Goal: Task Accomplishment & Management: Manage account settings

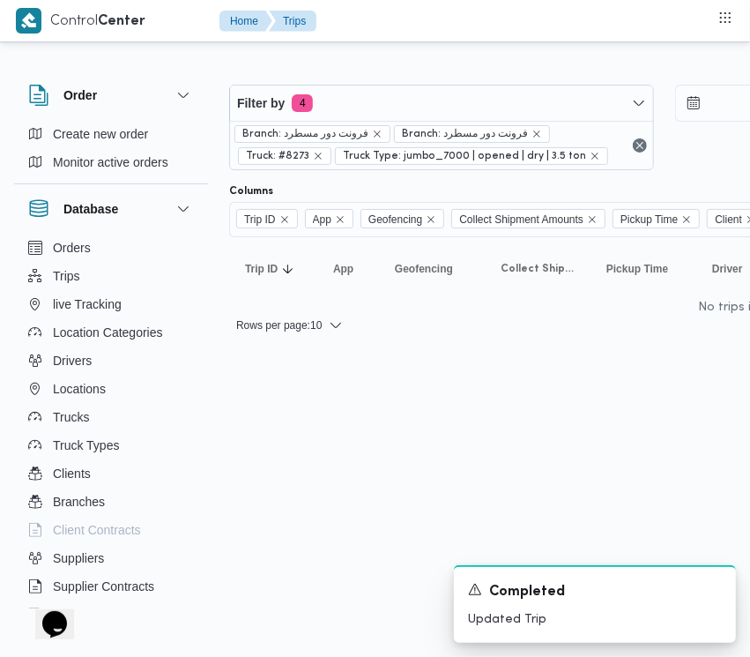
click at [435, 125] on span "Branch: فرونت دور مسطرد" at bounding box center [472, 134] width 156 height 18
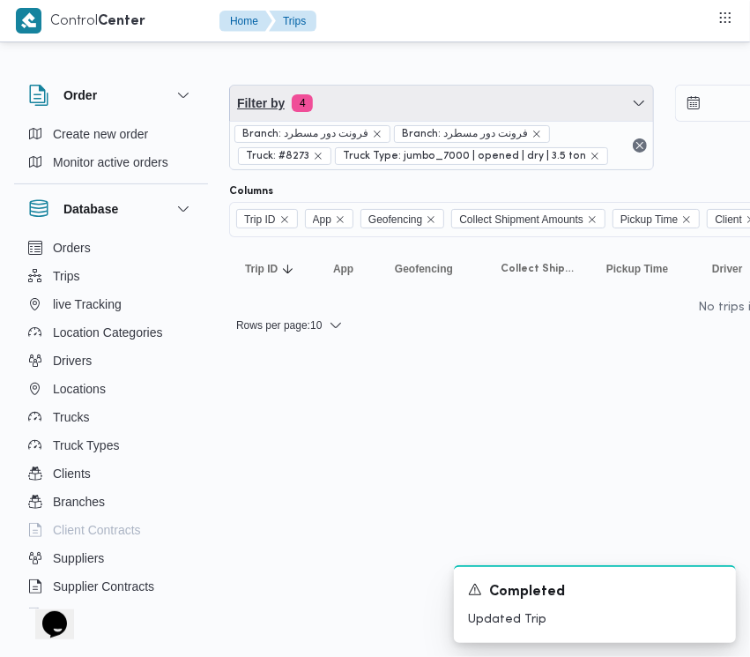
click at [408, 108] on span "Filter by 4" at bounding box center [441, 103] width 423 height 35
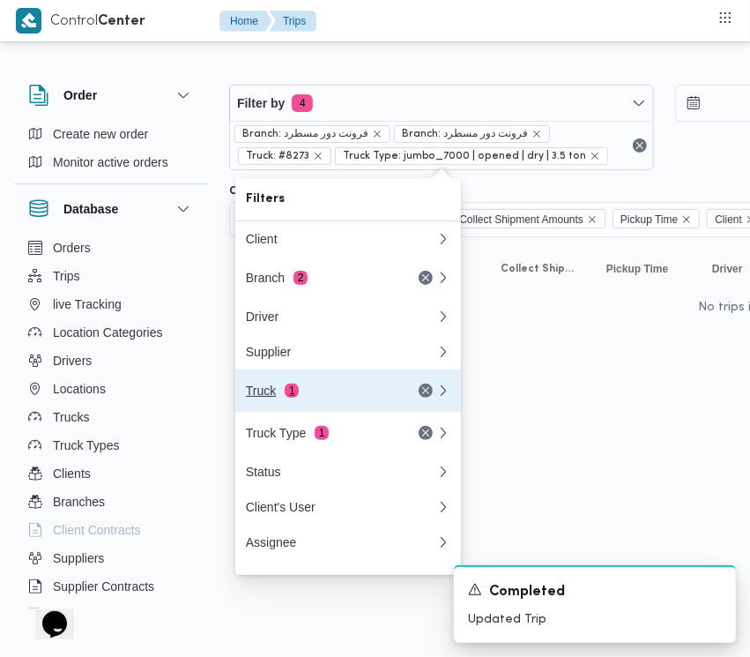
click at [310, 412] on button "Truck 1" at bounding box center [348, 391] width 226 height 42
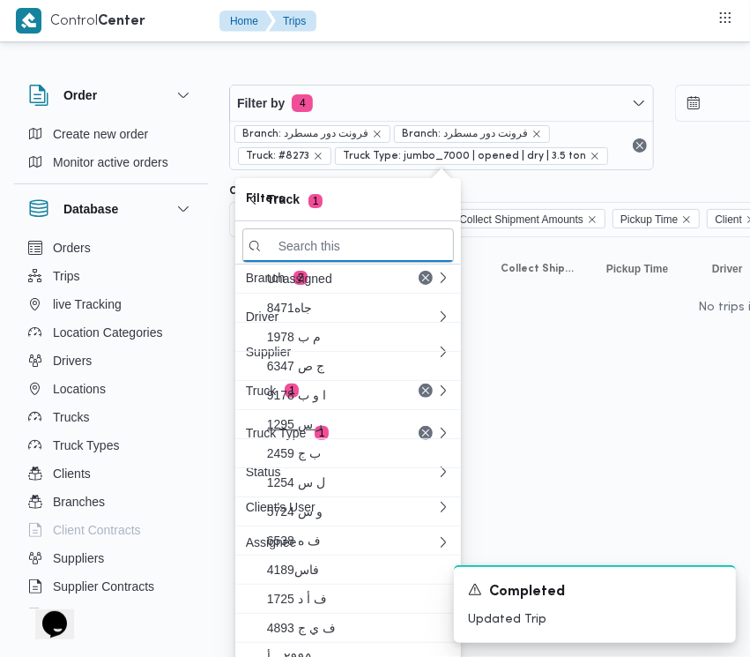
paste input "6487"
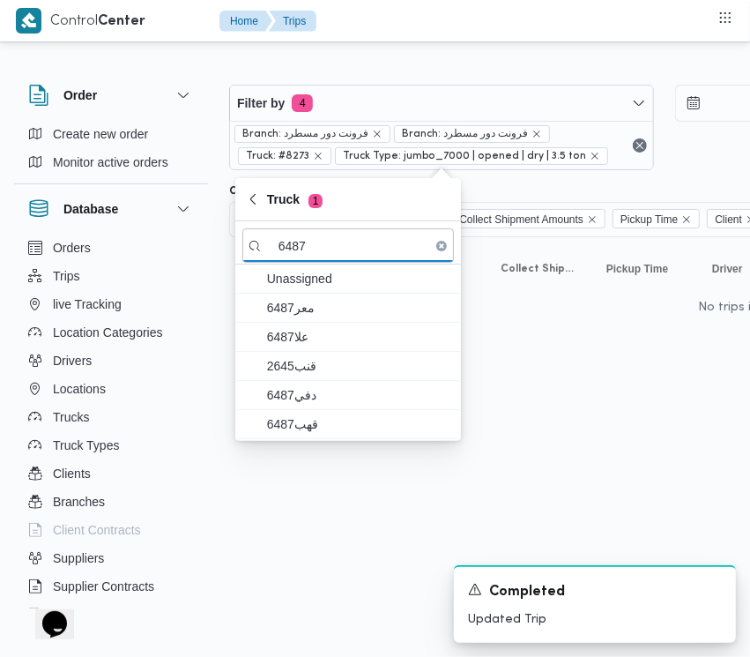
type input "6487"
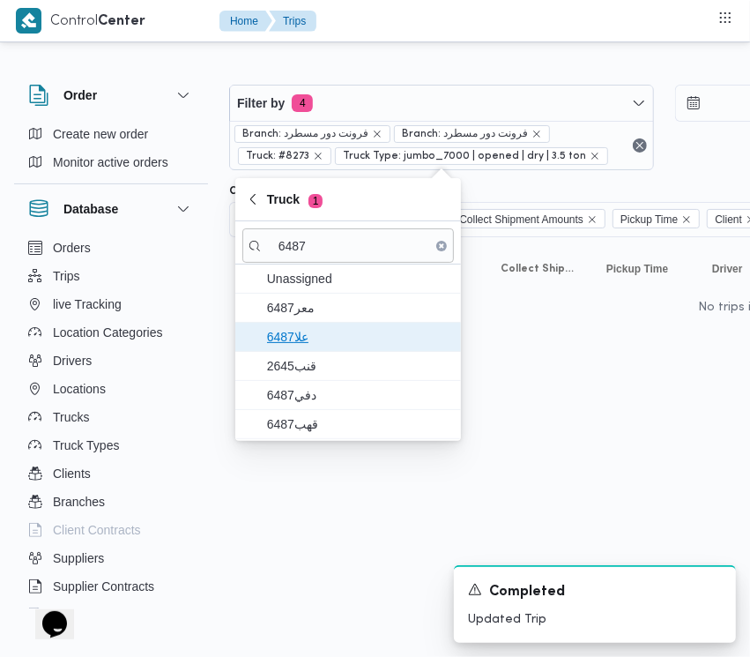
click at [323, 345] on span "علا6487" at bounding box center [358, 336] width 183 height 21
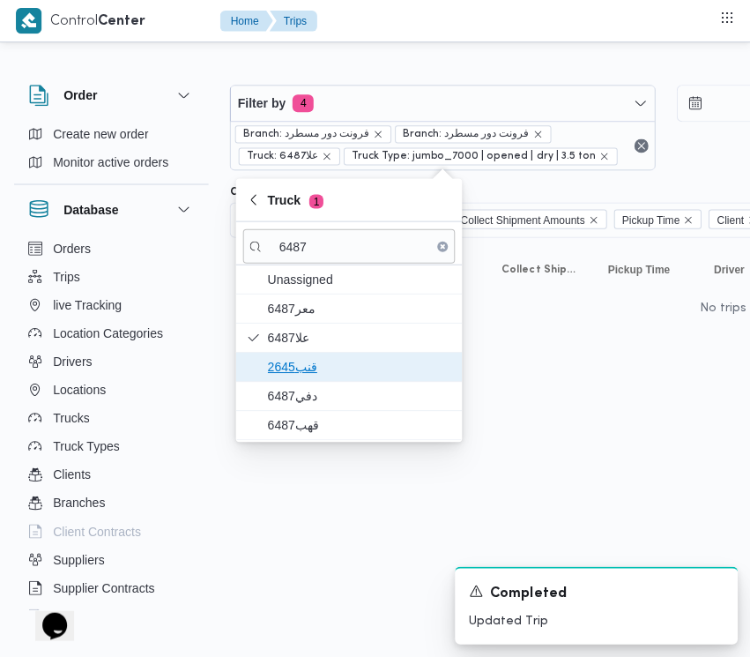
click at [323, 370] on span "قنب2645" at bounding box center [358, 365] width 183 height 21
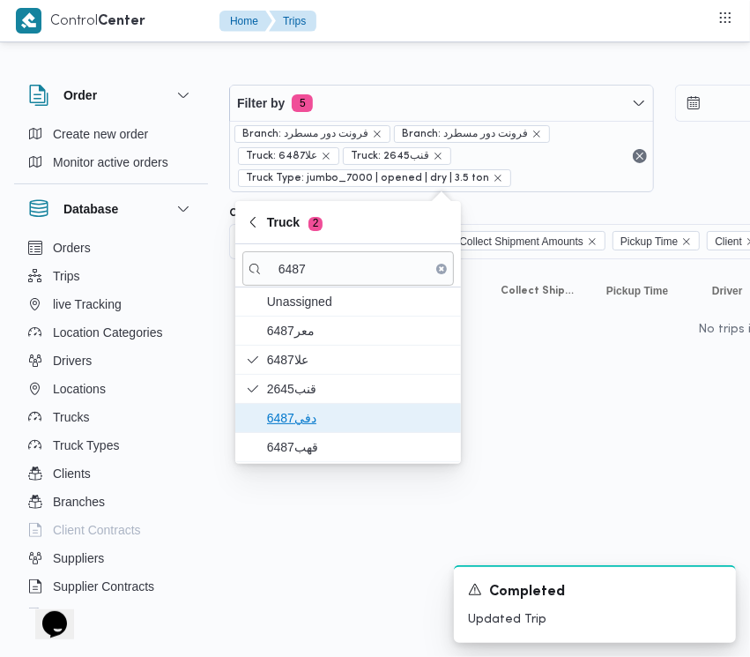
click at [296, 424] on span "دفي6487" at bounding box center [358, 417] width 183 height 21
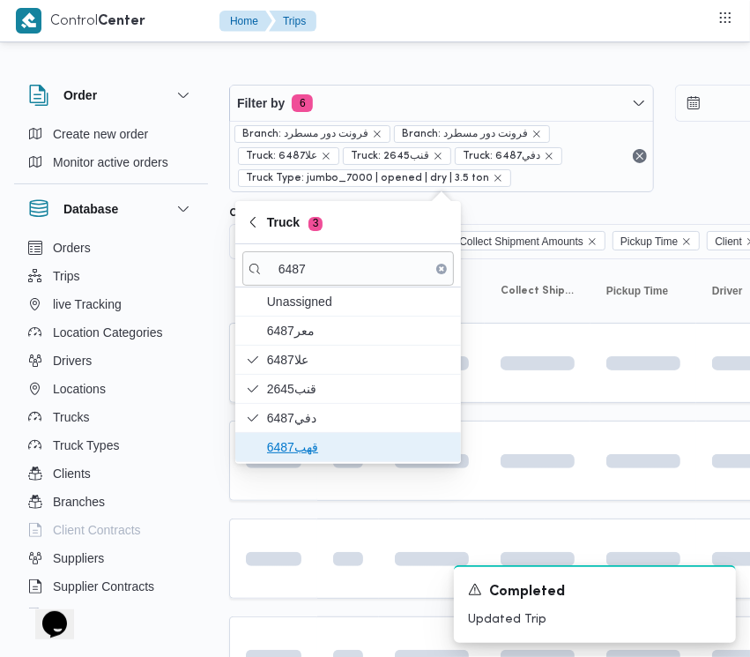
click at [272, 450] on span "قهب6487" at bounding box center [358, 447] width 183 height 21
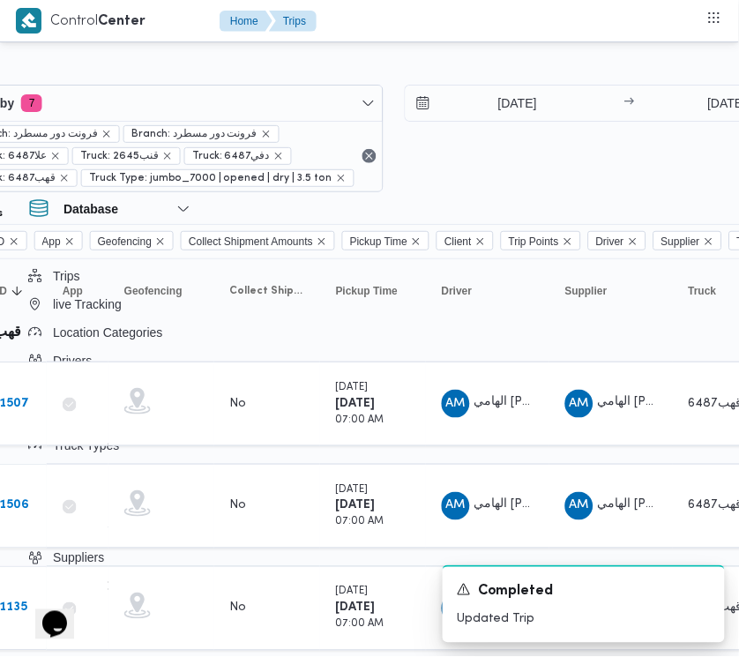
scroll to position [0, 291]
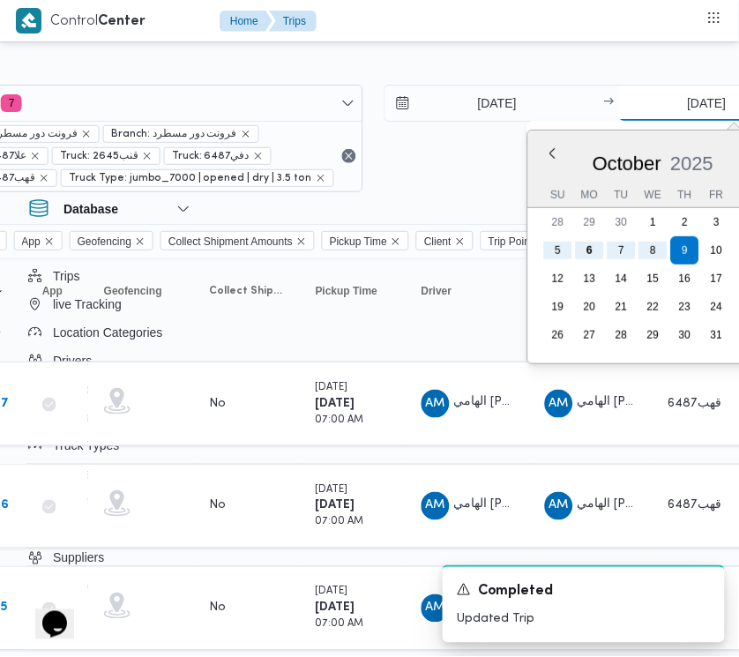
click at [672, 97] on input "[DATE]" at bounding box center [706, 103] width 175 height 35
click at [494, 107] on input "[DATE]" at bounding box center [485, 103] width 200 height 35
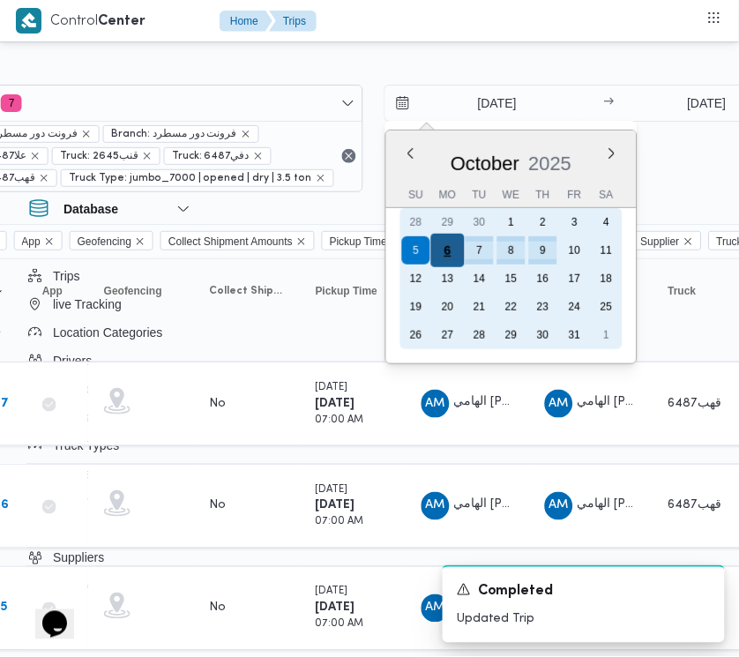
click at [448, 249] on div "6" at bounding box center [447, 251] width 34 height 34
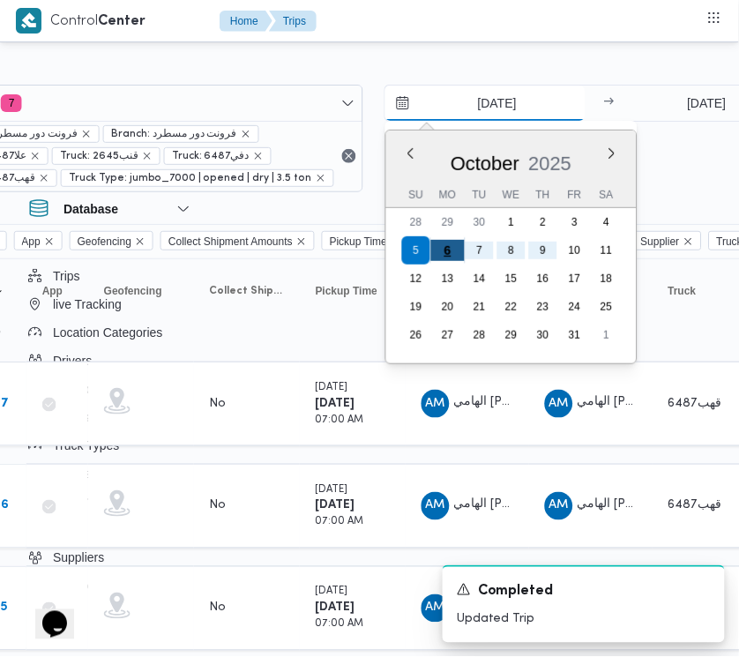
type input "[DATE]"
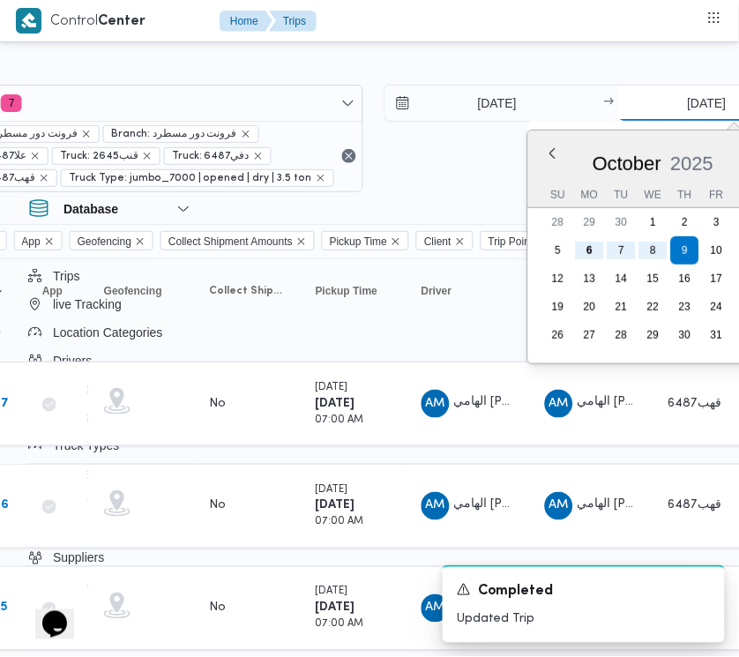
click at [686, 119] on input "[DATE]" at bounding box center [706, 103] width 175 height 35
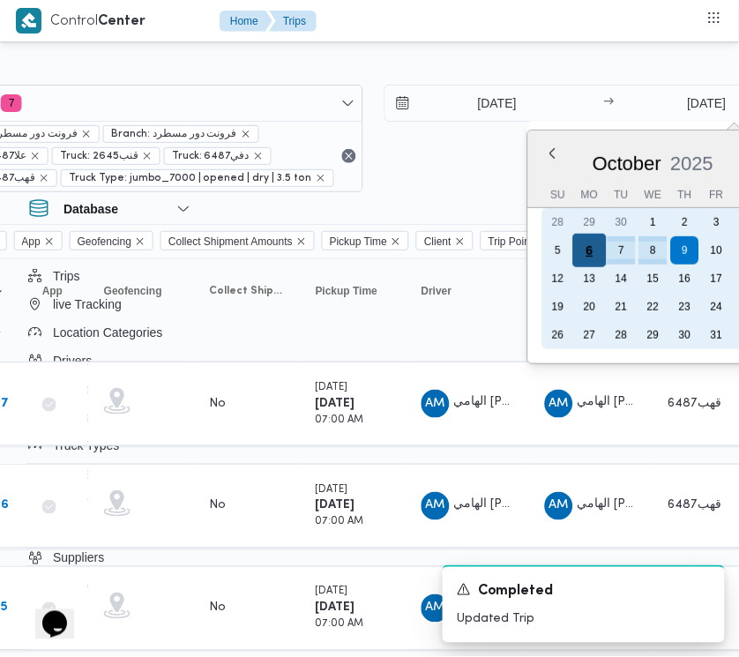
click at [587, 239] on div "6" at bounding box center [590, 251] width 34 height 34
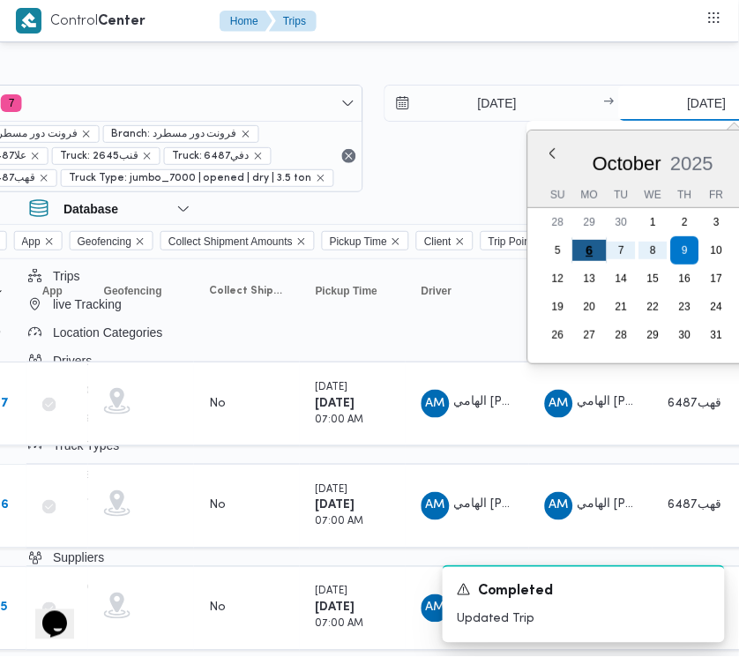
type input "[DATE]"
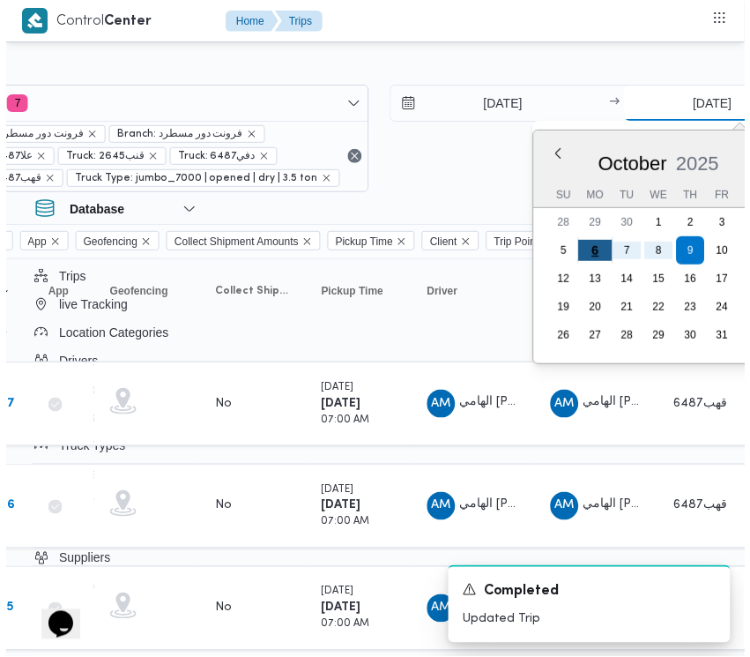
scroll to position [0, 332]
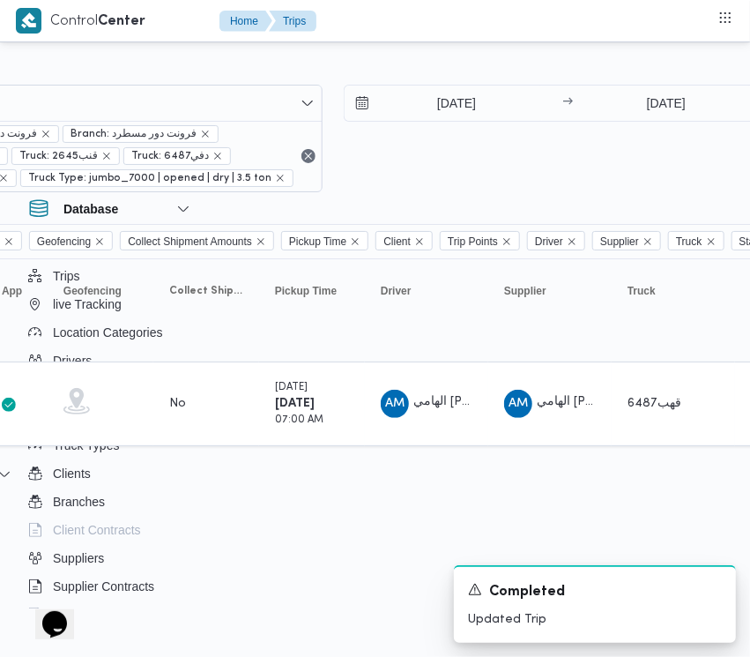
drag, startPoint x: 579, startPoint y: 169, endPoint x: 566, endPoint y: 172, distance: 13.5
click at [567, 170] on div "[DATE] → [DATE]" at bounding box center [556, 139] width 425 height 108
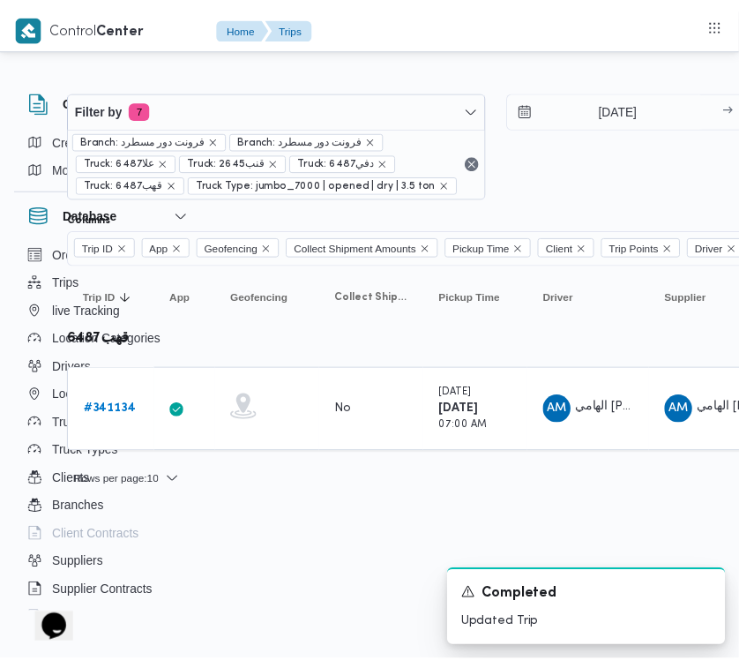
scroll to position [0, 0]
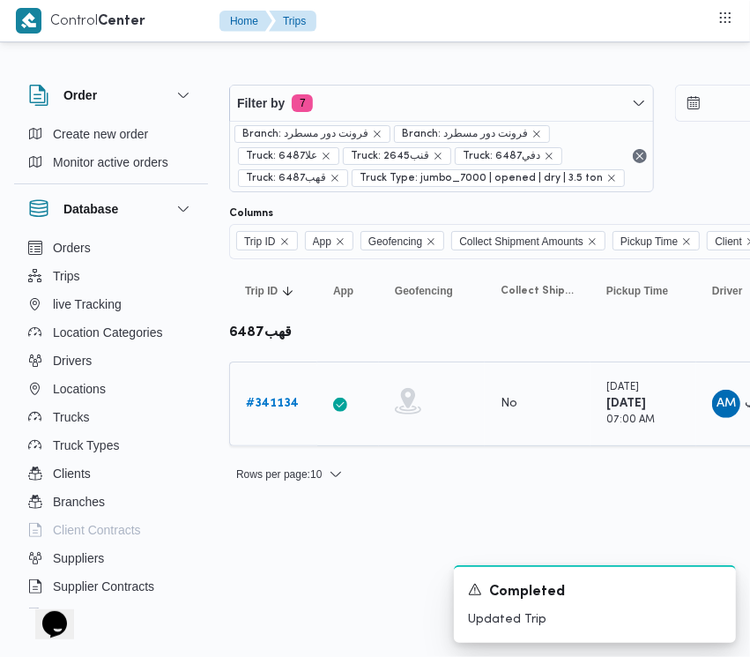
click at [280, 409] on b "# 341134" at bounding box center [272, 403] width 53 height 11
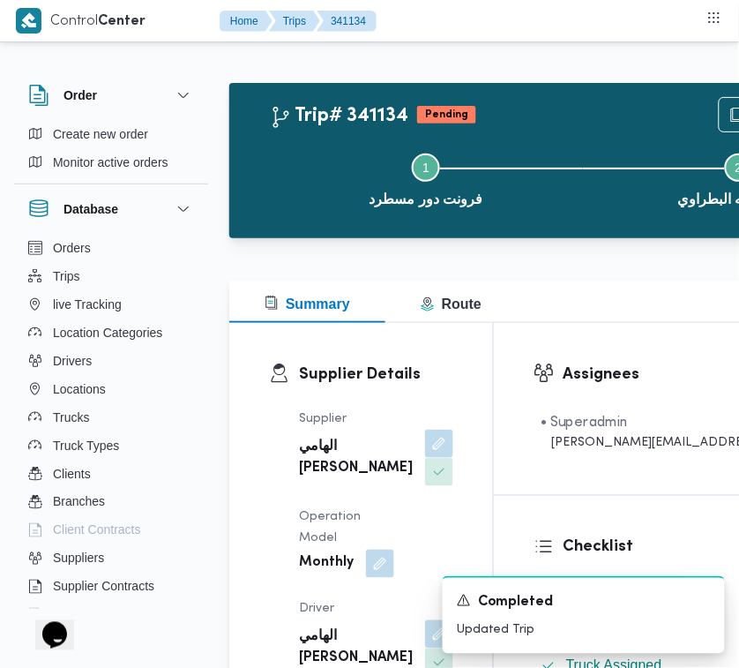
click at [732, 469] on div "Assignees • Superadmin [PERSON_NAME][EMAIL_ADDRESS][PERSON_NAME][DOMAIN_NAME]" at bounding box center [710, 409] width 433 height 172
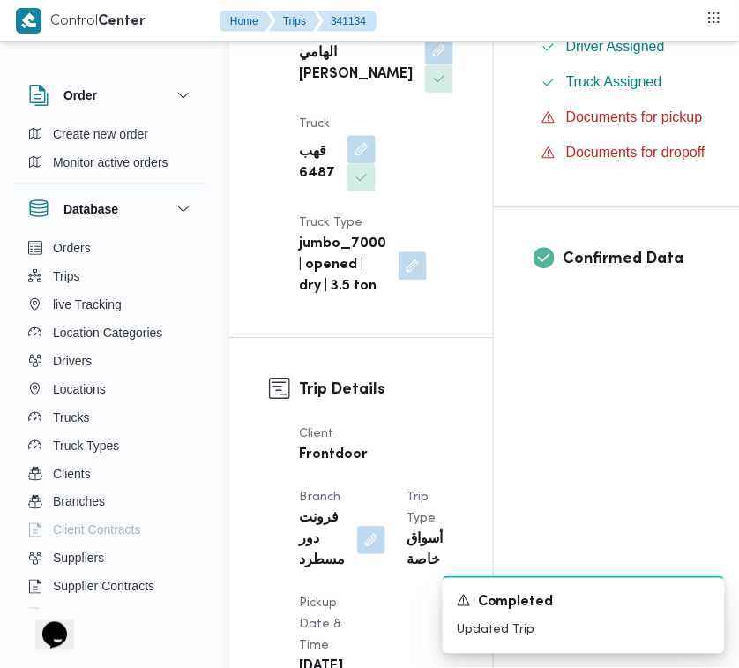
scroll to position [1168, 0]
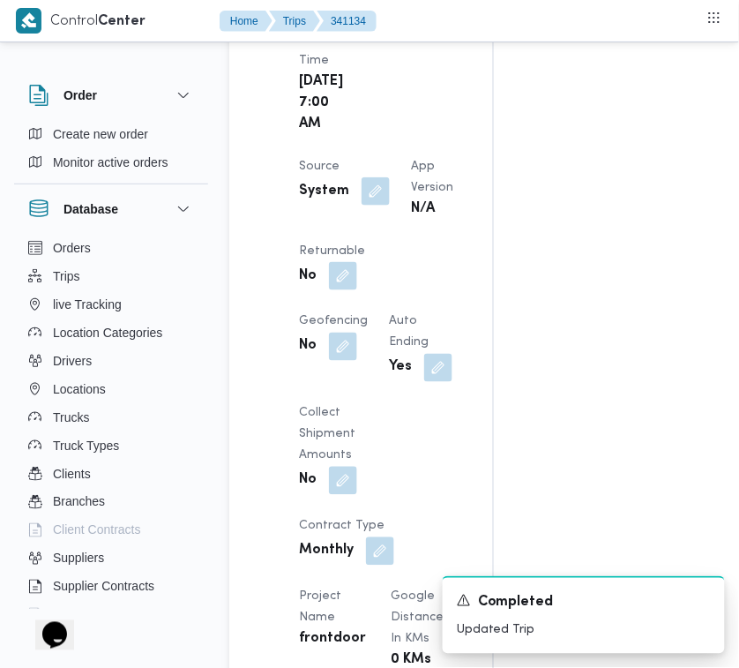
click at [367, 292] on div "No" at bounding box center [332, 276] width 70 height 32
click at [357, 289] on button "button" at bounding box center [343, 275] width 28 height 28
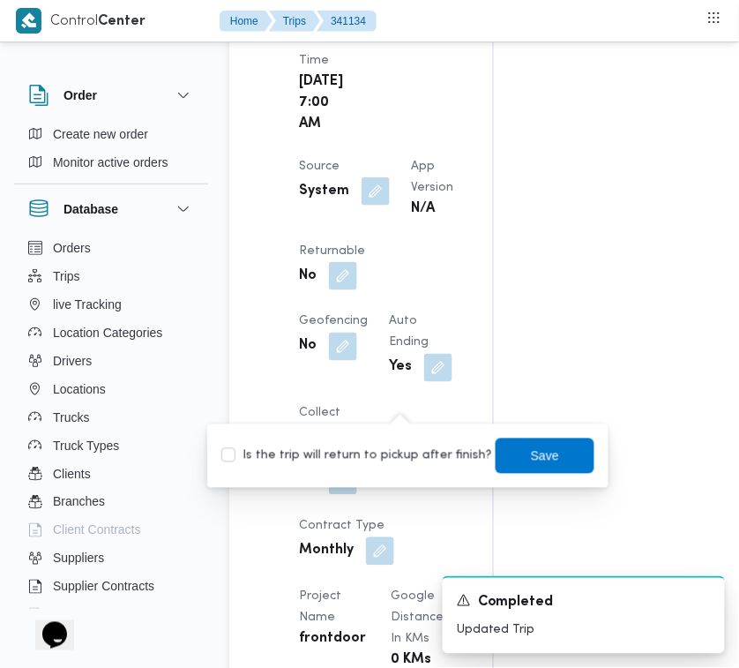
click at [404, 445] on label "Is the trip will return to pickup after finish?" at bounding box center [356, 455] width 271 height 21
checkbox input "true"
click at [560, 460] on span "Save" at bounding box center [545, 454] width 99 height 35
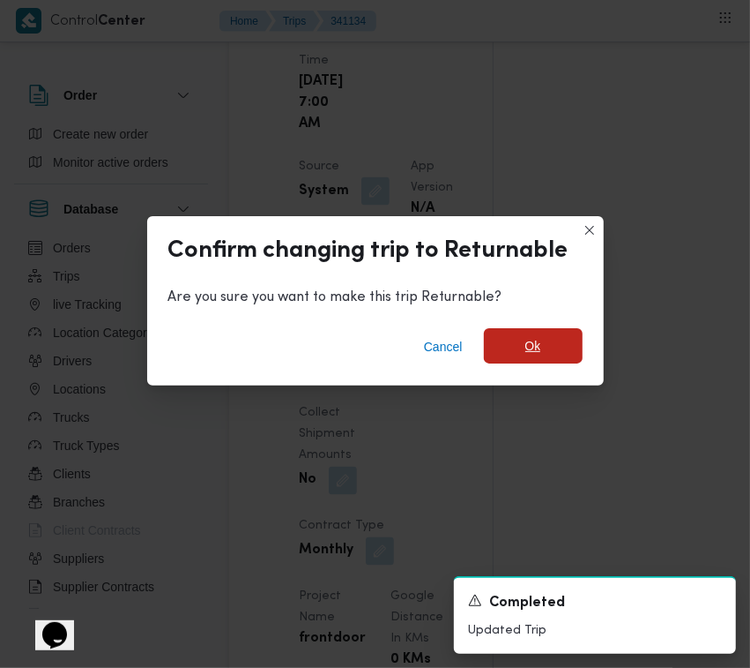
click at [534, 346] on span "Ok" at bounding box center [534, 345] width 16 height 21
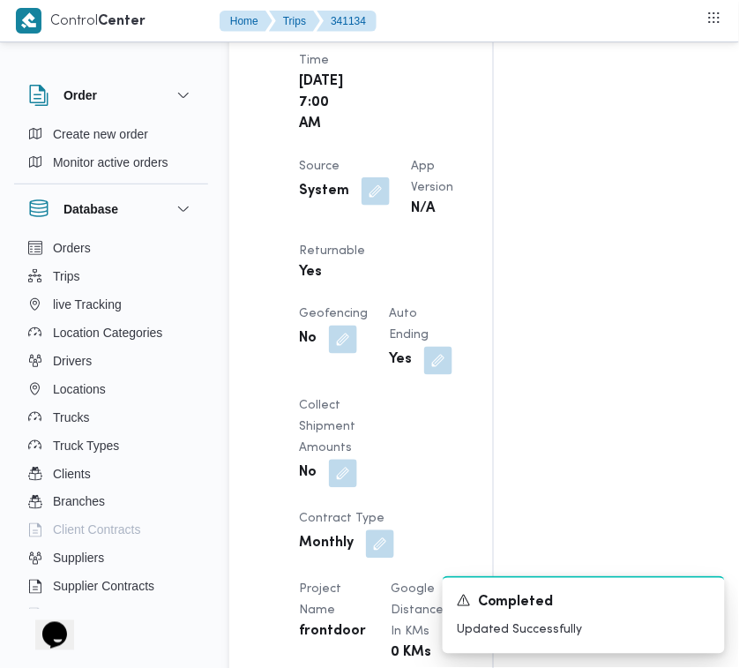
click at [733, 491] on div "Assignees • Superadmin [EMAIL_ADDRESS][PERSON_NAME][DOMAIN_NAME] Checklist Drop…" at bounding box center [710, 457] width 433 height 2607
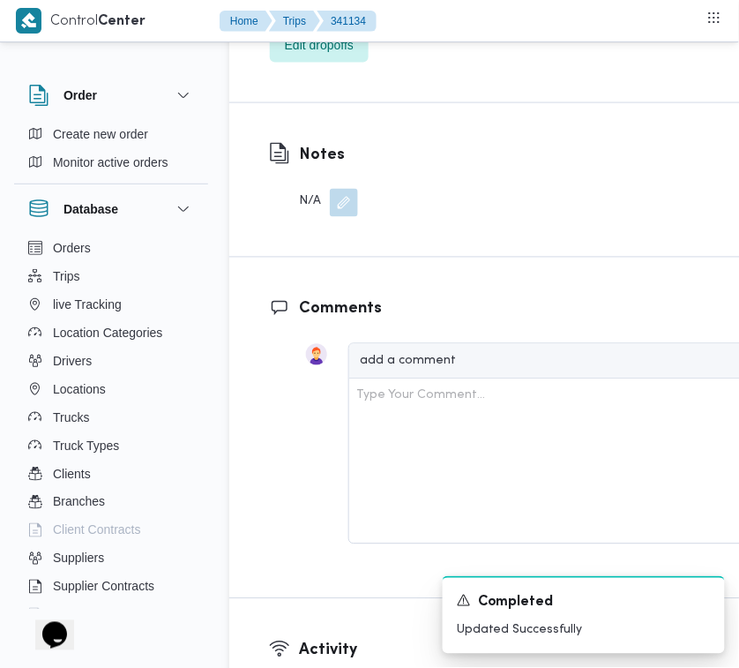
scroll to position [3295, 0]
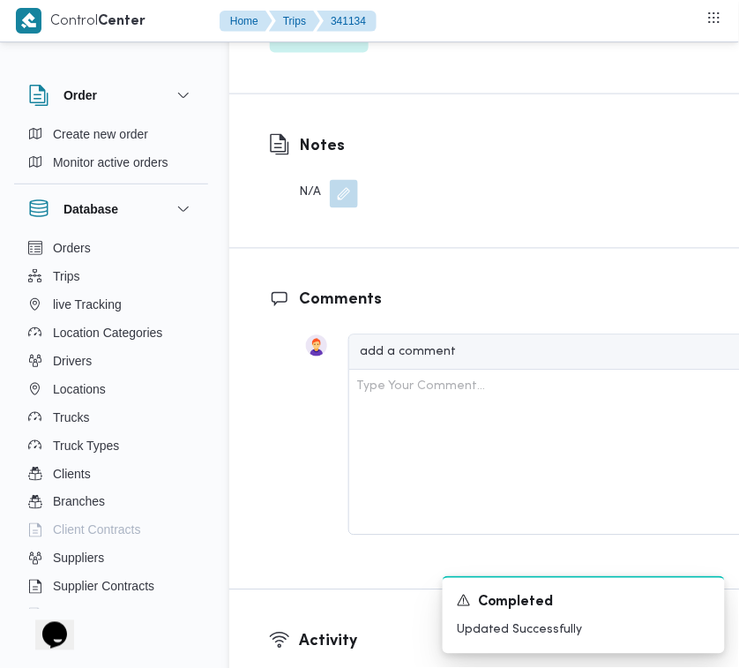
click at [325, 46] on span "Edit dropoffs" at bounding box center [319, 35] width 69 height 21
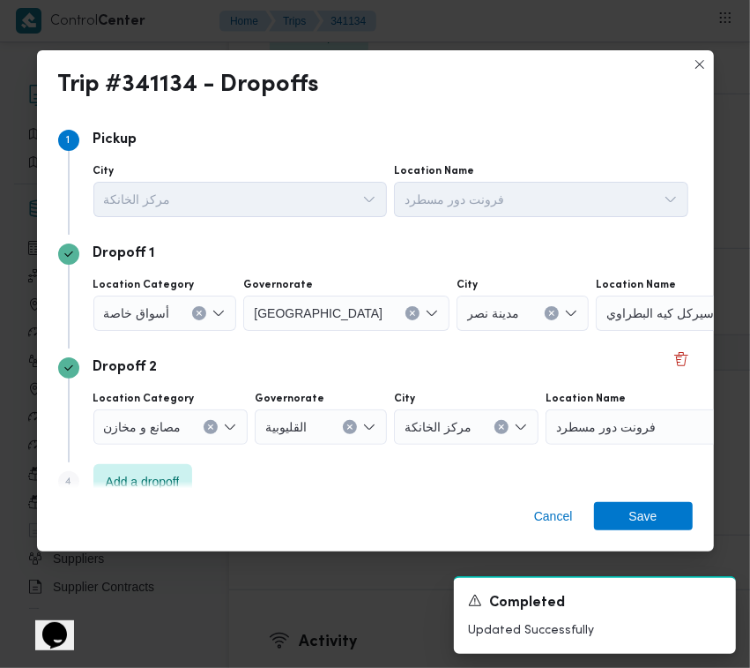
drag, startPoint x: 192, startPoint y: 310, endPoint x: 183, endPoint y: 320, distance: 14.4
click at [192, 315] on button "Clear input" at bounding box center [199, 313] width 14 height 14
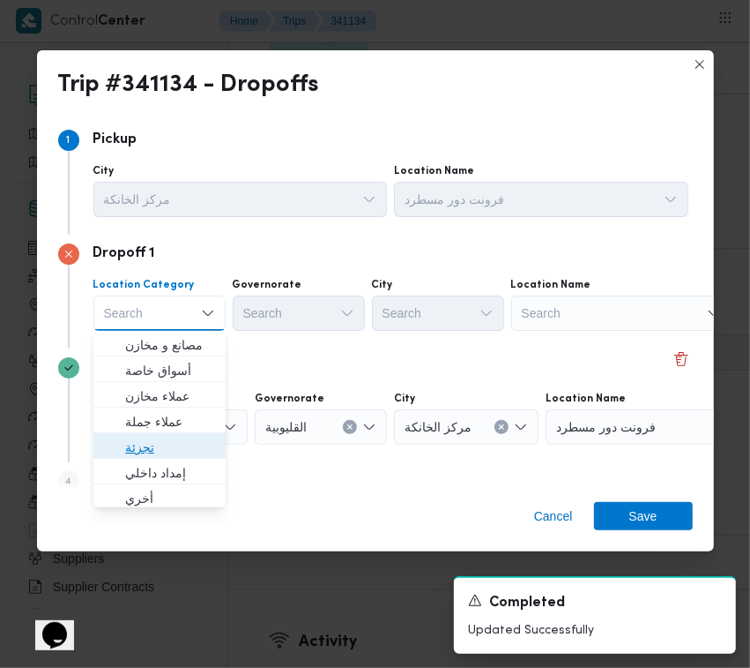
click at [161, 450] on span "تجزئة" at bounding box center [170, 447] width 90 height 21
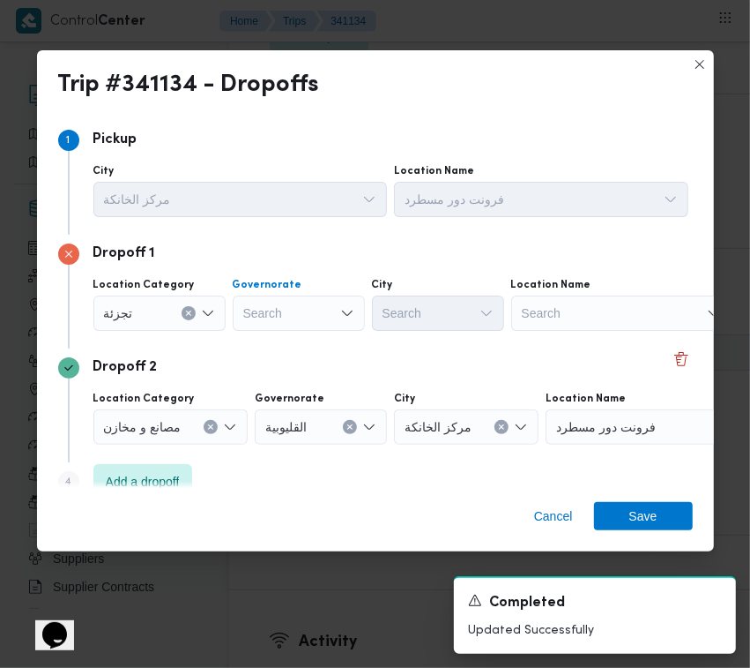
click at [318, 301] on div "Search" at bounding box center [299, 312] width 132 height 35
paste input "6487"
click at [279, 310] on div "6487 6487" at bounding box center [299, 312] width 132 height 35
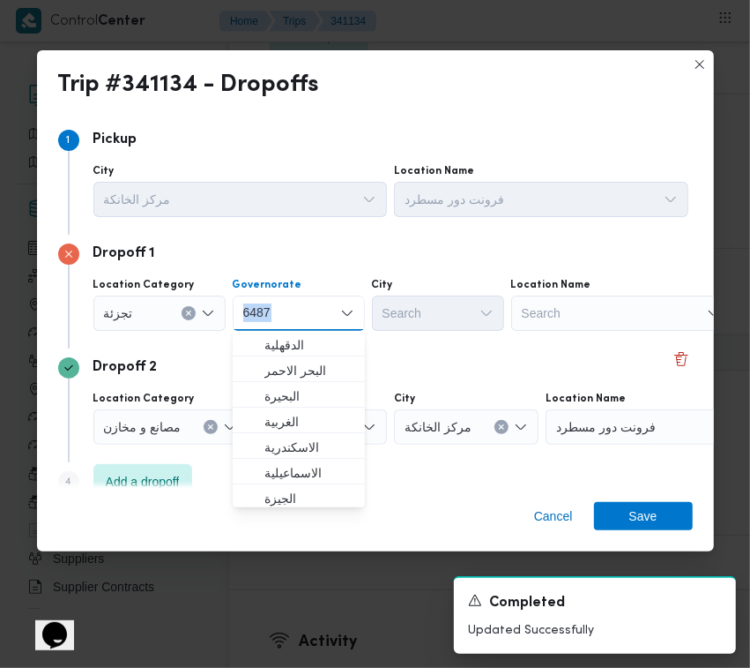
click at [279, 310] on div "6487 6487" at bounding box center [299, 312] width 132 height 35
click at [256, 310] on input "6487" at bounding box center [257, 312] width 28 height 21
paste input "[GEOGRAPHIC_DATA]"
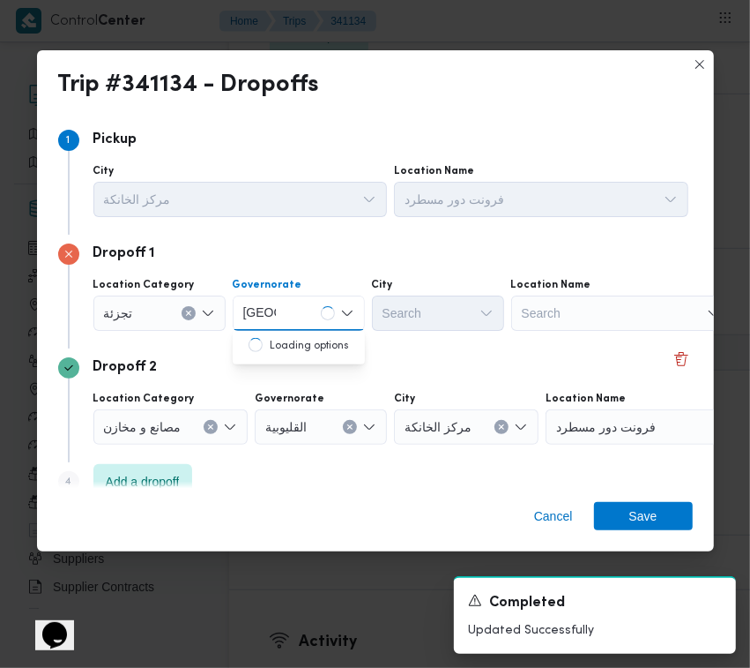
type input "[GEOGRAPHIC_DATA]"
click at [445, 376] on div "Dropoff 2" at bounding box center [375, 367] width 635 height 21
drag, startPoint x: 310, startPoint y: 306, endPoint x: 306, endPoint y: 316, distance: 10.3
click at [306, 307] on div "[GEOGRAPHIC_DATA] [GEOGRAPHIC_DATA]" at bounding box center [299, 312] width 132 height 35
drag, startPoint x: 288, startPoint y: 288, endPoint x: 297, endPoint y: 327, distance: 39.8
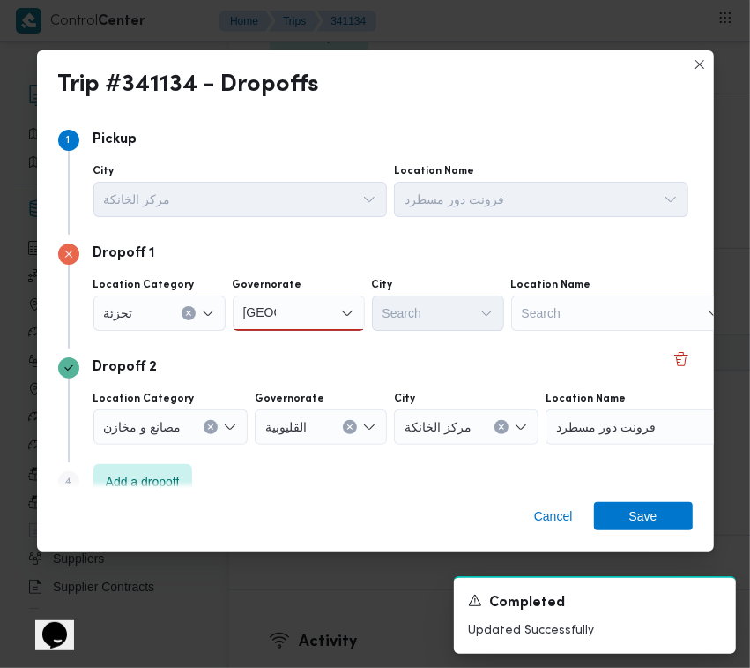
click at [288, 291] on label "Governorate" at bounding box center [268, 285] width 70 height 14
click at [276, 302] on input "[GEOGRAPHIC_DATA]" at bounding box center [259, 312] width 33 height 21
click at [297, 331] on span "[GEOGRAPHIC_DATA]" at bounding box center [299, 345] width 118 height 28
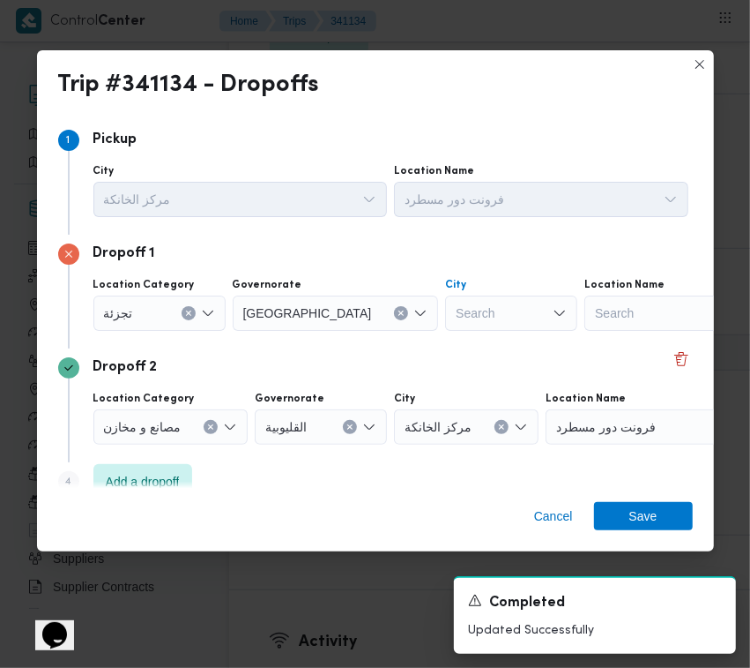
click at [445, 318] on div "Search" at bounding box center [511, 312] width 132 height 35
paste input "[GEOGRAPHIC_DATA]"
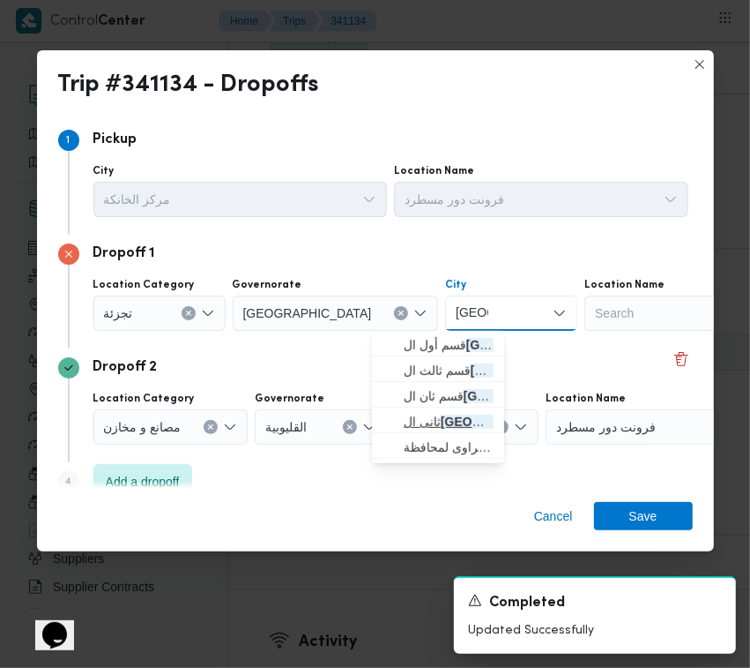
type input "[GEOGRAPHIC_DATA]"
click at [438, 421] on span "ثانى ال قاهرة الجديدة" at bounding box center [449, 421] width 90 height 21
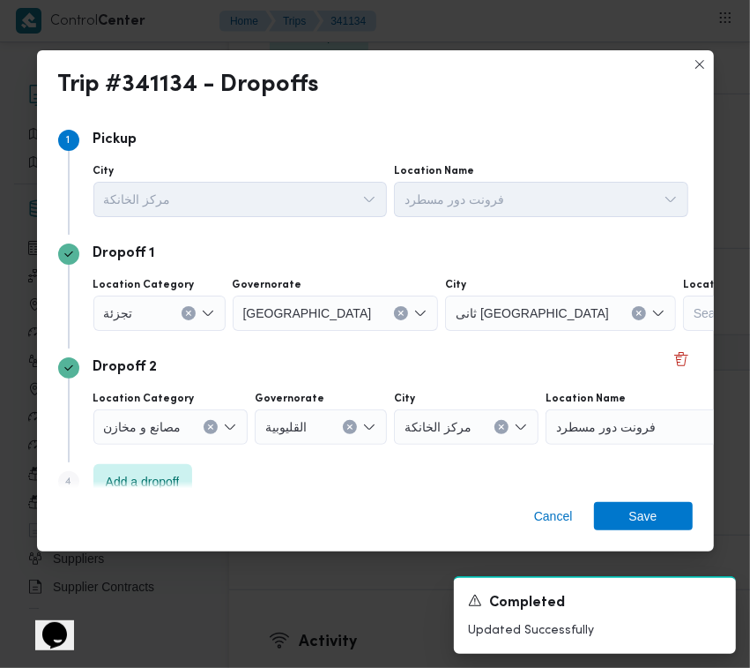
click at [459, 351] on div "Dropoff 2 Location Category مصانع و [GEOGRAPHIC_DATA] القليوبية City مركز الخان…" at bounding box center [375, 405] width 635 height 114
click at [646, 516] on span "Save" at bounding box center [644, 516] width 28 height 28
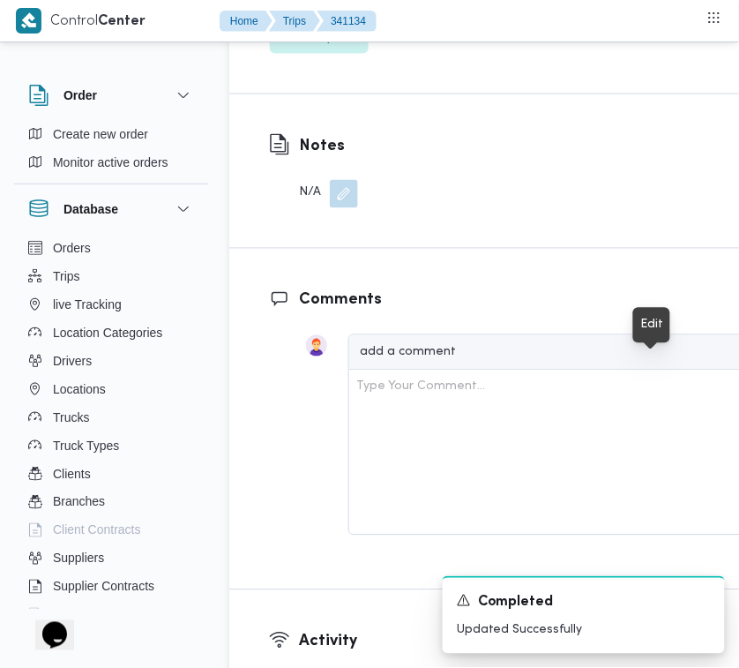
drag, startPoint x: 651, startPoint y: 362, endPoint x: 640, endPoint y: 379, distance: 19.8
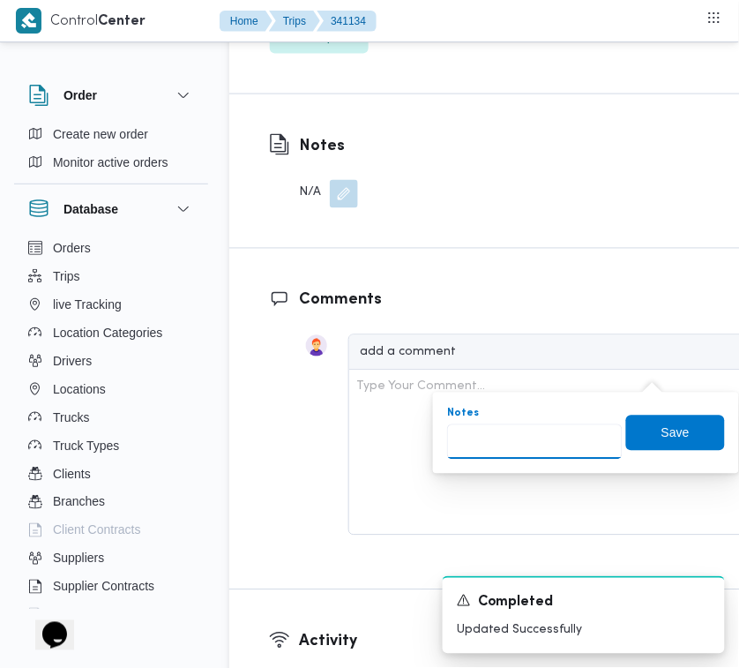
click at [532, 428] on input "Notes" at bounding box center [534, 441] width 175 height 35
paste input "الرحاب"
type input "الرحاب"
click at [683, 432] on span "Save" at bounding box center [675, 431] width 99 height 35
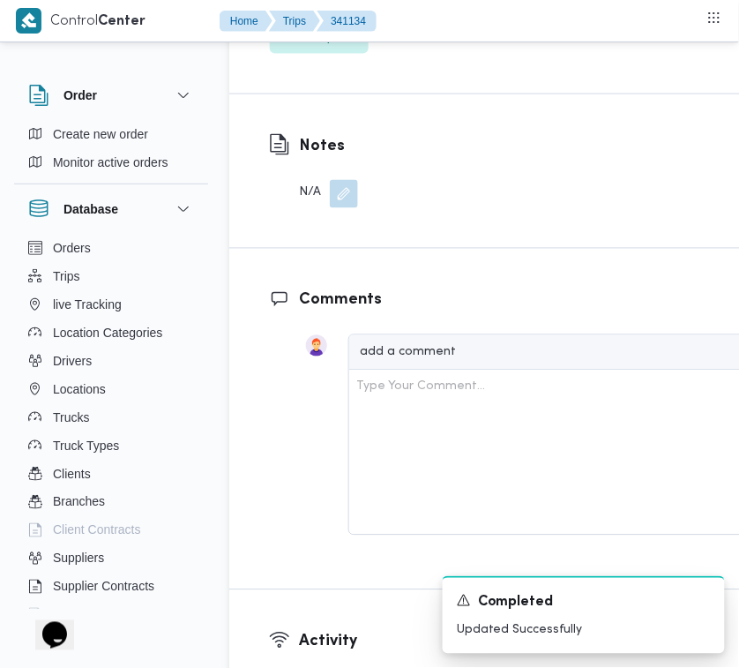
scroll to position [2710, 0]
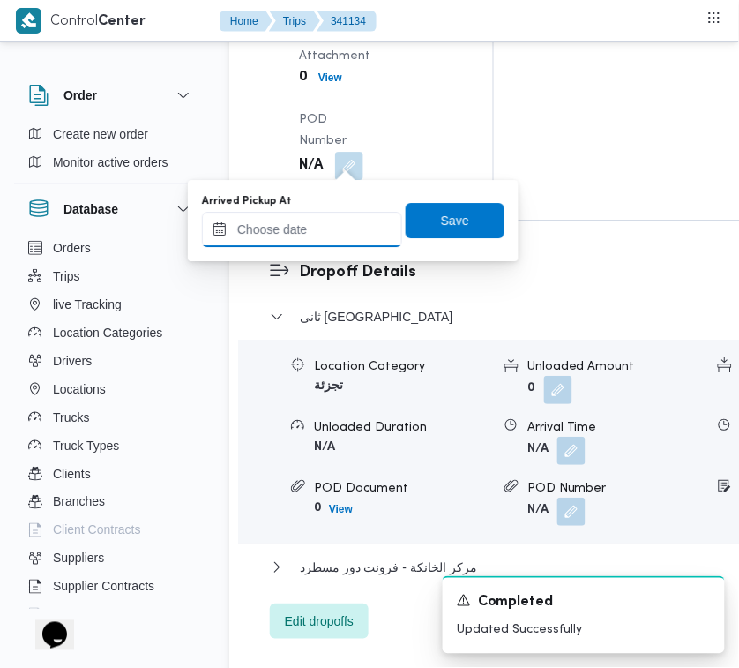
drag, startPoint x: 344, startPoint y: 238, endPoint x: 384, endPoint y: 230, distance: 40.5
click at [344, 238] on input "Arrived Pickup At" at bounding box center [302, 229] width 200 height 35
paste input "[DATE] 7:00AM"
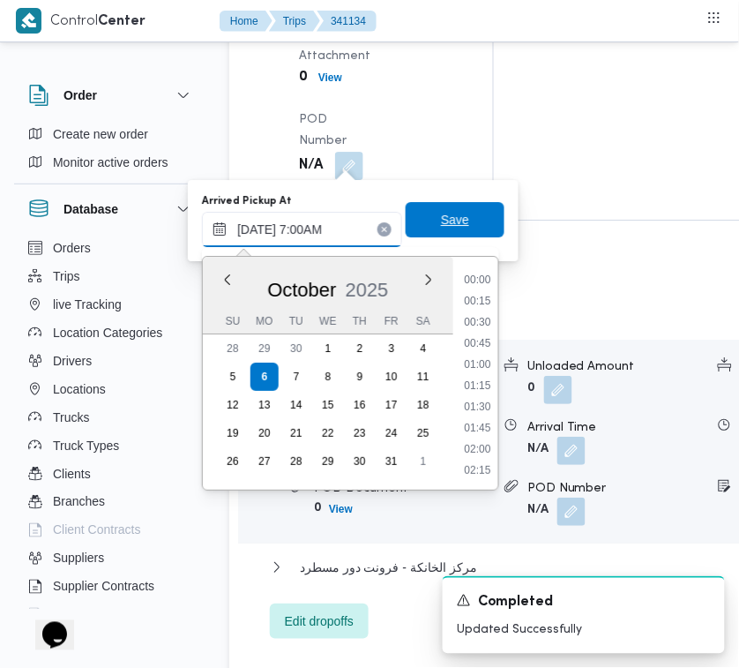
scroll to position [549, 0]
type input "[DATE] 07:00"
click at [452, 216] on span "Save" at bounding box center [455, 219] width 28 height 21
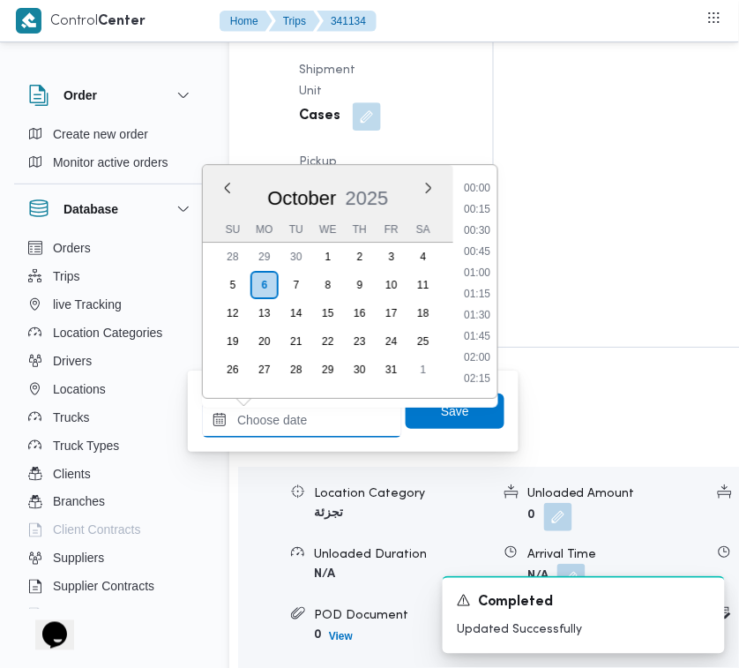
click at [317, 429] on input "Left Pickup At" at bounding box center [302, 419] width 200 height 35
paste input "[DATE] 7:00AM"
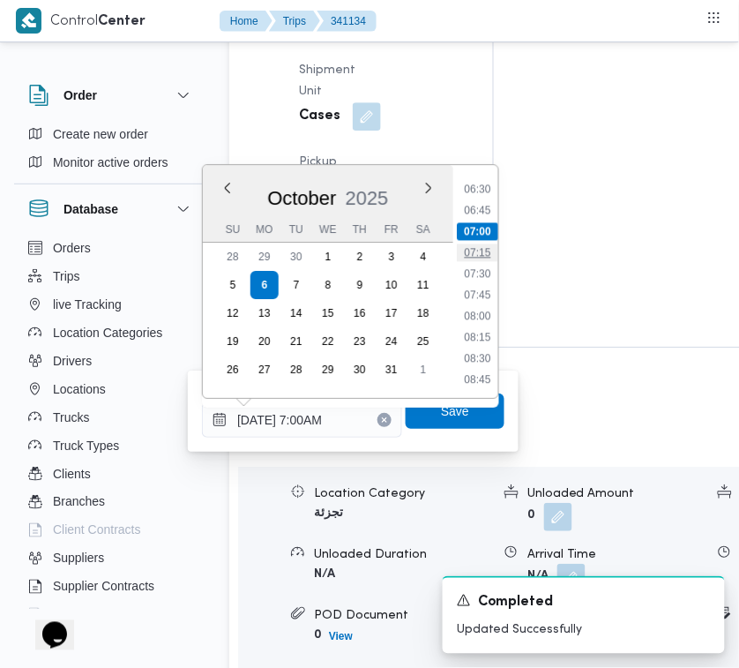
click at [488, 245] on li "07:15" at bounding box center [477, 252] width 41 height 18
type input "[DATE] 07:15"
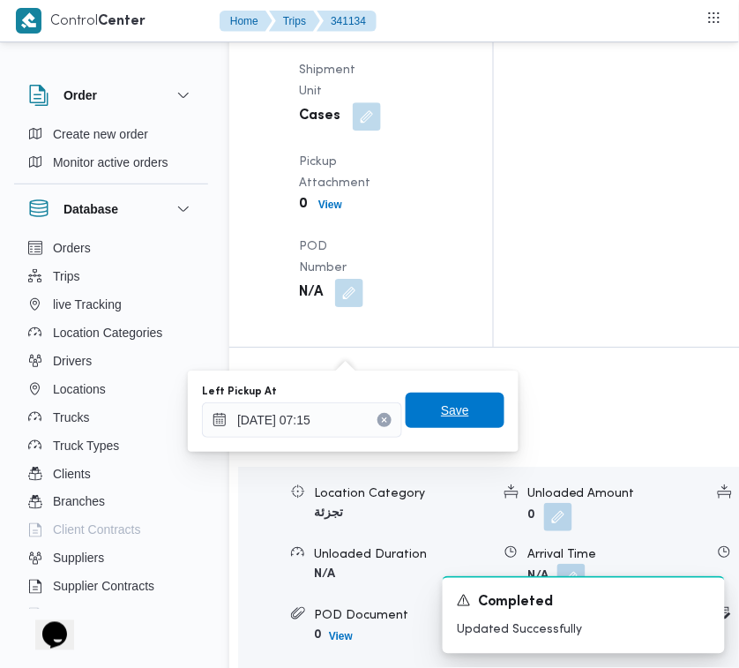
click at [468, 413] on span "Save" at bounding box center [455, 409] width 99 height 35
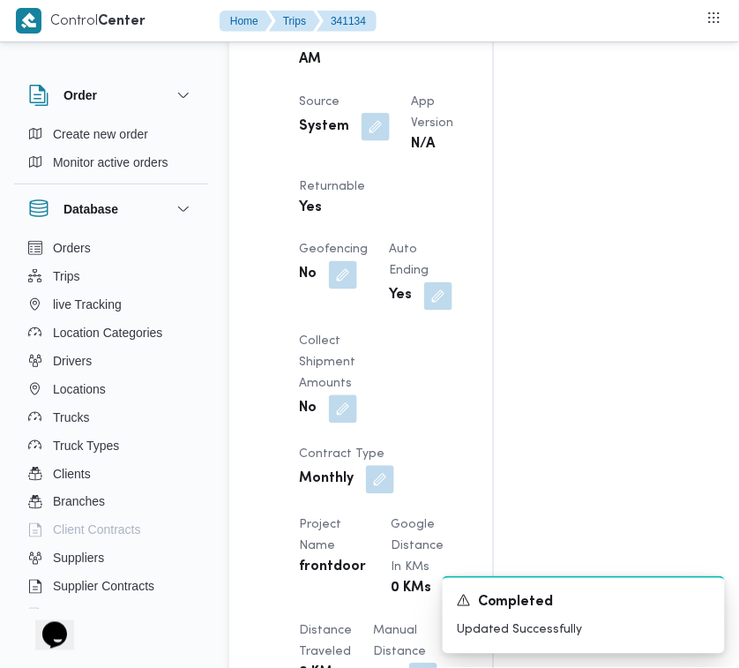
scroll to position [0, 0]
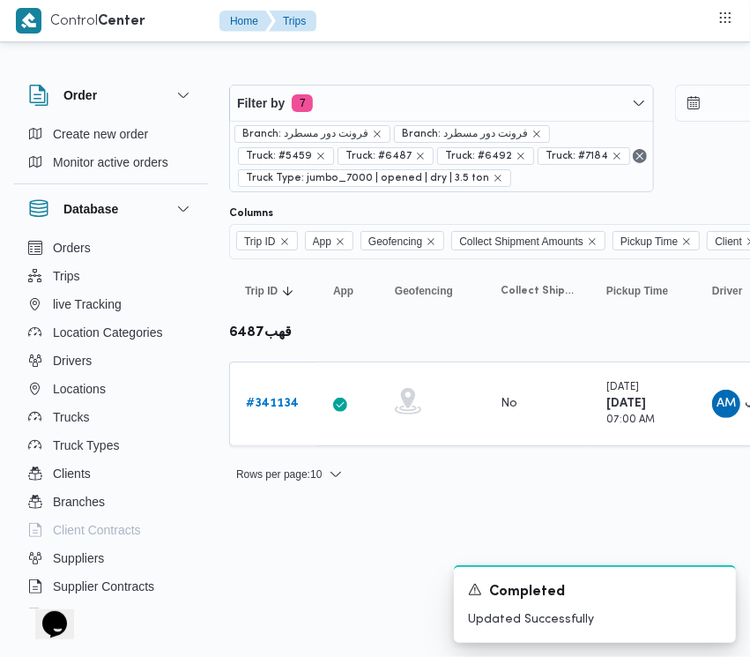
click at [535, 82] on div "Filter by 7 Branch: فرونت دور مسطرد Branch: فرونت دور مسطرد Truck: #5459 Truck:…" at bounding box center [665, 138] width 892 height 129
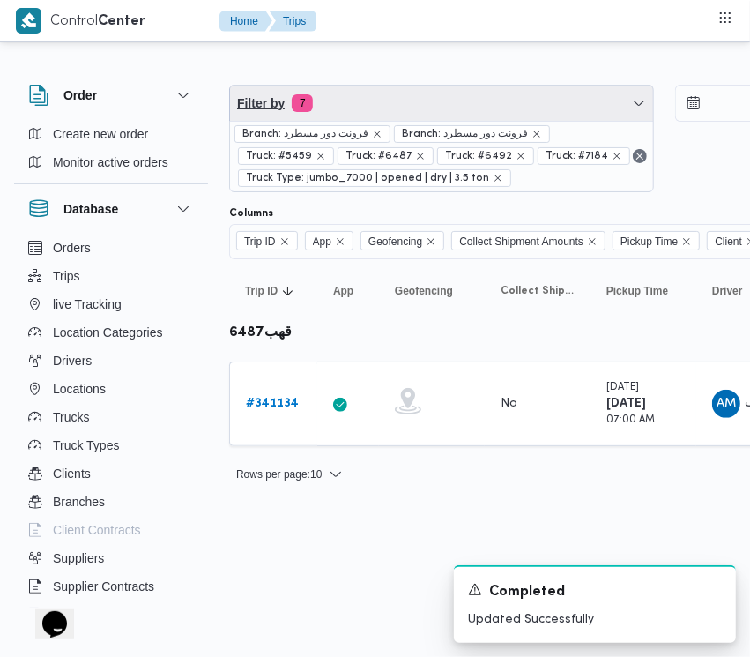
click at [362, 97] on span "Filter by 7" at bounding box center [441, 103] width 423 height 35
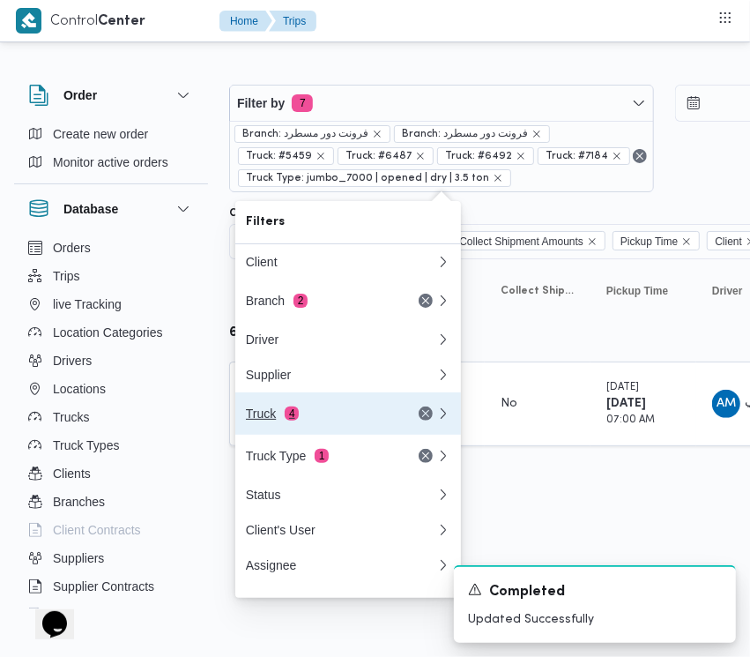
click at [276, 421] on div "Truck 4" at bounding box center [320, 414] width 148 height 14
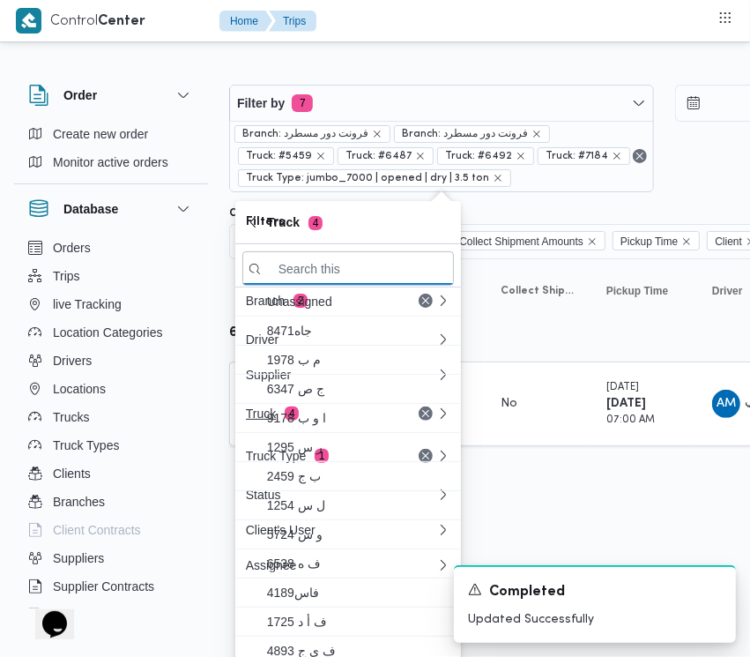
paste input "9583"
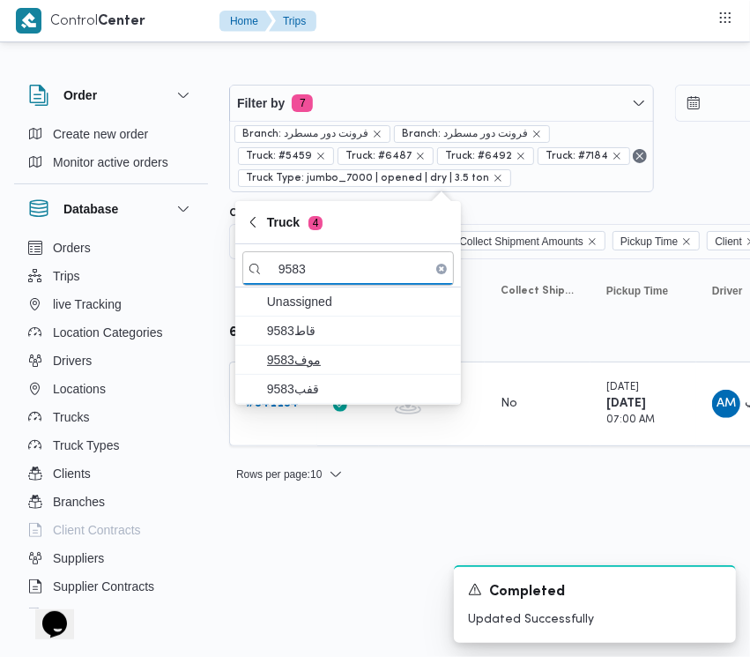
type input "9583"
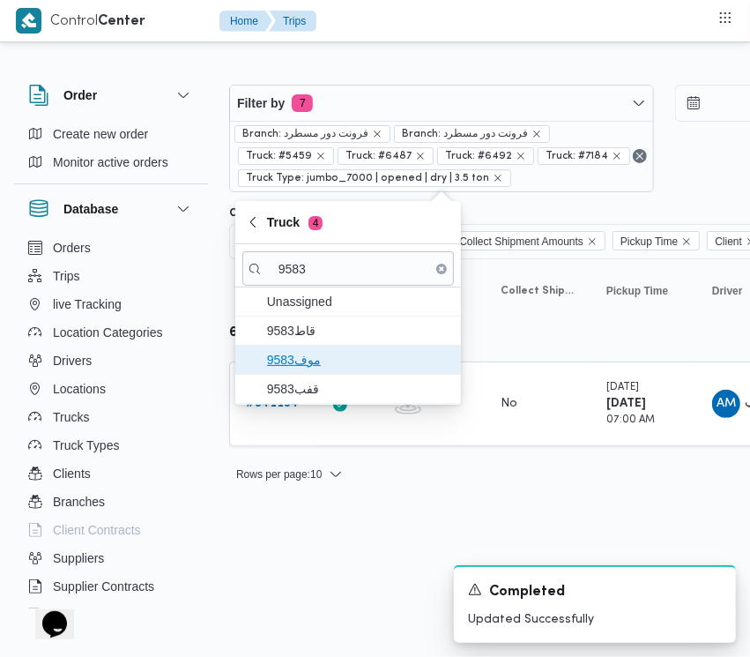
click at [302, 358] on span "موف9583" at bounding box center [358, 359] width 183 height 21
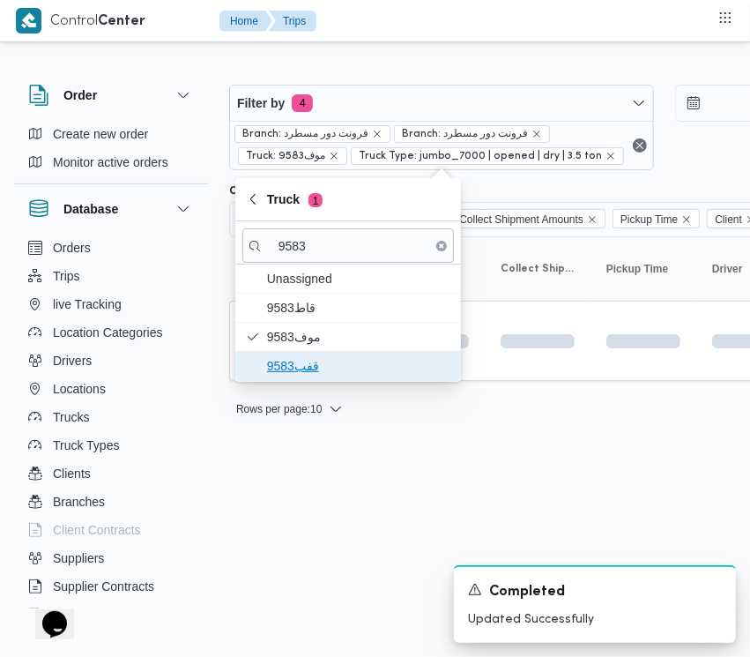
click at [304, 362] on span "قفب9583" at bounding box center [358, 365] width 183 height 21
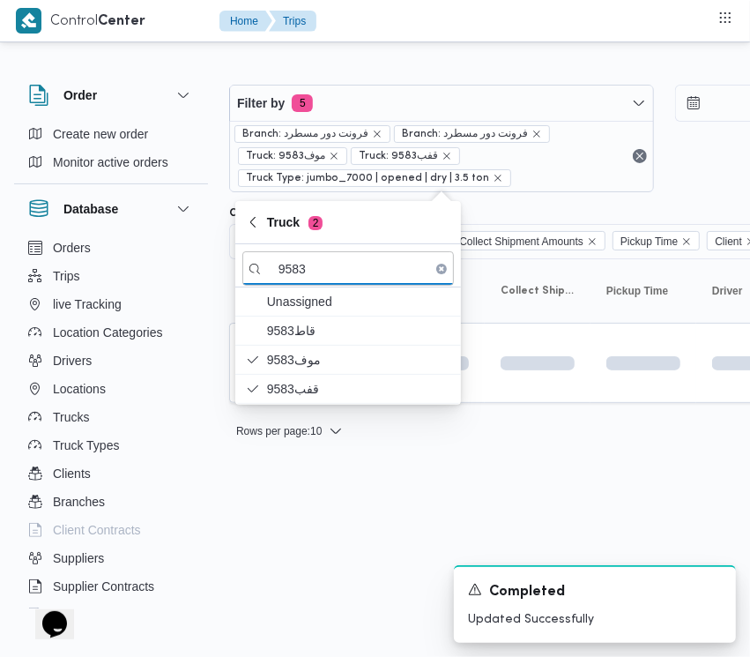
click at [280, 536] on html "Control Center Home Trips Order Create new order Monitor active orders Database…" at bounding box center [375, 328] width 750 height 657
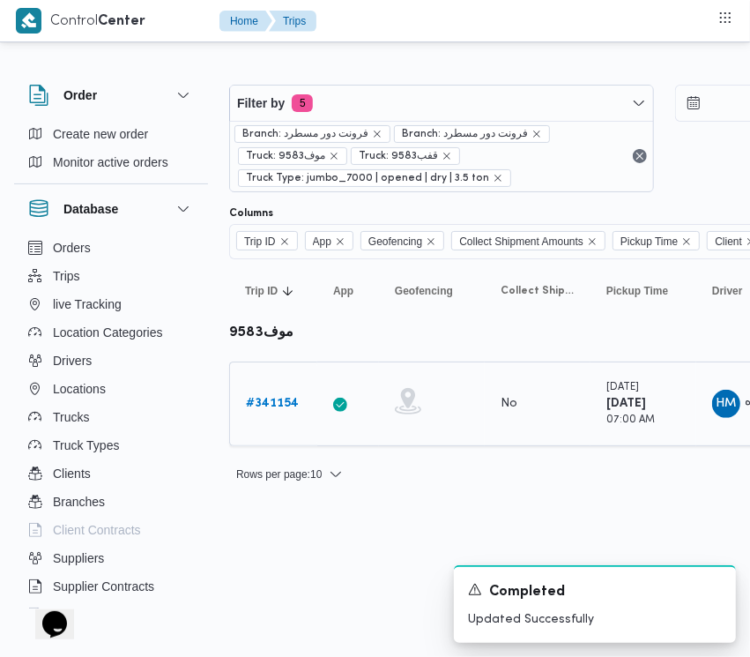
click at [278, 398] on b "# 341154" at bounding box center [272, 403] width 53 height 11
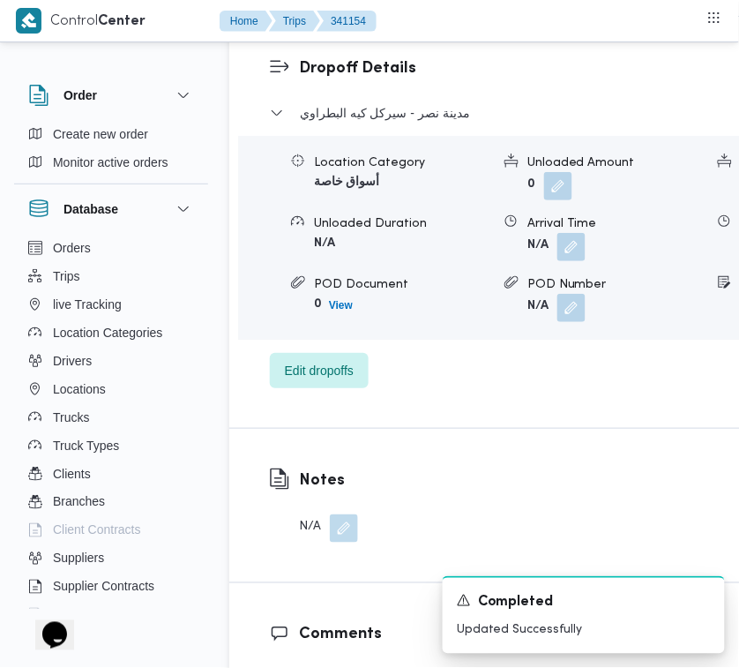
scroll to position [3505, 0]
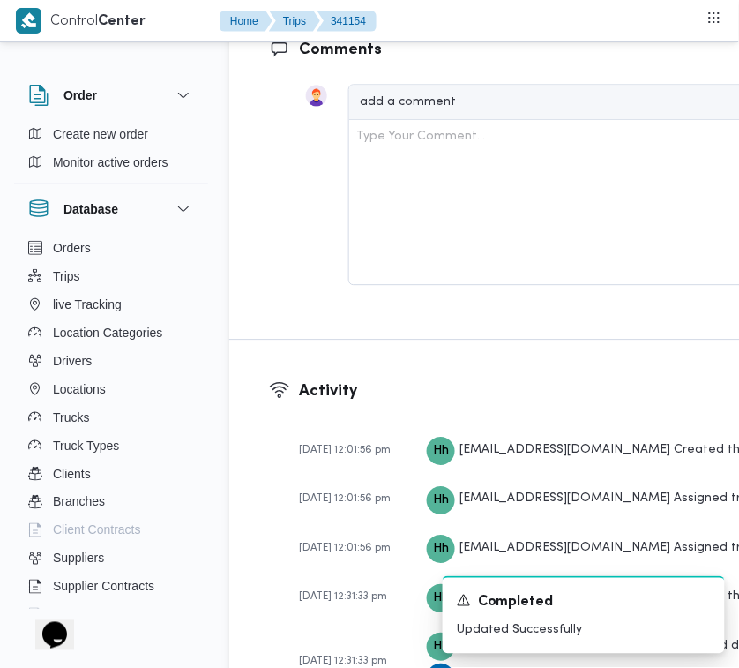
drag, startPoint x: 366, startPoint y: 250, endPoint x: 318, endPoint y: 235, distance: 49.7
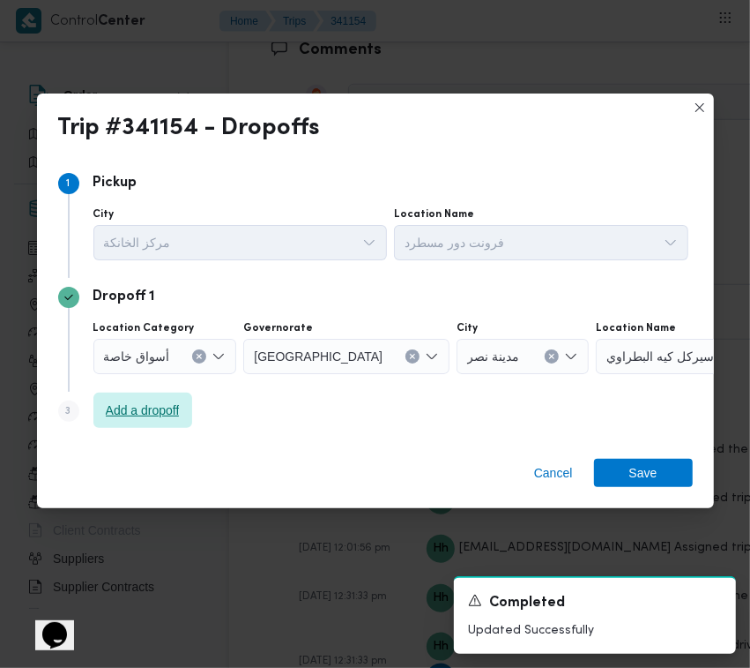
click at [148, 401] on span "Add a dropoff" at bounding box center [143, 409] width 74 height 21
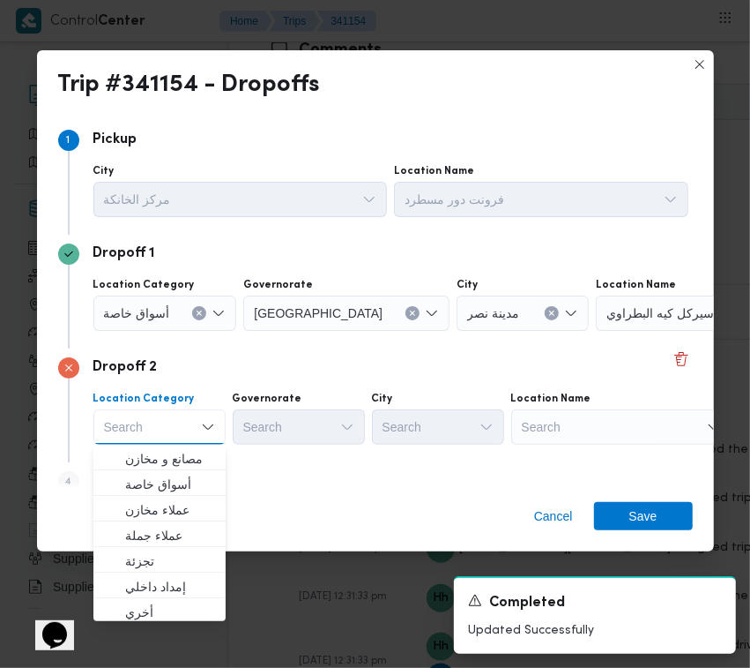
click at [300, 470] on div "Step 4 is disabled 4 Add a dropoff" at bounding box center [375, 485] width 635 height 46
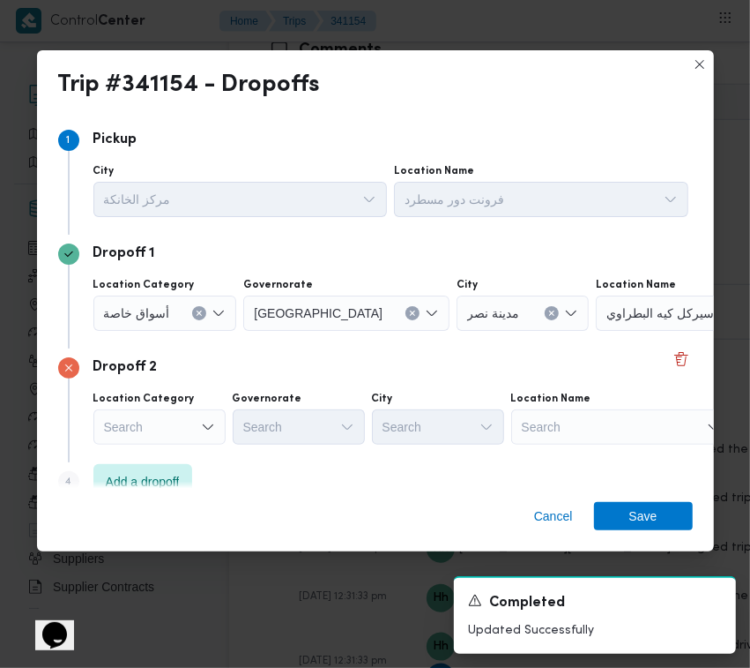
click at [128, 421] on div "Search" at bounding box center [159, 426] width 132 height 35
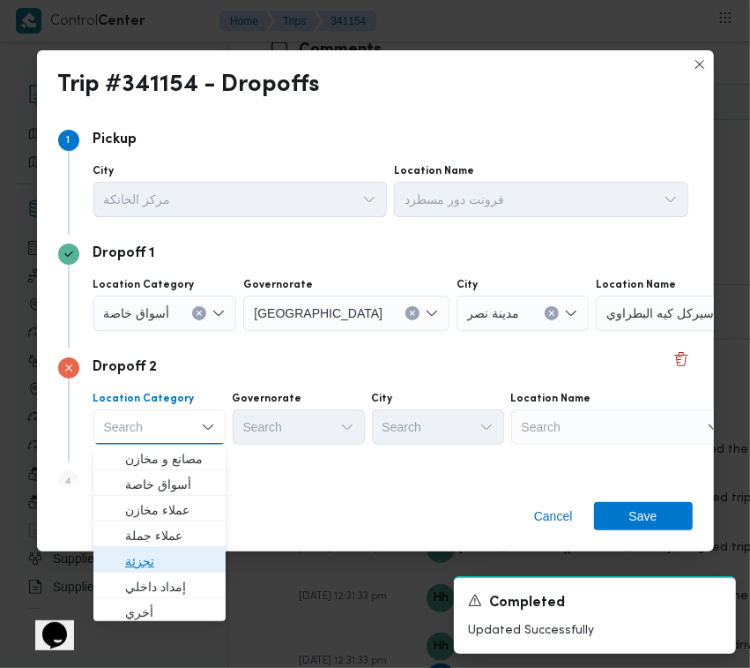
drag, startPoint x: 147, startPoint y: 557, endPoint x: 144, endPoint y: 543, distance: 14.5
click at [146, 557] on span "تجزئة" at bounding box center [170, 560] width 90 height 21
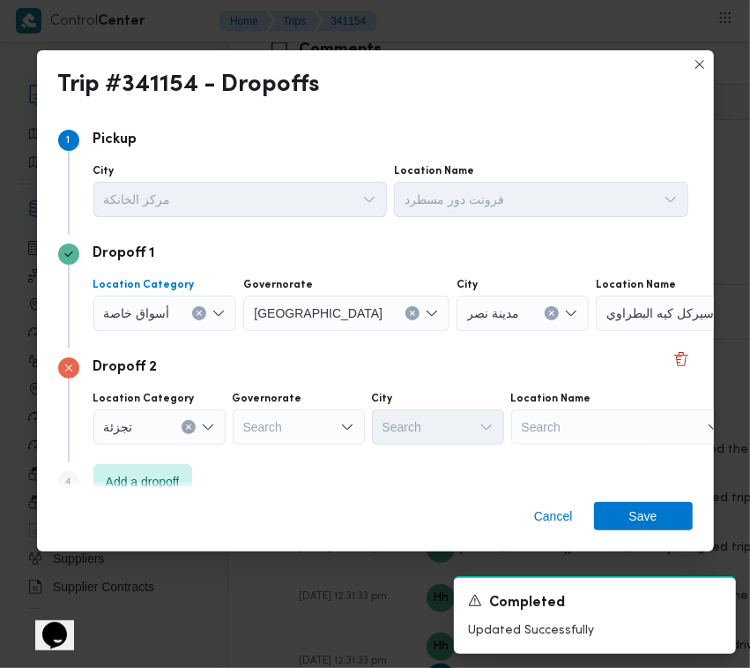
drag, startPoint x: 119, startPoint y: 311, endPoint x: 131, endPoint y: 325, distance: 17.5
click at [116, 310] on span "أسواق خاصة" at bounding box center [137, 311] width 66 height 19
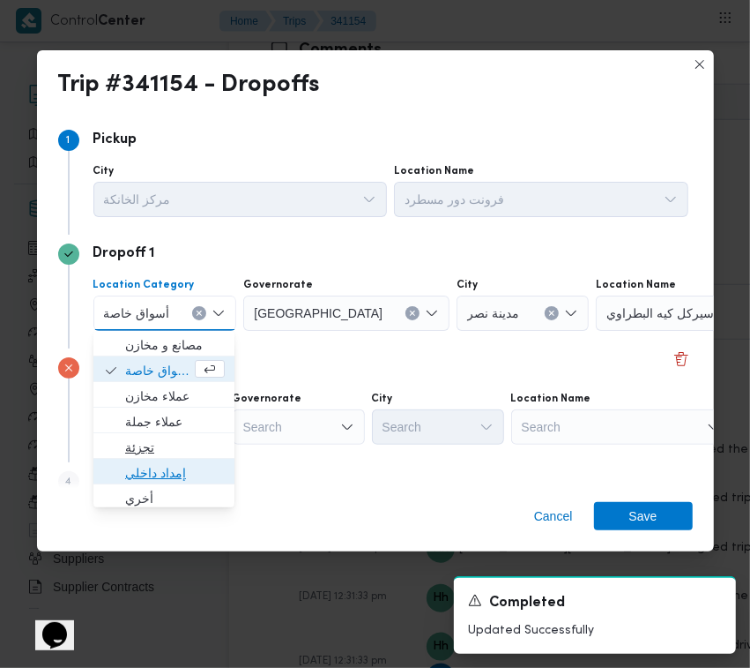
drag, startPoint x: 152, startPoint y: 460, endPoint x: 144, endPoint y: 441, distance: 21.0
click at [144, 441] on div "مصانع و مخازن أسواق خاصة عملاء مخازن عملاء جملة تجزئة إمداد داخلي أخري أسواق خا…" at bounding box center [164, 650] width 142 height 639
click at [144, 441] on span "تجزئة" at bounding box center [175, 447] width 100 height 21
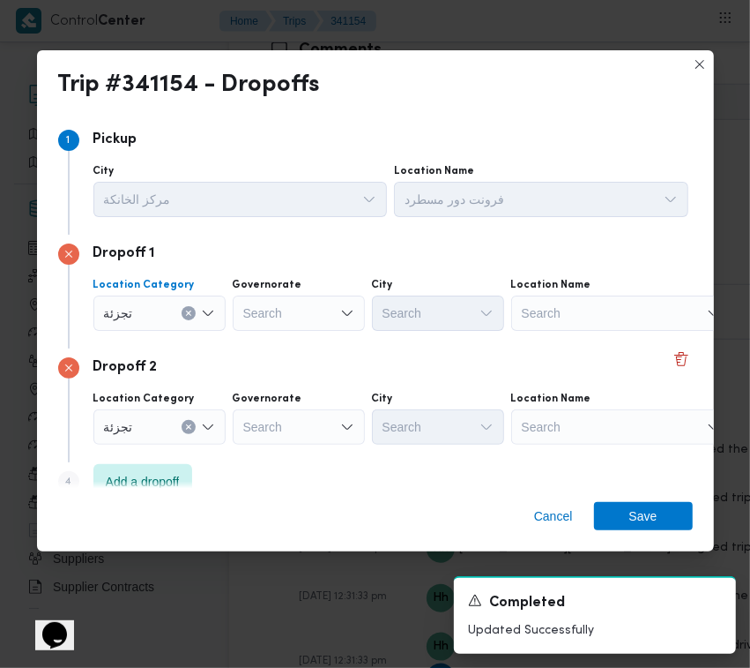
click at [288, 428] on div "Search" at bounding box center [299, 426] width 132 height 35
paste input "[GEOGRAPHIC_DATA]"
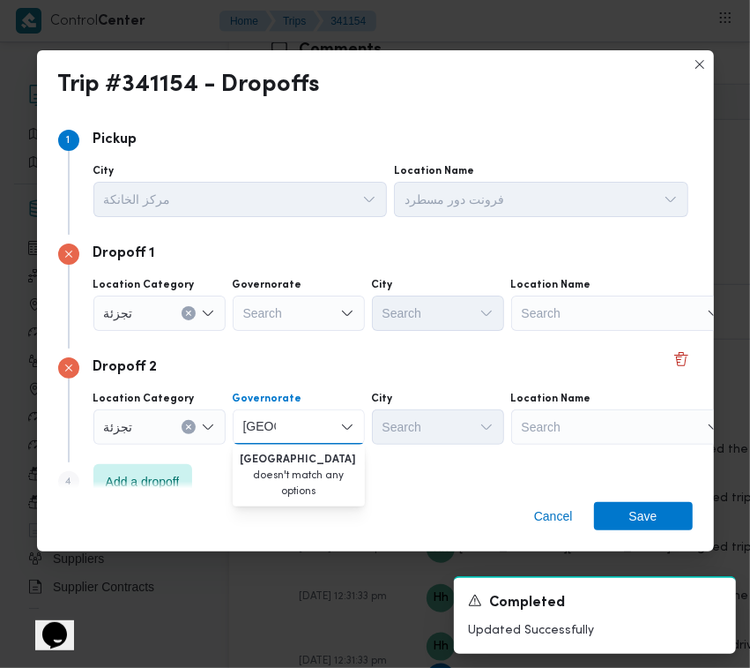
type input "[GEOGRAPHIC_DATA]"
click at [284, 319] on div "Search" at bounding box center [299, 312] width 132 height 35
click at [323, 309] on div "Search" at bounding box center [299, 312] width 132 height 35
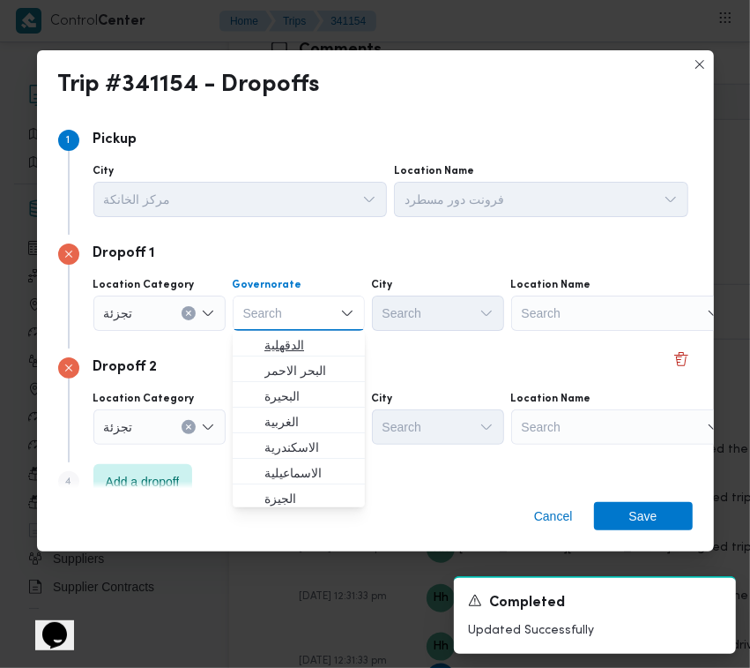
paste input "[GEOGRAPHIC_DATA]"
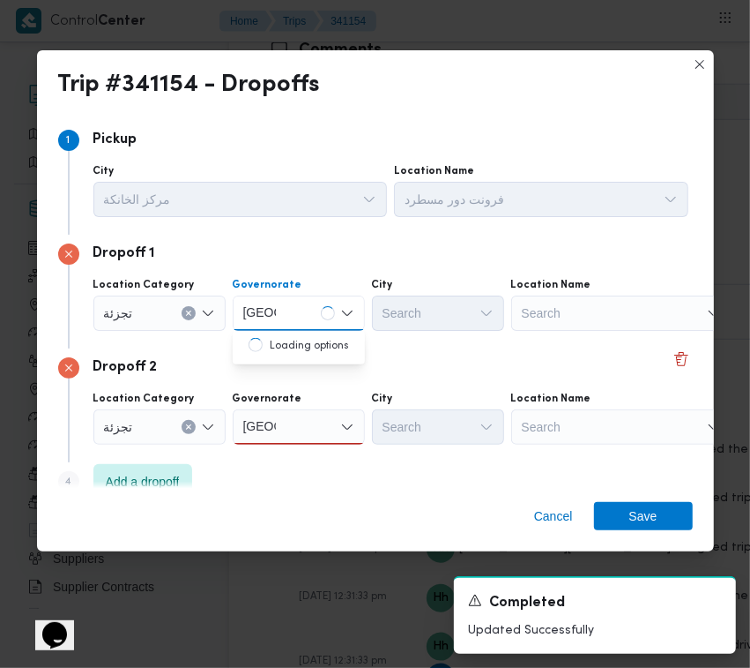
type input "[GEOGRAPHIC_DATA]"
drag, startPoint x: 285, startPoint y: 416, endPoint x: 287, endPoint y: 437, distance: 20.4
click at [285, 417] on div "[GEOGRAPHIC_DATA] [GEOGRAPHIC_DATA]" at bounding box center [299, 426] width 132 height 35
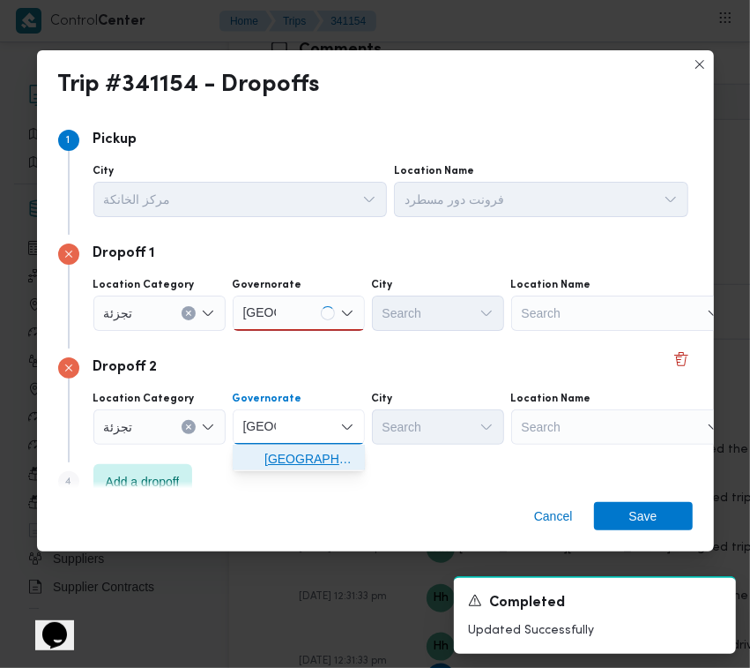
click at [287, 444] on span "[GEOGRAPHIC_DATA]" at bounding box center [299, 458] width 118 height 28
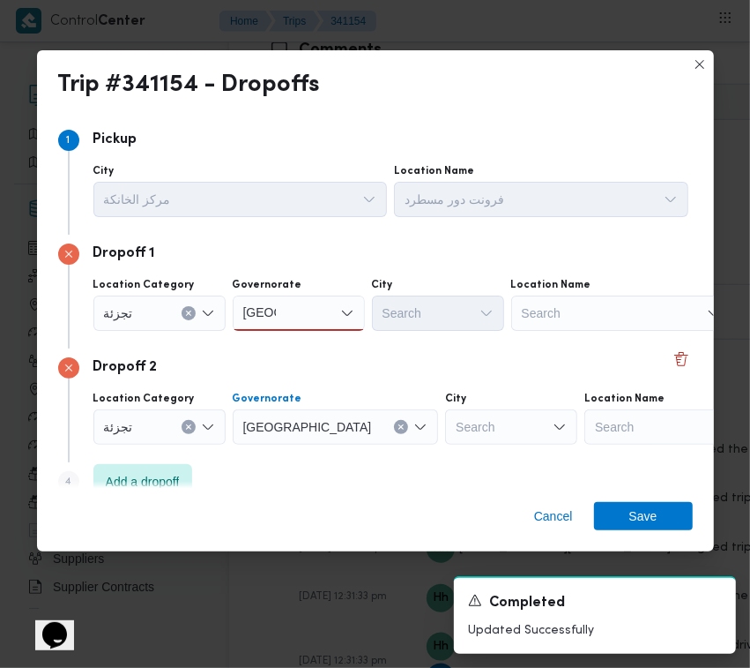
click at [280, 293] on div "Governorate [GEOGRAPHIC_DATA] [GEOGRAPHIC_DATA]" at bounding box center [299, 304] width 132 height 53
click at [295, 324] on div "[GEOGRAPHIC_DATA] [GEOGRAPHIC_DATA]" at bounding box center [299, 312] width 132 height 35
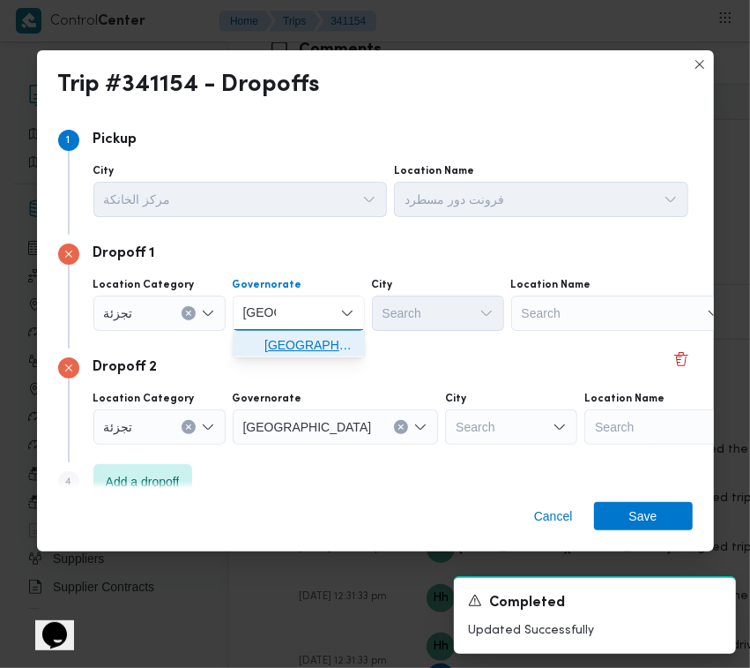
click at [297, 348] on span "[GEOGRAPHIC_DATA]" at bounding box center [310, 344] width 90 height 21
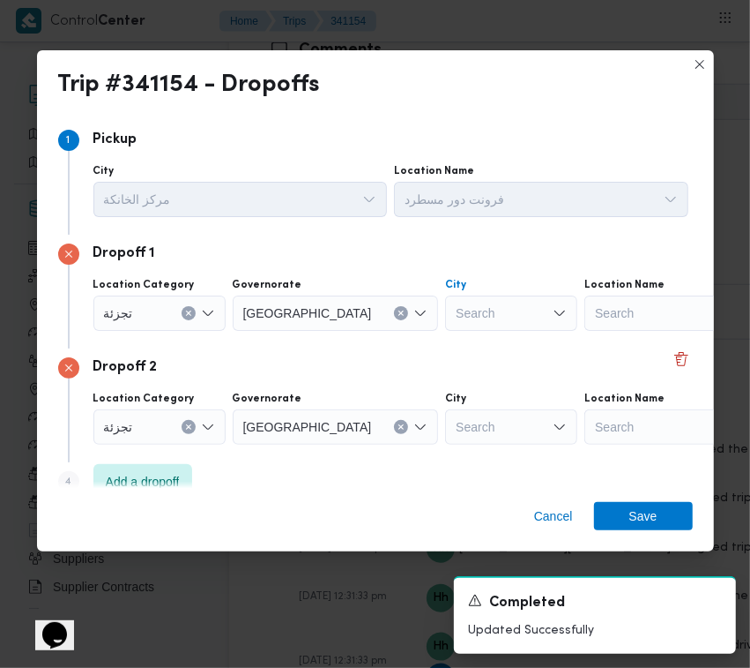
click at [452, 325] on div at bounding box center [456, 313] width 9 height 28
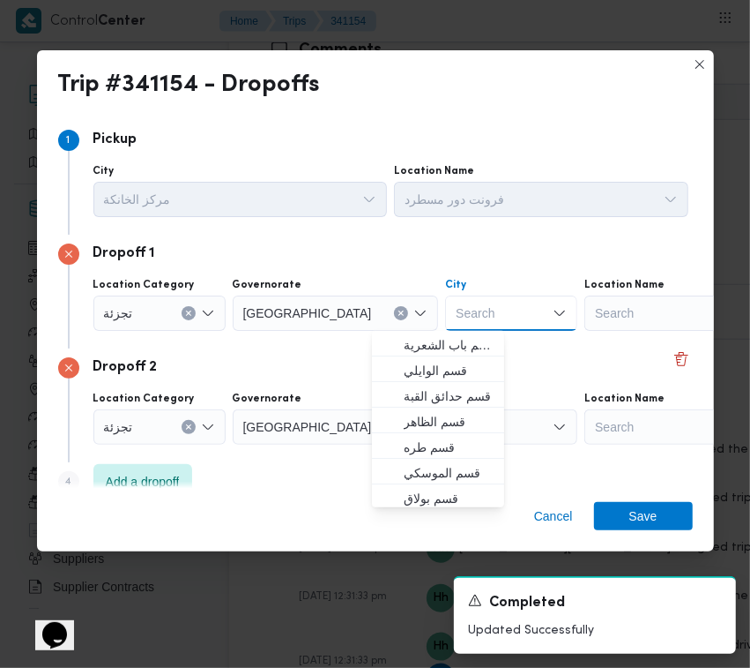
paste input "[GEOGRAPHIC_DATA]"
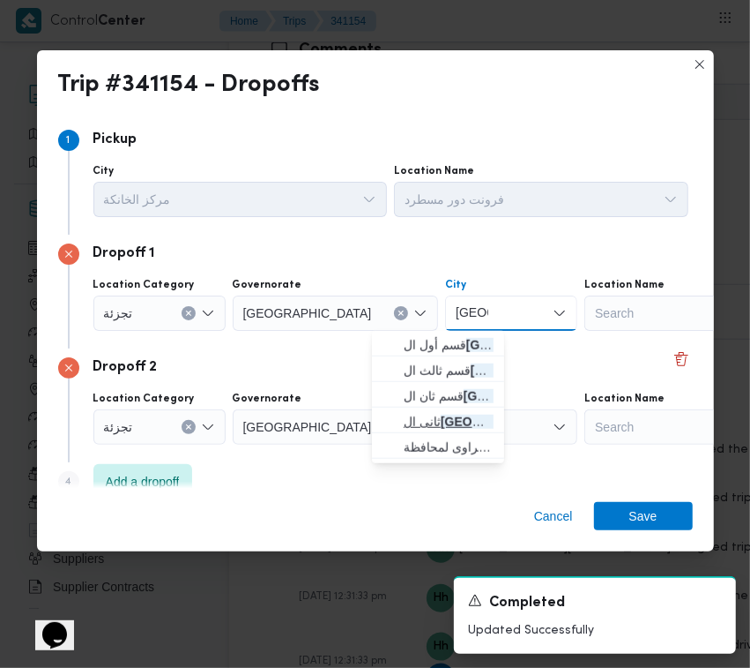
type input "[GEOGRAPHIC_DATA]"
click at [470, 428] on mark "[GEOGRAPHIC_DATA]" at bounding box center [506, 421] width 132 height 14
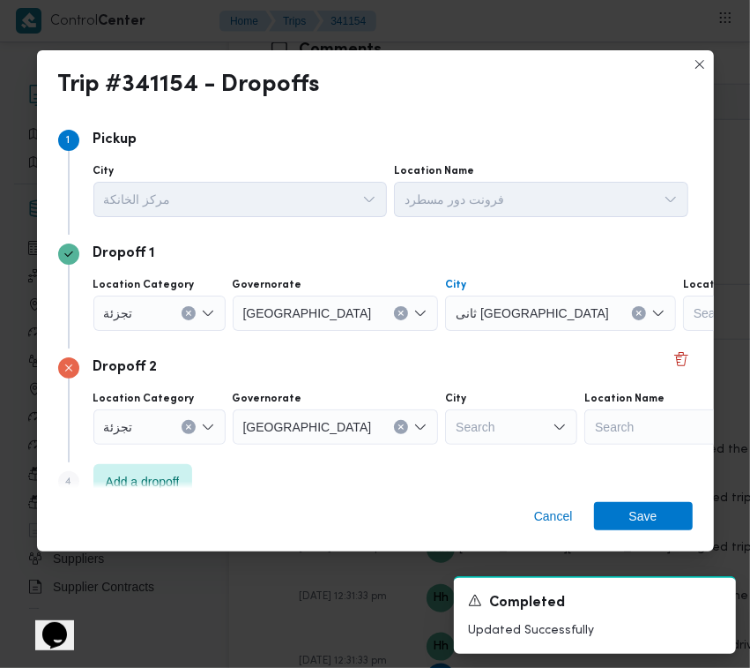
click at [470, 442] on div "Search" at bounding box center [511, 426] width 132 height 35
click at [445, 429] on div "Search" at bounding box center [511, 426] width 132 height 35
paste input "الشروق"
type input "الشروق"
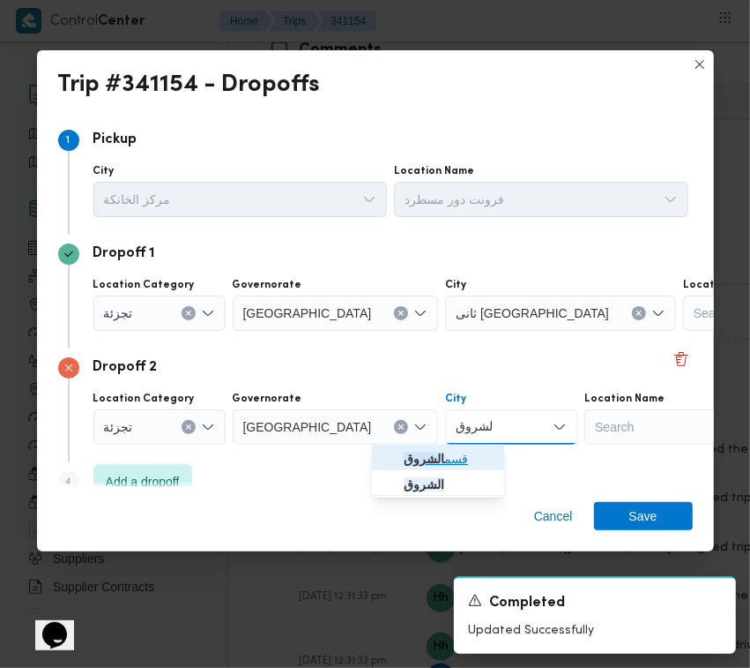
click at [430, 456] on mark "الشروق" at bounding box center [424, 459] width 41 height 14
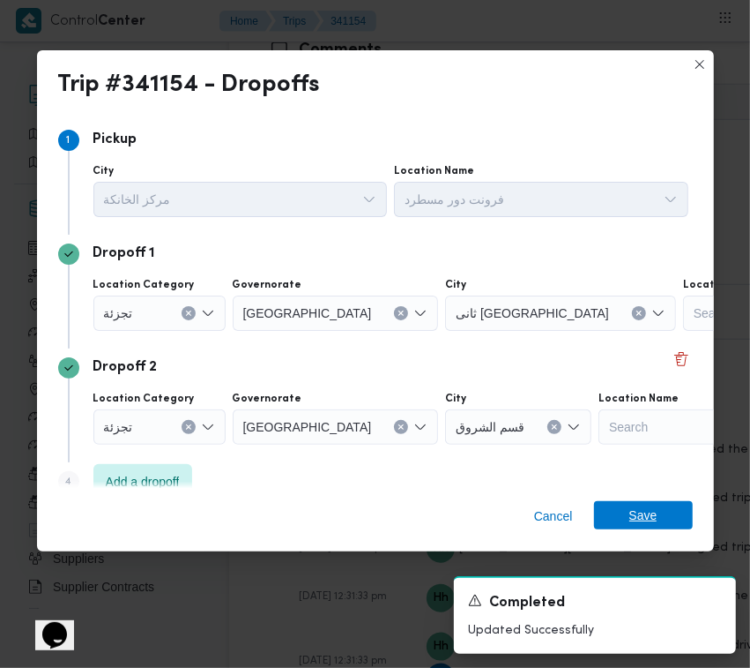
click at [631, 510] on span "Save" at bounding box center [644, 515] width 28 height 28
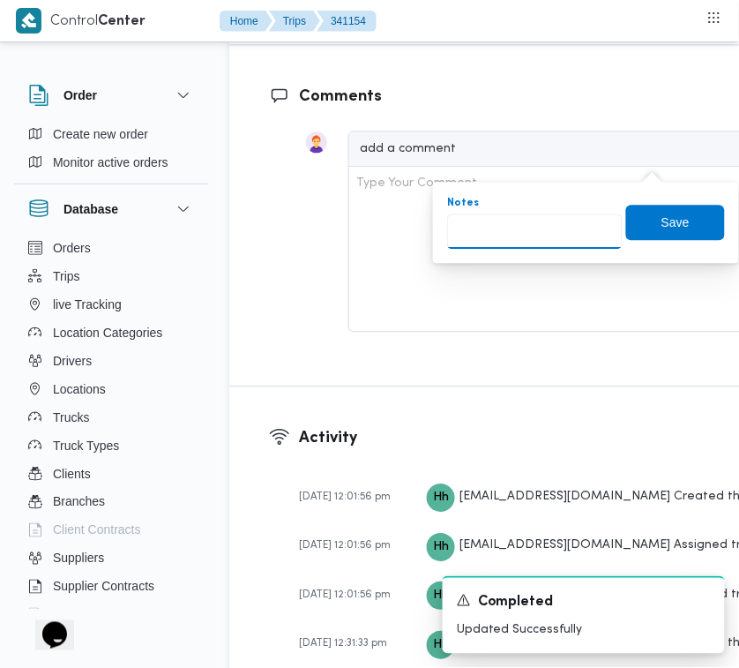
drag, startPoint x: 529, startPoint y: 213, endPoint x: 527, endPoint y: 226, distance: 13.3
click at [527, 216] on input "Notes" at bounding box center [534, 230] width 175 height 35
paste input "مدينتي"
type input "مدينتي"
click at [639, 213] on span "Save" at bounding box center [675, 221] width 99 height 35
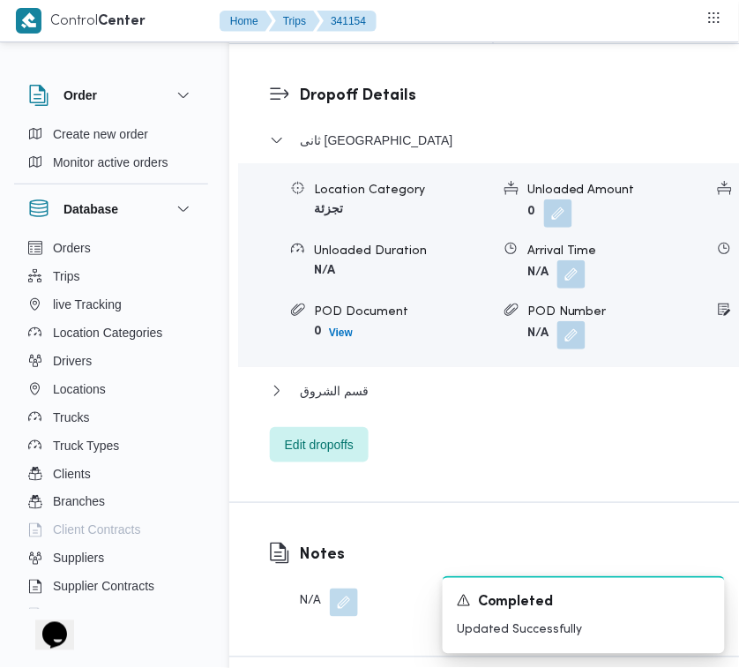
scroll to position [2656, 0]
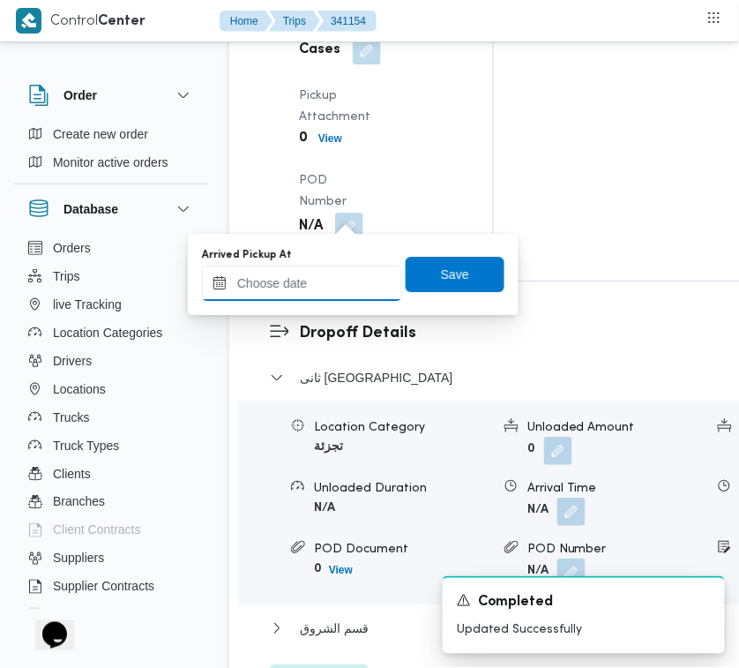
click at [327, 280] on input "Arrived Pickup At" at bounding box center [302, 282] width 200 height 35
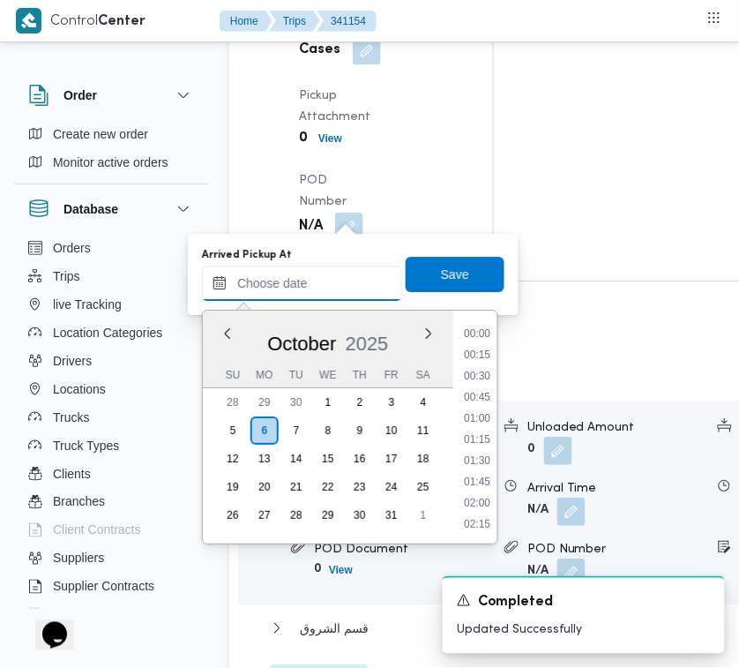
paste input "[DATE] 7:00AM"
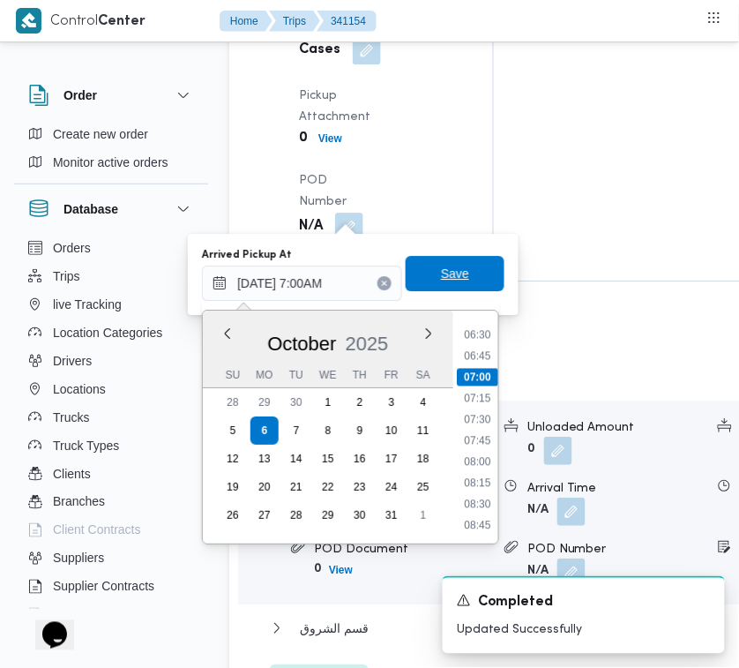
type input "[DATE] 07:00"
click at [451, 278] on span "Save" at bounding box center [455, 273] width 28 height 21
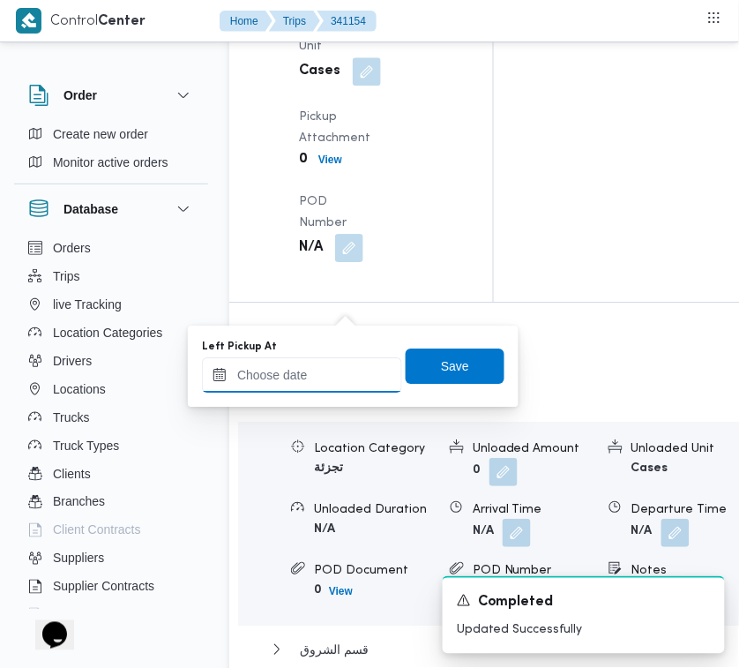
click at [336, 391] on div at bounding box center [302, 374] width 200 height 35
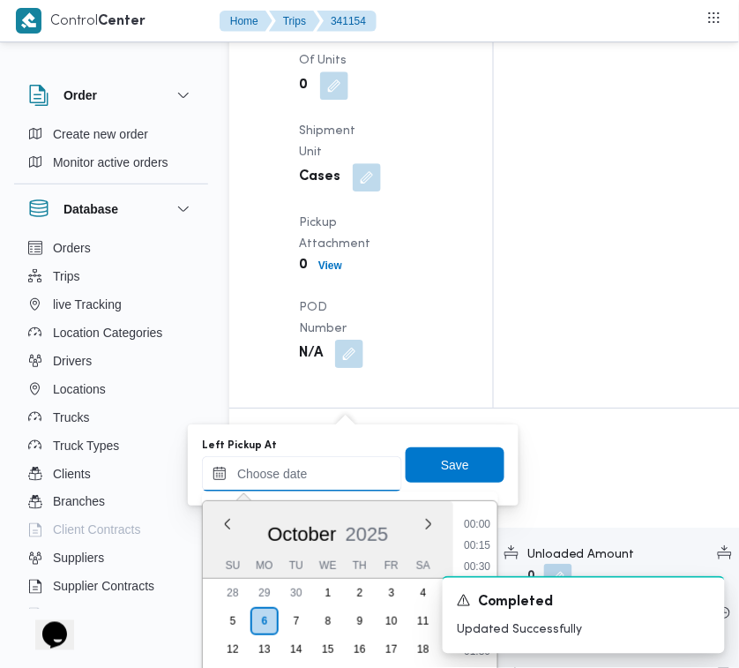
paste input "[DATE] 7:00AM"
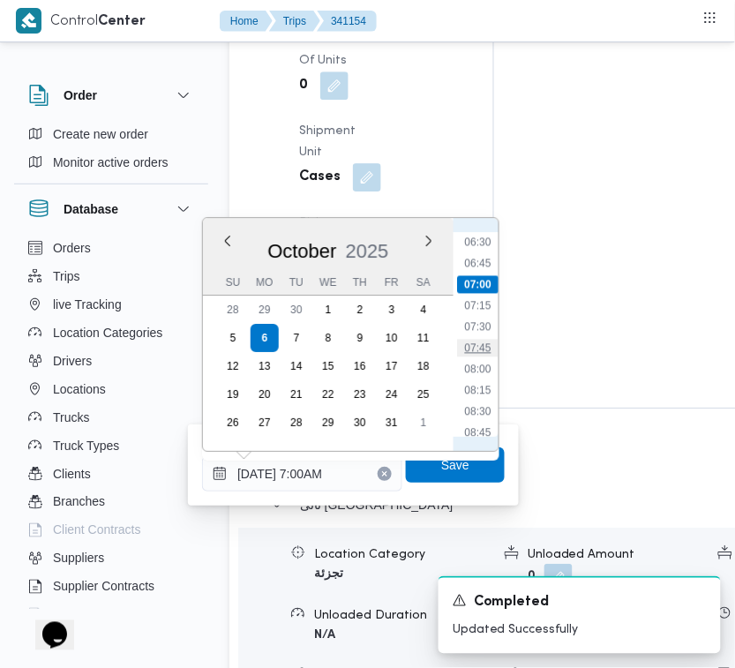
drag, startPoint x: 496, startPoint y: 351, endPoint x: 487, endPoint y: 350, distance: 8.9
click at [491, 351] on li "07:45" at bounding box center [477, 348] width 41 height 18
type input "[DATE] 07:45"
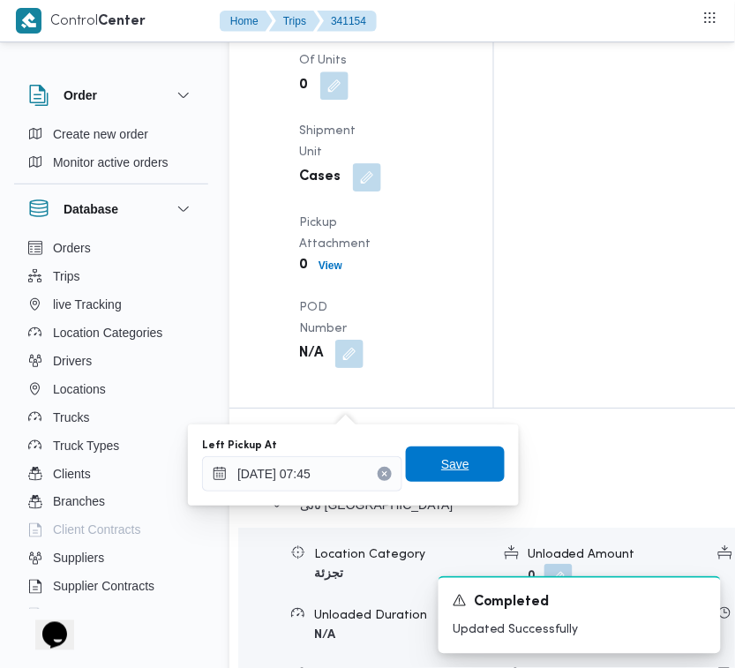
drag, startPoint x: 468, startPoint y: 450, endPoint x: 461, endPoint y: 417, distance: 33.4
click at [467, 450] on span "Save" at bounding box center [455, 463] width 99 height 35
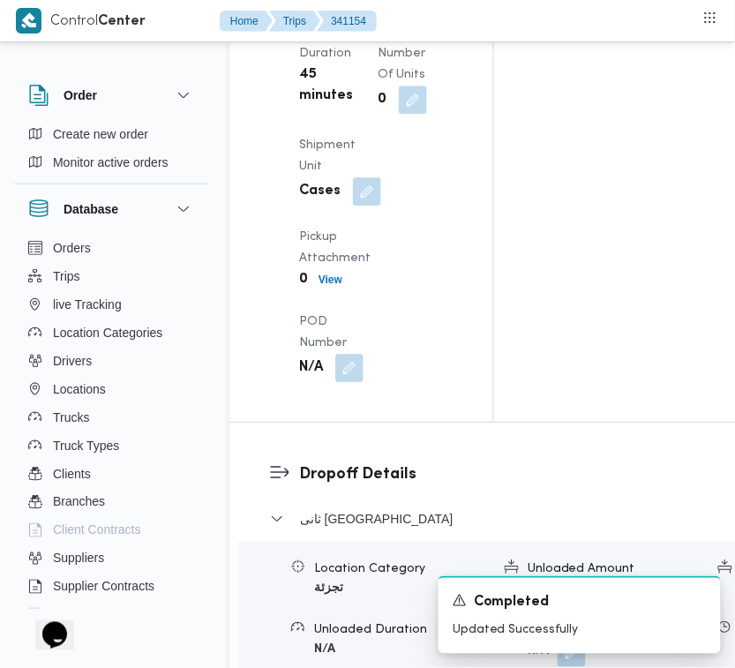
scroll to position [2072, 0]
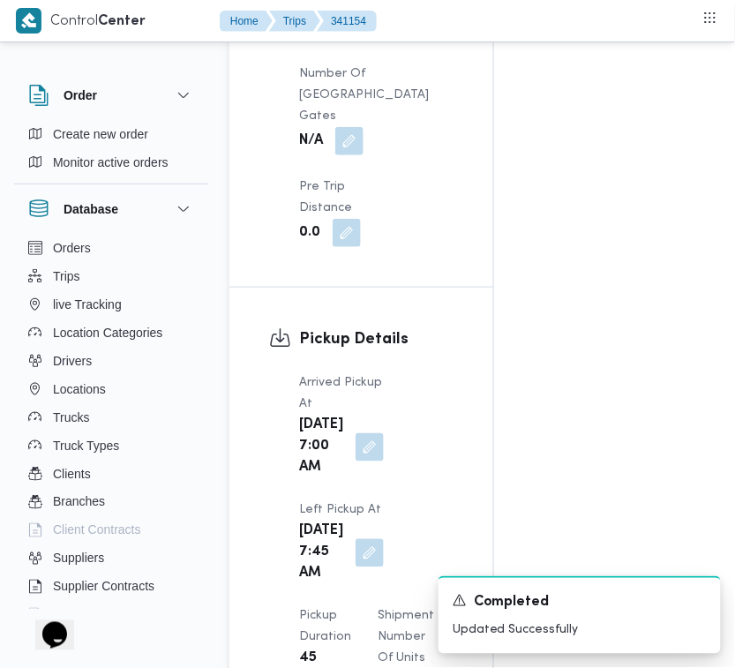
click at [734, 146] on div "Order Create new order Monitor active orders Database Orders Trips live Trackin…" at bounding box center [367, 435] width 735 height 4902
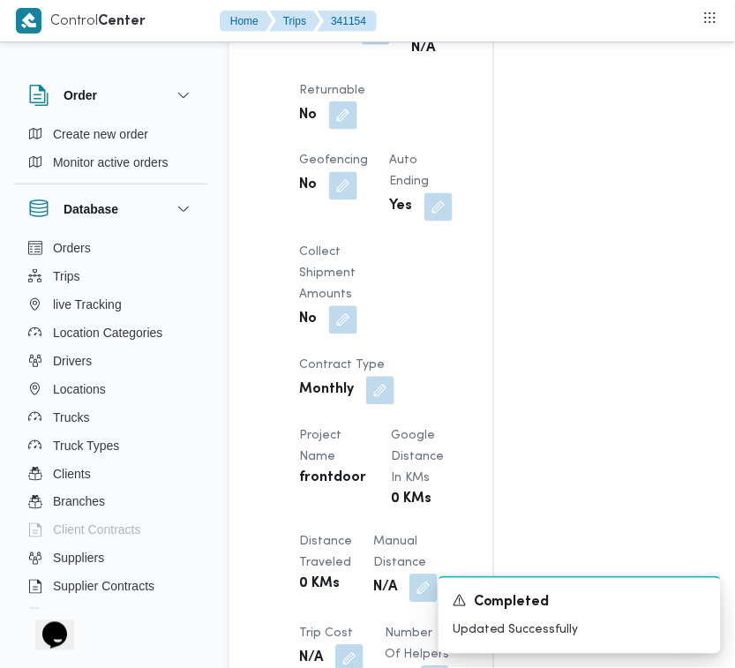
scroll to position [1259, 0]
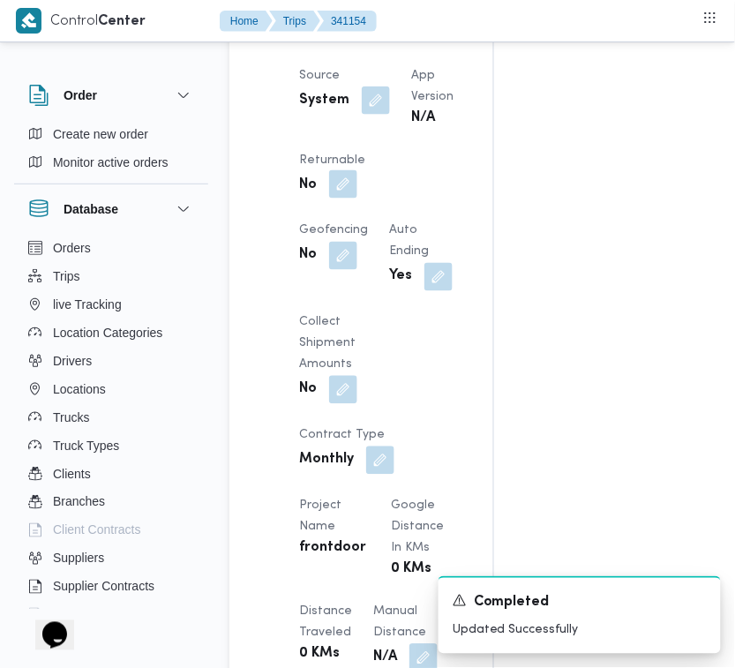
click at [357, 198] on button "button" at bounding box center [343, 184] width 28 height 28
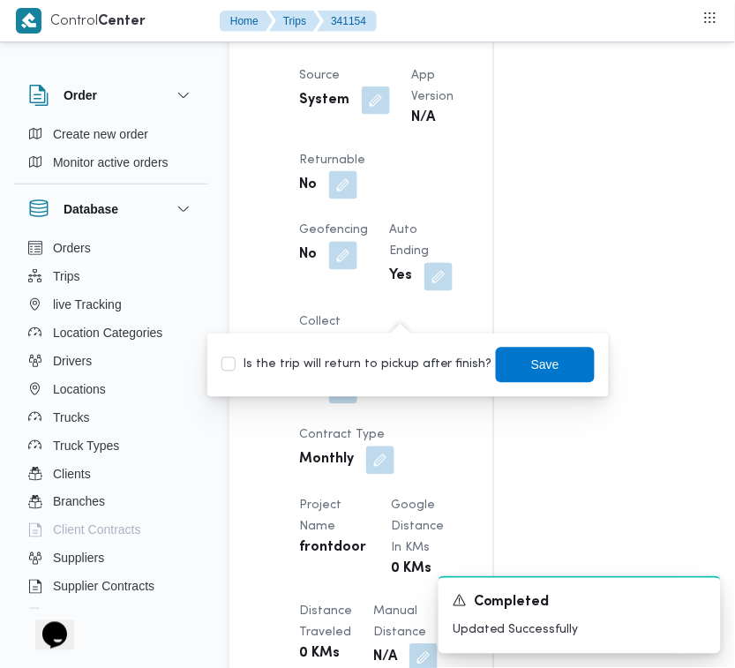
click at [393, 358] on label "Is the trip will return to pickup after finish?" at bounding box center [356, 365] width 271 height 21
checkbox input "true"
click at [565, 382] on div "Is the trip will return to pickup after finish? Save" at bounding box center [408, 365] width 377 height 39
click at [544, 366] on span "Save" at bounding box center [545, 364] width 99 height 35
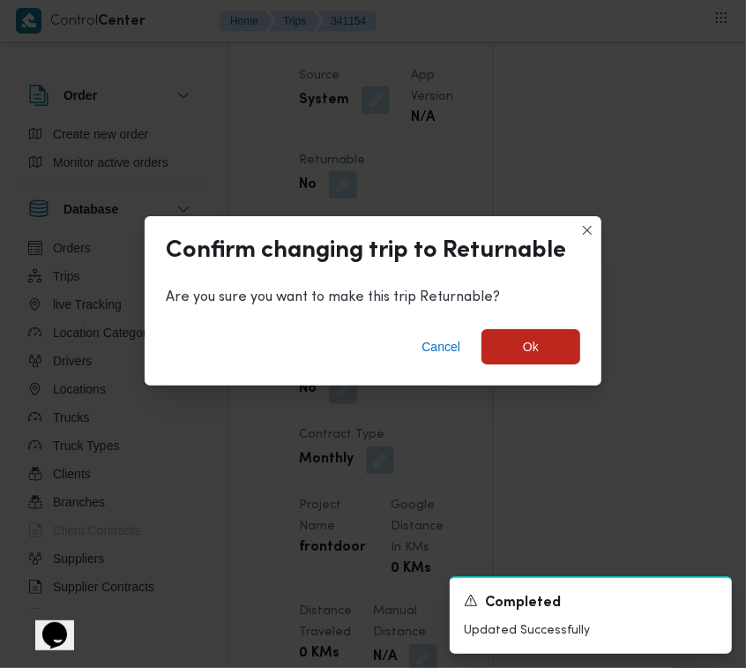
click at [575, 318] on div "Cancel Ok" at bounding box center [373, 350] width 457 height 71
click at [553, 336] on span "Ok" at bounding box center [531, 345] width 99 height 35
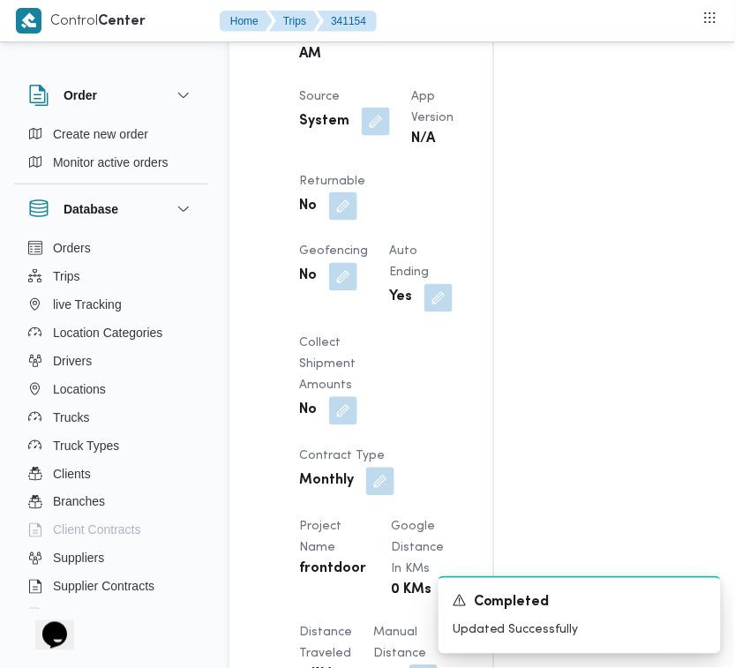
click at [549, 300] on div "Assignees Checklist Dropoffs details entered Driver Assigned Truck Assigned Doc…" at bounding box center [628, 462] width 269 height 2755
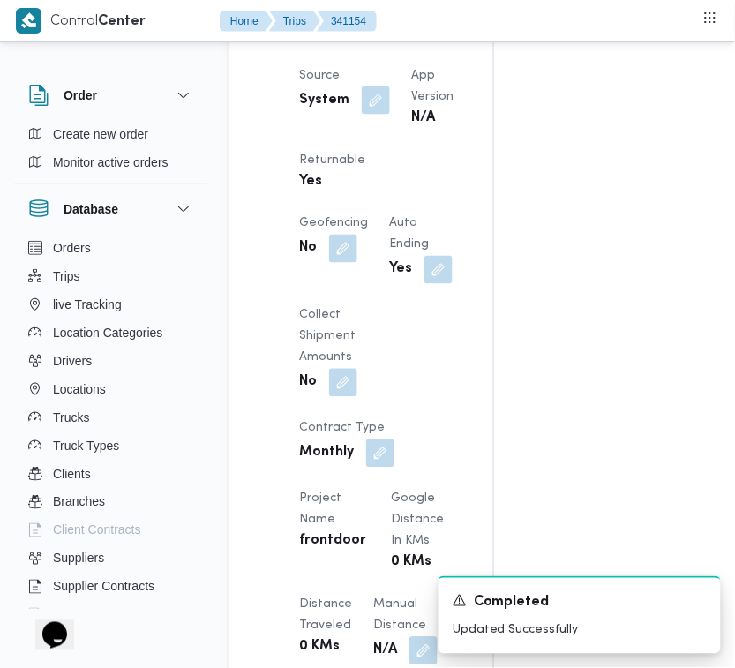
scroll to position [0, 0]
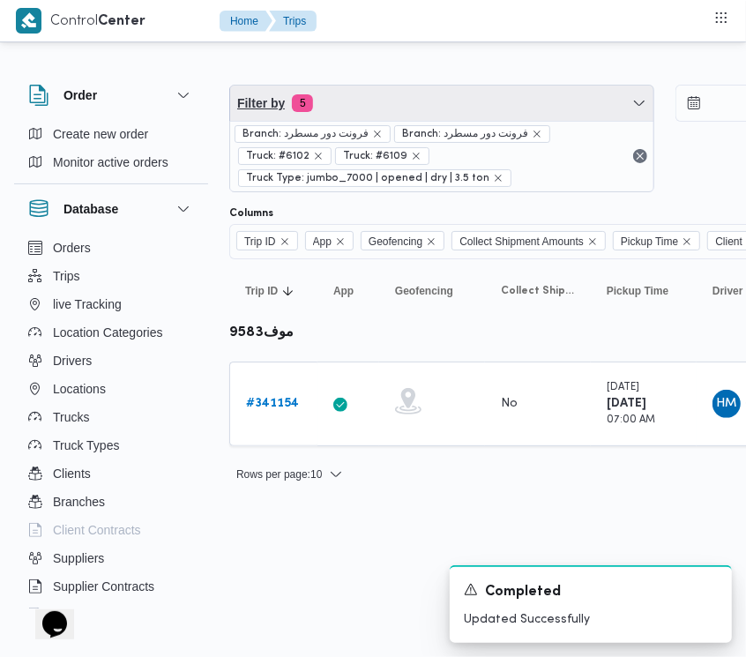
click at [362, 110] on span "Filter by 5" at bounding box center [441, 103] width 423 height 35
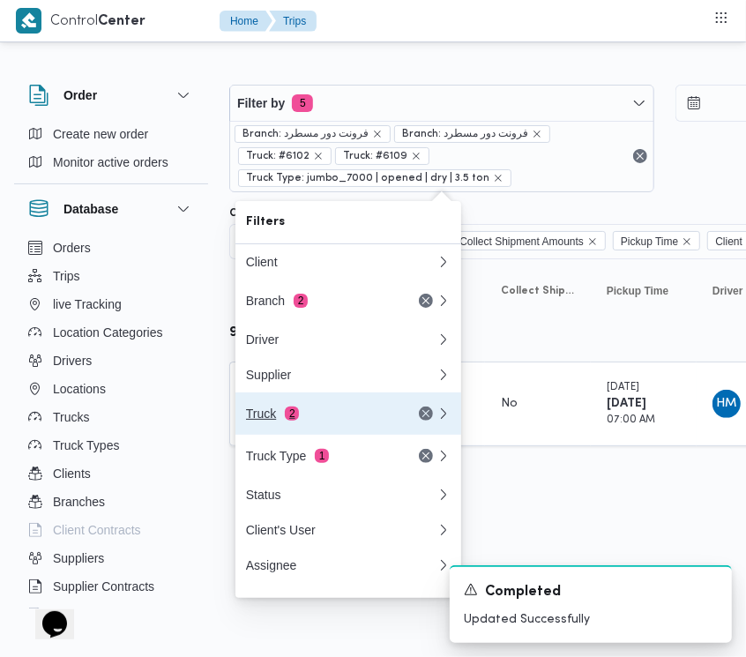
click at [345, 429] on div "Truck 2" at bounding box center [341, 413] width 212 height 42
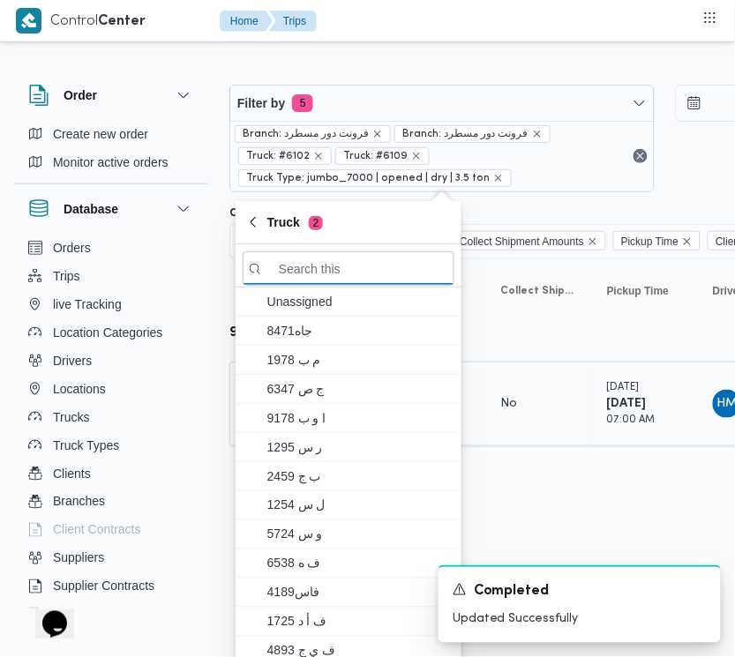
paste input "1594"
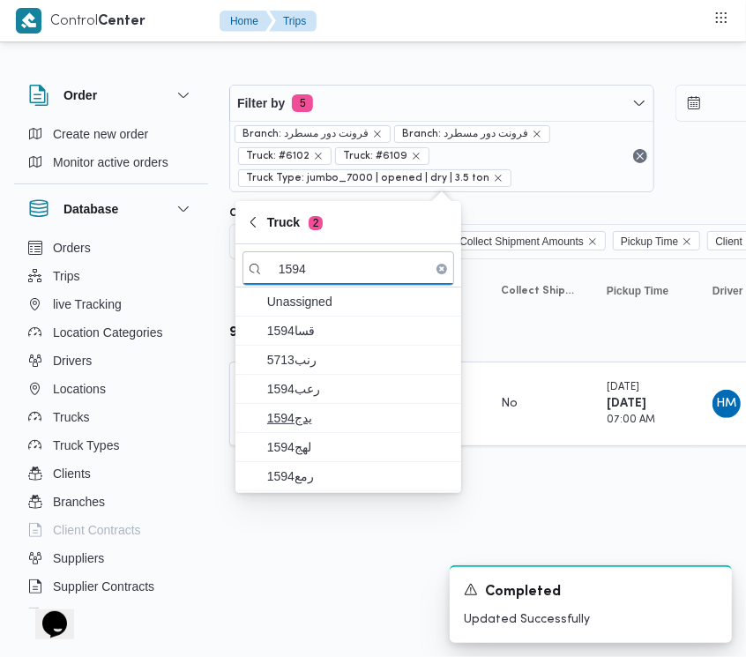
type input "1594"
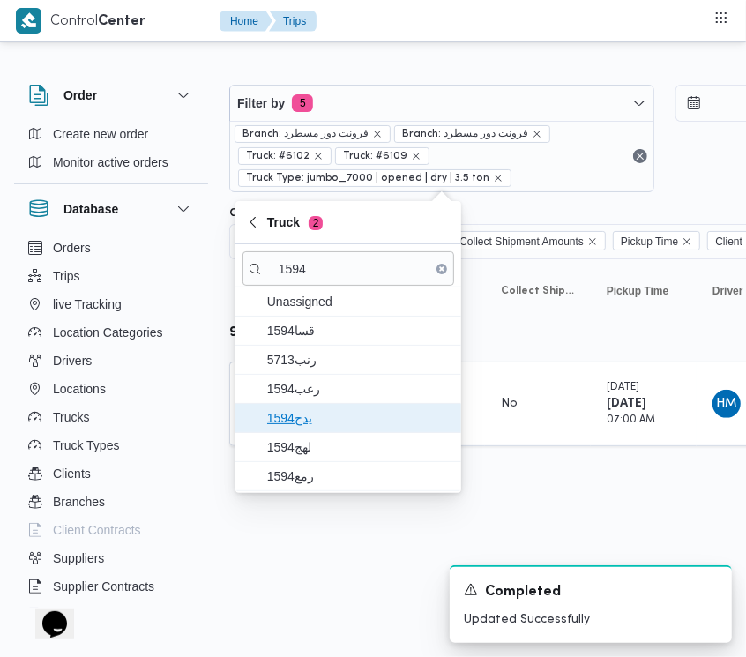
click at [301, 408] on span "يدج1594" at bounding box center [358, 417] width 183 height 21
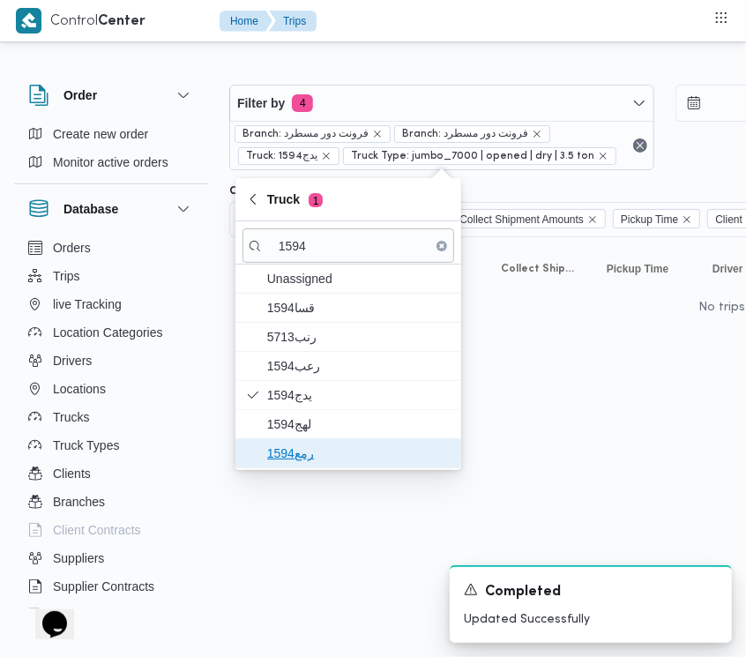
click at [301, 459] on span "رمع1594" at bounding box center [358, 453] width 183 height 21
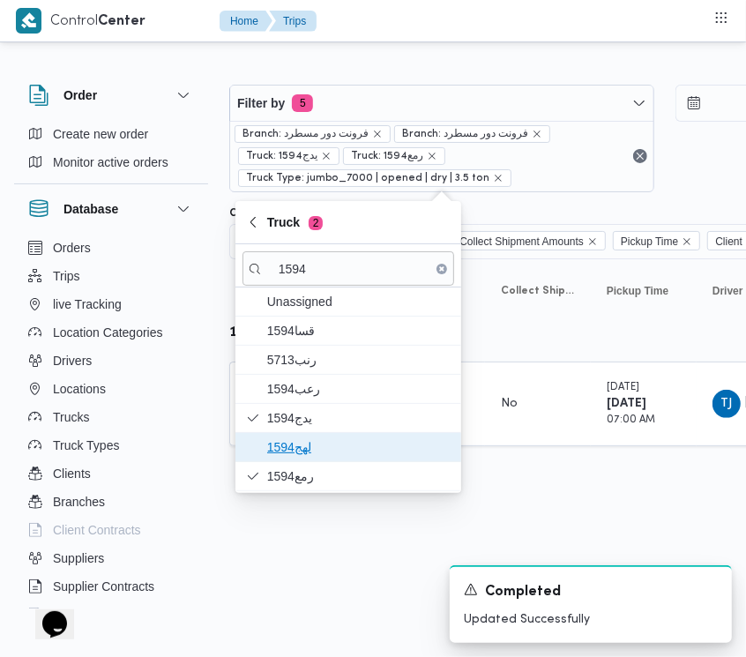
click at [296, 443] on span "لهج1594" at bounding box center [358, 447] width 183 height 21
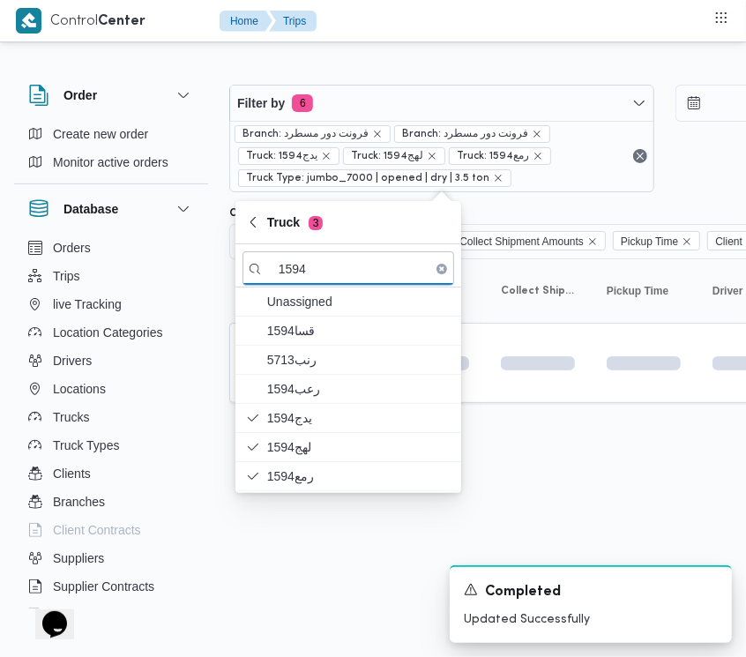
click at [280, 571] on html "Control Center Home Trips Order Create new order Monitor active orders Database…" at bounding box center [373, 328] width 746 height 657
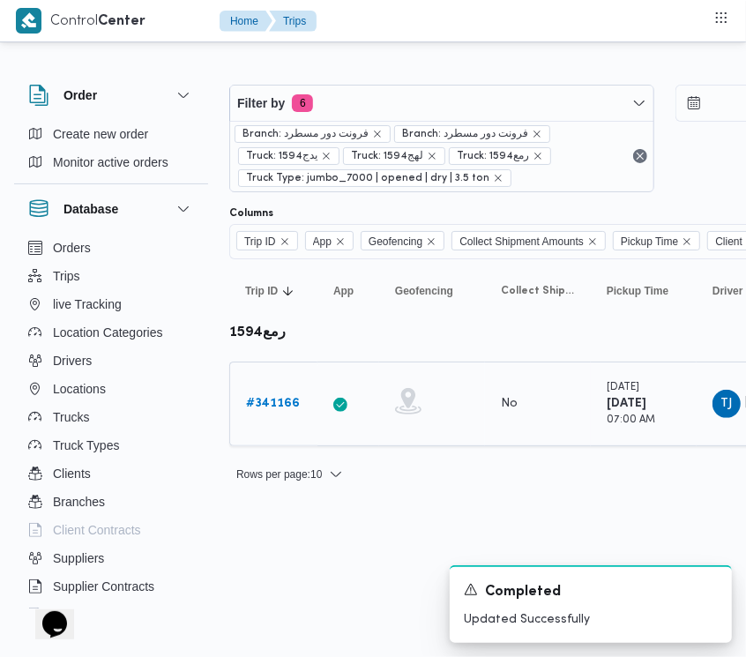
click at [253, 402] on b "# 341166" at bounding box center [273, 403] width 54 height 11
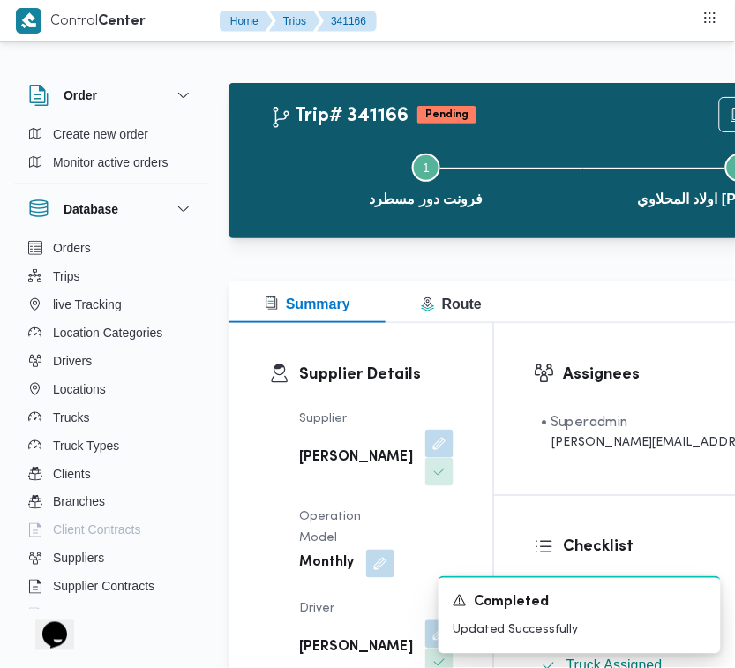
click at [729, 519] on div "Checklist Dropoffs details entered Driver Assigned Truck Assigned Documents for…" at bounding box center [710, 643] width 433 height 295
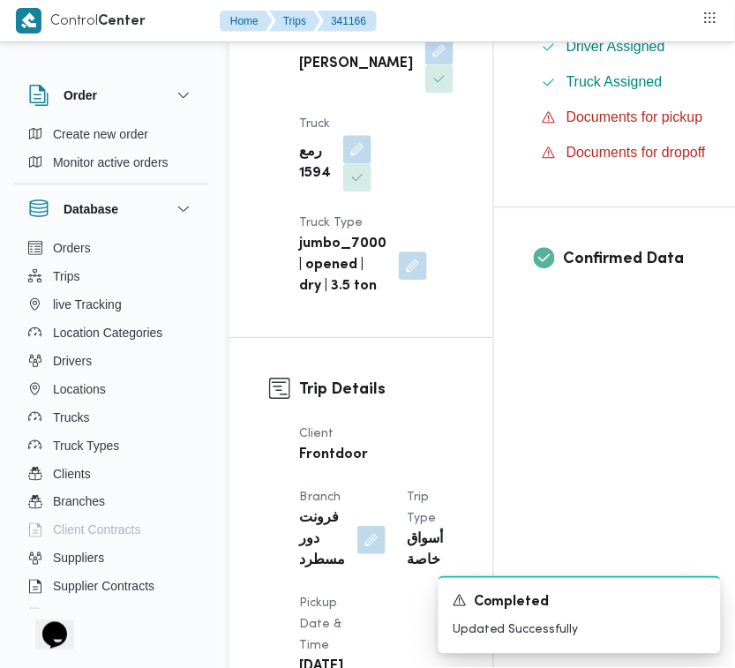
scroll to position [1168, 0]
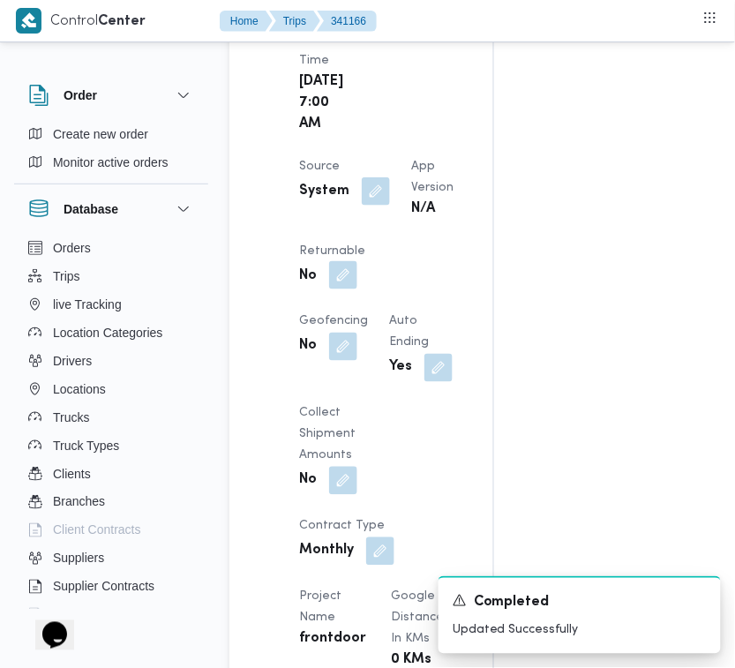
click at [357, 289] on button "button" at bounding box center [343, 275] width 28 height 28
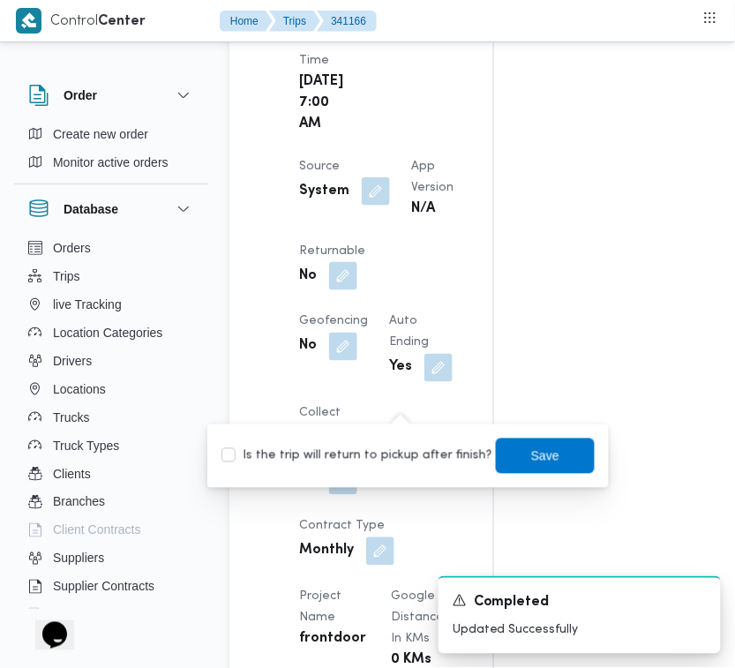
click at [402, 450] on label "Is the trip will return to pickup after finish?" at bounding box center [356, 455] width 271 height 21
checkbox input "true"
click at [478, 452] on div "Is the trip will return to pickup after finish? Save" at bounding box center [408, 456] width 377 height 39
click at [499, 447] on span "Save" at bounding box center [545, 454] width 99 height 35
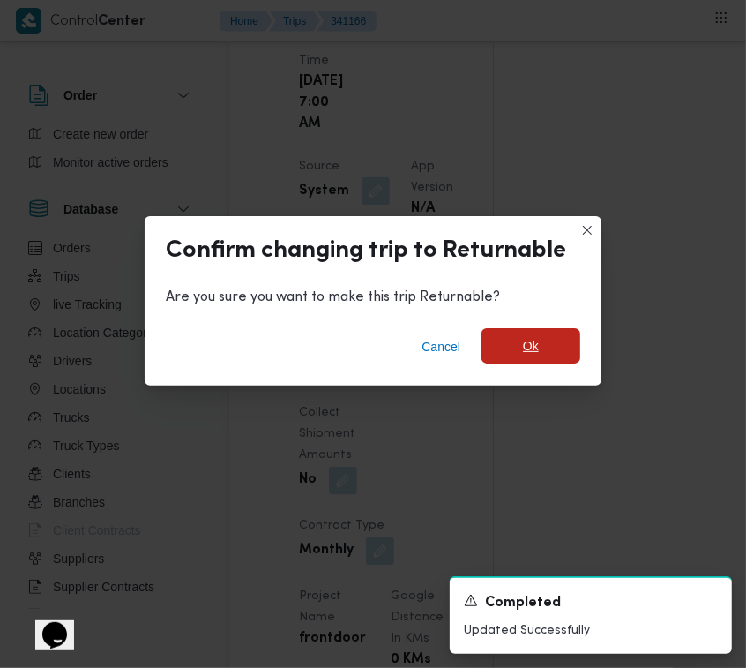
click at [541, 350] on span "Ok" at bounding box center [531, 345] width 99 height 35
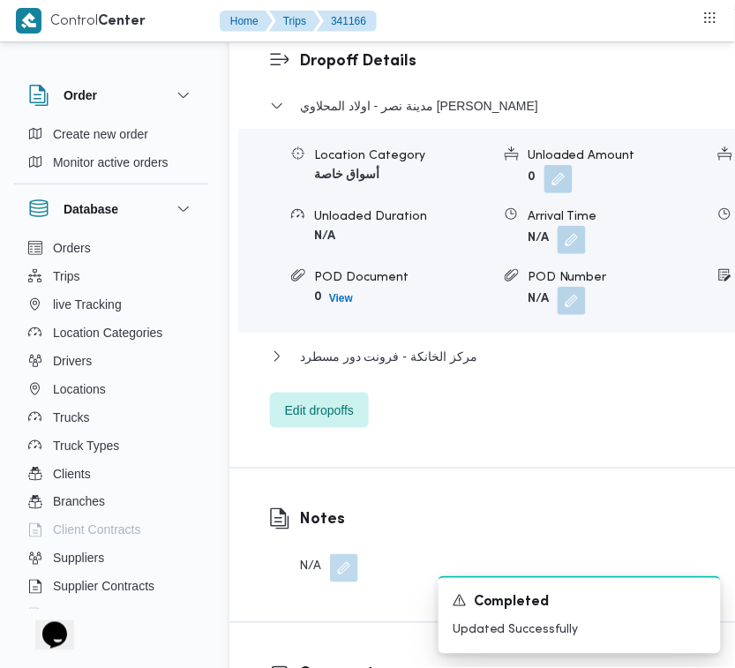
scroll to position [3526, 0]
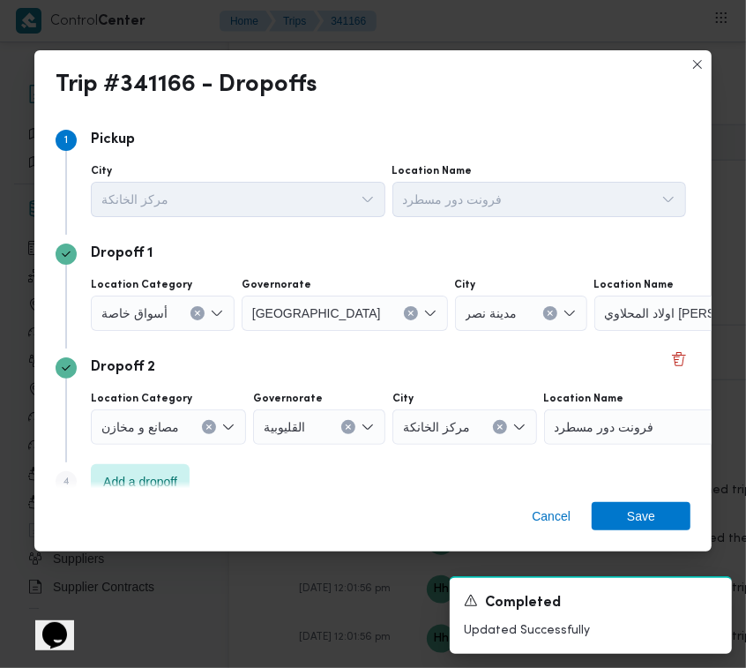
click at [404, 313] on button "Clear input" at bounding box center [411, 313] width 14 height 14
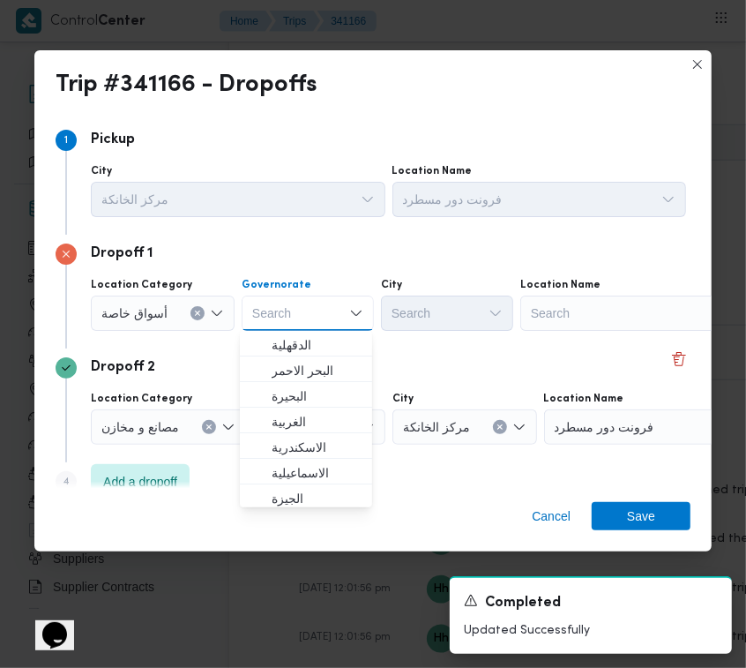
click at [589, 328] on div "Search" at bounding box center [630, 312] width 220 height 35
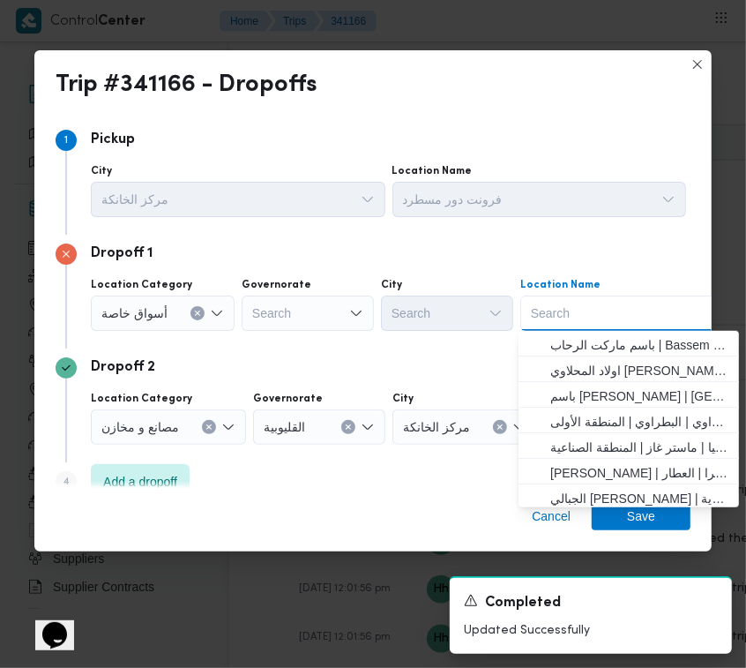
click at [591, 307] on div "Search" at bounding box center [630, 312] width 220 height 35
paste input "بست واي زايد"
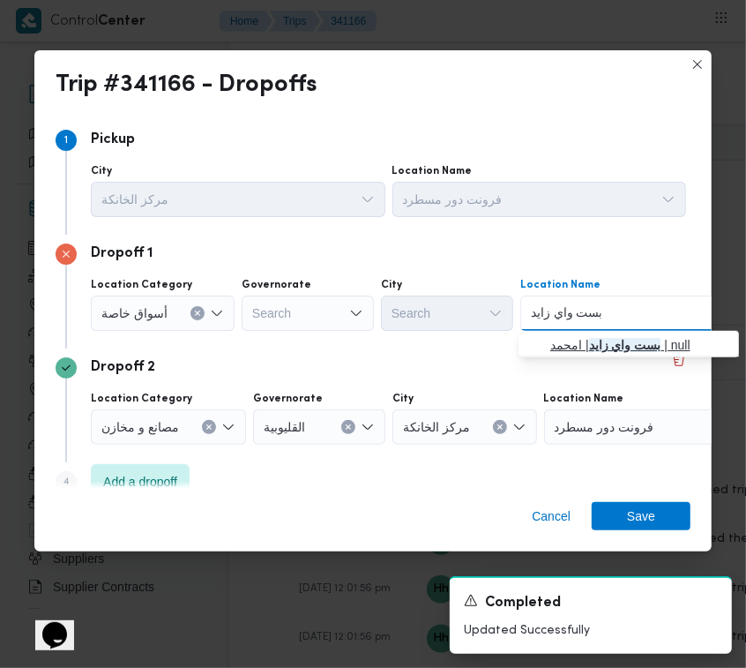
type input "بست واي زايد"
click at [574, 336] on span "بست واي زايد | امحمد | null" at bounding box center [639, 344] width 178 height 21
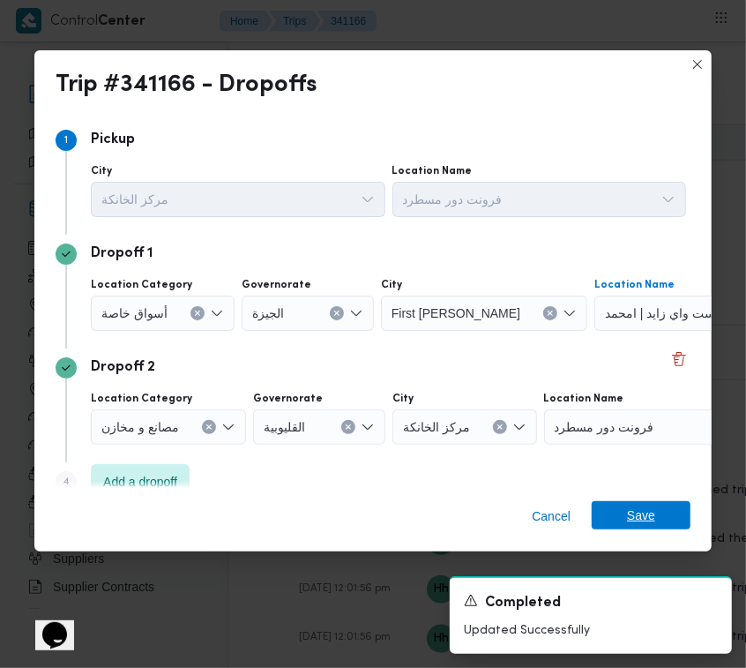
click at [664, 521] on span "Save" at bounding box center [641, 515] width 99 height 28
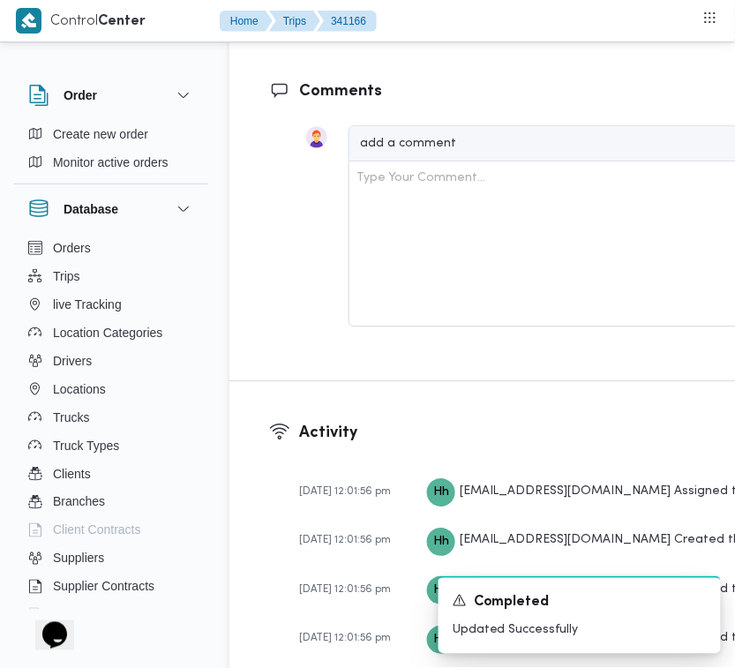
scroll to position [2920, 0]
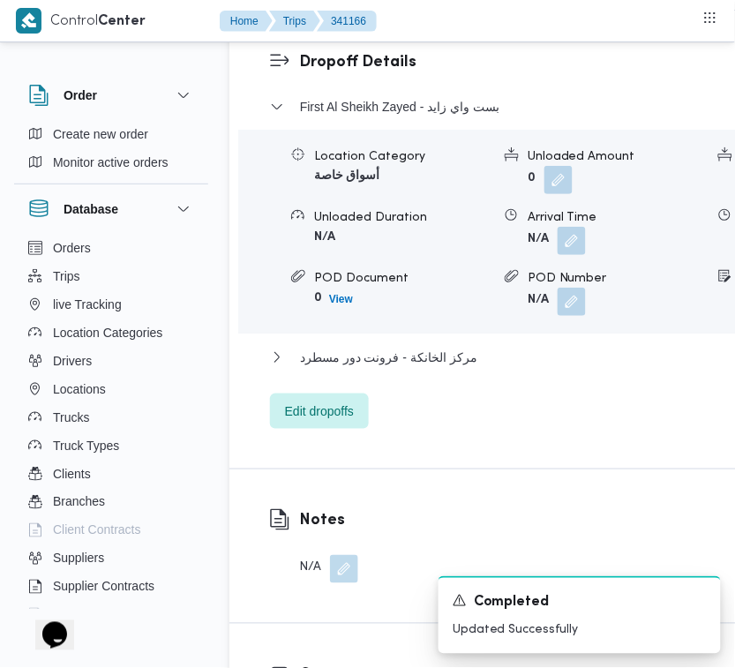
drag, startPoint x: 734, startPoint y: 388, endPoint x: 728, endPoint y: 302, distance: 86.6
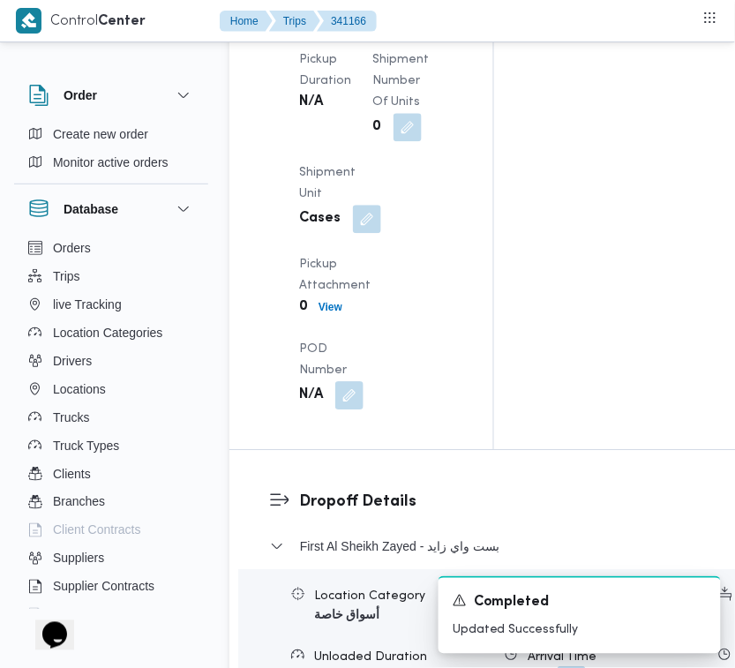
scroll to position [2491, 0]
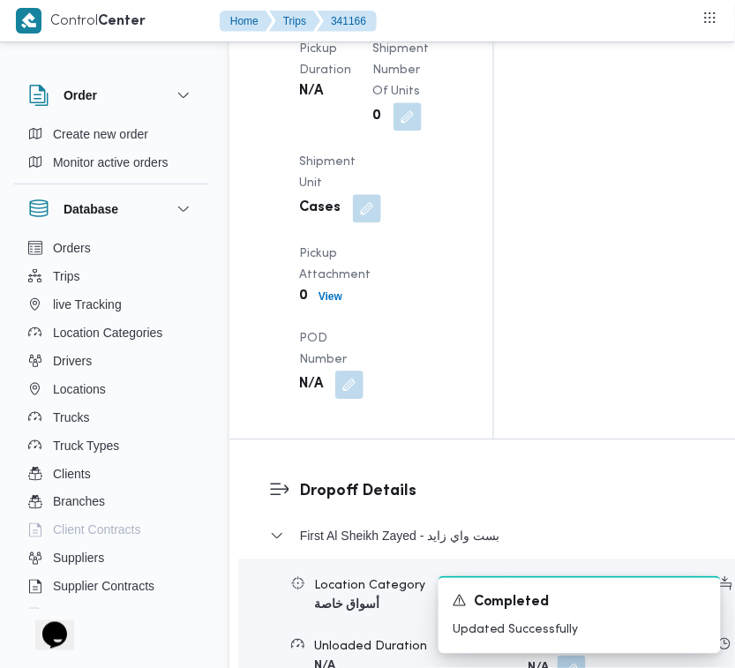
click at [351, 17] on button "button" at bounding box center [349, 3] width 28 height 28
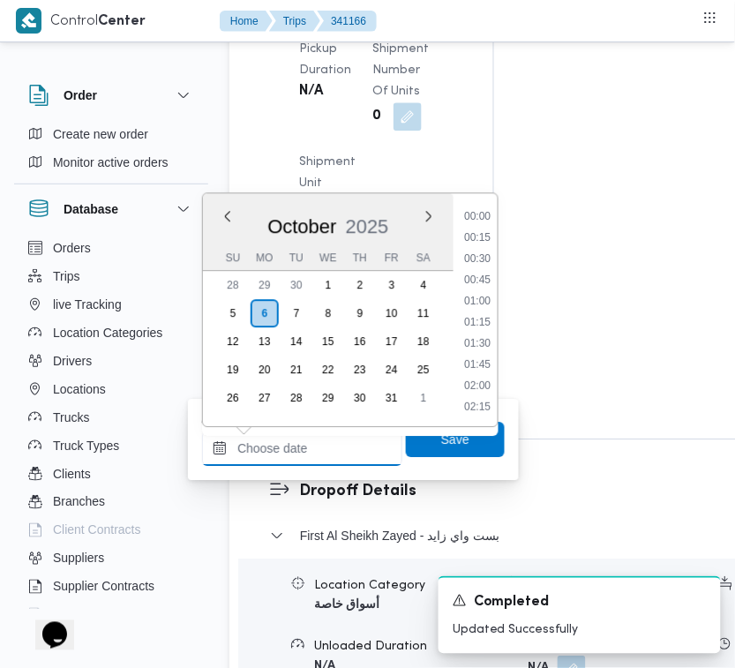
click at [347, 430] on input "Arrived Pickup At" at bounding box center [302, 447] width 200 height 35
paste input "[DATE] 7:00AM"
type input "[DATE] 7:00AM"
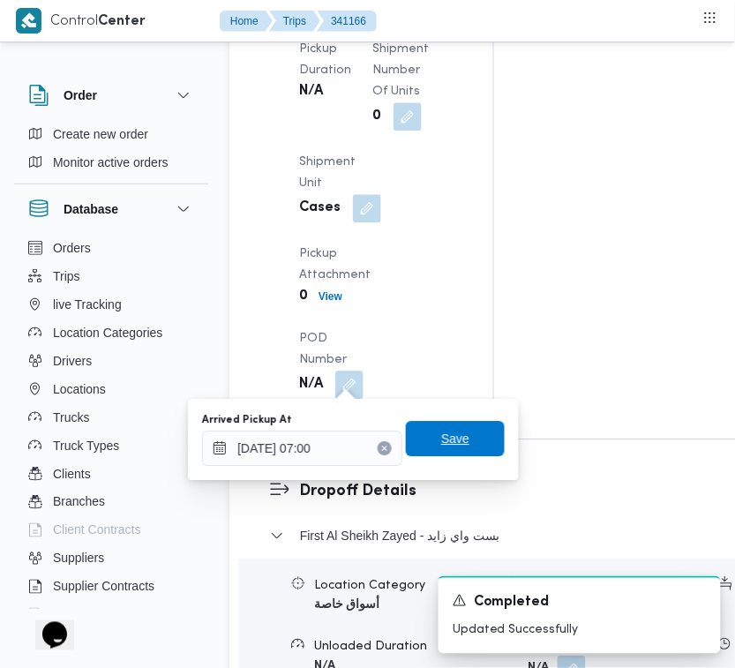
click at [457, 437] on span "Save" at bounding box center [455, 438] width 99 height 35
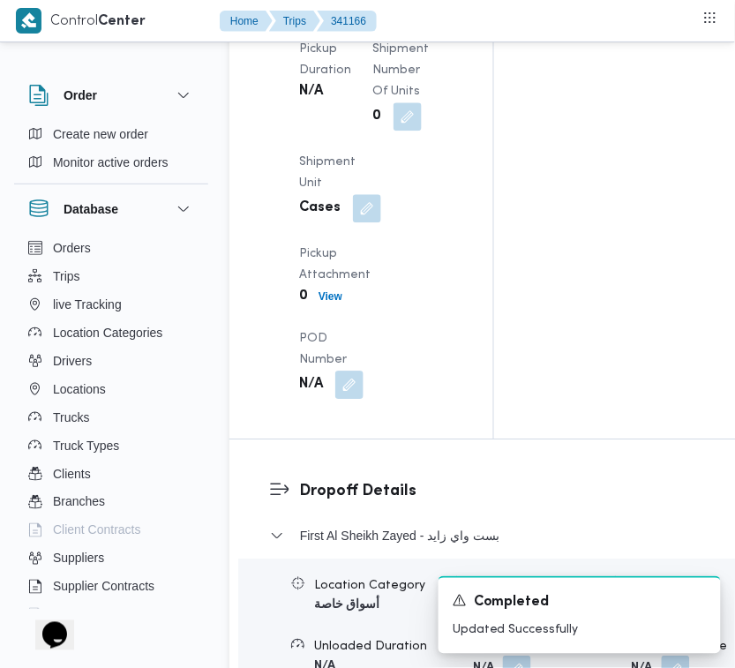
click at [421, 17] on button "button" at bounding box center [435, 3] width 28 height 28
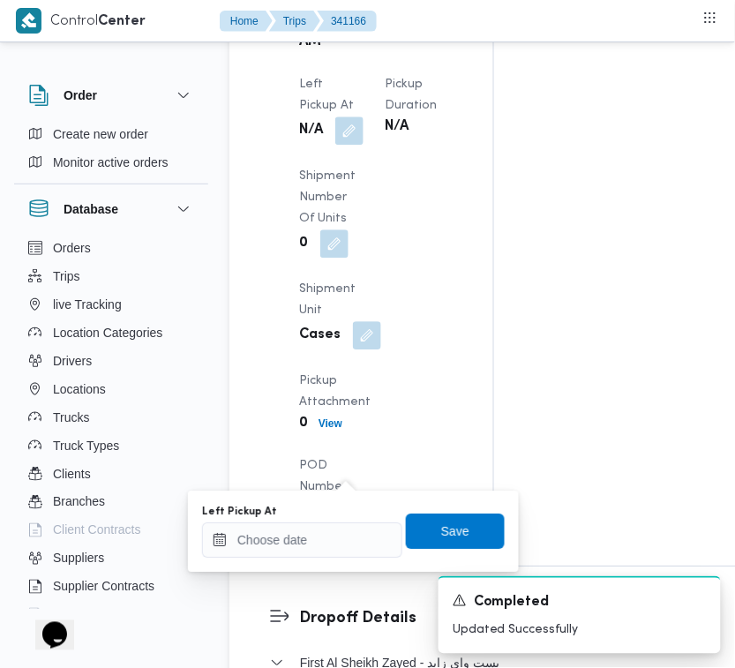
scroll to position [2492, 0]
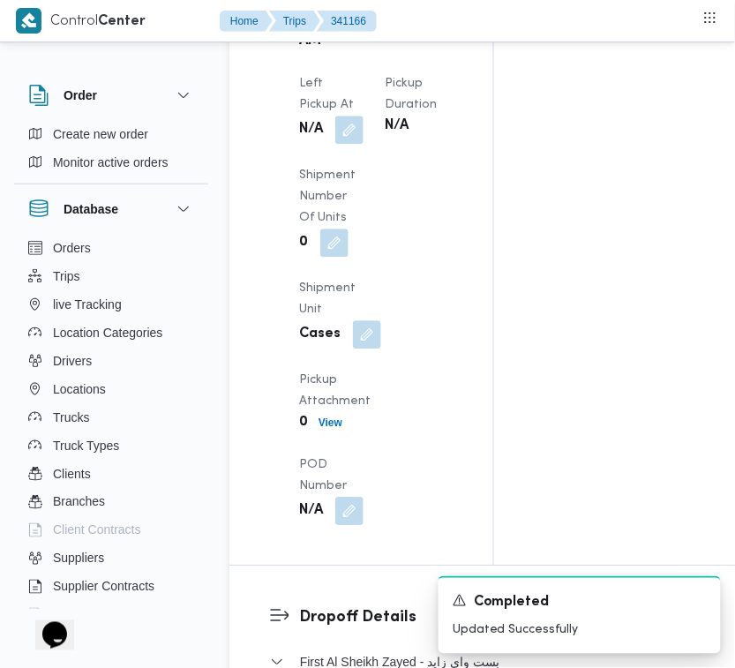
drag, startPoint x: 358, startPoint y: 517, endPoint x: 355, endPoint y: 532, distance: 15.2
click at [358, 116] on dt "Left Pickup At" at bounding box center [331, 94] width 64 height 42
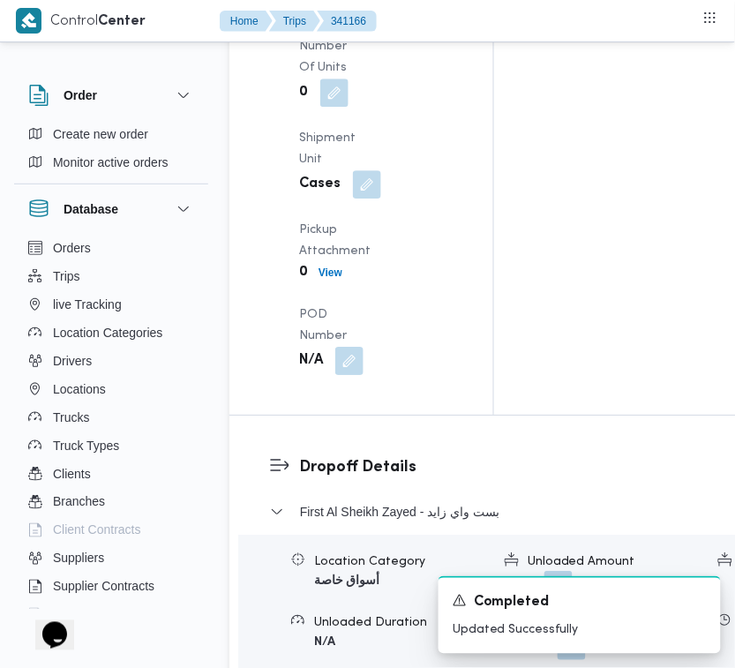
scroll to position [2745, 0]
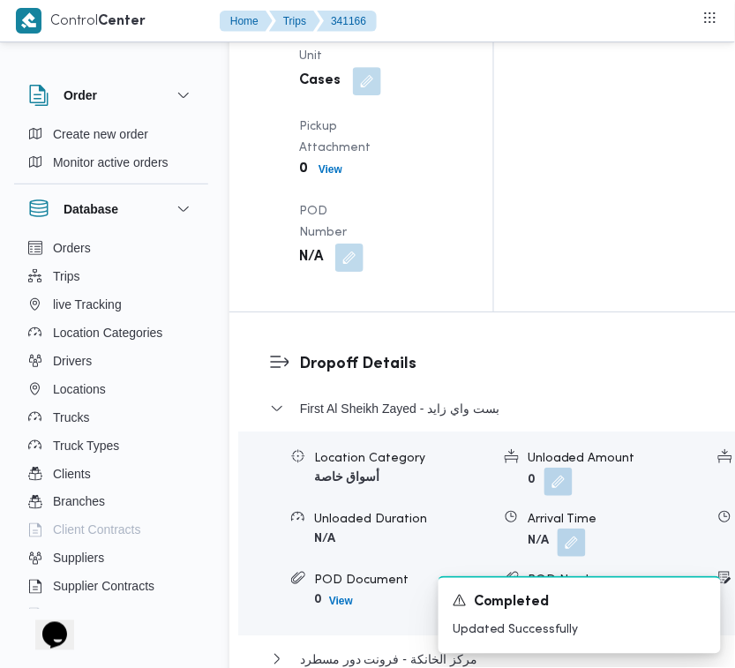
drag, startPoint x: 346, startPoint y: 300, endPoint x: 348, endPoint y: 316, distance: 16.1
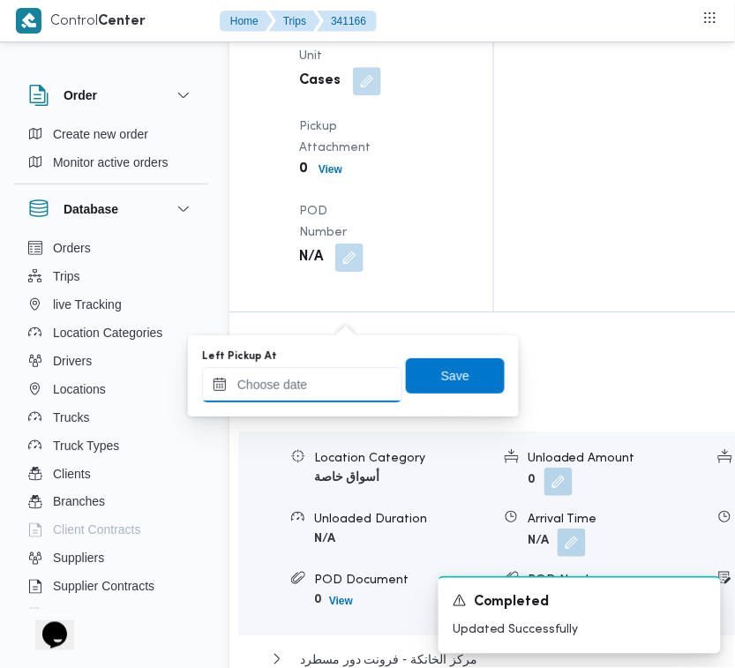
click at [324, 397] on input "Left Pickup At" at bounding box center [302, 384] width 200 height 35
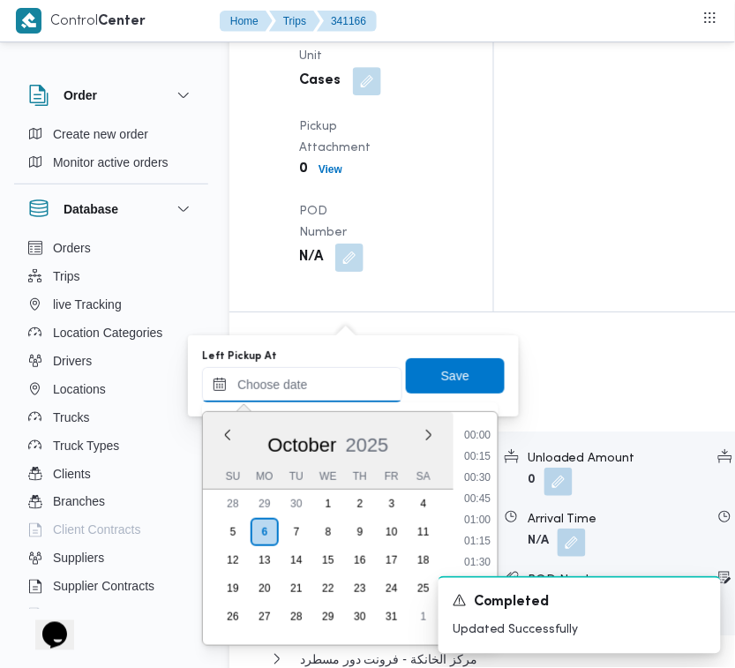
scroll to position [549, 0]
paste input "[DATE] 7:00AM"
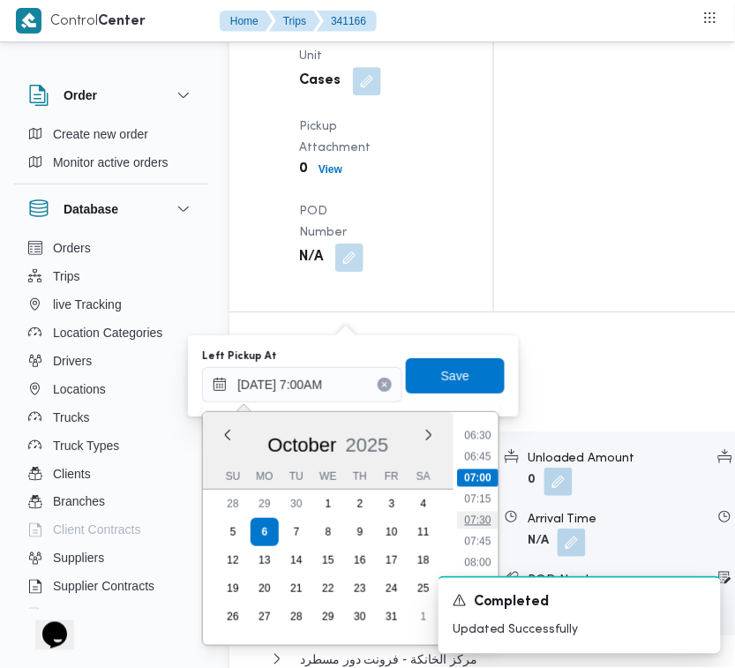
click at [489, 519] on li "07:30" at bounding box center [477, 520] width 41 height 18
type input "[DATE] 07:30"
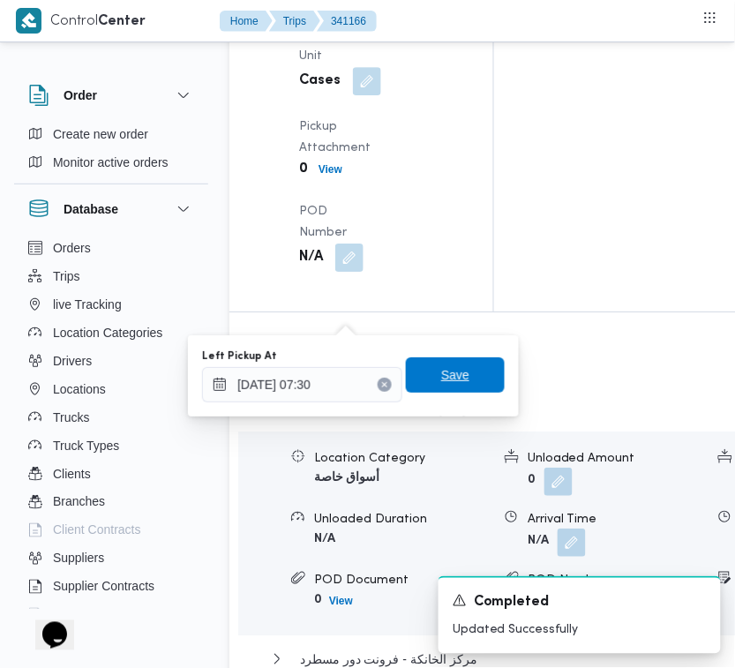
click at [447, 357] on span "Save" at bounding box center [455, 374] width 99 height 35
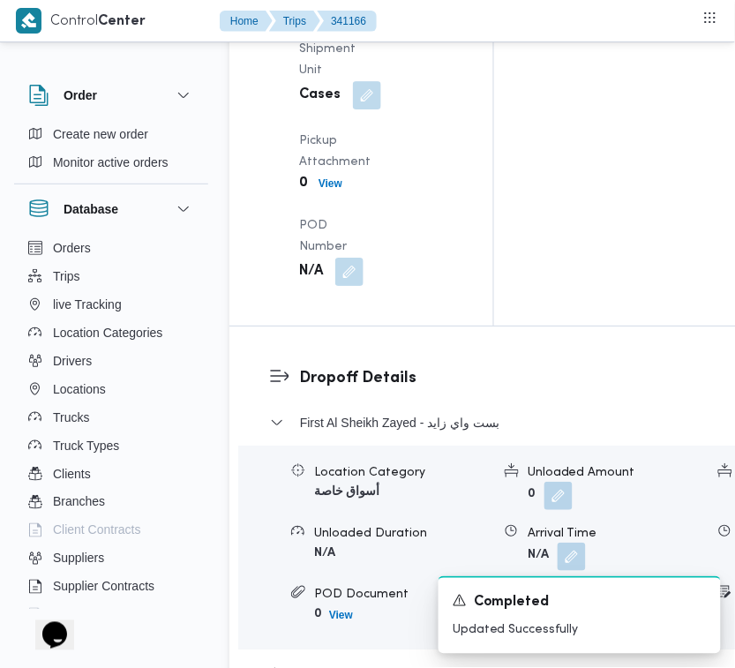
scroll to position [0, 0]
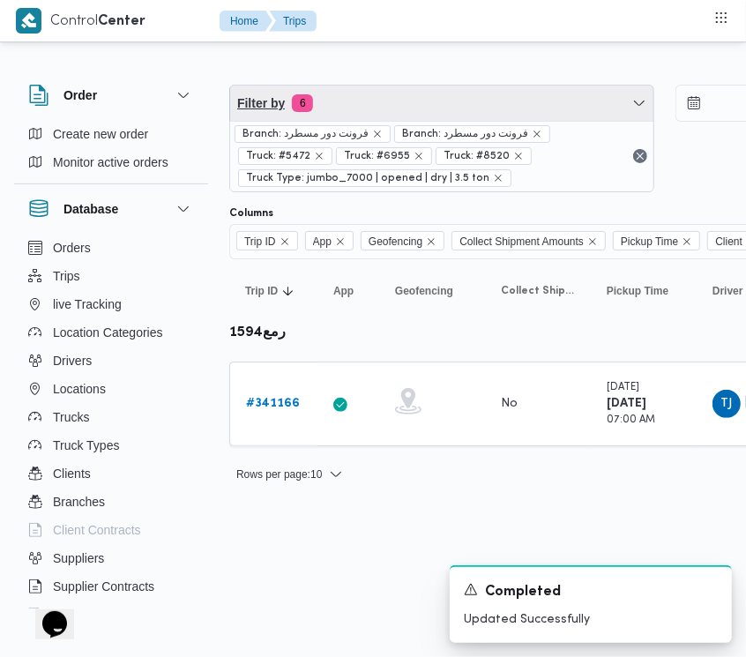
click at [370, 95] on span "Filter by 6" at bounding box center [441, 103] width 423 height 35
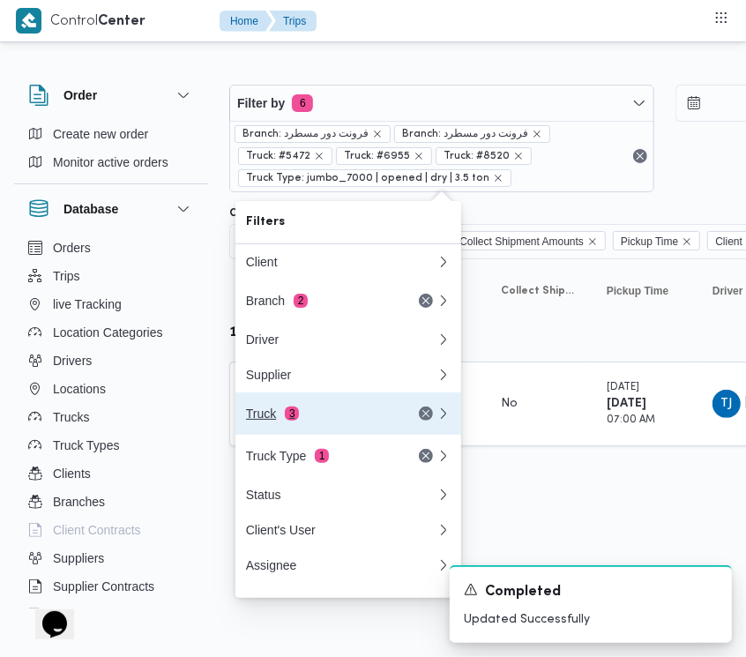
click at [353, 421] on div "Truck 3" at bounding box center [320, 414] width 148 height 14
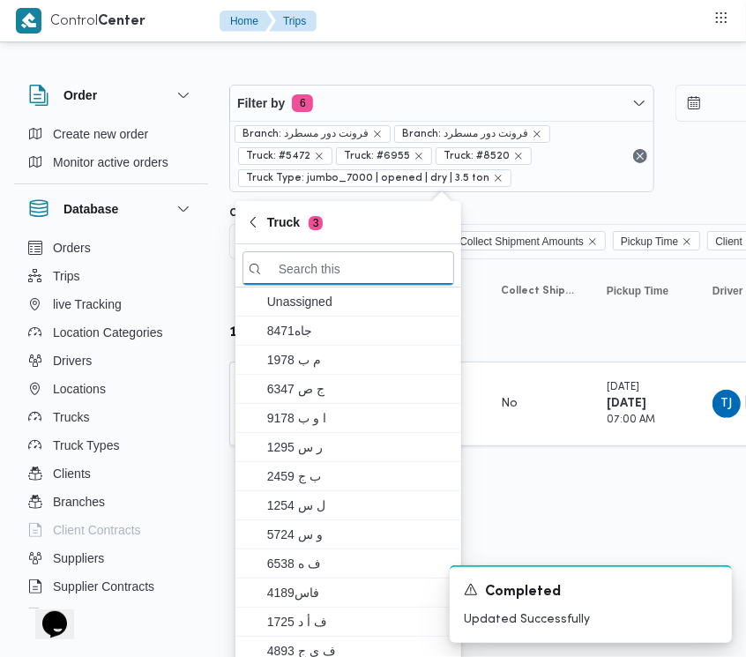
paste input "5481"
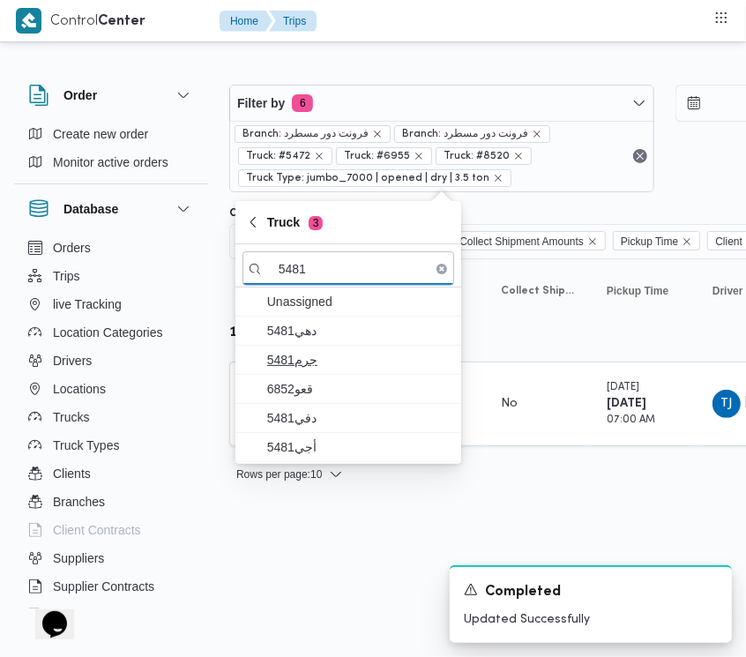
type input "5481"
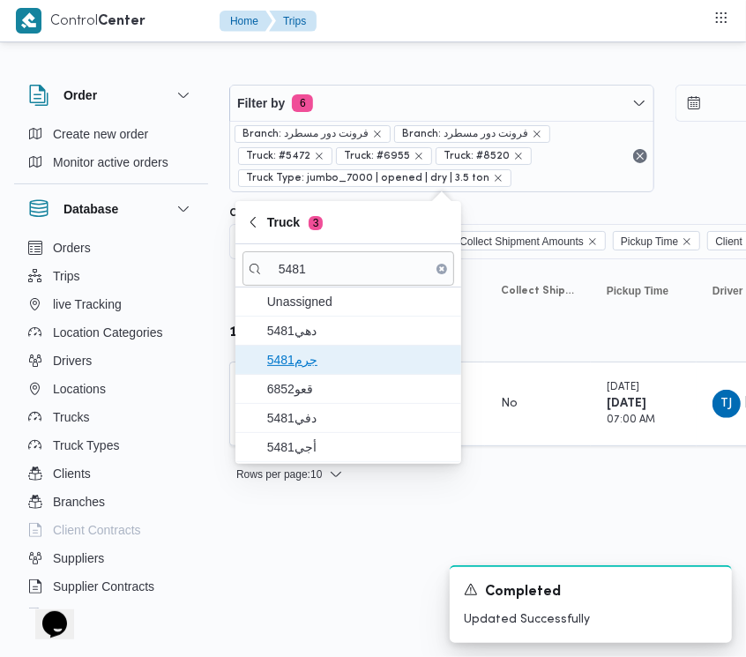
click at [314, 346] on span "جرم5481" at bounding box center [349, 360] width 212 height 28
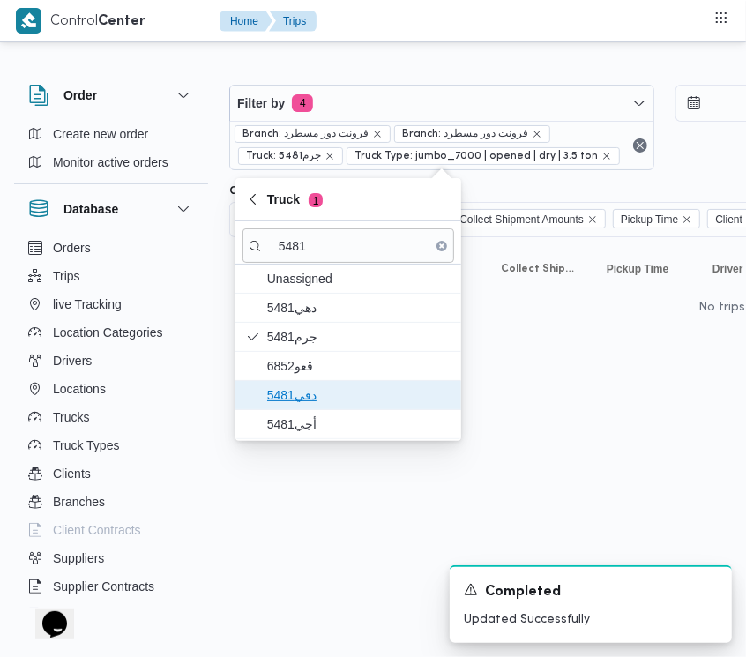
click at [314, 392] on span "دفي5481" at bounding box center [358, 394] width 183 height 21
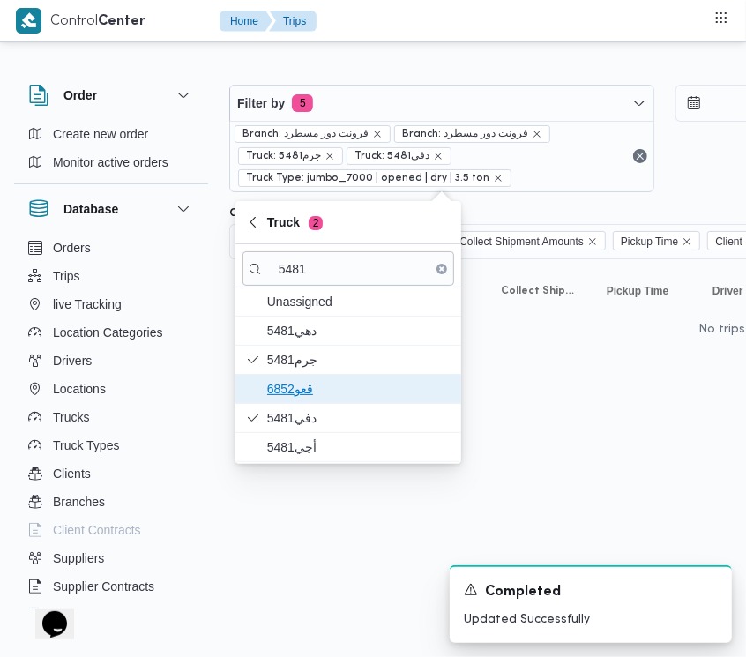
click at [310, 379] on span "قعو6852" at bounding box center [358, 388] width 183 height 21
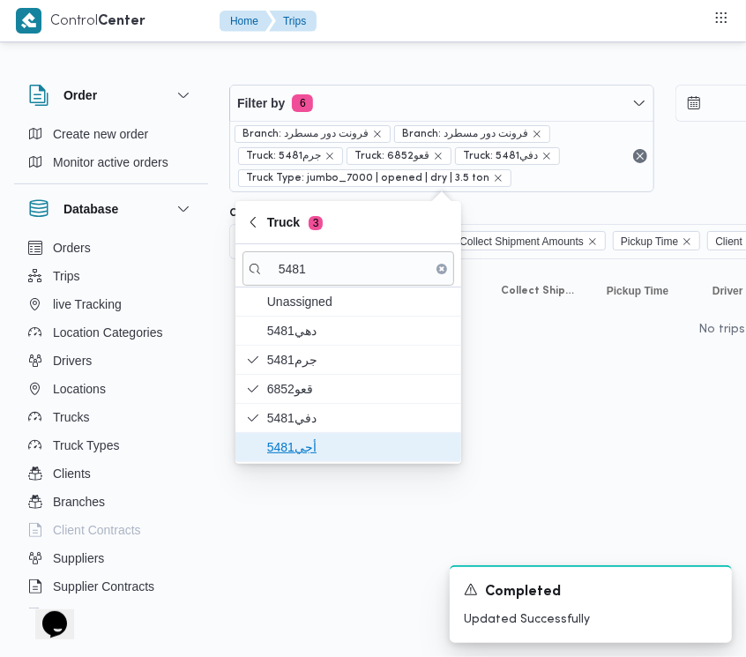
click at [310, 441] on span "أجي5481" at bounding box center [358, 447] width 183 height 21
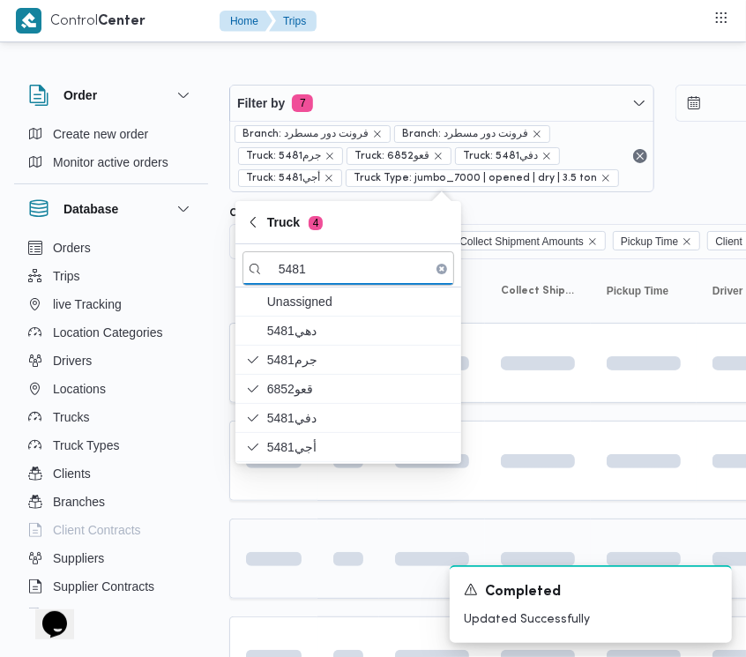
click at [295, 566] on span at bounding box center [243, 559] width 123 height 14
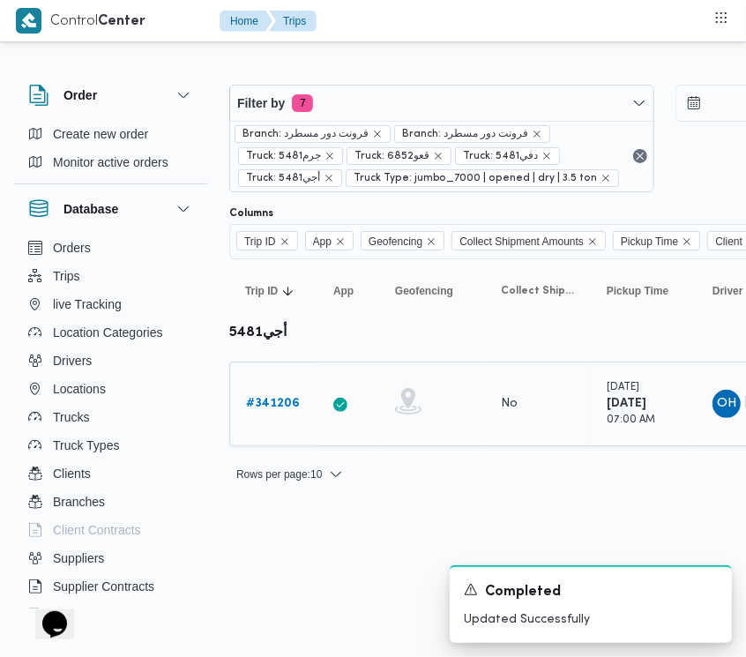
click at [280, 399] on b "# 341206" at bounding box center [273, 403] width 54 height 11
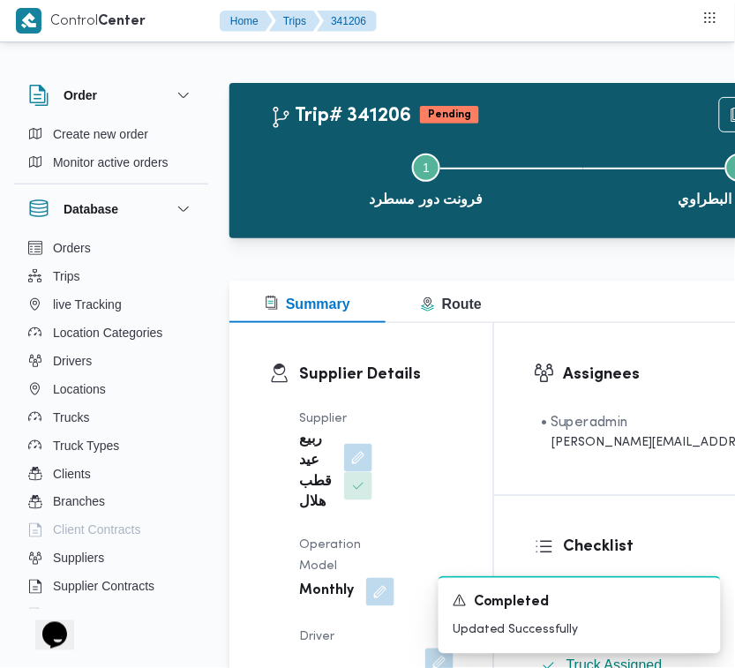
drag, startPoint x: 732, startPoint y: 521, endPoint x: 736, endPoint y: 530, distance: 9.9
click at [733, 526] on div "Checklist Dropoffs details entered Driver Assigned Truck Assigned Documents for…" at bounding box center [710, 643] width 433 height 295
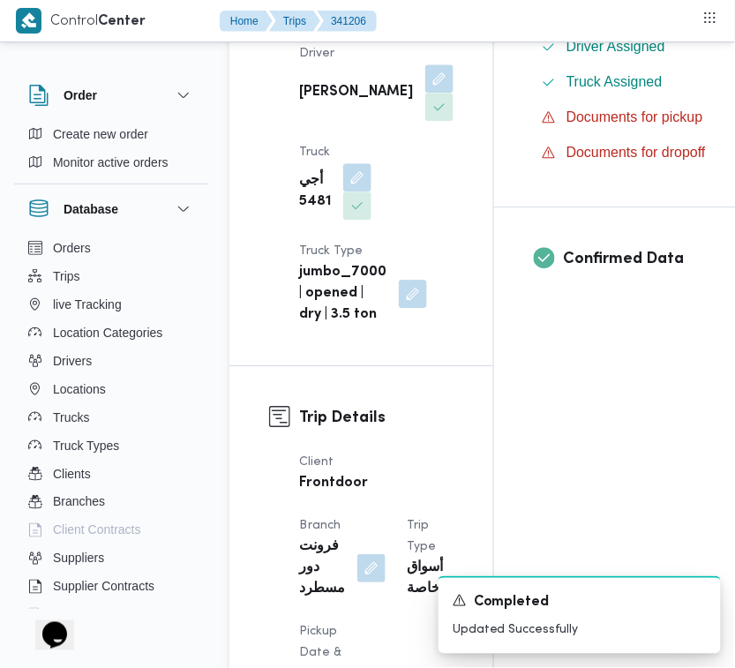
scroll to position [1168, 0]
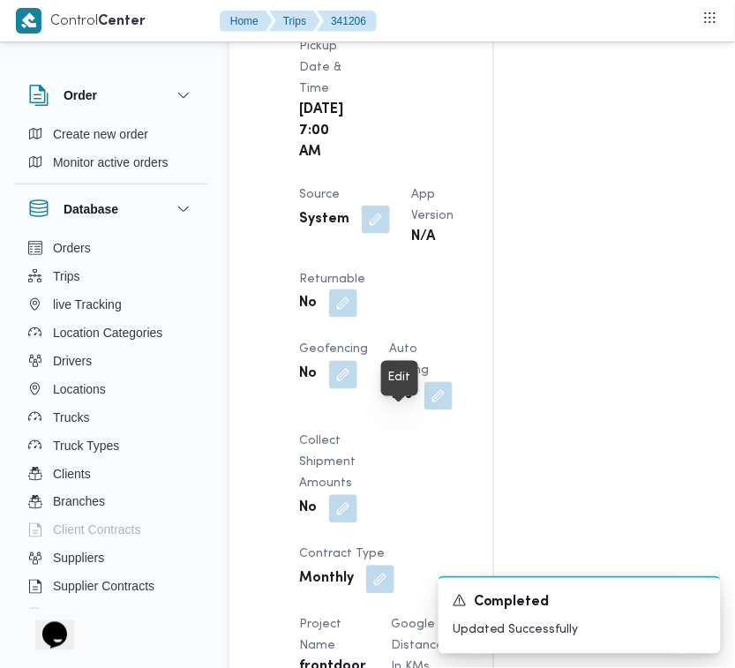
click at [357, 318] on span at bounding box center [338, 304] width 37 height 28
drag, startPoint x: 384, startPoint y: 415, endPoint x: 399, endPoint y: 413, distance: 14.4
click at [357, 318] on span at bounding box center [338, 304] width 37 height 28
click at [357, 317] on button "button" at bounding box center [343, 303] width 28 height 28
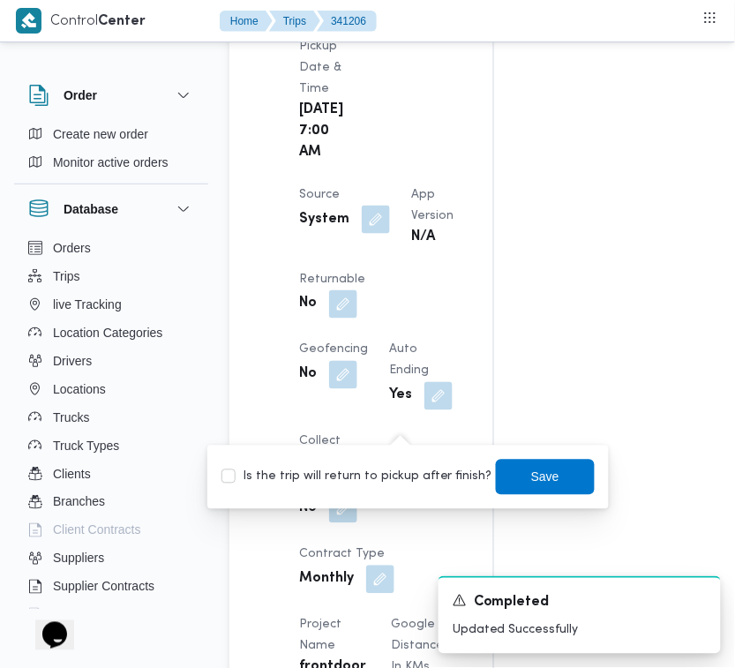
click at [369, 467] on label "Is the trip will return to pickup after finish?" at bounding box center [356, 477] width 271 height 21
checkbox input "true"
click at [531, 479] on span "Save" at bounding box center [545, 476] width 28 height 21
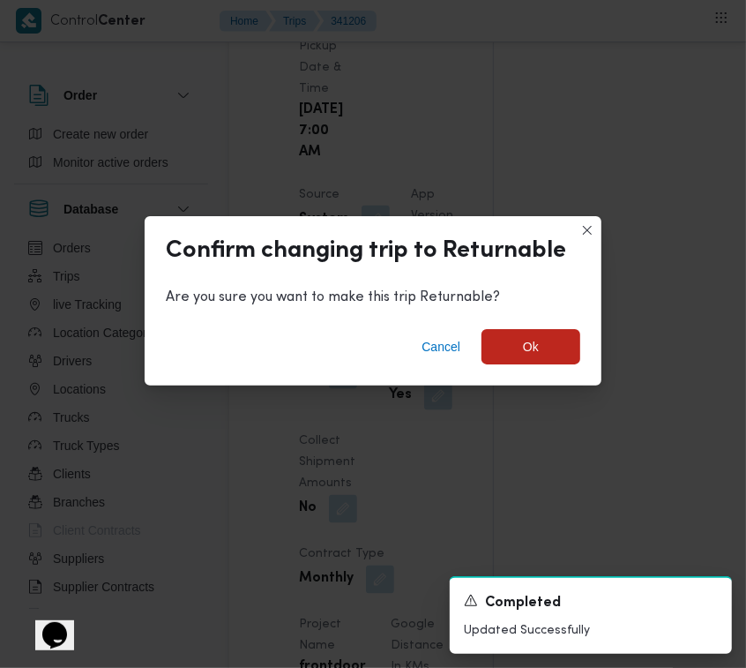
click at [564, 366] on div "Cancel Ok" at bounding box center [373, 350] width 457 height 71
click at [517, 353] on span "Ok" at bounding box center [531, 345] width 99 height 35
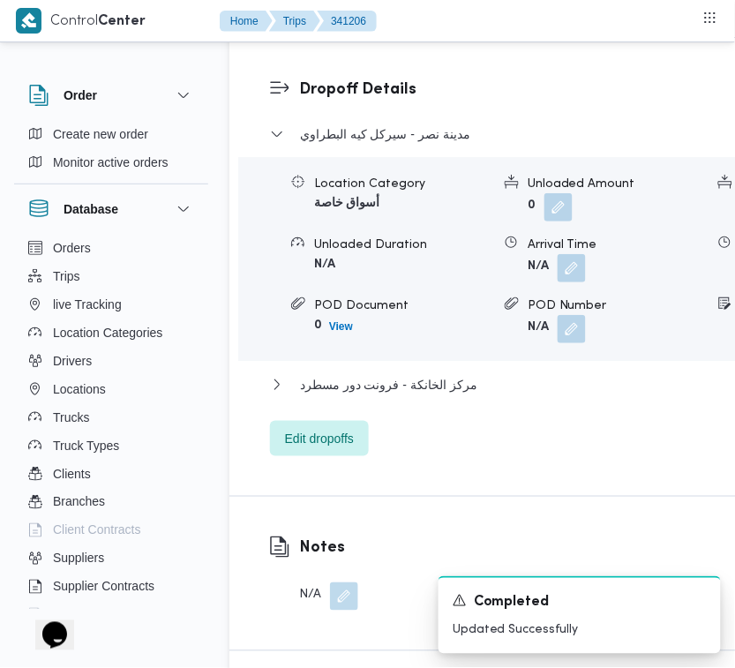
scroll to position [3505, 0]
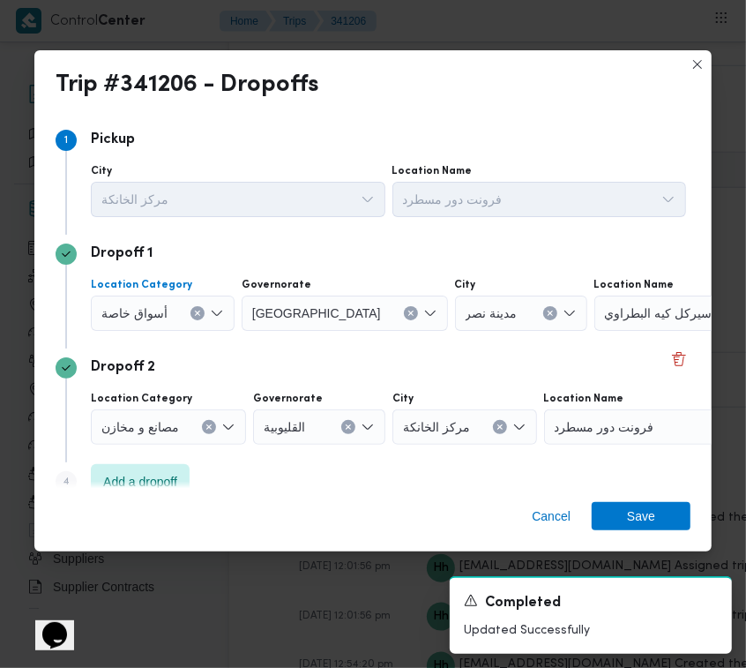
click at [213, 304] on div "أسواق خاصة" at bounding box center [163, 312] width 144 height 35
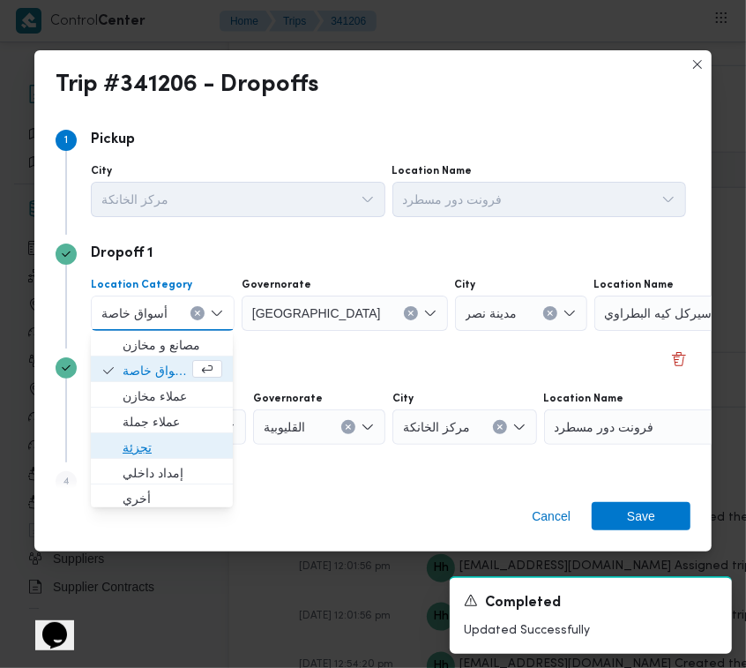
click at [205, 439] on span "تجزئة" at bounding box center [173, 447] width 100 height 21
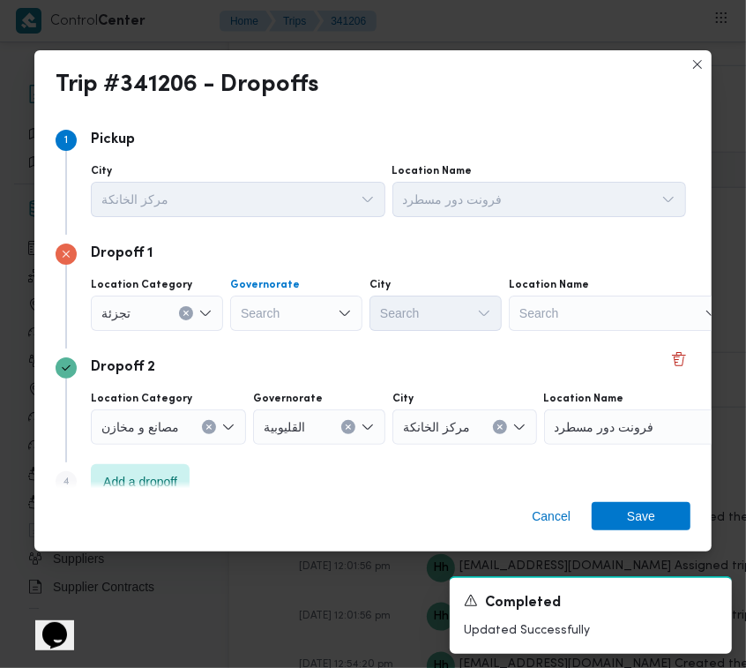
click at [310, 315] on div "Search" at bounding box center [296, 312] width 132 height 35
paste input "[GEOGRAPHIC_DATA]"
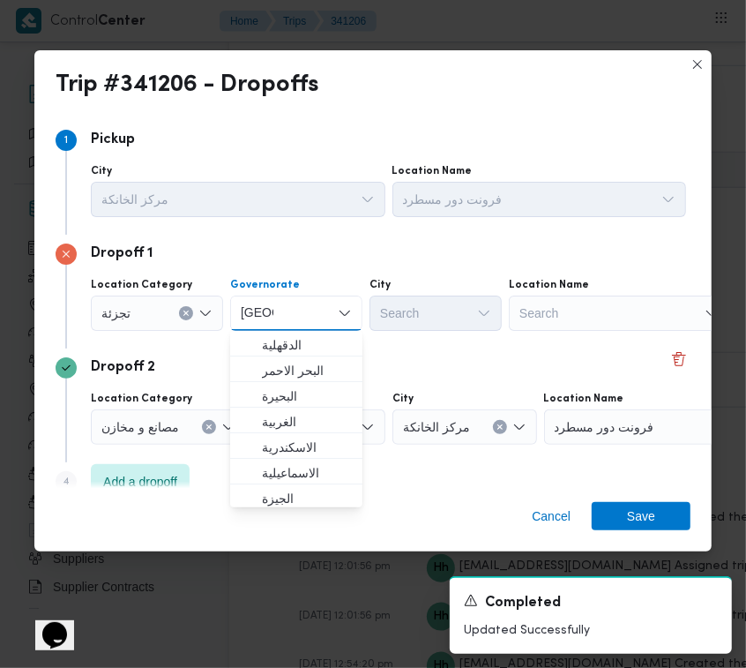
type input "[GEOGRAPHIC_DATA]"
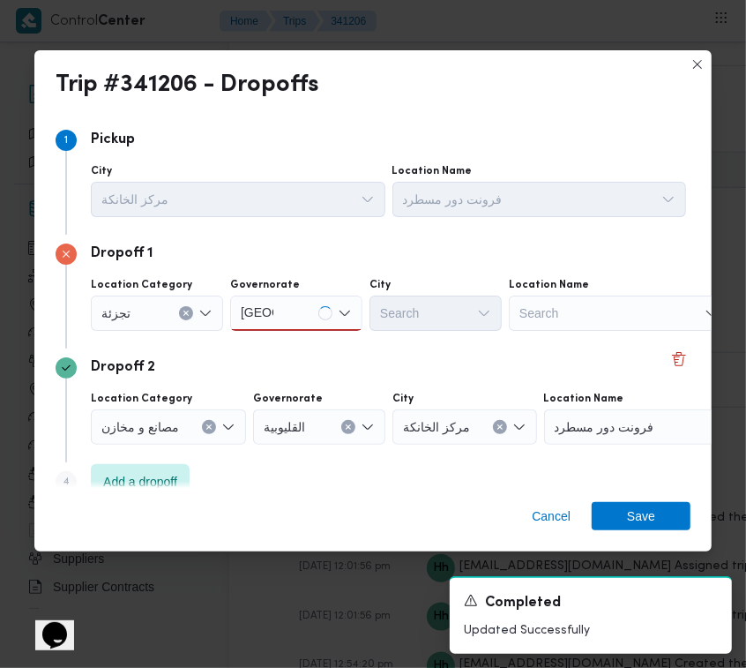
click at [410, 362] on div "Dropoff 2" at bounding box center [373, 367] width 635 height 21
click at [272, 323] on input "[GEOGRAPHIC_DATA]" at bounding box center [257, 312] width 33 height 21
click at [285, 349] on span "[GEOGRAPHIC_DATA]" at bounding box center [307, 344] width 90 height 21
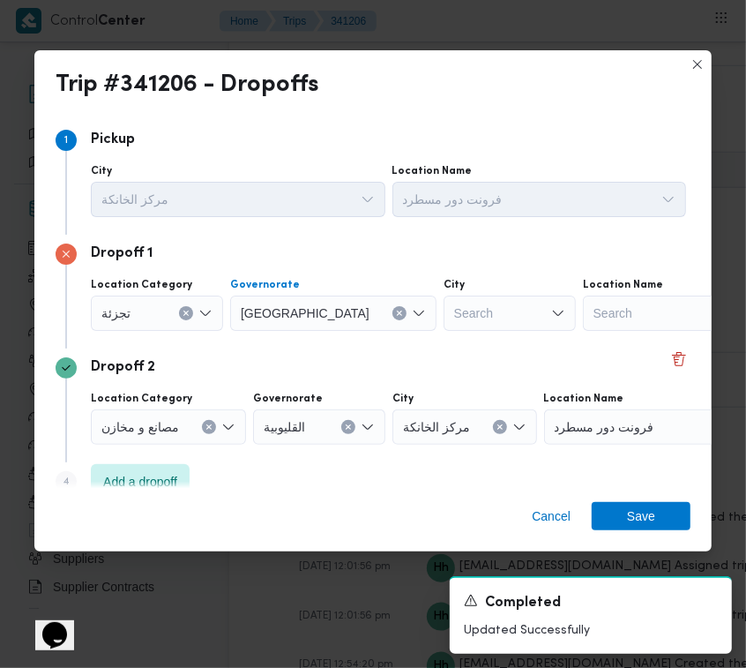
click at [444, 317] on div "Search" at bounding box center [510, 312] width 132 height 35
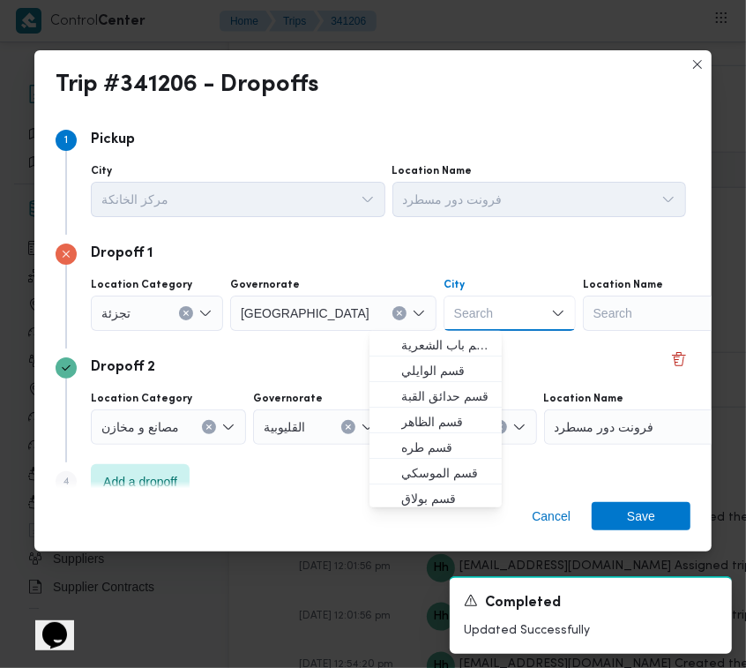
paste input "[GEOGRAPHIC_DATA]"
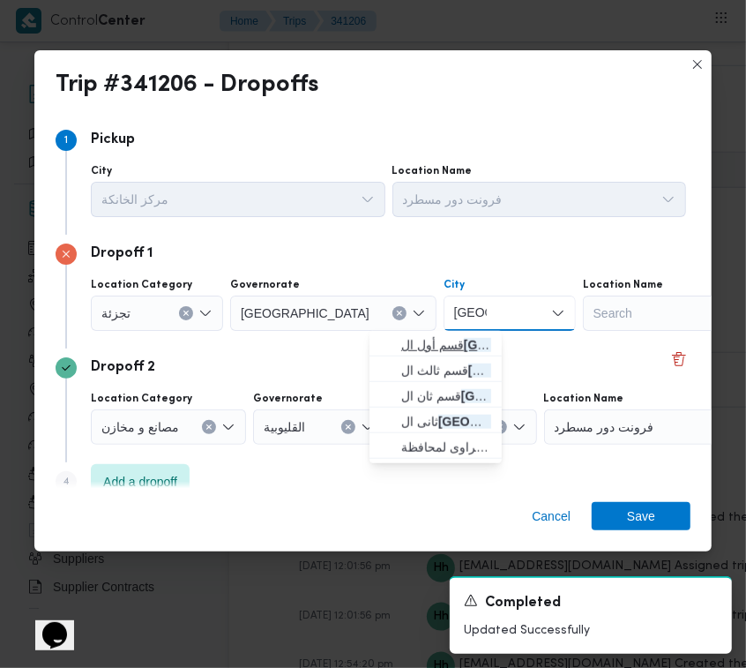
type input "[GEOGRAPHIC_DATA]"
click at [426, 348] on span "قسم أول ال قاهرة الجديدة" at bounding box center [446, 344] width 90 height 21
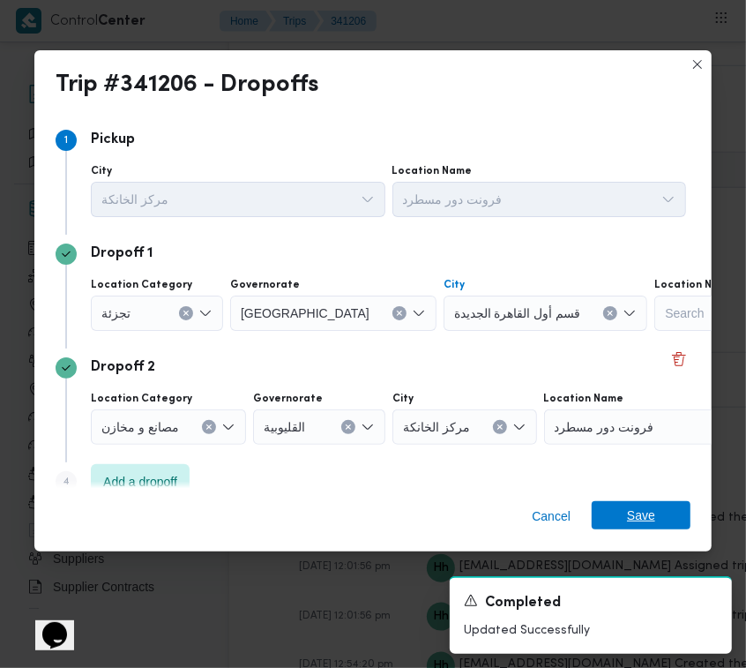
click at [659, 513] on span "Save" at bounding box center [641, 515] width 99 height 28
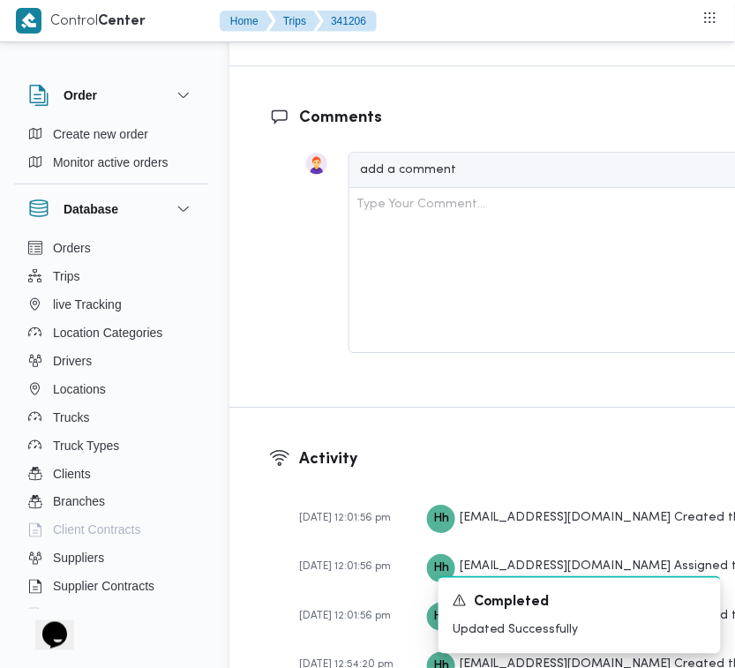
scroll to position [3526, 0]
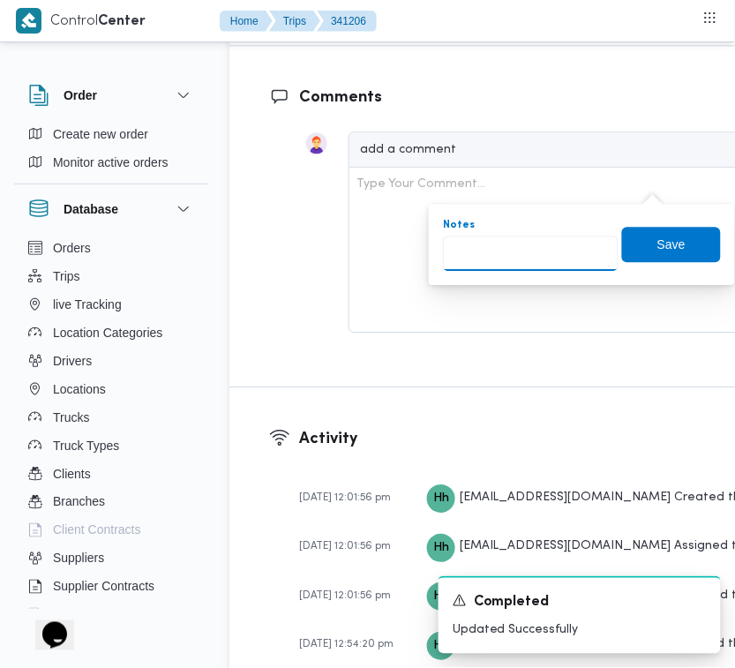
click at [551, 266] on input "Notes" at bounding box center [530, 252] width 175 height 35
paste input "تجمع"
type input "تجمع"
click at [663, 251] on span "Save" at bounding box center [671, 243] width 28 height 21
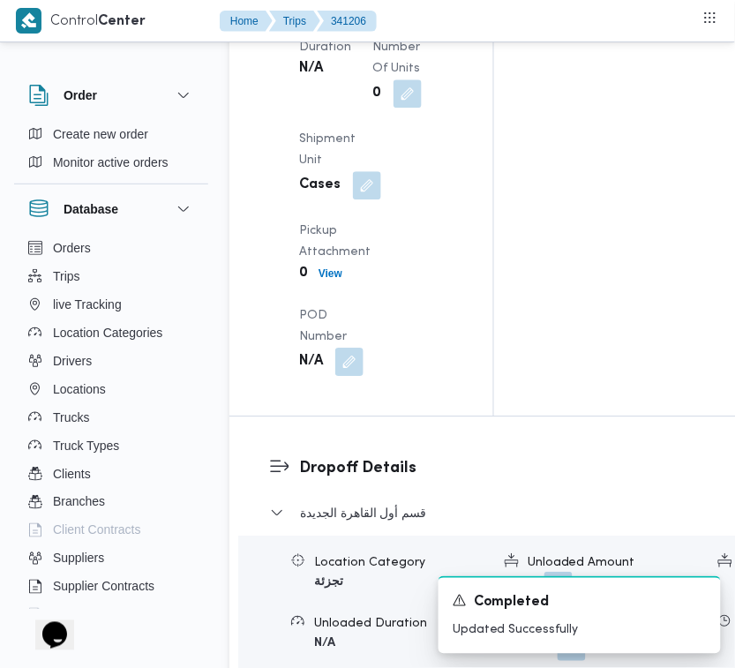
scroll to position [2630, 0]
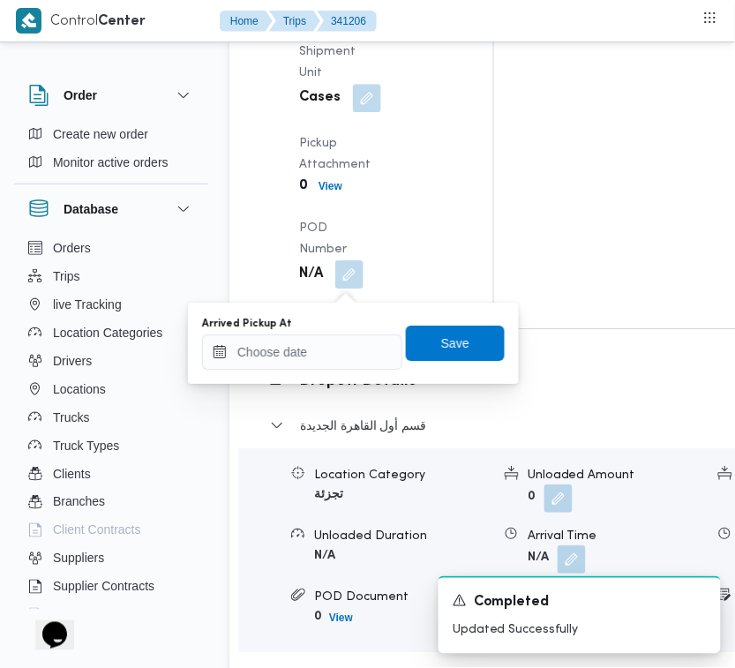
drag, startPoint x: 335, startPoint y: 373, endPoint x: 332, endPoint y: 347, distance: 26.7
click at [333, 372] on div "You are in a dialog. To close this dialog, hit escape. Arrived Pickup At Save" at bounding box center [353, 342] width 331 height 81
click at [332, 347] on input "Arrived Pickup At" at bounding box center [302, 351] width 200 height 35
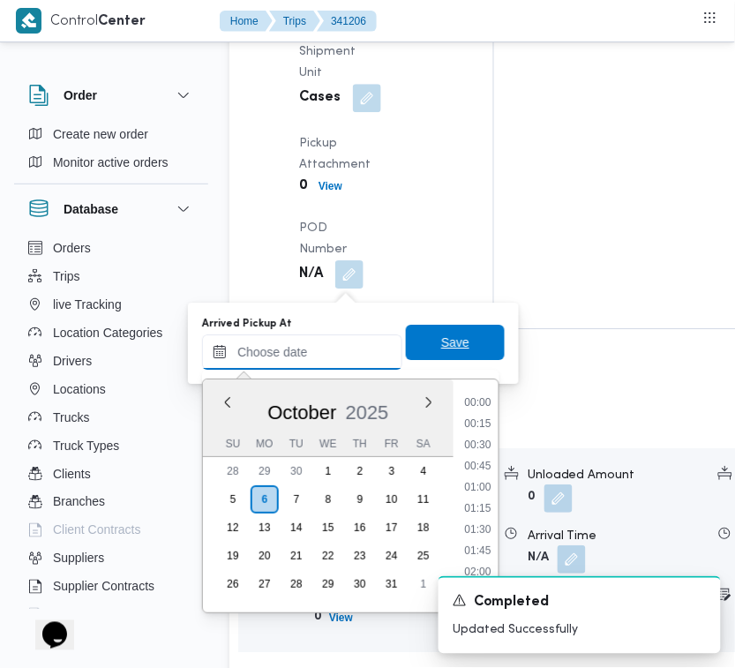
paste input "[DATE] 7:00AM"
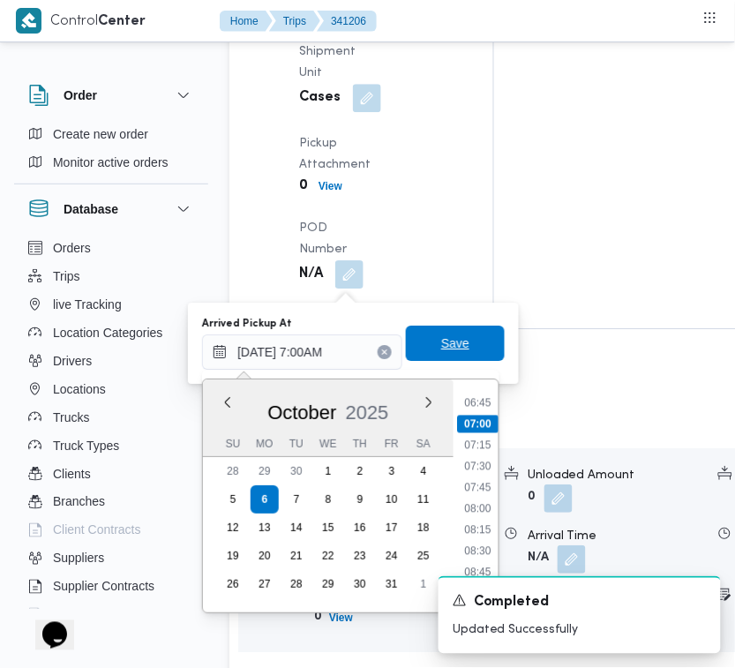
type input "[DATE] 07:00"
click at [441, 347] on span "Save" at bounding box center [455, 342] width 28 height 21
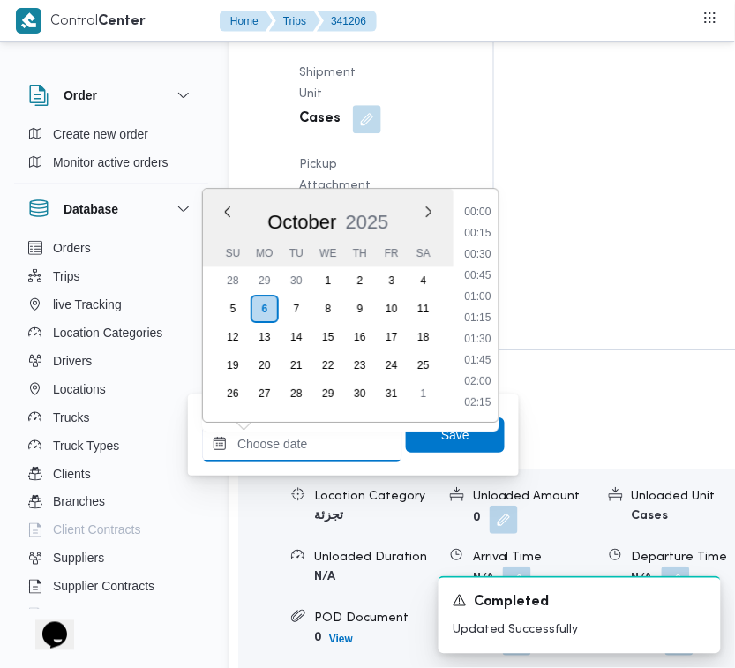
click at [317, 454] on input "Left Pickup At" at bounding box center [302, 443] width 200 height 35
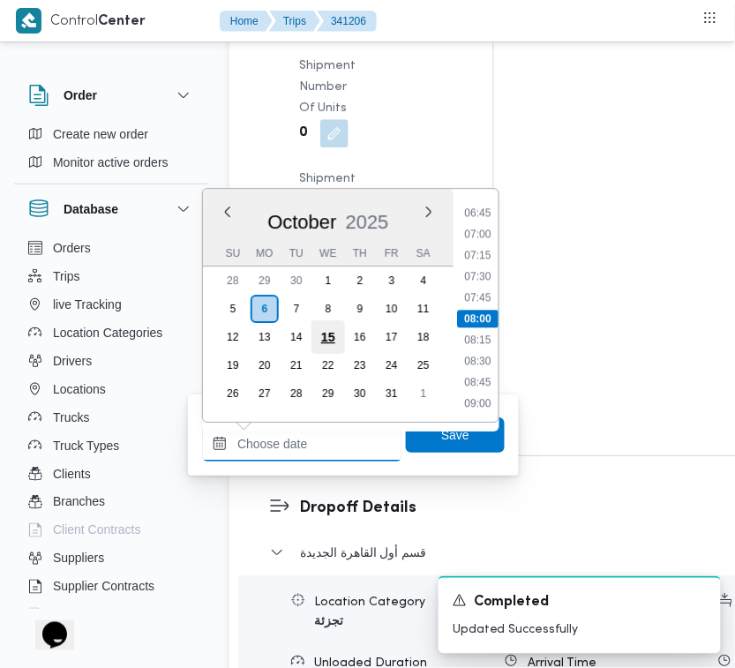
paste input "[DATE] 7:00AM"
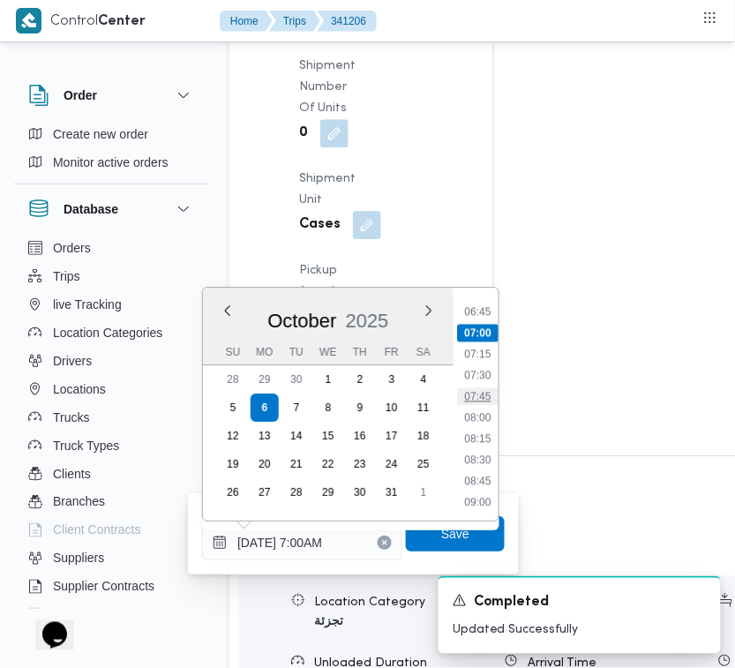
click at [461, 401] on li "07:45" at bounding box center [477, 396] width 41 height 18
type input "[DATE] 07:45"
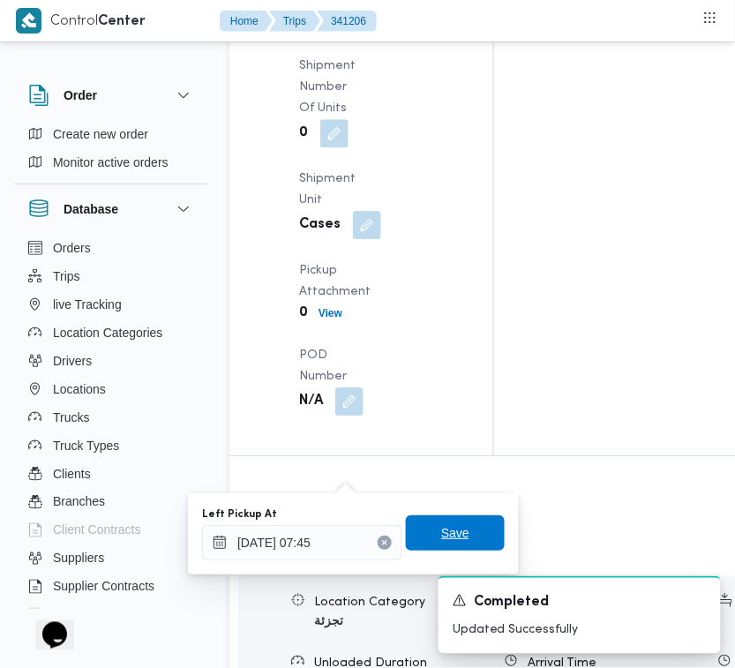
drag, startPoint x: 478, startPoint y: 536, endPoint x: 468, endPoint y: 500, distance: 37.4
click at [478, 538] on span "Save" at bounding box center [455, 532] width 99 height 35
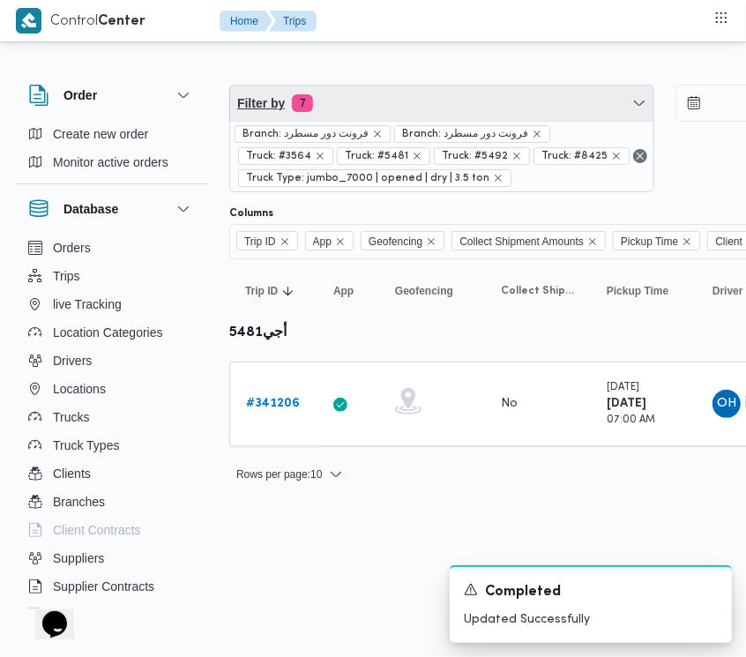
click at [350, 89] on span "Filter by 7" at bounding box center [441, 103] width 423 height 35
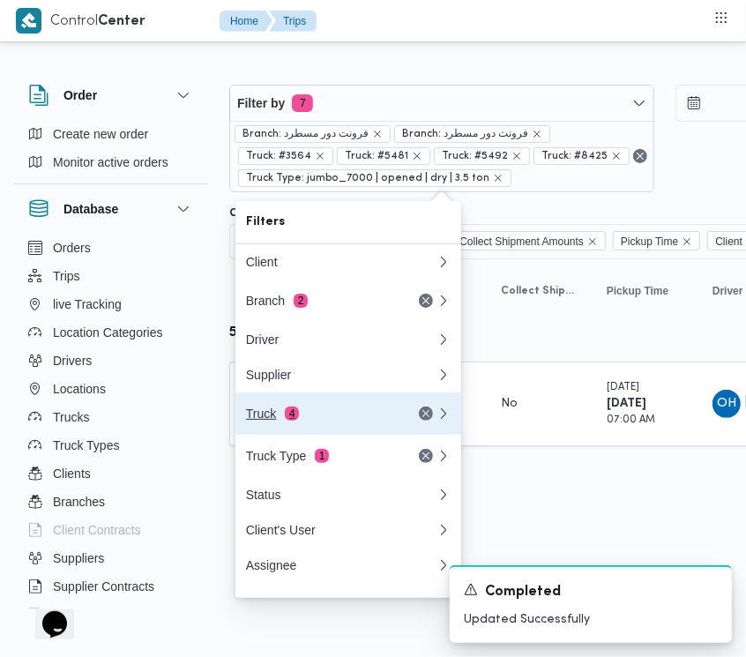
click at [301, 421] on div "Truck 4" at bounding box center [320, 414] width 148 height 14
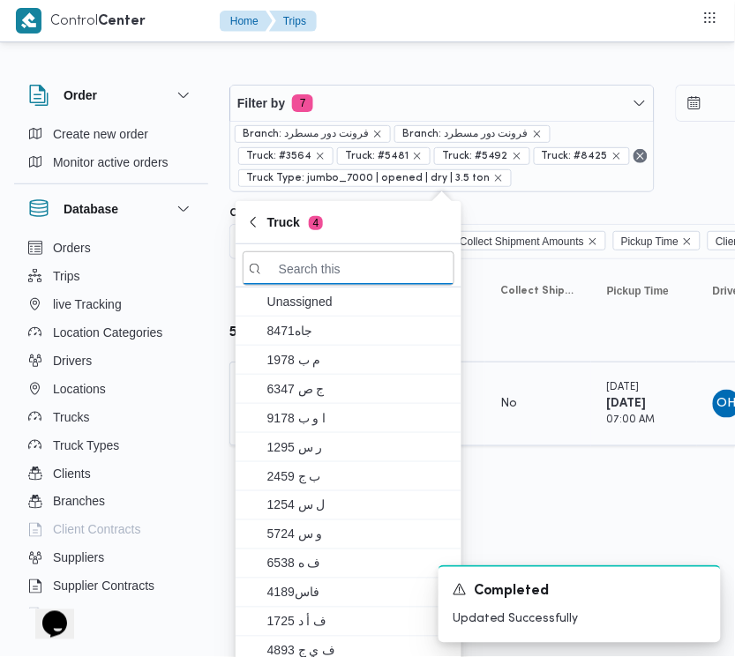
paste input "الص174"
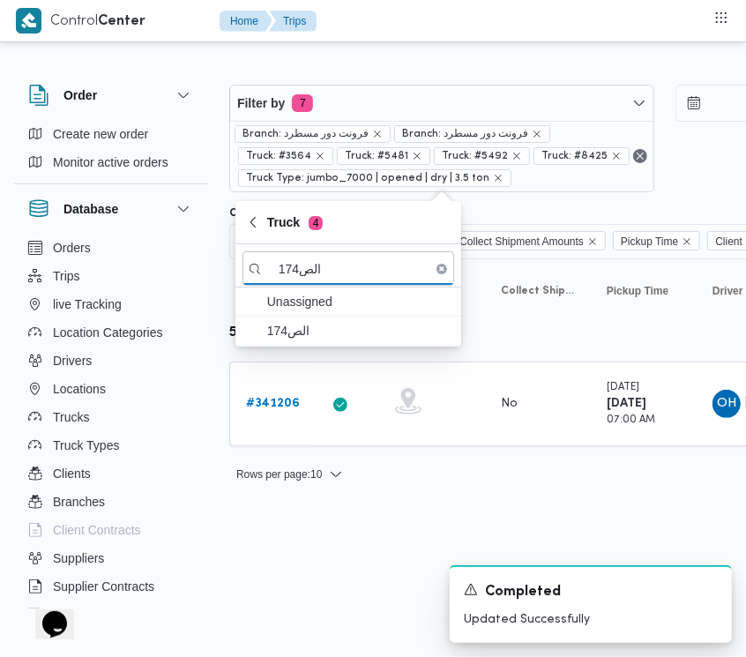
type input "الص174"
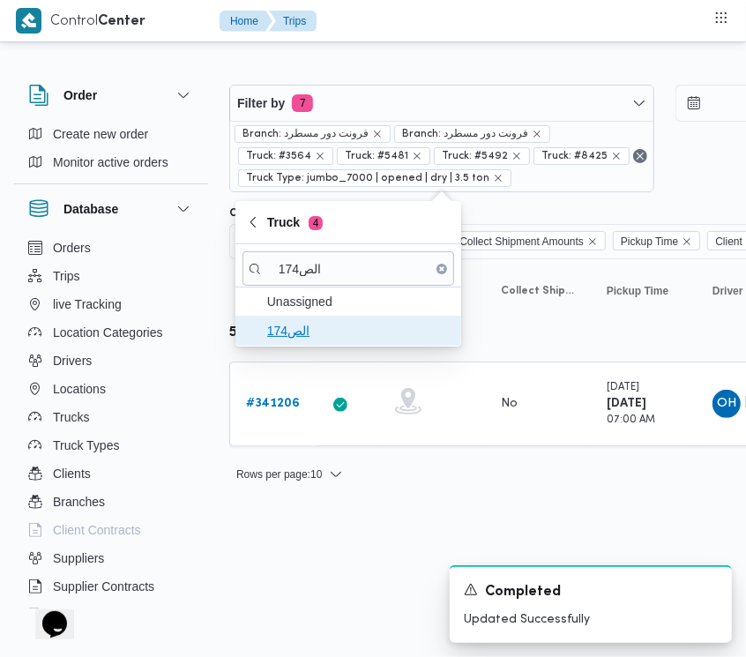
click at [329, 342] on span "الص174" at bounding box center [349, 331] width 212 height 28
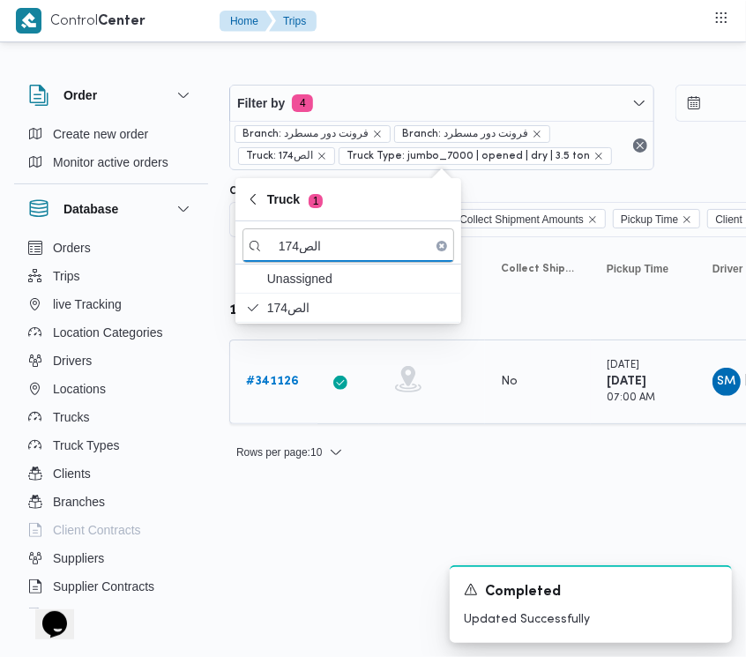
click at [289, 381] on b "# 341126" at bounding box center [272, 381] width 53 height 11
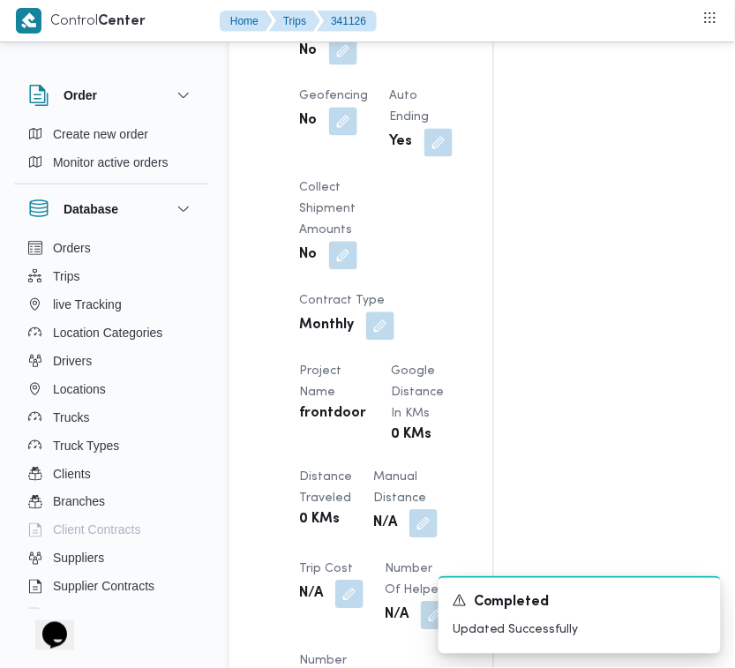
scroll to position [1500, 0]
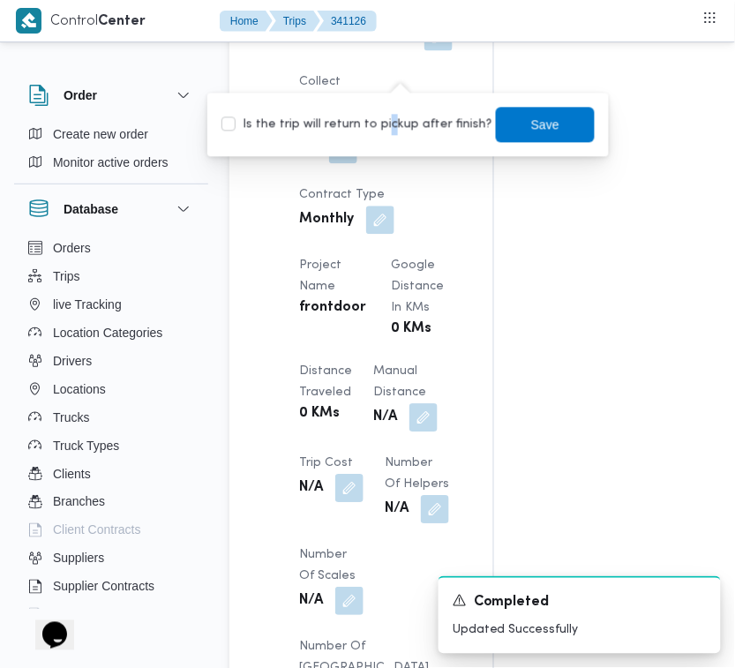
click at [384, 129] on label "Is the trip will return to pickup after finish?" at bounding box center [356, 124] width 271 height 21
click at [413, 108] on div "Is the trip will return to pickup after finish? Save" at bounding box center [408, 124] width 377 height 39
click at [408, 122] on label "Is the trip will return to pickup after finish?" at bounding box center [356, 124] width 271 height 21
checkbox input "true"
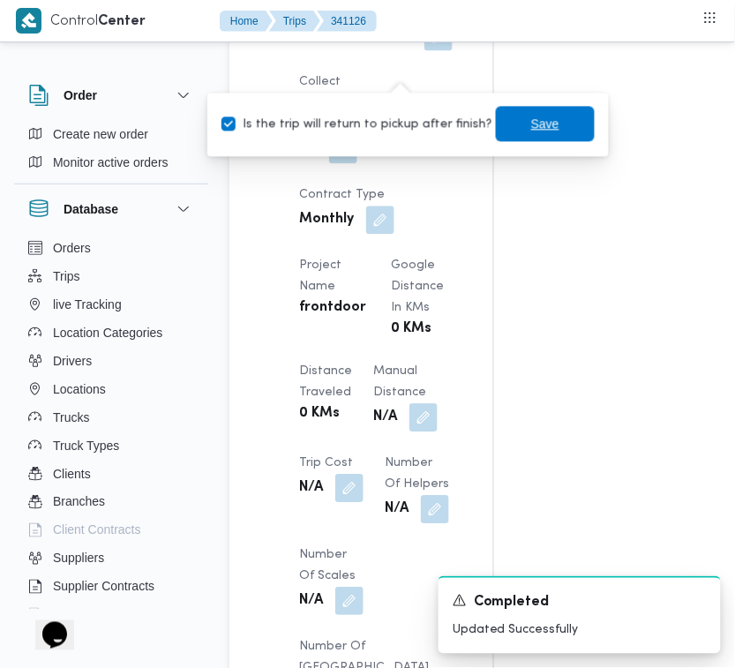
click at [504, 123] on span "Save" at bounding box center [545, 123] width 99 height 35
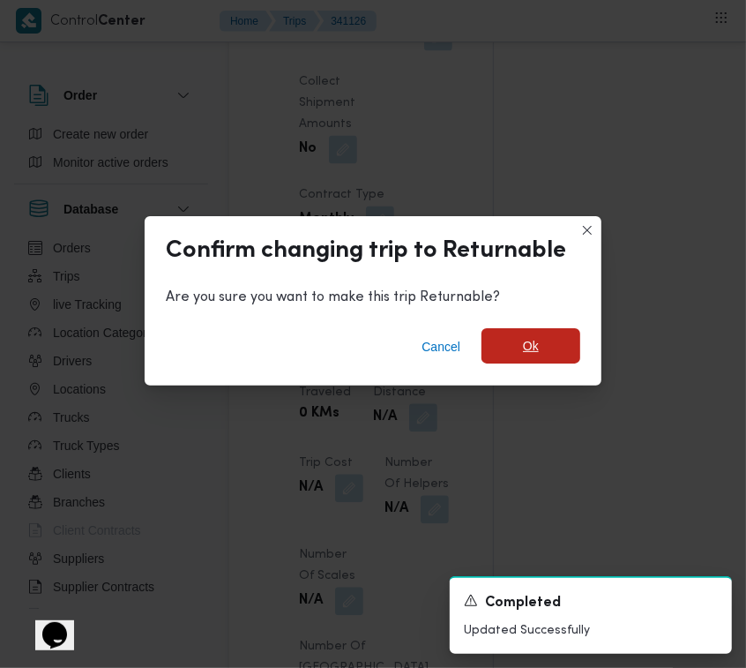
click at [519, 355] on span "Ok" at bounding box center [531, 345] width 99 height 35
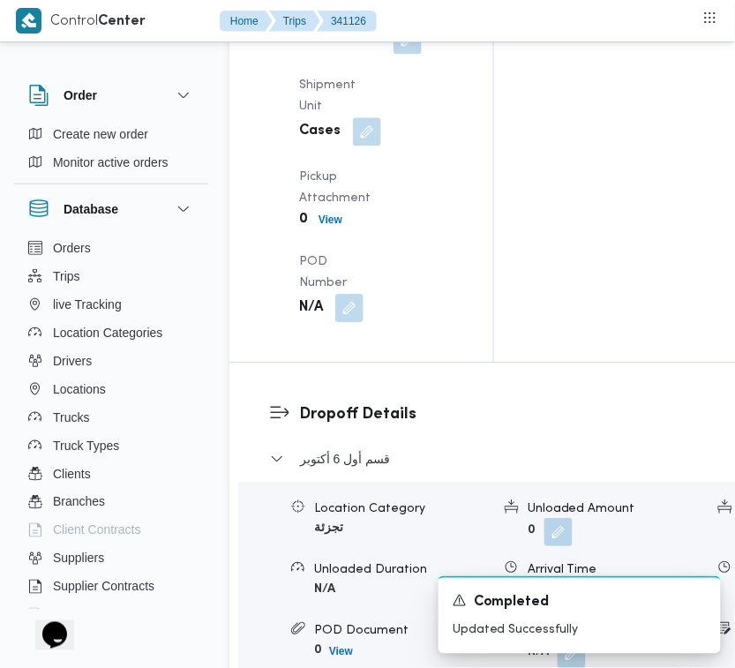
scroll to position [2577, 0]
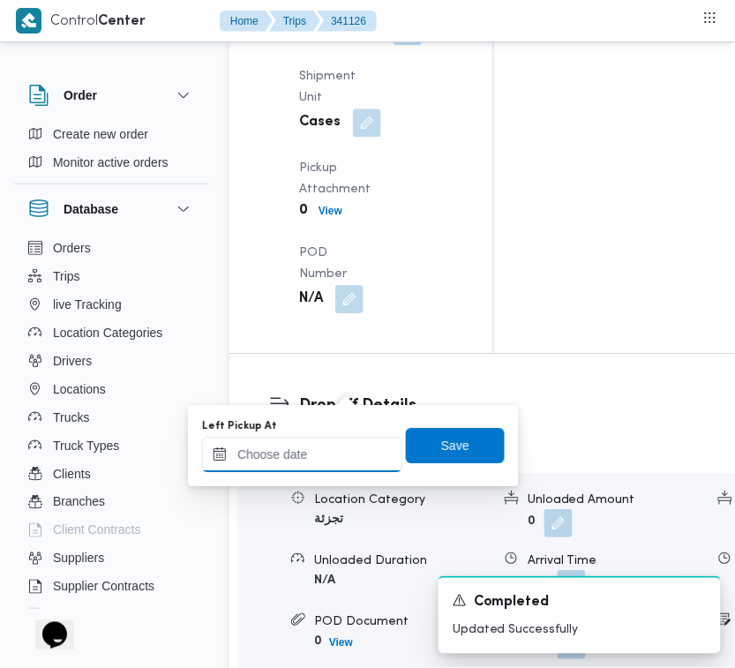
click at [318, 450] on input "Left Pickup At" at bounding box center [302, 454] width 200 height 35
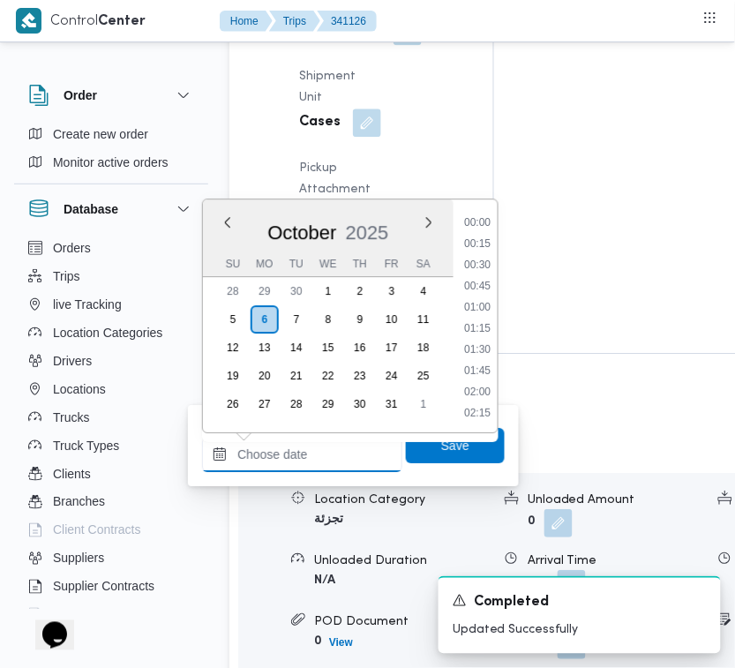
scroll to position [571, 0]
click at [489, 293] on li "07:30" at bounding box center [477, 287] width 41 height 18
type input "[DATE] 07:30"
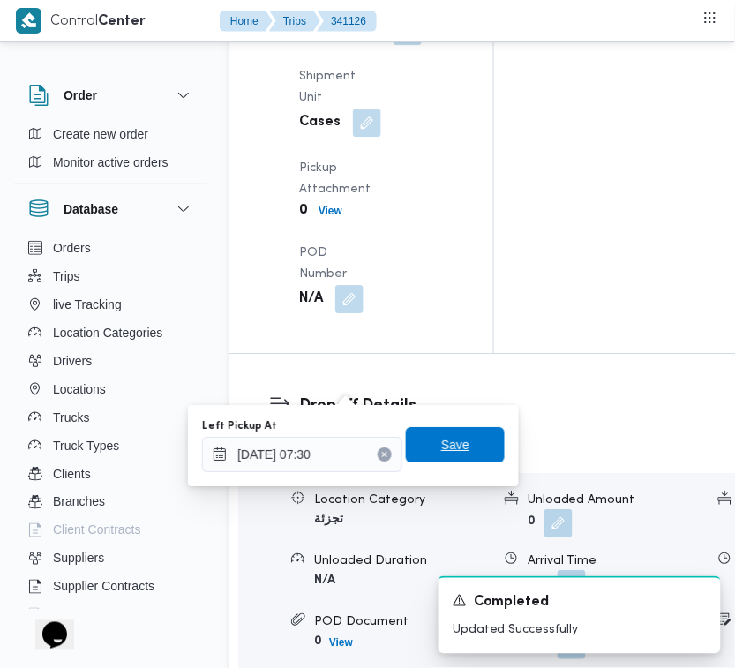
click at [459, 450] on span "Save" at bounding box center [455, 444] width 99 height 35
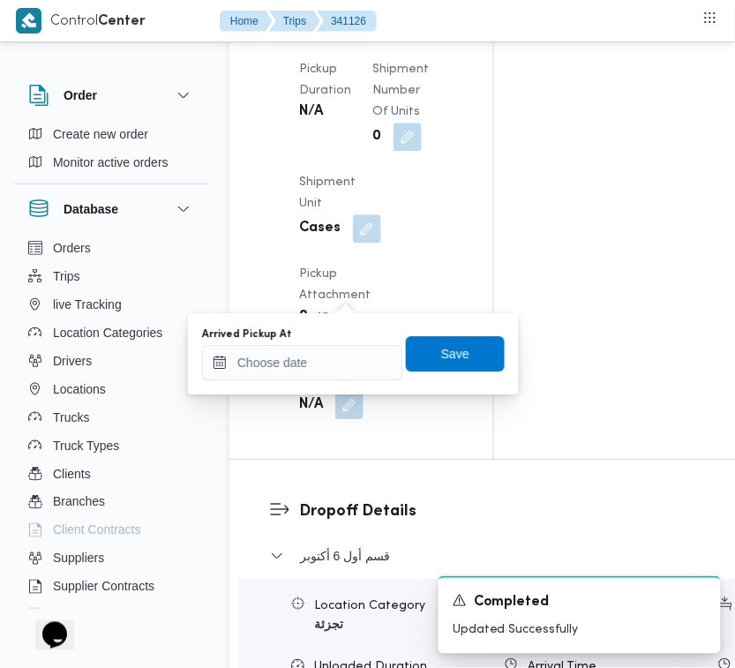
click at [349, 379] on div "Arrived Pickup At Save" at bounding box center [353, 353] width 306 height 56
drag, startPoint x: 348, startPoint y: 363, endPoint x: 389, endPoint y: 363, distance: 40.6
click at [348, 363] on input "Arrived Pickup At" at bounding box center [302, 362] width 200 height 35
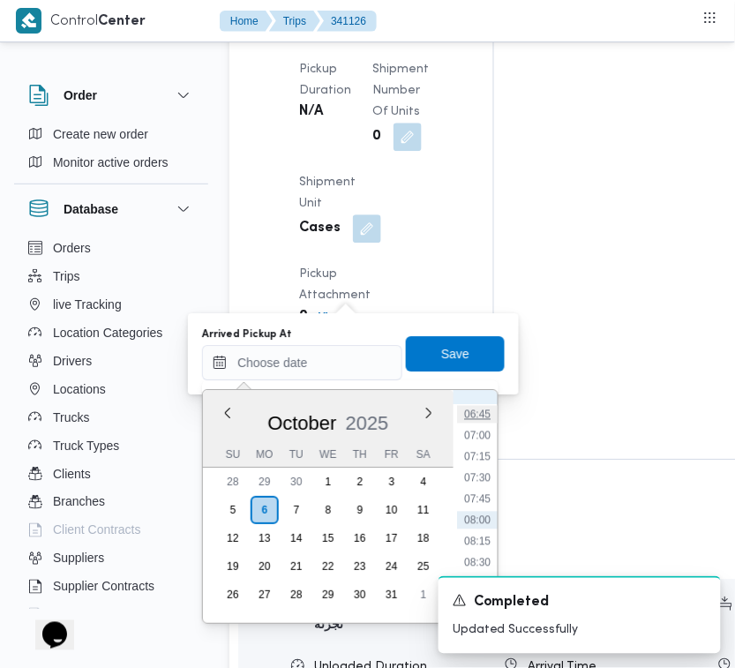
click at [487, 410] on li "06:45" at bounding box center [477, 414] width 41 height 18
type input "[DATE] 06:45"
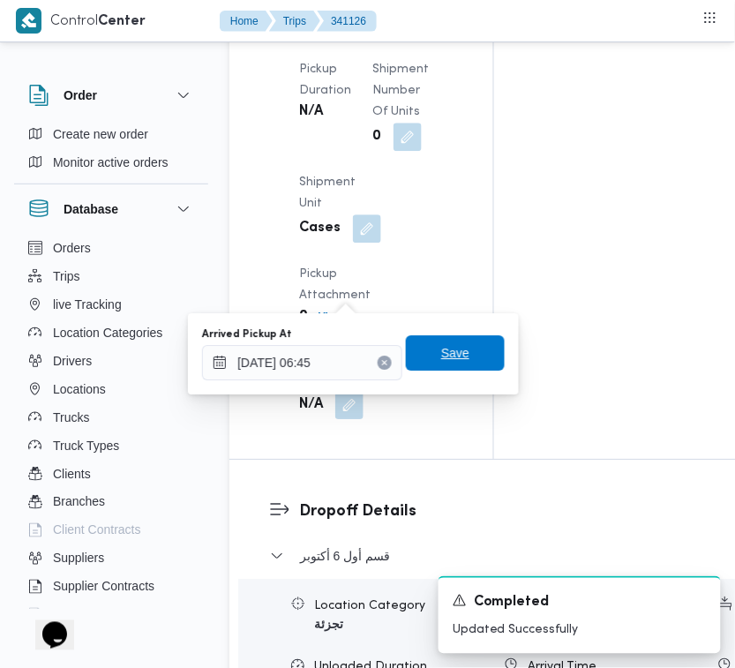
click at [447, 340] on span "Save" at bounding box center [455, 352] width 99 height 35
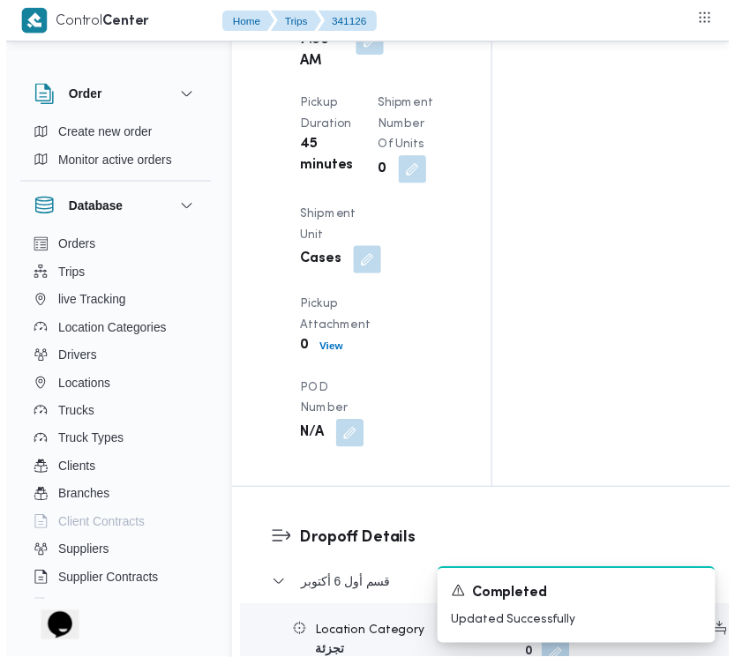
scroll to position [0, 0]
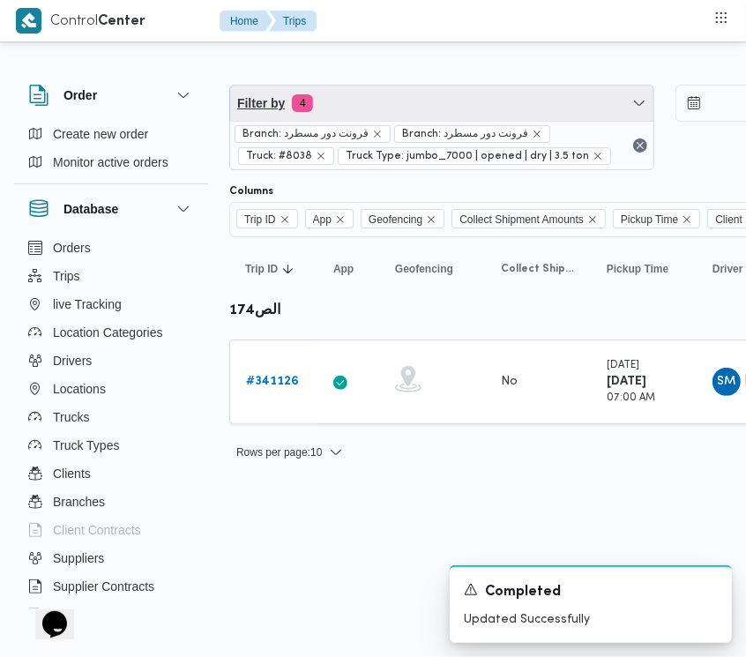
click at [500, 116] on span "Filter by 4" at bounding box center [441, 103] width 423 height 35
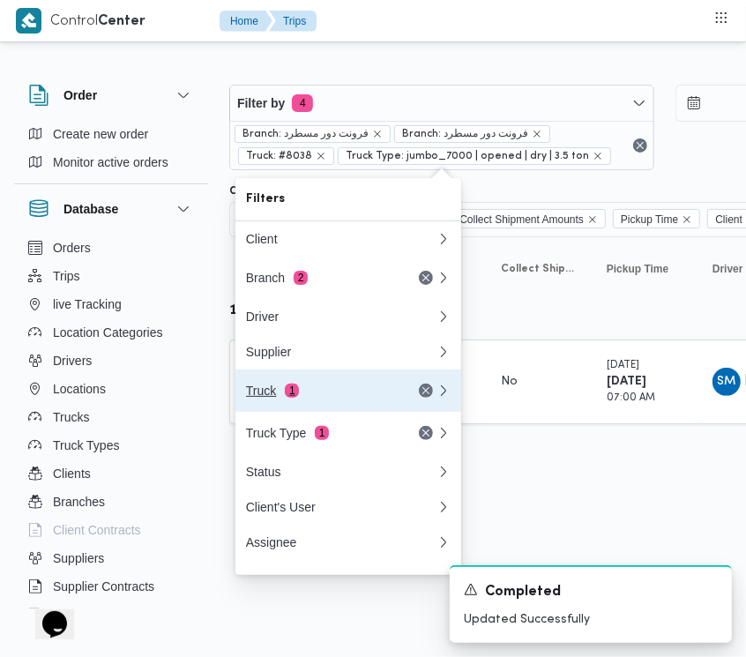
click at [326, 397] on div "Truck 1" at bounding box center [320, 391] width 148 height 14
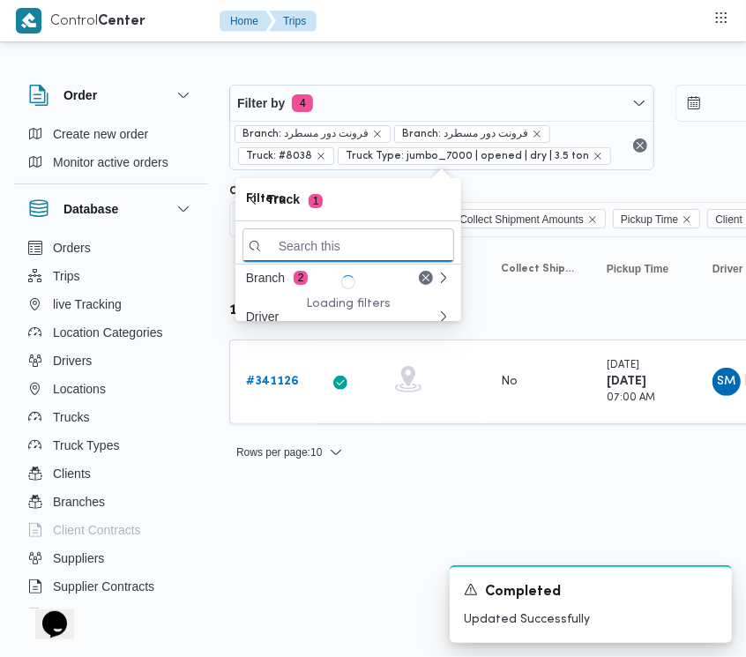
paste input "6941"
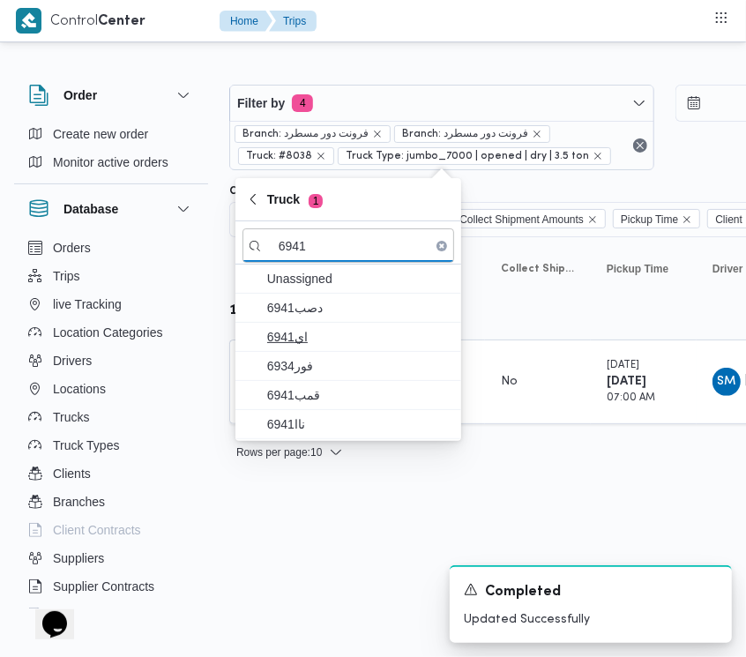
type input "6941"
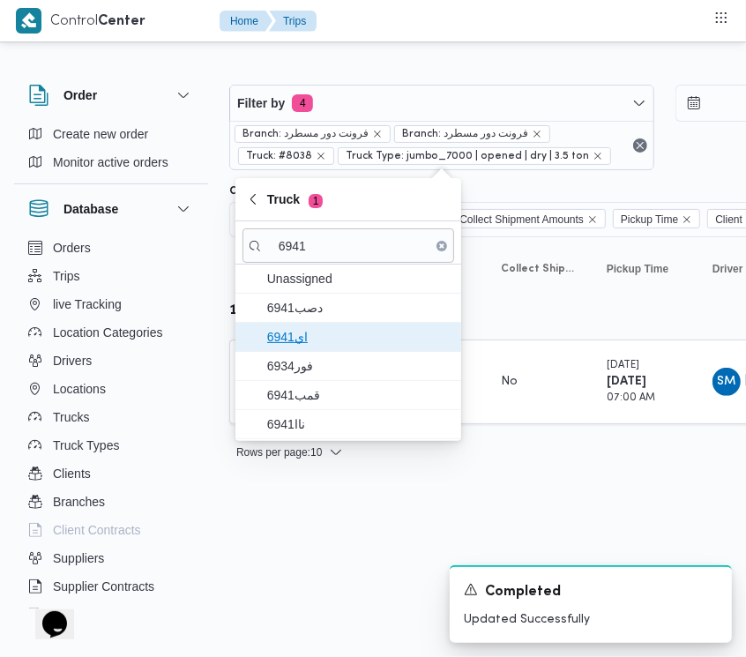
click at [301, 347] on span "اي6941" at bounding box center [358, 336] width 183 height 21
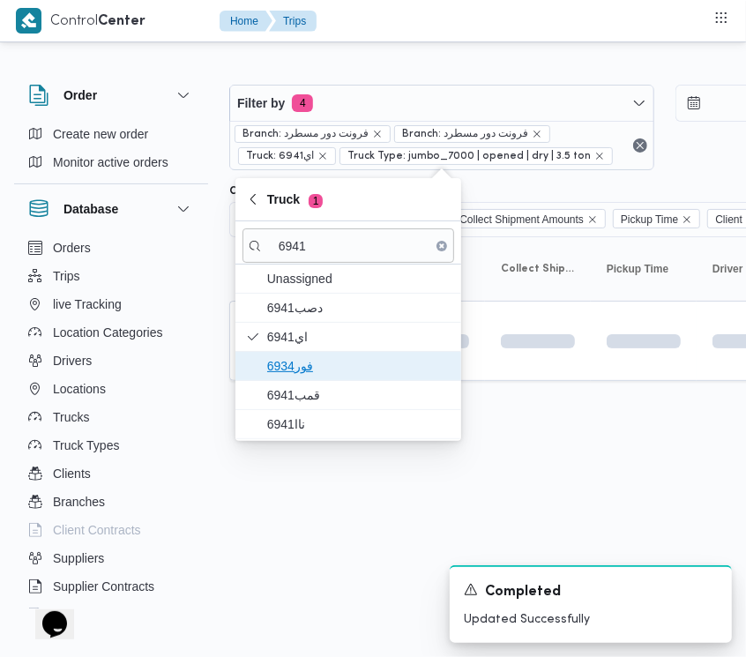
click at [298, 375] on span "فور6934" at bounding box center [358, 365] width 183 height 21
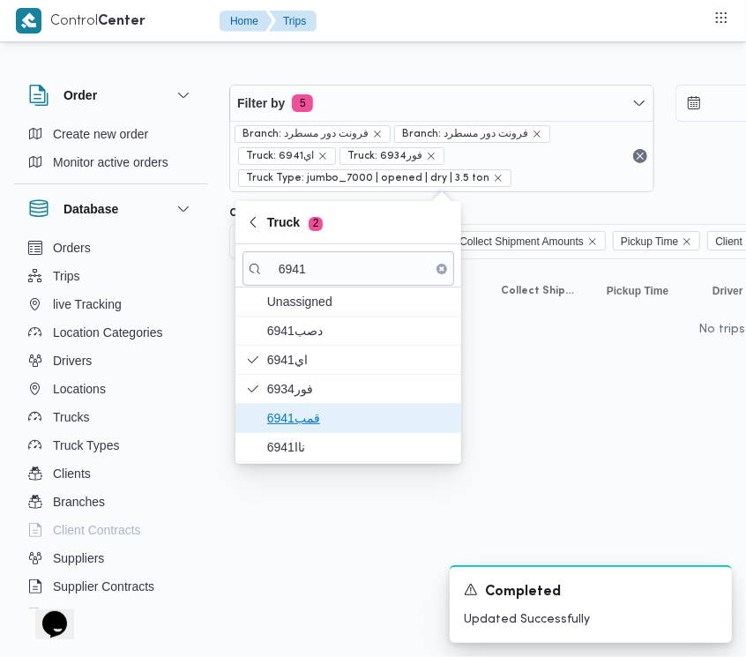
click at [287, 412] on span "قمب6941" at bounding box center [358, 417] width 183 height 21
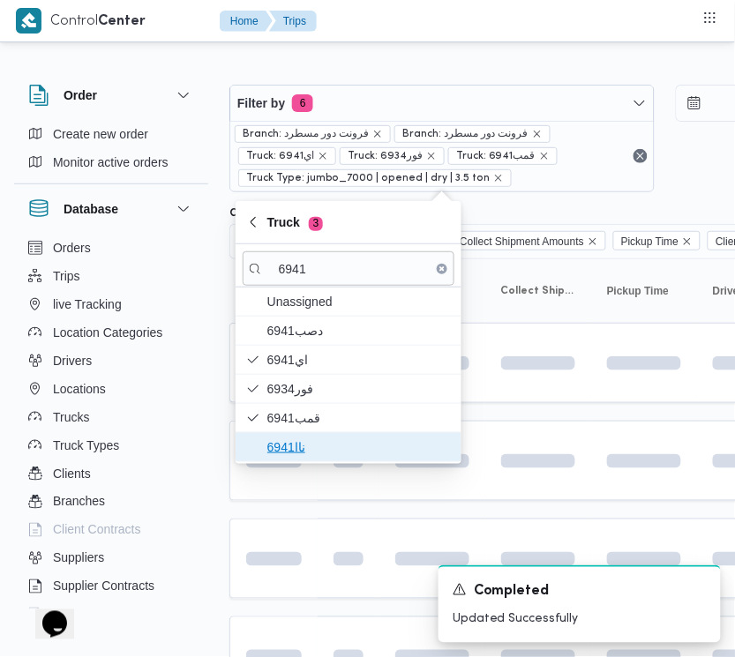
click at [270, 459] on span "ناا6941" at bounding box center [349, 447] width 212 height 28
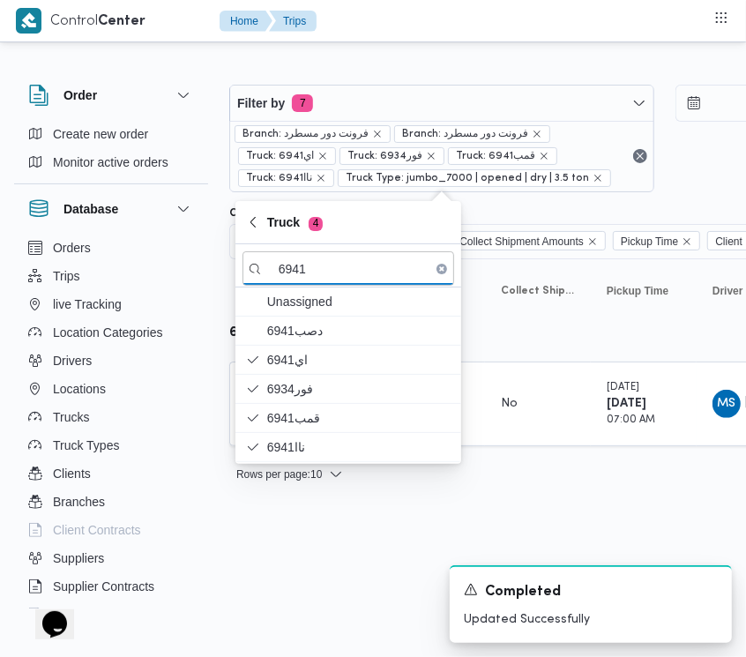
click at [271, 541] on html "Control Center Home Trips Order Create new order Monitor active orders Database…" at bounding box center [373, 328] width 746 height 657
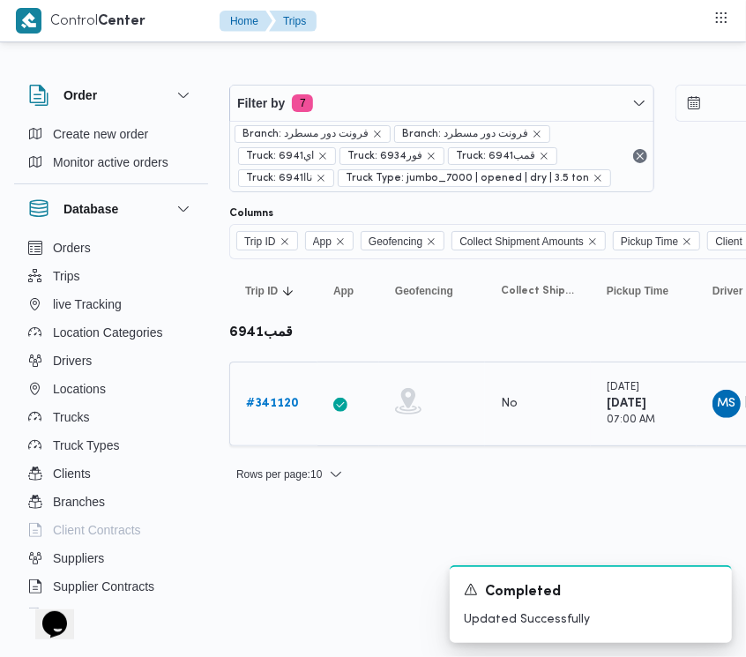
click at [282, 403] on b "# 341120" at bounding box center [272, 403] width 53 height 11
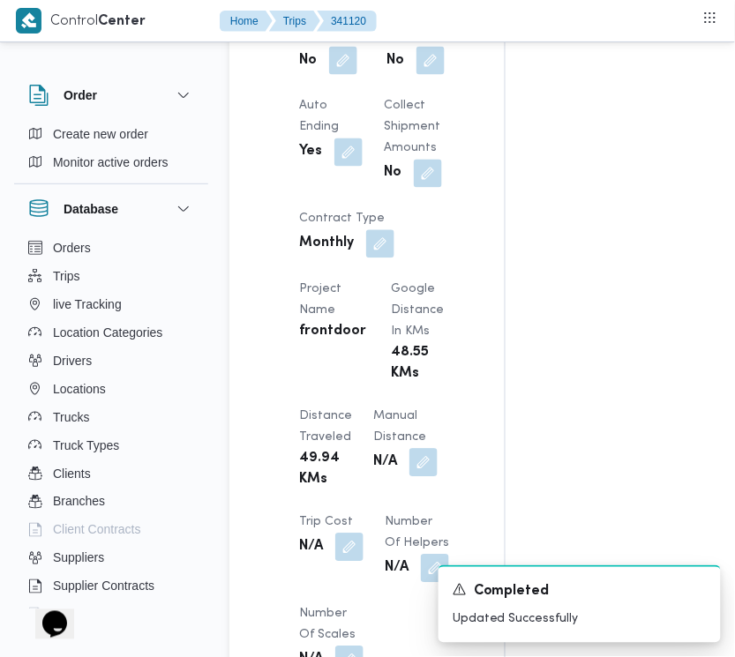
scroll to position [1382, 0]
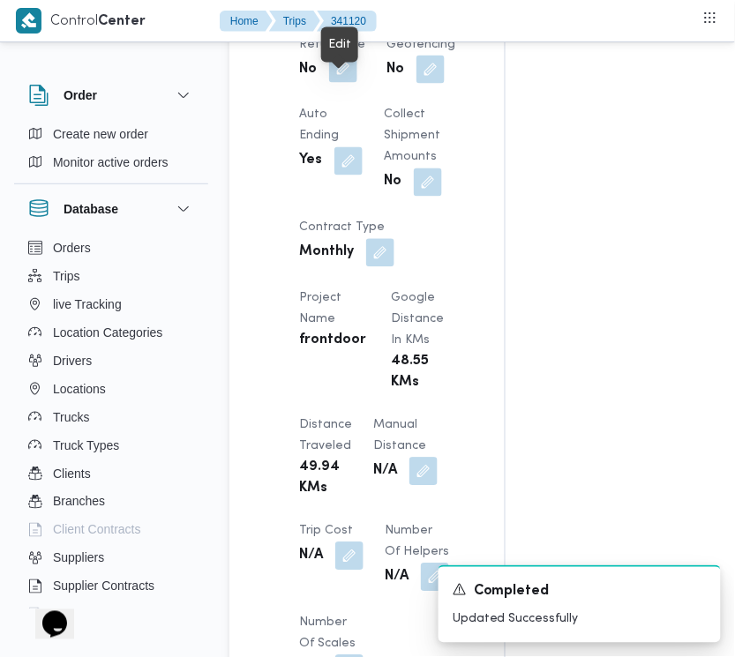
click at [340, 83] on button "button" at bounding box center [343, 69] width 28 height 28
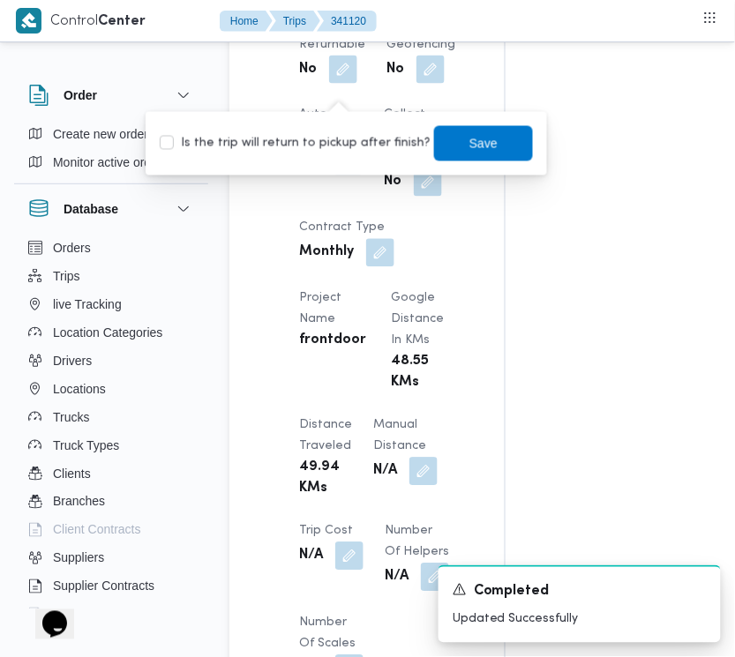
click at [314, 141] on label "Is the trip will return to pickup after finish?" at bounding box center [295, 143] width 271 height 21
checkbox input "true"
click at [476, 133] on span "Save" at bounding box center [483, 142] width 28 height 21
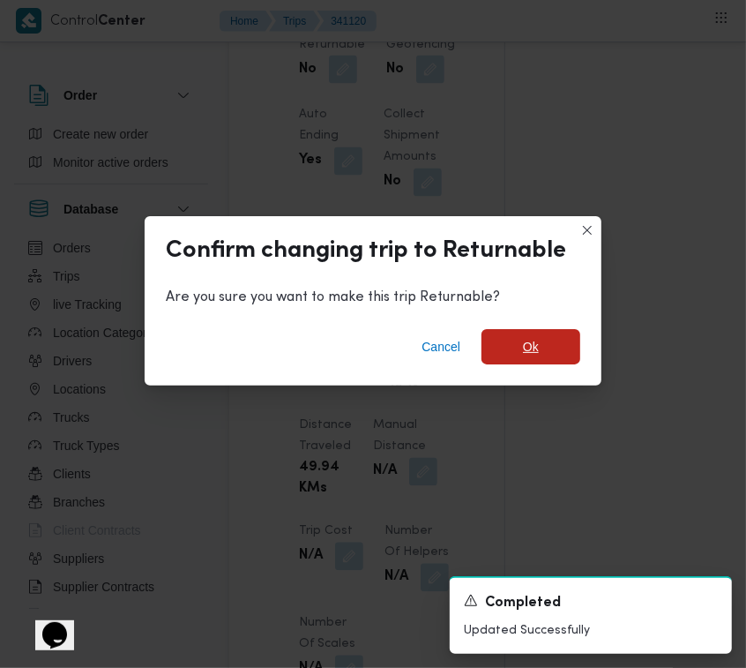
click at [521, 345] on span "Ok" at bounding box center [531, 346] width 99 height 35
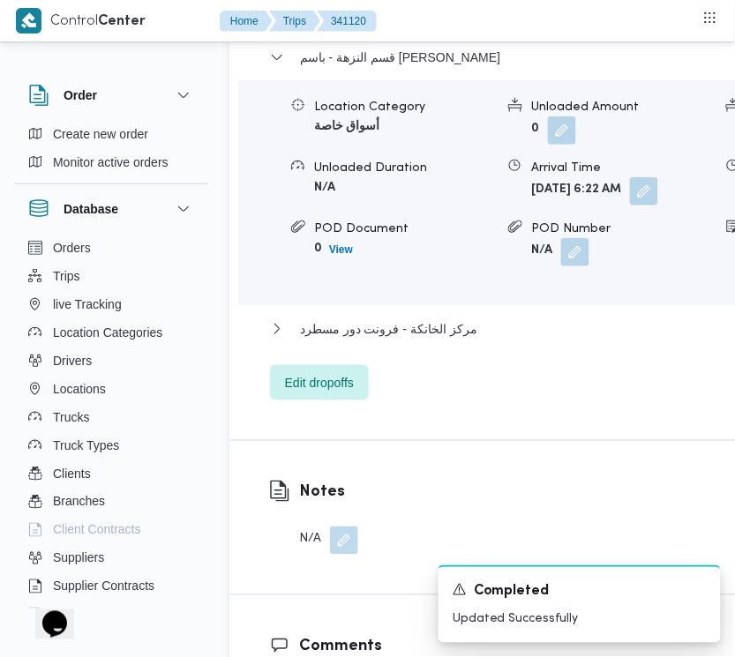
scroll to position [3013, 0]
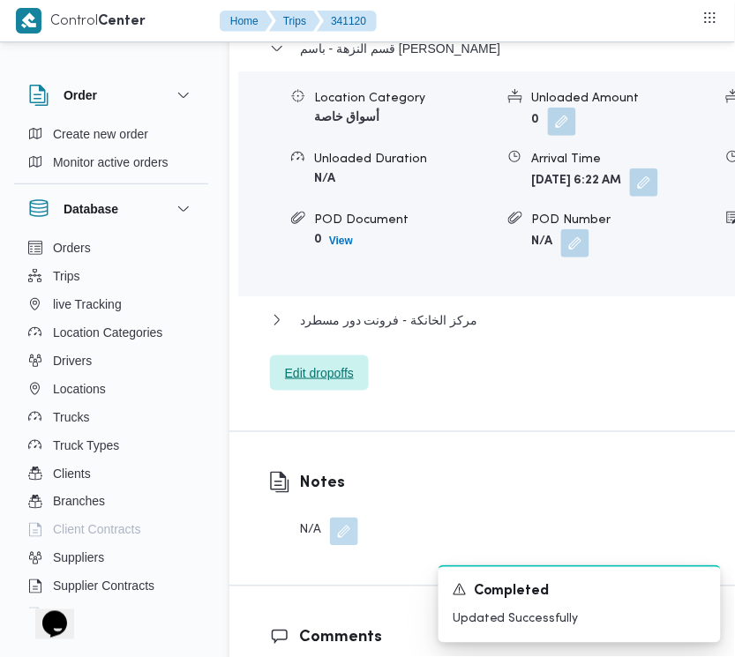
click at [350, 391] on span "Edit dropoffs" at bounding box center [319, 372] width 99 height 35
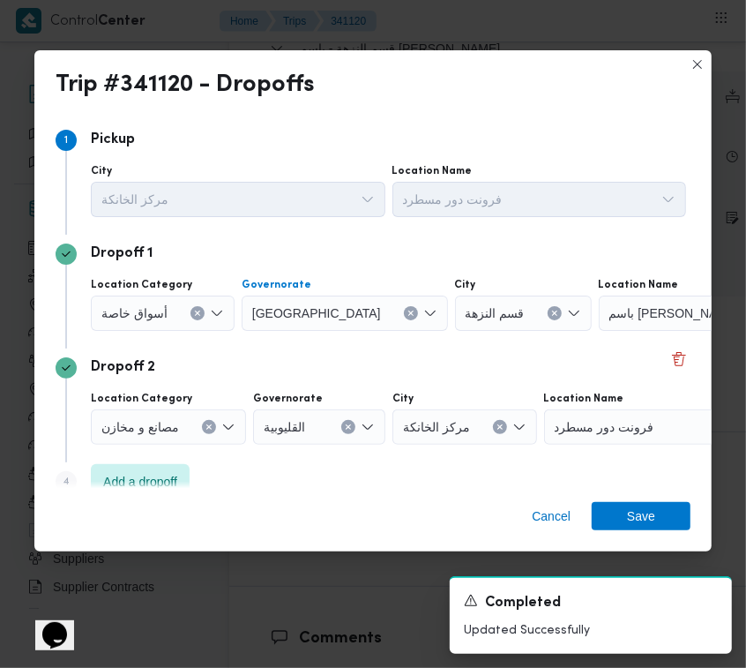
click at [404, 311] on button "Clear input" at bounding box center [411, 313] width 14 height 14
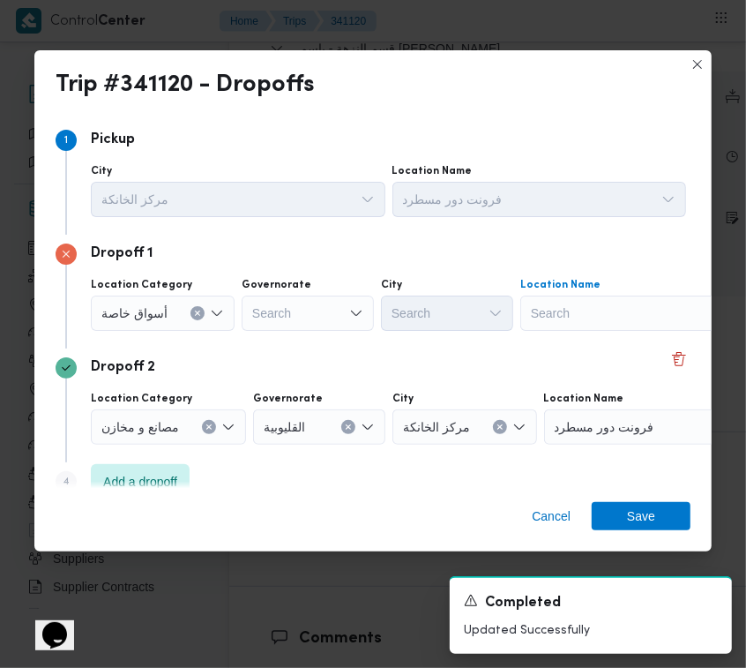
click at [584, 314] on div "Search" at bounding box center [630, 312] width 220 height 35
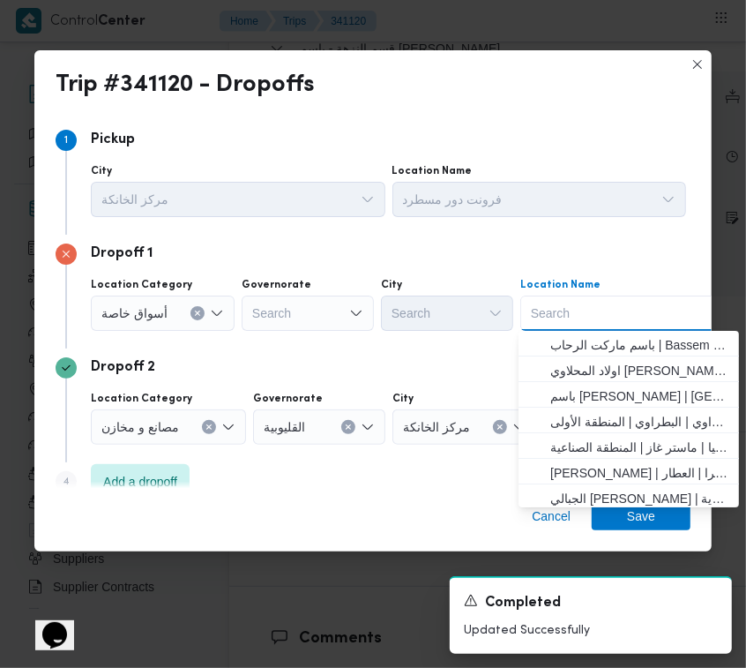
paste input "[GEOGRAPHIC_DATA]"
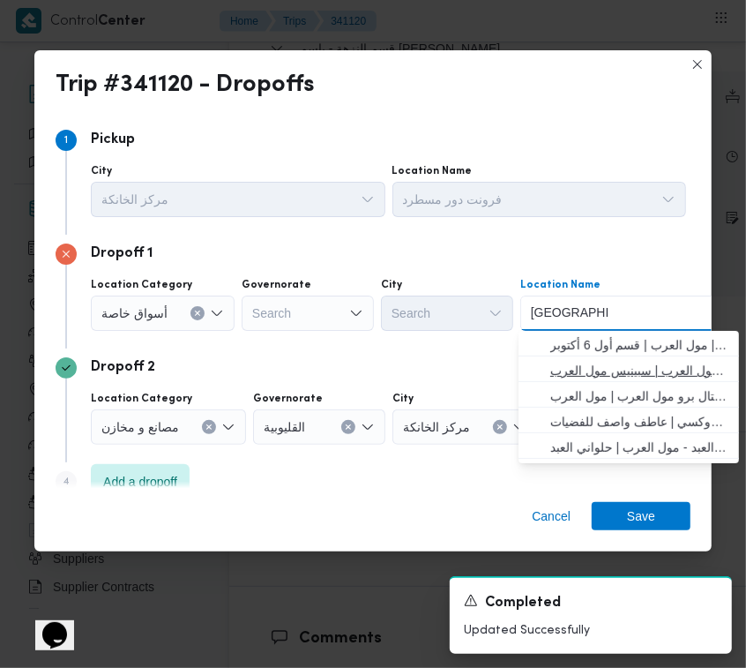
type input "[GEOGRAPHIC_DATA]"
click at [593, 362] on span "سبينس مول العرب | سبينيس مول العرب | null" at bounding box center [639, 370] width 178 height 21
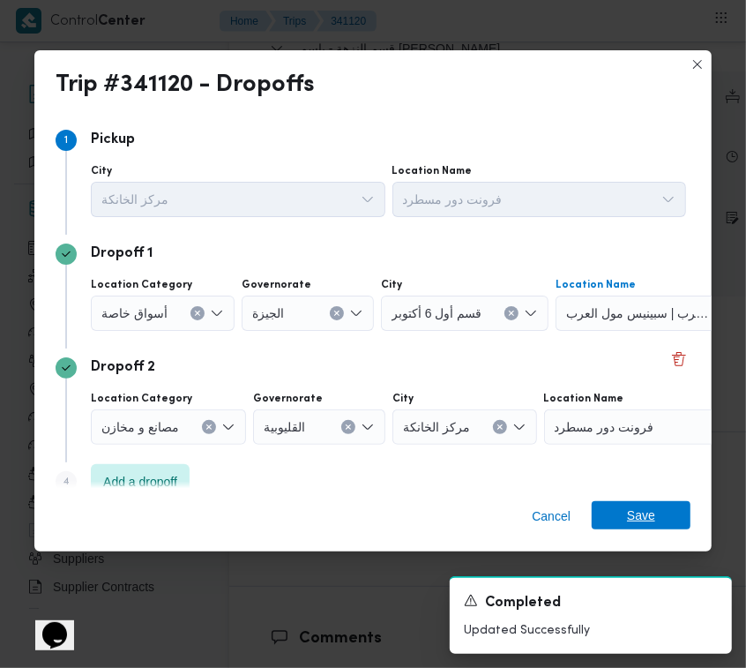
click at [655, 510] on span "Save" at bounding box center [641, 515] width 99 height 28
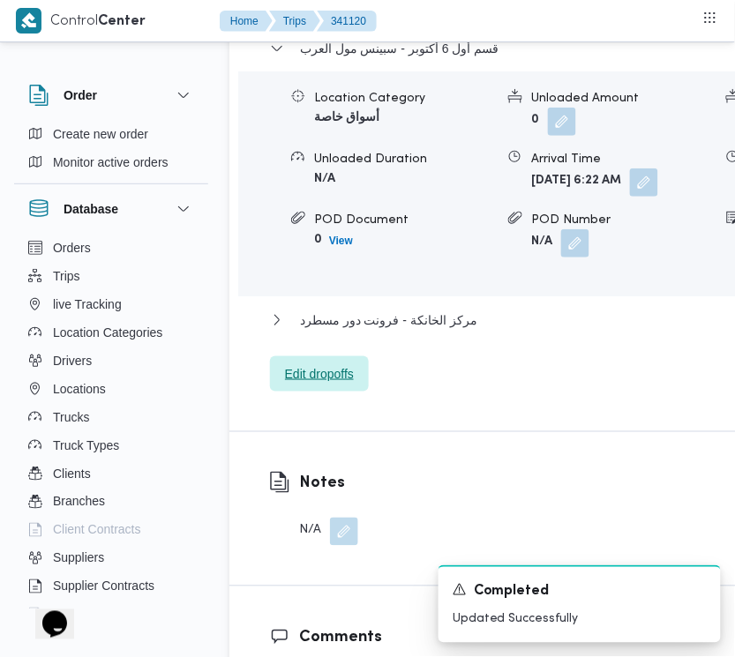
scroll to position [2992, 0]
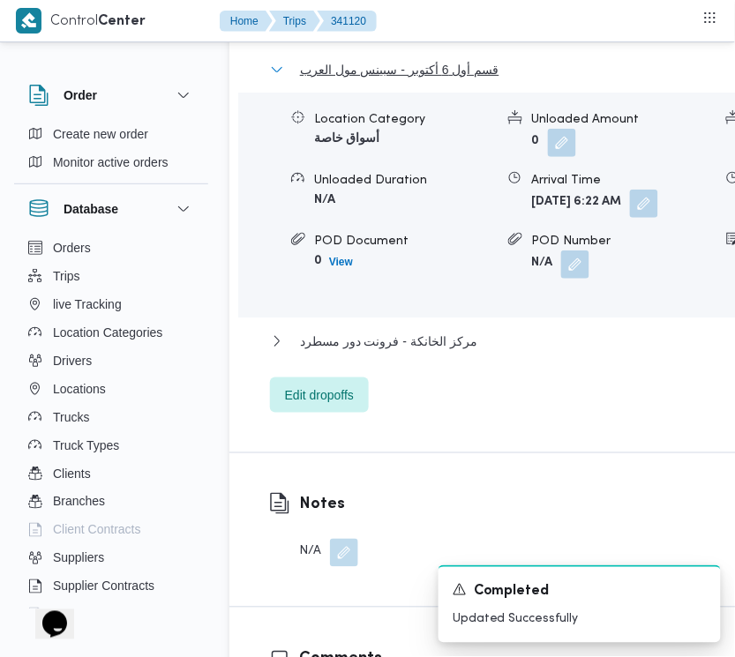
click at [402, 80] on span "قسم أول 6 أكتوبر - سبينس مول العرب" at bounding box center [399, 69] width 199 height 21
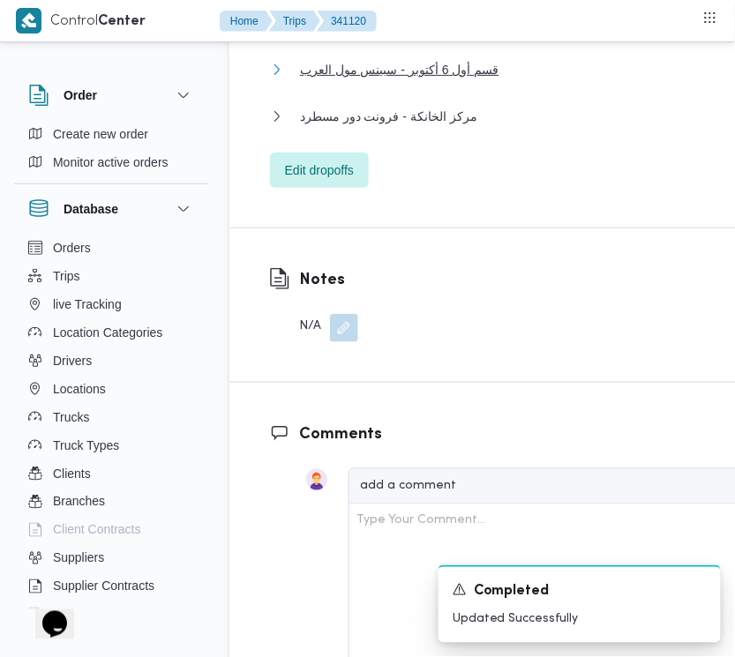
scroll to position [2418, 0]
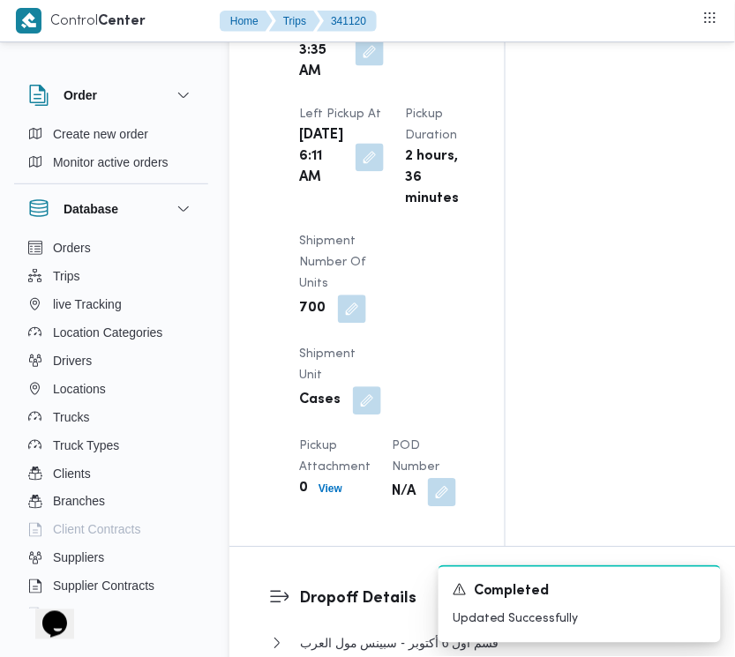
drag, startPoint x: 734, startPoint y: 377, endPoint x: 730, endPoint y: 362, distance: 16.3
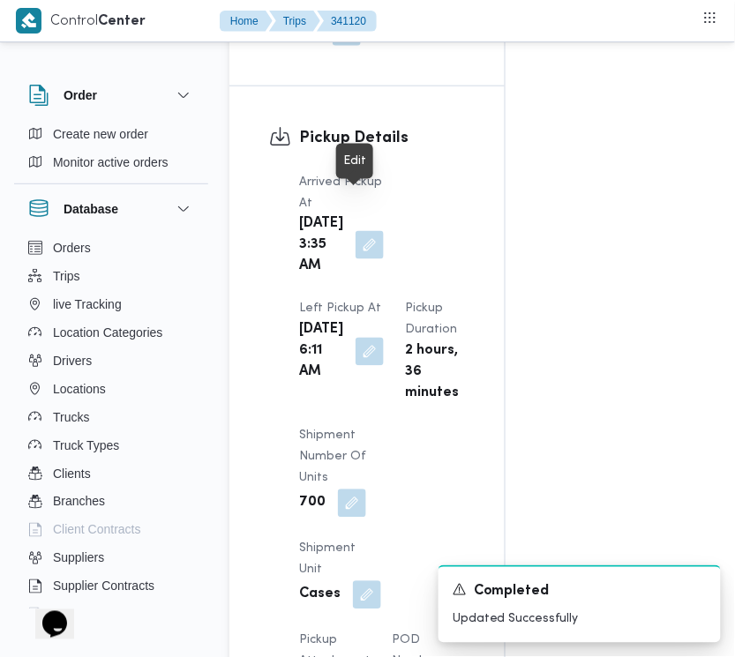
click at [355, 231] on button "button" at bounding box center [369, 245] width 28 height 28
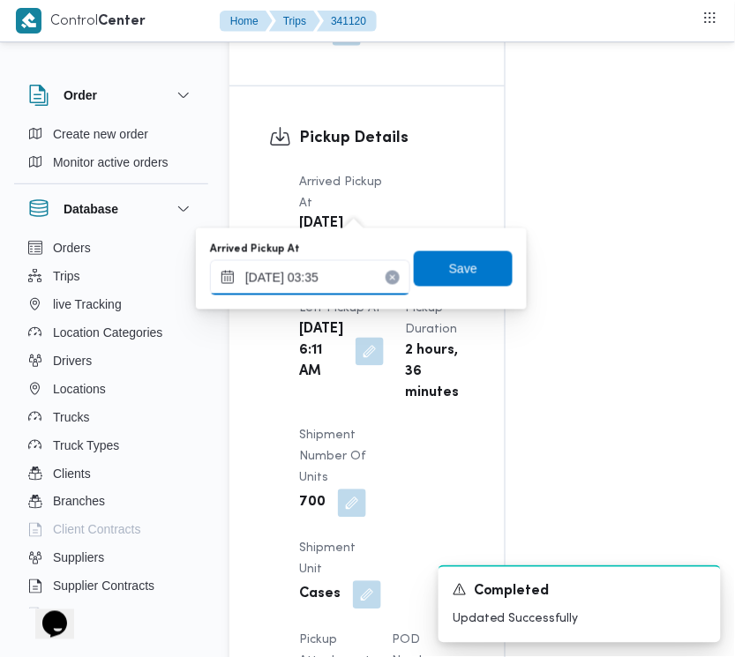
click at [353, 280] on input "[DATE] 03:35" at bounding box center [310, 277] width 200 height 35
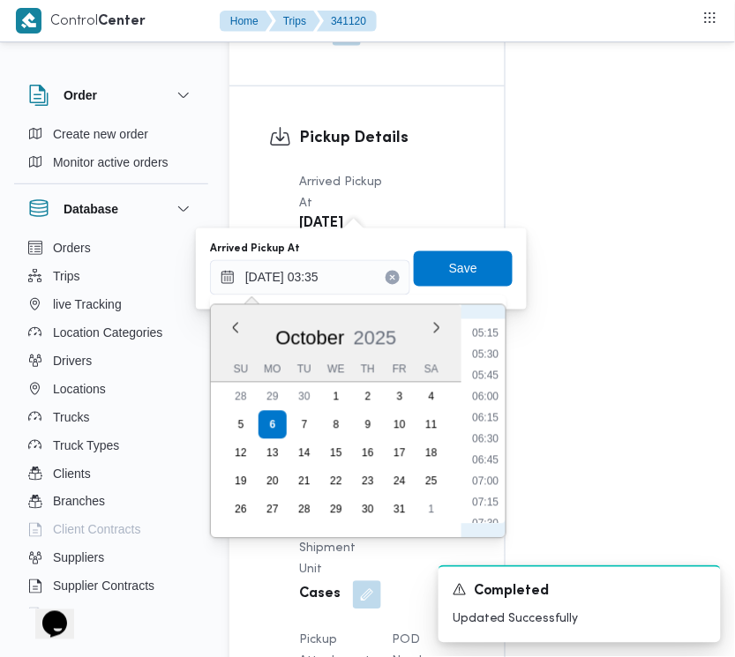
scroll to position [538, 0]
click at [477, 322] on li "06:15" at bounding box center [485, 319] width 41 height 18
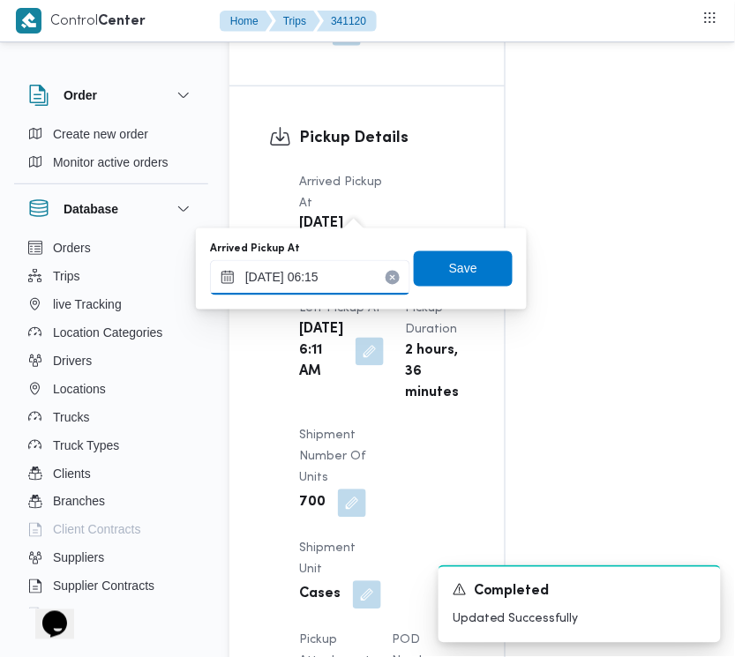
click at [362, 275] on input "[DATE] 06:15" at bounding box center [310, 277] width 200 height 35
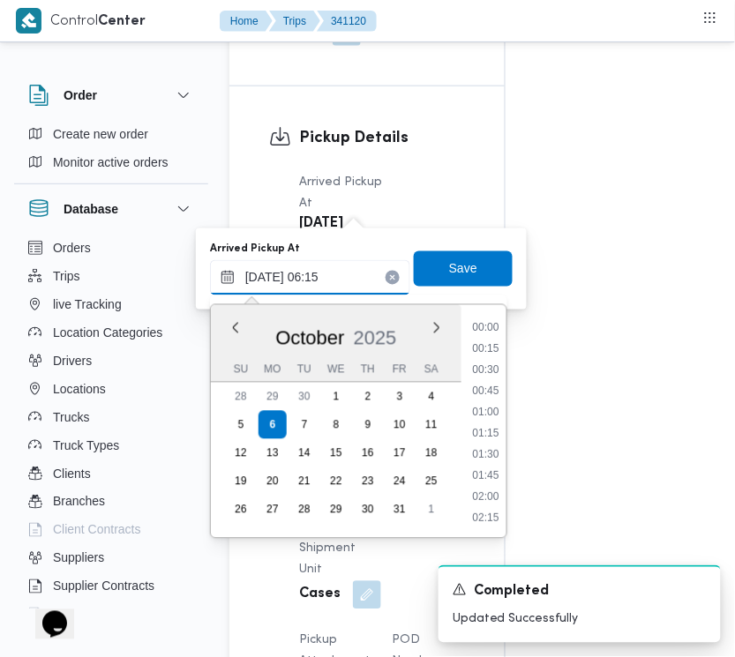
scroll to position [423, 0]
click at [483, 411] on li "06:00" at bounding box center [485, 413] width 41 height 18
type input "[DATE] 06:00"
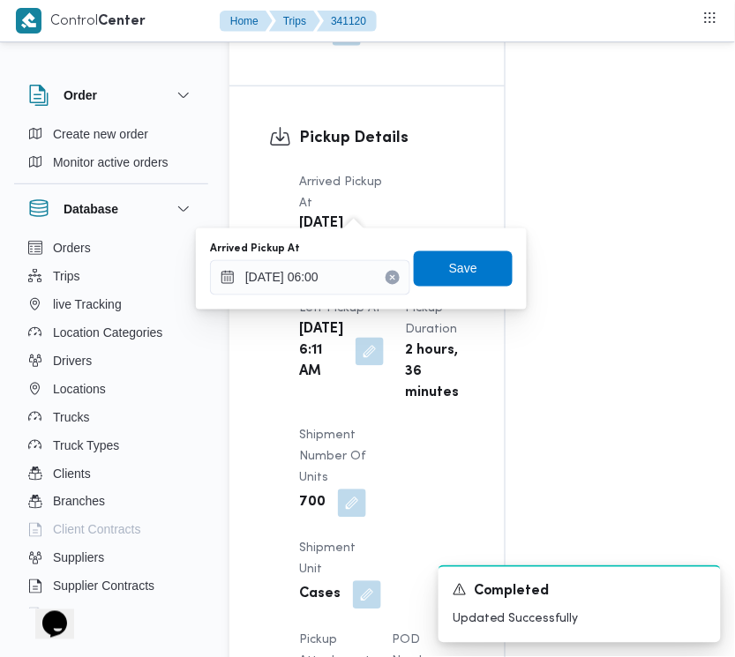
click at [465, 248] on div "Arrived Pickup At [DATE] 06:00 Save" at bounding box center [361, 269] width 306 height 56
click at [463, 269] on span "Save" at bounding box center [463, 267] width 99 height 35
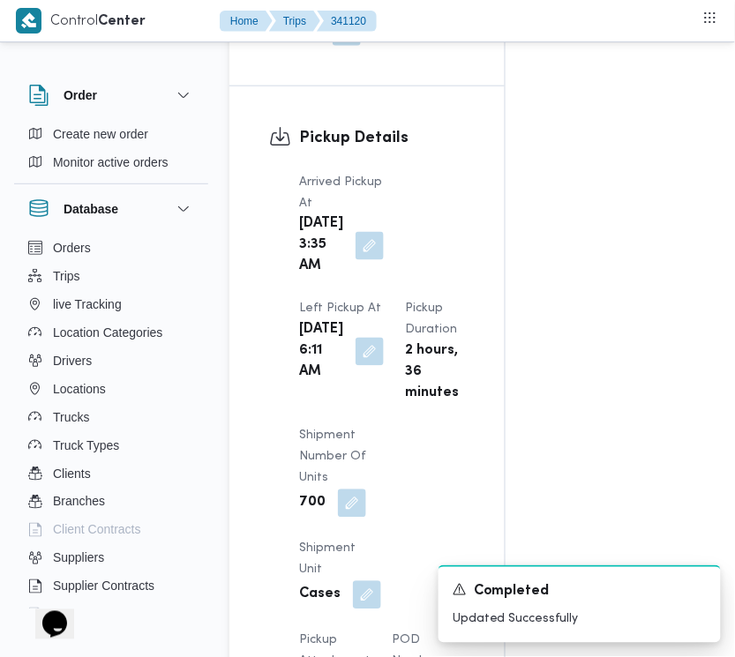
click at [455, 176] on div "Arrived Pickup At [DATE] 3:35 AM Left Pickup At [GEOGRAPHIC_DATA][DATE] 6:11 AM…" at bounding box center [381, 436] width 187 height 550
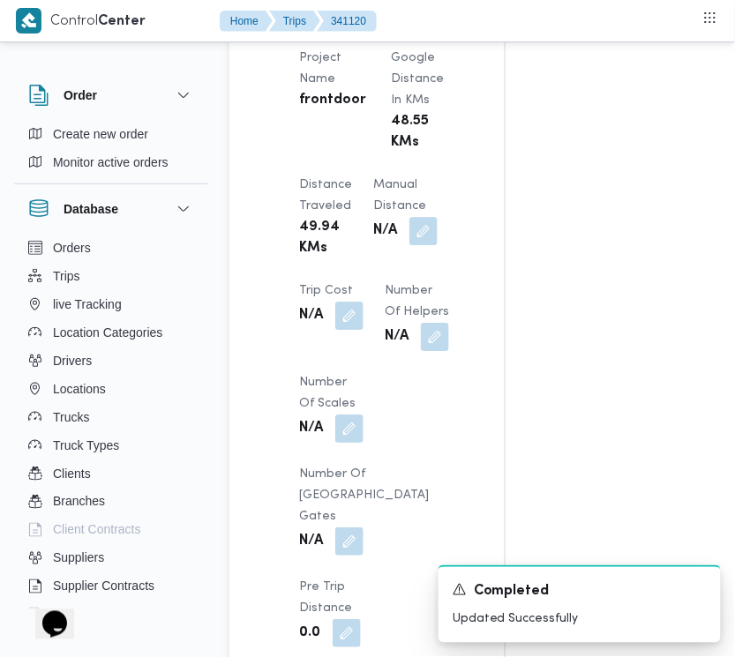
scroll to position [0, 0]
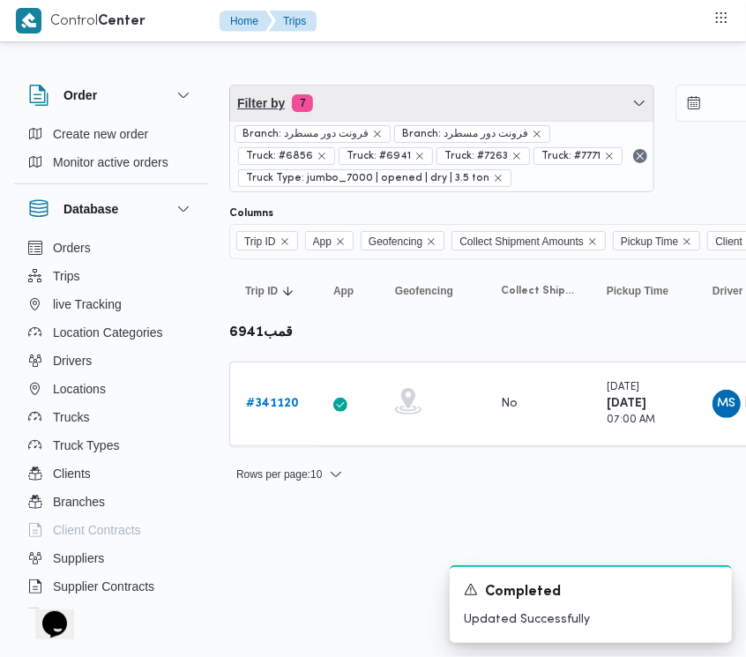
drag, startPoint x: 412, startPoint y: 99, endPoint x: 411, endPoint y: 116, distance: 16.8
click at [412, 99] on span "Filter by 7" at bounding box center [441, 103] width 423 height 35
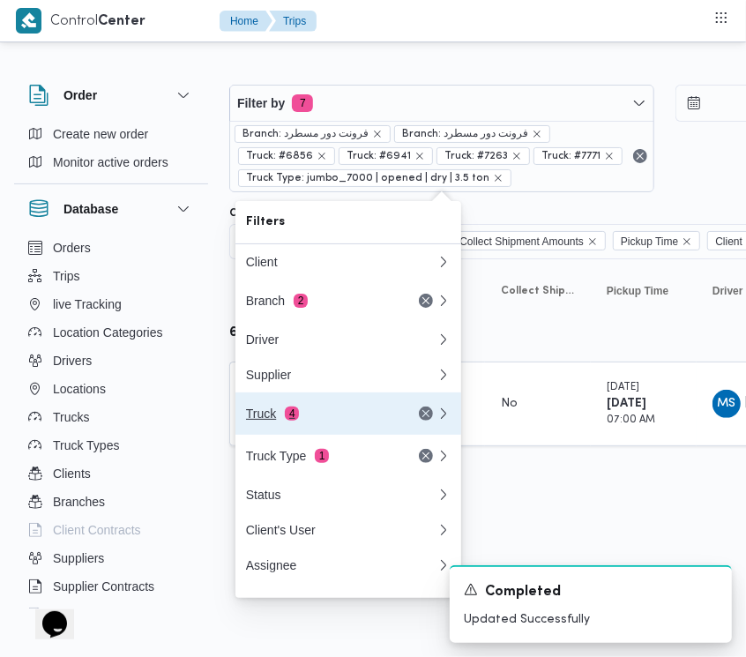
click at [364, 435] on button "Truck 4" at bounding box center [348, 413] width 226 height 42
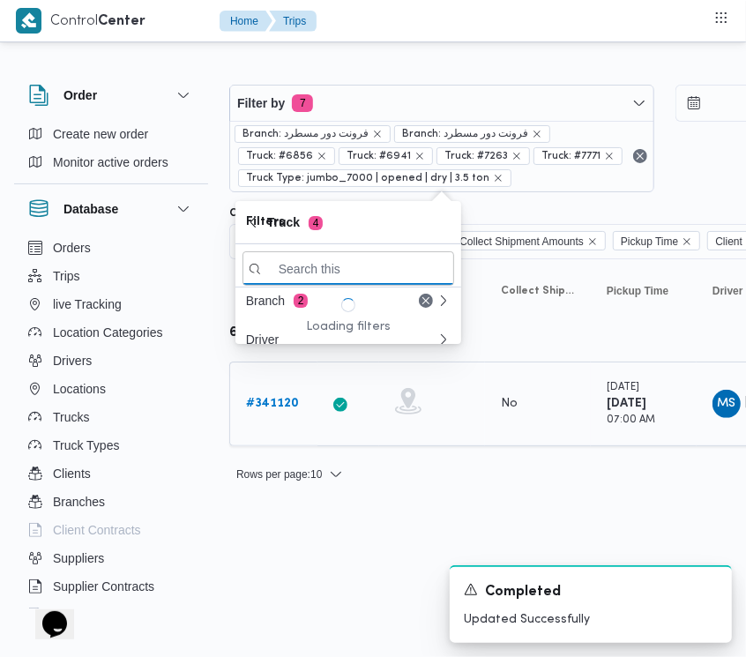
paste input "1234"
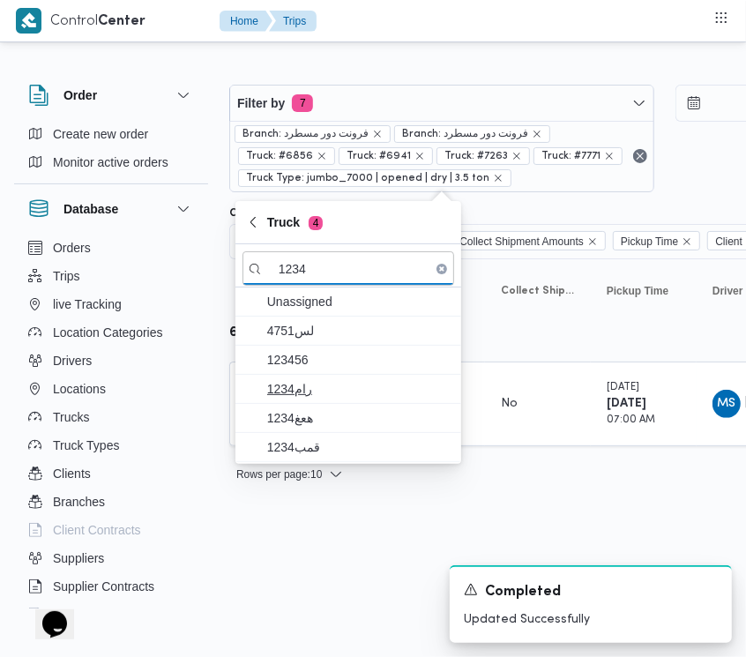
type input "1234"
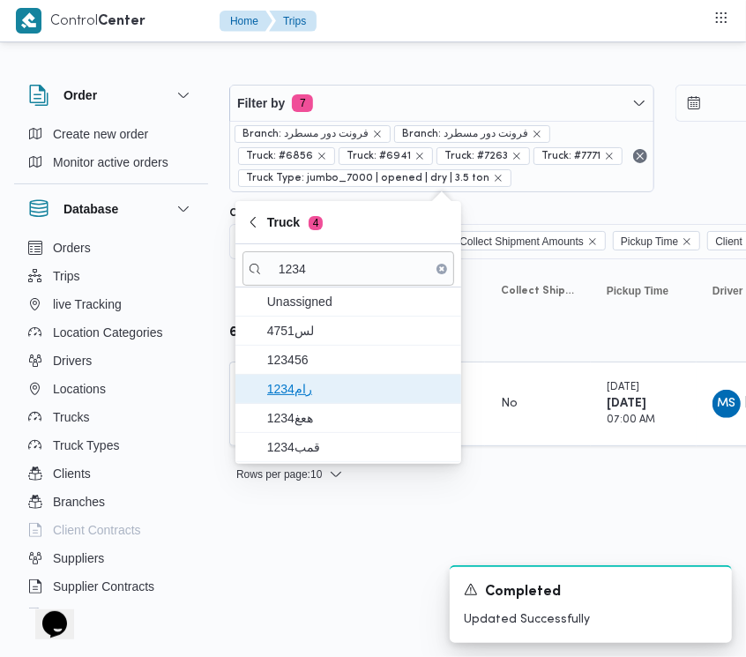
click at [318, 390] on span "رام1234" at bounding box center [358, 388] width 183 height 21
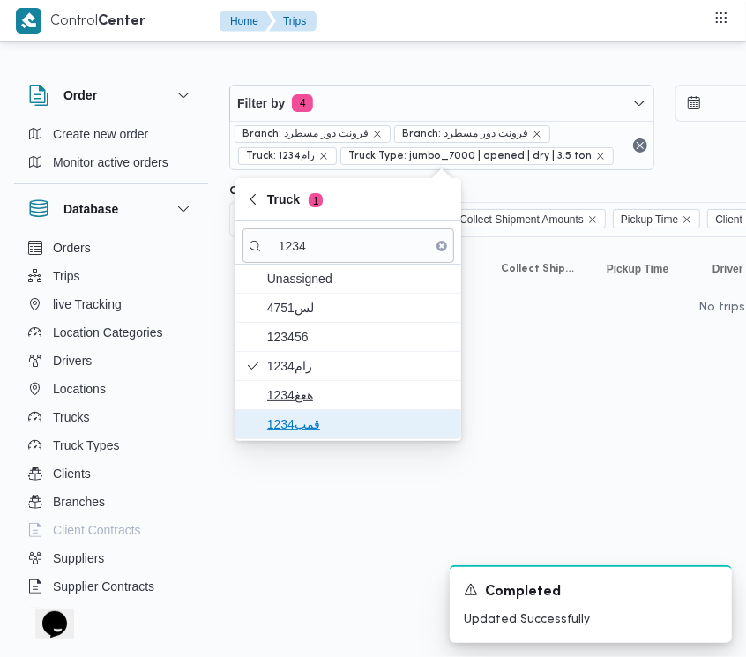
click at [304, 434] on span "قمب1234" at bounding box center [358, 424] width 183 height 21
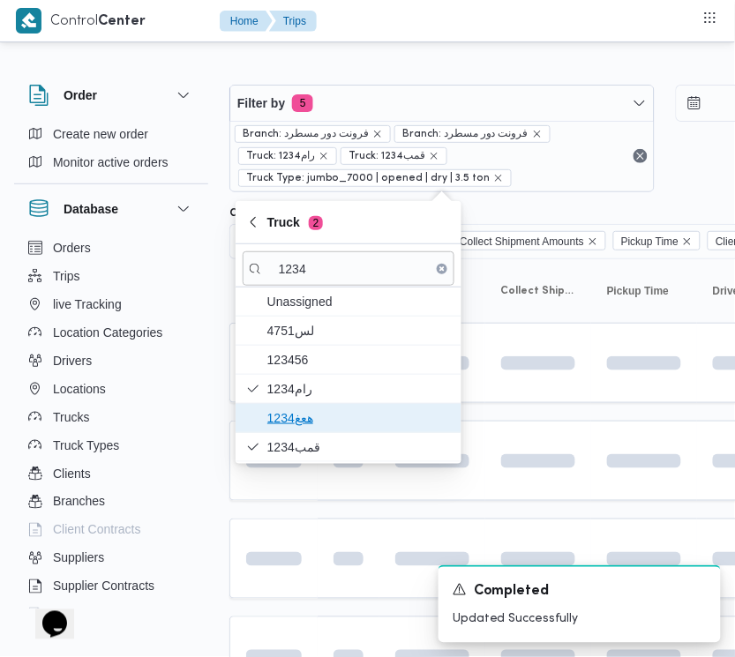
click at [302, 417] on span "هعغ1234" at bounding box center [358, 417] width 183 height 21
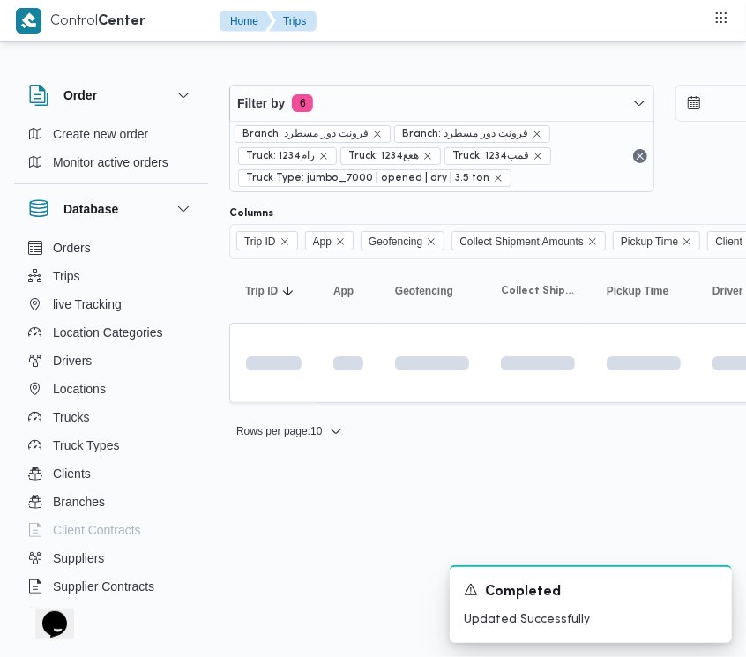
click at [318, 561] on html "Control Center Home Trips Order Create new order Monitor active orders Database…" at bounding box center [373, 328] width 746 height 657
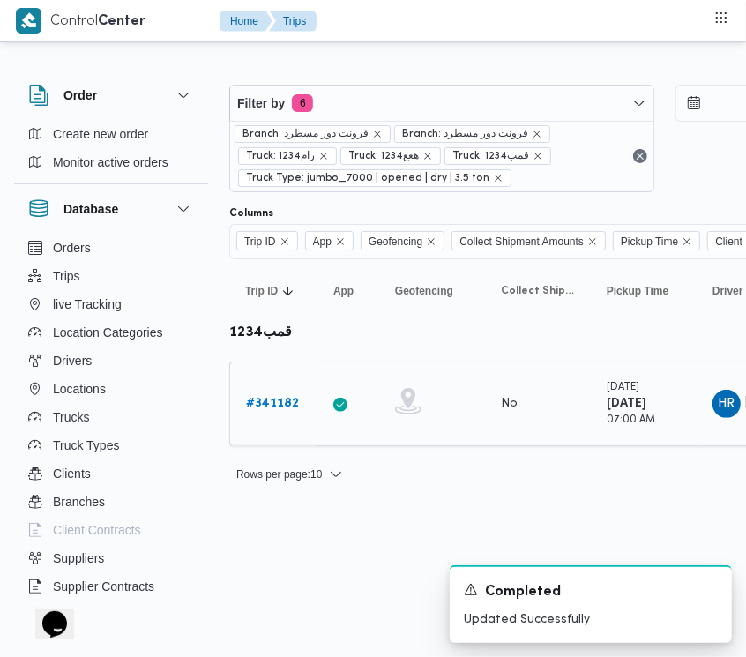
click at [260, 402] on b "# 341182" at bounding box center [272, 403] width 53 height 11
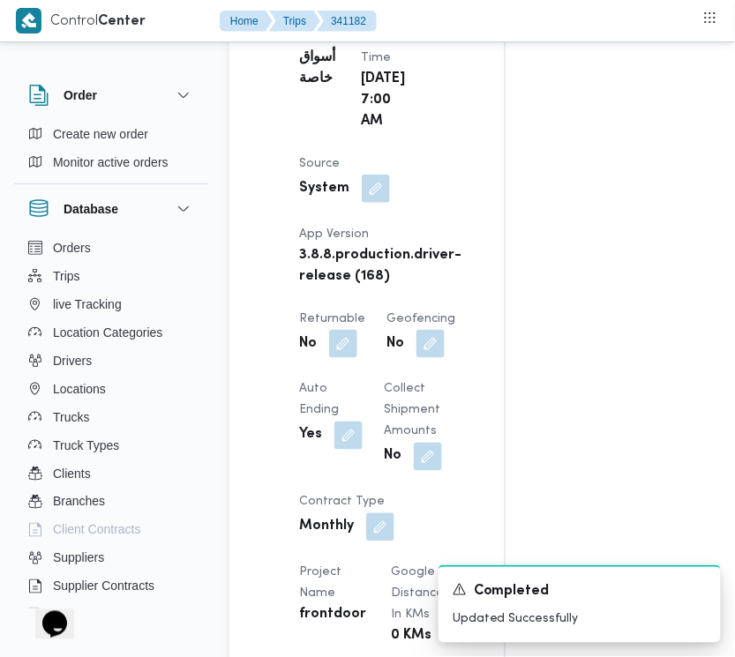
scroll to position [1196, 0]
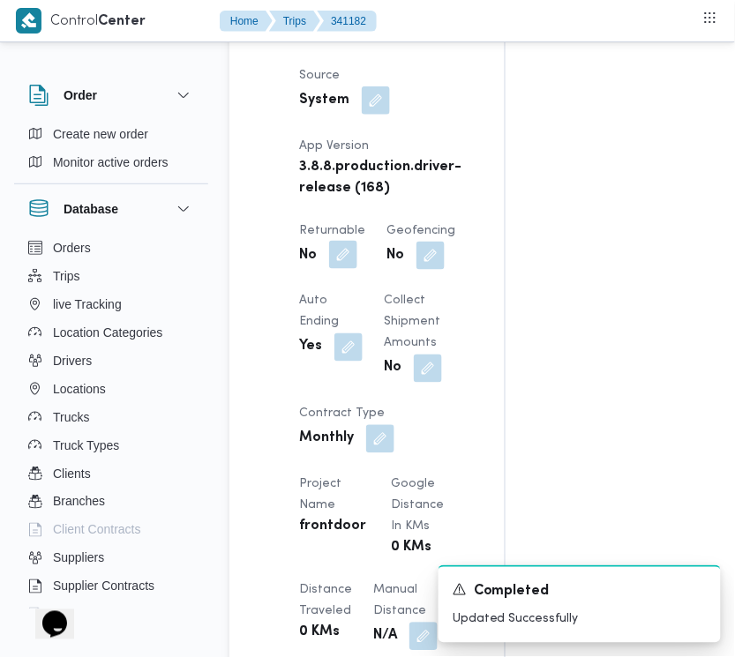
click at [349, 269] on button "button" at bounding box center [343, 255] width 28 height 28
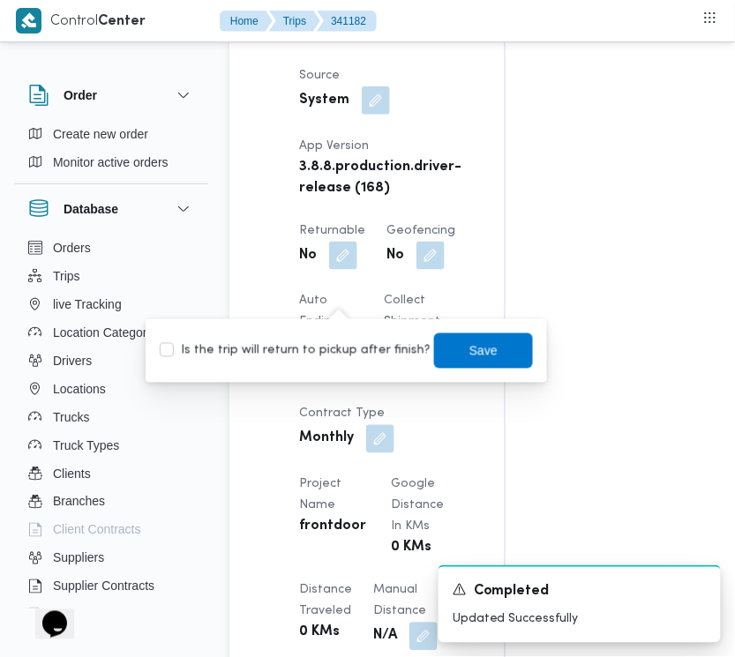
click at [313, 376] on div "You are in a dialog. To close this dialog, hit escape. Is the trip will return …" at bounding box center [346, 350] width 401 height 63
click at [310, 357] on label "Is the trip will return to pickup after finish?" at bounding box center [295, 350] width 271 height 21
checkbox input "true"
click at [456, 335] on span "Save" at bounding box center [483, 349] width 99 height 35
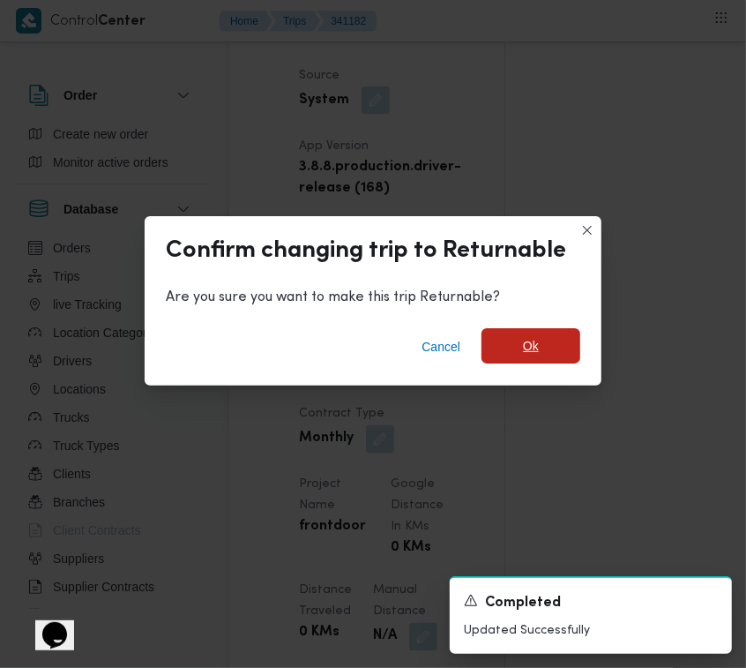
click at [505, 358] on span "Ok" at bounding box center [531, 345] width 99 height 35
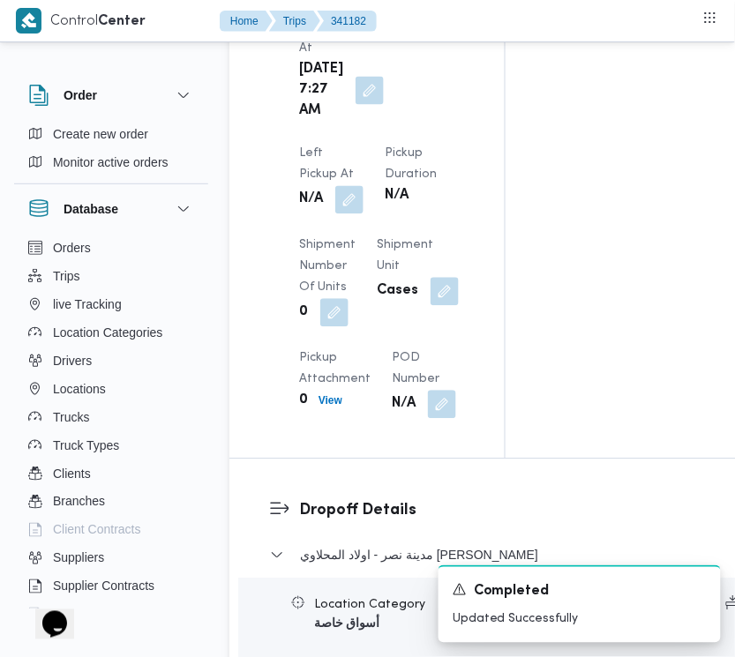
scroll to position [2939, 0]
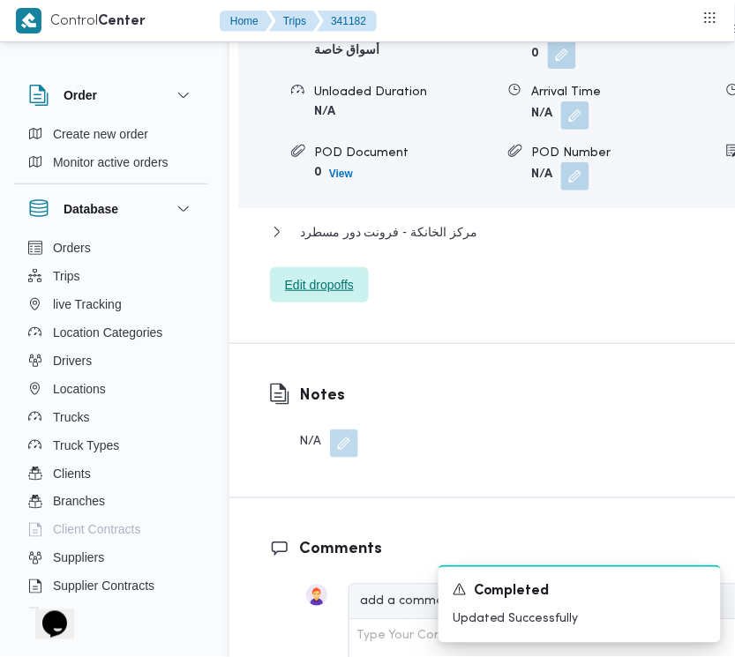
click at [304, 289] on span "Edit dropoffs" at bounding box center [319, 284] width 99 height 35
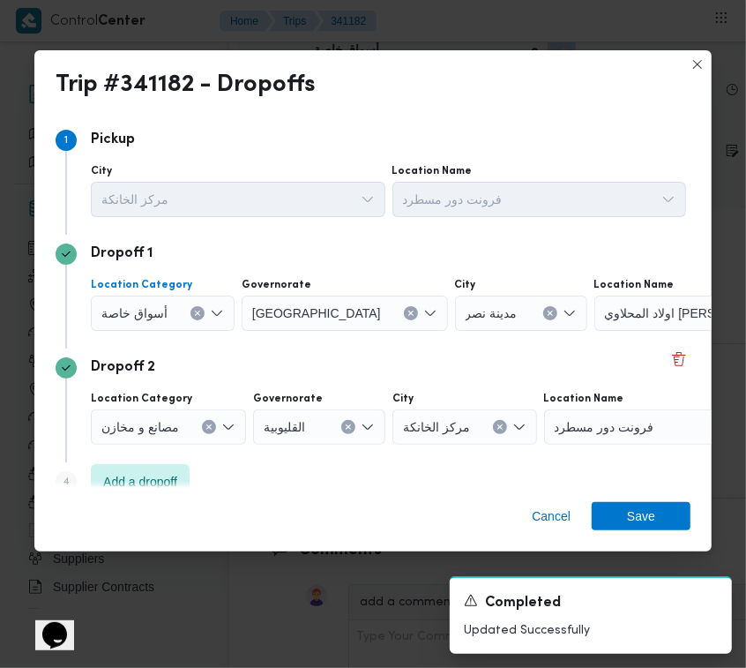
click at [198, 311] on icon "Clear input" at bounding box center [197, 313] width 7 height 7
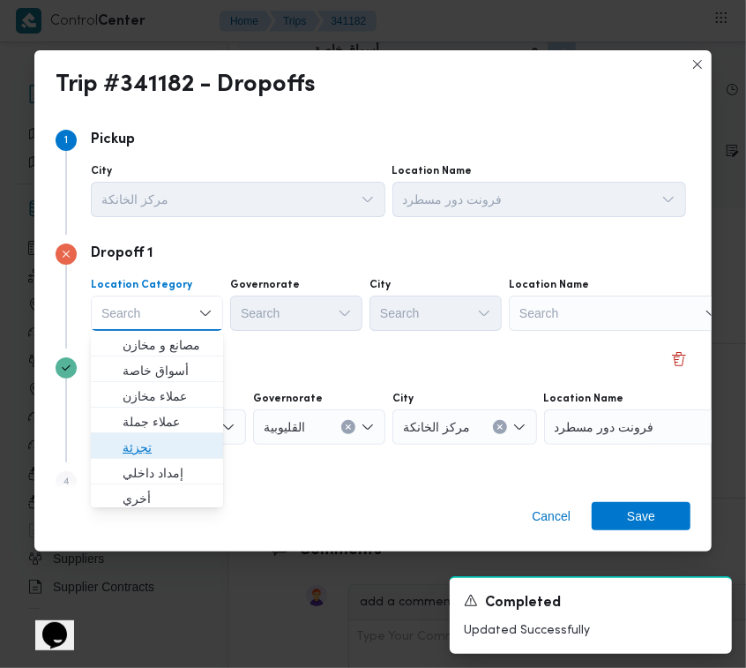
drag, startPoint x: 190, startPoint y: 451, endPoint x: 213, endPoint y: 448, distance: 23.1
click at [190, 451] on span "تجزئة" at bounding box center [168, 447] width 90 height 21
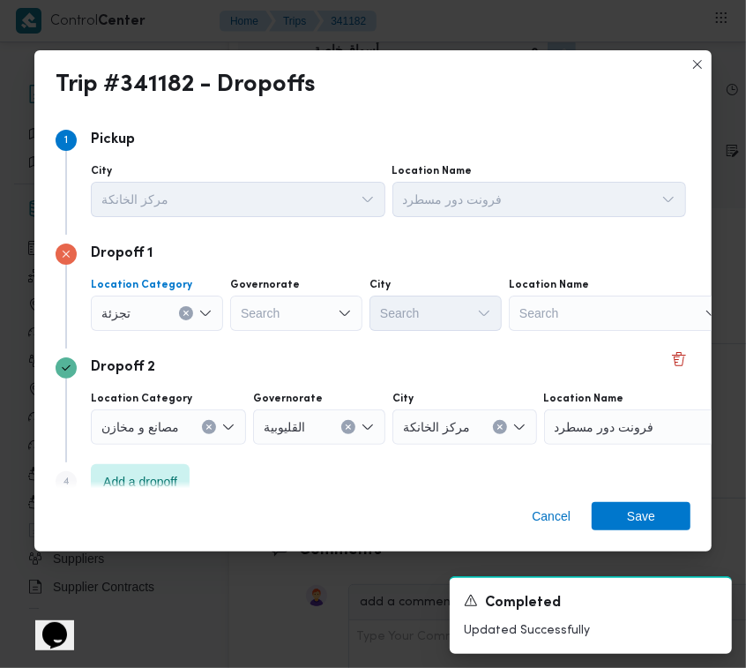
click at [318, 309] on div "Search" at bounding box center [296, 312] width 132 height 35
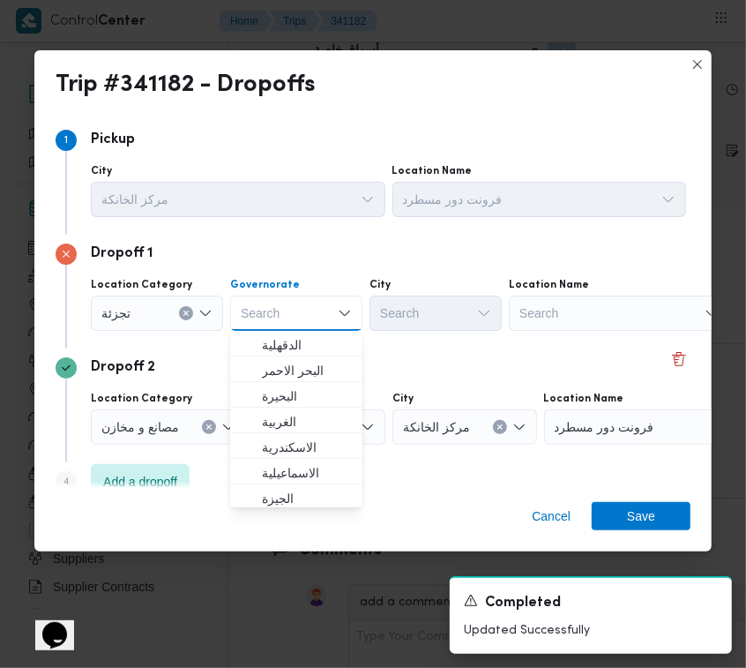
paste input "[GEOGRAPHIC_DATA]"
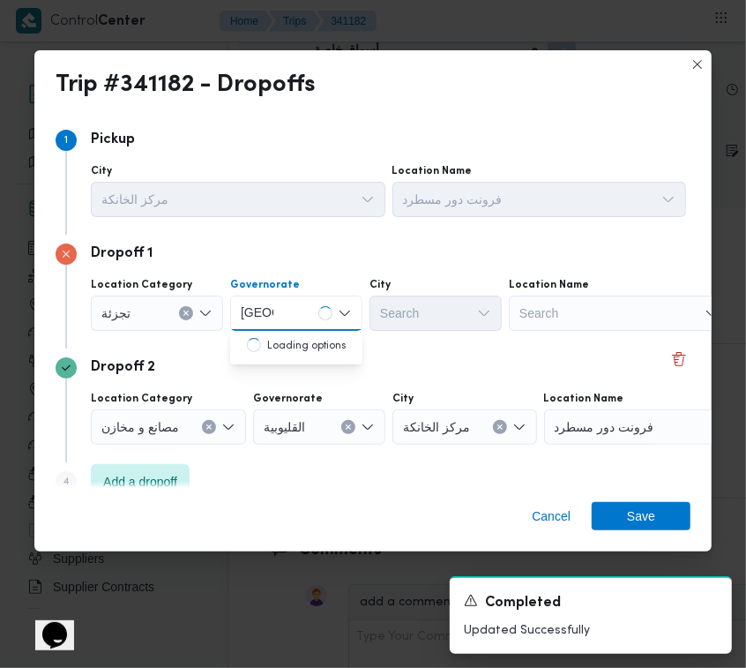
type input "[GEOGRAPHIC_DATA]"
click at [288, 307] on div "[GEOGRAPHIC_DATA] [GEOGRAPHIC_DATA]" at bounding box center [296, 312] width 132 height 35
click at [288, 347] on span "[GEOGRAPHIC_DATA]" at bounding box center [307, 344] width 90 height 21
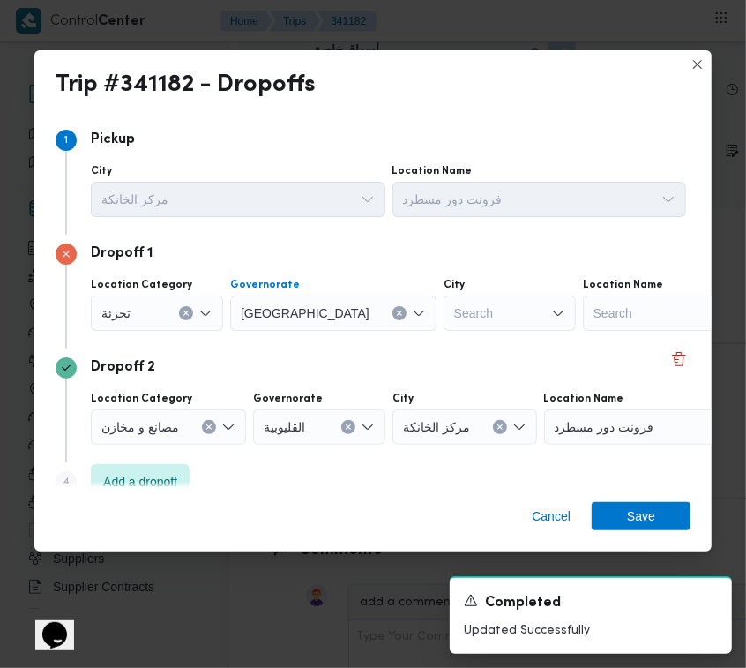
click at [444, 317] on div "Search" at bounding box center [510, 312] width 132 height 35
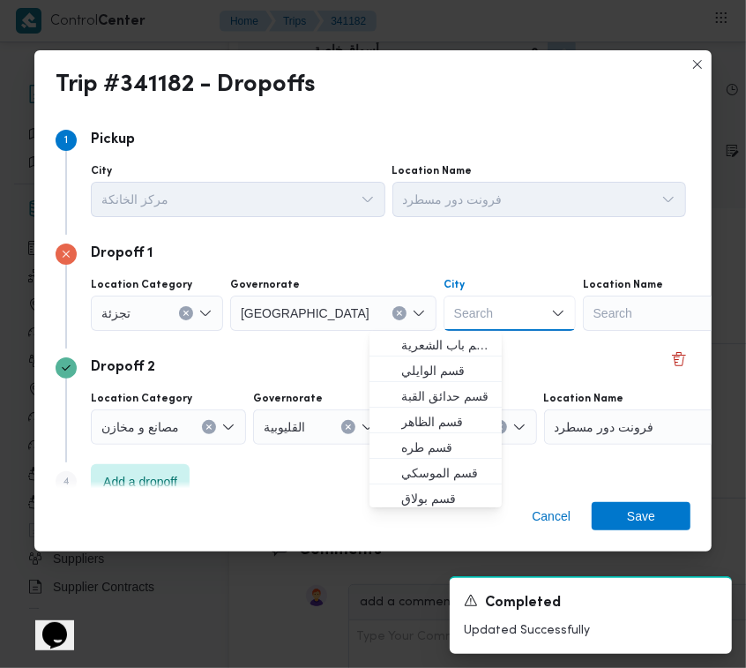
paste input "[GEOGRAPHIC_DATA]"
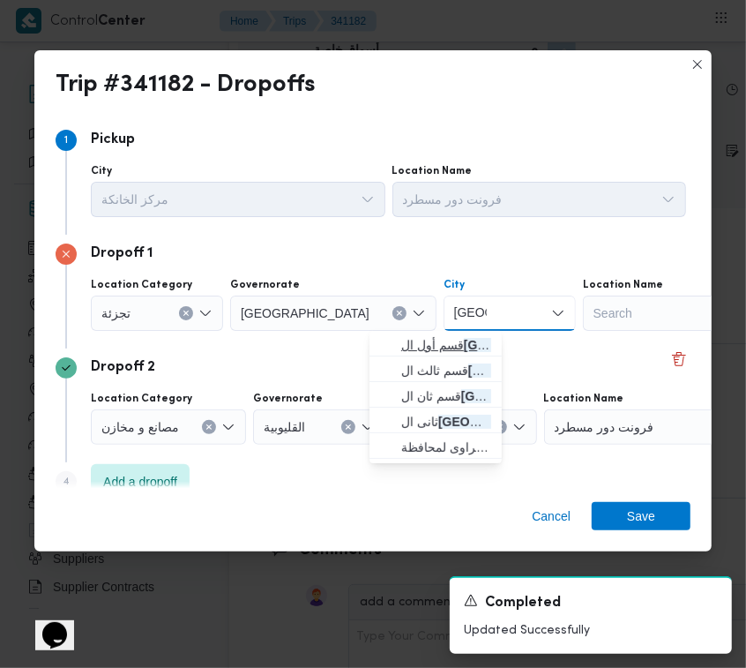
type input "[GEOGRAPHIC_DATA]"
click at [425, 345] on span "قسم أول ال قاهرة الجديدة" at bounding box center [446, 344] width 90 height 21
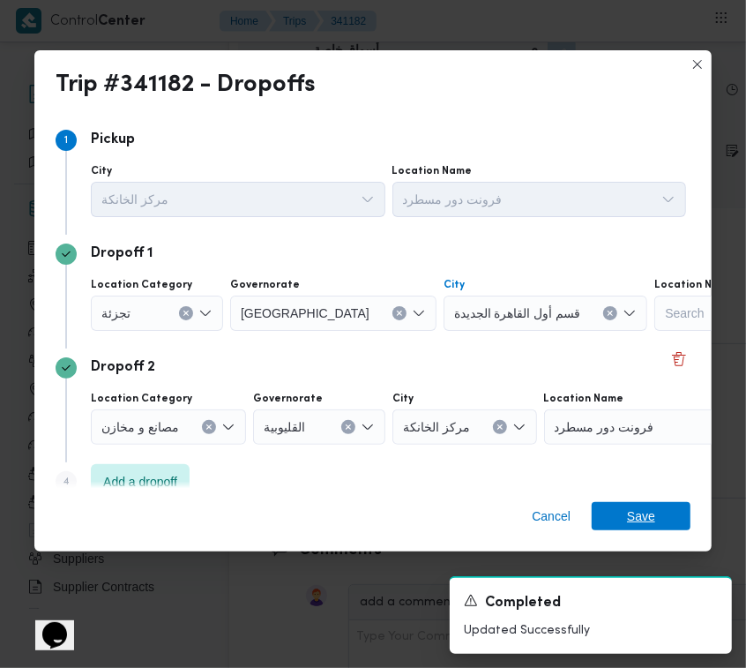
click at [645, 512] on span "Save" at bounding box center [641, 516] width 28 height 28
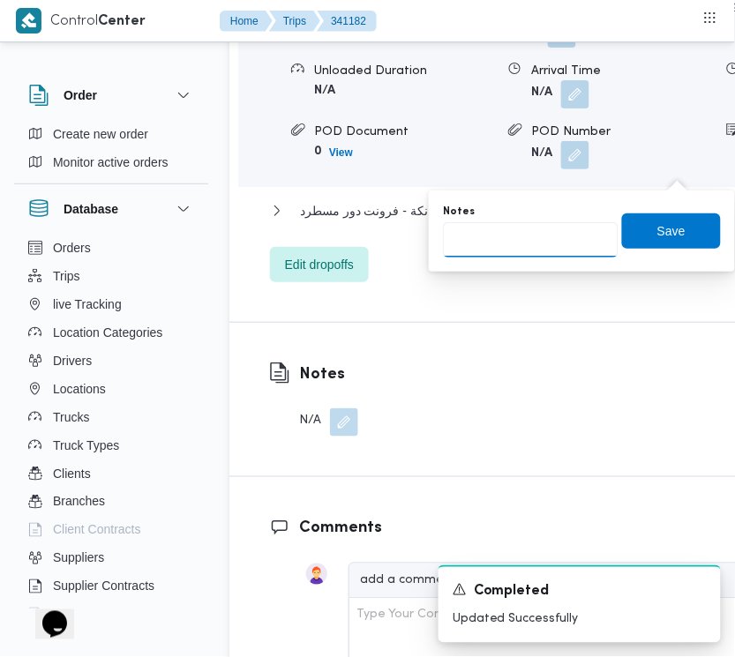
click at [562, 231] on input "Notes" at bounding box center [530, 239] width 175 height 35
paste input "التجمع"
type input "التجمع"
click at [672, 232] on span "Save" at bounding box center [671, 230] width 99 height 35
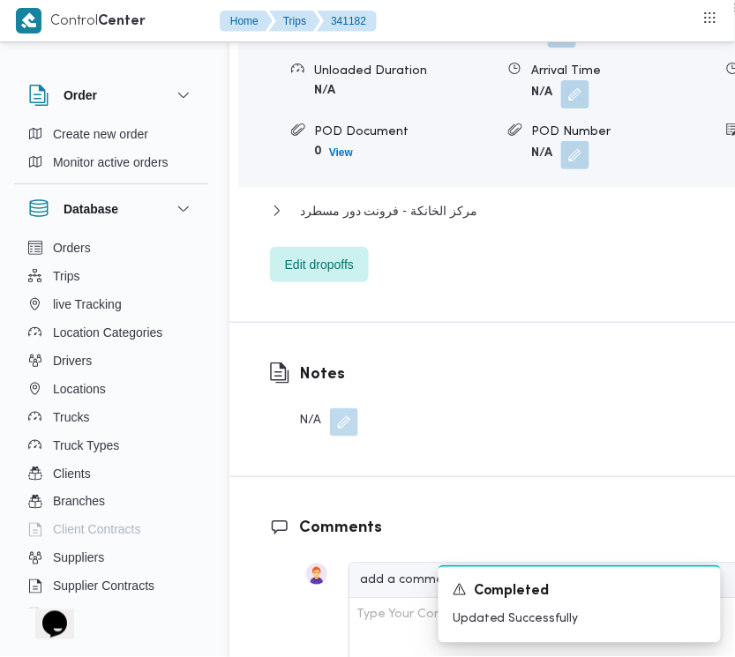
scroll to position [2365, 0]
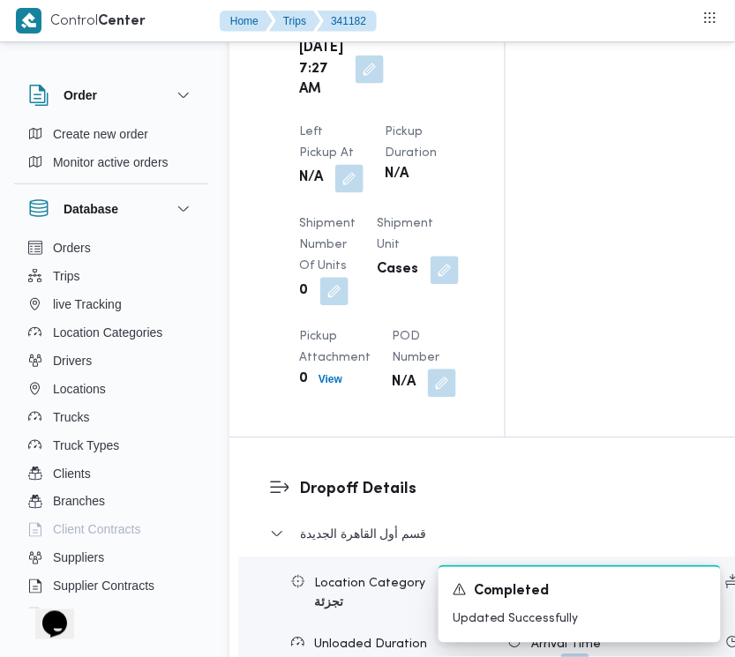
drag, startPoint x: 734, startPoint y: 355, endPoint x: 729, endPoint y: 305, distance: 49.6
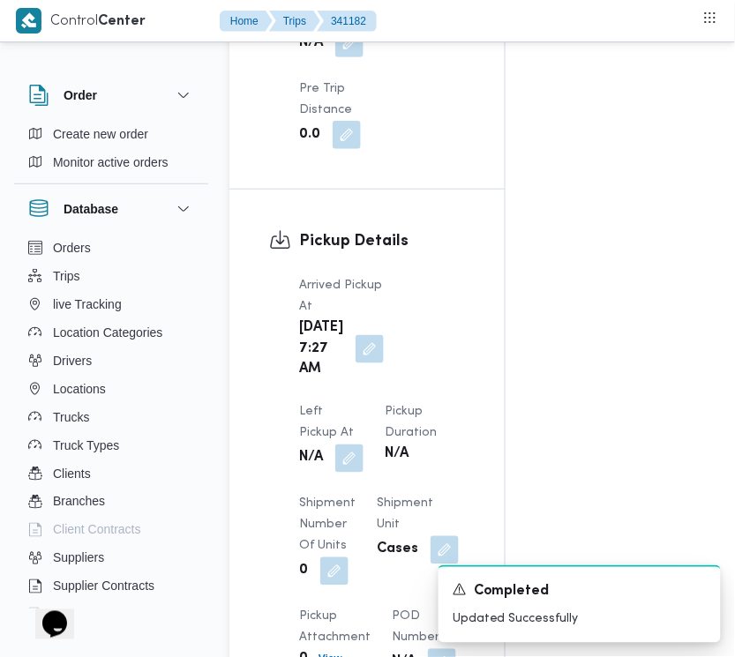
scroll to position [2019, 0]
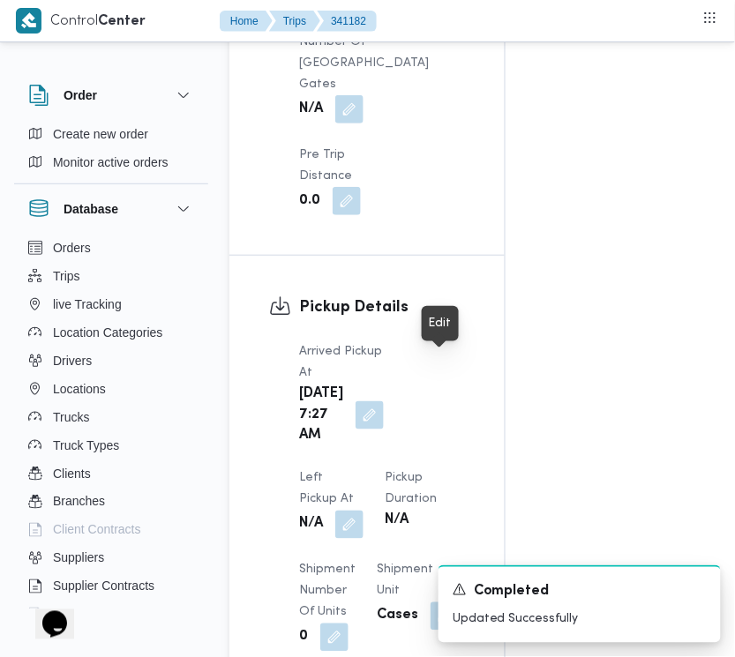
drag, startPoint x: 450, startPoint y: 377, endPoint x: 451, endPoint y: 385, distance: 8.9
click at [363, 511] on button "button" at bounding box center [349, 525] width 28 height 28
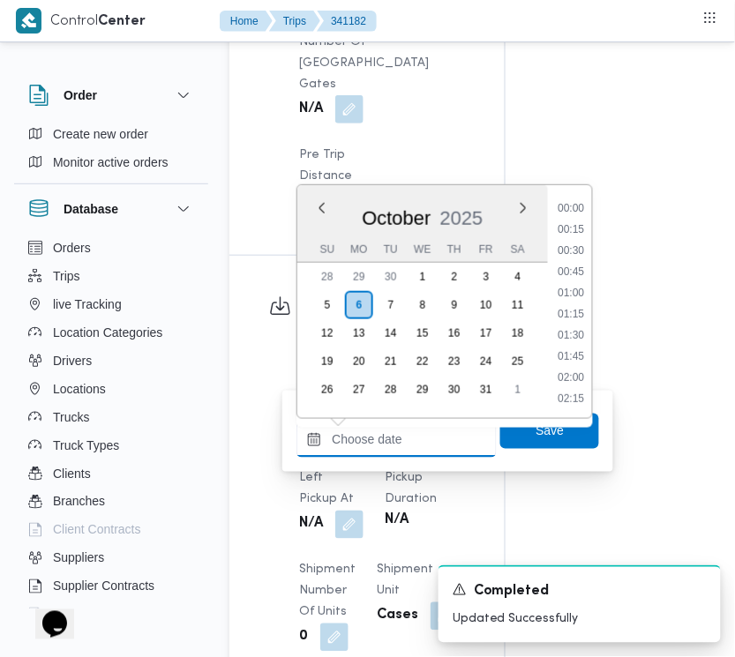
click at [428, 452] on input "Left Pickup At" at bounding box center [396, 439] width 200 height 35
paste input "[DATE] 7:30"
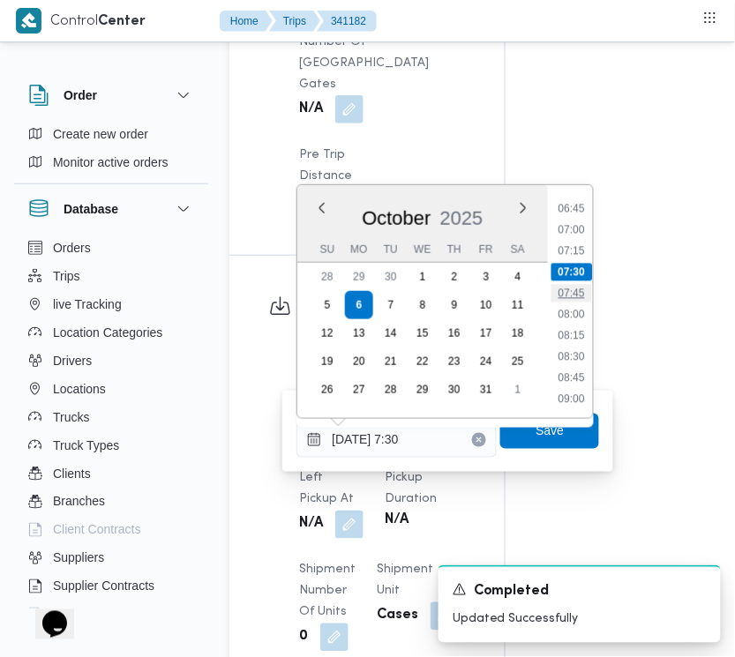
click at [576, 292] on li "07:45" at bounding box center [572, 294] width 41 height 18
type input "[DATE] 07:45"
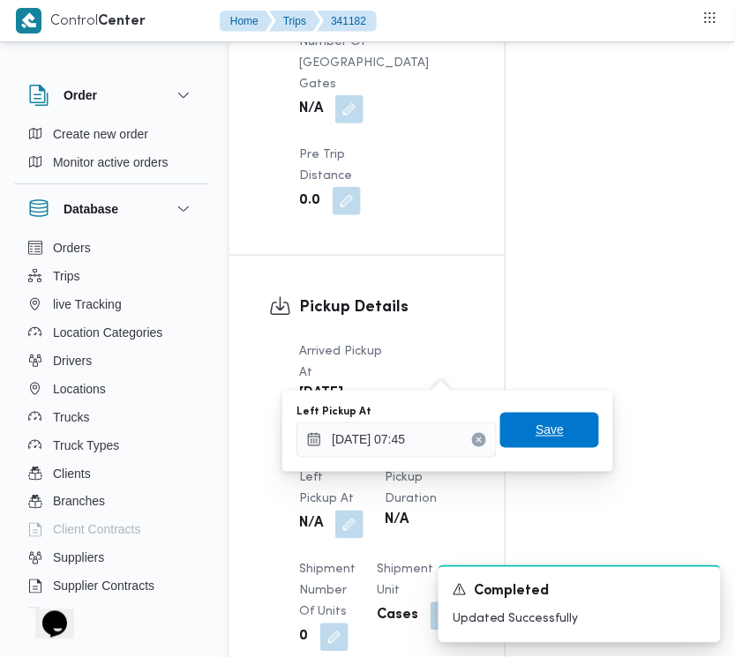
click at [547, 415] on span "Save" at bounding box center [549, 430] width 99 height 35
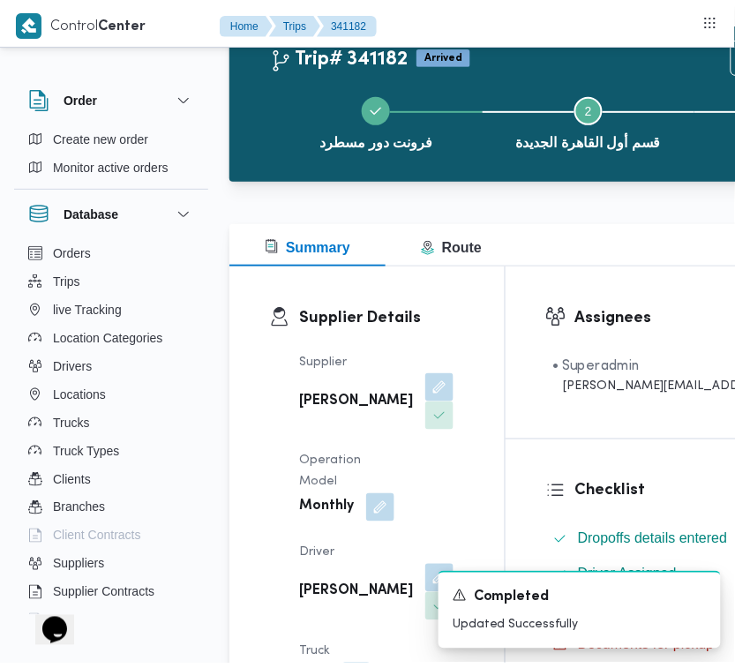
scroll to position [0, 0]
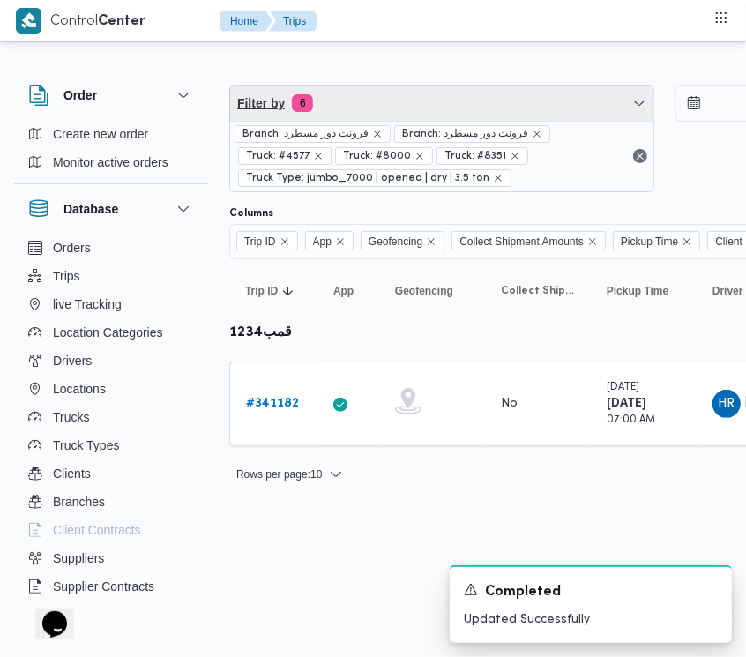
click at [384, 107] on span "Filter by 6" at bounding box center [441, 103] width 423 height 35
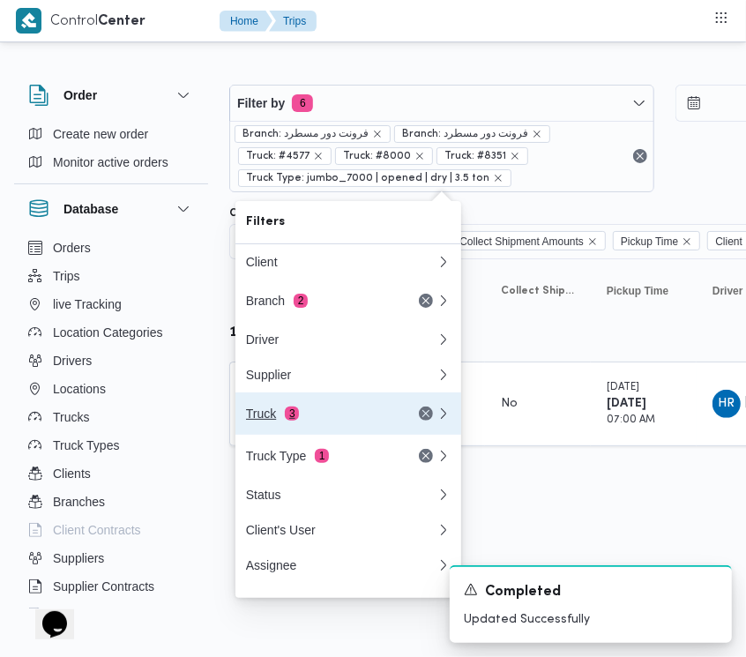
click at [324, 432] on button "Truck 3" at bounding box center [348, 413] width 226 height 42
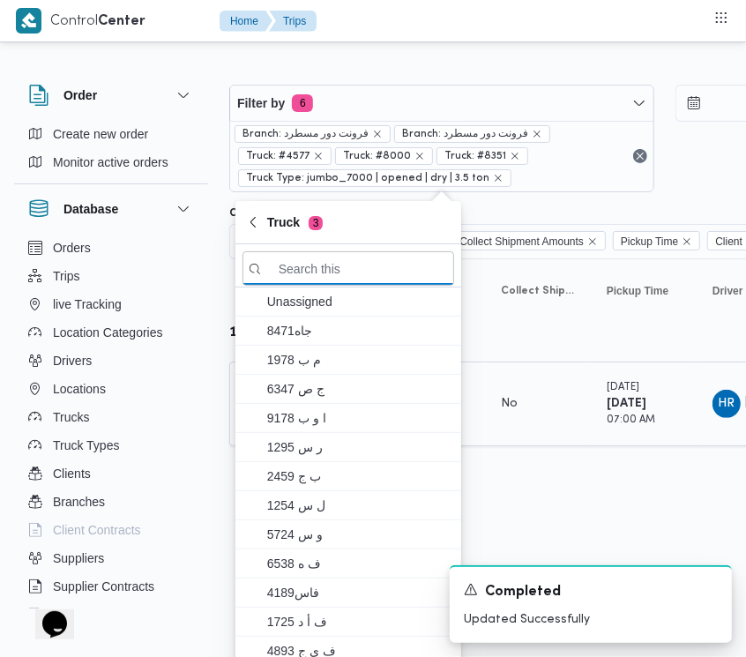
paste input "3598"
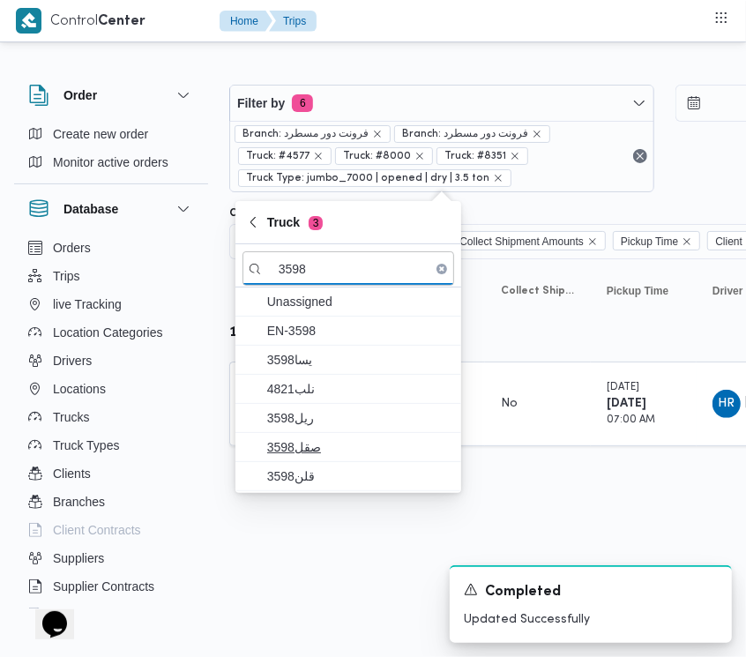
type input "3598"
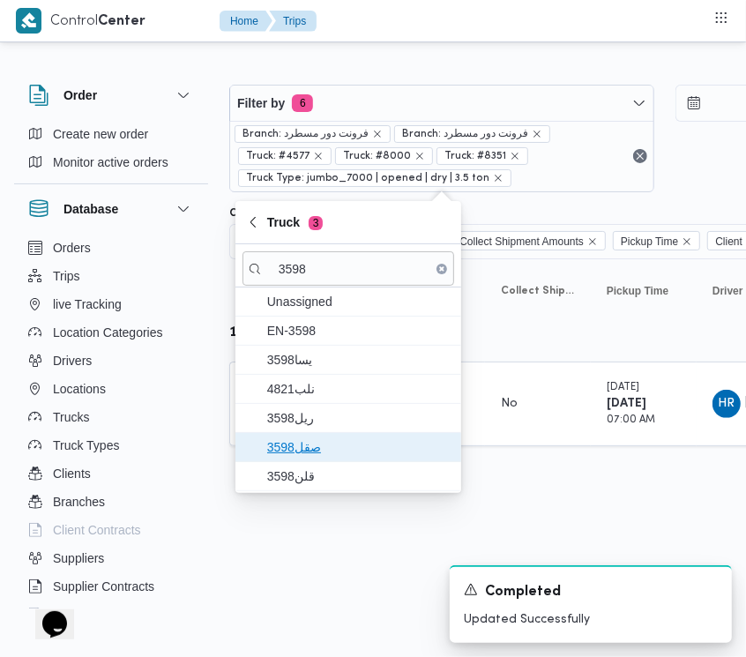
click at [325, 446] on span "صقل3598" at bounding box center [358, 447] width 183 height 21
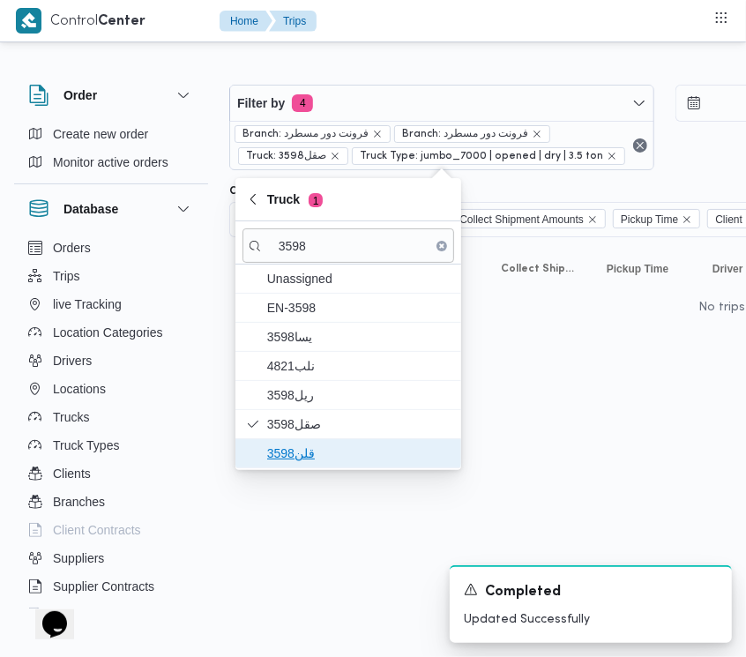
click at [322, 447] on span "قلن3598" at bounding box center [358, 453] width 183 height 21
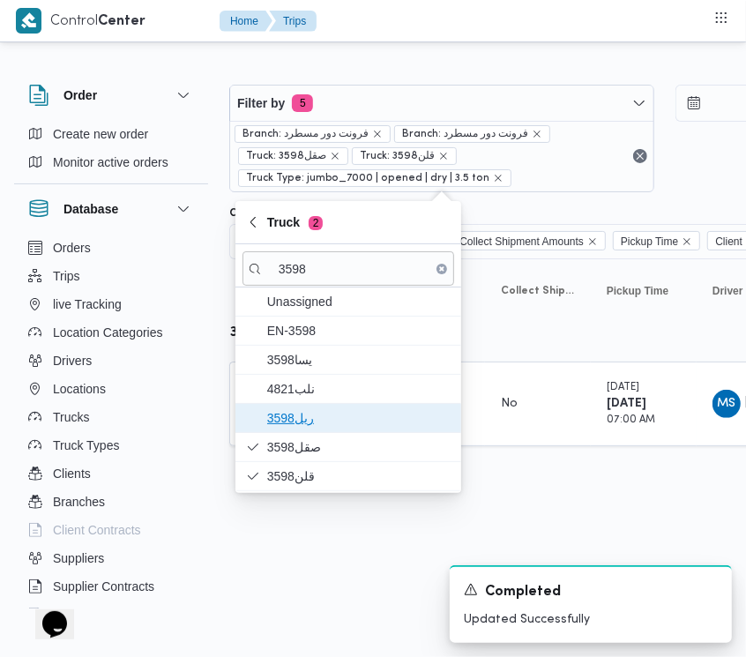
click at [329, 432] on span "ريل3598" at bounding box center [349, 418] width 212 height 28
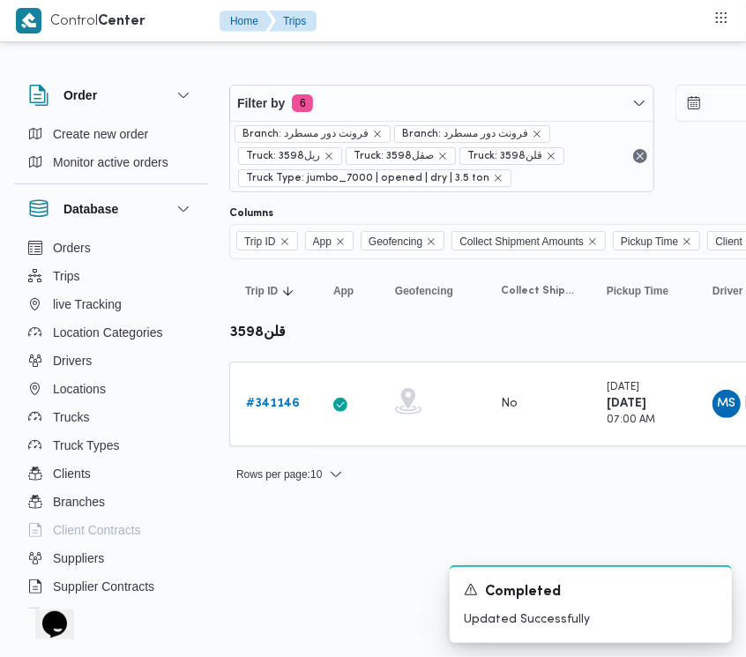
click at [323, 557] on html "Control Center Home Trips Order Create new order Monitor active orders Database…" at bounding box center [373, 328] width 746 height 657
click at [278, 407] on b "# 341146" at bounding box center [273, 403] width 54 height 11
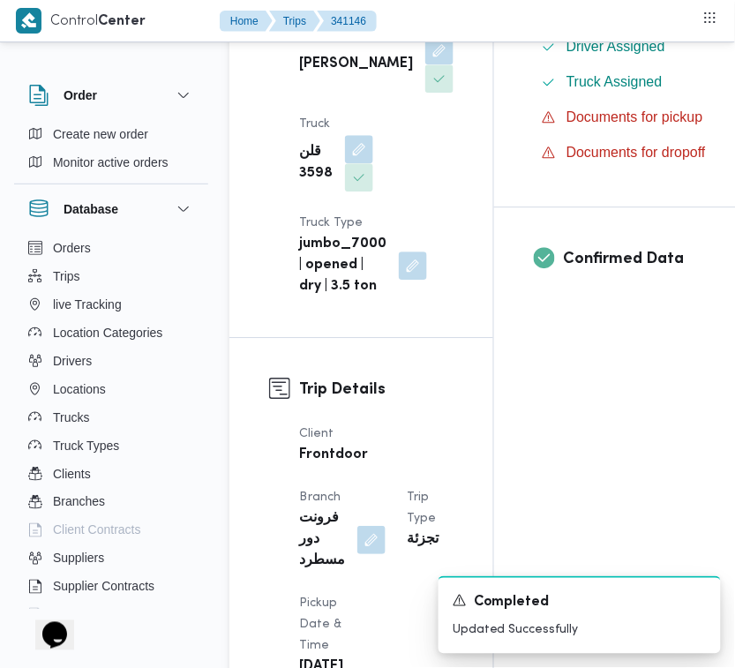
scroll to position [1168, 0]
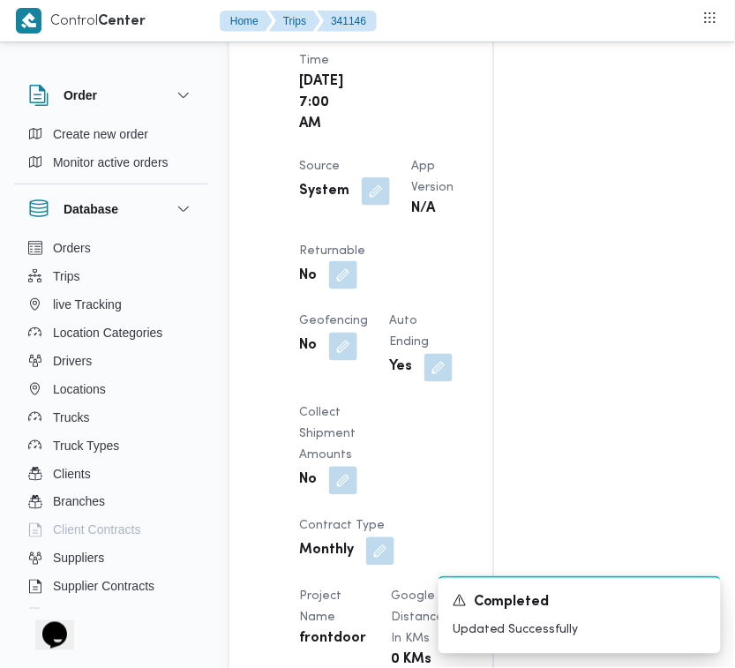
drag, startPoint x: 408, startPoint y: 399, endPoint x: 407, endPoint y: 410, distance: 11.6
click at [357, 289] on button "button" at bounding box center [343, 275] width 28 height 28
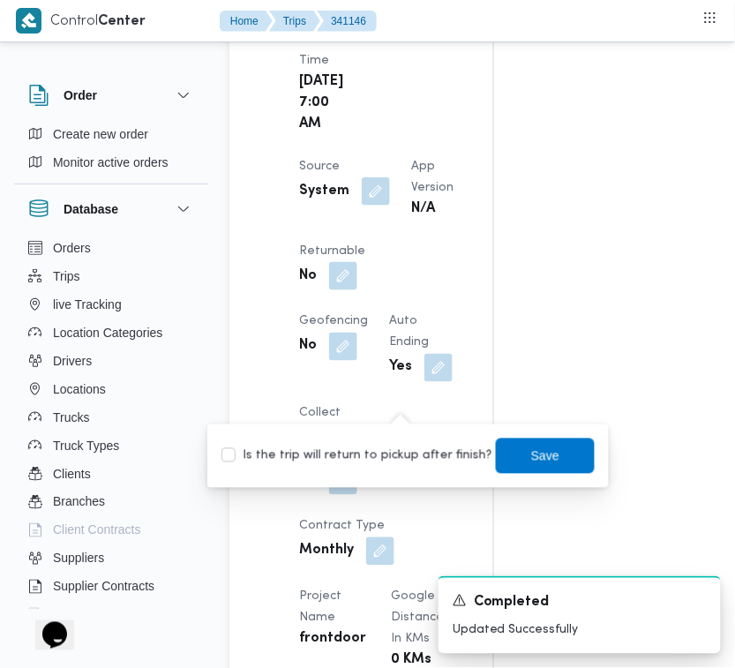
click at [394, 463] on label "Is the trip will return to pickup after finish?" at bounding box center [356, 455] width 271 height 21
checkbox input "true"
click at [508, 452] on span "Save" at bounding box center [545, 454] width 99 height 35
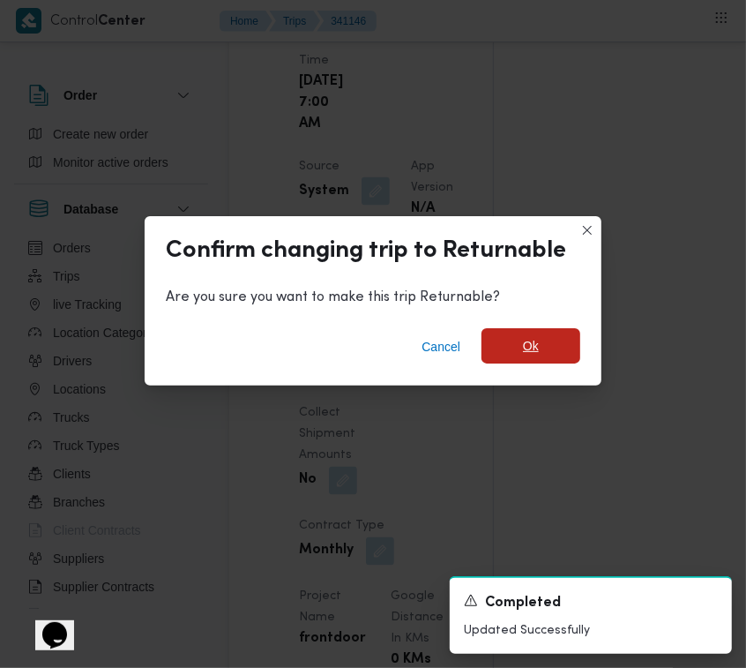
click at [532, 340] on span "Ok" at bounding box center [531, 345] width 16 height 21
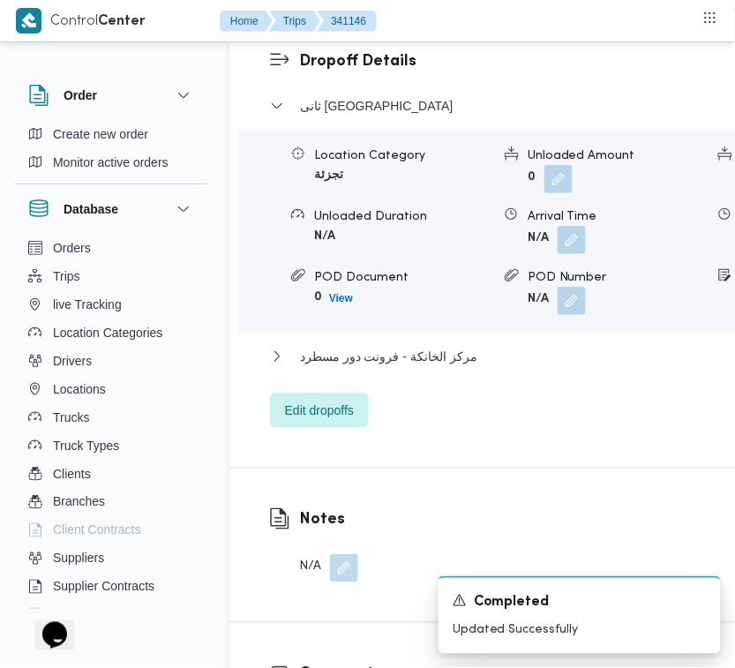
scroll to position [3505, 0]
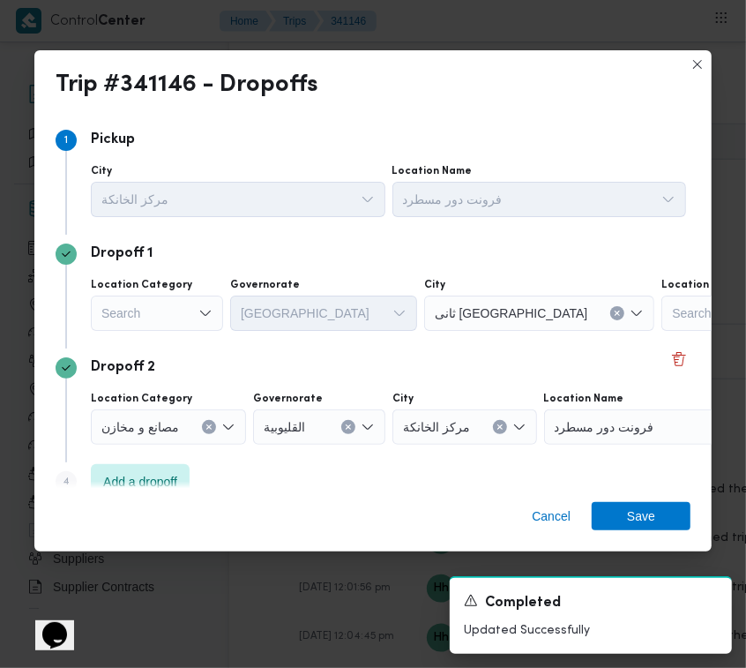
click at [191, 318] on div "Search" at bounding box center [157, 312] width 132 height 35
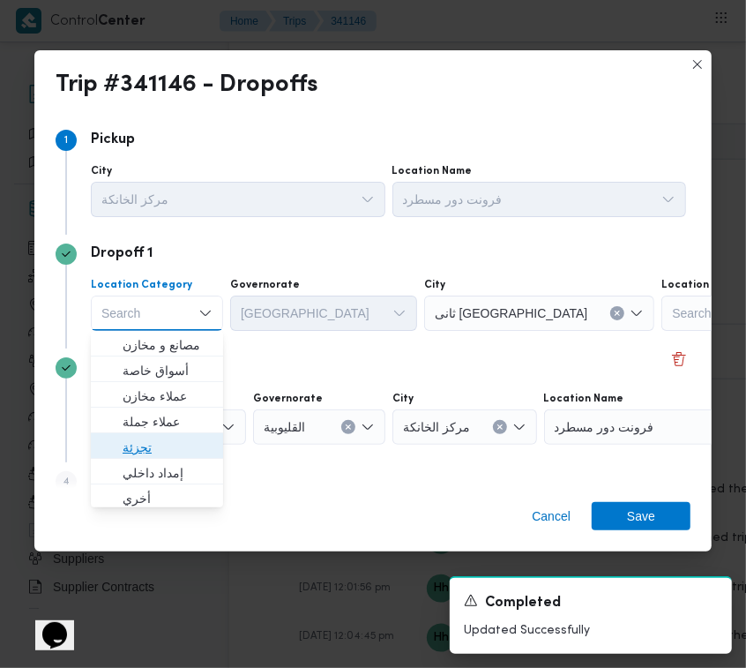
click at [182, 445] on span "تجزئة" at bounding box center [168, 447] width 90 height 21
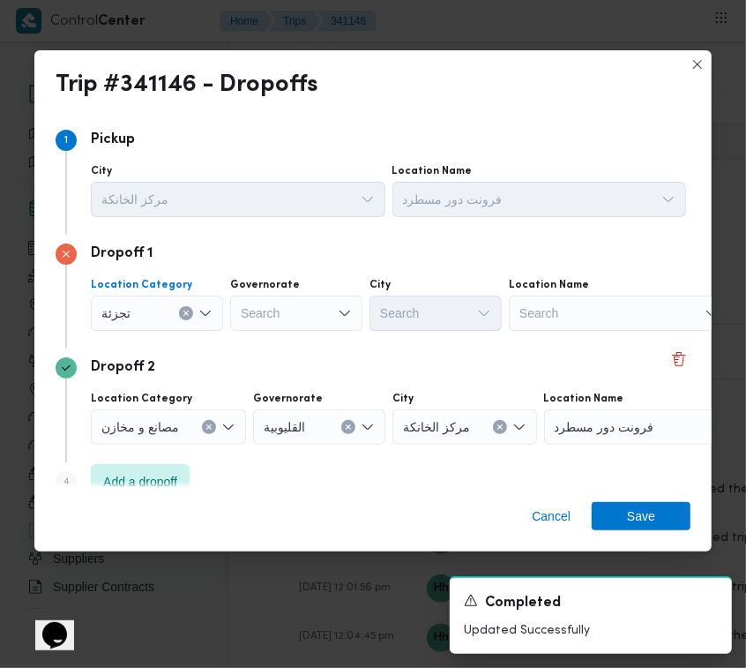
click at [350, 313] on icon "Open list of options" at bounding box center [345, 313] width 14 height 14
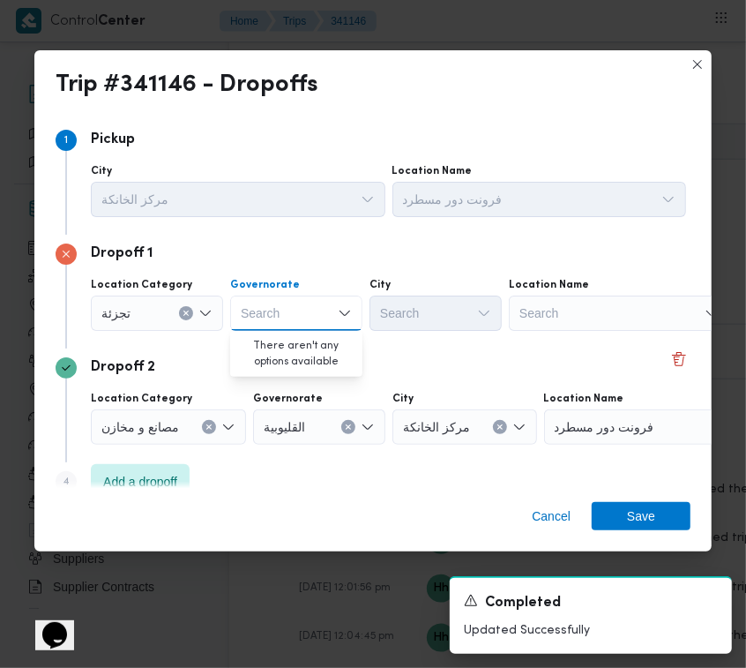
paste input "القليوبية"
type input "القليوبية"
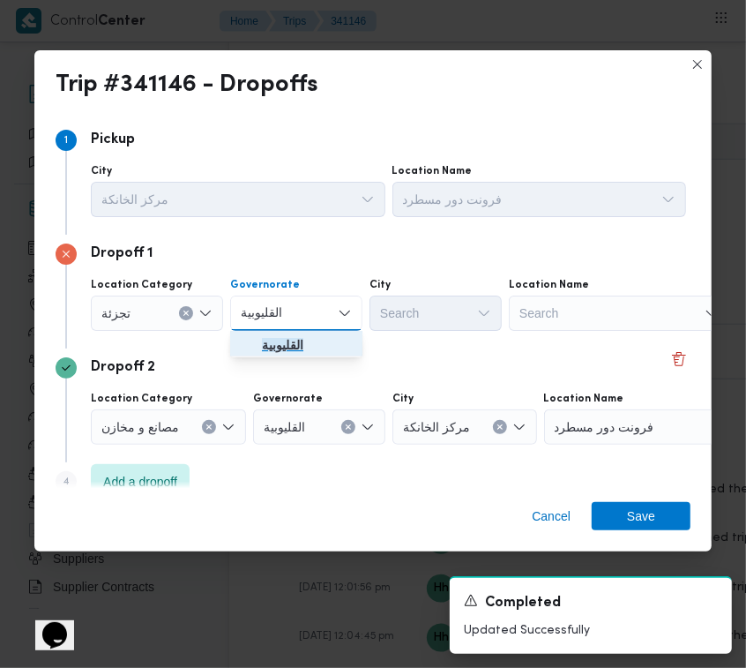
drag, startPoint x: 258, startPoint y: 340, endPoint x: 258, endPoint y: 355, distance: 14.1
click at [258, 349] on span "القليوبية" at bounding box center [296, 345] width 118 height 28
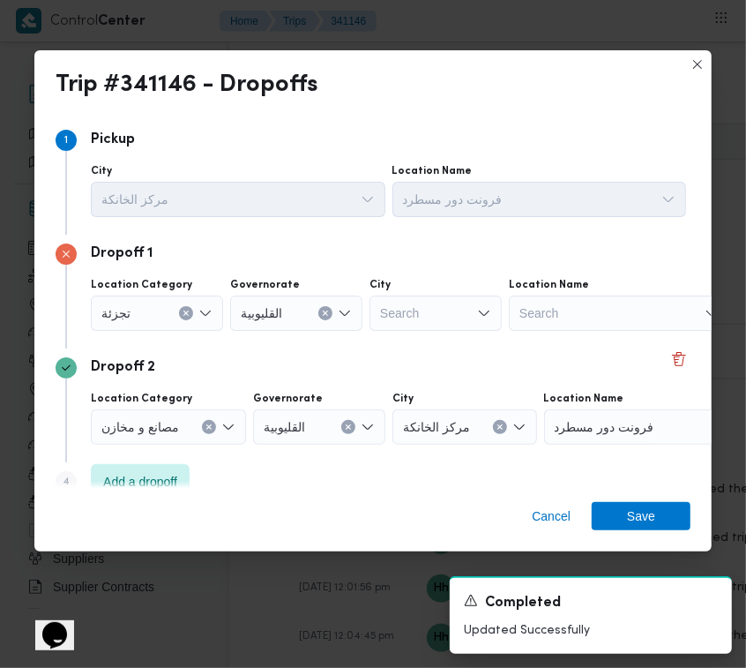
click at [470, 317] on div "Search" at bounding box center [436, 312] width 132 height 35
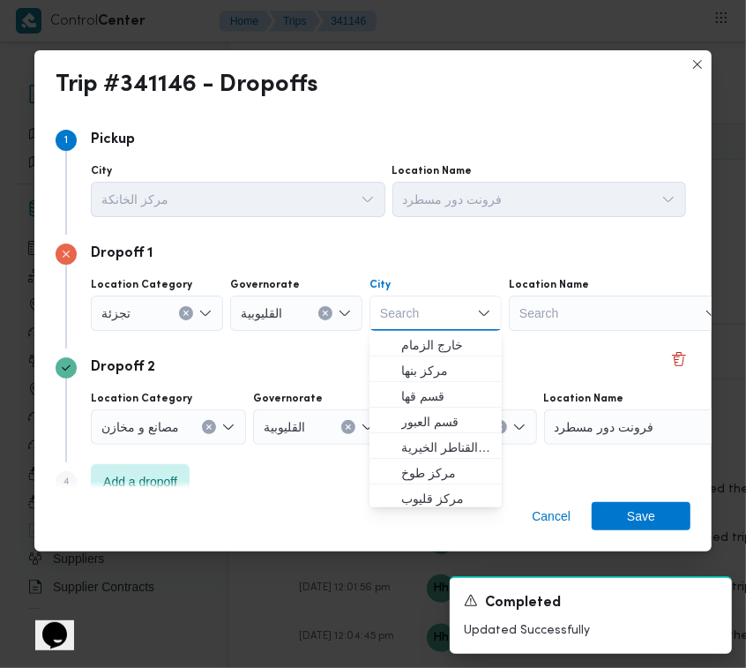
paste input "العبور"
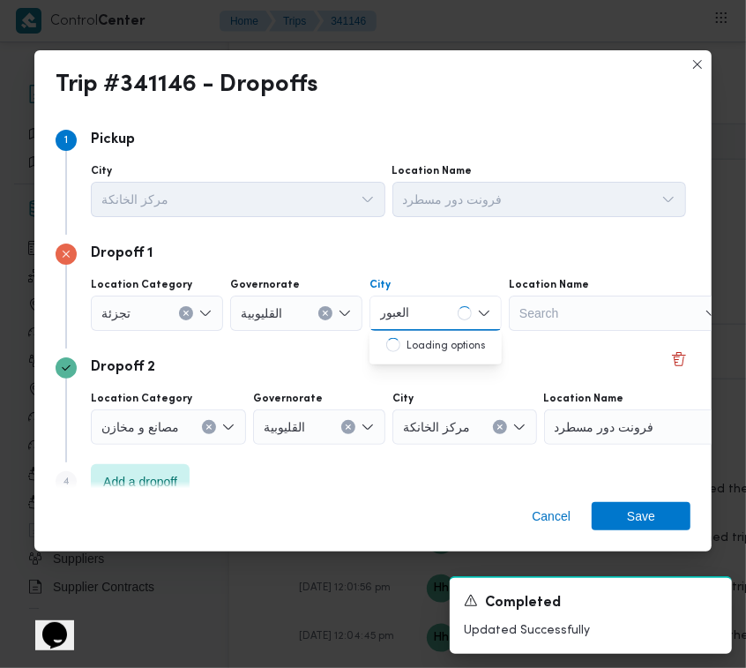
type input "العبور"
click at [422, 315] on div "العبور العبور" at bounding box center [400, 313] width 46 height 28
click at [428, 332] on span "قسم العبور" at bounding box center [436, 345] width 118 height 28
click at [646, 512] on span "Save" at bounding box center [641, 515] width 28 height 28
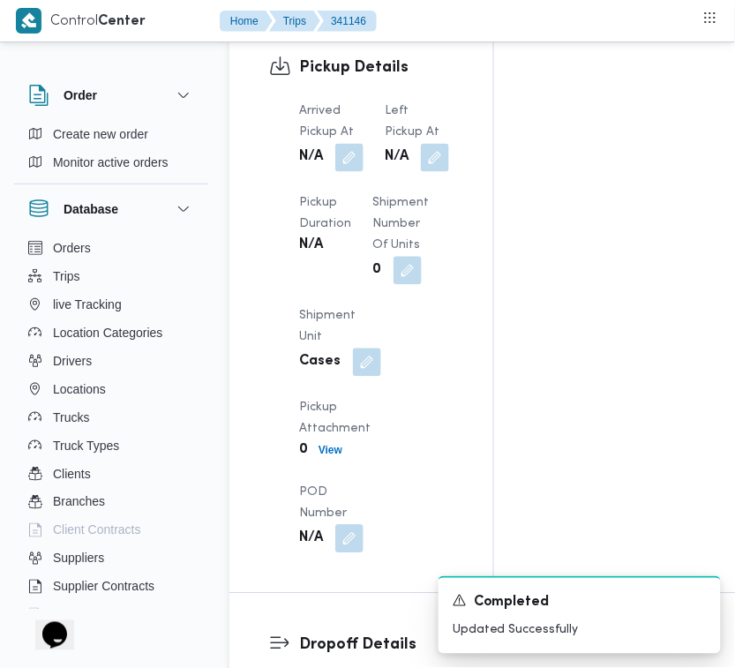
scroll to position [2642, 0]
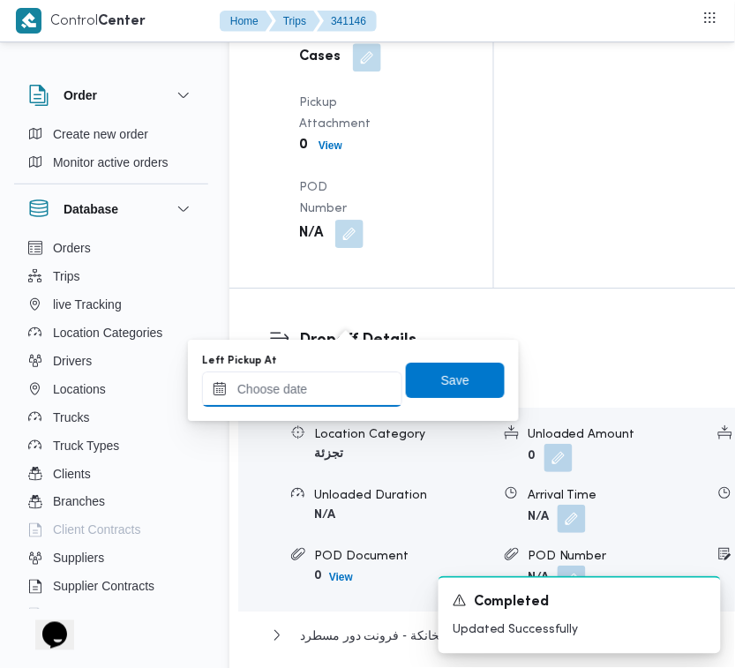
drag, startPoint x: 328, startPoint y: 373, endPoint x: 325, endPoint y: 382, distance: 9.5
click at [328, 373] on input "Left Pickup At" at bounding box center [302, 388] width 200 height 35
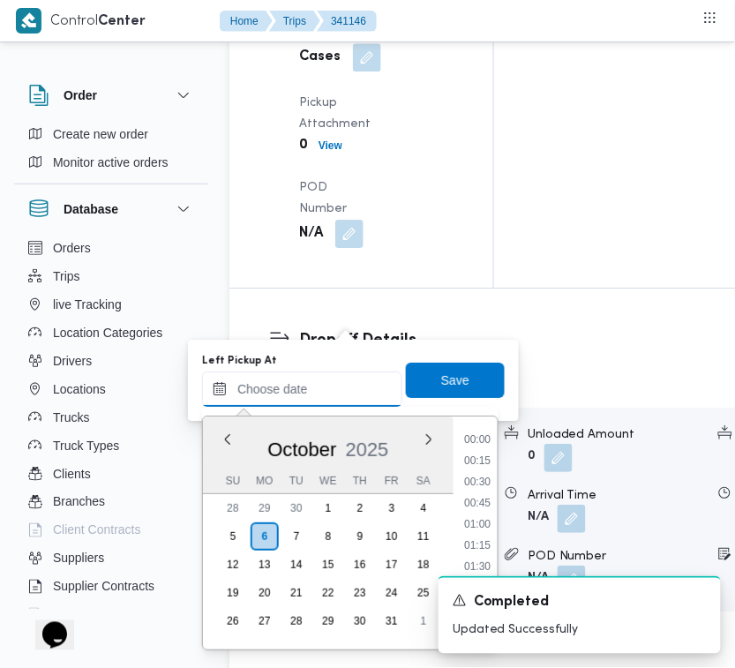
paste input "[DATE] 7:30"
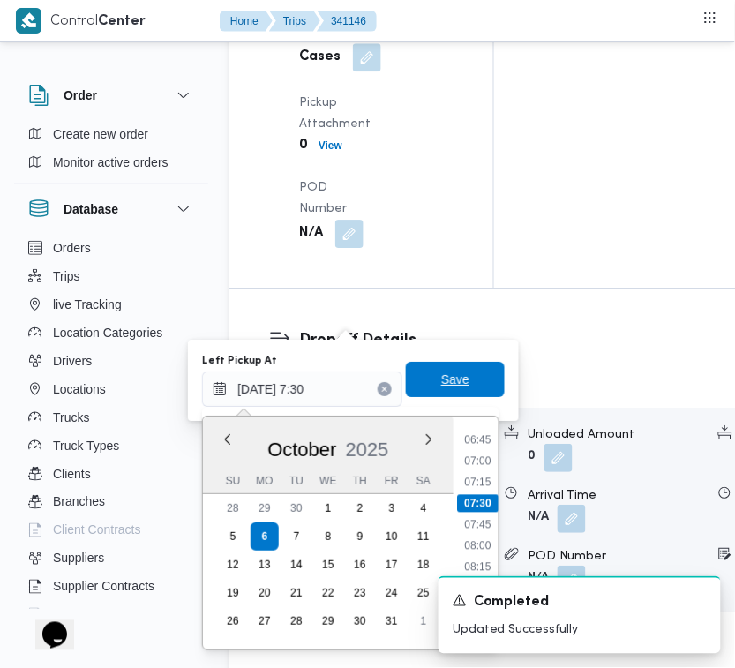
type input "[DATE] 07:30"
click at [487, 372] on span "Save" at bounding box center [455, 379] width 99 height 35
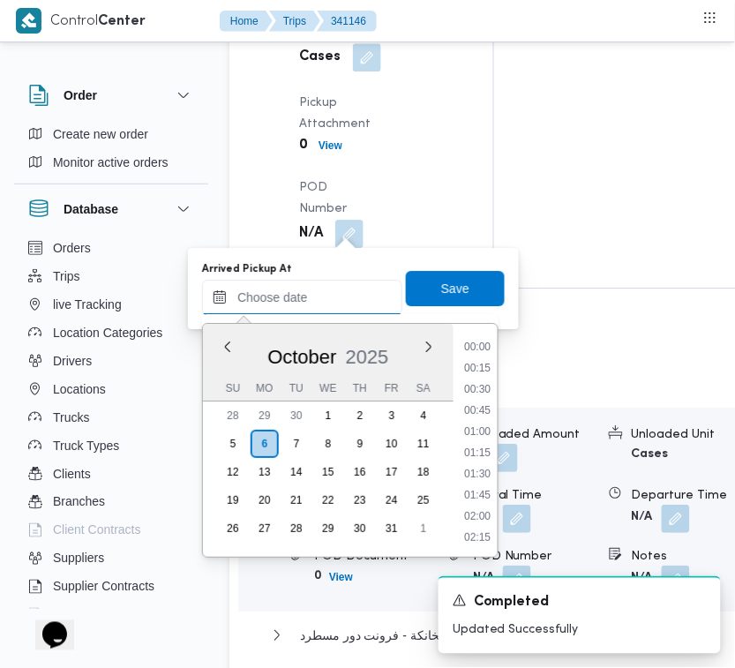
drag, startPoint x: 340, startPoint y: 287, endPoint x: 351, endPoint y: 287, distance: 11.5
click at [340, 287] on input "Arrived Pickup At" at bounding box center [302, 297] width 200 height 35
paste input "[DATE] 7:30"
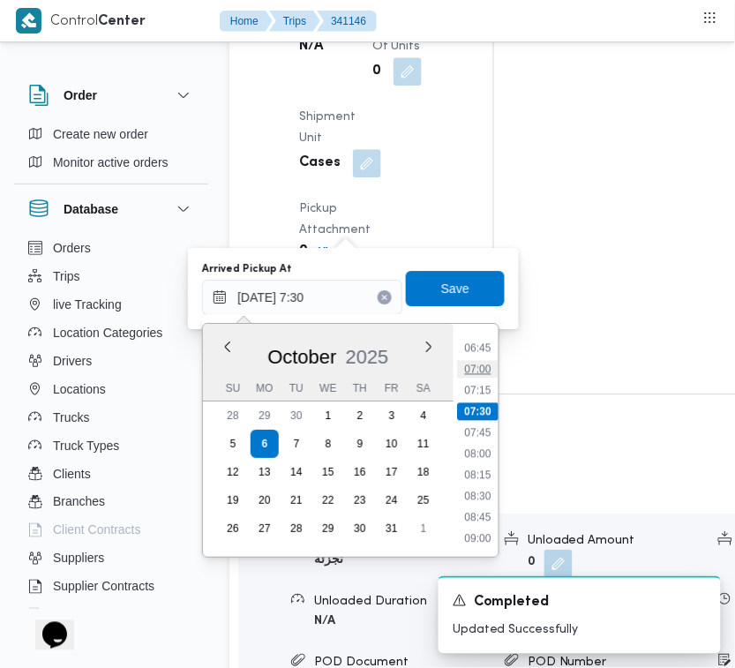
click at [470, 362] on li "07:00" at bounding box center [477, 369] width 41 height 18
type input "[DATE] 07:00"
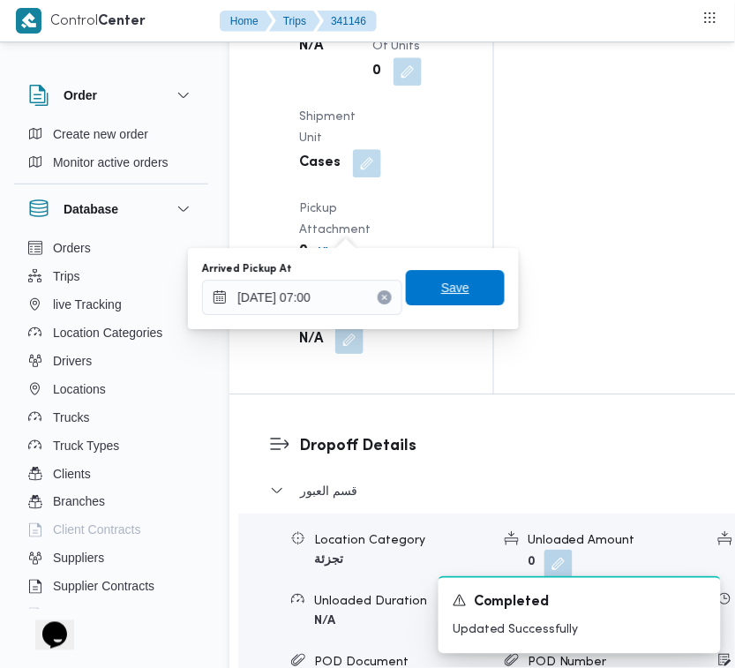
click at [461, 300] on span "Save" at bounding box center [455, 287] width 99 height 35
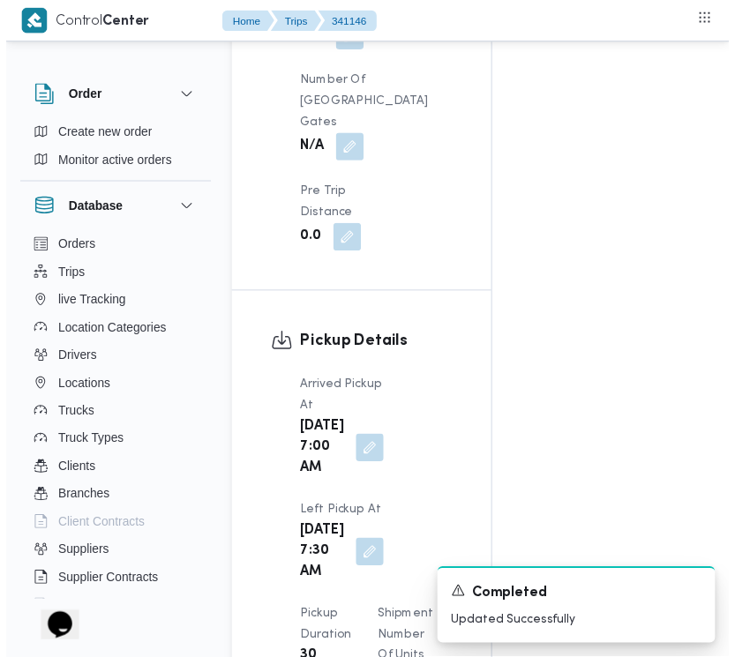
scroll to position [0, 0]
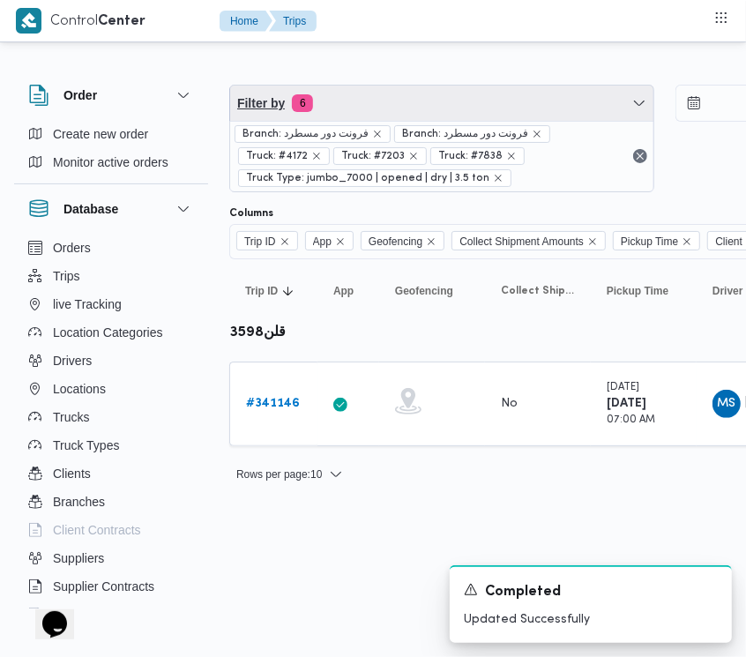
click at [384, 100] on span "Filter by 6" at bounding box center [441, 103] width 423 height 35
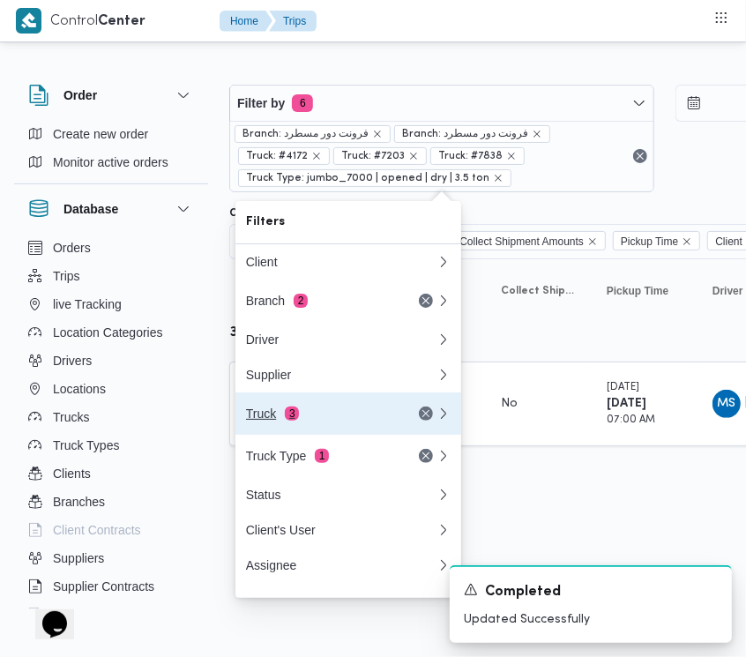
click at [313, 408] on button "Truck 3" at bounding box center [348, 413] width 226 height 42
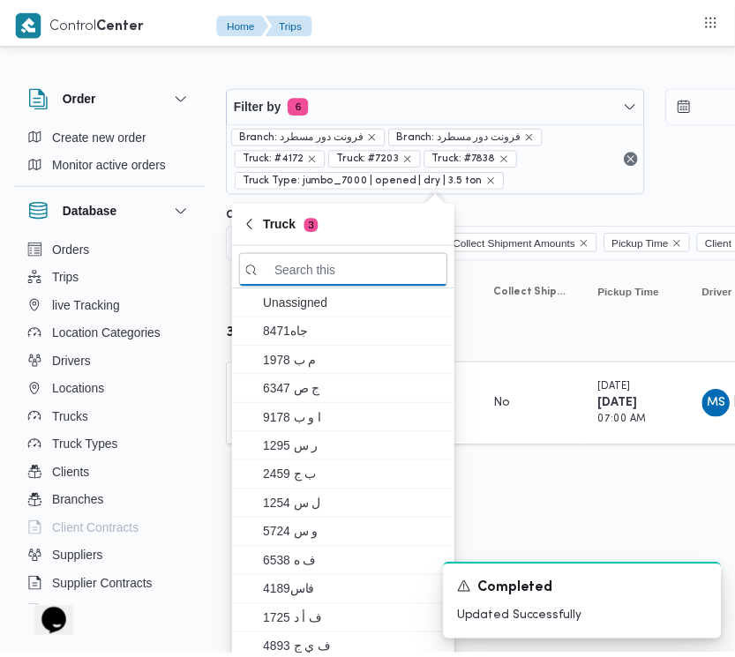
paste input "رنب163"
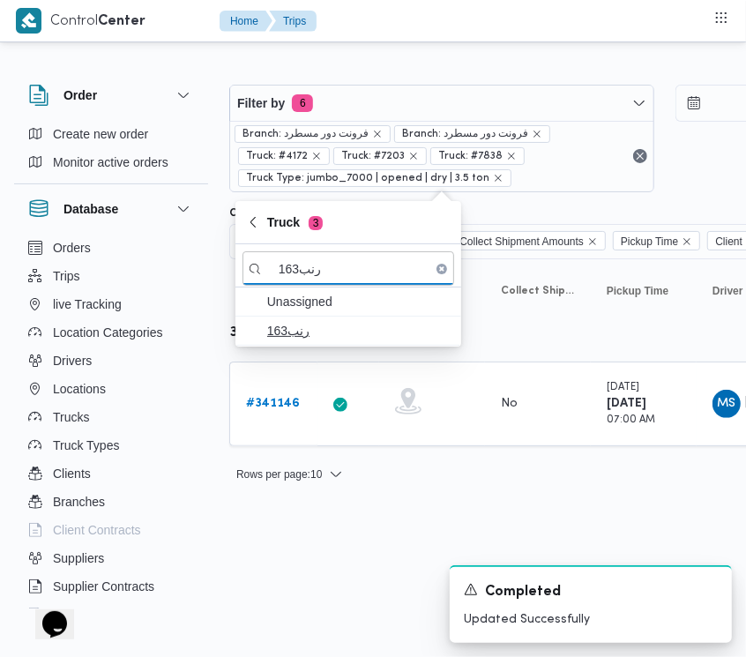
type input "رنب163"
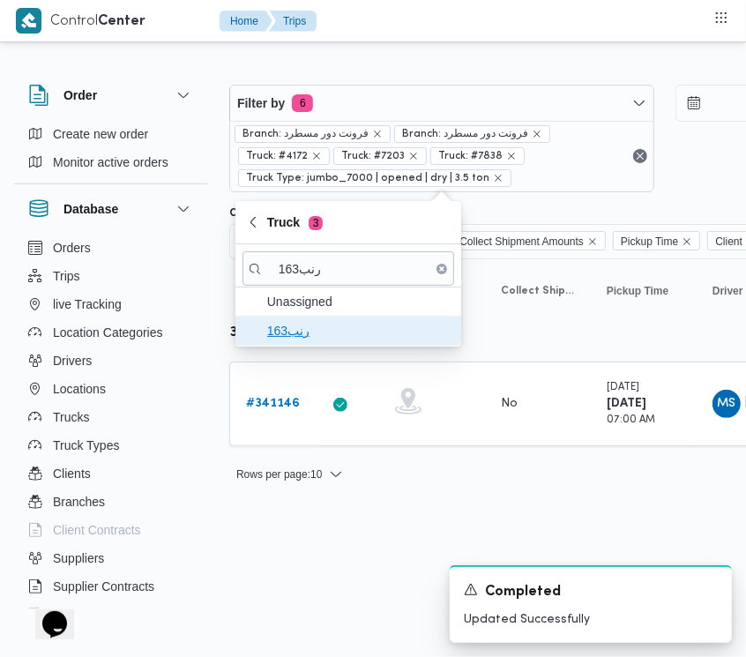
click at [300, 336] on span "رنب163" at bounding box center [358, 330] width 183 height 21
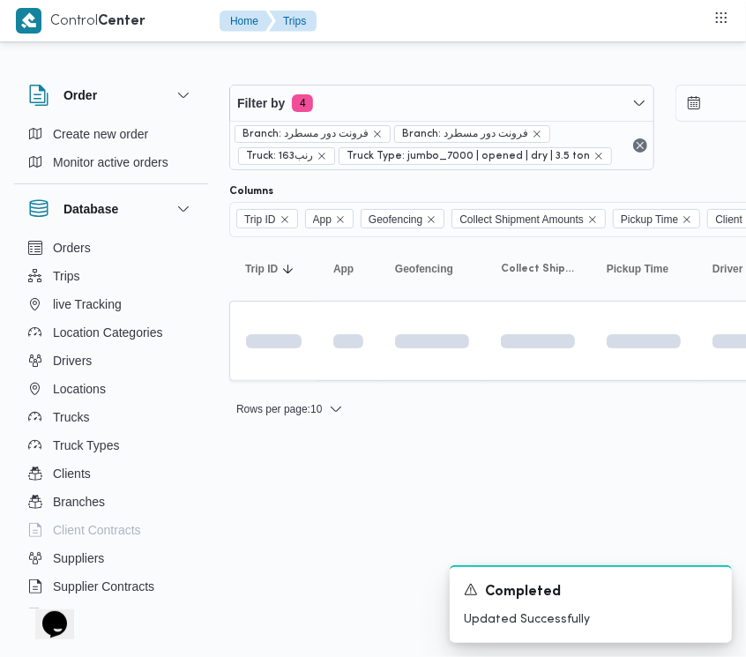
click at [307, 571] on html "Control Center Home Trips Order Create new order Monitor active orders Database…" at bounding box center [373, 328] width 746 height 657
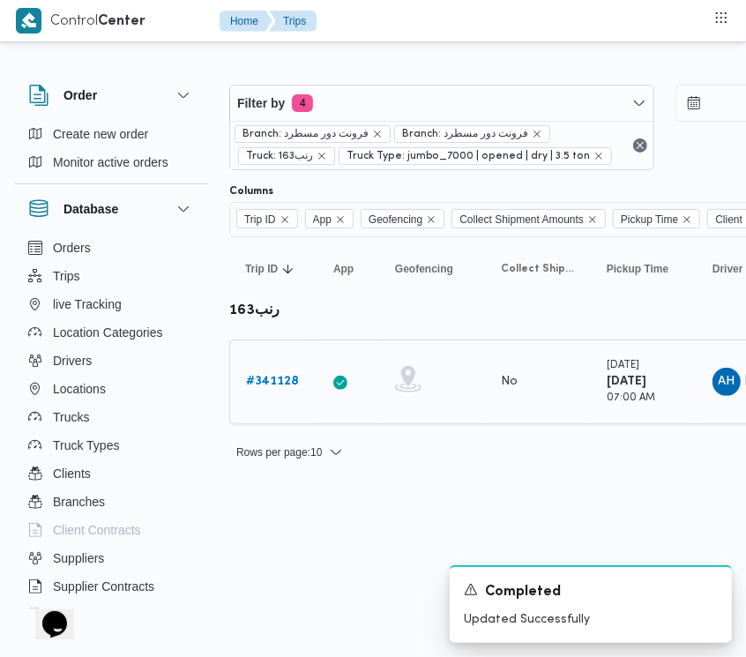
click at [276, 376] on b "# 341128" at bounding box center [272, 381] width 53 height 11
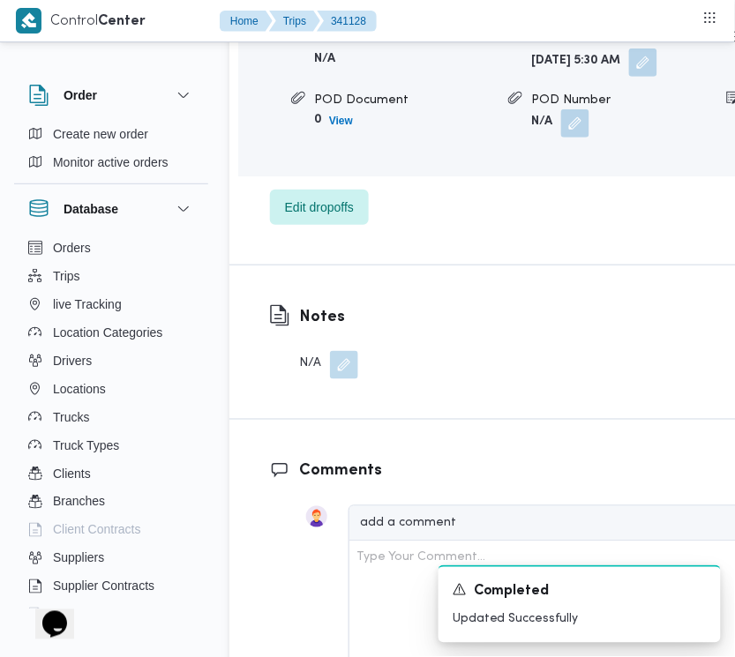
scroll to position [3036, 0]
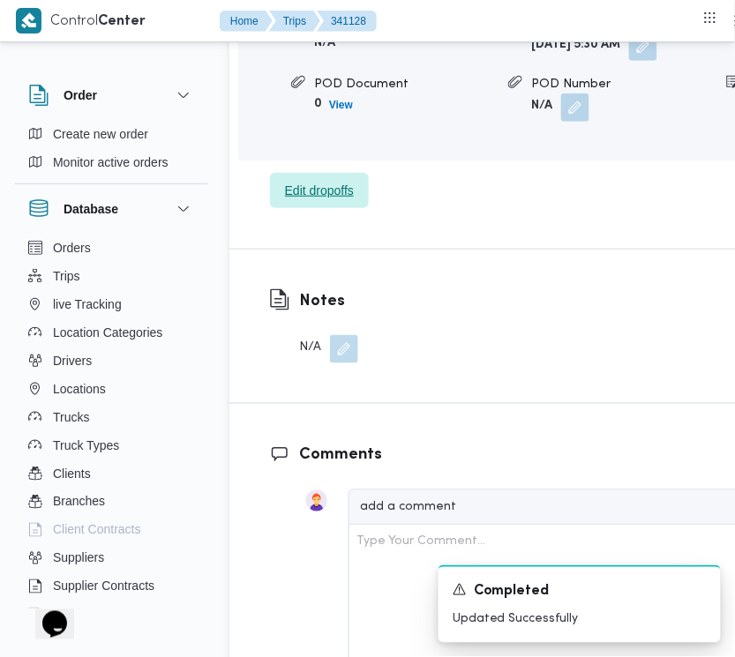
click at [318, 201] on span "Edit dropoffs" at bounding box center [319, 190] width 69 height 21
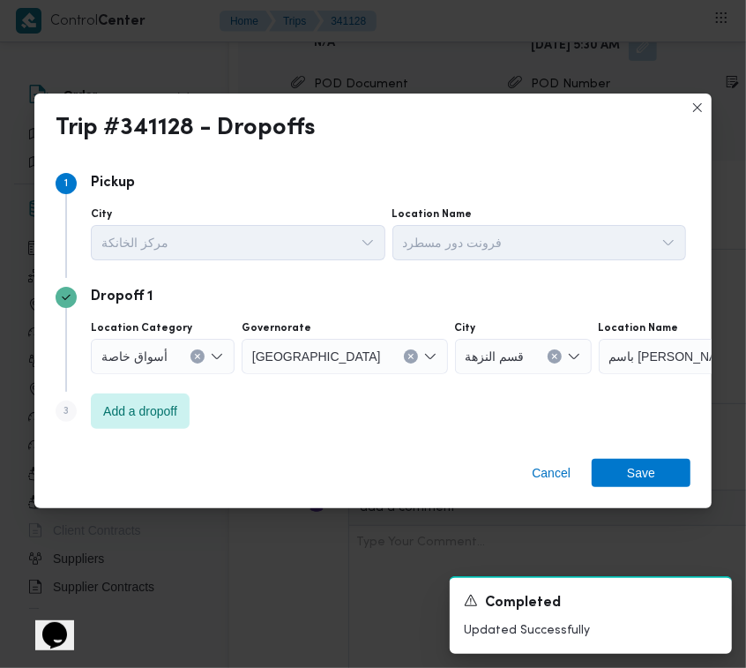
click at [183, 360] on div "أسواق خاصة" at bounding box center [163, 356] width 144 height 35
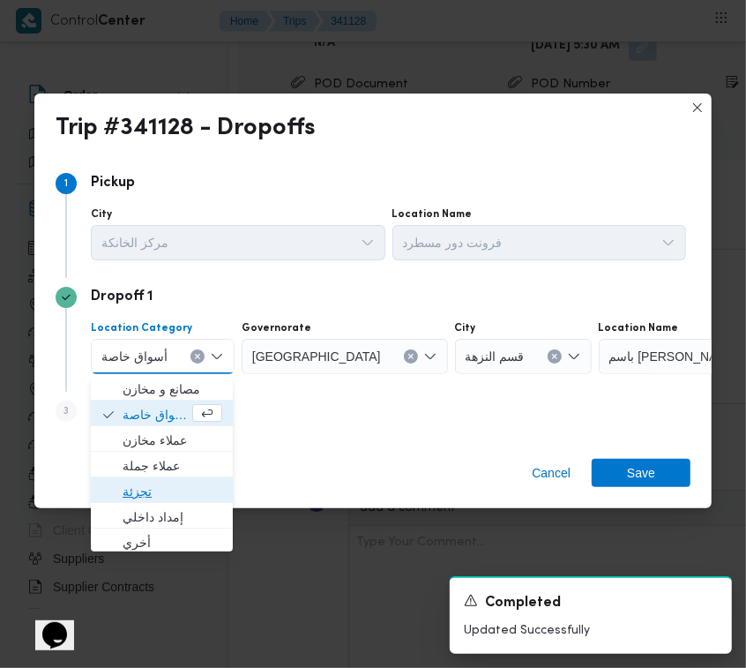
click at [194, 492] on span "تجزئة" at bounding box center [173, 491] width 100 height 21
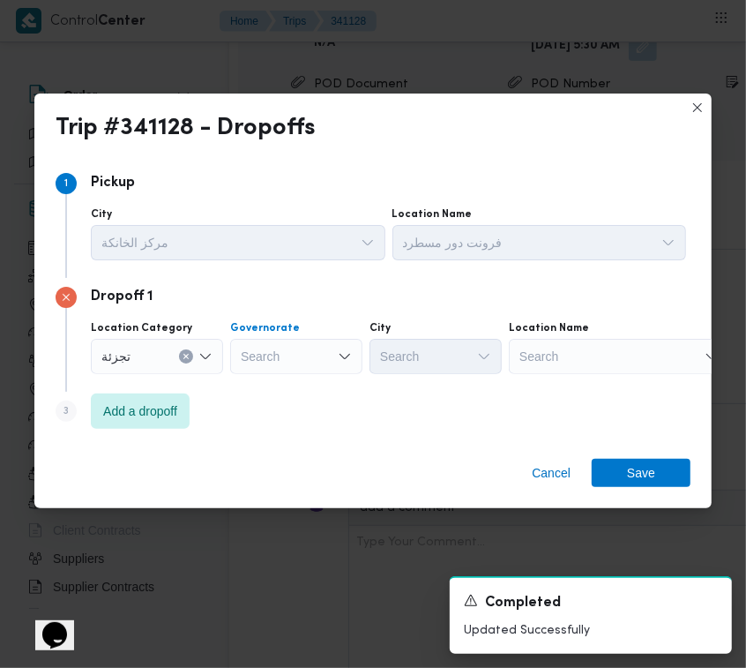
click at [338, 355] on icon "Open list of options" at bounding box center [345, 356] width 14 height 14
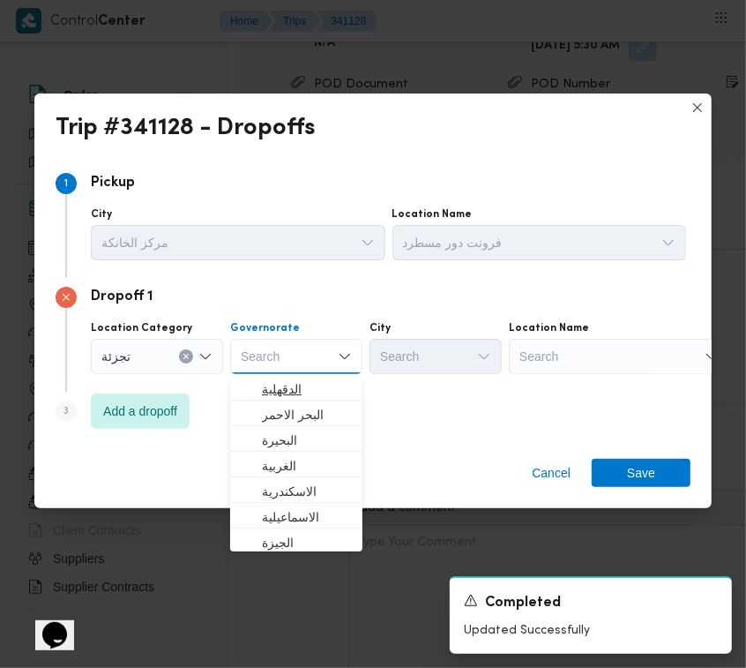
paste input "جيزة"
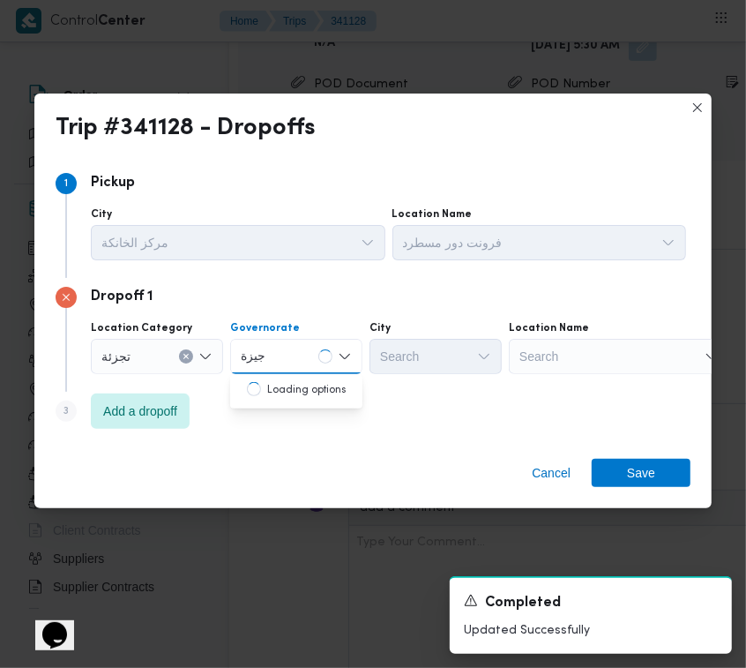
type input "جيزة"
click at [317, 363] on div "جيزة جيزة" at bounding box center [296, 356] width 132 height 35
drag, startPoint x: 314, startPoint y: 384, endPoint x: 380, endPoint y: 367, distance: 68.2
click at [310, 384] on span "ال جيزة" at bounding box center [307, 388] width 90 height 21
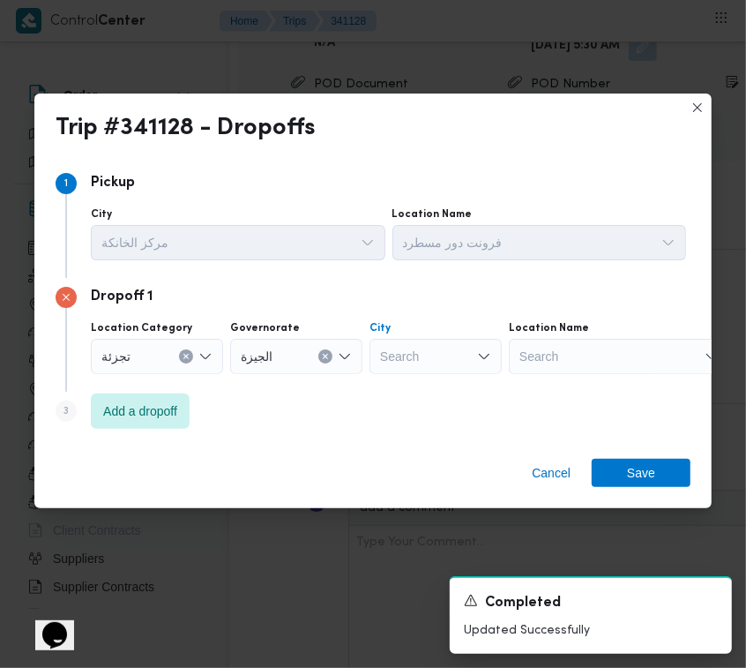
click at [413, 350] on div "Search" at bounding box center [436, 356] width 132 height 35
paste input "أكتوبر"
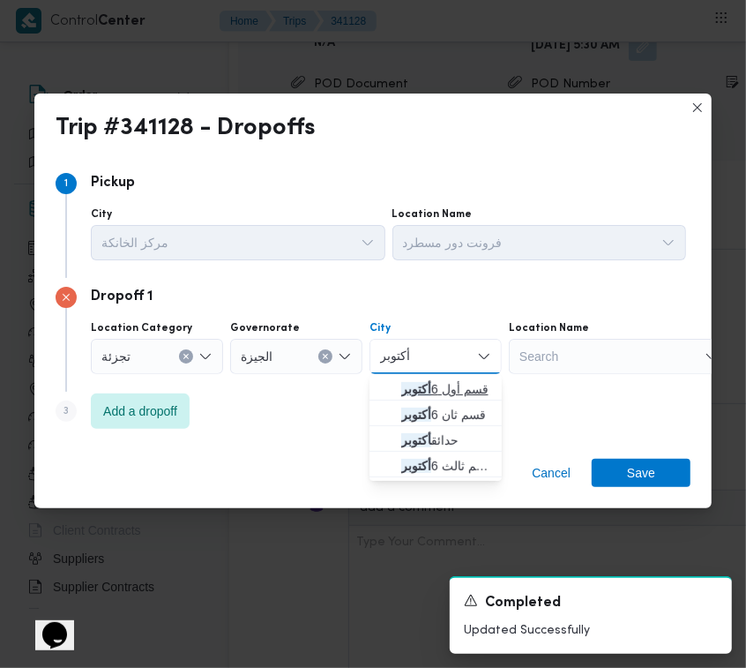
type input "أكتوبر"
click at [398, 376] on span "قسم أول 6 أكتوبر" at bounding box center [436, 389] width 118 height 28
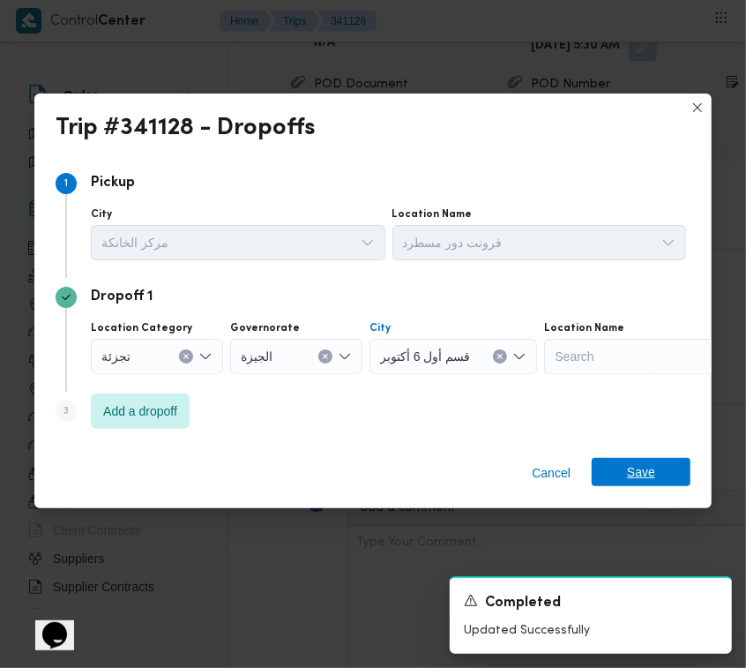
click at [671, 465] on span "Save" at bounding box center [641, 472] width 99 height 28
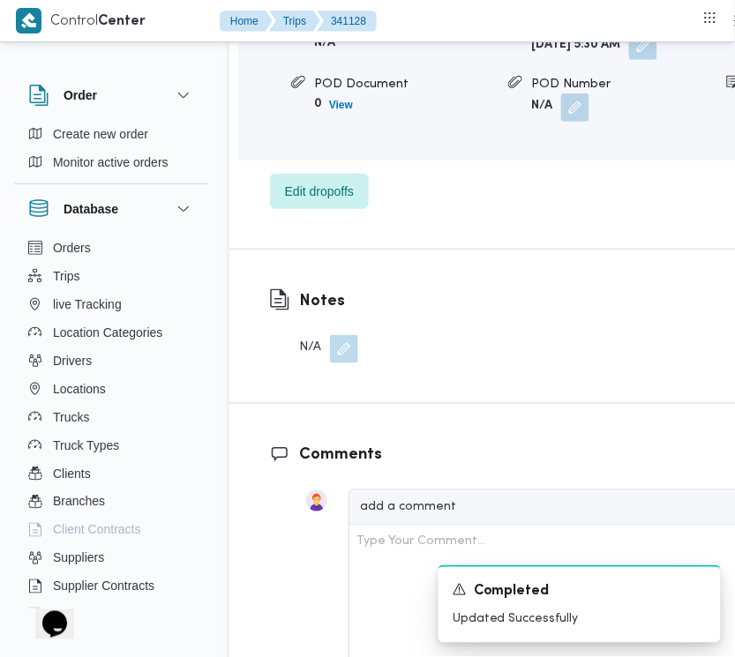
click at [629, 60] on button "button" at bounding box center [643, 46] width 28 height 28
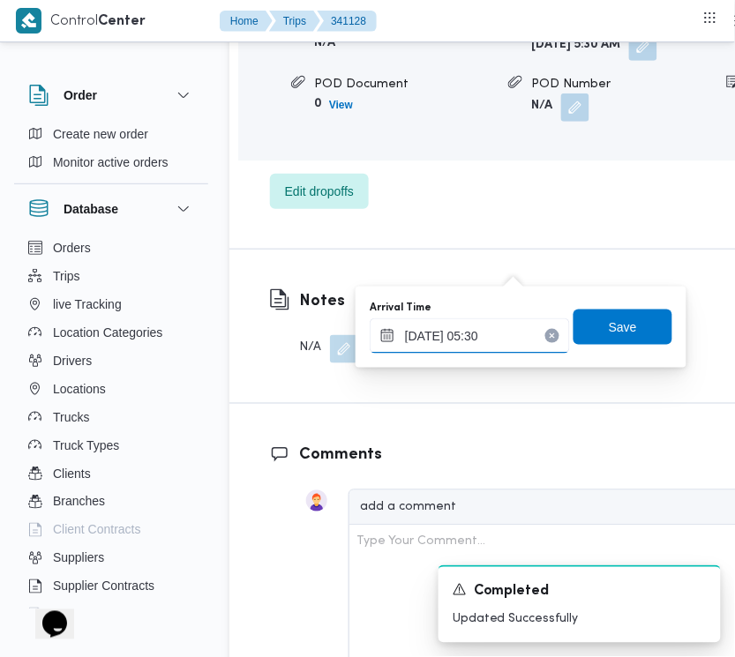
click at [510, 345] on input "[DATE] 05:30" at bounding box center [470, 335] width 200 height 35
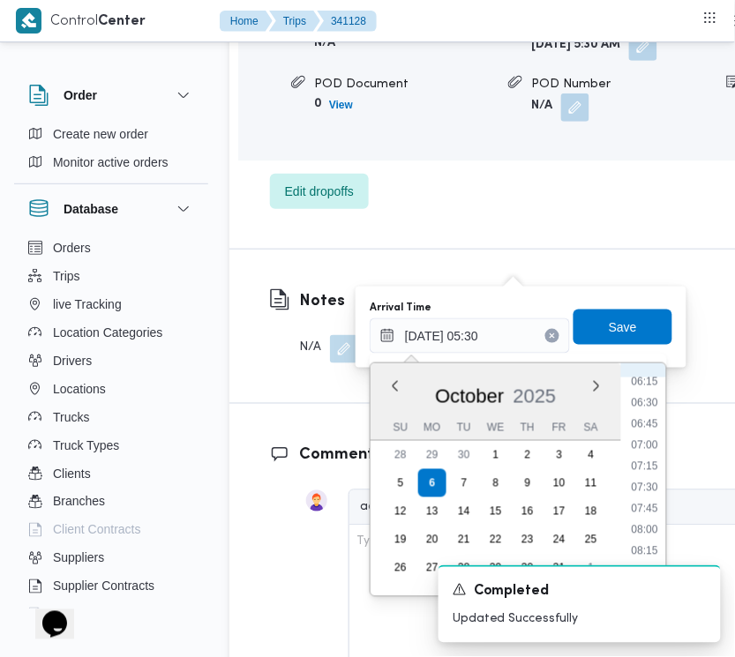
scroll to position [707, 0]
click at [653, 482] on li "09:30" at bounding box center [644, 483] width 41 height 18
type input "[DATE] 09:30"
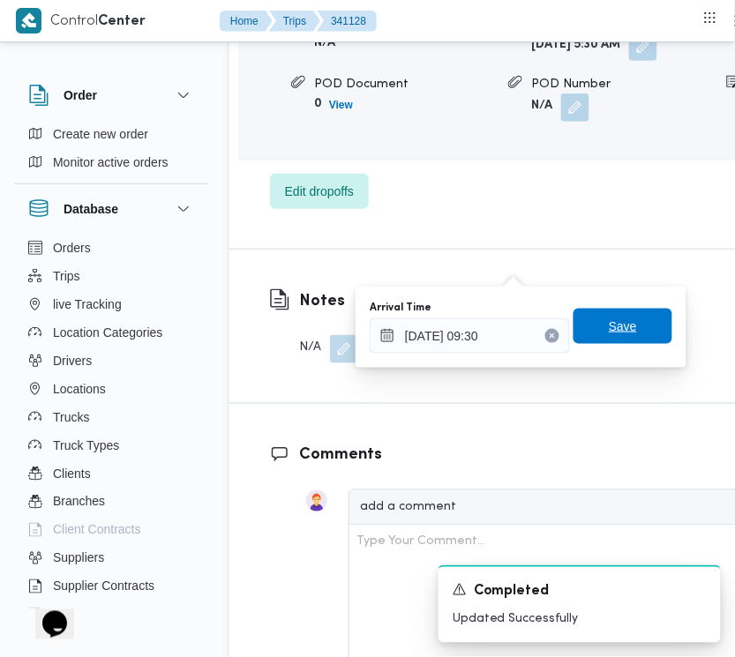
click at [608, 319] on span "Save" at bounding box center [622, 326] width 28 height 21
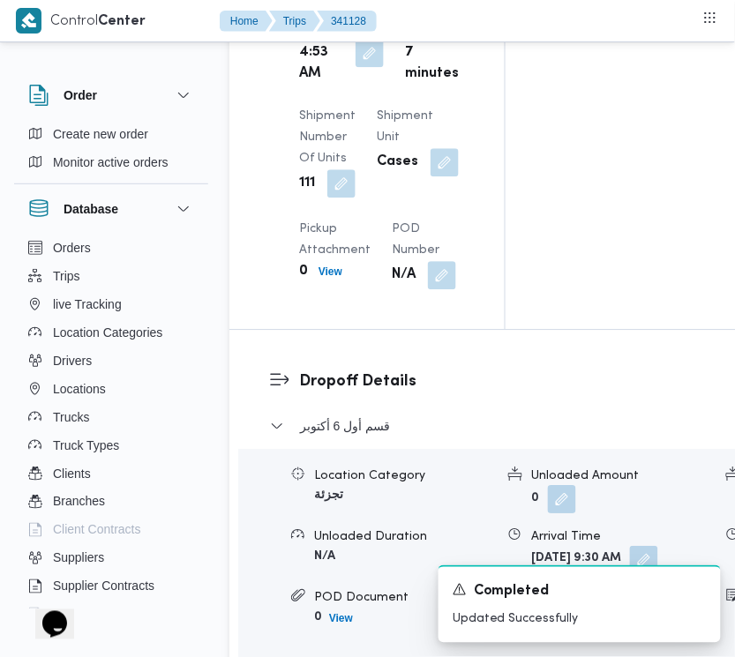
scroll to position [2542, 0]
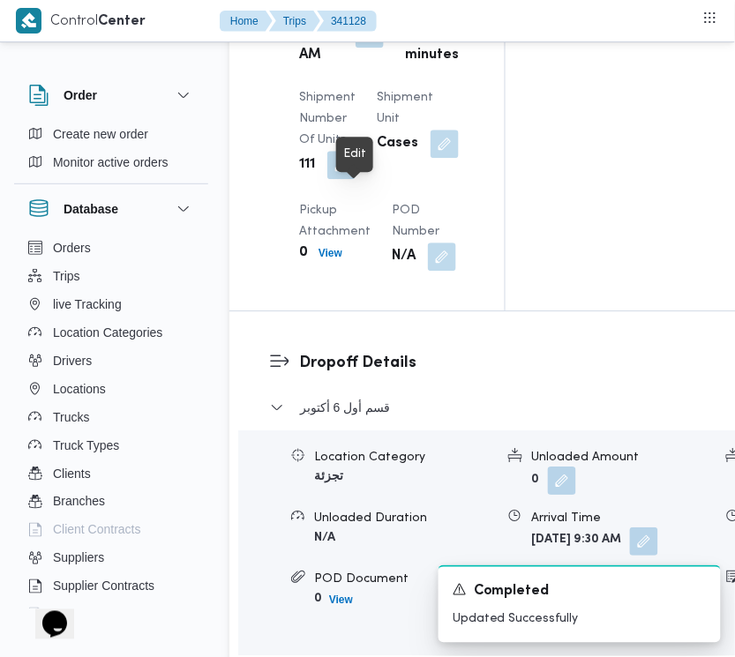
click at [358, 48] on button "button" at bounding box center [369, 33] width 28 height 28
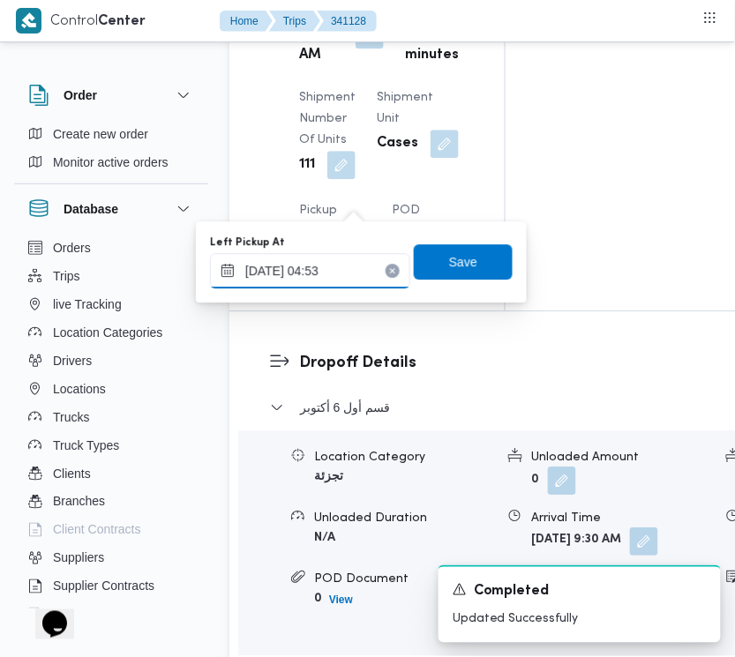
click at [363, 263] on input "[DATE] 04:53" at bounding box center [310, 270] width 200 height 35
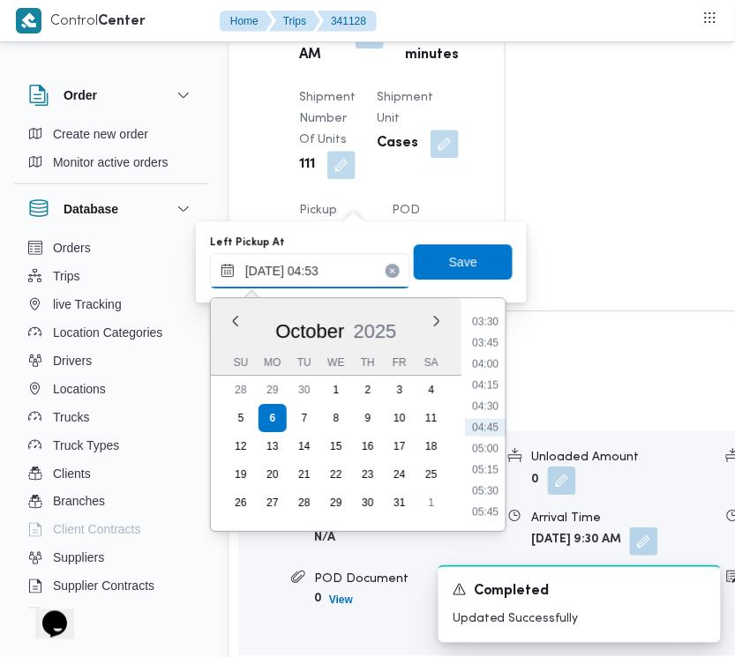
click at [363, 263] on input "[DATE] 04:53" at bounding box center [310, 270] width 200 height 35
click at [363, 265] on input "[DATE] 04:53" at bounding box center [310, 270] width 200 height 35
paste input "[DATE] 7:30"
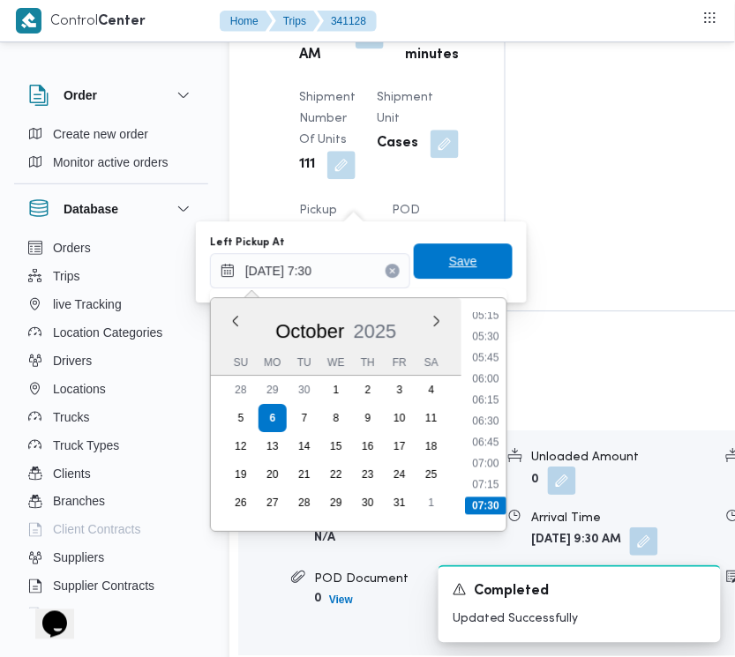
type input "[DATE] 07:30"
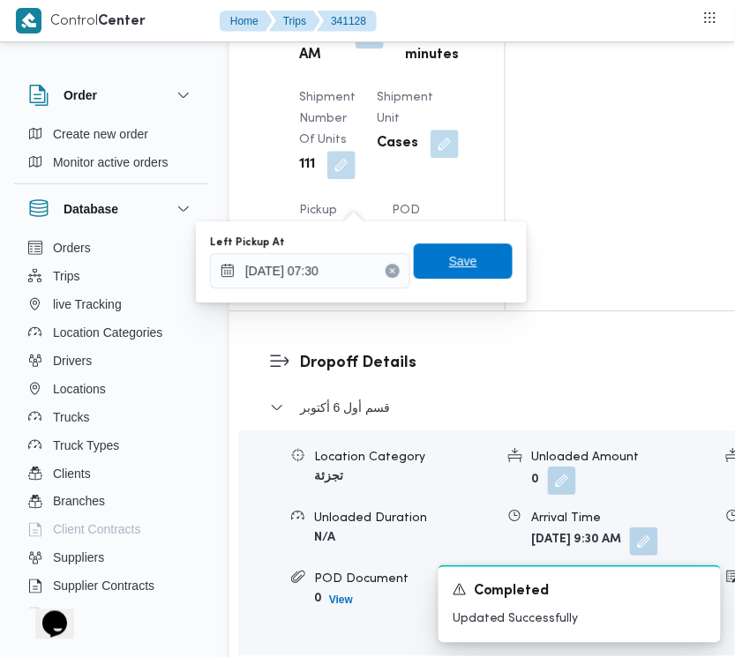
click at [449, 260] on span "Save" at bounding box center [463, 260] width 28 height 21
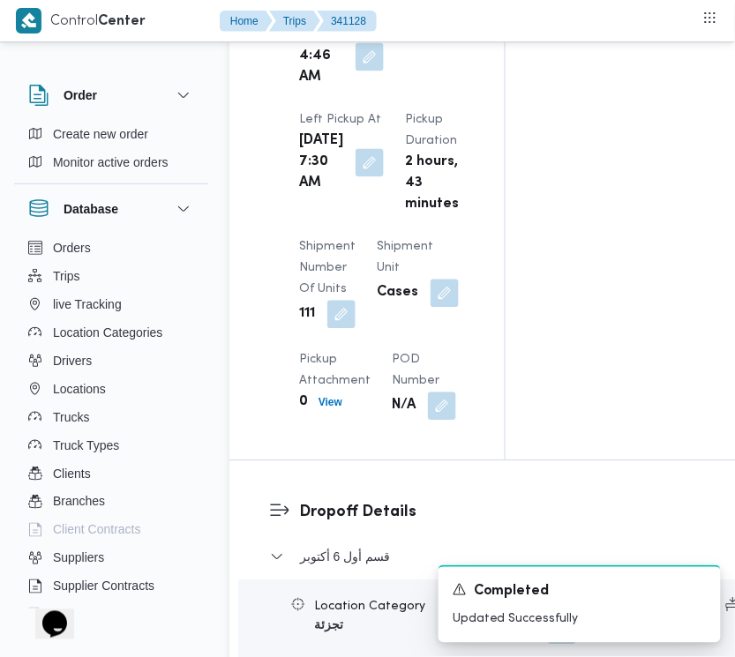
scroll to position [2320, 0]
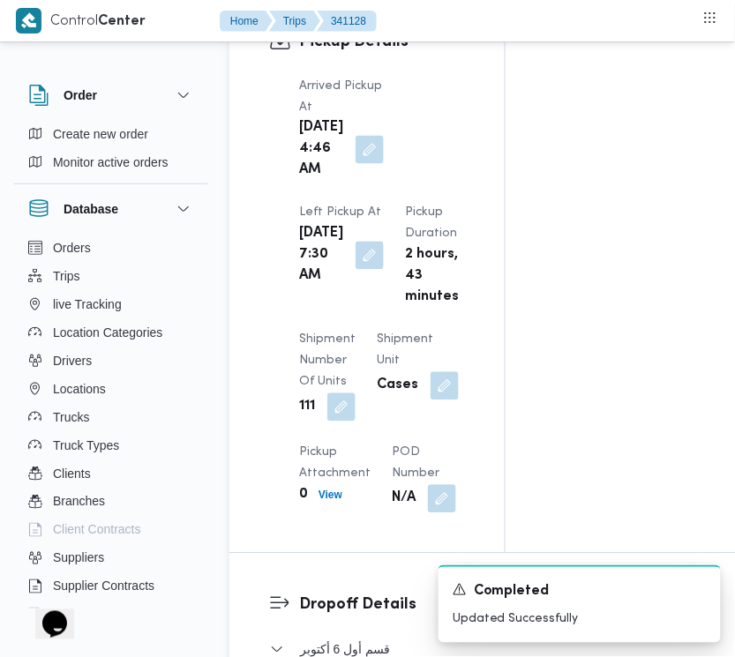
click at [379, 225] on div "Arrived Pickup At [DATE] 4:46 AM Left Pickup At [GEOGRAPHIC_DATA][DATE] 7:30 AM…" at bounding box center [381, 294] width 187 height 459
click at [368, 163] on button "button" at bounding box center [369, 149] width 28 height 28
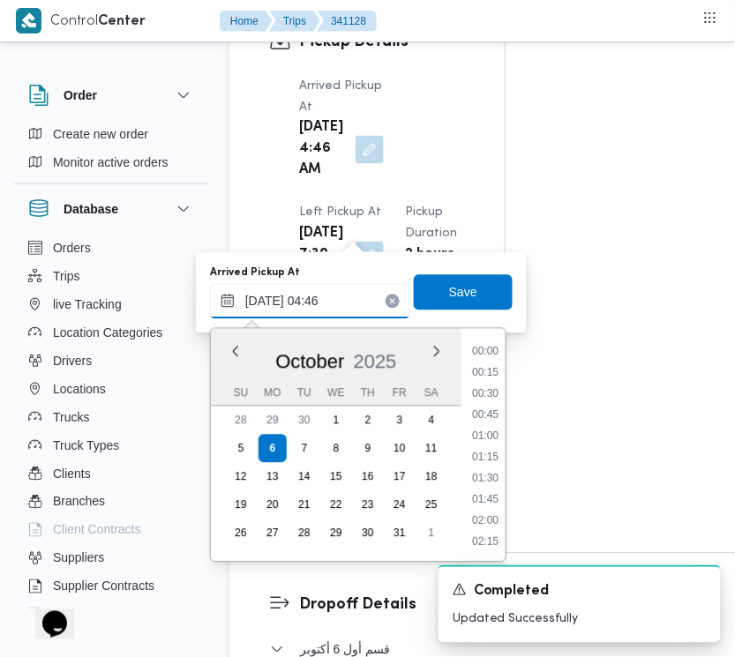
click at [368, 298] on input "[DATE] 04:46" at bounding box center [310, 301] width 200 height 35
paste input "[DATE] 7:00AM"
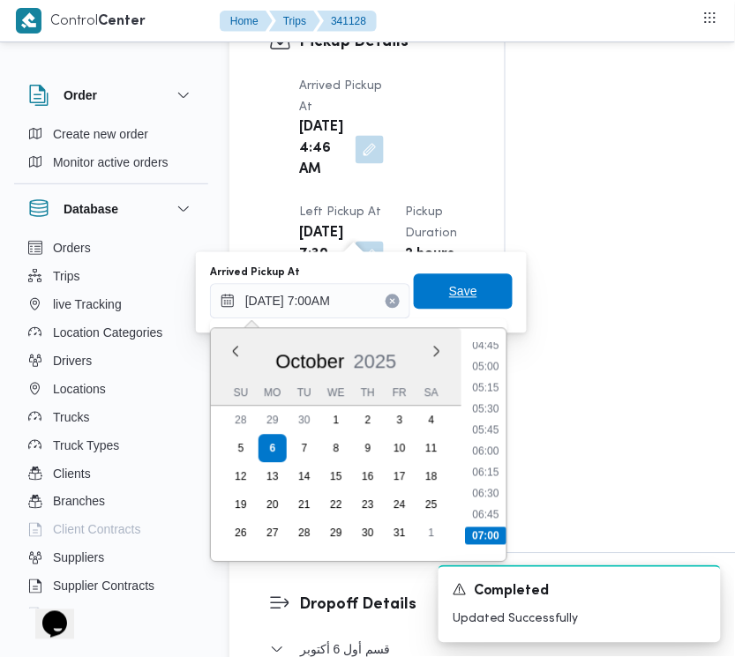
type input "[DATE] 07:00"
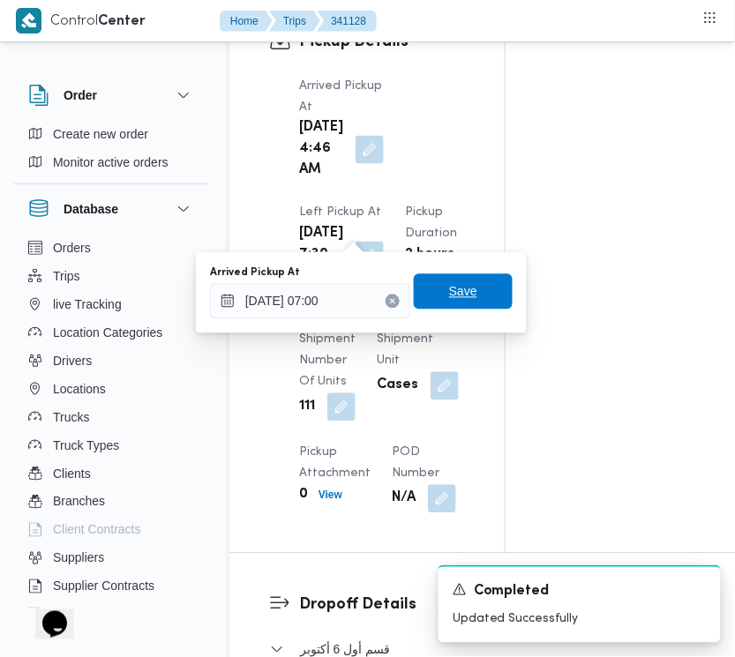
click at [435, 304] on span "Save" at bounding box center [463, 291] width 99 height 35
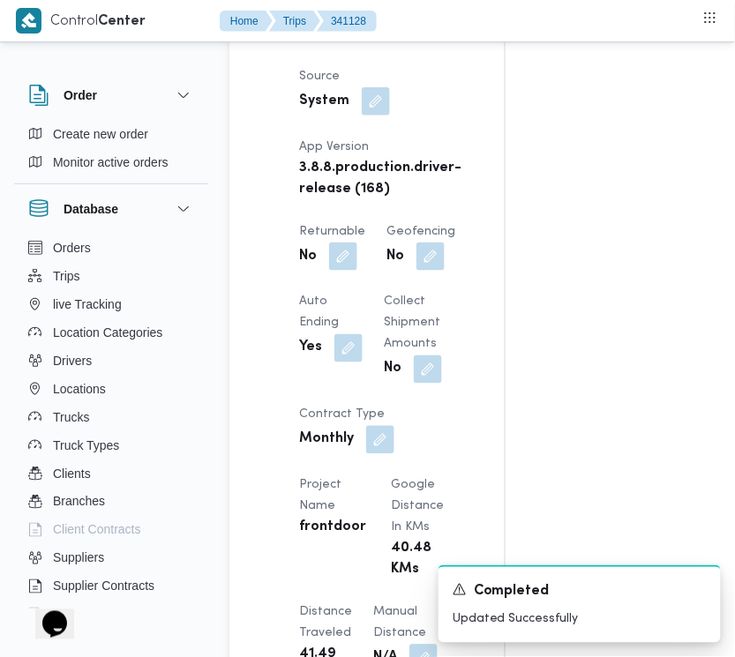
scroll to position [1307, 0]
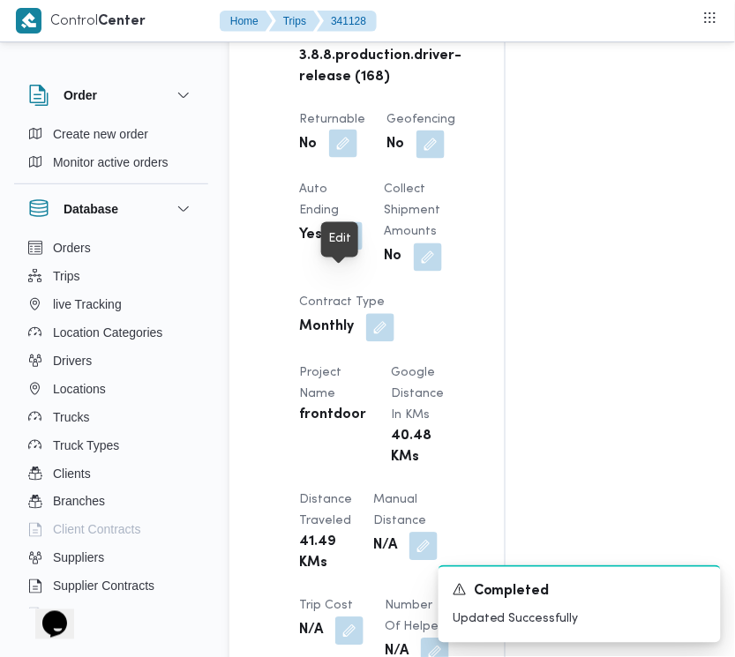
click at [336, 158] on button "button" at bounding box center [343, 144] width 28 height 28
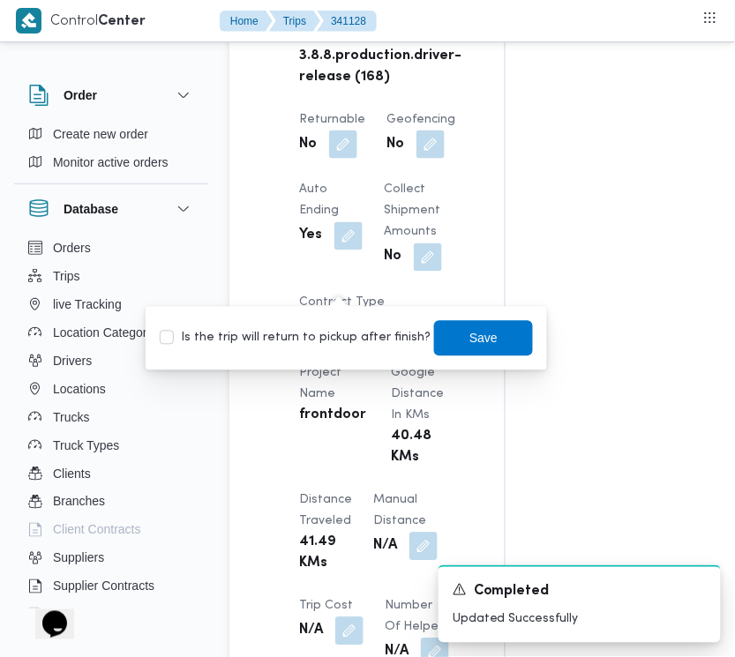
click at [335, 336] on label "Is the trip will return to pickup after finish?" at bounding box center [295, 338] width 271 height 21
checkbox input "true"
click at [469, 341] on span "Save" at bounding box center [483, 337] width 28 height 21
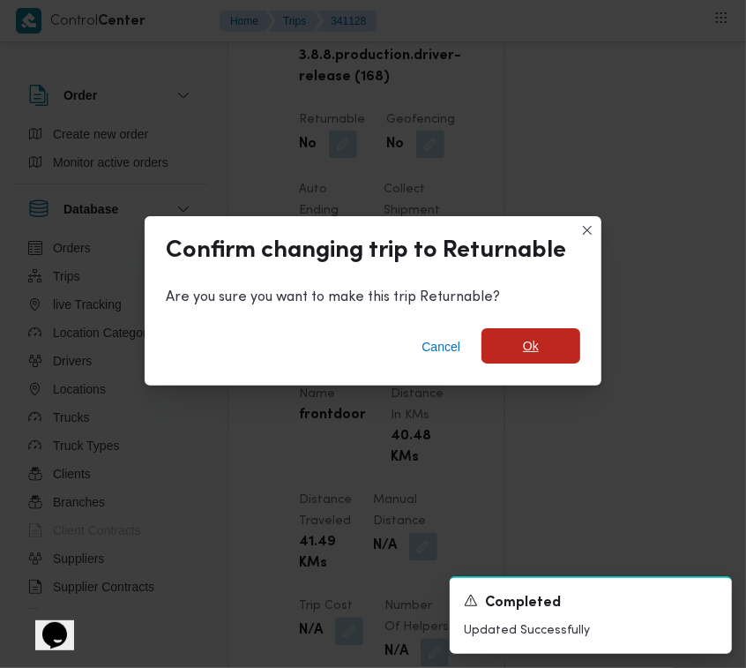
click at [495, 333] on span "Ok" at bounding box center [531, 345] width 99 height 35
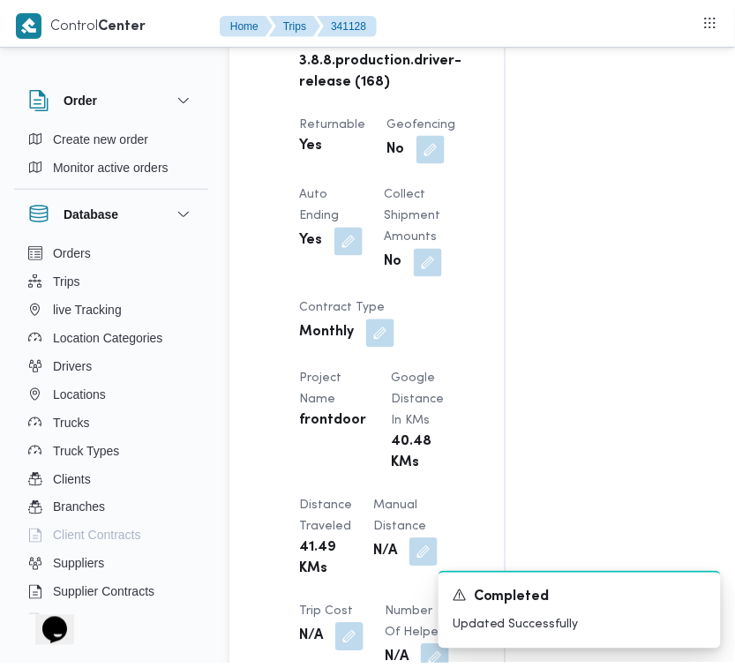
scroll to position [0, 0]
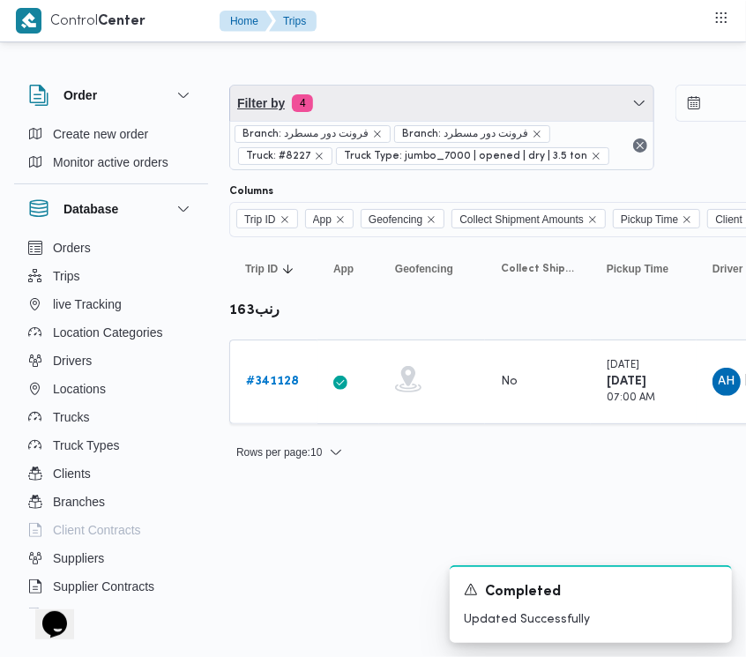
click at [379, 99] on span "Filter by 4" at bounding box center [441, 103] width 423 height 35
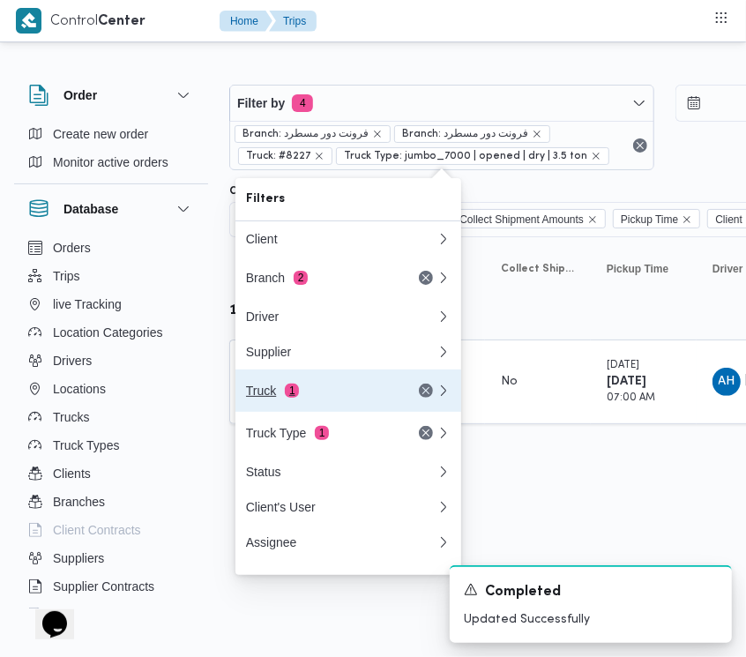
click at [348, 408] on div "Truck 1" at bounding box center [341, 391] width 212 height 42
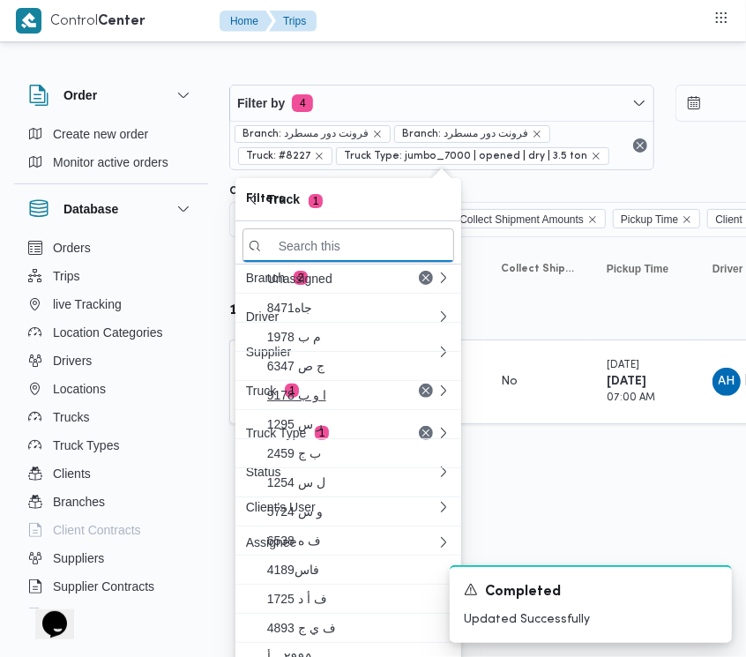
paste input "9252"
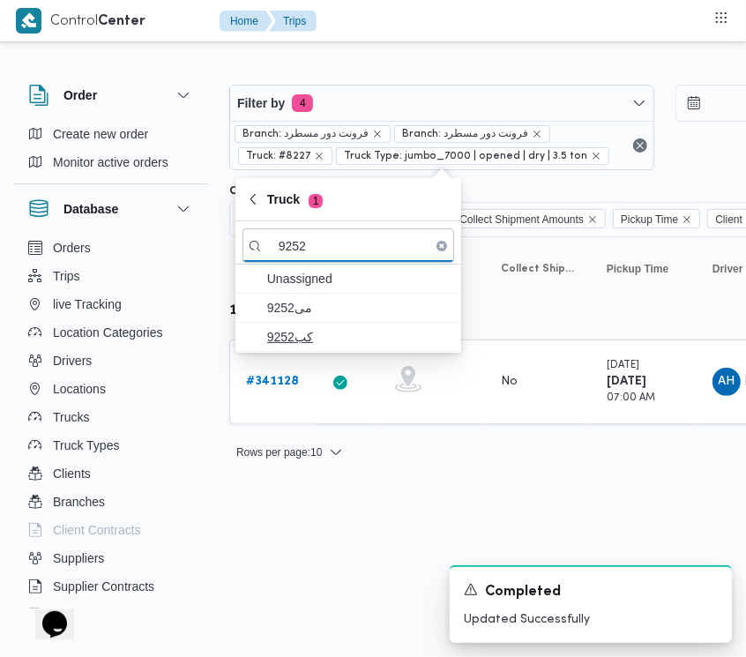
type input "9252"
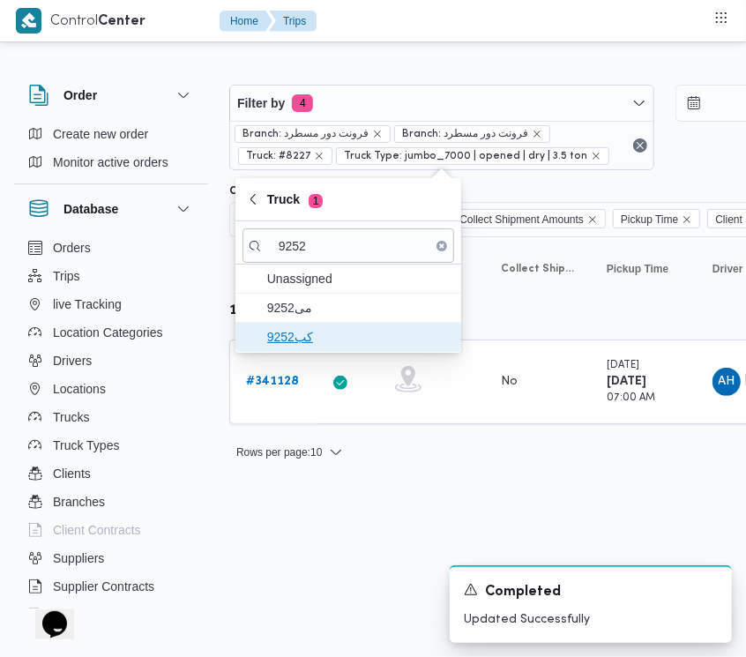
click at [309, 342] on span "كب9252" at bounding box center [358, 336] width 183 height 21
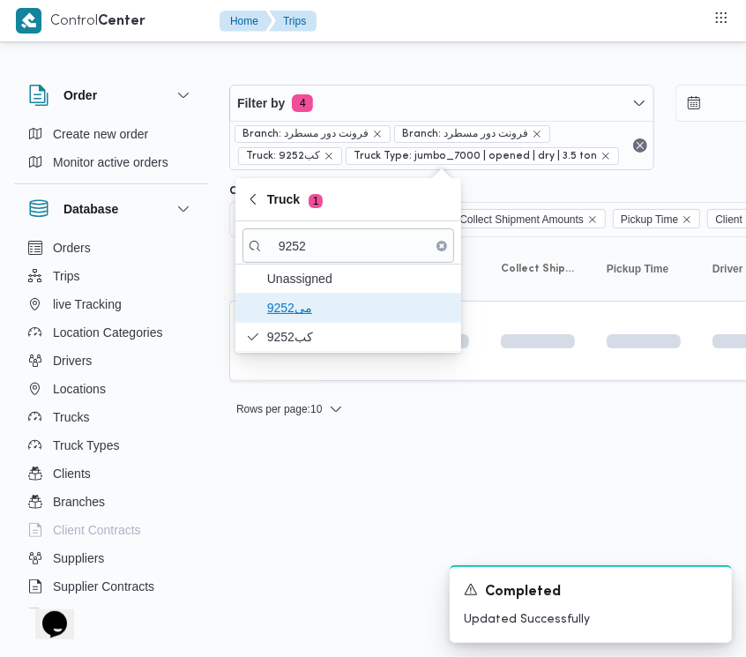
click at [297, 309] on span "9252مى" at bounding box center [358, 307] width 183 height 21
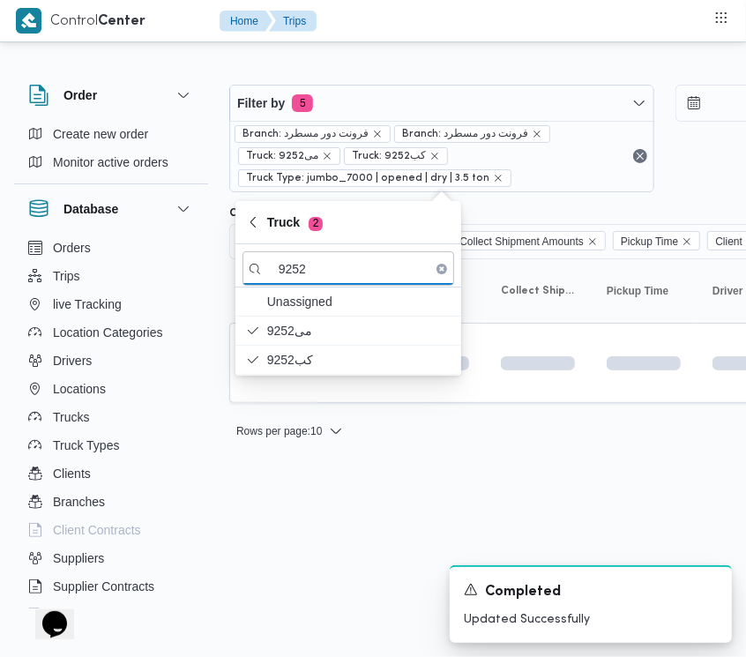
click at [319, 558] on html "Control Center Home Trips Order Create new order Monitor active orders Database…" at bounding box center [373, 328] width 746 height 657
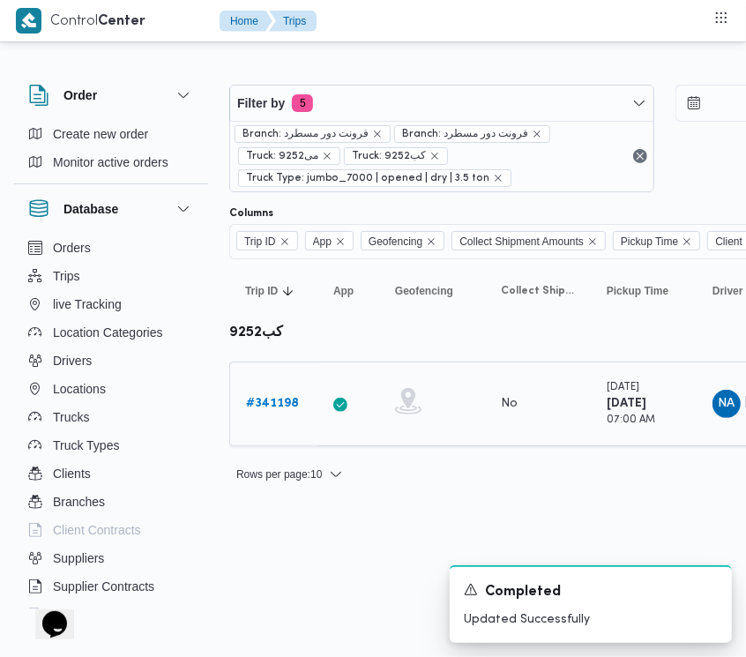
click at [282, 413] on link "# 341198" at bounding box center [272, 403] width 53 height 21
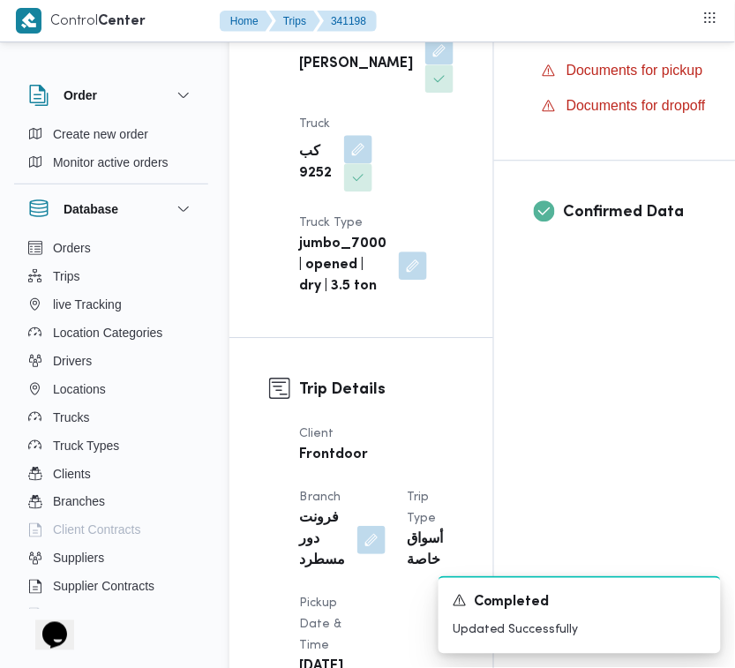
scroll to position [1168, 0]
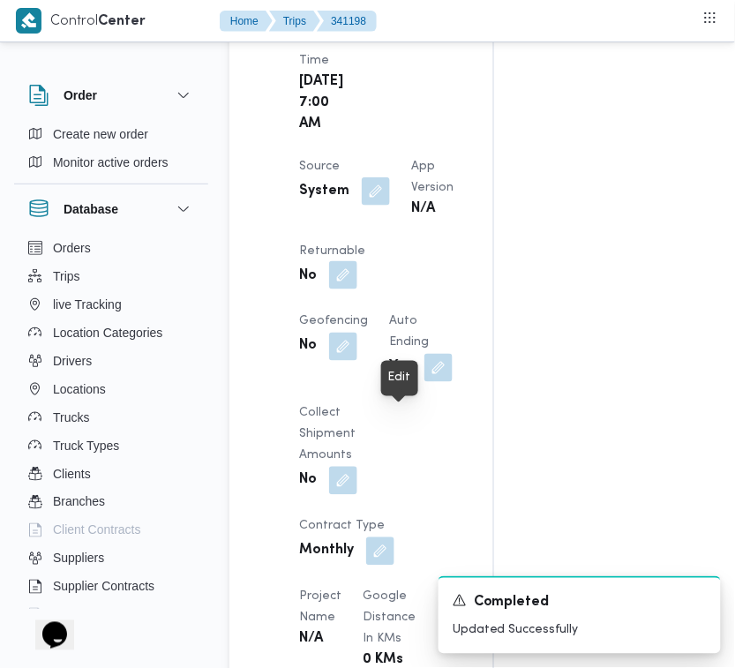
click at [357, 289] on button "button" at bounding box center [343, 275] width 28 height 28
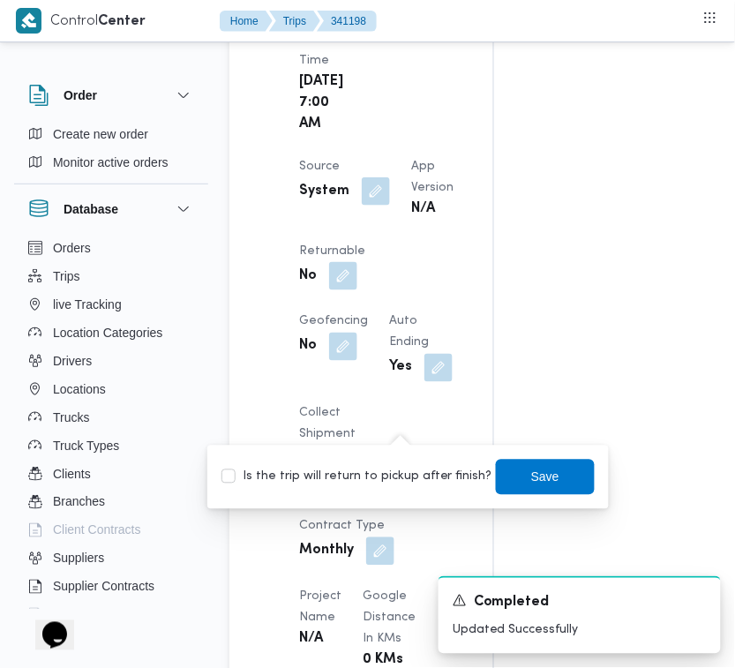
drag, startPoint x: 386, startPoint y: 467, endPoint x: 391, endPoint y: 483, distance: 16.5
click at [386, 468] on label "Is the trip will return to pickup after finish?" at bounding box center [356, 477] width 271 height 21
checkbox input "true"
click at [531, 478] on span "Save" at bounding box center [545, 476] width 28 height 21
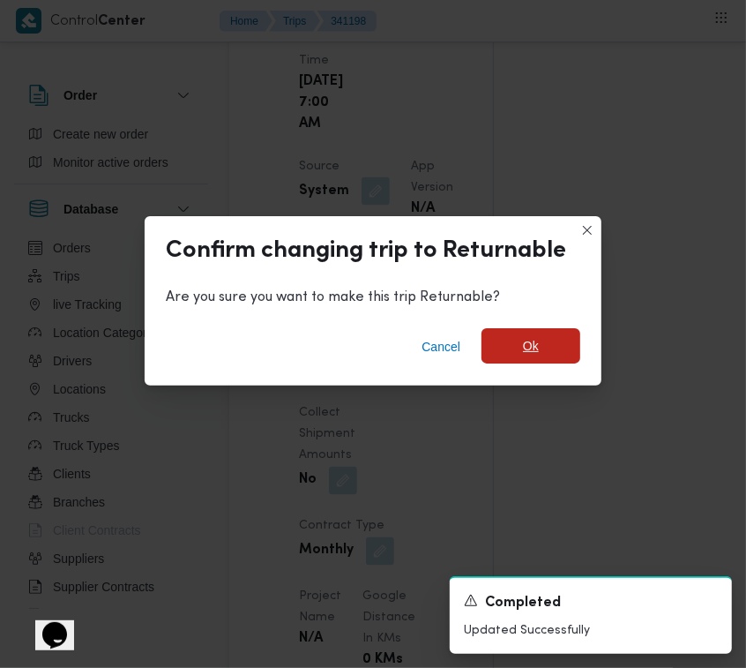
click at [530, 342] on span "Ok" at bounding box center [531, 345] width 16 height 21
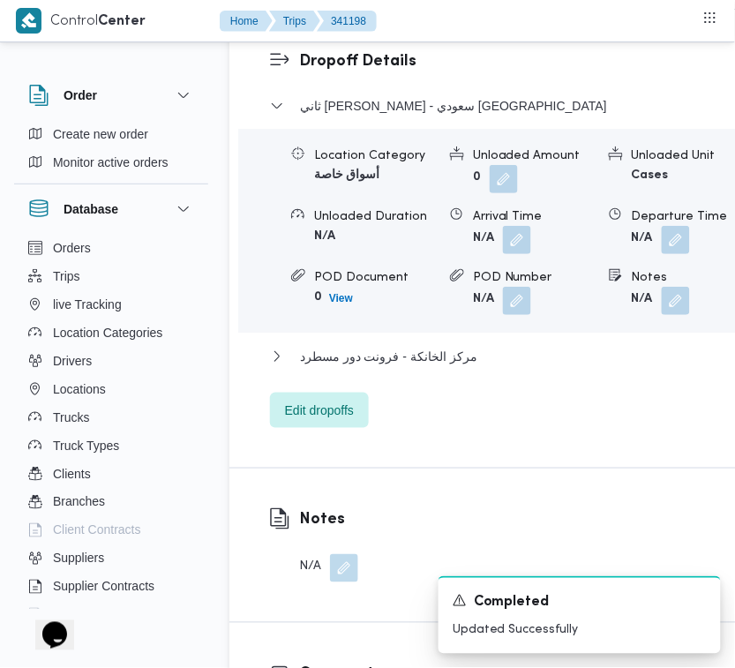
scroll to position [3505, 0]
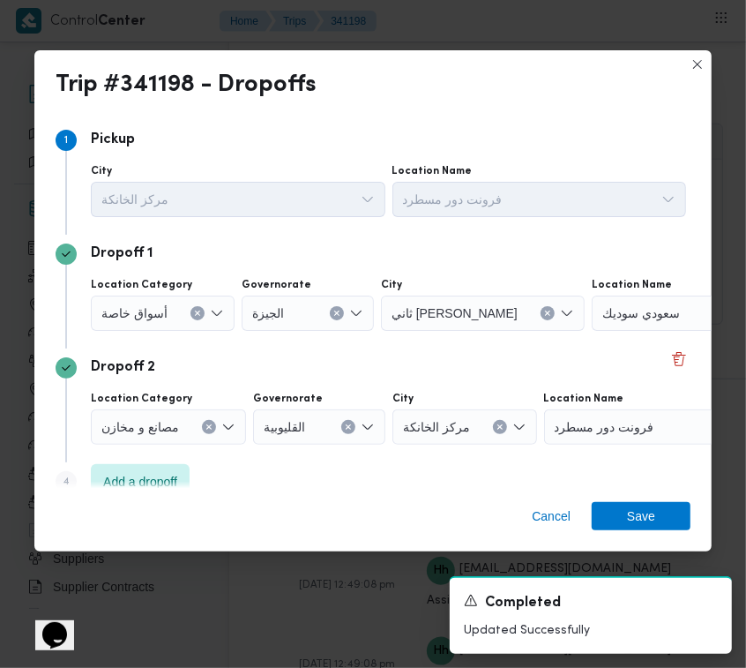
click at [203, 318] on div "أسواق خاصة" at bounding box center [163, 312] width 144 height 35
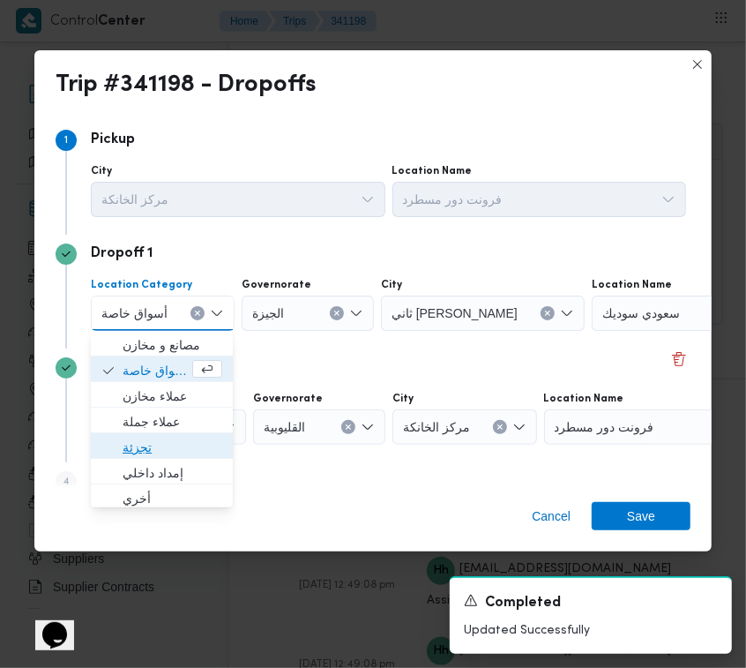
drag, startPoint x: 197, startPoint y: 444, endPoint x: 212, endPoint y: 445, distance: 15.1
click at [197, 444] on span "تجزئة" at bounding box center [173, 447] width 100 height 21
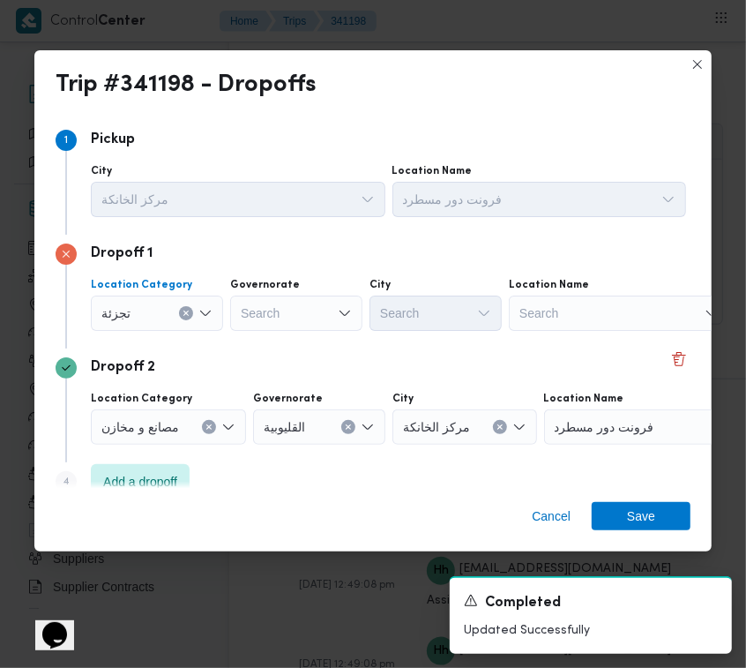
click at [287, 317] on div "Search" at bounding box center [296, 312] width 132 height 35
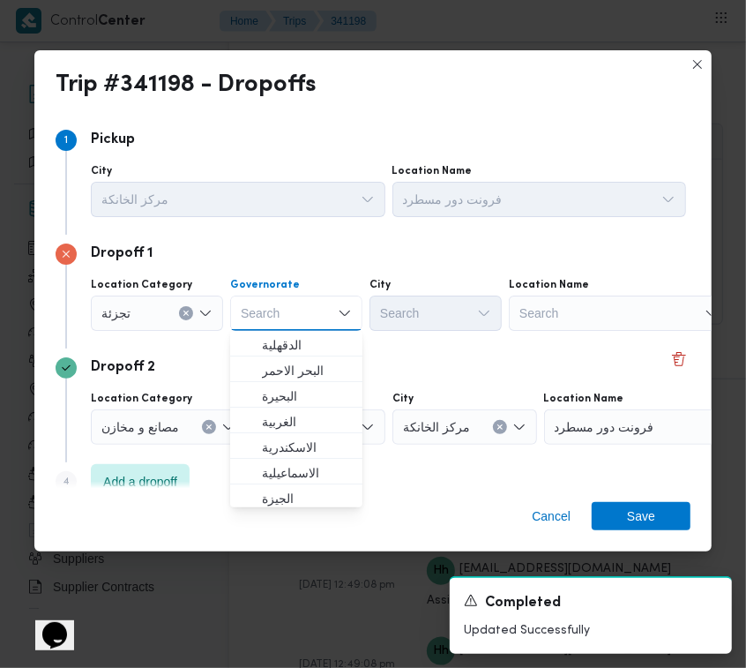
paste input "جيزة"
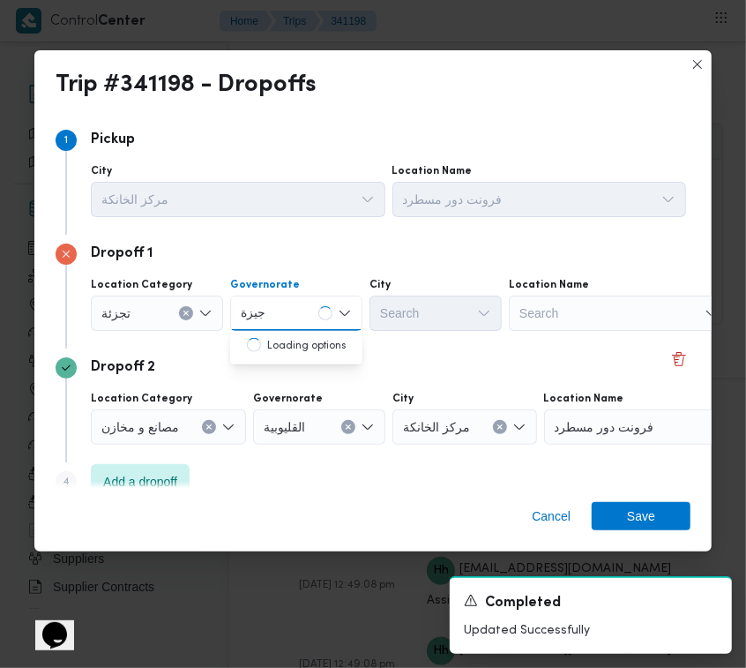
type input "جيزة"
click at [305, 307] on div "جيزة جيزة" at bounding box center [296, 312] width 132 height 35
click at [287, 342] on span "ال جيزة" at bounding box center [307, 344] width 90 height 21
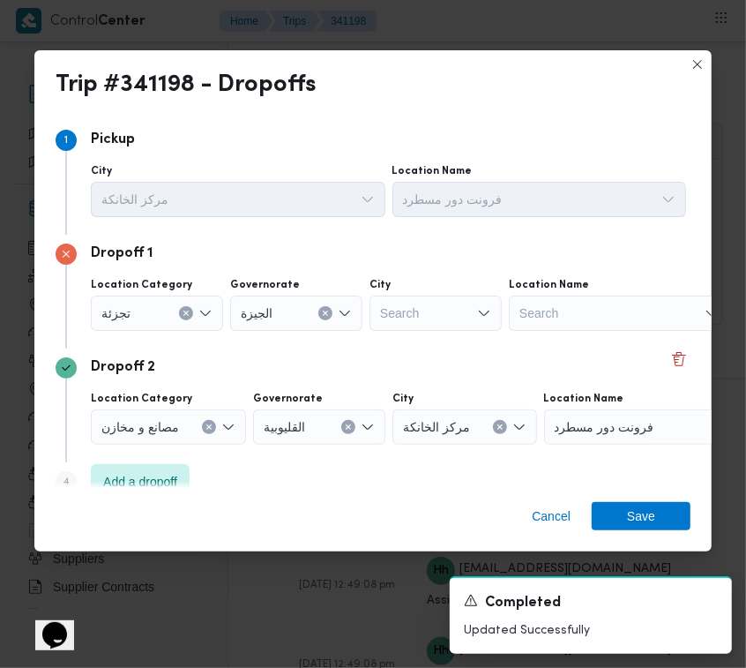
click at [407, 288] on div "City" at bounding box center [436, 285] width 132 height 14
click at [443, 310] on div "Search" at bounding box center [436, 312] width 132 height 35
paste input "زايد"
type input "زايد"
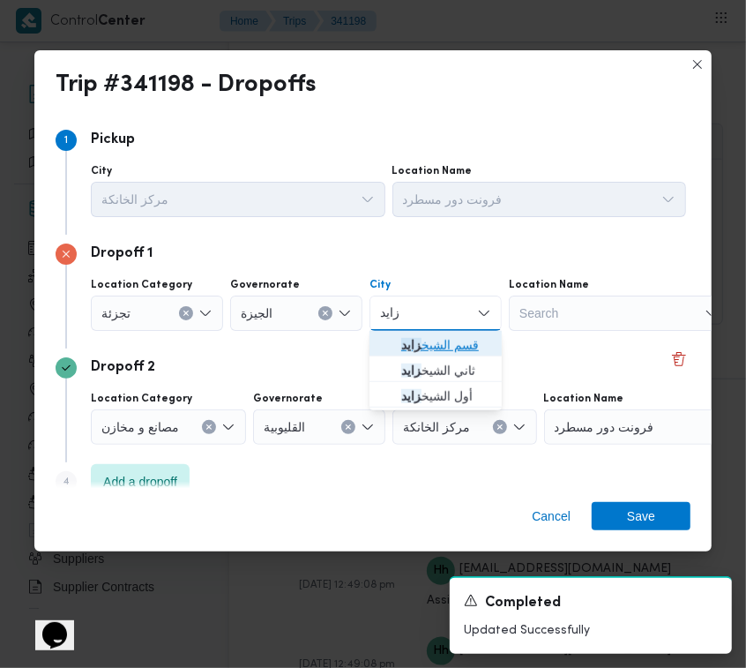
click at [384, 332] on span "قسم الشيخ زايد" at bounding box center [436, 345] width 118 height 28
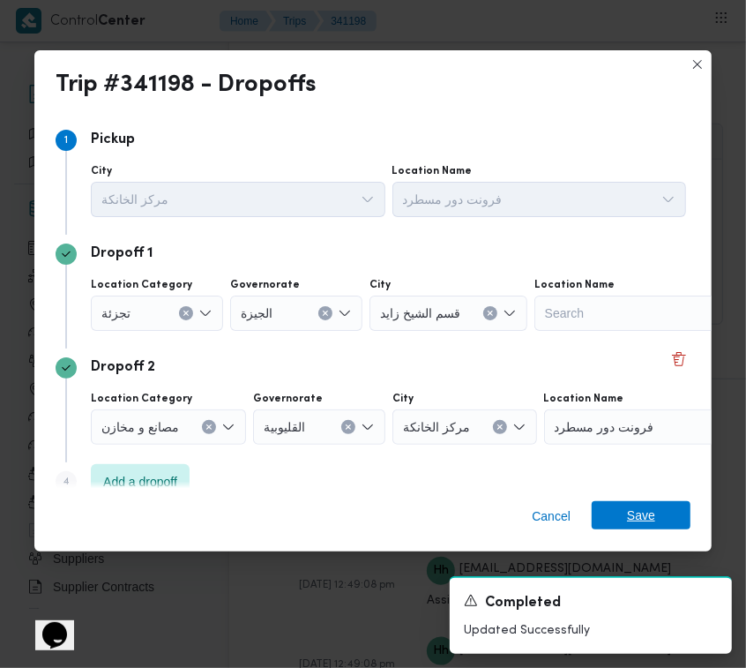
click at [614, 518] on span "Save" at bounding box center [641, 515] width 99 height 28
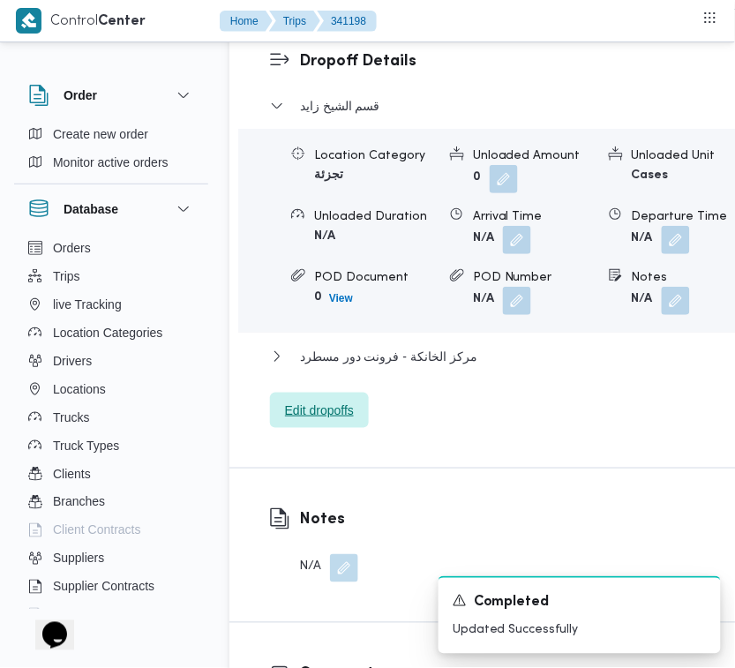
scroll to position [2568, 0]
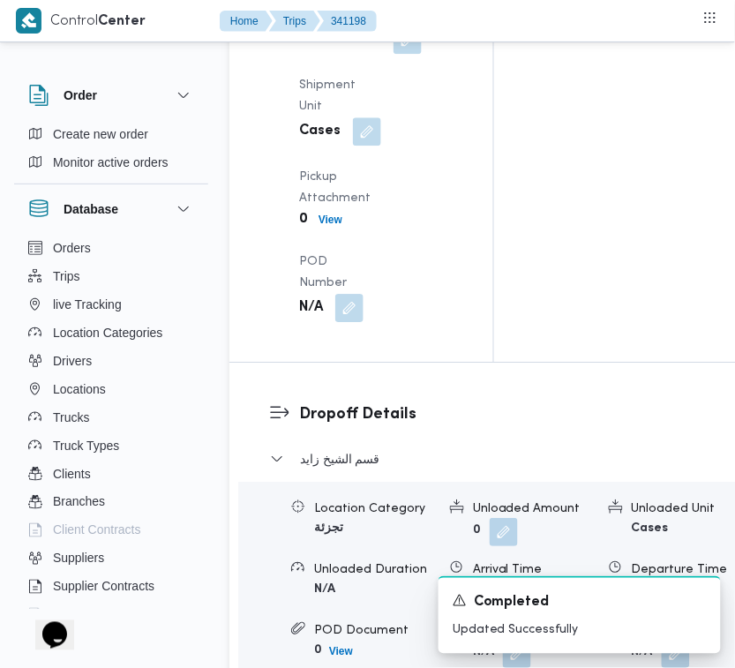
drag, startPoint x: 355, startPoint y: 407, endPoint x: 360, endPoint y: 433, distance: 27.0
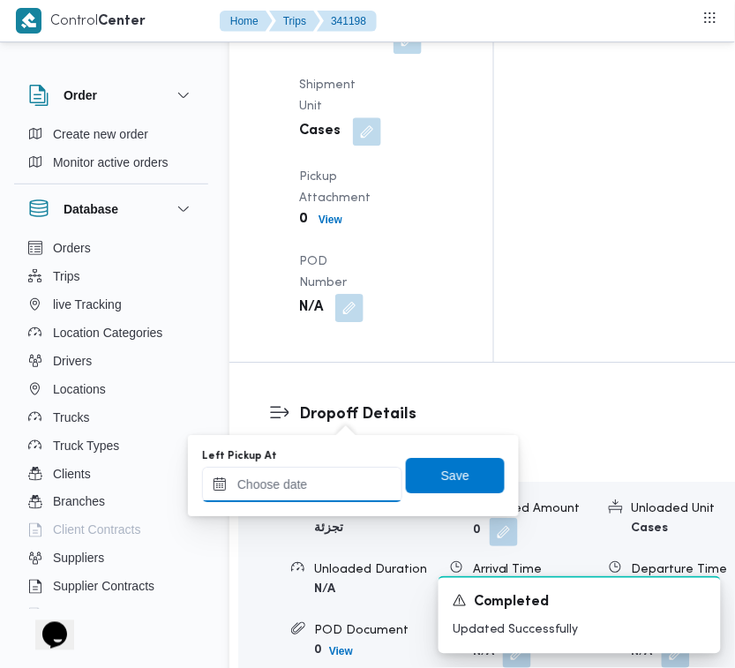
click at [353, 486] on input "Left Pickup At" at bounding box center [302, 484] width 200 height 35
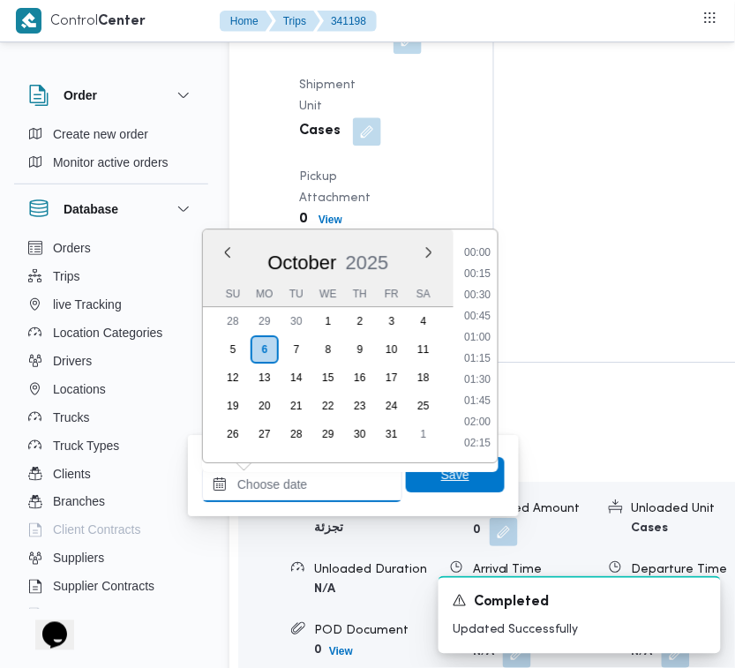
paste input "[DATE] 7:30"
type input "[DATE] 07:30"
click at [429, 485] on span "Save" at bounding box center [455, 474] width 99 height 35
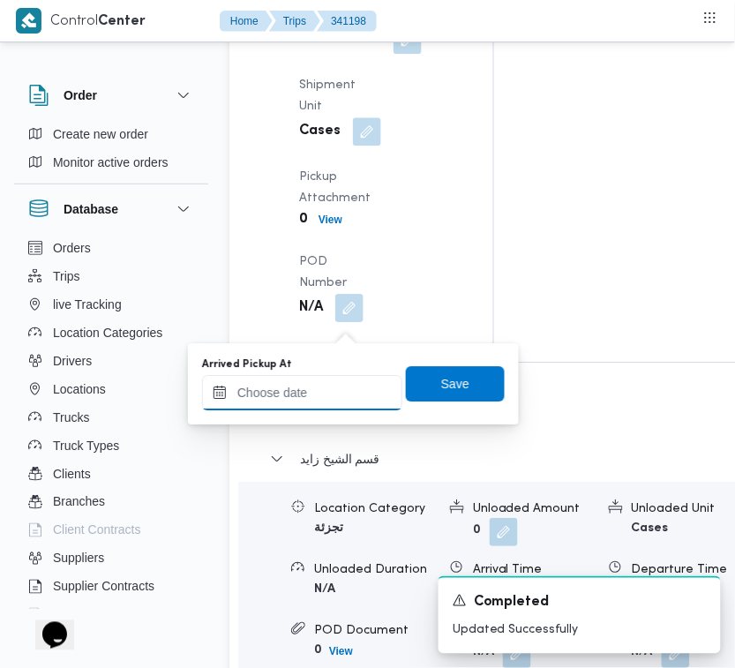
click at [346, 397] on input "Arrived Pickup At" at bounding box center [302, 392] width 200 height 35
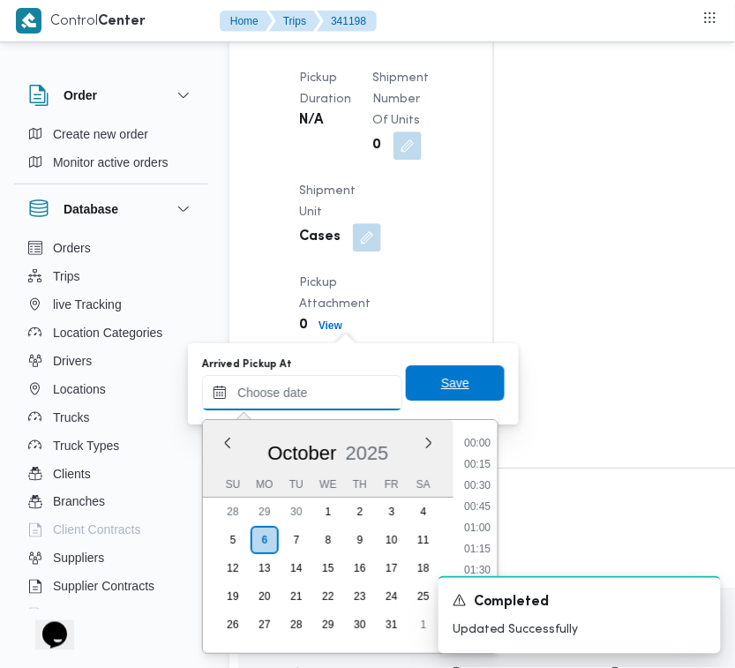
paste input "[DATE] 7:30"
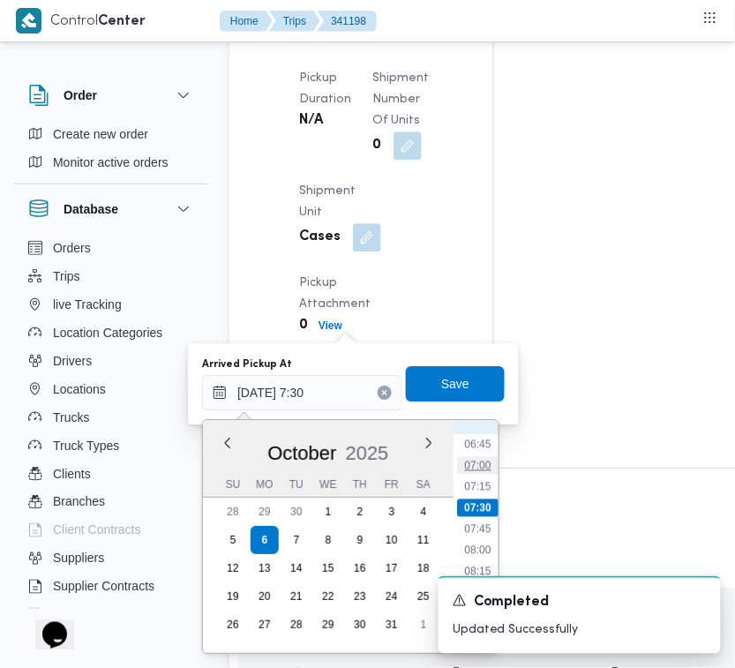
click at [478, 459] on li "07:00" at bounding box center [477, 465] width 41 height 18
type input "[DATE] 07:00"
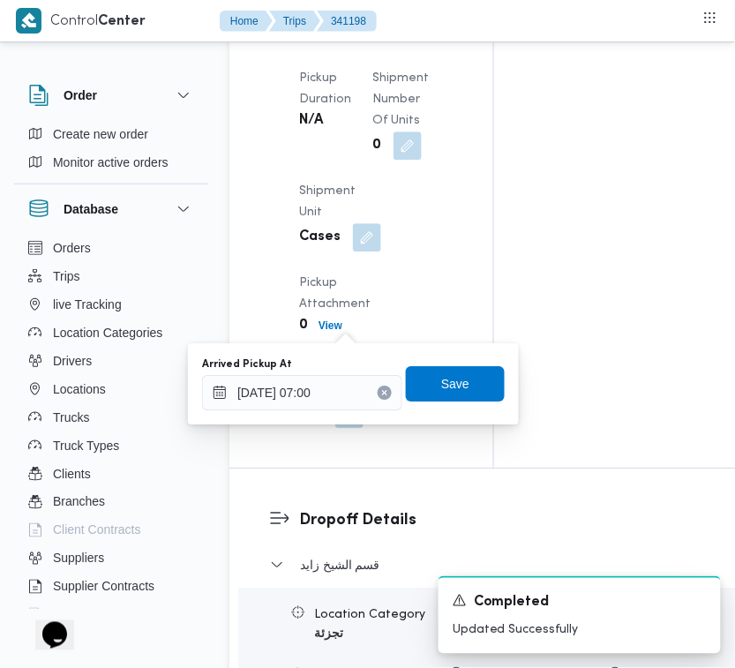
click at [444, 363] on div "Arrived Pickup At [DATE] 07:00 Save" at bounding box center [353, 383] width 306 height 56
click at [444, 390] on span "Save" at bounding box center [455, 382] width 28 height 21
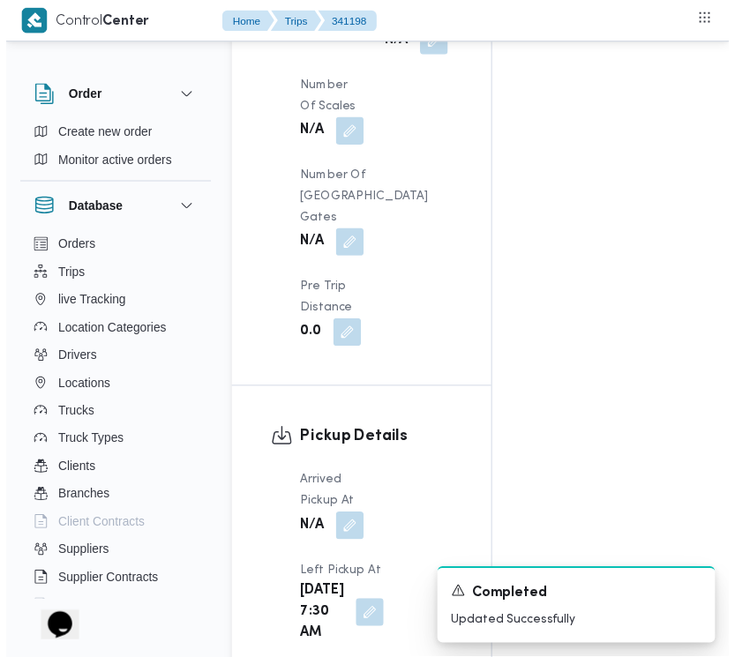
scroll to position [0, 0]
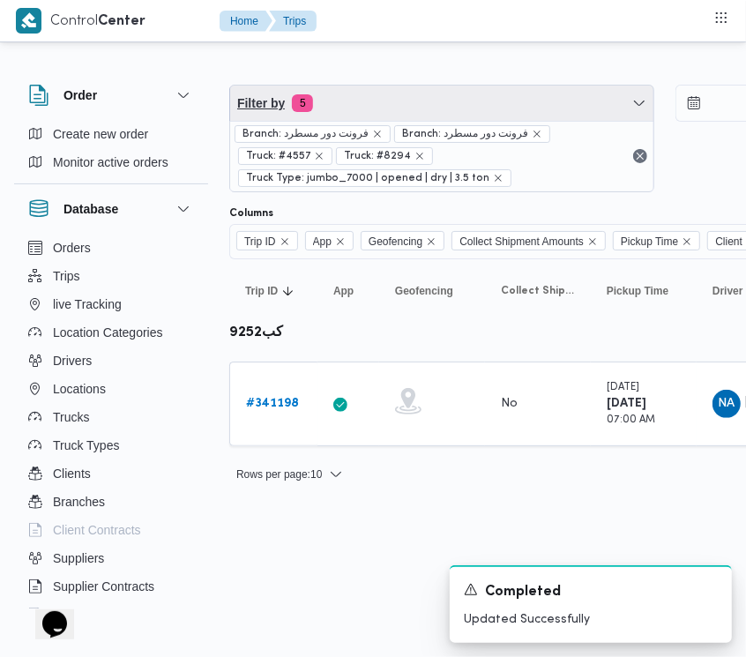
click at [441, 98] on span "Filter by 5" at bounding box center [441, 103] width 423 height 35
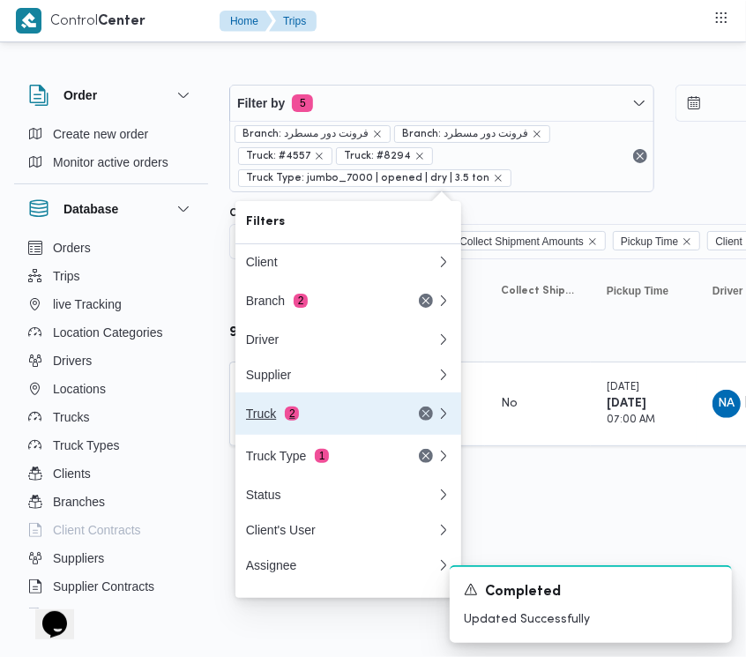
click at [323, 408] on button "Truck 2" at bounding box center [348, 413] width 226 height 42
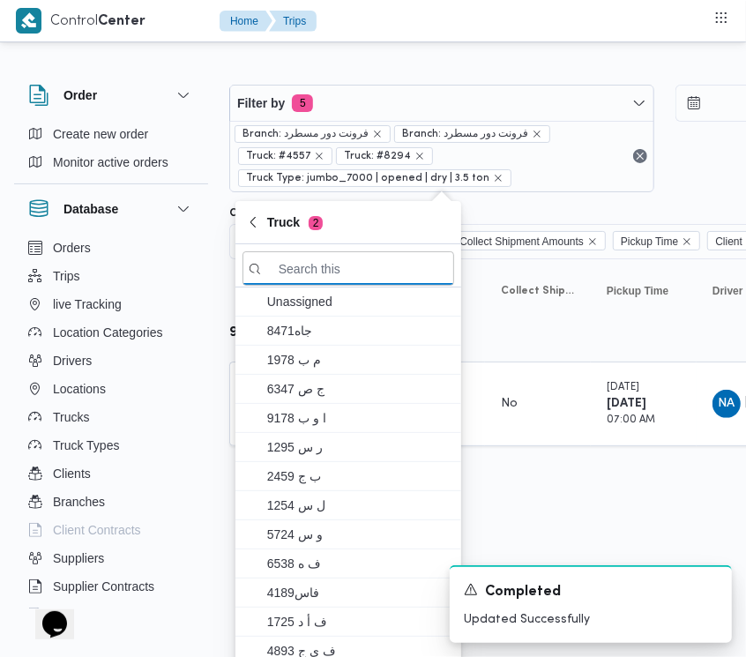
paste input "3957"
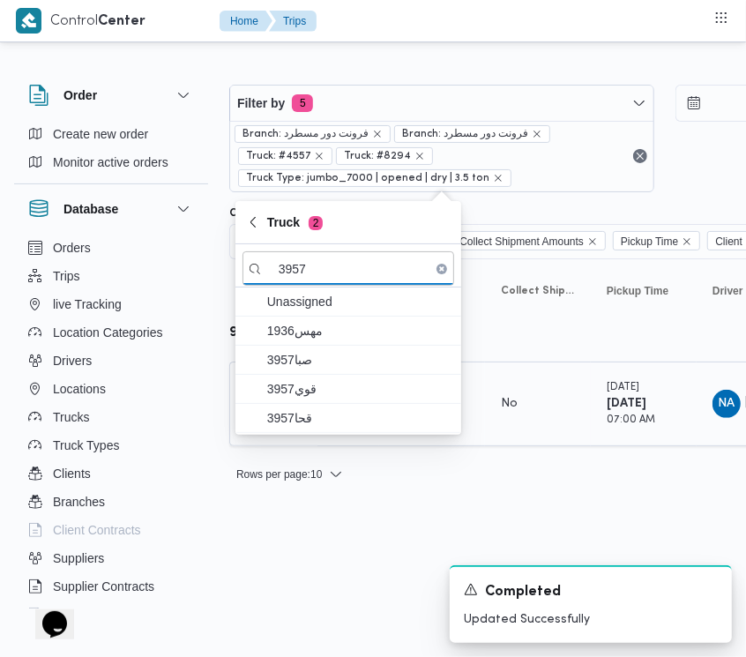
type input "3957"
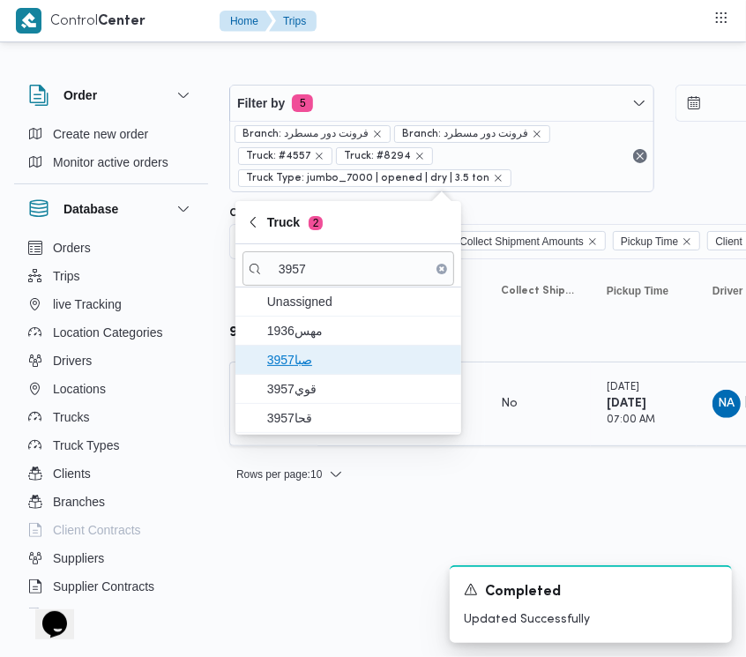
click at [310, 371] on span "3957صبا" at bounding box center [349, 360] width 212 height 28
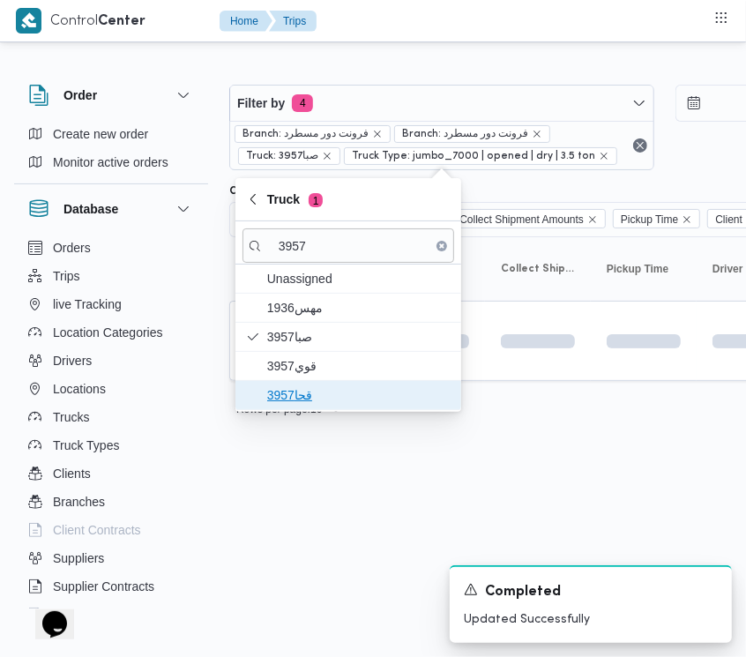
click at [315, 395] on span "قحا3957" at bounding box center [358, 394] width 183 height 21
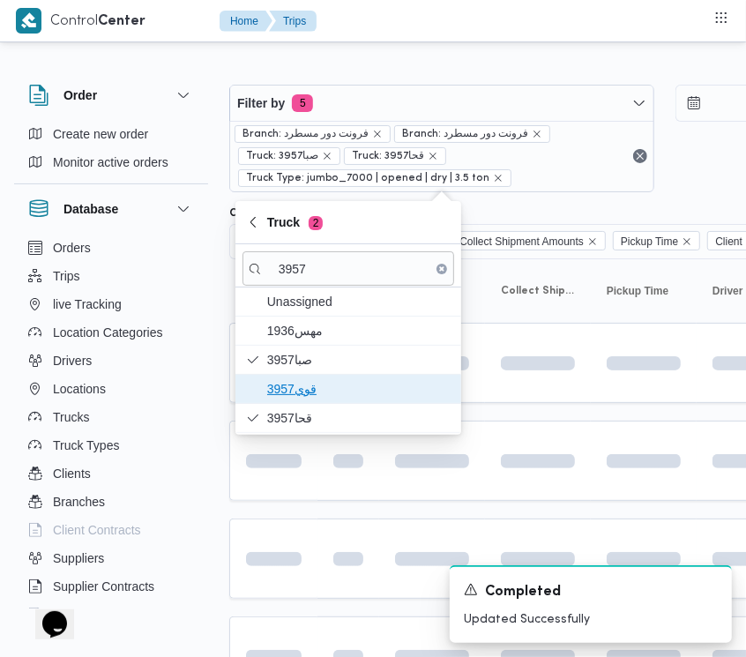
click at [315, 392] on span "قوي3957" at bounding box center [358, 388] width 183 height 21
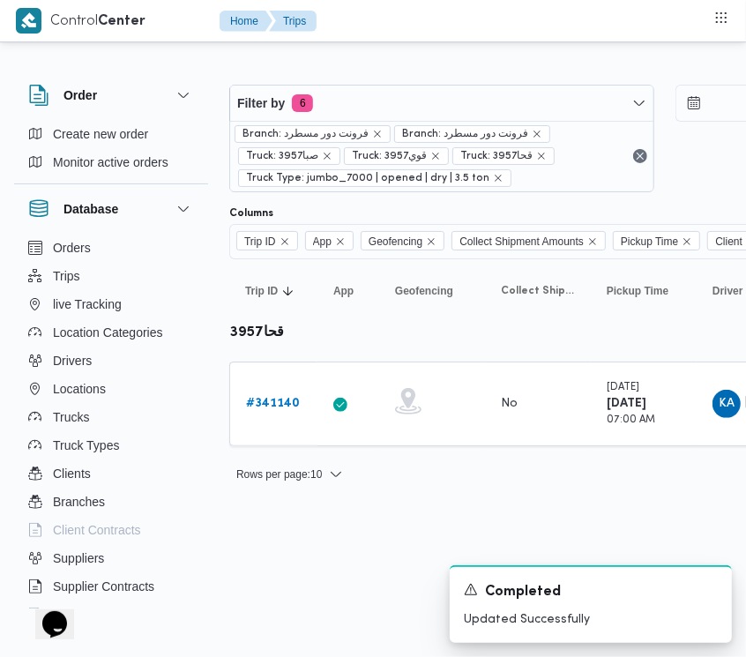
click at [388, 549] on html "Control Center Home Trips Order Create new order Monitor active orders Database…" at bounding box center [373, 328] width 746 height 657
click at [252, 401] on b "# 341140" at bounding box center [273, 403] width 54 height 11
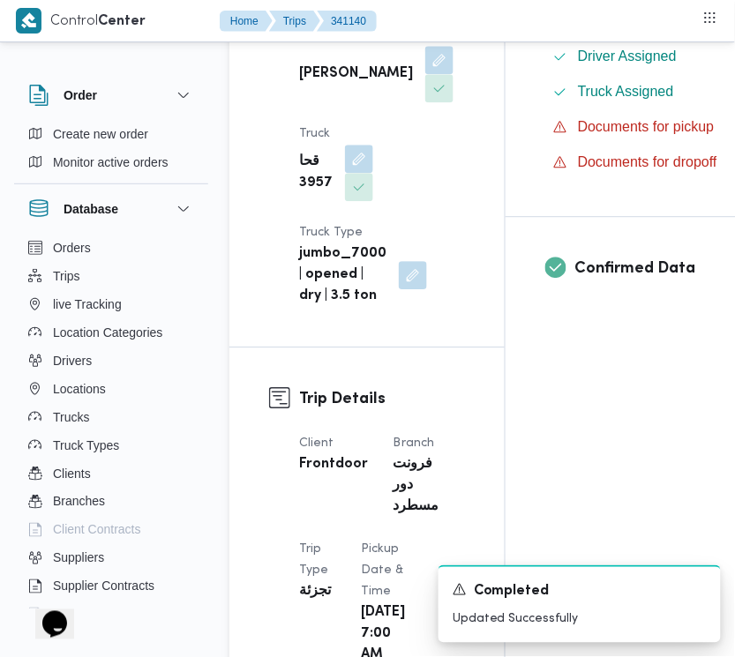
scroll to position [1148, 0]
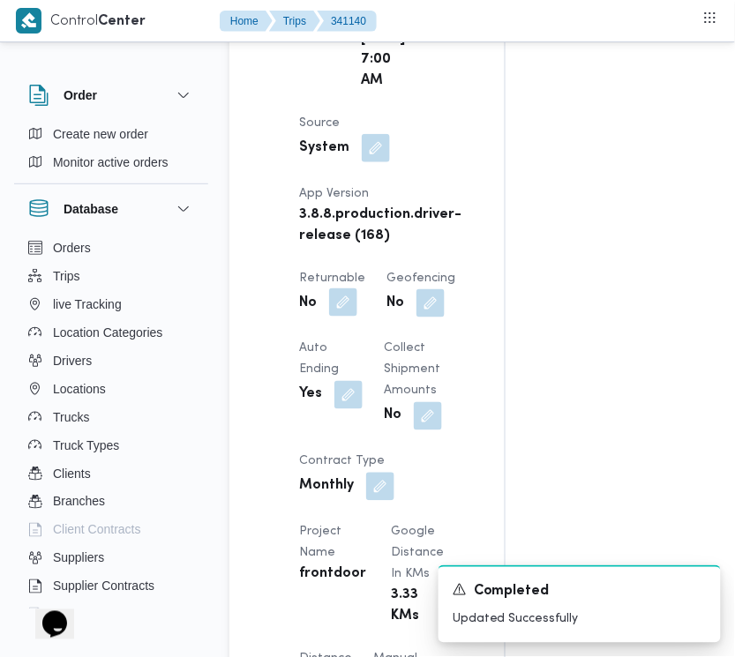
click at [344, 317] on button "button" at bounding box center [343, 302] width 28 height 28
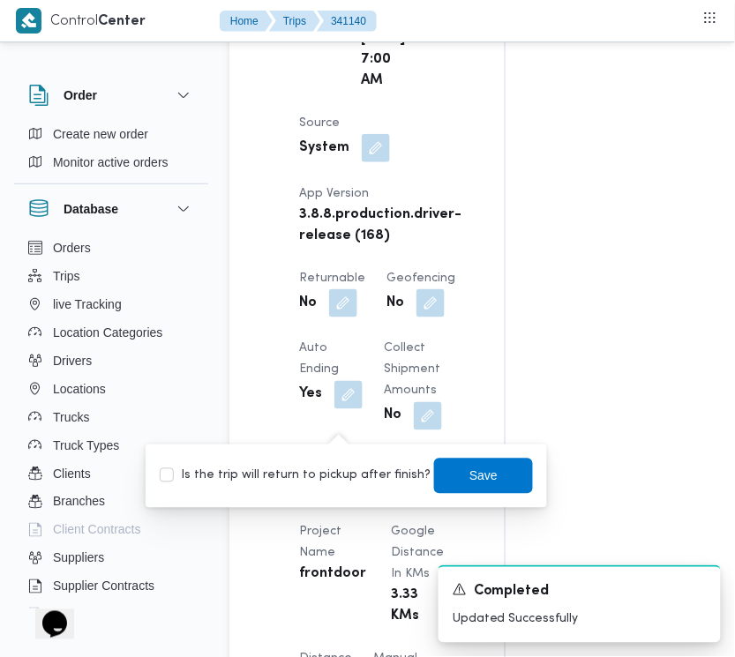
click at [340, 477] on label "Is the trip will return to pickup after finish?" at bounding box center [295, 476] width 271 height 21
checkbox input "true"
click at [452, 479] on span "Save" at bounding box center [483, 475] width 99 height 35
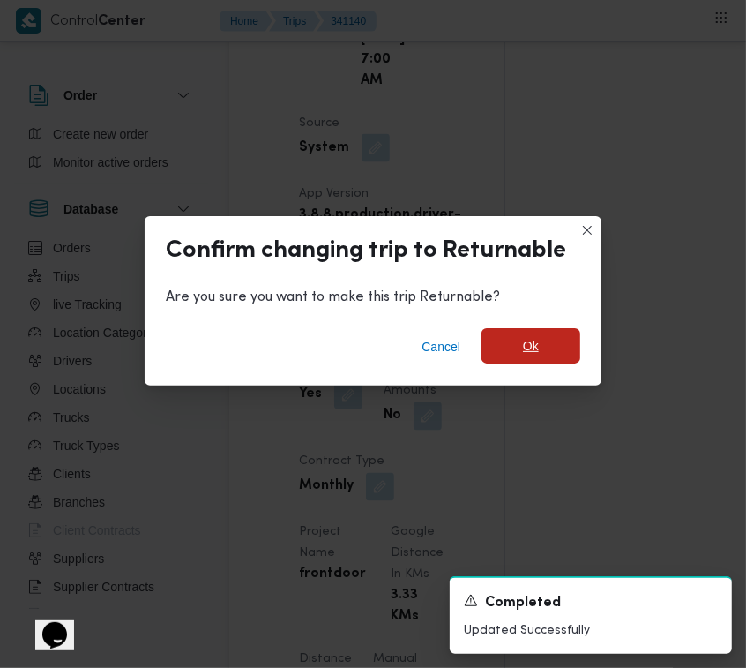
click at [514, 342] on span "Ok" at bounding box center [531, 345] width 99 height 35
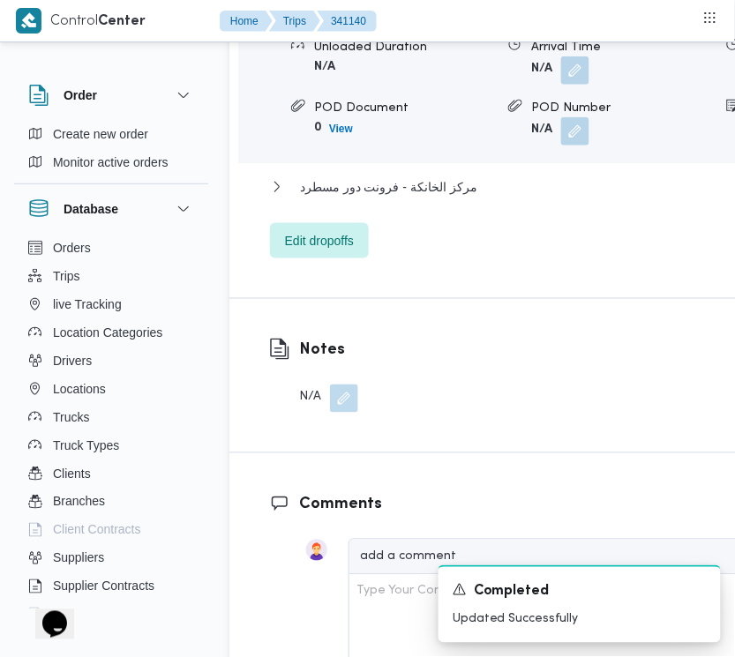
scroll to position [3131, 0]
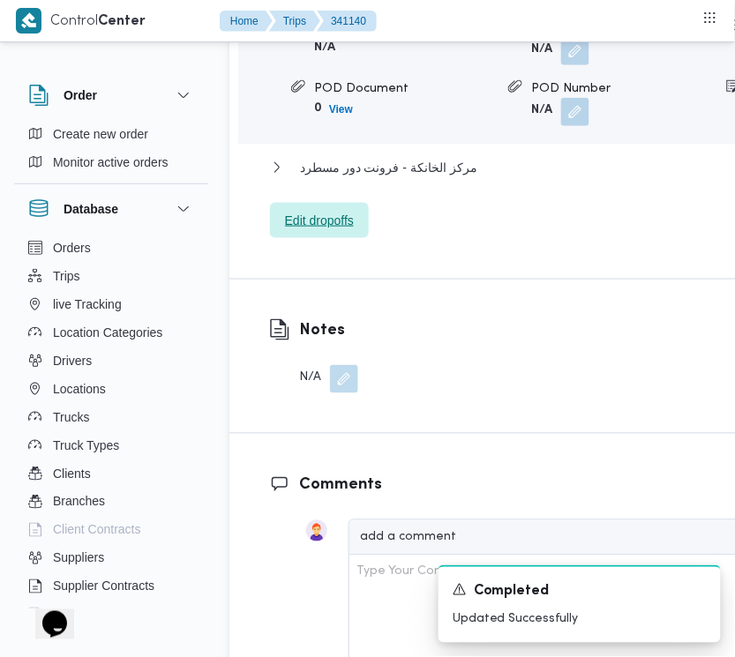
click at [289, 231] on span "Edit dropoffs" at bounding box center [319, 220] width 69 height 21
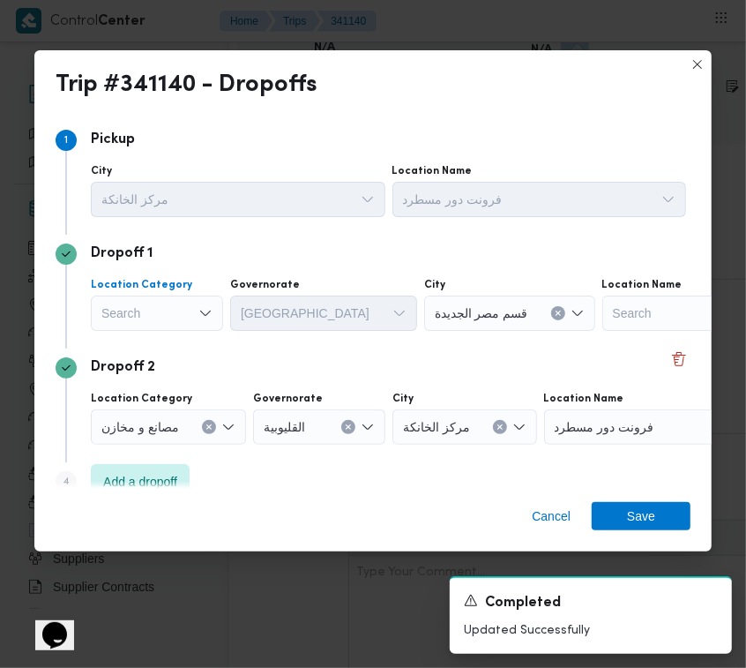
click at [132, 307] on div "Search" at bounding box center [157, 312] width 132 height 35
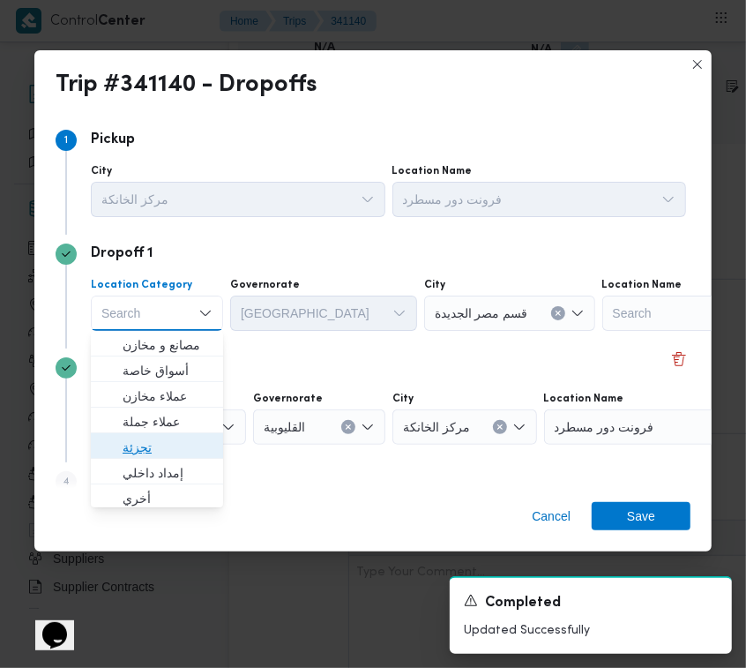
click at [159, 437] on span "تجزئة" at bounding box center [168, 447] width 90 height 21
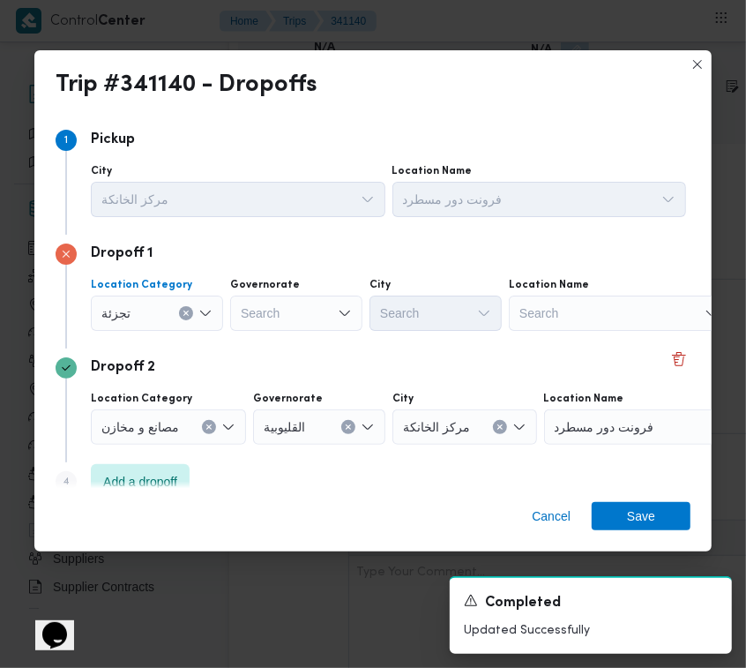
drag, startPoint x: 297, startPoint y: 289, endPoint x: 292, endPoint y: 324, distance: 34.8
click at [297, 296] on div "Governorate Search" at bounding box center [296, 304] width 132 height 53
click at [289, 326] on div "Search" at bounding box center [296, 312] width 132 height 35
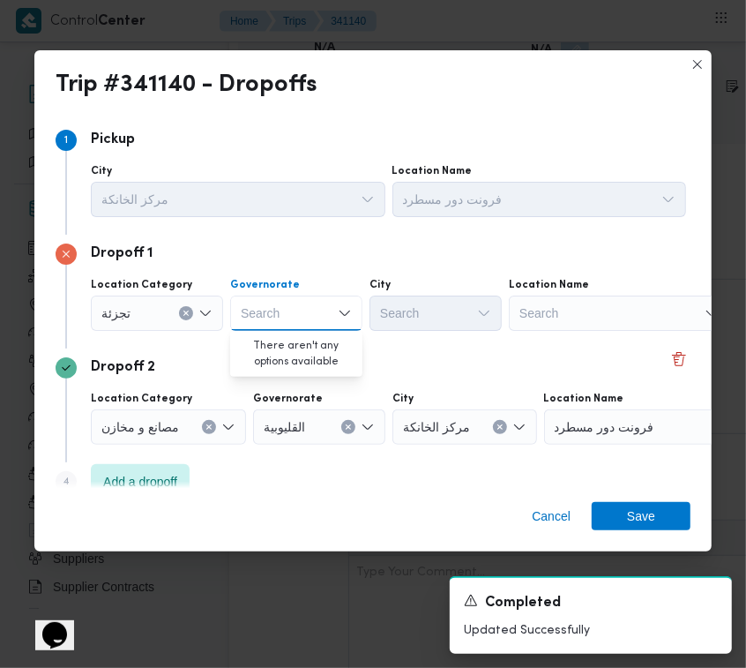
paste input "[GEOGRAPHIC_DATA]"
type input "[GEOGRAPHIC_DATA]"
click at [292, 323] on div "[GEOGRAPHIC_DATA] [GEOGRAPHIC_DATA]" at bounding box center [296, 312] width 132 height 35
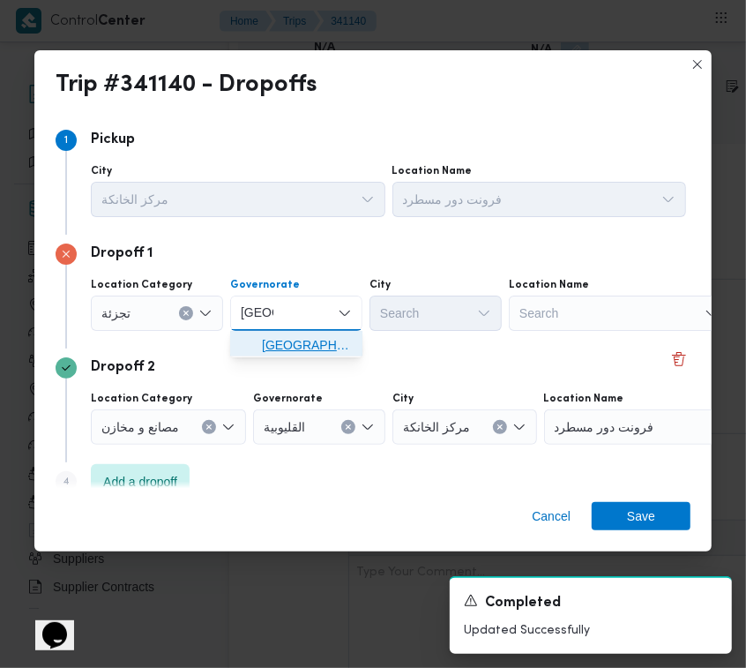
click at [289, 351] on span "[GEOGRAPHIC_DATA]" at bounding box center [307, 344] width 90 height 21
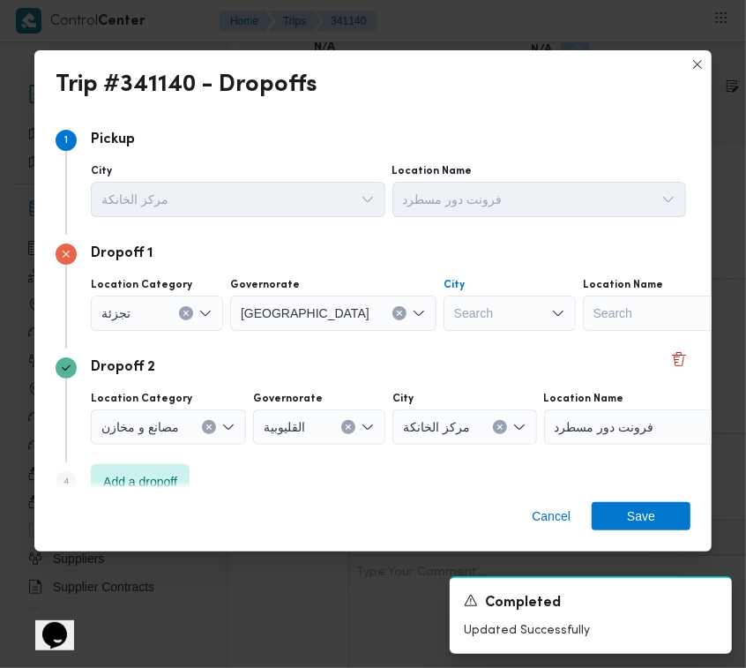
click at [444, 305] on div "Search" at bounding box center [510, 312] width 132 height 35
paste input "[GEOGRAPHIC_DATA]"
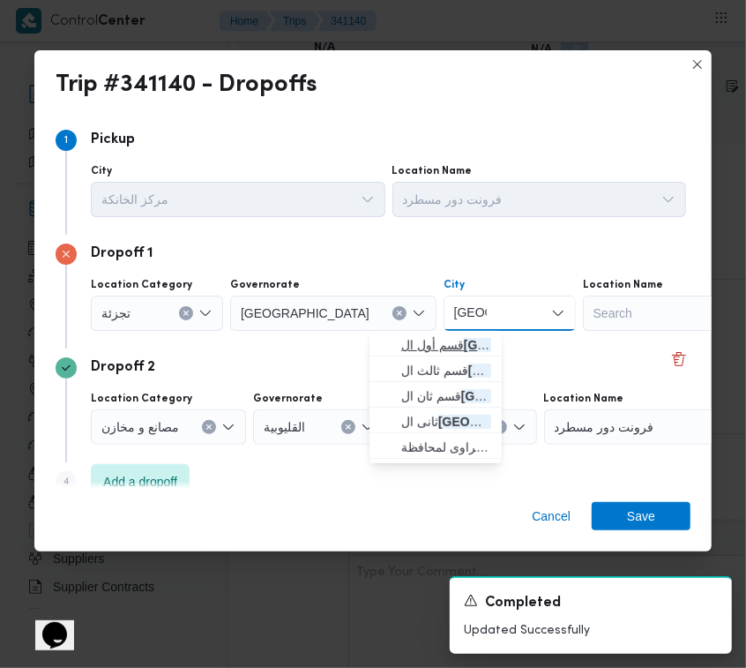
type input "[GEOGRAPHIC_DATA]"
click at [407, 342] on span "قسم أول ال قاهرة الجديدة" at bounding box center [446, 344] width 90 height 21
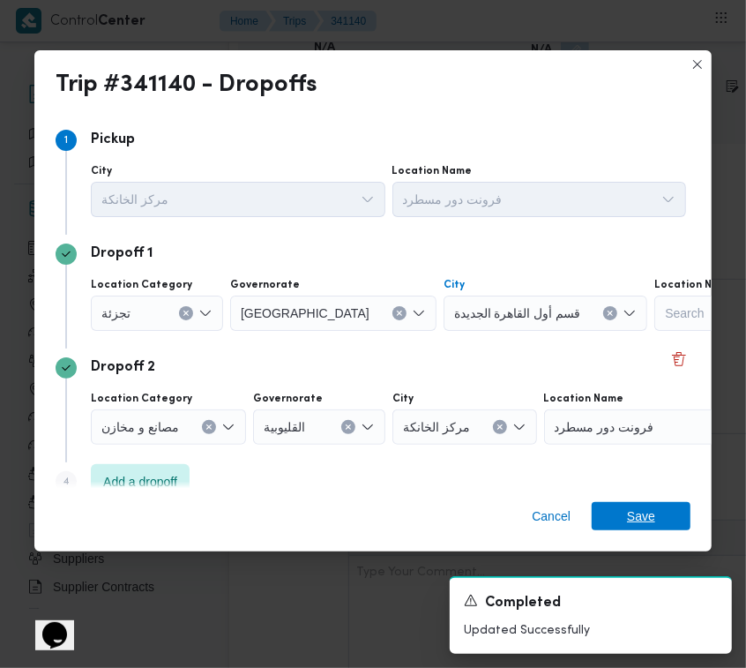
click at [632, 510] on span "Save" at bounding box center [641, 516] width 28 height 28
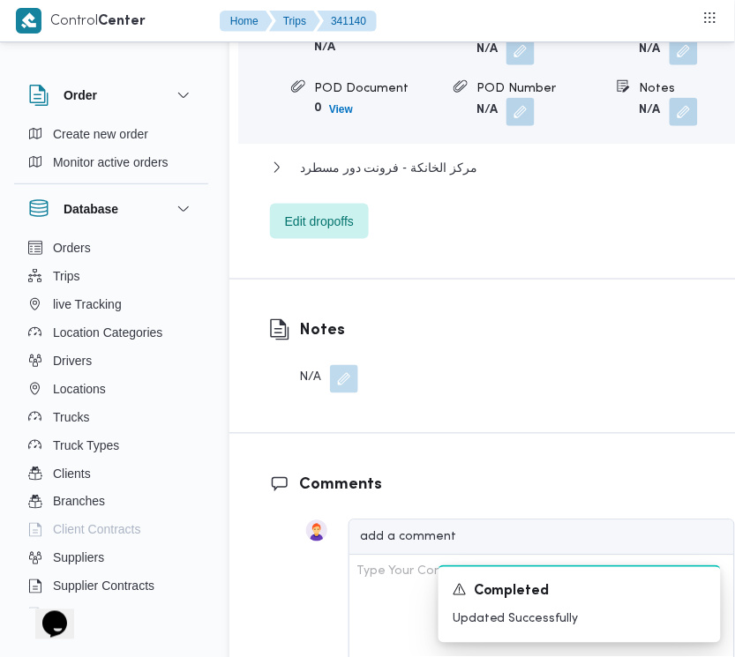
scroll to position [3151, 0]
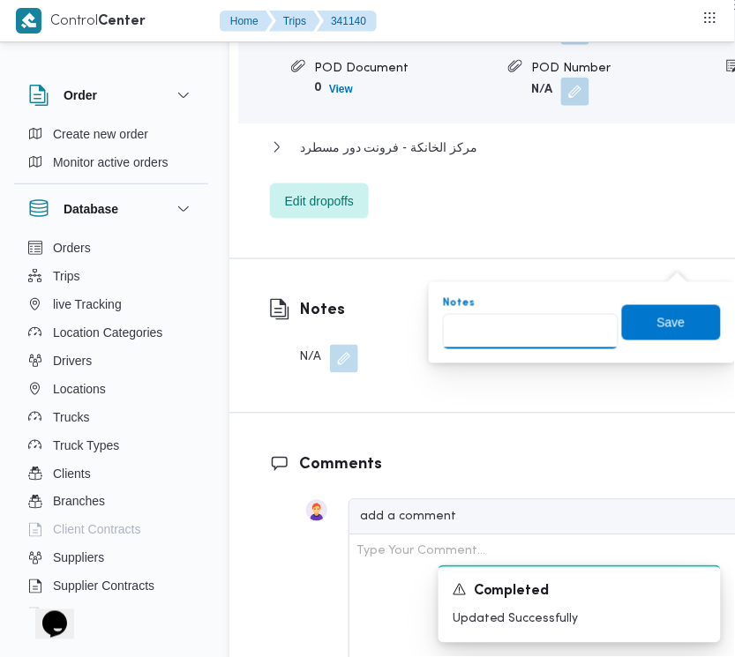
click at [527, 337] on input "Notes" at bounding box center [530, 331] width 175 height 35
paste input "تجمع"
type input "تجمع"
click at [657, 316] on span "Save" at bounding box center [671, 321] width 28 height 21
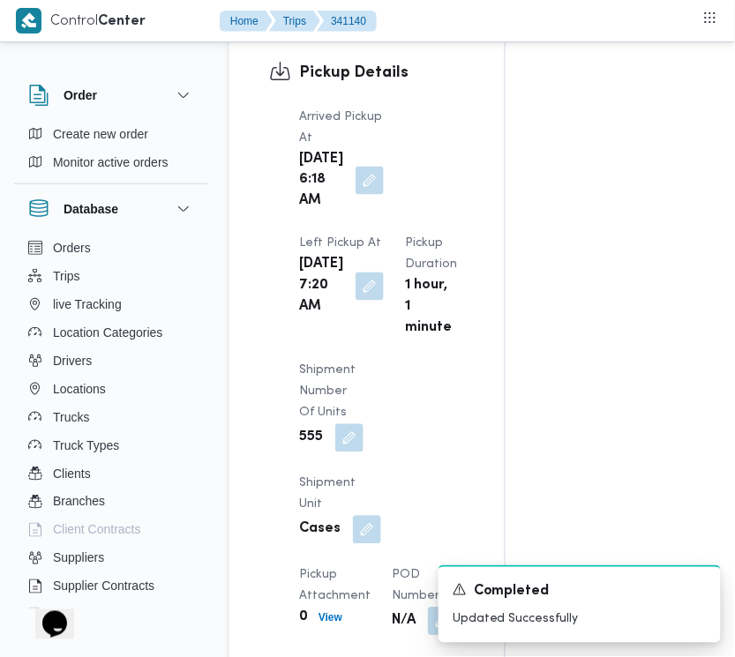
scroll to position [0, 0]
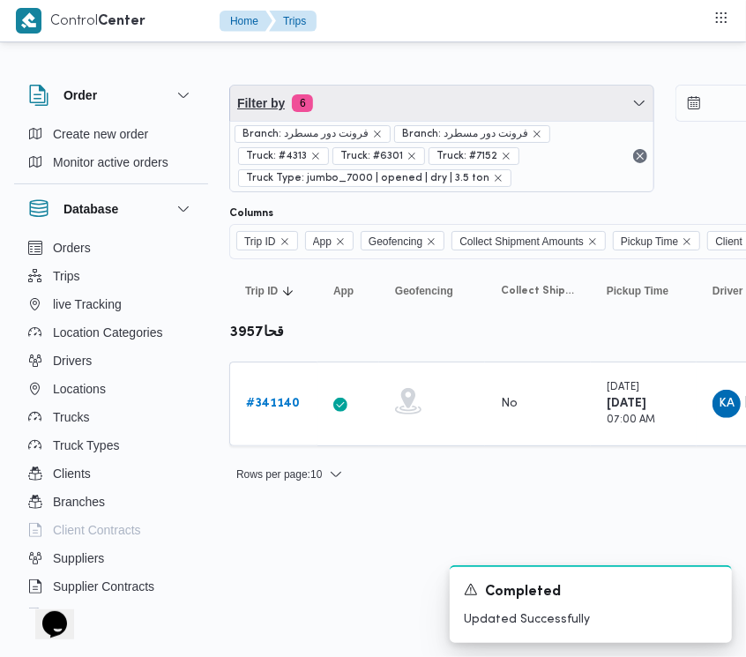
click at [385, 113] on span "Filter by 6" at bounding box center [441, 103] width 423 height 35
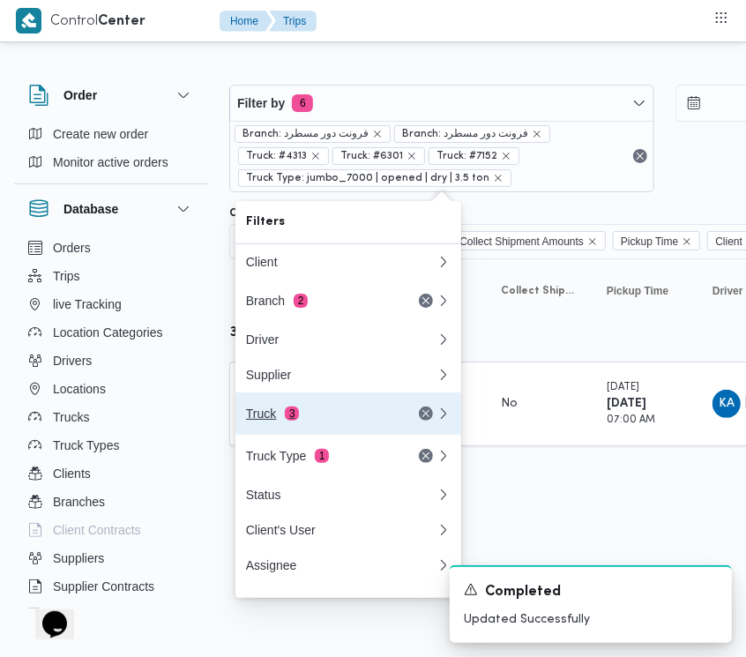
click at [313, 421] on div "Truck 3" at bounding box center [320, 414] width 148 height 14
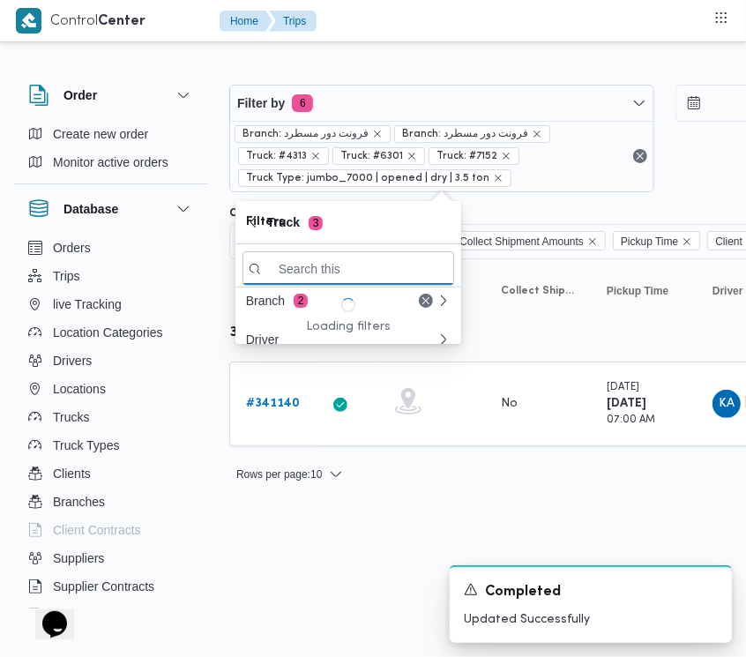
paste input "6849"
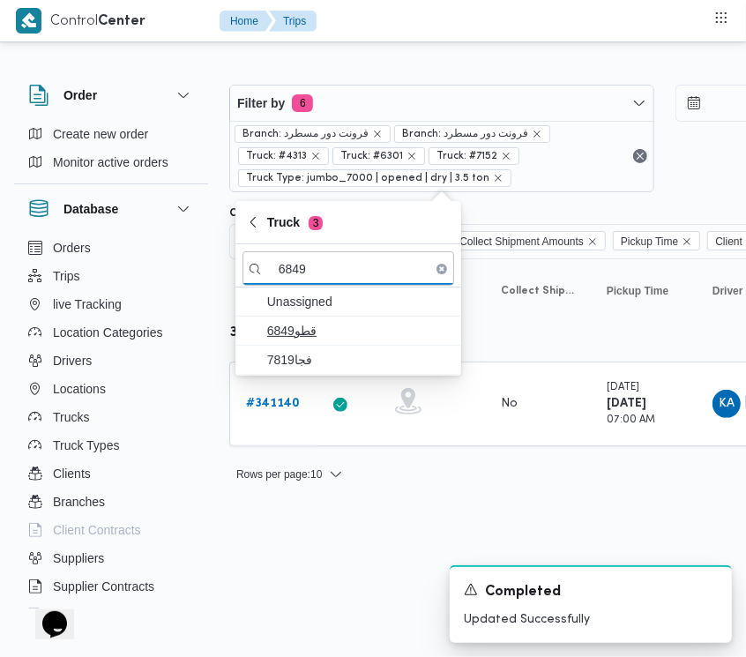
type input "6849"
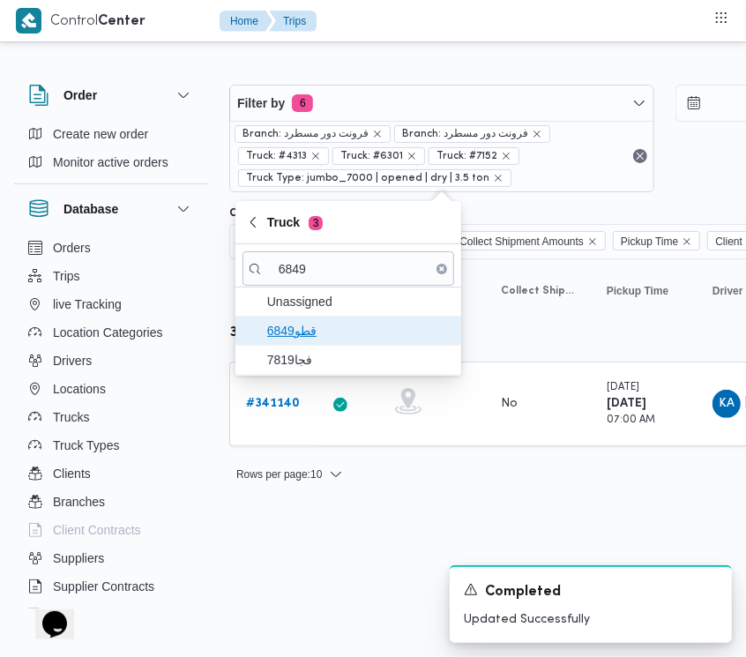
click at [293, 341] on span "قطو6849" at bounding box center [358, 330] width 183 height 21
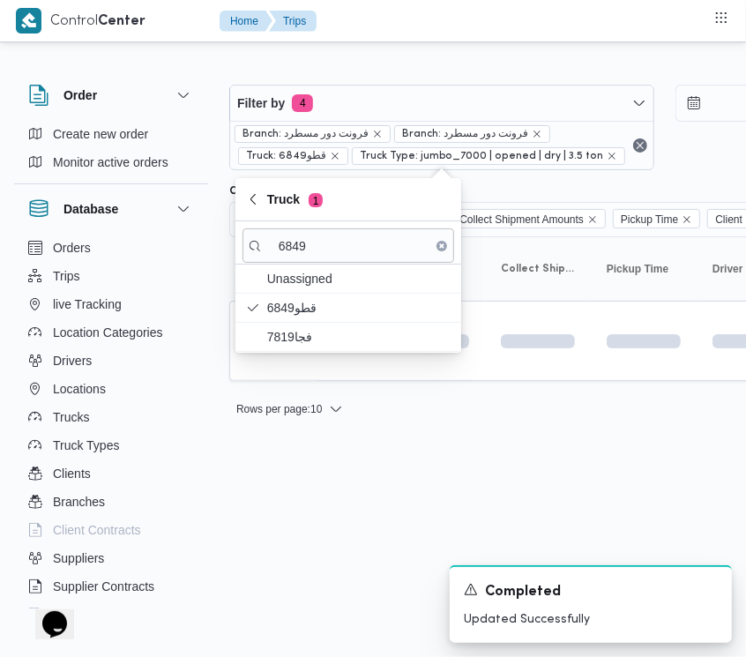
click at [302, 608] on html "Control Center Home Trips Order Create new order Monitor active orders Database…" at bounding box center [373, 328] width 746 height 657
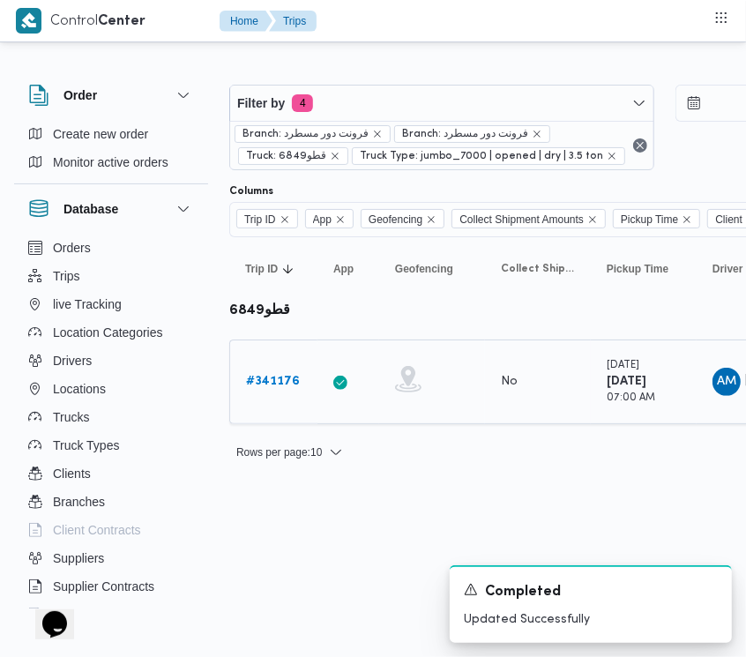
click at [284, 401] on td "Trip ID # 341176" at bounding box center [273, 382] width 88 height 85
click at [283, 399] on td "Trip ID # 341176" at bounding box center [273, 382] width 88 height 85
click at [276, 390] on link "# 341176" at bounding box center [273, 381] width 54 height 21
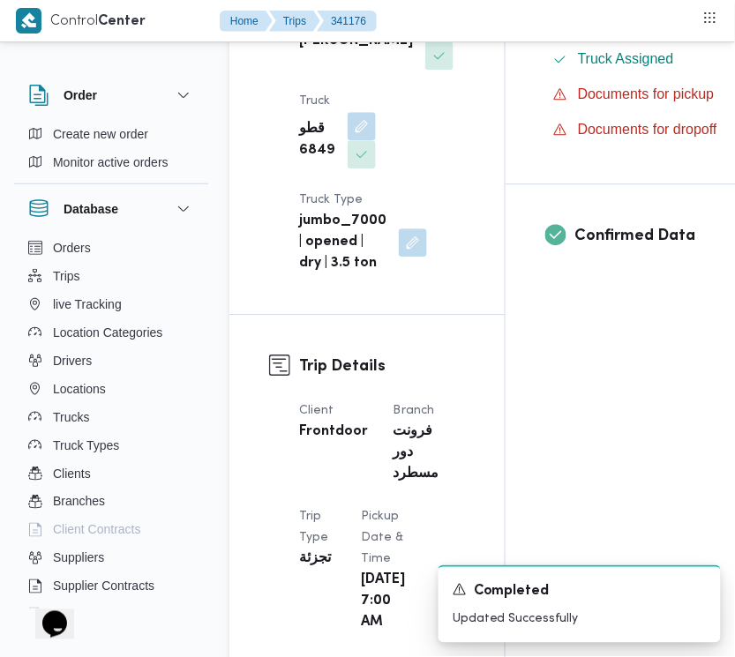
scroll to position [1148, 0]
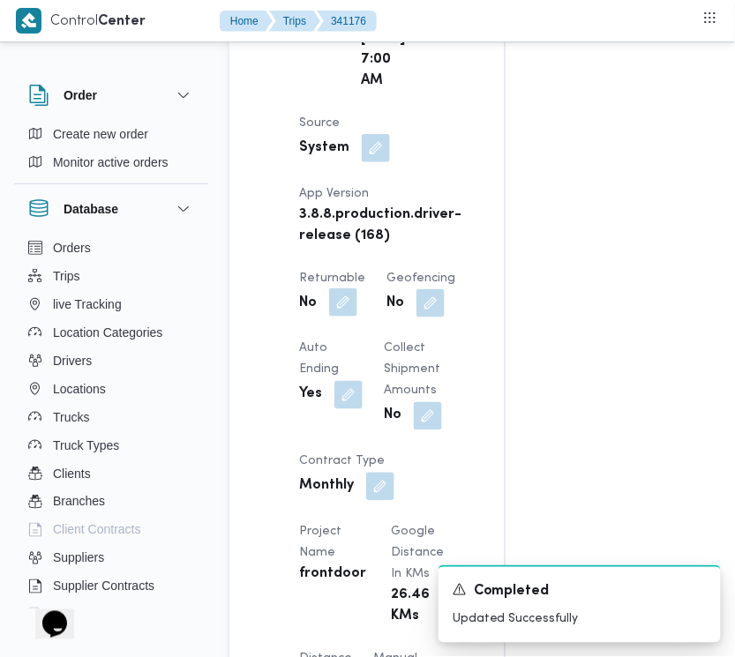
drag, startPoint x: 340, startPoint y: 422, endPoint x: 340, endPoint y: 434, distance: 12.3
click at [340, 317] on button "button" at bounding box center [343, 302] width 28 height 28
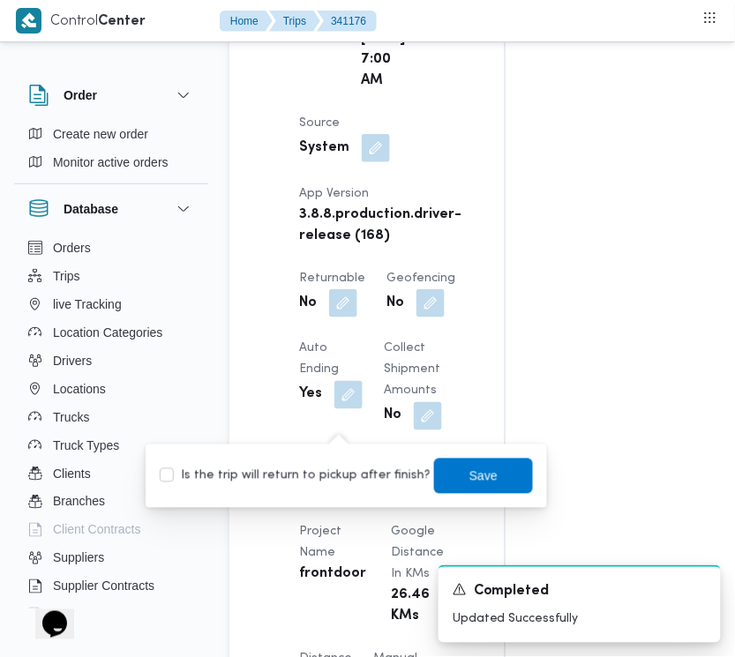
click at [332, 467] on label "Is the trip will return to pickup after finish?" at bounding box center [295, 476] width 271 height 21
checkbox input "true"
click at [489, 476] on span "Save" at bounding box center [483, 475] width 99 height 35
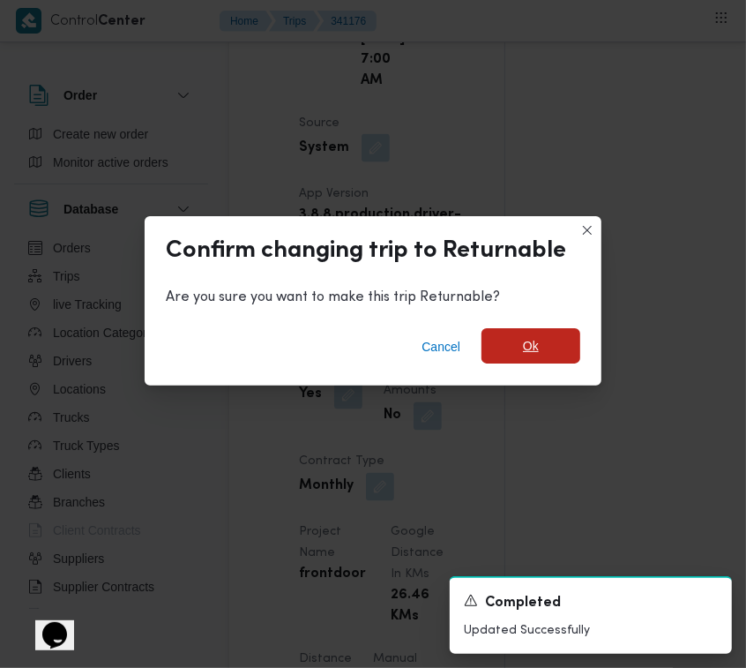
click at [539, 340] on span "Ok" at bounding box center [531, 345] width 99 height 35
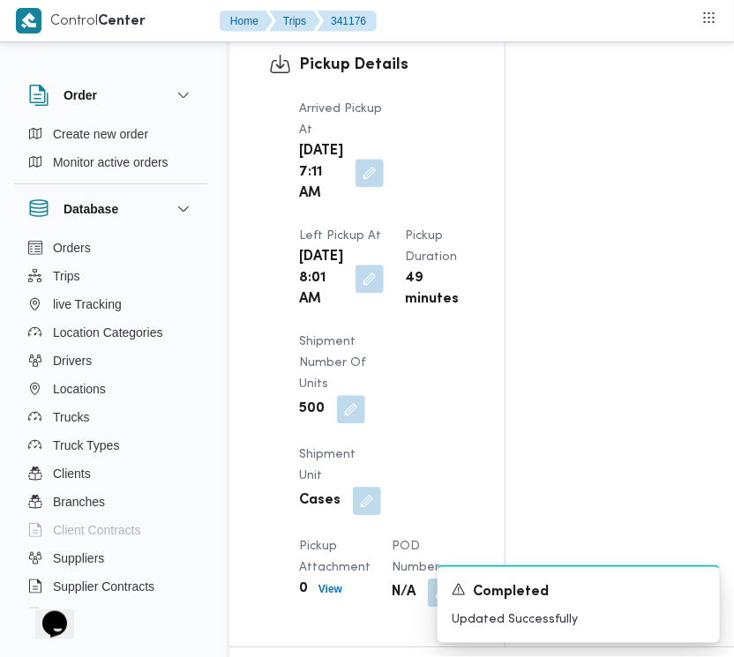
scroll to position [0, 0]
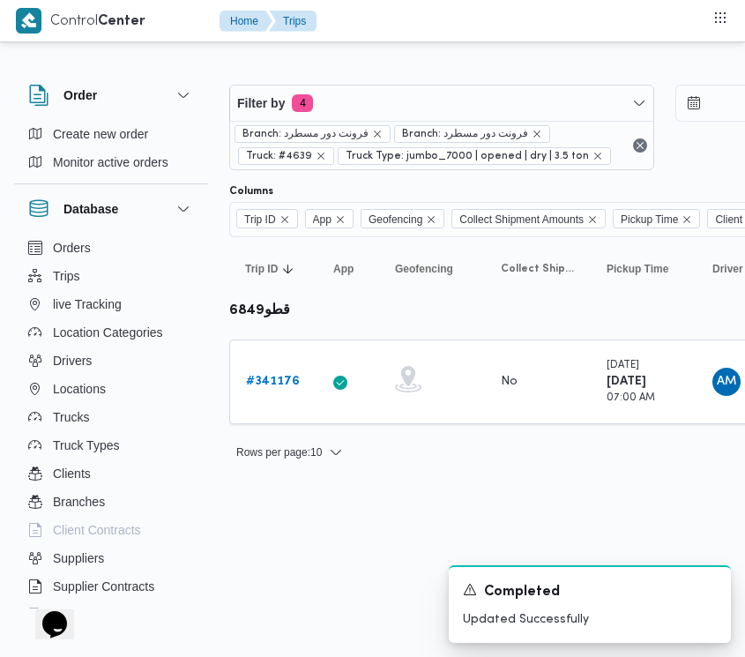
click at [380, 126] on span "Branch: فرونت دور مسطرد" at bounding box center [313, 134] width 156 height 18
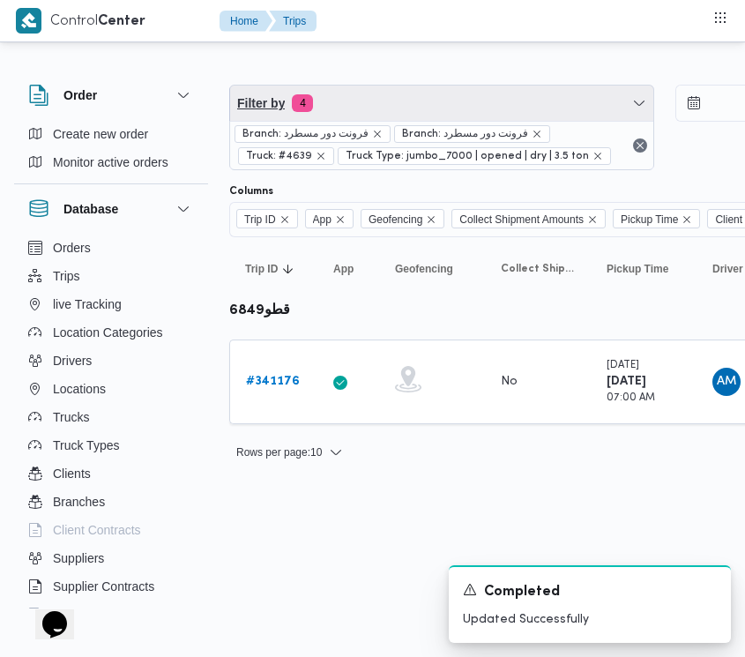
click at [375, 103] on span "Filter by 4" at bounding box center [441, 103] width 423 height 35
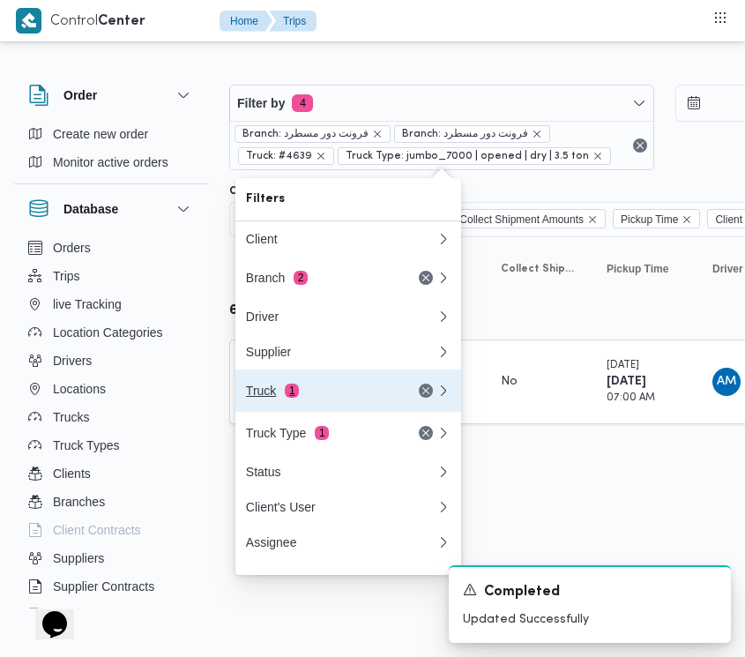
click at [346, 389] on div "Truck 1" at bounding box center [341, 391] width 212 height 42
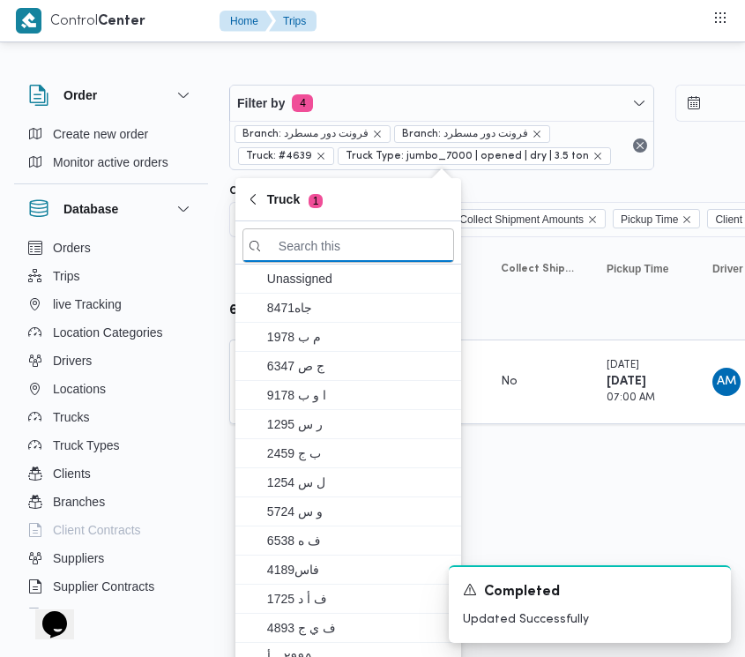
paste input "2146"
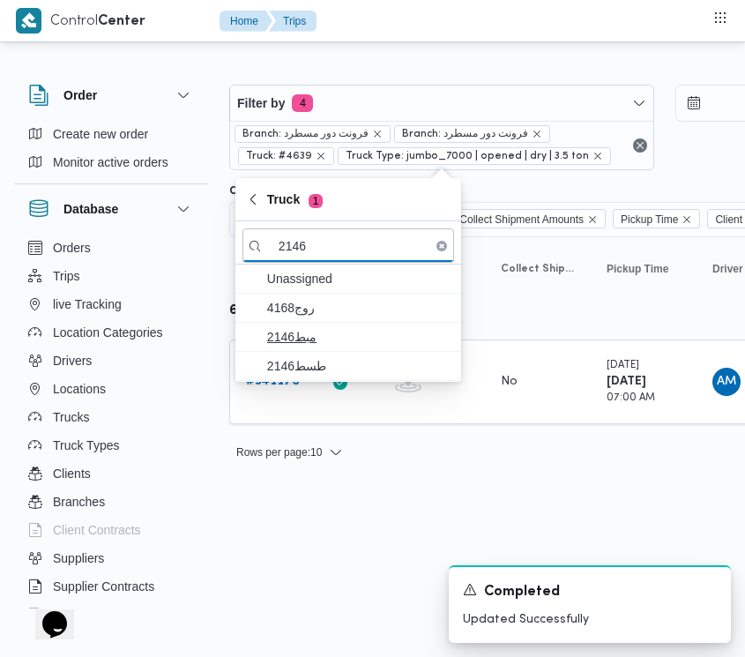
type input "2146"
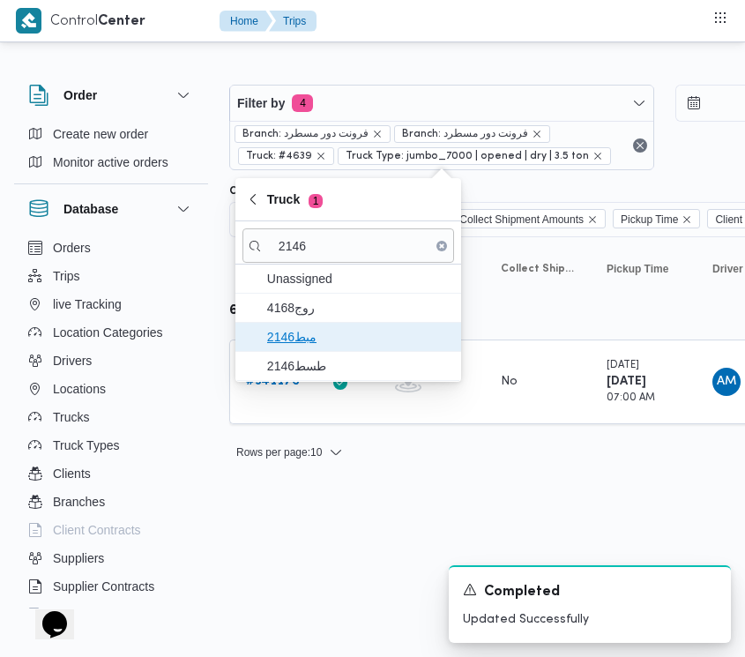
click at [399, 332] on span "مبط2146" at bounding box center [358, 336] width 183 height 21
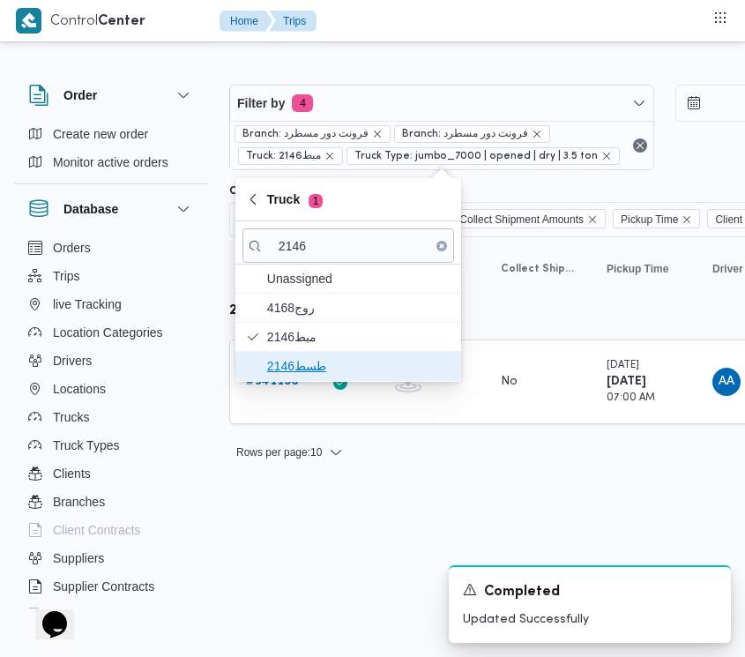
click at [322, 357] on span "طسط2146" at bounding box center [358, 365] width 183 height 21
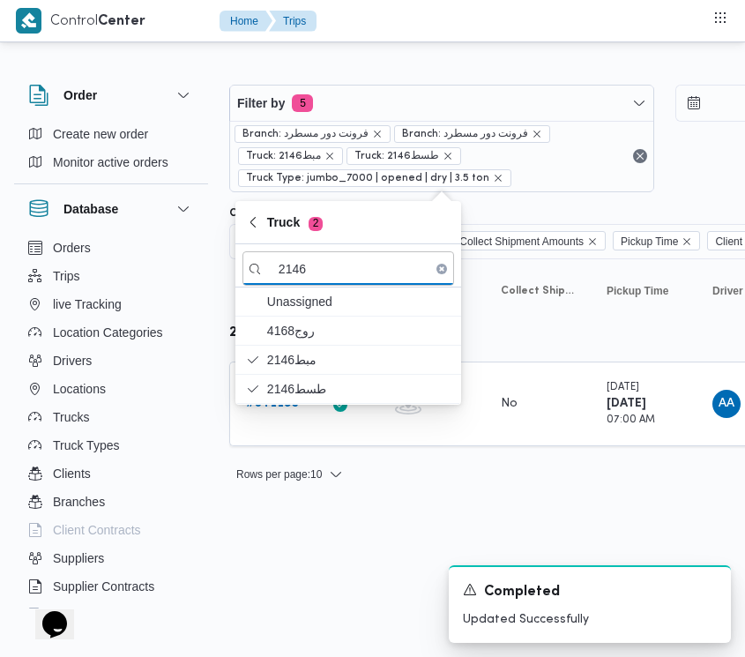
click at [316, 526] on html "Control Center Home Trips Order Create new order Monitor active orders Database…" at bounding box center [372, 328] width 745 height 657
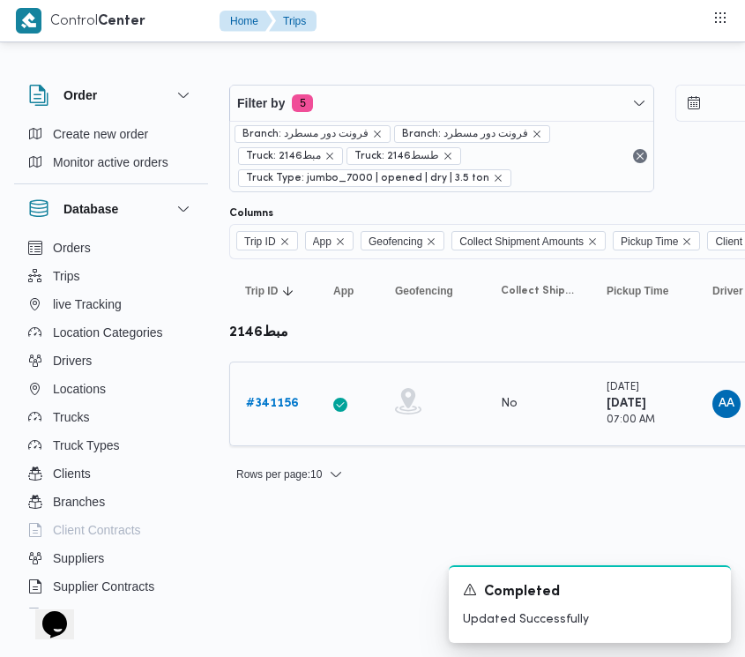
click at [280, 409] on b "# 341156" at bounding box center [272, 403] width 53 height 11
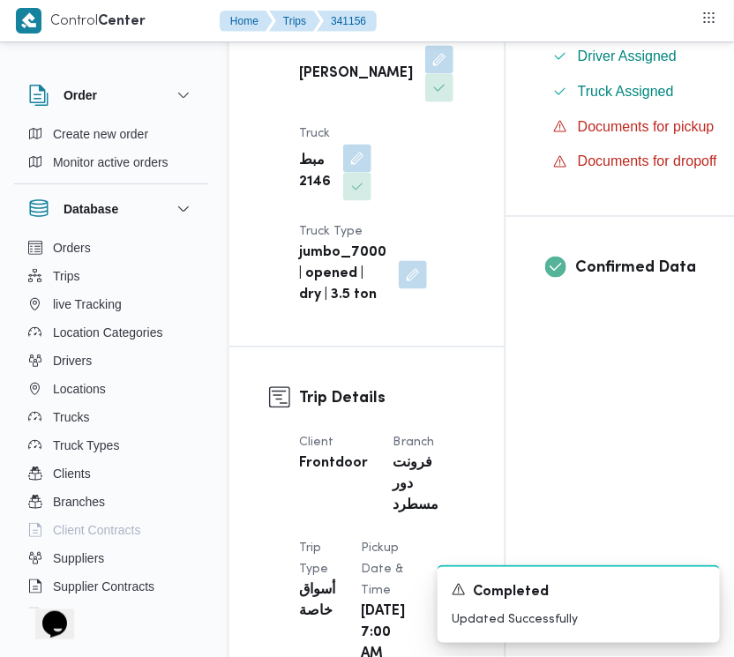
scroll to position [1148, 0]
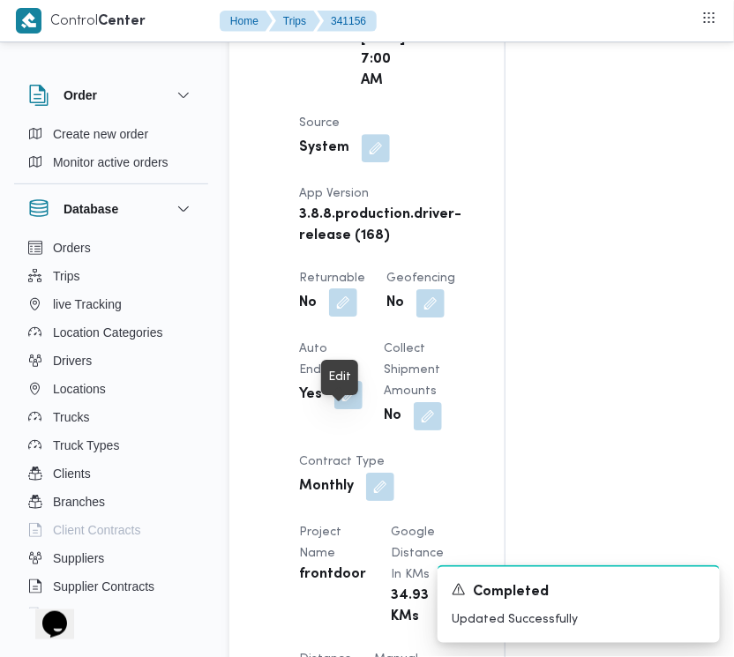
click at [340, 317] on button "button" at bounding box center [343, 302] width 28 height 28
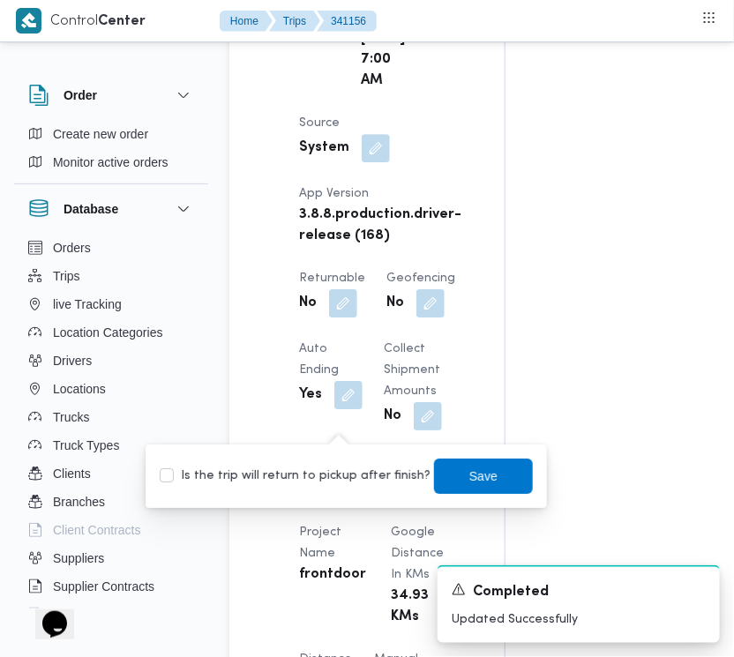
click at [313, 461] on div "Is the trip will return to pickup after finish? Save" at bounding box center [346, 476] width 377 height 39
click at [306, 474] on label "Is the trip will return to pickup after finish?" at bounding box center [295, 476] width 271 height 21
checkbox input "true"
click at [504, 469] on span "Save" at bounding box center [483, 475] width 99 height 35
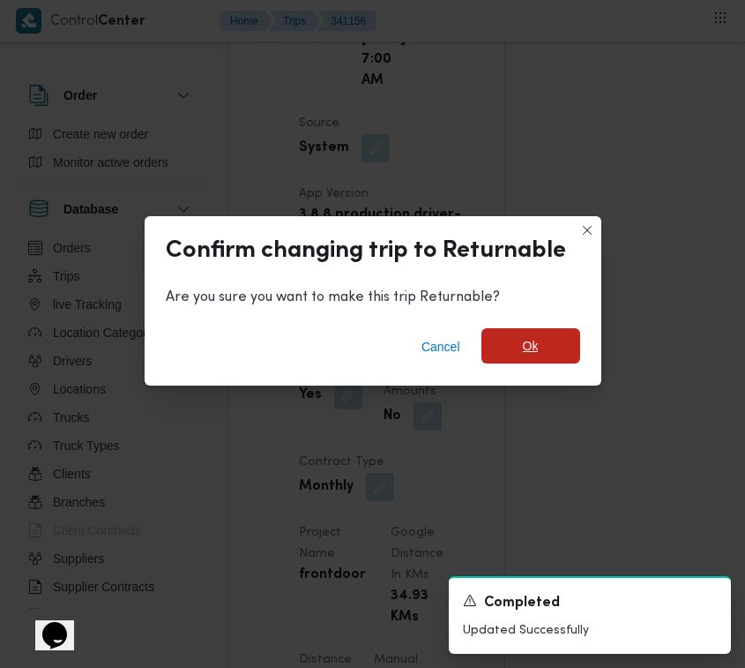
click at [540, 360] on span "Ok" at bounding box center [531, 345] width 99 height 35
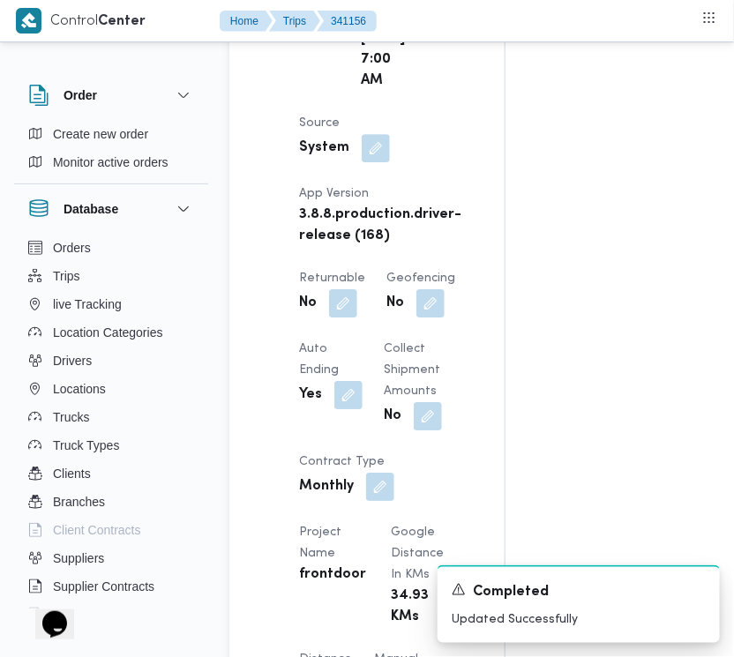
click at [730, 541] on div "Assignees Checklist Dropoffs details entered Driver Assigned Truck Assigned Doc…" at bounding box center [639, 496] width 269 height 2642
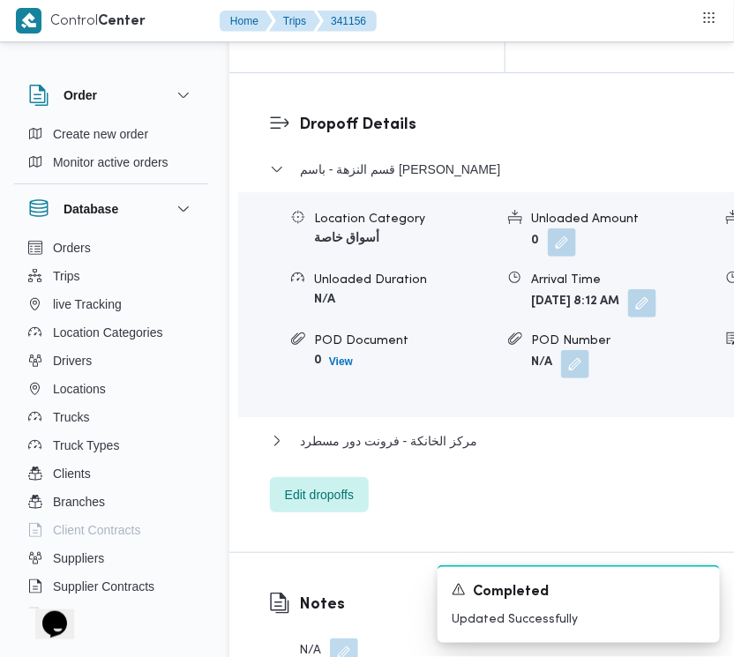
scroll to position [3467, 0]
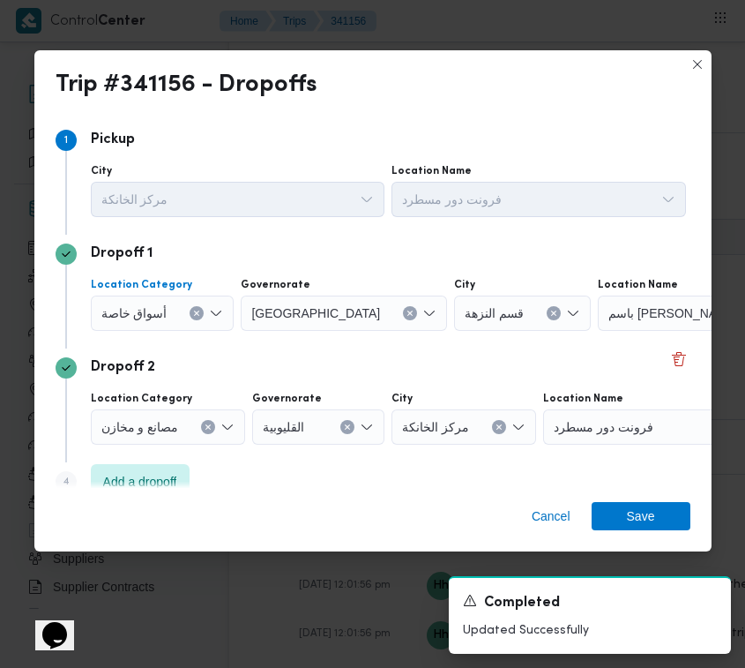
click at [126, 301] on div "أسواق خاصة" at bounding box center [163, 312] width 144 height 35
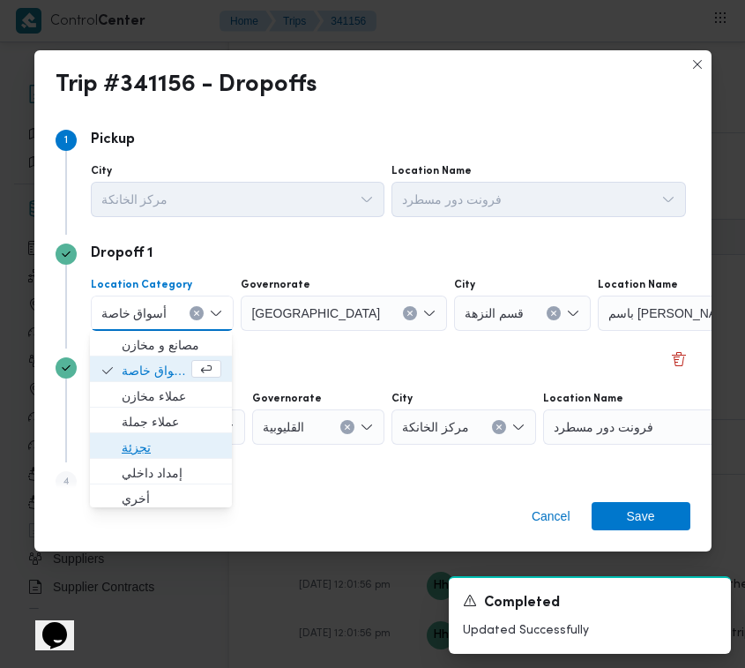
click at [130, 444] on span "تجزئة" at bounding box center [172, 447] width 100 height 21
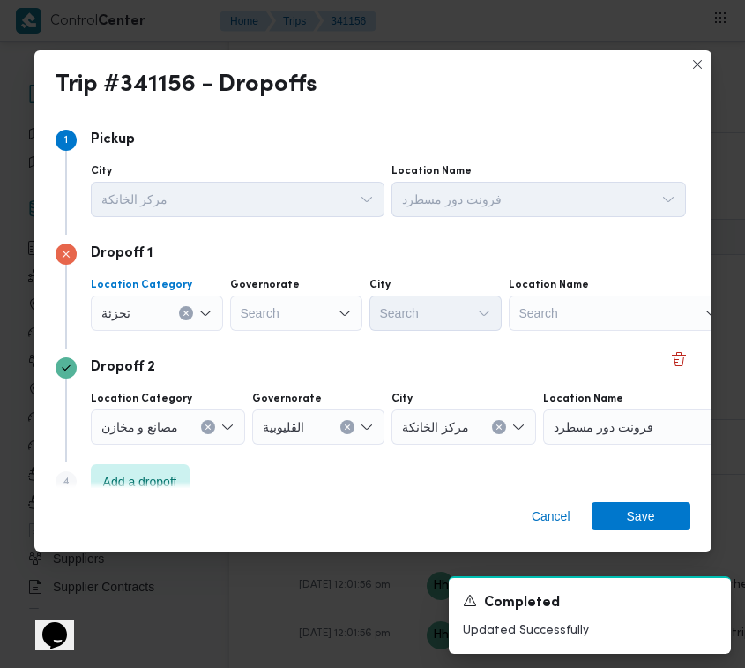
click at [294, 301] on div "Search" at bounding box center [296, 312] width 132 height 35
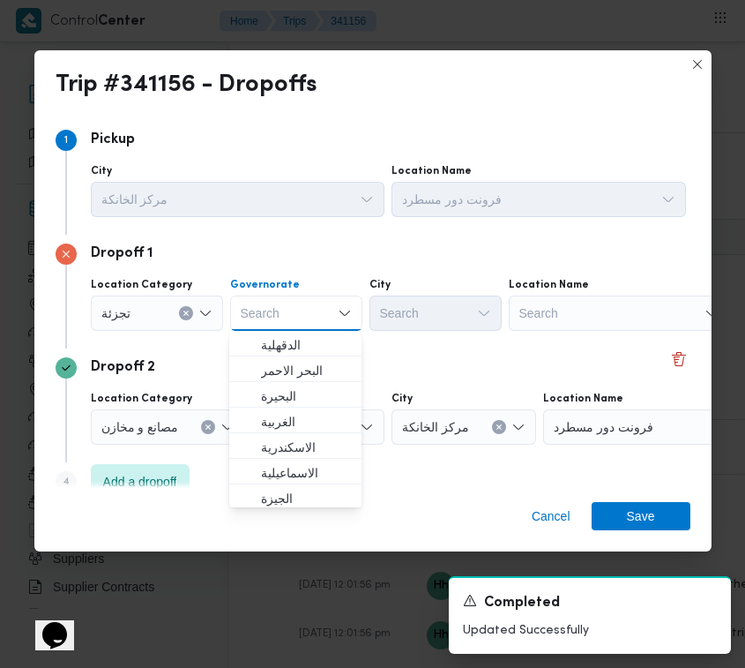
paste input "جيزة"
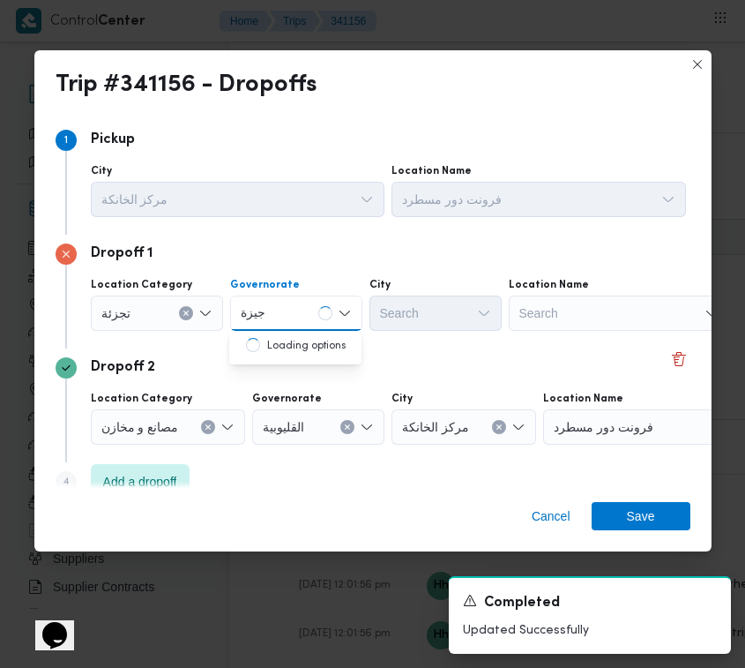
type input "جيزة"
click at [293, 320] on div "جيزة جيزة" at bounding box center [296, 312] width 132 height 35
click at [297, 355] on span "ال جيزة" at bounding box center [306, 344] width 90 height 21
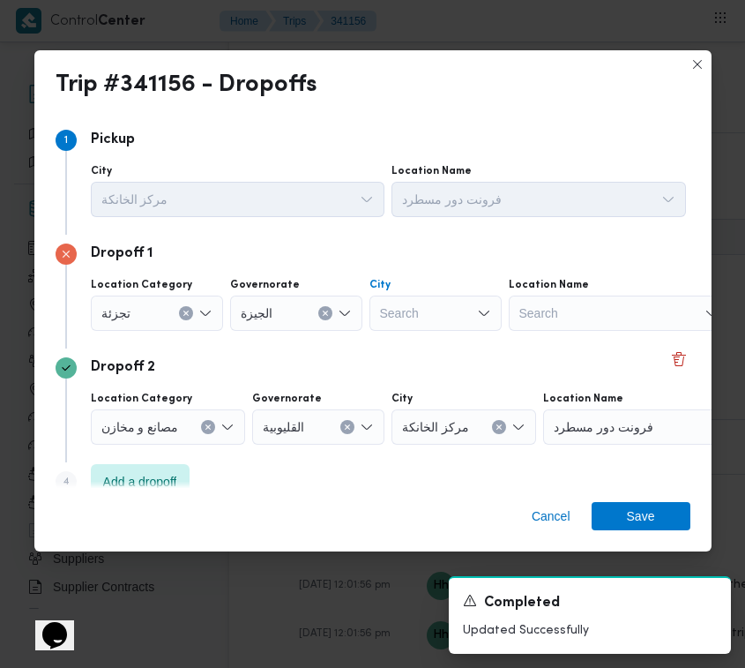
click at [457, 318] on div "Search" at bounding box center [436, 312] width 132 height 35
paste input "الهرم"
type input "الهرم"
click at [376, 346] on span "الهرم" at bounding box center [435, 345] width 118 height 28
click at [653, 526] on span "Save" at bounding box center [641, 515] width 99 height 28
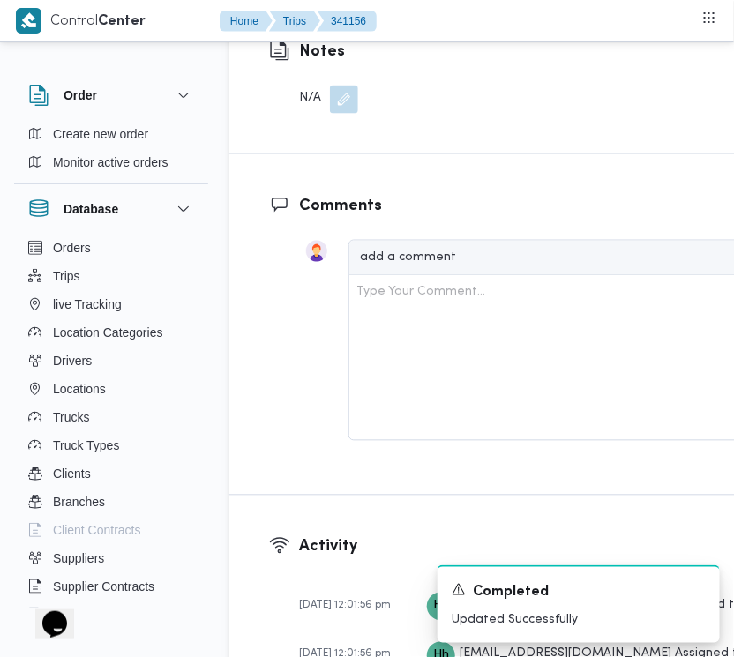
scroll to position [2871, 0]
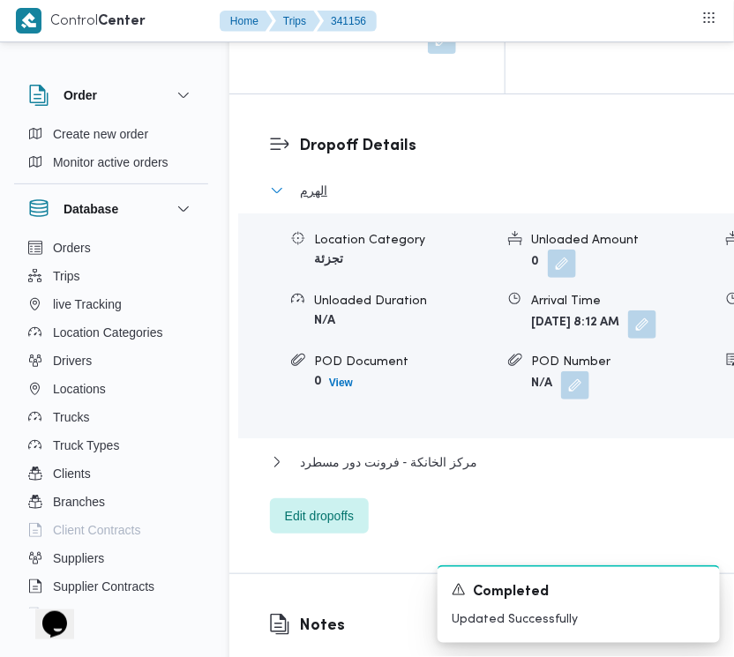
click at [300, 201] on span "الهرم" at bounding box center [313, 190] width 27 height 21
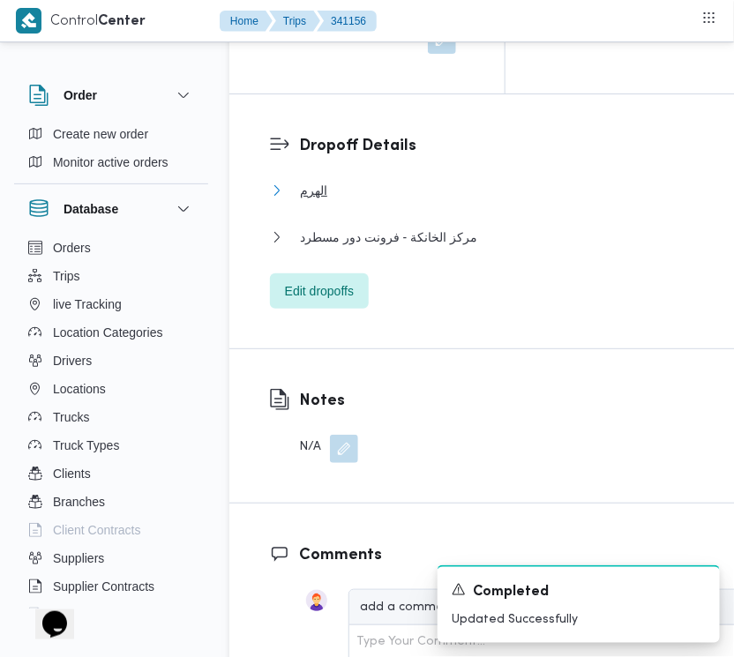
scroll to position [2297, 0]
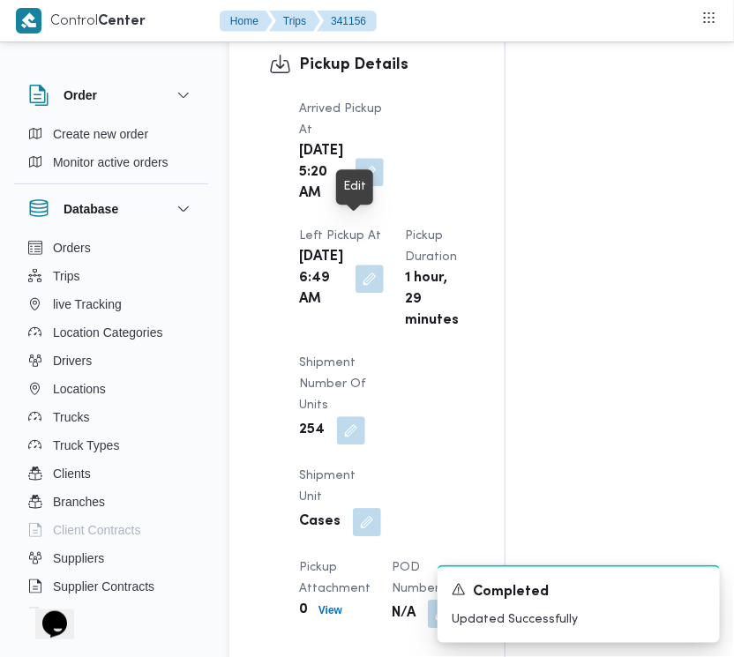
click at [355, 186] on button "button" at bounding box center [369, 172] width 28 height 28
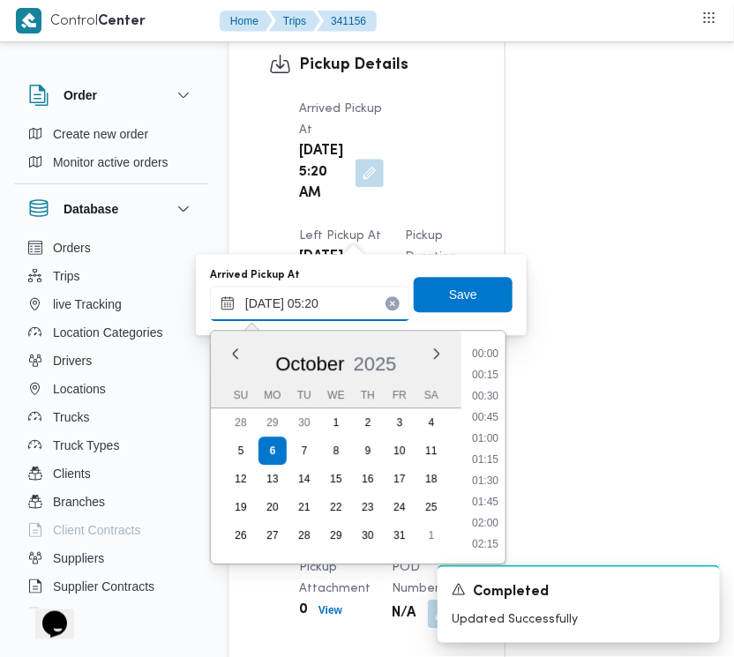
click at [338, 302] on input "[DATE] 05:20" at bounding box center [310, 303] width 200 height 35
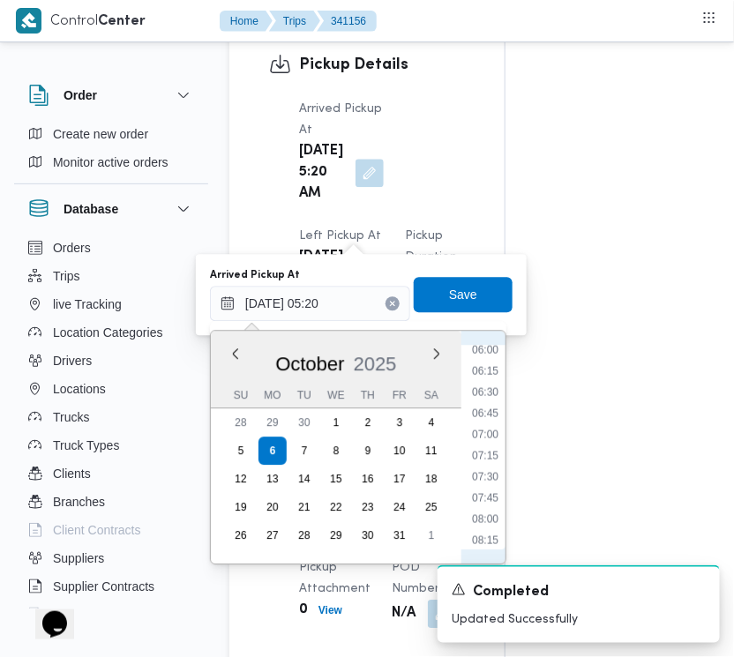
click at [491, 421] on ul "00:00 00:15 00:30 00:45 01:00 01:15 01:30 01:45 02:00 02:15 02:30 02:45 03:00 0…" at bounding box center [485, 447] width 41 height 205
click at [490, 425] on li "07:00" at bounding box center [485, 434] width 41 height 18
type input "[DATE] 07:00"
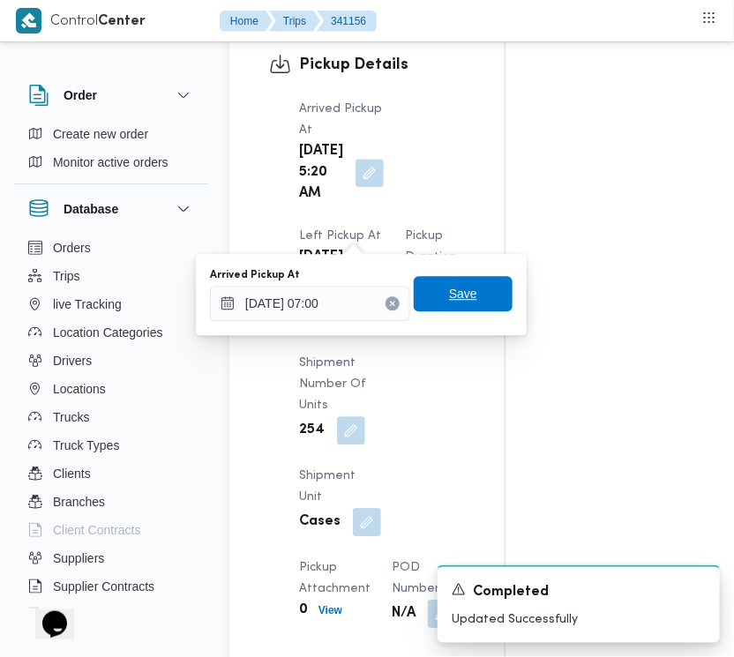
click at [478, 293] on span "Save" at bounding box center [463, 293] width 99 height 35
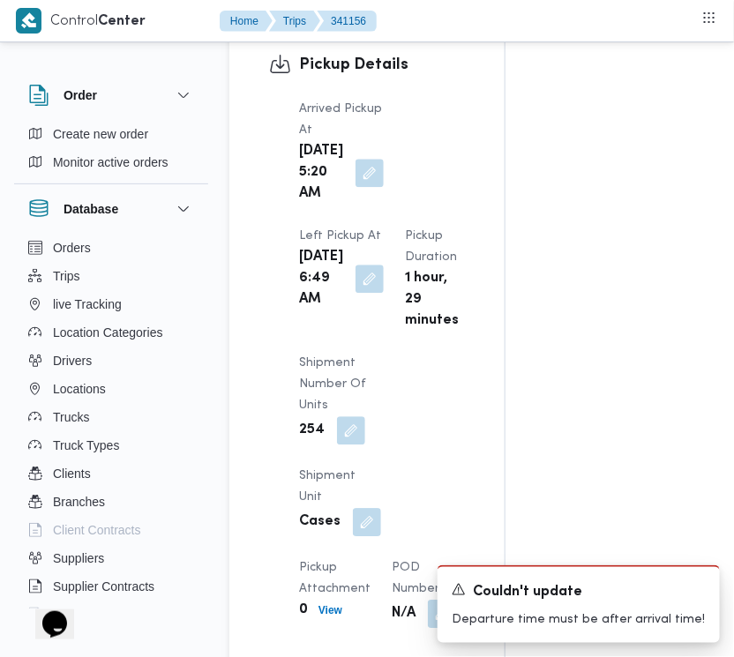
click at [468, 173] on div "Arrived Pickup At [DATE] 5:20 AM Left Pickup At [GEOGRAPHIC_DATA][DATE] 6:49 AM…" at bounding box center [381, 363] width 187 height 550
drag, startPoint x: 367, startPoint y: 223, endPoint x: 362, endPoint y: 238, distance: 15.6
click at [364, 186] on button "button" at bounding box center [369, 172] width 28 height 28
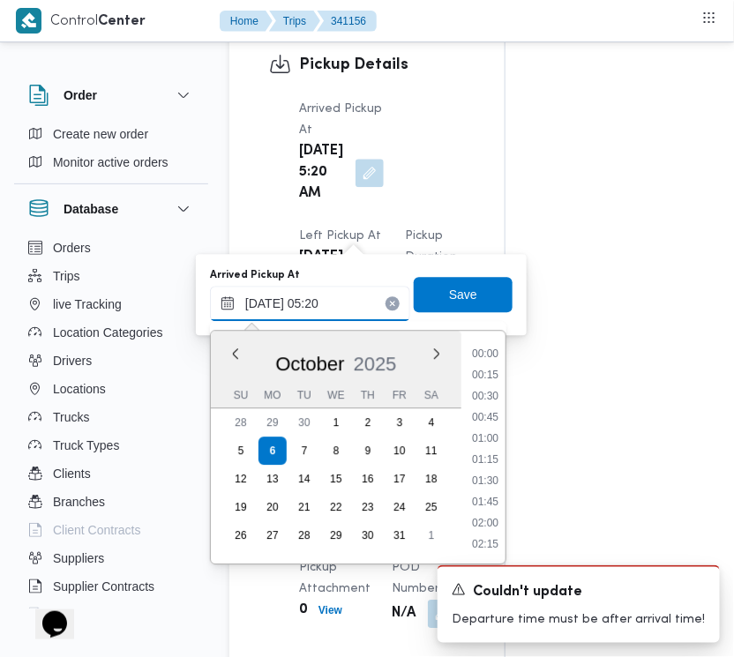
click at [347, 307] on input "[DATE] 05:20" at bounding box center [310, 303] width 200 height 35
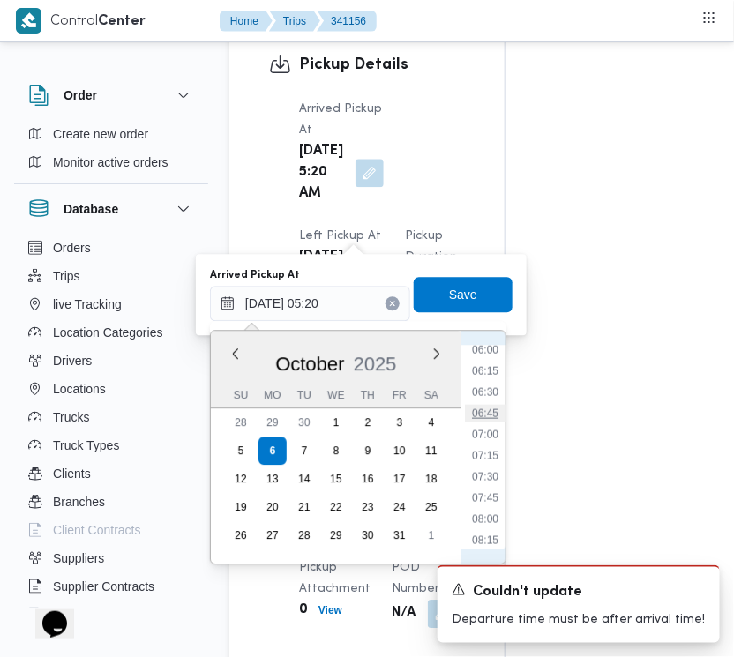
click at [483, 416] on li "06:45" at bounding box center [485, 413] width 41 height 18
type input "[DATE] 05:20"
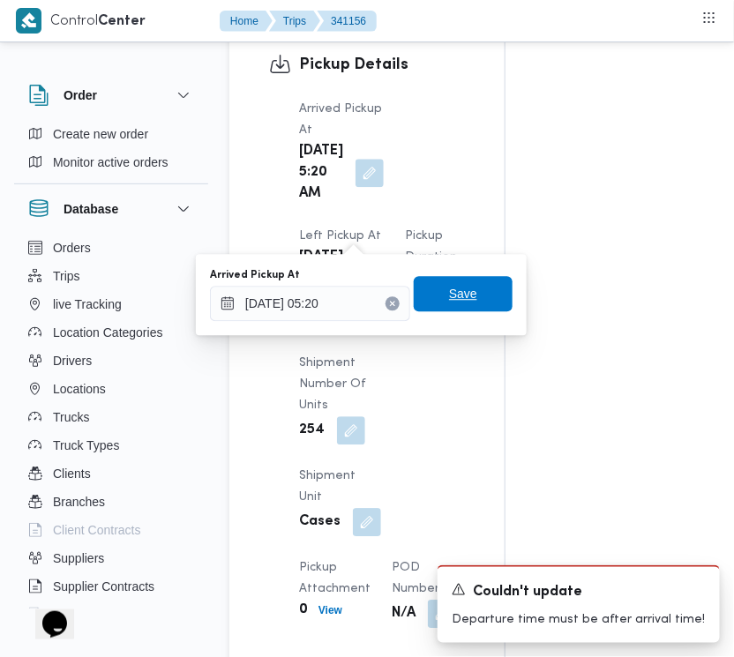
click at [468, 291] on span "Save" at bounding box center [463, 293] width 99 height 35
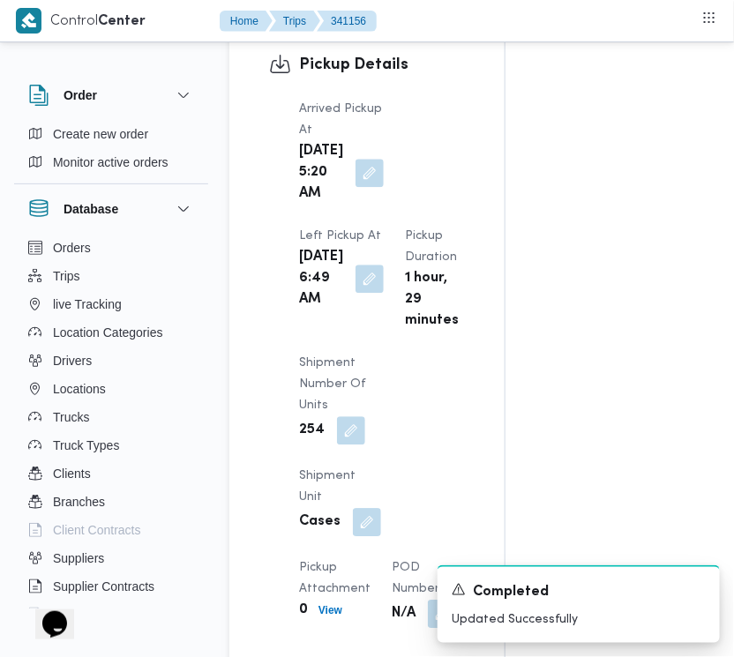
click at [457, 183] on div "Arrived Pickup At [DATE] 5:20 AM Left Pickup At [GEOGRAPHIC_DATA][DATE] 6:49 AM…" at bounding box center [381, 363] width 187 height 550
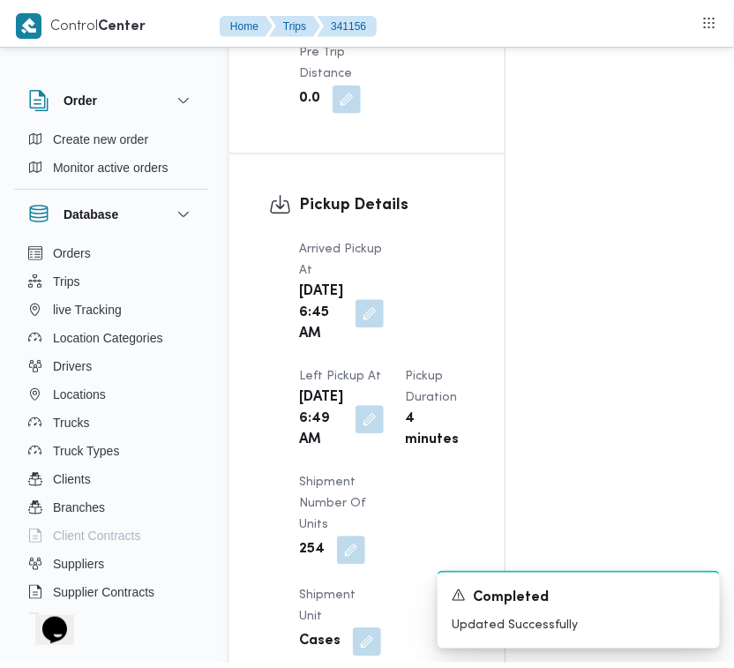
scroll to position [0, 0]
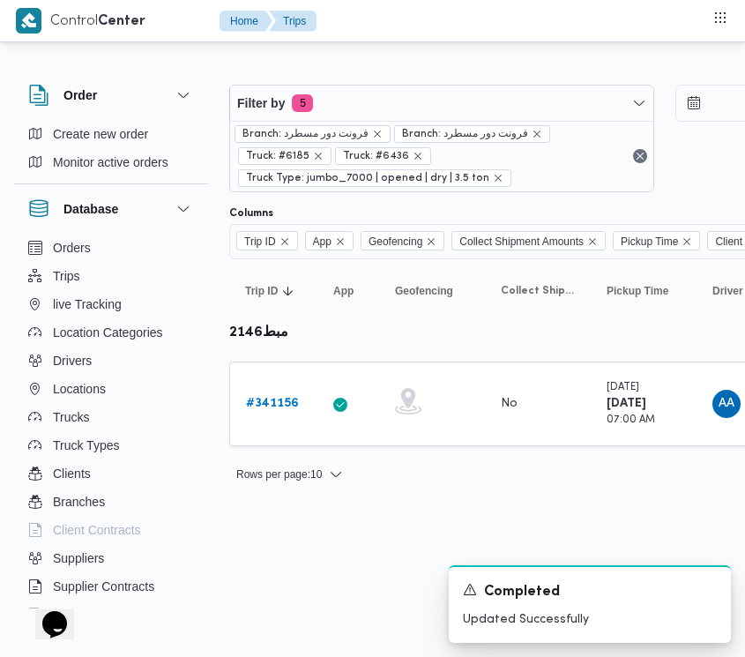
click at [479, 121] on div "Branch: فرونت دور مسطرد Branch: فرونت دور مسطرد Truck: #6185 Truck: #6436 Truck…" at bounding box center [441, 156] width 423 height 71
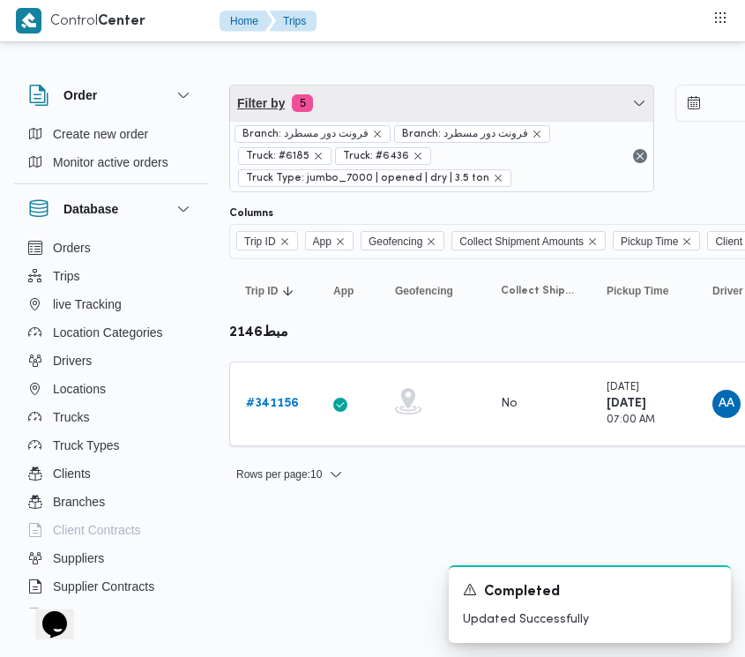
click at [459, 91] on span "Filter by 5" at bounding box center [441, 103] width 423 height 35
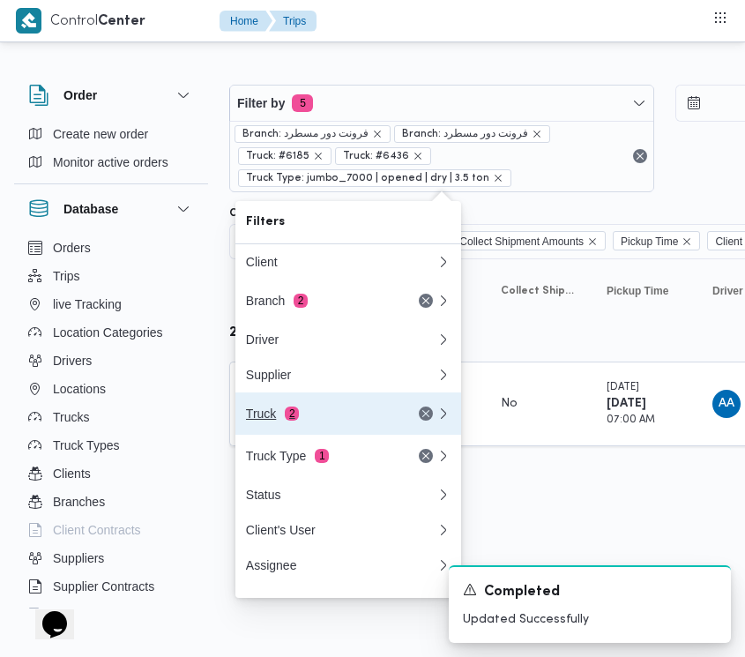
click at [332, 432] on button "Truck 2" at bounding box center [348, 413] width 226 height 42
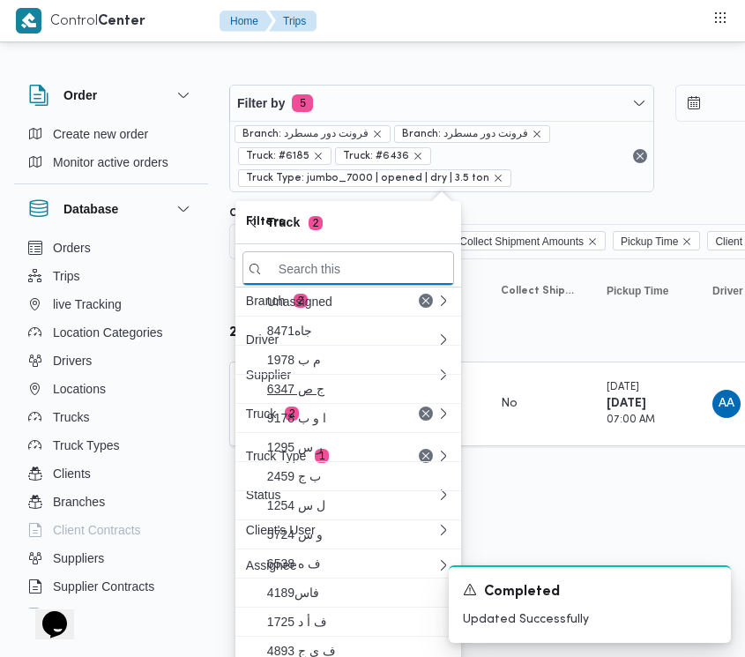
paste input "1629"
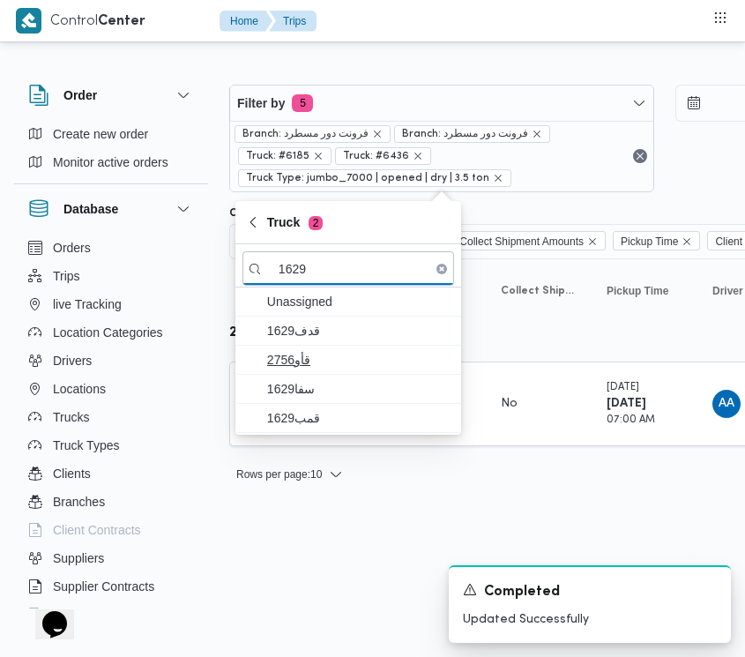
type input "1629"
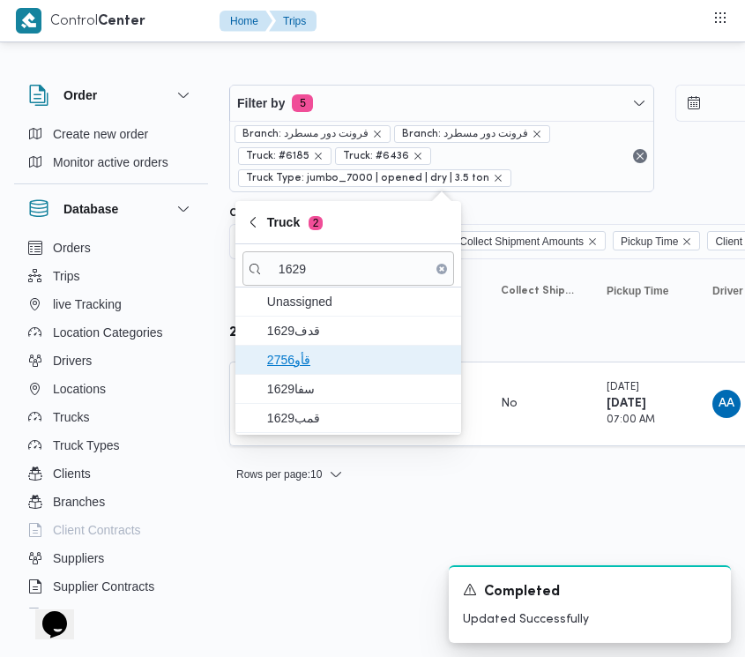
click at [353, 355] on span "قأو2756" at bounding box center [358, 359] width 183 height 21
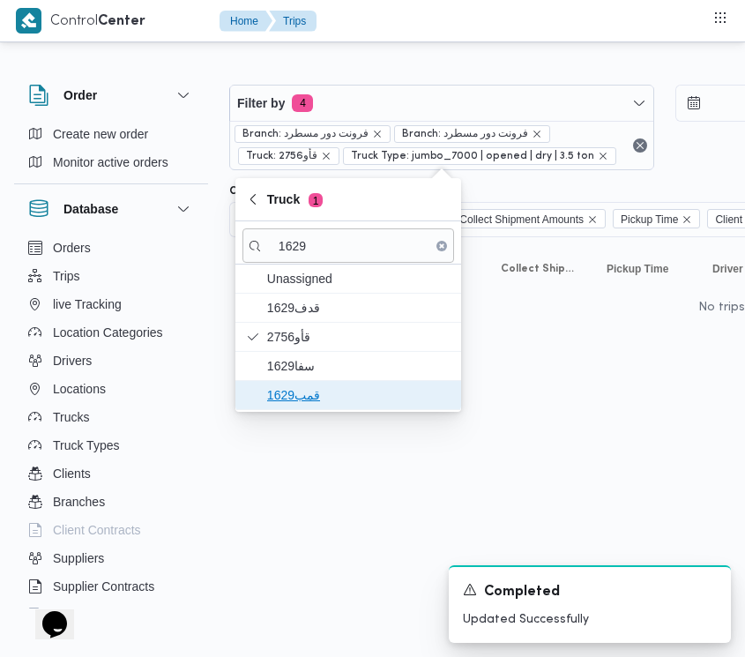
click at [327, 385] on span "قمب1629" at bounding box center [358, 394] width 183 height 21
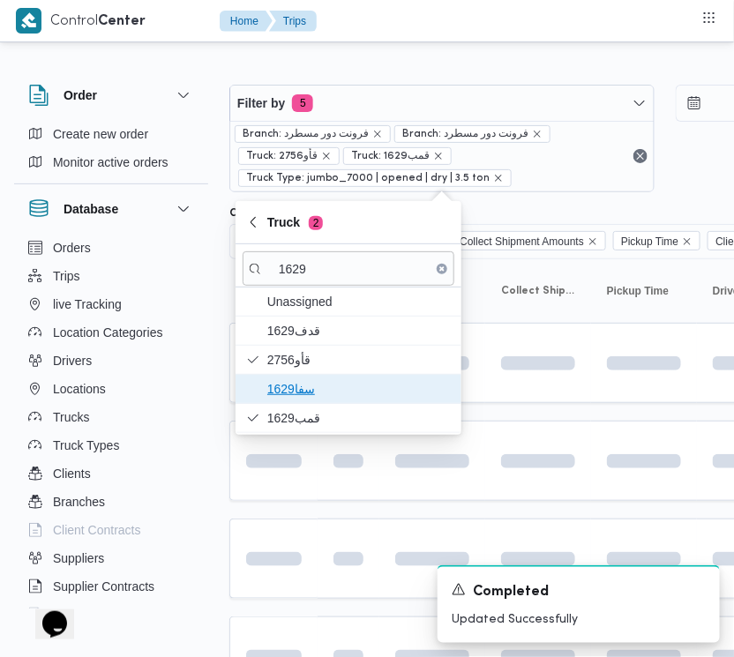
click at [322, 379] on span "سفا1629" at bounding box center [358, 388] width 183 height 21
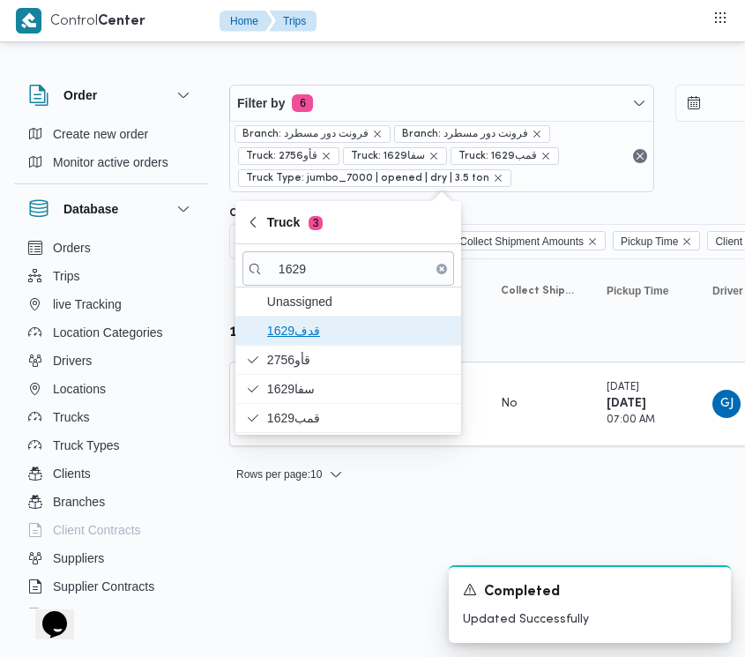
click at [314, 344] on span "1629قدف" at bounding box center [349, 331] width 212 height 28
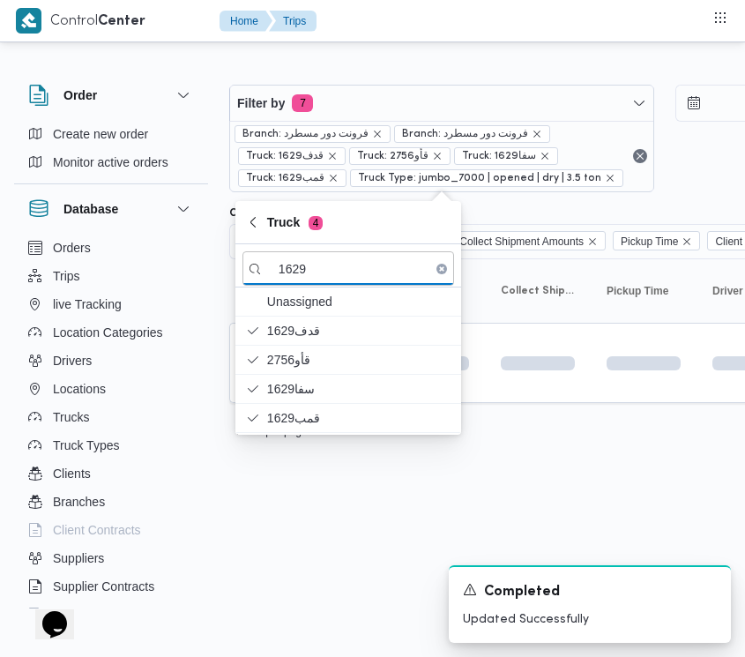
click at [323, 534] on html "Control Center Home Trips Order Create new order Monitor active orders Database…" at bounding box center [372, 328] width 745 height 657
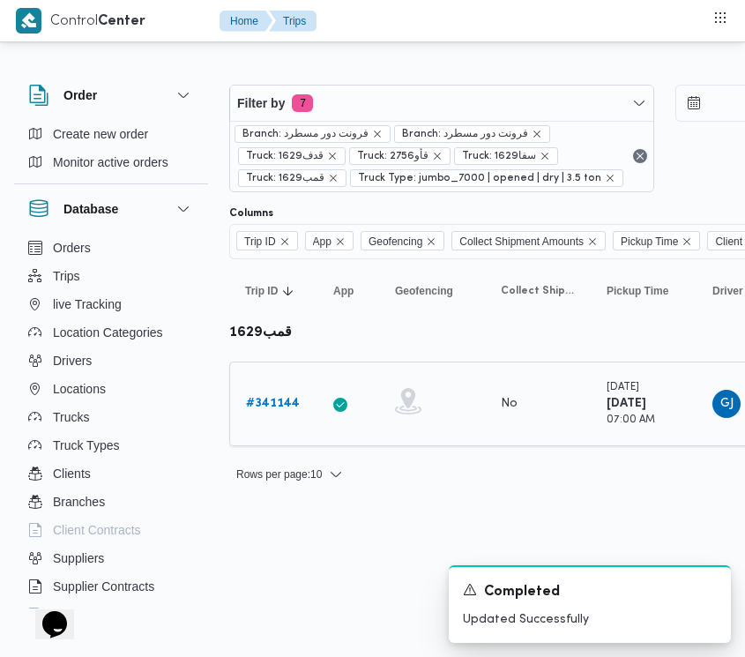
click at [276, 398] on b "# 341144" at bounding box center [273, 403] width 54 height 11
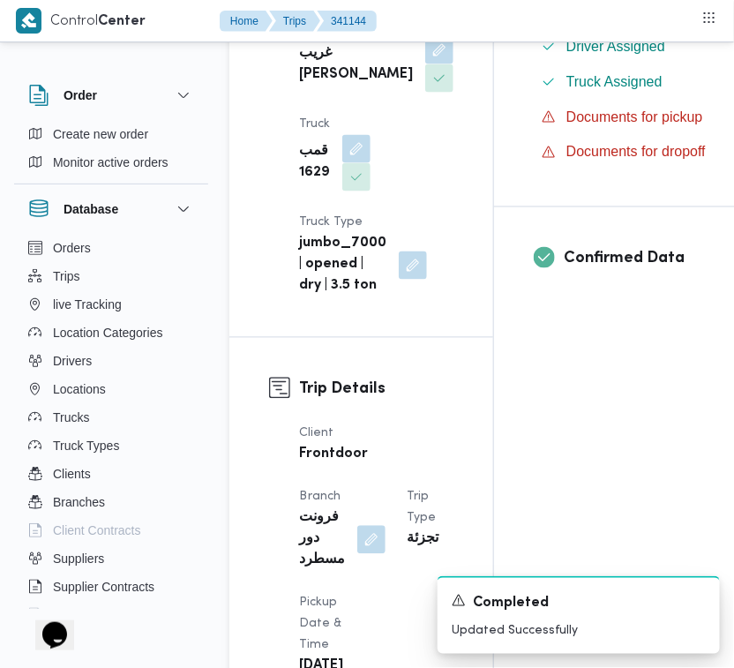
scroll to position [1168, 0]
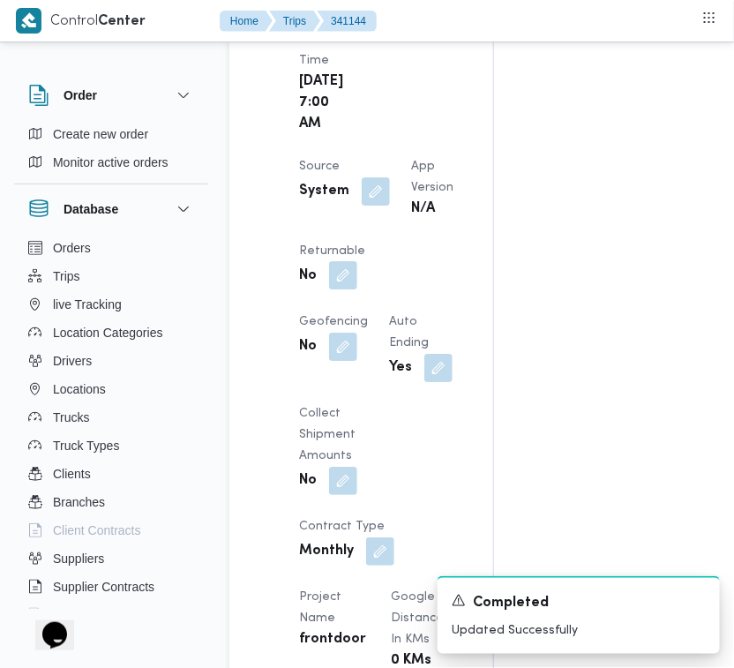
drag, startPoint x: 412, startPoint y: 382, endPoint x: 411, endPoint y: 403, distance: 21.2
click at [365, 257] on span "Returnable" at bounding box center [332, 250] width 66 height 11
click at [357, 289] on button "button" at bounding box center [343, 275] width 28 height 28
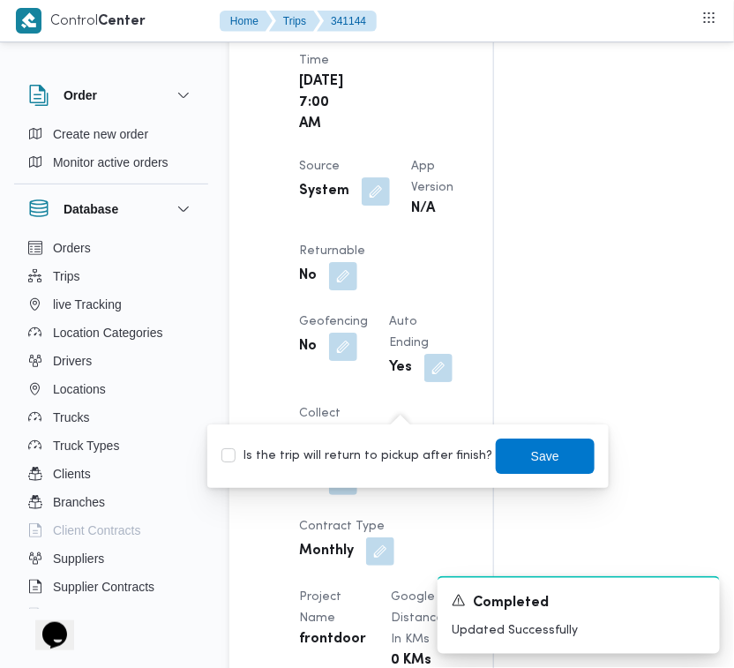
click at [379, 451] on label "Is the trip will return to pickup after finish?" at bounding box center [356, 455] width 271 height 21
checkbox input "true"
click at [512, 457] on span "Save" at bounding box center [545, 454] width 99 height 35
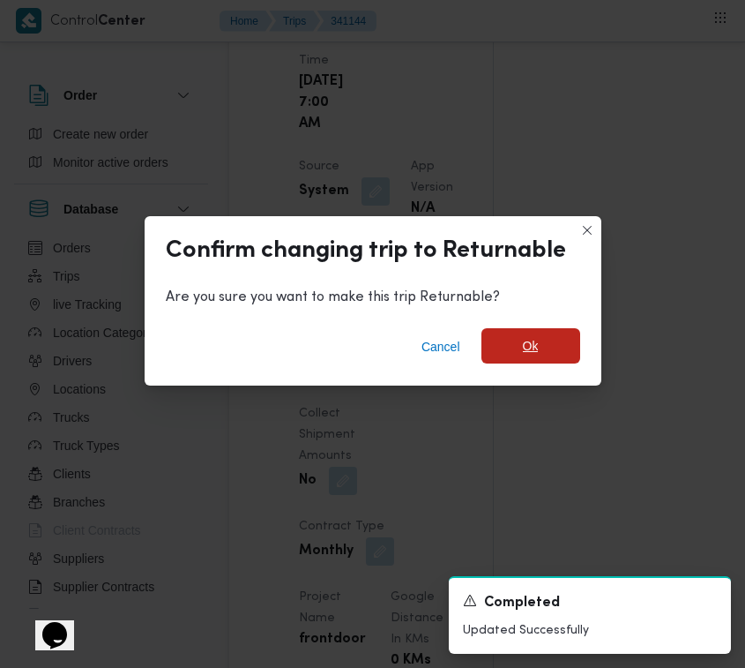
click at [552, 344] on span "Ok" at bounding box center [531, 345] width 99 height 35
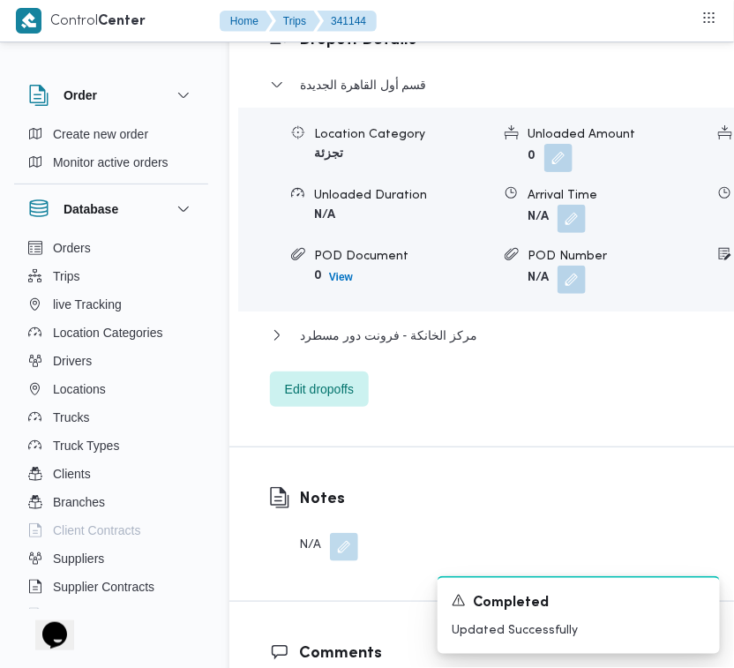
scroll to position [3526, 0]
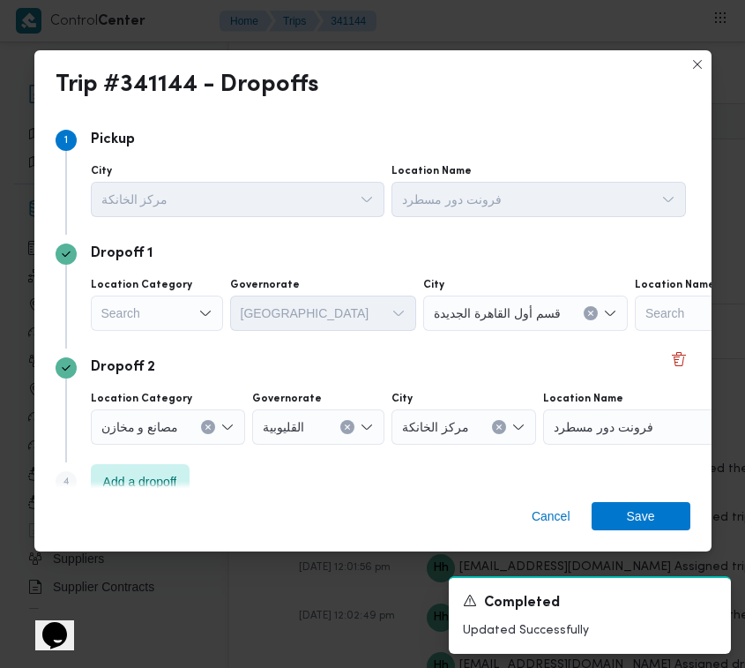
drag, startPoint x: 168, startPoint y: 305, endPoint x: 168, endPoint y: 326, distance: 21.2
click at [168, 305] on div "Search" at bounding box center [157, 312] width 132 height 35
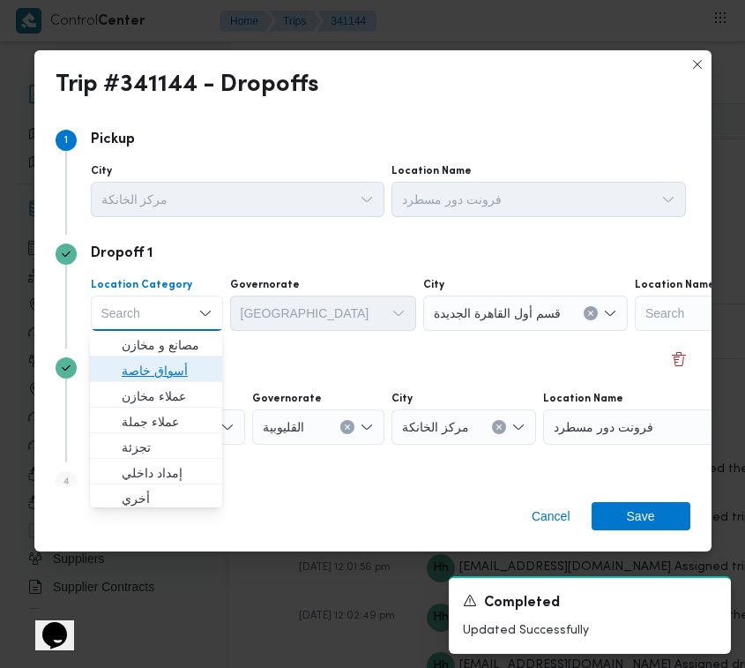
click at [157, 360] on span "أسواق خاصة" at bounding box center [167, 370] width 90 height 21
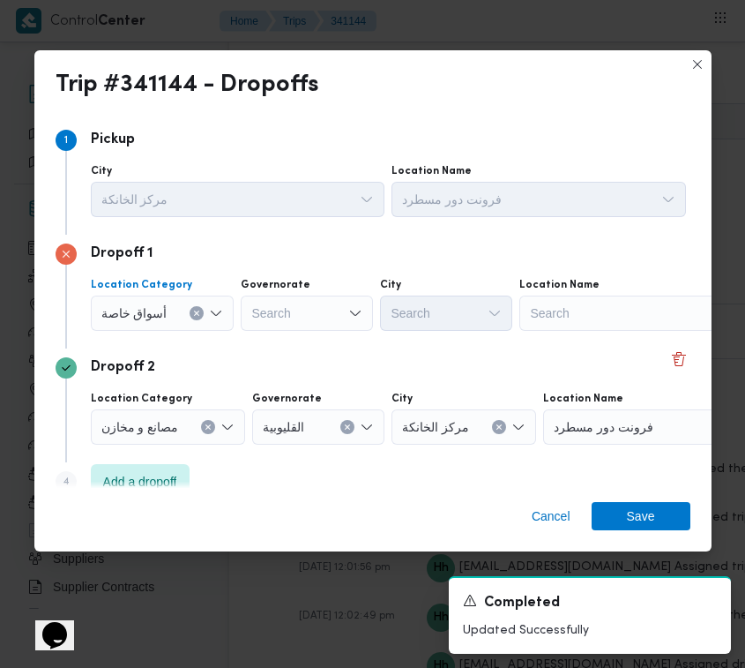
click at [650, 316] on div "Search" at bounding box center [629, 312] width 220 height 35
paste input "هايبر وان بدر"
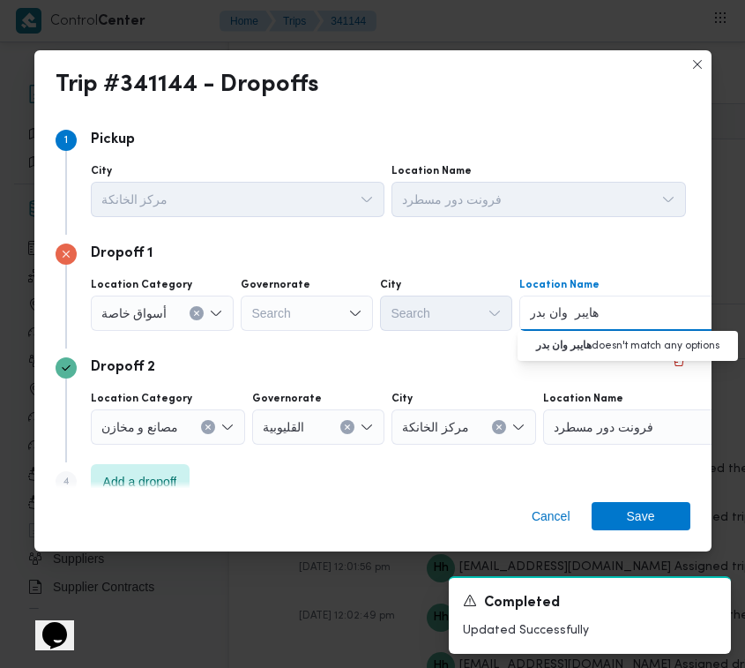
click at [567, 317] on input "هايبر وان بدر" at bounding box center [565, 312] width 70 height 21
type input "هايبر وان بدر"
click at [570, 346] on span "هايبر وان بدر | هايبر وان - مدينة [GEOGRAPHIC_DATA] | null" at bounding box center [638, 344] width 178 height 21
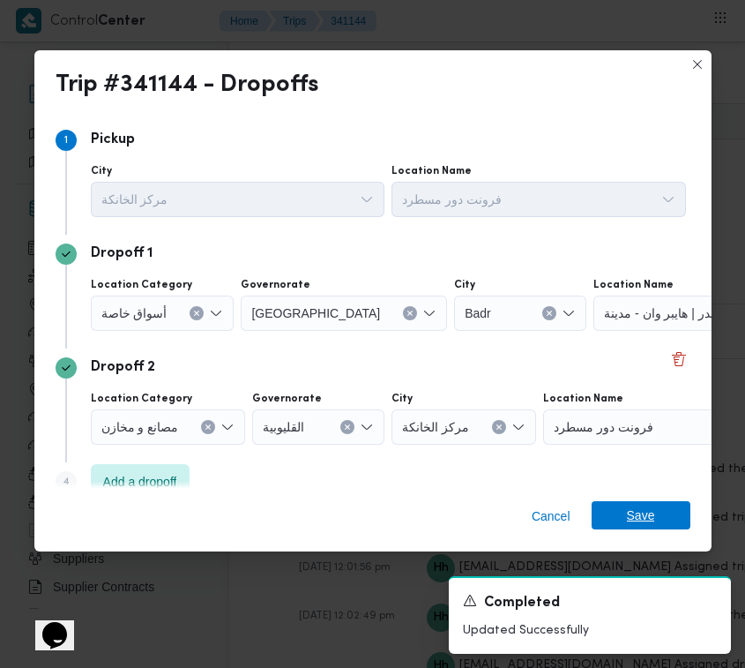
click at [657, 526] on span "Save" at bounding box center [641, 515] width 99 height 28
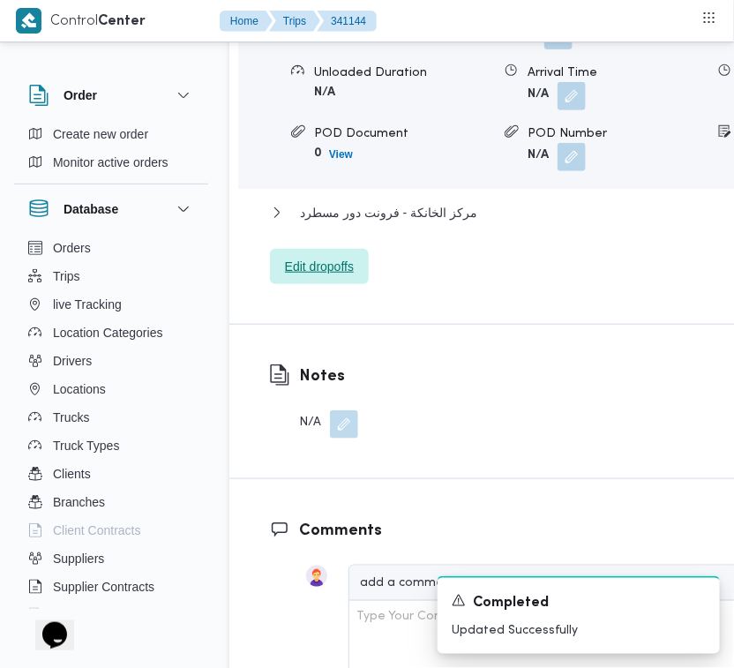
scroll to position [3010, 0]
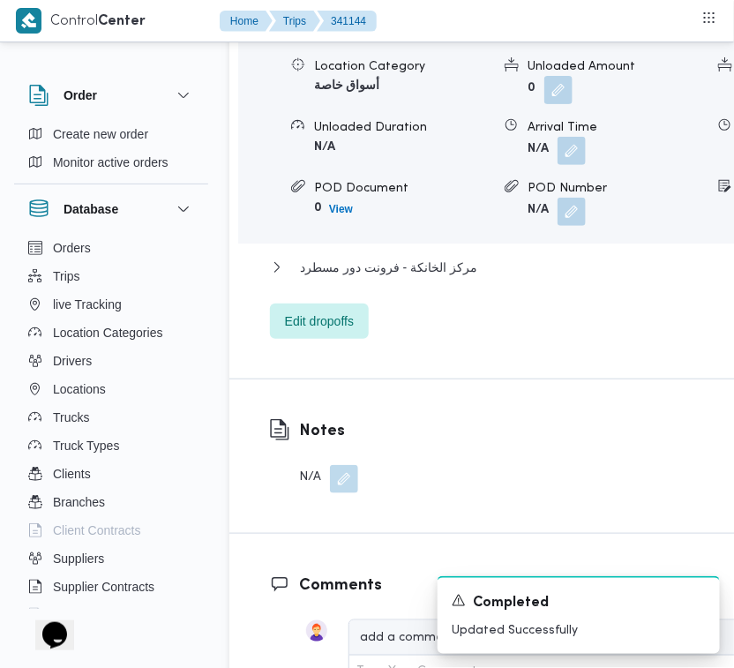
click at [395, 27] on span "Badr - هايبر وان بدر" at bounding box center [351, 16] width 102 height 21
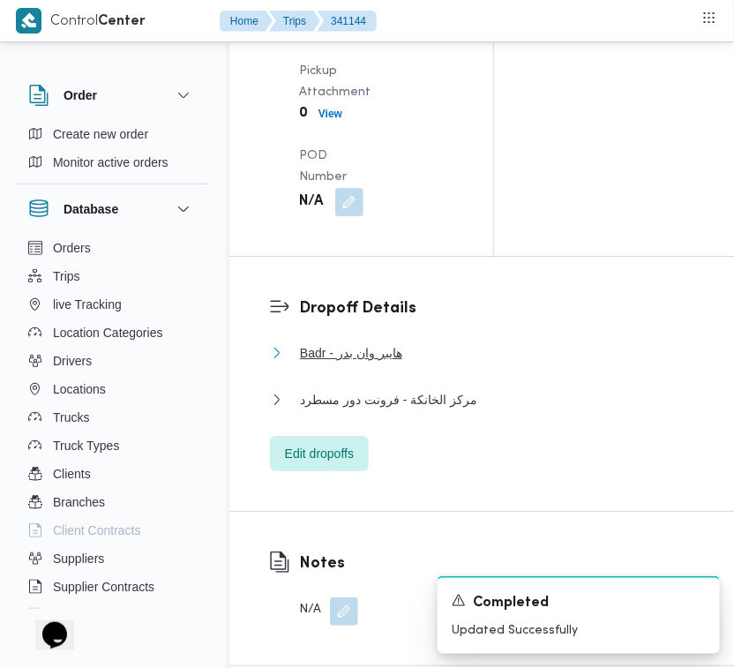
scroll to position [2631, 0]
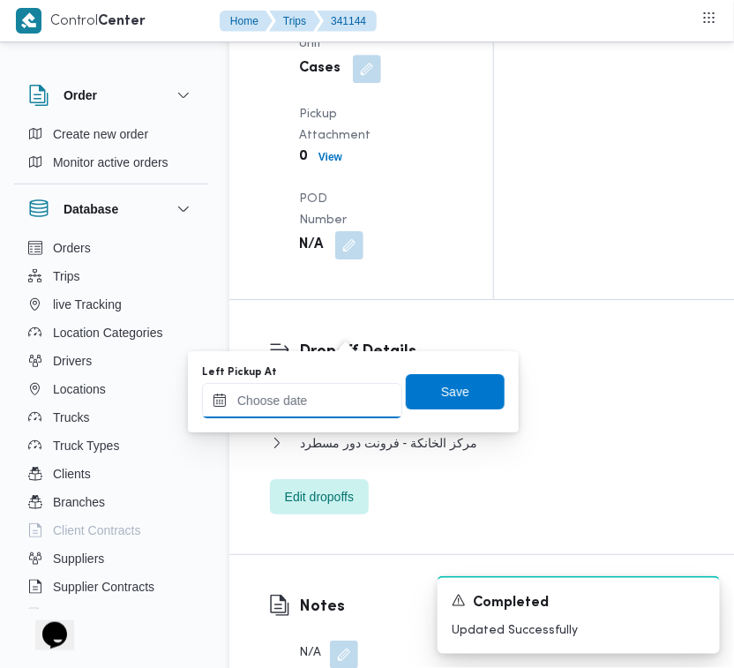
drag, startPoint x: 348, startPoint y: 415, endPoint x: 359, endPoint y: 410, distance: 11.8
click at [348, 415] on input "Left Pickup At" at bounding box center [302, 400] width 200 height 35
paste input "[DATE] 7:30"
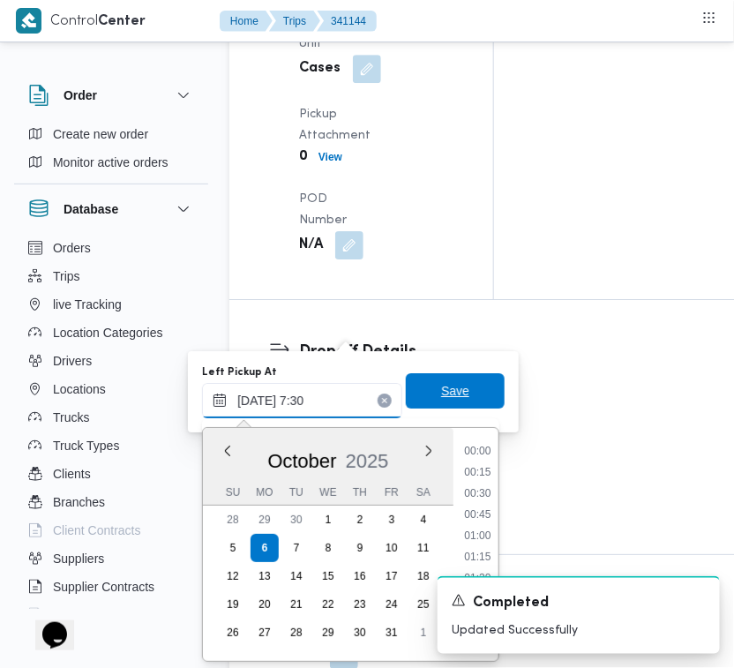
scroll to position [571, 0]
type input "[DATE] 07:30"
click at [406, 392] on span "Save" at bounding box center [455, 390] width 99 height 35
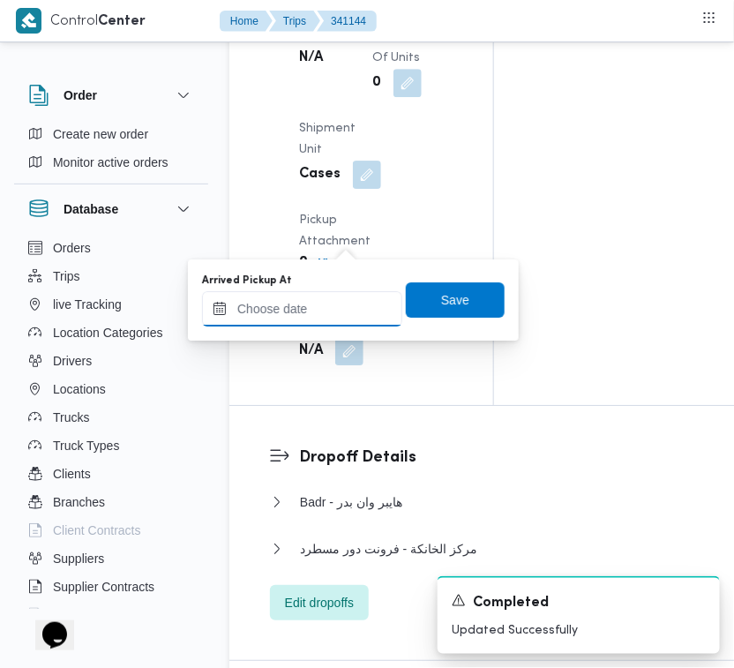
click at [332, 301] on input "Arrived Pickup At" at bounding box center [302, 308] width 200 height 35
paste input "[DATE] 7:30"
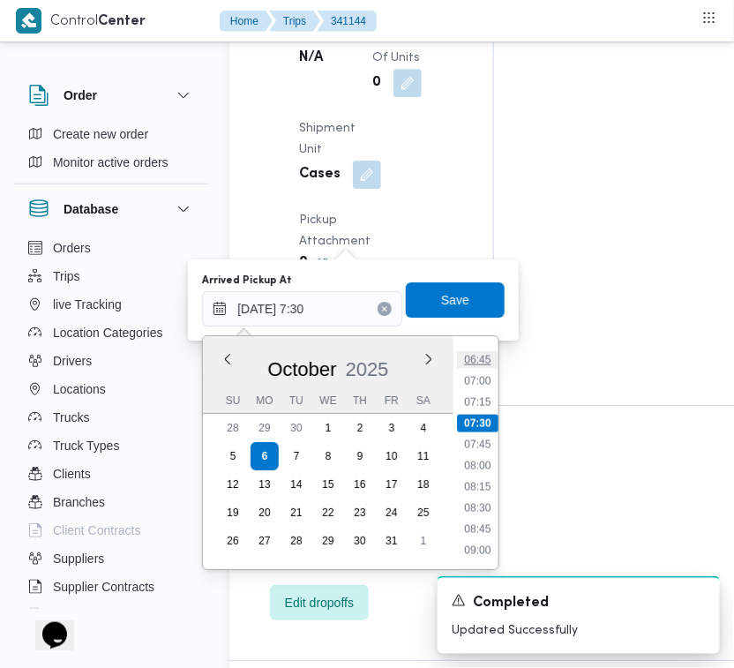
click at [494, 360] on li "06:45" at bounding box center [477, 360] width 41 height 18
type input "[DATE] 06:45"
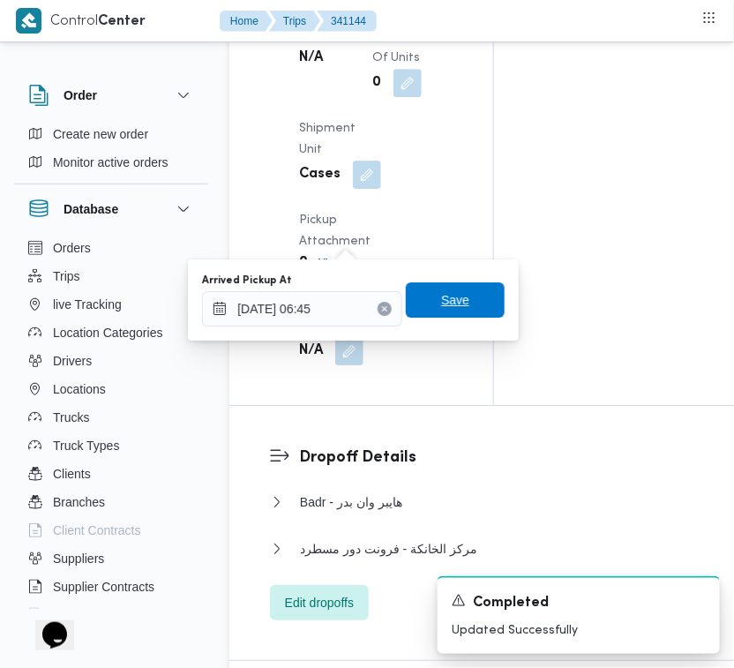
drag, startPoint x: 464, startPoint y: 287, endPoint x: 459, endPoint y: 297, distance: 11.5
click at [463, 287] on span "Save" at bounding box center [455, 299] width 99 height 35
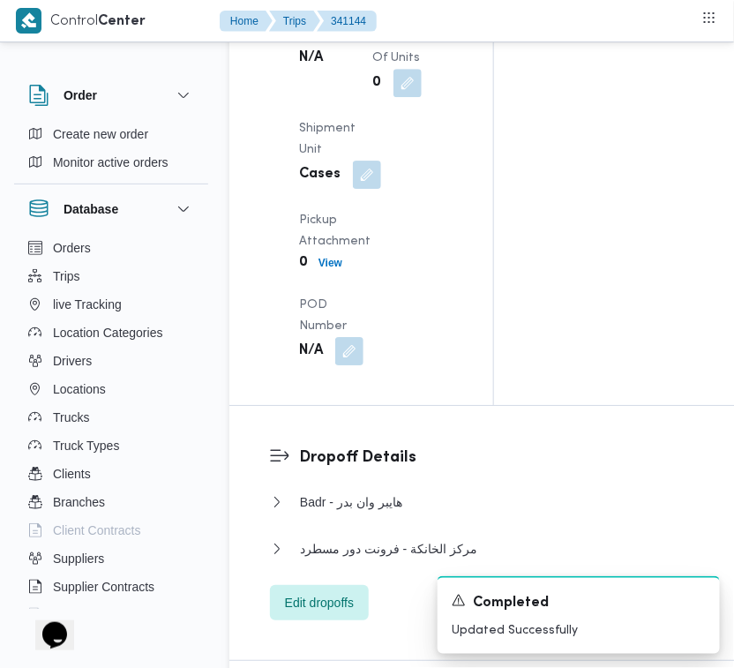
click at [455, 260] on div "Pickup Details Arrived Pickup At N/A Left Pickup At [GEOGRAPHIC_DATA][DATE] 7:3…" at bounding box center [361, 63] width 264 height 683
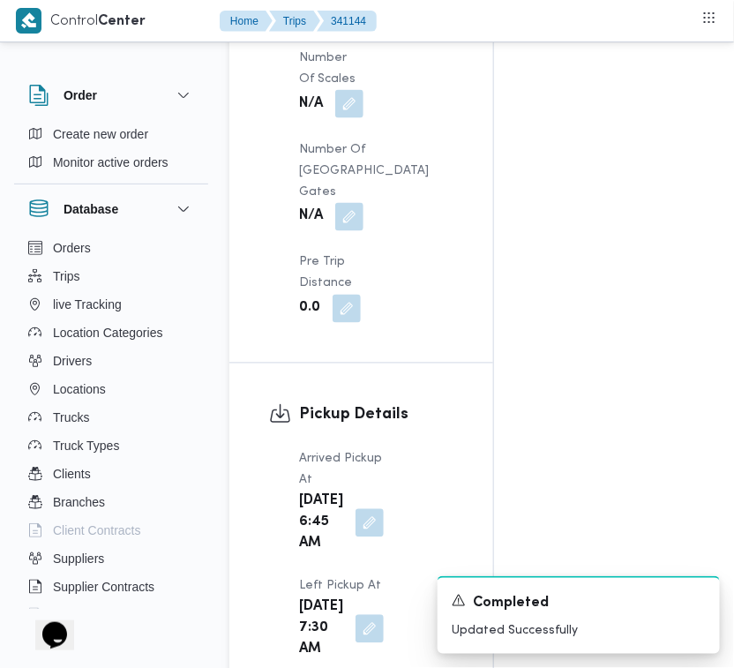
scroll to position [0, 0]
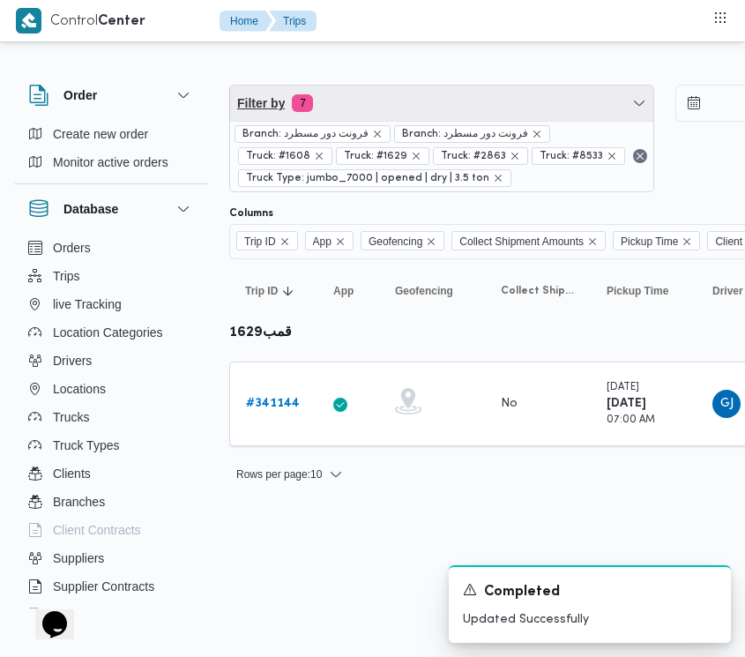
click at [384, 97] on span "Filter by 7" at bounding box center [441, 103] width 423 height 35
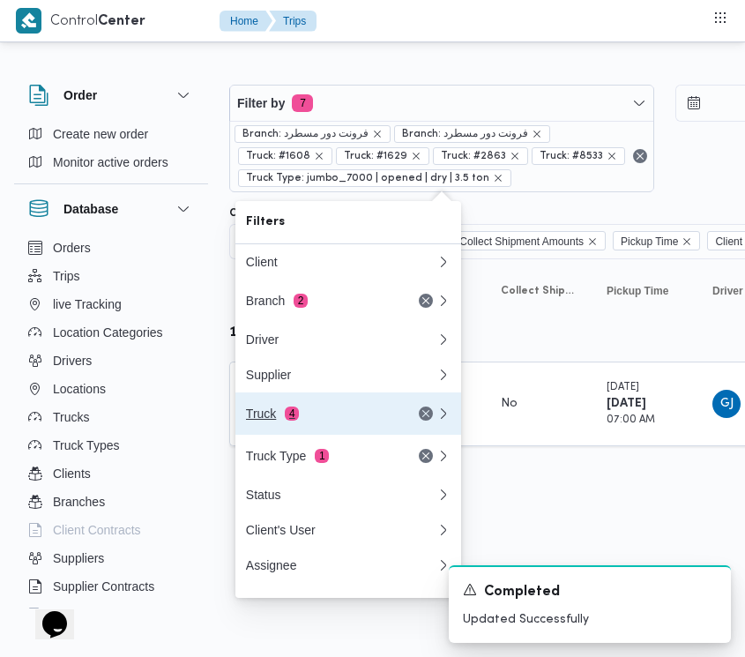
click at [301, 414] on div "Truck 4" at bounding box center [320, 414] width 148 height 14
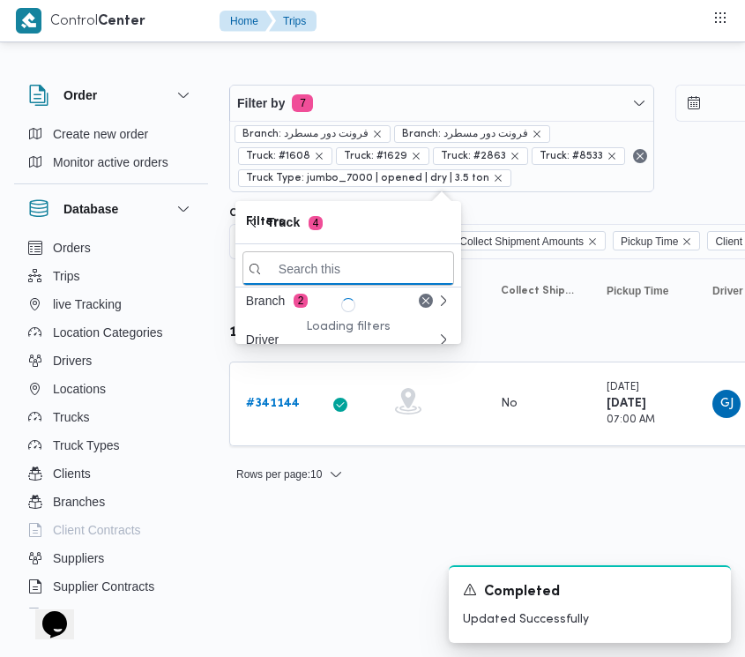
paste input "4843"
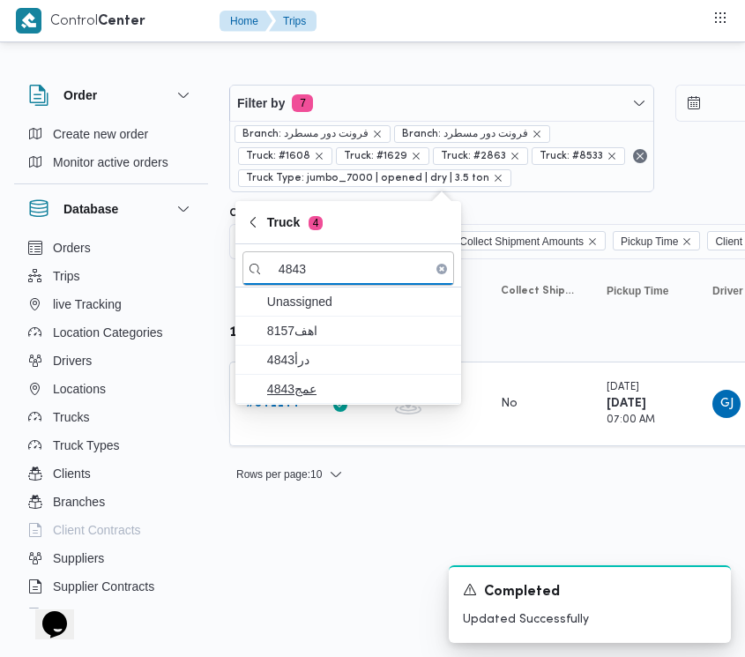
type input "4843"
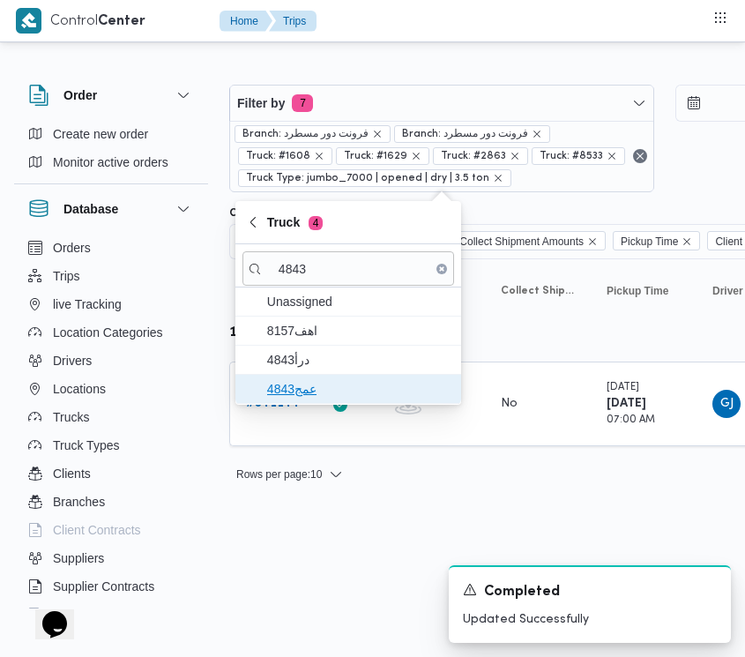
click at [295, 392] on span "عمج4843" at bounding box center [358, 388] width 183 height 21
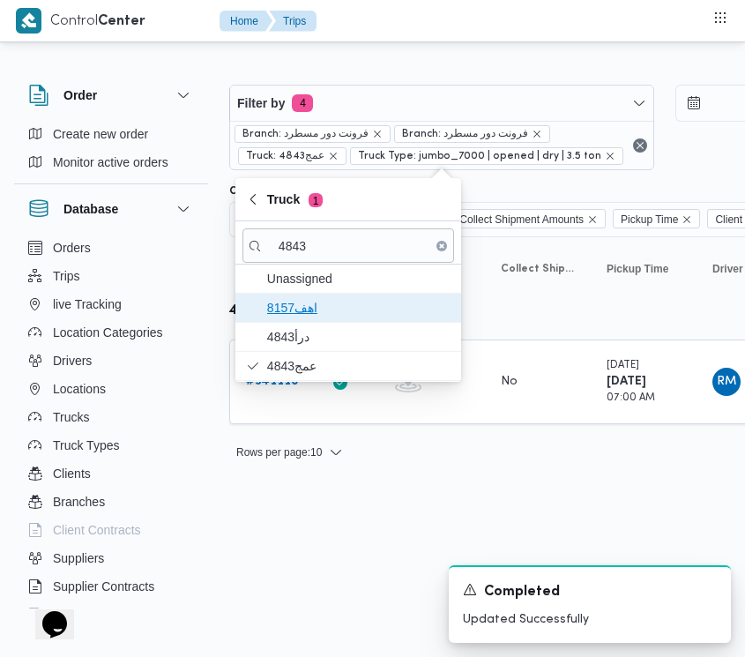
click at [270, 317] on span "8157اهف" at bounding box center [358, 307] width 183 height 21
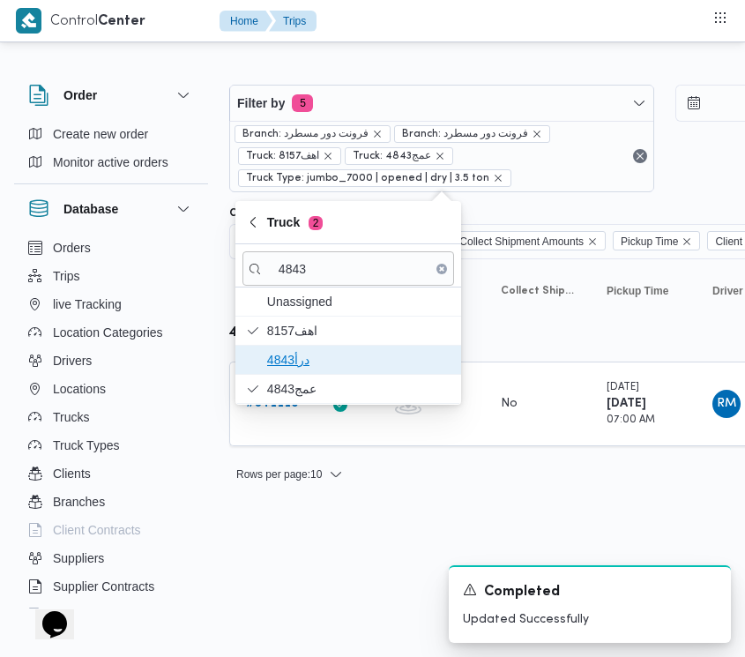
click at [275, 364] on span "درأ4843" at bounding box center [358, 359] width 183 height 21
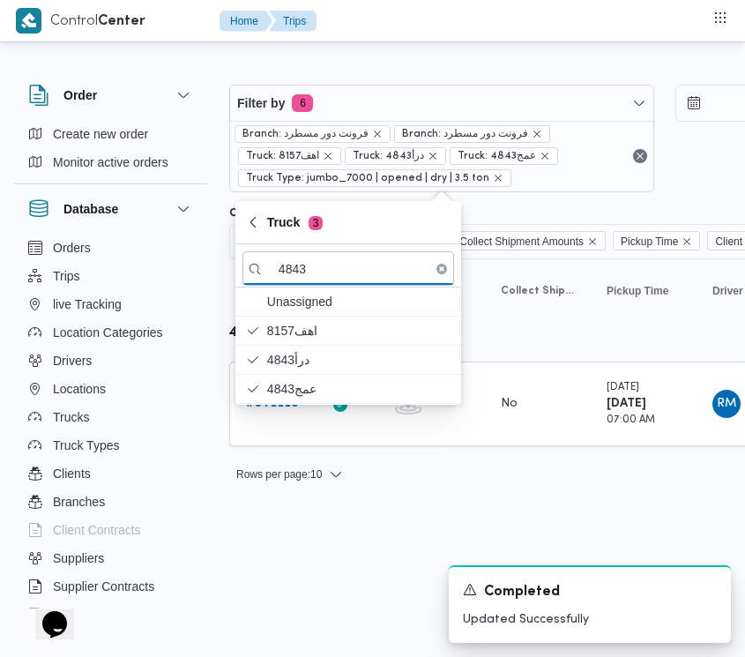
drag, startPoint x: 372, startPoint y: 551, endPoint x: 195, endPoint y: 447, distance: 205.5
click at [357, 554] on html "Control Center Home Trips Order Create new order Monitor active orders Database…" at bounding box center [372, 328] width 745 height 657
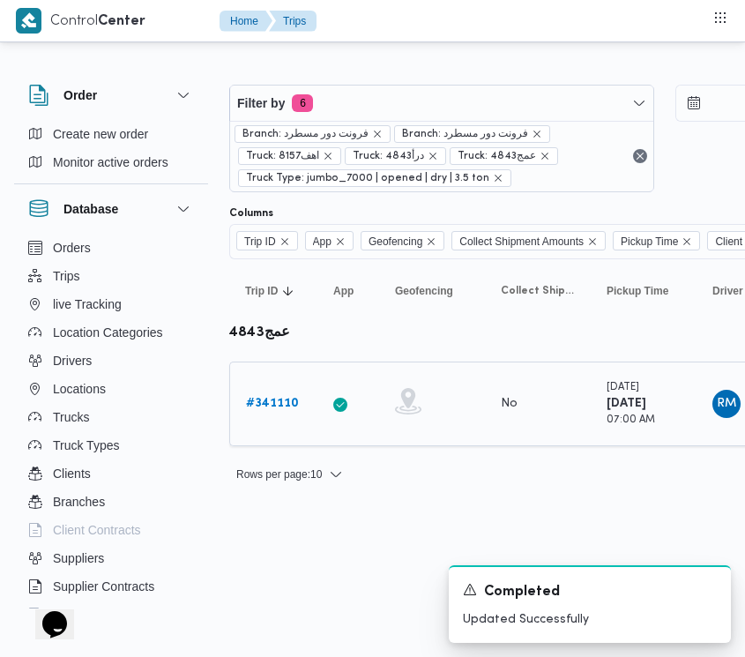
click at [275, 412] on link "# 341110" at bounding box center [272, 403] width 53 height 21
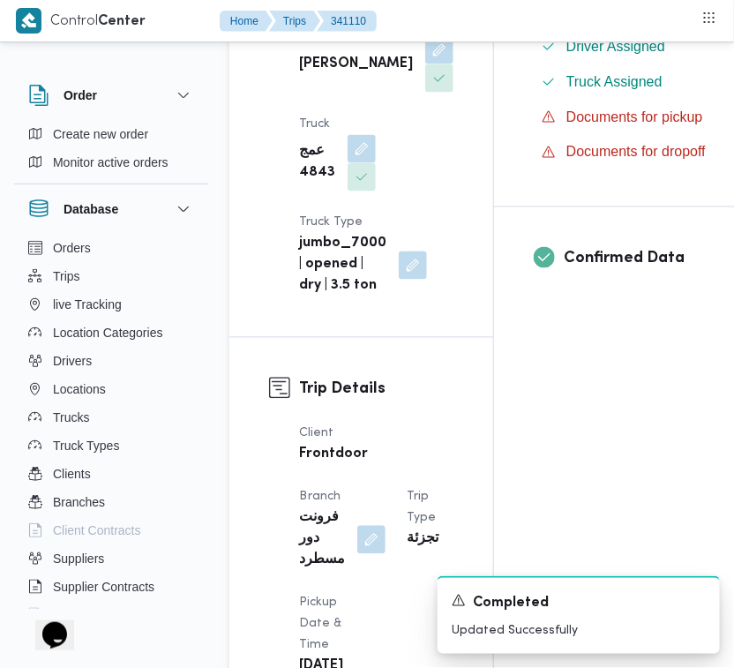
scroll to position [1168, 0]
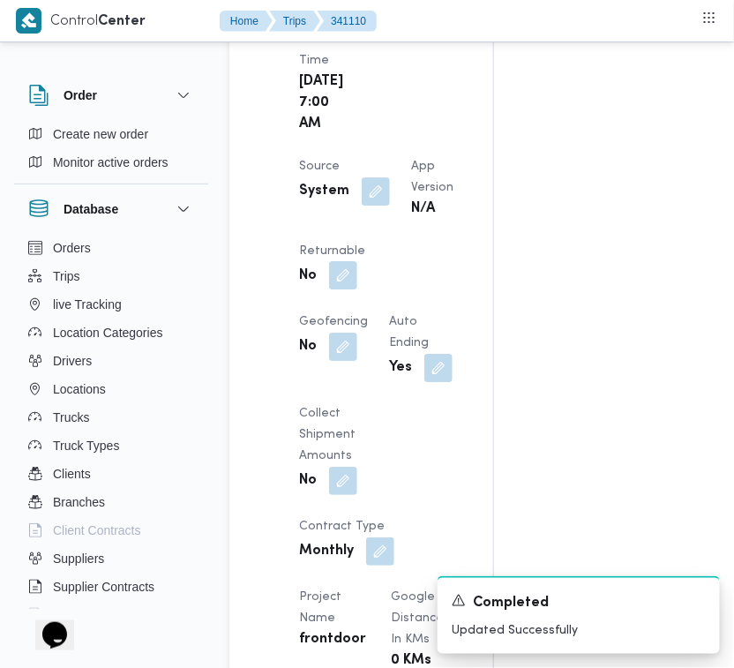
click at [357, 289] on button "button" at bounding box center [343, 275] width 28 height 28
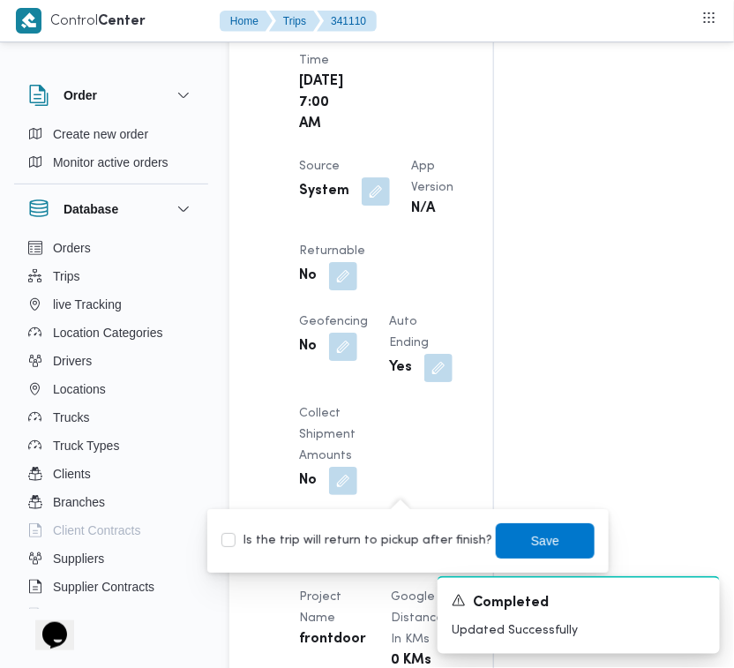
click at [382, 532] on label "Is the trip will return to pickup after finish?" at bounding box center [356, 540] width 271 height 21
drag, startPoint x: 382, startPoint y: 532, endPoint x: 443, endPoint y: 538, distance: 61.2
click at [382, 534] on label "Is the trip will return to pickup after finish?" at bounding box center [356, 540] width 271 height 21
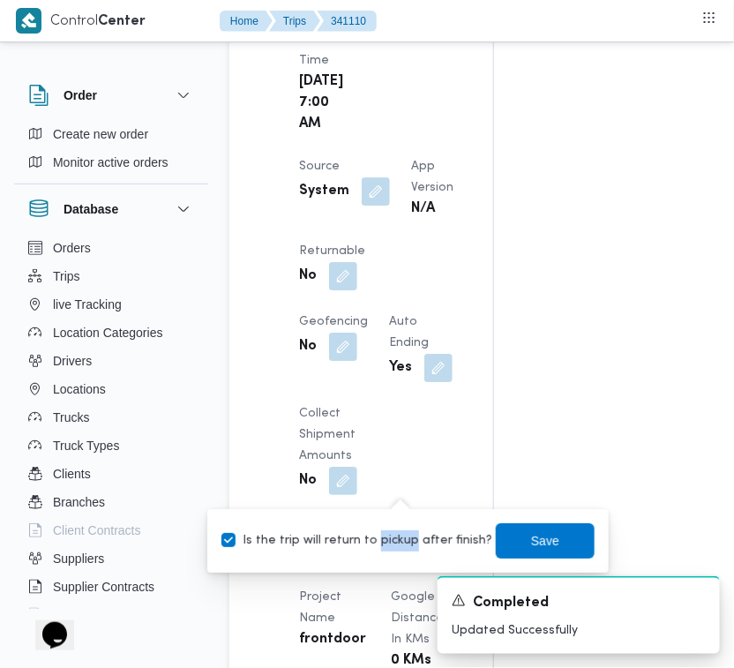
checkbox input "false"
click at [531, 544] on span "Save" at bounding box center [545, 539] width 28 height 21
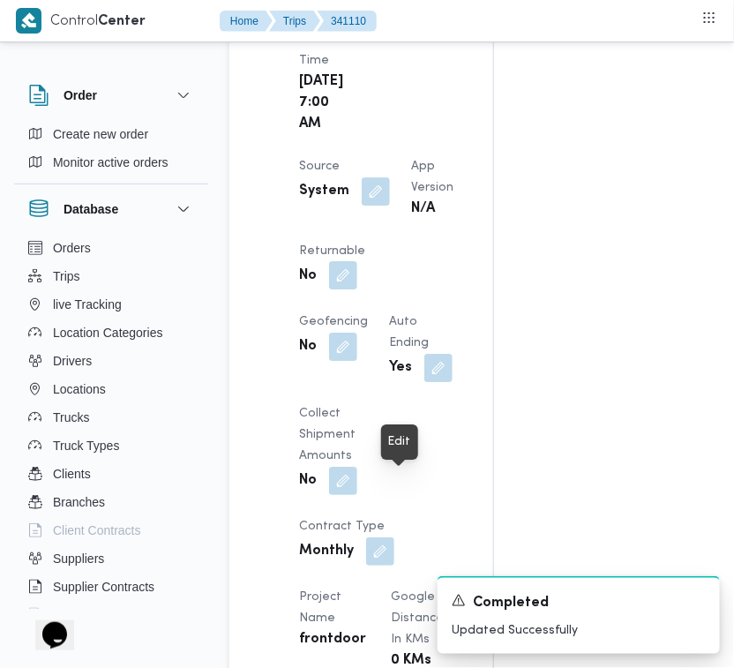
click at [357, 289] on button "button" at bounding box center [343, 275] width 28 height 28
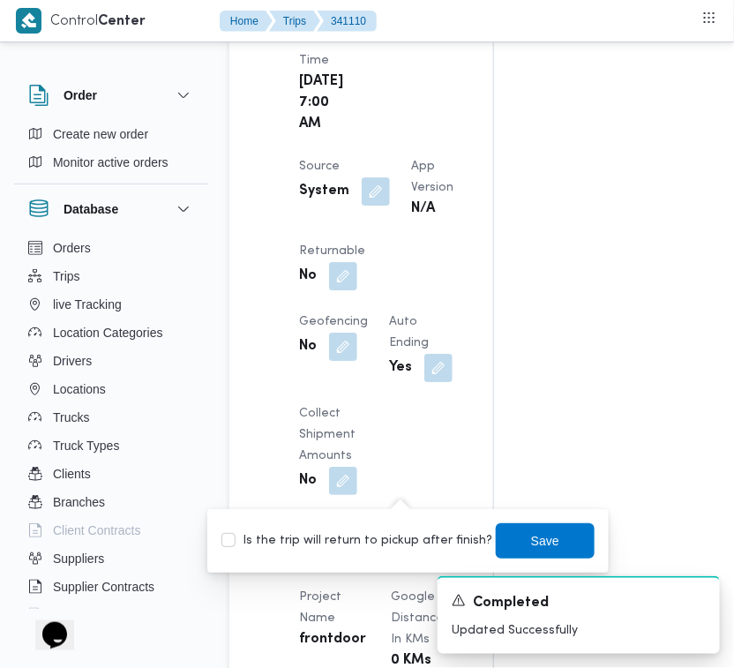
click at [368, 538] on label "Is the trip will return to pickup after finish?" at bounding box center [356, 540] width 271 height 21
checkbox input "true"
click at [535, 532] on span "Save" at bounding box center [545, 539] width 28 height 21
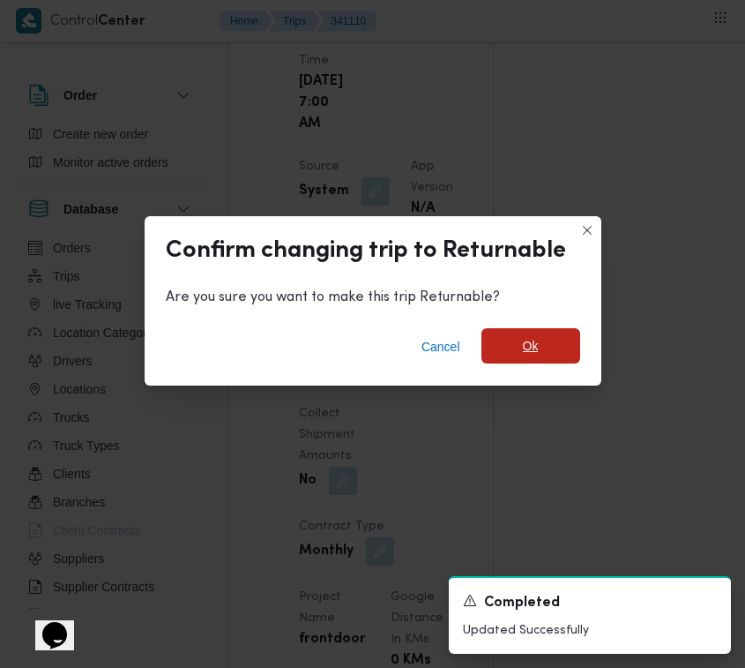
click at [529, 347] on span "Ok" at bounding box center [531, 345] width 16 height 21
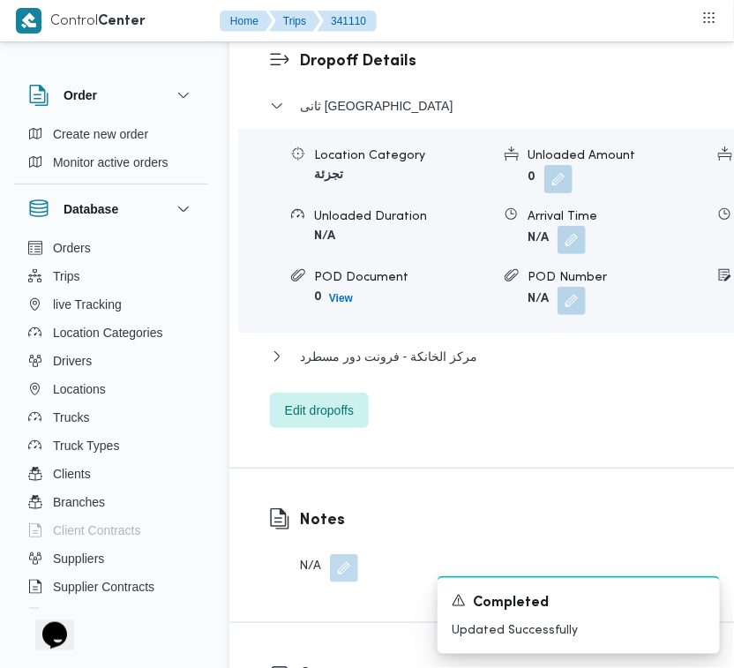
scroll to position [3505, 0]
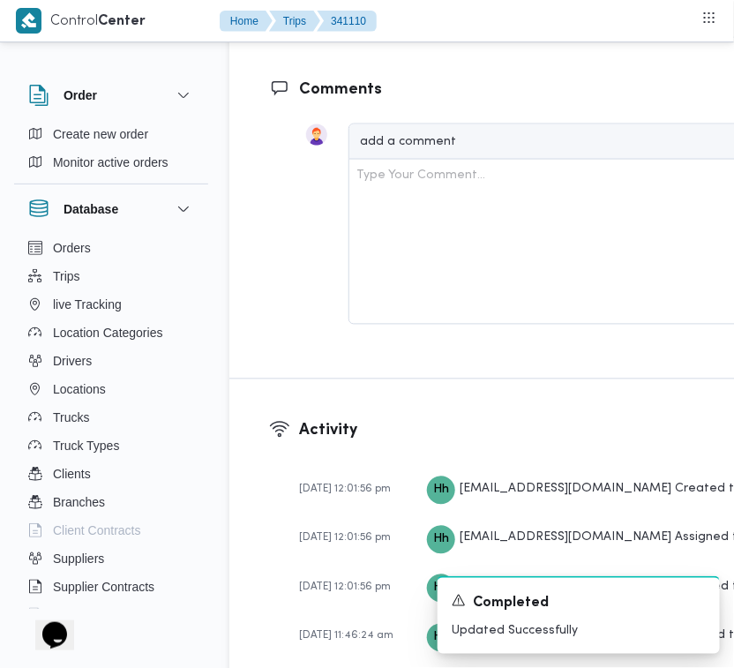
drag, startPoint x: 338, startPoint y: 333, endPoint x: 261, endPoint y: 377, distance: 88.1
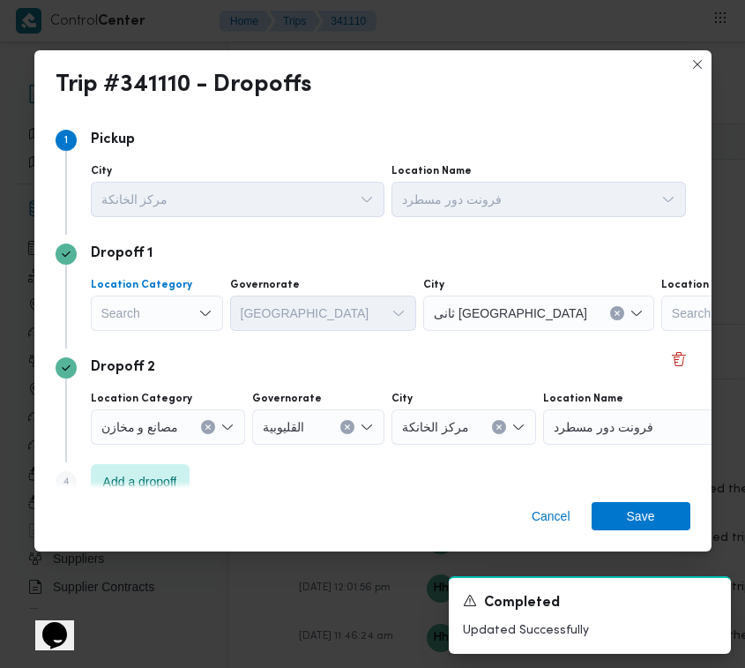
click at [147, 304] on div "Search" at bounding box center [157, 312] width 132 height 35
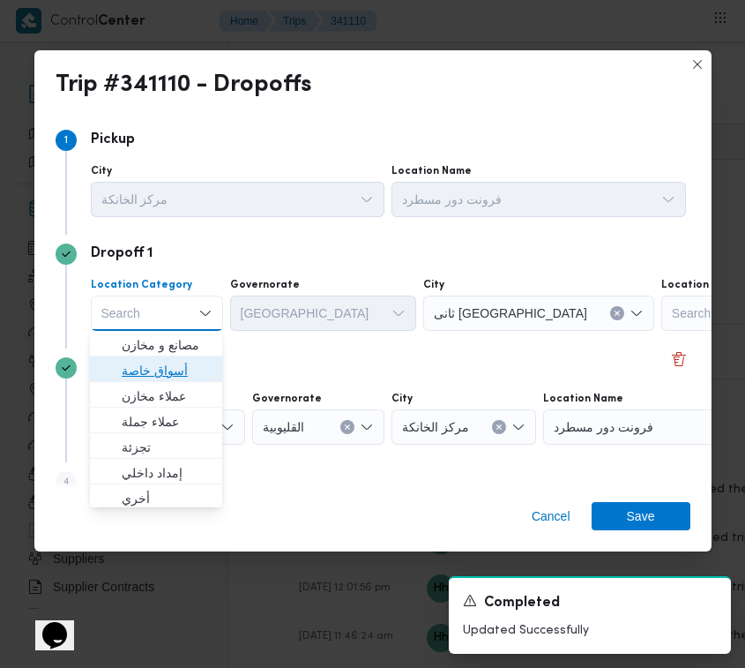
click at [168, 375] on span "أسواق خاصة" at bounding box center [167, 370] width 90 height 21
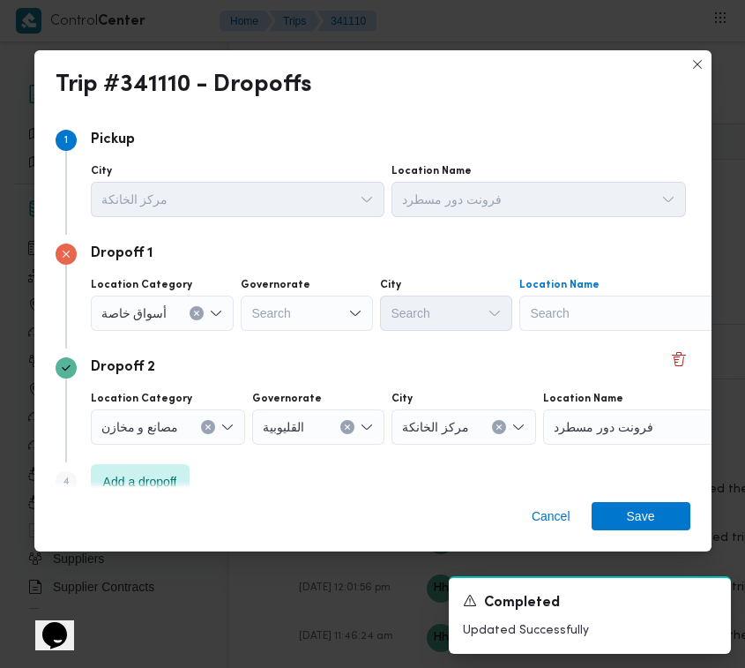
click at [629, 313] on div "Search" at bounding box center [629, 312] width 220 height 35
paste input "هايبر وان بدر"
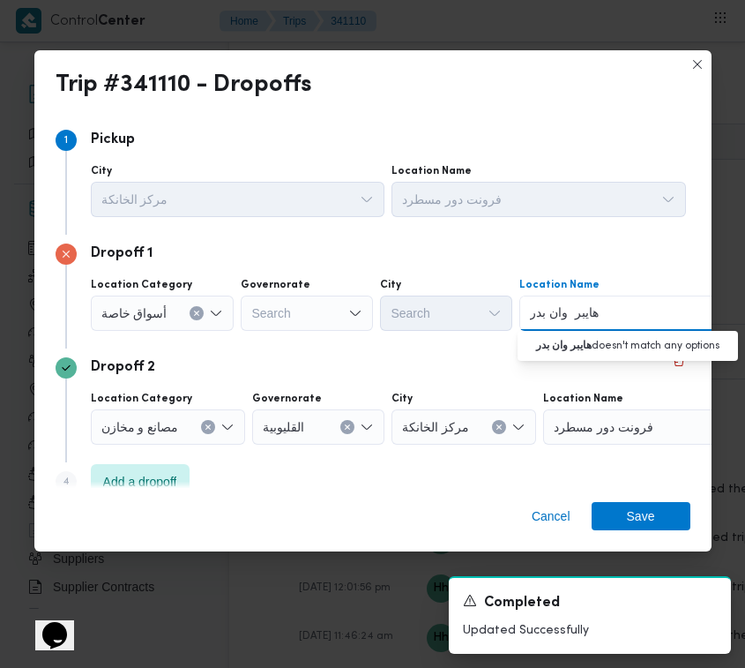
click at [566, 319] on input "هايبر وان بدر" at bounding box center [565, 312] width 70 height 21
type input "هايبر وان بدر"
click at [589, 347] on span "هايبر وان بدر | هايبر وان - مدينة [GEOGRAPHIC_DATA] | null" at bounding box center [638, 344] width 178 height 21
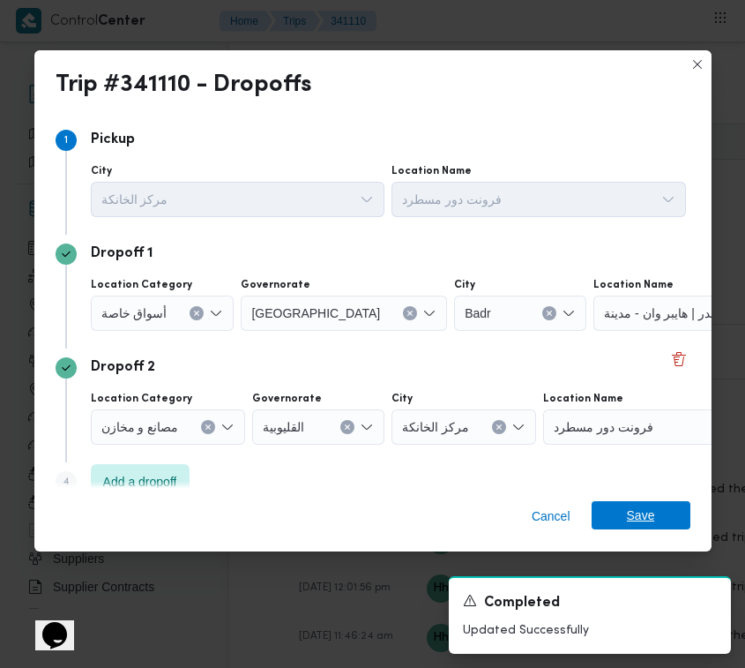
click at [640, 518] on span "Save" at bounding box center [641, 515] width 28 height 28
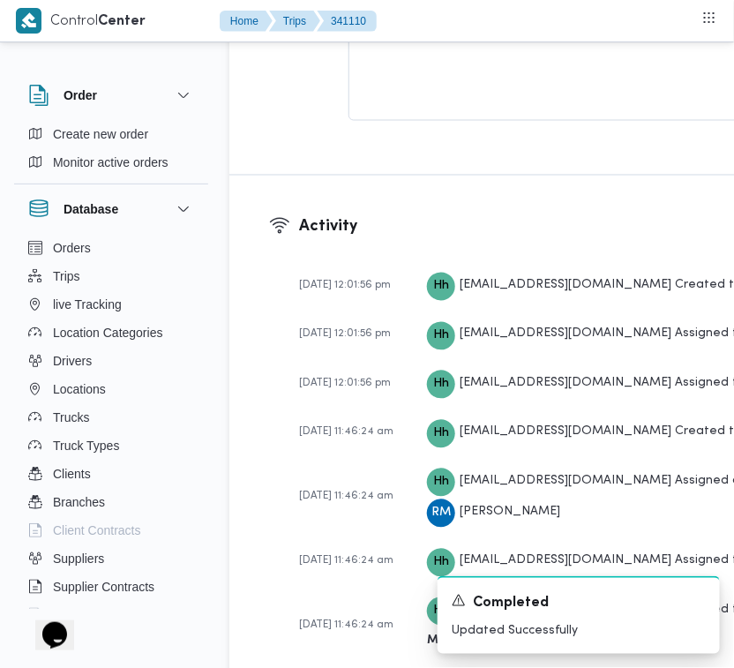
scroll to position [2921, 0]
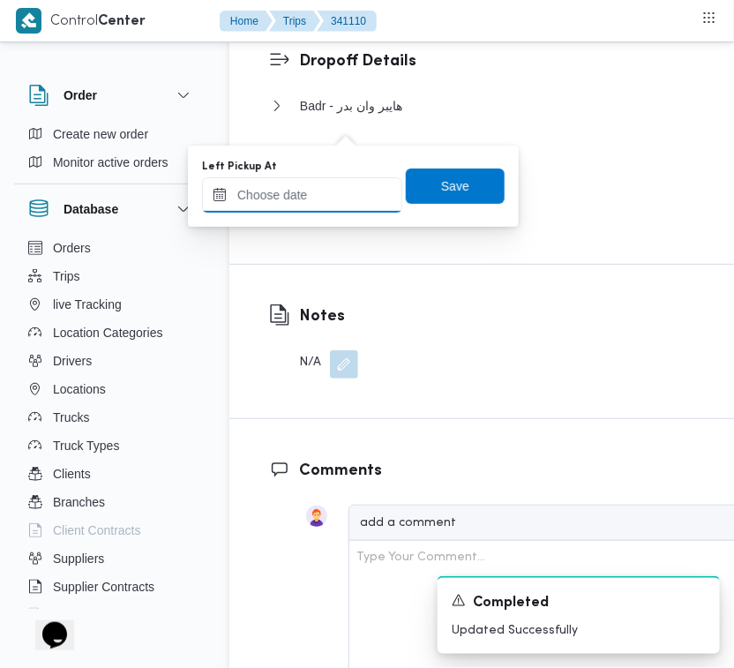
click at [335, 182] on input "Left Pickup At" at bounding box center [302, 194] width 200 height 35
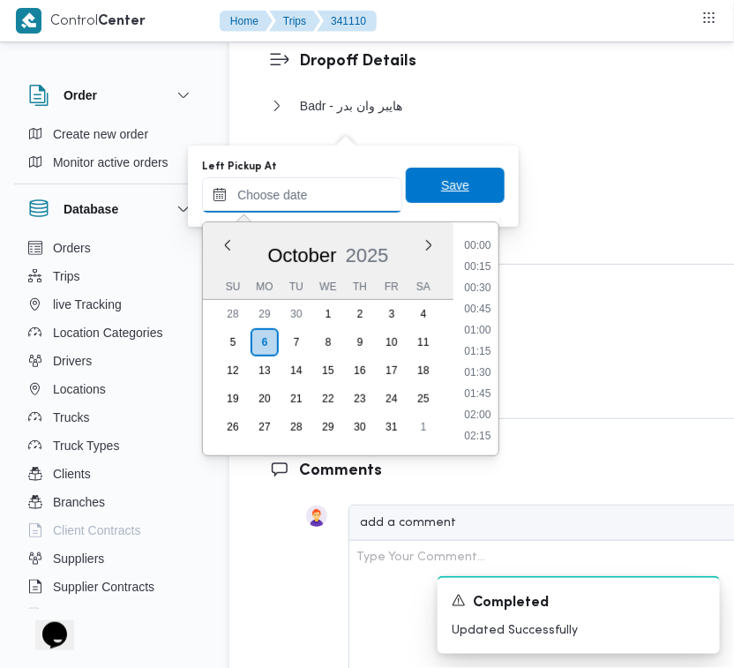
paste input "[DATE] 7:30"
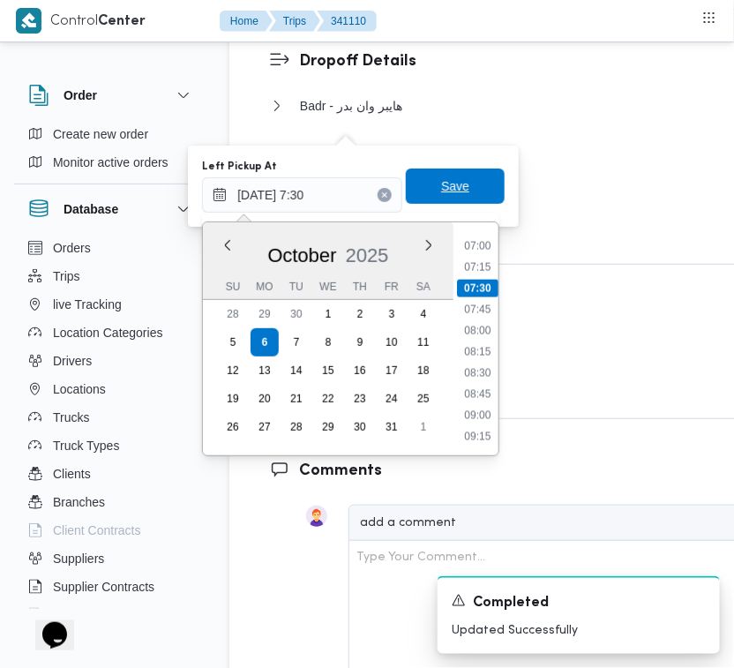
type input "[DATE] 07:30"
drag, startPoint x: 435, startPoint y: 183, endPoint x: 459, endPoint y: 179, distance: 24.1
click at [441, 183] on span "Save" at bounding box center [455, 185] width 28 height 21
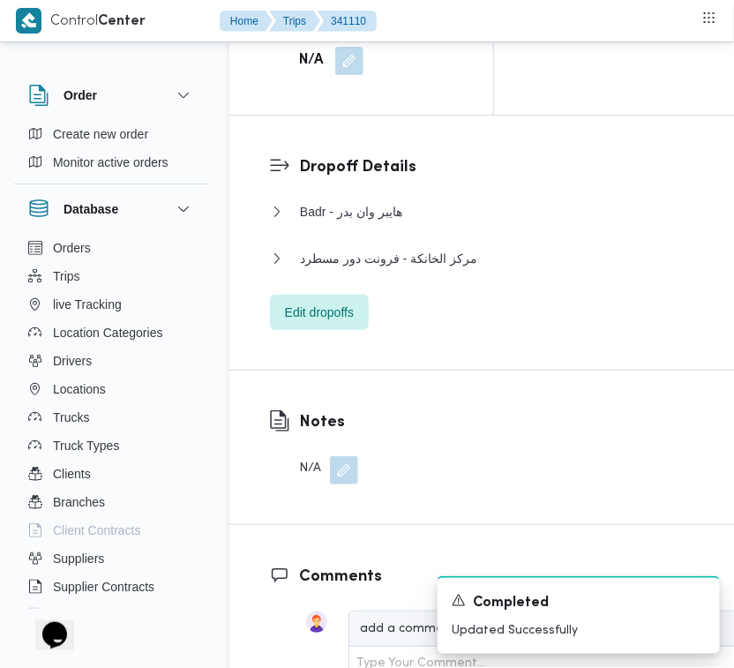
scroll to position [2694, 0]
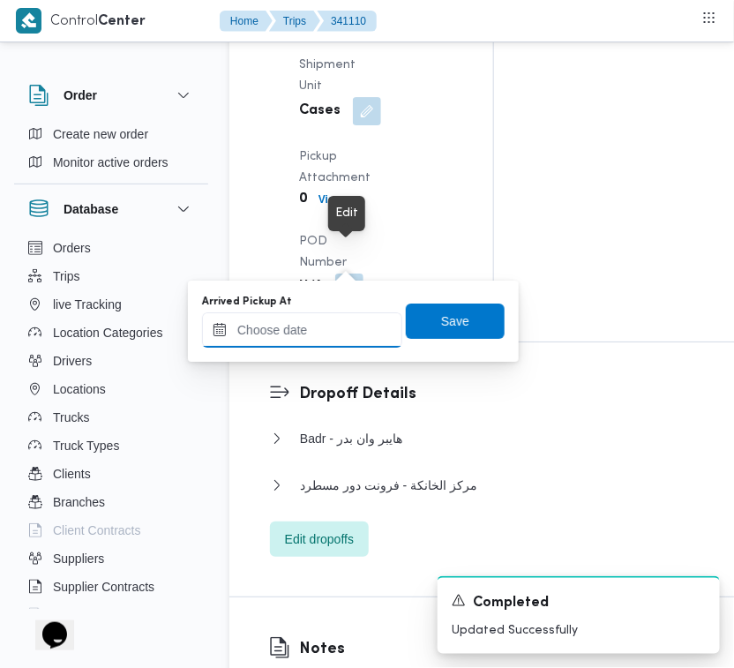
click at [351, 320] on input "Arrived Pickup At" at bounding box center [302, 329] width 200 height 35
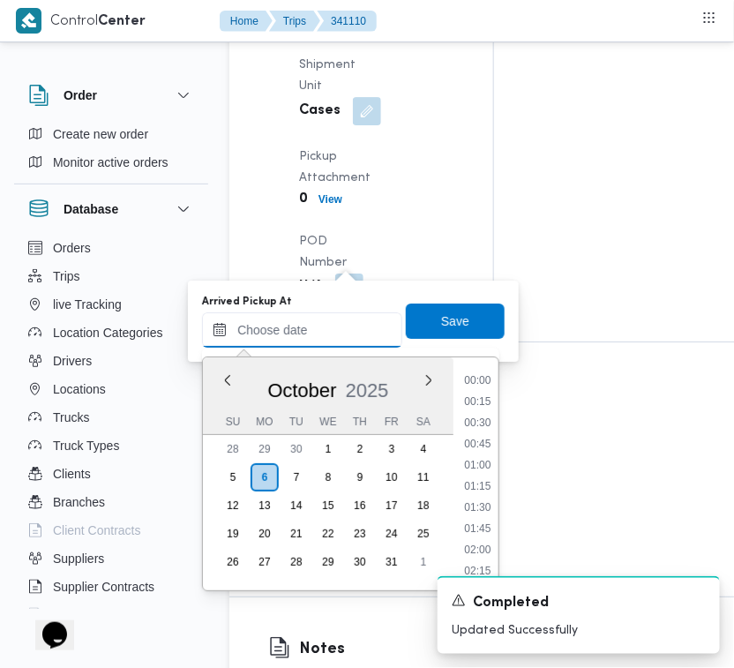
paste input "[DATE] 7:30"
drag, startPoint x: 486, startPoint y: 381, endPoint x: 474, endPoint y: 379, distance: 12.5
click at [487, 381] on ul "00:00 00:15 00:30 00:45 01:00 01:15 01:30 01:45 02:00 02:15 02:30 02:45 03:00 0…" at bounding box center [477, 473] width 41 height 205
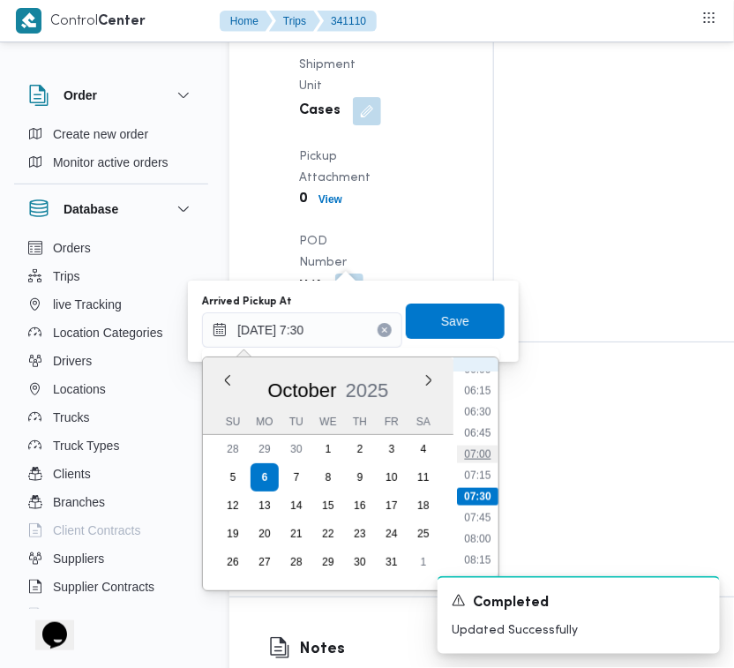
drag, startPoint x: 477, startPoint y: 464, endPoint x: 478, endPoint y: 445, distance: 18.5
click at [479, 457] on ul "00:00 00:15 00:30 00:45 01:00 01:15 01:30 01:45 02:00 02:15 02:30 02:45 03:00 0…" at bounding box center [477, 473] width 41 height 205
click at [477, 450] on li "07:00" at bounding box center [477, 454] width 41 height 18
type input "[DATE] 07:00"
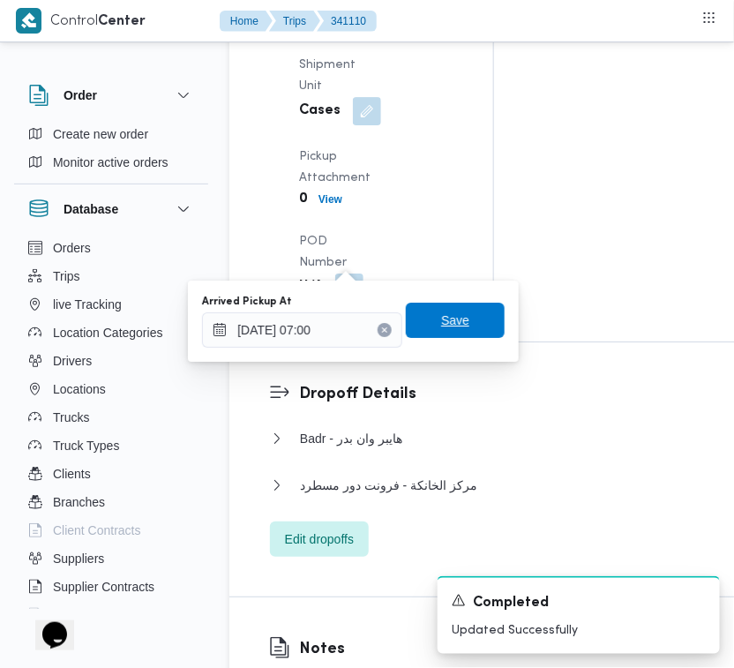
click at [452, 323] on span "Save" at bounding box center [455, 320] width 28 height 21
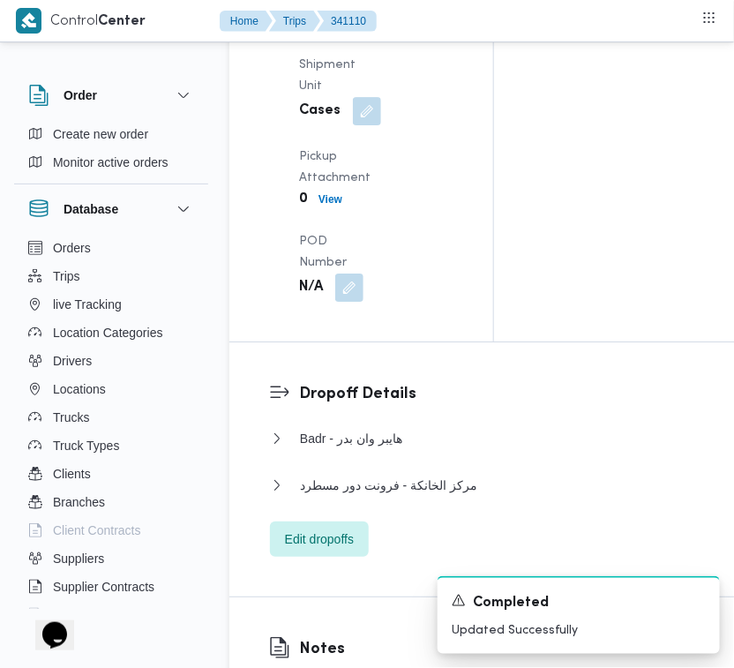
click at [450, 300] on div "Pickup Details Arrived Pickup At N/A Left Pickup At [GEOGRAPHIC_DATA][DATE] 7:3…" at bounding box center [361, 0] width 264 height 683
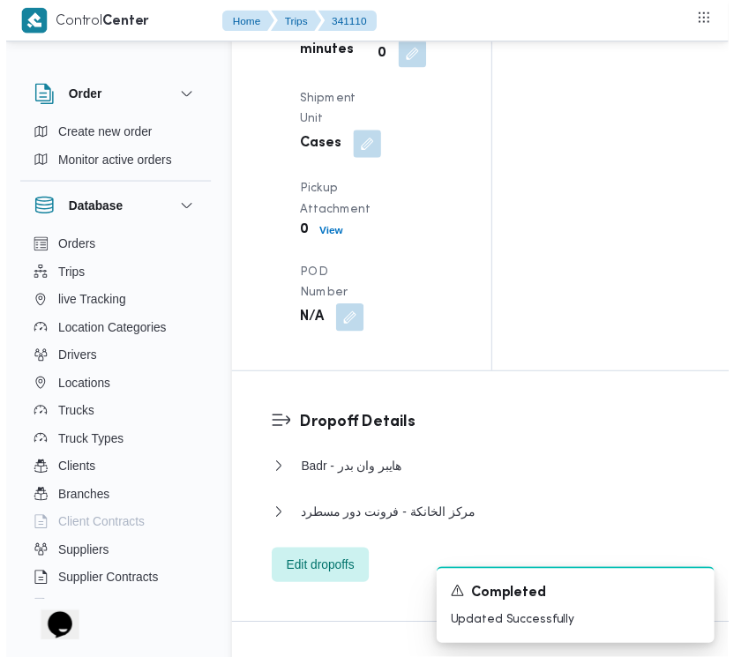
scroll to position [0, 0]
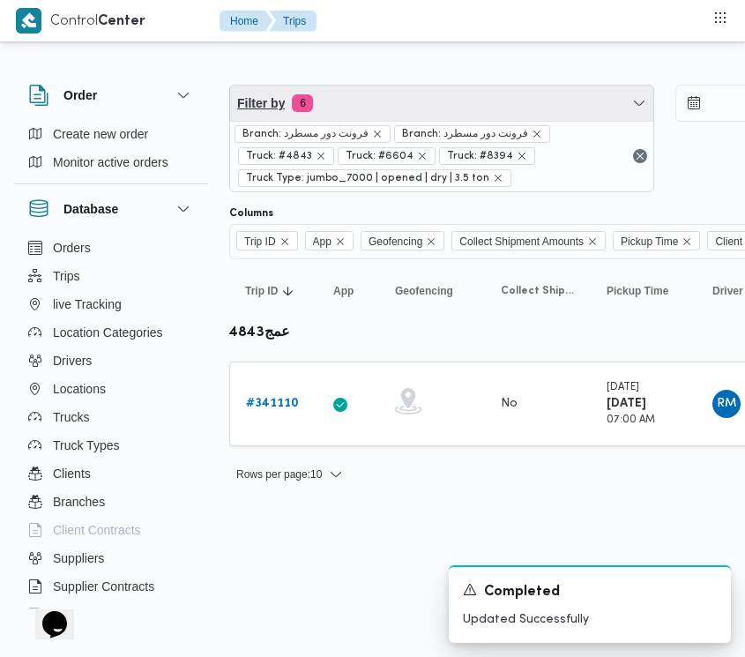
drag, startPoint x: 425, startPoint y: 89, endPoint x: 429, endPoint y: 100, distance: 11.2
click at [425, 89] on span "Filter by 6" at bounding box center [441, 103] width 423 height 35
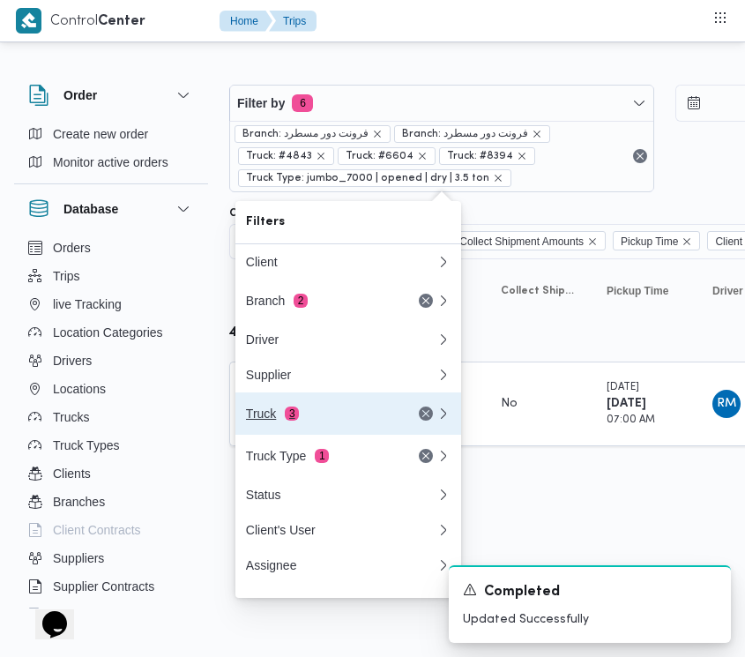
click at [337, 421] on div "Truck 3" at bounding box center [320, 414] width 148 height 14
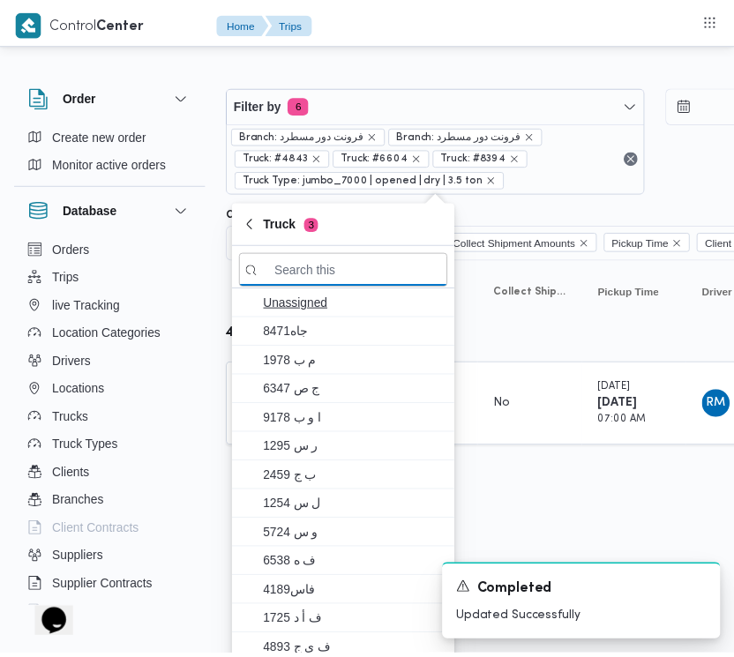
paste input "1981"
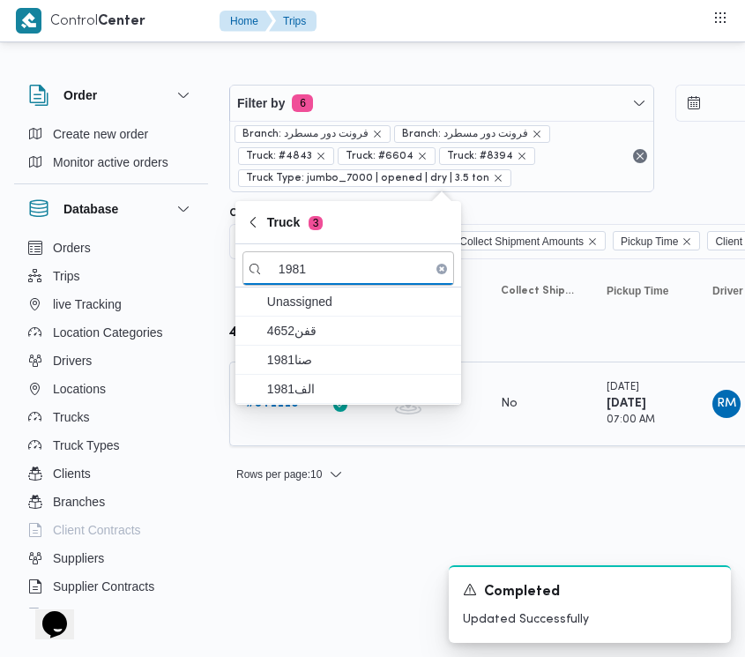
type input "1981"
click at [316, 408] on td "Trip ID # 341110" at bounding box center [273, 404] width 88 height 85
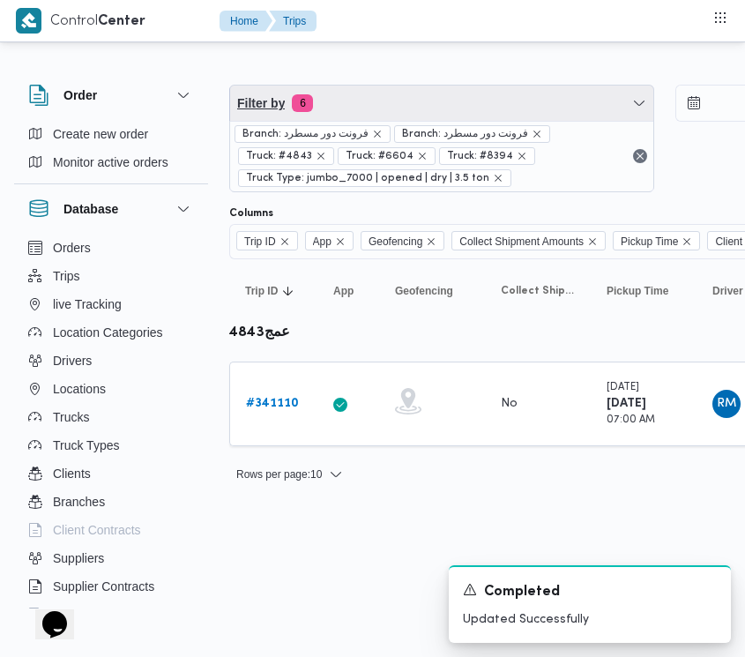
click at [360, 115] on span "Filter by 6" at bounding box center [441, 103] width 423 height 35
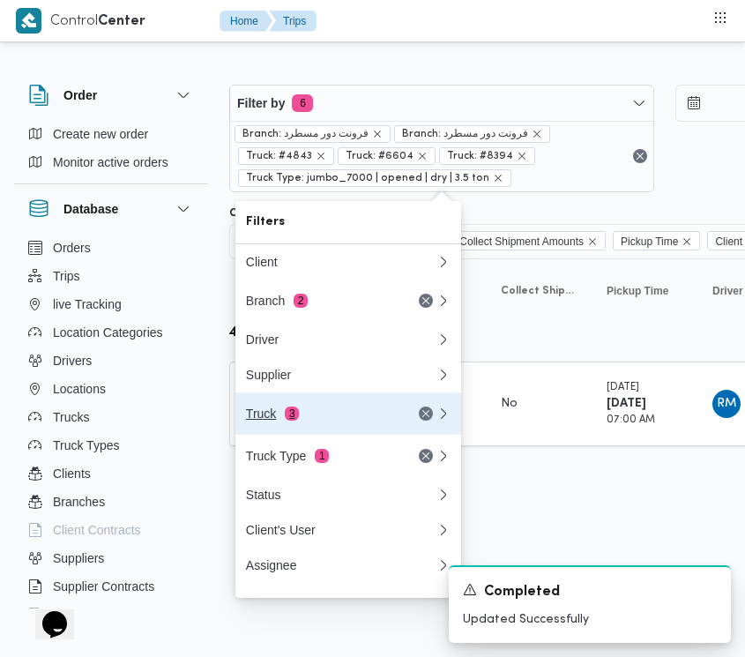
click at [314, 421] on div "Truck 3" at bounding box center [320, 414] width 148 height 14
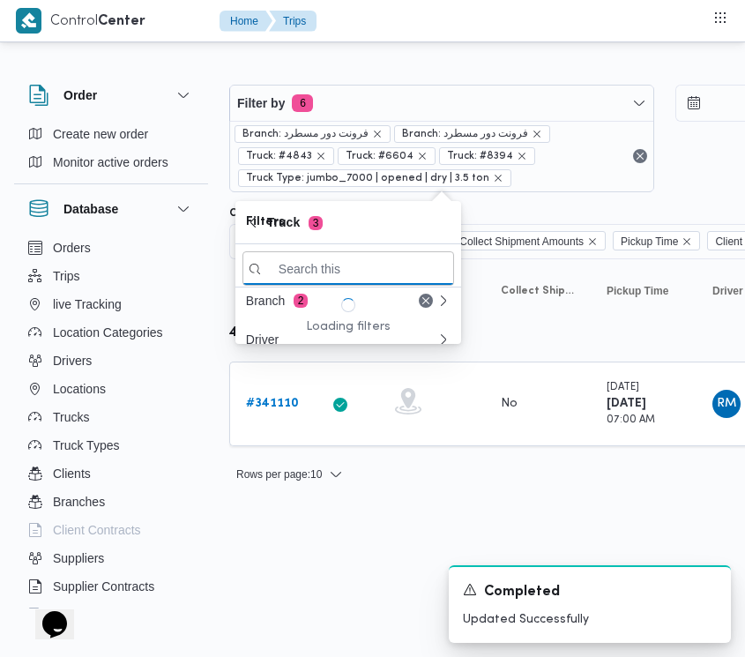
paste input "1981"
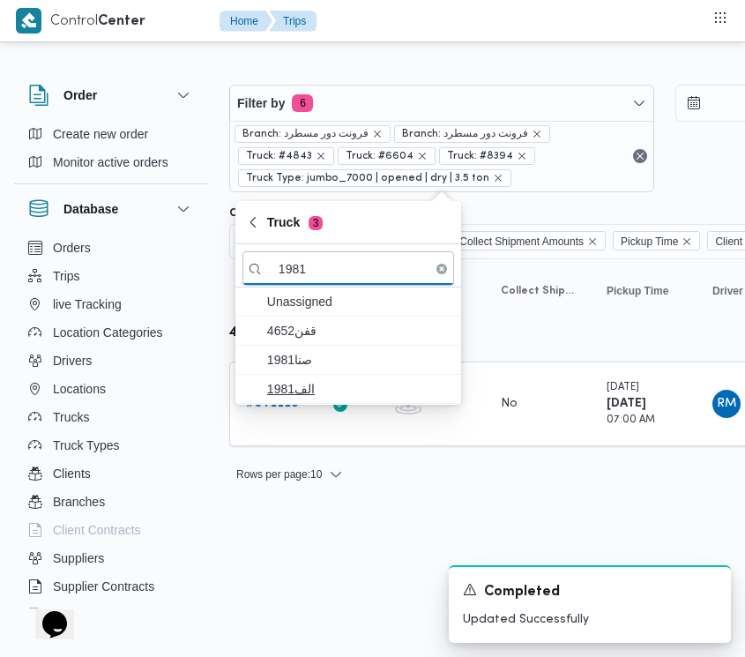
type input "1981"
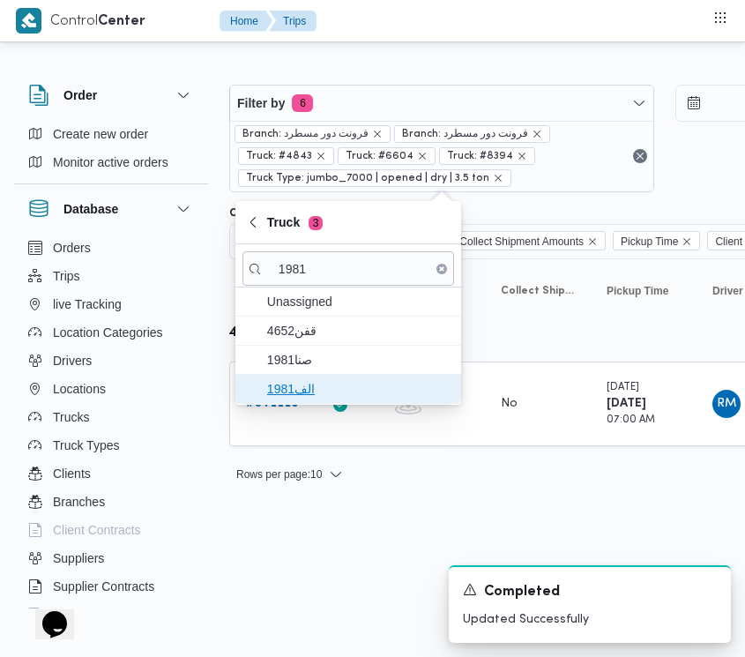
click at [302, 390] on span "الف1981" at bounding box center [358, 388] width 183 height 21
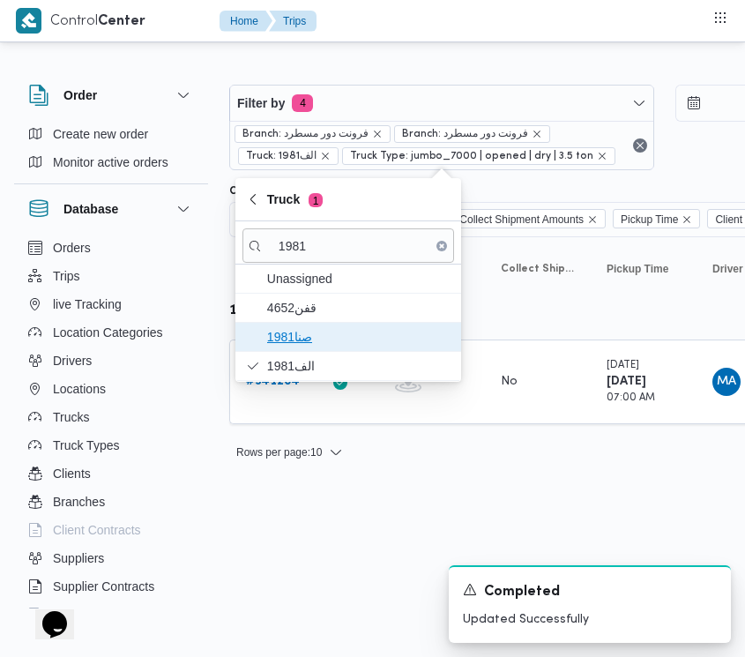
click at [289, 337] on span "صنا1981" at bounding box center [358, 336] width 183 height 21
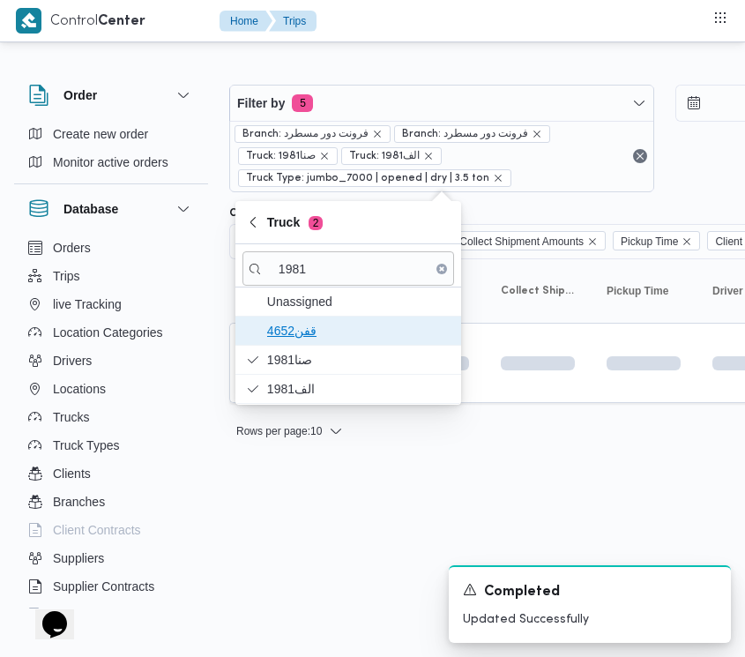
click at [288, 336] on span "قفن4652" at bounding box center [358, 330] width 183 height 21
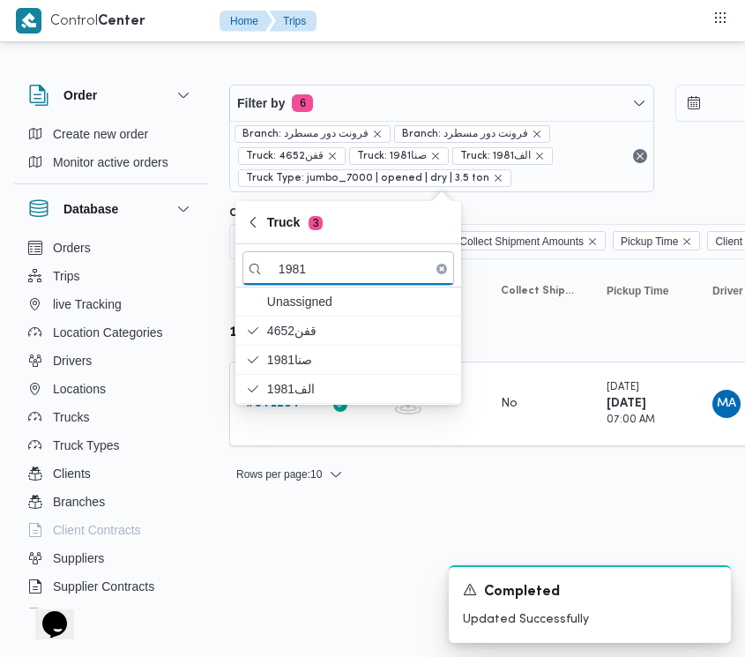
click at [322, 496] on div "Filter by 6 Branch: فرونت دور مسطرد Branch: فرونت دور مسطرد Truck: قفن4652 Truc…" at bounding box center [361, 276] width 745 height 461
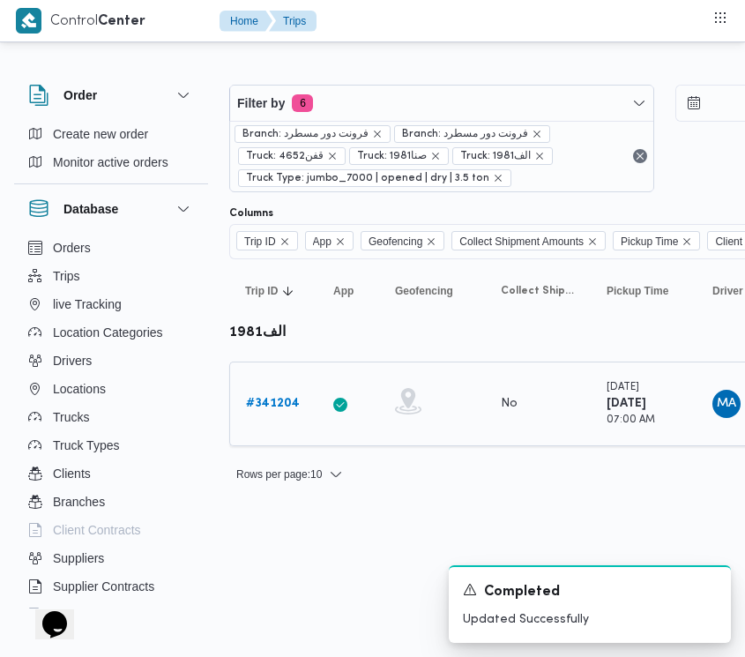
click at [267, 398] on b "# 341204" at bounding box center [273, 403] width 54 height 11
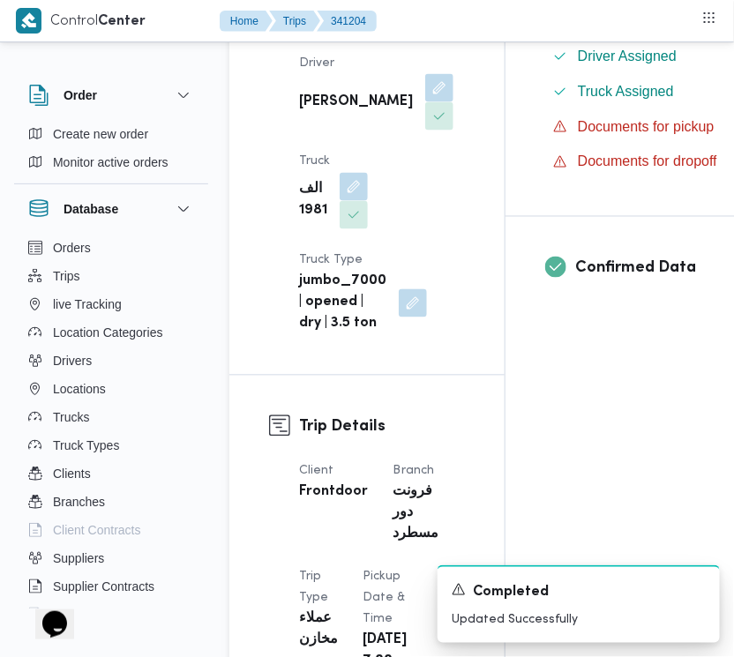
scroll to position [1153, 0]
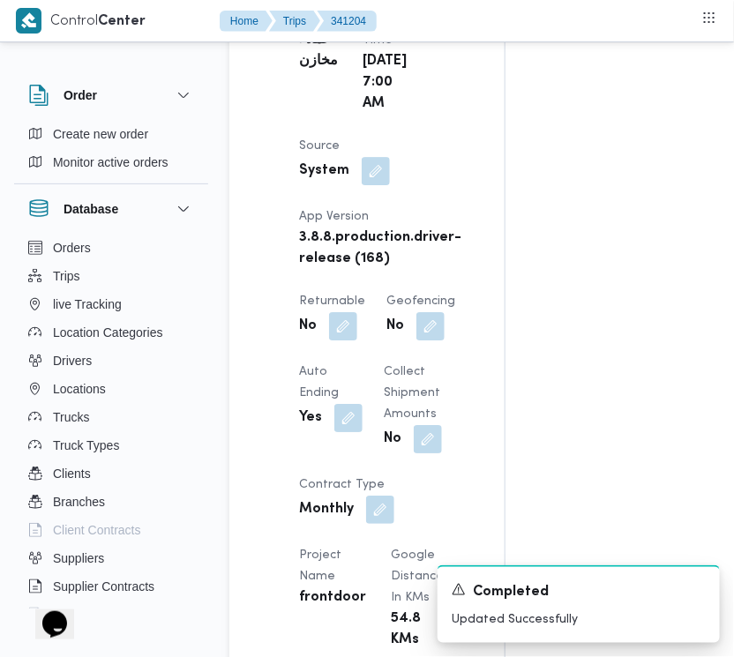
drag, startPoint x: 315, startPoint y: 399, endPoint x: 324, endPoint y: 403, distance: 9.9
click at [320, 312] on dt "Returnable" at bounding box center [332, 301] width 66 height 21
click at [338, 340] on button "button" at bounding box center [343, 325] width 28 height 28
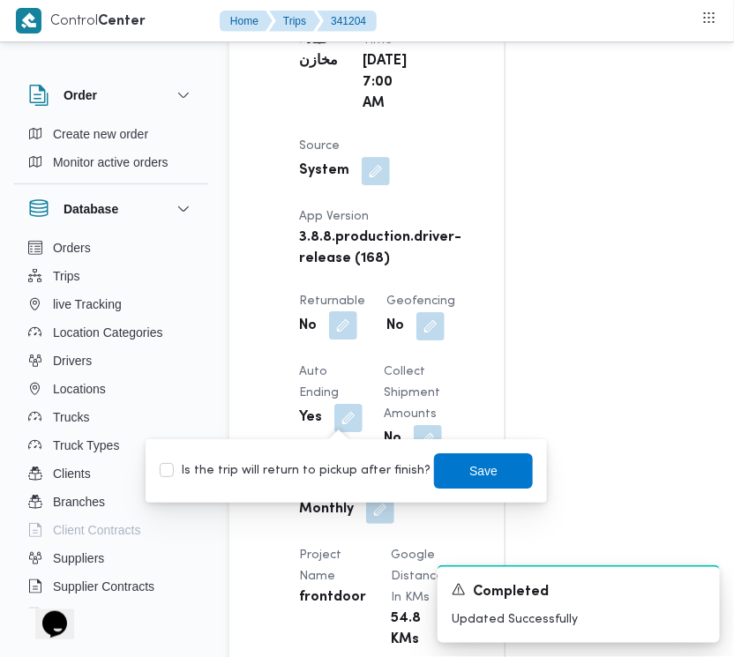
click at [333, 460] on label "Is the trip will return to pickup after finish?" at bounding box center [295, 470] width 271 height 21
checkbox input "true"
click at [469, 470] on span "Save" at bounding box center [483, 469] width 28 height 21
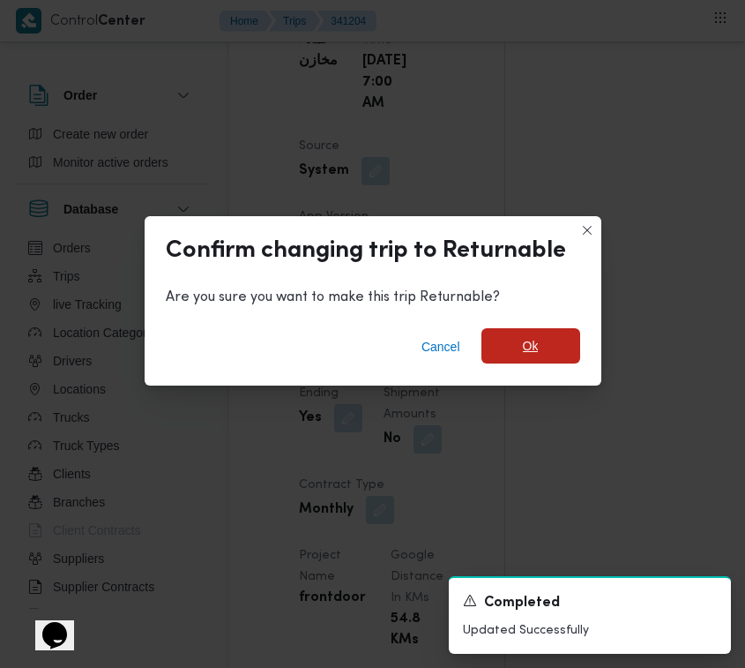
click at [509, 349] on span "Ok" at bounding box center [531, 345] width 99 height 35
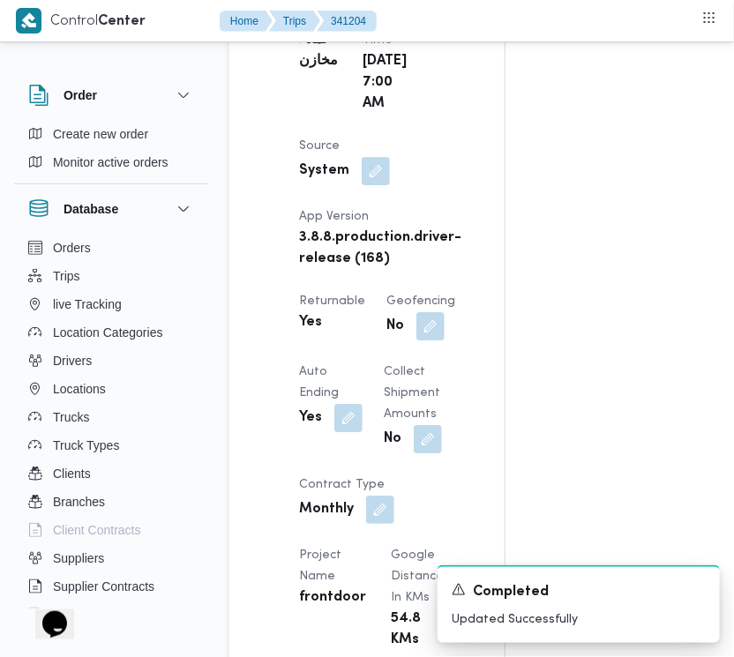
scroll to position [2303, 0]
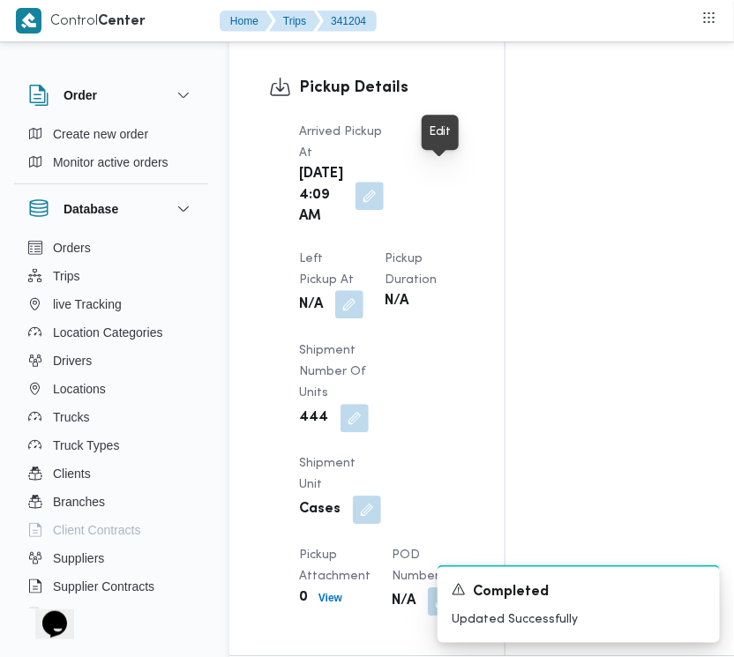
click at [363, 290] on button "button" at bounding box center [349, 304] width 28 height 28
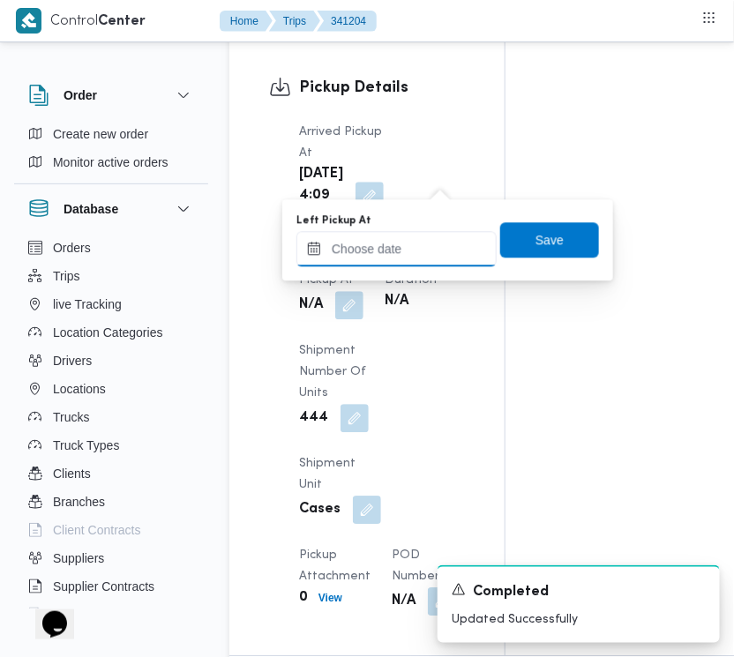
click at [420, 245] on input "Left Pickup At" at bounding box center [396, 248] width 200 height 35
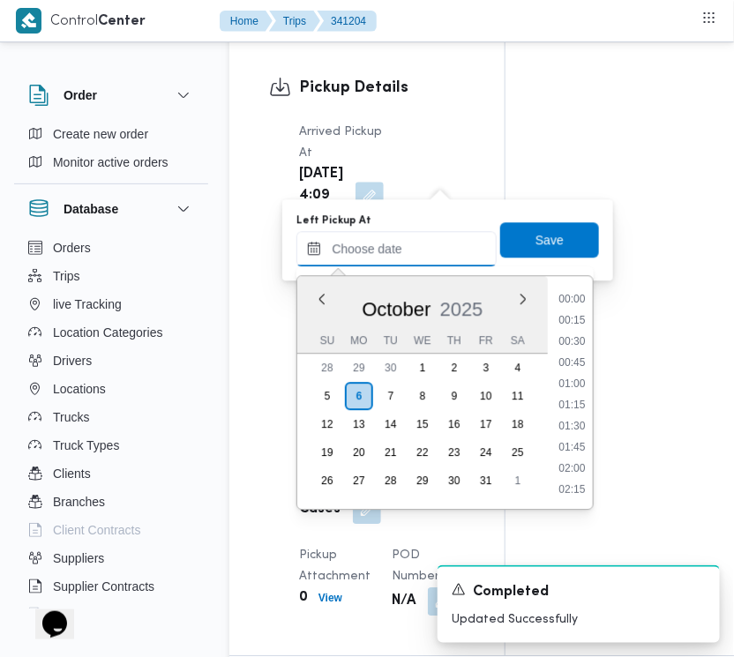
scroll to position [592, 0]
click at [584, 298] on li "07:00" at bounding box center [572, 300] width 41 height 18
type input "[DATE] 07:00"
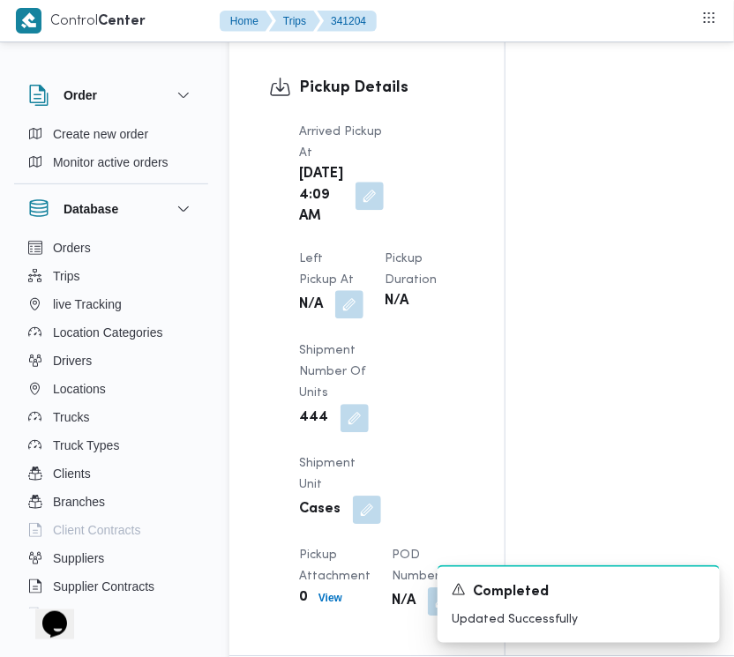
click at [363, 290] on button "button" at bounding box center [349, 304] width 28 height 28
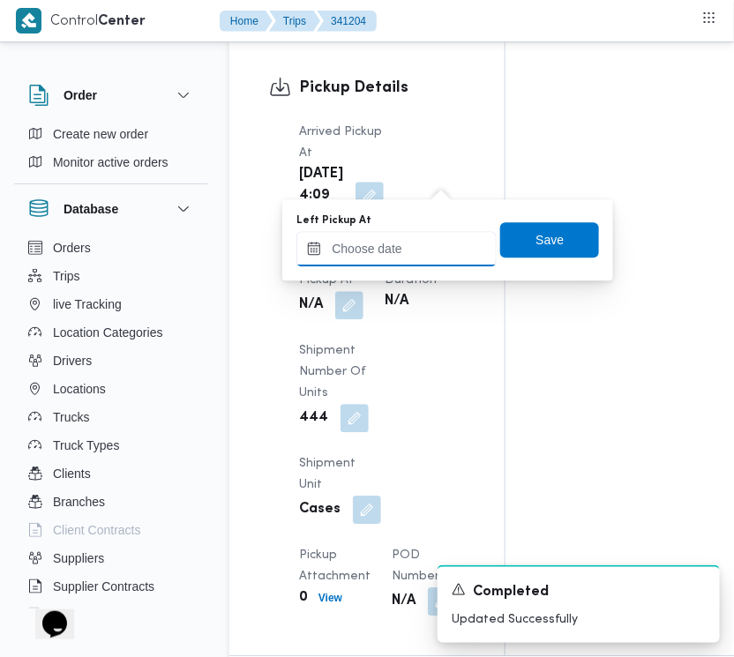
click at [433, 248] on input "Left Pickup At" at bounding box center [396, 248] width 200 height 35
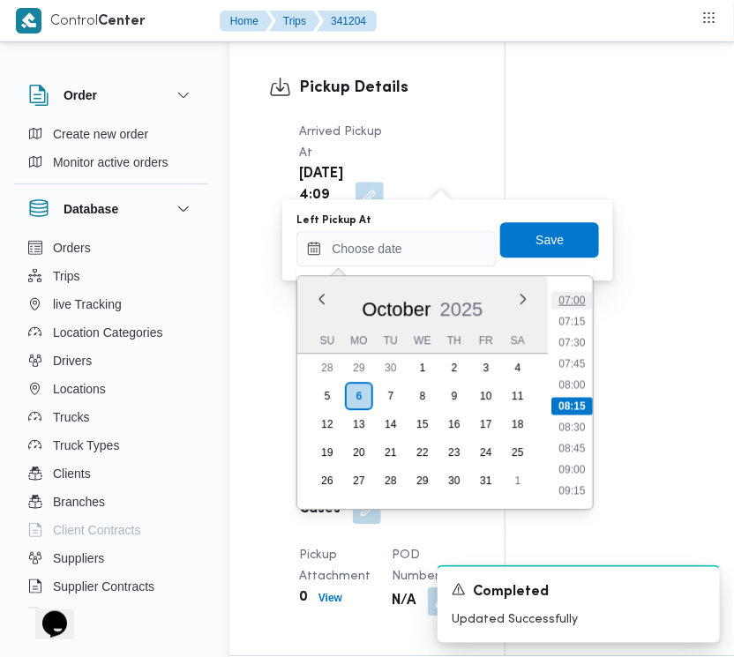
click at [583, 298] on li "07:00" at bounding box center [572, 300] width 41 height 18
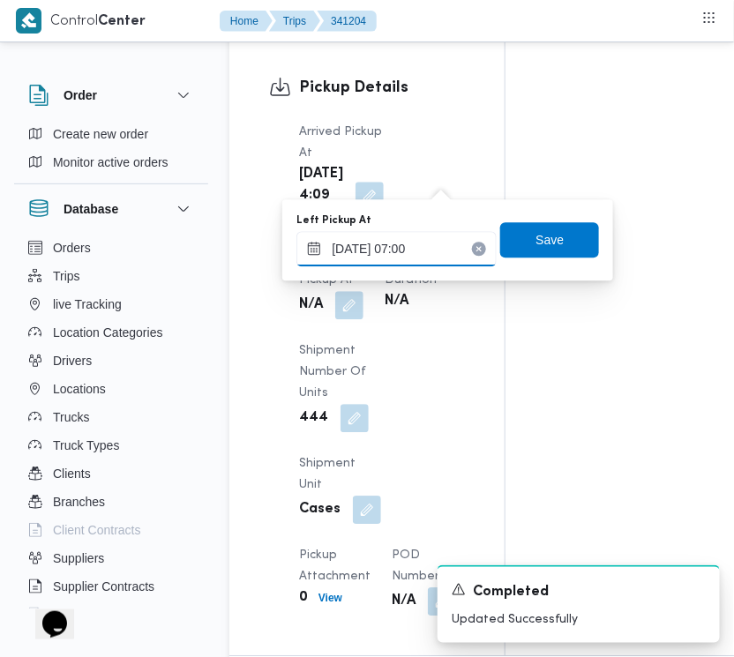
click at [437, 261] on input "[DATE] 07:00" at bounding box center [396, 248] width 200 height 35
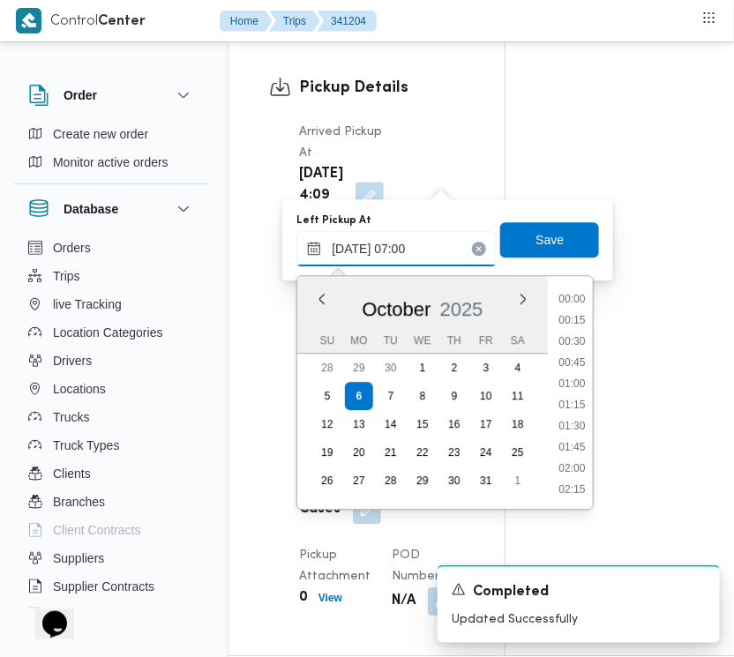
scroll to position [485, 0]
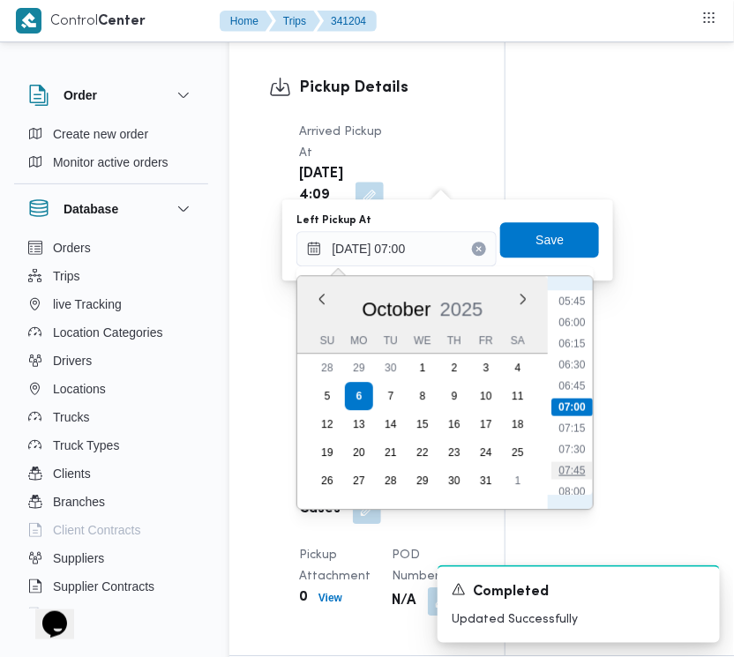
click at [579, 461] on li "07:45" at bounding box center [572, 470] width 41 height 18
type input "[DATE] 07:45"
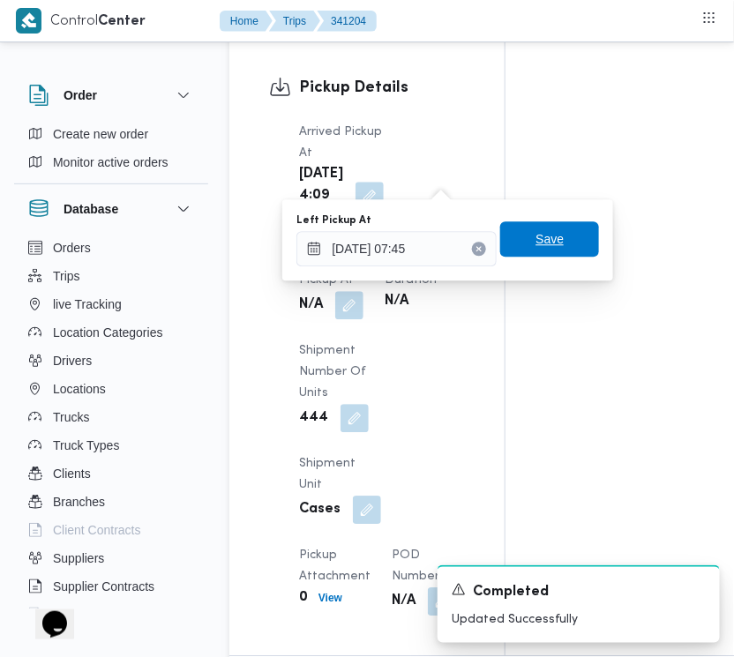
click at [535, 245] on span "Save" at bounding box center [549, 238] width 28 height 21
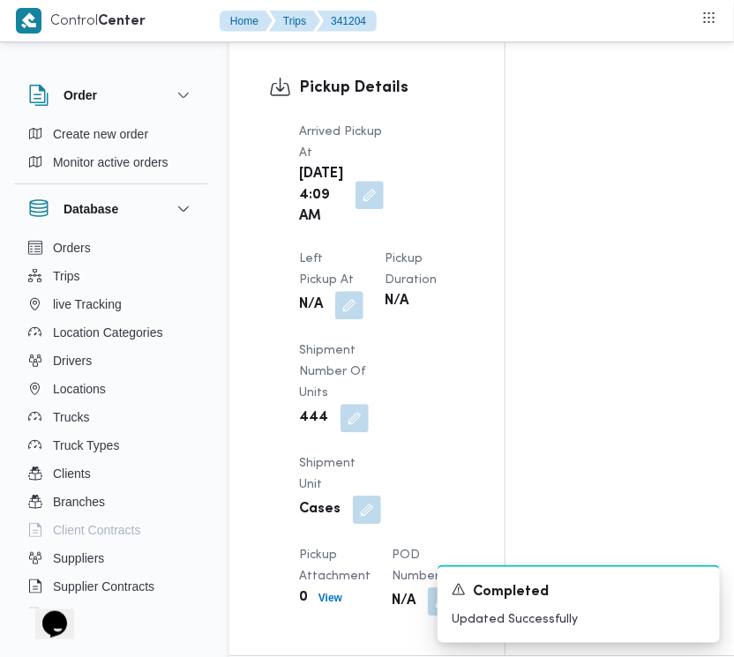
click at [362, 209] on button "button" at bounding box center [369, 195] width 28 height 28
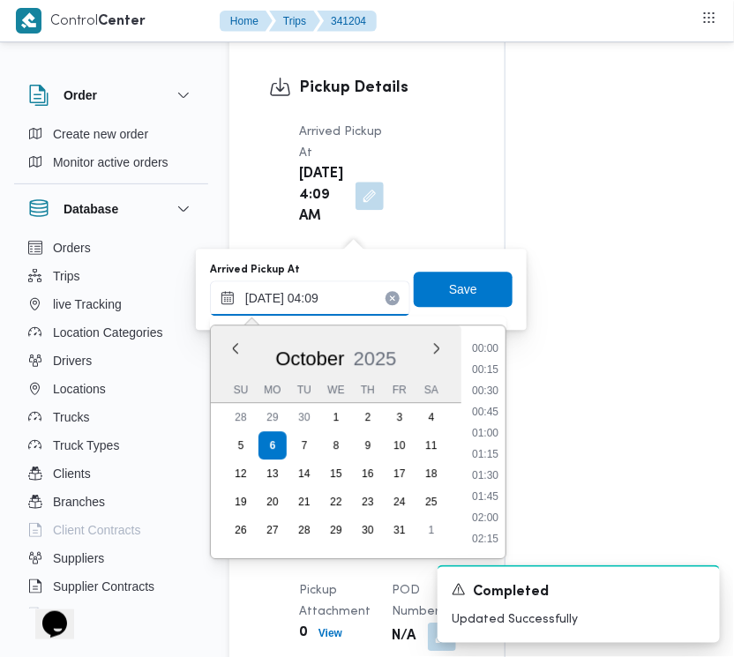
click at [357, 287] on input "[DATE] 04:09" at bounding box center [310, 297] width 200 height 35
drag, startPoint x: 495, startPoint y: 527, endPoint x: 482, endPoint y: 504, distance: 26.8
click at [495, 529] on li "07:00" at bounding box center [485, 535] width 41 height 18
type input "[DATE] 07:00"
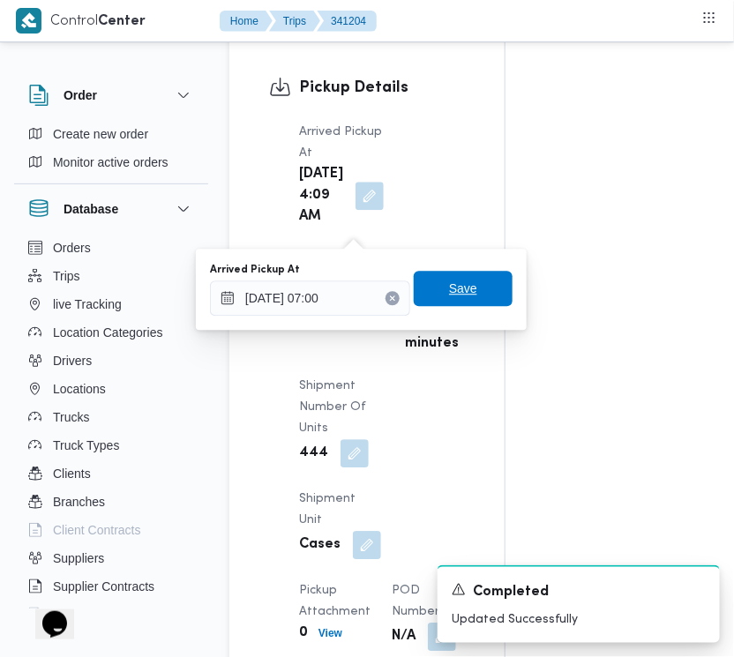
click at [449, 288] on span "Save" at bounding box center [463, 288] width 28 height 21
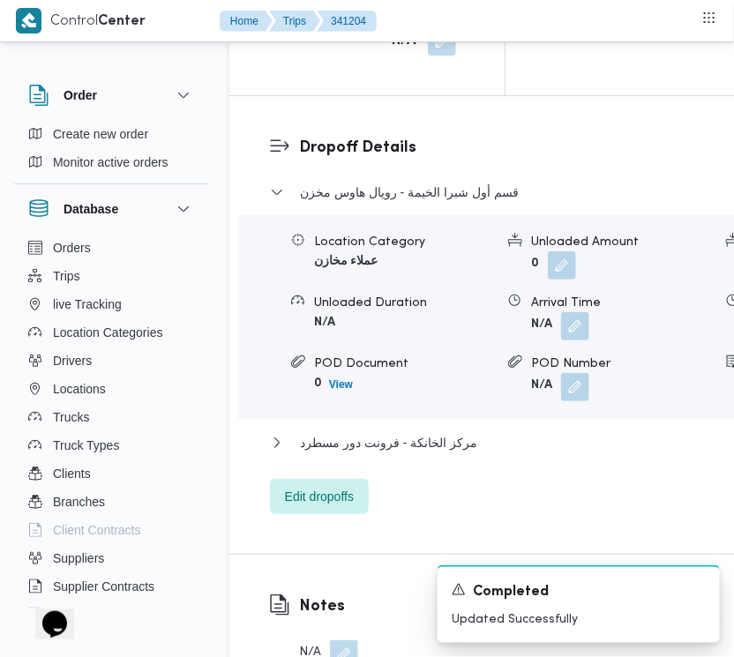
scroll to position [3451, 0]
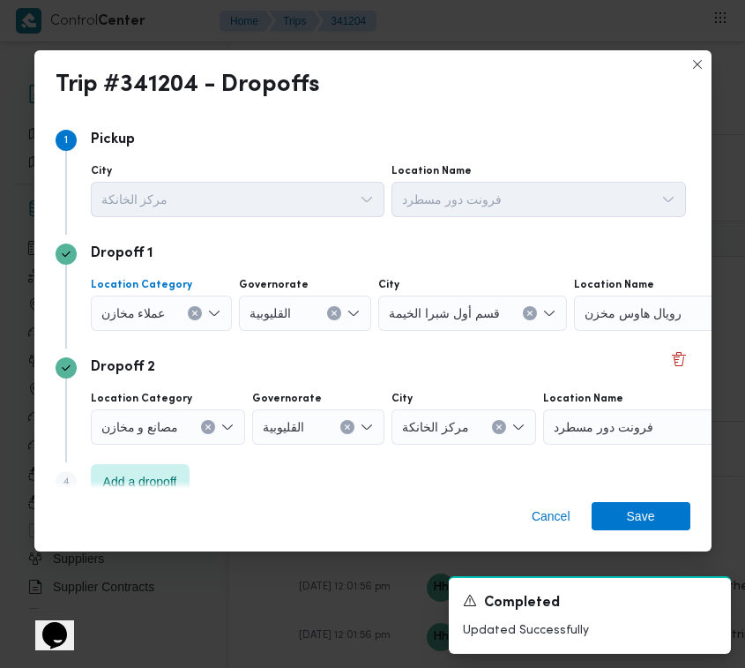
click at [153, 314] on span "عملاء مخازن" at bounding box center [133, 311] width 64 height 19
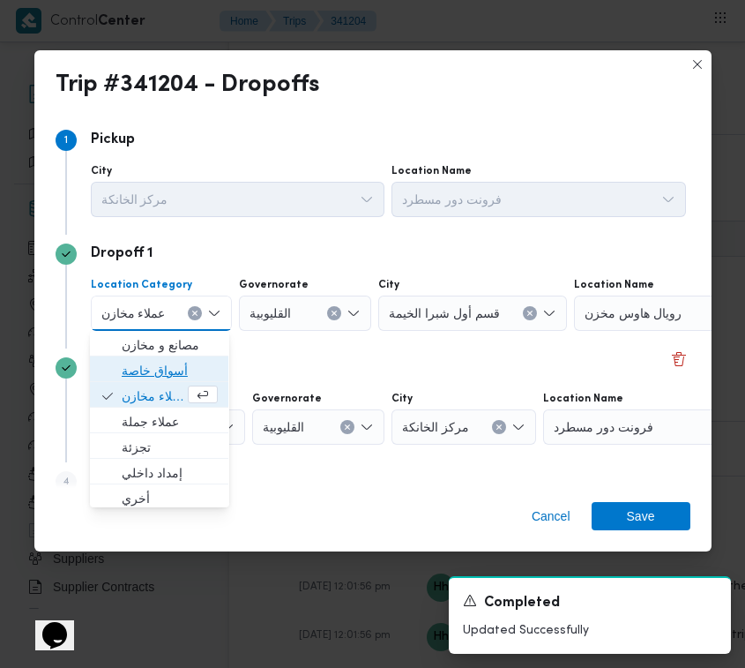
drag, startPoint x: 163, startPoint y: 362, endPoint x: 276, endPoint y: 364, distance: 112.9
click at [165, 364] on span "أسواق خاصة" at bounding box center [170, 370] width 96 height 21
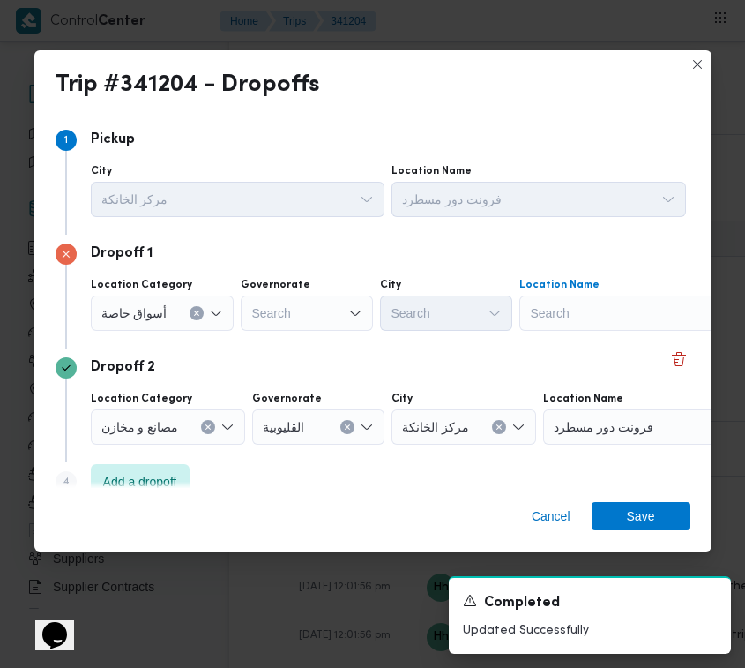
click at [673, 310] on div "Search" at bounding box center [629, 312] width 220 height 35
paste input "هايبر وان بدر"
click at [565, 314] on input "هايبر وان بدر" at bounding box center [565, 312] width 70 height 21
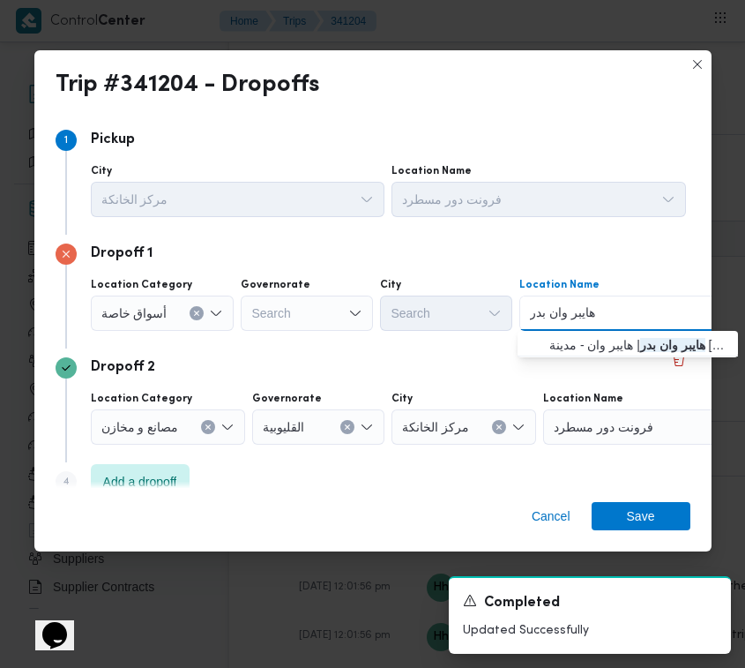
type input "هايبر وان بدر"
click at [574, 344] on span "هايبر وان بدر | هايبر وان - مدينة [GEOGRAPHIC_DATA] | null" at bounding box center [638, 344] width 178 height 21
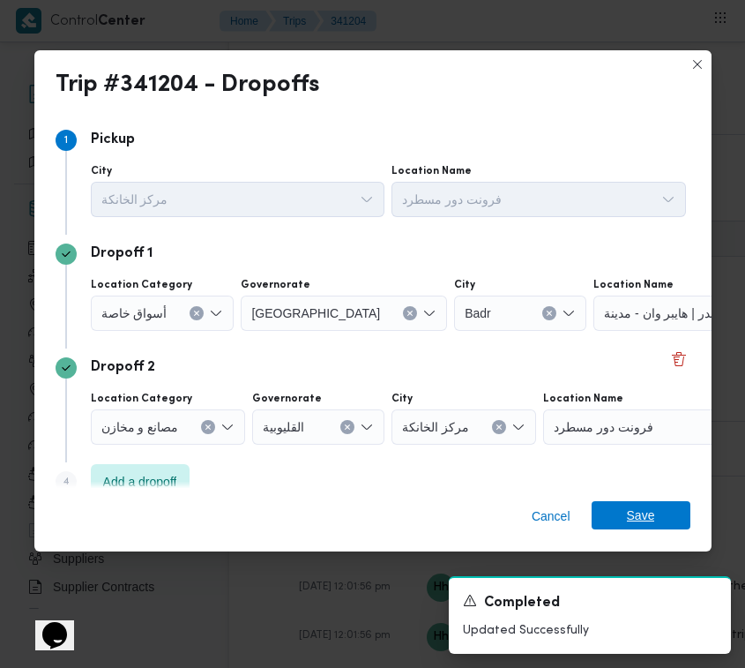
click at [635, 514] on span "Save" at bounding box center [641, 515] width 28 height 28
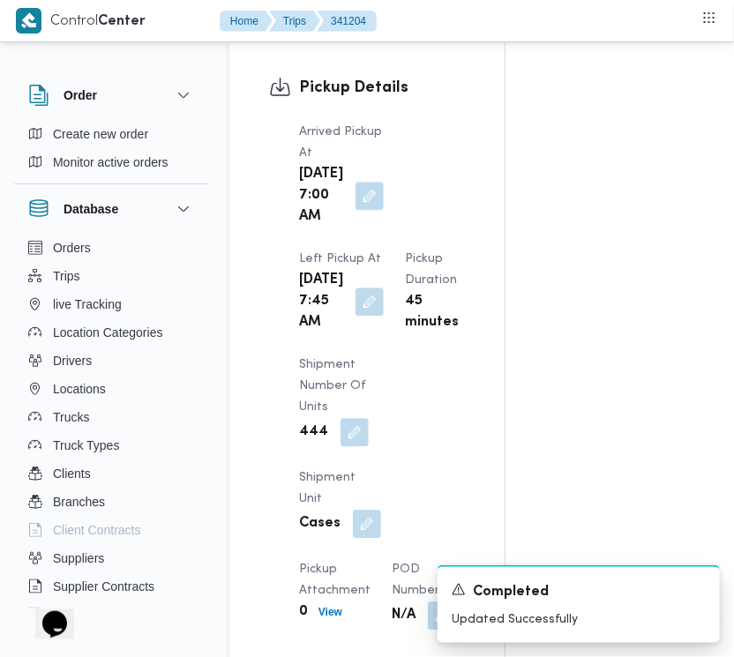
scroll to position [0, 0]
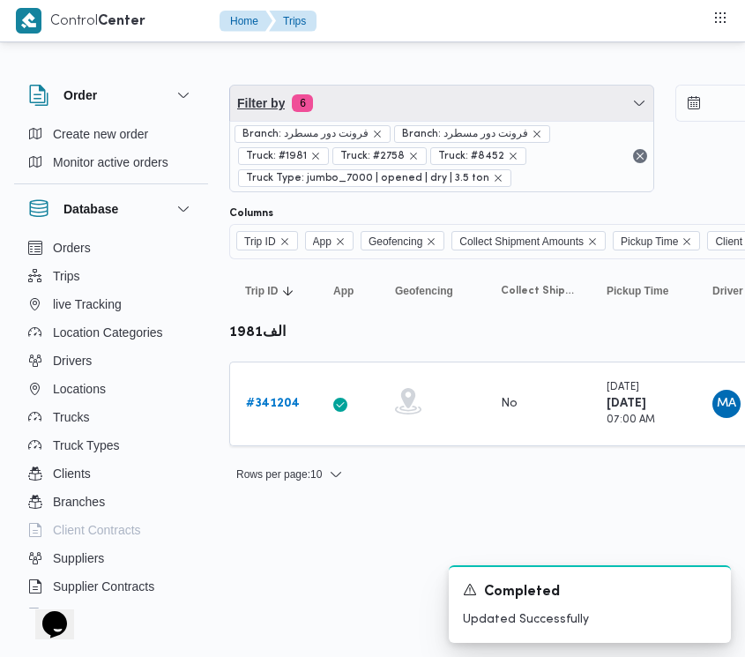
click at [372, 93] on span "Filter by 6" at bounding box center [441, 103] width 423 height 35
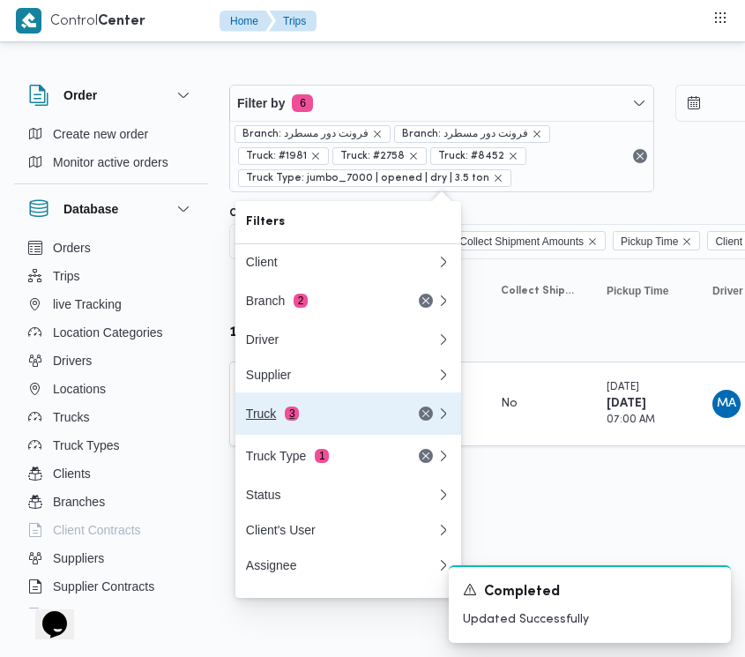
click at [293, 430] on div "Truck 3" at bounding box center [341, 413] width 212 height 42
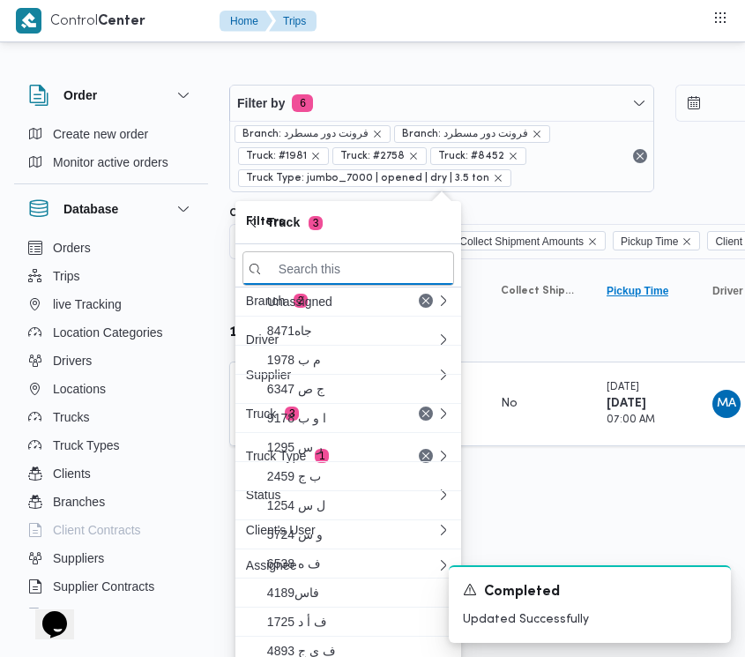
paste input "6375"
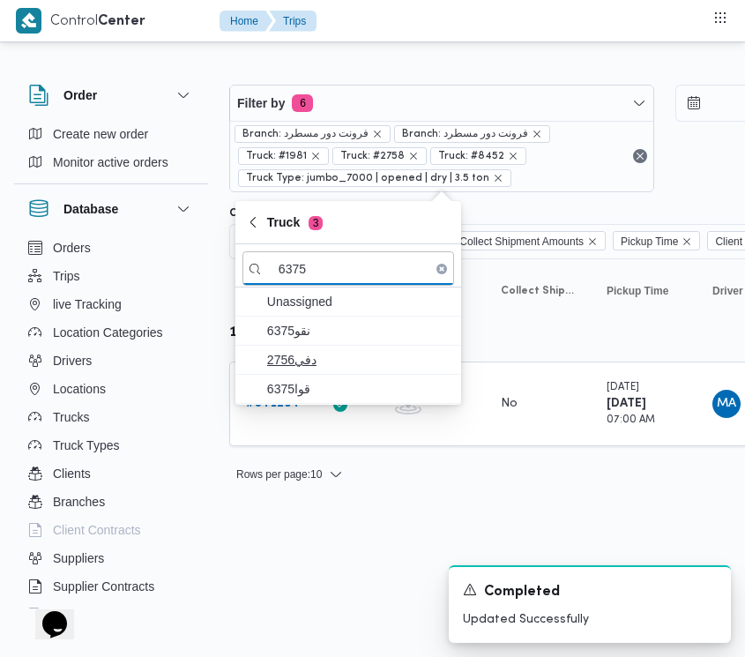
type input "6375"
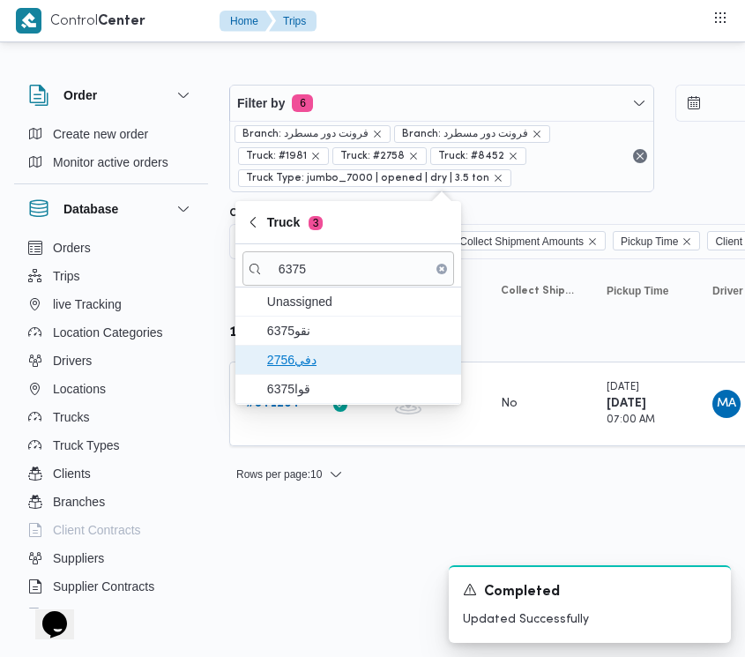
click at [362, 355] on span "دفي2756" at bounding box center [358, 359] width 183 height 21
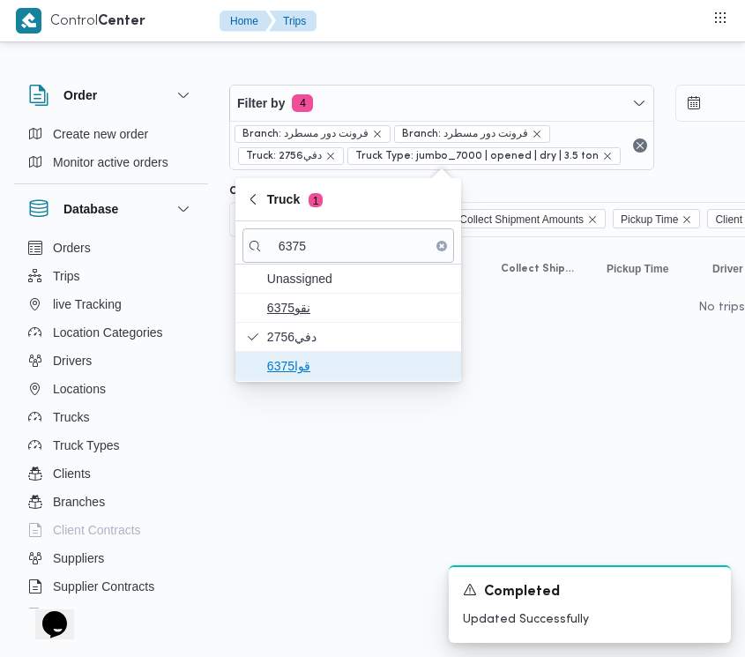
click at [324, 362] on span "قوا6375" at bounding box center [358, 365] width 183 height 21
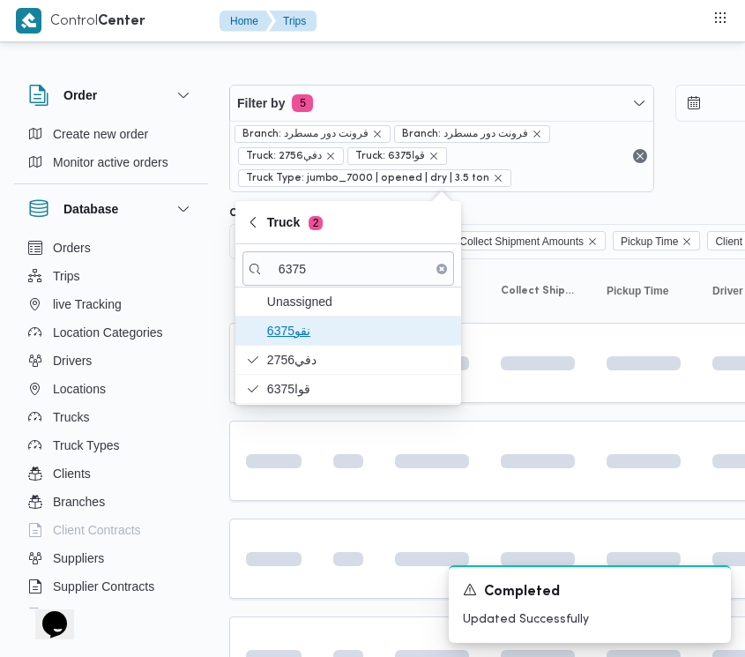
click at [318, 332] on span "نقو6375" at bounding box center [358, 330] width 183 height 21
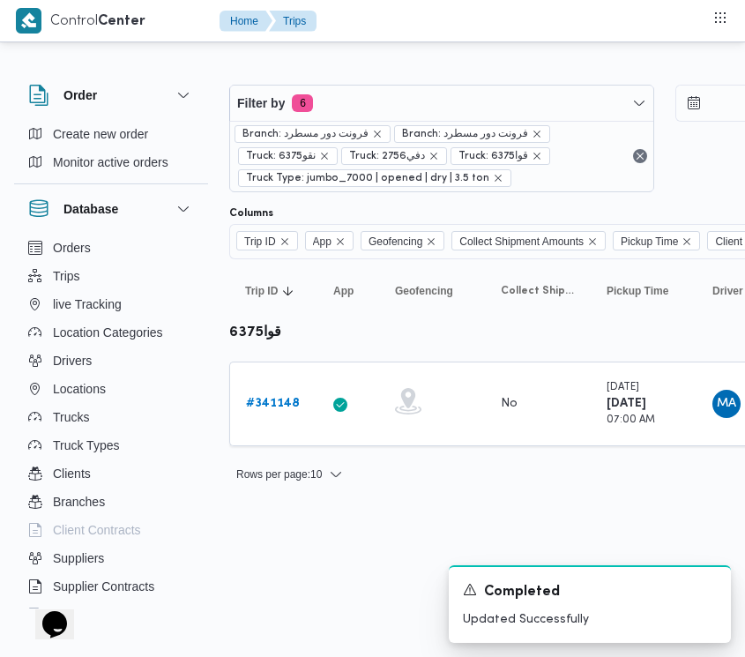
click at [360, 596] on html "Control Center Home Trips Order Create new order Monitor active orders Database…" at bounding box center [372, 328] width 745 height 657
click at [267, 409] on b "# 341148" at bounding box center [273, 403] width 54 height 11
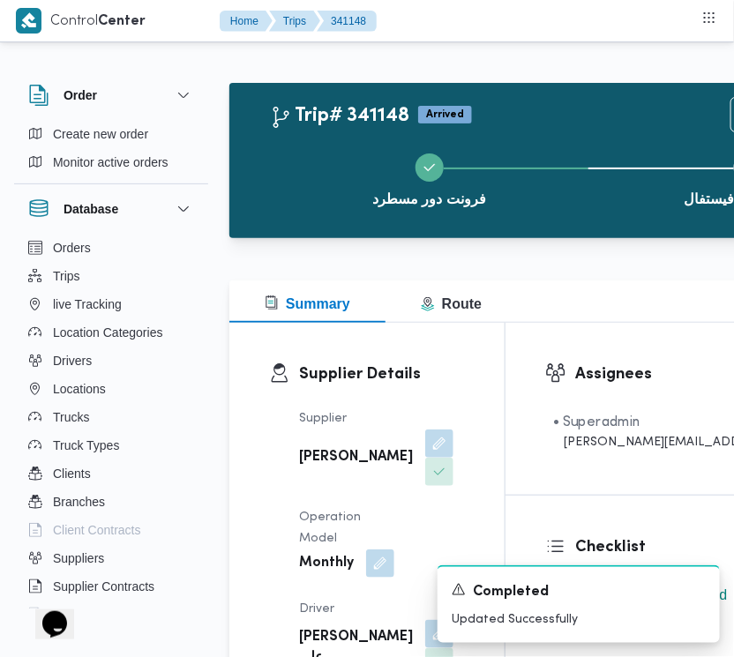
click at [728, 258] on div at bounding box center [583, 248] width 709 height 21
click at [732, 295] on div "Summary Route" at bounding box center [583, 301] width 709 height 42
click at [732, 311] on div "Summary Route" at bounding box center [583, 301] width 709 height 42
click at [734, 333] on html "Control Center Home Trips 341148 Order Create new order Monitor active orders D…" at bounding box center [367, 328] width 734 height 657
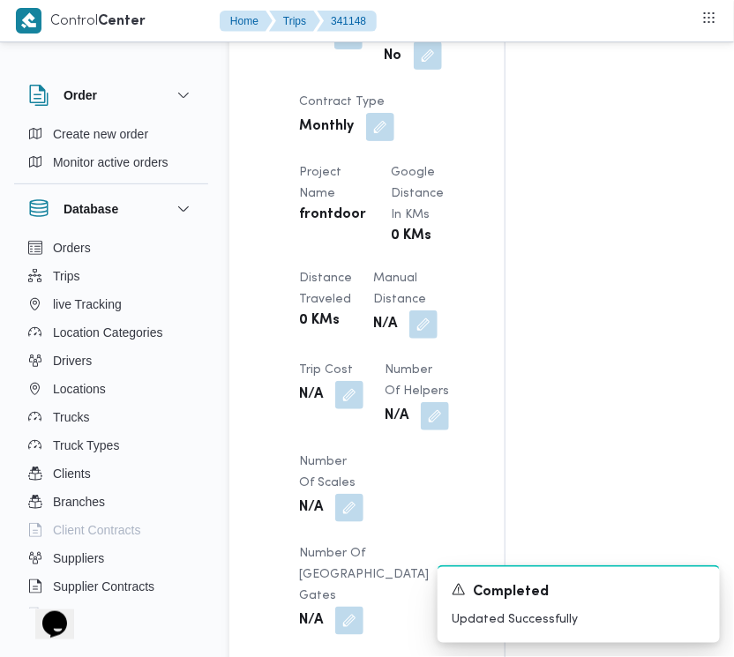
scroll to position [1492, 0]
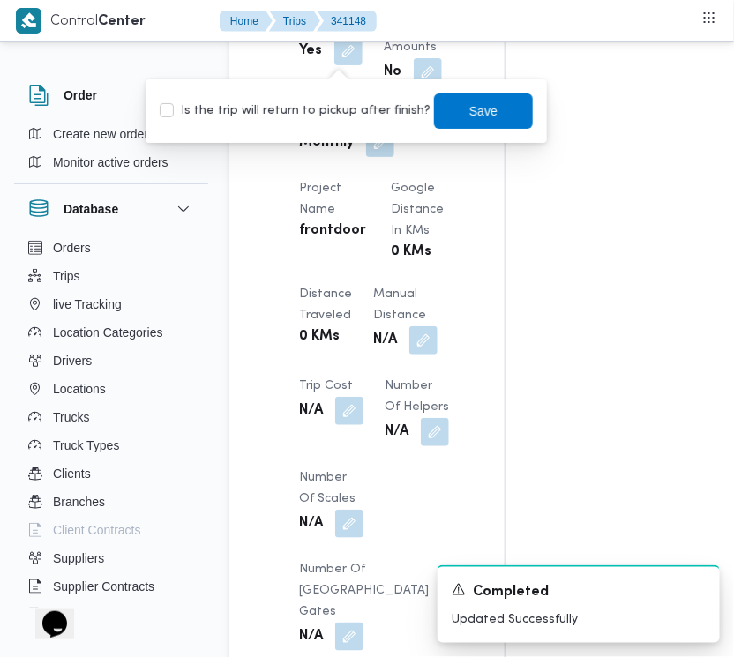
click at [338, 108] on label "Is the trip will return to pickup after finish?" at bounding box center [295, 111] width 271 height 21
checkbox input "true"
click at [477, 110] on span "Save" at bounding box center [483, 110] width 28 height 21
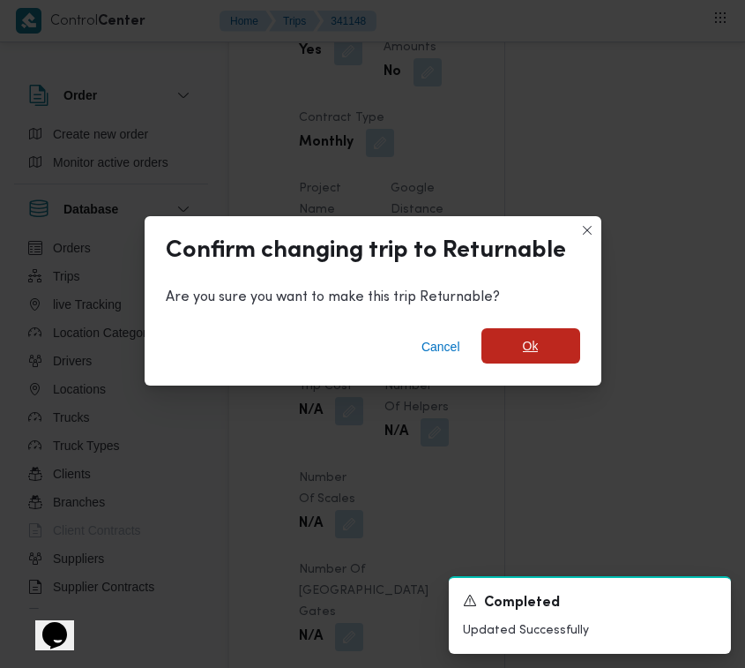
click at [488, 348] on span "Ok" at bounding box center [531, 345] width 99 height 35
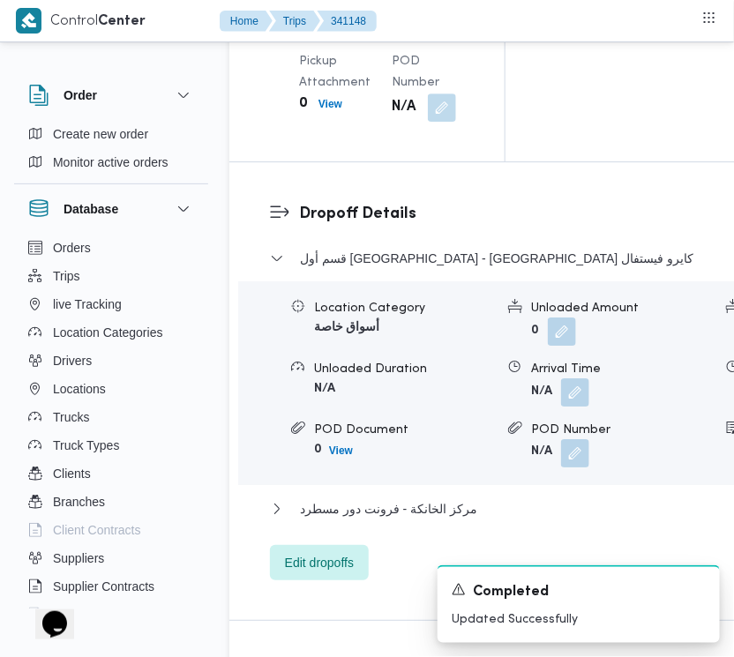
scroll to position [3215, 0]
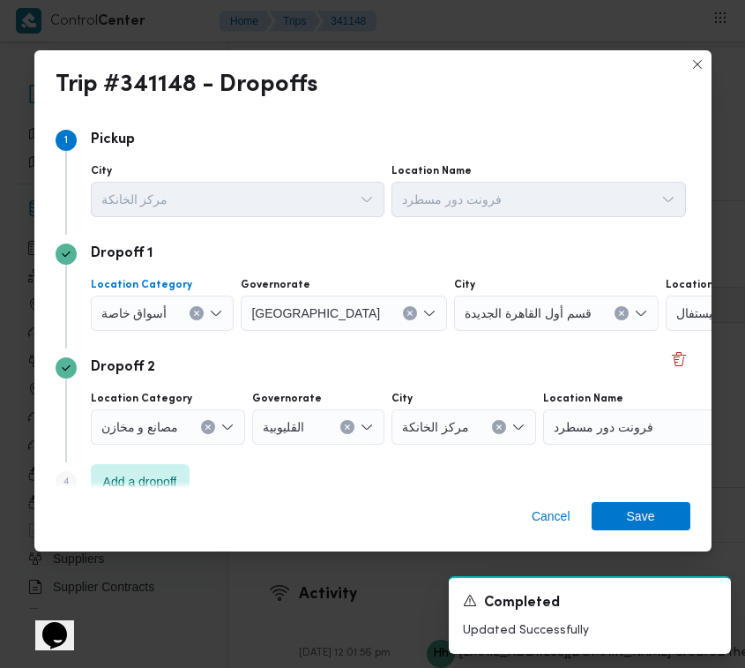
click at [146, 320] on span "أسواق خاصة" at bounding box center [134, 311] width 66 height 19
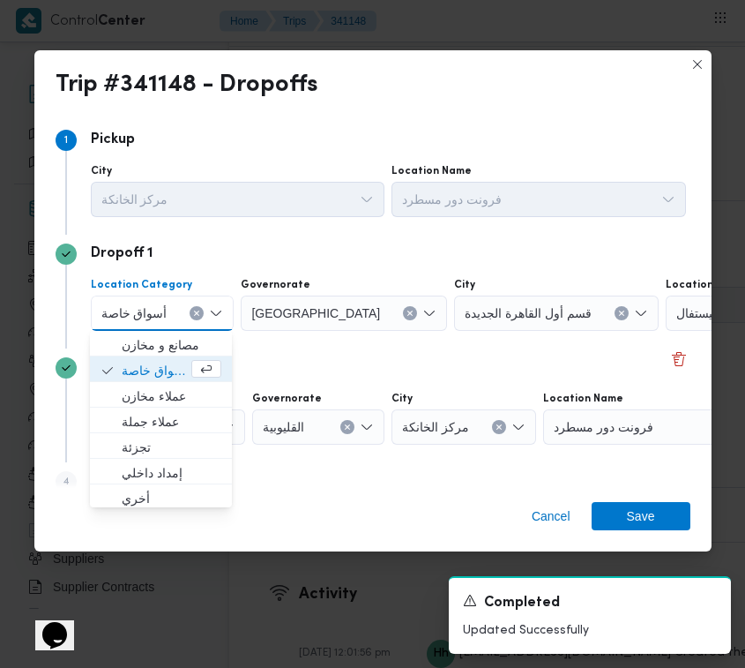
click at [326, 316] on div "[GEOGRAPHIC_DATA]" at bounding box center [344, 312] width 206 height 35
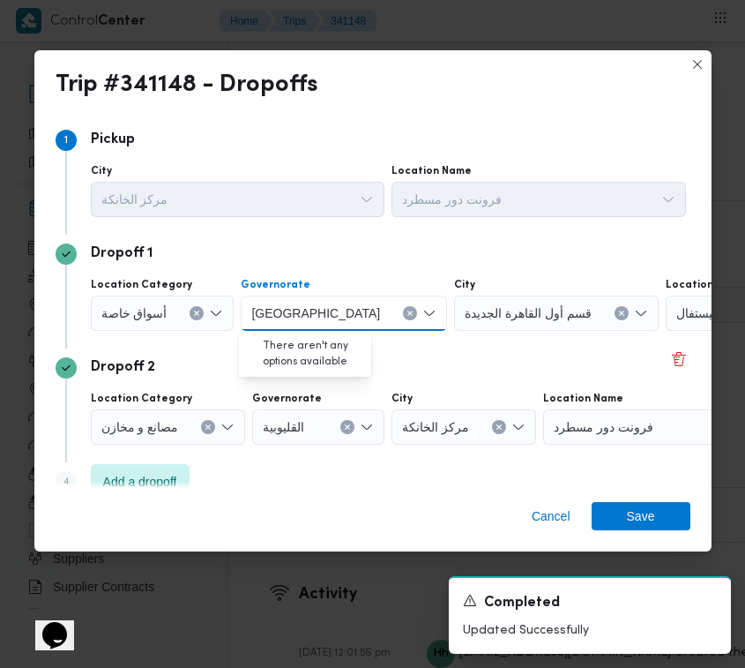
click at [407, 311] on icon "Clear input" at bounding box center [410, 313] width 7 height 7
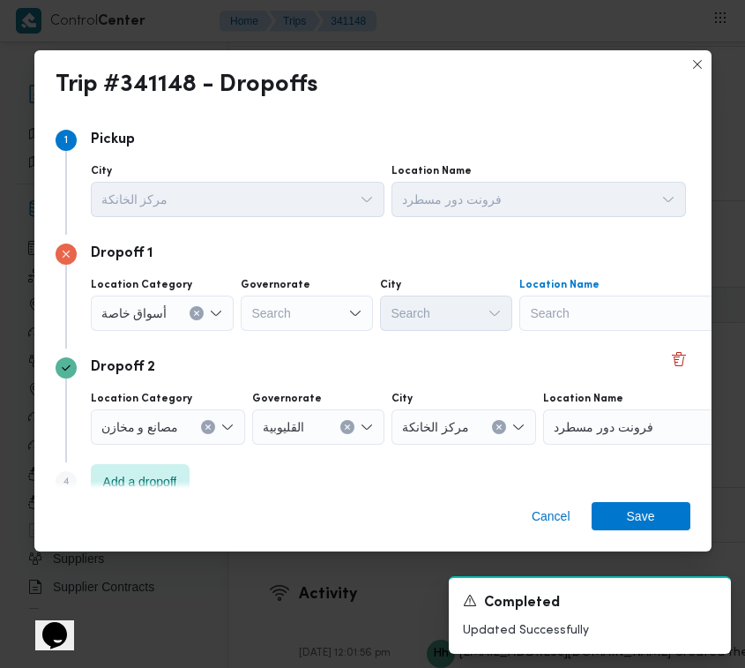
click at [614, 314] on div "Search" at bounding box center [629, 312] width 220 height 35
paste input "هايبر وان بدر"
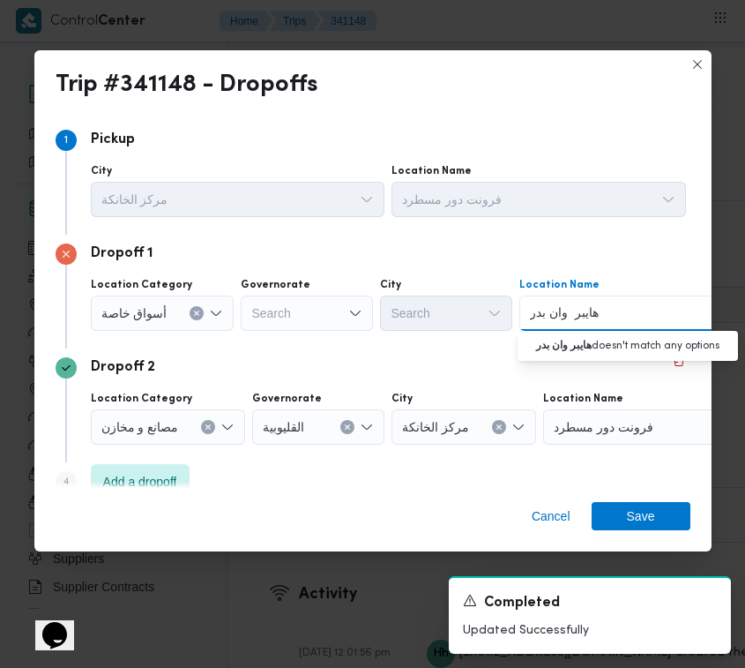
click at [564, 319] on input "هايبر وان بدر" at bounding box center [565, 312] width 70 height 21
type input "هايبر وان بدر"
click at [571, 338] on span "هايبر وان بدر | هايبر وان - مدينة [GEOGRAPHIC_DATA] | null" at bounding box center [638, 344] width 178 height 21
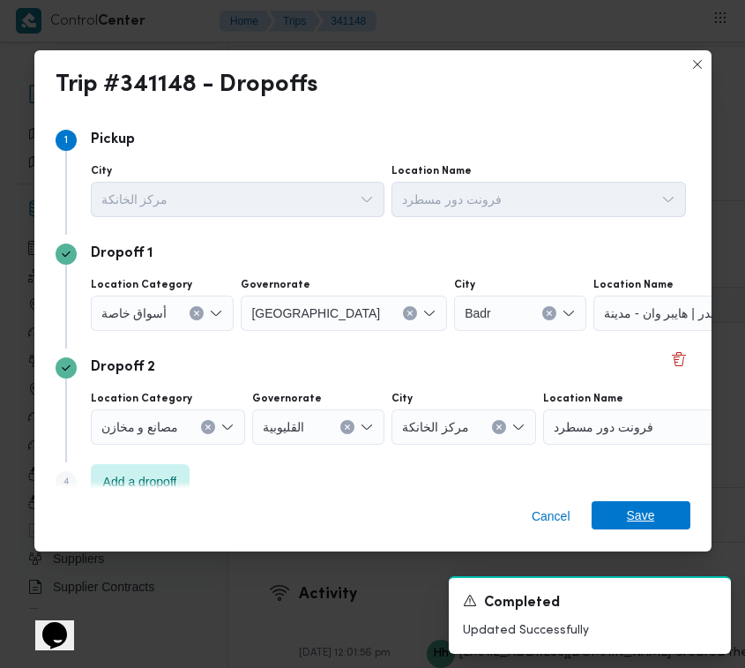
click at [645, 501] on span "Save" at bounding box center [641, 515] width 28 height 28
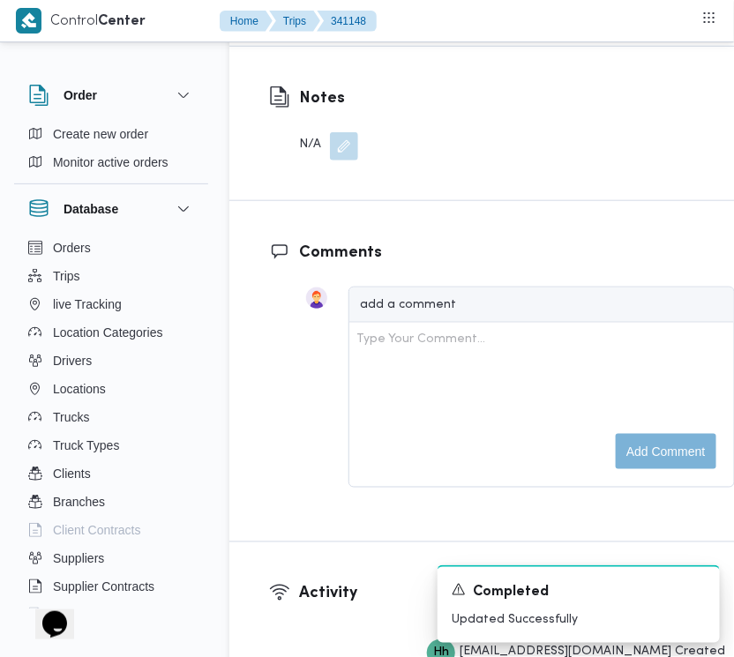
click at [733, 166] on div "Notes N/A" at bounding box center [501, 123] width 545 height 153
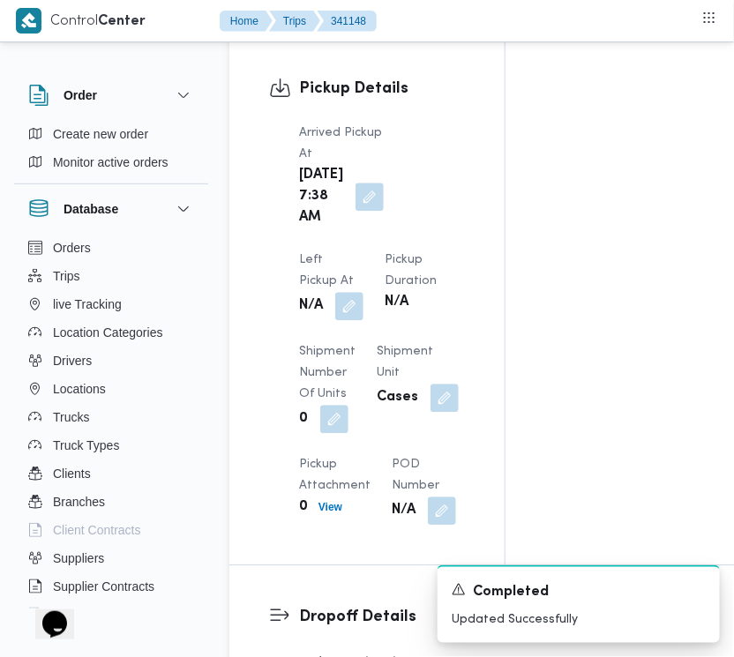
scroll to position [2190, 0]
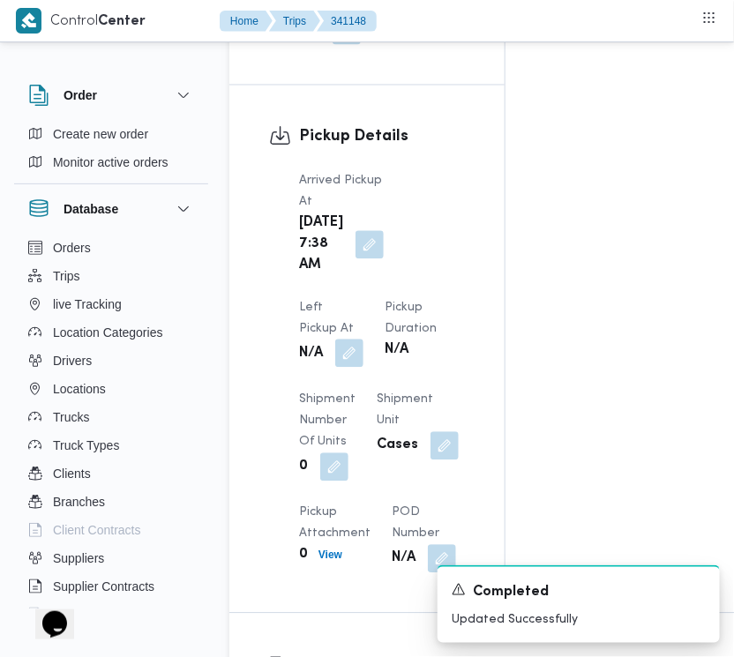
click at [363, 340] on button "button" at bounding box center [349, 354] width 28 height 28
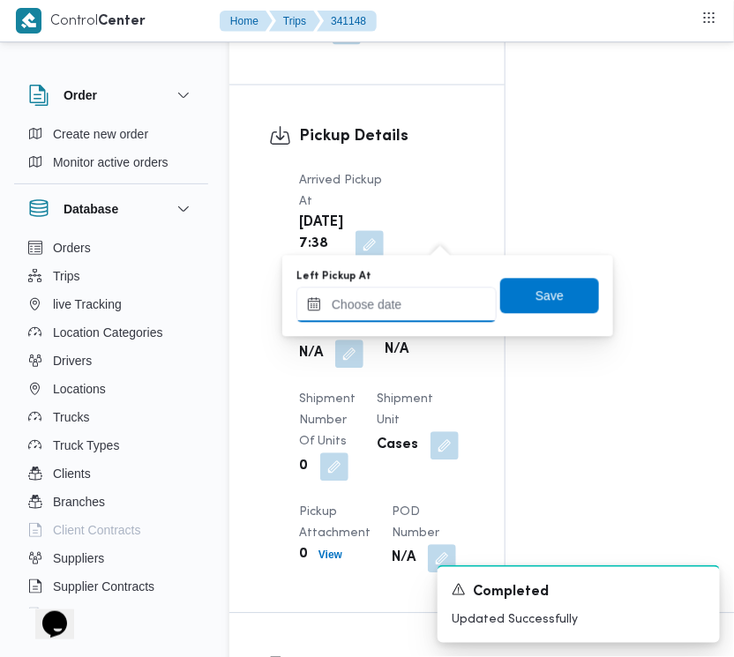
click at [433, 291] on input "Left Pickup At" at bounding box center [396, 304] width 200 height 35
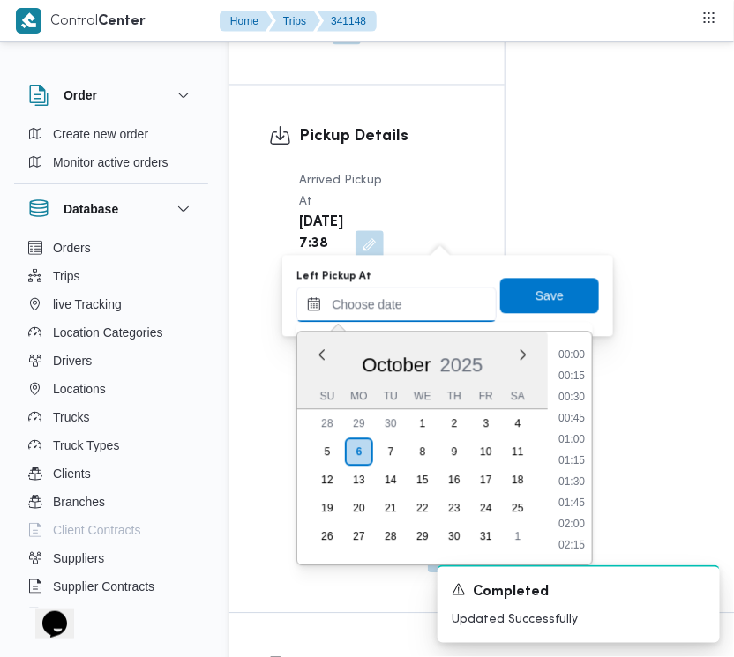
scroll to position [592, 0]
click at [580, 397] on li "07:30" at bounding box center [571, 399] width 41 height 18
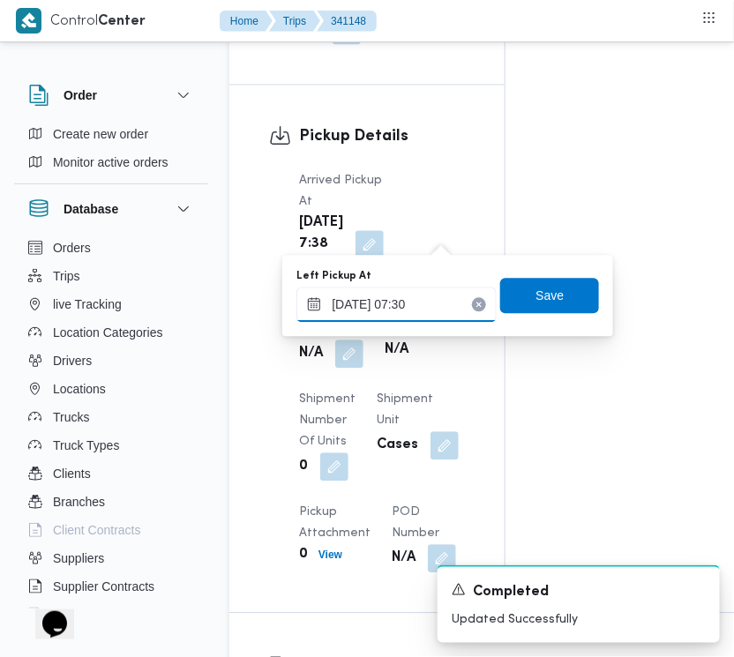
click at [432, 292] on input "[DATE] 07:30" at bounding box center [396, 304] width 200 height 35
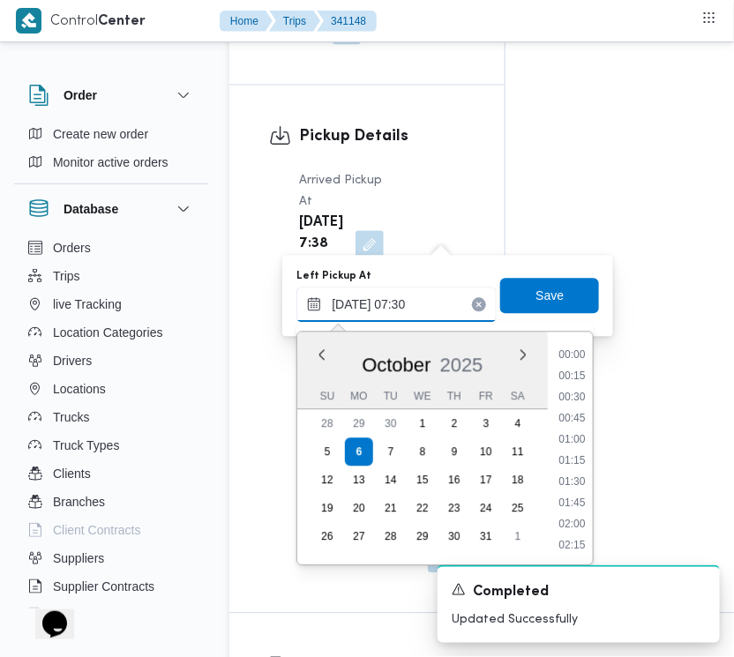
scroll to position [527, 0]
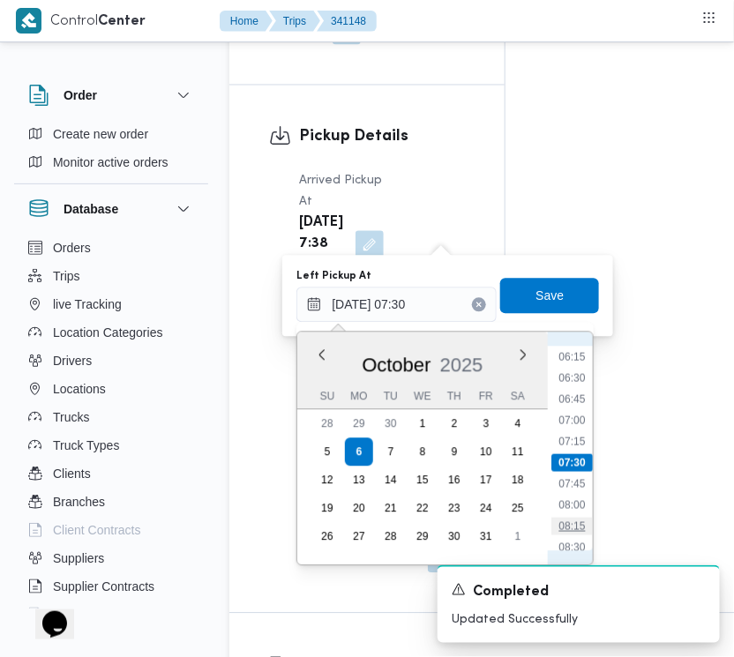
click at [578, 525] on li "08:15" at bounding box center [572, 527] width 41 height 18
type input "[DATE] 08:15"
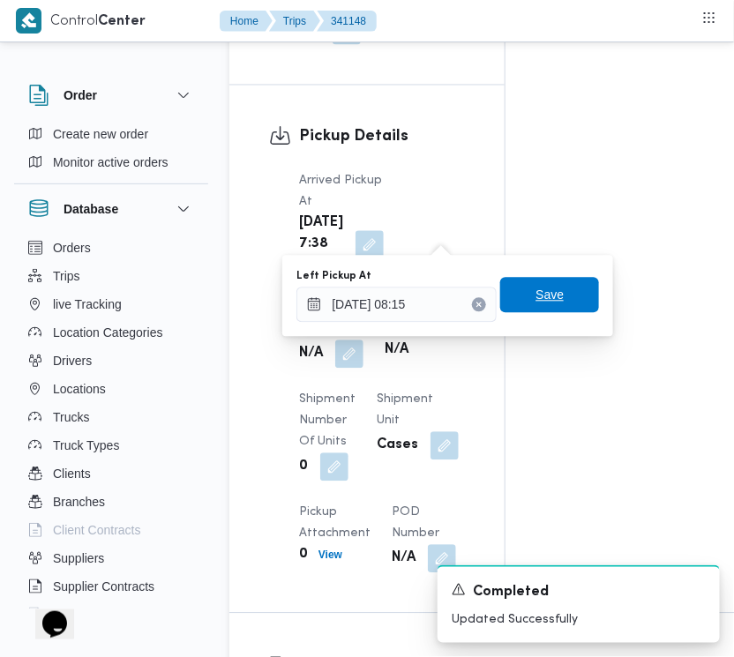
click at [562, 295] on span "Save" at bounding box center [549, 295] width 99 height 35
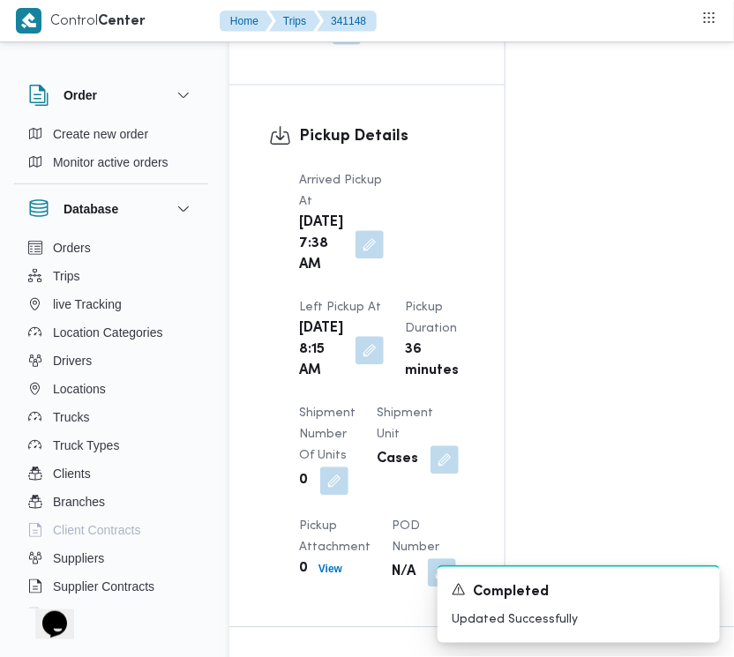
scroll to position [0, 0]
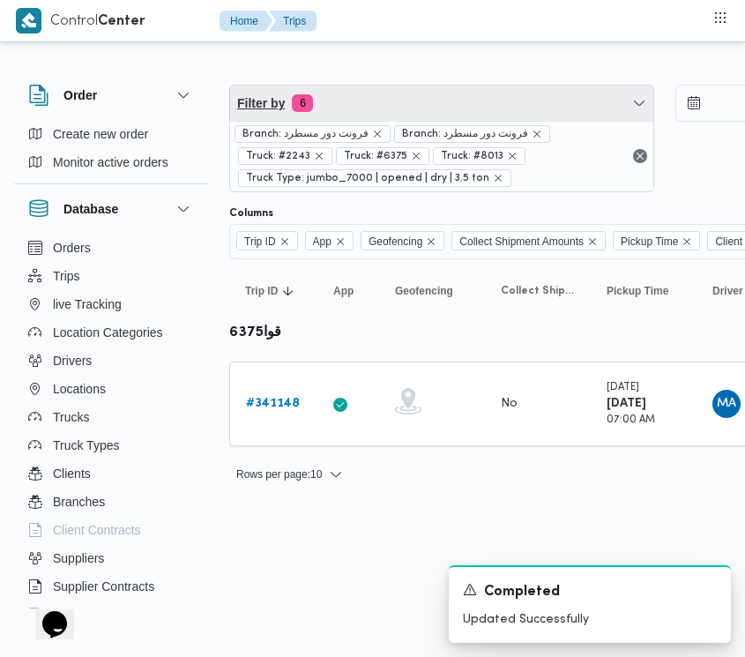
click at [404, 112] on span "Filter by 6" at bounding box center [441, 103] width 423 height 35
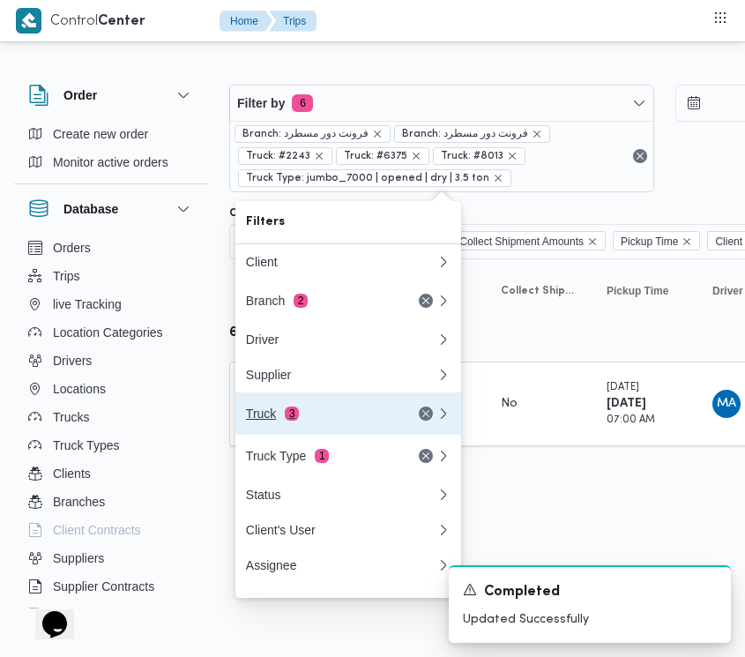
click at [293, 408] on button "Truck 3" at bounding box center [348, 413] width 226 height 42
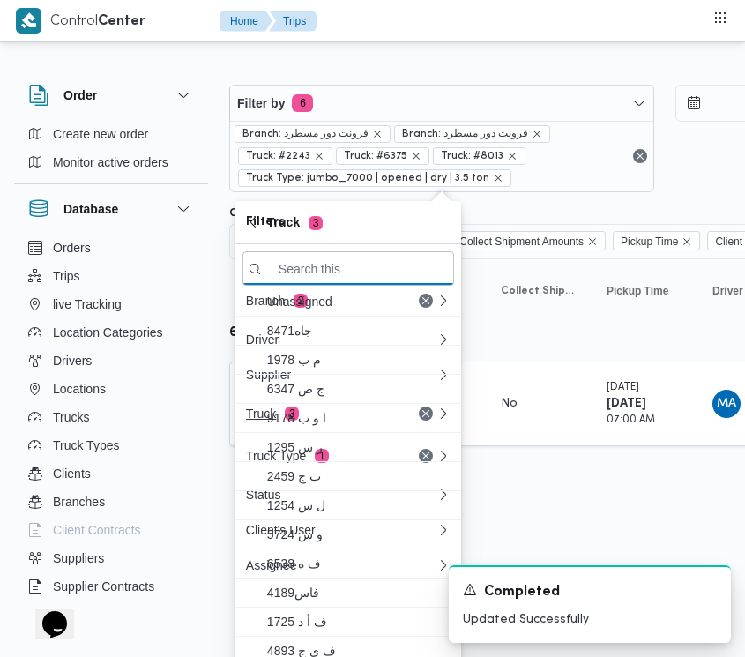
paste input "5138"
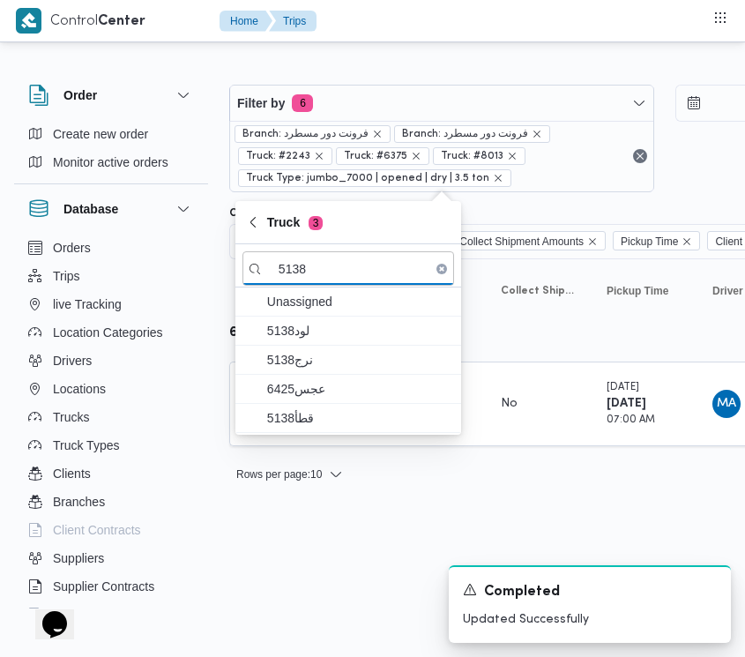
type input "5138"
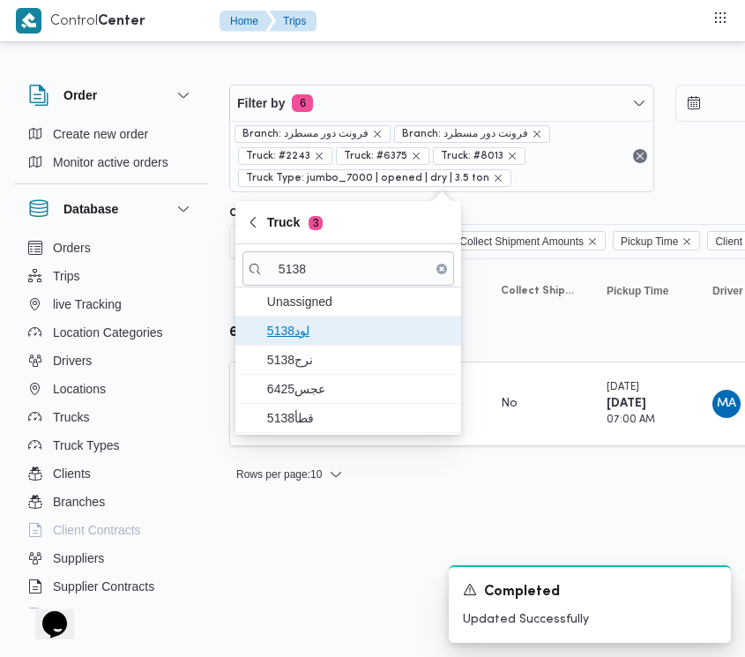
click at [310, 329] on span "لود5138" at bounding box center [358, 330] width 183 height 21
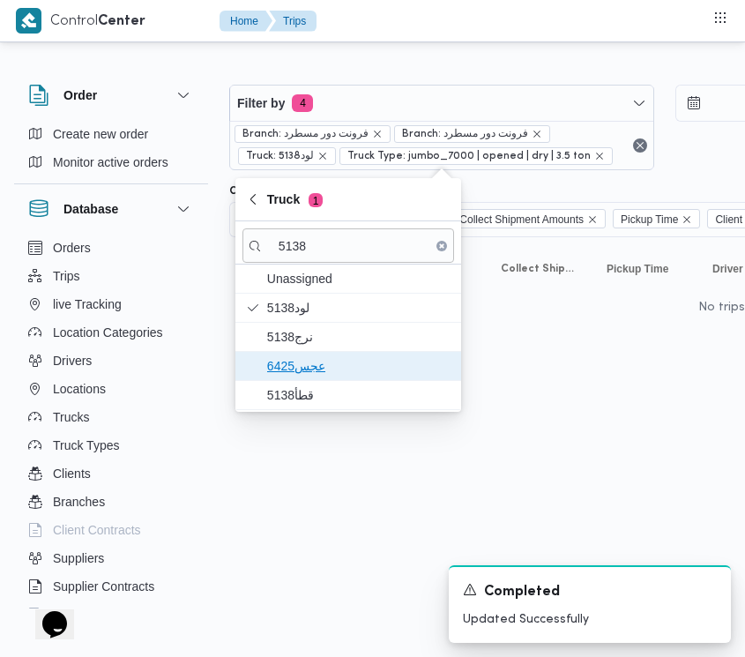
click at [307, 360] on span "عجس6425" at bounding box center [358, 365] width 183 height 21
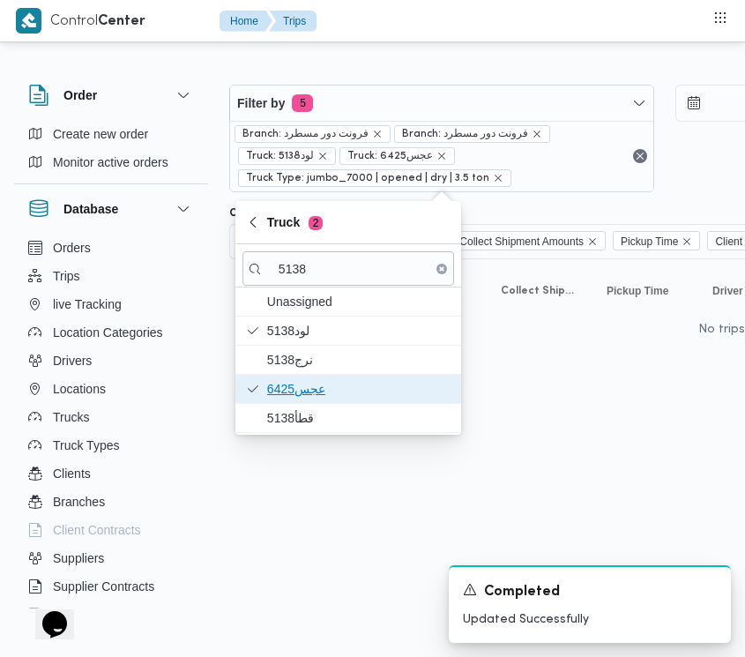
click at [295, 403] on span "عجس6425" at bounding box center [349, 389] width 212 height 28
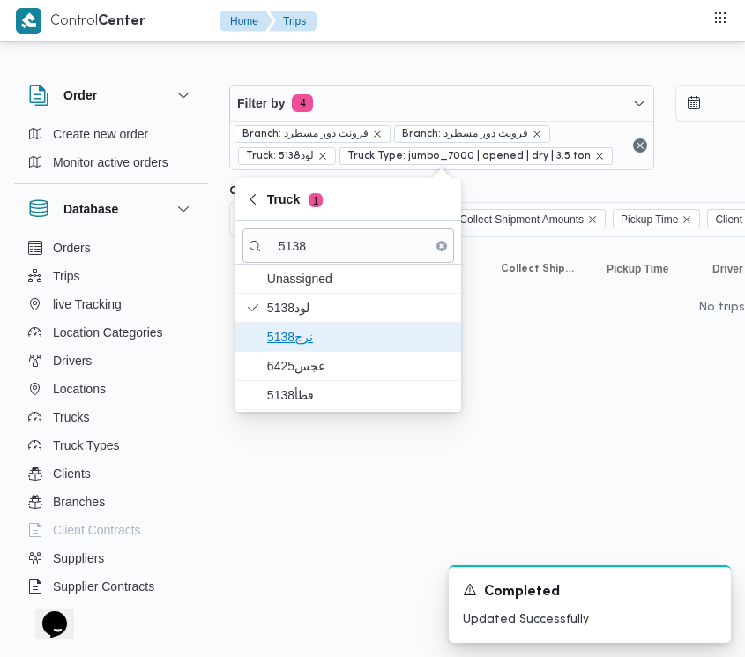
click at [309, 351] on span "نرج5138" at bounding box center [349, 337] width 212 height 28
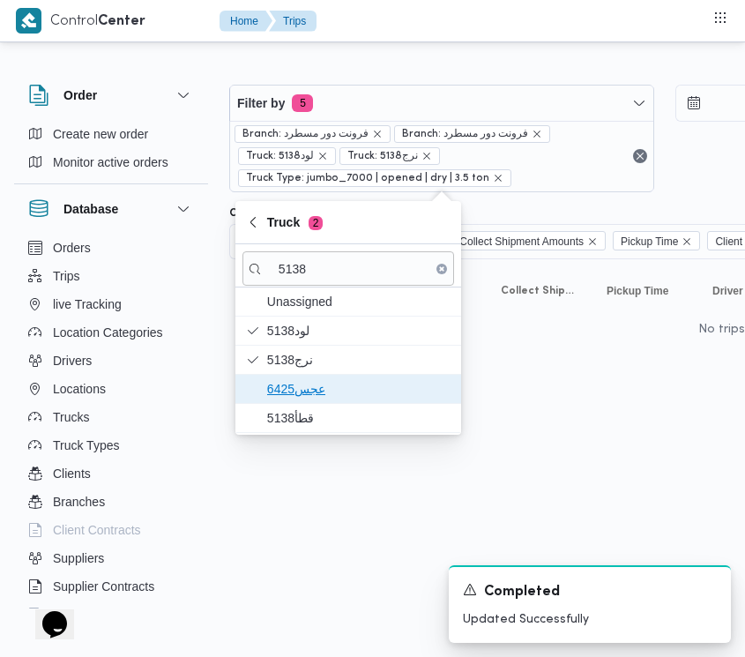
click at [309, 386] on span "عجس6425" at bounding box center [358, 388] width 183 height 21
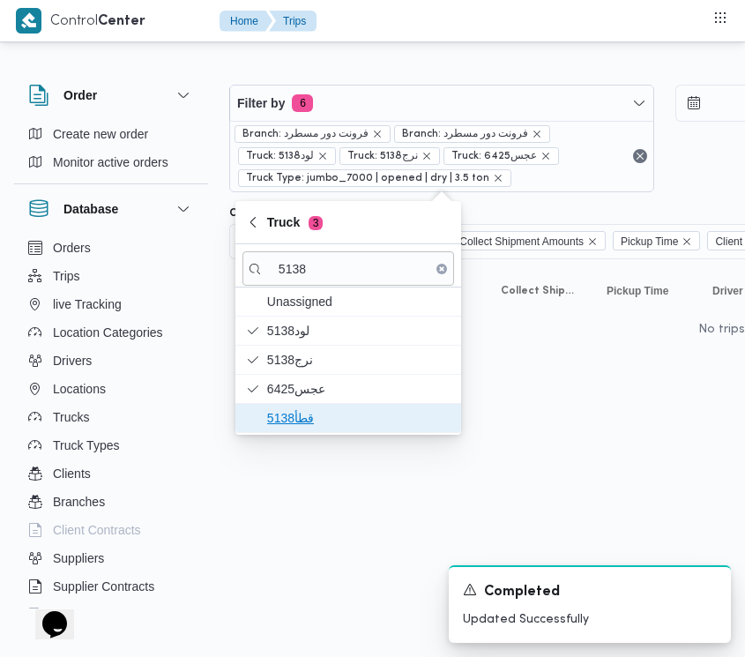
click at [309, 412] on span "قطأ5138" at bounding box center [358, 417] width 183 height 21
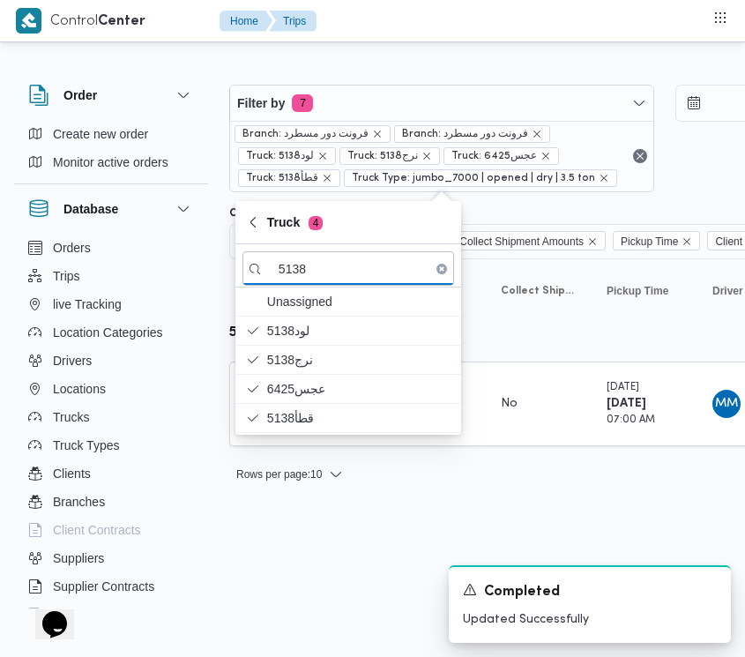
click at [325, 508] on html "Control Center Home Trips Order Create new order Monitor active orders Database…" at bounding box center [372, 328] width 745 height 657
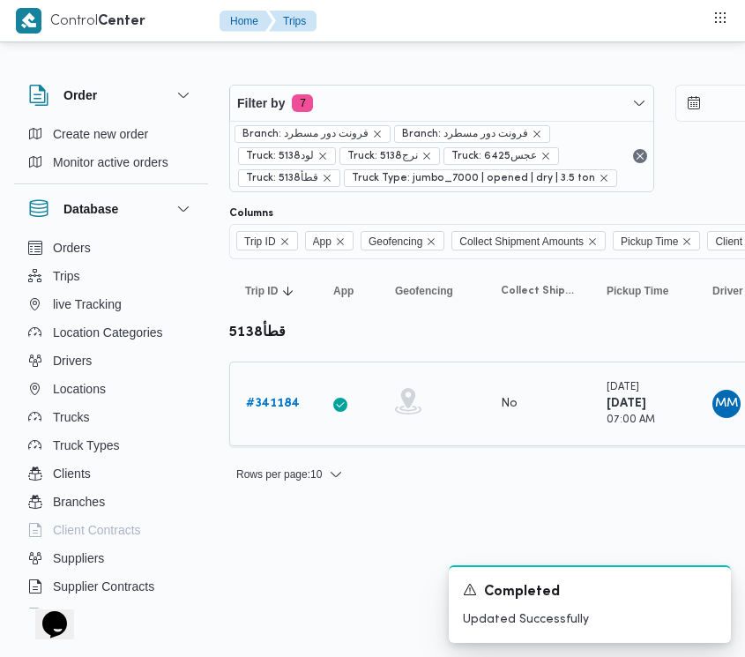
click at [260, 404] on b "# 341184" at bounding box center [273, 403] width 54 height 11
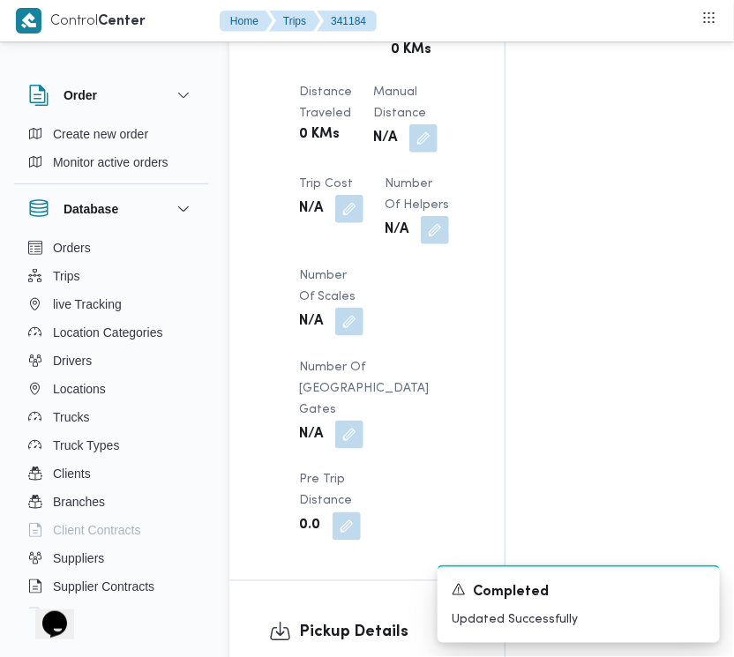
scroll to position [2297, 0]
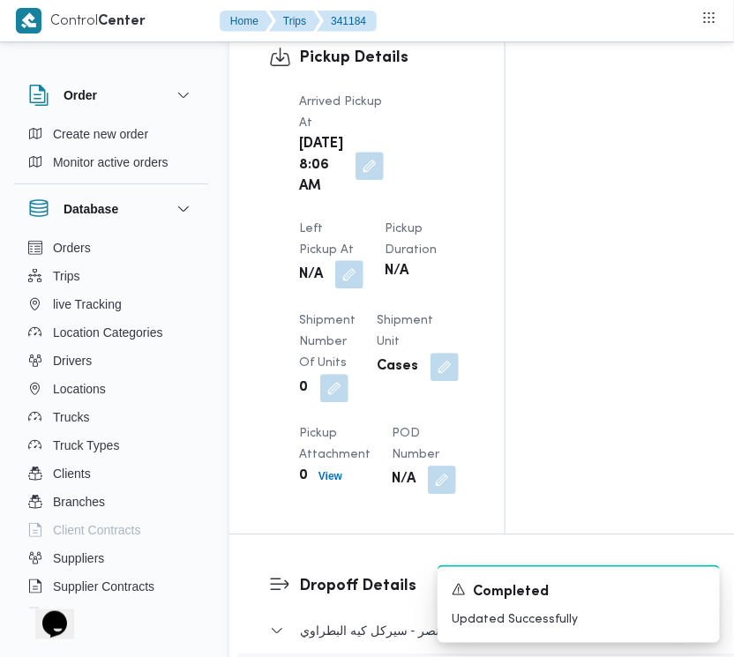
drag, startPoint x: 432, startPoint y: 47, endPoint x: 432, endPoint y: 59, distance: 12.3
click at [363, 260] on button "button" at bounding box center [349, 274] width 28 height 28
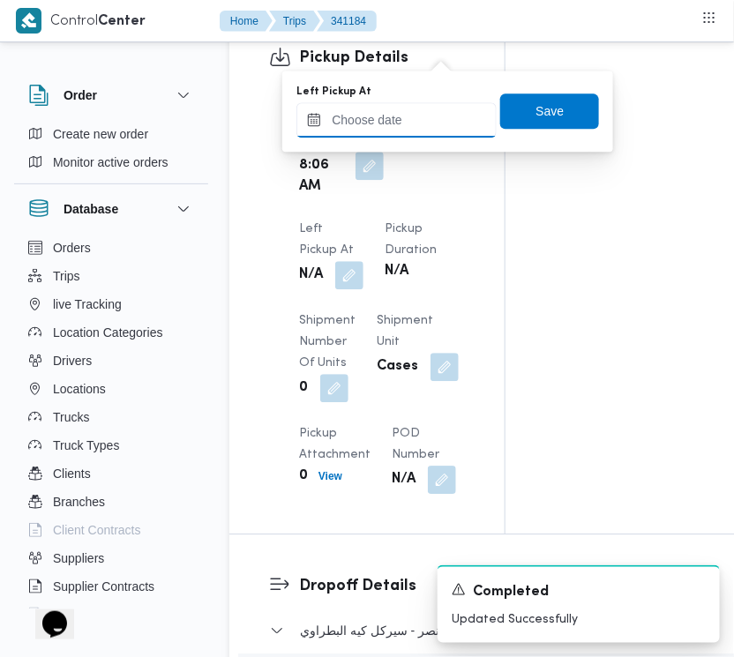
drag, startPoint x: 423, startPoint y: 108, endPoint x: 476, endPoint y: 131, distance: 57.3
click at [423, 108] on input "Left Pickup At" at bounding box center [396, 119] width 200 height 35
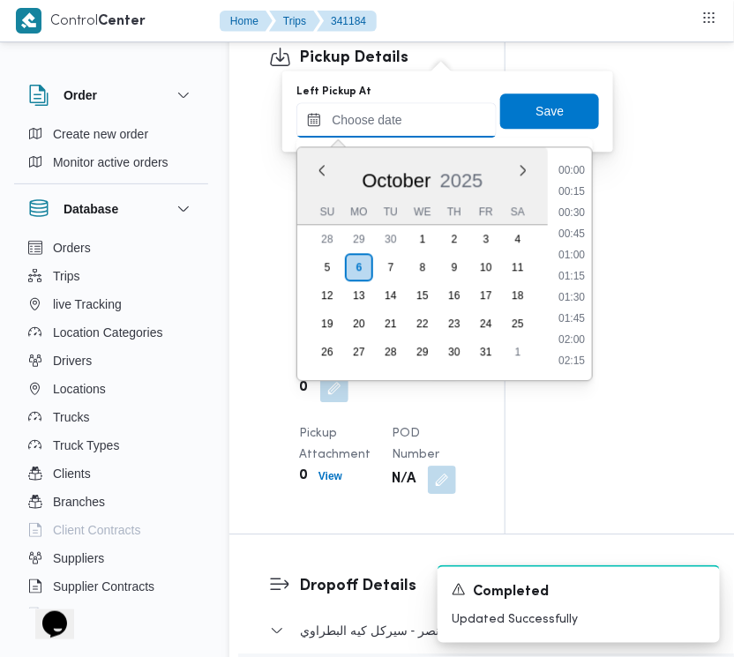
scroll to position [592, 0]
click at [580, 192] on li "07:15" at bounding box center [571, 192] width 41 height 18
type input "[DATE] 07:15"
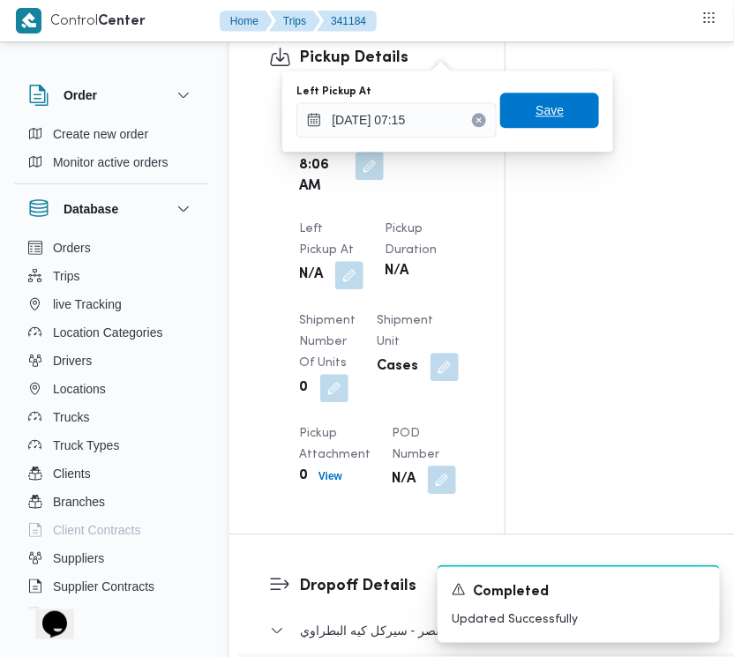
click at [544, 113] on span "Save" at bounding box center [549, 110] width 28 height 21
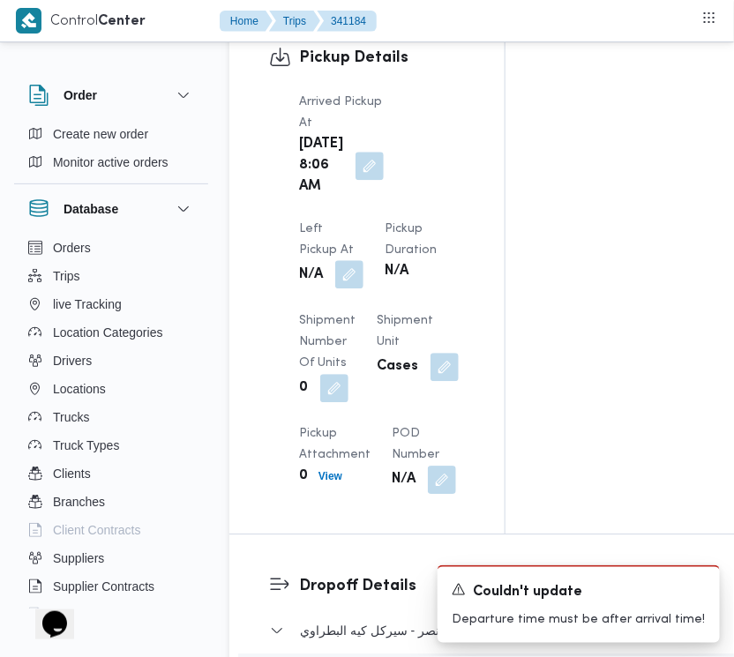
click at [363, 260] on button "button" at bounding box center [349, 274] width 28 height 28
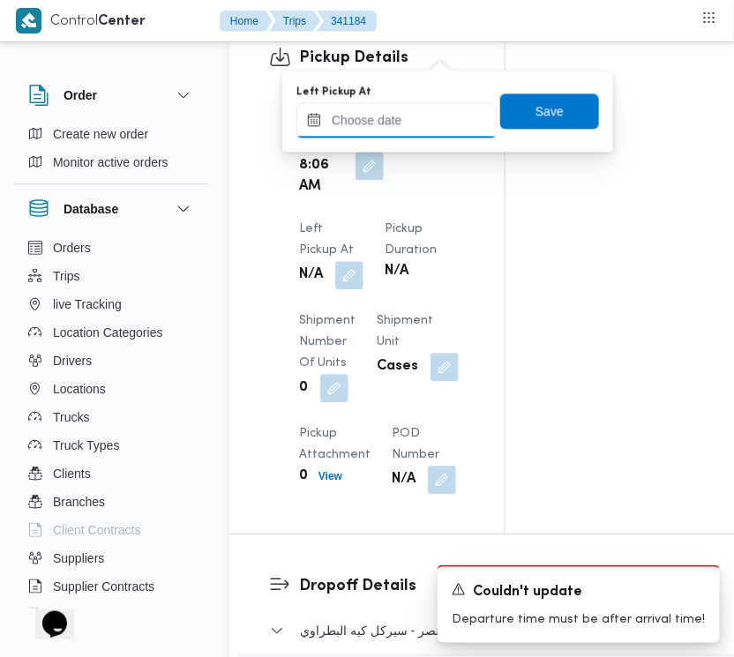
drag, startPoint x: 443, startPoint y: 112, endPoint x: 467, endPoint y: 122, distance: 26.5
click at [443, 112] on input "Left Pickup At" at bounding box center [396, 119] width 200 height 35
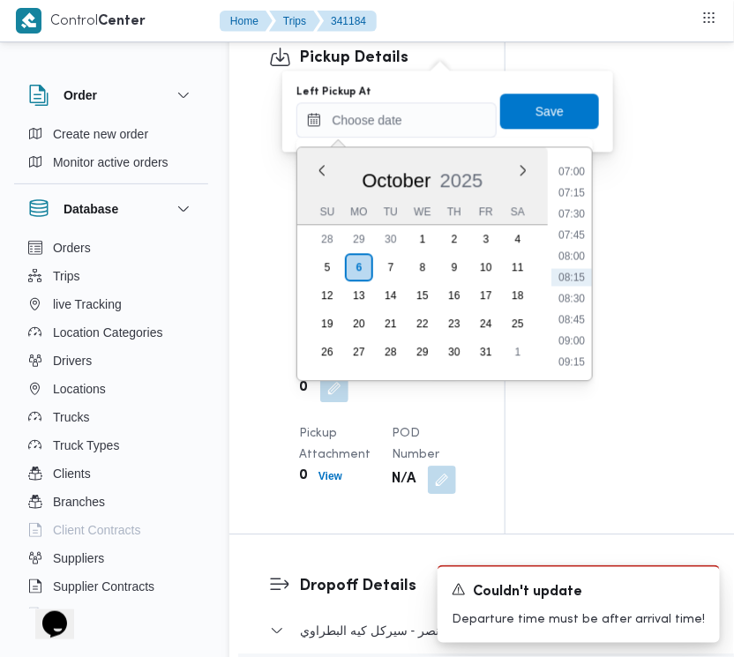
click at [585, 335] on li "09:00" at bounding box center [571, 341] width 41 height 18
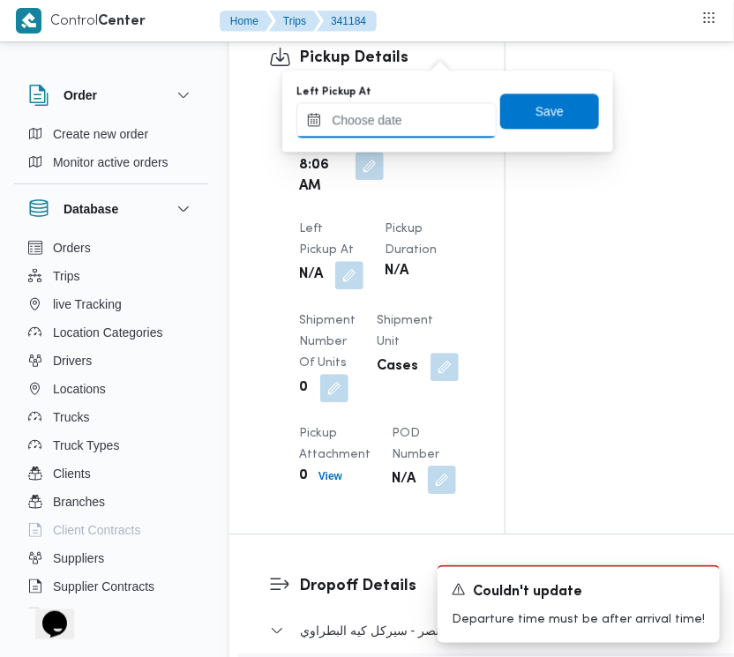
click at [437, 122] on input "Left Pickup At" at bounding box center [396, 119] width 200 height 35
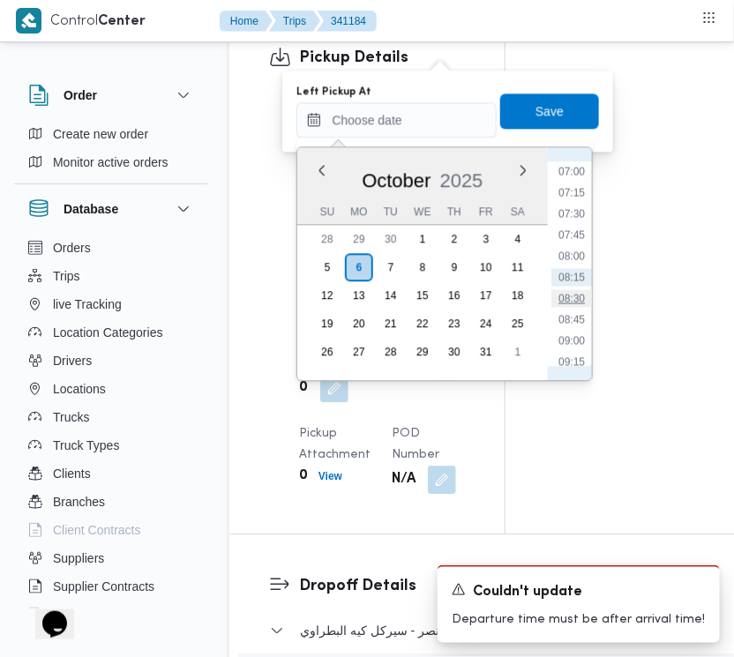
click at [580, 292] on li "08:30" at bounding box center [571, 298] width 41 height 18
type input "[DATE] 08:30"
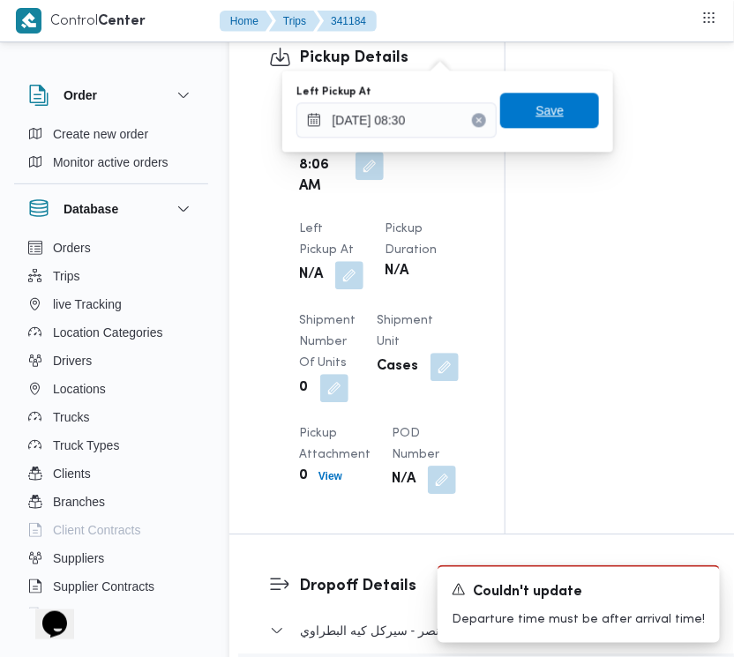
click at [547, 117] on span "Save" at bounding box center [549, 110] width 28 height 21
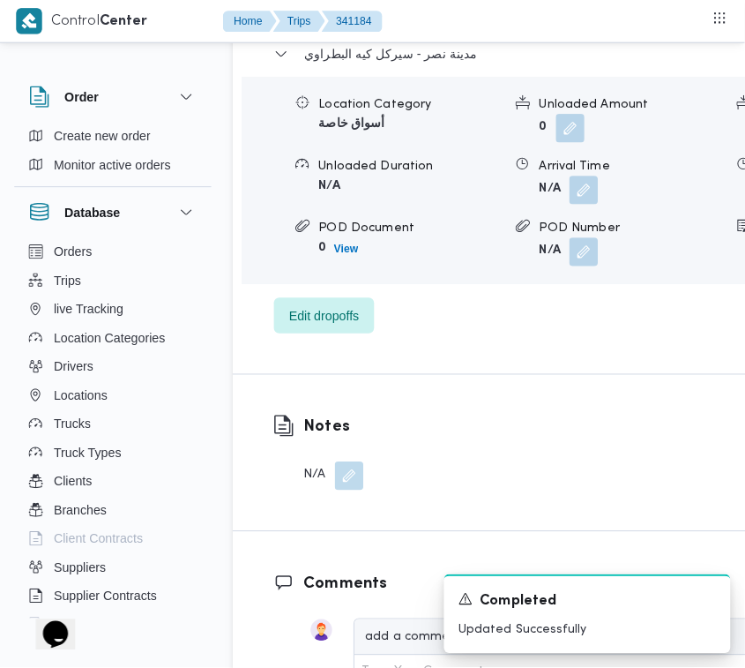
scroll to position [2898, 0]
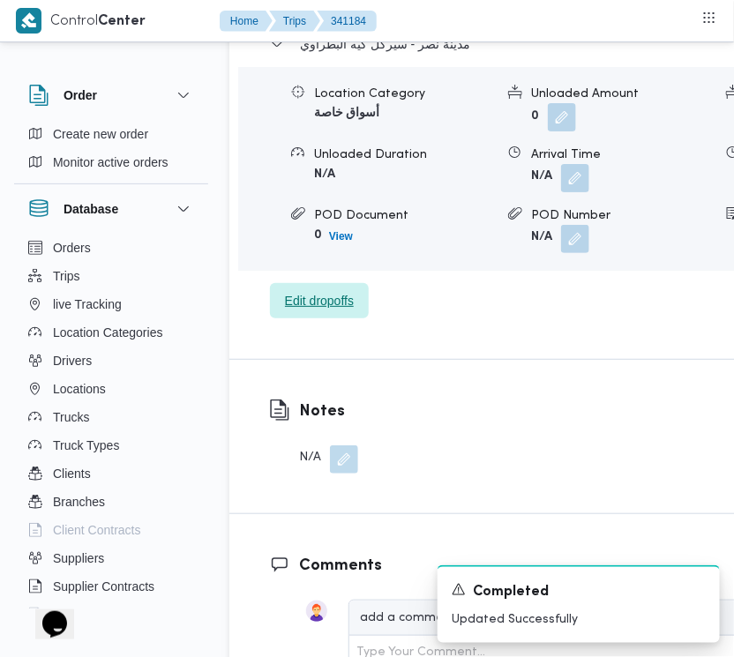
click at [329, 311] on span "Edit dropoffs" at bounding box center [319, 300] width 69 height 21
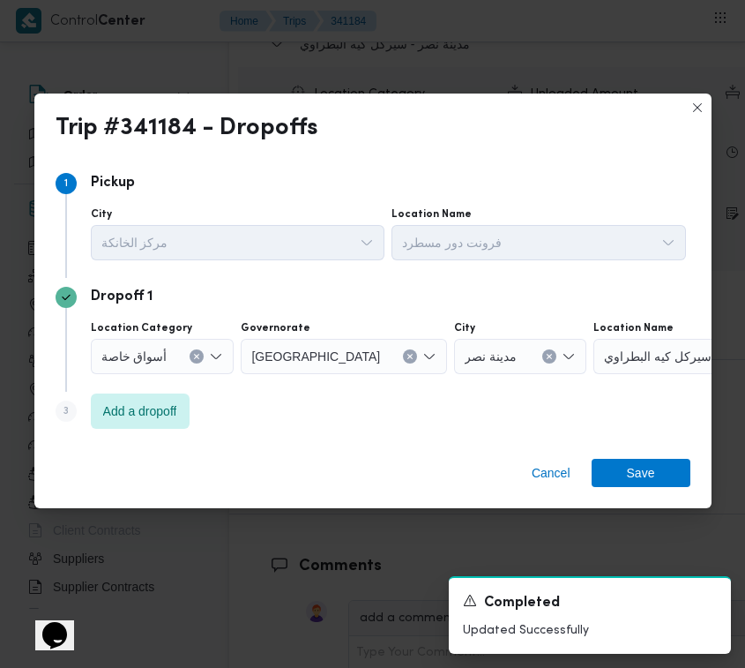
click at [123, 351] on span "أسواق خاصة" at bounding box center [134, 355] width 66 height 19
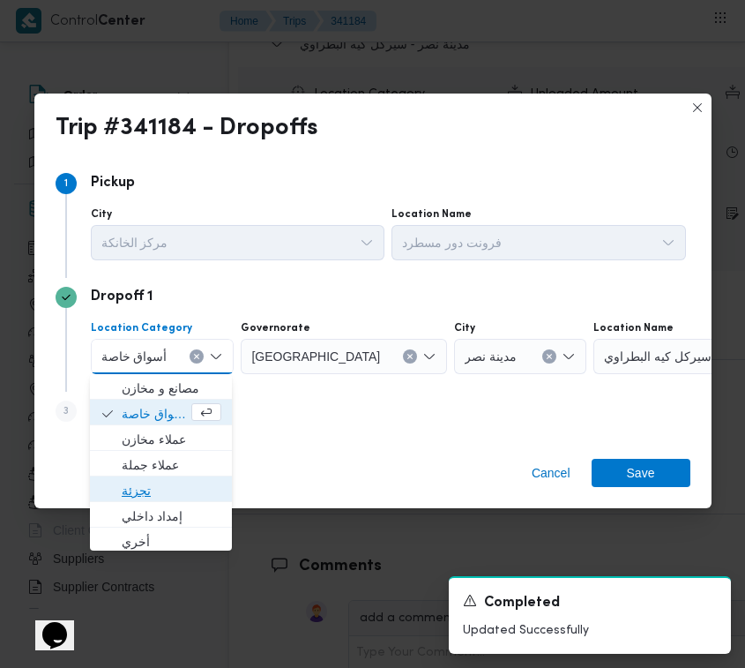
click at [154, 487] on span "تجزئة" at bounding box center [172, 490] width 100 height 21
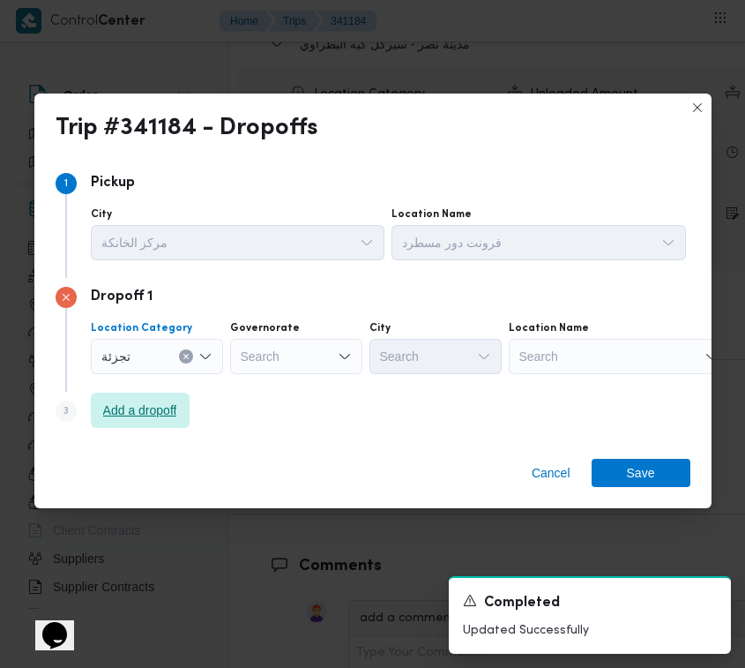
click at [138, 426] on span "Add a dropoff" at bounding box center [140, 409] width 99 height 35
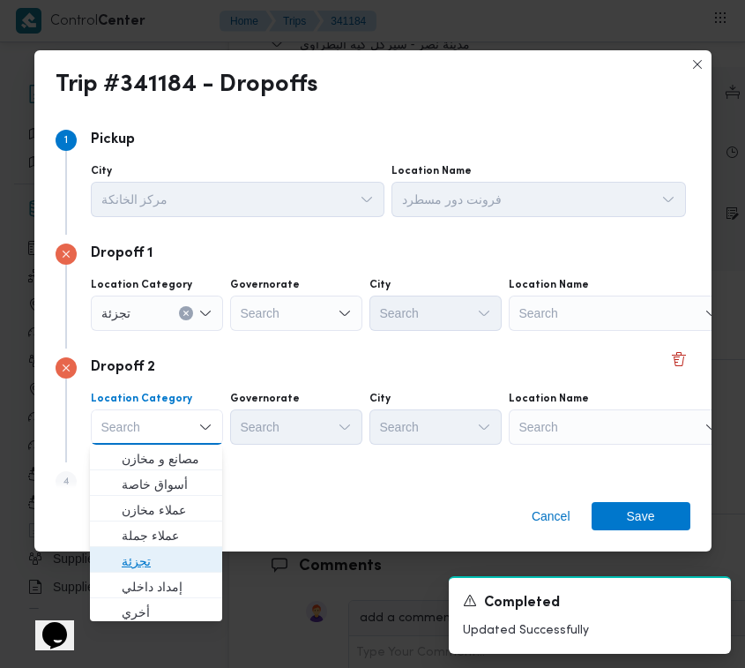
click at [150, 561] on span "تجزئة" at bounding box center [167, 560] width 90 height 21
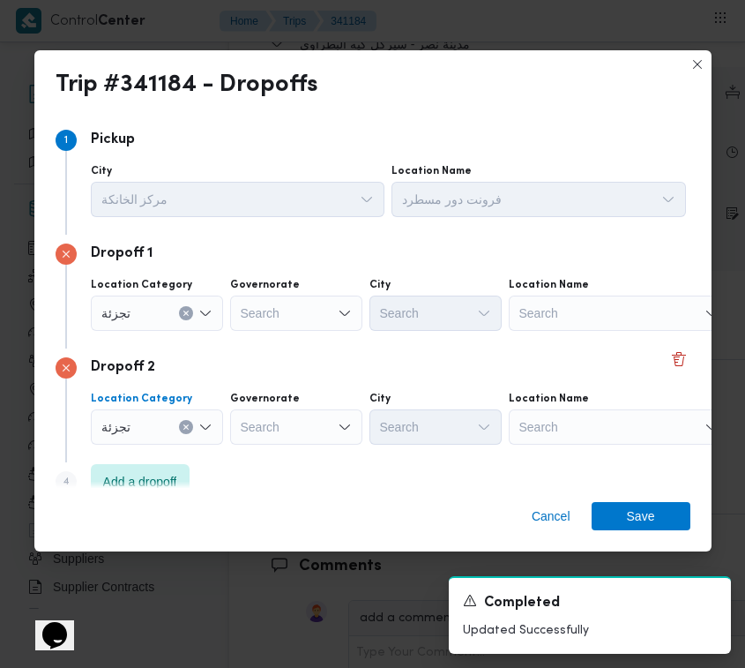
click at [157, 459] on div "Dropoff 2 Location Category تجزئة Combo box. Selected. تجزئة. Press Backspace t…" at bounding box center [373, 405] width 635 height 114
click at [152, 470] on span "Add a dropoff" at bounding box center [140, 480] width 74 height 21
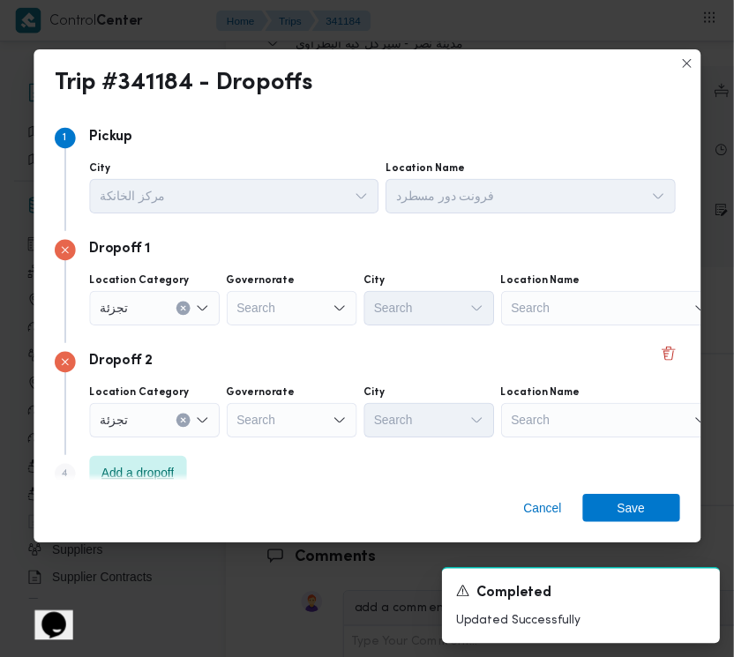
scroll to position [141, 0]
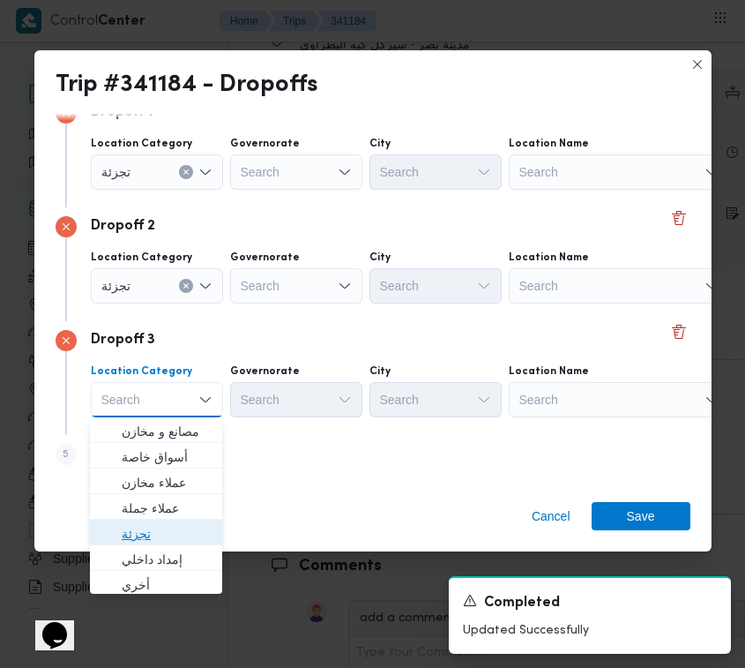
click at [143, 539] on span "تجزئة" at bounding box center [167, 533] width 90 height 21
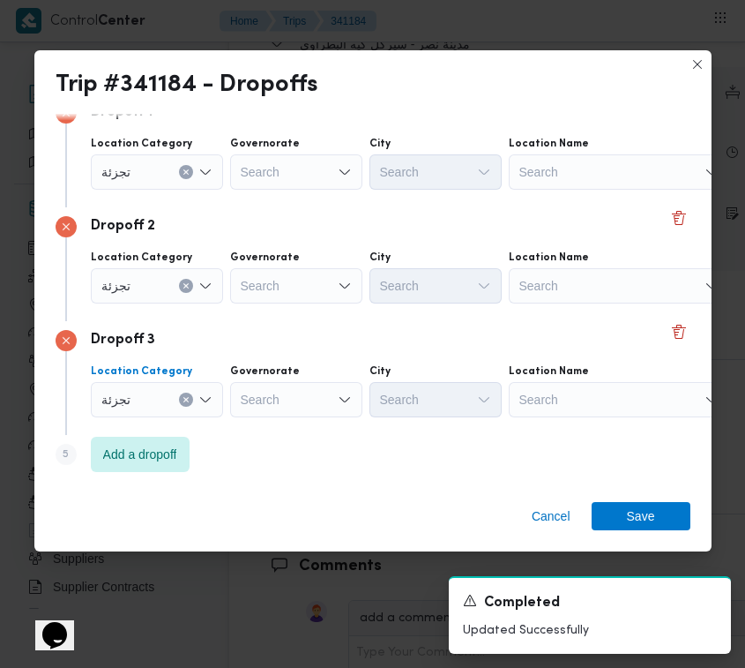
click at [291, 404] on div "Search" at bounding box center [296, 399] width 132 height 35
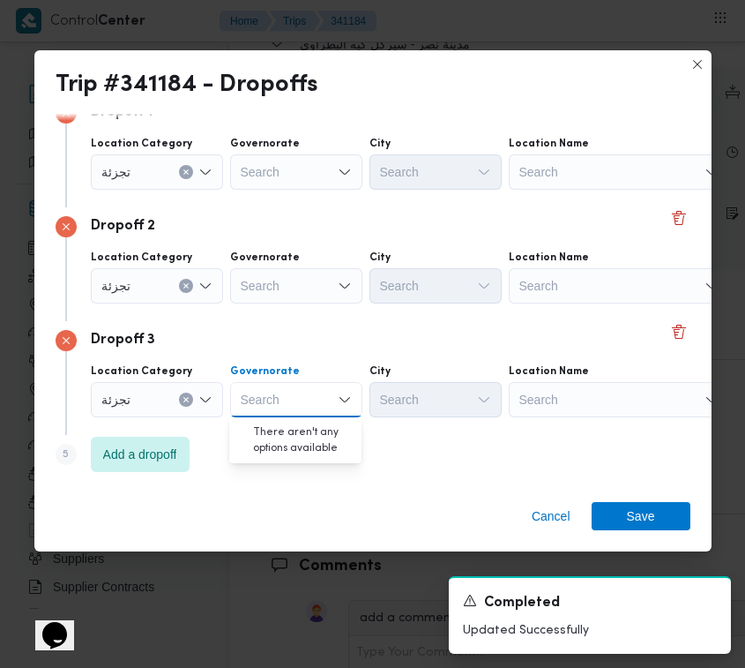
paste input "[GEOGRAPHIC_DATA]"
type input "[GEOGRAPHIC_DATA]"
click at [305, 268] on div "Search" at bounding box center [296, 285] width 132 height 35
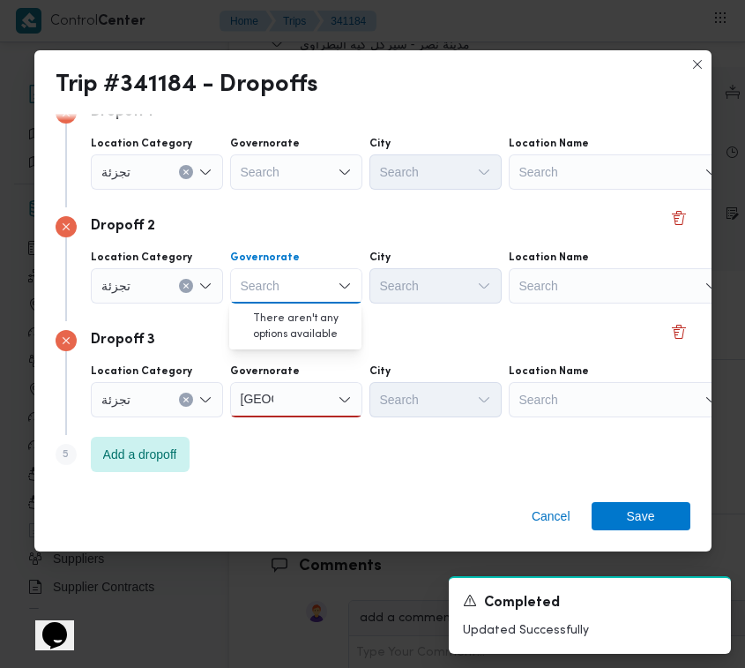
paste input "[GEOGRAPHIC_DATA]"
type input "[GEOGRAPHIC_DATA]"
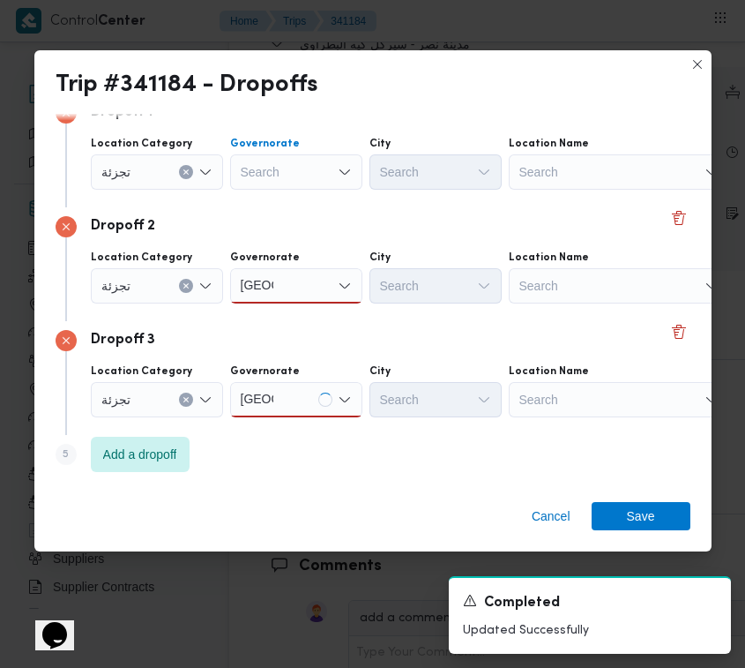
click at [307, 164] on div "Search" at bounding box center [296, 171] width 132 height 35
paste input "[GEOGRAPHIC_DATA]"
type input "[GEOGRAPHIC_DATA]"
click at [292, 169] on div "[GEOGRAPHIC_DATA] [GEOGRAPHIC_DATA]" at bounding box center [296, 171] width 132 height 35
click at [284, 179] on div "[GEOGRAPHIC_DATA] [GEOGRAPHIC_DATA]" at bounding box center [296, 171] width 132 height 35
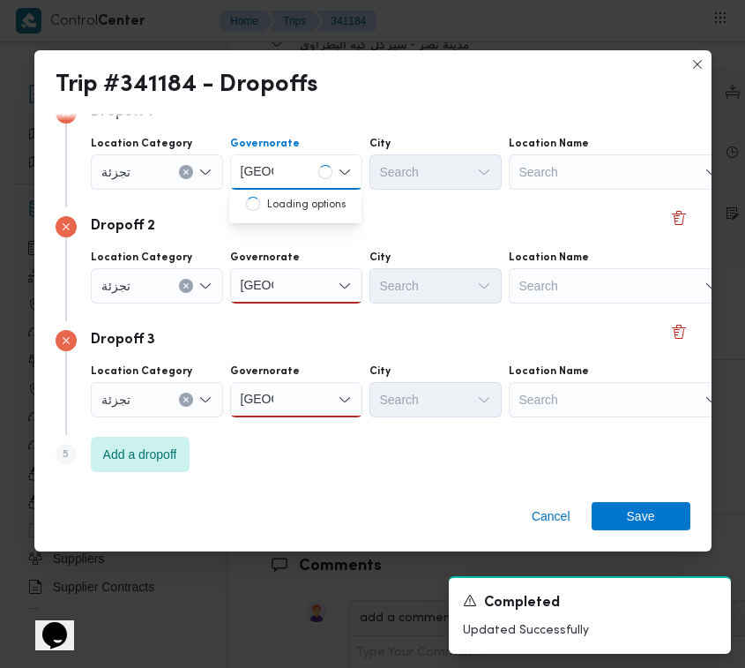
click at [279, 285] on div "[GEOGRAPHIC_DATA] [GEOGRAPHIC_DATA]" at bounding box center [296, 285] width 132 height 35
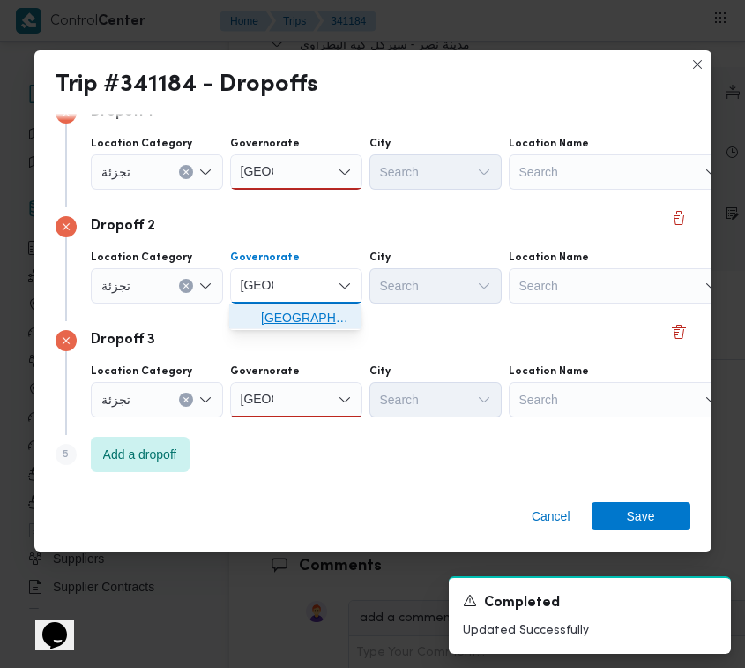
click at [276, 313] on span "[GEOGRAPHIC_DATA]" at bounding box center [306, 317] width 90 height 21
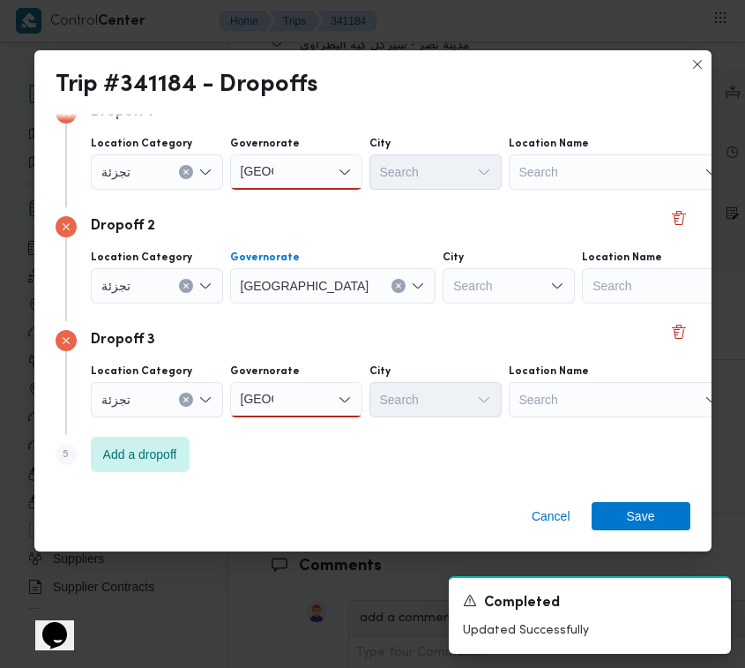
drag, startPoint x: 280, startPoint y: 402, endPoint x: 284, endPoint y: 411, distance: 9.5
click at [283, 403] on div "[GEOGRAPHIC_DATA] [GEOGRAPHIC_DATA]" at bounding box center [296, 399] width 132 height 35
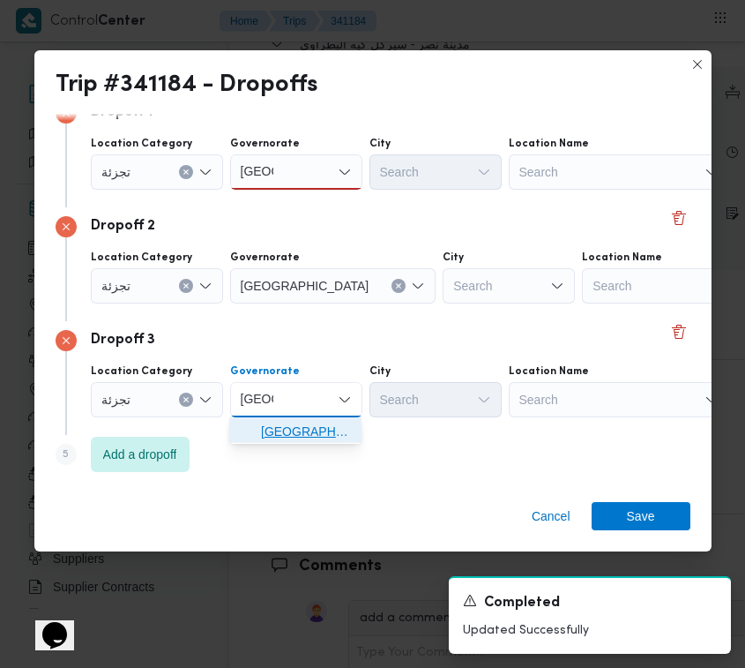
click at [287, 434] on span "[GEOGRAPHIC_DATA]" at bounding box center [306, 431] width 90 height 21
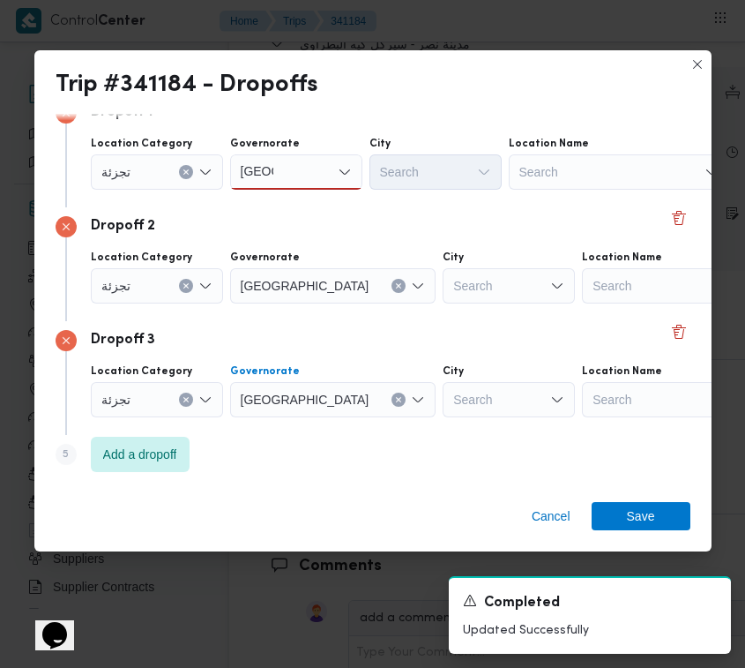
click at [292, 178] on div "[GEOGRAPHIC_DATA] [GEOGRAPHIC_DATA]" at bounding box center [296, 171] width 132 height 35
click at [292, 190] on span "[GEOGRAPHIC_DATA]" at bounding box center [295, 204] width 118 height 28
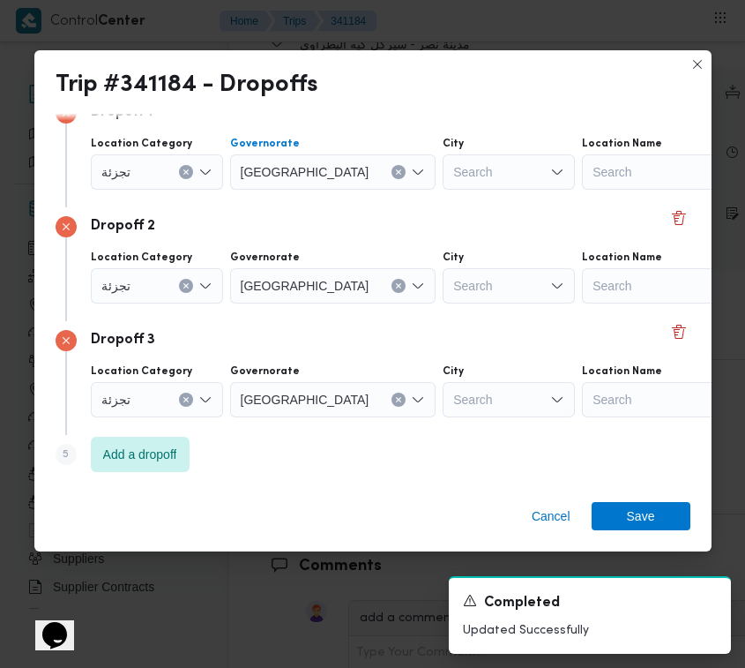
click at [293, 197] on div "Dropoff 1 Location Category تجزئة Governorate [GEOGRAPHIC_DATA] Combo box. Sele…" at bounding box center [373, 150] width 635 height 114
click at [443, 175] on div "Search" at bounding box center [509, 171] width 132 height 35
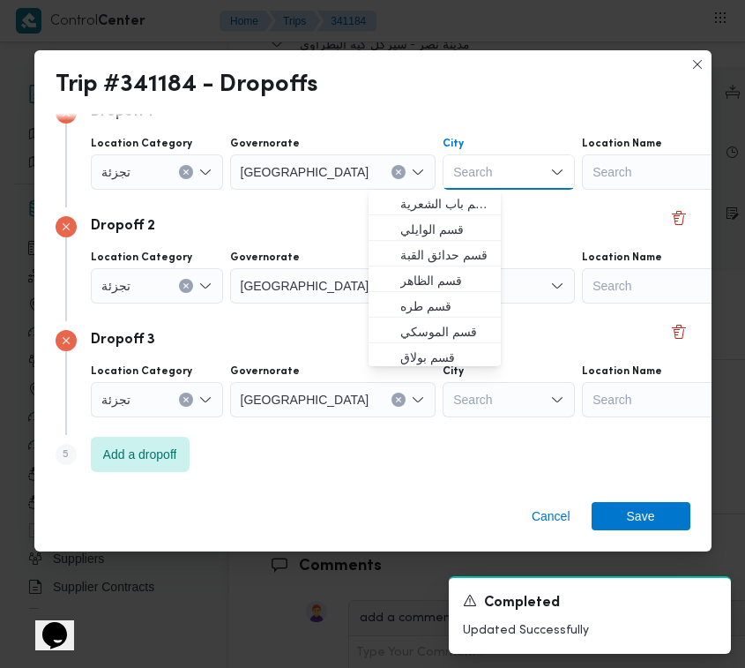
paste input "المعادي"
type input "المعادي"
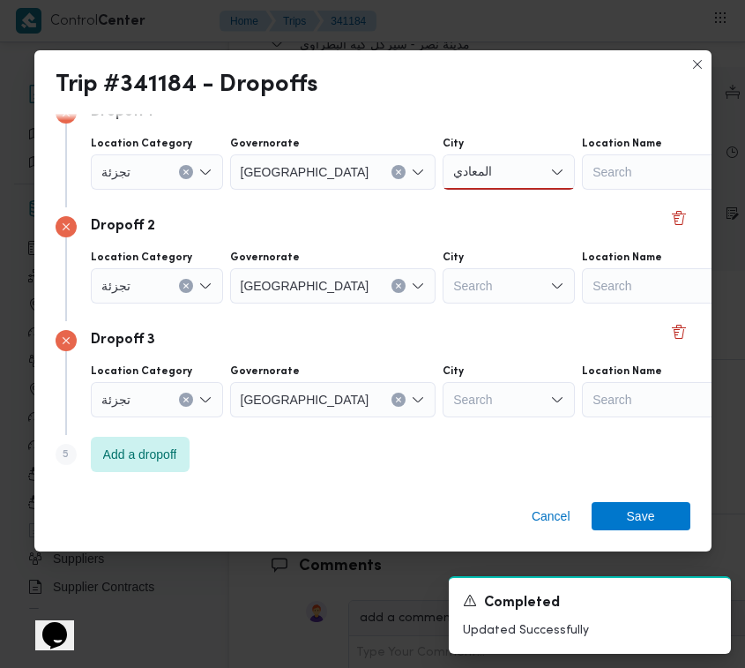
drag, startPoint x: 412, startPoint y: 293, endPoint x: 417, endPoint y: 284, distance: 10.3
click at [443, 293] on div "Search" at bounding box center [509, 285] width 132 height 35
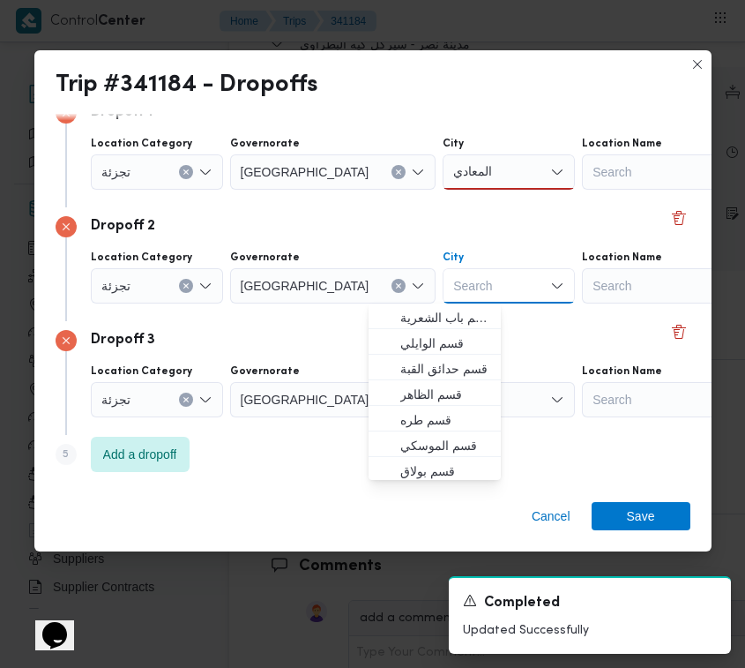
paste input "May"
type input "May"
click at [454, 172] on div "المعادي المعادي" at bounding box center [509, 171] width 132 height 35
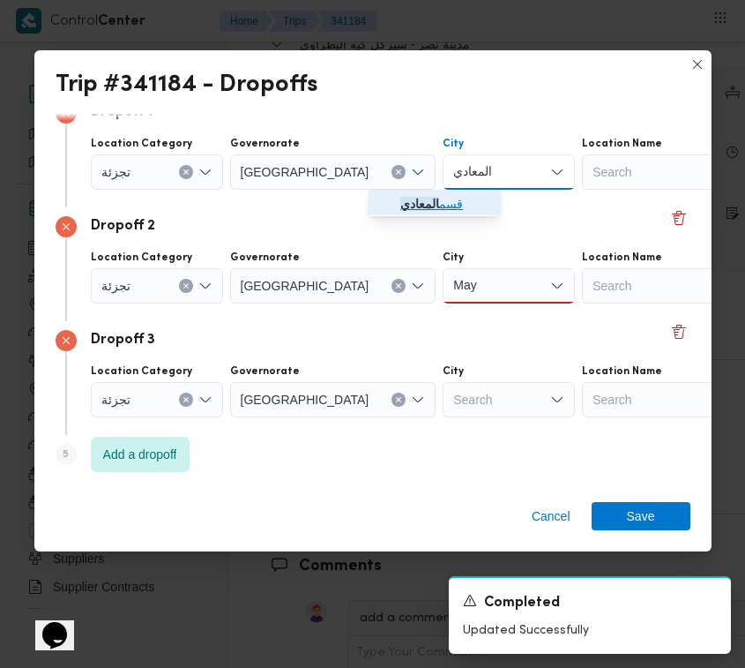
click at [442, 203] on span "قسم المعادي" at bounding box center [445, 203] width 90 height 21
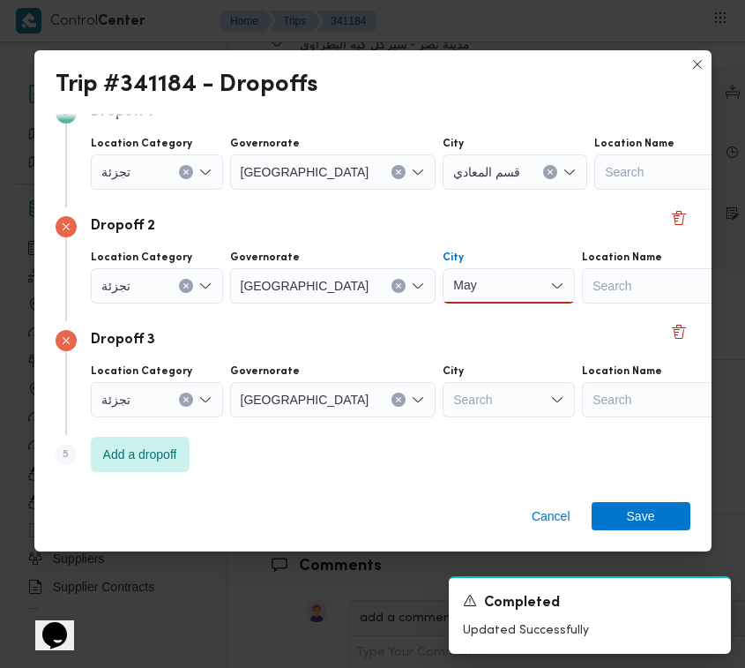
click at [454, 301] on div "May May" at bounding box center [509, 285] width 132 height 35
click at [447, 324] on span "قسم 15 مايو" at bounding box center [445, 317] width 90 height 21
click at [443, 398] on div "Search" at bounding box center [509, 399] width 132 height 35
click at [582, 407] on div "Search" at bounding box center [692, 399] width 220 height 35
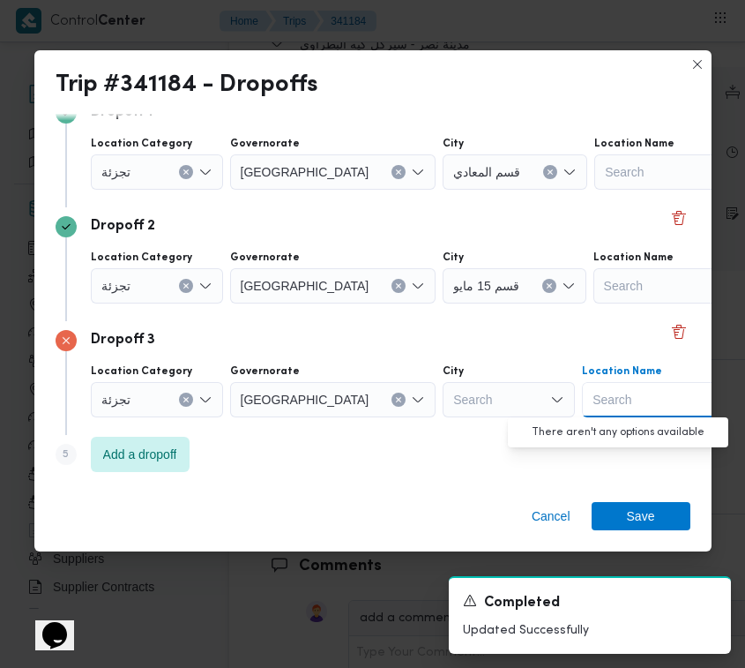
paste input "حلوان"
type input "حلوان"
click at [452, 389] on div "Search" at bounding box center [509, 399] width 132 height 35
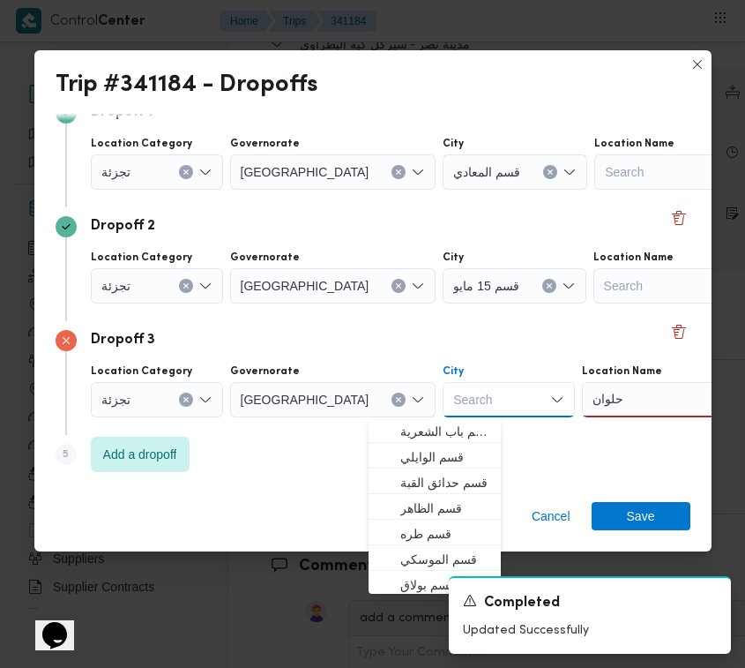
paste input "حلوان"
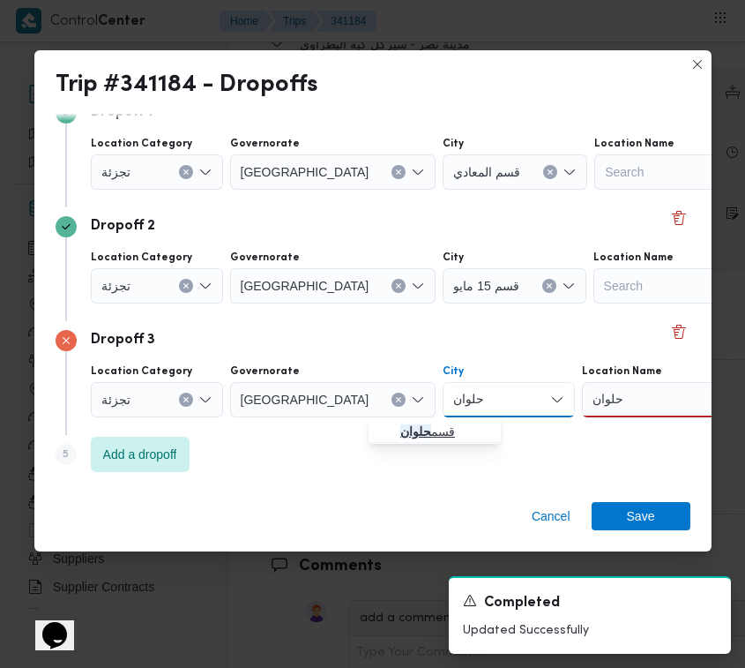
type input "حلوان"
drag, startPoint x: 429, startPoint y: 422, endPoint x: 526, endPoint y: 416, distance: 97.1
click at [429, 424] on mark "حلوان" at bounding box center [415, 431] width 31 height 14
click at [597, 394] on input "حلوان" at bounding box center [612, 399] width 31 height 21
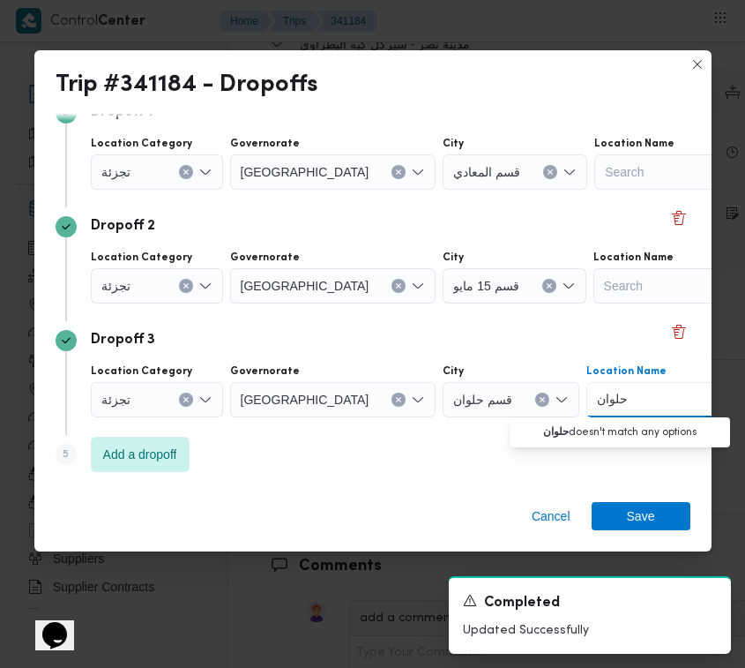
click at [597, 394] on input "حلوان" at bounding box center [612, 399] width 31 height 21
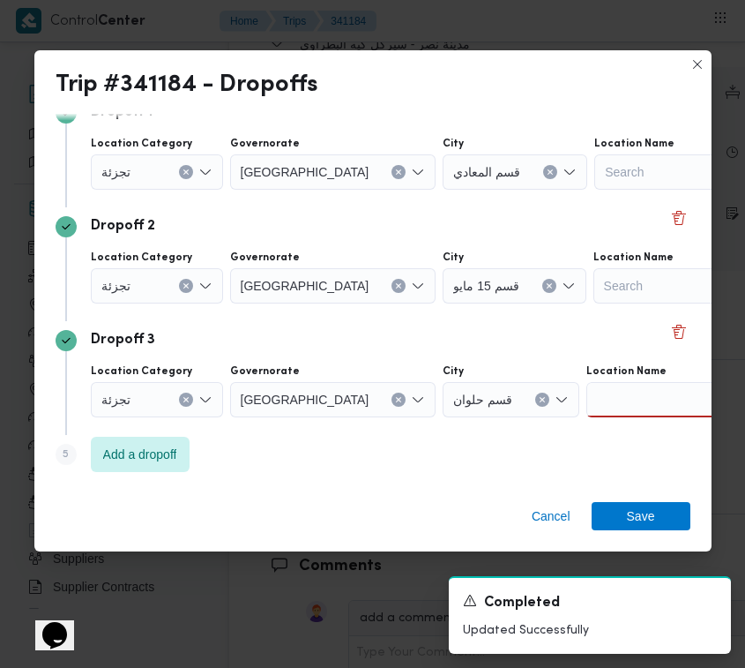
click at [448, 441] on div "Step 5 is disabled 5 Add a dropoff" at bounding box center [373, 458] width 635 height 46
click at [635, 505] on span "Save" at bounding box center [641, 515] width 28 height 28
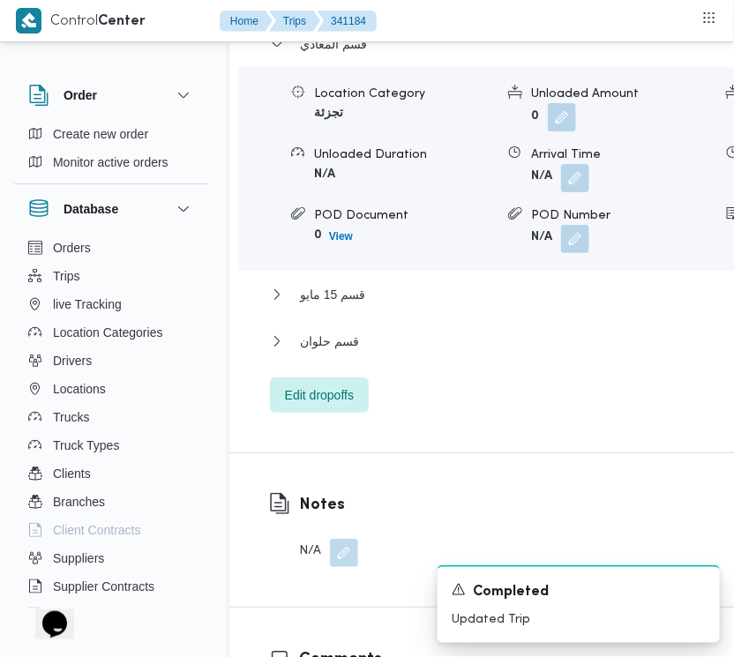
scroll to position [2919, 0]
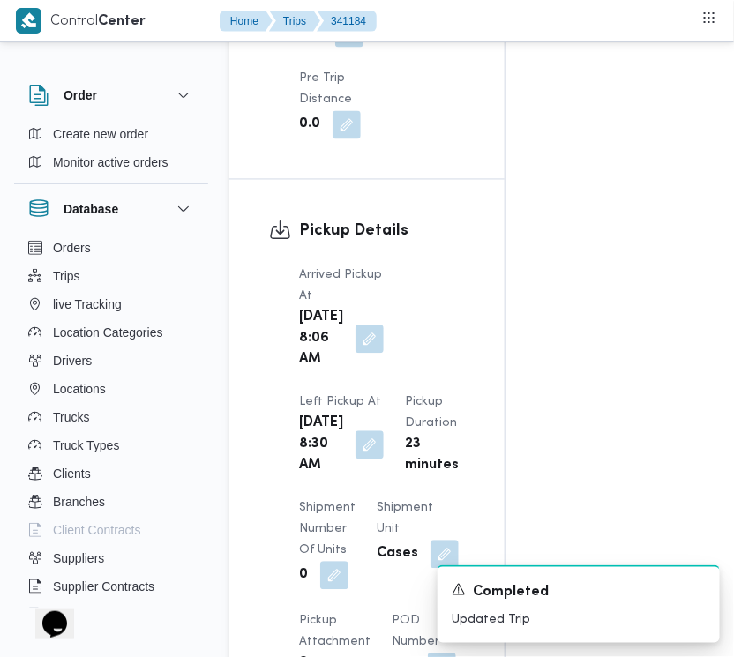
drag, startPoint x: 728, startPoint y: 269, endPoint x: 728, endPoint y: 218, distance: 51.2
drag, startPoint x: 728, startPoint y: 218, endPoint x: 728, endPoint y: 174, distance: 44.1
drag, startPoint x: 728, startPoint y: 174, endPoint x: 739, endPoint y: 138, distance: 37.1
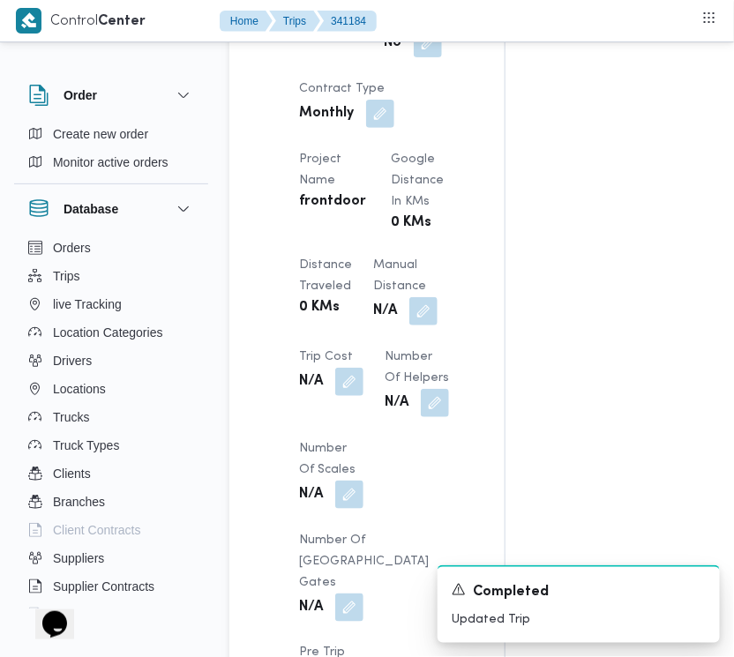
click at [357, 44] on nav "Home Trips 341184" at bounding box center [298, 22] width 157 height 45
click at [355, 38] on div "Yes" at bounding box center [330, 22] width 67 height 32
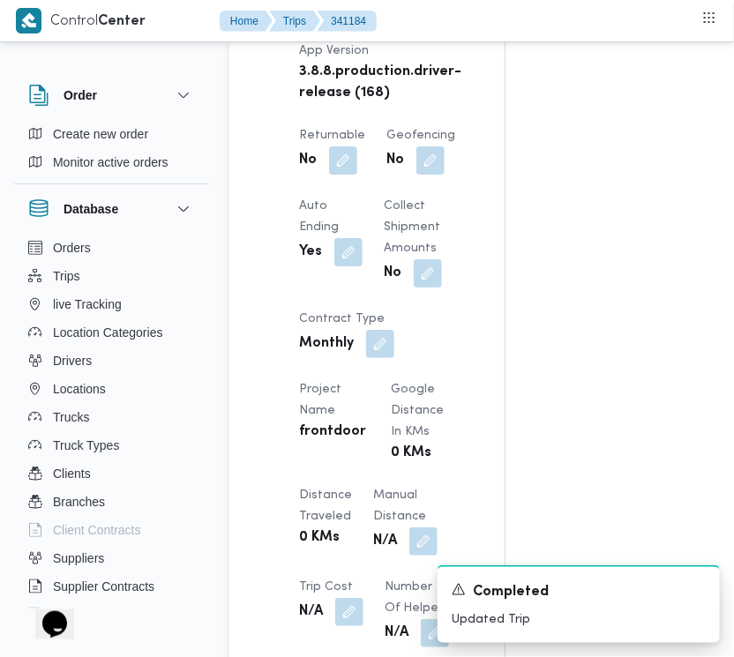
scroll to position [1303, 0]
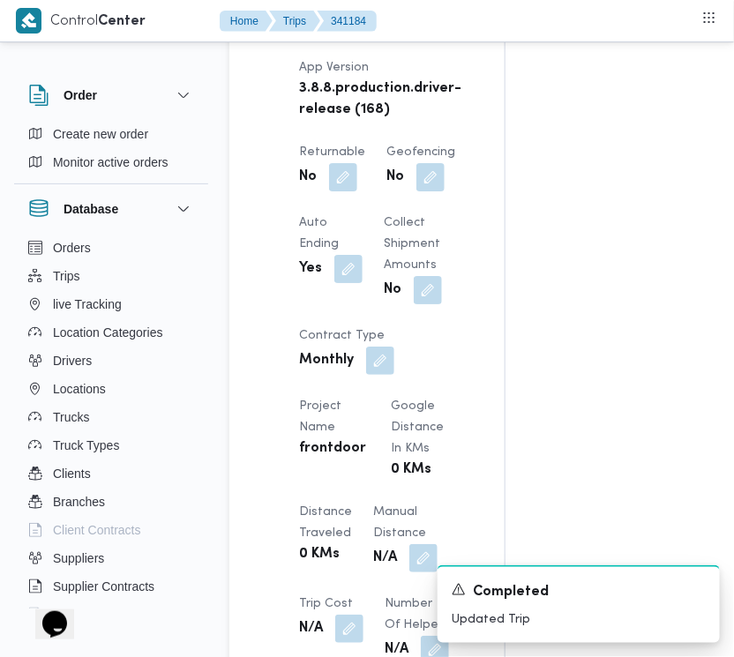
click at [360, 185] on div "No" at bounding box center [332, 177] width 70 height 32
drag, startPoint x: 354, startPoint y: 183, endPoint x: 345, endPoint y: 187, distance: 9.5
click at [350, 183] on button "button" at bounding box center [343, 176] width 28 height 28
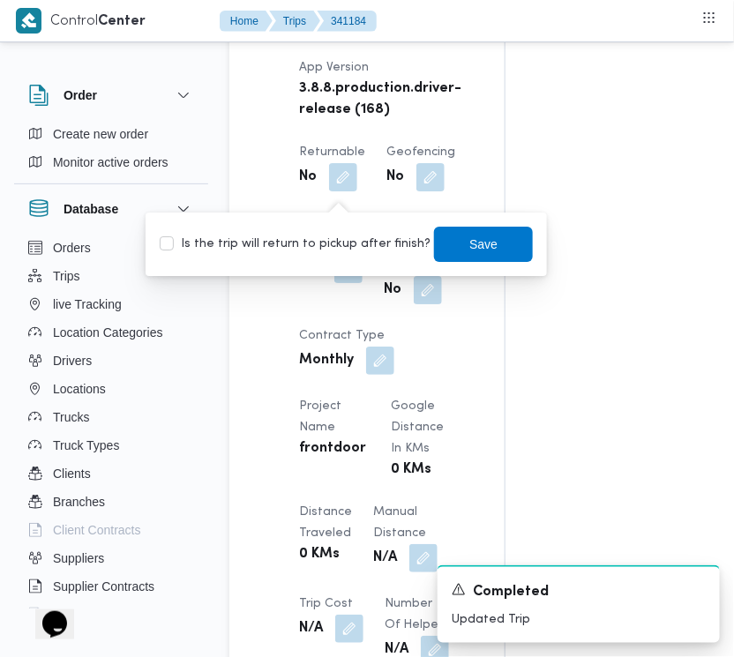
click at [362, 245] on label "Is the trip will return to pickup after finish?" at bounding box center [295, 244] width 271 height 21
checkbox input "true"
click at [469, 241] on span "Save" at bounding box center [483, 243] width 28 height 21
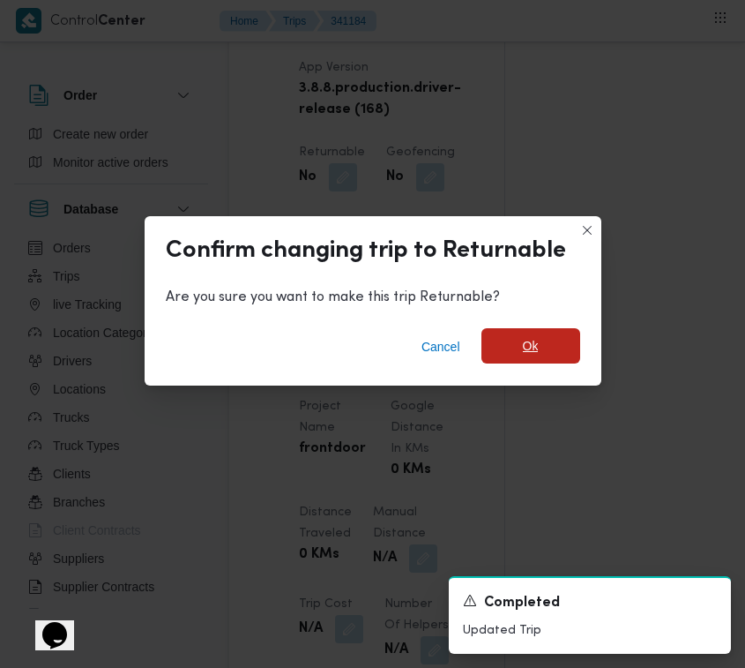
click at [517, 355] on span "Ok" at bounding box center [531, 345] width 99 height 35
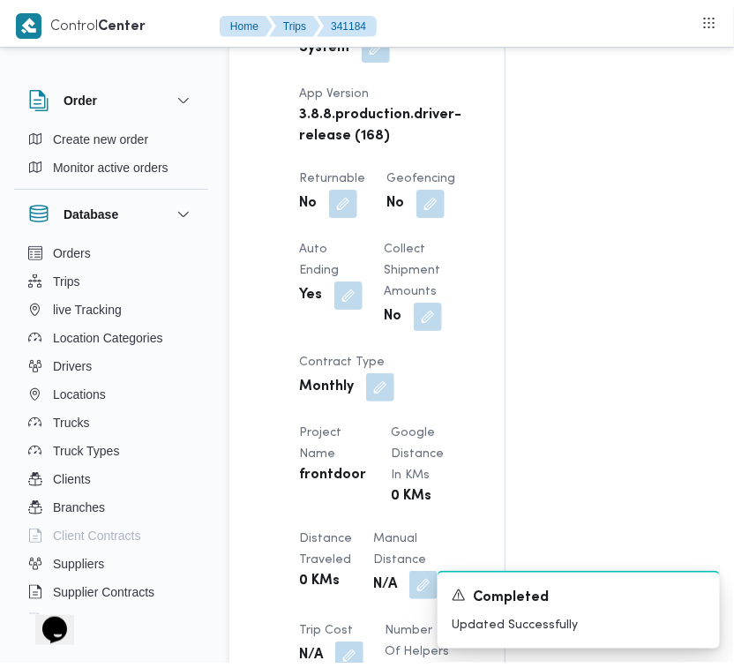
scroll to position [0, 0]
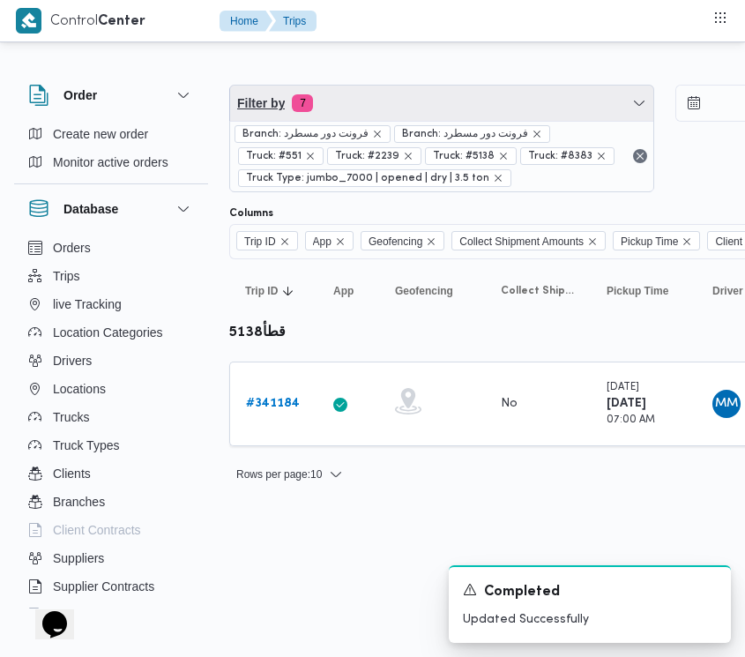
click at [407, 107] on span "Filter by 7" at bounding box center [441, 103] width 423 height 35
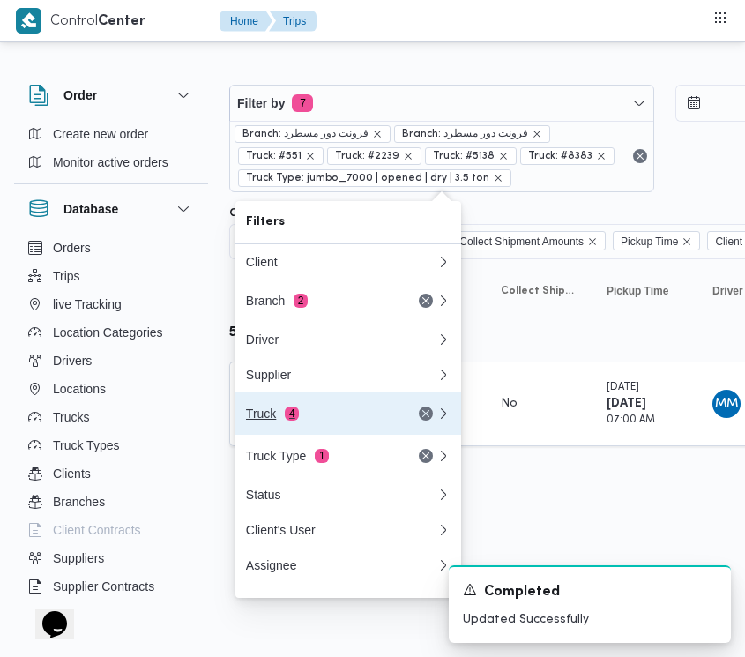
click at [336, 417] on div "Truck 4" at bounding box center [320, 414] width 148 height 14
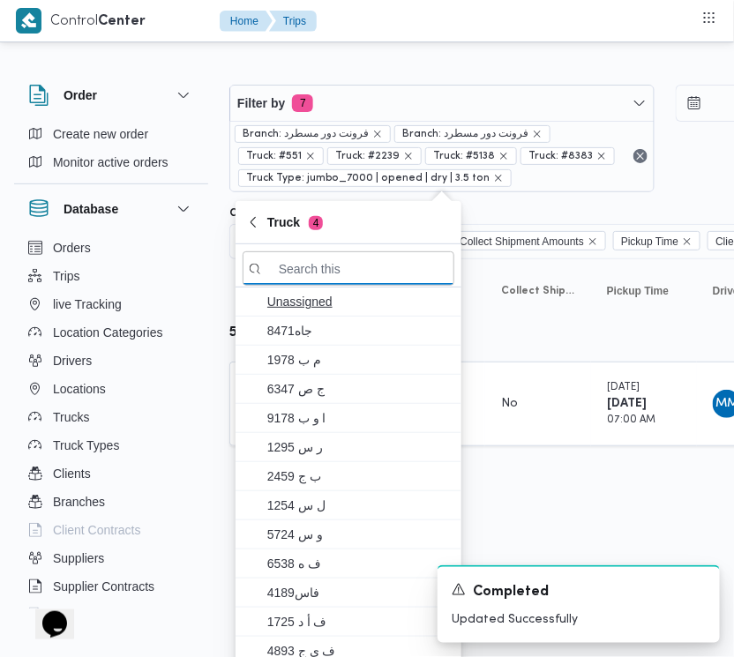
paste input "7952"
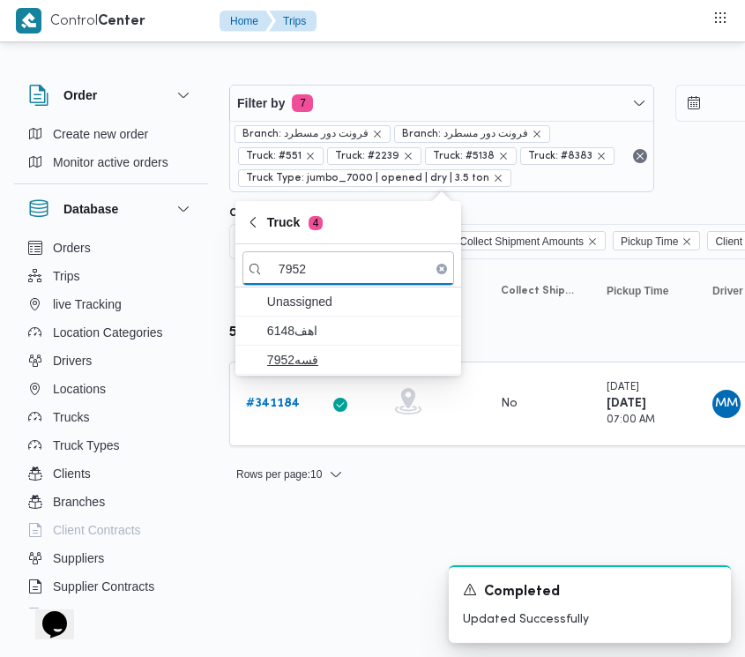
type input "7952"
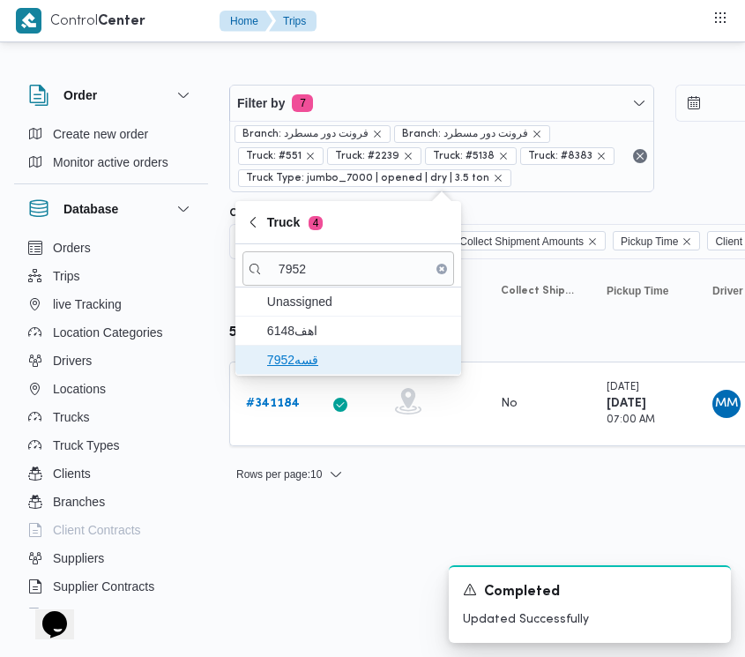
click at [302, 371] on span "قسه7952" at bounding box center [349, 360] width 212 height 28
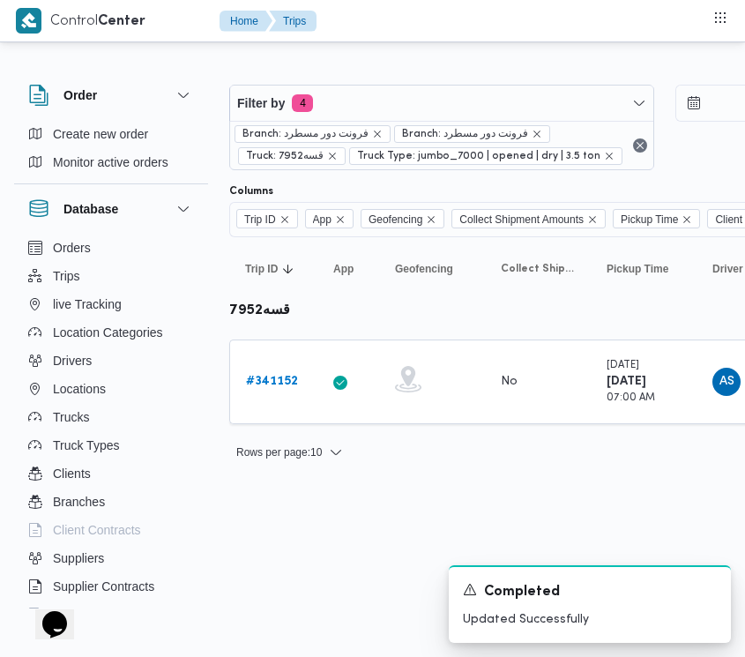
click at [393, 563] on div "A new notification appears Completed Updated Successfully" at bounding box center [568, 604] width 353 height 106
click at [274, 384] on b "# 341152" at bounding box center [272, 381] width 52 height 11
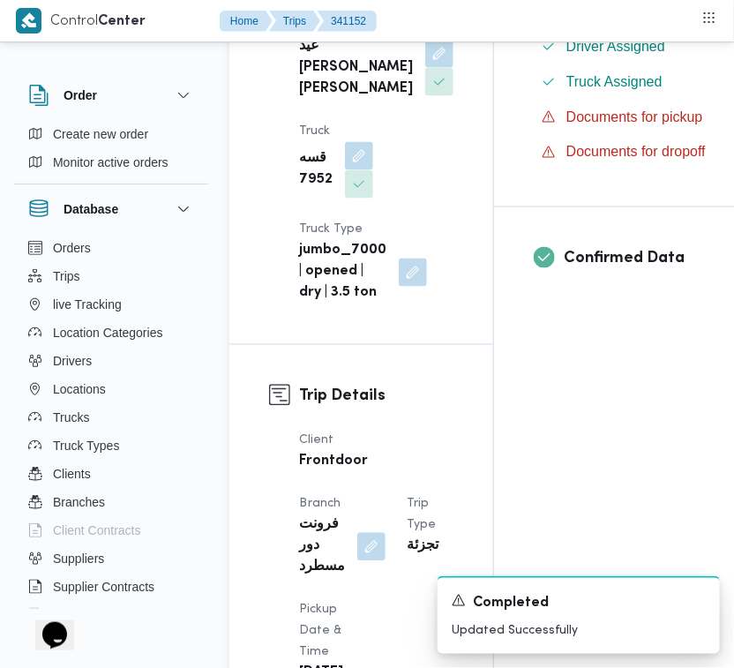
scroll to position [1168, 0]
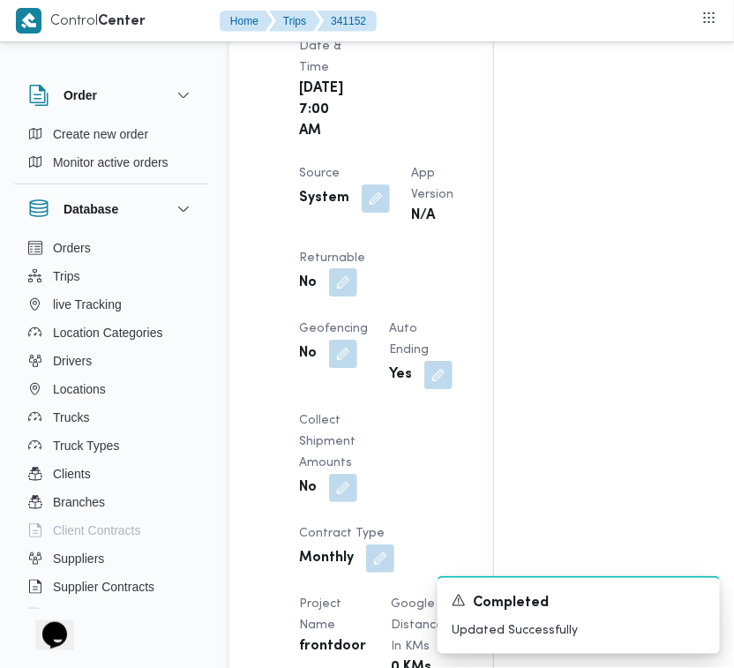
click at [357, 296] on button "button" at bounding box center [343, 282] width 28 height 28
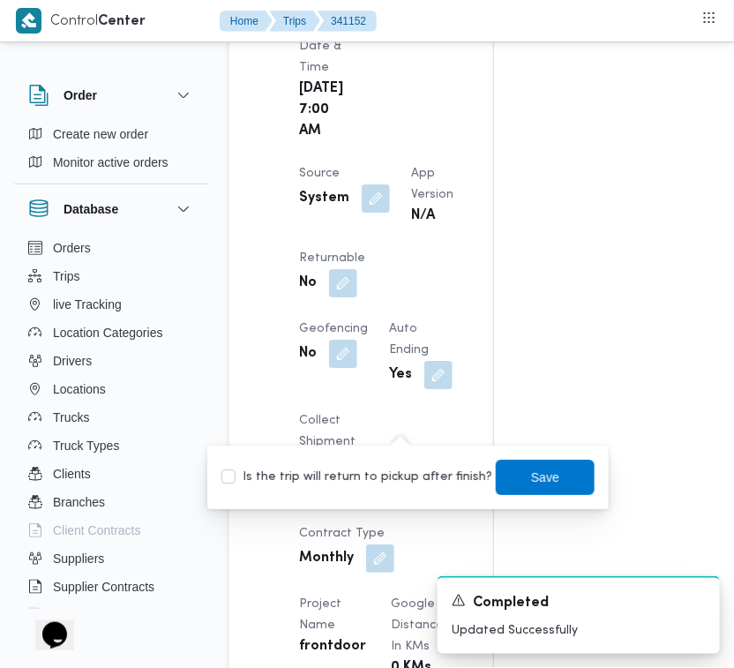
click at [416, 469] on label "Is the trip will return to pickup after finish?" at bounding box center [356, 477] width 271 height 21
checkbox input "true"
click at [542, 470] on span "Save" at bounding box center [545, 476] width 28 height 21
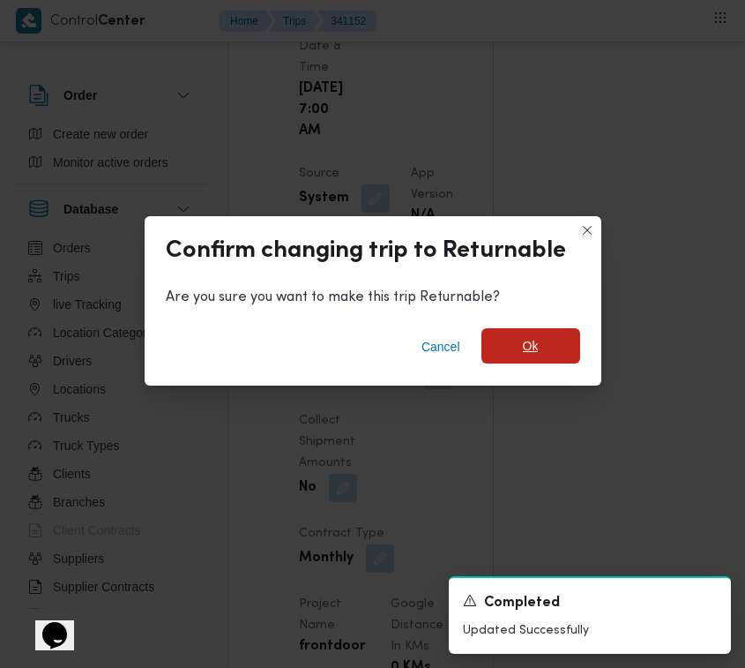
click at [560, 328] on div "Cancel Ok" at bounding box center [373, 350] width 457 height 71
click at [554, 344] on span "Ok" at bounding box center [531, 345] width 99 height 35
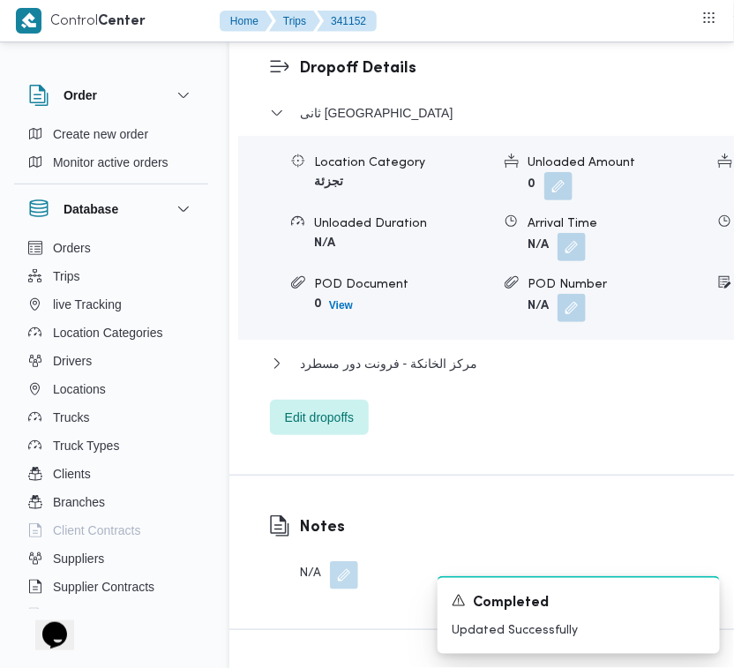
scroll to position [3505, 0]
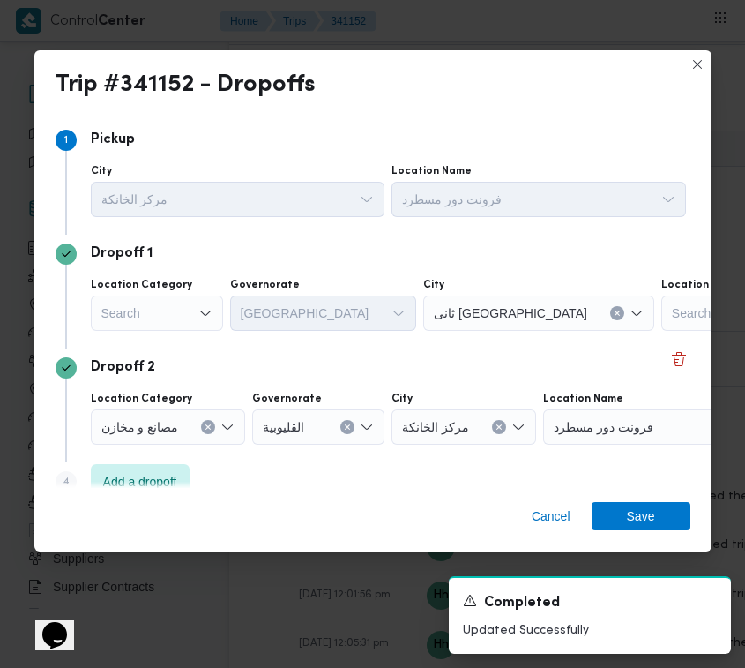
click at [181, 301] on div "Search" at bounding box center [157, 312] width 132 height 35
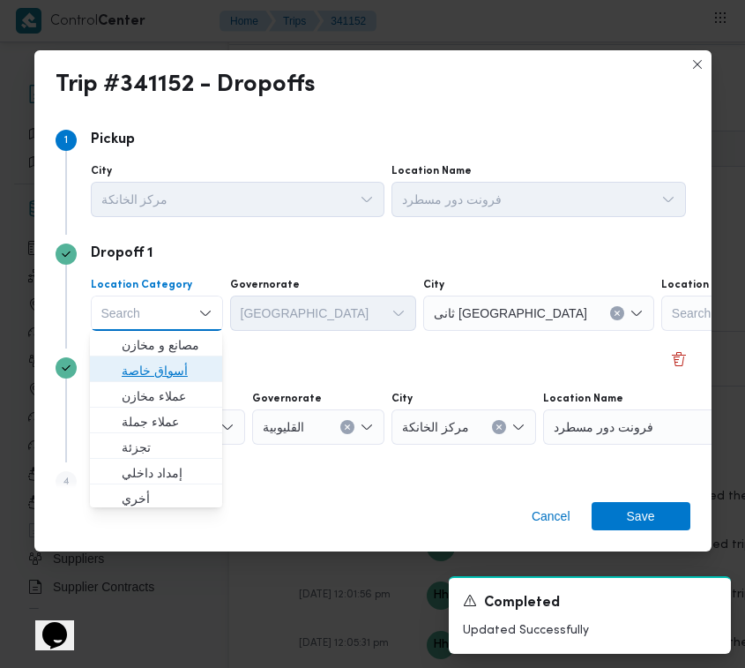
click at [170, 363] on span "أسواق خاصة" at bounding box center [167, 370] width 90 height 21
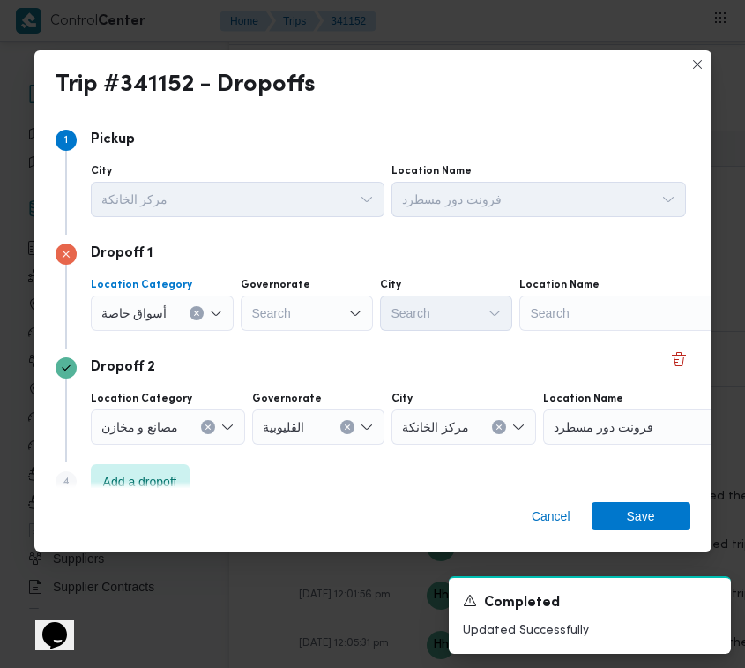
click at [600, 314] on div "Search" at bounding box center [629, 312] width 220 height 35
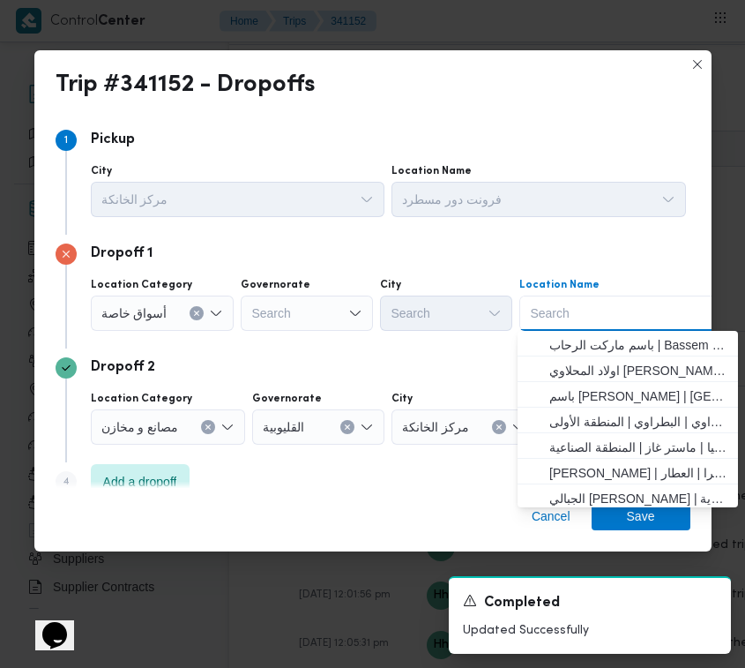
paste input "بست واي ماونتن فيو"
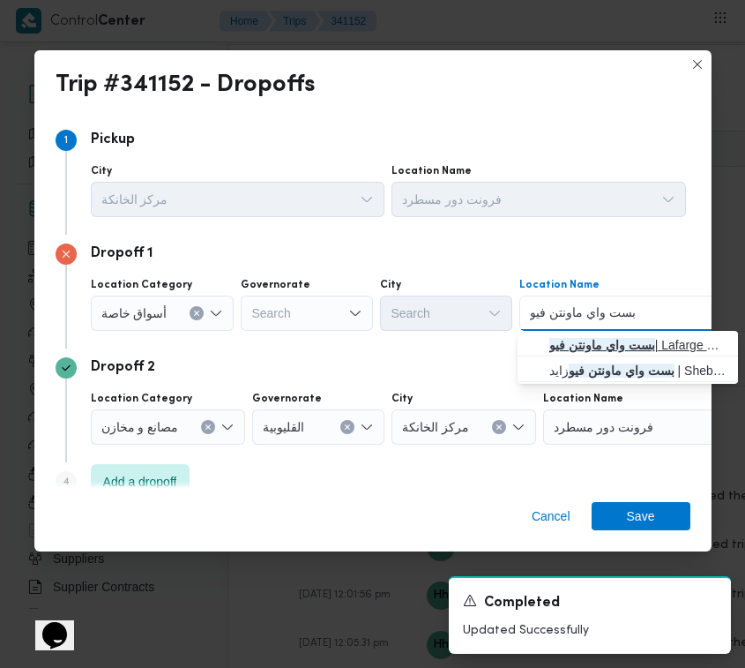
type input "بست واي ماونتن فيو"
click at [579, 335] on span "بست واي ماونتن فيو | Lafarge Redymix | null" at bounding box center [638, 344] width 178 height 21
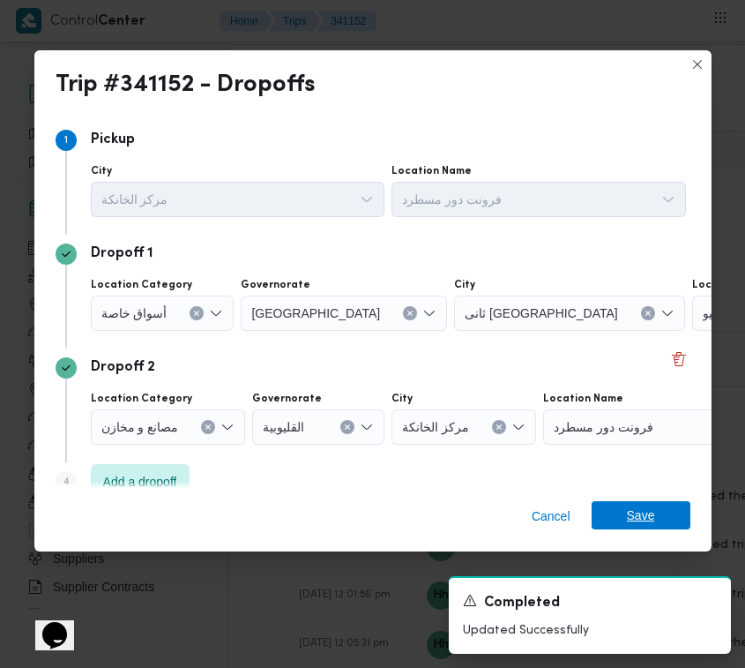
click at [610, 519] on span "Save" at bounding box center [641, 515] width 99 height 28
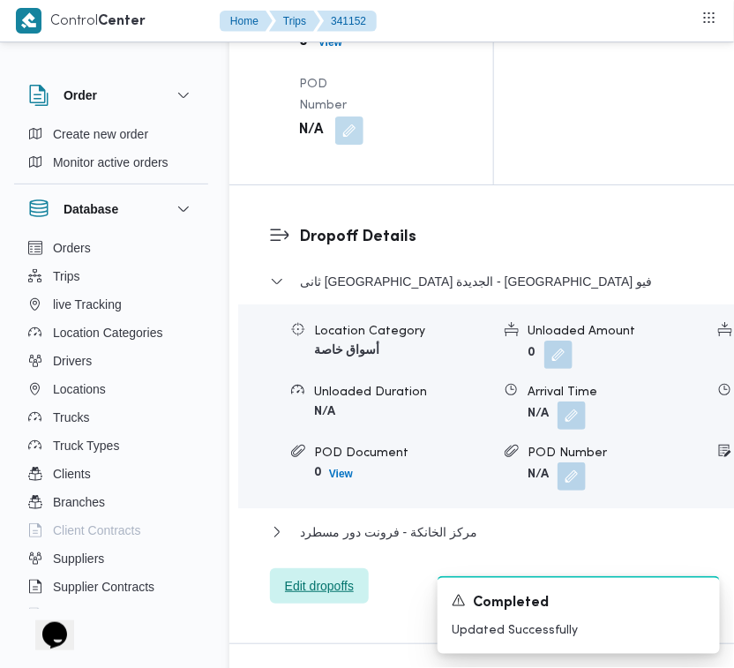
scroll to position [2761, 0]
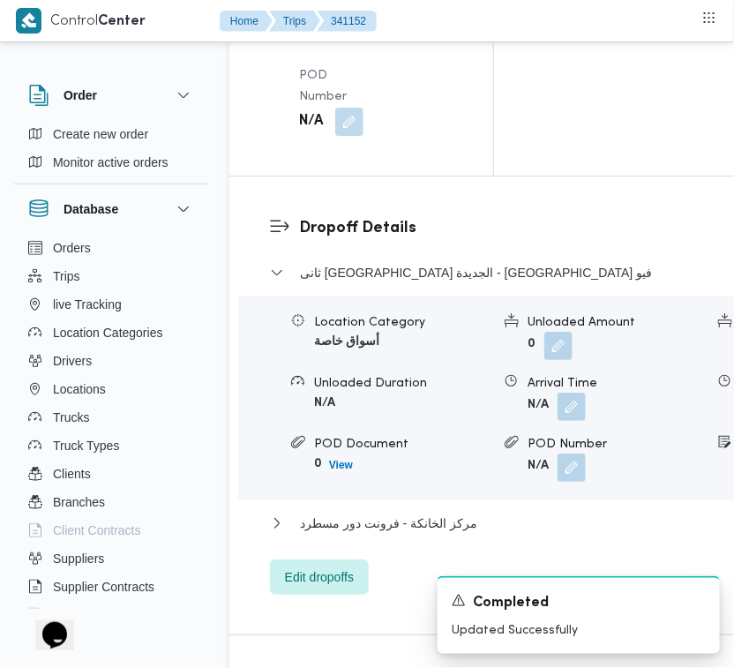
drag, startPoint x: 362, startPoint y: 138, endPoint x: 316, endPoint y: 168, distance: 55.3
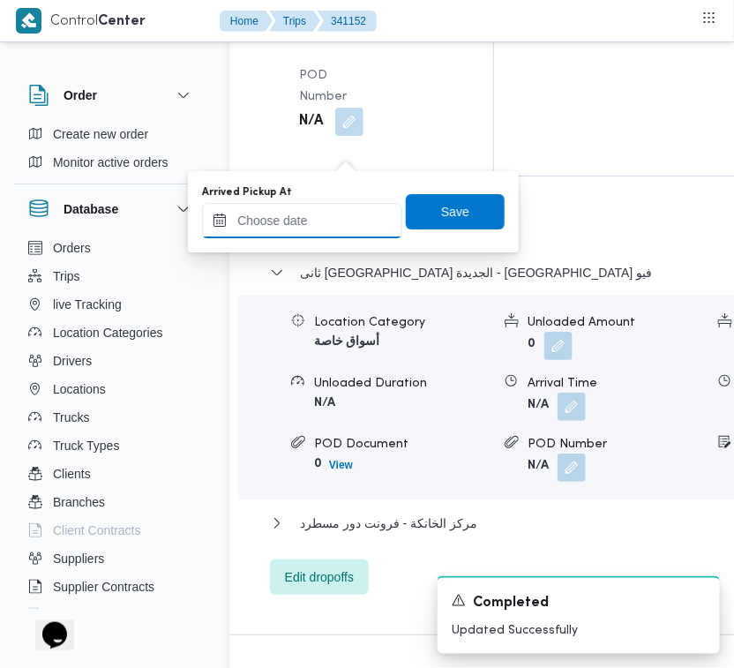
click at [298, 217] on input "Arrived Pickup At" at bounding box center [302, 220] width 200 height 35
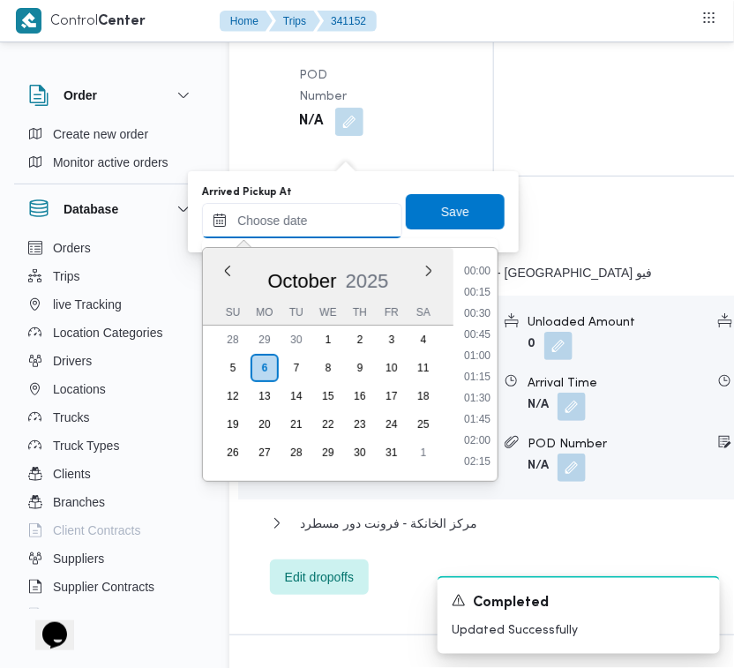
paste input "[DATE] 7:00AM"
type input "[DATE] 7:00AM"
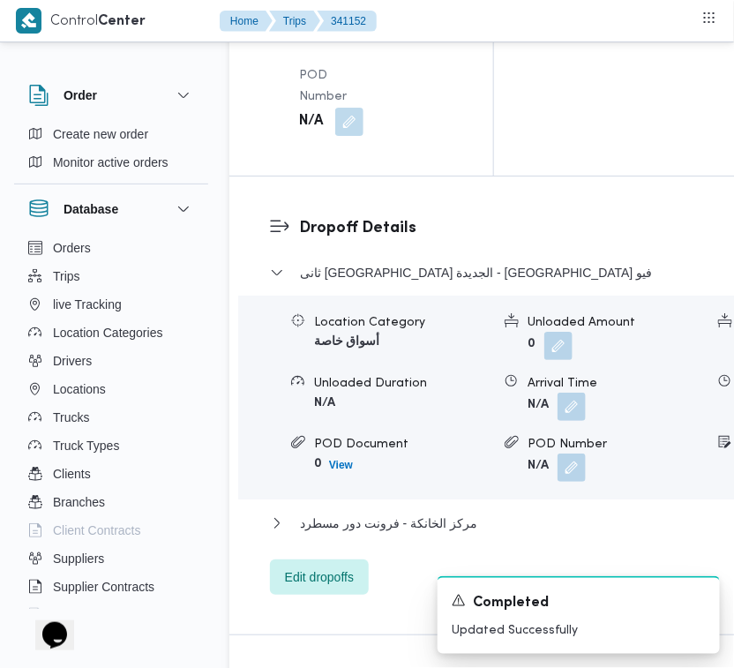
drag, startPoint x: 351, startPoint y: 148, endPoint x: 351, endPoint y: 161, distance: 13.2
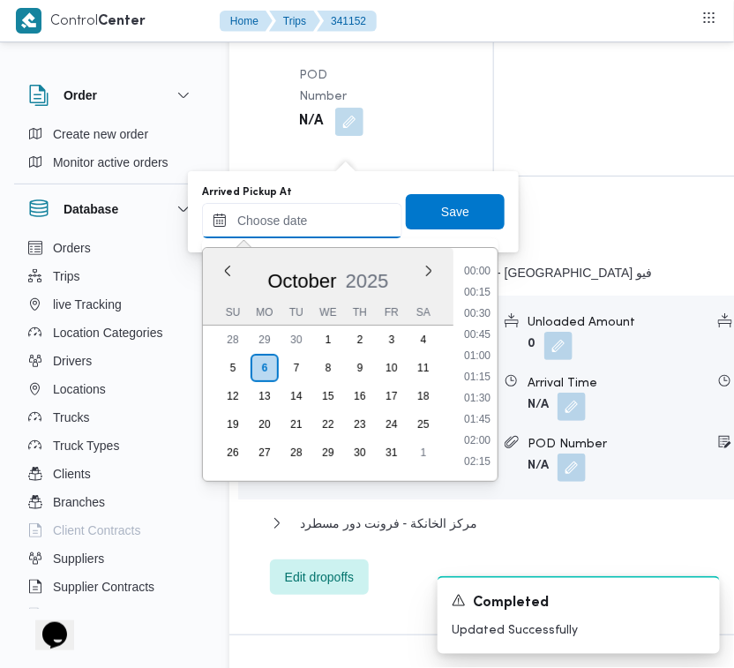
click at [351, 228] on input "Arrived Pickup At" at bounding box center [302, 220] width 200 height 35
paste input "[DATE] 7:00AM"
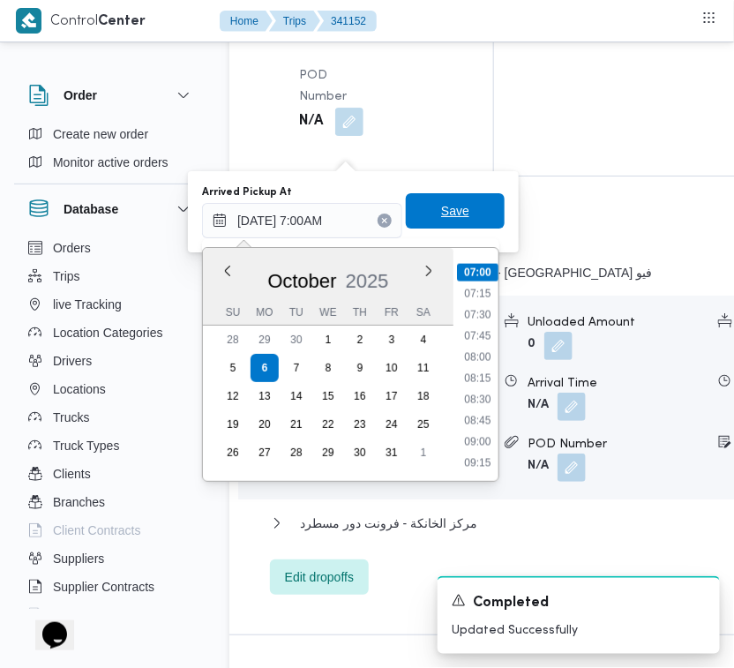
type input "[DATE] 07:00"
click at [452, 205] on span "Save" at bounding box center [455, 210] width 28 height 21
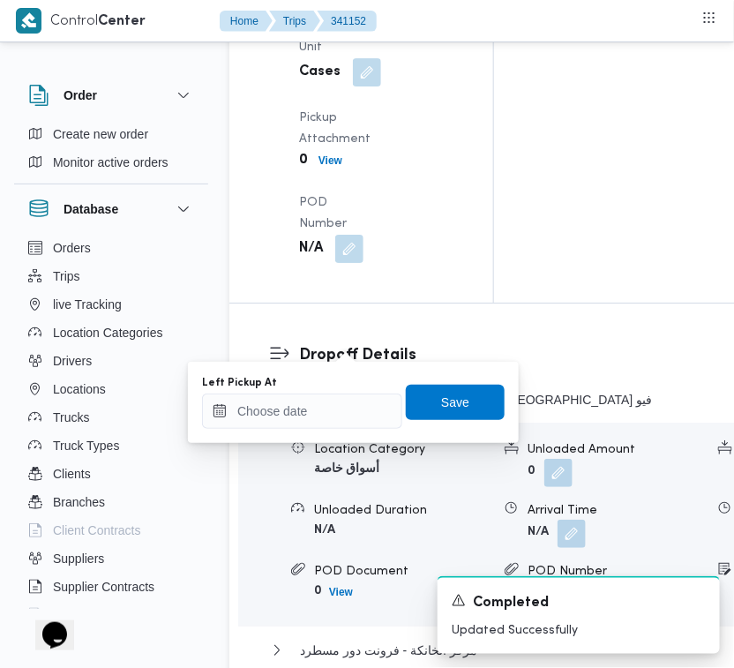
click at [293, 437] on div "You are in a dialog. To close this dialog, hit escape. Left Pickup At Save" at bounding box center [353, 402] width 331 height 81
click at [293, 429] on div "Left Pickup At Save" at bounding box center [353, 402] width 306 height 56
click at [293, 416] on input "Left Pickup At" at bounding box center [302, 410] width 200 height 35
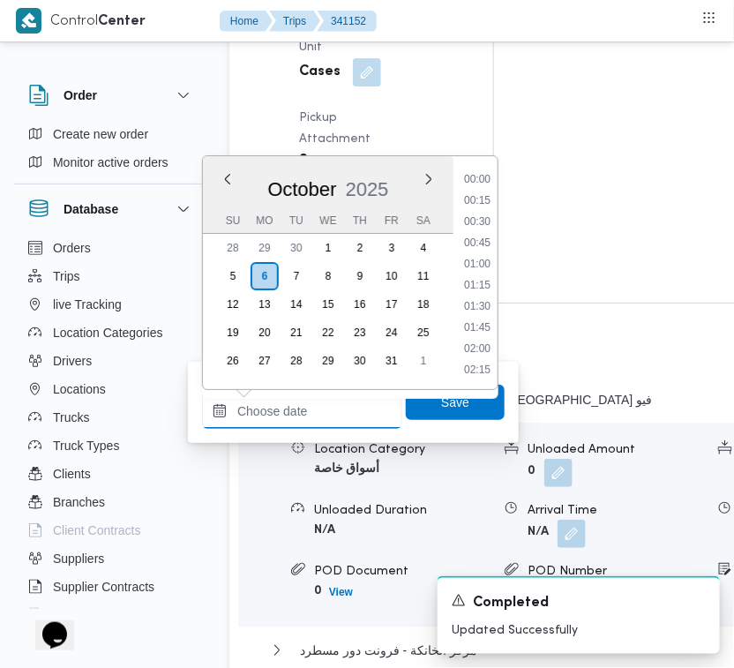
paste input "[DATE] 7:00AM"
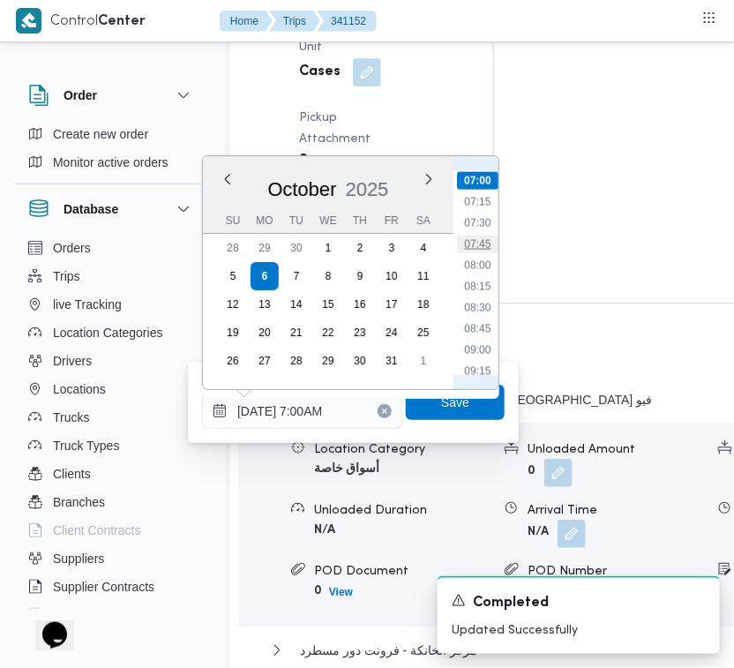
click at [472, 238] on li "07:45" at bounding box center [477, 244] width 41 height 18
type input "[DATE] 07:45"
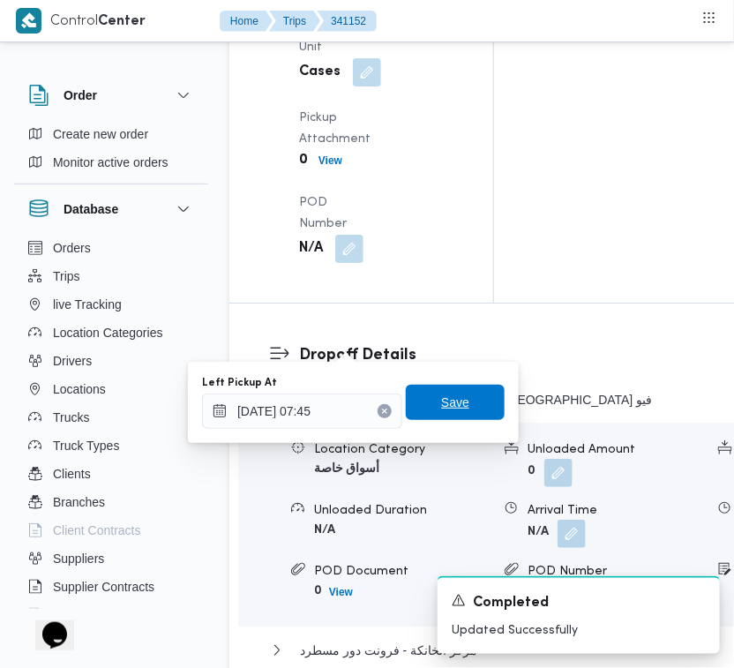
click at [445, 402] on span "Save" at bounding box center [455, 402] width 28 height 21
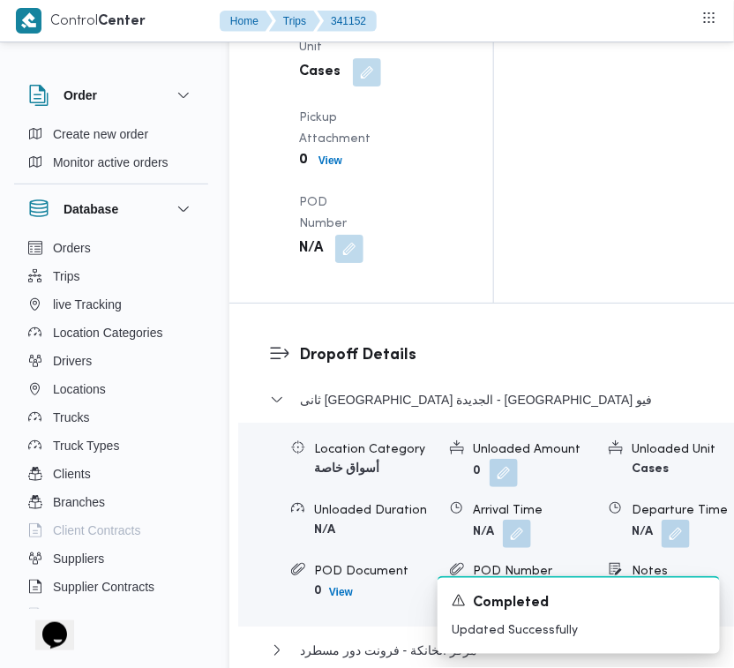
drag, startPoint x: 479, startPoint y: 208, endPoint x: 488, endPoint y: 176, distance: 32.9
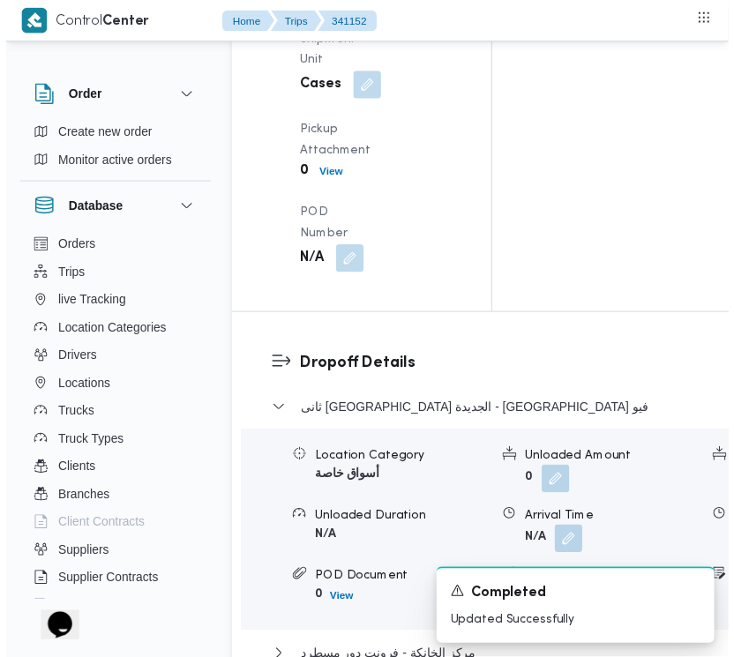
scroll to position [0, 0]
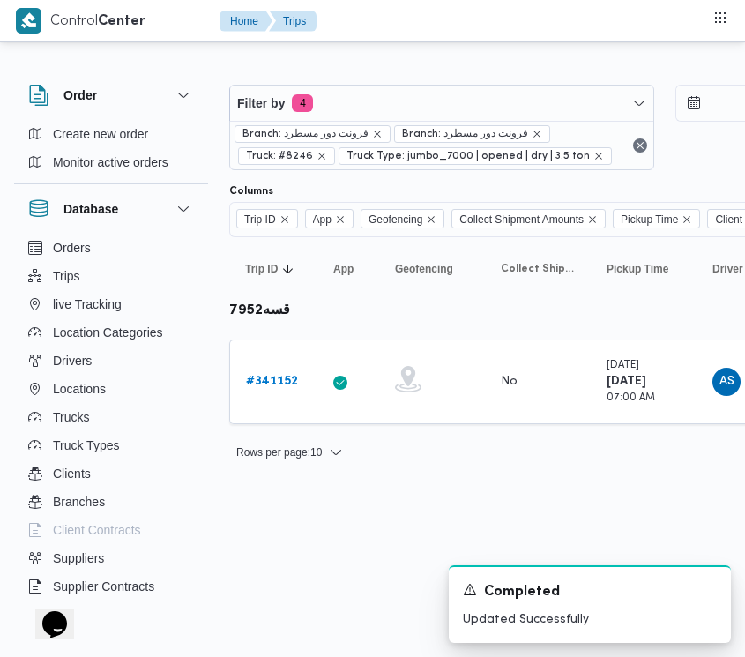
click at [437, 72] on div at bounding box center [758, 70] width 1058 height 28
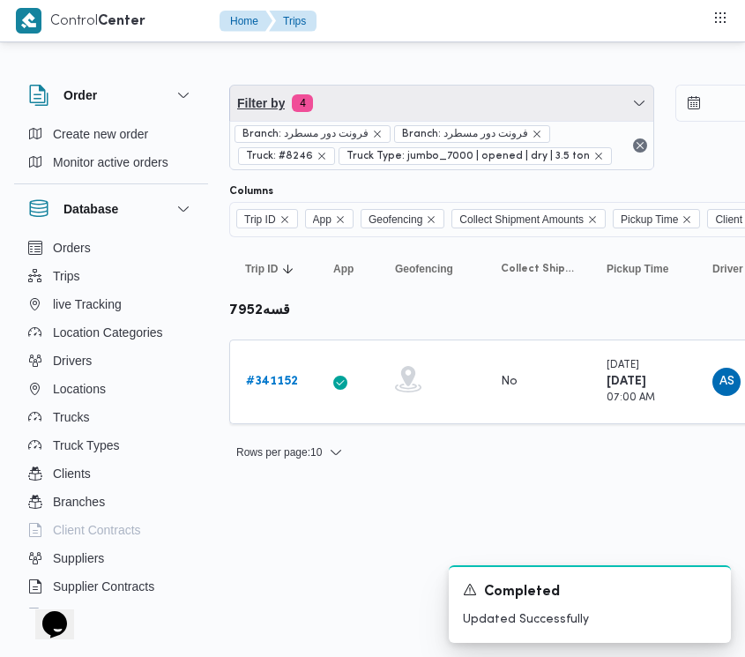
click at [420, 98] on span "Filter by 4" at bounding box center [441, 103] width 423 height 35
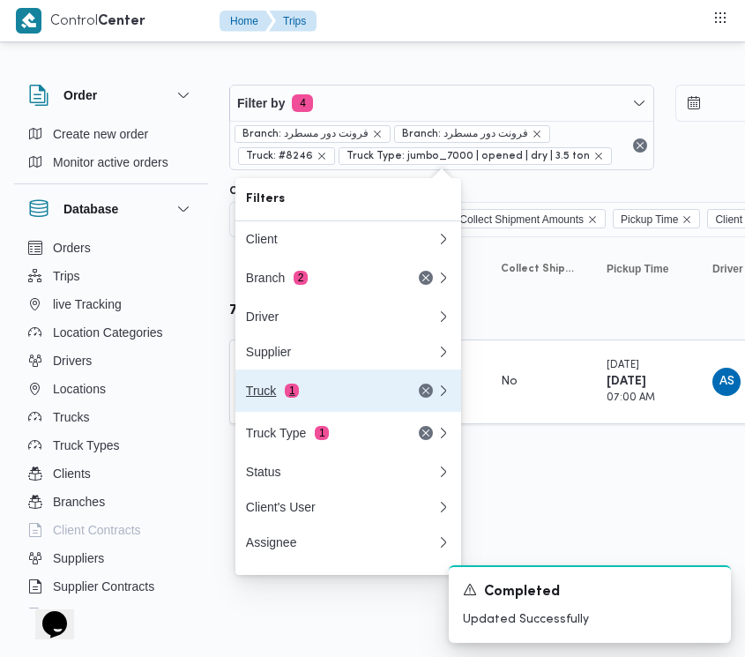
click at [333, 412] on button "Truck 1" at bounding box center [348, 391] width 226 height 42
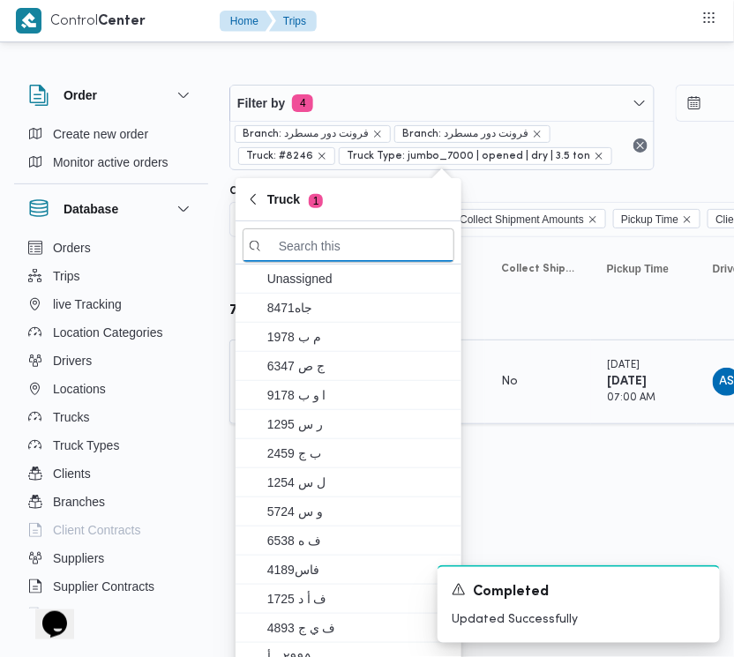
paste input "جهف418"
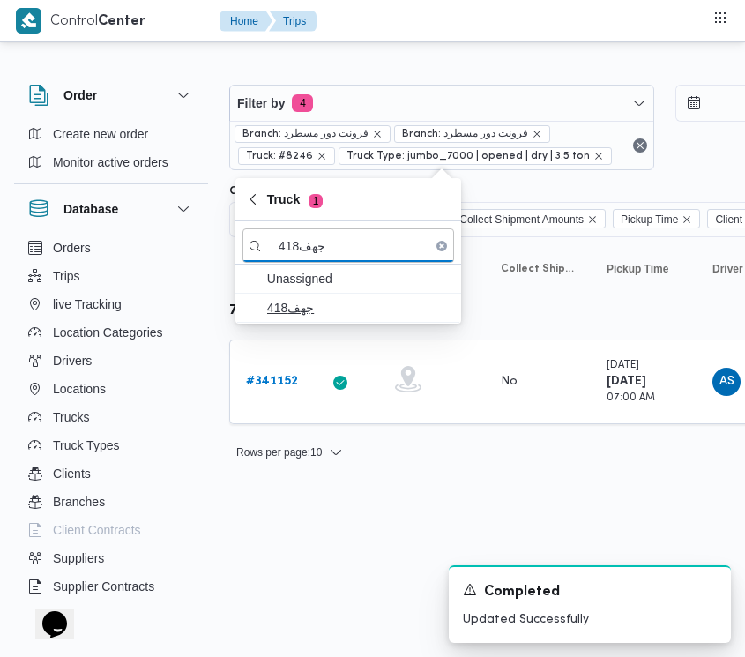
type input "جهف418"
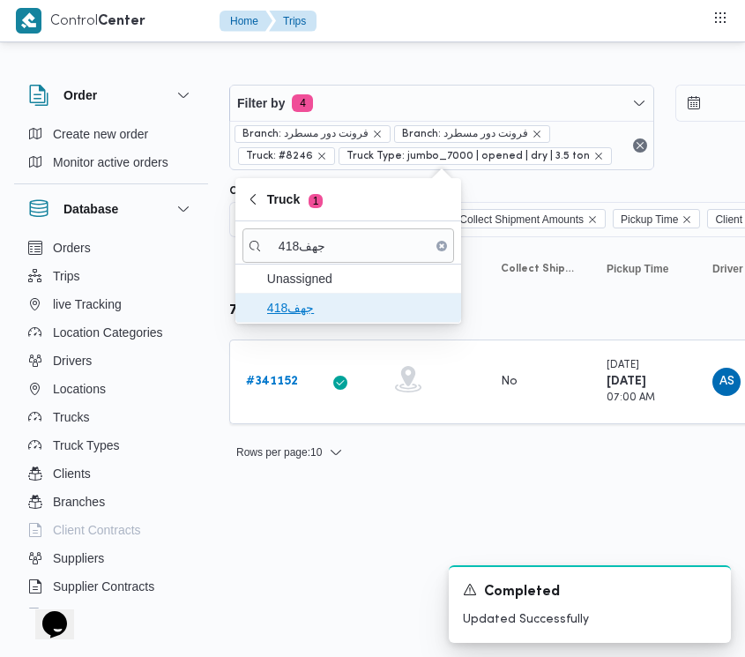
click at [291, 310] on span "جهف418" at bounding box center [358, 307] width 183 height 21
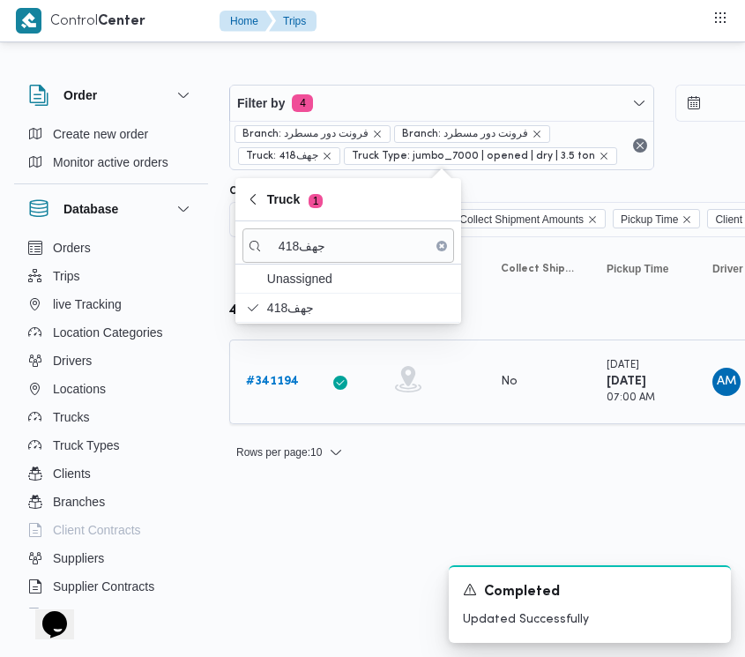
click at [275, 379] on b "# 341194" at bounding box center [272, 381] width 53 height 11
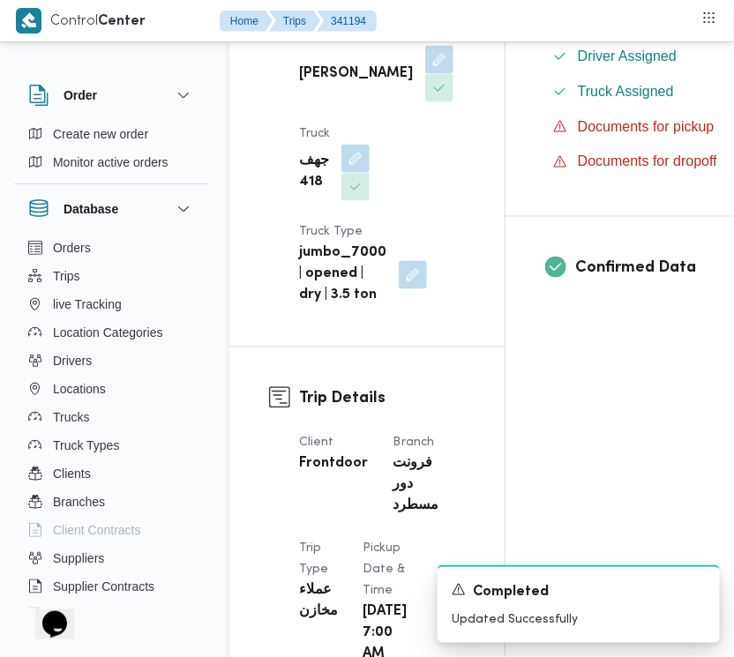
scroll to position [1148, 0]
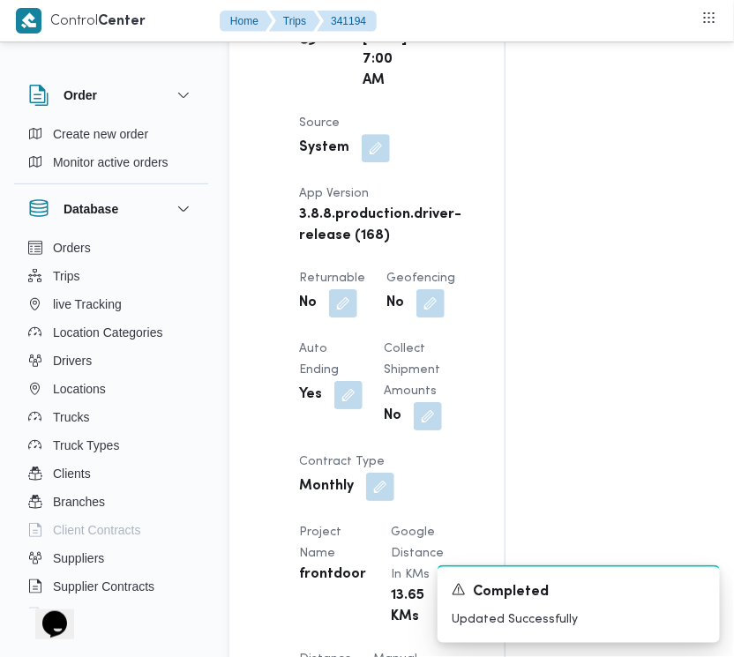
click at [360, 302] on div "No" at bounding box center [332, 303] width 70 height 32
click at [327, 296] on span at bounding box center [338, 303] width 37 height 28
click at [335, 305] on button "button" at bounding box center [343, 302] width 28 height 28
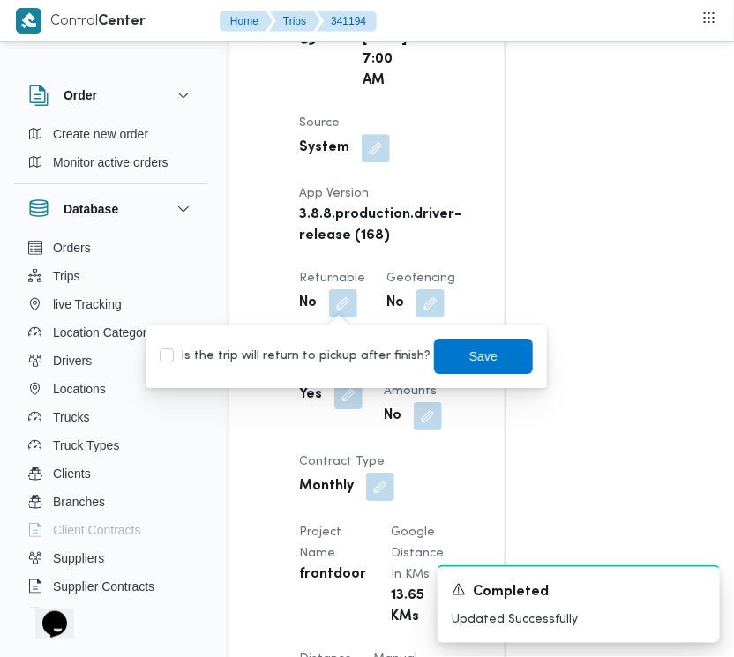
click at [335, 346] on label "Is the trip will return to pickup after finish?" at bounding box center [295, 356] width 271 height 21
checkbox input "false"
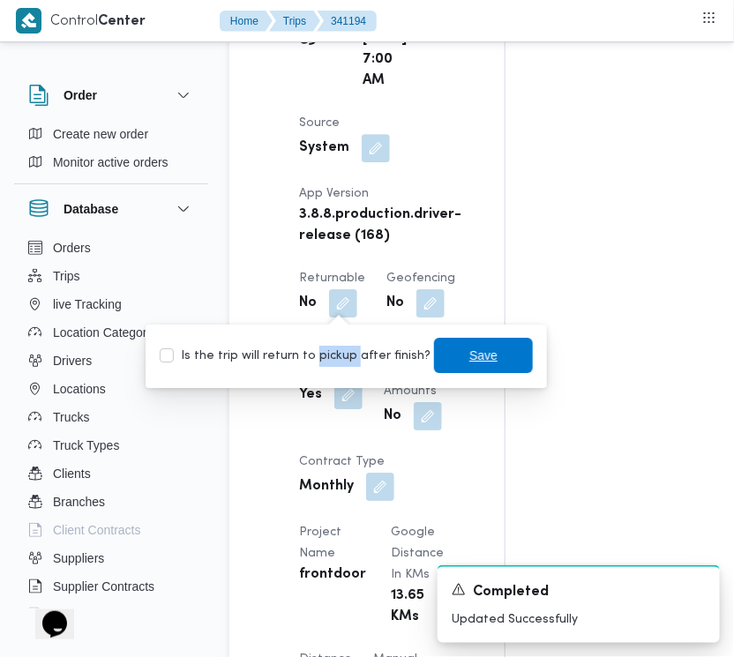
click at [434, 357] on span "Save" at bounding box center [483, 355] width 99 height 35
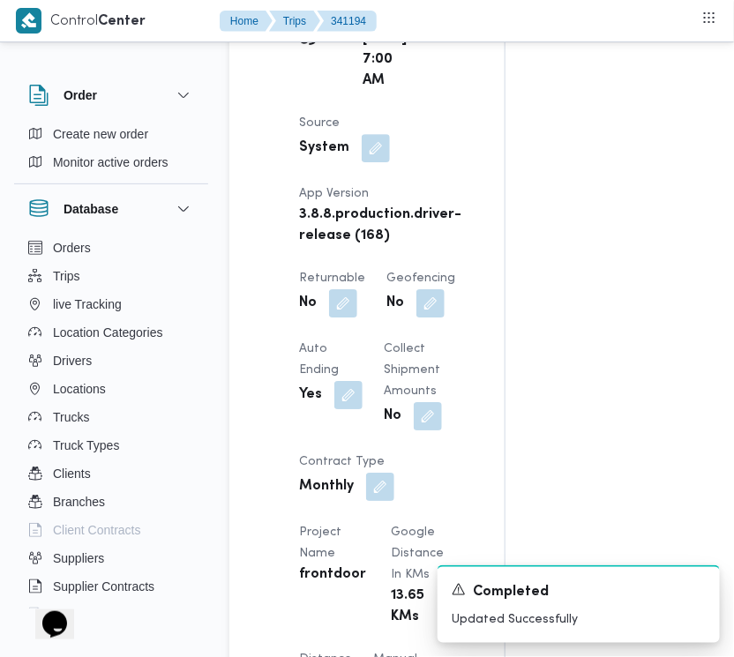
click at [326, 297] on span at bounding box center [338, 303] width 37 height 28
click at [340, 306] on button "button" at bounding box center [343, 302] width 28 height 28
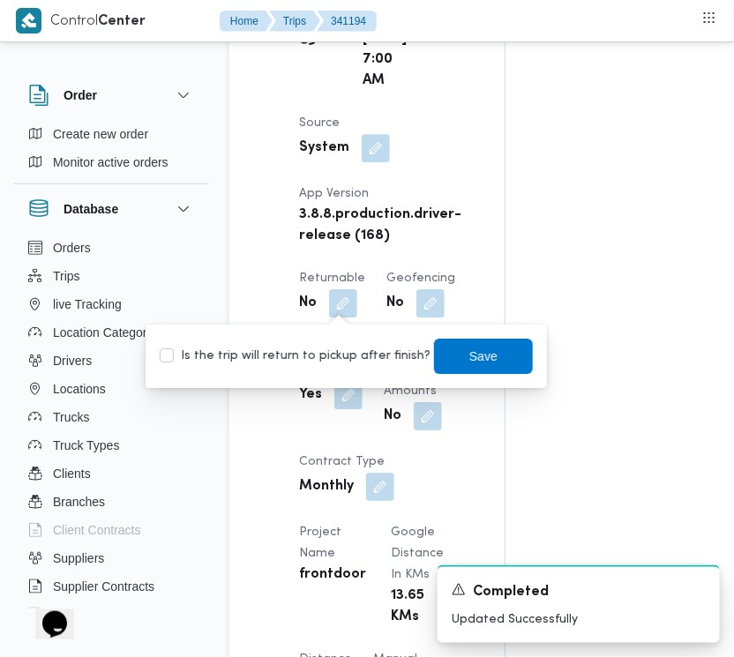
click at [327, 351] on label "Is the trip will return to pickup after finish?" at bounding box center [295, 356] width 271 height 21
checkbox input "true"
click at [469, 351] on span "Save" at bounding box center [483, 355] width 28 height 21
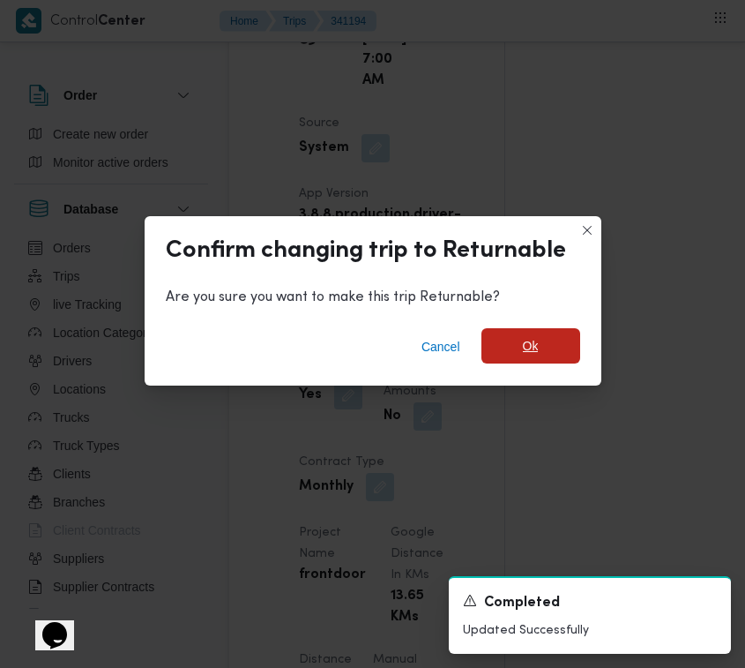
click at [486, 347] on span "Ok" at bounding box center [531, 345] width 99 height 35
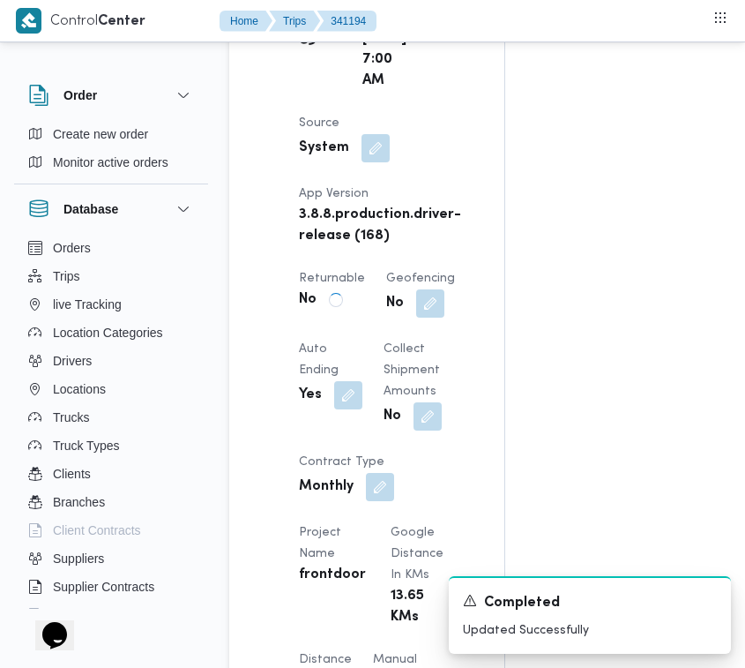
click at [486, 347] on div "Trip Details Client Frontdoor Branch فرونت دور مسطرد Trip Type عملاء مخازن Pick…" at bounding box center [366, 467] width 275 height 1388
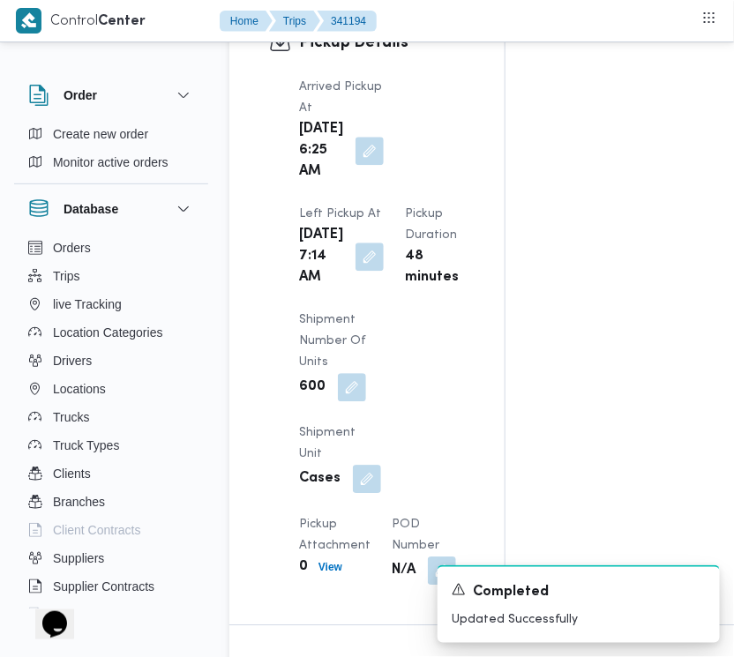
scroll to position [2893, 0]
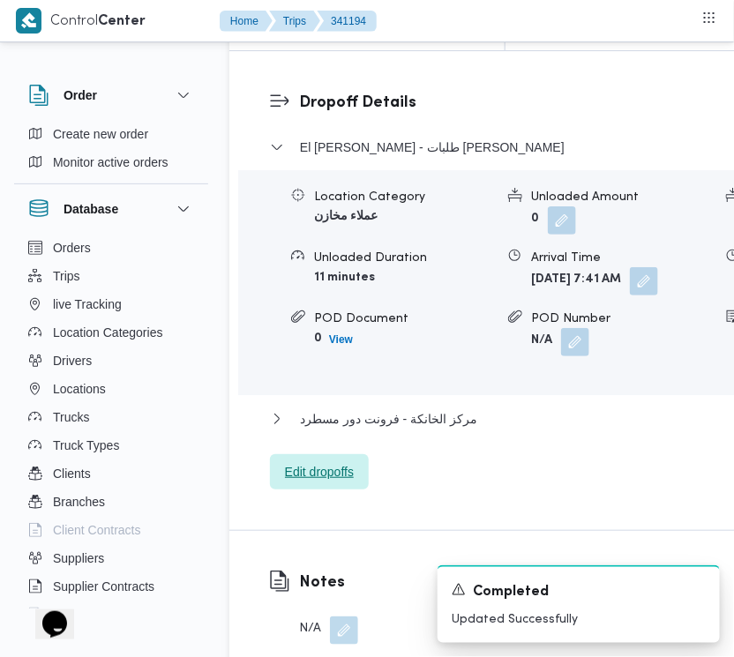
click at [345, 482] on span "Edit dropoffs" at bounding box center [319, 471] width 69 height 21
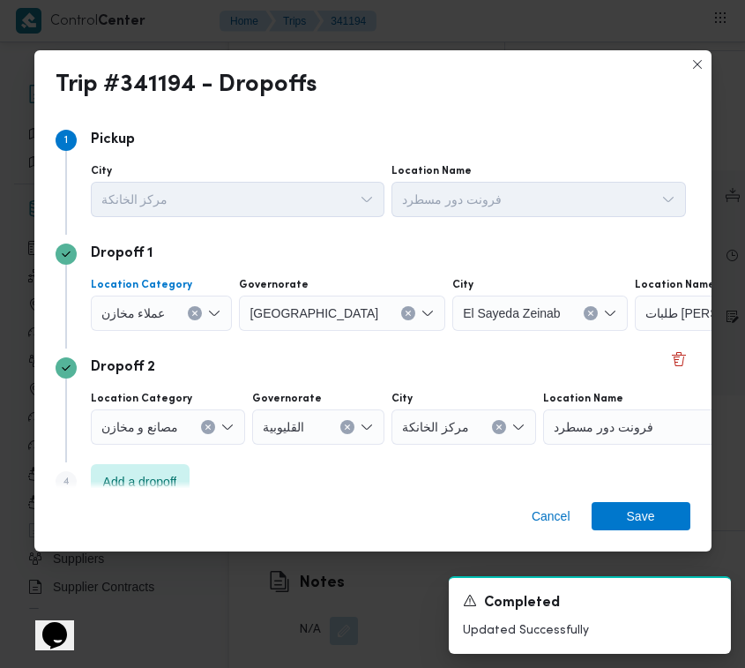
click at [119, 315] on span "عملاء مخازن" at bounding box center [133, 311] width 64 height 19
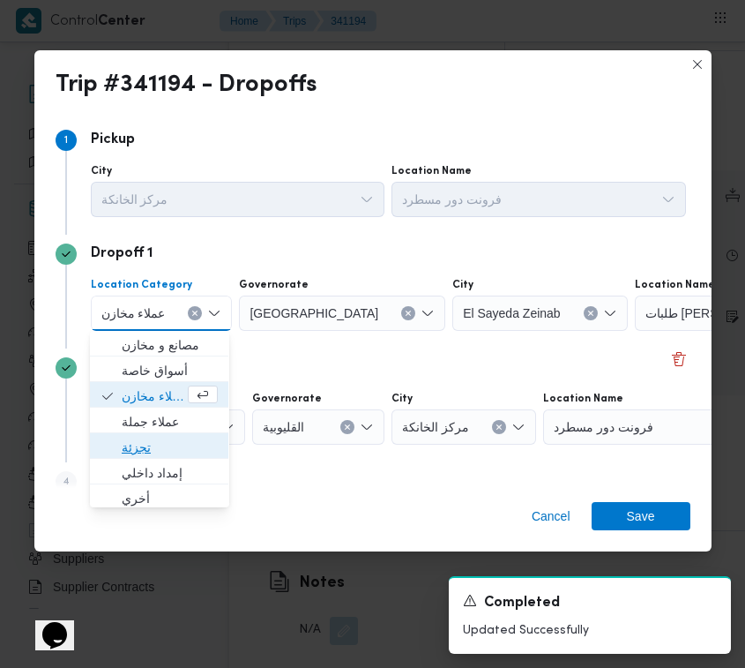
click at [160, 451] on span "تجزئة" at bounding box center [170, 447] width 96 height 21
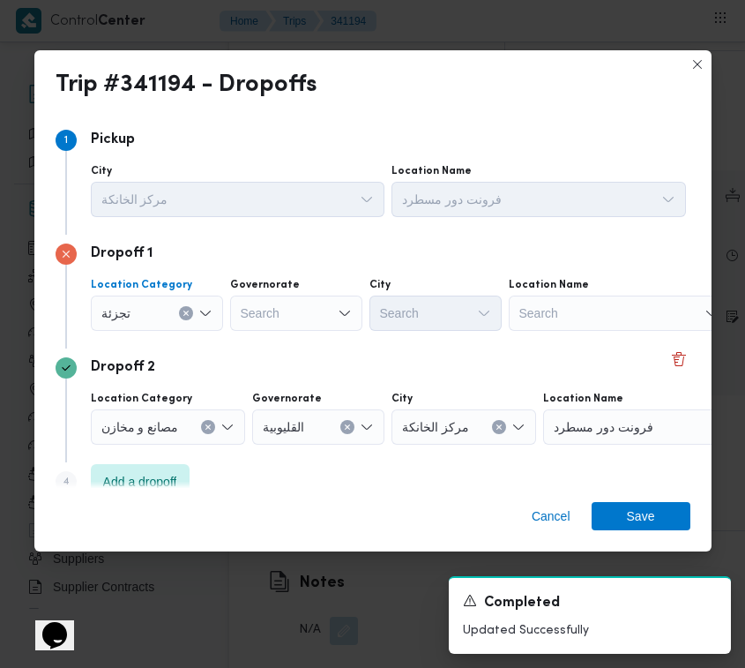
click at [289, 301] on div "Search" at bounding box center [296, 312] width 132 height 35
paste input "[GEOGRAPHIC_DATA]"
type input "[GEOGRAPHIC_DATA]"
click at [287, 315] on div "[GEOGRAPHIC_DATA] [GEOGRAPHIC_DATA]" at bounding box center [296, 312] width 132 height 35
click at [287, 337] on span "[GEOGRAPHIC_DATA]" at bounding box center [306, 344] width 90 height 21
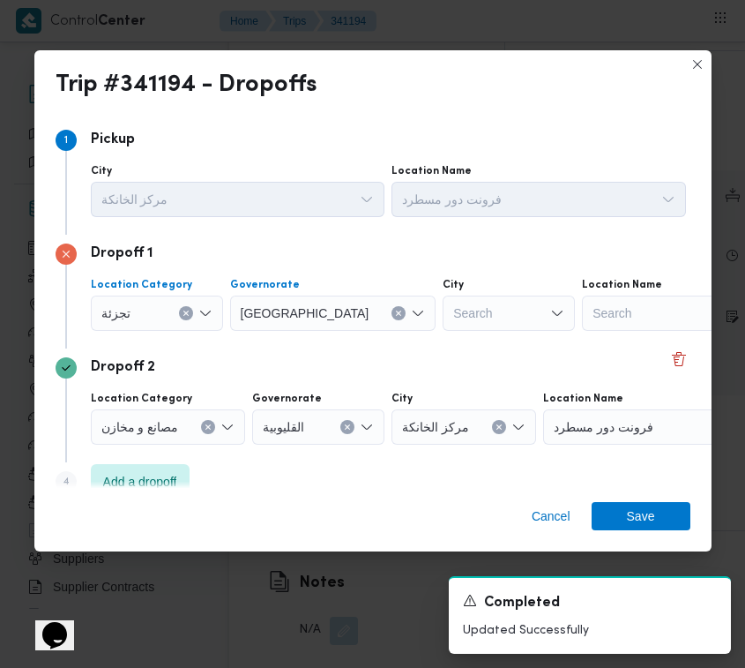
click at [443, 323] on div "Search" at bounding box center [509, 312] width 132 height 35
paste input "[PERSON_NAME]"
type input "[PERSON_NAME]"
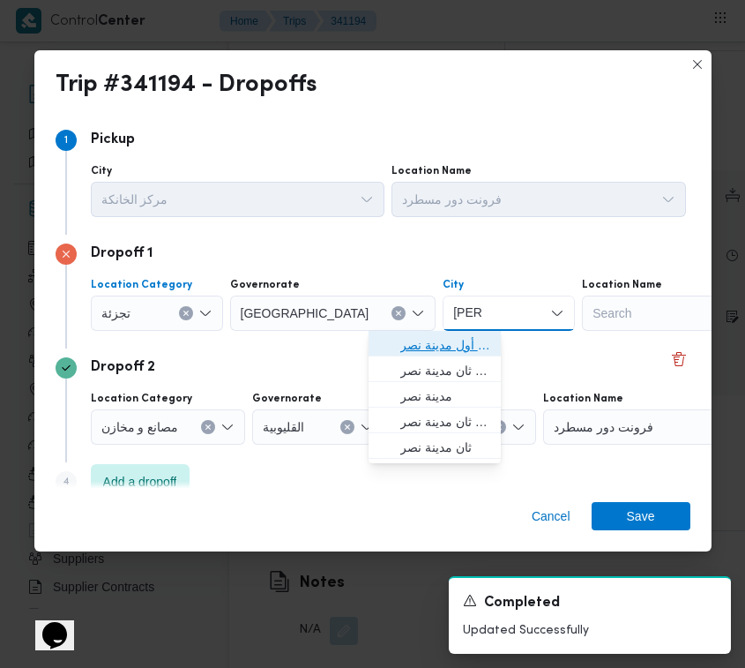
click at [403, 340] on span "قسم أول مدينة نصر" at bounding box center [445, 344] width 90 height 21
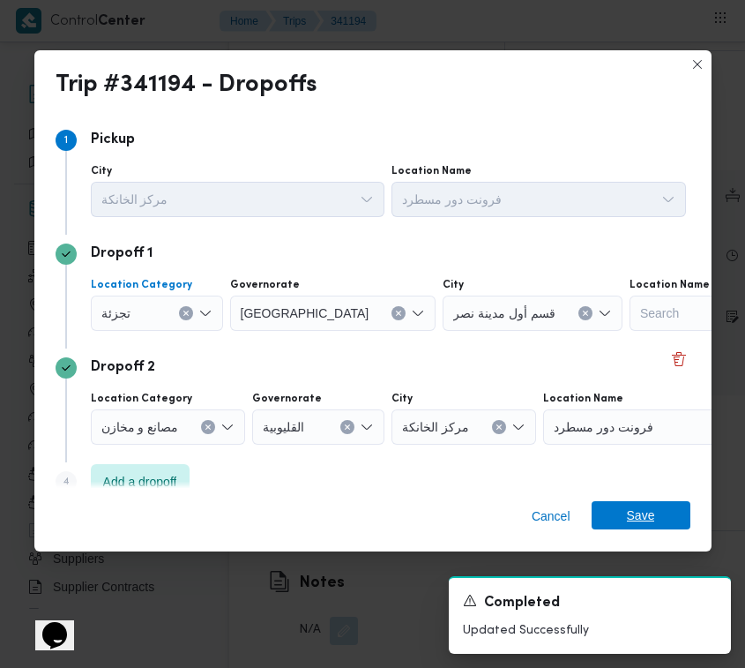
click at [624, 516] on span "Save" at bounding box center [641, 515] width 99 height 28
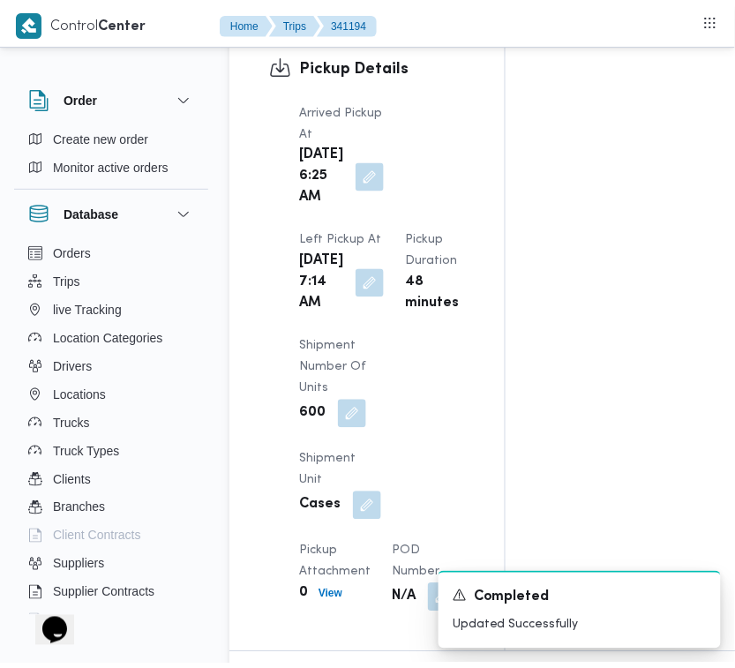
scroll to position [0, 0]
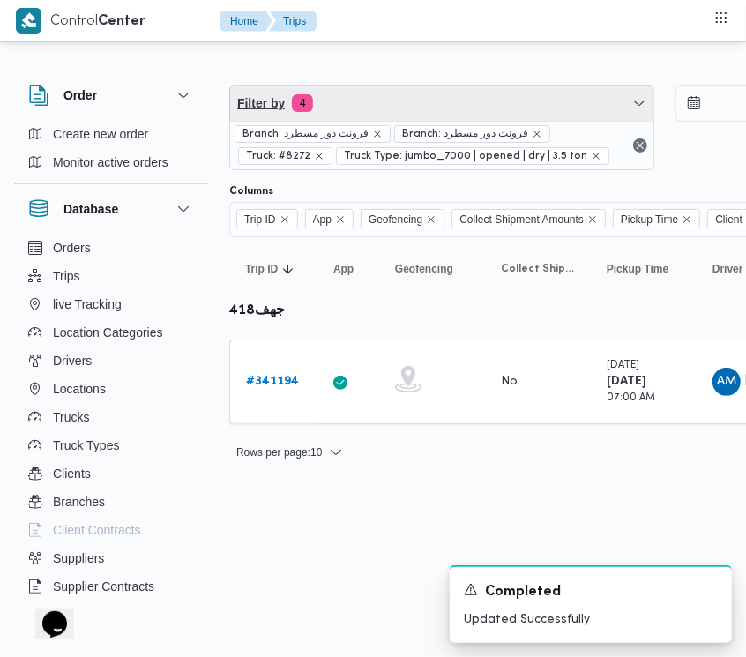
click at [531, 94] on span "Filter by 4" at bounding box center [441, 103] width 423 height 35
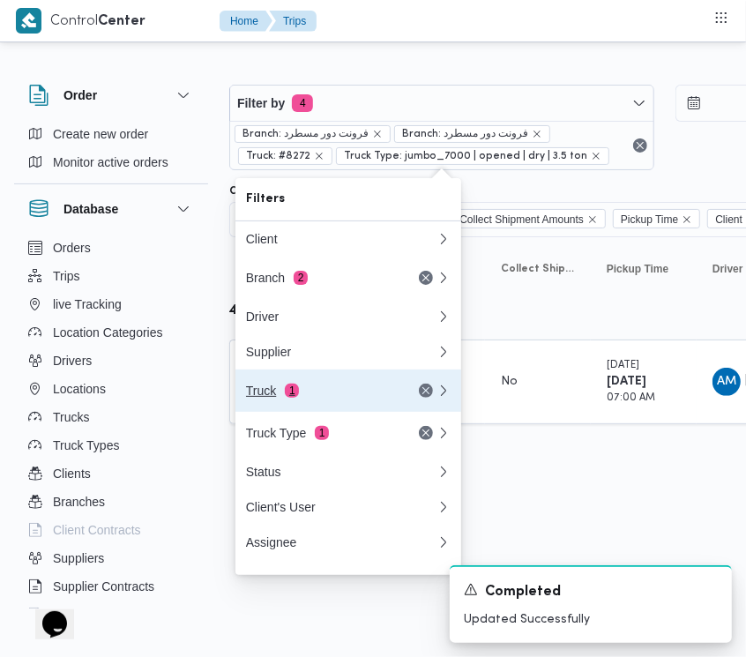
click at [344, 393] on div "Truck 1" at bounding box center [320, 391] width 148 height 14
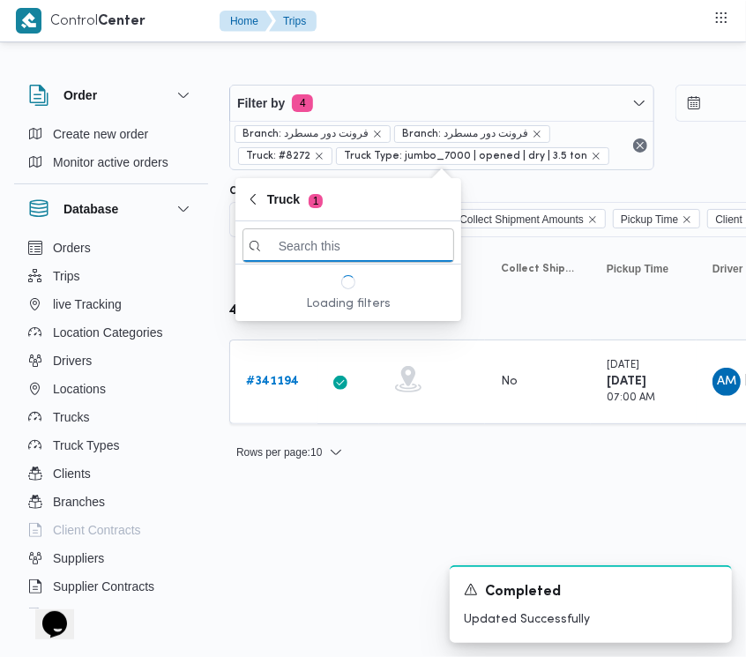
paste input "8315"
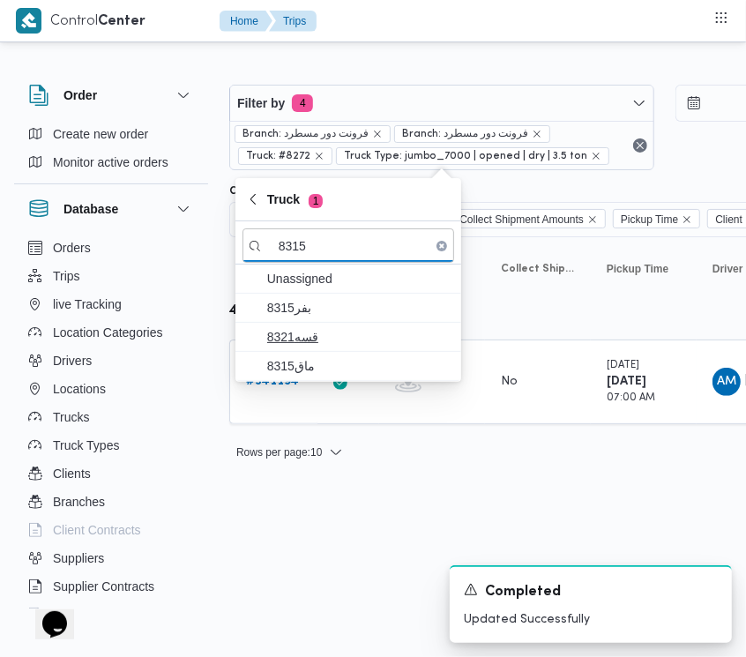
type input "8315"
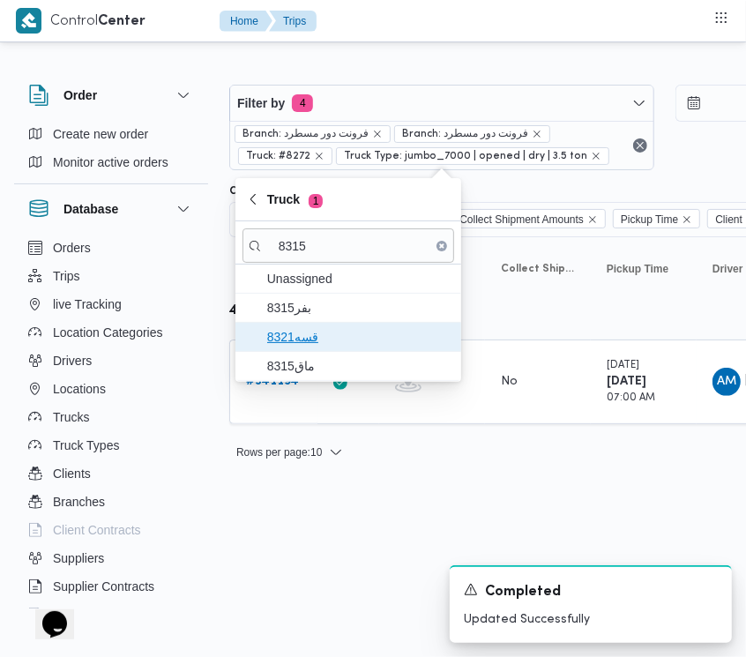
click at [329, 337] on span "قسه8321" at bounding box center [358, 336] width 183 height 21
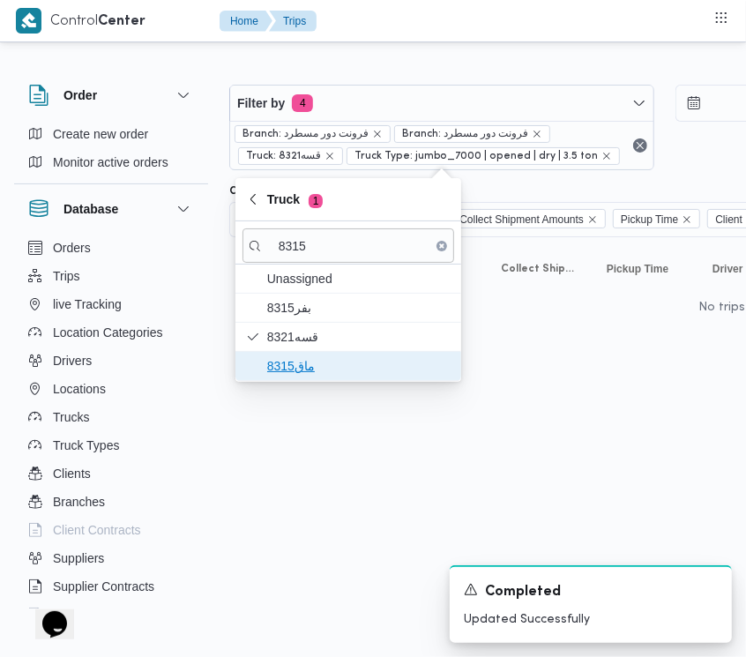
click at [306, 360] on span "ماق8315" at bounding box center [358, 365] width 183 height 21
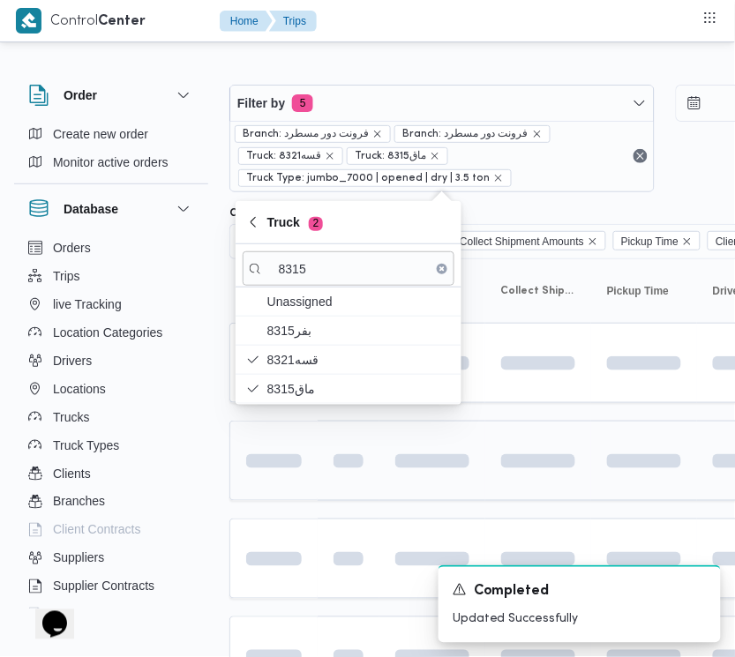
click at [304, 465] on div at bounding box center [274, 461] width 70 height 28
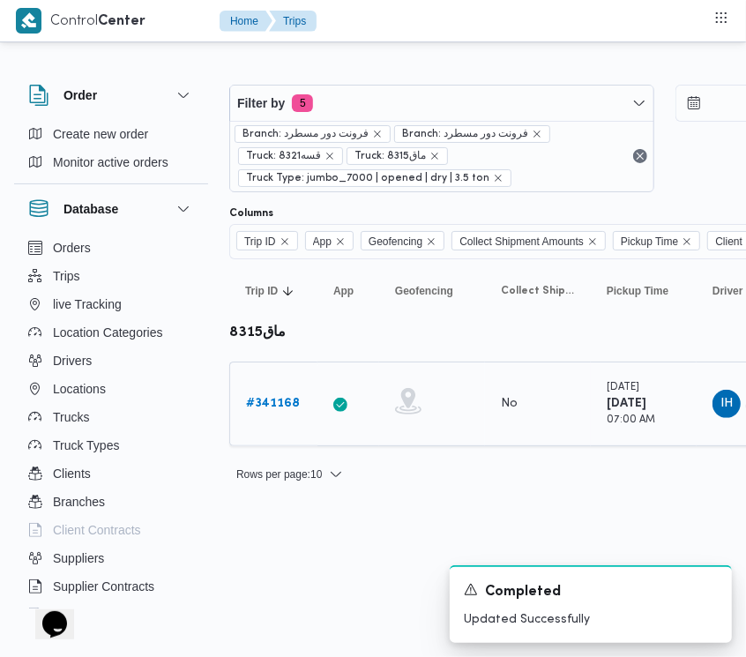
click at [280, 402] on b "# 341168" at bounding box center [273, 403] width 54 height 11
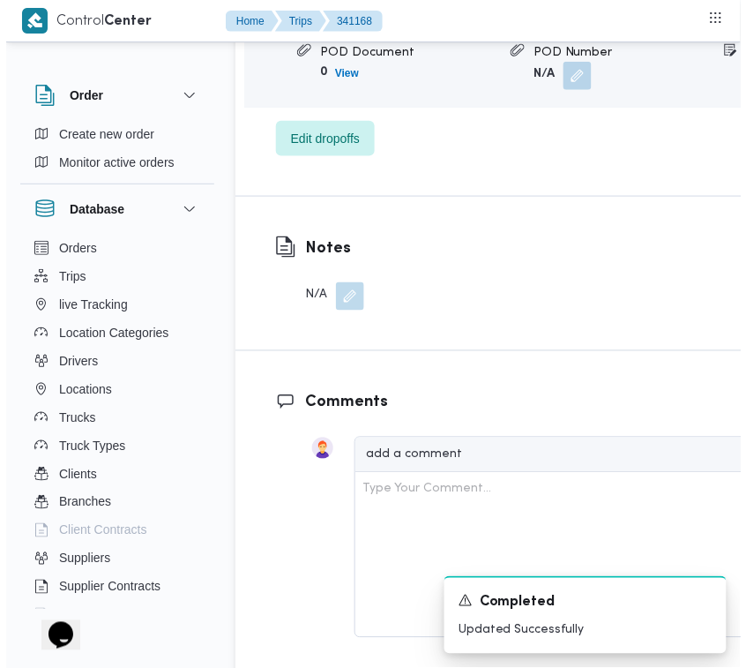
scroll to position [3232, 0]
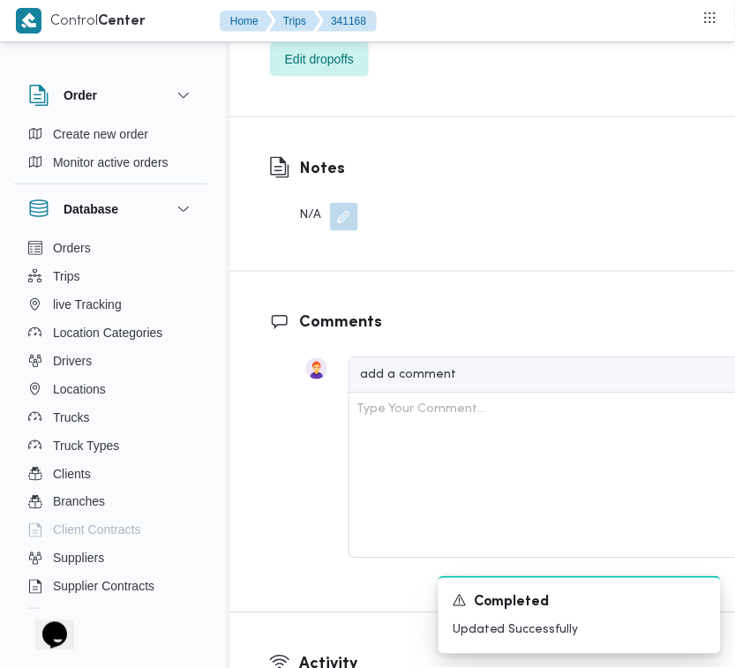
click at [291, 69] on span "Edit dropoffs" at bounding box center [319, 58] width 69 height 21
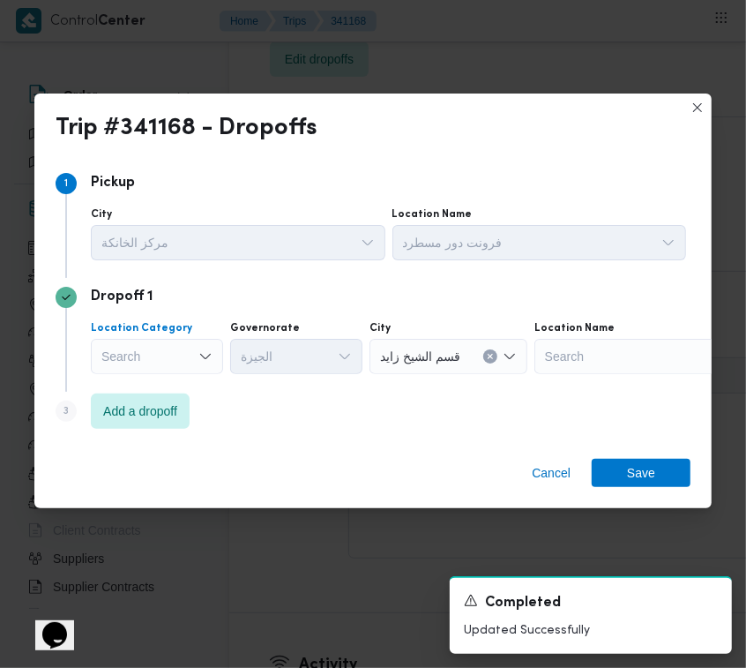
click at [160, 362] on div "Search" at bounding box center [157, 356] width 132 height 35
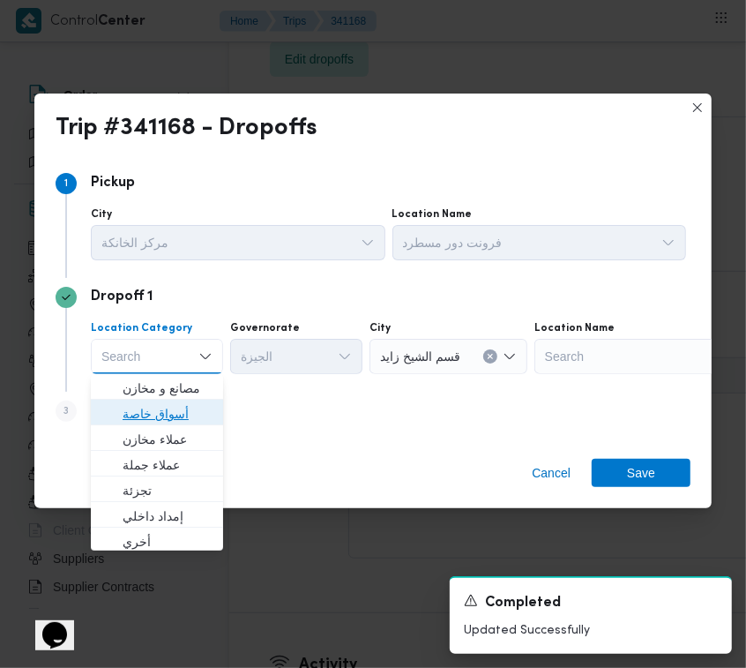
click at [164, 406] on span "أسواق خاصة" at bounding box center [168, 413] width 90 height 21
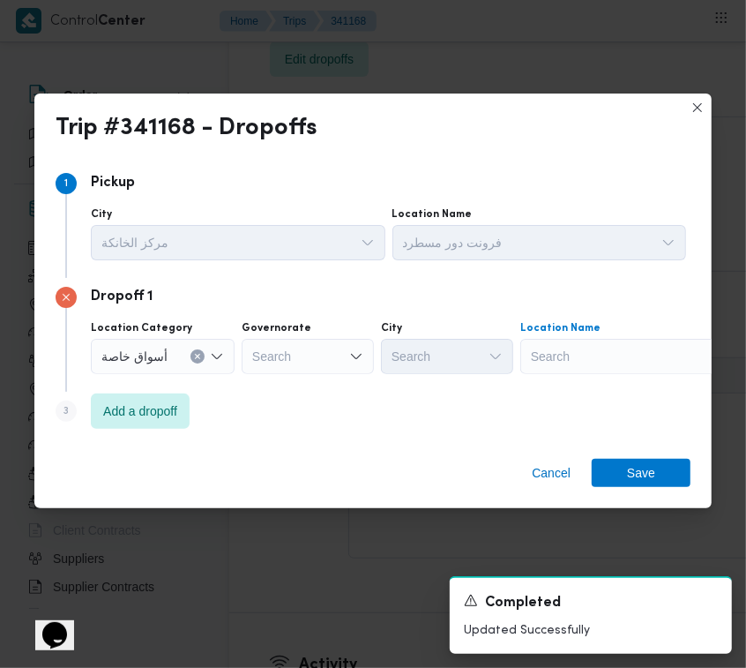
click at [578, 359] on div "Search" at bounding box center [630, 356] width 220 height 35
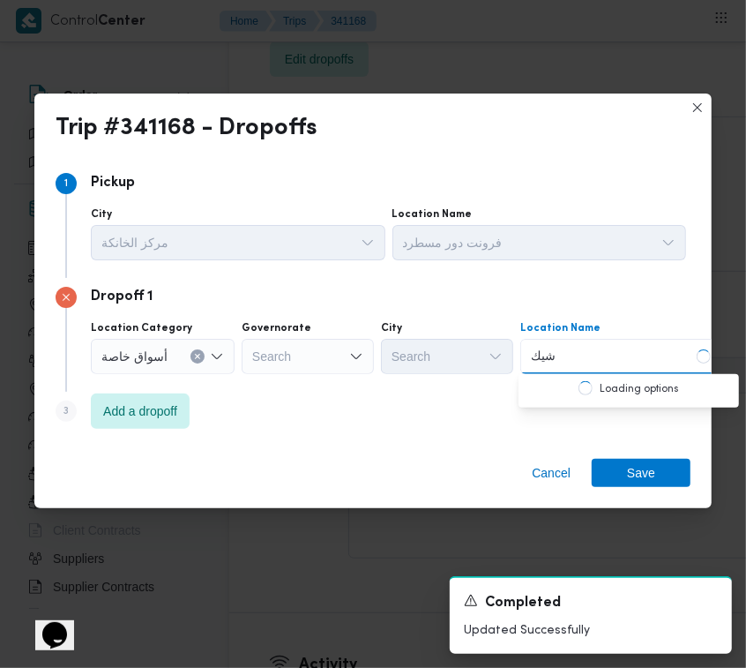
type input "شيكولان"
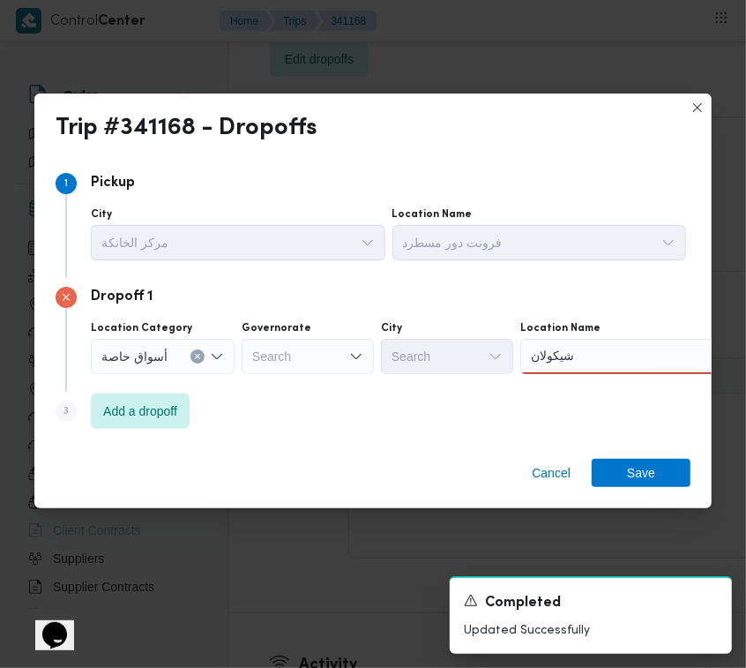
click at [589, 349] on div "[PERSON_NAME]" at bounding box center [630, 356] width 220 height 35
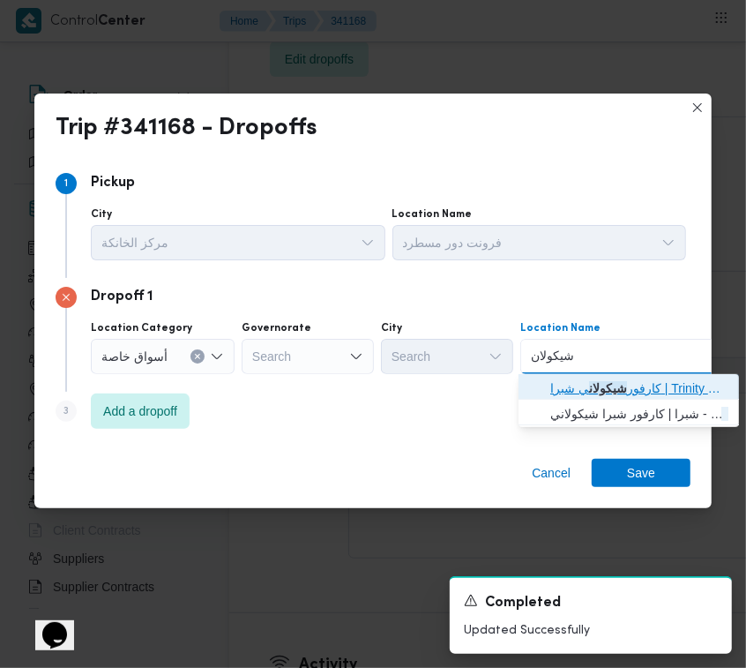
click at [589, 388] on mark "شيكولان" at bounding box center [608, 388] width 38 height 14
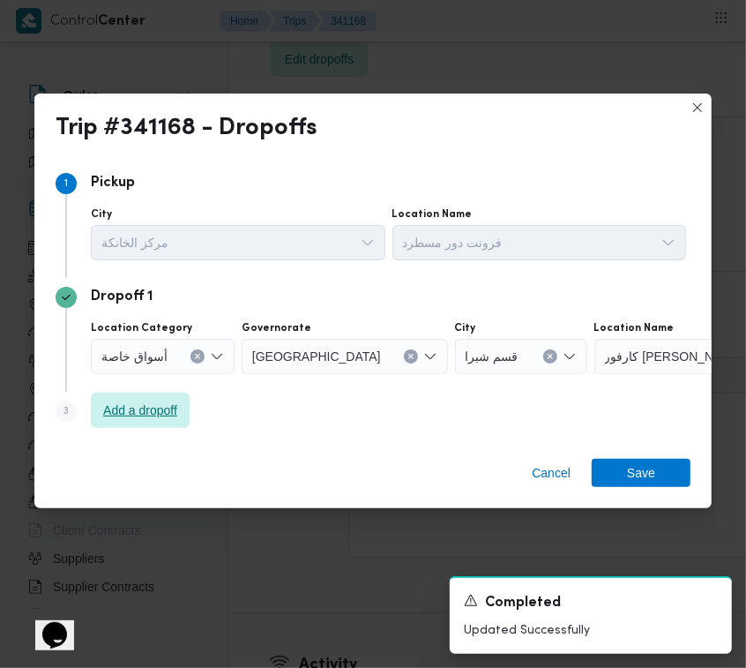
click at [91, 403] on span "Add a dropoff" at bounding box center [140, 409] width 99 height 35
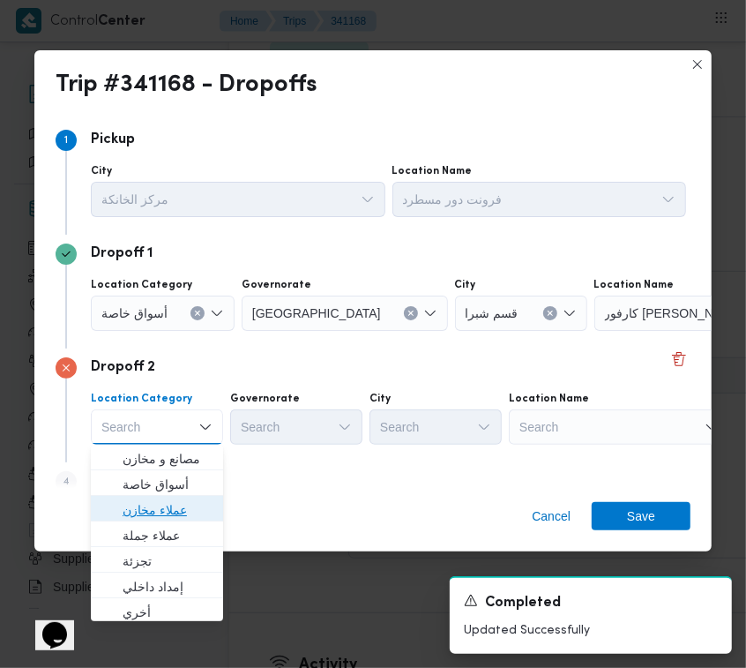
click at [142, 509] on span "عملاء مخازن" at bounding box center [168, 509] width 90 height 21
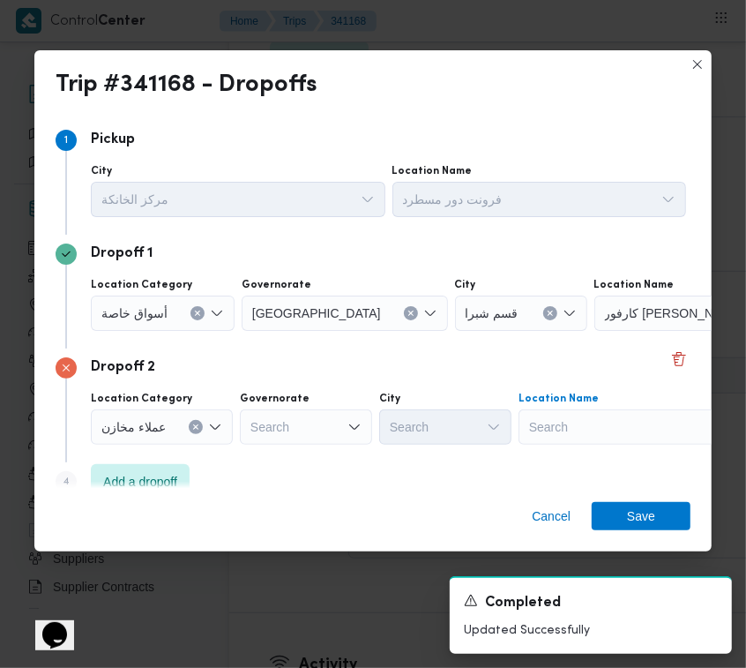
click at [557, 413] on div "Search" at bounding box center [629, 426] width 220 height 35
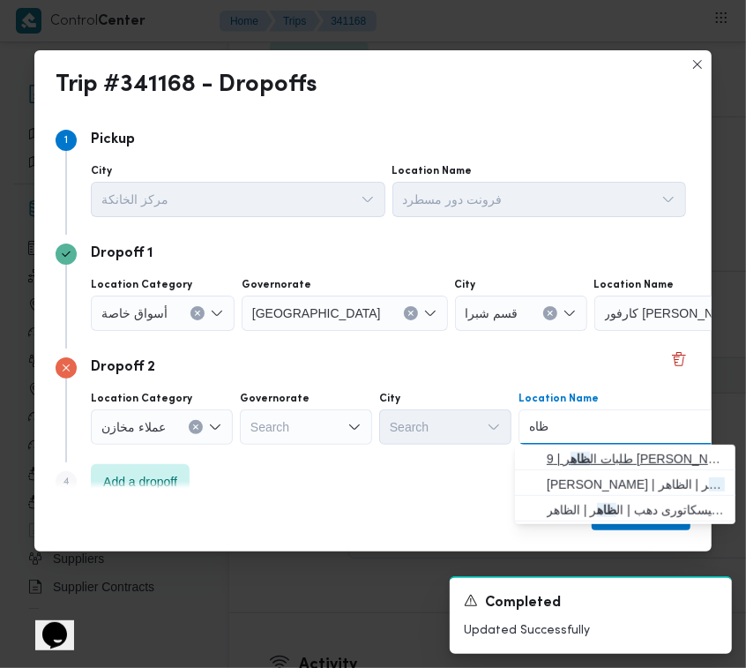
type input "ظاه"
click at [573, 456] on span "طلبات ال ظاه ر | 9 [PERSON_NAME] | القبيسي" at bounding box center [636, 458] width 178 height 21
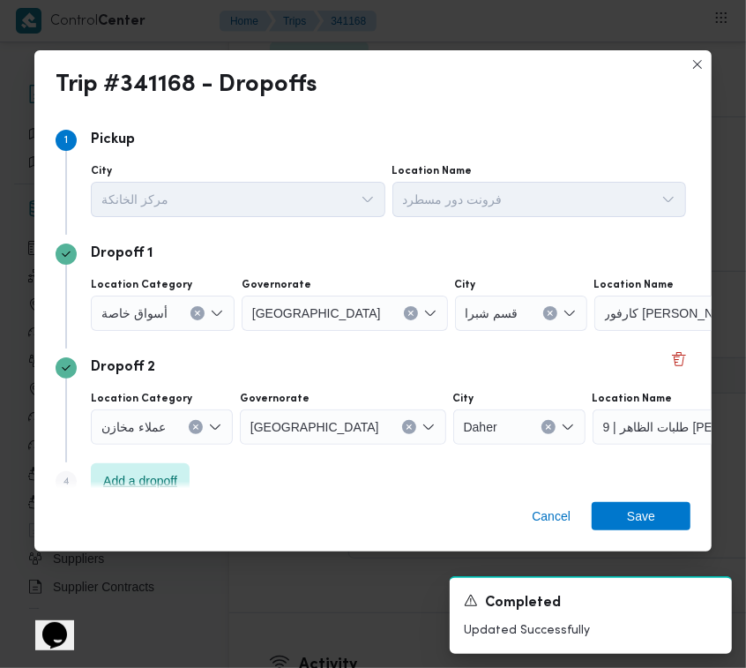
click at [175, 466] on span "Add a dropoff" at bounding box center [140, 480] width 99 height 35
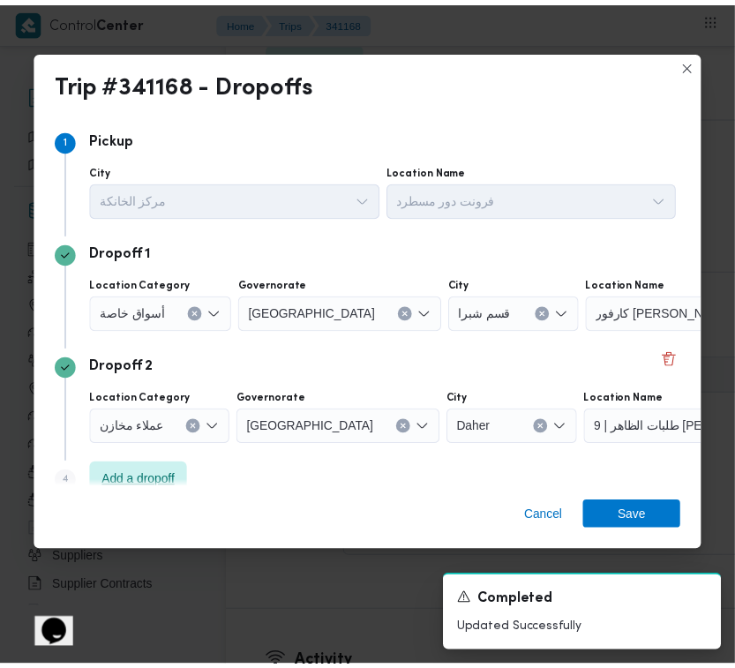
scroll to position [141, 0]
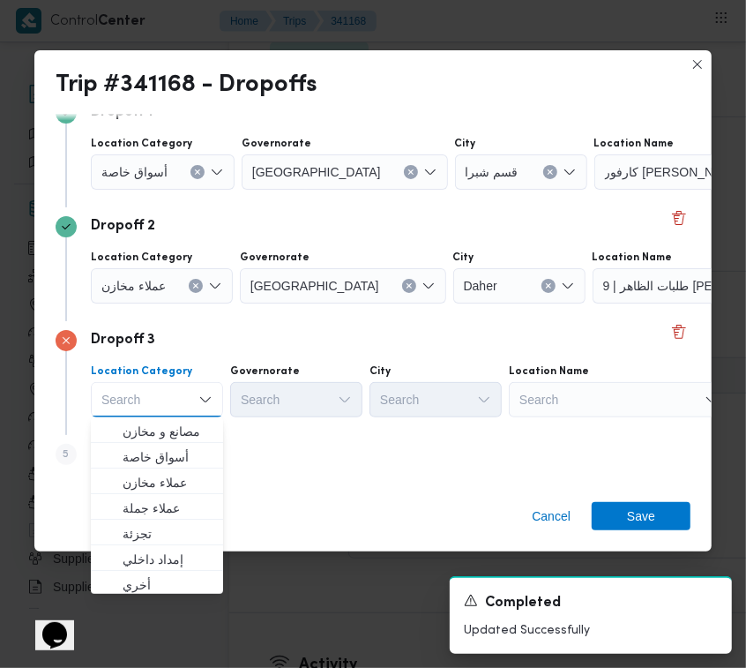
click at [586, 404] on div "Search" at bounding box center [619, 399] width 220 height 35
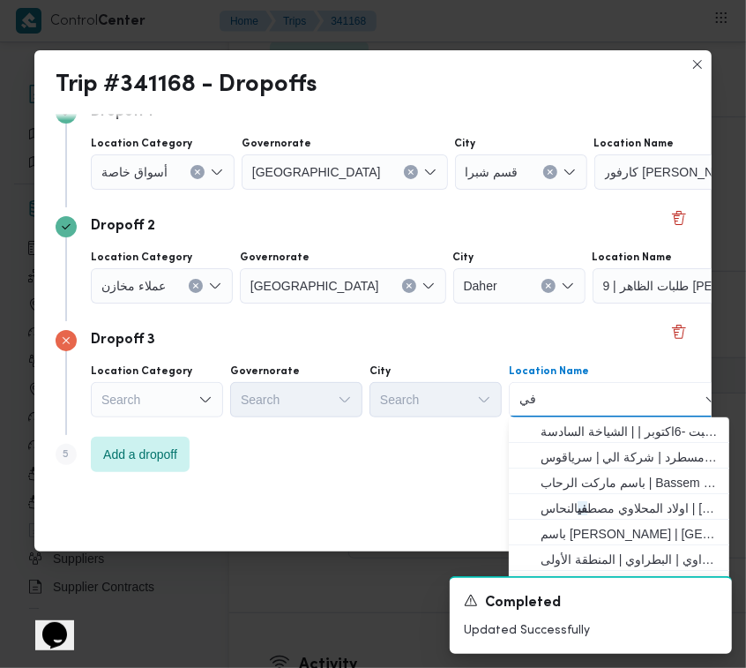
type input "فيشاو"
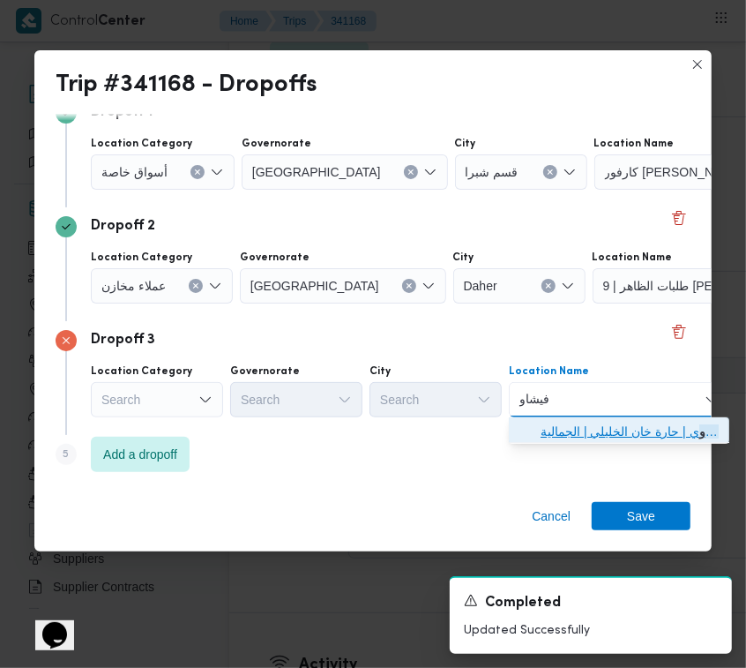
click at [569, 429] on span "مقهى ال فيشاو ي | حارة خان الخليلي | الجمالية" at bounding box center [630, 431] width 178 height 21
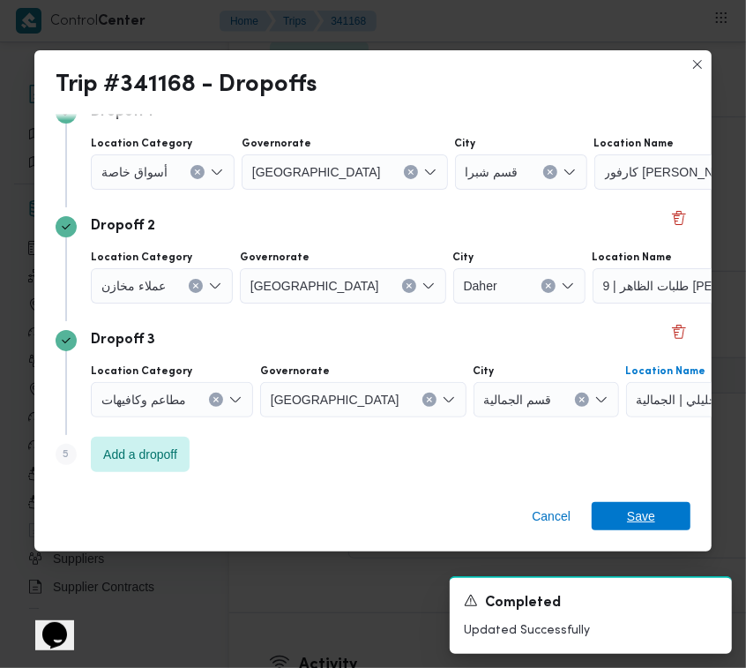
click at [629, 526] on span "Save" at bounding box center [641, 516] width 28 height 28
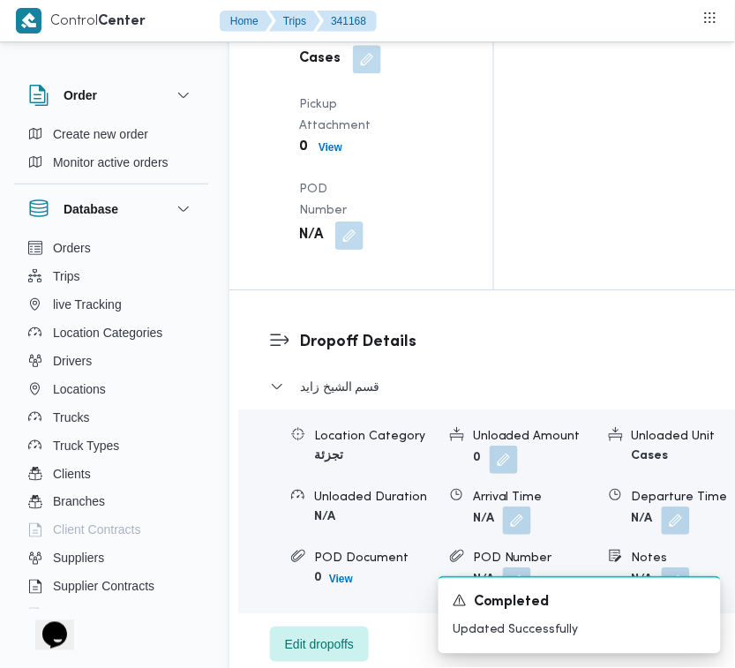
scroll to position [2691, 0]
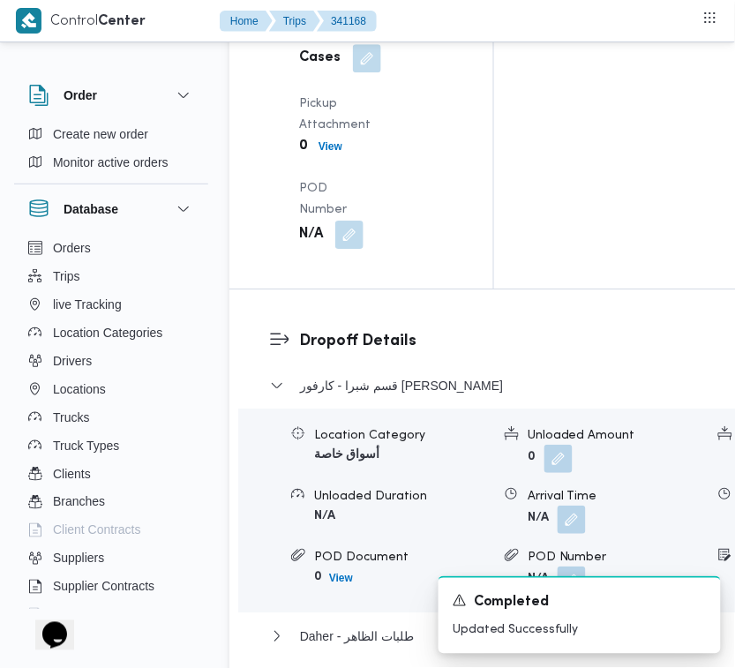
drag, startPoint x: 363, startPoint y: 219, endPoint x: 348, endPoint y: 234, distance: 21.2
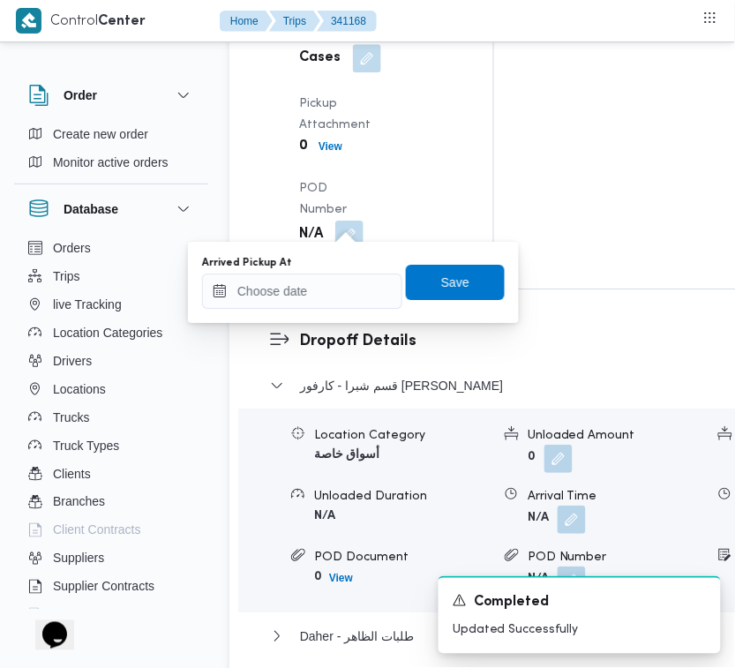
click at [323, 309] on div "Arrived Pickup At Save" at bounding box center [353, 282] width 306 height 56
click at [364, 300] on input "Arrived Pickup At" at bounding box center [302, 290] width 200 height 35
paste input "[DATE] 7:00AM"
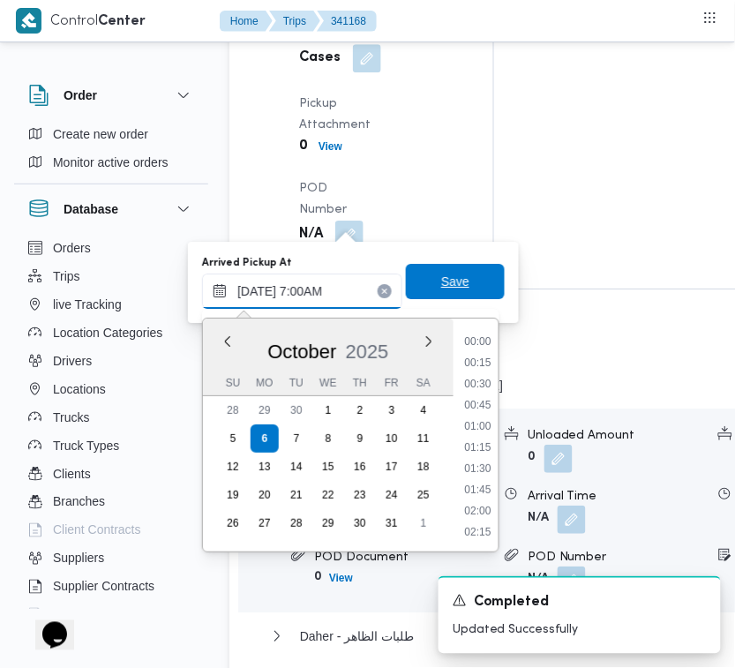
scroll to position [591, 0]
type input "[DATE] 07:00"
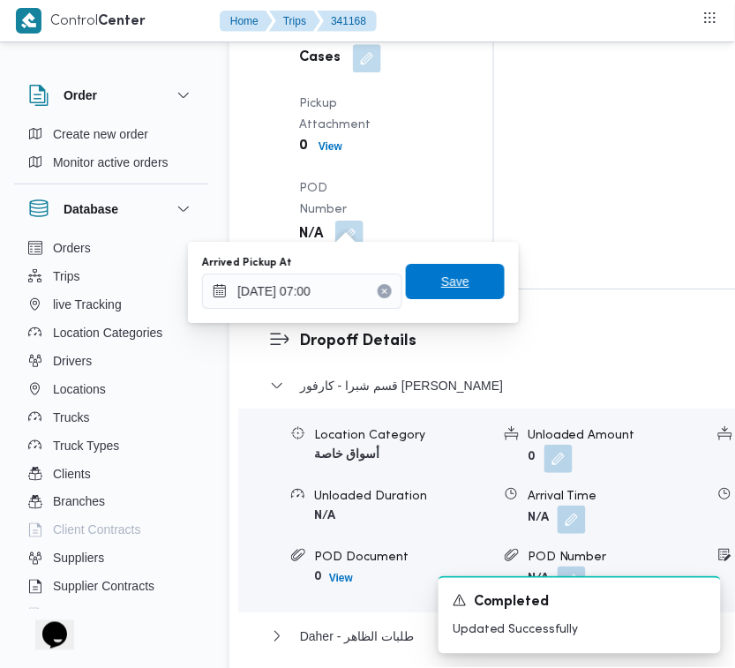
click at [423, 291] on span "Save" at bounding box center [455, 281] width 99 height 35
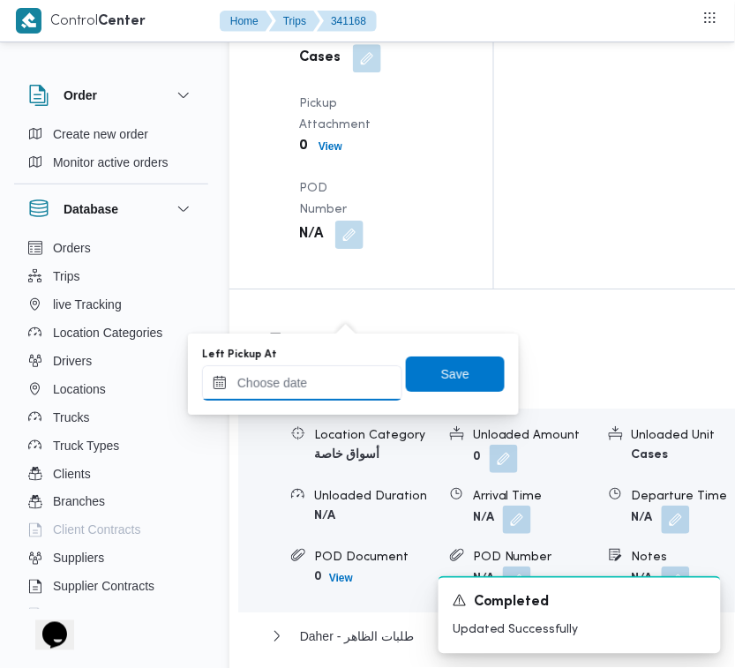
click at [354, 373] on div at bounding box center [302, 382] width 200 height 35
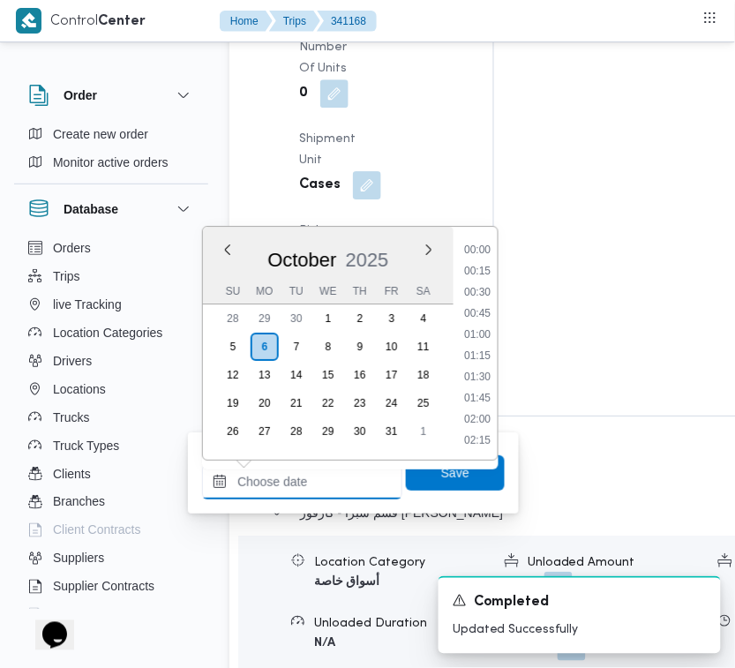
paste input "[DATE] 7:00AM"
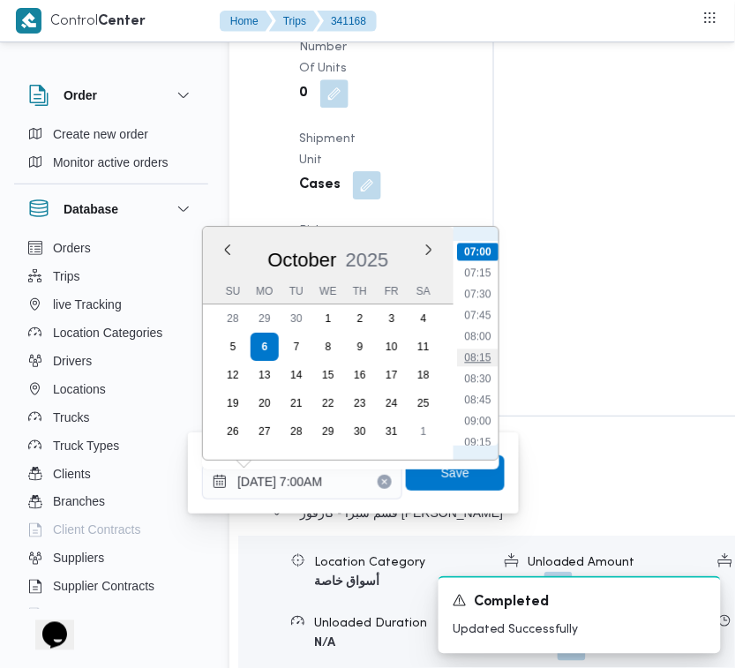
click at [482, 357] on li "08:15" at bounding box center [477, 357] width 41 height 18
type input "[DATE] 08:15"
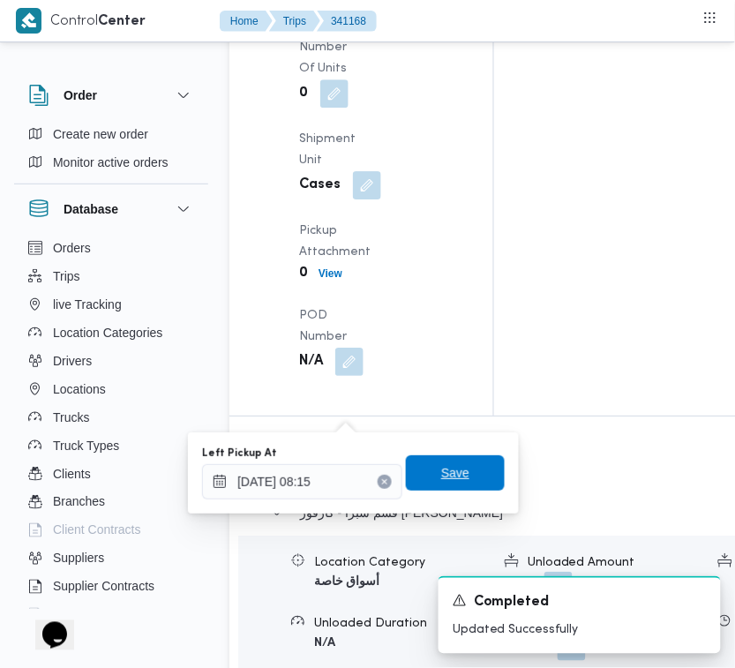
click at [461, 477] on span "Save" at bounding box center [455, 472] width 99 height 35
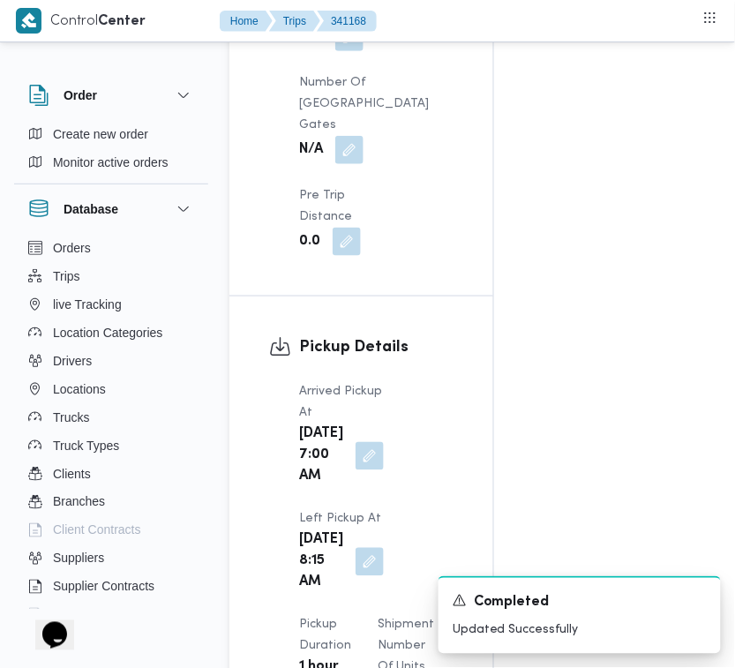
scroll to position [1522, 0]
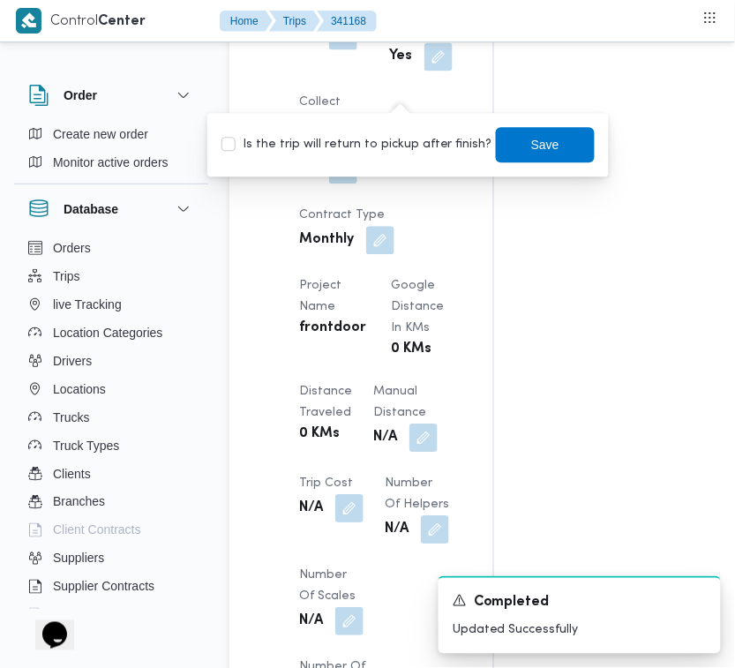
click at [391, 152] on label "Is the trip will return to pickup after finish?" at bounding box center [356, 144] width 271 height 21
checkbox input "true"
click at [531, 142] on span "Save" at bounding box center [545, 143] width 28 height 21
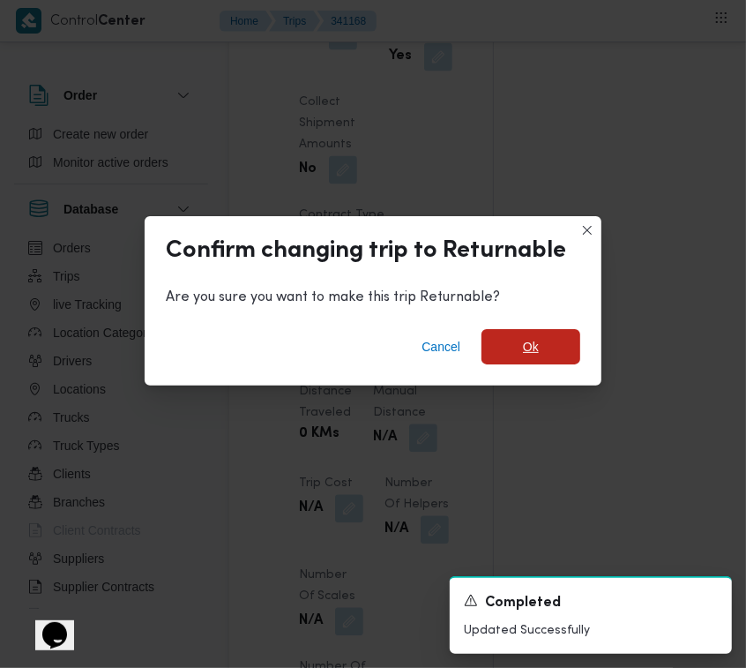
click at [560, 333] on span "Ok" at bounding box center [531, 346] width 99 height 35
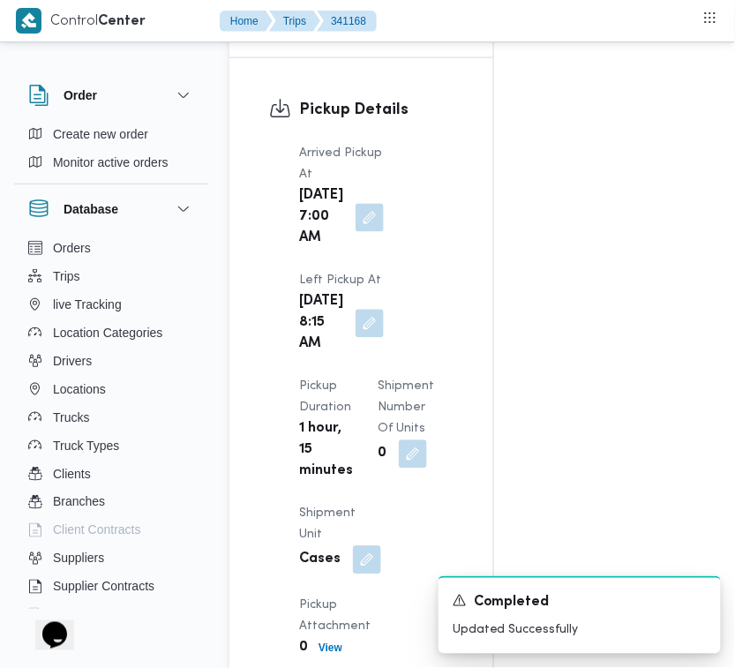
scroll to position [2921, 0]
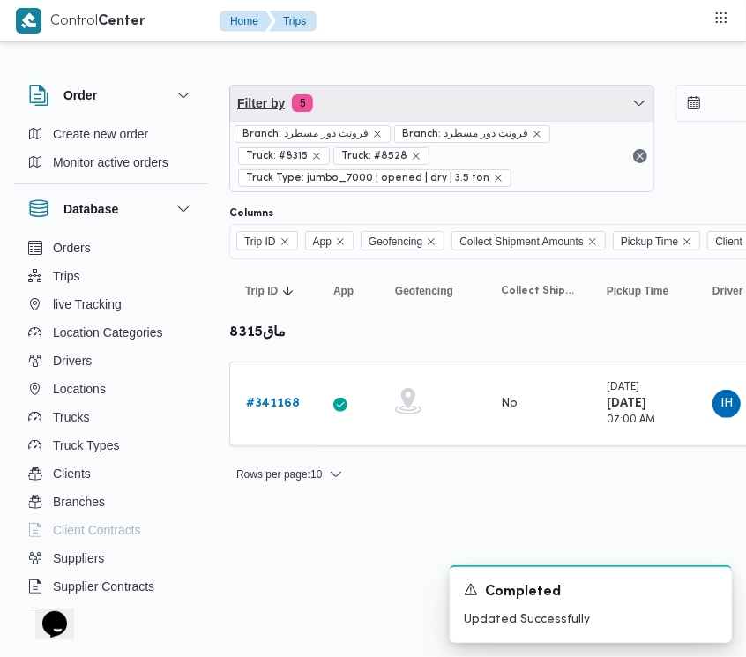
click at [429, 90] on span "Filter by 5" at bounding box center [441, 103] width 423 height 35
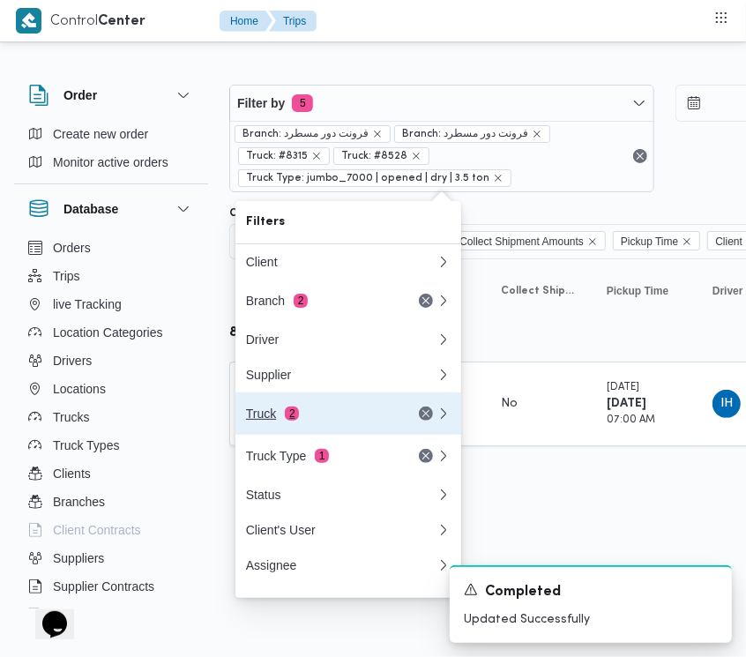
click at [280, 433] on button "Truck 2" at bounding box center [348, 413] width 226 height 42
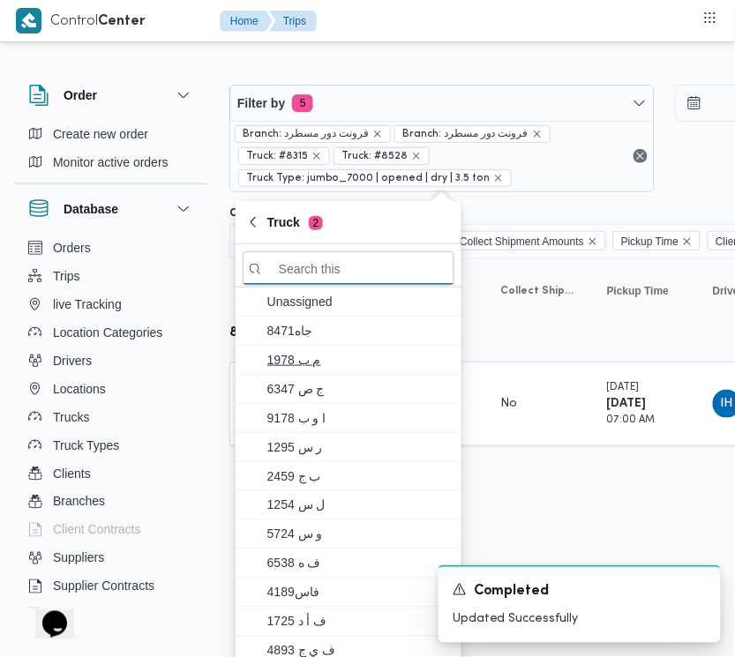
paste input "6121"
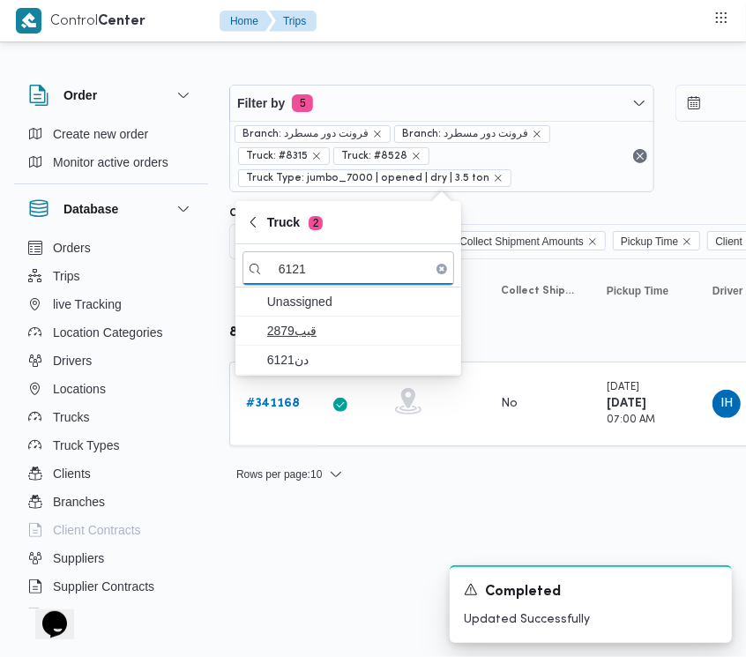
type input "6121"
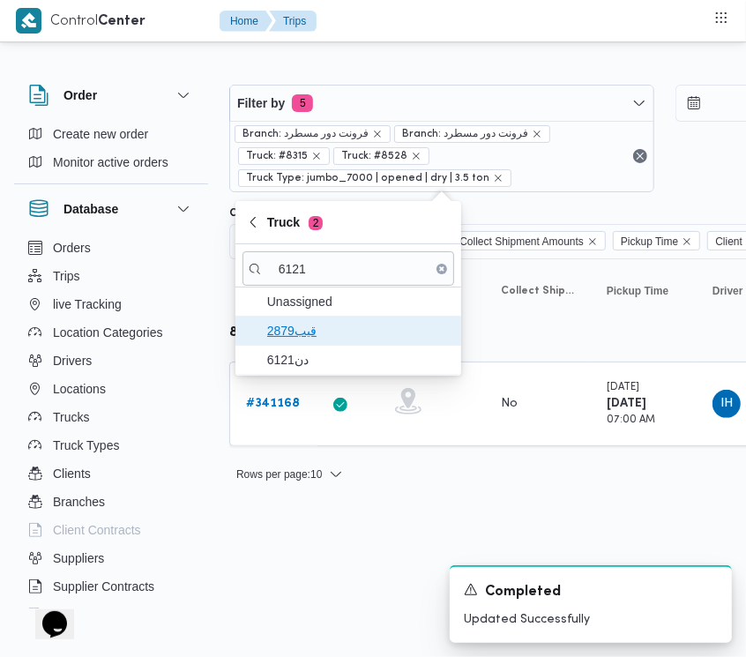
click at [316, 345] on span "قيب2879" at bounding box center [349, 331] width 212 height 28
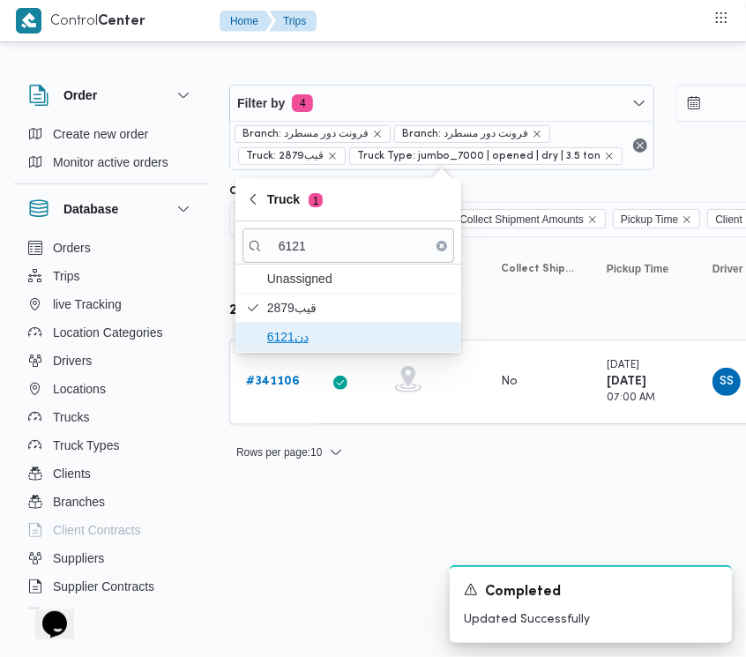
click at [306, 345] on span "دن6121" at bounding box center [358, 336] width 183 height 21
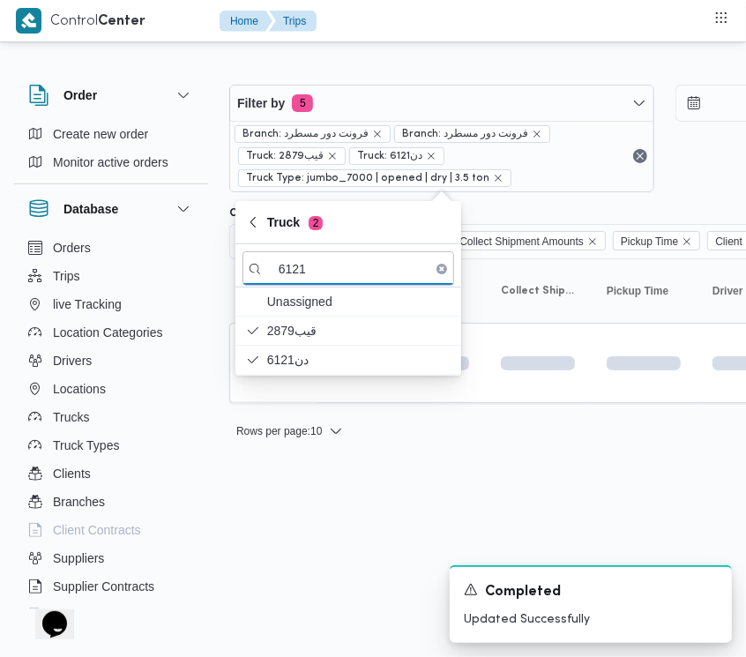
click at [317, 530] on html "Control Center Home Trips Order Create new order Monitor active orders Database…" at bounding box center [373, 328] width 746 height 657
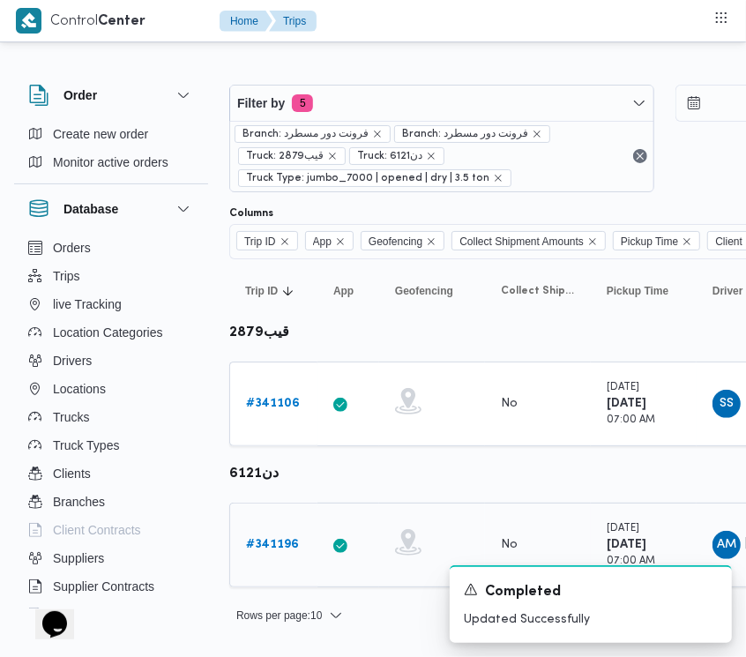
click at [272, 539] on b "# 341196" at bounding box center [272, 544] width 53 height 11
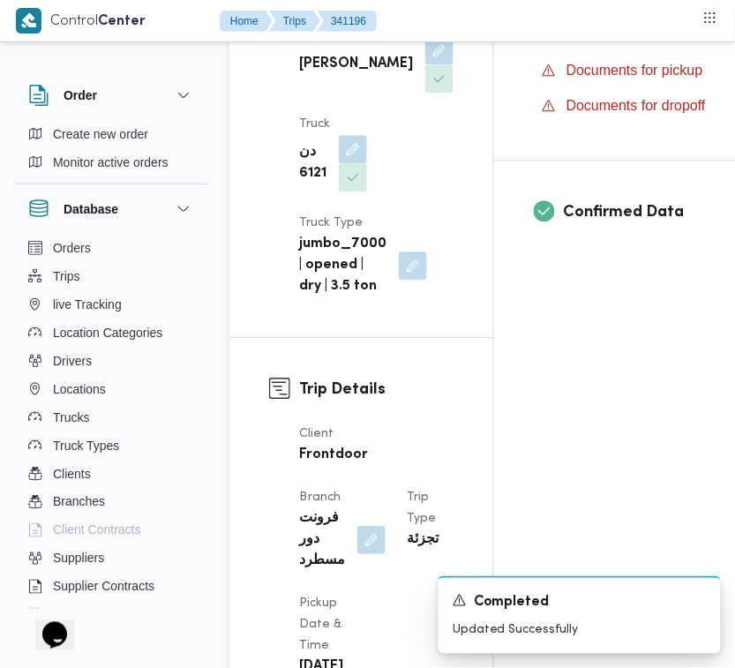
scroll to position [1168, 0]
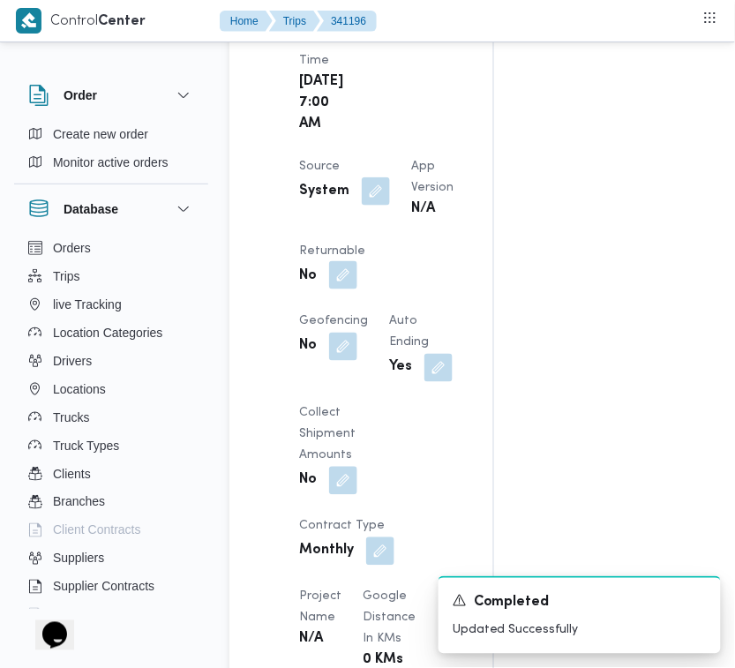
drag, startPoint x: 415, startPoint y: 439, endPoint x: 411, endPoint y: 450, distance: 11.5
click at [357, 289] on button "button" at bounding box center [343, 275] width 28 height 28
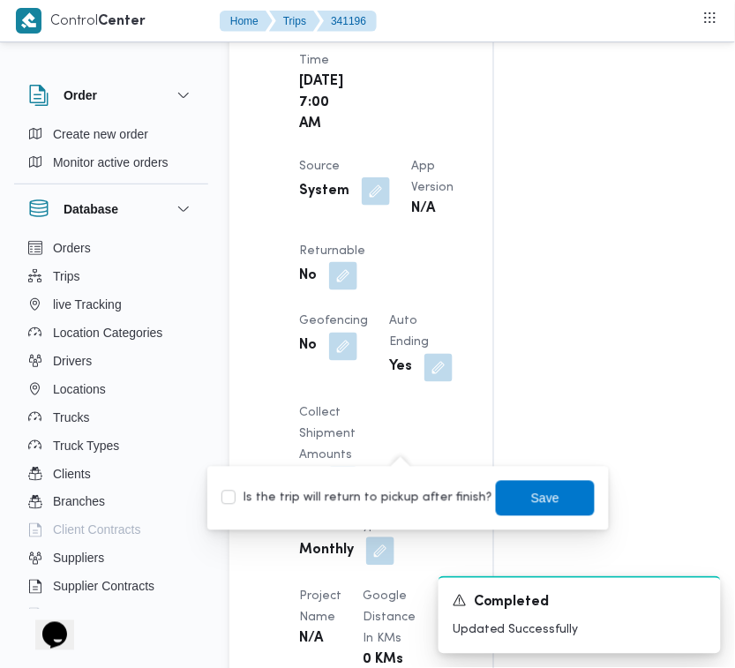
click at [411, 498] on label "Is the trip will return to pickup after finish?" at bounding box center [356, 498] width 271 height 21
checkbox input "true"
click at [540, 507] on span "Save" at bounding box center [545, 497] width 28 height 21
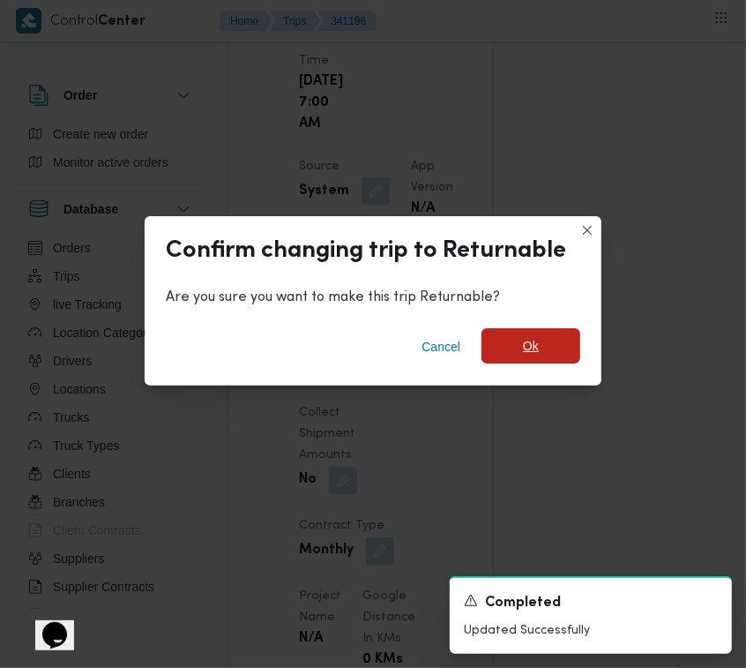
click at [552, 348] on span "Ok" at bounding box center [531, 345] width 99 height 35
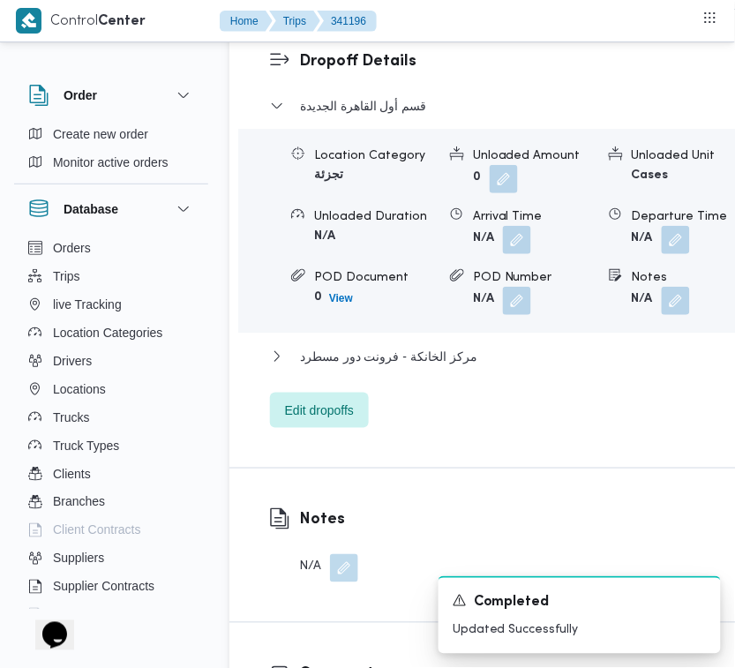
scroll to position [3245, 0]
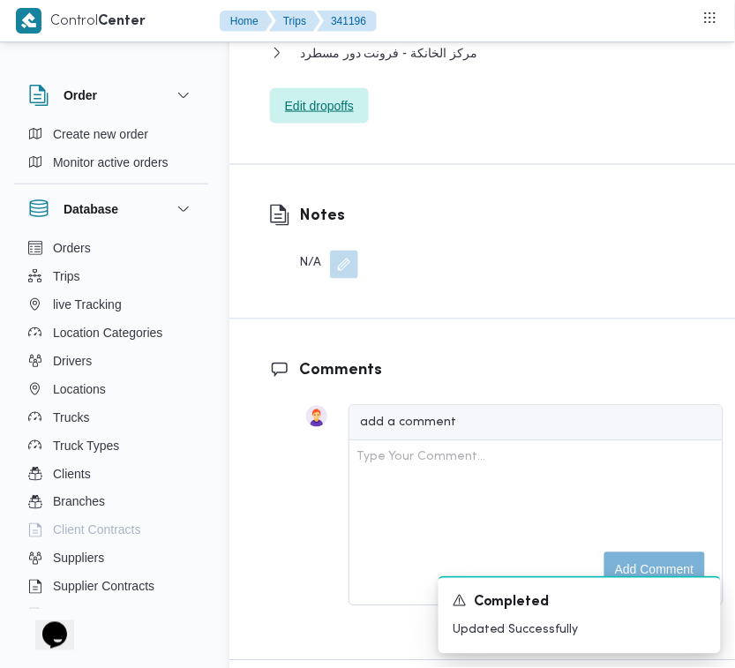
click at [316, 116] on span "Edit dropoffs" at bounding box center [319, 105] width 69 height 21
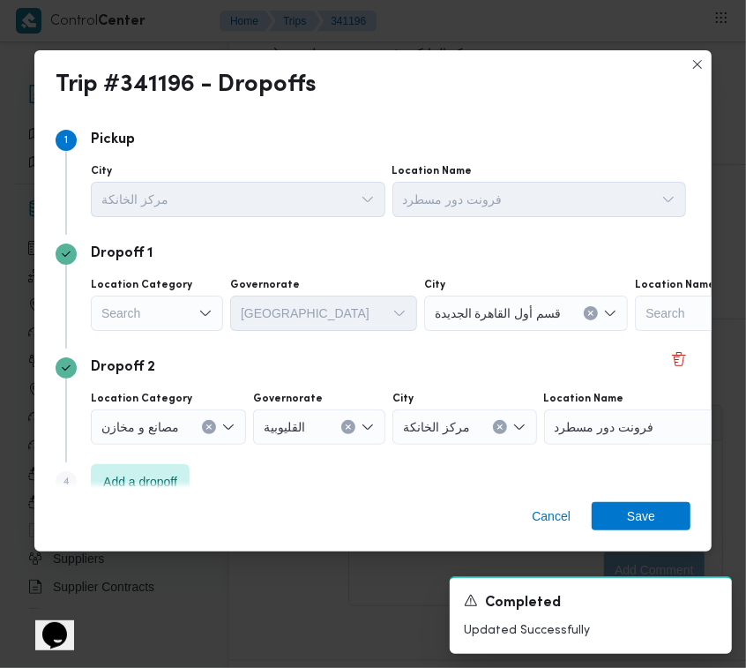
click at [124, 305] on div "Search" at bounding box center [157, 312] width 132 height 35
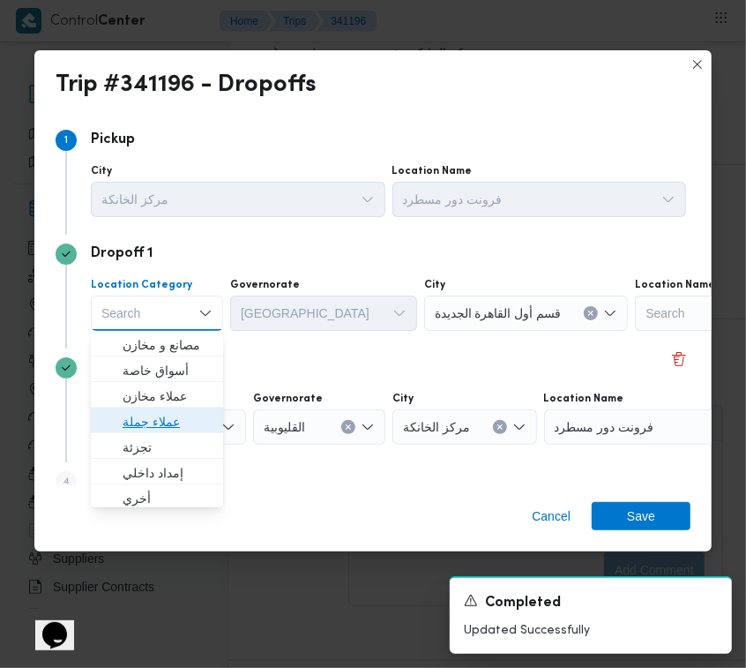
click at [152, 430] on span "عملاء جملة" at bounding box center [168, 421] width 90 height 21
click at [152, 443] on div "مصانع و مخازن" at bounding box center [168, 426] width 155 height 35
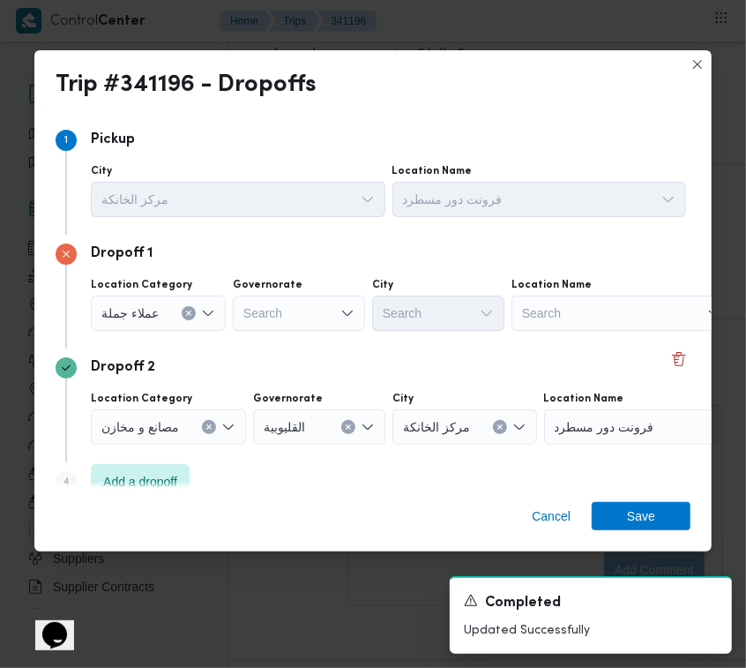
click at [153, 287] on label "Location Category" at bounding box center [141, 285] width 101 height 14
click at [166, 302] on input "Location Category" at bounding box center [167, 312] width 2 height 21
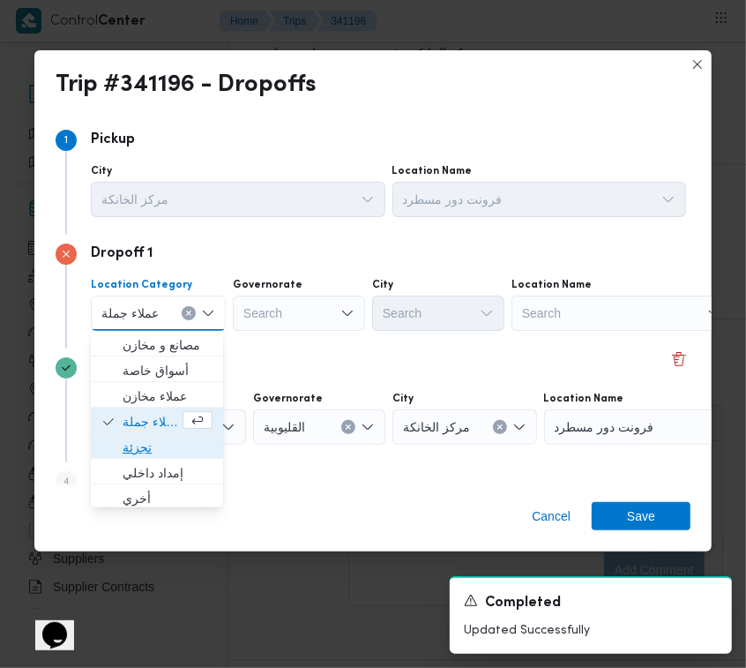
click at [163, 441] on span "تجزئة" at bounding box center [168, 447] width 90 height 21
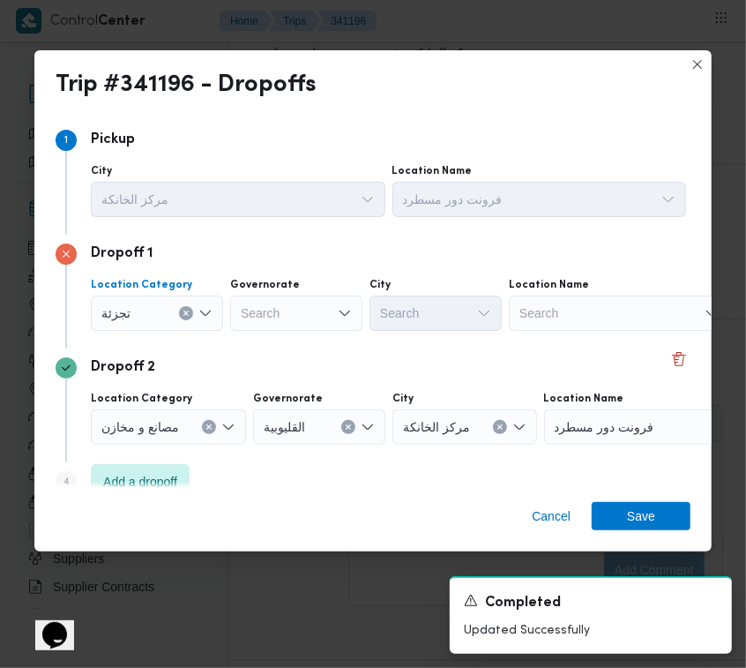
click at [284, 323] on div "Search" at bounding box center [296, 312] width 132 height 35
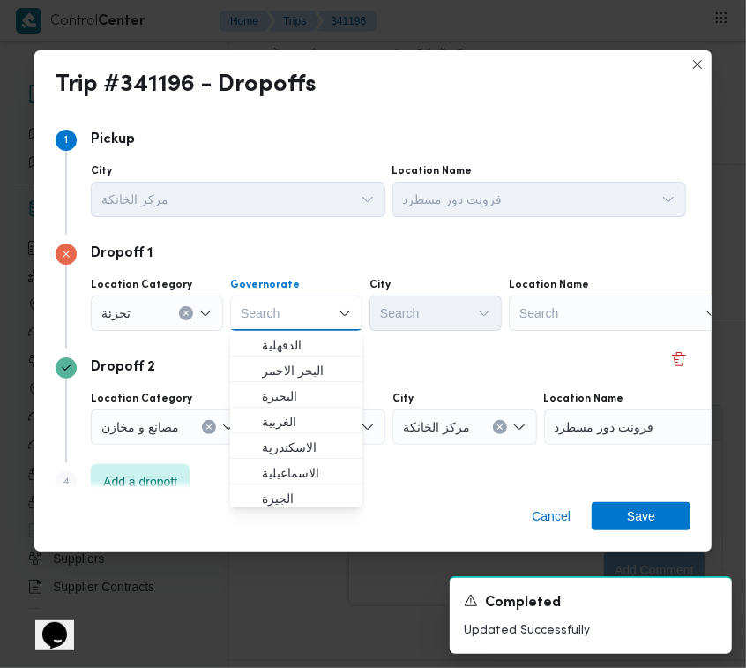
click at [258, 283] on label "Governorate" at bounding box center [265, 285] width 70 height 14
click at [243, 302] on input "Governorate" at bounding box center [242, 312] width 2 height 21
paste input "جيزة"
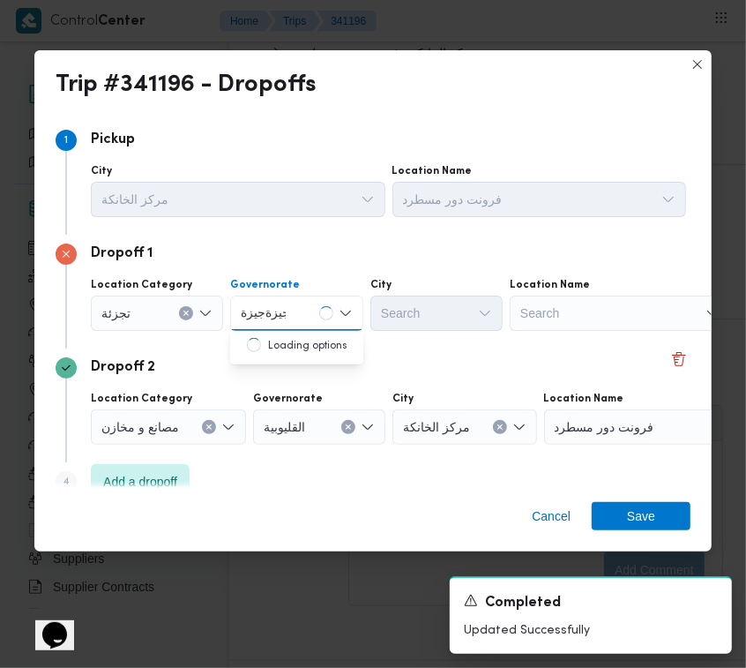
click at [267, 314] on input "جيزةجيزة" at bounding box center [263, 312] width 45 height 21
click
paste input
type input "جيزة"
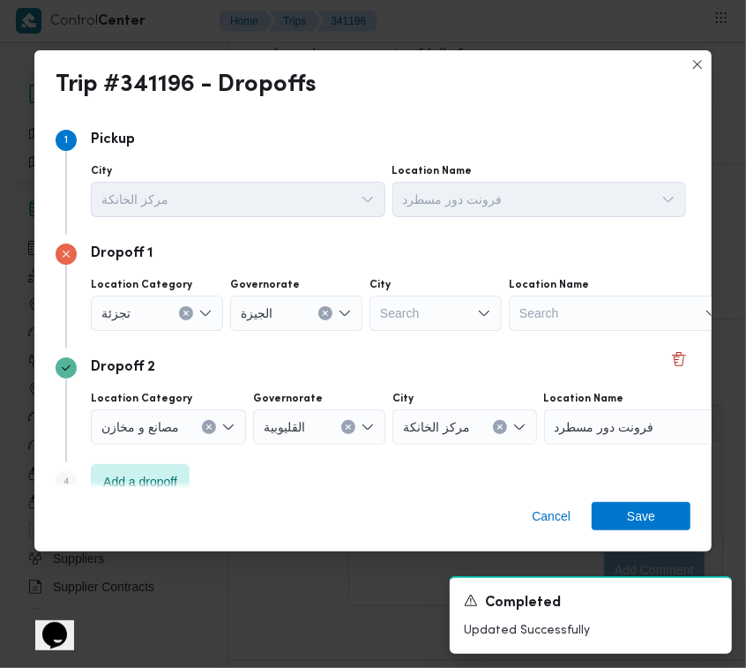
drag, startPoint x: 397, startPoint y: 316, endPoint x: 407, endPoint y: 316, distance: 9.7
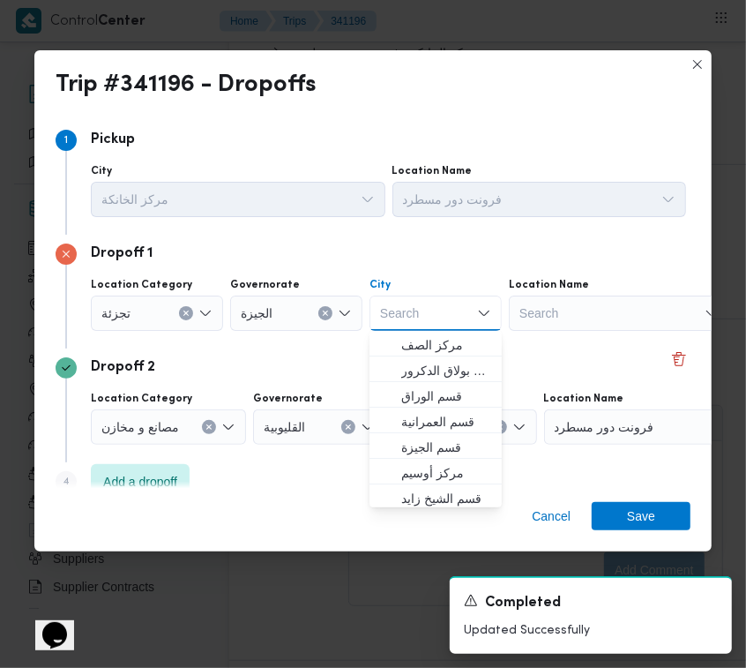
paste input "أكتوبر"
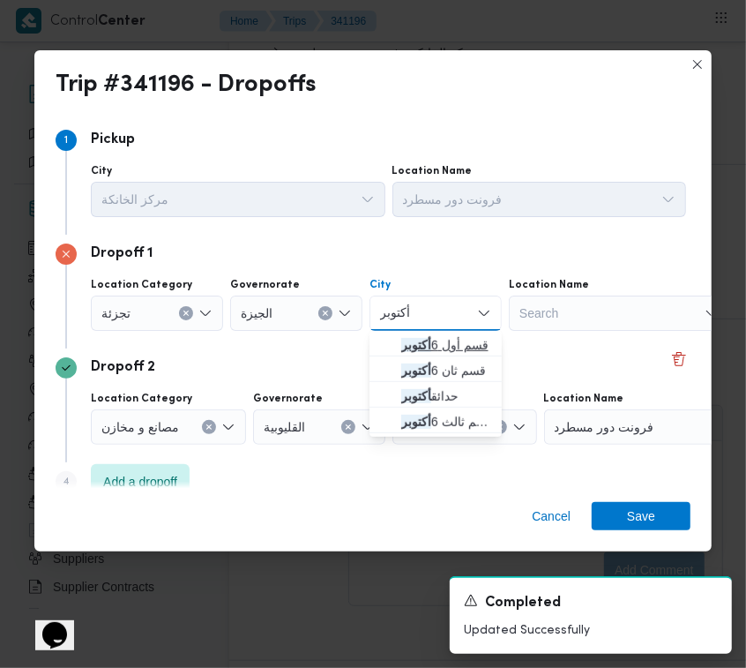
type input "أكتوبر"
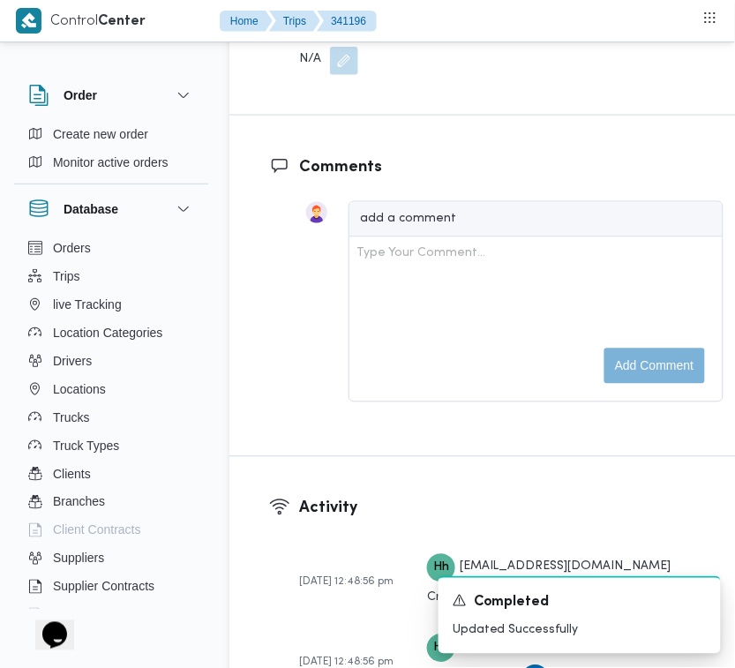
scroll to position [2639, 0]
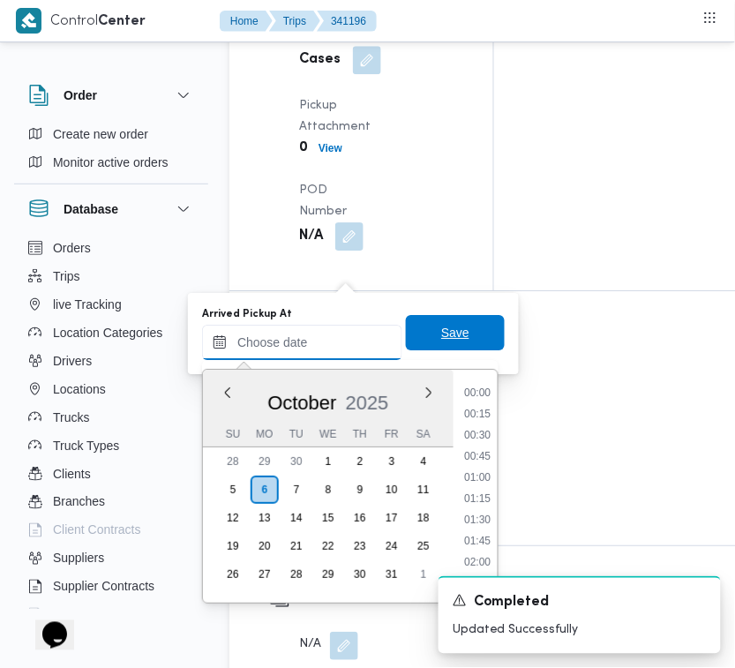
paste input "[DATE] 7:00AM"
type input "[DATE] 7:00AM"
type input "[DATE] 07:00"
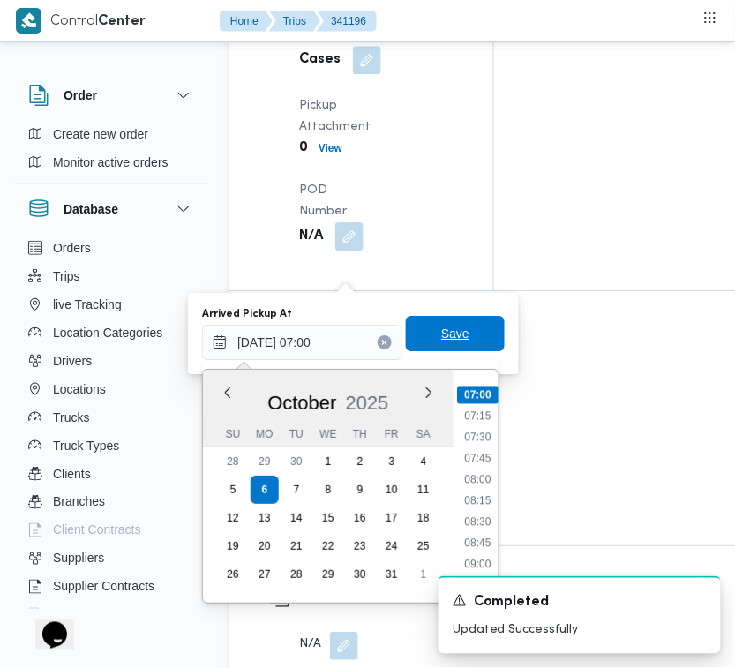
drag, startPoint x: 422, startPoint y: 340, endPoint x: 380, endPoint y: 373, distance: 52.8
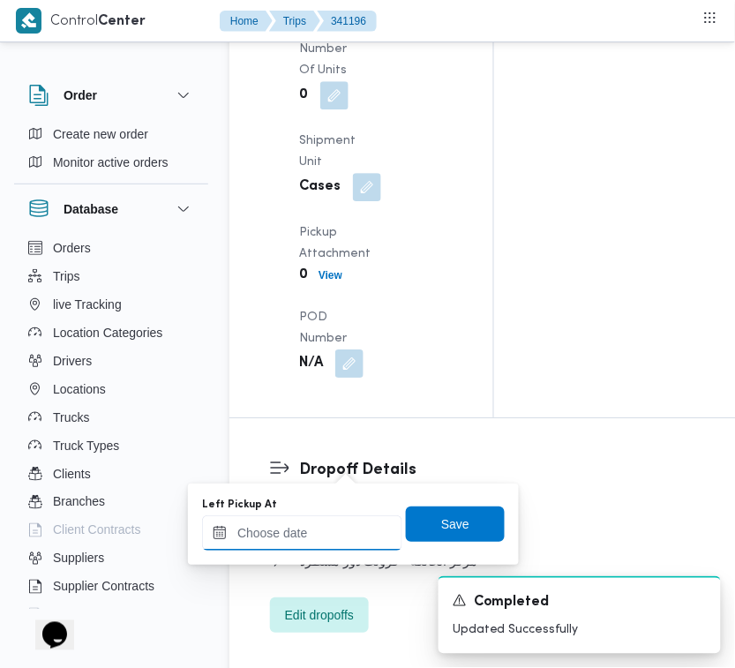
paste input "[DATE] 7:00AM"
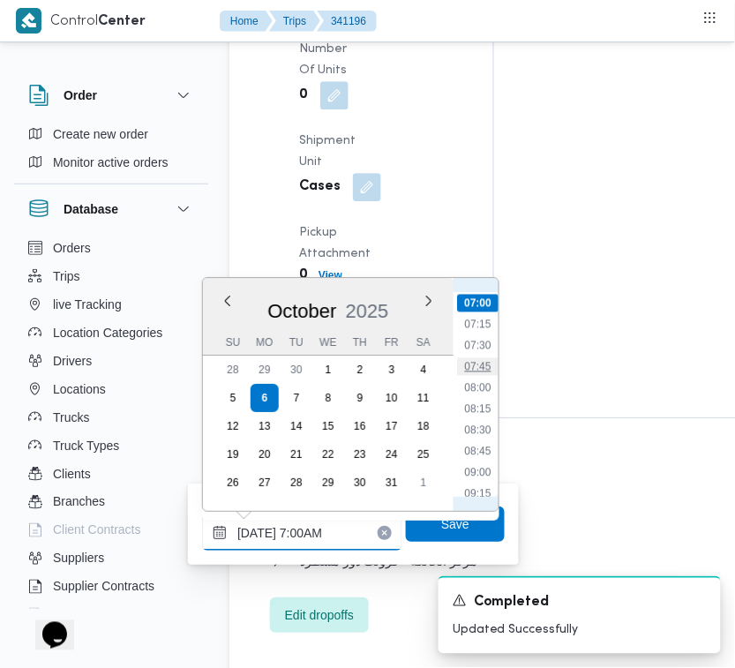
type input "[DATE] 07:45"
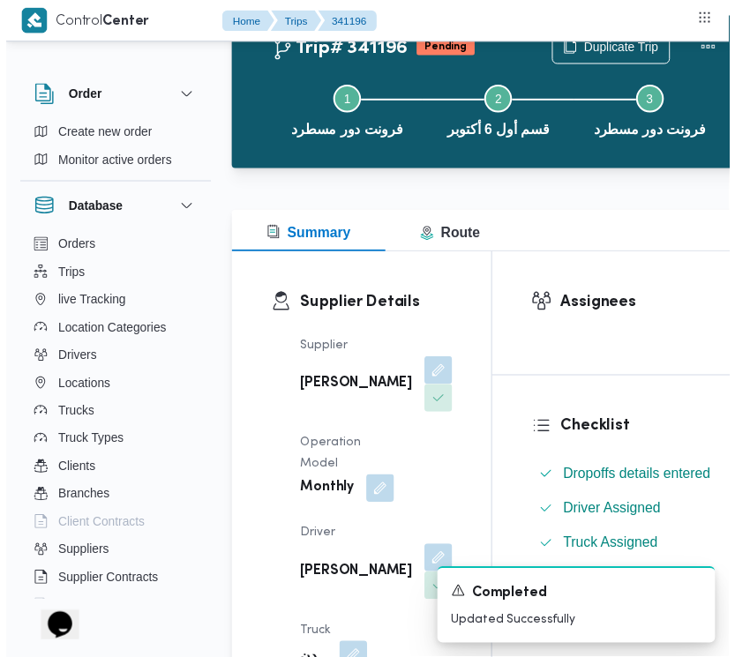
scroll to position [0, 0]
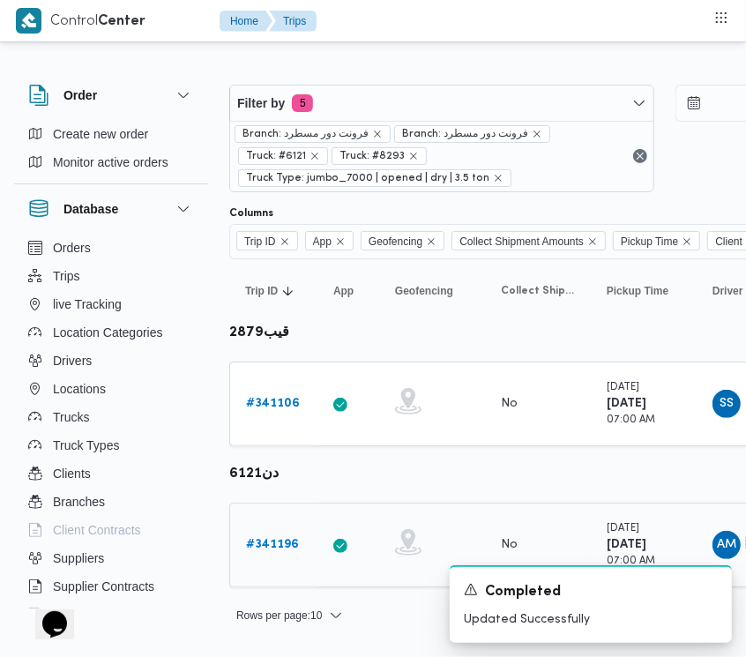
click at [287, 553] on link "# 341196" at bounding box center [272, 544] width 53 height 21
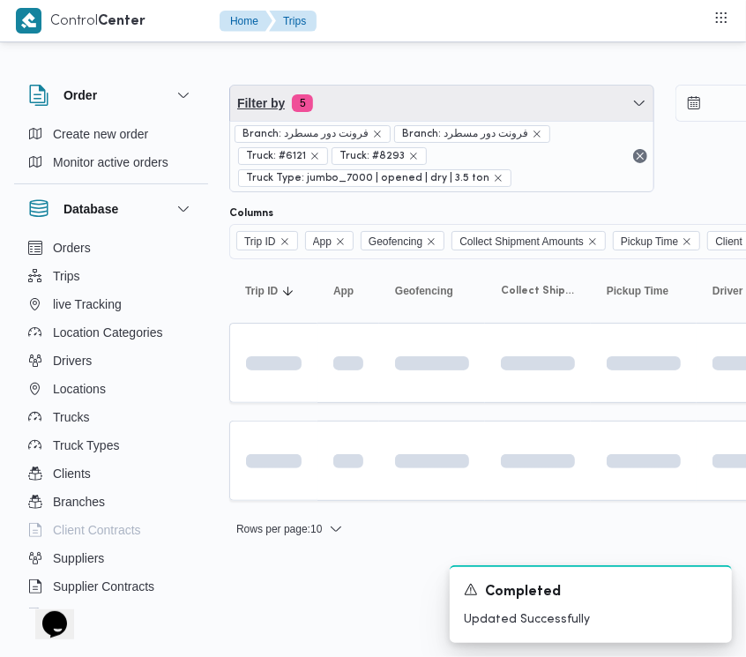
click at [413, 94] on span "Filter by 5" at bounding box center [441, 103] width 423 height 35
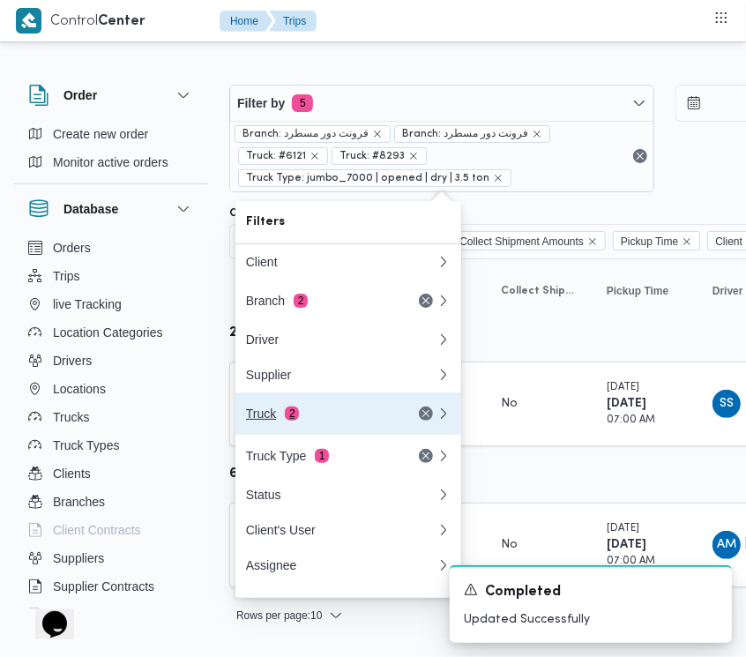
click at [340, 421] on div "Truck 2" at bounding box center [320, 414] width 148 height 14
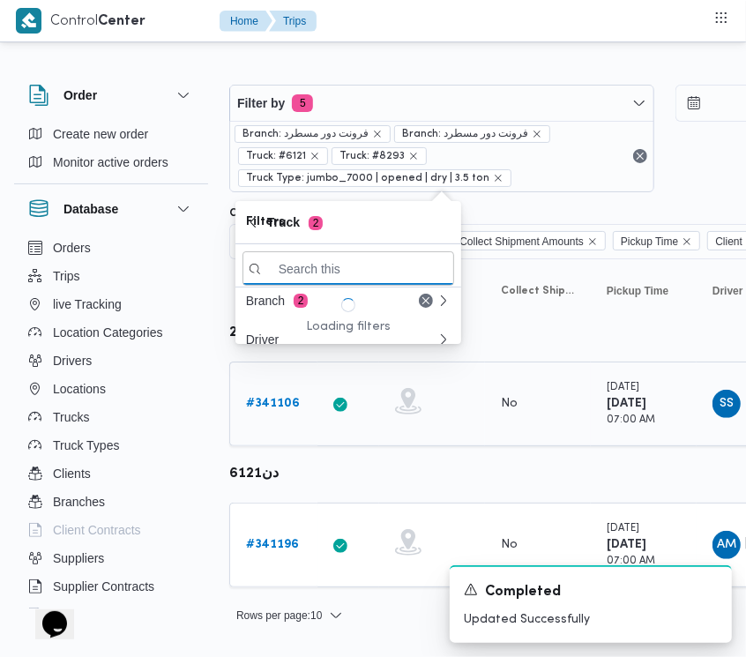
paste input "6827"
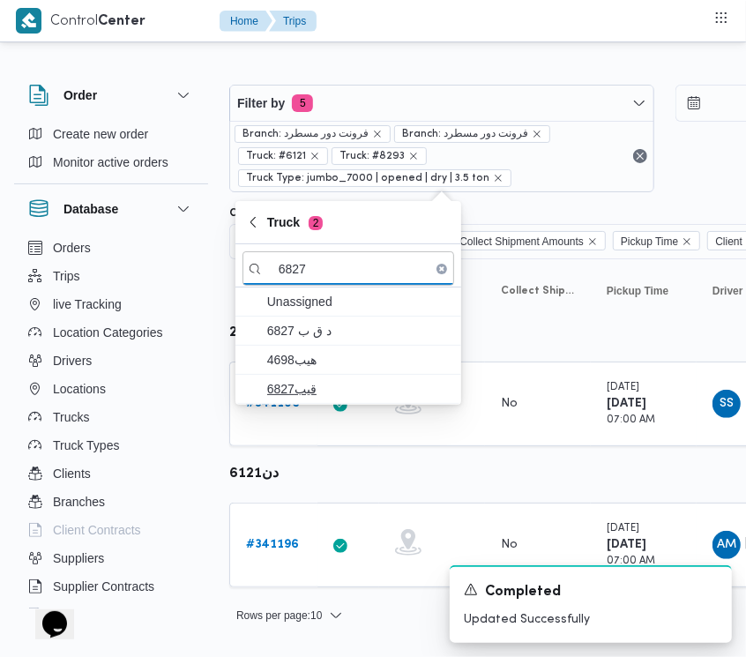
type input "6827"
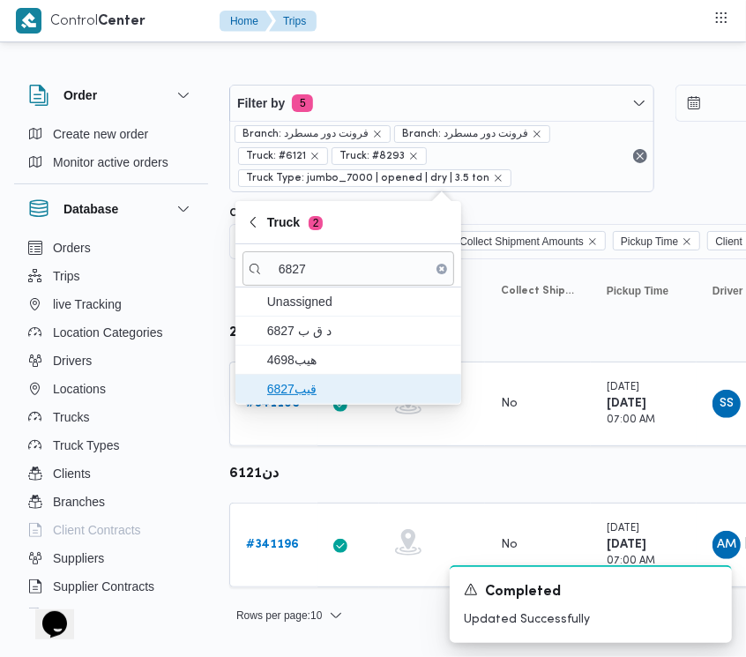
click at [301, 394] on span "قيب6827" at bounding box center [358, 388] width 183 height 21
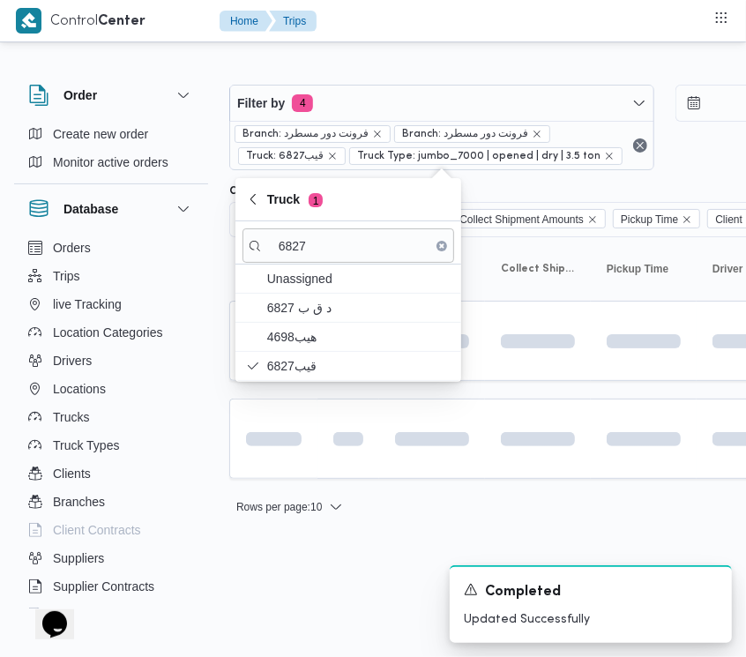
click at [294, 542] on html "Control Center Home Trips Order Create new order Monitor active orders Database…" at bounding box center [373, 328] width 746 height 657
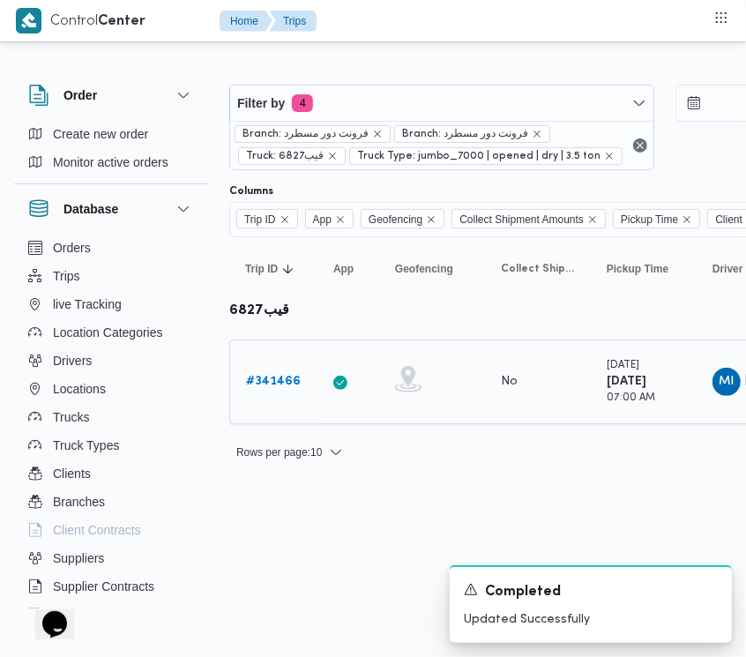
click at [273, 370] on div "# 341466" at bounding box center [274, 381] width 70 height 35
click at [272, 384] on b "# 341466" at bounding box center [273, 381] width 55 height 11
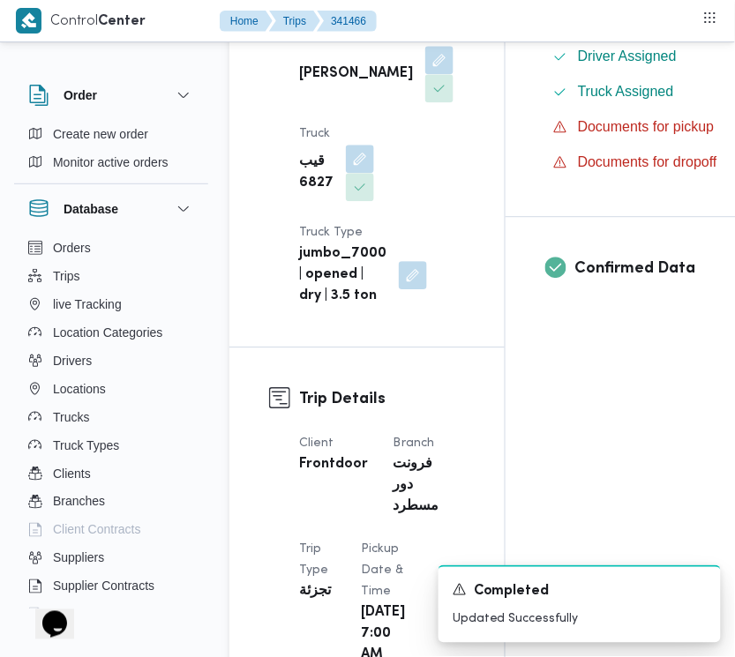
scroll to position [1148, 0]
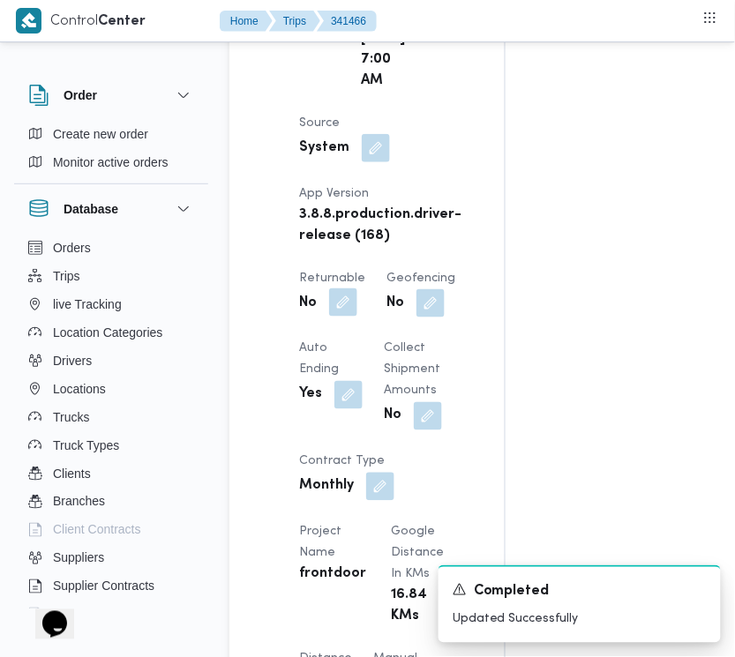
click at [346, 317] on button "button" at bounding box center [343, 302] width 28 height 28
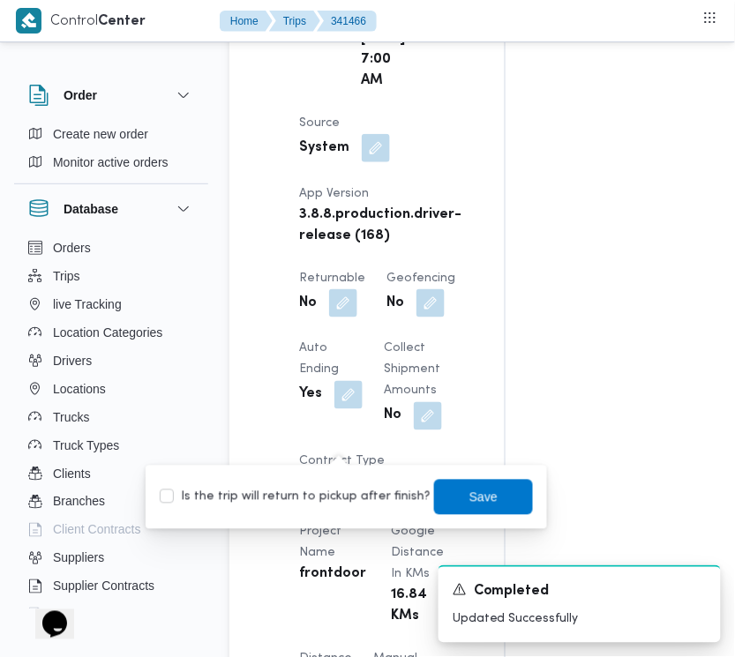
click at [336, 503] on label "Is the trip will return to pickup after finish?" at bounding box center [295, 497] width 271 height 21
checkbox input "true"
click at [469, 486] on span "Save" at bounding box center [483, 496] width 28 height 21
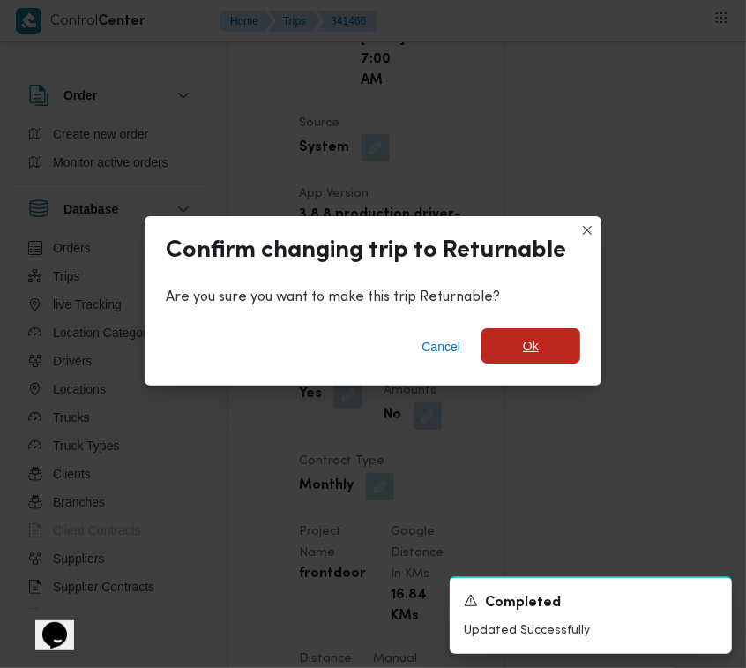
click at [558, 332] on span "Ok" at bounding box center [531, 345] width 99 height 35
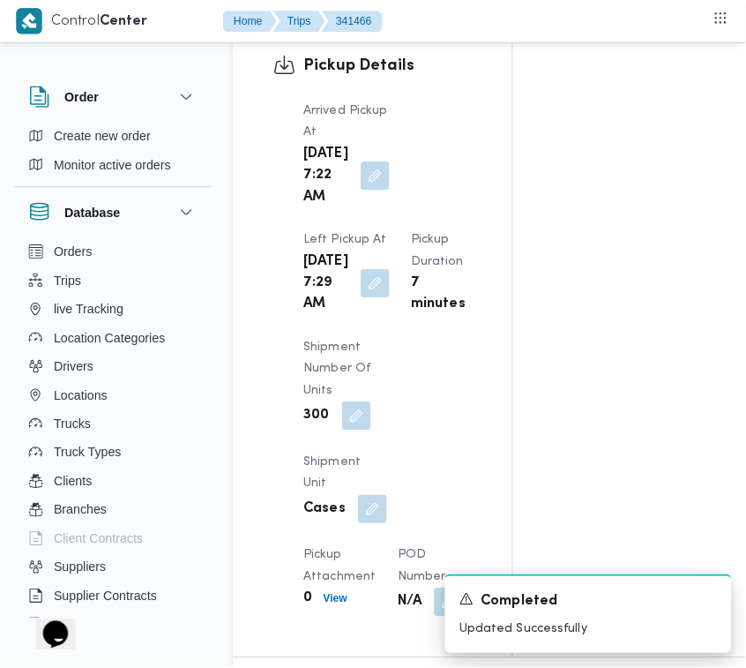
scroll to position [2871, 0]
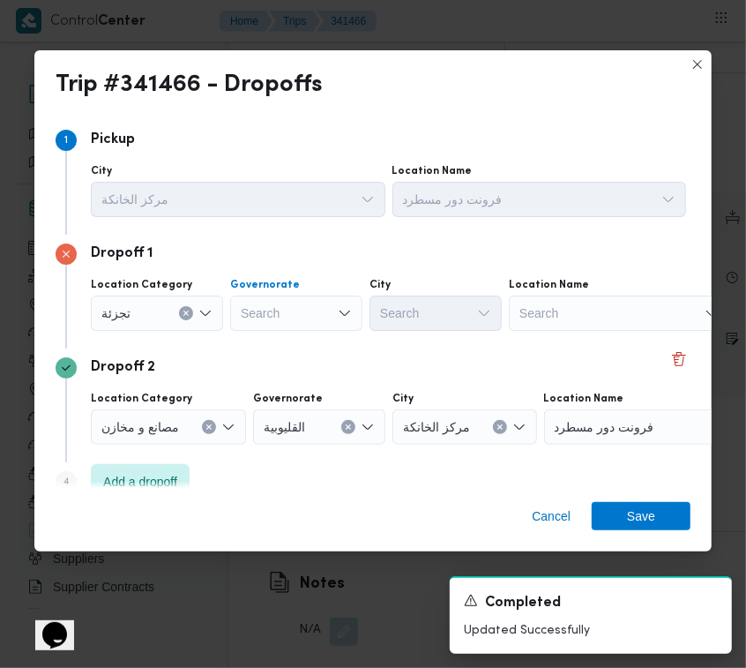
paste input "[GEOGRAPHIC_DATA]"
type input "[GEOGRAPHIC_DATA]"
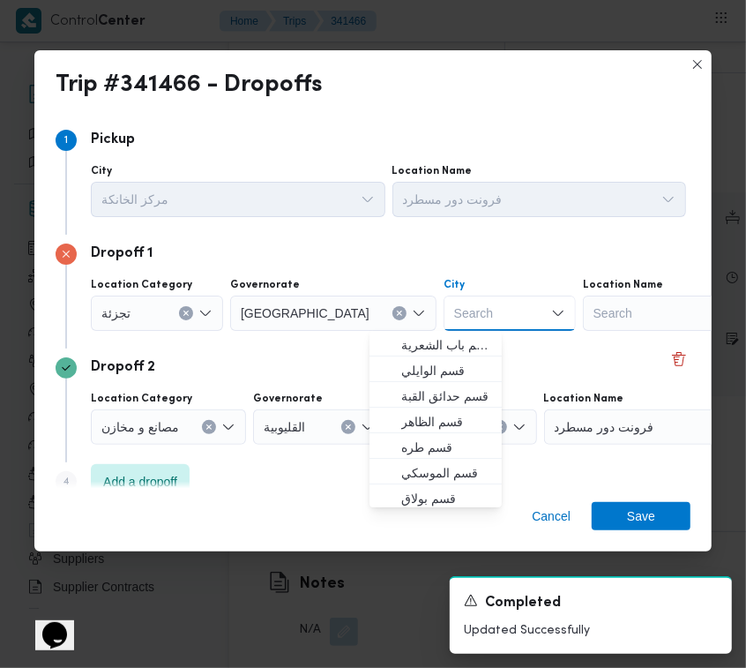
paste input "[GEOGRAPHIC_DATA]"
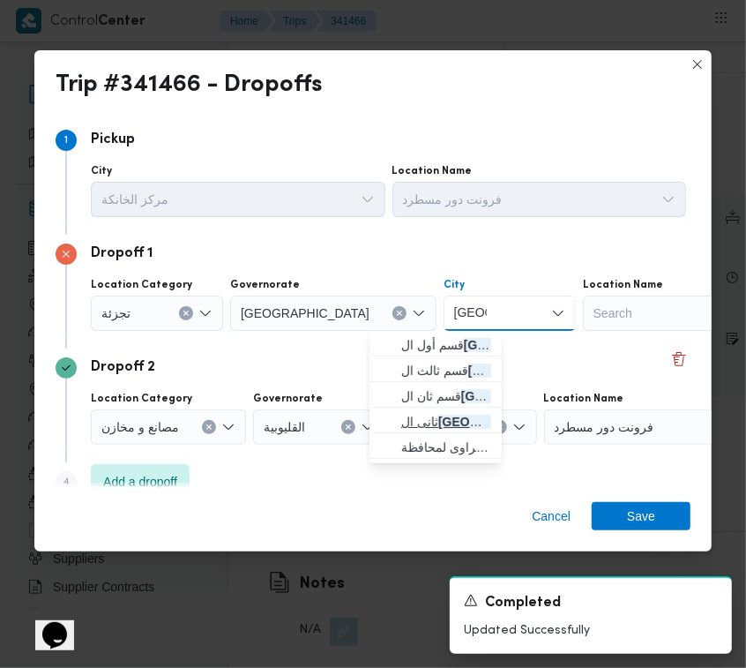
type input "[GEOGRAPHIC_DATA]"
drag, startPoint x: 455, startPoint y: 421, endPoint x: 569, endPoint y: 452, distance: 118.1
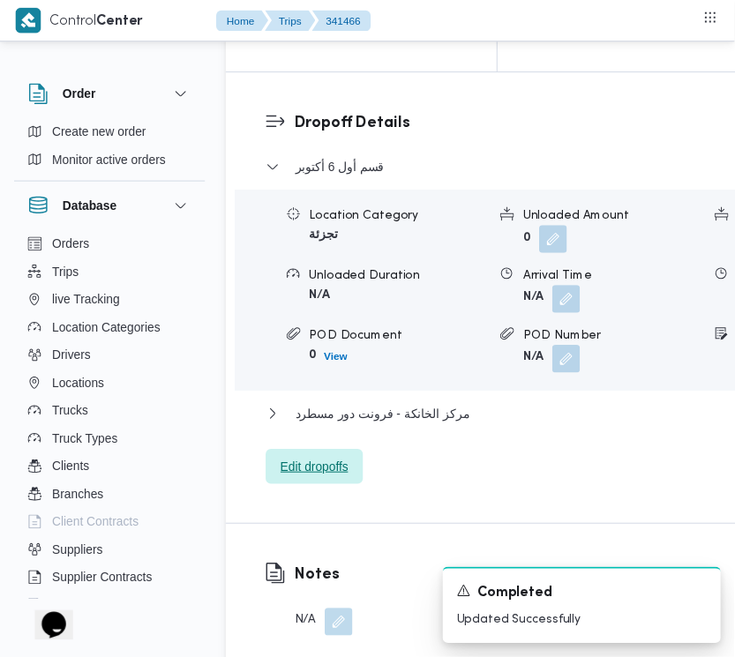
scroll to position [2881, 0]
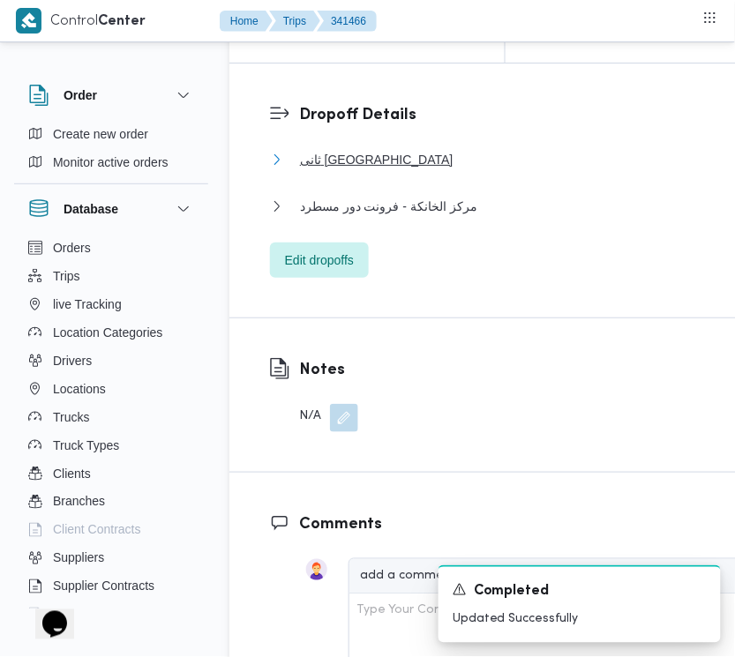
drag, startPoint x: 389, startPoint y: 340, endPoint x: 430, endPoint y: 354, distance: 43.5
click at [385, 170] on span "ثانى [GEOGRAPHIC_DATA]" at bounding box center [376, 159] width 153 height 21
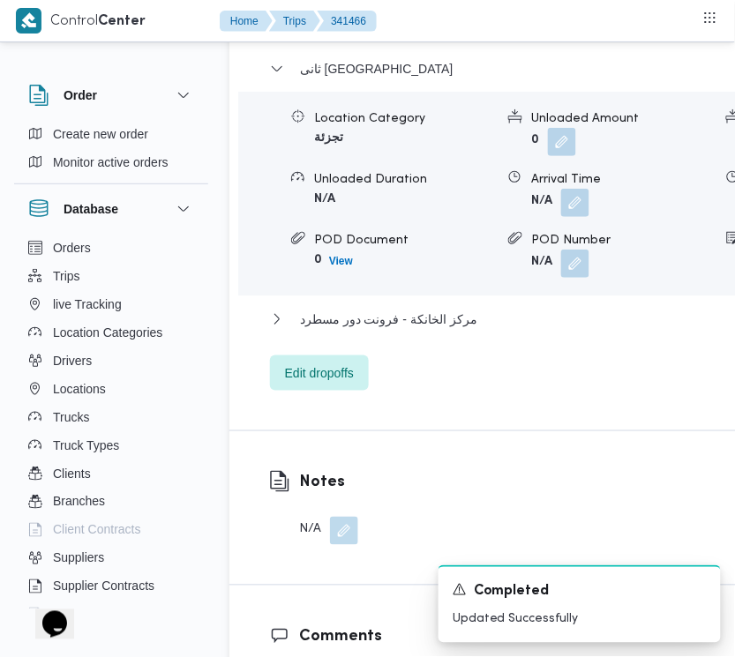
scroll to position [3017, 0]
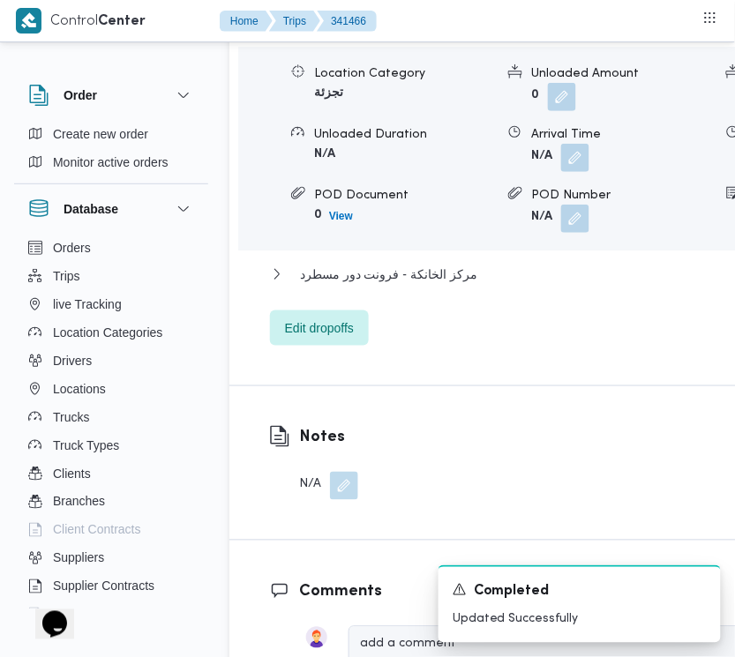
drag, startPoint x: 676, startPoint y: 401, endPoint x: 629, endPoint y: 464, distance: 78.7
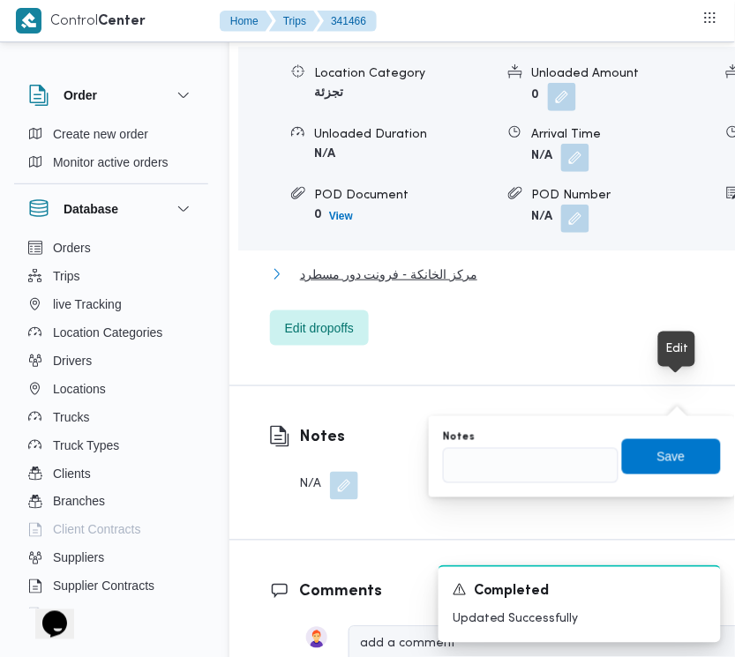
click at [569, 285] on button "مركز الخانكة - فرونت دور مسطرد" at bounding box center [584, 274] width 629 height 21
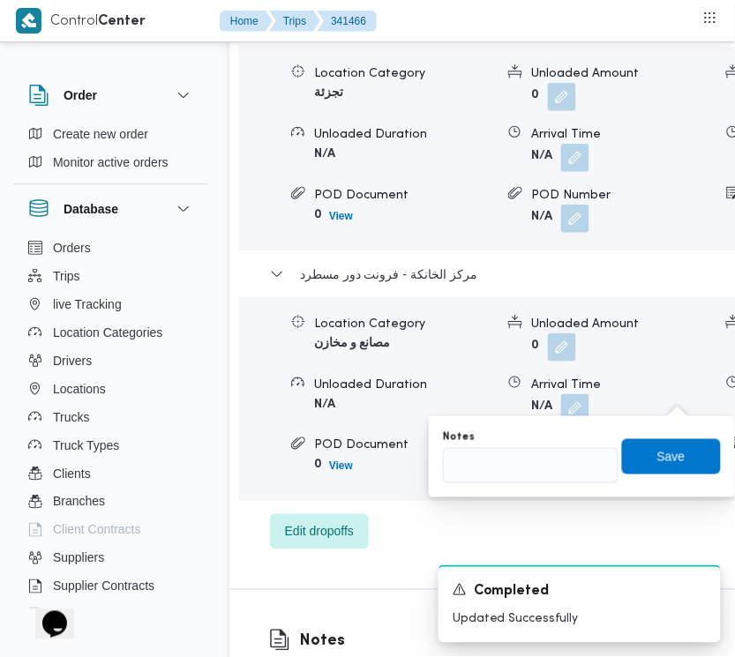
click at [556, 459] on input "Notes" at bounding box center [530, 465] width 175 height 35
paste input "الرحاب"
type input "الرحاب"
click at [636, 459] on span "Save" at bounding box center [671, 455] width 99 height 35
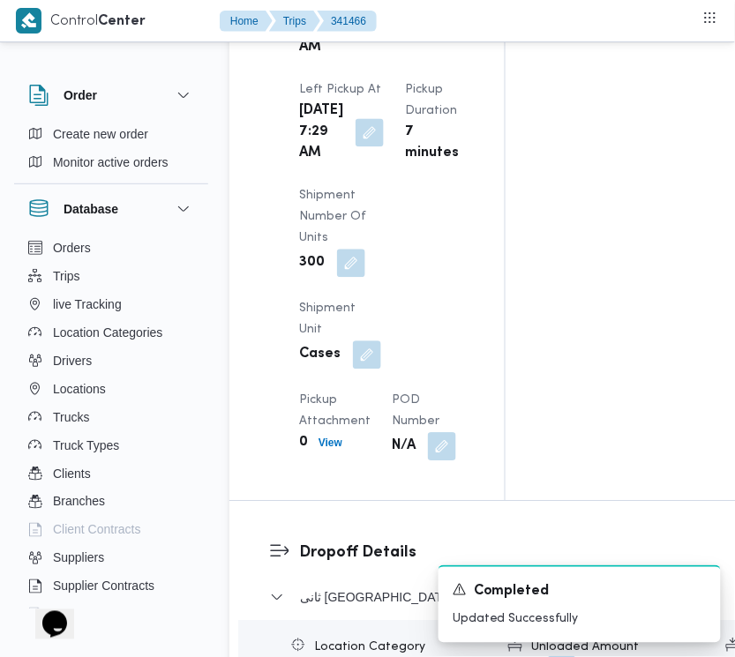
scroll to position [0, 0]
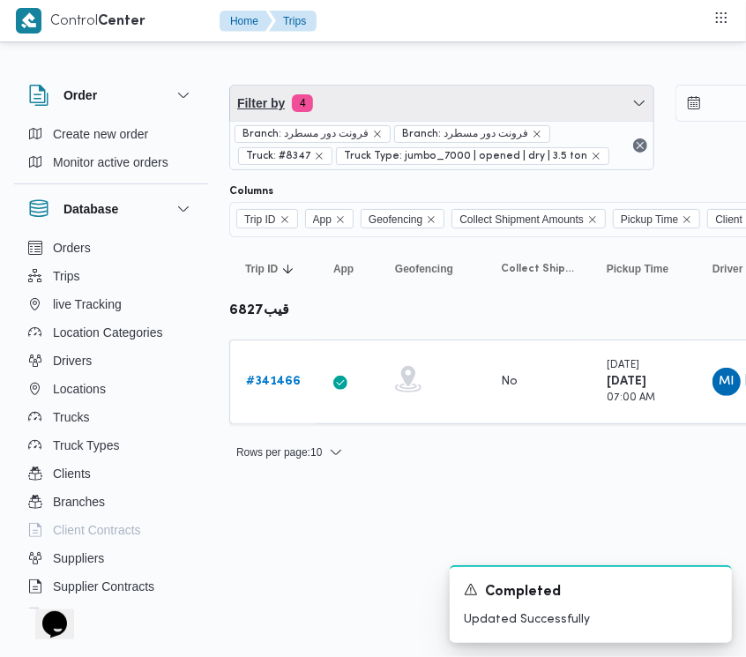
click at [384, 102] on span "Filter by 4" at bounding box center [441, 103] width 423 height 35
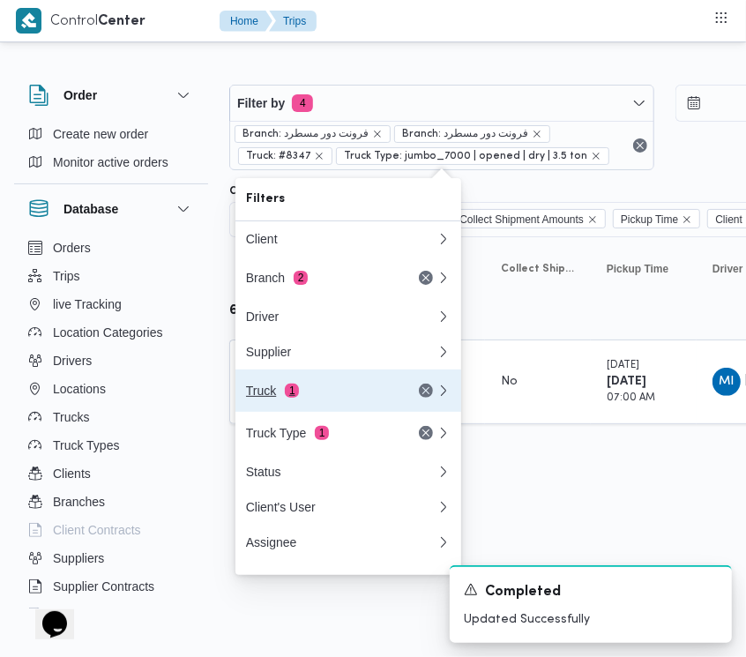
click at [309, 398] on div "Truck 1" at bounding box center [320, 391] width 148 height 14
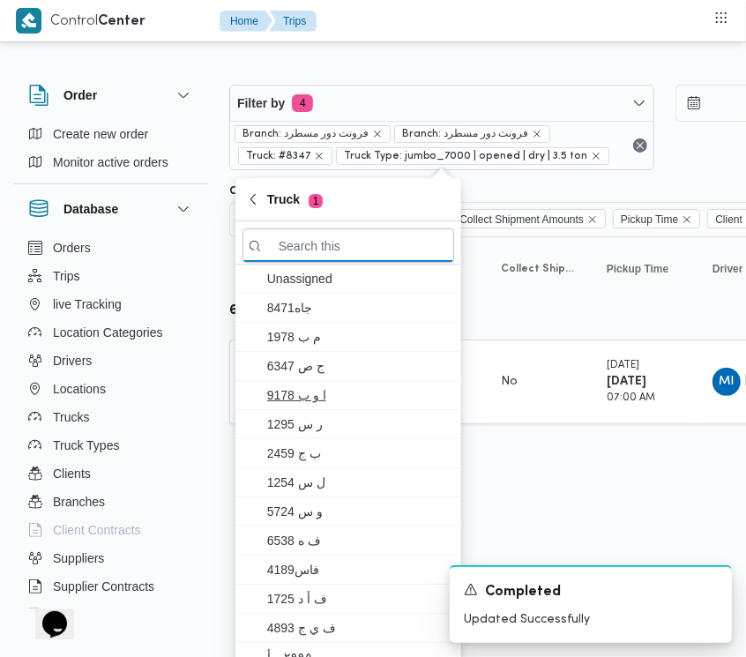
paste input "7836"
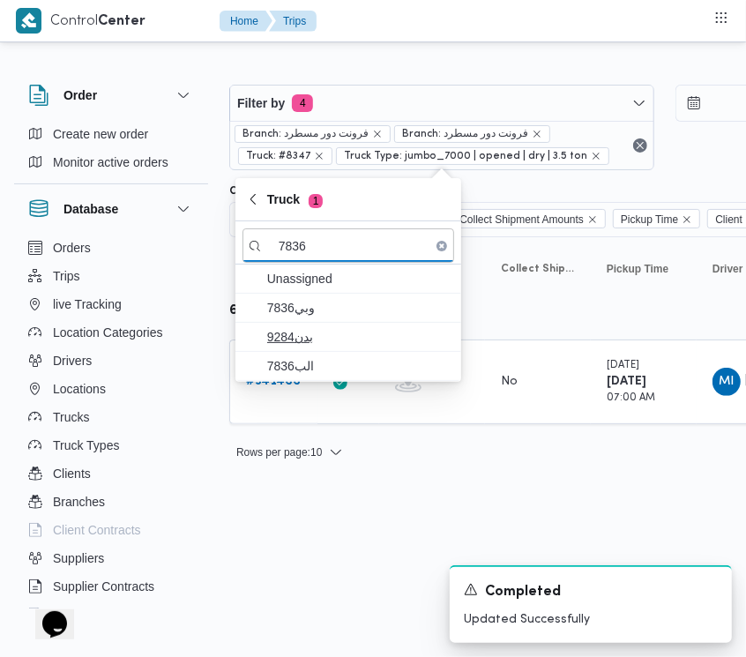
type input "7836"
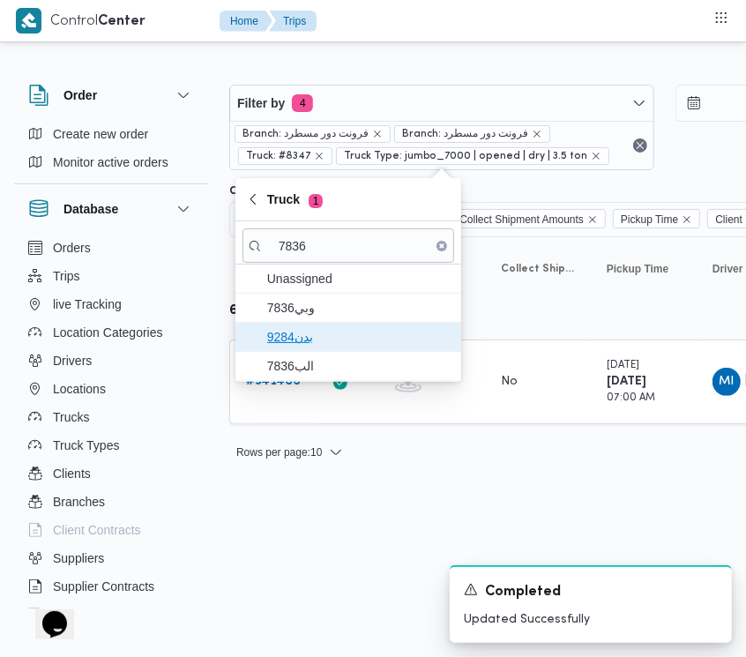
click at [282, 341] on span "بدن9284" at bounding box center [358, 336] width 183 height 21
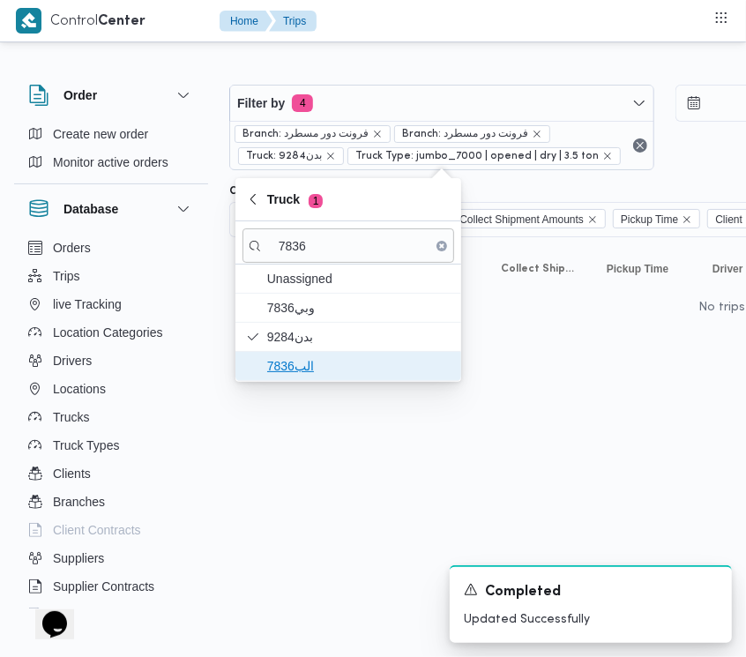
click at [310, 370] on span "الب7836" at bounding box center [358, 365] width 183 height 21
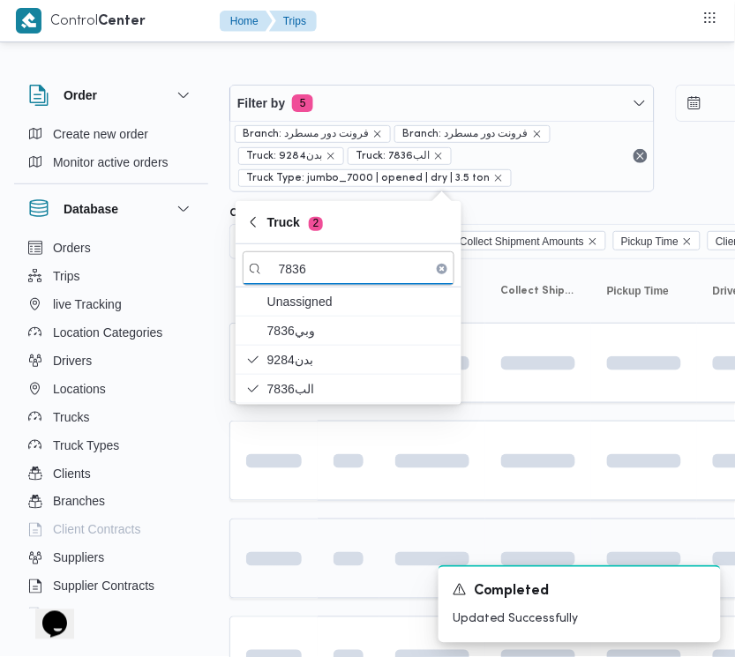
click at [280, 532] on td at bounding box center [273, 559] width 88 height 80
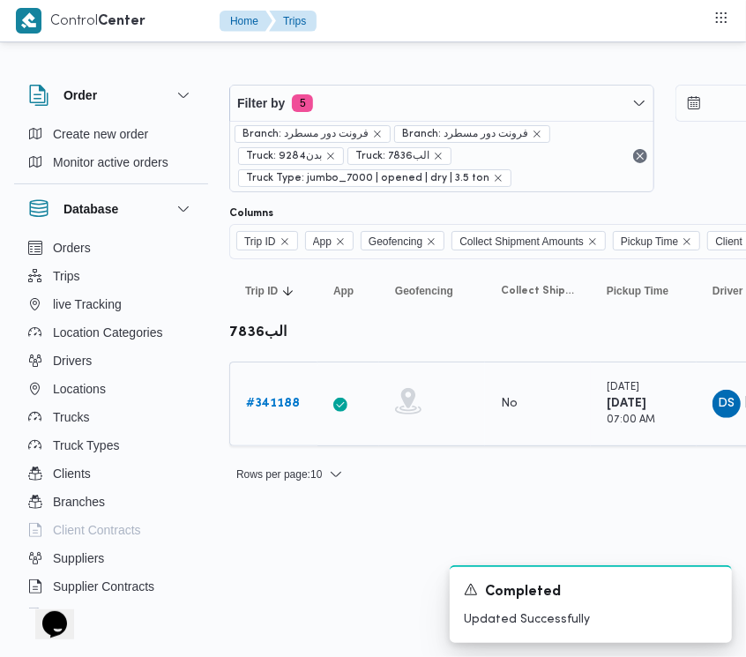
click at [287, 413] on link "# 341188" at bounding box center [273, 403] width 54 height 21
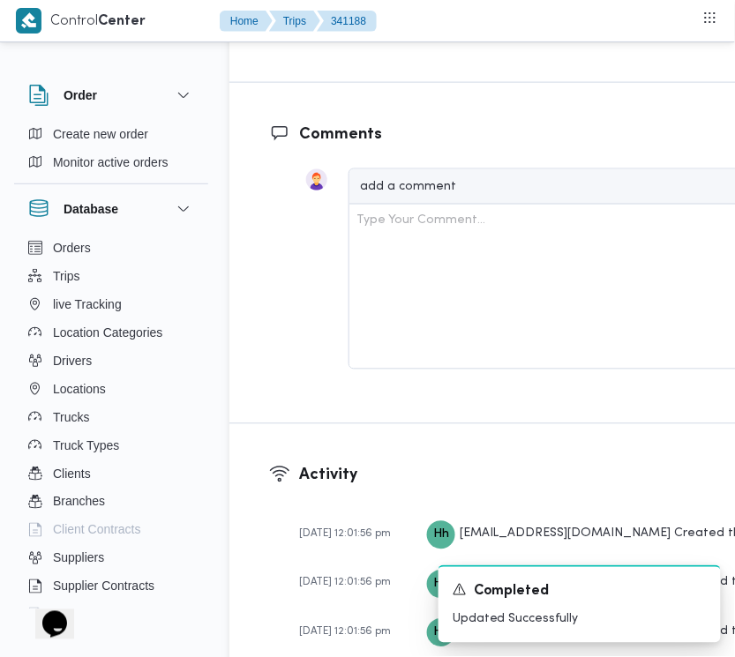
scroll to position [3336, 0]
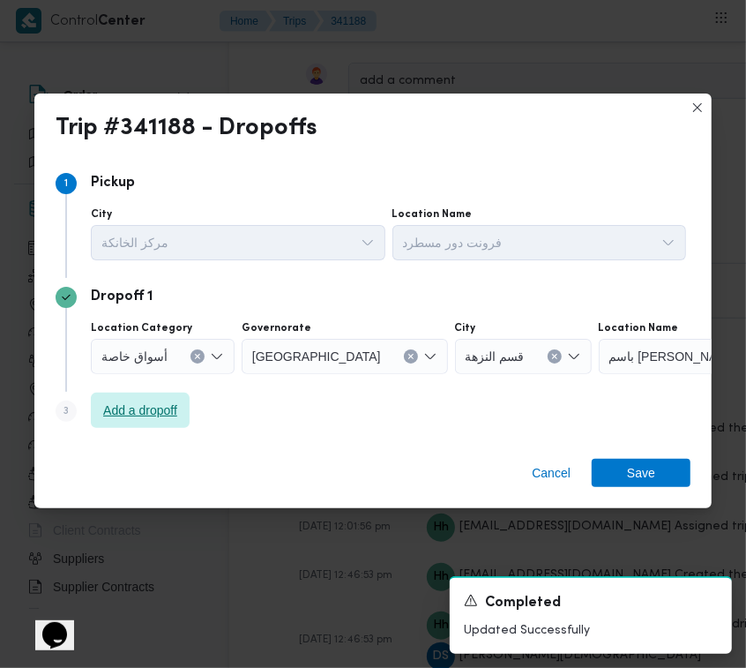
click at [134, 402] on span "Add a dropoff" at bounding box center [140, 409] width 74 height 21
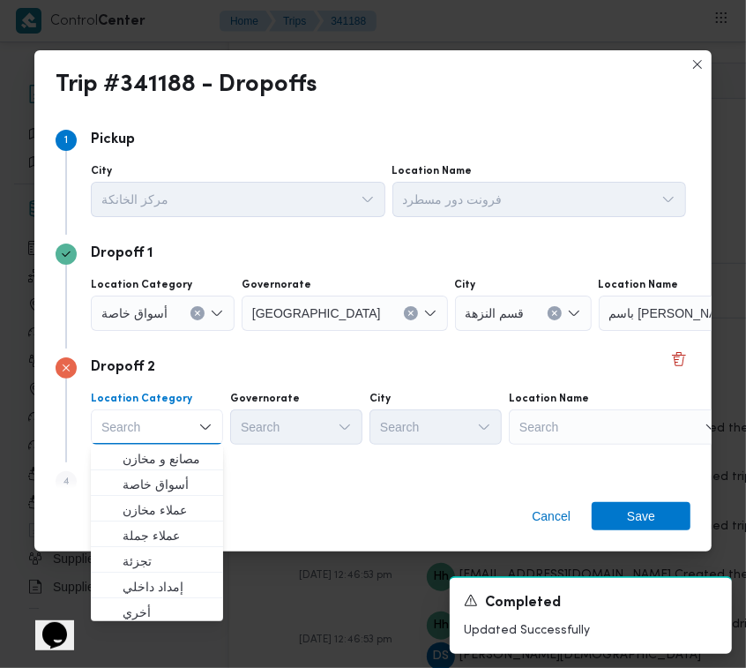
click at [320, 452] on div "Dropoff 2 Location Category Search Combo box. Selected. Combo box input. Search…" at bounding box center [373, 405] width 635 height 114
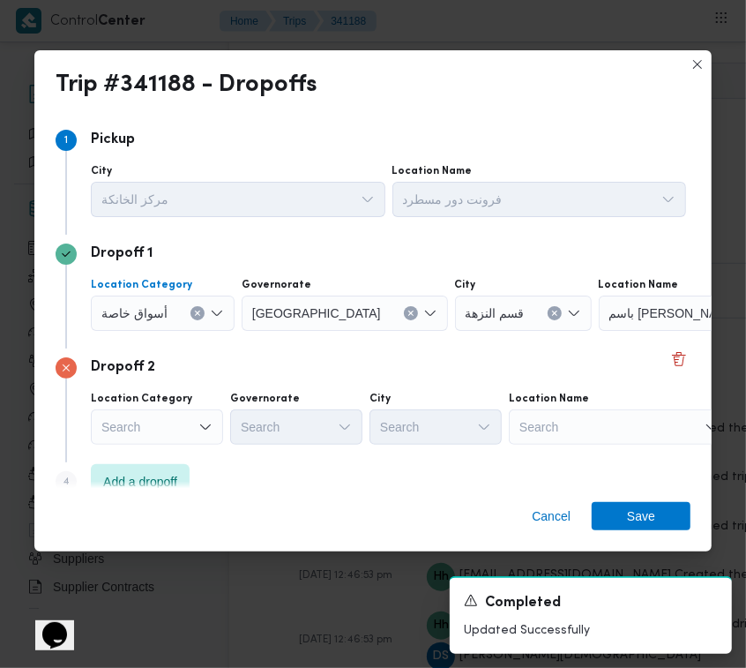
click at [176, 320] on div at bounding box center [175, 313] width 9 height 28
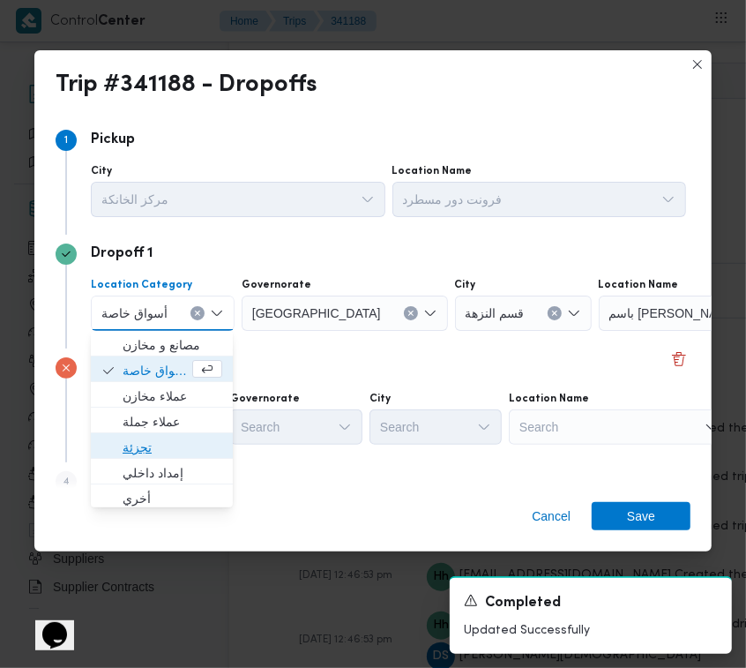
drag, startPoint x: 182, startPoint y: 451, endPoint x: 181, endPoint y: 424, distance: 26.5
click at [181, 451] on span "تجزئة" at bounding box center [173, 447] width 100 height 21
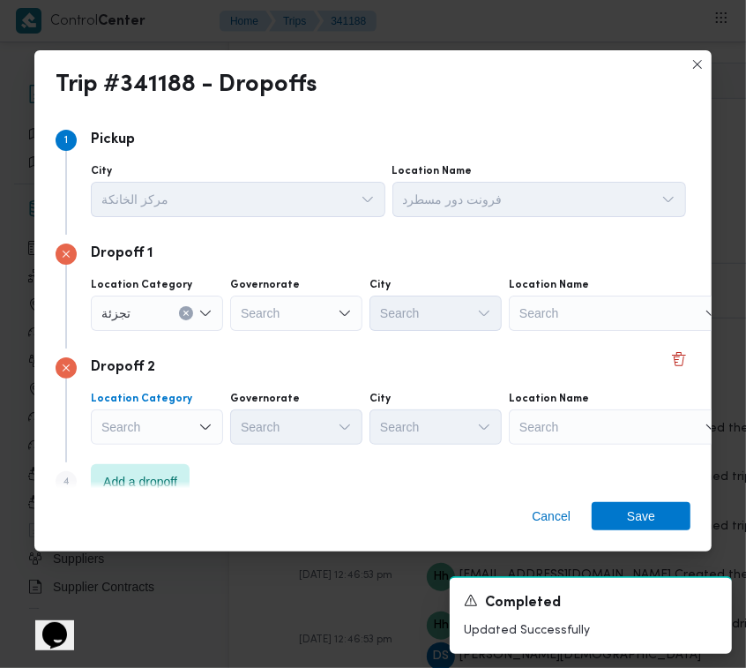
click at [183, 411] on div "Search" at bounding box center [157, 426] width 132 height 35
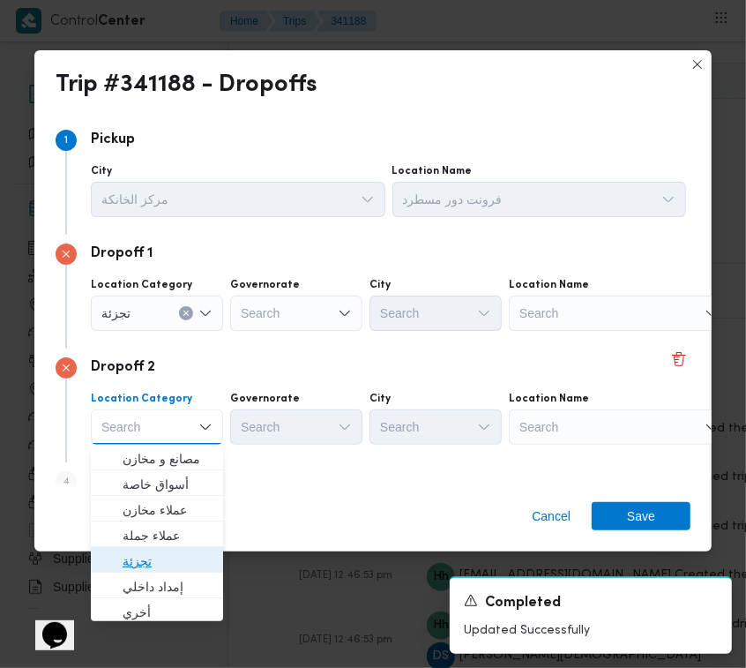
click at [173, 556] on span "تجزئة" at bounding box center [168, 560] width 90 height 21
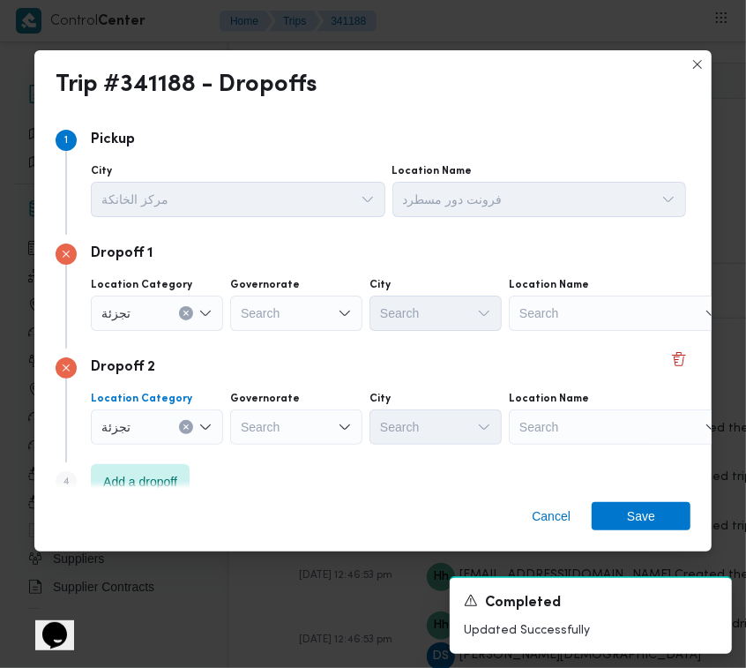
click at [269, 428] on div "Search" at bounding box center [296, 426] width 132 height 35
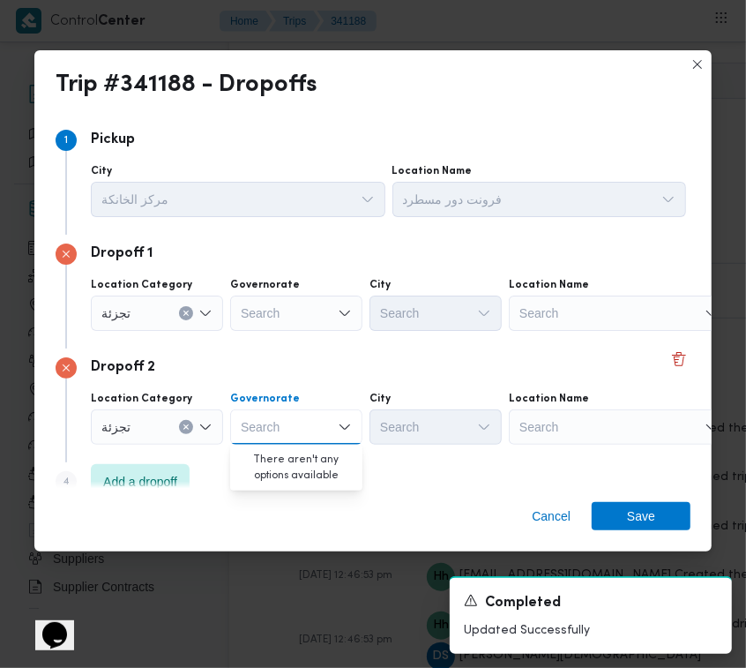
paste
type input "[GEOGRAPHIC_DATA]"
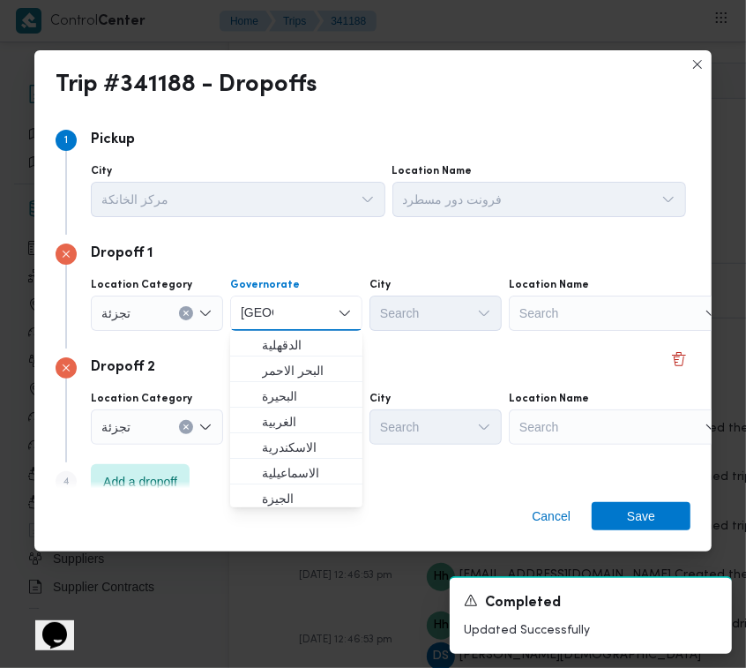
type input "[GEOGRAPHIC_DATA]"
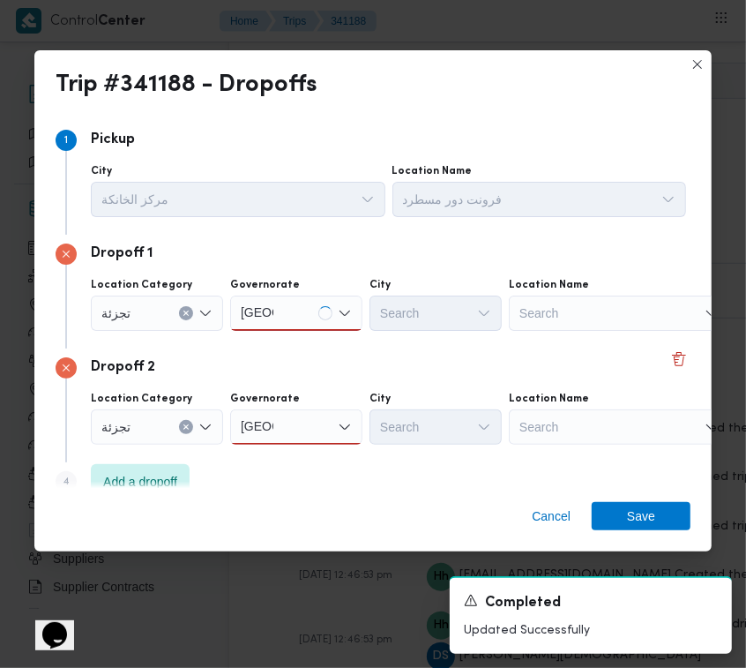
click at [269, 443] on div "[GEOGRAPHIC_DATA] [GEOGRAPHIC_DATA]" at bounding box center [296, 426] width 132 height 35
click at [292, 415] on div "[GEOGRAPHIC_DATA] [GEOGRAPHIC_DATA] Combo box. Selected. [GEOGRAPHIC_DATA] . Se…" at bounding box center [296, 426] width 132 height 35
click at [300, 457] on span "[GEOGRAPHIC_DATA]" at bounding box center [307, 458] width 90 height 21
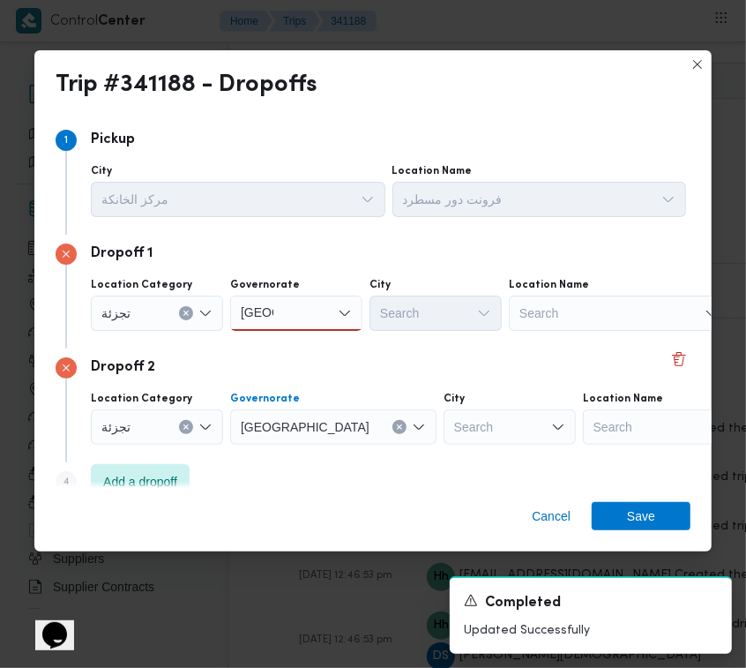
click at [326, 316] on div "[GEOGRAPHIC_DATA] [GEOGRAPHIC_DATA]" at bounding box center [296, 312] width 132 height 35
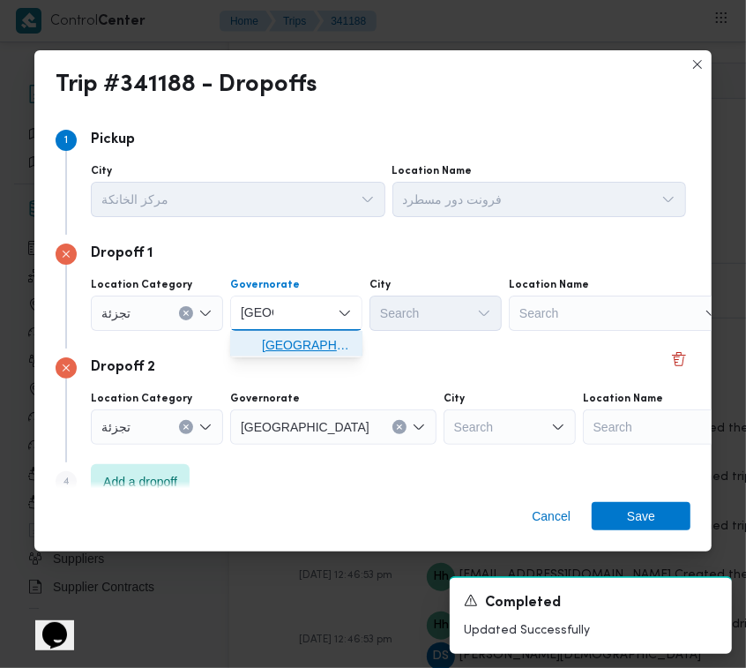
click at [302, 346] on span "[GEOGRAPHIC_DATA]" at bounding box center [307, 344] width 90 height 21
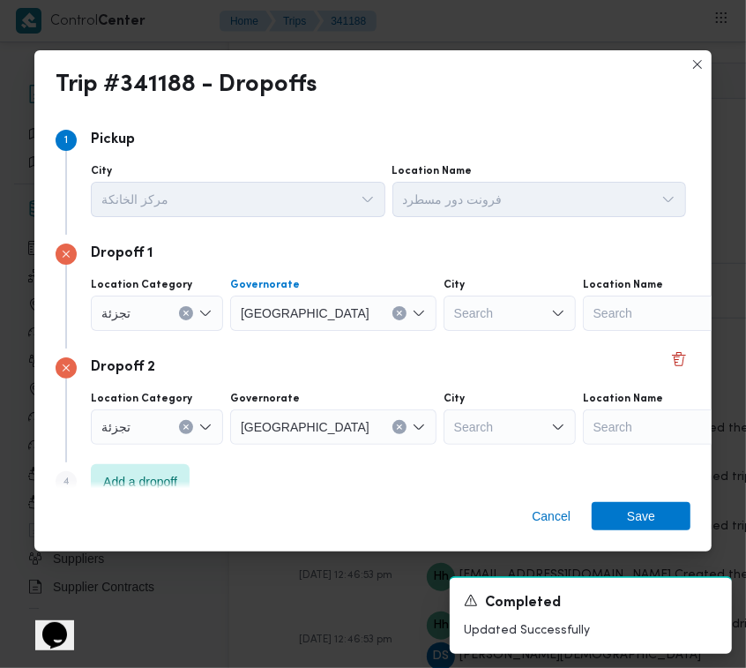
click at [444, 310] on div "Search" at bounding box center [510, 312] width 132 height 35
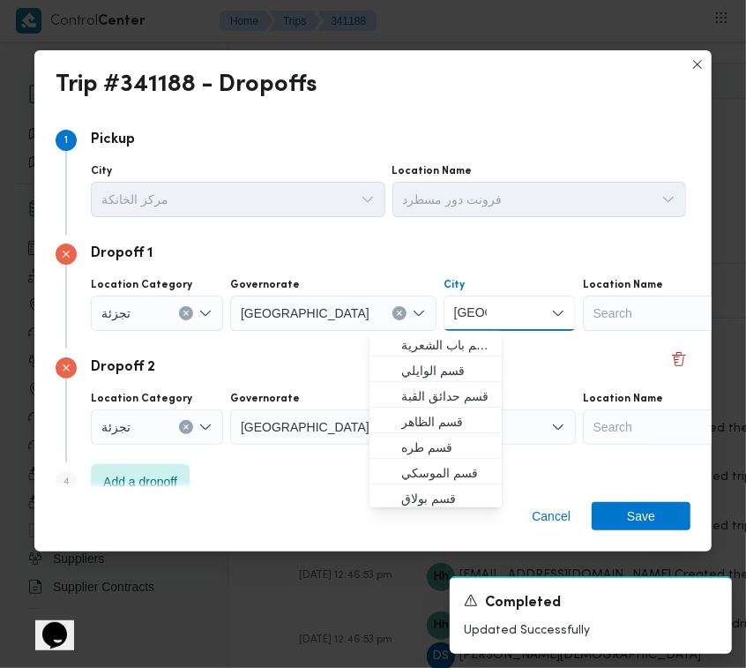
type input "[GEOGRAPHIC_DATA]"
click at [282, 379] on div "Dropoff 2 Location Category تجزئة Governorate [GEOGRAPHIC_DATA] City Search Loc…" at bounding box center [373, 405] width 635 height 114
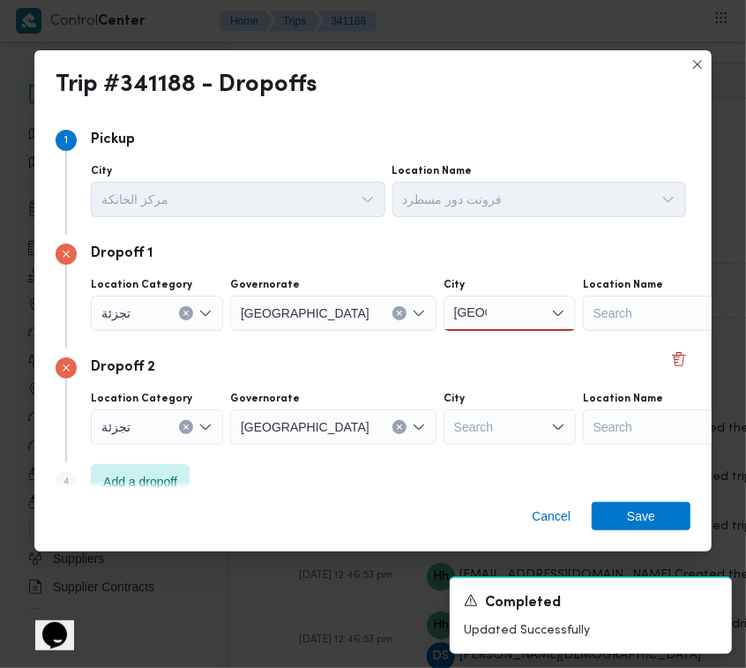
drag, startPoint x: 373, startPoint y: 437, endPoint x: 402, endPoint y: 437, distance: 29.1
click at [444, 437] on div "Search" at bounding box center [510, 426] width 132 height 35
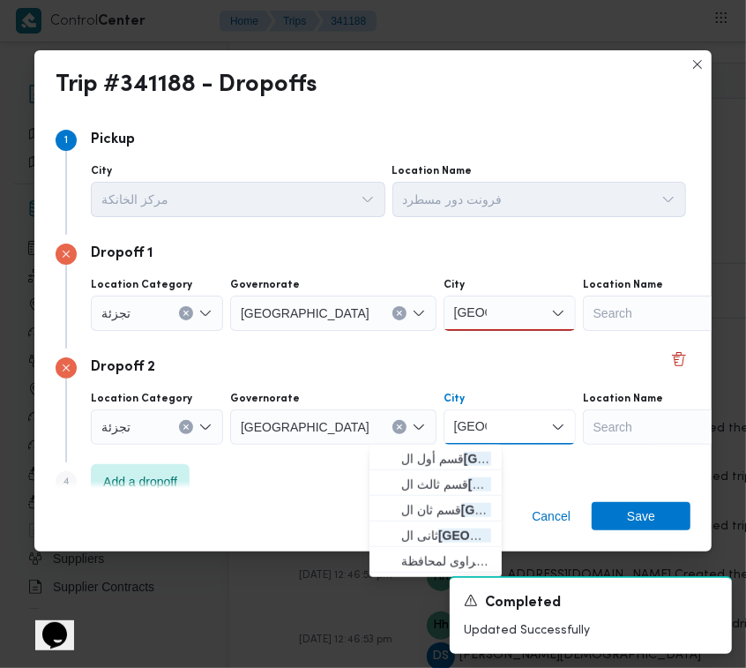
type input "[GEOGRAPHIC_DATA]"
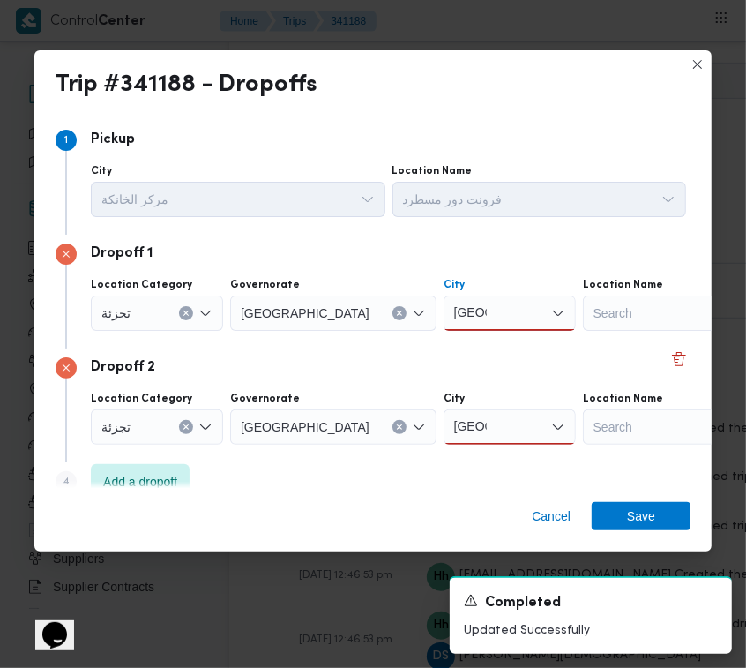
click at [444, 296] on div "[GEOGRAPHIC_DATA] [GEOGRAPHIC_DATA]" at bounding box center [510, 312] width 132 height 35
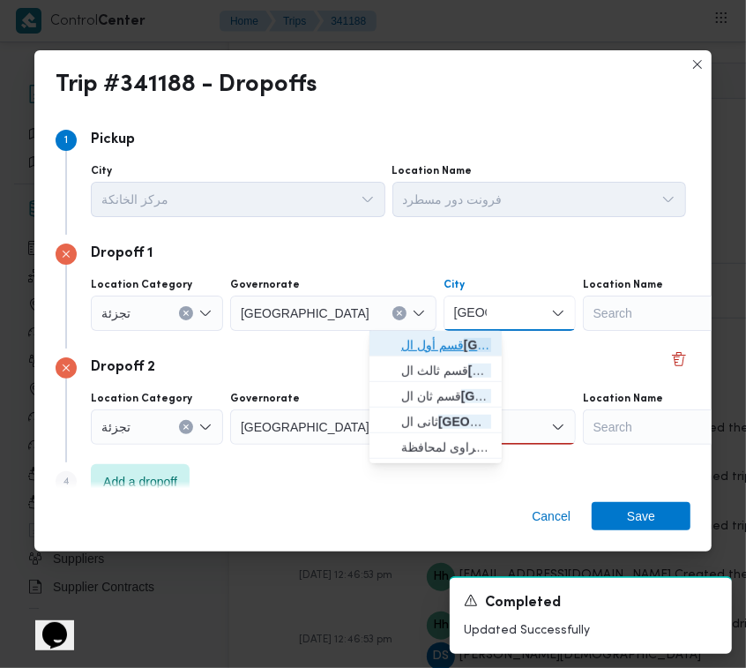
click at [430, 334] on span "قسم أول ال قاهرة الجديدة" at bounding box center [446, 344] width 90 height 21
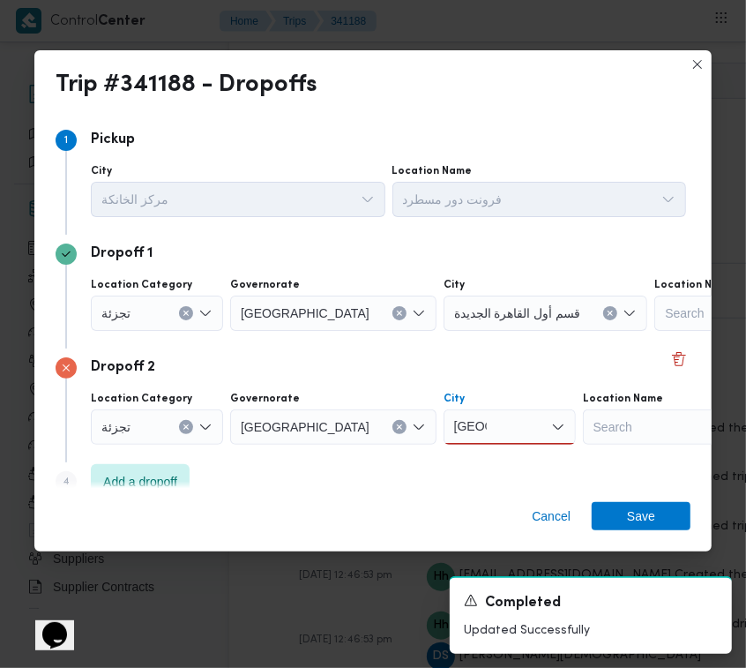
click at [444, 421] on div "[GEOGRAPHIC_DATA] [GEOGRAPHIC_DATA]" at bounding box center [510, 426] width 132 height 35
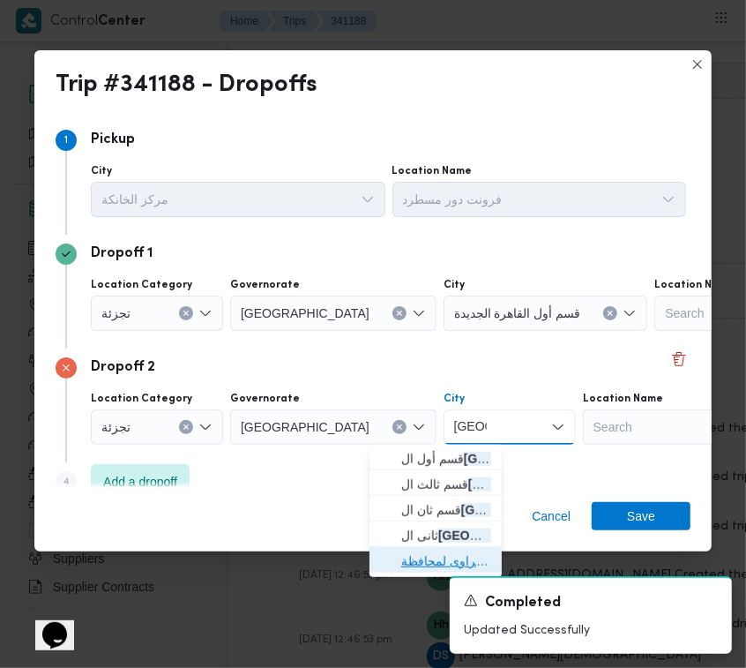
click at [454, 556] on span "الظهير الصحراوى لمحافظة [GEOGRAPHIC_DATA]" at bounding box center [446, 560] width 90 height 21
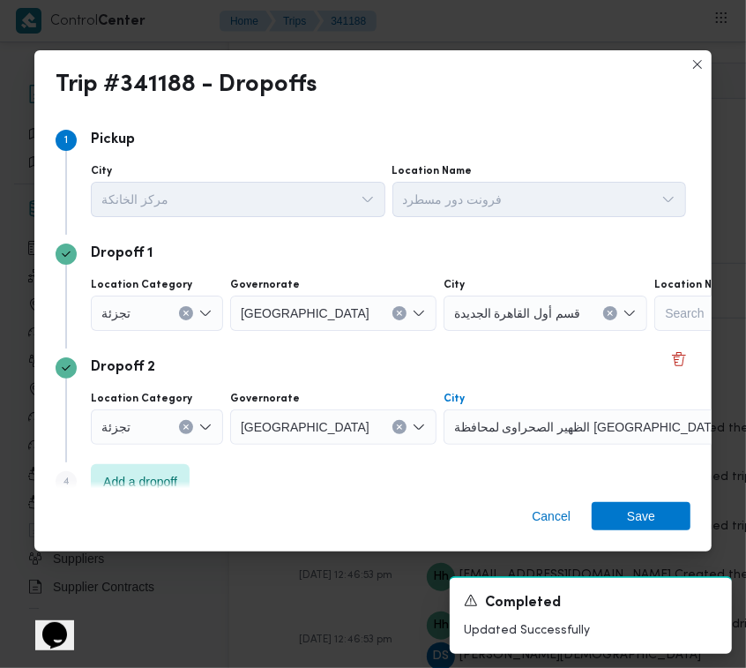
click at [459, 430] on span "الظهير الصحراوى لمحافظة [GEOGRAPHIC_DATA]" at bounding box center [588, 425] width 268 height 19
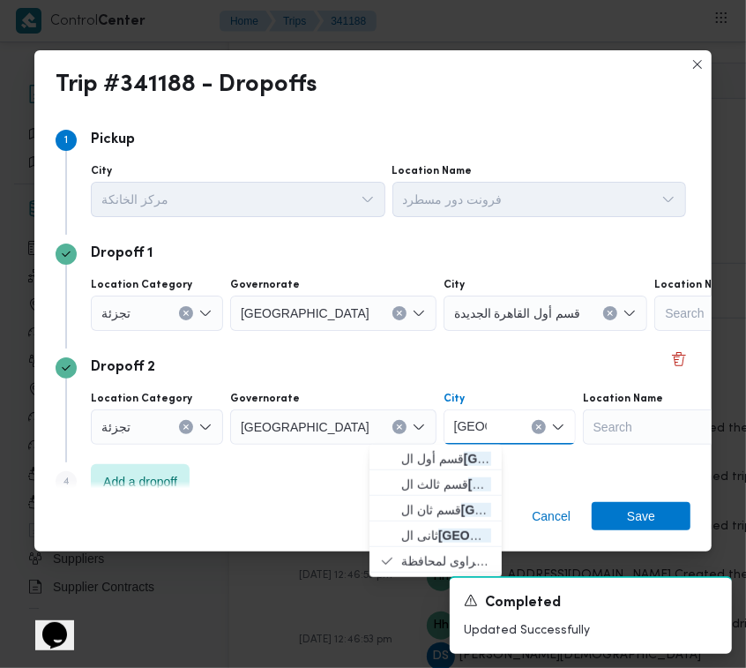
type input "[GEOGRAPHIC_DATA]"
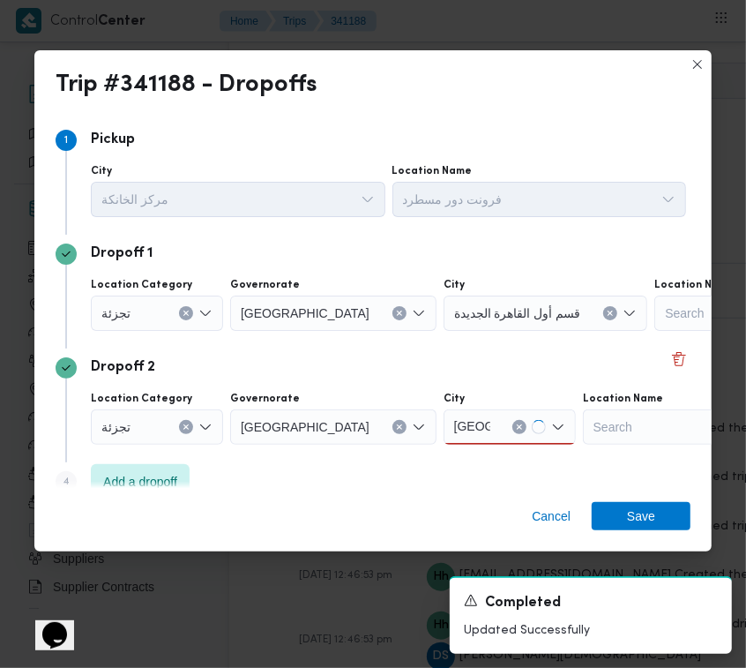
drag, startPoint x: 433, startPoint y: 536, endPoint x: 433, endPoint y: 526, distance: 9.7
click at [433, 535] on div "Cancel Save" at bounding box center [372, 519] width 677 height 63
click at [444, 429] on div "[GEOGRAPHIC_DATA] [GEOGRAPHIC_DATA]" at bounding box center [510, 426] width 132 height 35
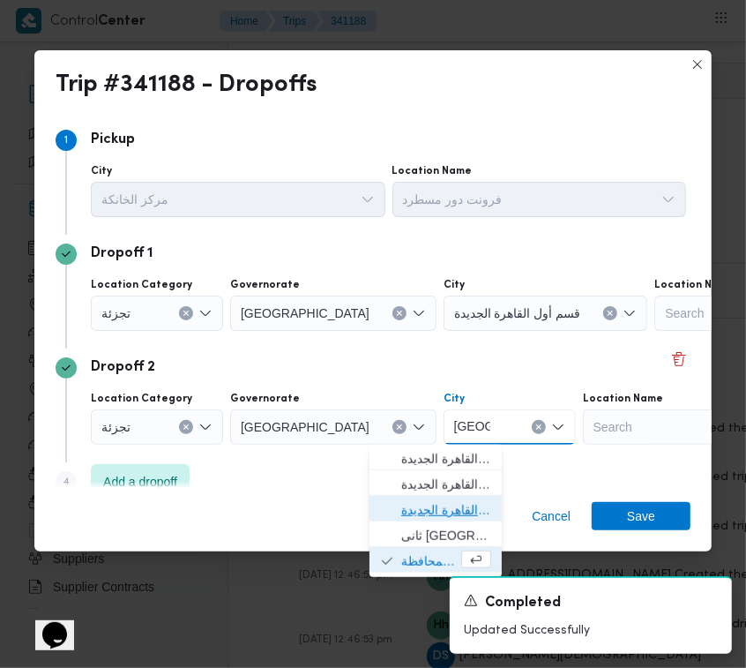
click at [439, 517] on span "قسم ثان القاهرة الجديدة" at bounding box center [446, 509] width 90 height 21
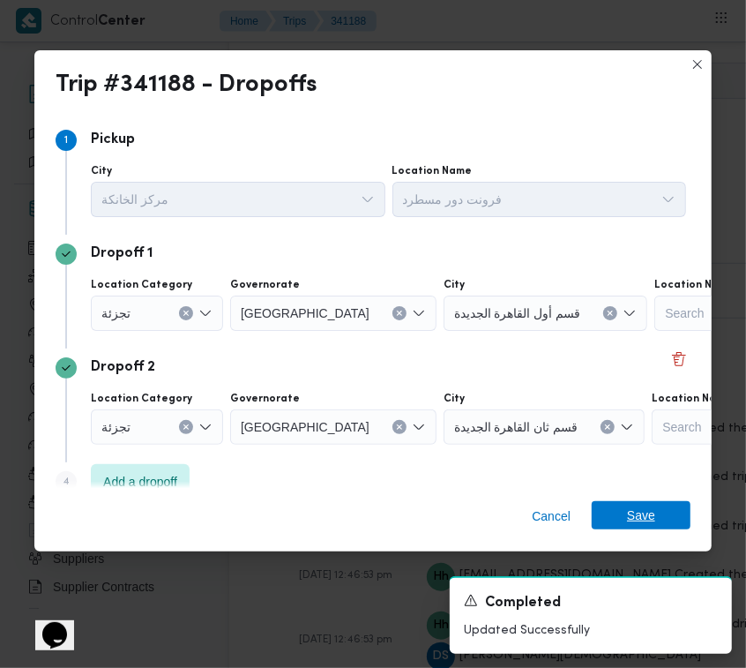
click at [667, 518] on span "Save" at bounding box center [641, 515] width 99 height 28
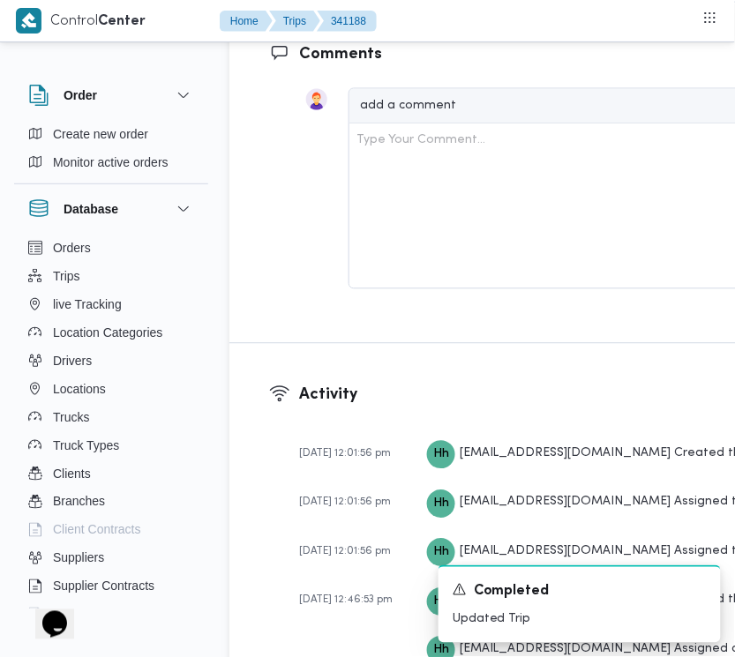
scroll to position [3107, 0]
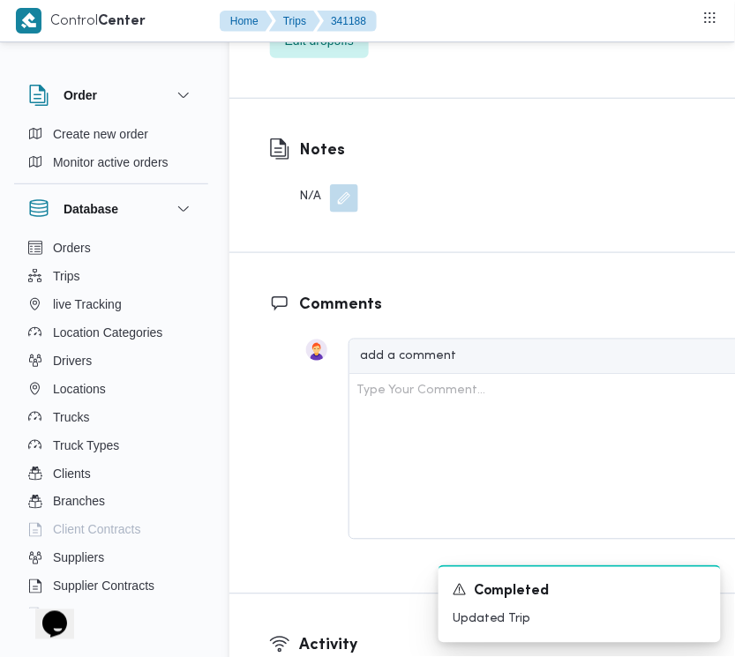
drag, startPoint x: 671, startPoint y: 258, endPoint x: 631, endPoint y: 296, distance: 54.9
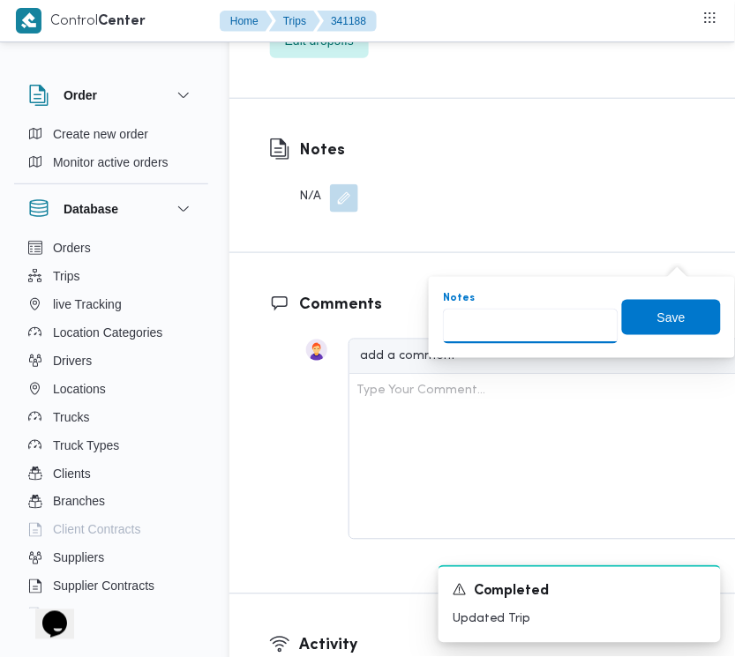
click at [582, 317] on input "Notes" at bounding box center [530, 326] width 175 height 35
type input "تجمع"
click at [657, 320] on span "Save" at bounding box center [671, 316] width 28 height 21
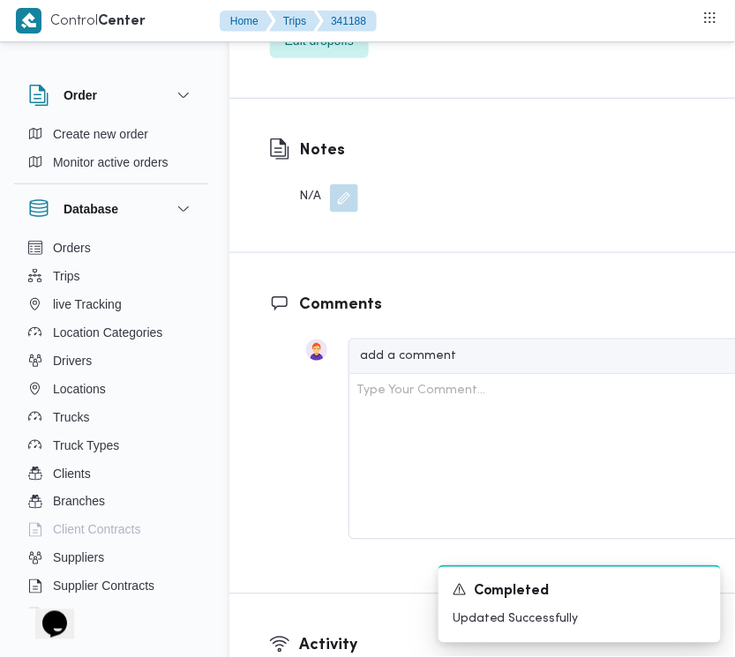
drag, startPoint x: 362, startPoint y: 322, endPoint x: 353, endPoint y: 319, distance: 9.2
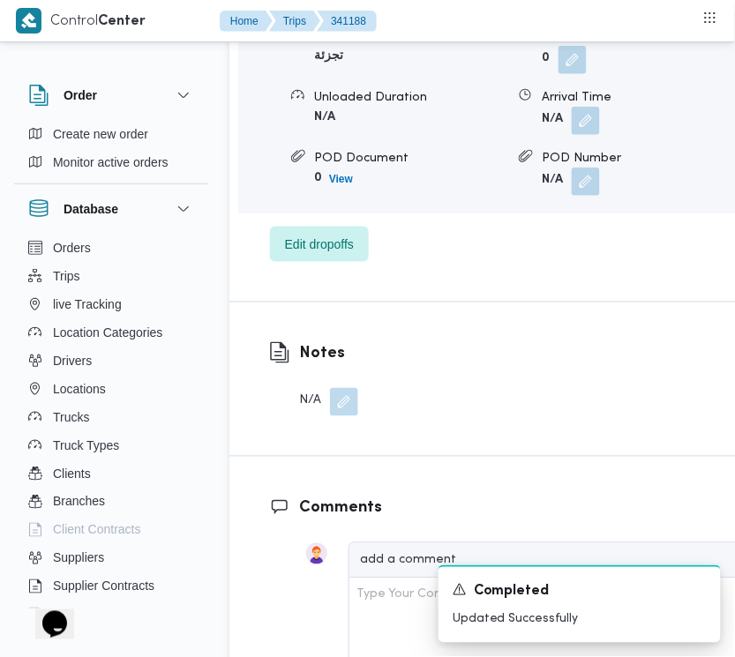
drag, startPoint x: 689, startPoint y: 517, endPoint x: 676, endPoint y: 517, distance: 12.3
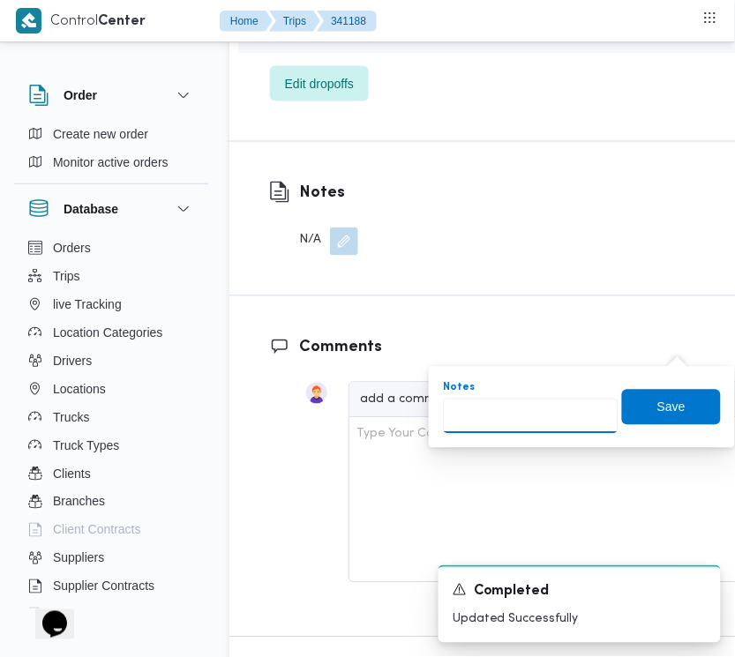
drag, startPoint x: 556, startPoint y: 398, endPoint x: 556, endPoint y: 408, distance: 10.6
click at [549, 403] on input "Notes" at bounding box center [530, 416] width 175 height 35
type input "الرحاب"
click at [636, 402] on span "Save" at bounding box center [671, 406] width 99 height 35
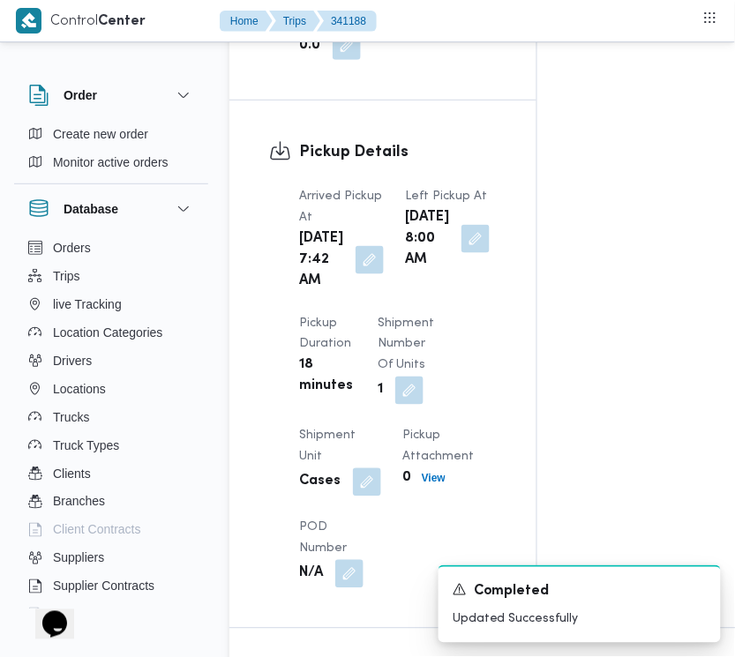
scroll to position [1544, 0]
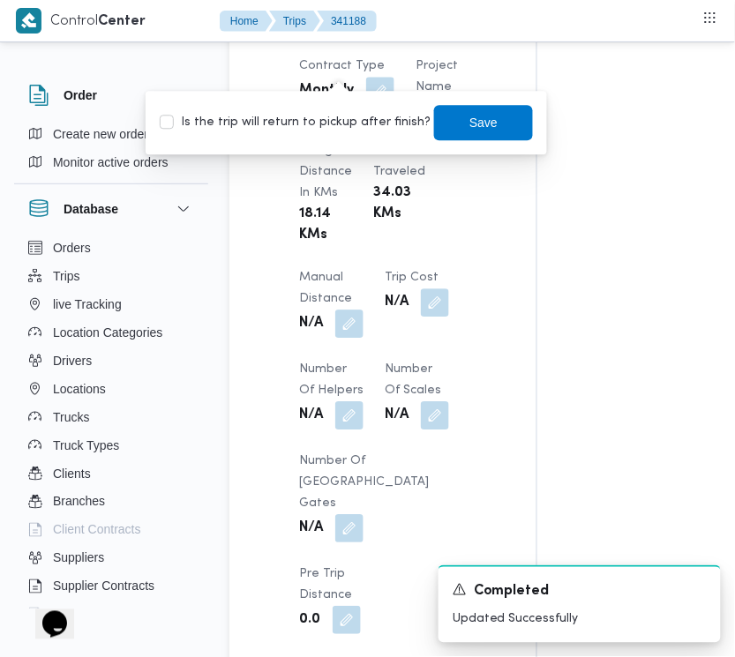
click at [336, 122] on label "Is the trip will return to pickup after finish?" at bounding box center [295, 122] width 271 height 21
checkbox input "true"
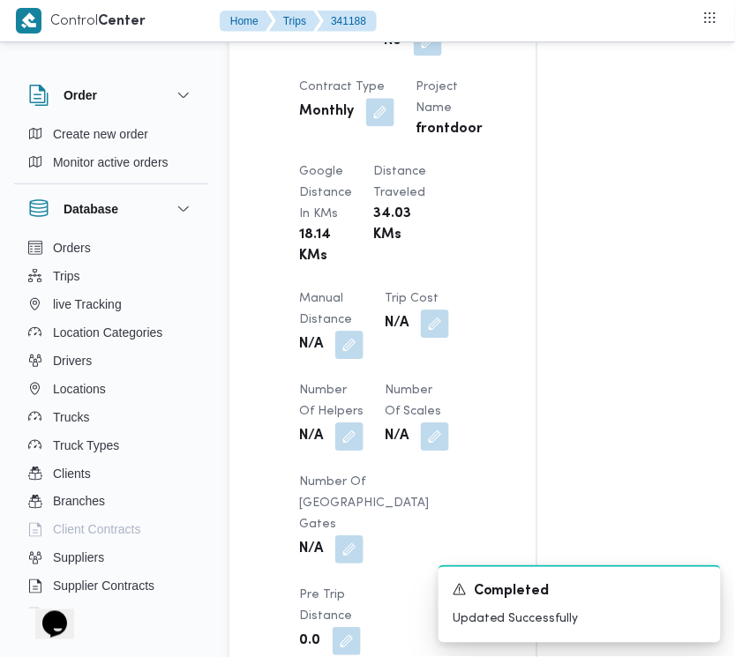
scroll to position [0, 0]
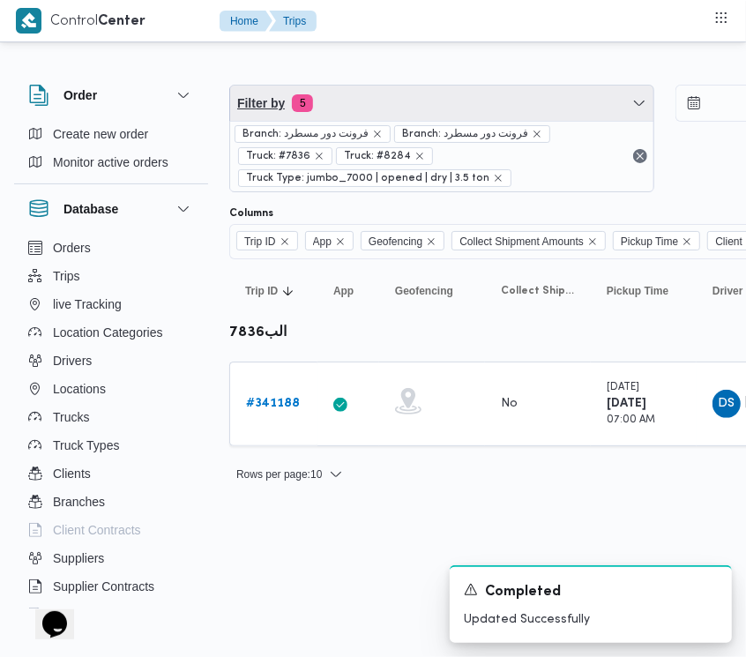
click at [415, 107] on span "Filter by 5" at bounding box center [441, 103] width 423 height 35
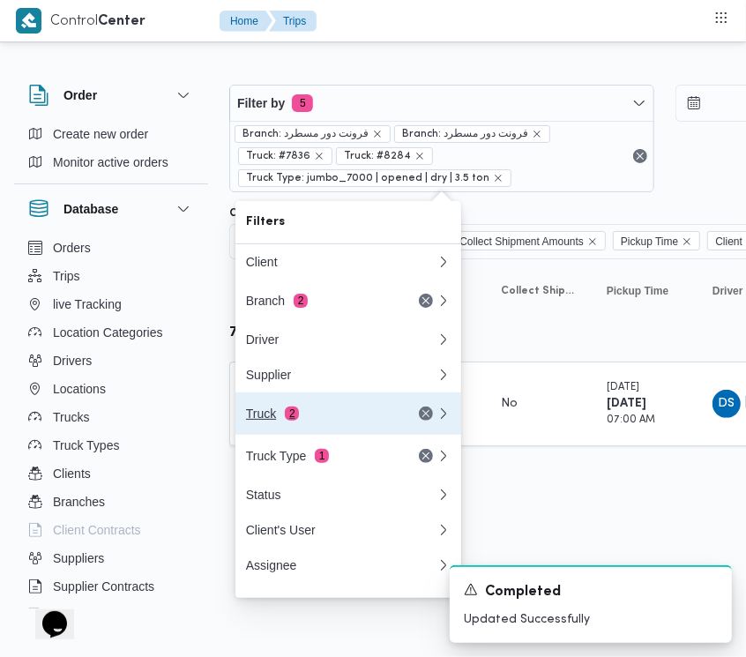
click at [325, 417] on div "Truck 2" at bounding box center [320, 414] width 148 height 14
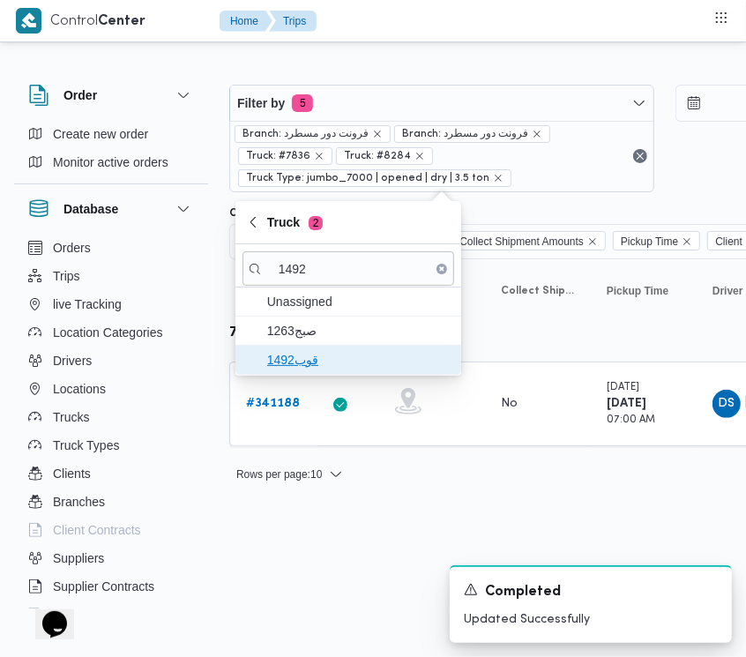
click at [282, 351] on span "قوب1492" at bounding box center [358, 359] width 183 height 21
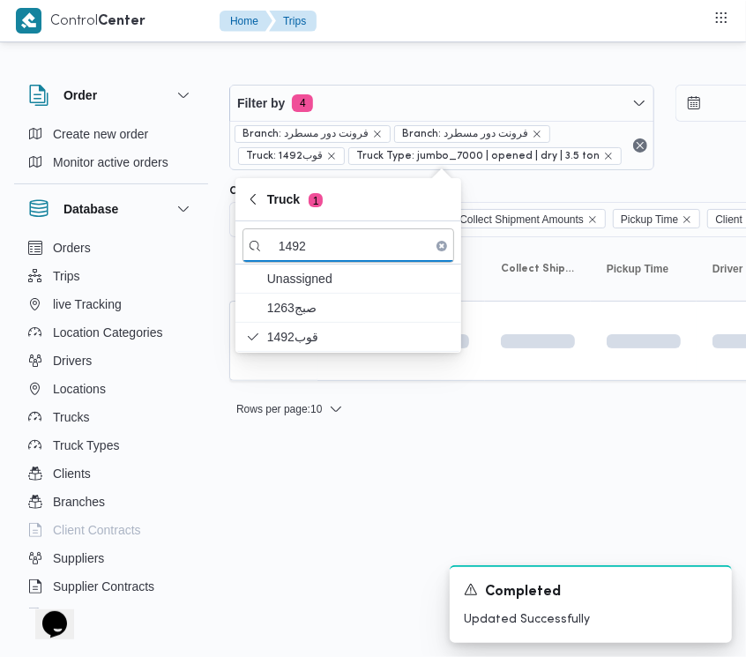
click at [256, 539] on html "Control Center Home Trips Order Create new order Monitor active orders Database…" at bounding box center [373, 328] width 746 height 657
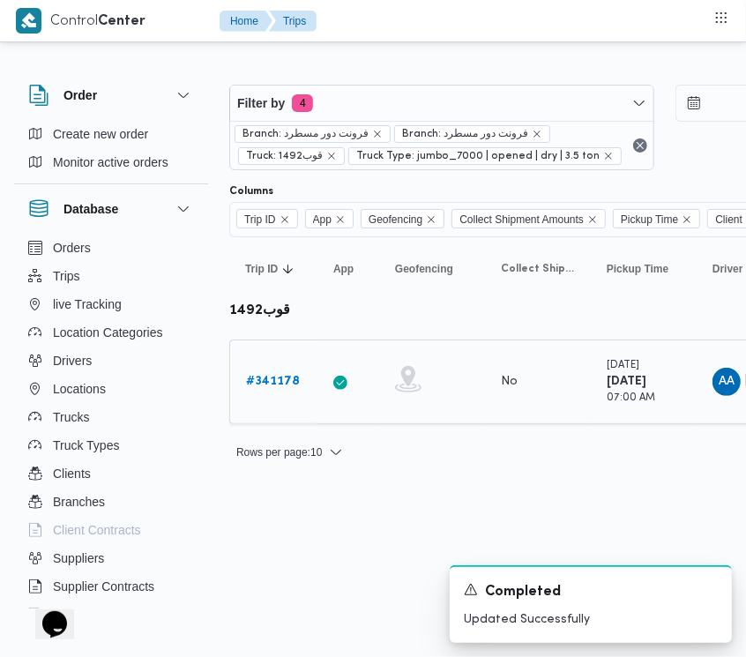
click at [265, 376] on b "# 341178" at bounding box center [273, 381] width 54 height 11
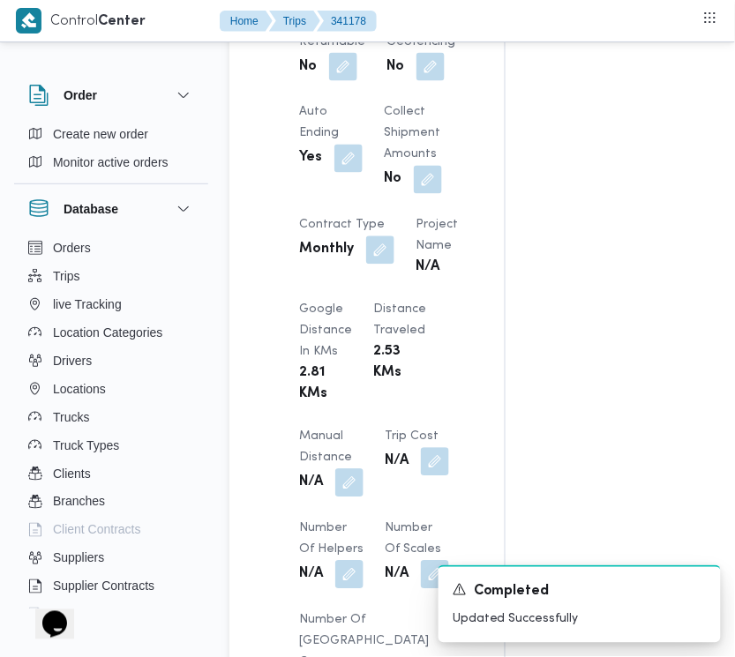
scroll to position [1276, 0]
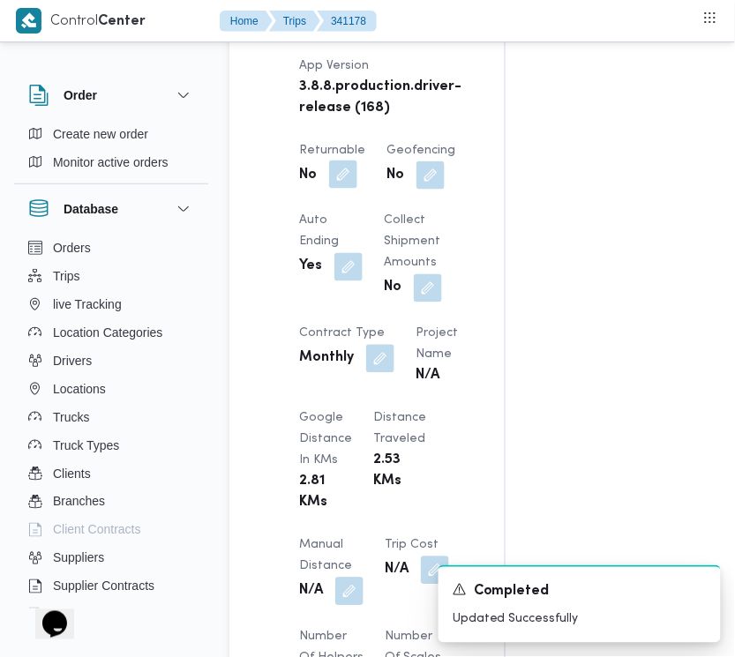
click at [351, 189] on button "button" at bounding box center [343, 175] width 28 height 28
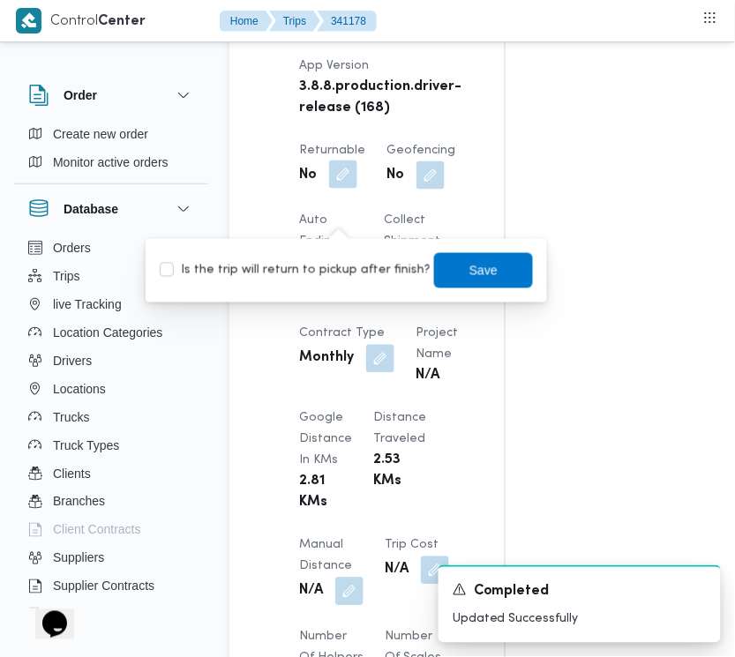
drag, startPoint x: 351, startPoint y: 212, endPoint x: 347, endPoint y: 235, distance: 23.3
click at [349, 190] on button "button" at bounding box center [343, 175] width 28 height 28
click at [351, 266] on label "Is the trip will return to pickup after finish?" at bounding box center [295, 270] width 271 height 21
click at [454, 273] on span "Save" at bounding box center [483, 269] width 99 height 35
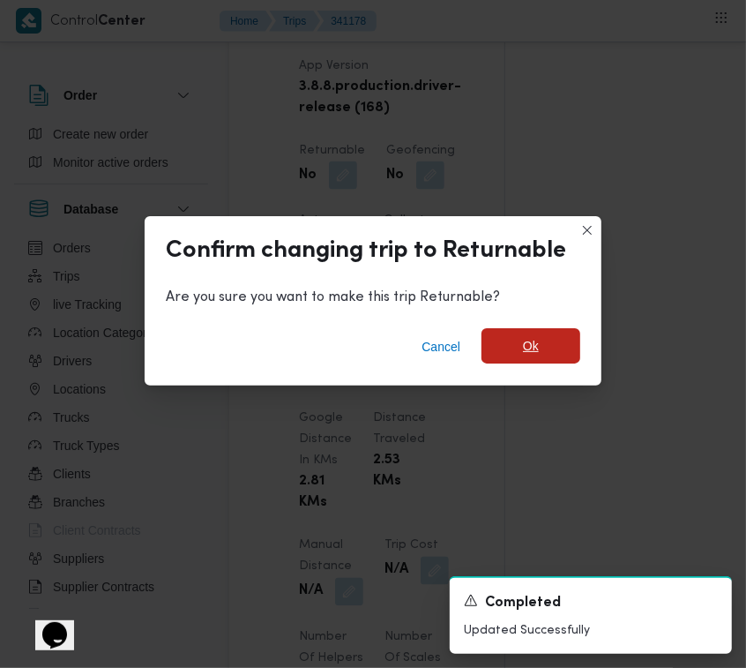
click at [505, 328] on div "Cancel Ok" at bounding box center [373, 350] width 457 height 71
click at [507, 333] on span "Ok" at bounding box center [531, 345] width 99 height 35
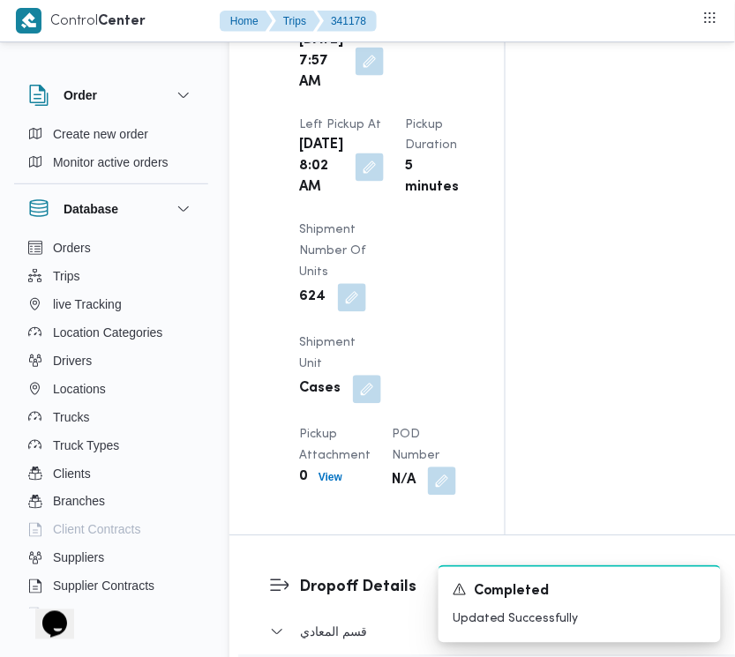
scroll to position [2425, 0]
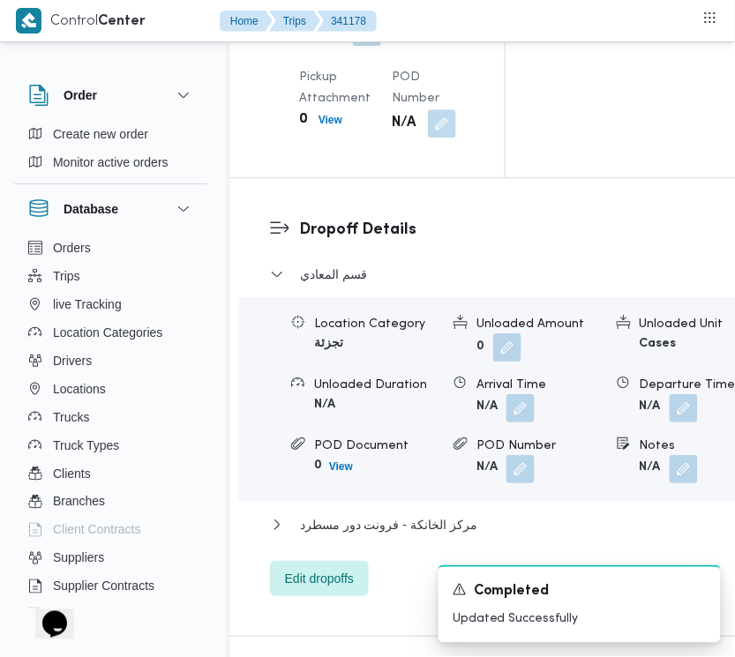
scroll to position [2784, 0]
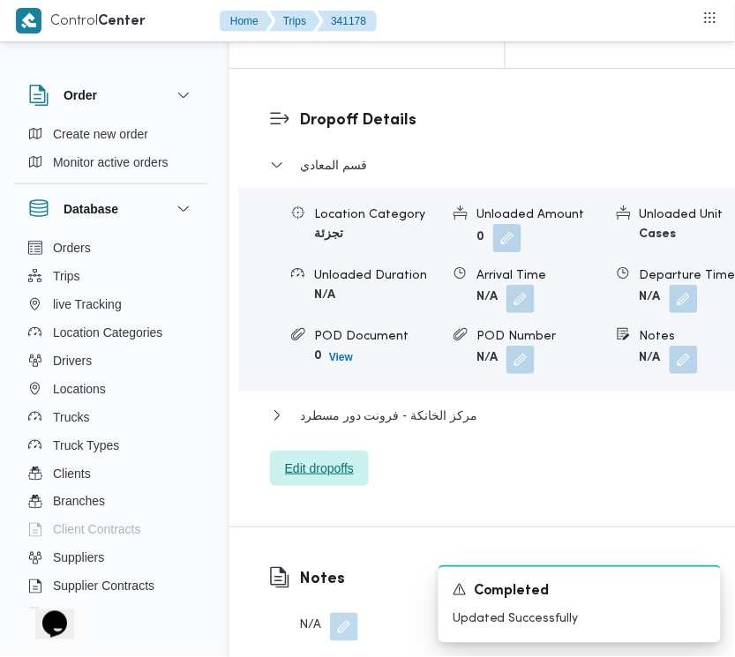
click at [293, 486] on span "Edit dropoffs" at bounding box center [319, 468] width 99 height 35
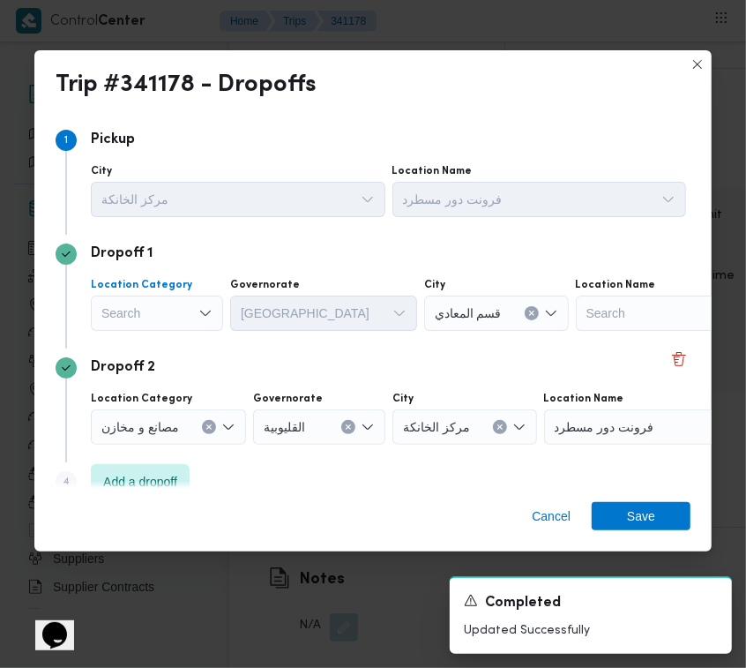
click at [93, 325] on div "Search" at bounding box center [157, 312] width 132 height 35
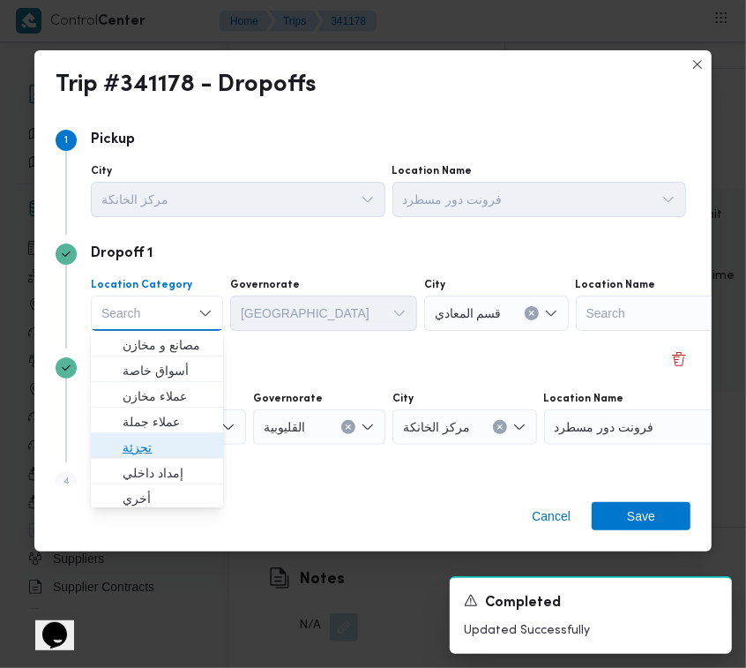
click at [125, 446] on span "تجزئة" at bounding box center [168, 447] width 90 height 21
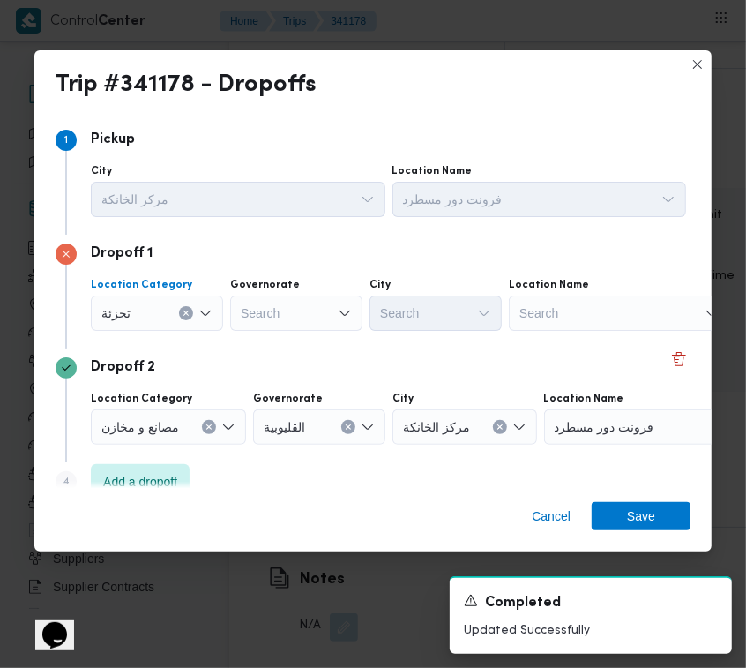
click at [301, 304] on div "Search" at bounding box center [296, 312] width 132 height 35
drag, startPoint x: 280, startPoint y: 310, endPoint x: 298, endPoint y: 357, distance: 50.3
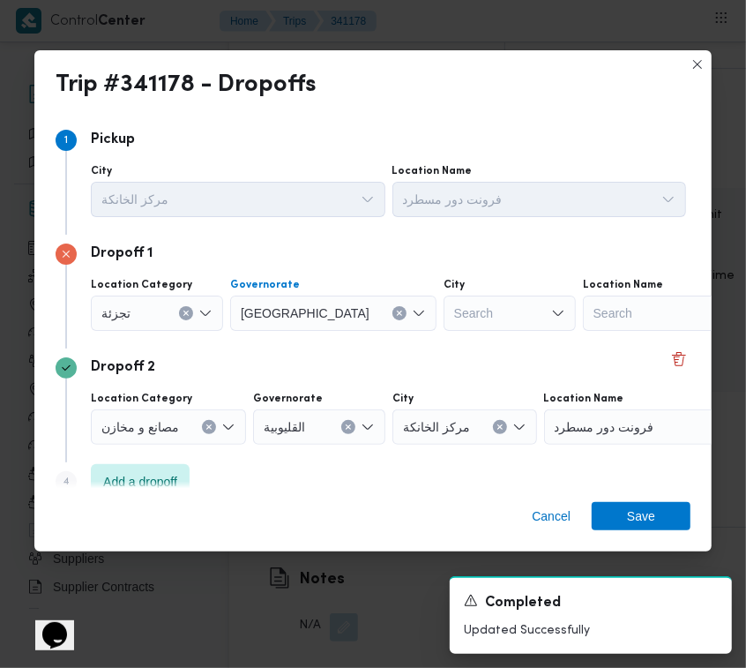
drag, startPoint x: 444, startPoint y: 340, endPoint x: 425, endPoint y: 323, distance: 25.0
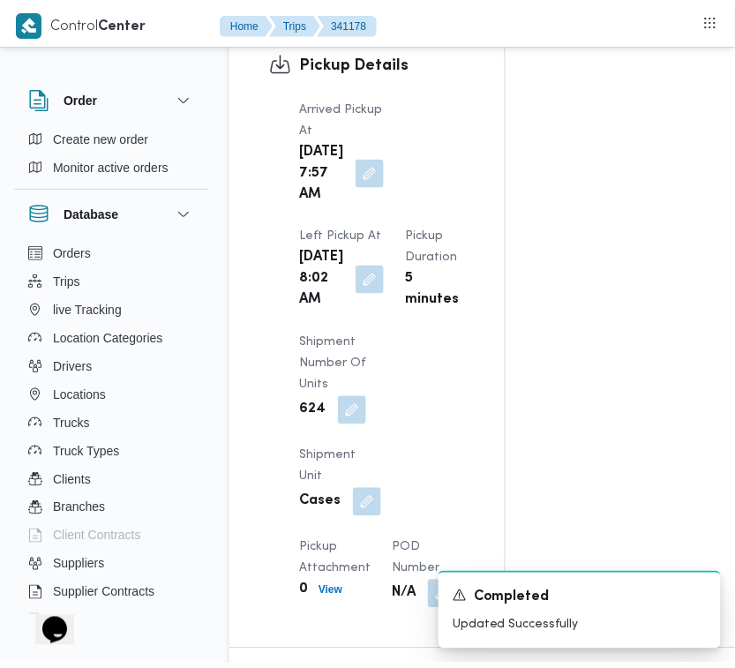
scroll to position [0, 0]
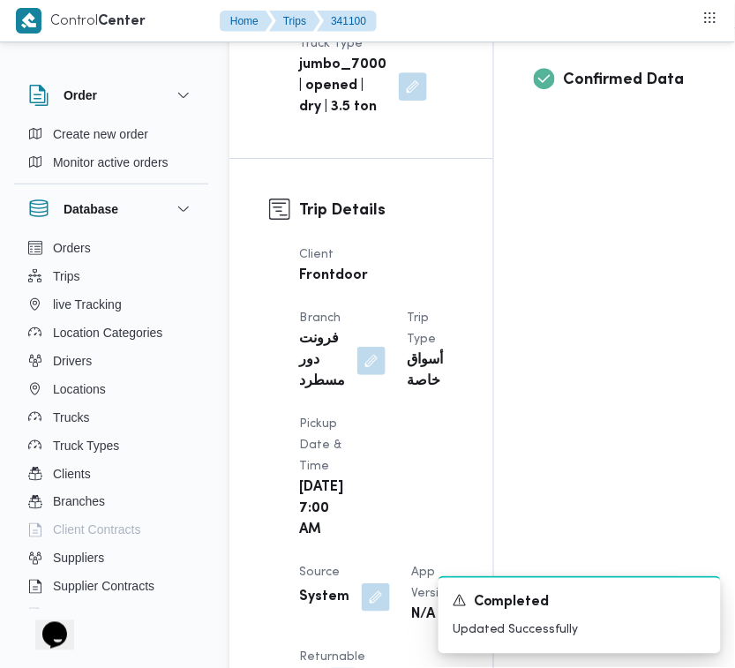
scroll to position [1168, 0]
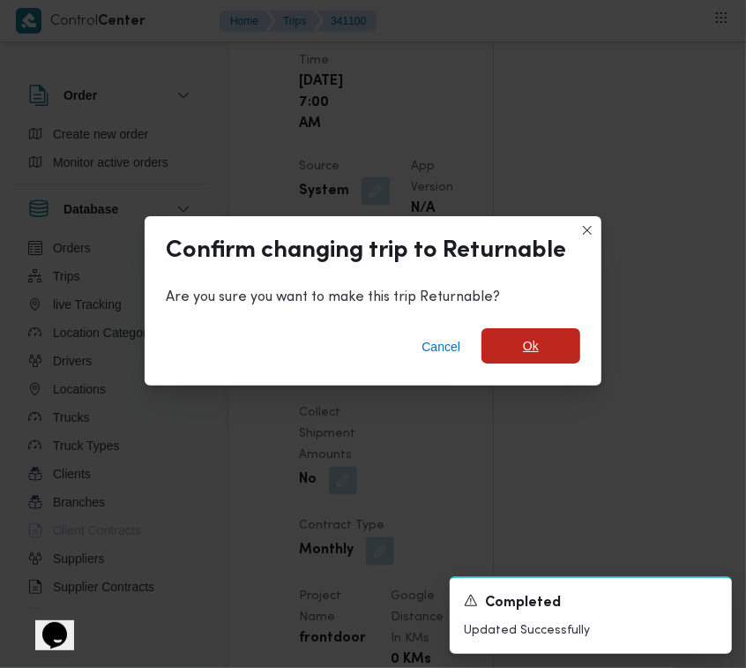
drag, startPoint x: 508, startPoint y: 345, endPoint x: 552, endPoint y: 377, distance: 54.3
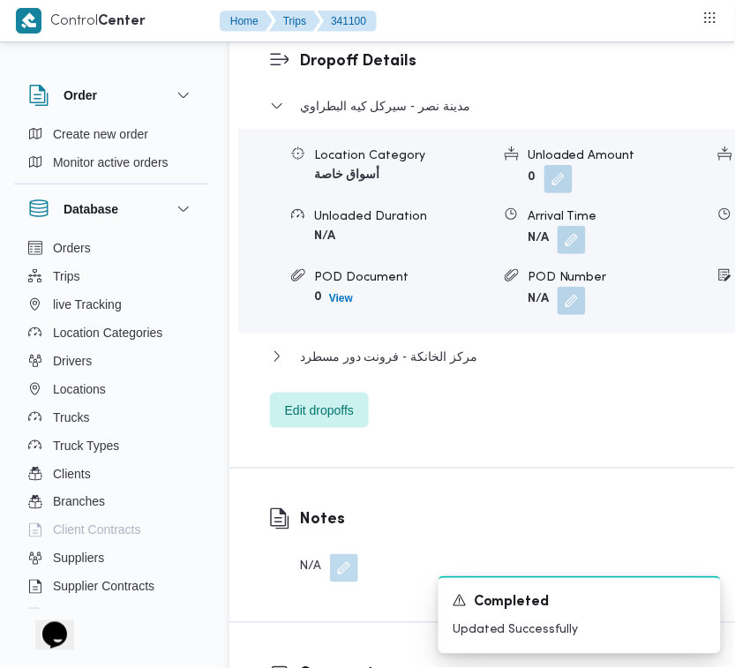
scroll to position [3505, 0]
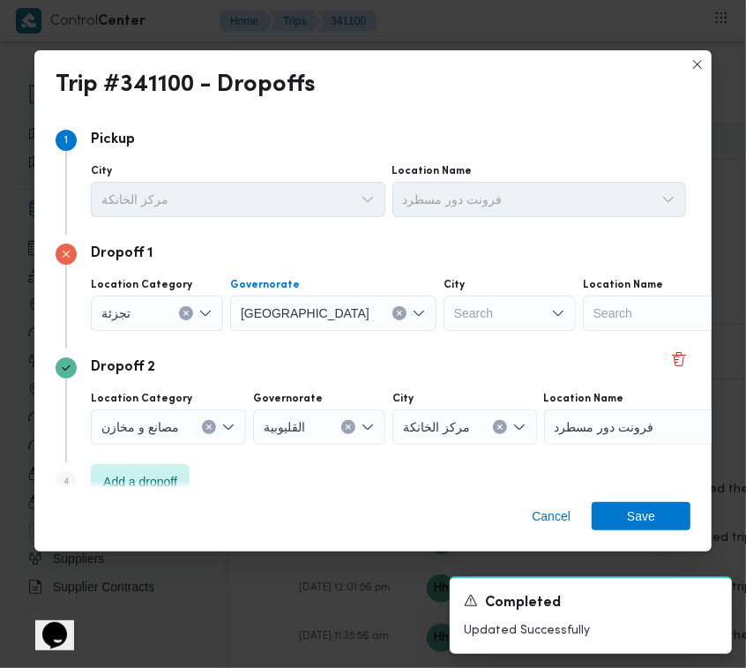
drag, startPoint x: 451, startPoint y: 284, endPoint x: 437, endPoint y: 313, distance: 32.3
drag, startPoint x: 639, startPoint y: 504, endPoint x: 518, endPoint y: 508, distance: 121.8
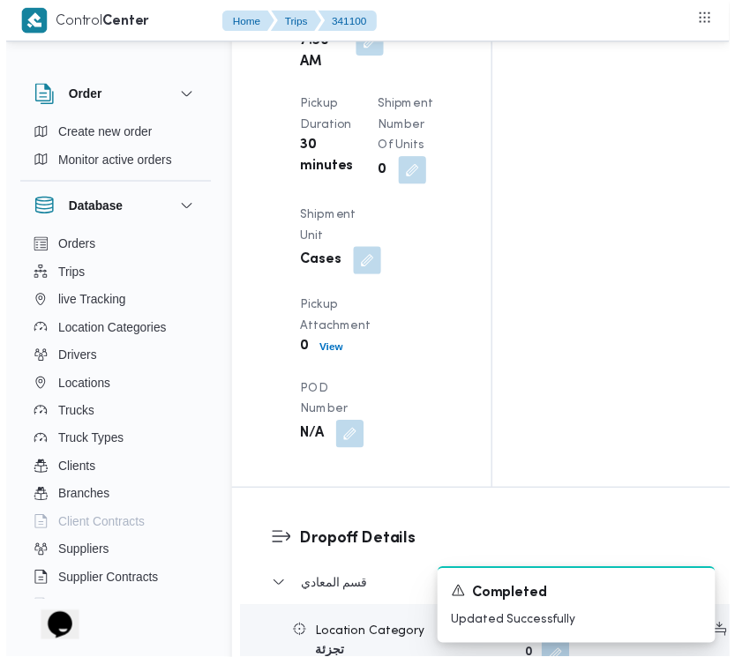
scroll to position [0, 0]
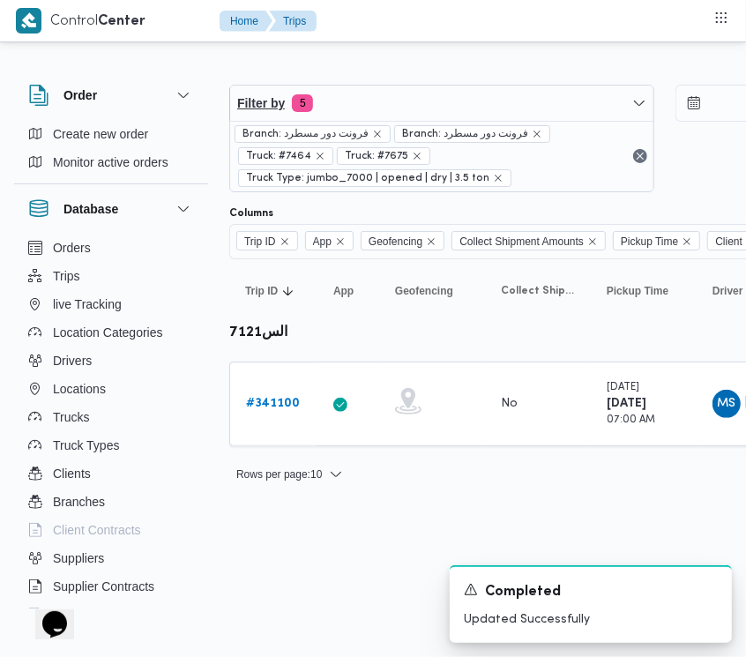
drag, startPoint x: 454, startPoint y: 135, endPoint x: 454, endPoint y: 108, distance: 26.5
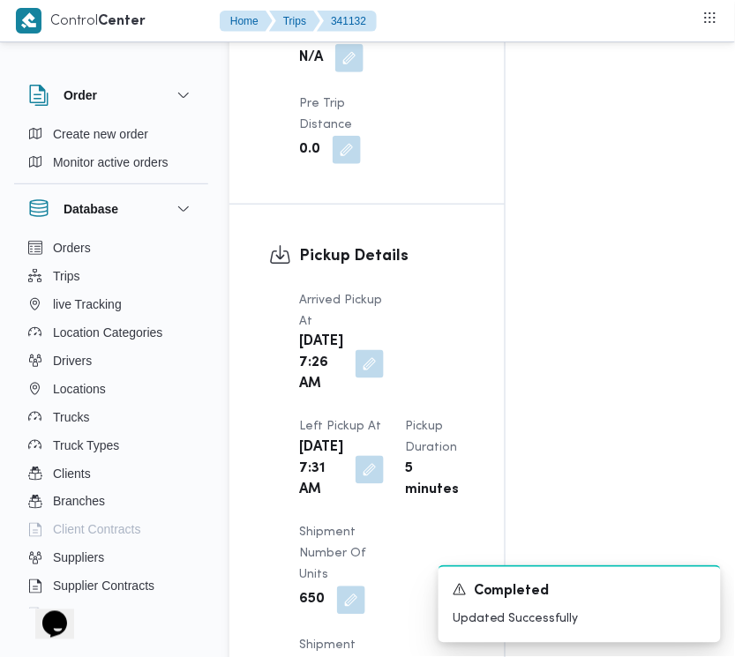
scroll to position [2681, 0]
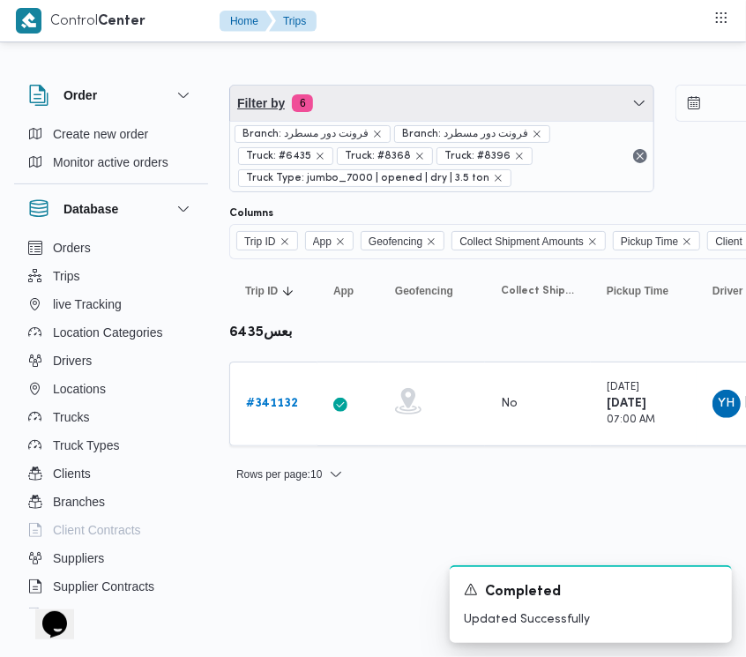
drag, startPoint x: 381, startPoint y: 111, endPoint x: 382, endPoint y: 121, distance: 9.7
click at [381, 111] on span "Filter by 6" at bounding box center [441, 103] width 423 height 35
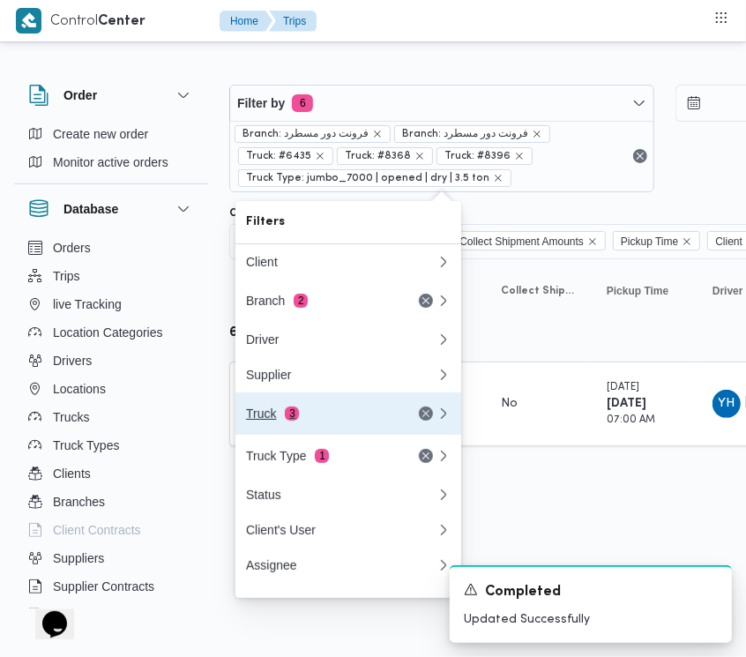
click at [332, 399] on button "Truck 3" at bounding box center [348, 413] width 226 height 42
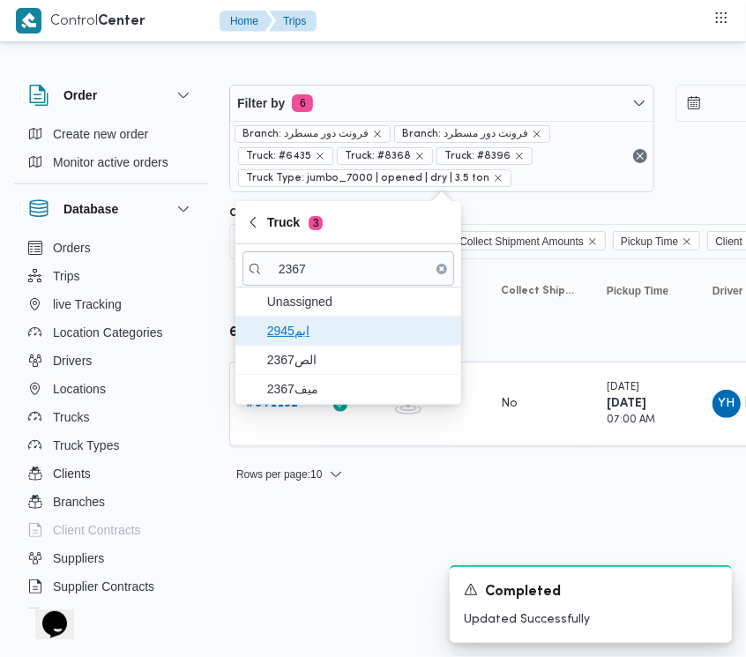
click at [325, 341] on span "ابم2945" at bounding box center [358, 330] width 183 height 21
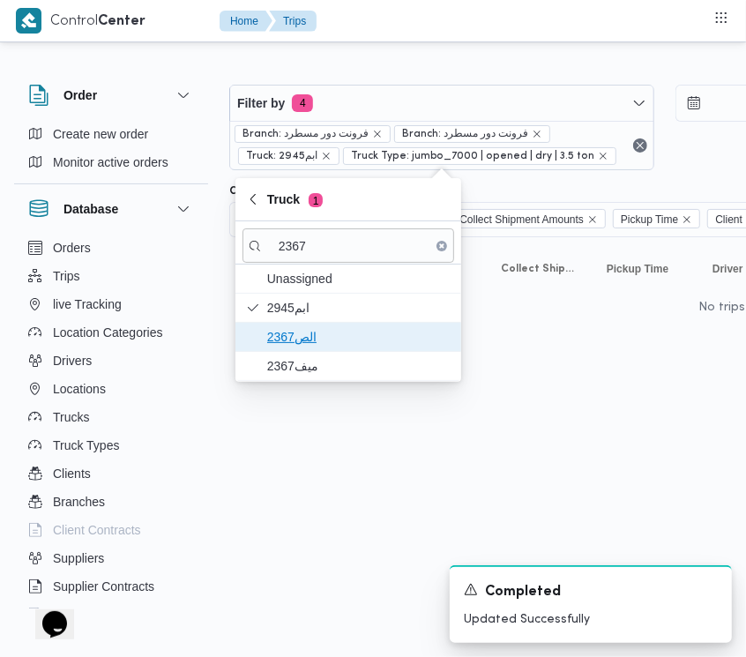
click at [314, 351] on span "الص2367" at bounding box center [349, 337] width 212 height 28
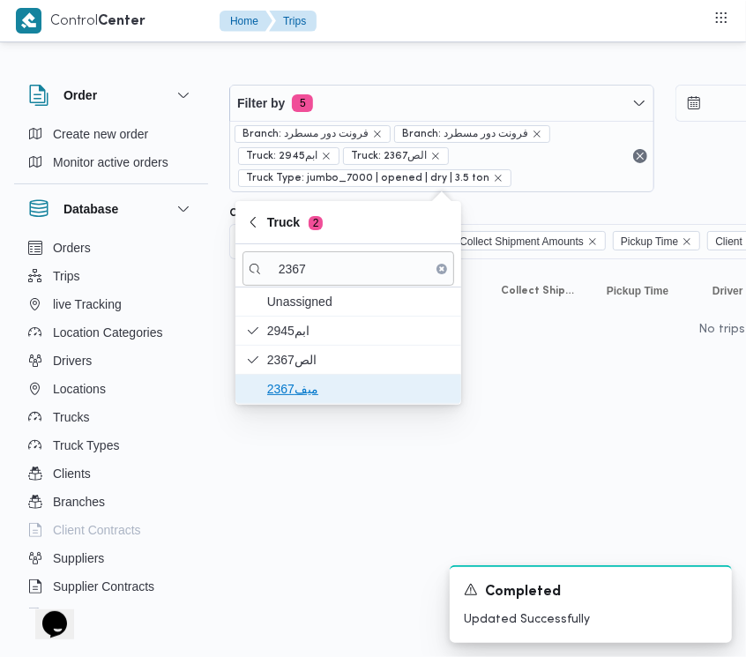
click at [292, 394] on span "ميف2367" at bounding box center [358, 388] width 183 height 21
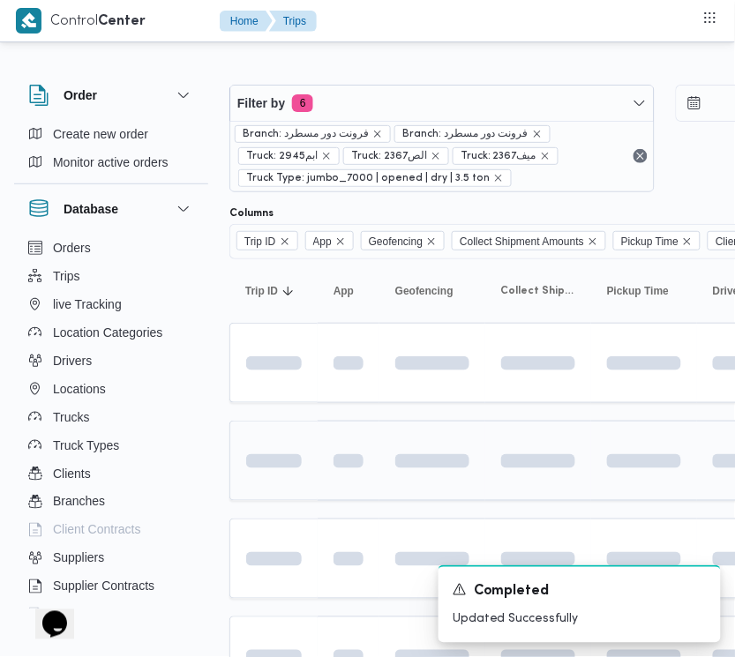
click at [265, 482] on td at bounding box center [273, 461] width 88 height 80
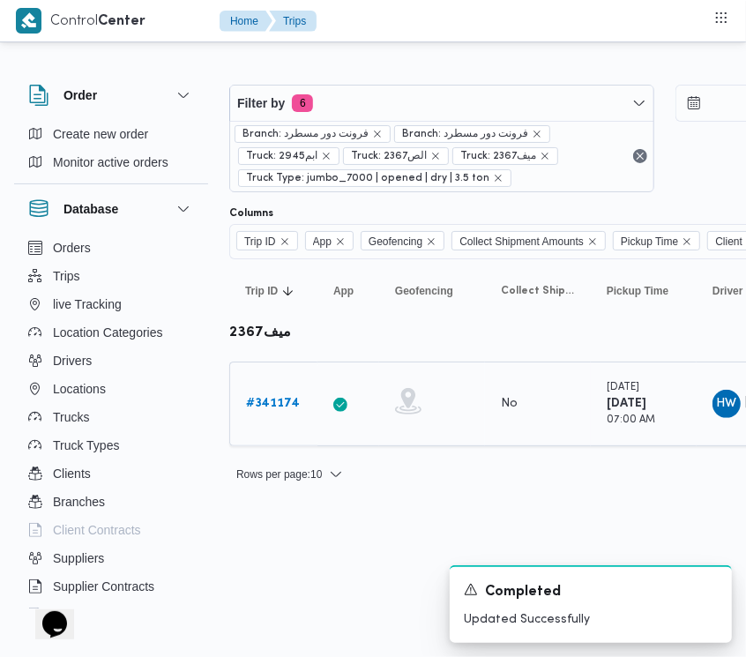
drag, startPoint x: 272, startPoint y: 386, endPoint x: 273, endPoint y: 395, distance: 9.0
click at [272, 389] on div "# 341174" at bounding box center [274, 403] width 70 height 35
click at [273, 399] on b "# 341174" at bounding box center [273, 403] width 54 height 11
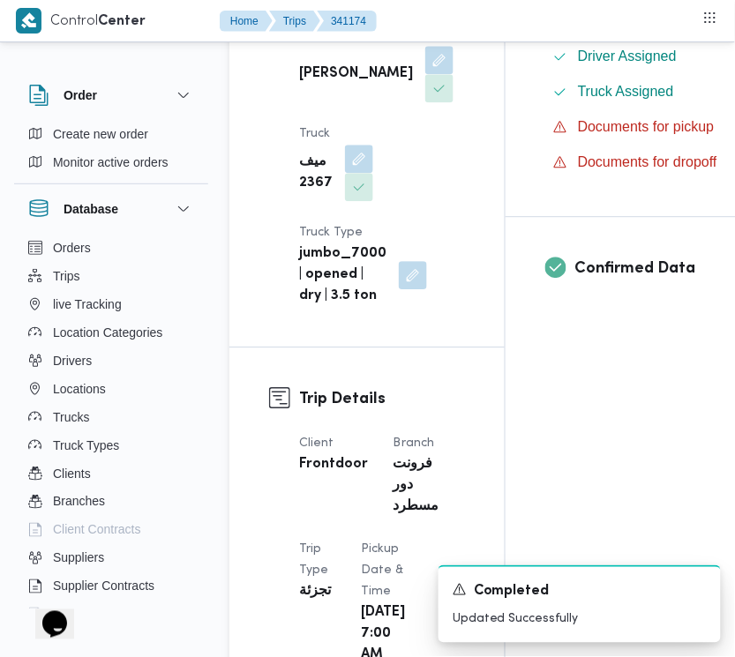
scroll to position [1148, 0]
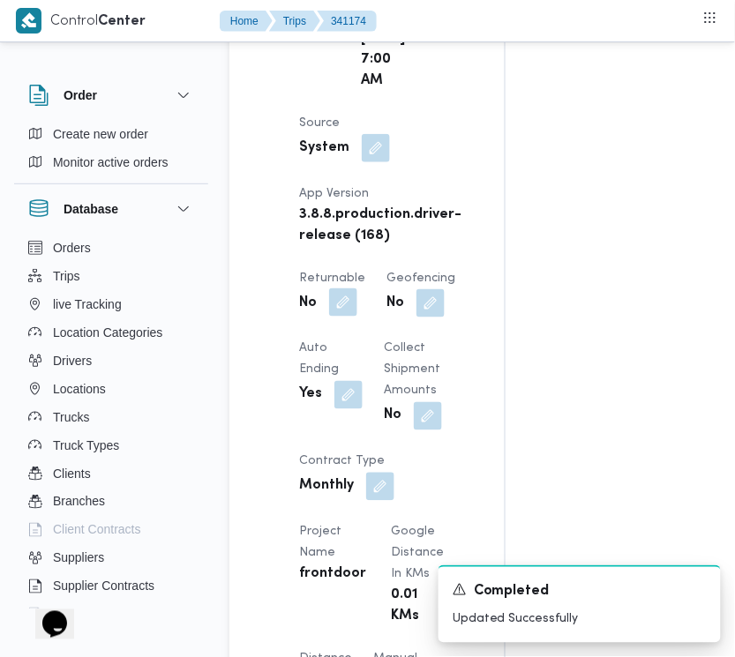
click at [355, 317] on button "button" at bounding box center [343, 302] width 28 height 28
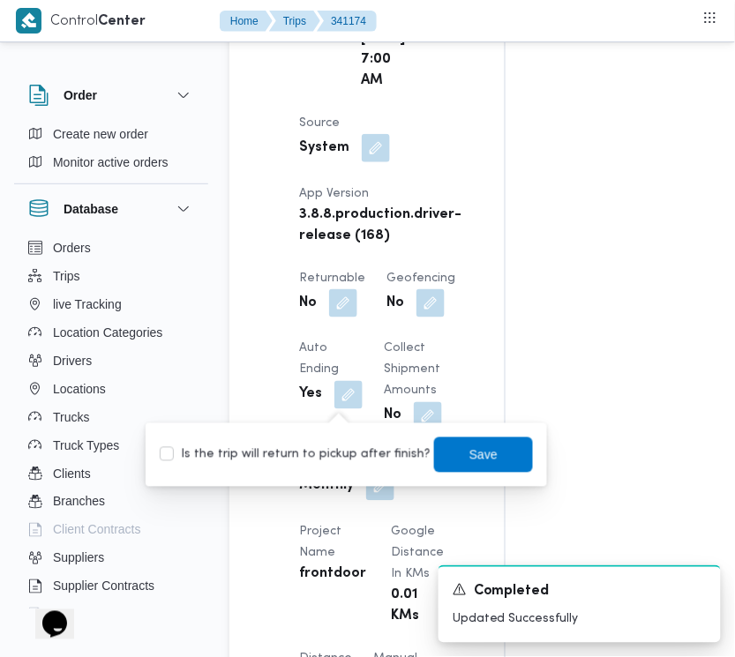
click at [355, 438] on div "Is the trip will return to pickup after finish? Save" at bounding box center [346, 455] width 377 height 39
click at [408, 452] on label "Is the trip will return to pickup after finish?" at bounding box center [295, 454] width 271 height 21
click at [505, 452] on span "Save" at bounding box center [483, 454] width 99 height 35
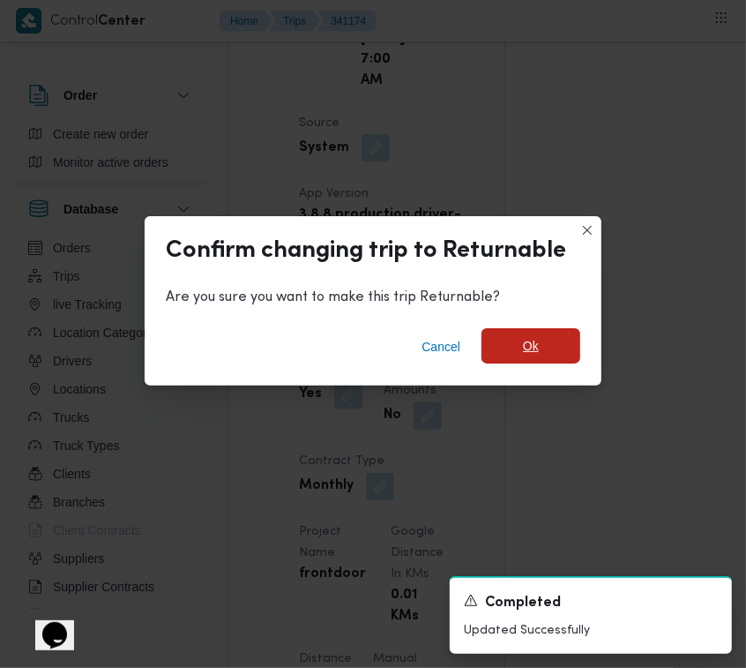
click at [539, 347] on span "Ok" at bounding box center [531, 345] width 99 height 35
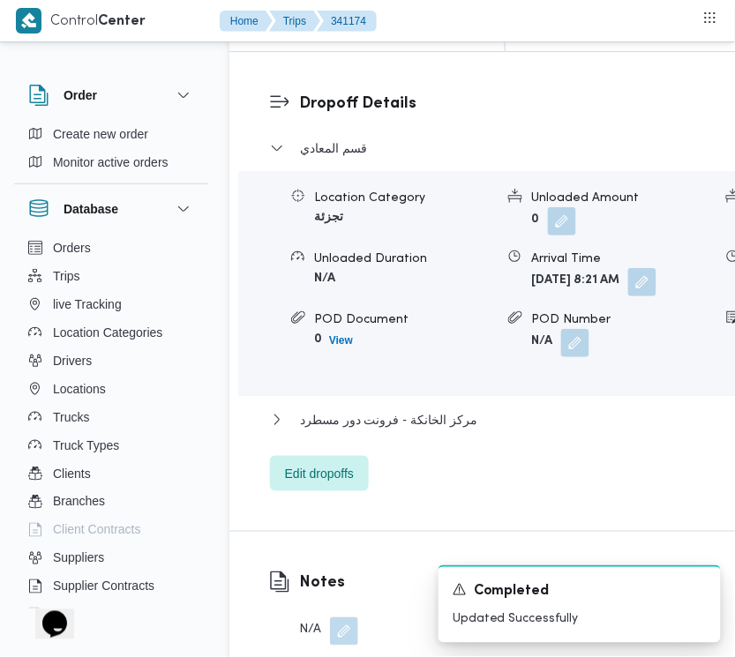
scroll to position [3445, 0]
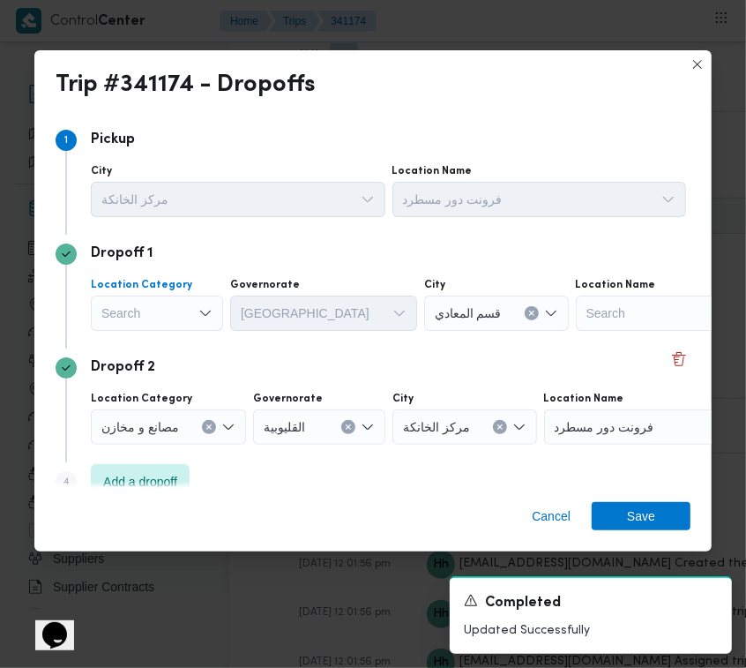
drag, startPoint x: 186, startPoint y: 305, endPoint x: 183, endPoint y: 323, distance: 17.8
click at [185, 307] on div "Search" at bounding box center [157, 312] width 132 height 35
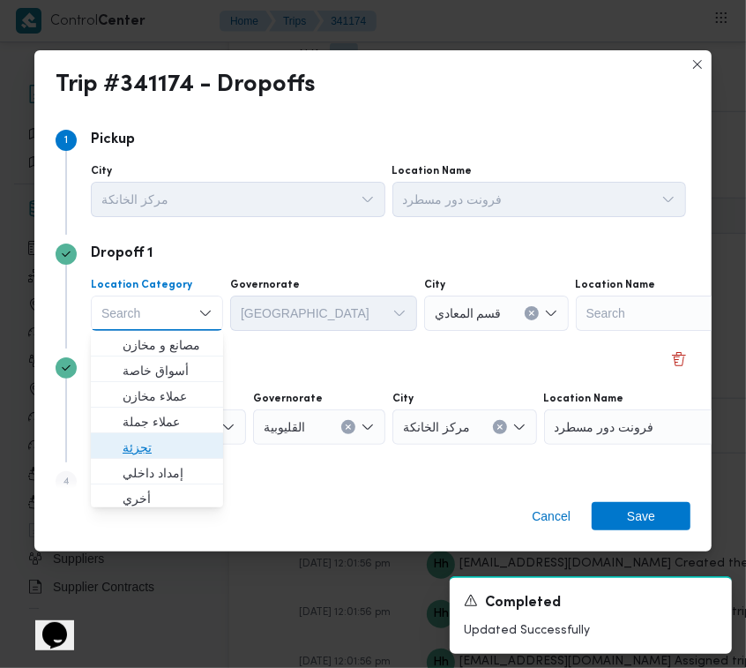
click at [178, 446] on span "تجزئة" at bounding box center [168, 447] width 90 height 21
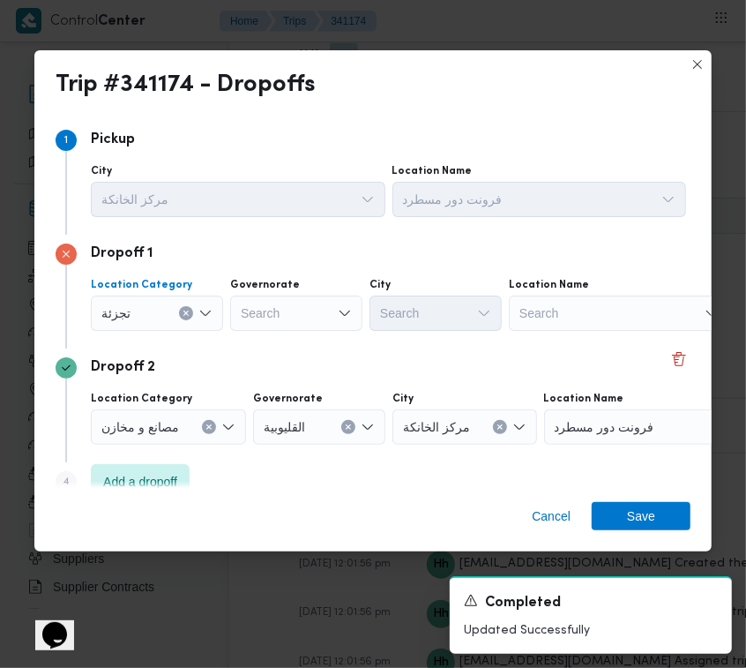
click at [304, 304] on div "Search" at bounding box center [296, 312] width 132 height 35
click at [310, 310] on div "جيزة جيزة" at bounding box center [296, 312] width 132 height 35
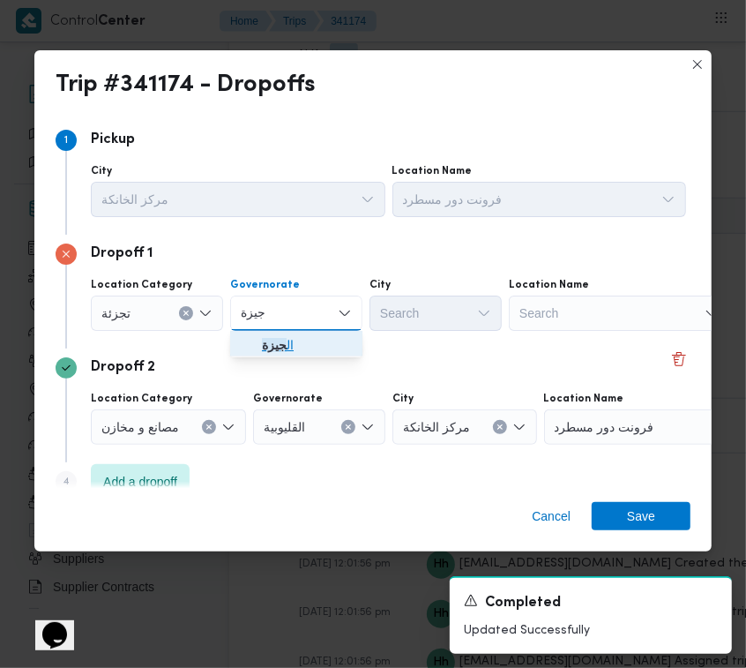
click at [306, 338] on span "ال جيزة" at bounding box center [307, 344] width 90 height 21
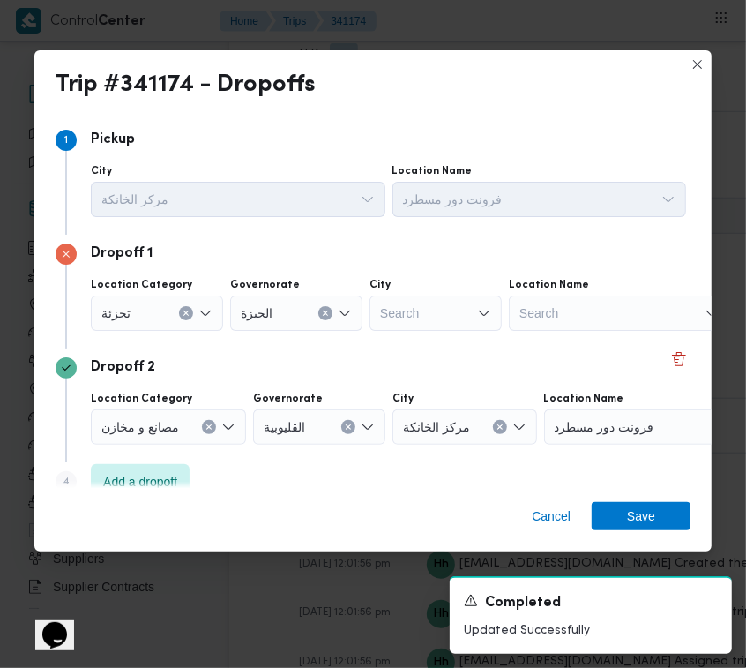
click at [430, 333] on div "Dropoff 1 Location Category تجزئة Governorate [GEOGRAPHIC_DATA] Search Location…" at bounding box center [373, 292] width 635 height 114
click at [452, 315] on div "Search" at bounding box center [436, 312] width 132 height 35
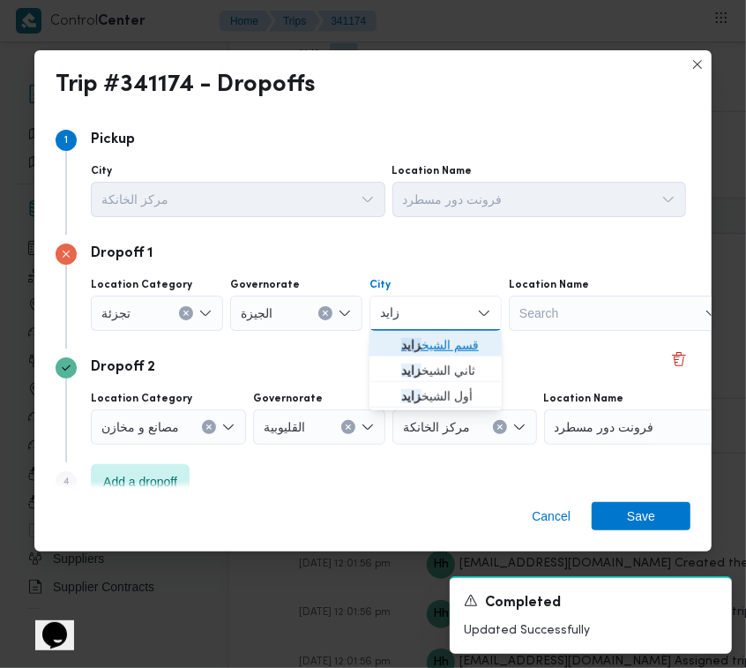
click at [398, 337] on span "قسم الشيخ زايد" at bounding box center [436, 345] width 118 height 28
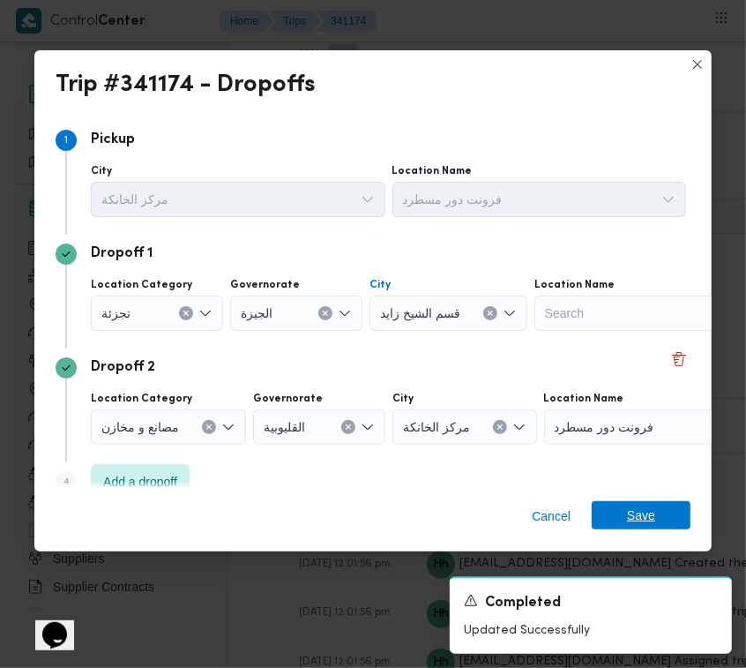
click at [617, 512] on span "Save" at bounding box center [641, 515] width 99 height 28
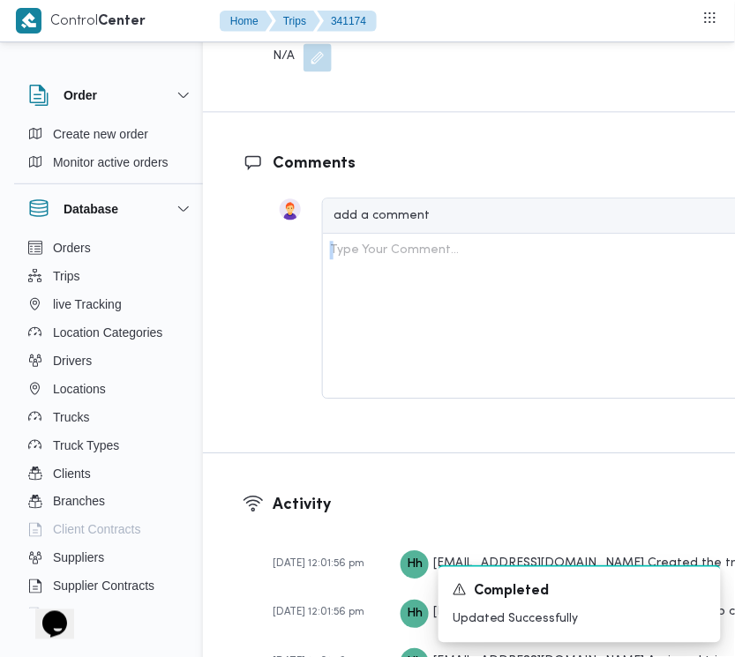
scroll to position [3445, 36]
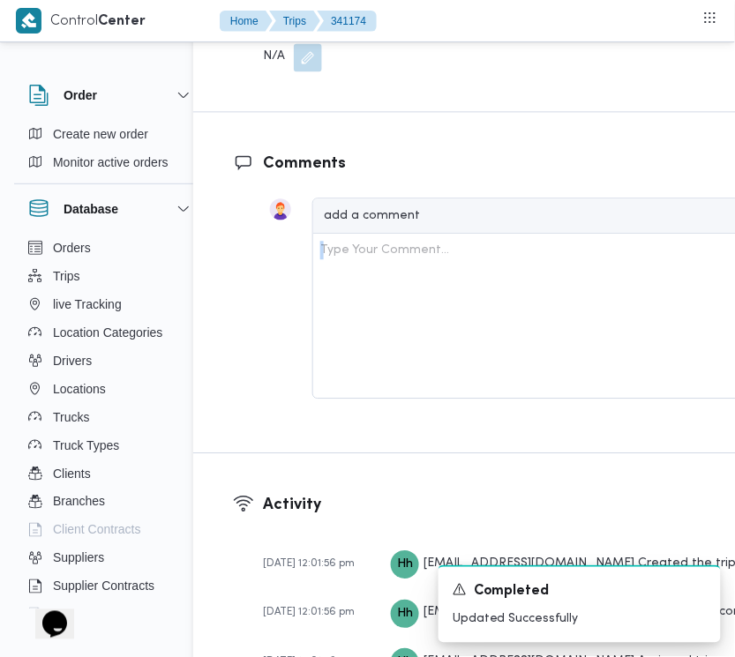
drag, startPoint x: 729, startPoint y: 438, endPoint x: 715, endPoint y: 377, distance: 63.3
click at [715, 377] on div "Comments add a comment Type Your Comment... Add comment" at bounding box center [547, 282] width 709 height 340
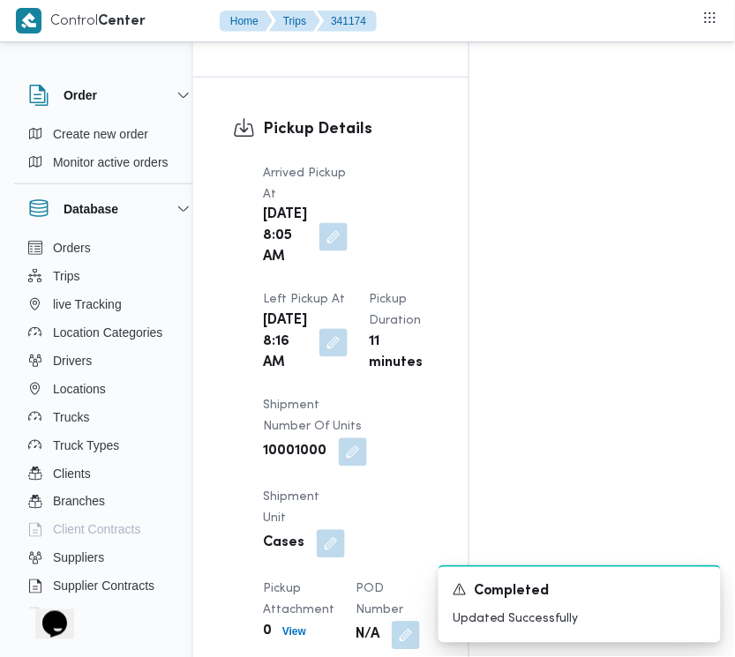
scroll to position [0, 36]
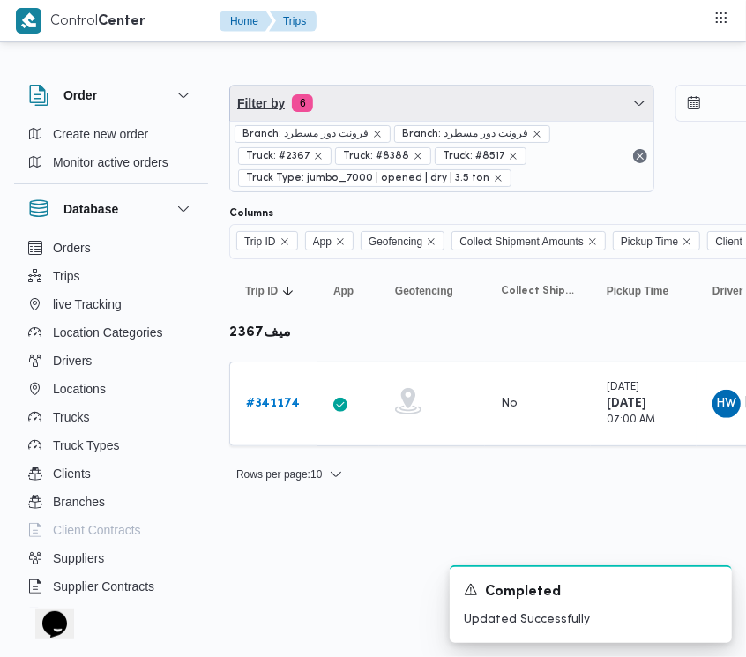
drag, startPoint x: 446, startPoint y: 99, endPoint x: 433, endPoint y: 174, distance: 76.1
click at [446, 99] on span "Filter by 6" at bounding box center [441, 103] width 423 height 35
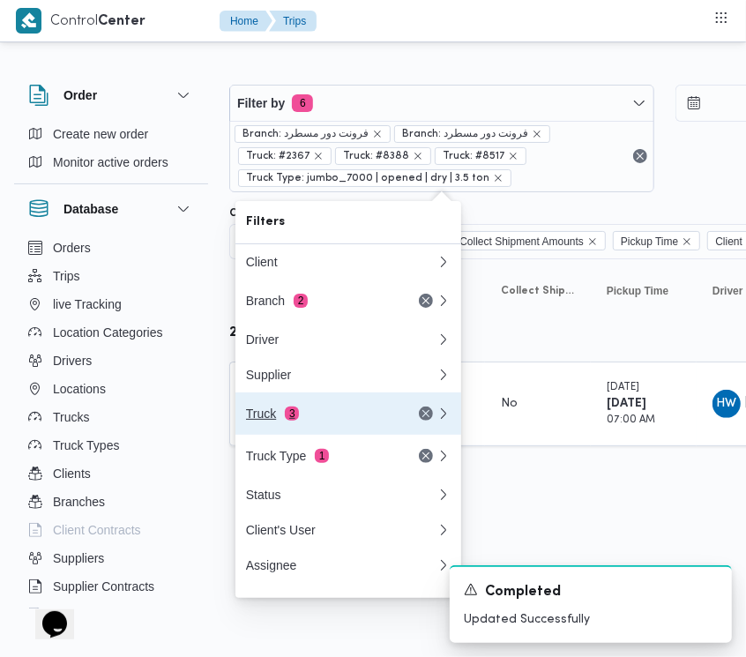
click at [310, 402] on button "Truck 3" at bounding box center [348, 413] width 226 height 42
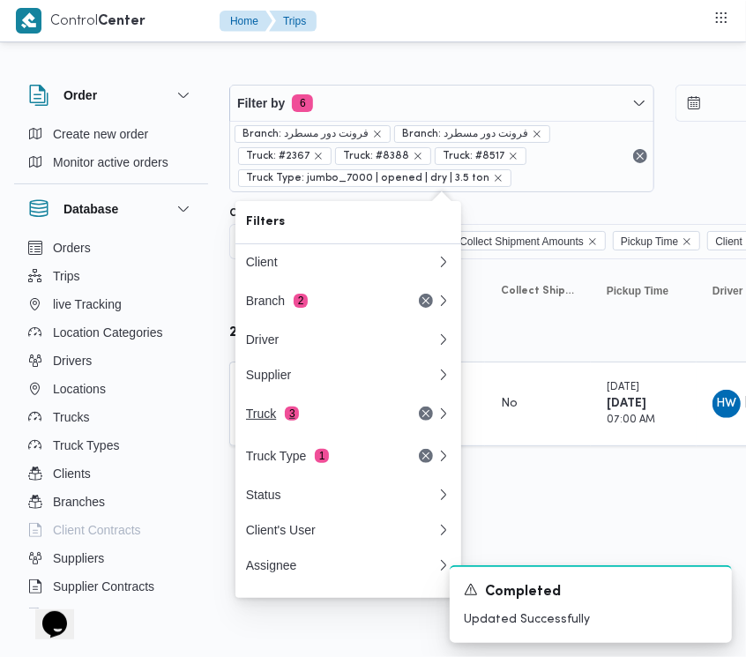
click at [310, 402] on div "Filters Client Branch 2 Driver Supplier Truck 3 Truck Type 1 Status Client's Us…" at bounding box center [348, 399] width 226 height 397
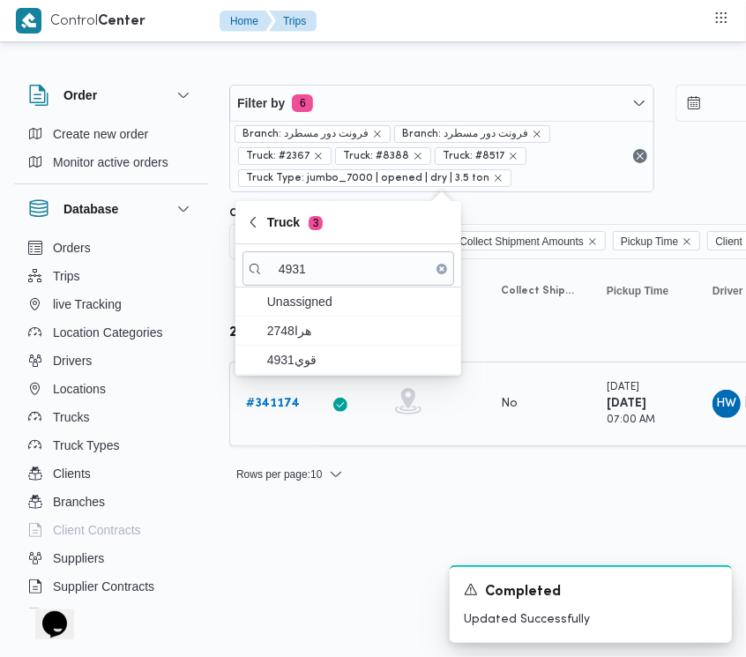
click at [401, 388] on div at bounding box center [432, 404] width 88 height 46
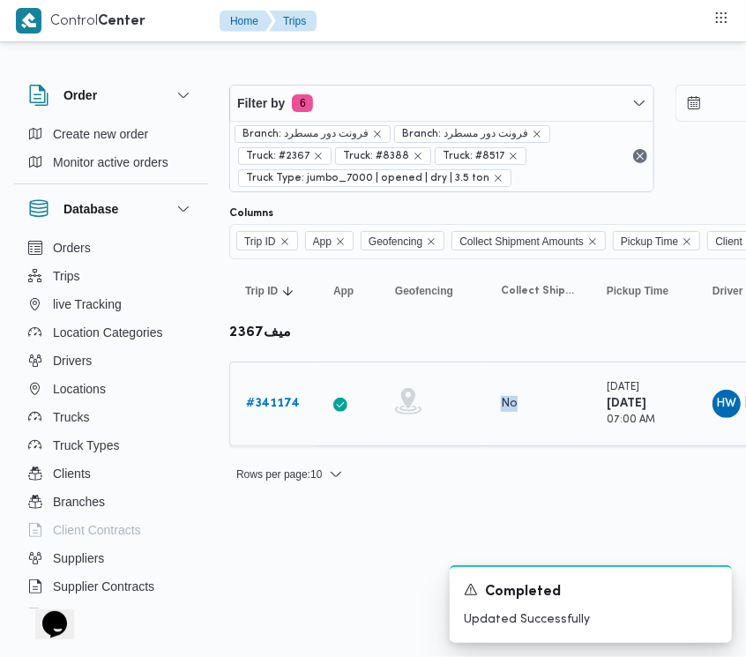
click at [401, 388] on div at bounding box center [432, 404] width 88 height 46
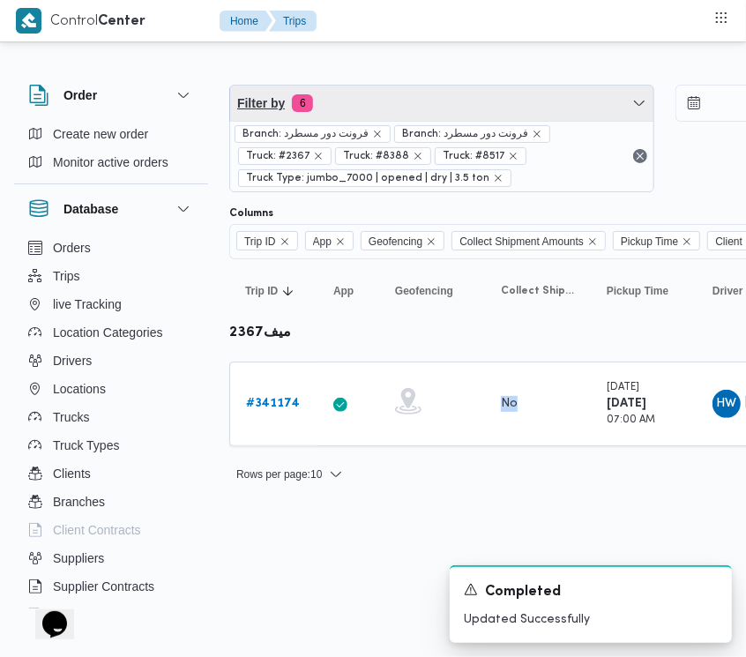
click at [366, 93] on span "Filter by 6" at bounding box center [441, 103] width 423 height 35
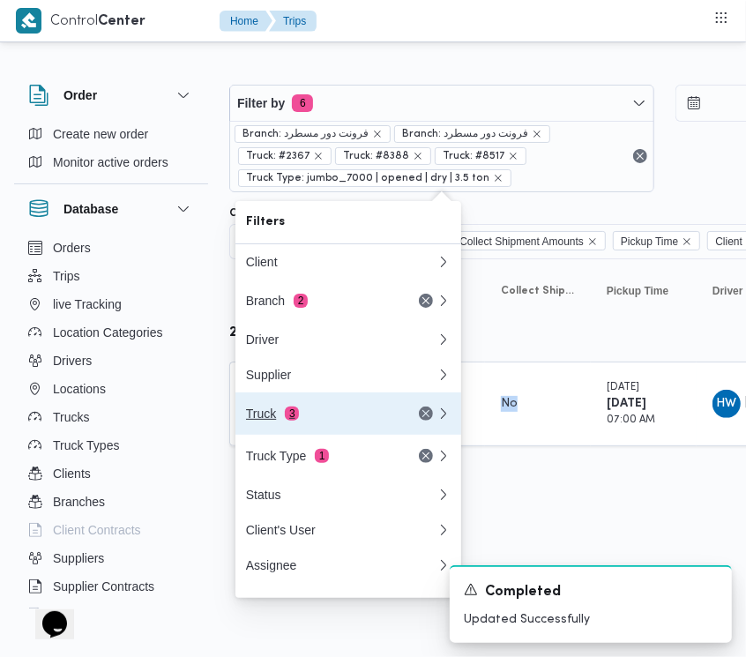
click at [314, 419] on div "Truck 3" at bounding box center [320, 414] width 148 height 14
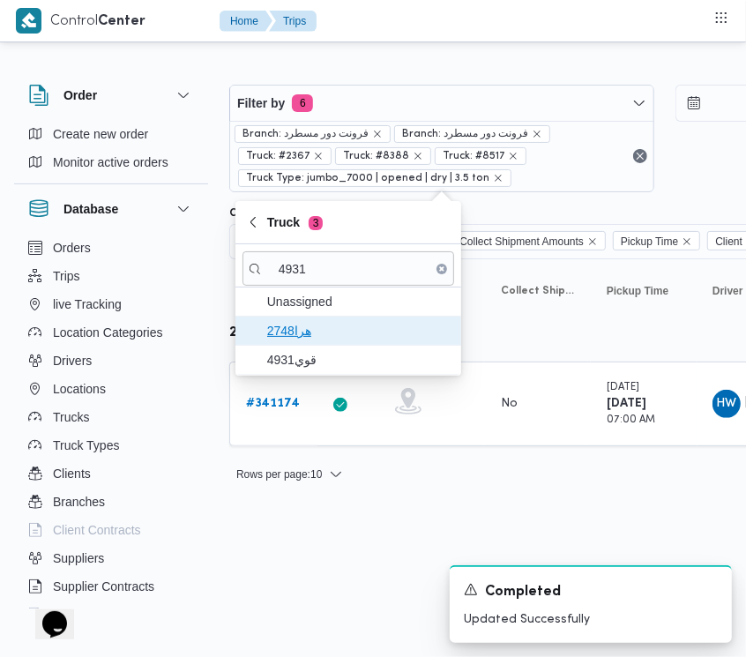
click at [327, 318] on span "هرا2748" at bounding box center [349, 331] width 212 height 28
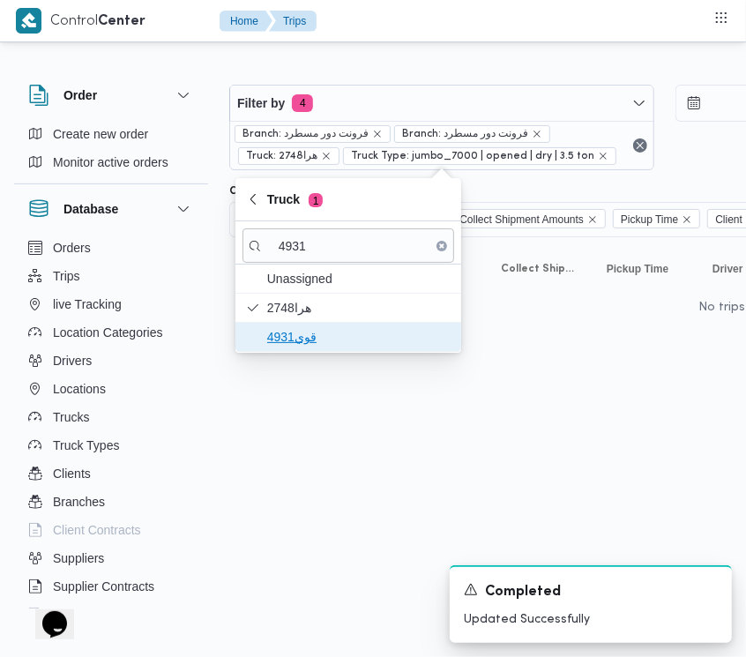
click at [320, 341] on span "قوي4931" at bounding box center [358, 336] width 183 height 21
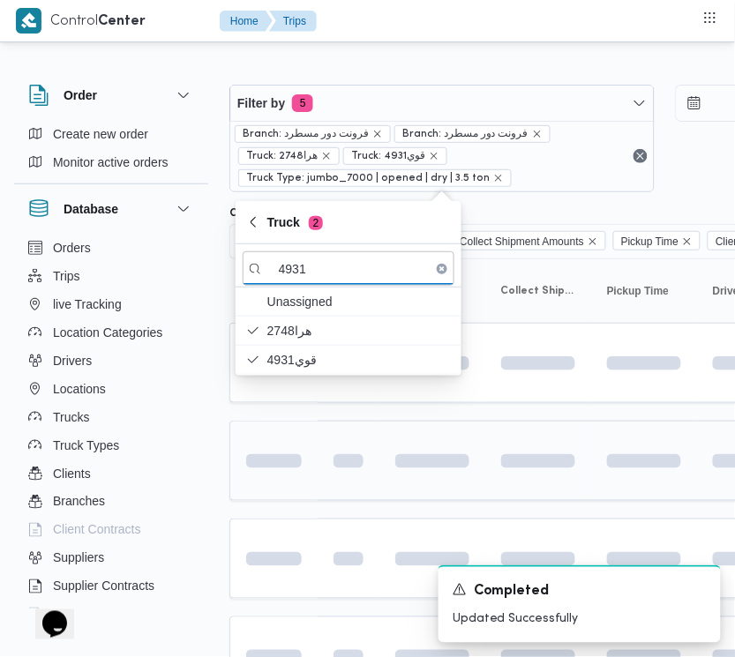
click at [318, 446] on td at bounding box center [348, 461] width 62 height 80
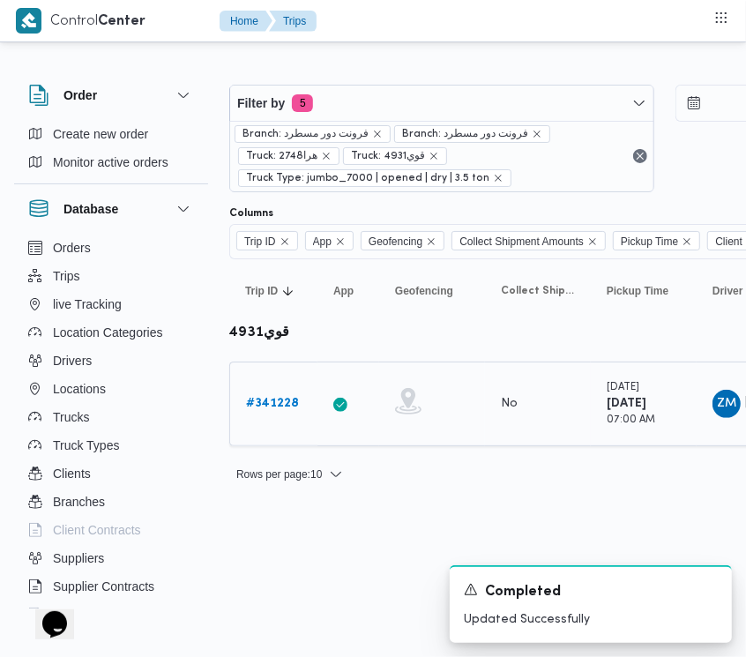
click at [287, 394] on link "# 341228" at bounding box center [272, 403] width 53 height 21
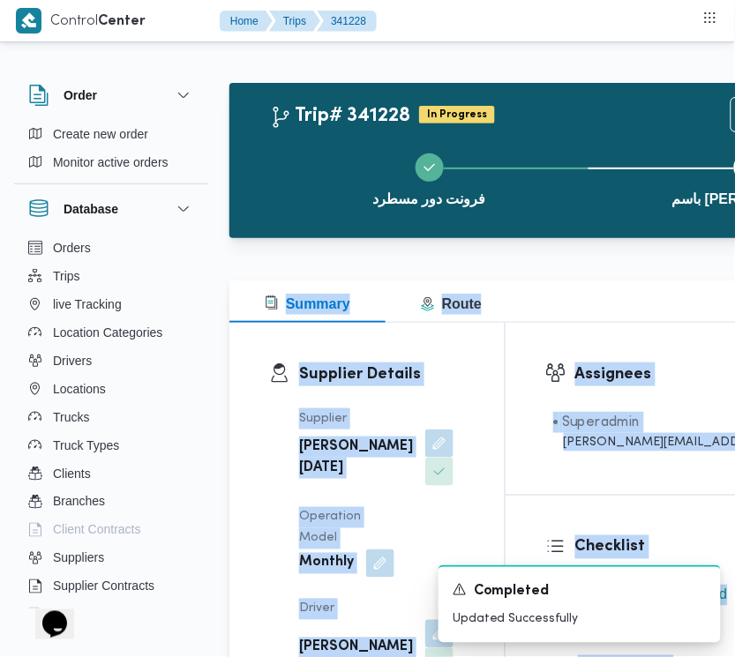
scroll to position [1148, 0]
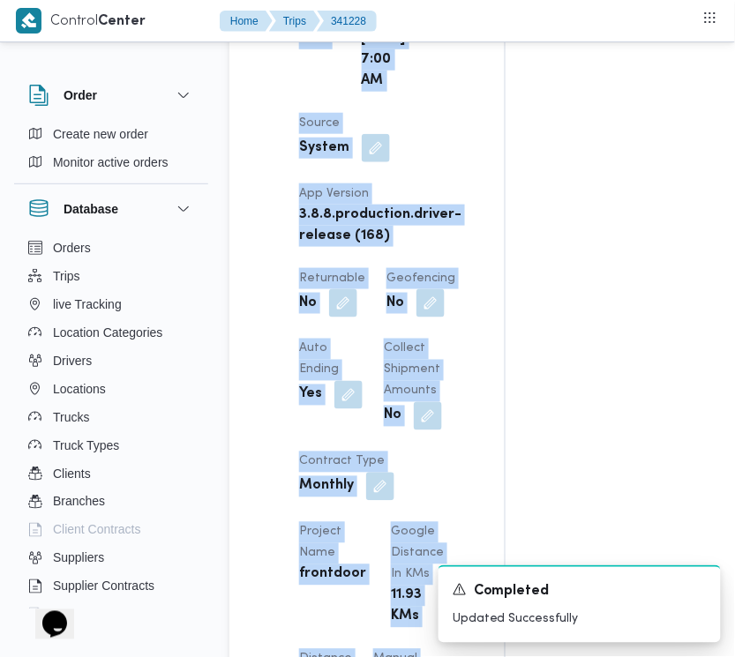
click at [534, 283] on div "Assignees • Superadmin [EMAIL_ADDRESS][PERSON_NAME][DOMAIN_NAME] Checklist Drop…" at bounding box center [721, 439] width 433 height 2529
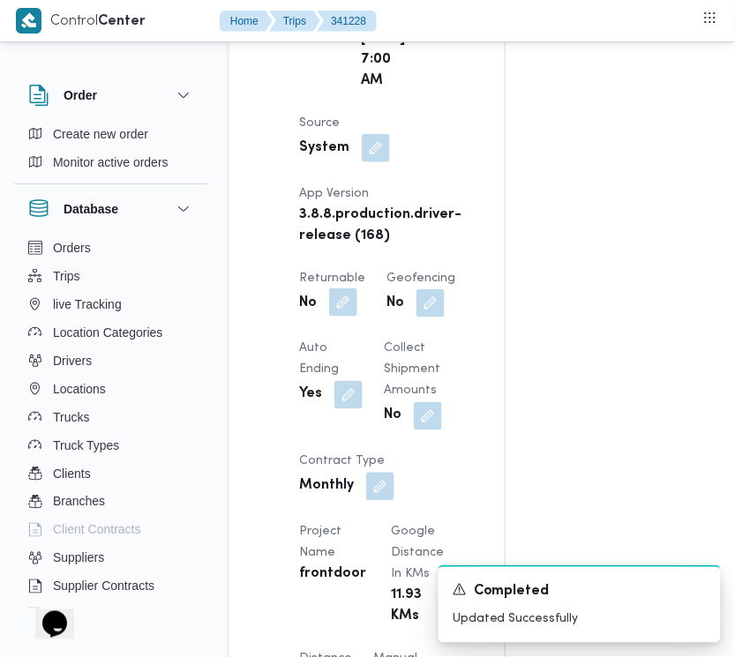
drag, startPoint x: 335, startPoint y: 342, endPoint x: 349, endPoint y: 354, distance: 18.2
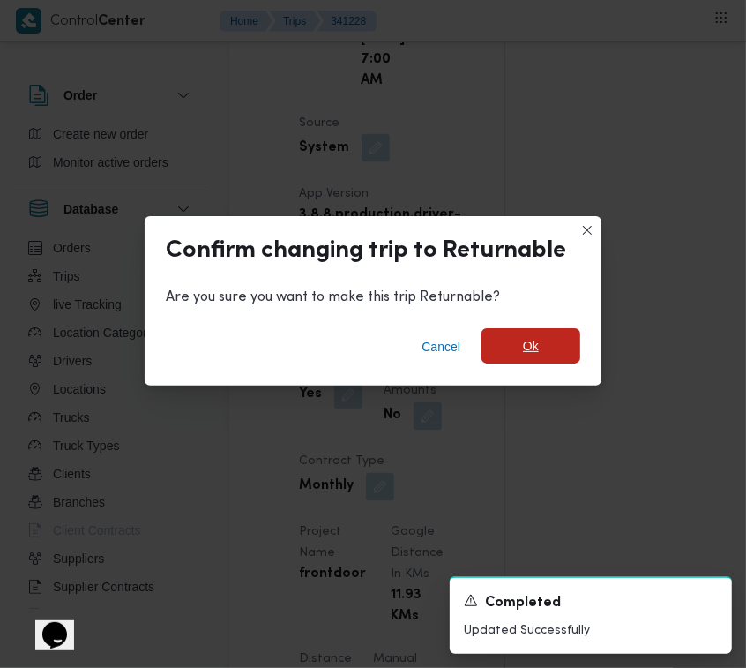
click at [504, 360] on span "Ok" at bounding box center [531, 345] width 99 height 35
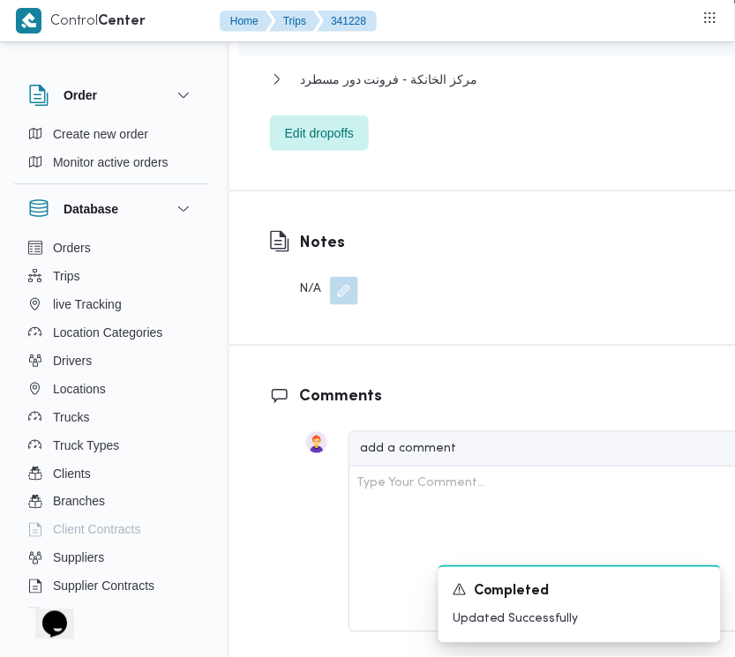
scroll to position [3111, 0]
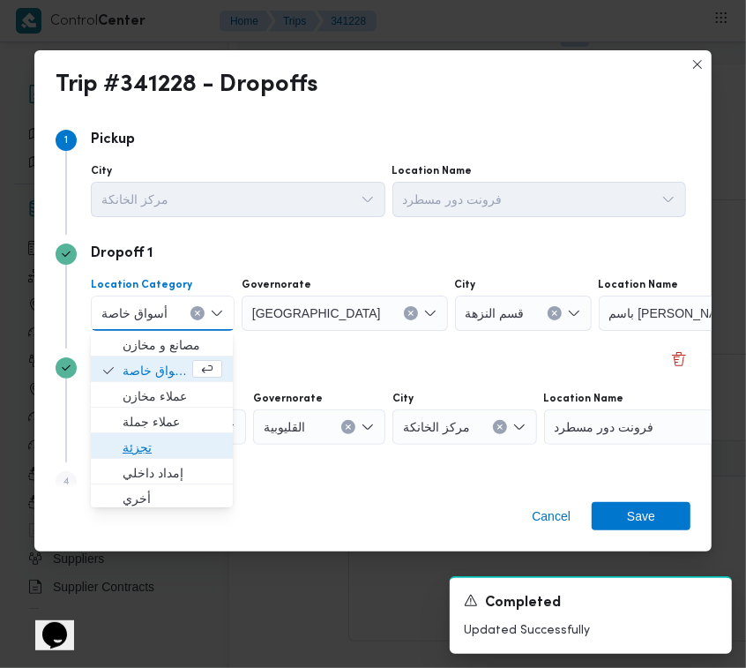
drag, startPoint x: 131, startPoint y: 439, endPoint x: 257, endPoint y: 346, distance: 157.0
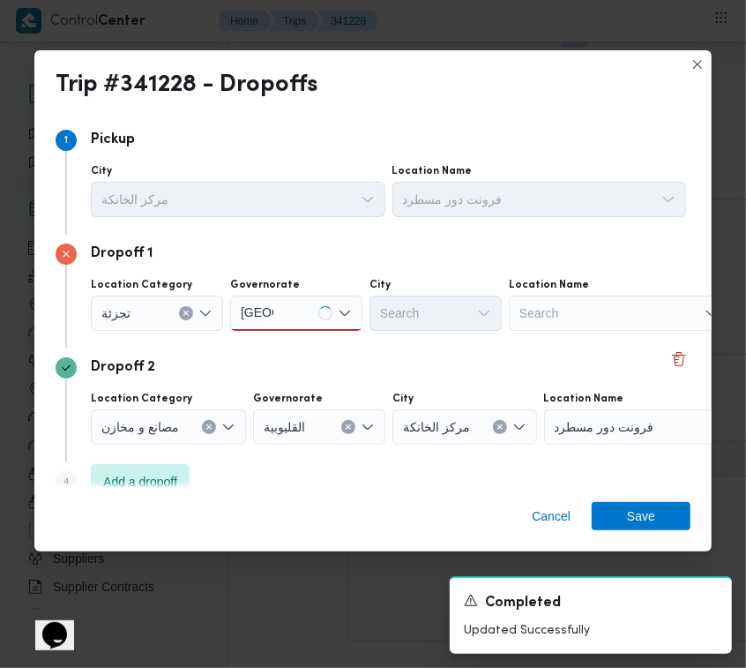
drag, startPoint x: 344, startPoint y: 327, endPoint x: 316, endPoint y: 313, distance: 31.6
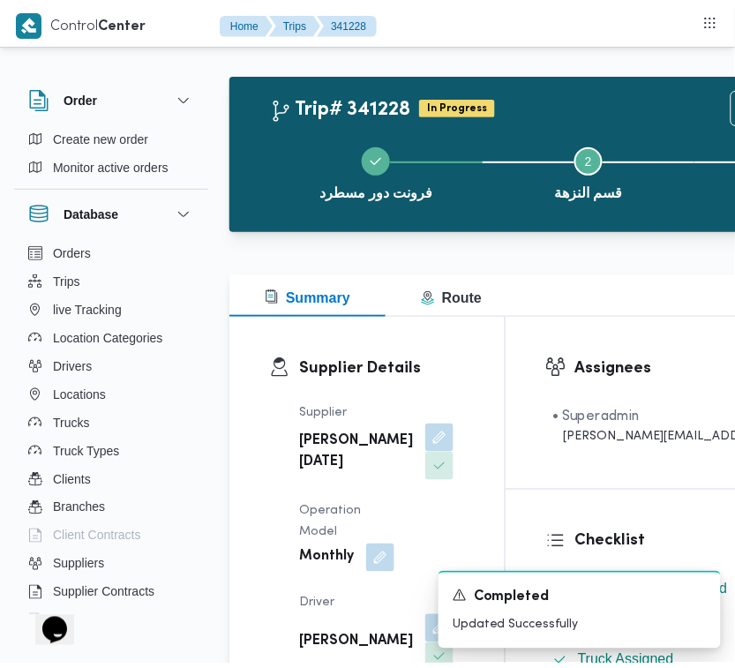
scroll to position [0, 0]
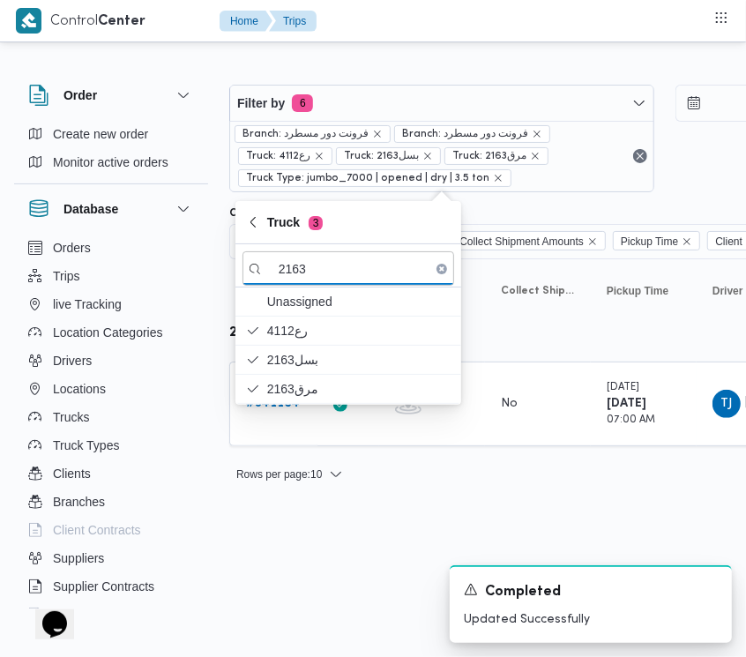
drag, startPoint x: 344, startPoint y: 454, endPoint x: 336, endPoint y: 448, distance: 10.1
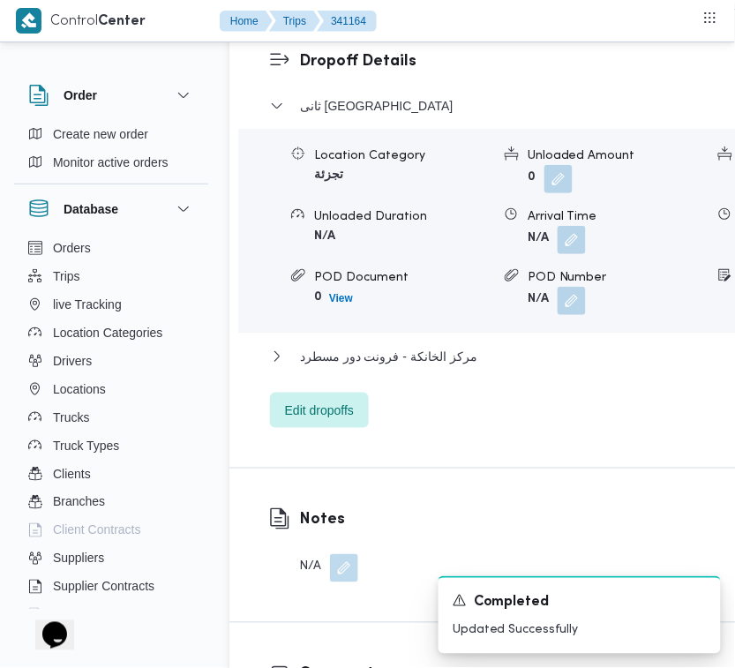
scroll to position [3505, 0]
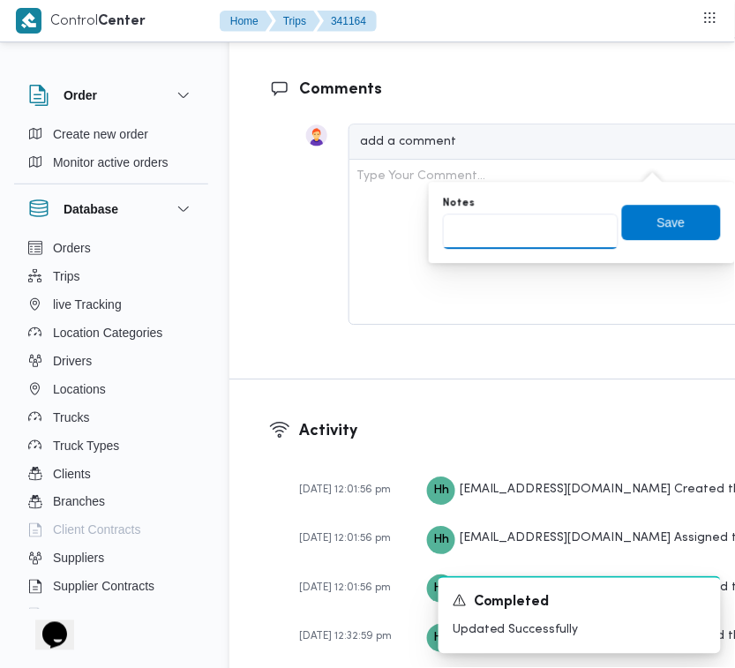
drag, startPoint x: 556, startPoint y: 212, endPoint x: 554, endPoint y: 221, distance: 10.1
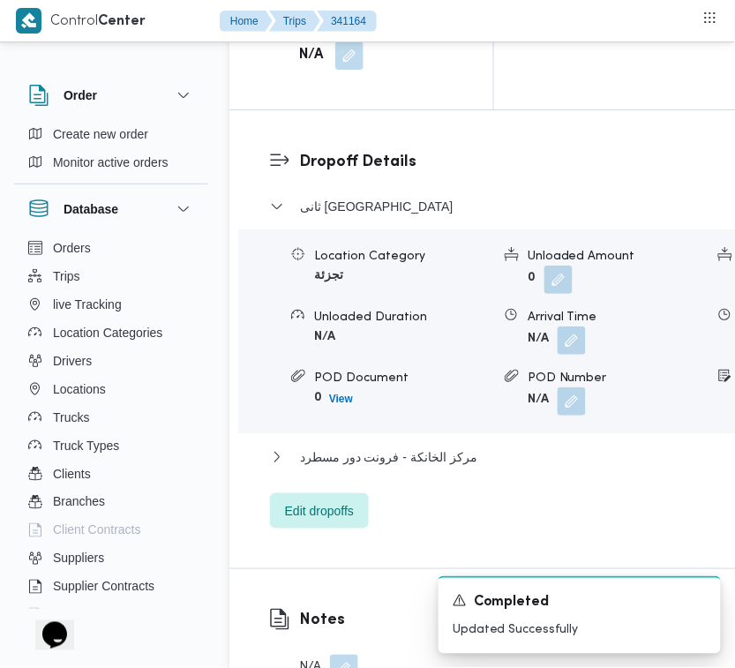
scroll to position [2748, 0]
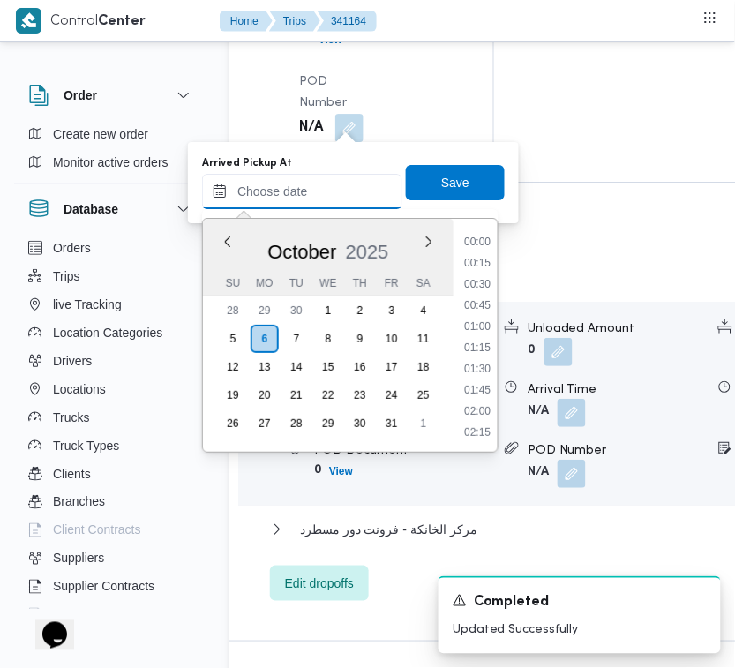
drag, startPoint x: 324, startPoint y: 187, endPoint x: 442, endPoint y: 178, distance: 118.5
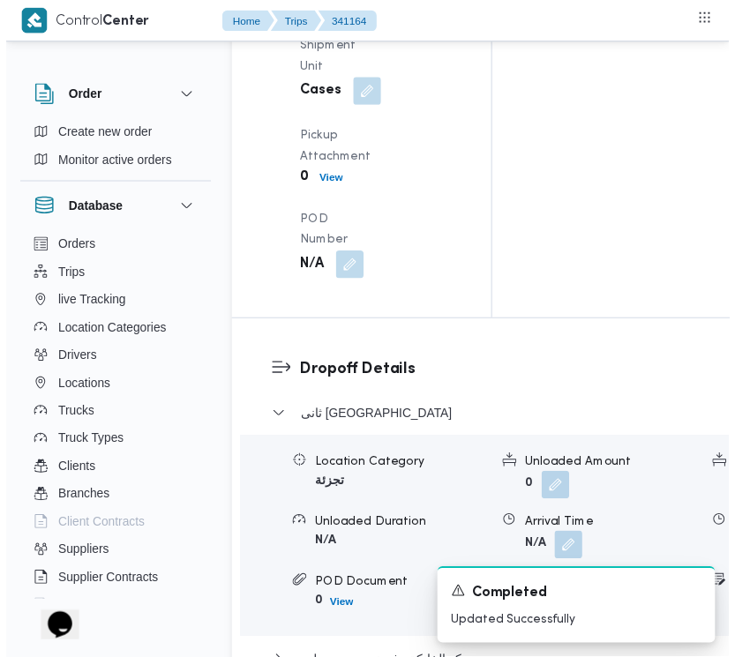
scroll to position [0, 0]
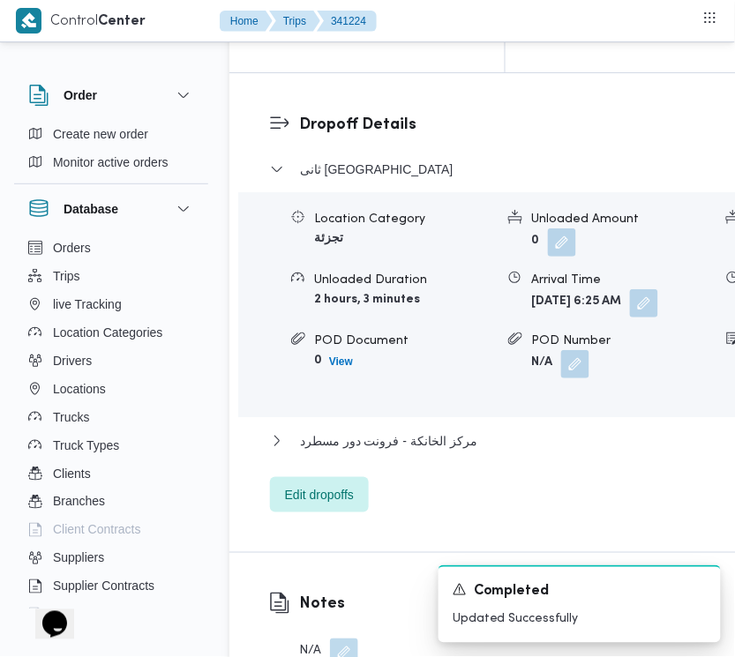
scroll to position [3445, 0]
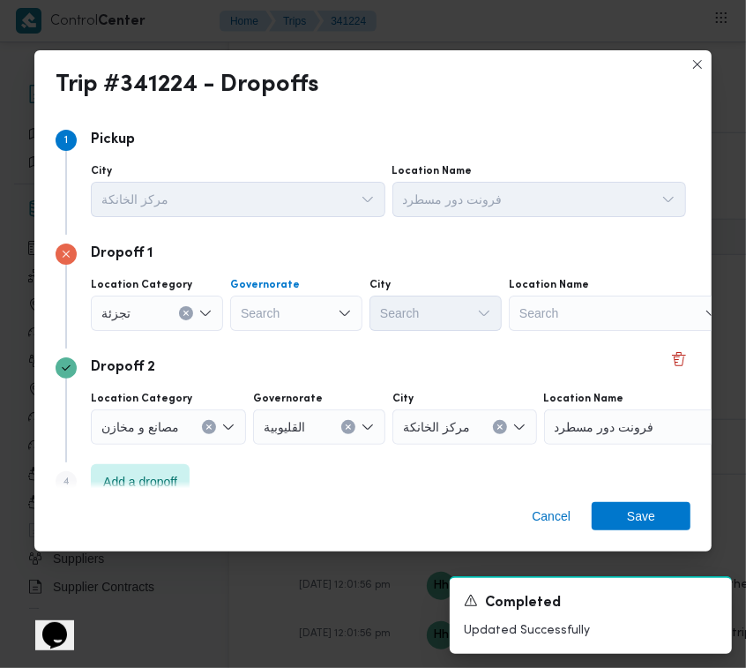
drag, startPoint x: 280, startPoint y: 301, endPoint x: 266, endPoint y: 302, distance: 13.3
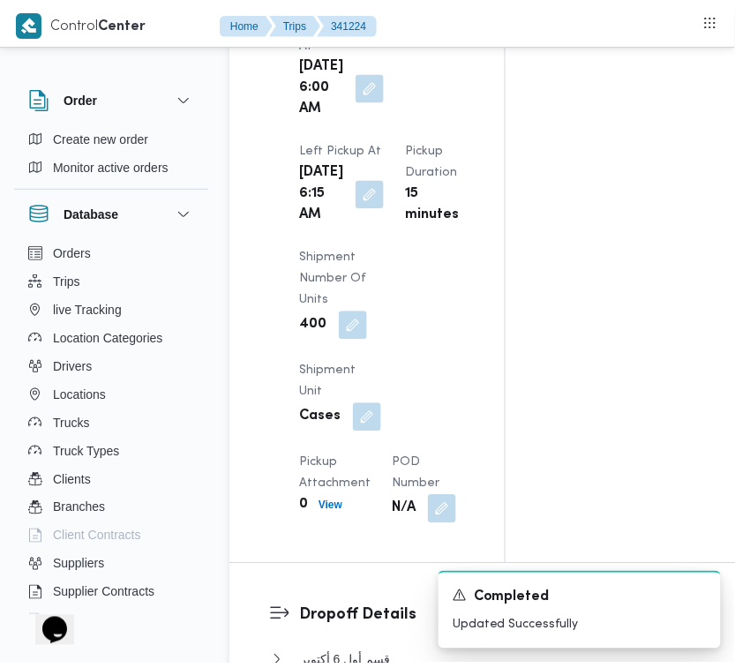
scroll to position [0, 0]
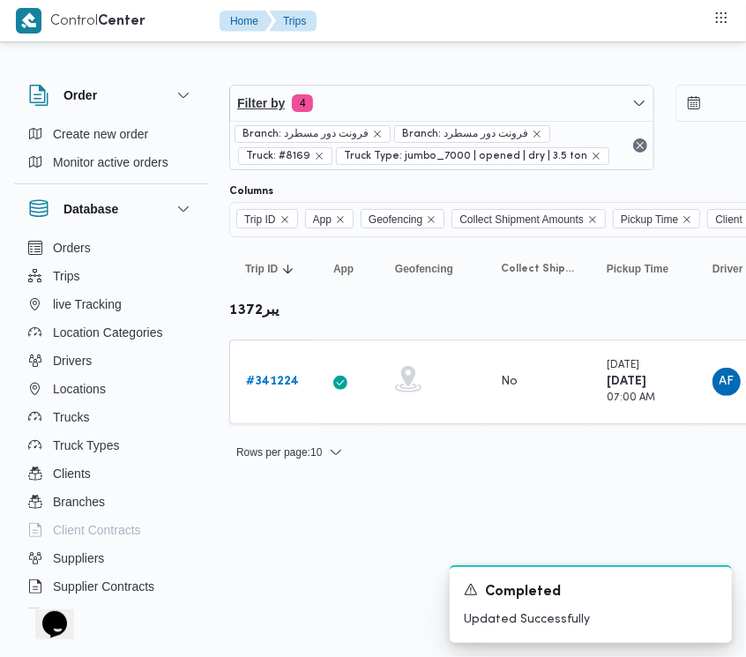
drag, startPoint x: 368, startPoint y: 82, endPoint x: 369, endPoint y: 100, distance: 17.7
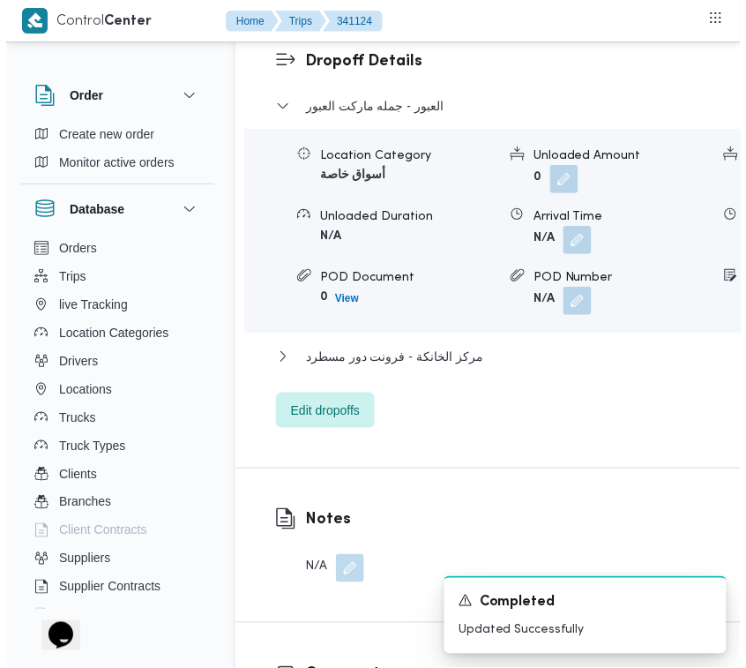
scroll to position [3505, 0]
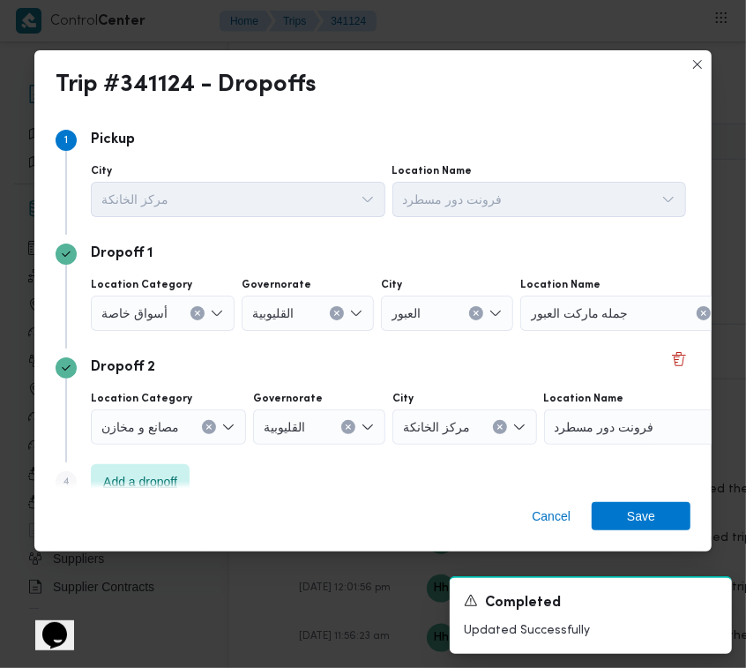
drag, startPoint x: 144, startPoint y: 476, endPoint x: 154, endPoint y: 482, distance: 11.8
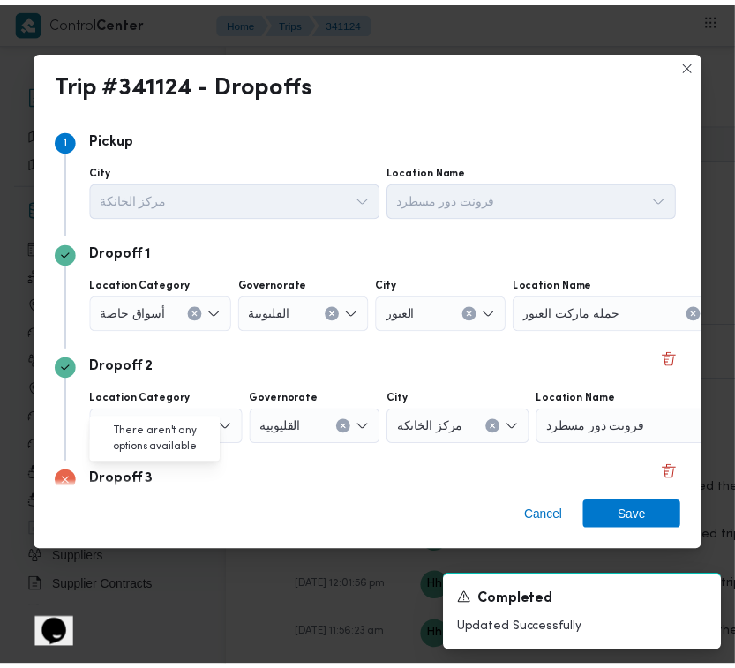
scroll to position [141, 0]
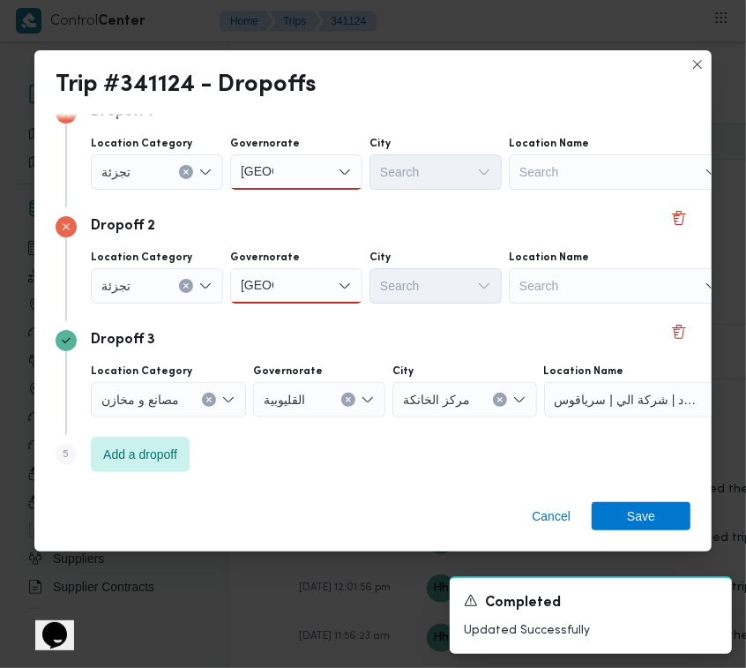
drag, startPoint x: 270, startPoint y: 161, endPoint x: 271, endPoint y: 175, distance: 13.3
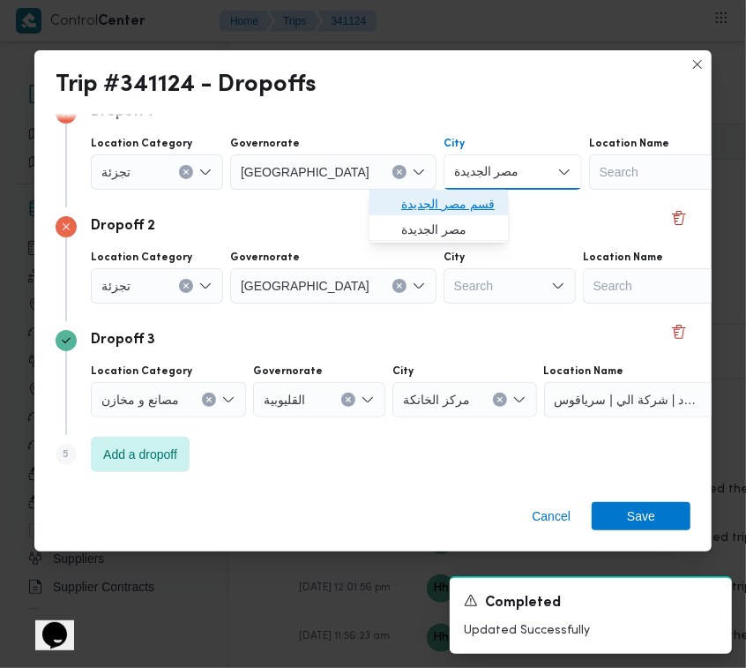
drag, startPoint x: 406, startPoint y: 182, endPoint x: 404, endPoint y: 201, distance: 19.5
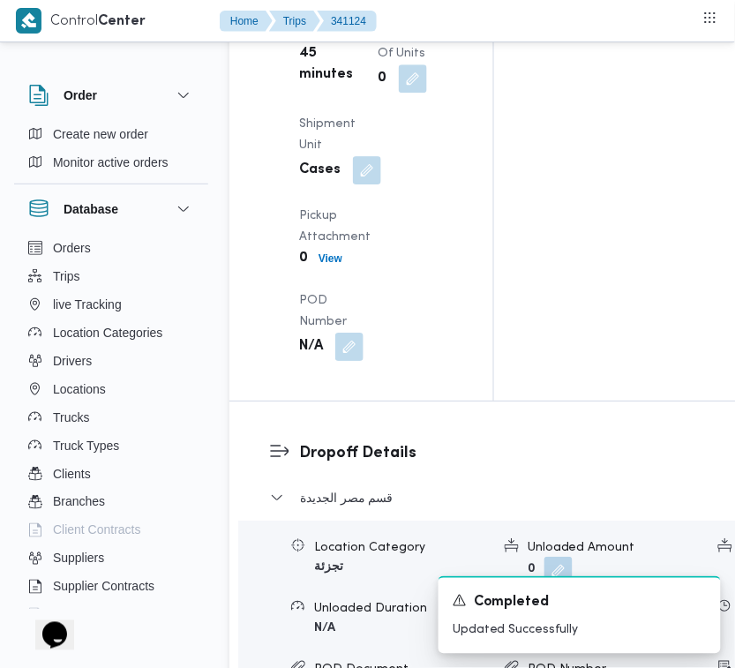
scroll to position [0, 0]
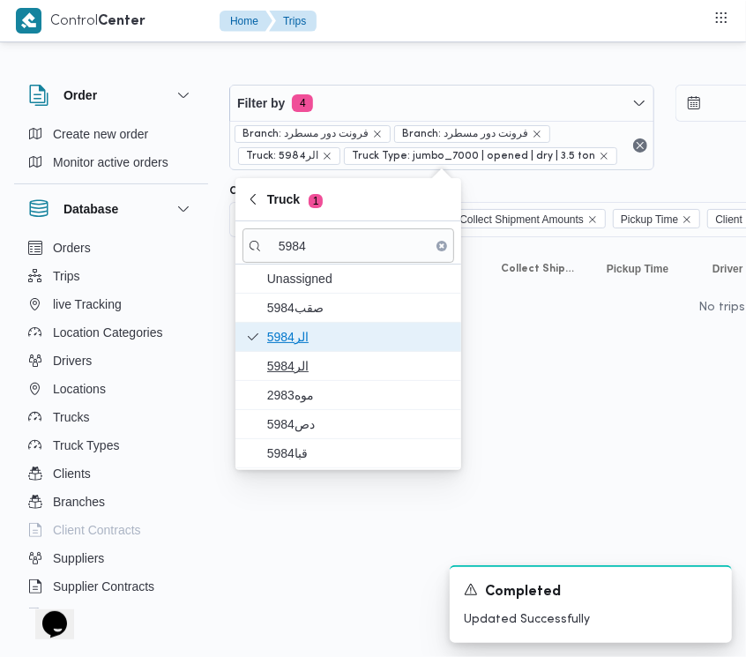
drag, startPoint x: 337, startPoint y: 345, endPoint x: 324, endPoint y: 370, distance: 28.8
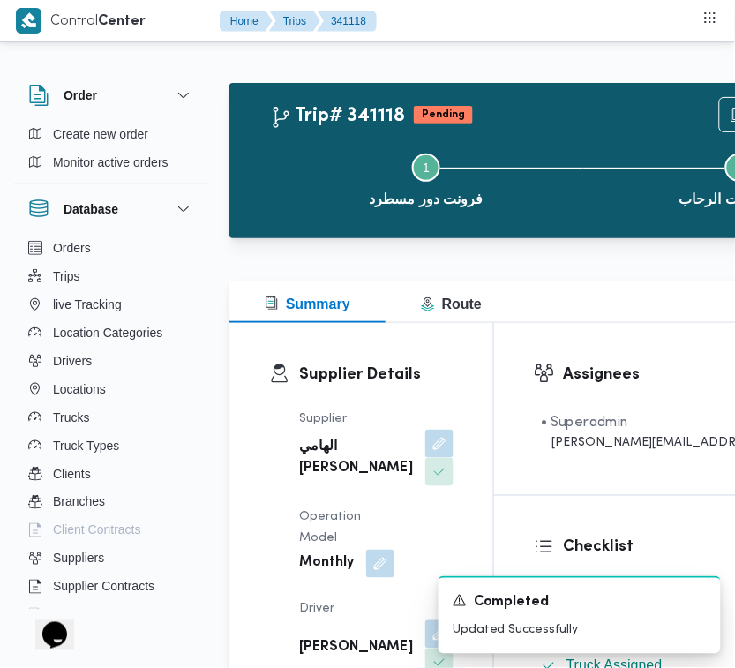
scroll to position [1168, 0]
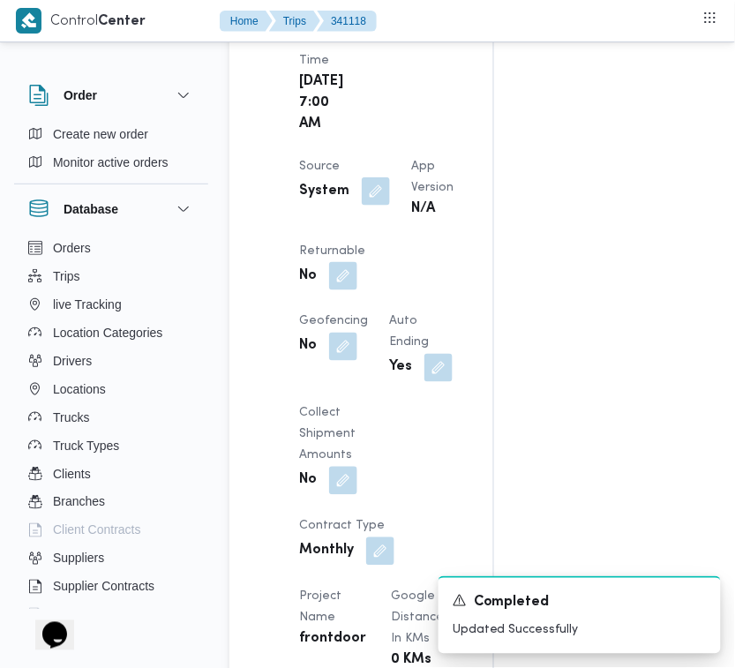
drag, startPoint x: 421, startPoint y: 426, endPoint x: 388, endPoint y: 432, distance: 33.2
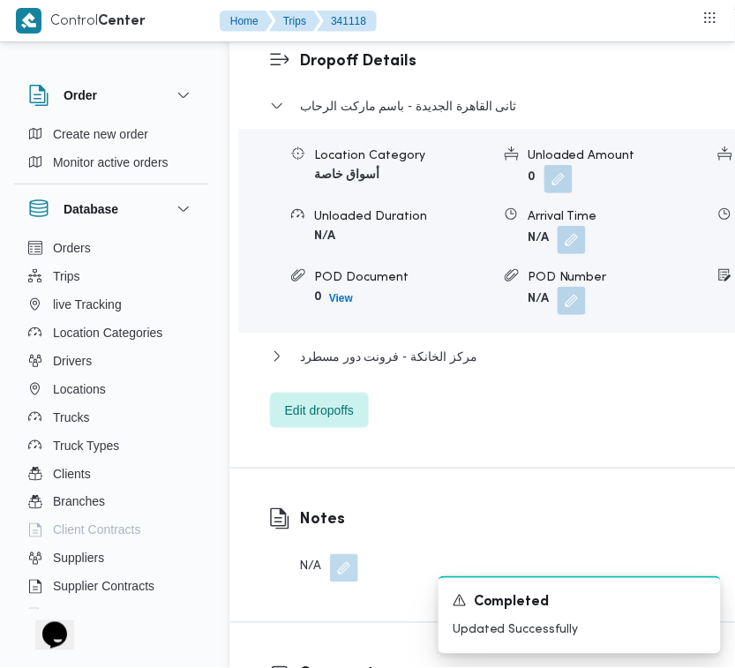
scroll to position [3505, 0]
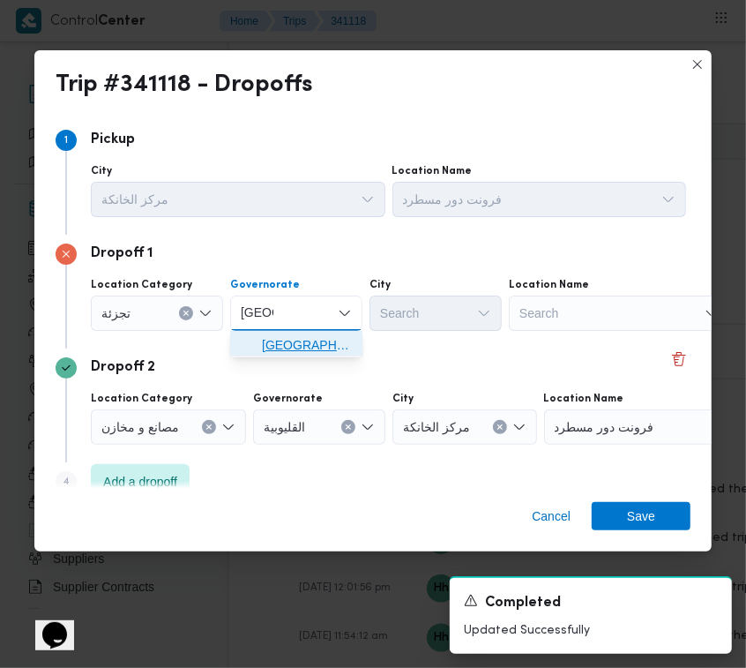
drag, startPoint x: 304, startPoint y: 341, endPoint x: 342, endPoint y: 316, distance: 45.7
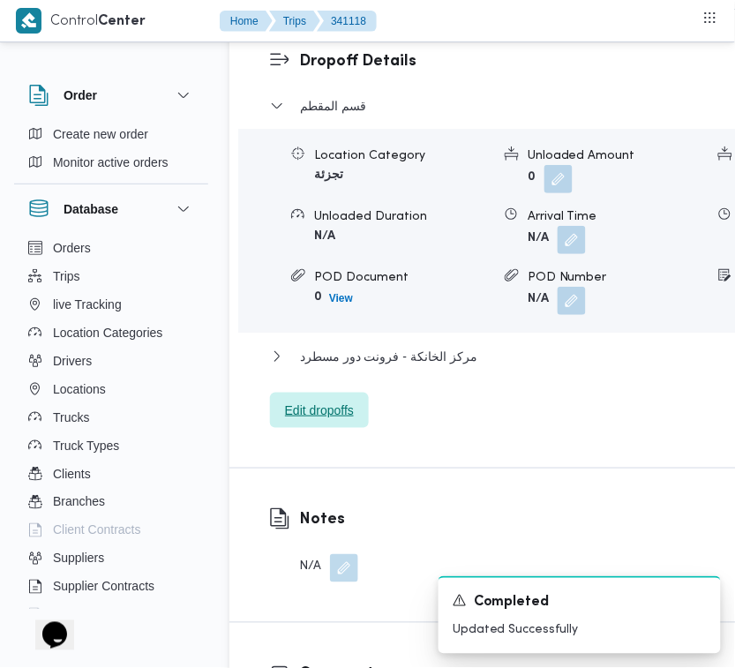
scroll to position [2731, 0]
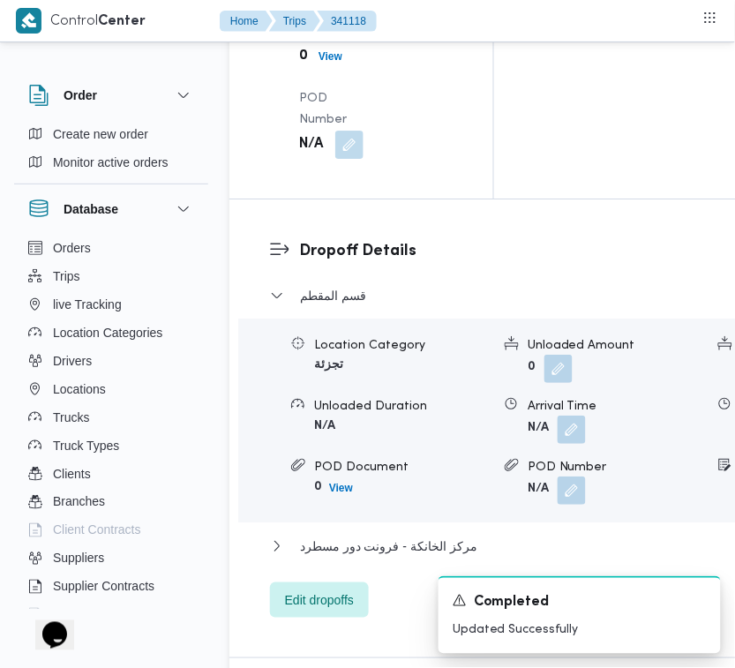
drag, startPoint x: 341, startPoint y: 151, endPoint x: 346, endPoint y: 174, distance: 23.3
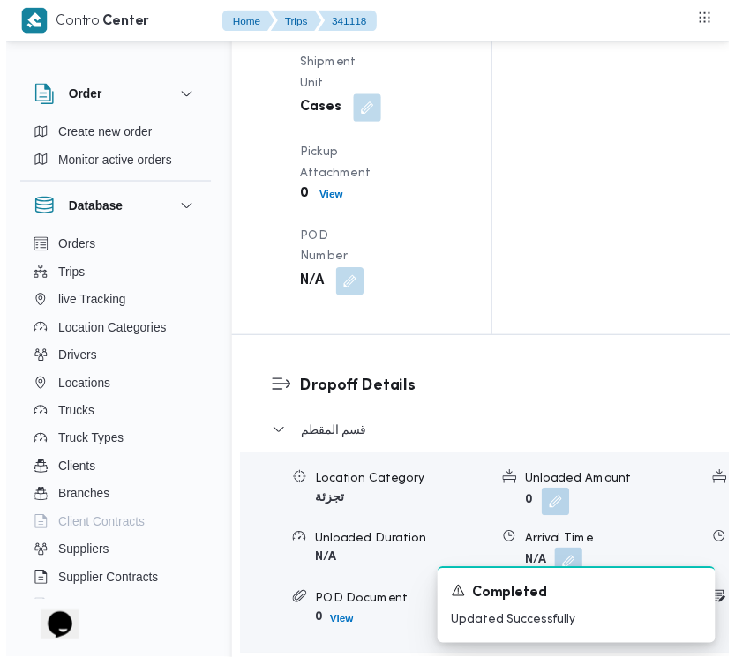
scroll to position [0, 0]
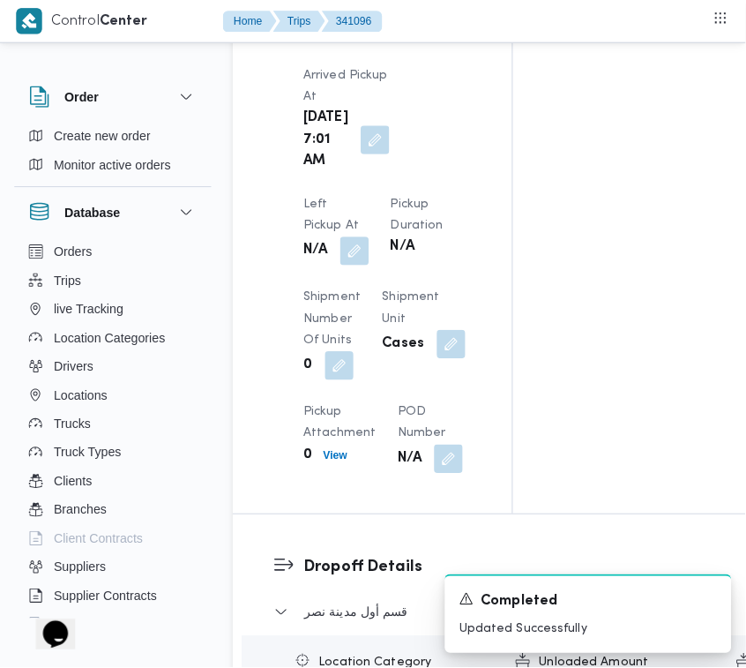
scroll to position [2871, 0]
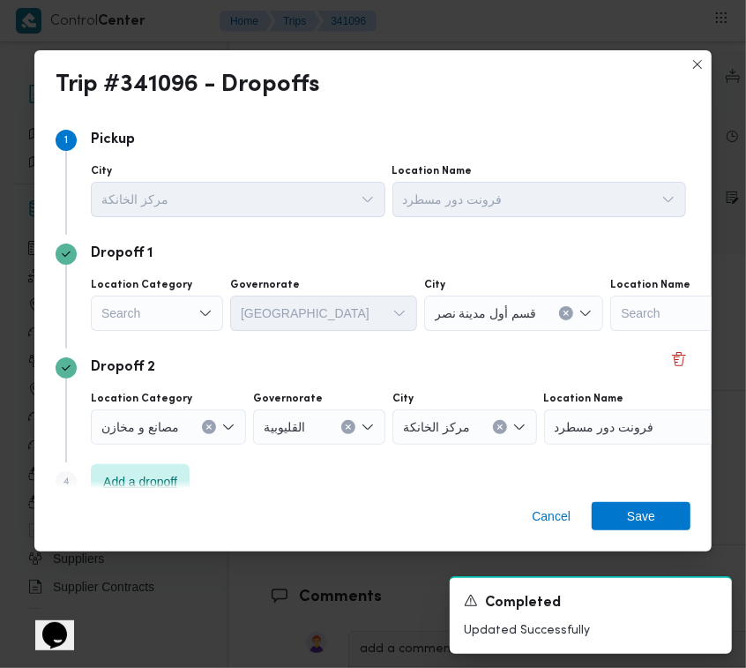
drag, startPoint x: 142, startPoint y: 465, endPoint x: 190, endPoint y: 468, distance: 47.8
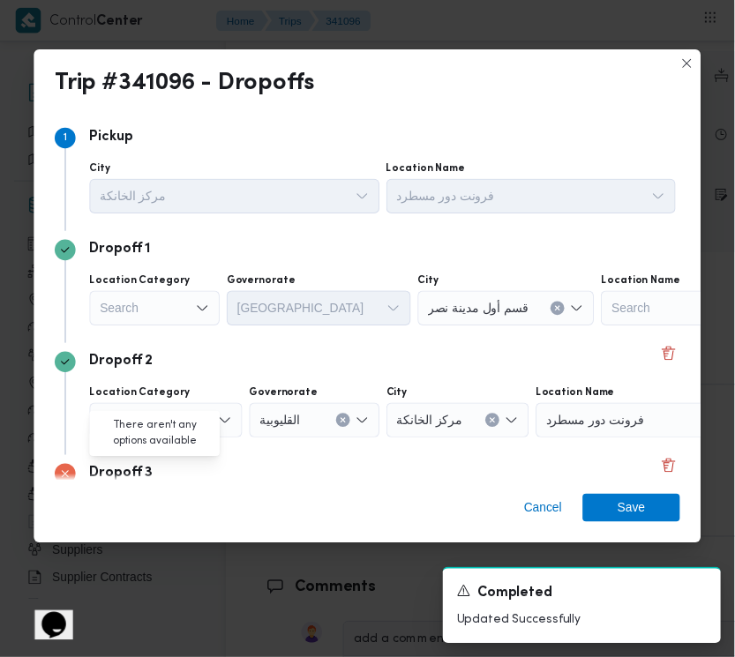
scroll to position [141, 0]
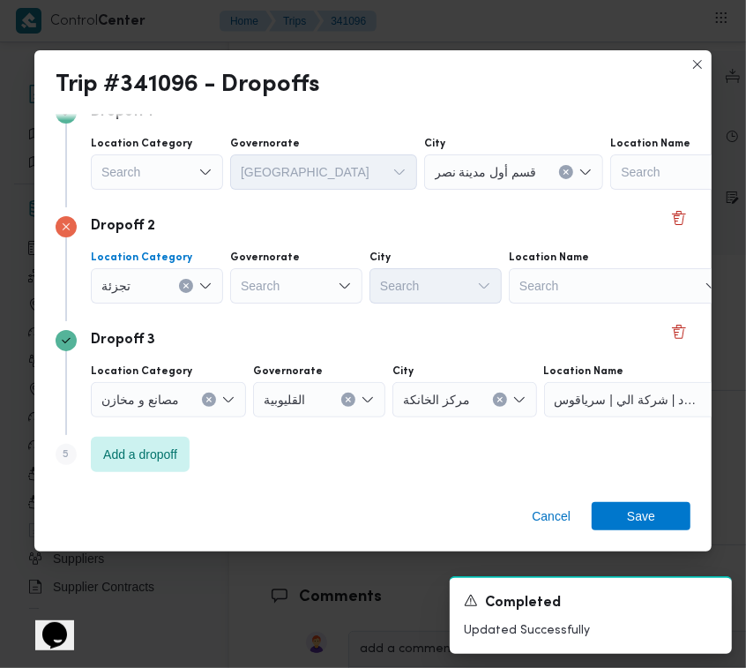
drag, startPoint x: 165, startPoint y: 169, endPoint x: 173, endPoint y: 185, distance: 17.7
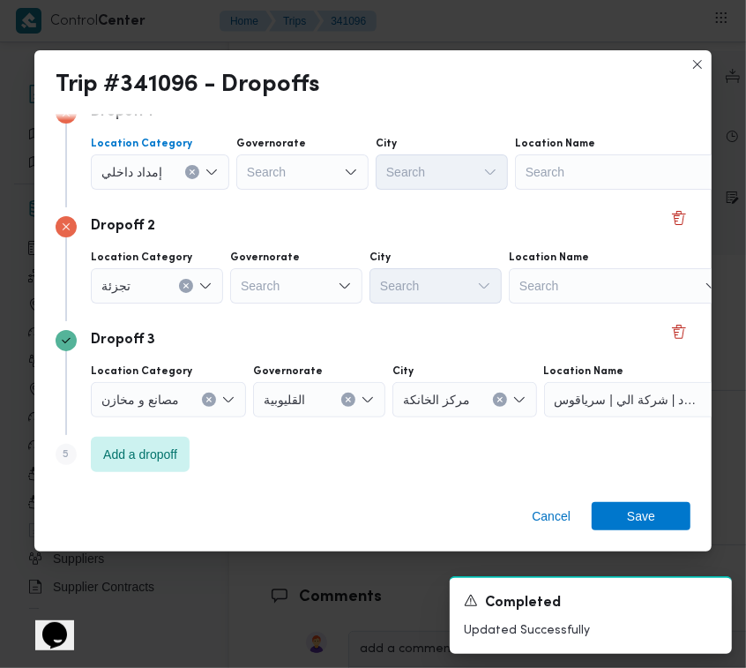
drag, startPoint x: 332, startPoint y: 261, endPoint x: 320, endPoint y: 278, distance: 20.3
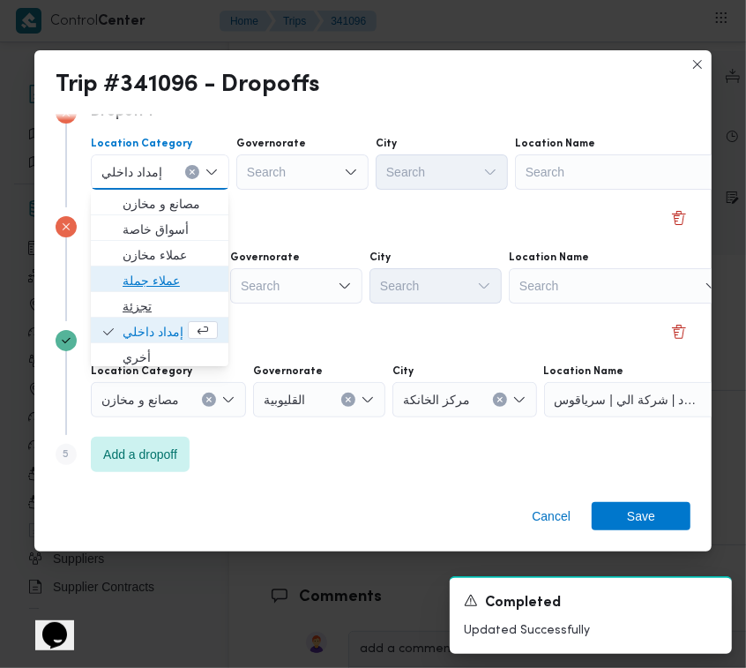
drag, startPoint x: 143, startPoint y: 288, endPoint x: 166, endPoint y: 291, distance: 23.1
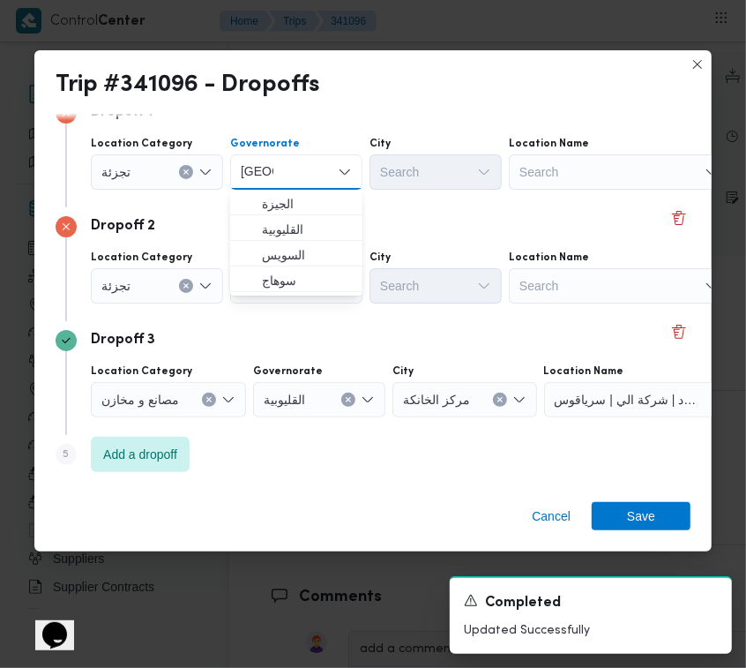
drag, startPoint x: 146, startPoint y: 188, endPoint x: 190, endPoint y: 203, distance: 46.6
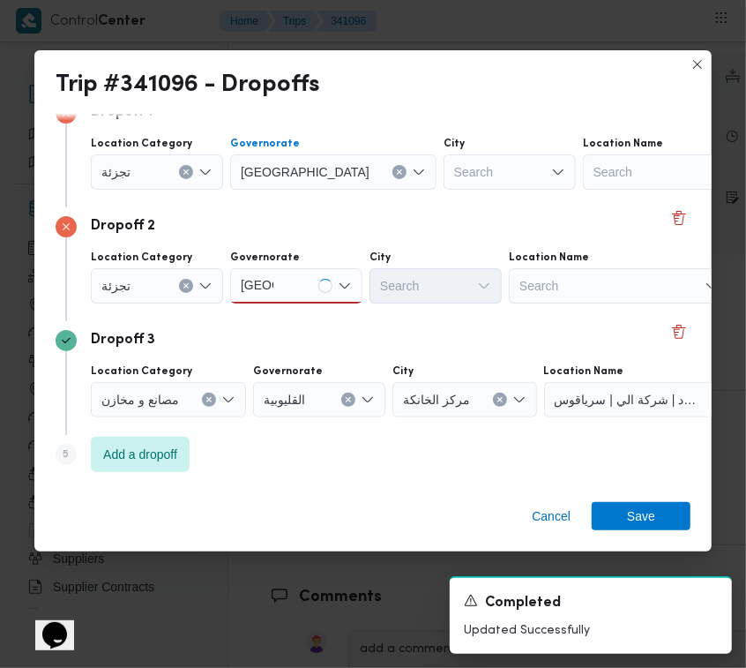
drag, startPoint x: 293, startPoint y: 271, endPoint x: 293, endPoint y: 294, distance: 22.9
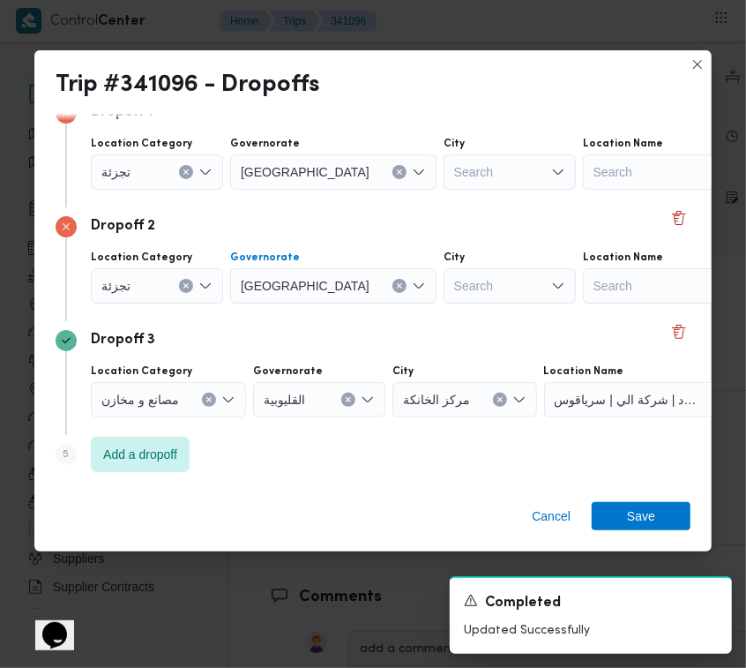
drag, startPoint x: 450, startPoint y: 142, endPoint x: 447, endPoint y: 160, distance: 17.8
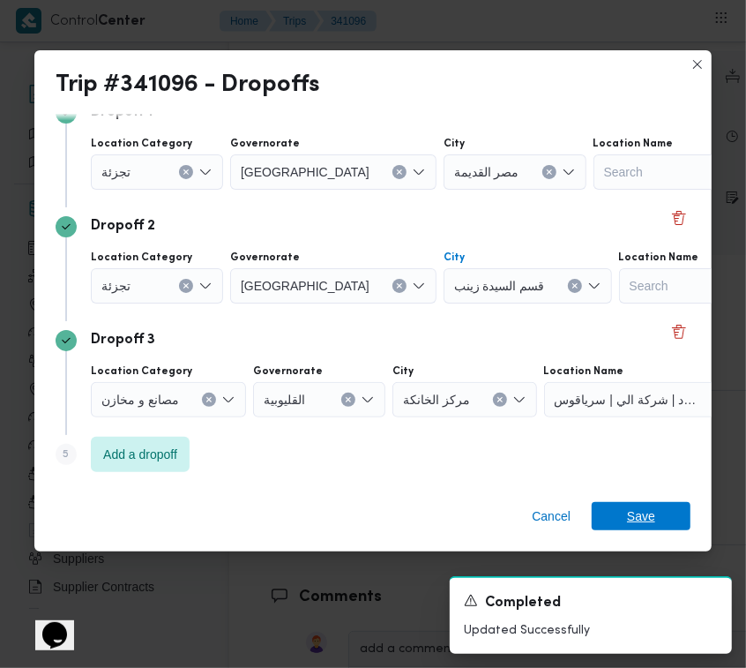
drag, startPoint x: 624, startPoint y: 508, endPoint x: 616, endPoint y: 505, distance: 9.2
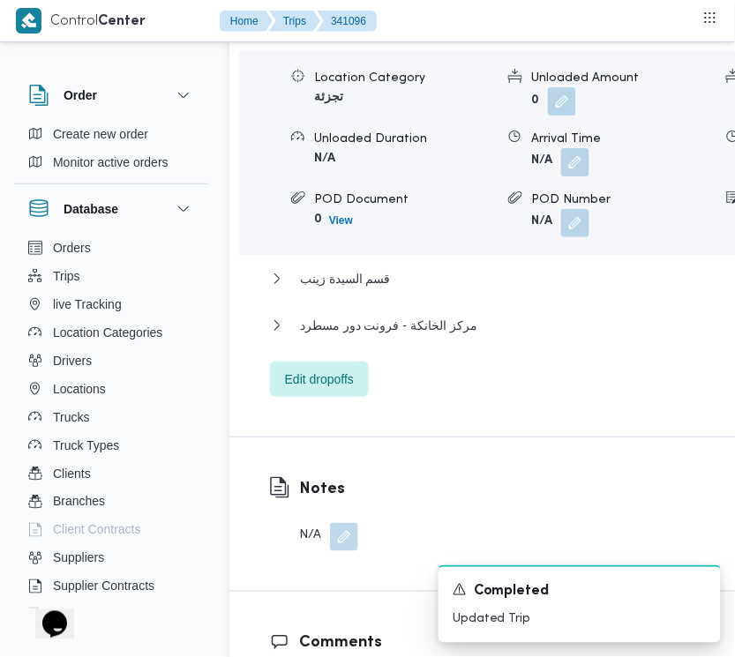
scroll to position [2893, 0]
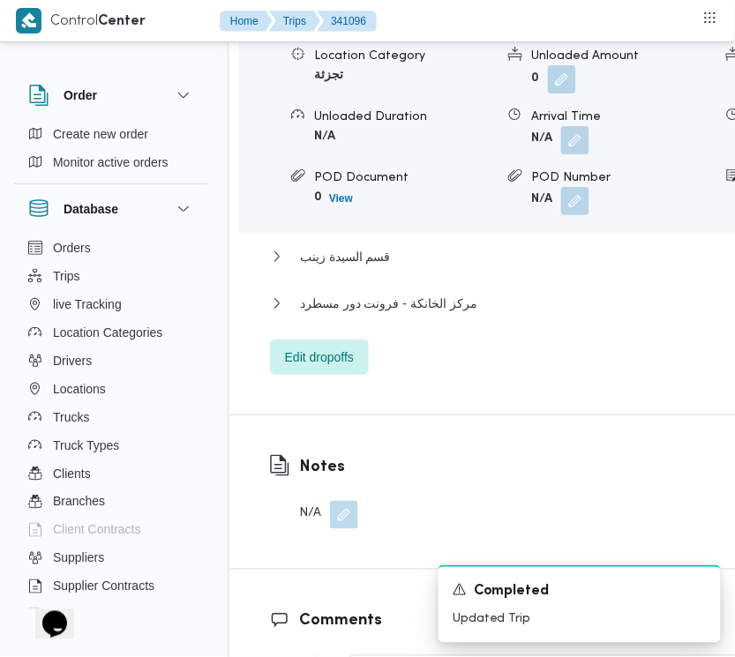
drag, startPoint x: 673, startPoint y: 289, endPoint x: 673, endPoint y: 302, distance: 12.3
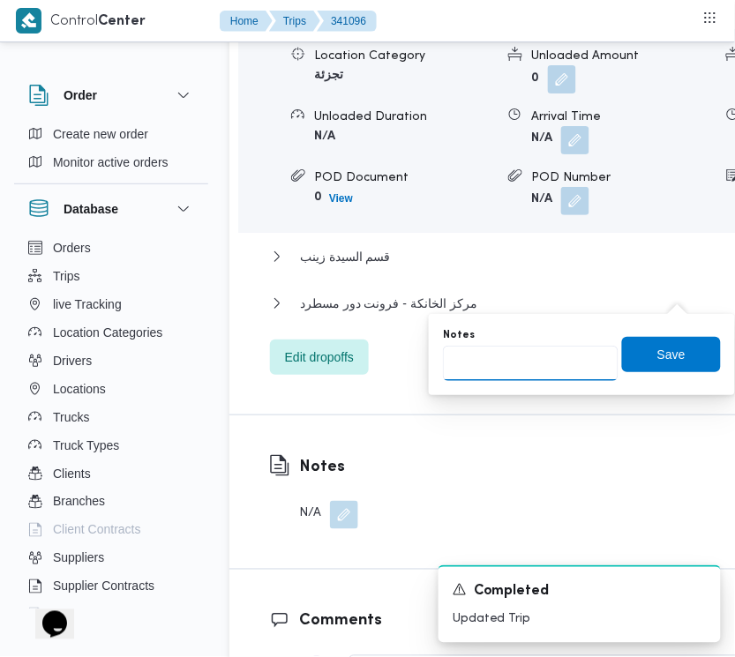
drag, startPoint x: 560, startPoint y: 358, endPoint x: 569, endPoint y: 363, distance: 10.3
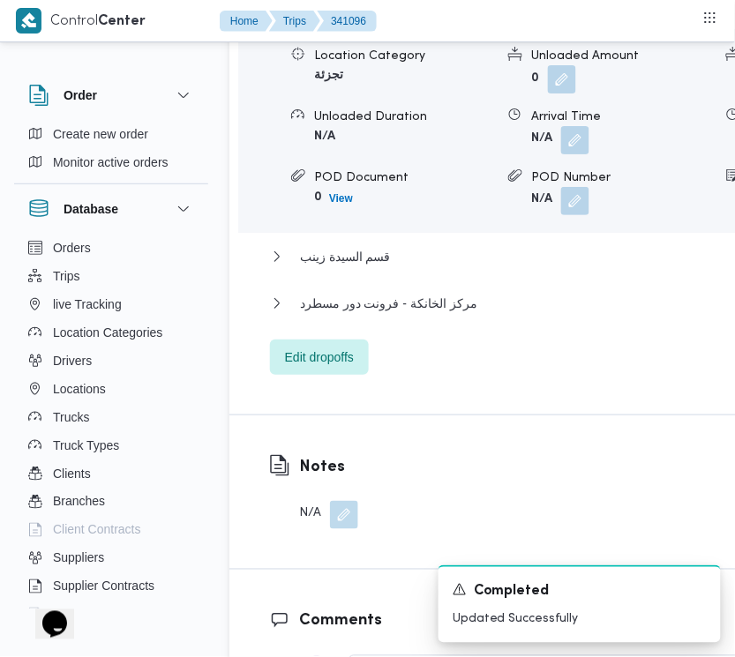
scroll to position [2319, 0]
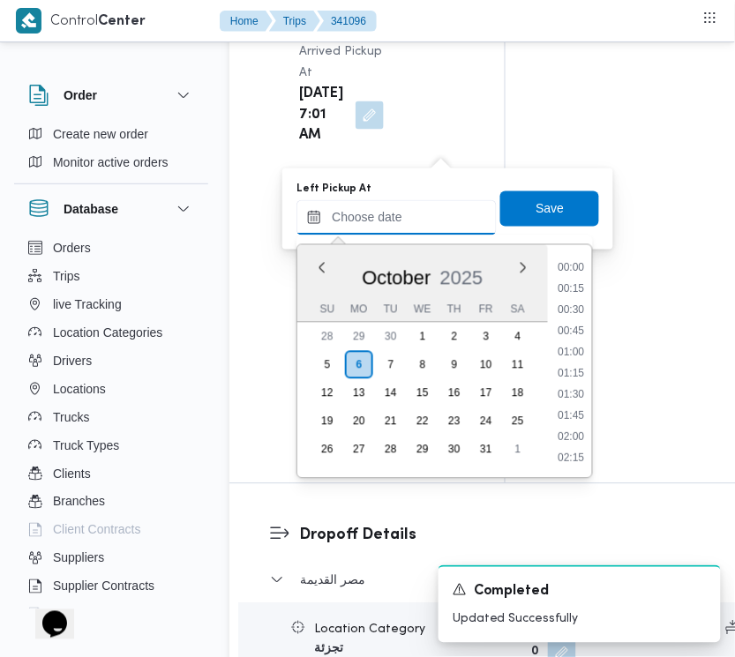
drag, startPoint x: 416, startPoint y: 204, endPoint x: 426, endPoint y: 210, distance: 11.5
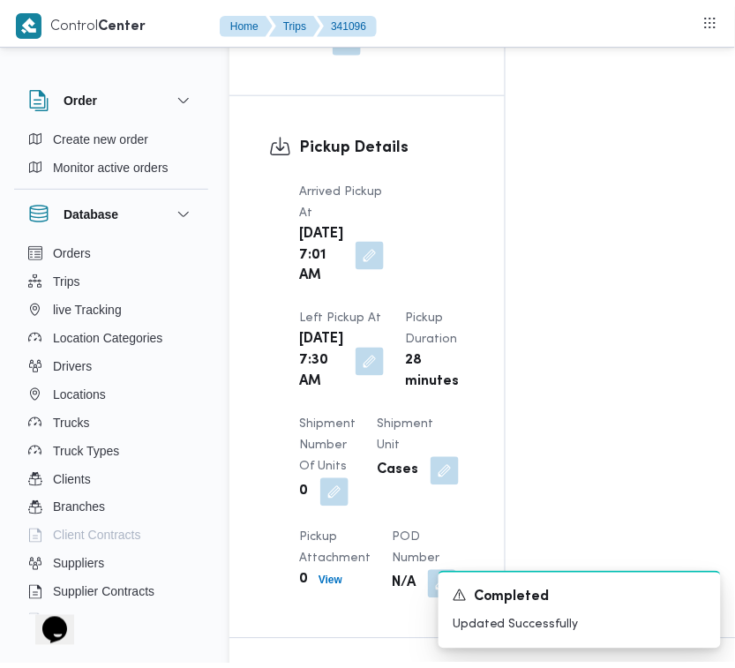
scroll to position [0, 0]
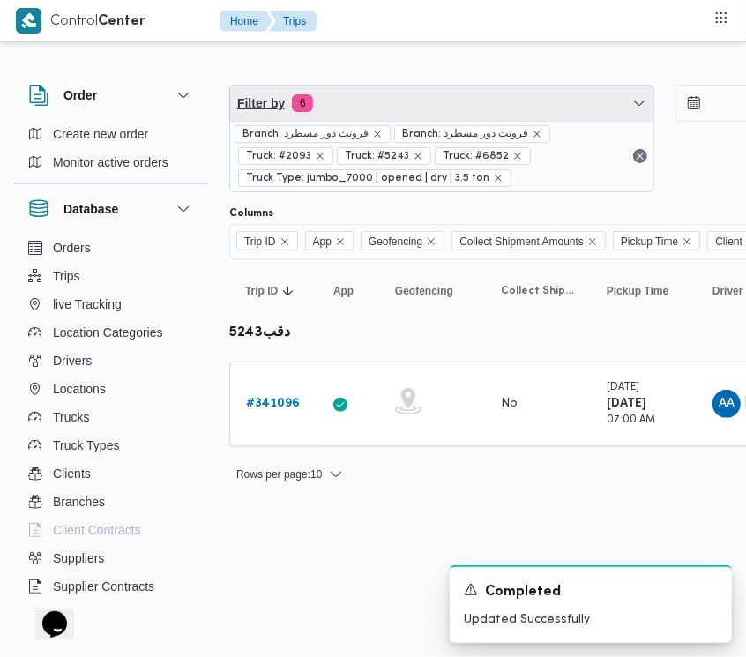
drag, startPoint x: 401, startPoint y: 99, endPoint x: 385, endPoint y: 144, distance: 47.7
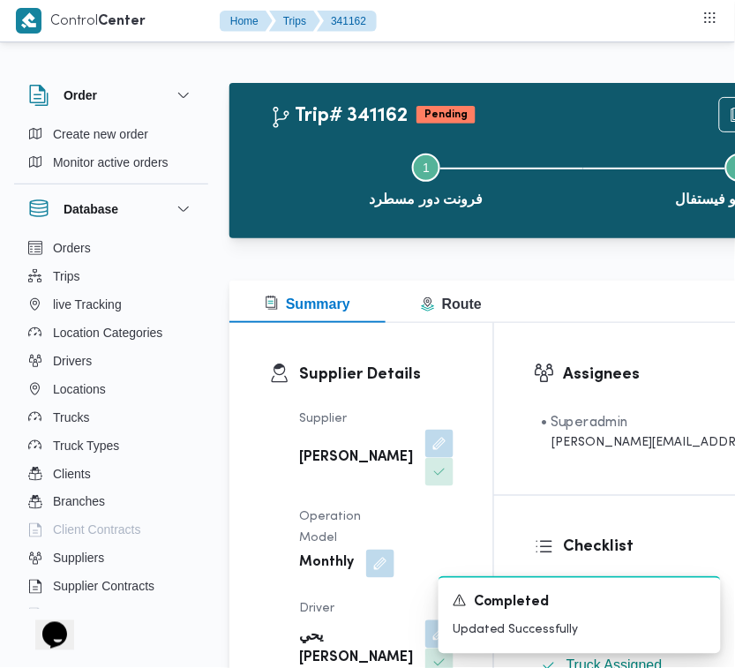
drag, startPoint x: 734, startPoint y: 395, endPoint x: 733, endPoint y: 421, distance: 25.6
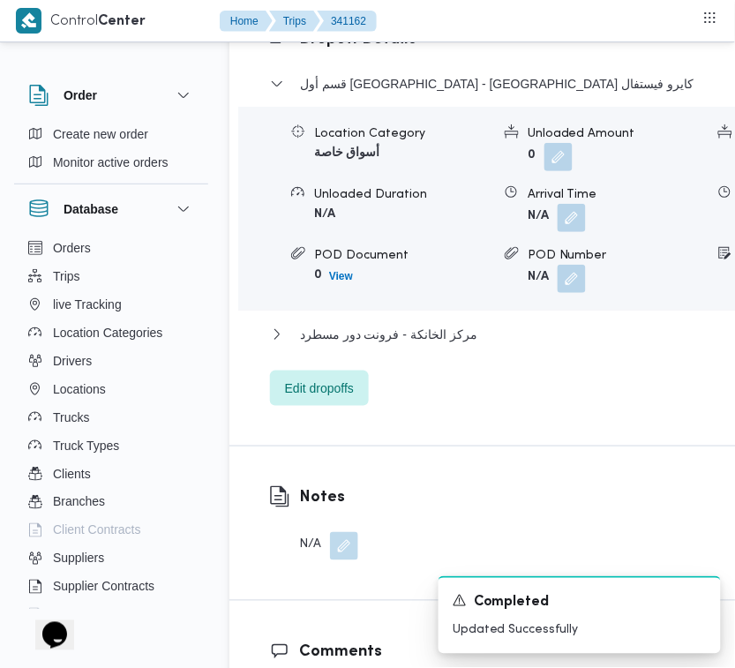
scroll to position [3527, 0]
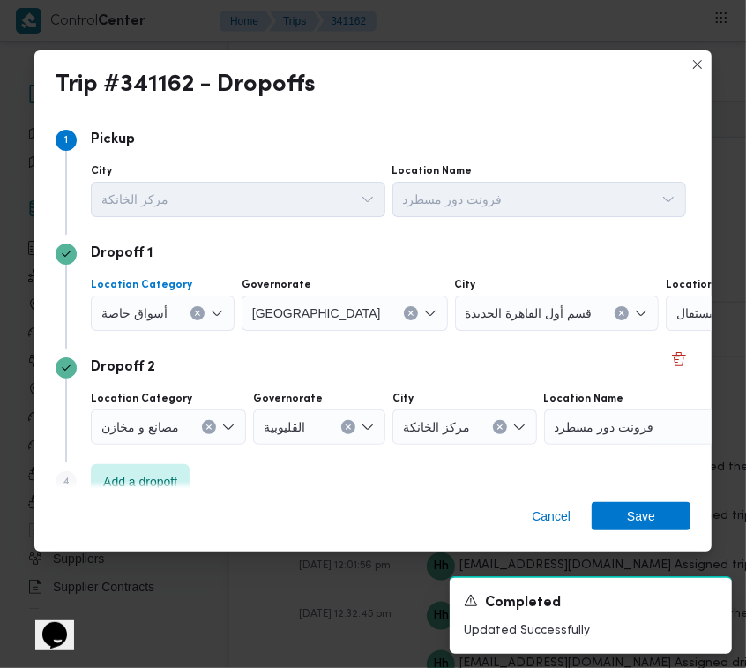
drag, startPoint x: 133, startPoint y: 302, endPoint x: 142, endPoint y: 320, distance: 20.5
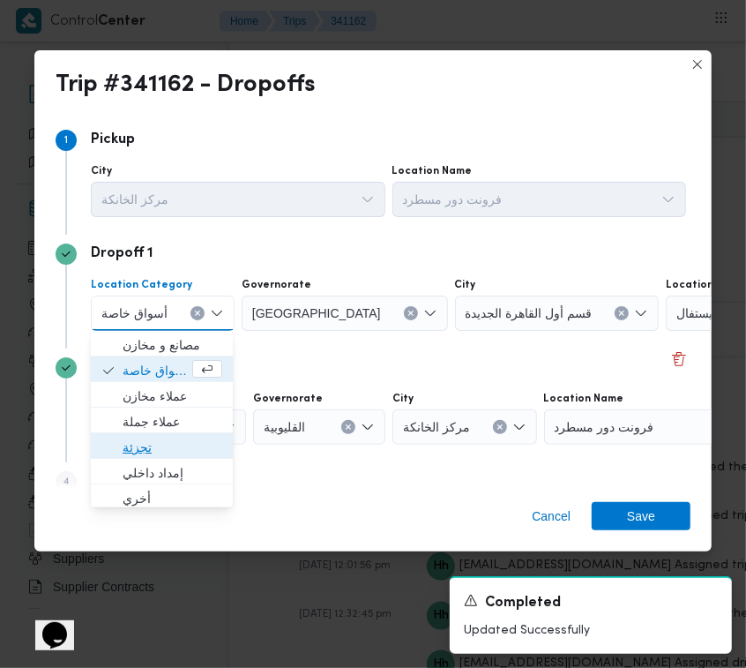
drag, startPoint x: 141, startPoint y: 439, endPoint x: 156, endPoint y: 434, distance: 15.9
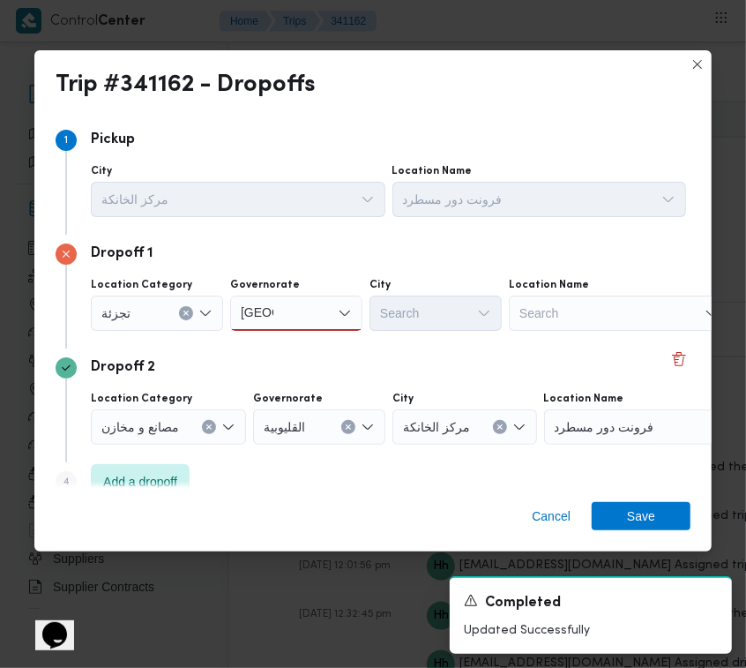
drag, startPoint x: 324, startPoint y: 314, endPoint x: 319, endPoint y: 338, distance: 24.2
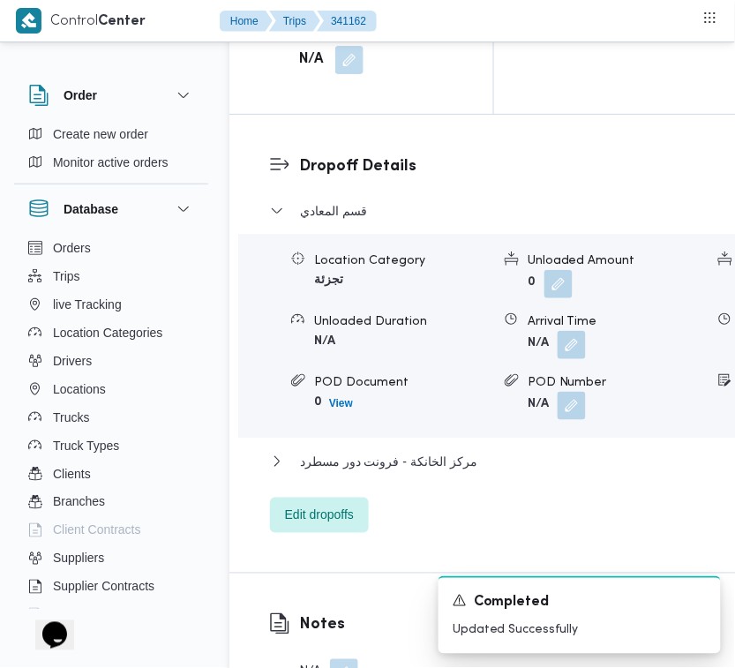
scroll to position [2695, 0]
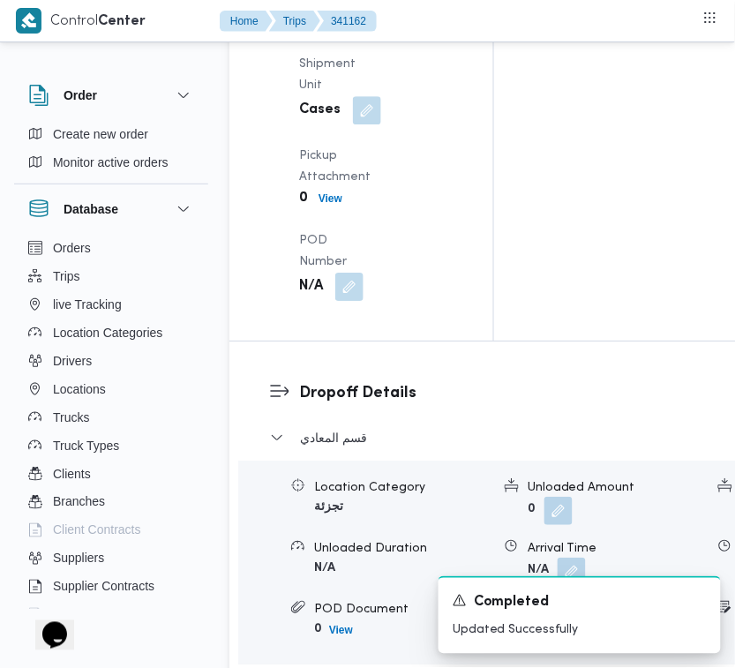
drag, startPoint x: 347, startPoint y: 187, endPoint x: 348, endPoint y: 204, distance: 16.8
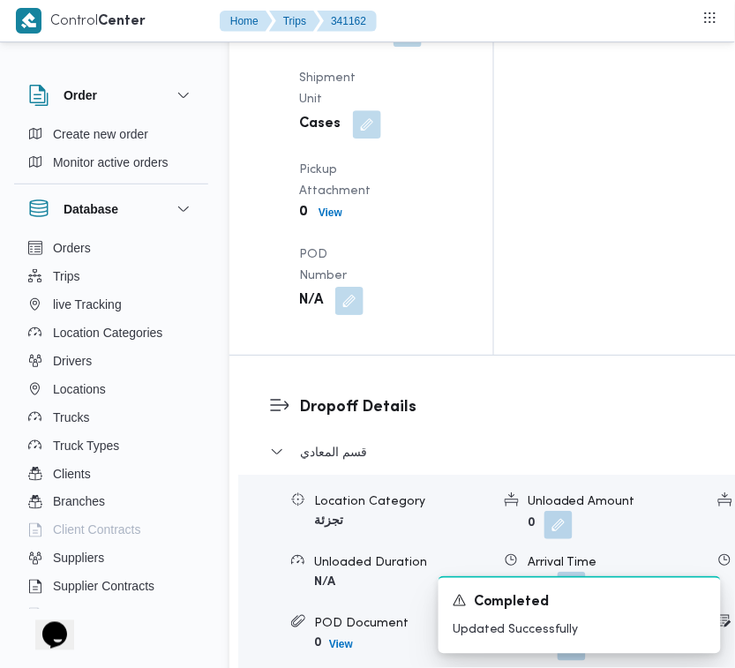
scroll to position [0, 0]
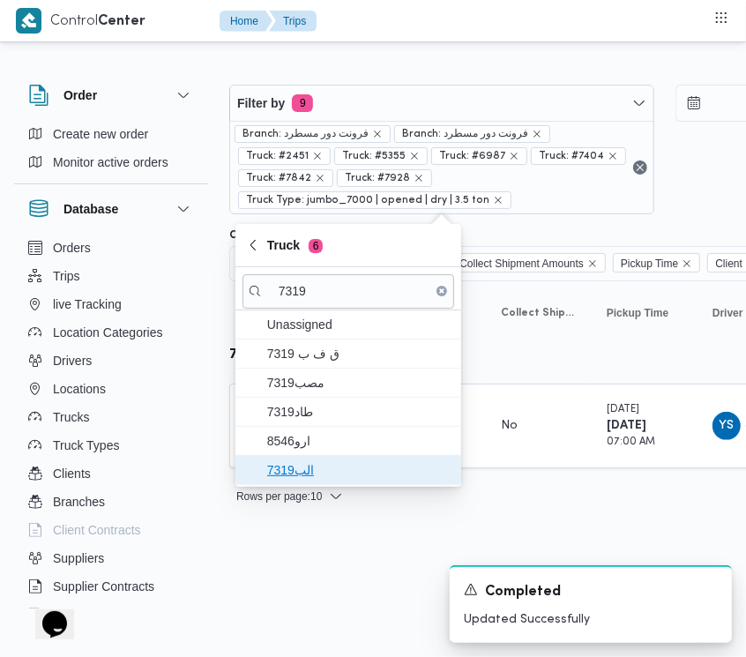
drag, startPoint x: 324, startPoint y: 477, endPoint x: 307, endPoint y: 514, distance: 40.7
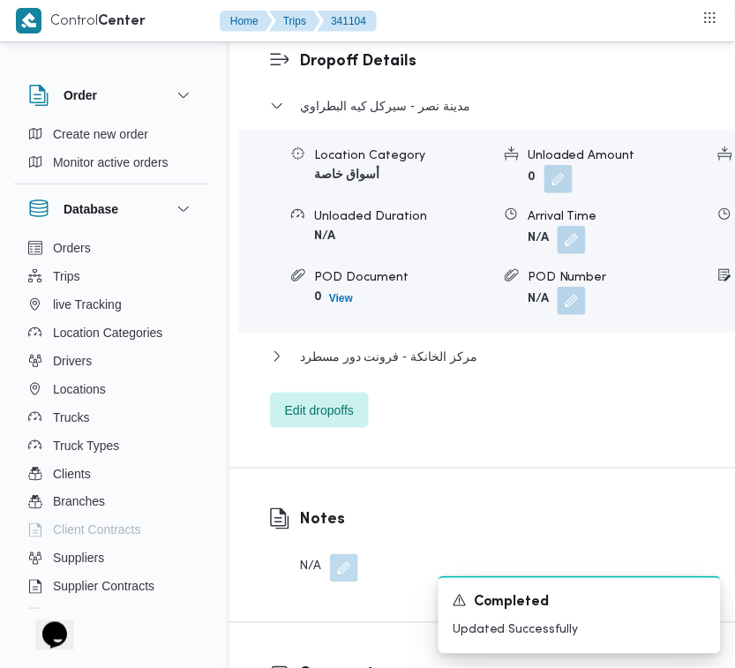
scroll to position [3505, 0]
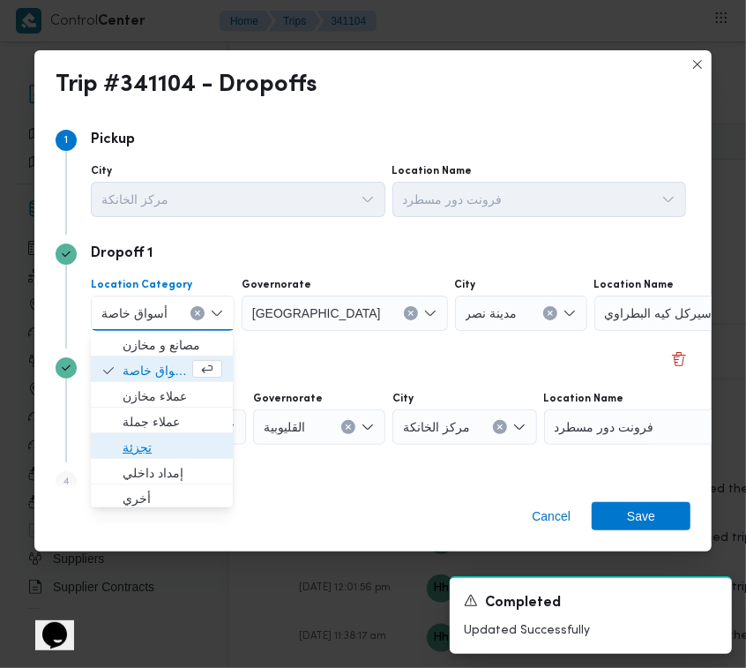
drag, startPoint x: 160, startPoint y: 441, endPoint x: 331, endPoint y: 336, distance: 200.7
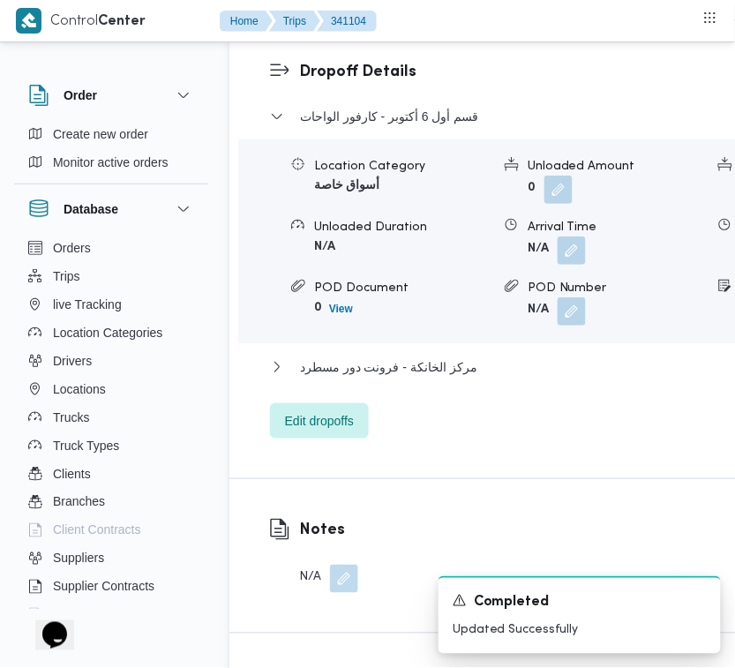
scroll to position [2639, 0]
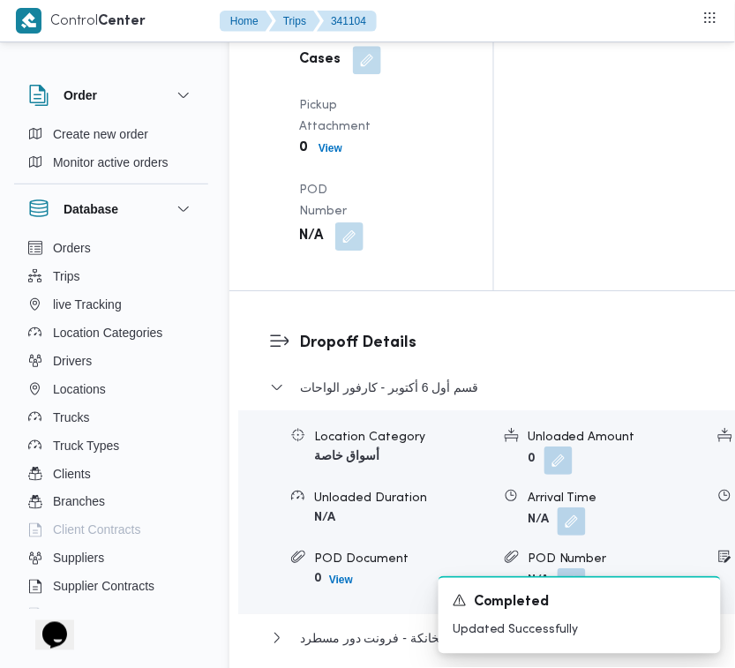
drag, startPoint x: 357, startPoint y: 353, endPoint x: 357, endPoint y: 403, distance: 50.3
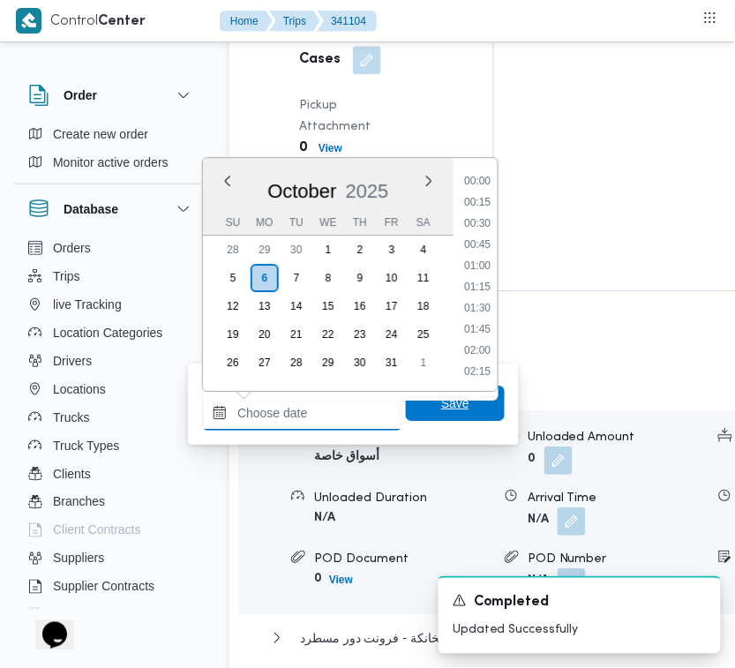
drag, startPoint x: 340, startPoint y: 417, endPoint x: 399, endPoint y: 420, distance: 59.1
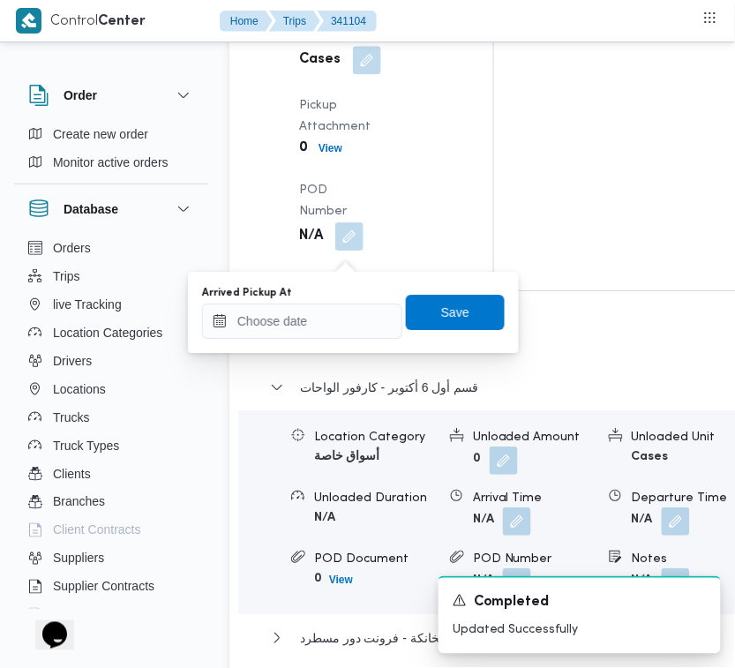
drag, startPoint x: 333, startPoint y: 349, endPoint x: 323, endPoint y: 338, distance: 15.6
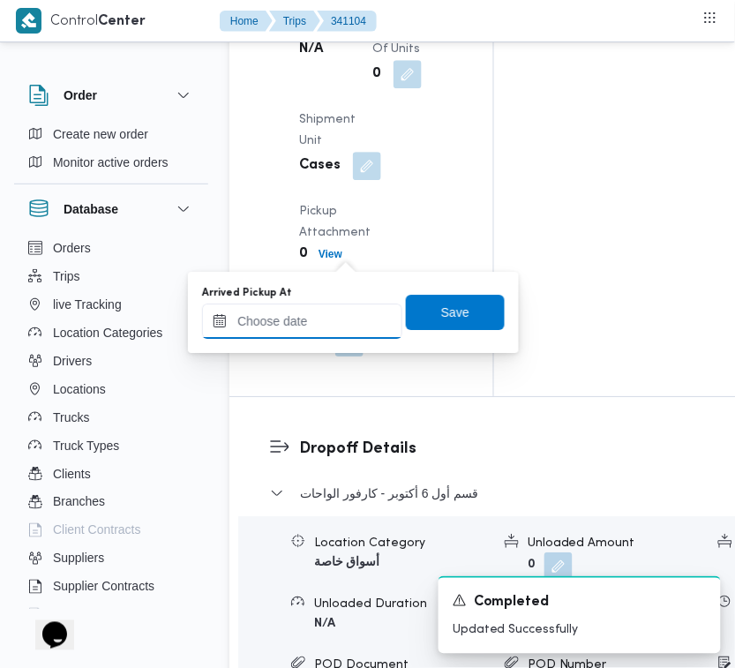
drag, startPoint x: 323, startPoint y: 336, endPoint x: 379, endPoint y: 332, distance: 56.6
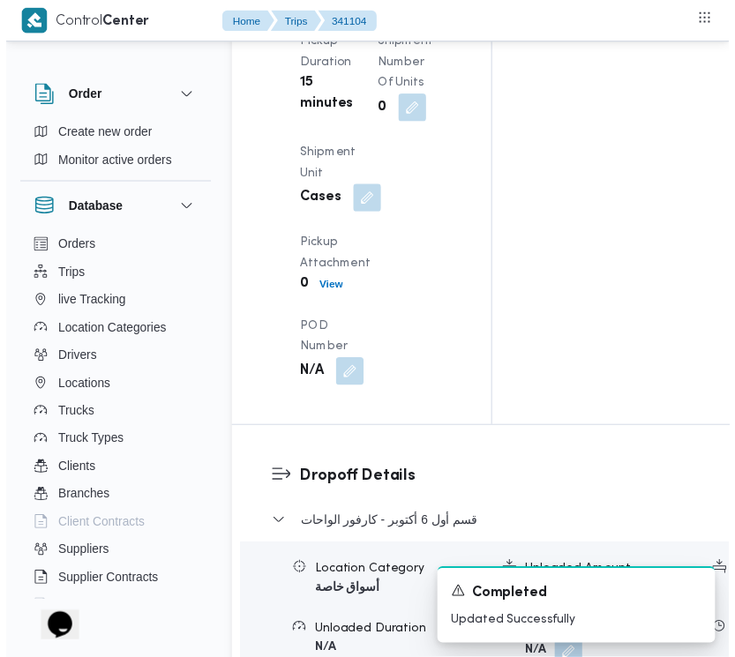
scroll to position [0, 0]
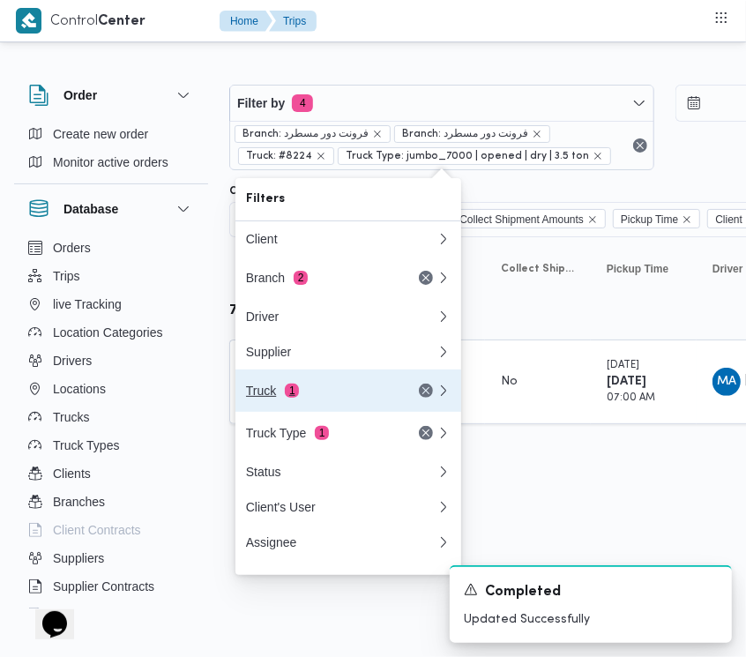
drag, startPoint x: 287, startPoint y: 407, endPoint x: 280, endPoint y: 395, distance: 13.9
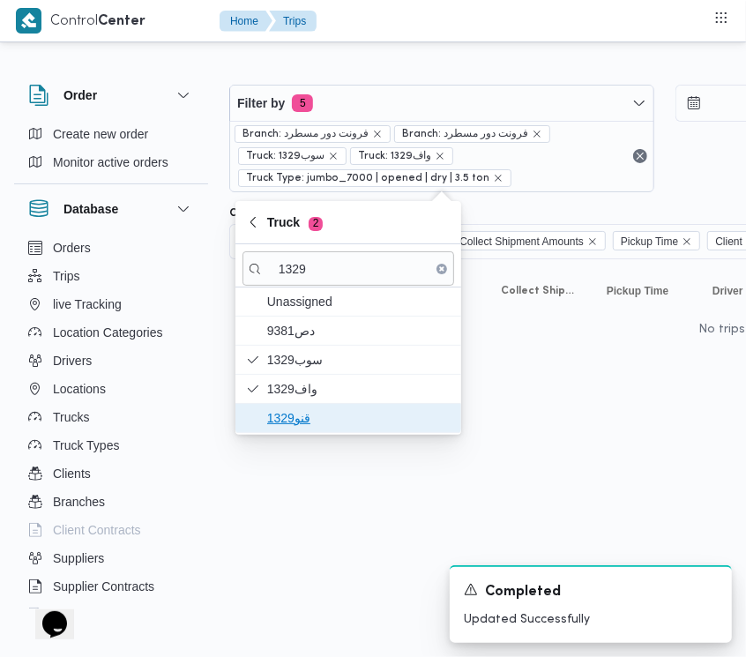
drag, startPoint x: 279, startPoint y: 421, endPoint x: 14, endPoint y: 425, distance: 264.6
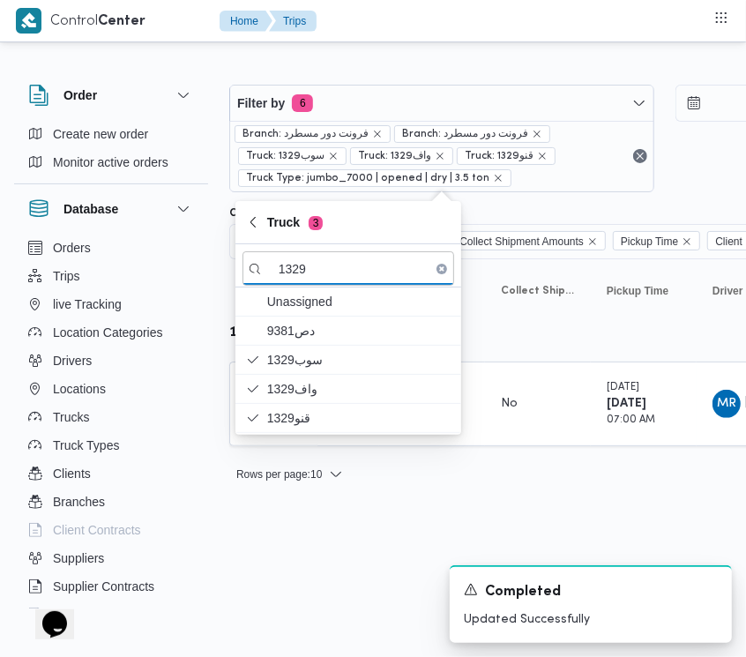
drag, startPoint x: 414, startPoint y: 573, endPoint x: 353, endPoint y: 482, distance: 109.8
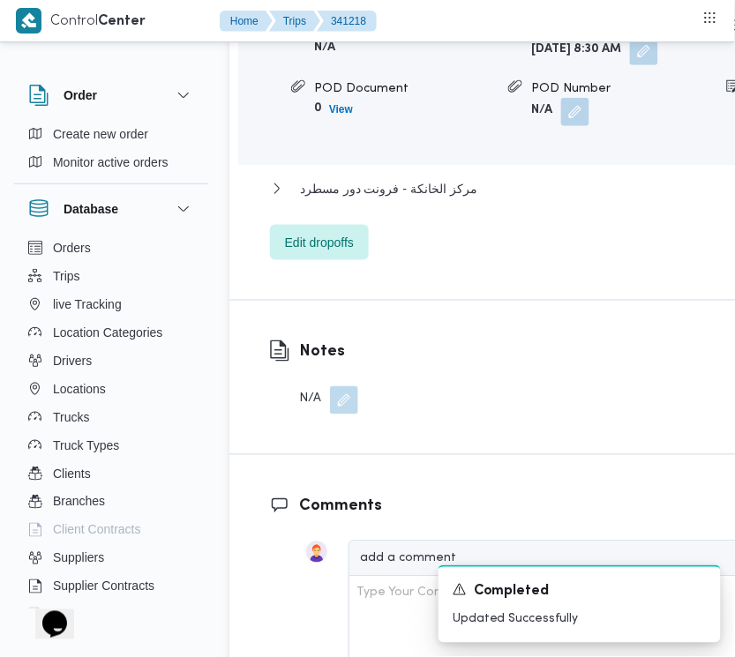
scroll to position [3169, 0]
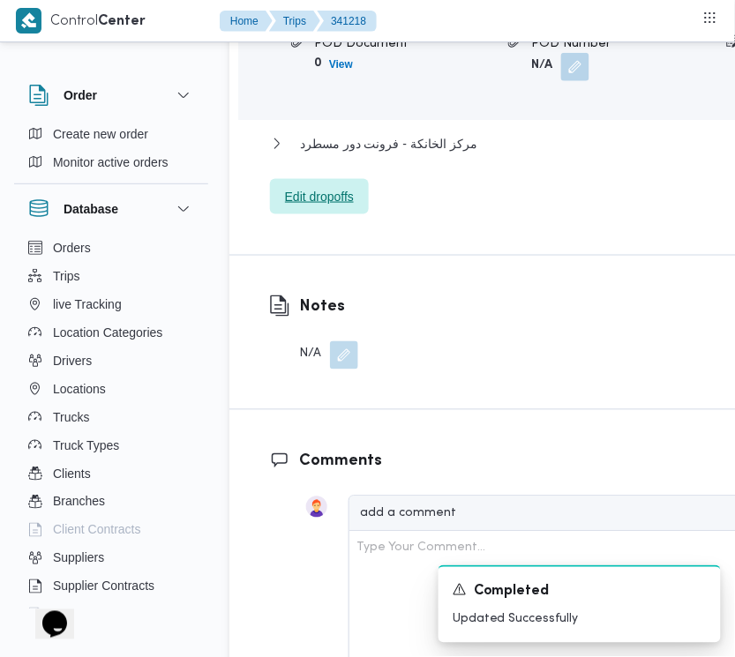
drag, startPoint x: 355, startPoint y: 375, endPoint x: 362, endPoint y: 384, distance: 10.8
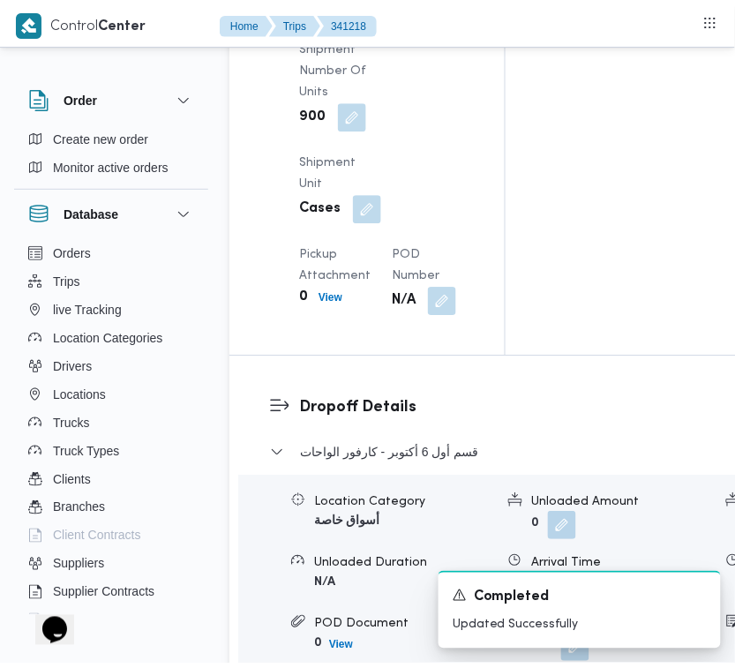
scroll to position [0, 0]
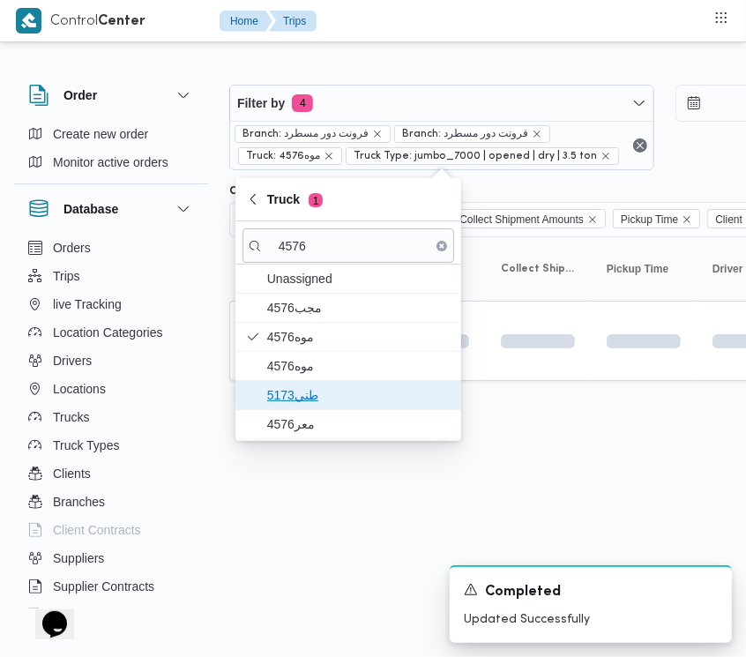
drag, startPoint x: 309, startPoint y: 398, endPoint x: 313, endPoint y: 416, distance: 19.0
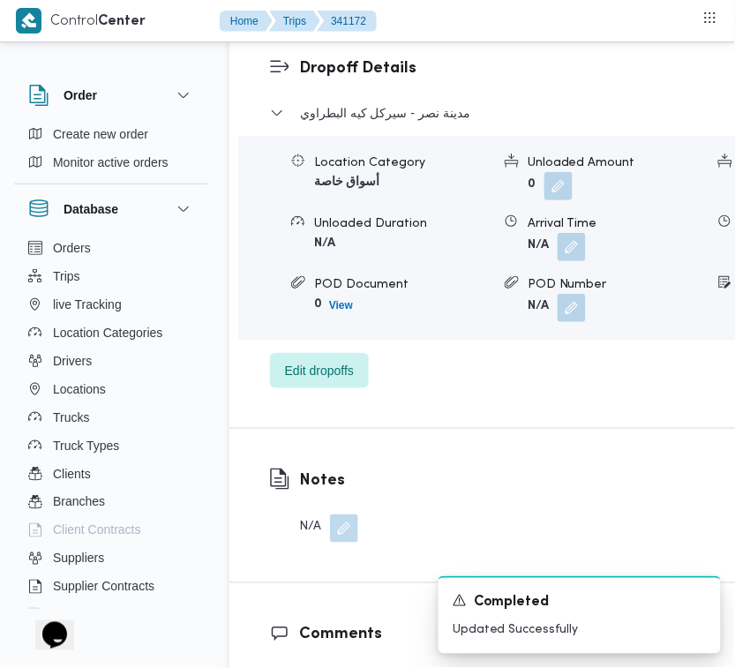
scroll to position [3505, 0]
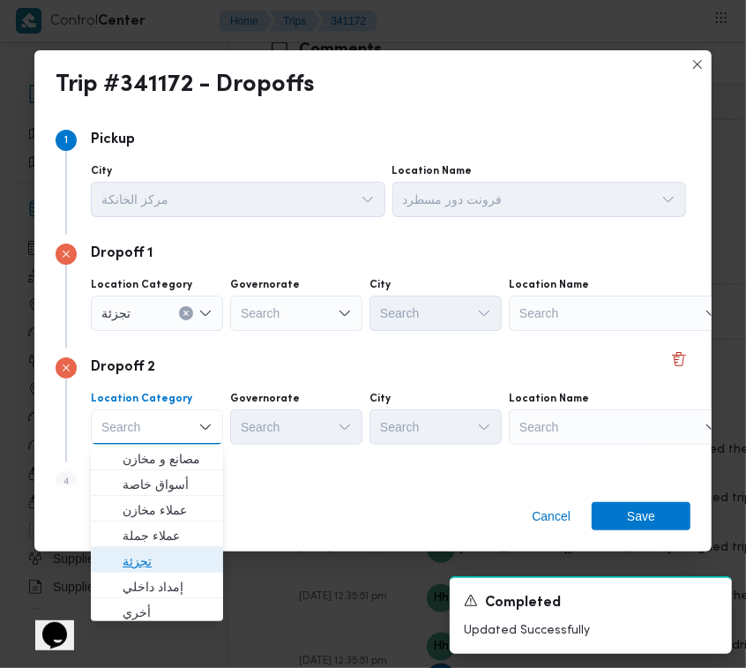
drag, startPoint x: 138, startPoint y: 563, endPoint x: 230, endPoint y: 466, distance: 134.1
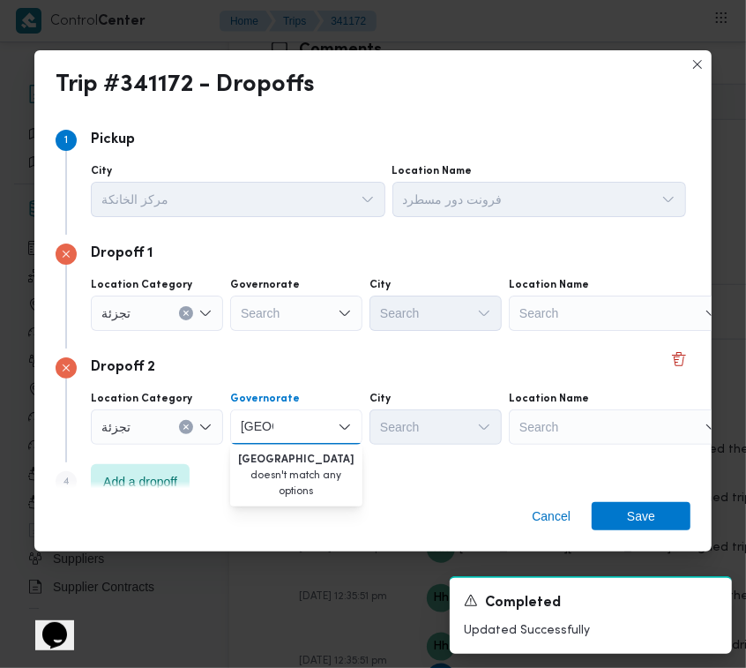
drag, startPoint x: 282, startPoint y: 285, endPoint x: 287, endPoint y: 305, distance: 20.8
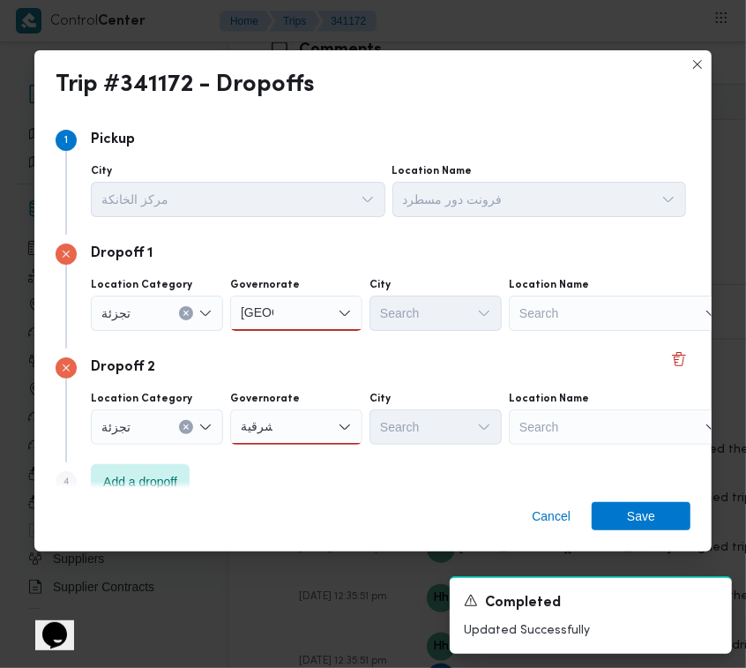
drag, startPoint x: 454, startPoint y: 309, endPoint x: 333, endPoint y: 295, distance: 121.5
drag, startPoint x: 297, startPoint y: 338, endPoint x: 386, endPoint y: 338, distance: 89.1
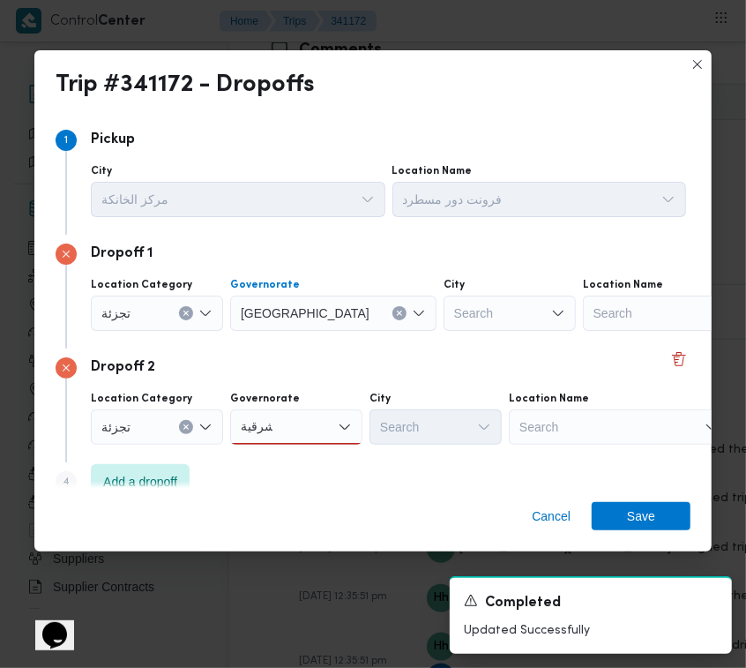
drag, startPoint x: 404, startPoint y: 338, endPoint x: 441, endPoint y: 310, distance: 46.0
drag, startPoint x: 318, startPoint y: 421, endPoint x: 314, endPoint y: 442, distance: 21.6
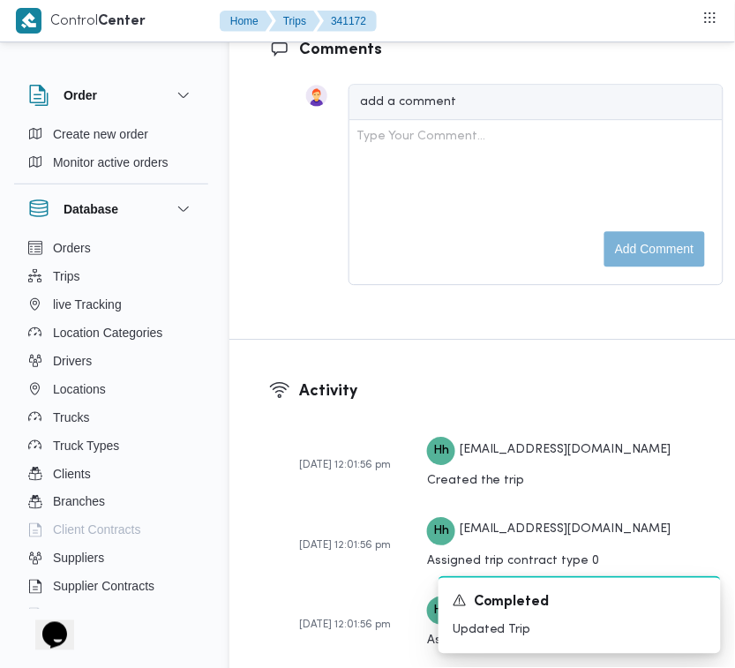
scroll to position [2942, 0]
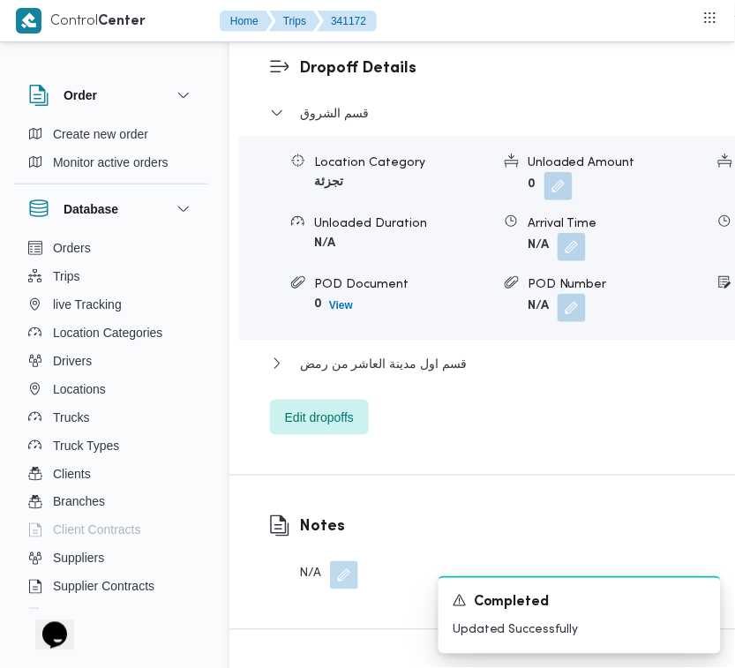
drag, startPoint x: 357, startPoint y: 63, endPoint x: 326, endPoint y: 126, distance: 69.8
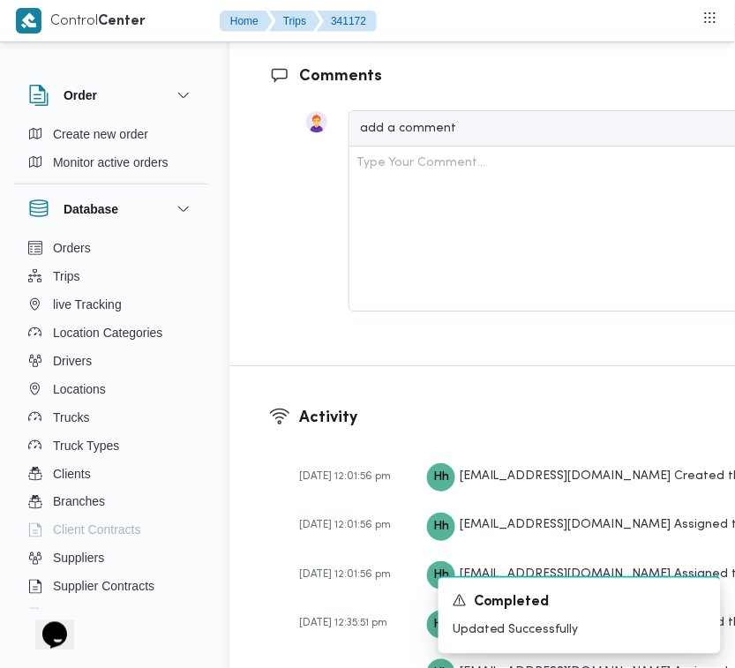
scroll to position [3767, 0]
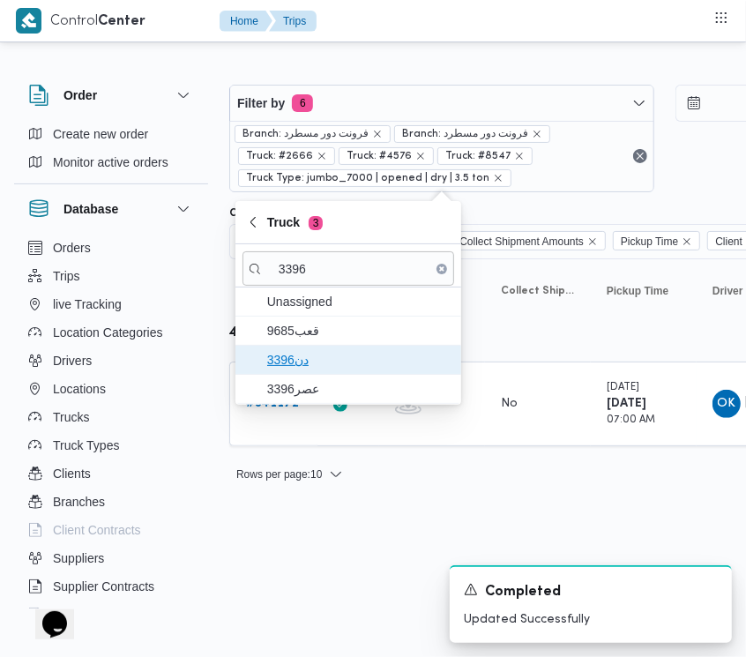
drag, startPoint x: 338, startPoint y: 360, endPoint x: 338, endPoint y: 371, distance: 11.5
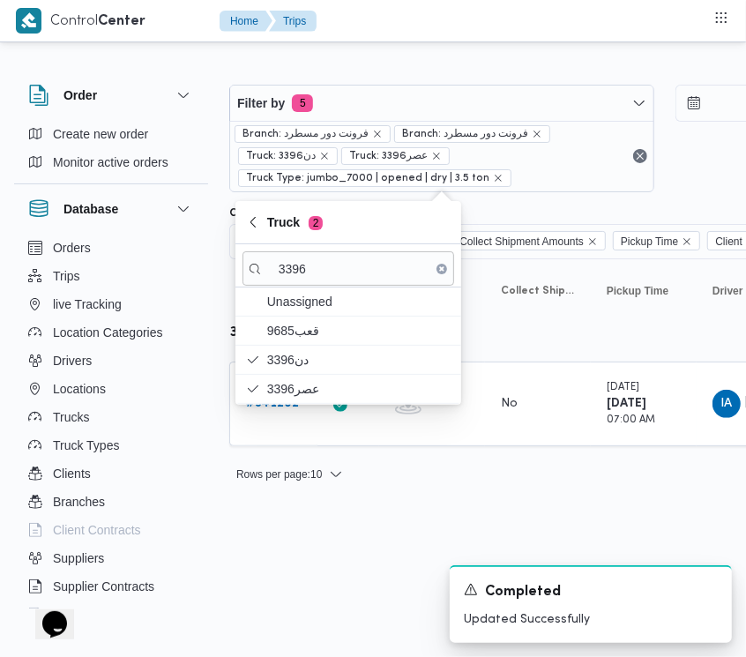
drag, startPoint x: 406, startPoint y: 549, endPoint x: 377, endPoint y: 505, distance: 52.8
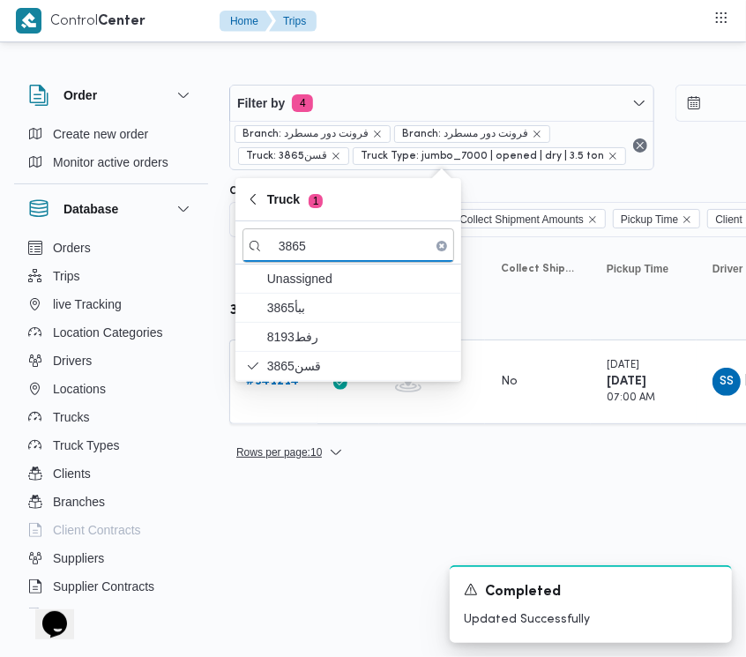
drag, startPoint x: 340, startPoint y: 535, endPoint x: 280, endPoint y: 460, distance: 96.5
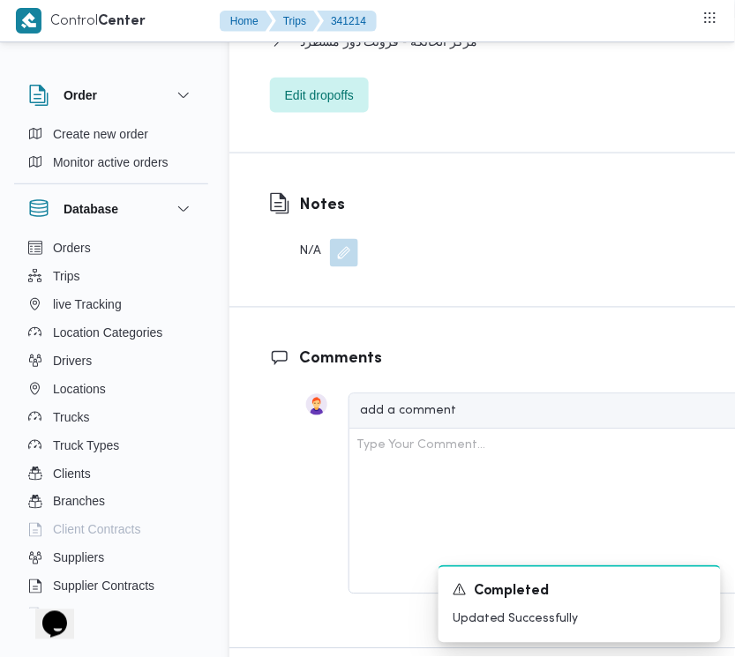
scroll to position [3220, 0]
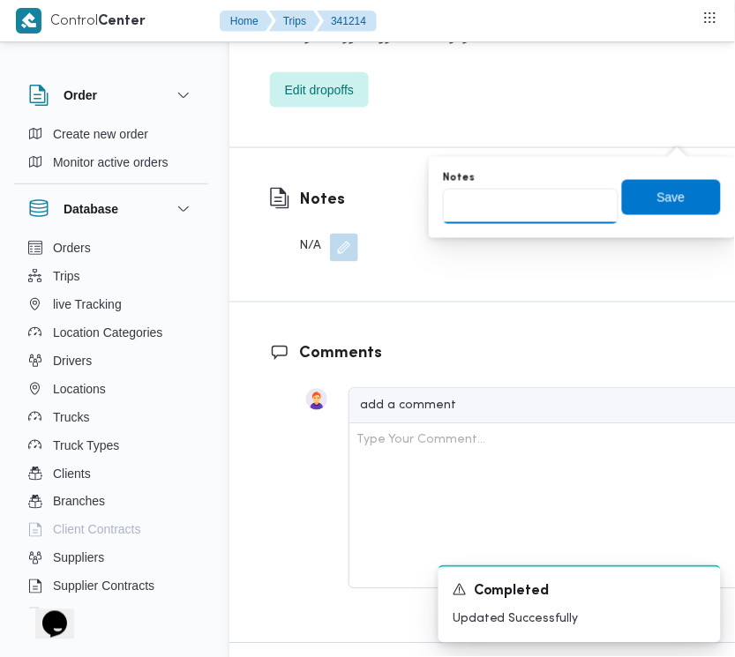
drag, startPoint x: 571, startPoint y: 199, endPoint x: 640, endPoint y: 220, distance: 72.8
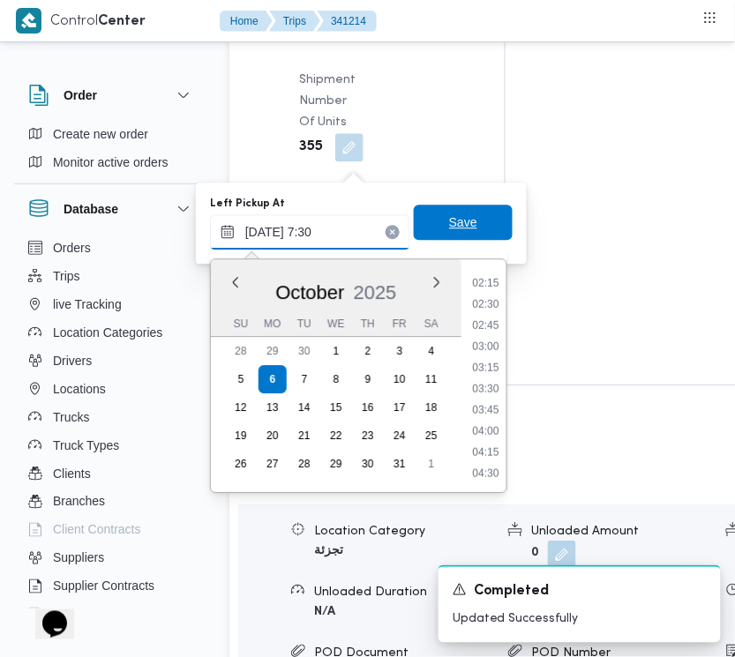
scroll to position [451, 0]
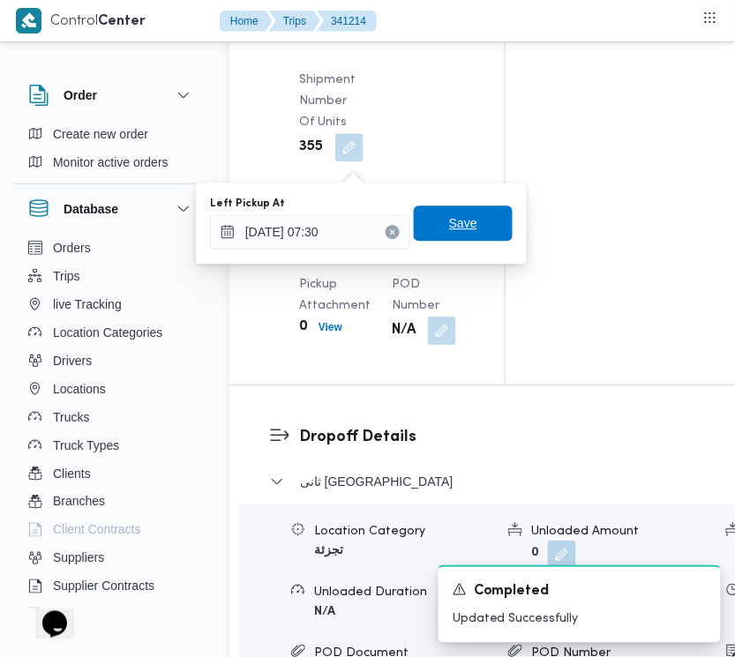
drag, startPoint x: 414, startPoint y: 218, endPoint x: 478, endPoint y: 221, distance: 63.6
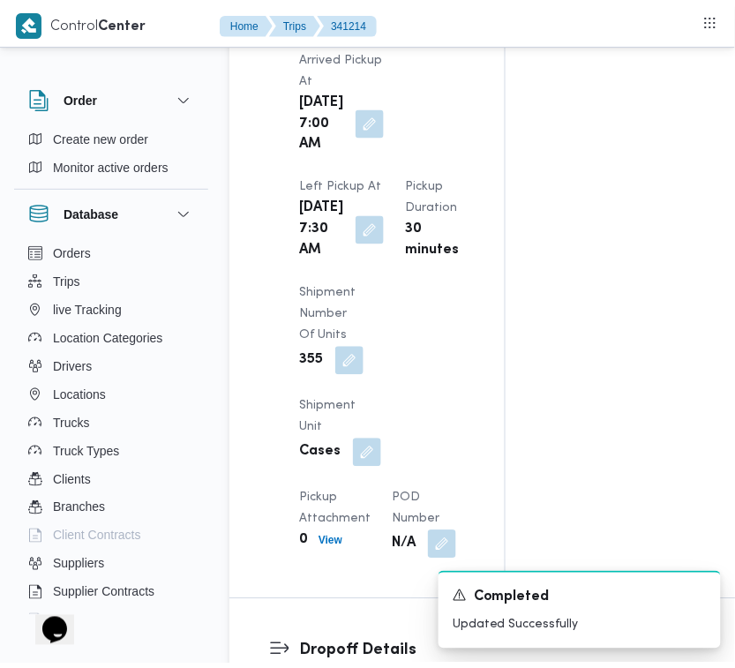
scroll to position [0, 0]
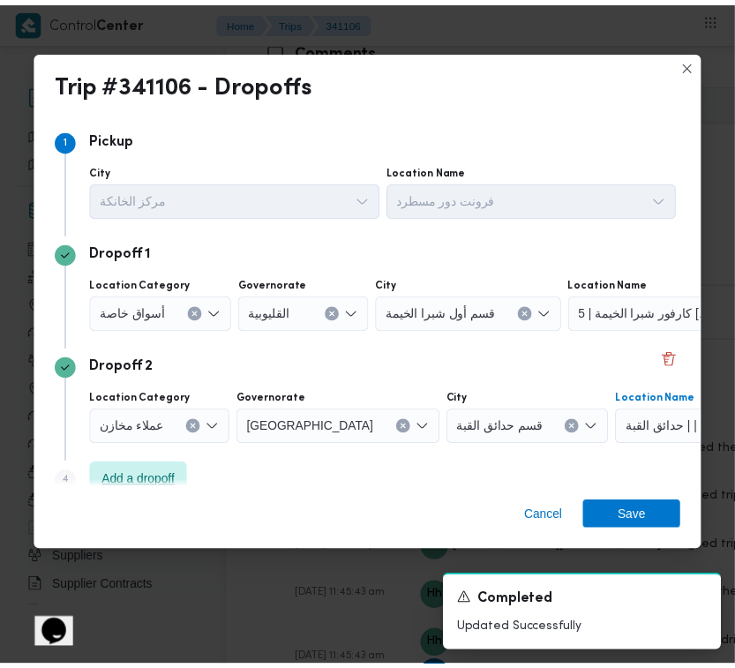
scroll to position [141, 0]
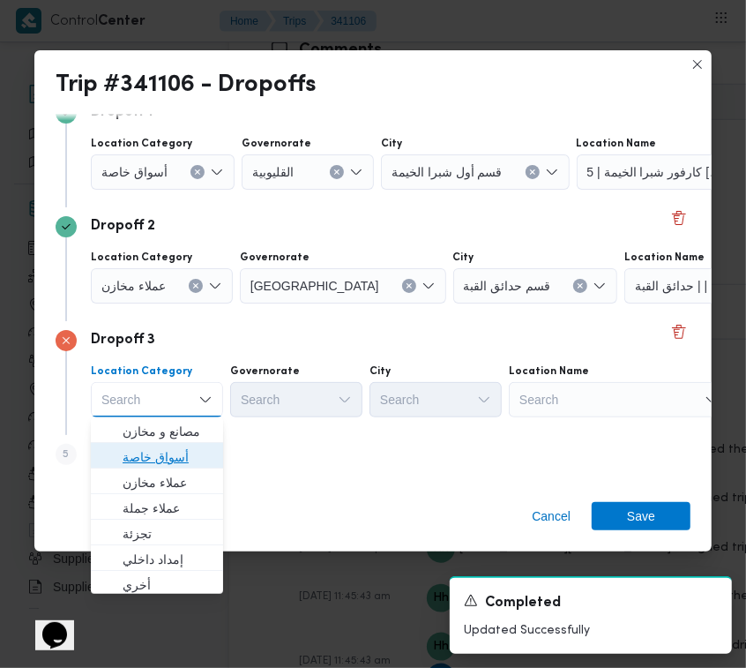
drag, startPoint x: 131, startPoint y: 452, endPoint x: 239, endPoint y: 446, distance: 108.6
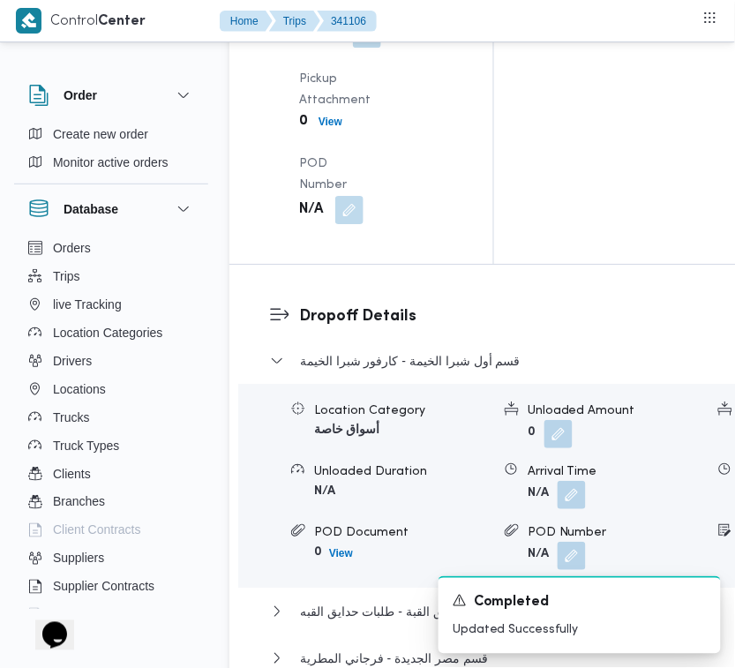
scroll to position [2655, 0]
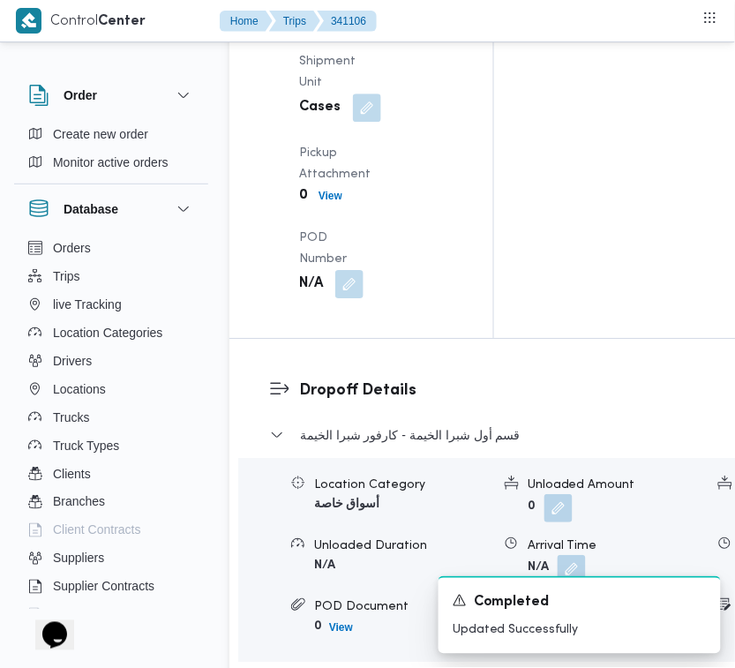
drag, startPoint x: 345, startPoint y: 406, endPoint x: 351, endPoint y: 448, distance: 42.8
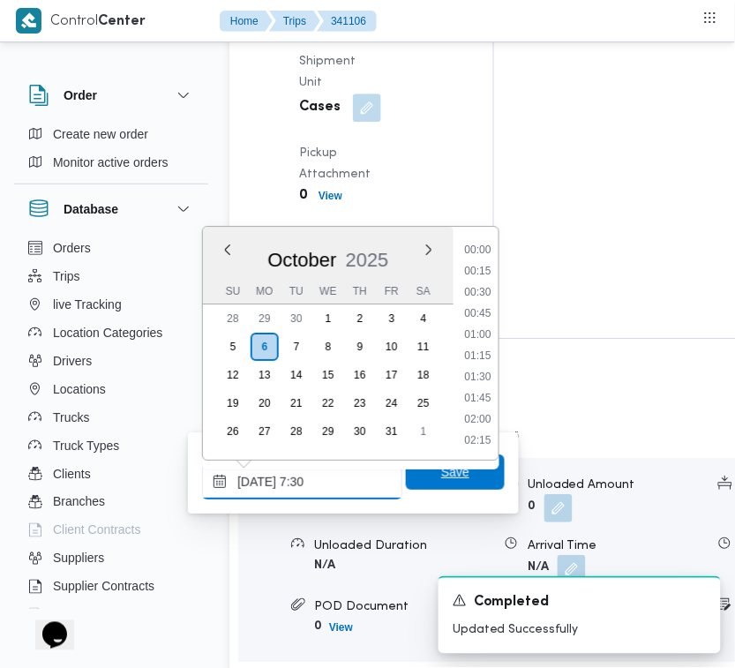
scroll to position [633, 0]
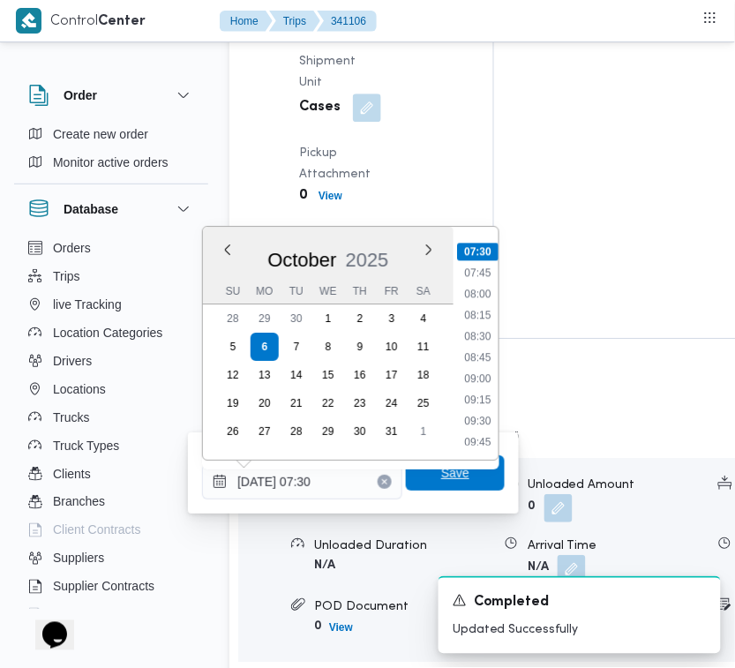
drag, startPoint x: 465, startPoint y: 472, endPoint x: 459, endPoint y: 429, distance: 43.7
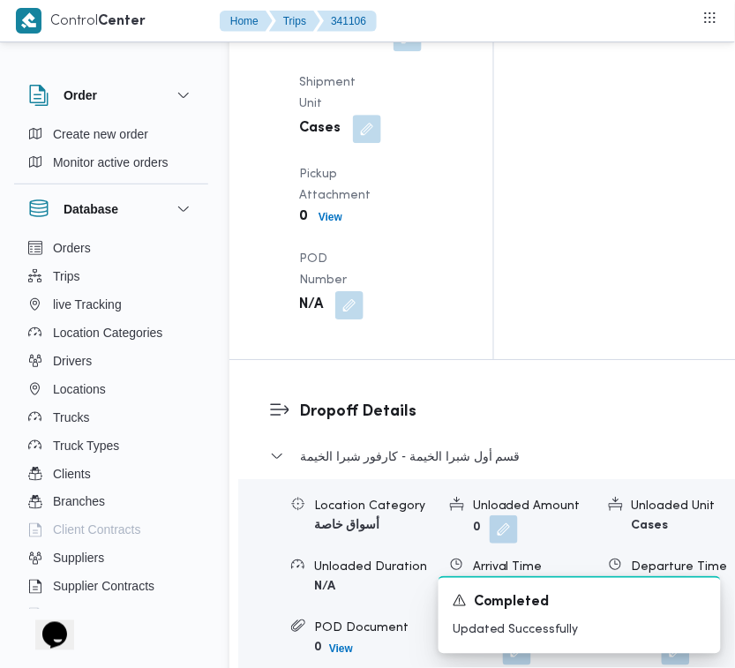
drag, startPoint x: 344, startPoint y: 317, endPoint x: 340, endPoint y: 393, distance: 76.0
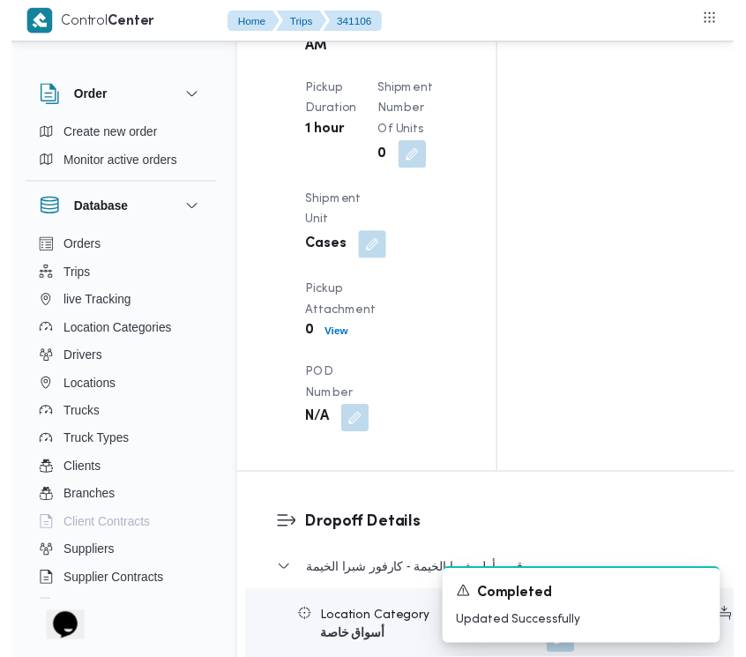
scroll to position [0, 0]
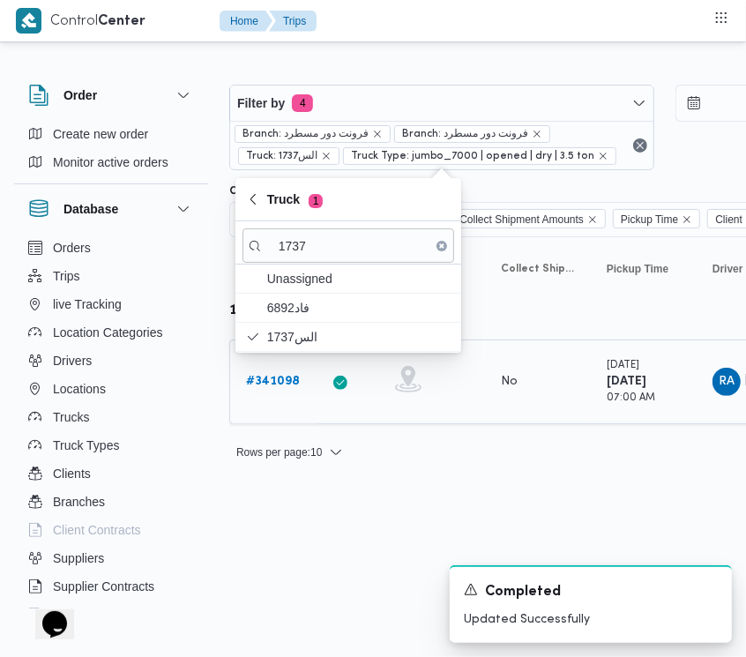
drag, startPoint x: 292, startPoint y: 401, endPoint x: 282, endPoint y: 377, distance: 26.5
click at [292, 401] on td "Trip ID # 341098" at bounding box center [273, 382] width 88 height 85
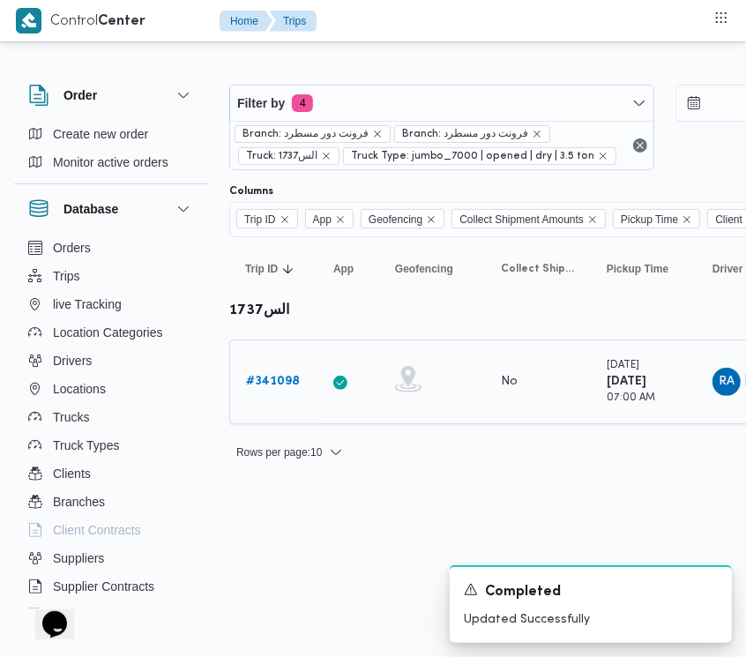
click at [280, 376] on b "# 341098" at bounding box center [273, 381] width 54 height 11
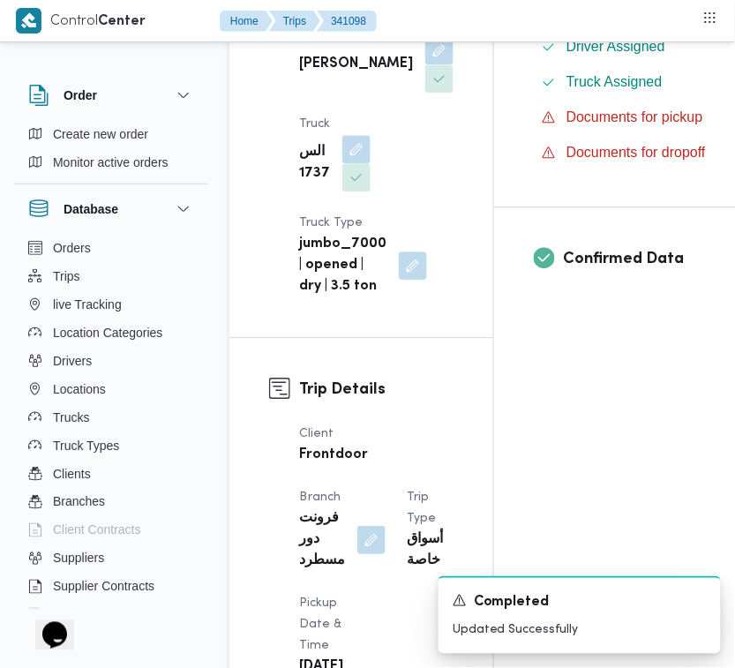
scroll to position [1168, 0]
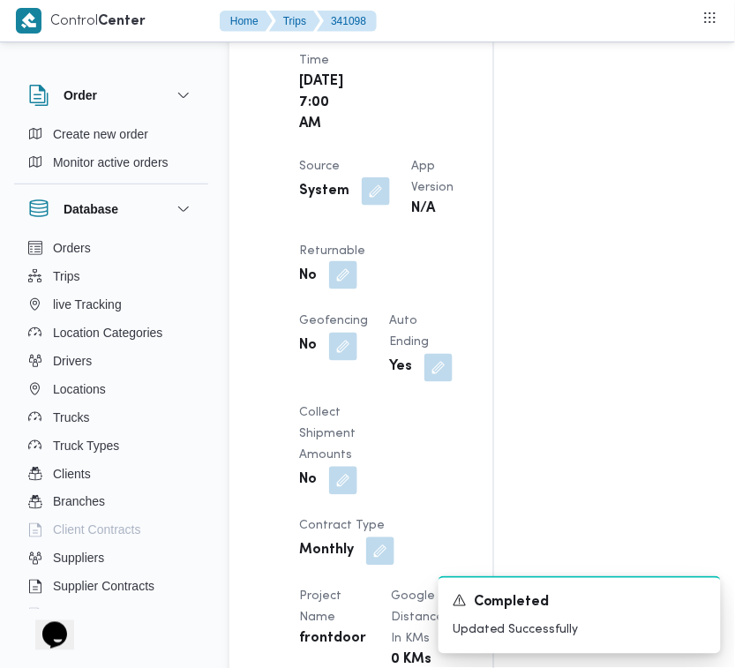
click at [357, 289] on button "button" at bounding box center [343, 275] width 28 height 28
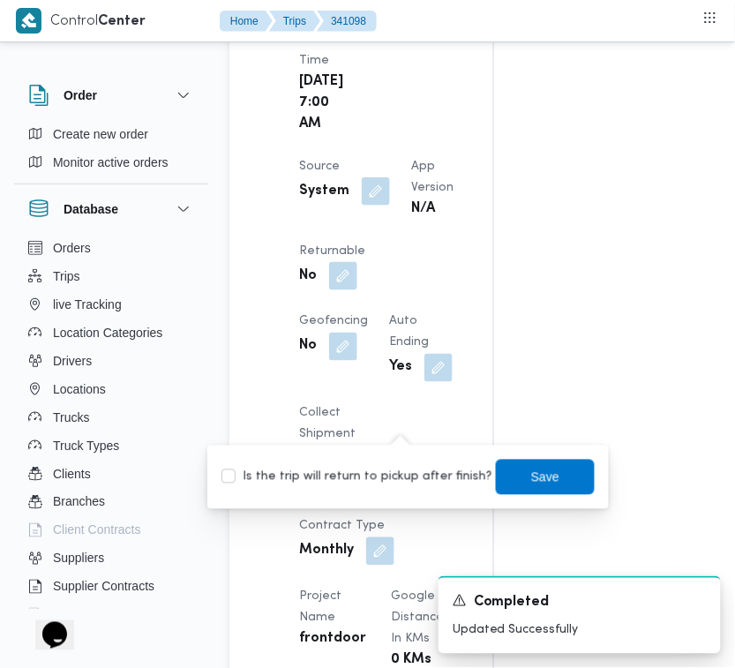
click at [379, 479] on label "Is the trip will return to pickup after finish?" at bounding box center [356, 477] width 271 height 21
click at [411, 458] on div "Is the trip will return to pickup after finish? Save" at bounding box center [408, 477] width 377 height 39
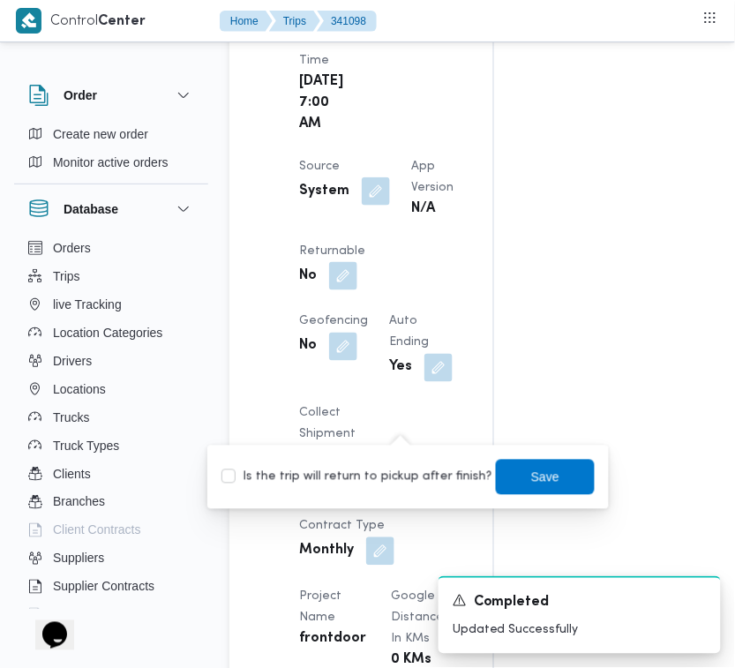
click at [410, 468] on label "Is the trip will return to pickup after finish?" at bounding box center [356, 477] width 271 height 21
checkbox input "true"
click at [579, 474] on span "Save" at bounding box center [545, 476] width 99 height 35
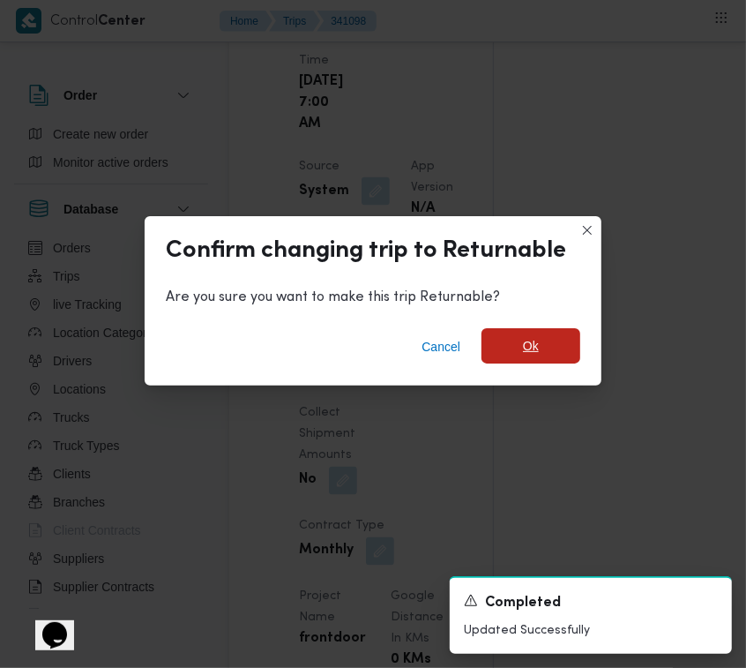
drag, startPoint x: 534, startPoint y: 316, endPoint x: 535, endPoint y: 355, distance: 39.7
click at [534, 332] on div "Cancel Ok" at bounding box center [373, 350] width 457 height 71
click at [535, 355] on span "Ok" at bounding box center [531, 345] width 16 height 21
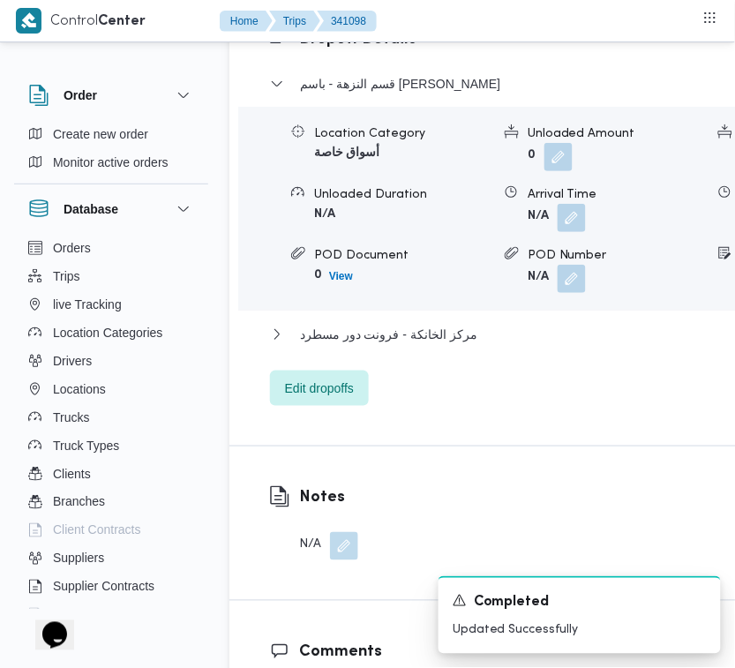
scroll to position [3527, 0]
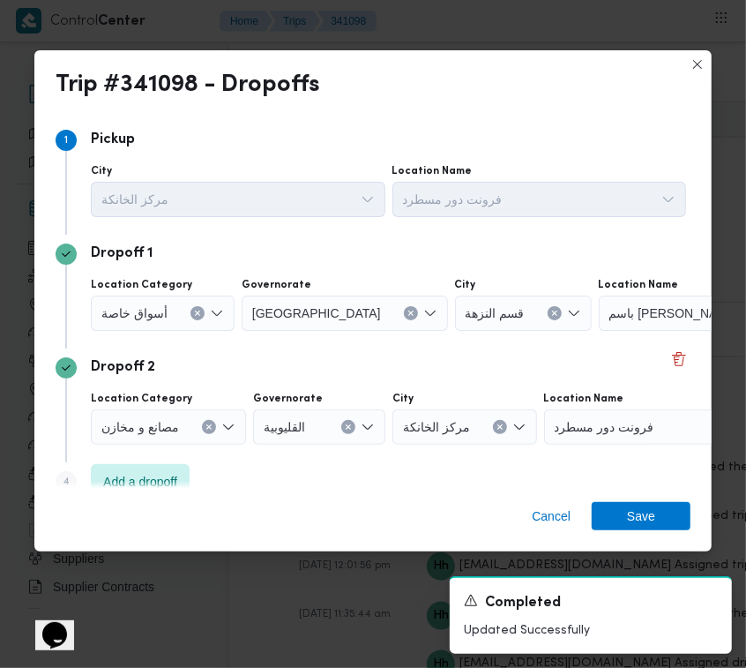
click at [138, 307] on div "أسواق خاصة" at bounding box center [163, 312] width 144 height 35
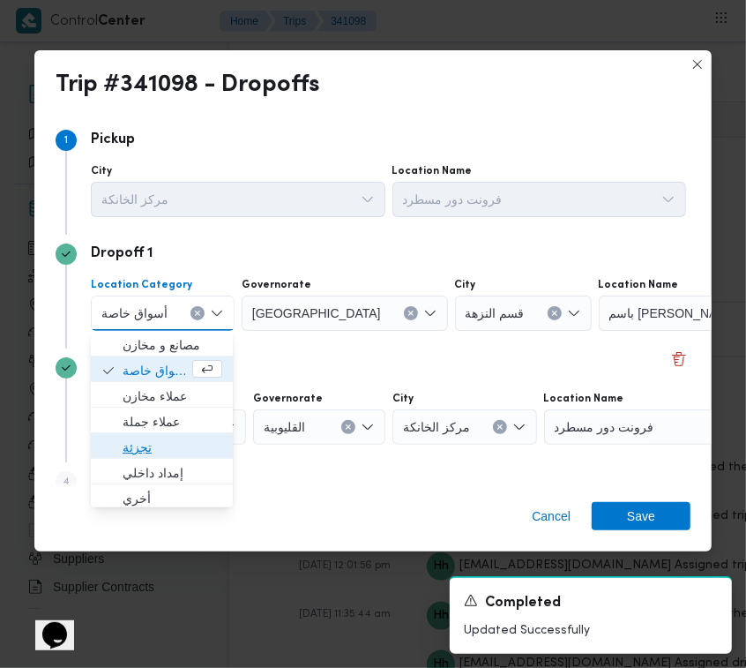
drag, startPoint x: 146, startPoint y: 443, endPoint x: 166, endPoint y: 437, distance: 21.2
click at [146, 447] on span "تجزئة" at bounding box center [173, 447] width 100 height 21
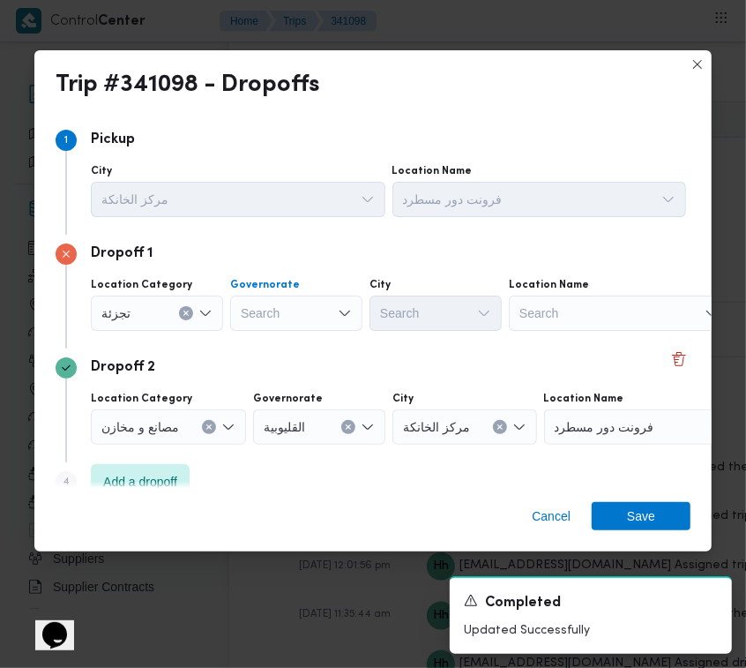
click at [322, 311] on div "Search" at bounding box center [296, 312] width 132 height 35
paste input "جيزة"
type input "جيزة"
click at [318, 326] on div "جيزة جيزة" at bounding box center [296, 312] width 132 height 35
click at [285, 340] on span "ال جيزة" at bounding box center [307, 344] width 90 height 21
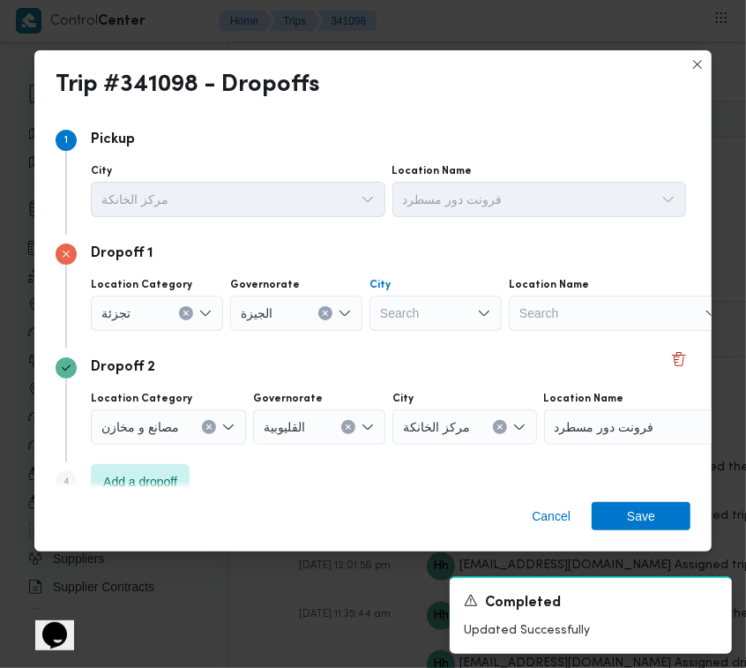
click at [443, 316] on div "Search" at bounding box center [436, 312] width 132 height 35
paste input "زايد"
type input "زايد"
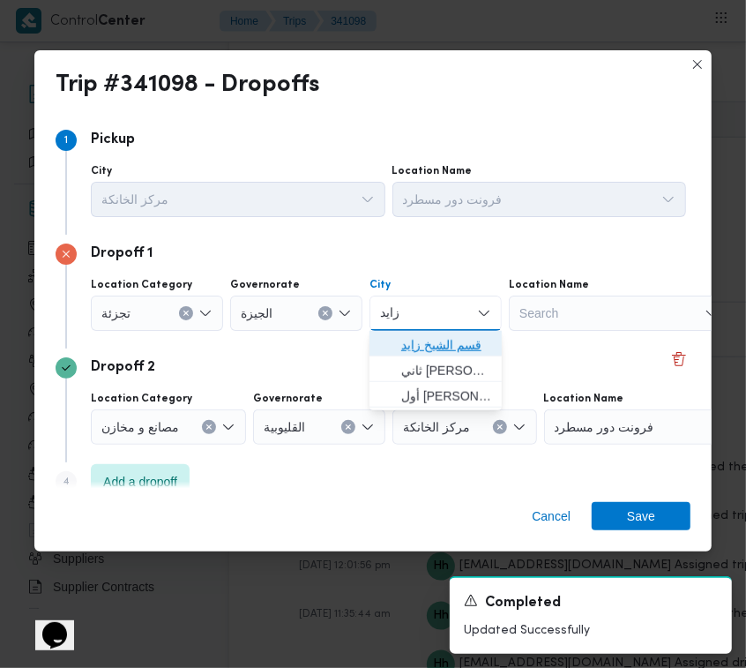
click at [385, 338] on icon "button" at bounding box center [387, 345] width 14 height 14
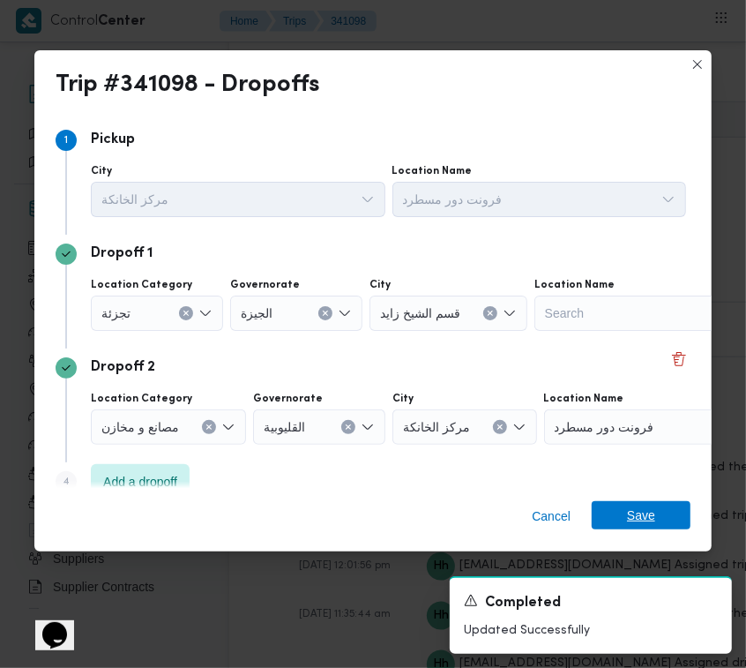
click at [635, 514] on span "Save" at bounding box center [641, 515] width 28 height 28
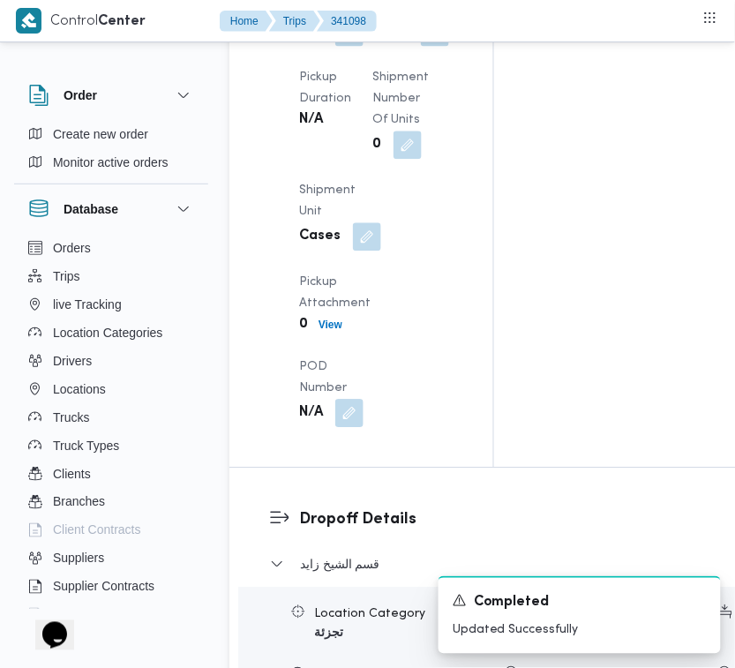
scroll to position [2482, 0]
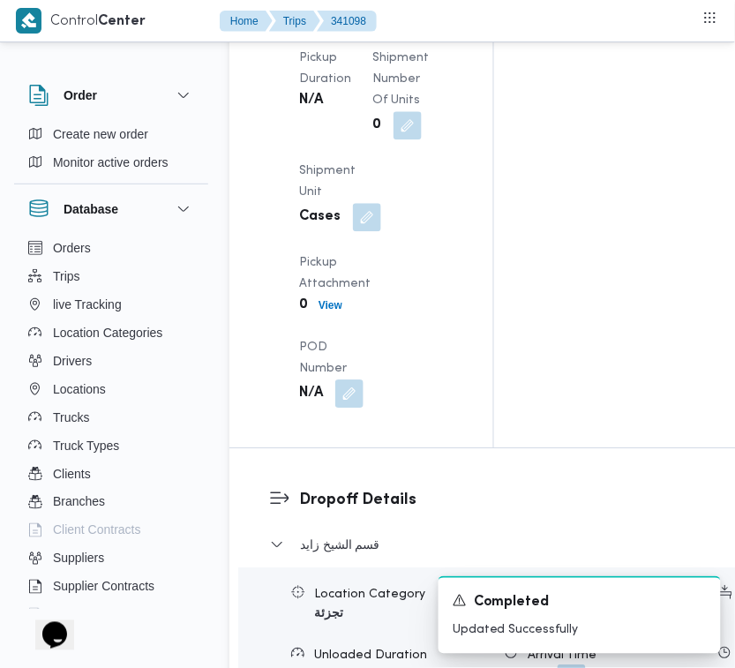
click at [421, 26] on button "button" at bounding box center [435, 11] width 28 height 28
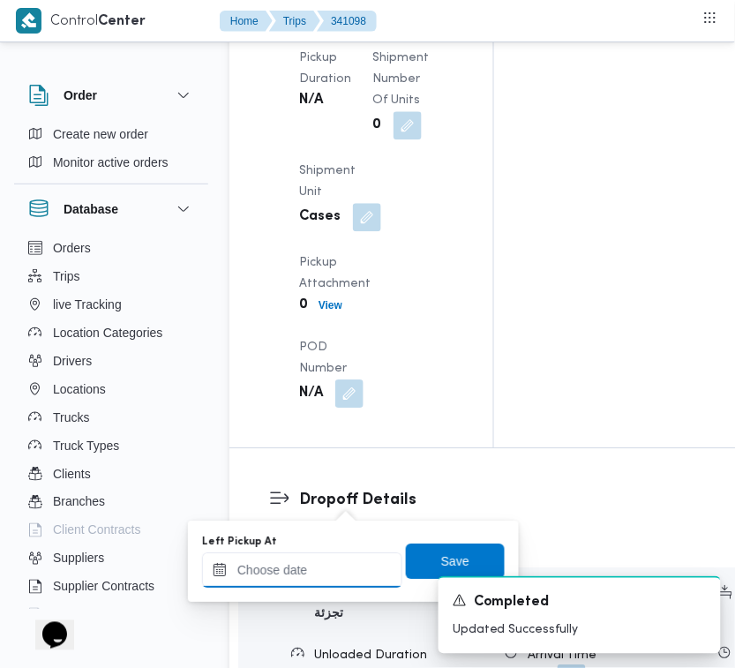
click at [327, 563] on input "Left Pickup At" at bounding box center [302, 569] width 200 height 35
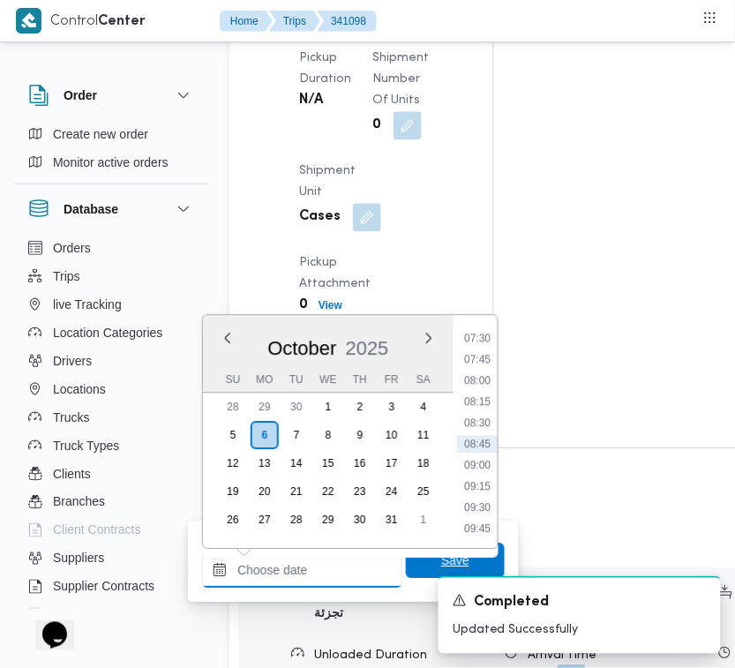
paste input "[DATE] 7:30"
type input "[DATE] 7:30"
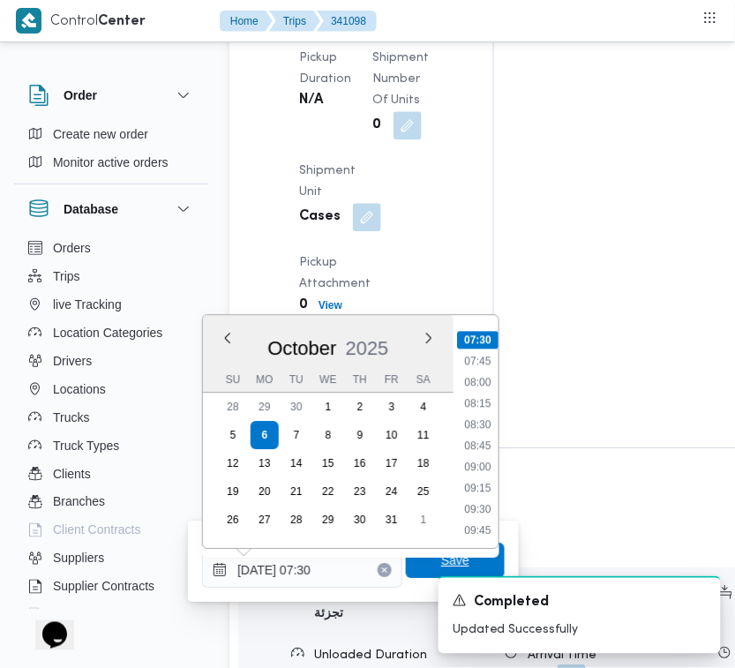
click at [425, 562] on span "Save" at bounding box center [455, 559] width 99 height 35
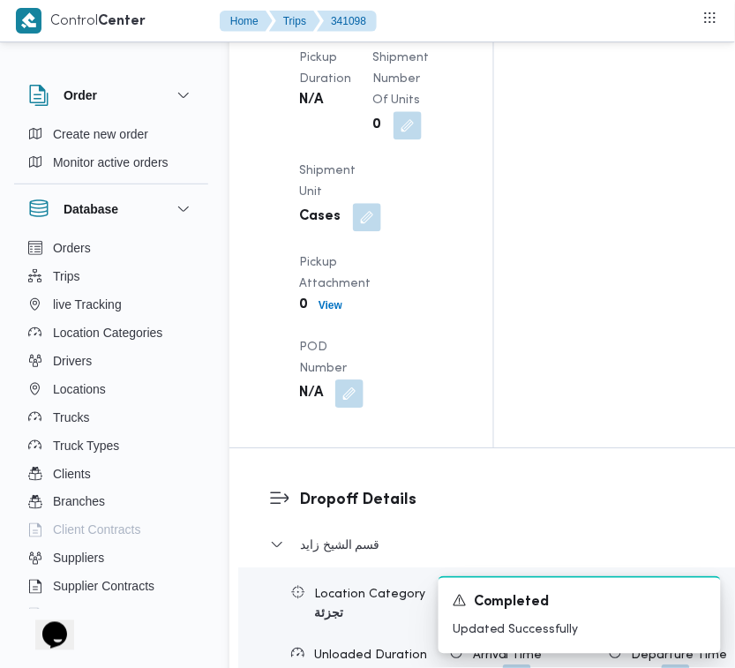
click at [365, 28] on div "N/A" at bounding box center [331, 12] width 68 height 32
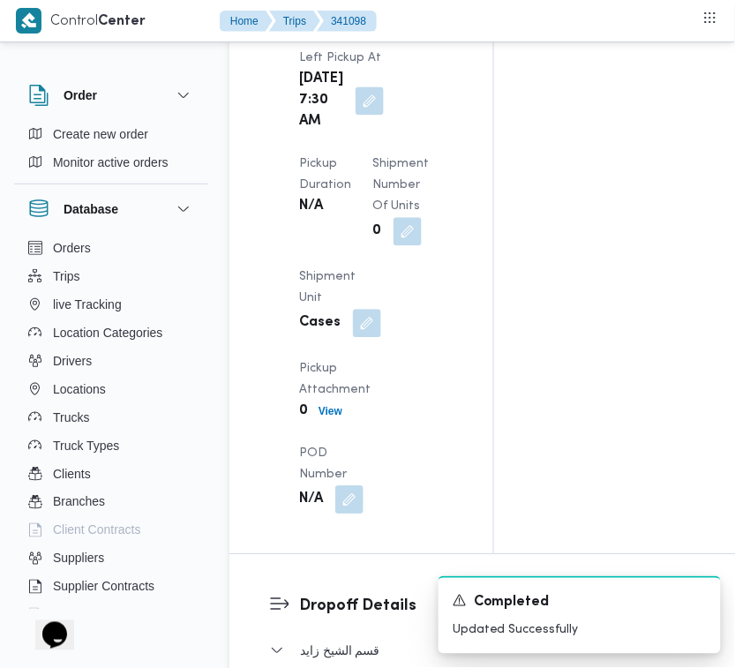
click at [355, 26] on button "button" at bounding box center [349, 11] width 28 height 28
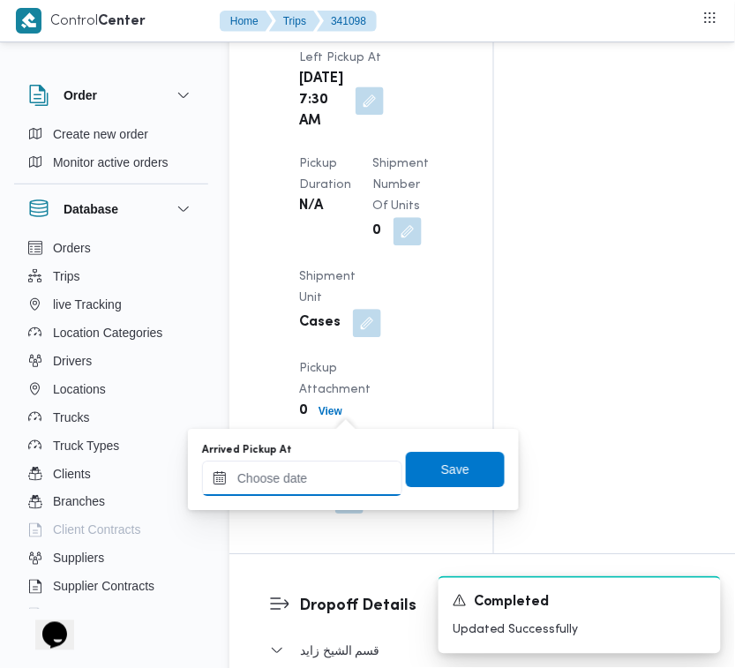
click at [367, 469] on input "Arrived Pickup At" at bounding box center [302, 477] width 200 height 35
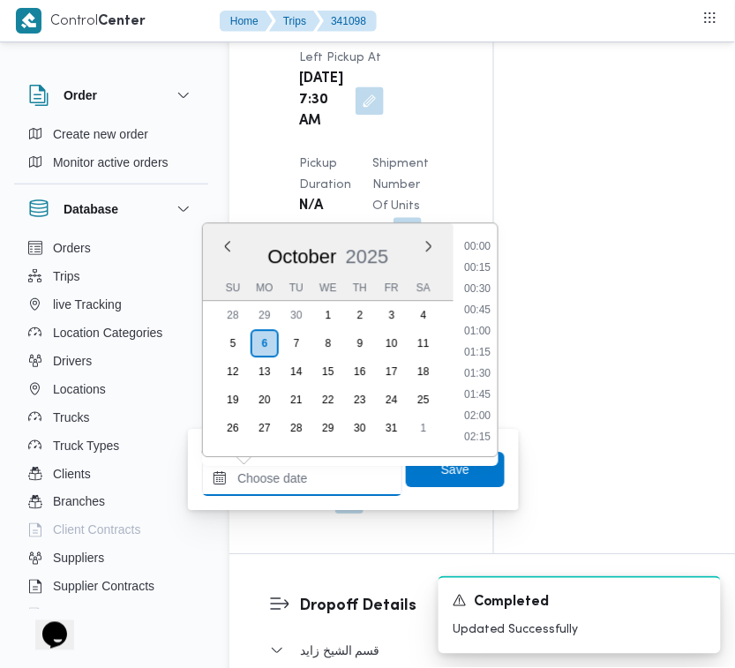
paste input "[DATE] 7:30"
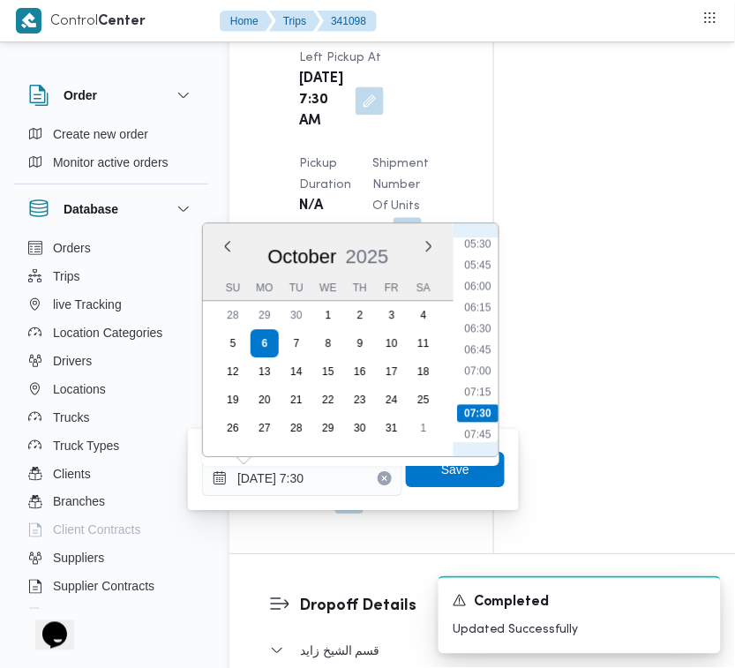
scroll to position [459, 0]
click at [486, 349] on li "06:45" at bounding box center [477, 358] width 41 height 18
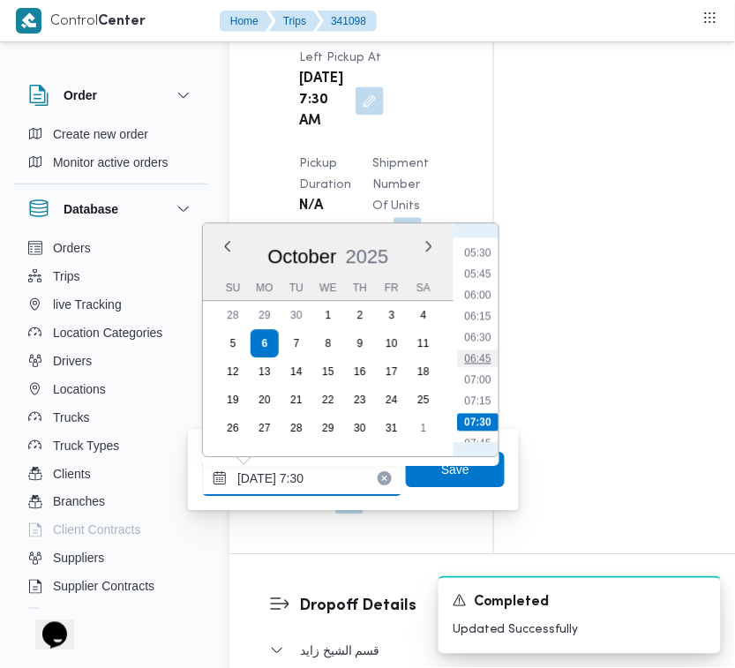
type input "[DATE] 06:45"
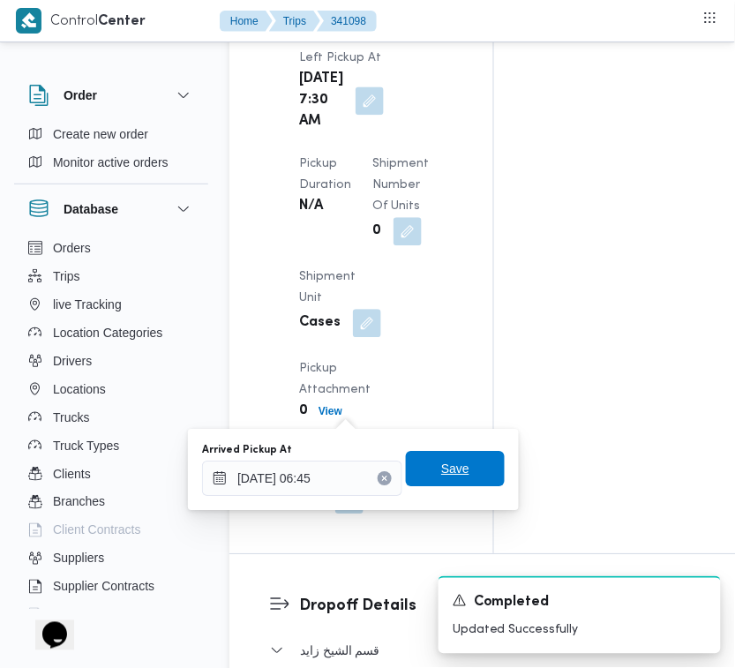
click at [457, 459] on span "Save" at bounding box center [455, 468] width 99 height 35
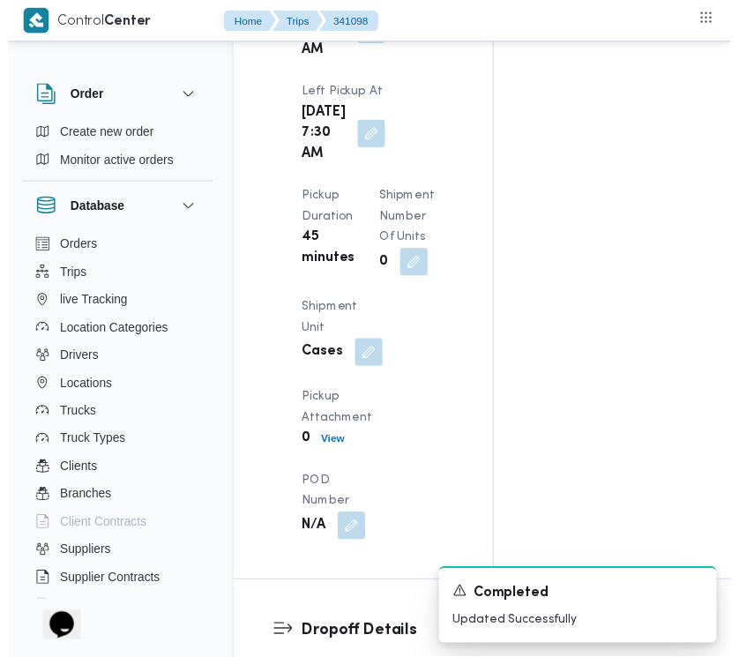
scroll to position [0, 0]
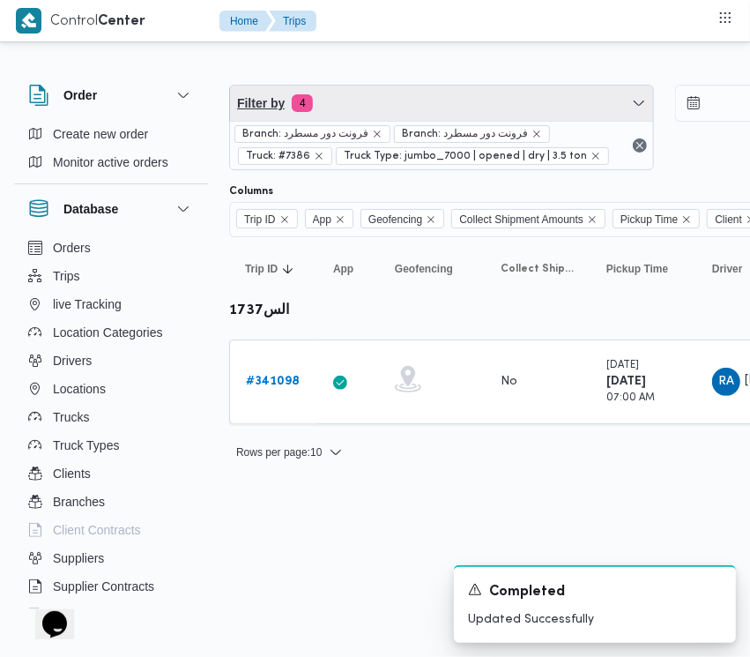
click at [381, 93] on span "Filter by 4" at bounding box center [441, 103] width 423 height 35
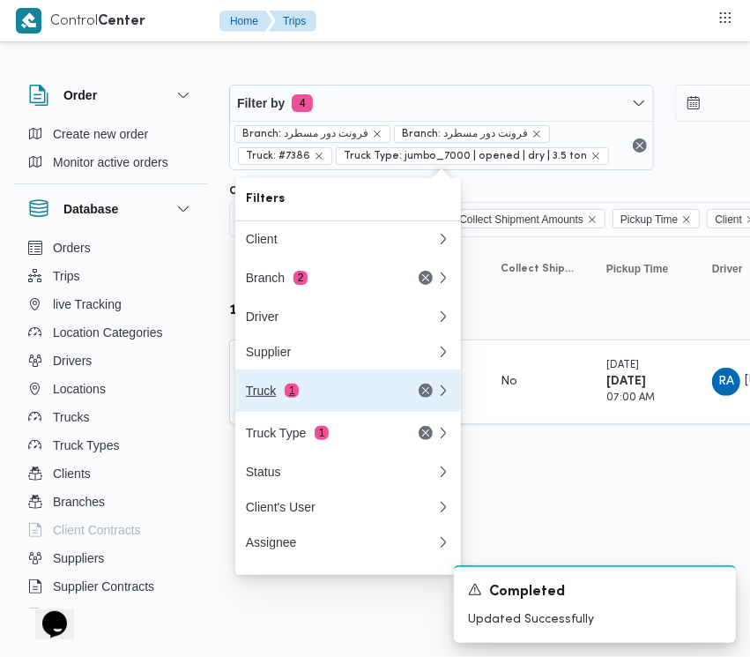
click at [331, 412] on button "Truck 1" at bounding box center [348, 391] width 226 height 42
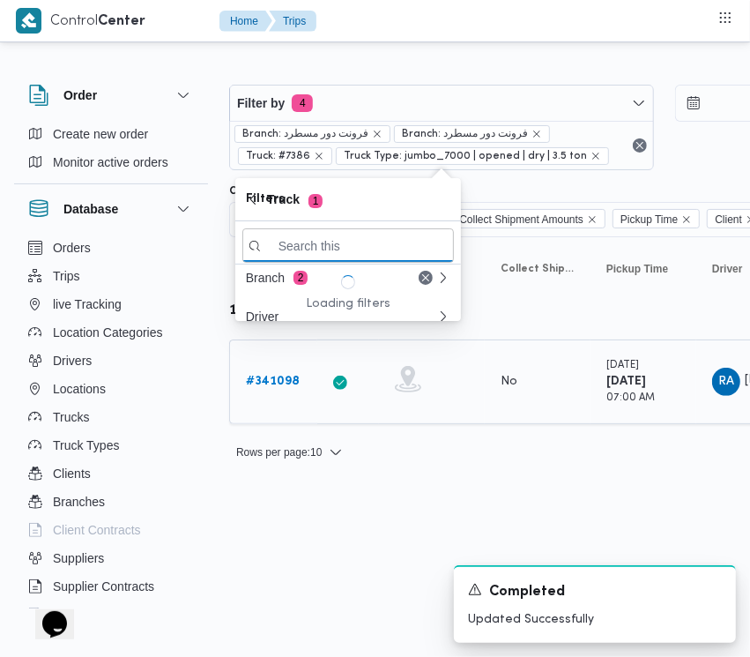
paste input "6238"
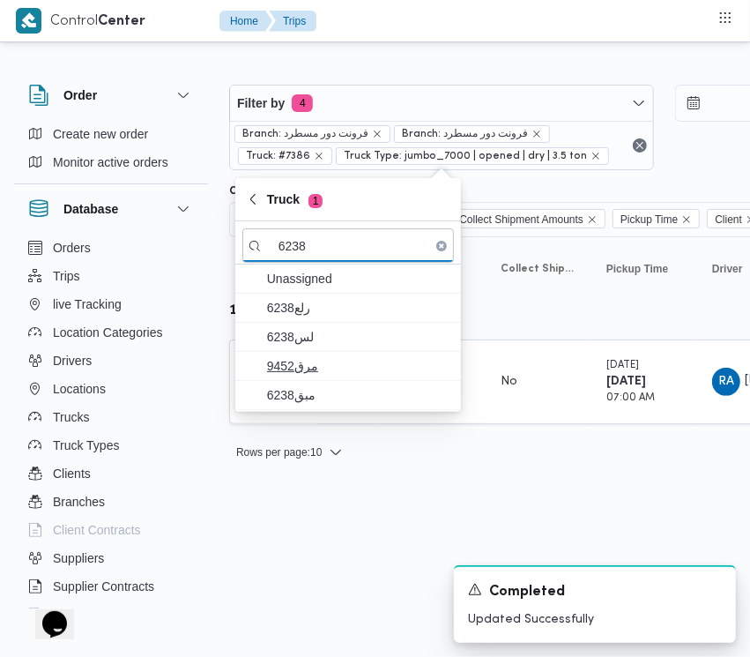
type input "6238"
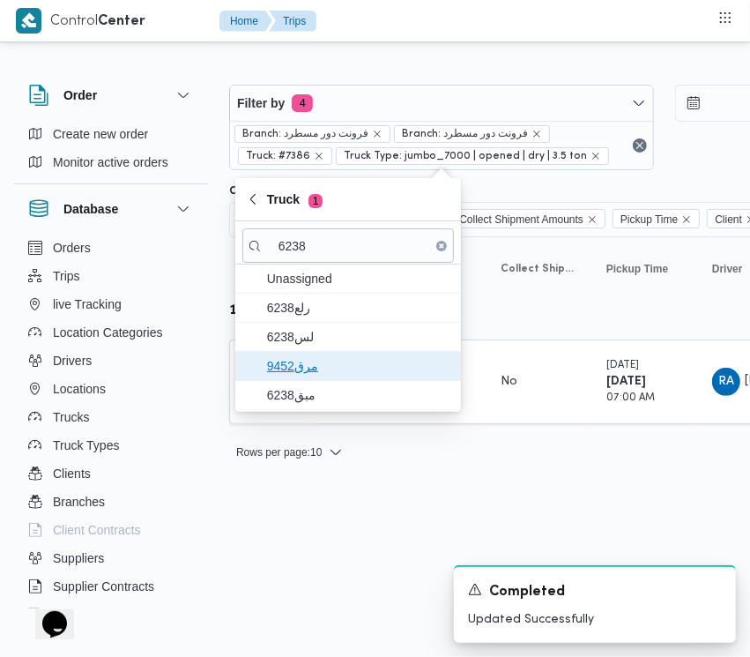
click at [305, 364] on span "مرق9452" at bounding box center [358, 365] width 183 height 21
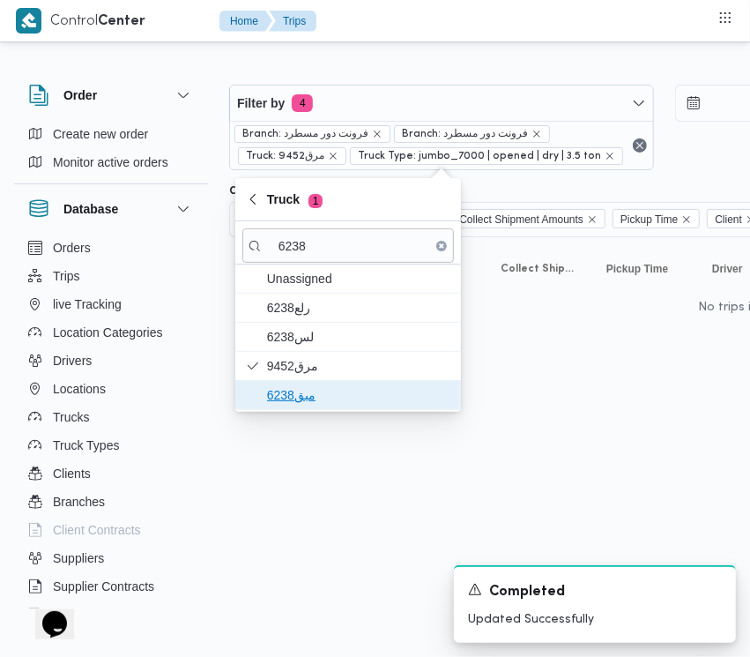
click at [294, 386] on span "مبق6238" at bounding box center [358, 394] width 183 height 21
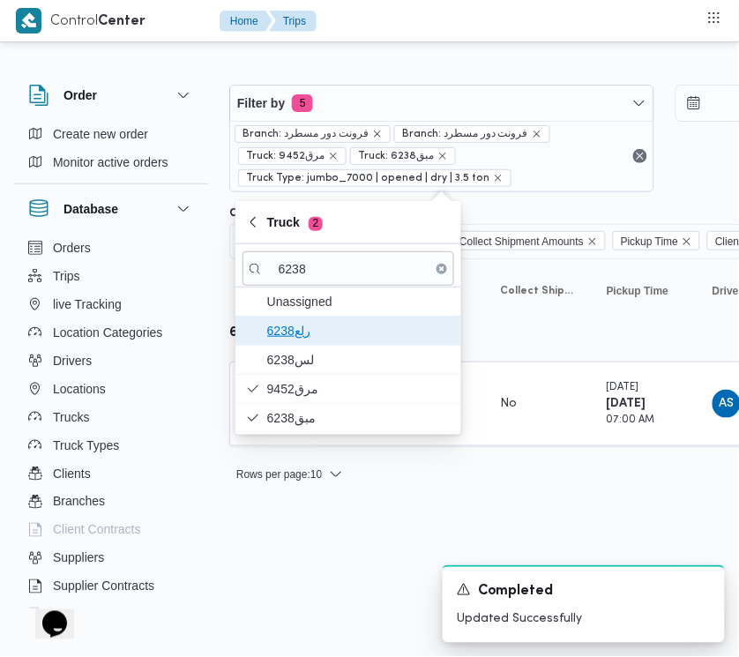
click at [302, 341] on span "رلع6238" at bounding box center [358, 330] width 183 height 21
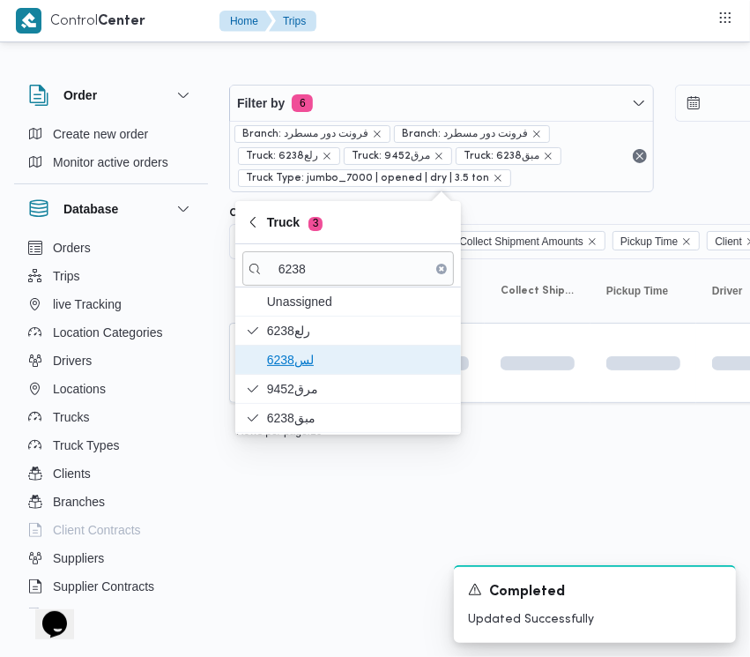
click at [294, 363] on span "6238لس" at bounding box center [358, 359] width 183 height 21
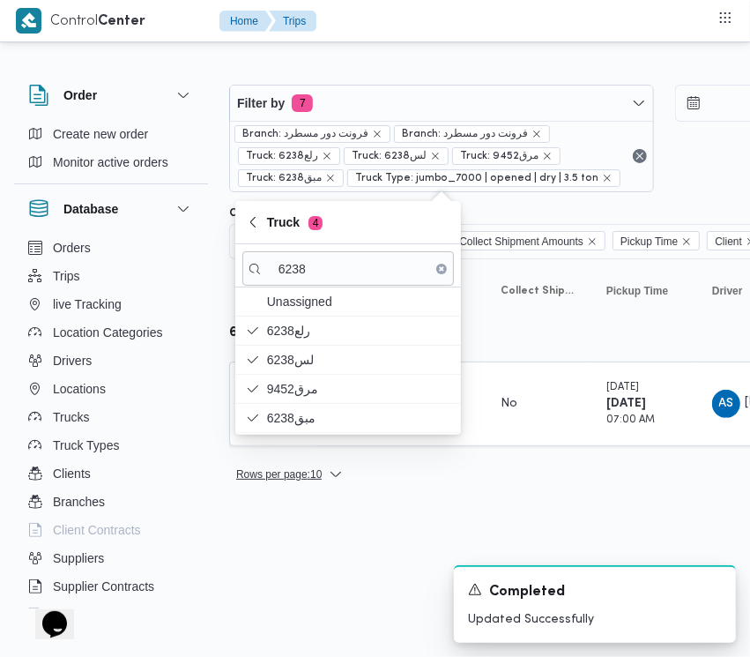
drag, startPoint x: 384, startPoint y: 589, endPoint x: 311, endPoint y: 483, distance: 128.7
click at [384, 589] on html "Control Center Home Trips Order Create new order Monitor active orders Database…" at bounding box center [375, 328] width 750 height 657
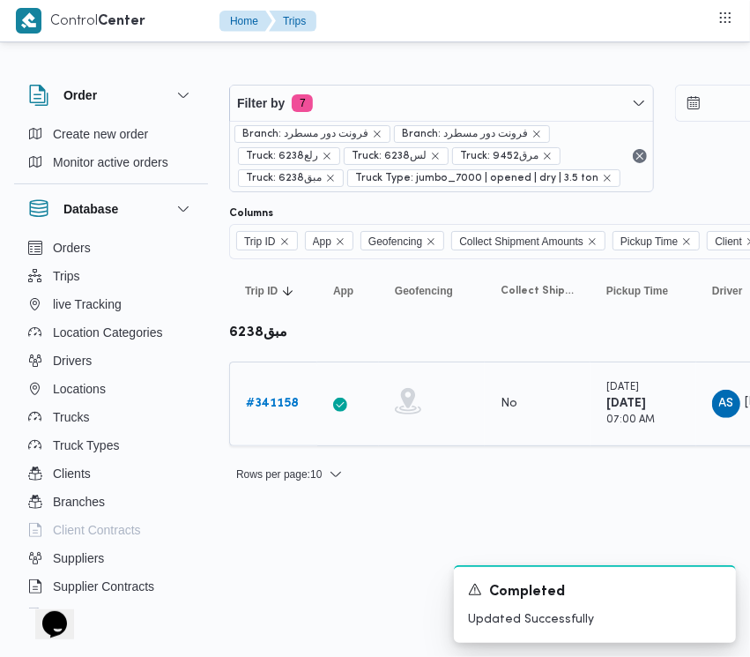
click at [267, 404] on b "# 341158" at bounding box center [272, 403] width 53 height 11
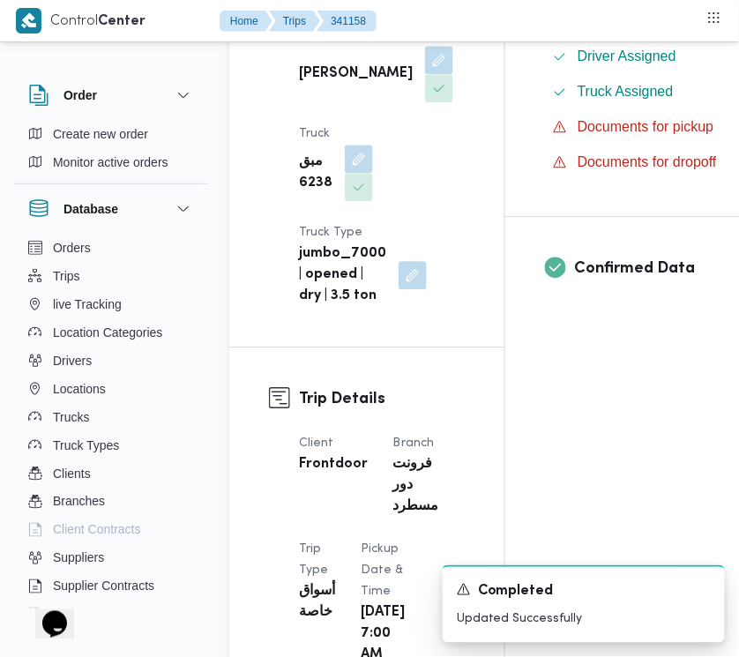
scroll to position [1148, 0]
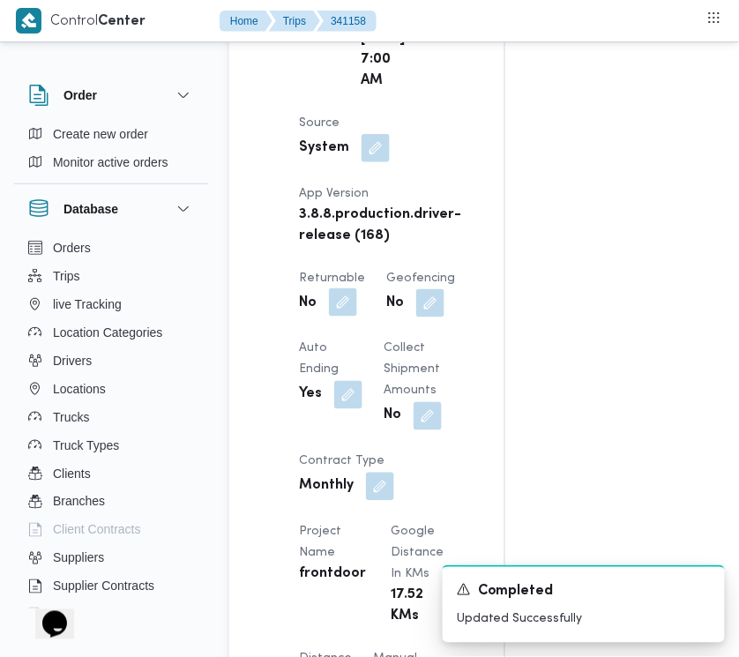
click at [340, 317] on button "button" at bounding box center [343, 302] width 28 height 28
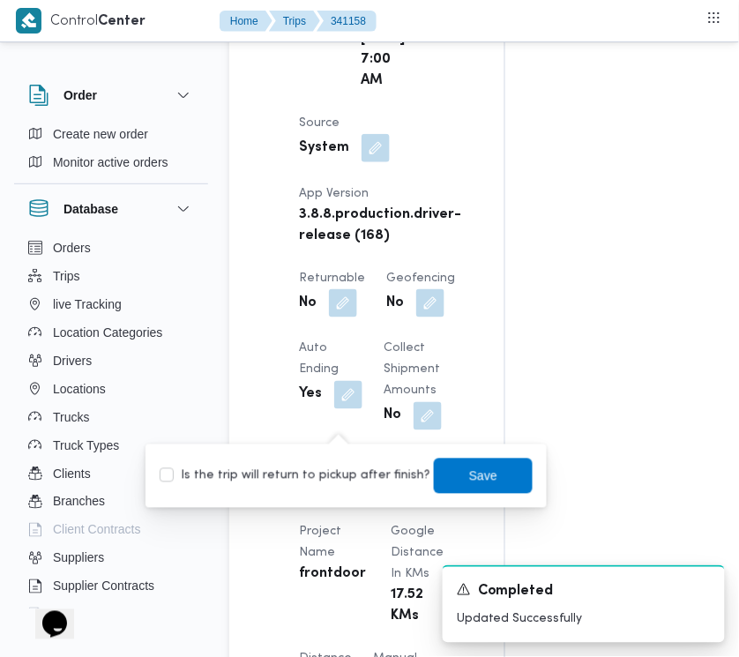
click at [362, 470] on label "Is the trip will return to pickup after finish?" at bounding box center [295, 476] width 271 height 21
checkbox input "true"
click at [470, 478] on span "Save" at bounding box center [483, 475] width 28 height 21
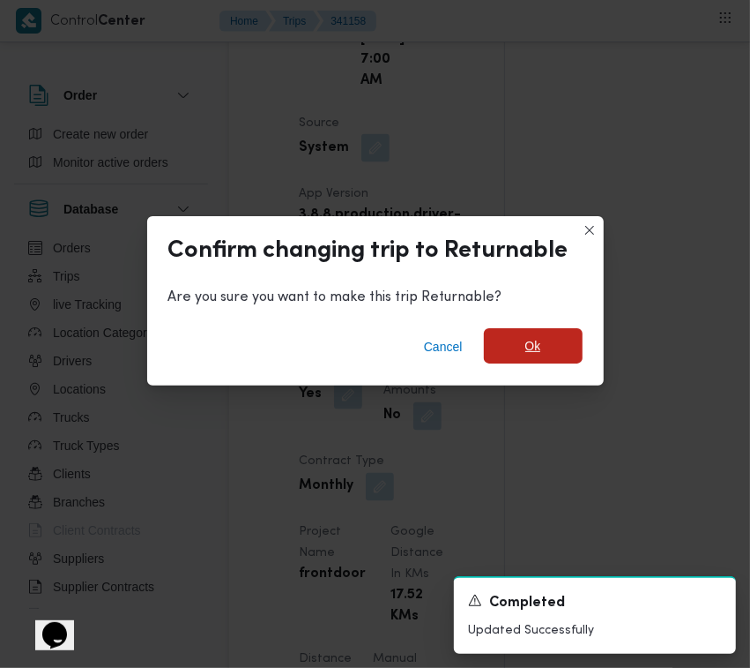
click at [509, 355] on span "Ok" at bounding box center [533, 345] width 99 height 35
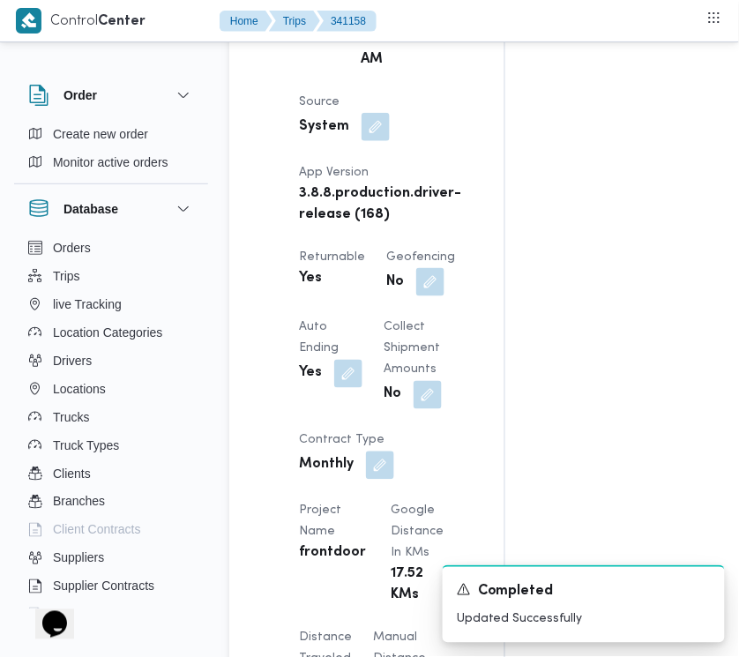
click at [738, 530] on div "Assignees • Superadmin [EMAIL_ADDRESS][PERSON_NAME][DOMAIN_NAME] Checklist Drop…" at bounding box center [721, 410] width 433 height 2515
drag, startPoint x: 738, startPoint y: 530, endPoint x: 746, endPoint y: 536, distance: 10.1
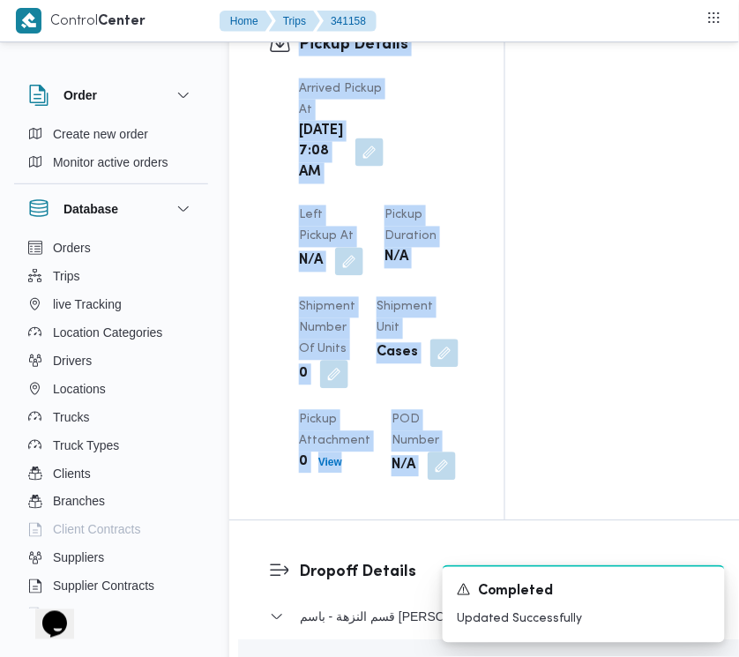
scroll to position [2893, 0]
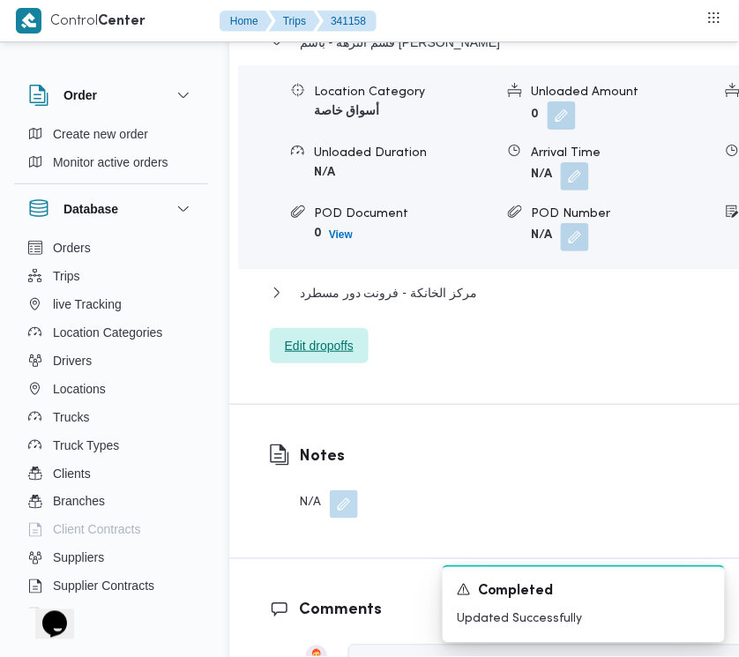
click at [359, 363] on span "Edit dropoffs" at bounding box center [319, 345] width 99 height 35
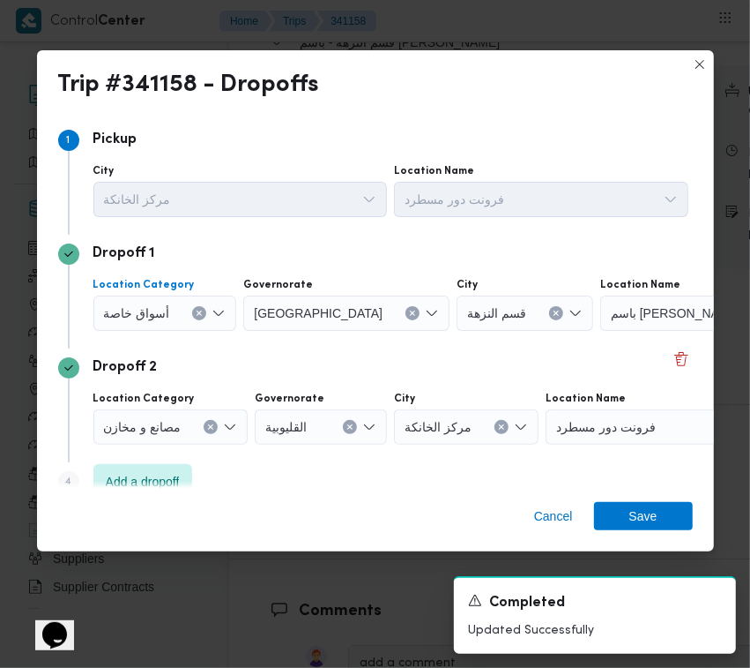
click at [151, 304] on span "أسواق خاصة" at bounding box center [137, 311] width 66 height 19
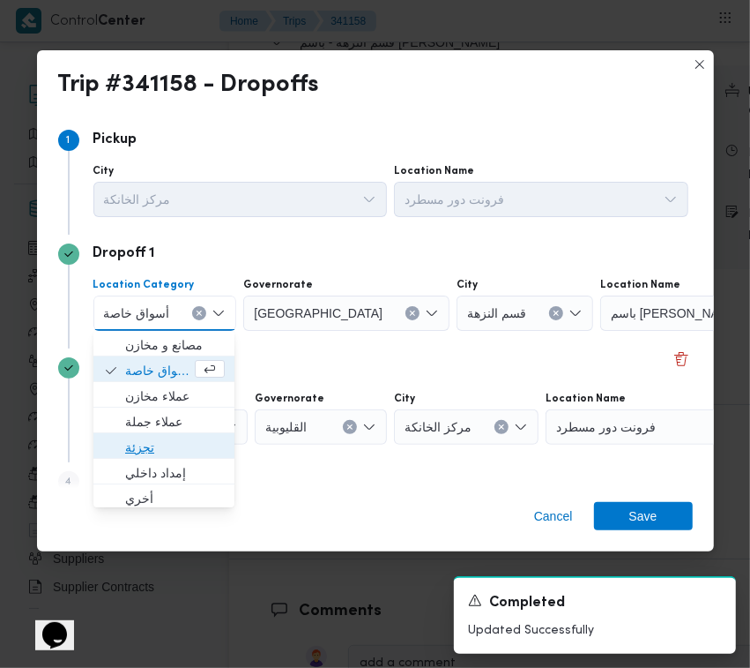
click at [151, 437] on span "تجزئة" at bounding box center [175, 447] width 100 height 21
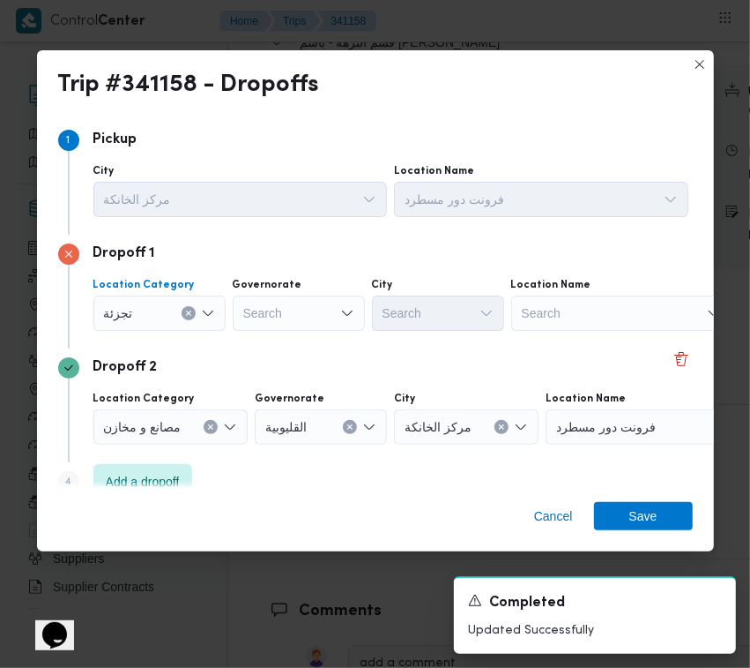
click at [294, 322] on div "Search" at bounding box center [299, 312] width 132 height 35
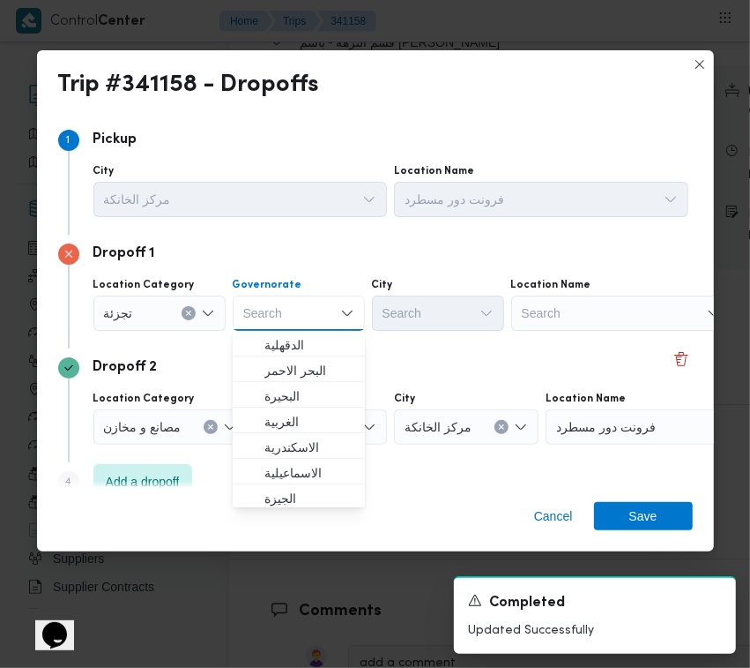
paste input "جيزة"
type input "جيزة"
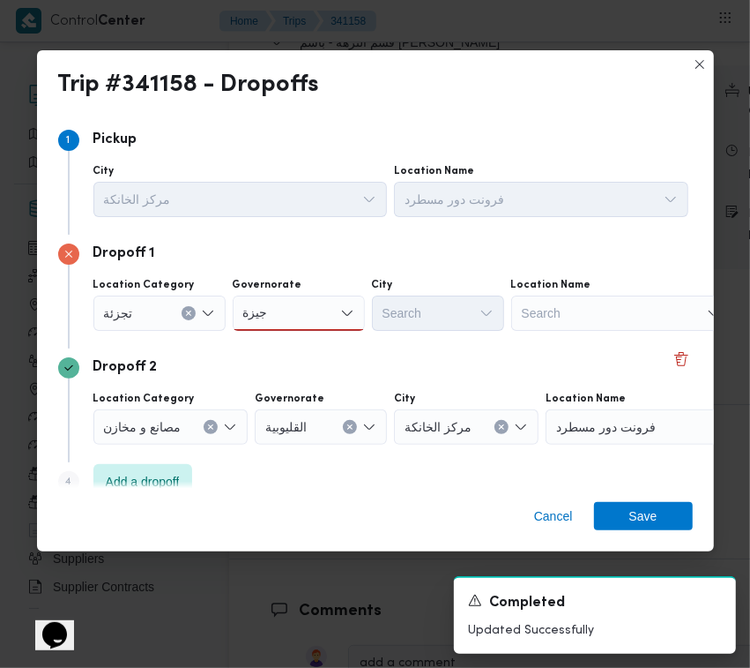
drag, startPoint x: 289, startPoint y: 311, endPoint x: 295, endPoint y: 332, distance: 22.0
click at [289, 311] on div "جيزة جيزة" at bounding box center [299, 312] width 132 height 35
click at [296, 346] on span "ال جيزة" at bounding box center [310, 344] width 90 height 21
drag, startPoint x: 382, startPoint y: 331, endPoint x: 407, endPoint y: 324, distance: 25.7
click at [384, 331] on div "Location Category تجزئة Governorate الجيزة Combo box. Selected. الجيزة. Press B…" at bounding box center [391, 304] width 602 height 60
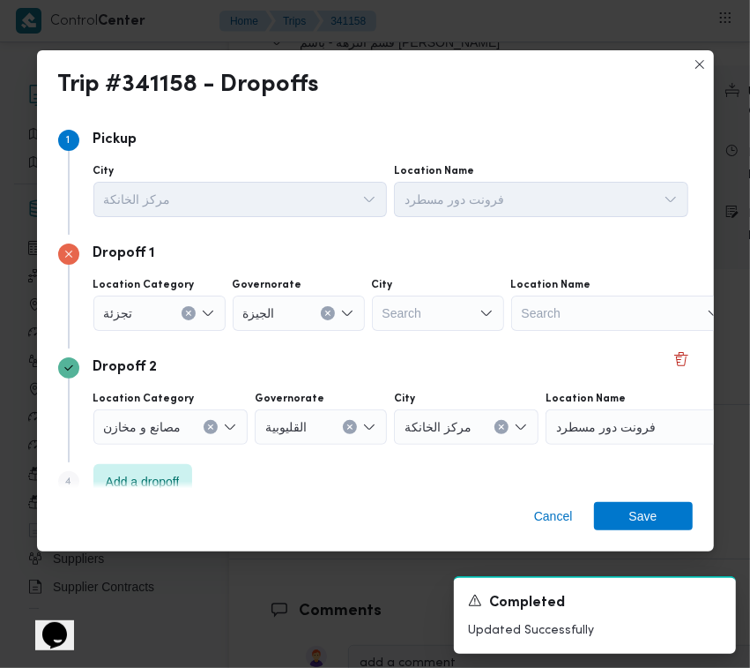
click at [470, 322] on div "Search" at bounding box center [438, 312] width 132 height 35
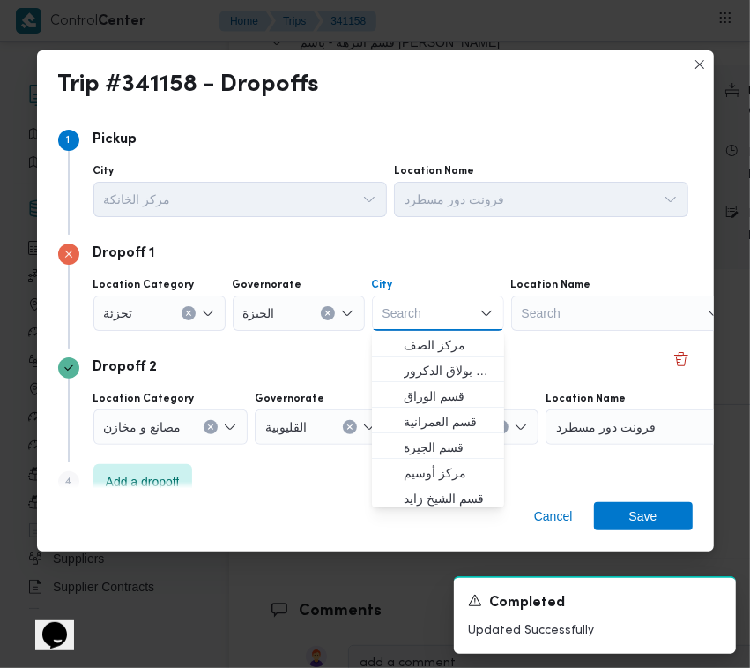
paste input "دقي"
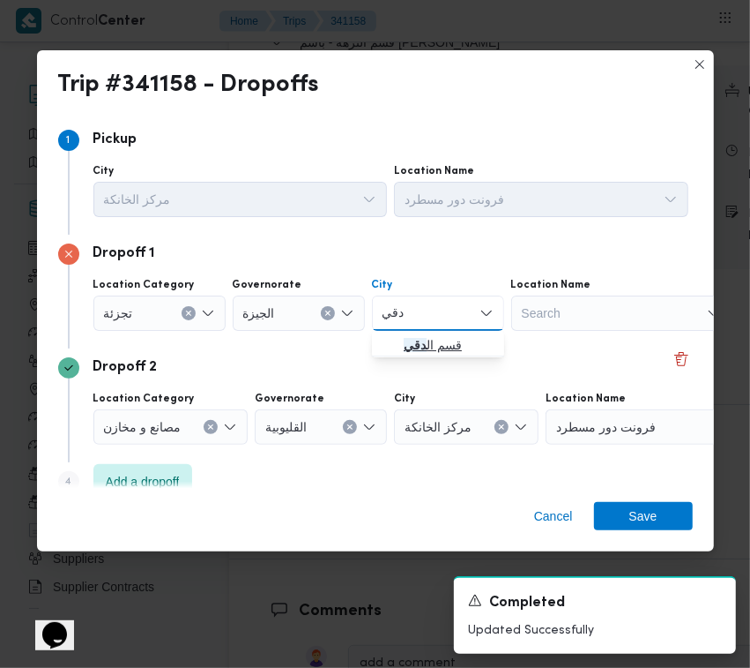
type input "دقي"
click at [452, 346] on span "قسم ال دقي" at bounding box center [449, 344] width 90 height 21
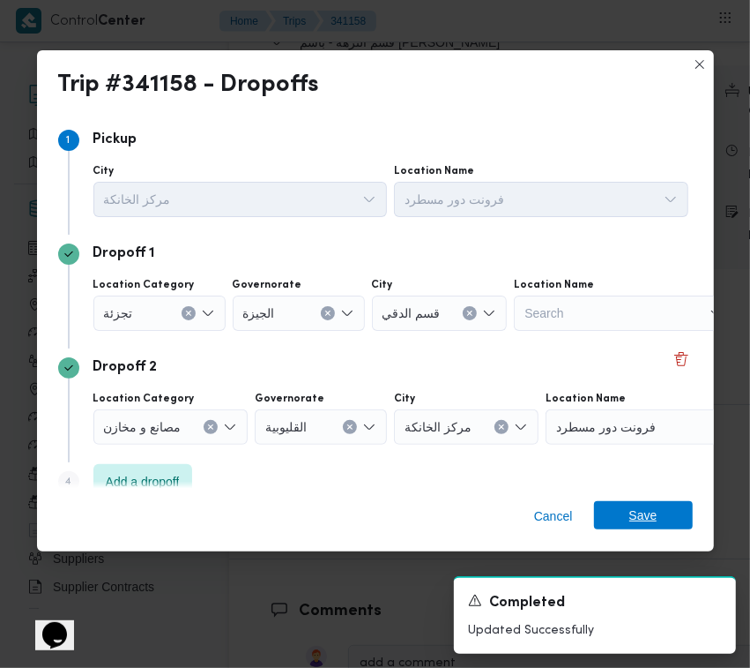
click at [676, 511] on span "Save" at bounding box center [643, 515] width 99 height 28
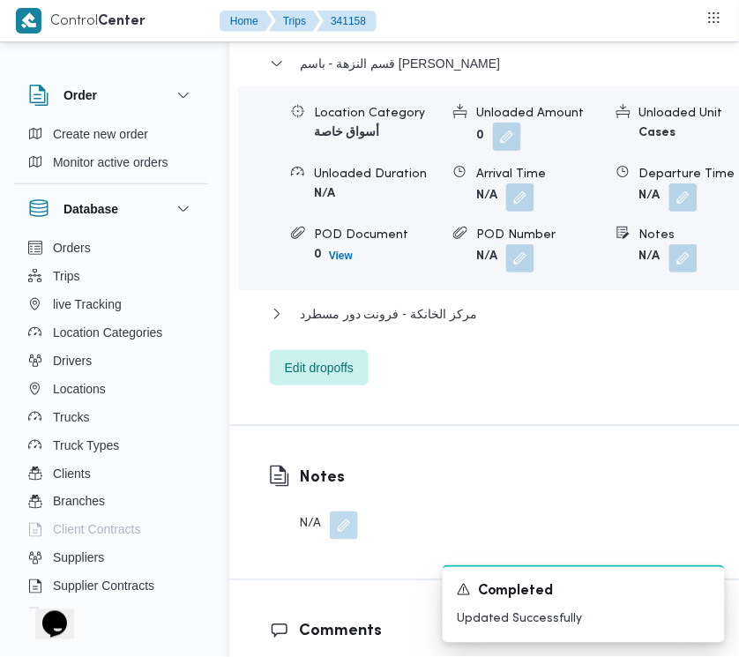
scroll to position [2870, 0]
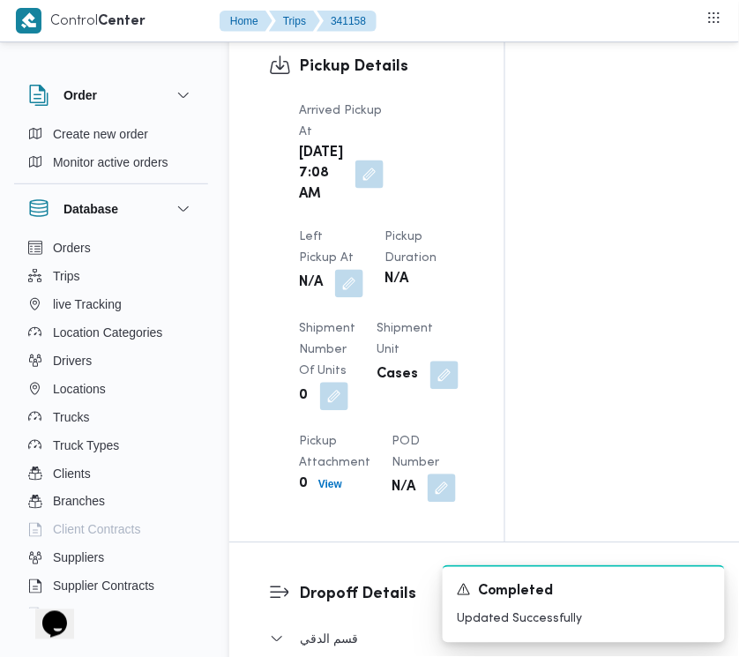
click at [467, 183] on div "Arrived Pickup At Mon, Oct 6, 2025 7:08 AM Left Pickup At N/A Pickup Duration N…" at bounding box center [381, 301] width 187 height 423
click at [363, 269] on button "button" at bounding box center [349, 283] width 28 height 28
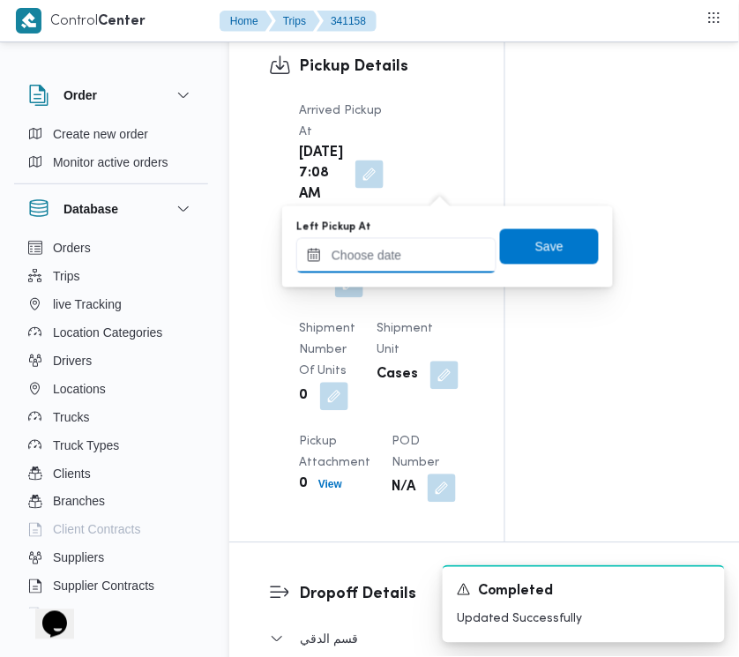
click at [393, 249] on input "Left Pickup At" at bounding box center [396, 255] width 200 height 35
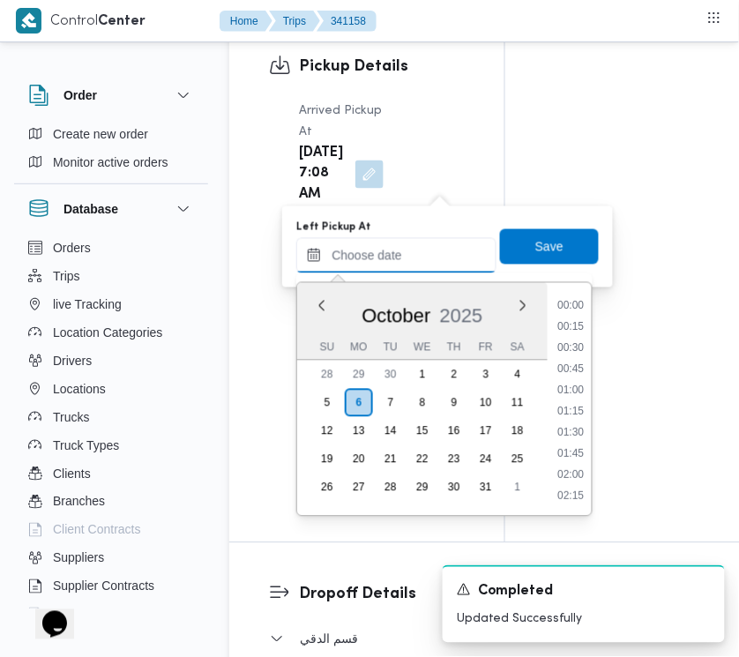
paste input "[DATE] 7:00AM"
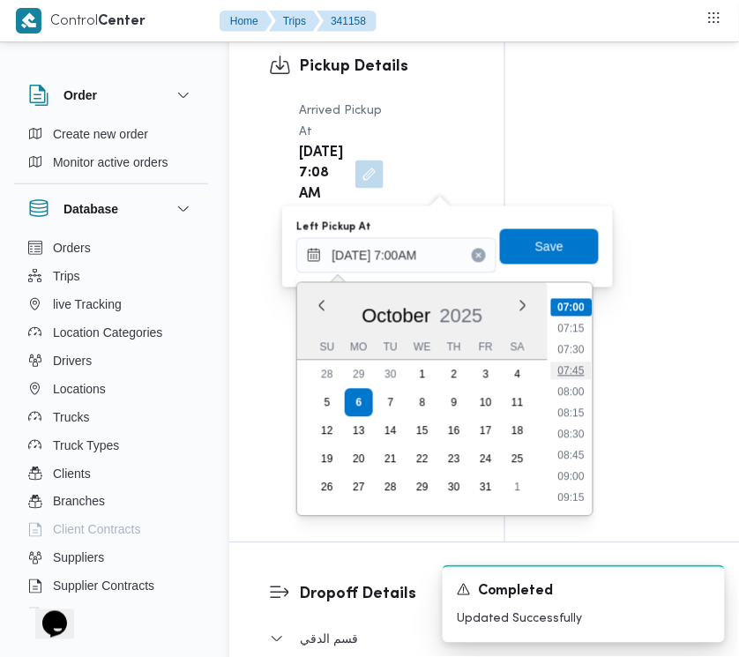
click at [558, 371] on div "00:00 00:15 00:30 00:45 01:00 01:15 01:30 01:45 02:00 02:15 02:30 02:45 03:00 0…" at bounding box center [570, 399] width 45 height 205
click at [571, 375] on li "07:45" at bounding box center [572, 371] width 41 height 18
type input "[DATE] 07:45"
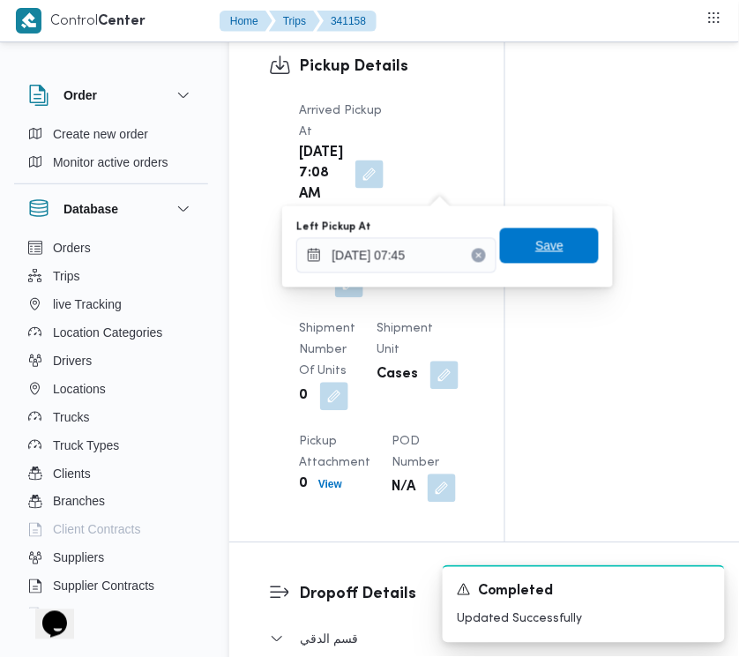
click at [566, 240] on span "Save" at bounding box center [549, 245] width 99 height 35
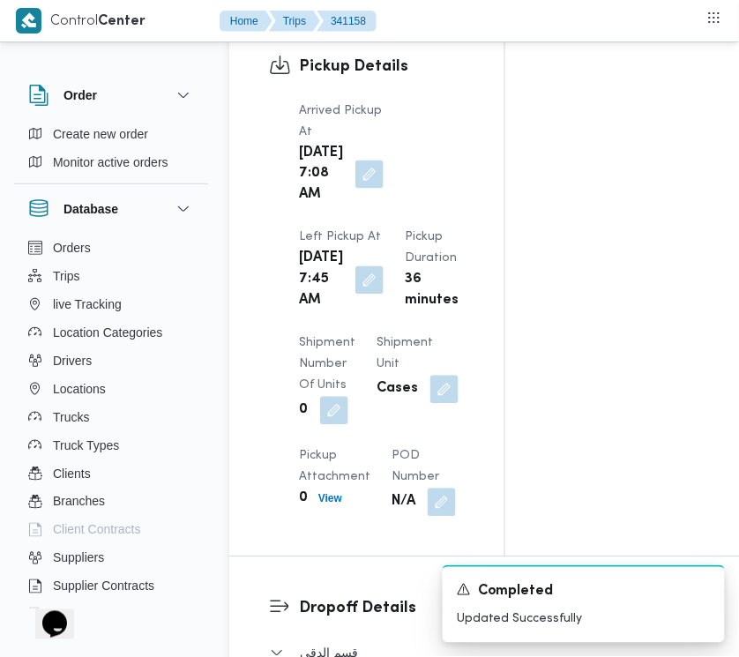
scroll to position [0, 0]
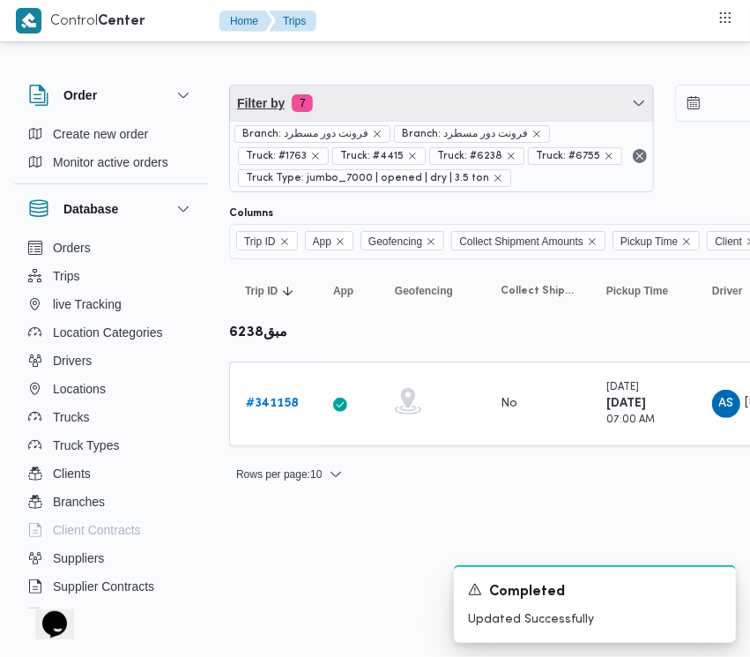
click at [432, 93] on span "Filter by 7" at bounding box center [441, 103] width 423 height 35
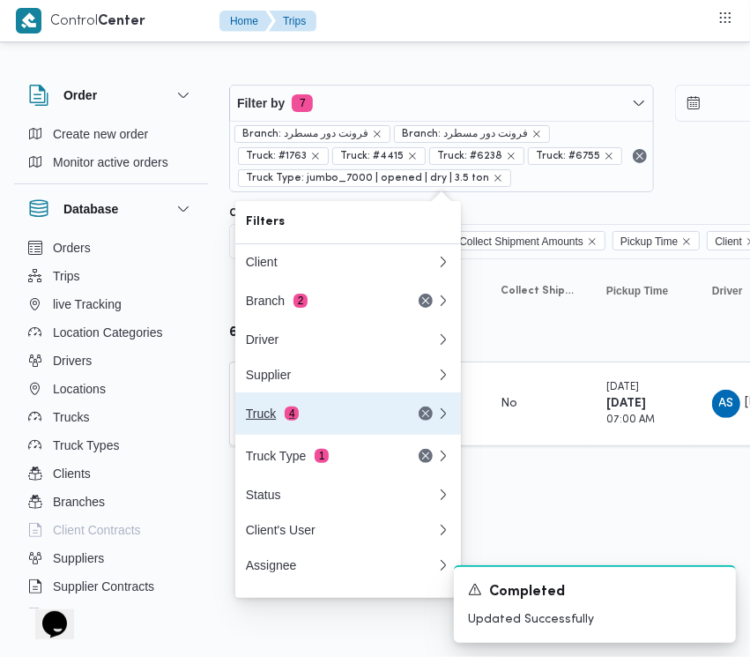
click at [274, 421] on div "Truck 4" at bounding box center [320, 414] width 148 height 14
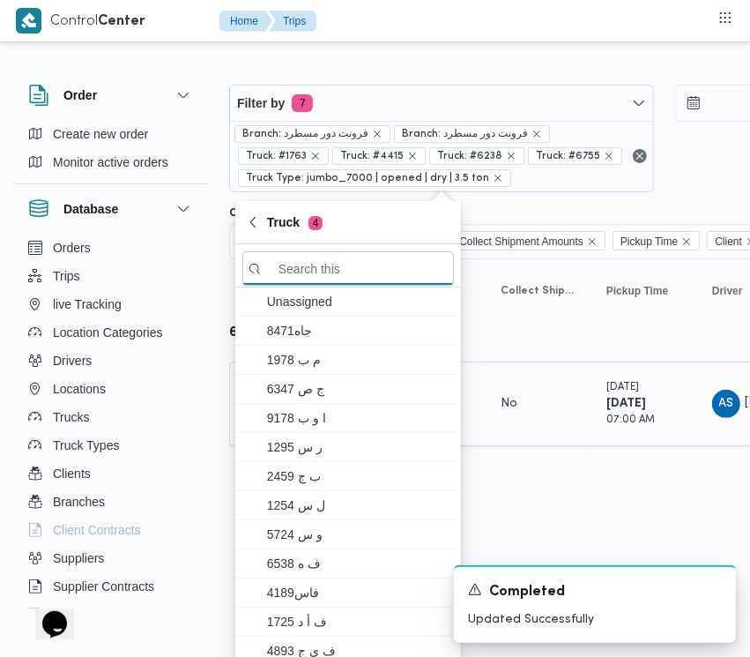
paste input "9743"
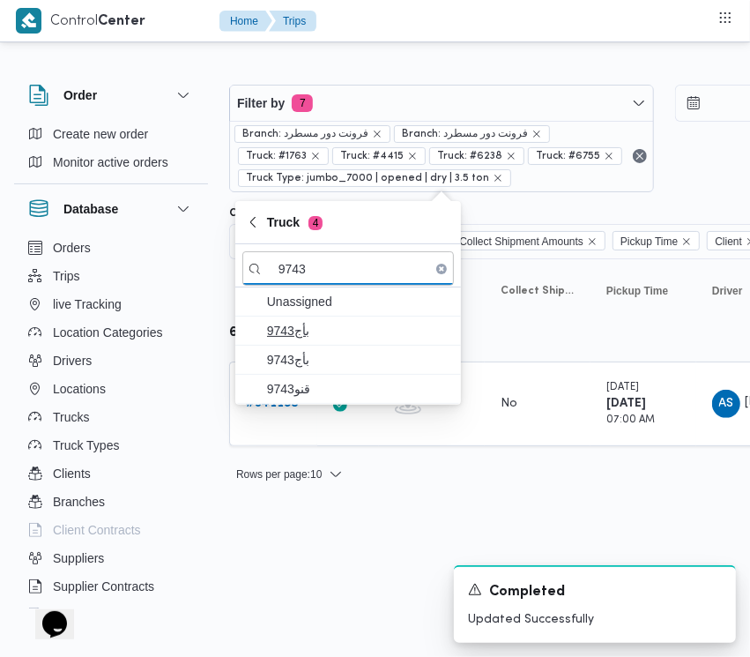
type input "9743"
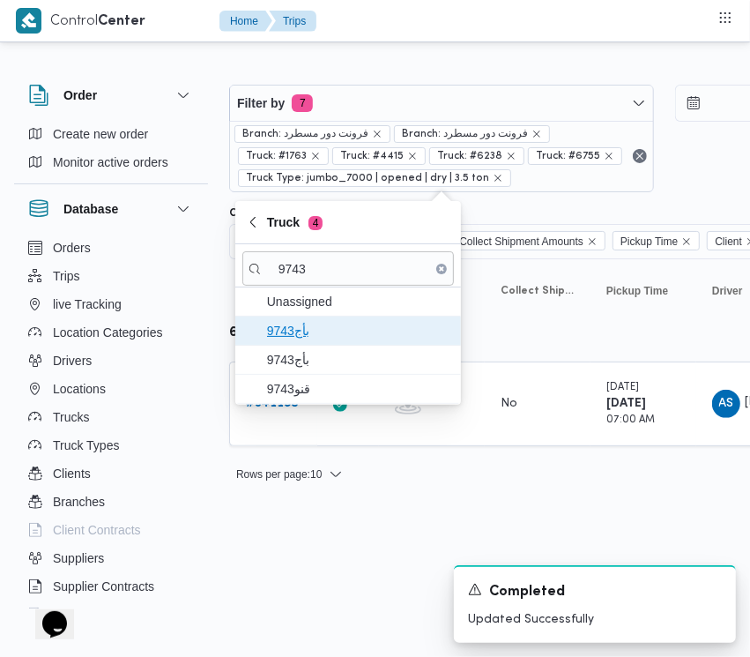
click at [297, 340] on span "9743بأج" at bounding box center [358, 330] width 183 height 21
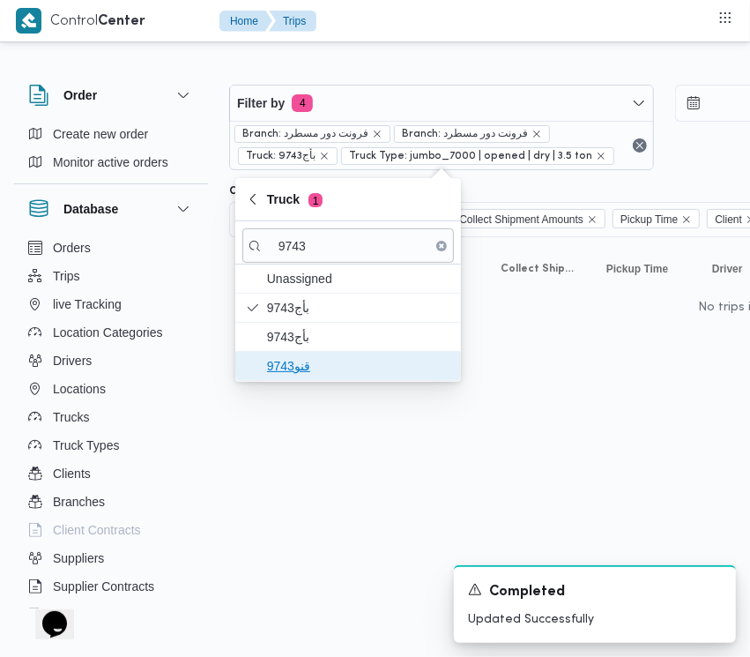
click at [297, 355] on span "قنو9743" at bounding box center [358, 365] width 183 height 21
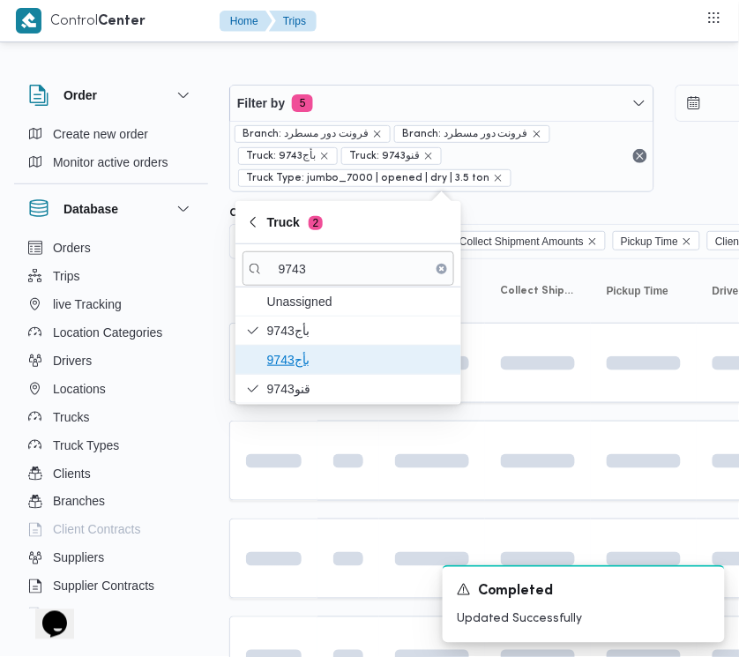
click at [294, 351] on span "9743بأج" at bounding box center [358, 359] width 183 height 21
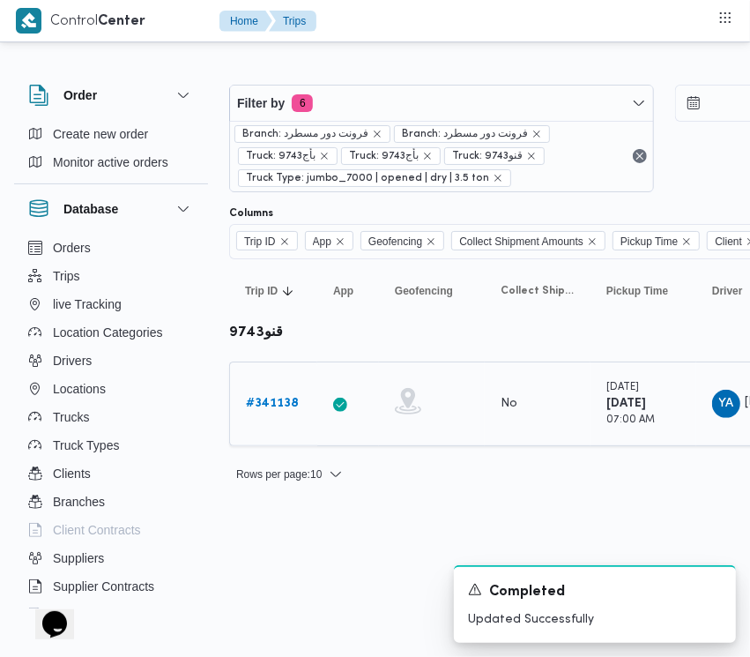
click at [263, 407] on b "# 341138" at bounding box center [272, 403] width 53 height 11
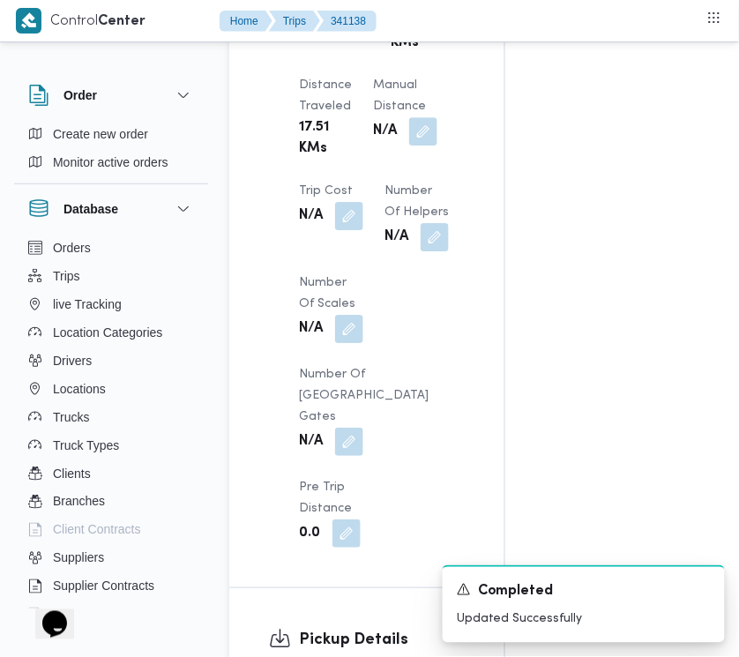
scroll to position [2297, 0]
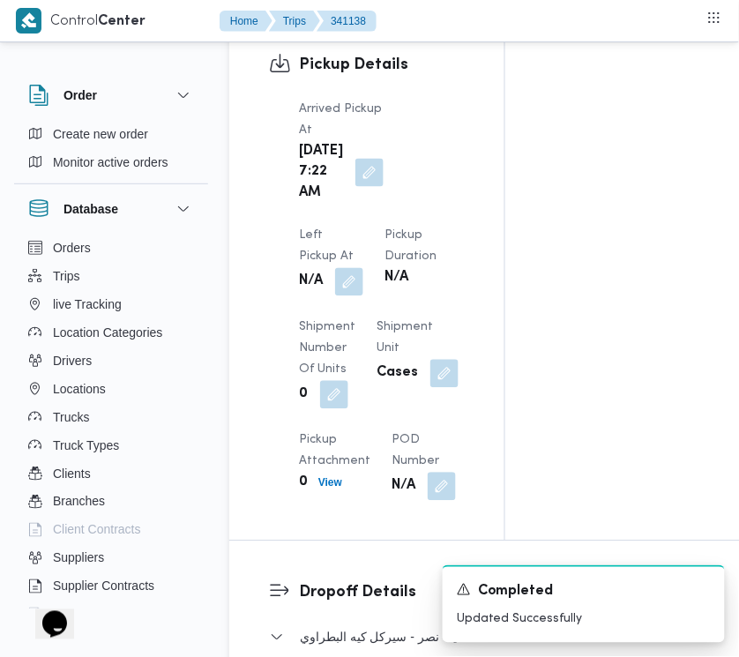
click at [365, 266] on div "N/A" at bounding box center [331, 282] width 68 height 32
click at [363, 267] on button "button" at bounding box center [349, 281] width 28 height 28
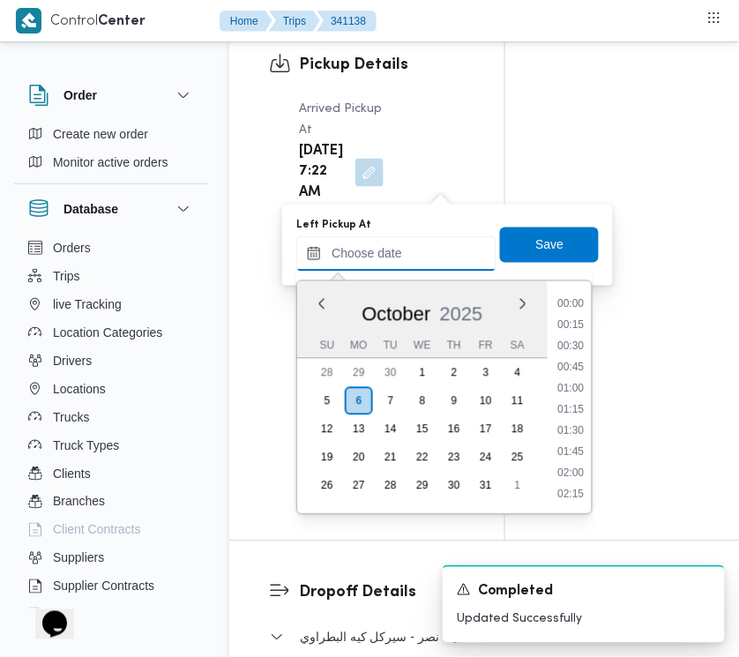
drag, startPoint x: 457, startPoint y: 265, endPoint x: 525, endPoint y: 269, distance: 68.0
click at [457, 265] on input "Left Pickup At" at bounding box center [396, 253] width 200 height 35
click at [586, 314] on ul "00:00 00:15 00:30 00:45 01:00 01:15 01:30 01:45 02:00 02:15 02:30 02:45 03:00 0…" at bounding box center [571, 397] width 41 height 205
click at [579, 317] on li "07:45" at bounding box center [571, 326] width 41 height 18
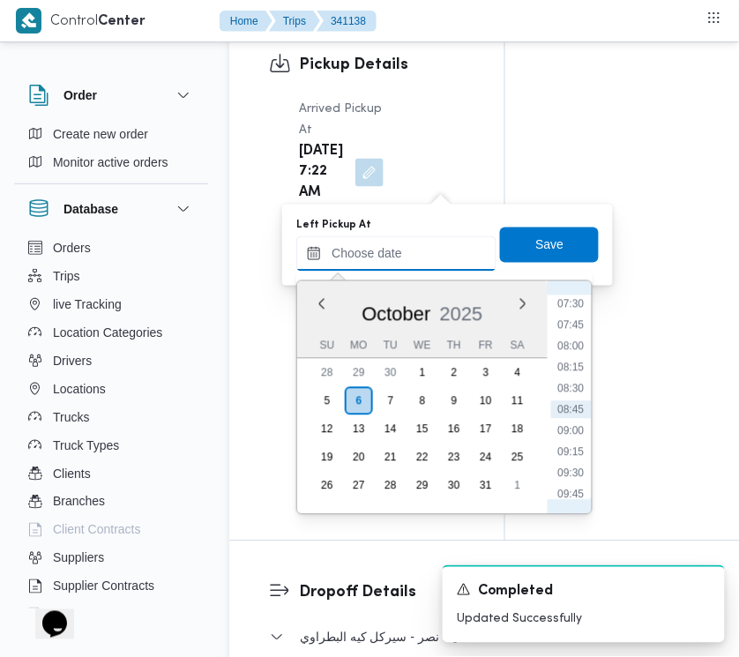
type input "[DATE] 07:45"
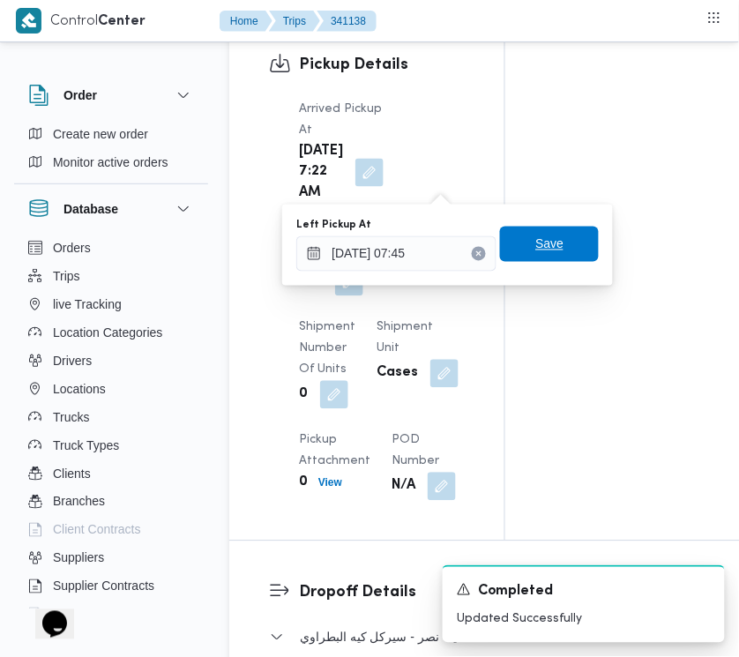
click at [544, 245] on span "Save" at bounding box center [549, 244] width 28 height 21
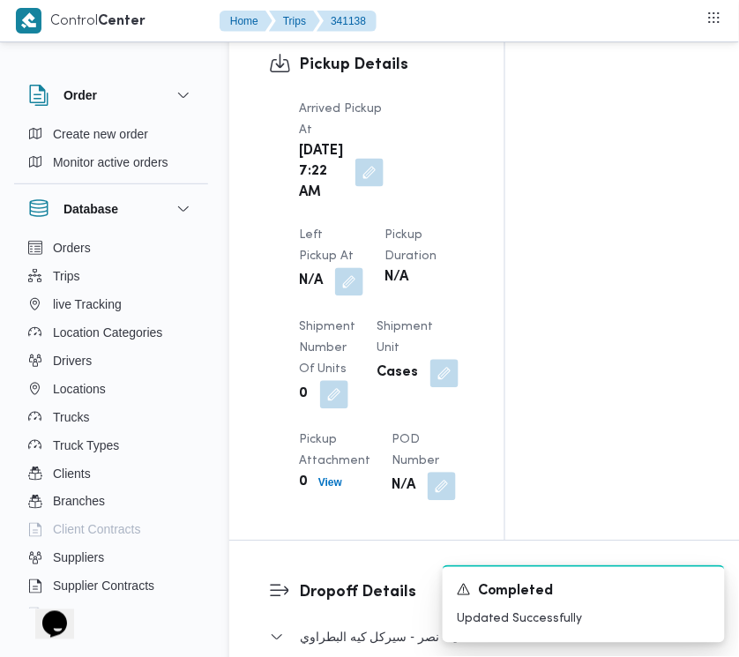
scroll to position [2871, 0]
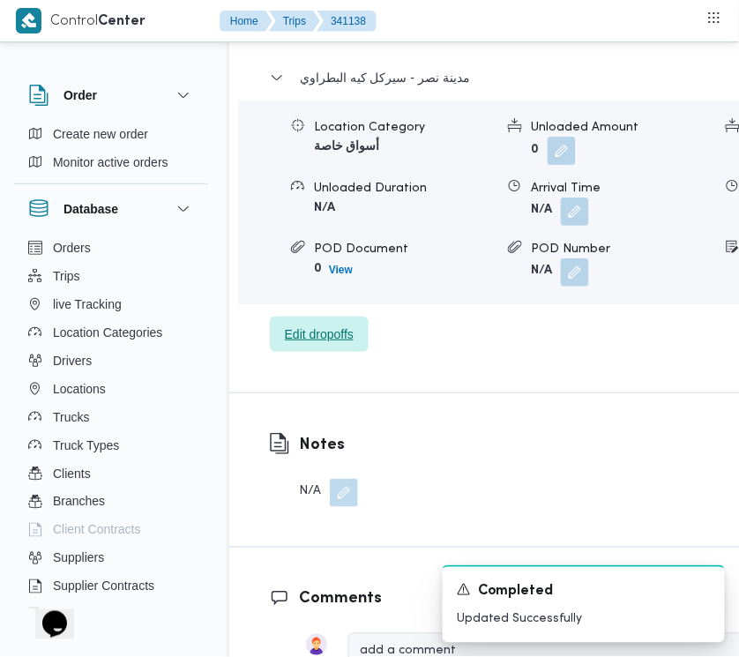
click at [314, 345] on span "Edit dropoffs" at bounding box center [319, 334] width 69 height 21
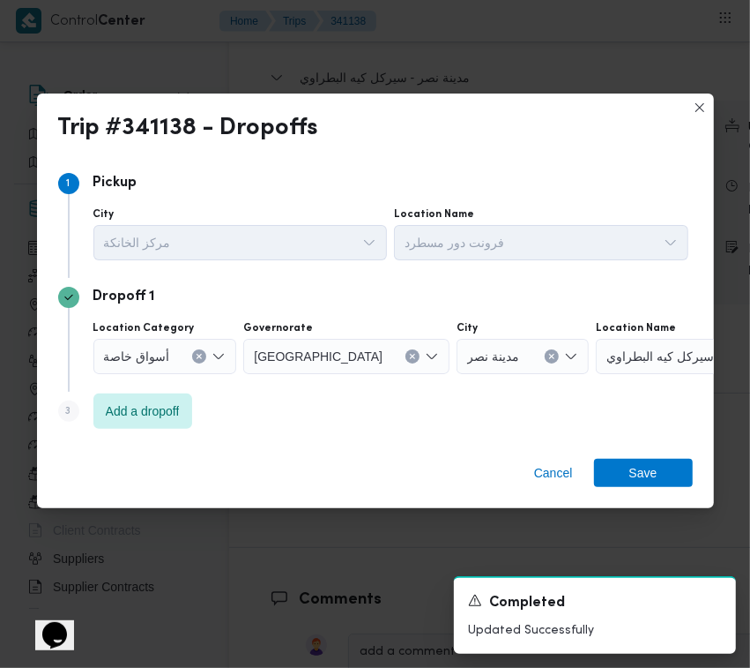
click at [549, 359] on icon "Clear input" at bounding box center [552, 356] width 7 height 7
click at [596, 349] on div "Search" at bounding box center [706, 356] width 220 height 35
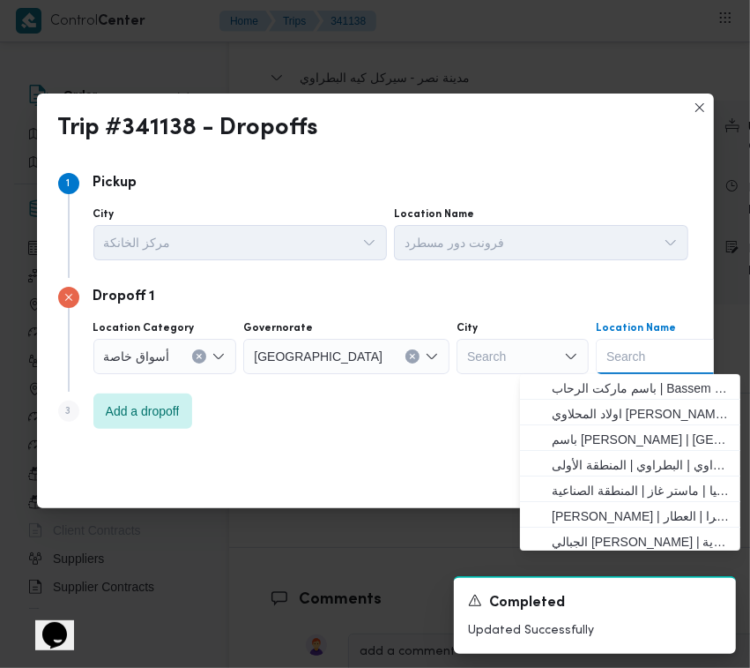
paste input "Othaim"
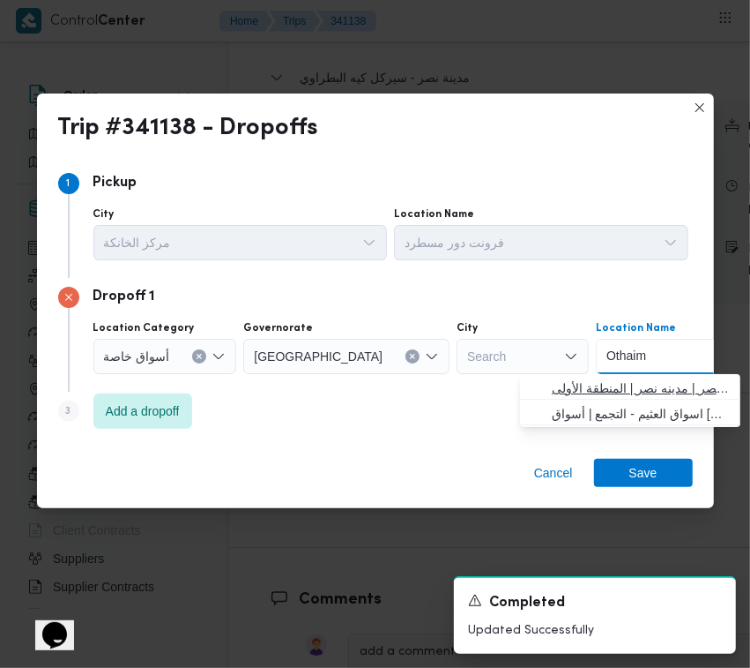
type input "Othaim"
click at [564, 379] on span "العثيم ماركت مدينة نصر | مدينه نصر | المنطقة الأولى" at bounding box center [641, 387] width 178 height 21
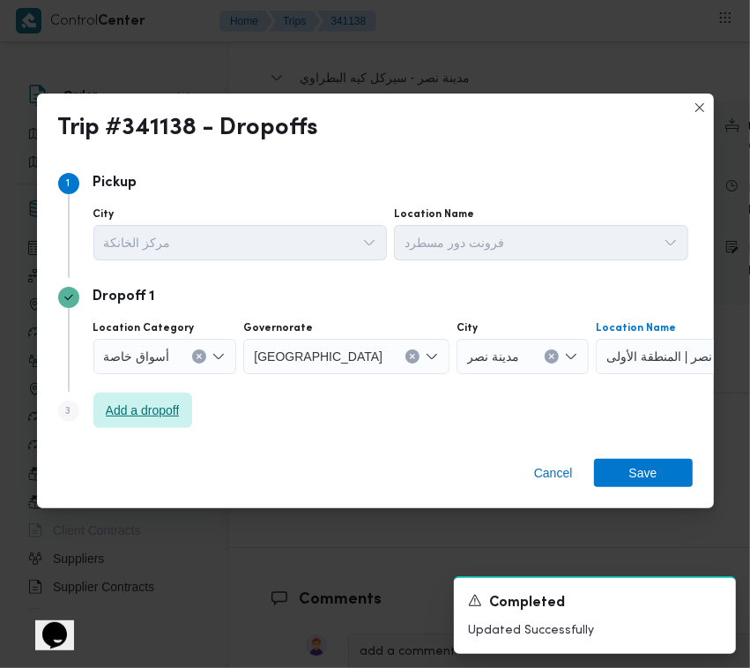
click at [152, 410] on span "Add a dropoff" at bounding box center [143, 409] width 74 height 21
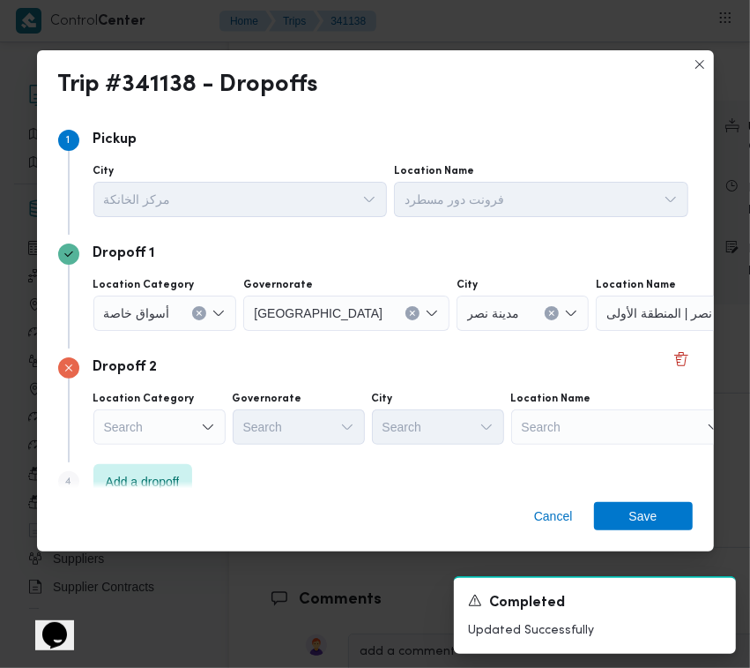
click at [173, 430] on div "Search" at bounding box center [159, 426] width 132 height 35
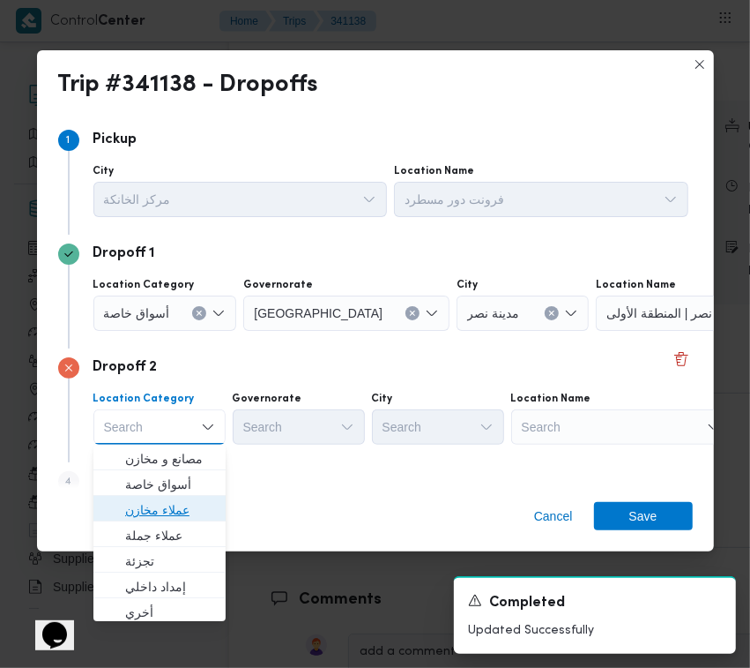
click at [182, 504] on span "عملاء مخازن" at bounding box center [170, 509] width 90 height 21
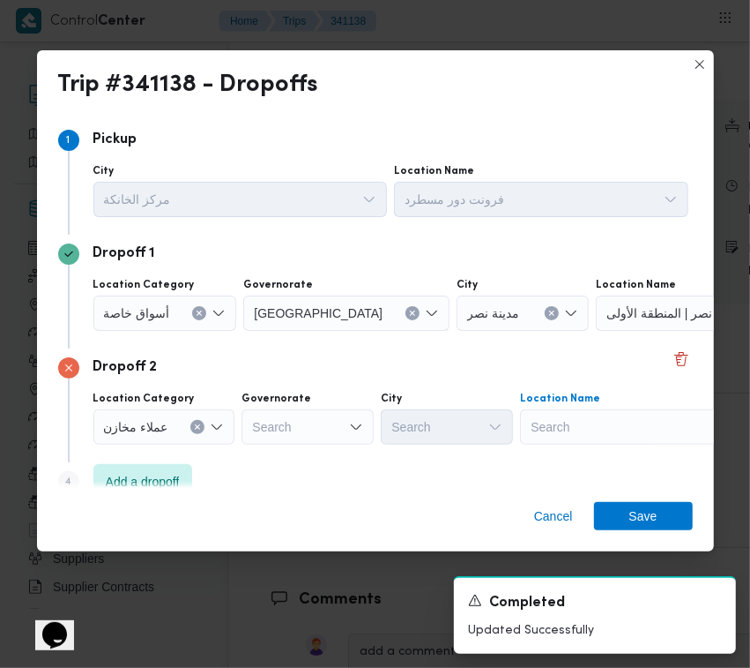
click at [624, 422] on div "Search" at bounding box center [630, 426] width 220 height 35
type input "شبرا"
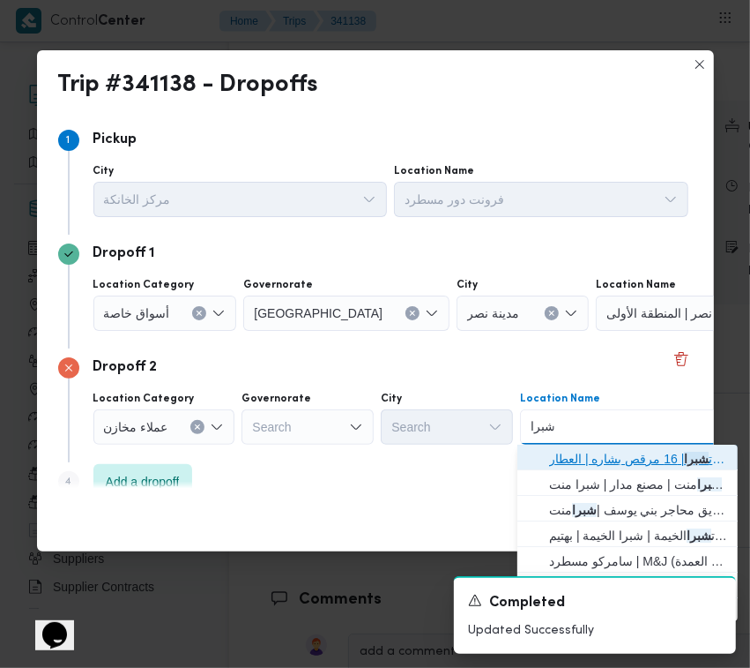
click at [592, 455] on span "طلبات شبرا | 16 مرقص بشاره | العطار" at bounding box center [638, 458] width 178 height 21
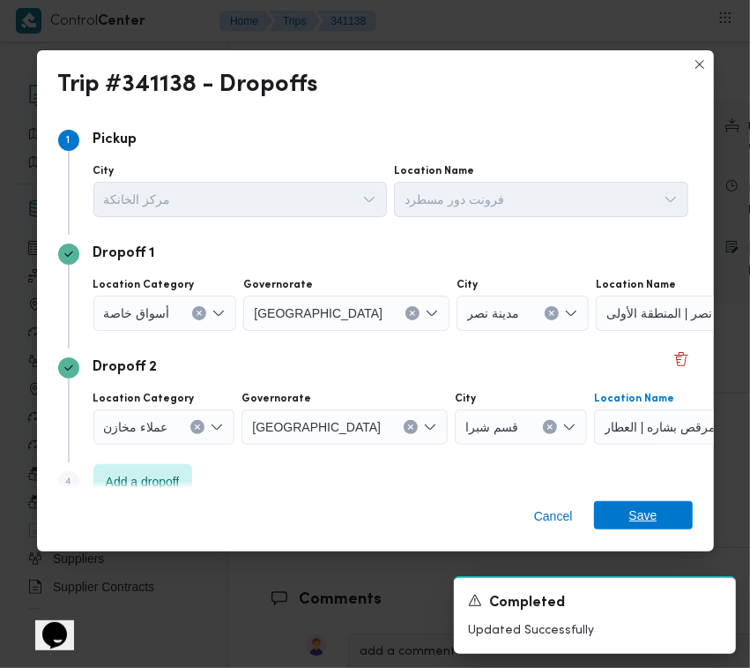
click at [639, 512] on span "Save" at bounding box center [644, 515] width 28 height 28
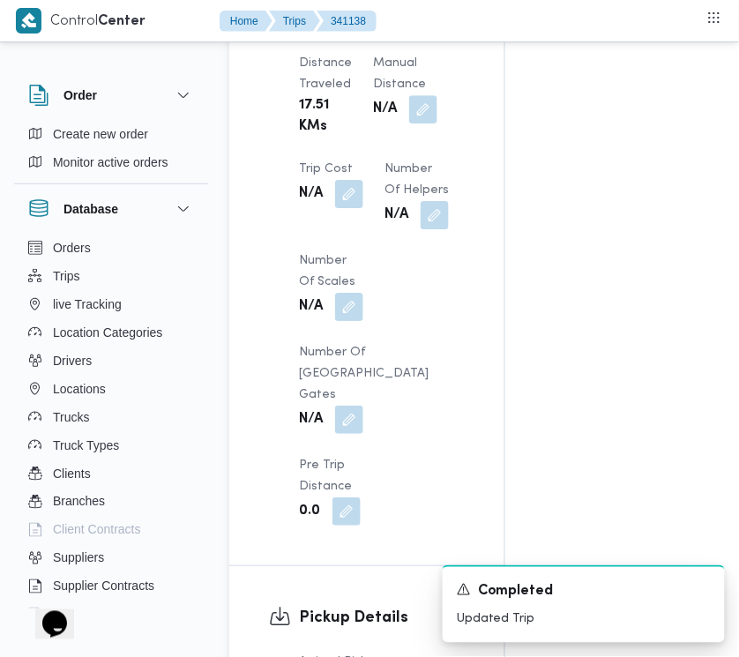
scroll to position [1170, 0]
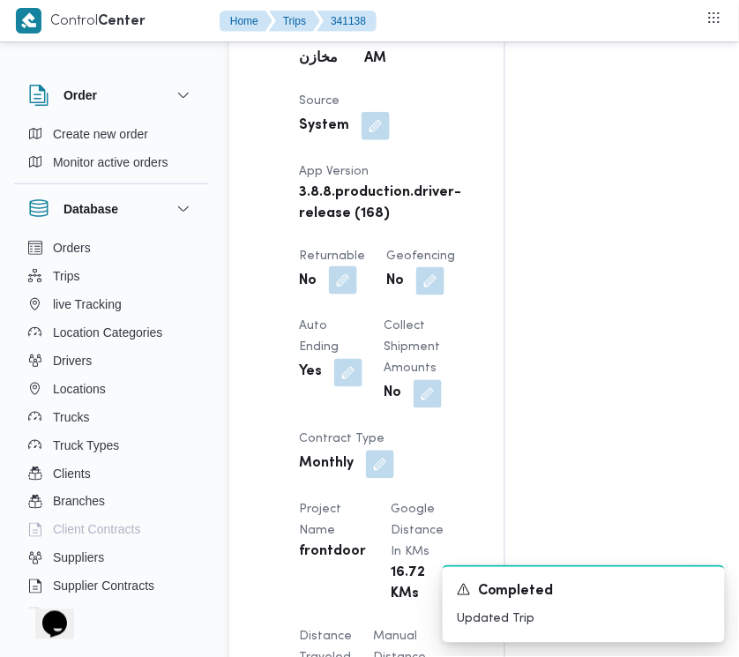
click at [347, 295] on button "button" at bounding box center [343, 280] width 28 height 28
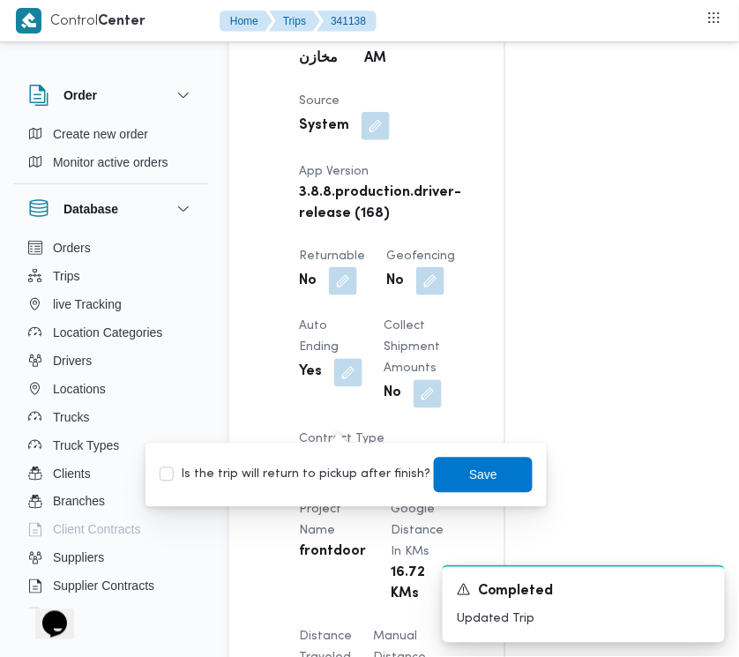
click at [340, 463] on div "Is the trip will return to pickup after finish? Save" at bounding box center [346, 475] width 377 height 39
click at [340, 469] on label "Is the trip will return to pickup after finish?" at bounding box center [295, 475] width 271 height 21
checkbox input "true"
click at [474, 465] on span "Save" at bounding box center [483, 474] width 28 height 21
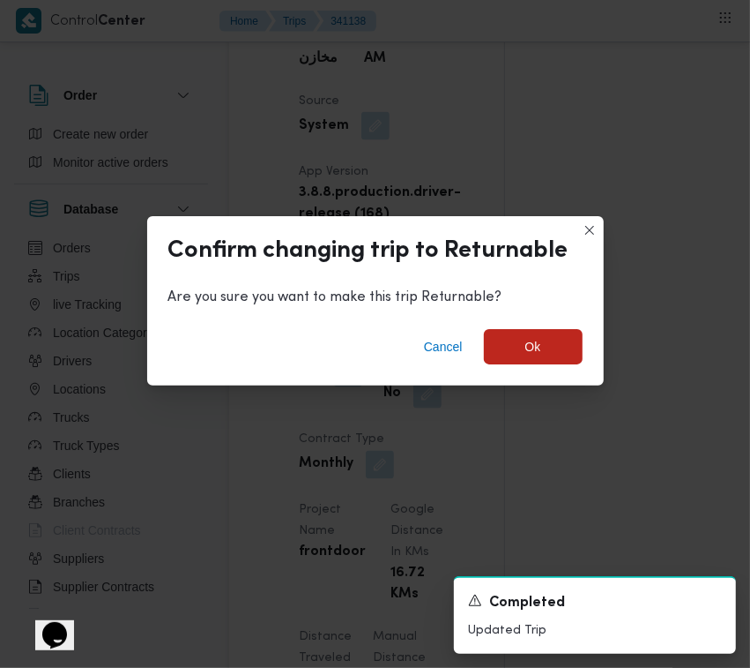
click at [508, 315] on div "Cancel Ok" at bounding box center [375, 350] width 457 height 71
click at [534, 340] on span "Ok" at bounding box center [534, 345] width 16 height 21
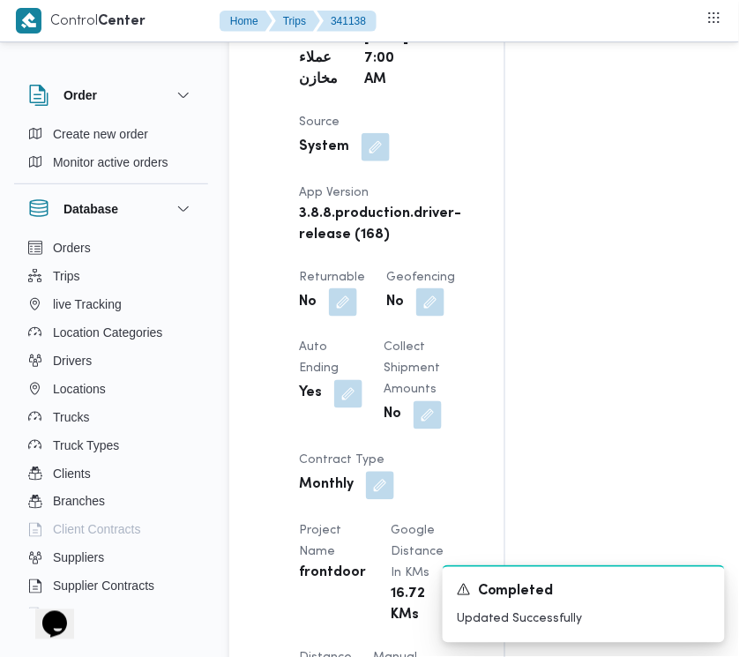
click at [571, 239] on div "Assignees Checklist Dropoffs details entered Driver Assigned Truck Assigned Doc…" at bounding box center [639, 438] width 269 height 2529
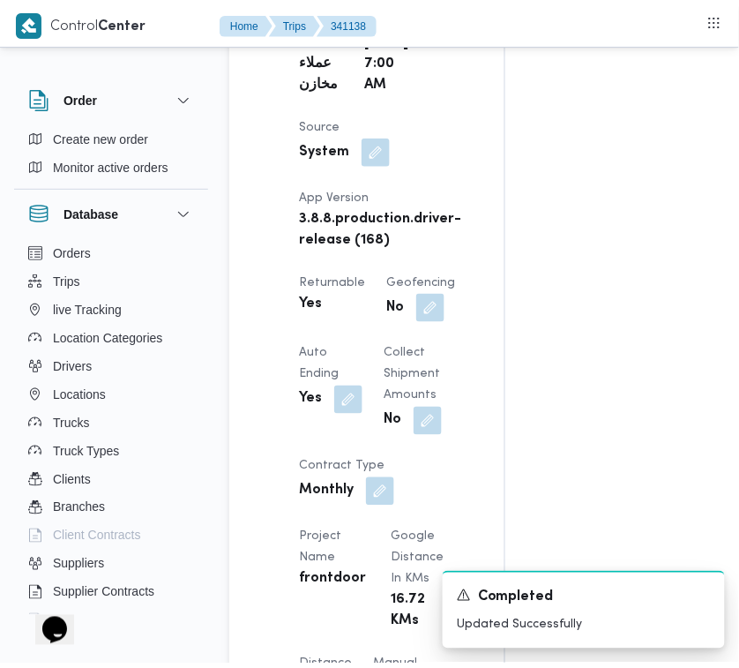
scroll to position [0, 0]
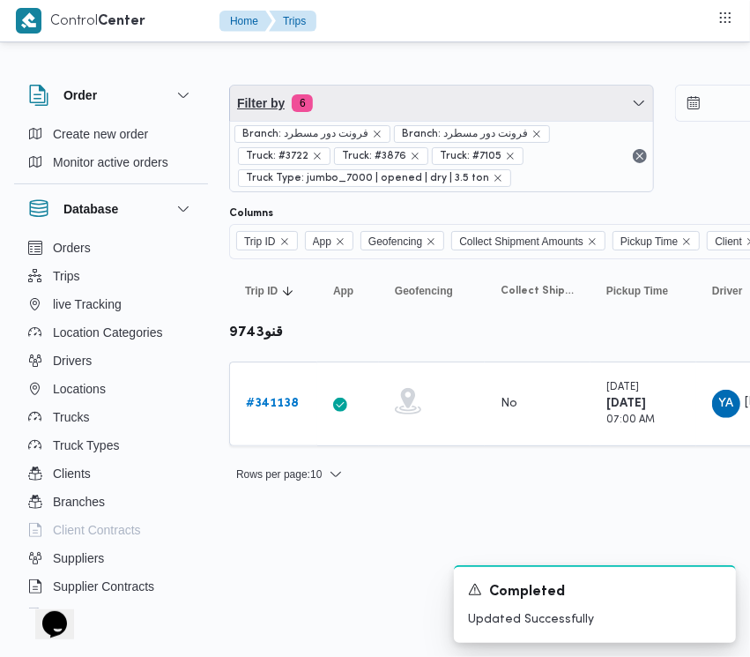
click at [435, 108] on span "Filter by 6" at bounding box center [441, 103] width 423 height 35
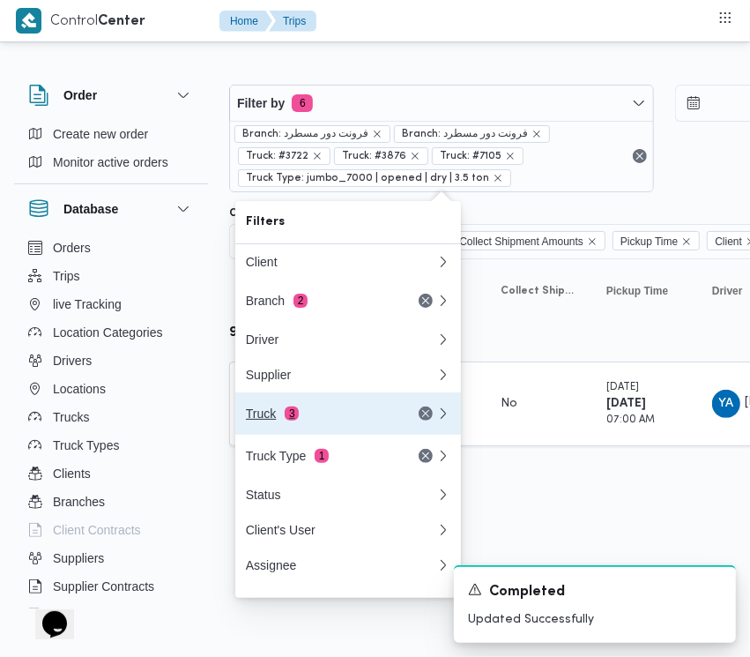
click at [302, 421] on div "Truck 3" at bounding box center [320, 414] width 148 height 14
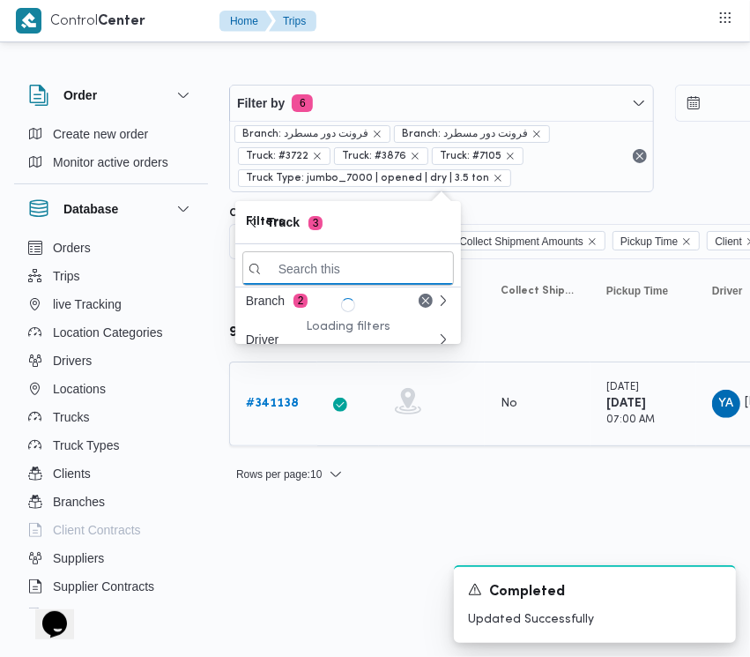
paste input "7398"
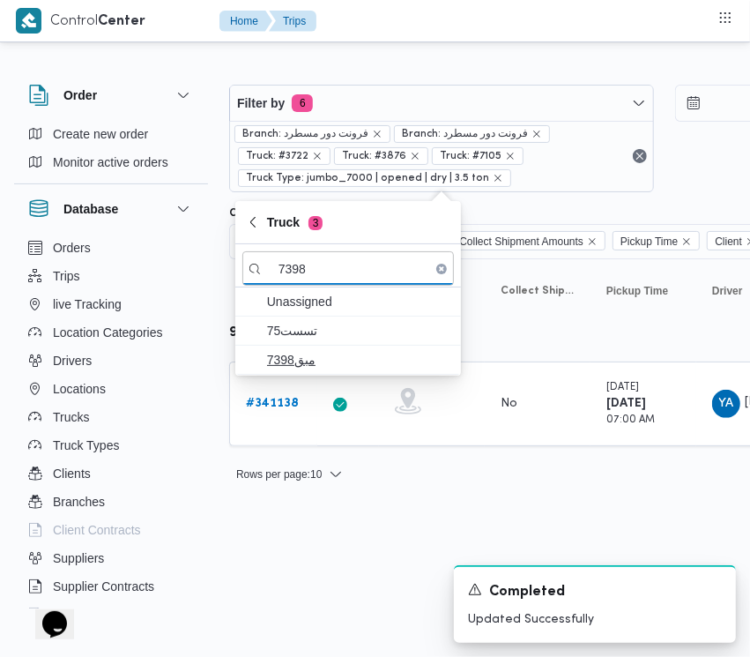
type input "7398"
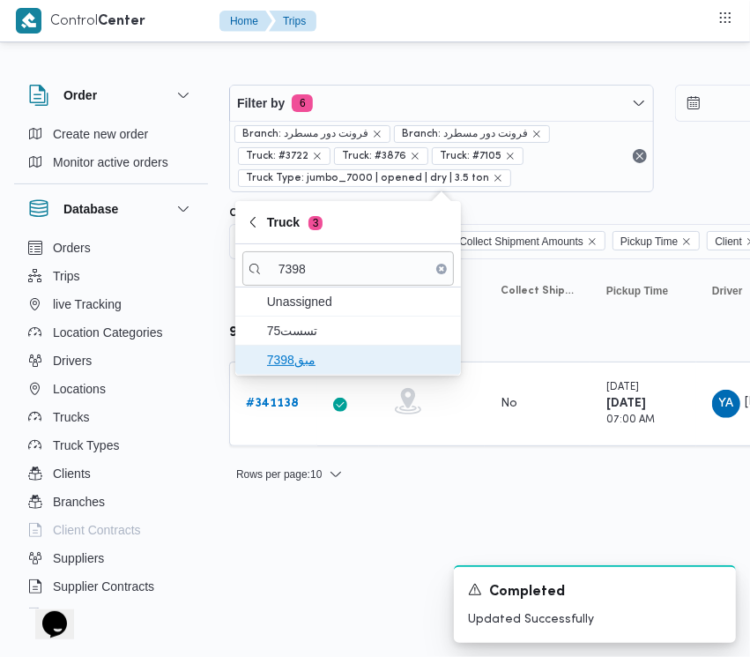
click at [297, 368] on span "مبق7398" at bounding box center [358, 359] width 183 height 21
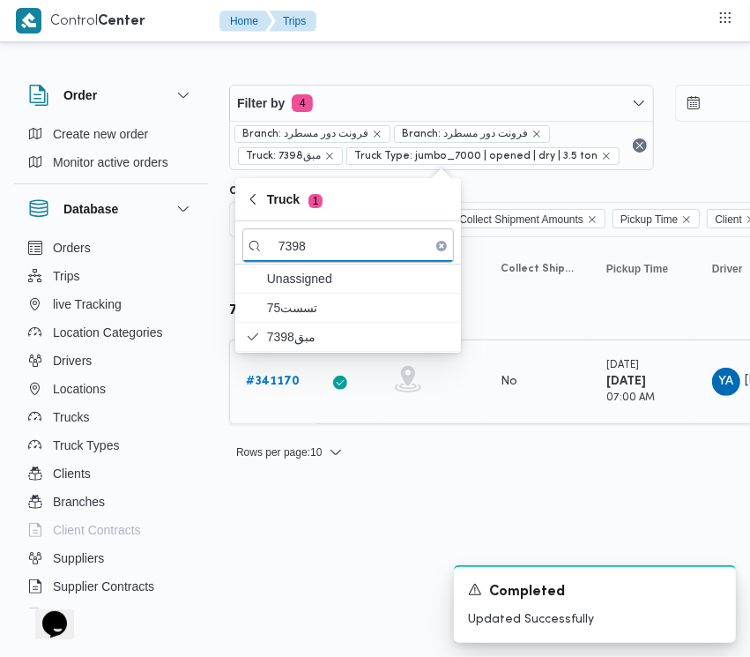
click at [274, 385] on b "# 341170" at bounding box center [273, 381] width 54 height 11
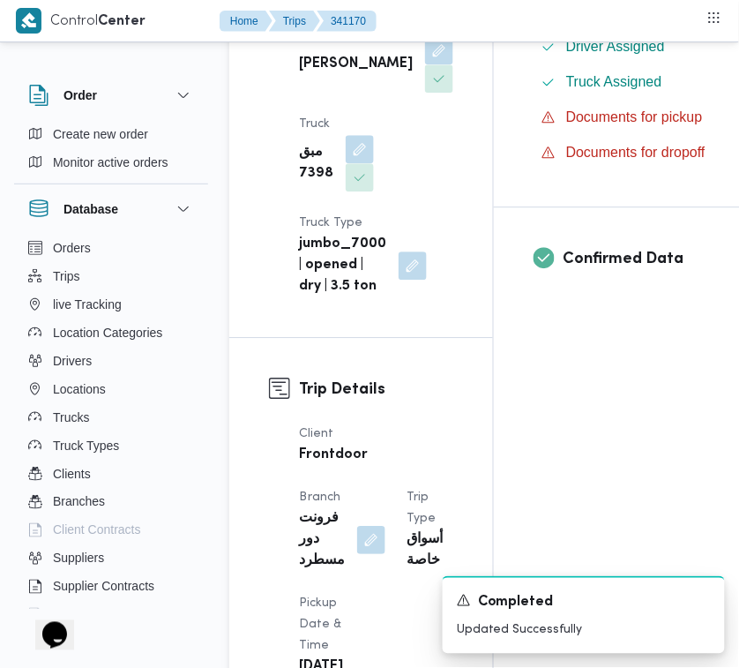
scroll to position [1168, 0]
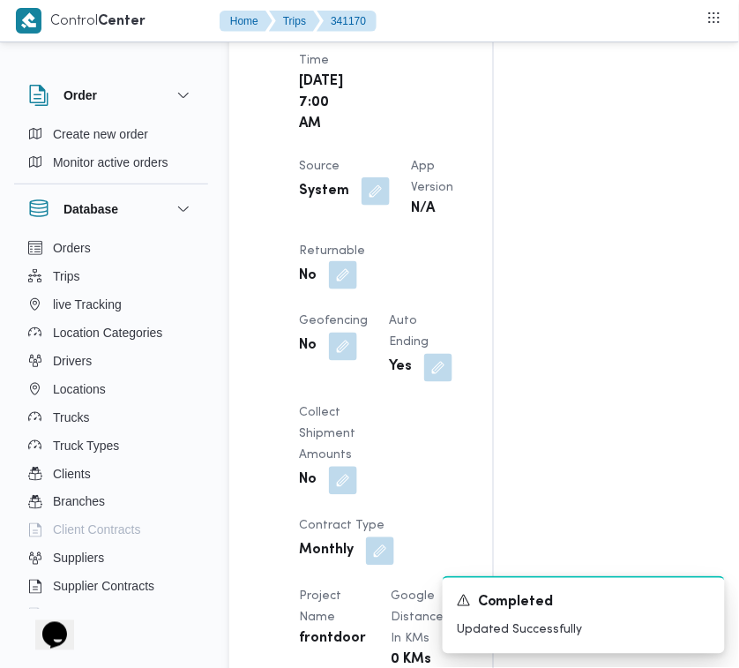
click at [357, 289] on button "button" at bounding box center [343, 275] width 28 height 28
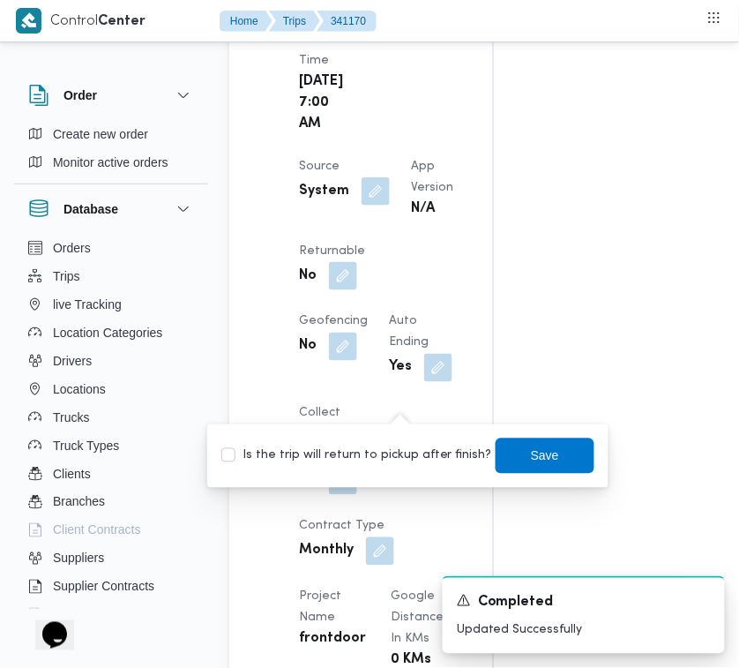
click at [408, 454] on label "Is the trip will return to pickup after finish?" at bounding box center [356, 455] width 271 height 21
checkbox input "true"
click at [531, 459] on span "Save" at bounding box center [545, 454] width 28 height 21
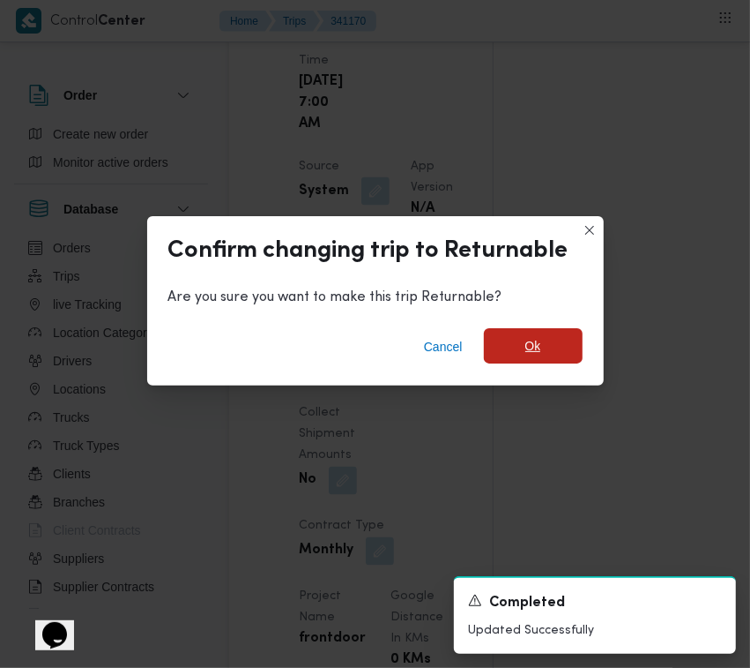
click at [547, 362] on span "Ok" at bounding box center [533, 345] width 99 height 35
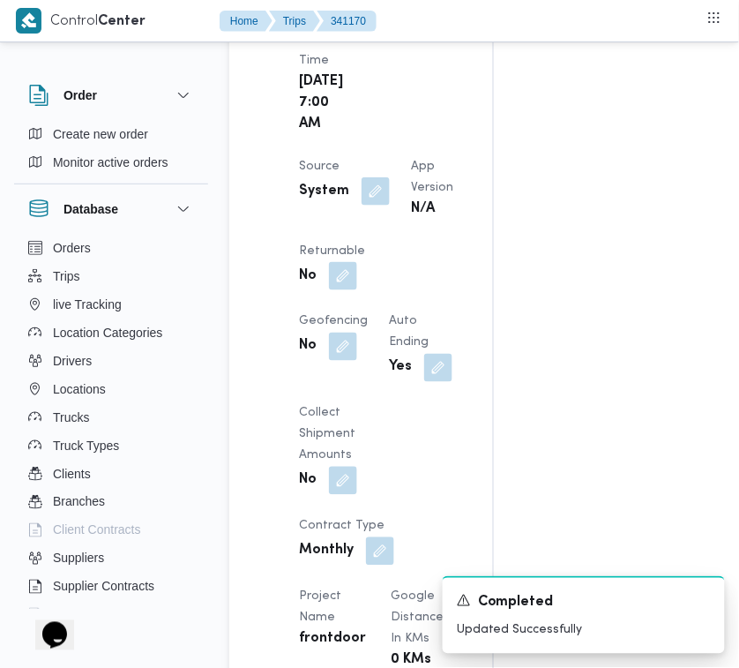
scroll to position [1189, 0]
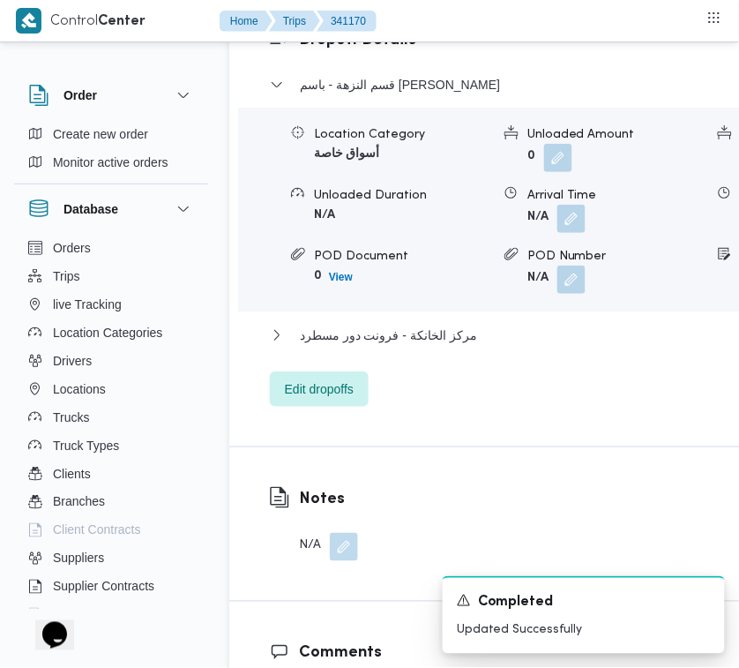
scroll to position [3526, 0]
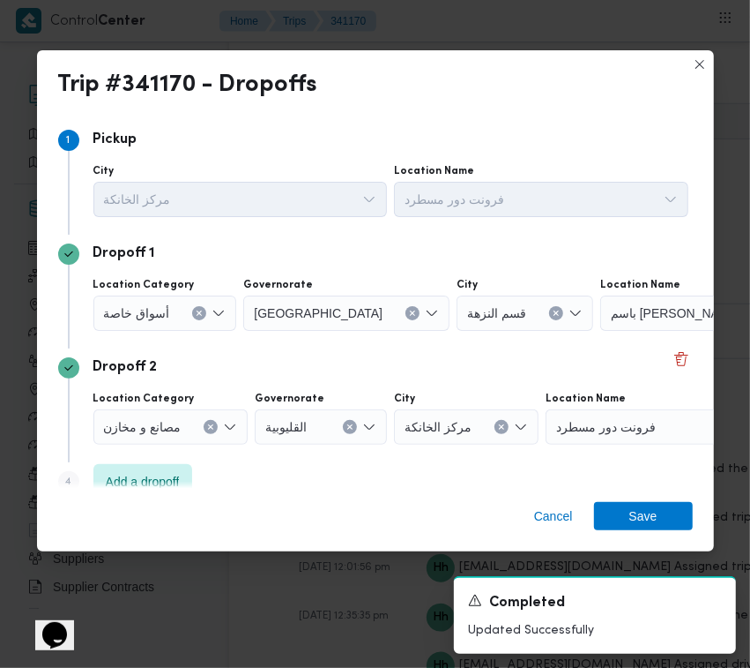
click at [126, 283] on label "Location Category" at bounding box center [143, 285] width 101 height 14
click at [176, 302] on input "Location Category" at bounding box center [177, 312] width 2 height 21
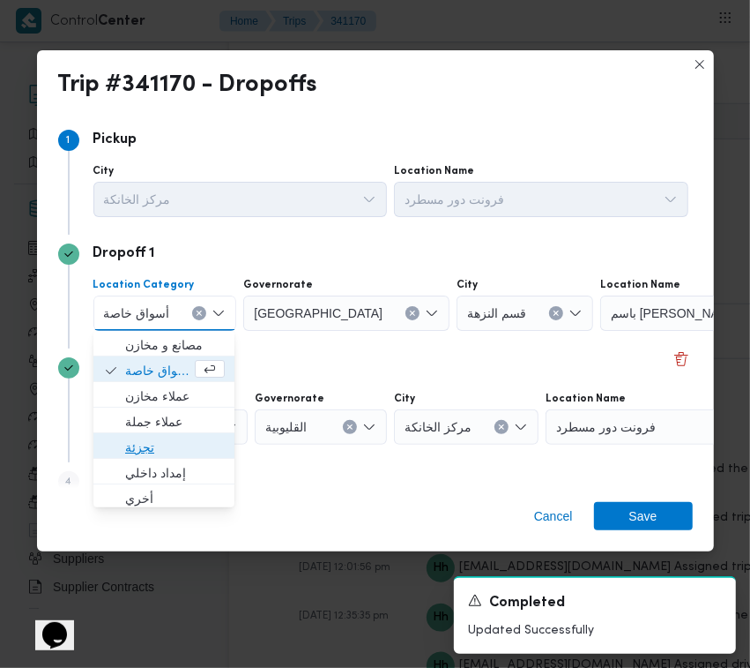
click at [155, 437] on span "تجزئة" at bounding box center [175, 447] width 100 height 21
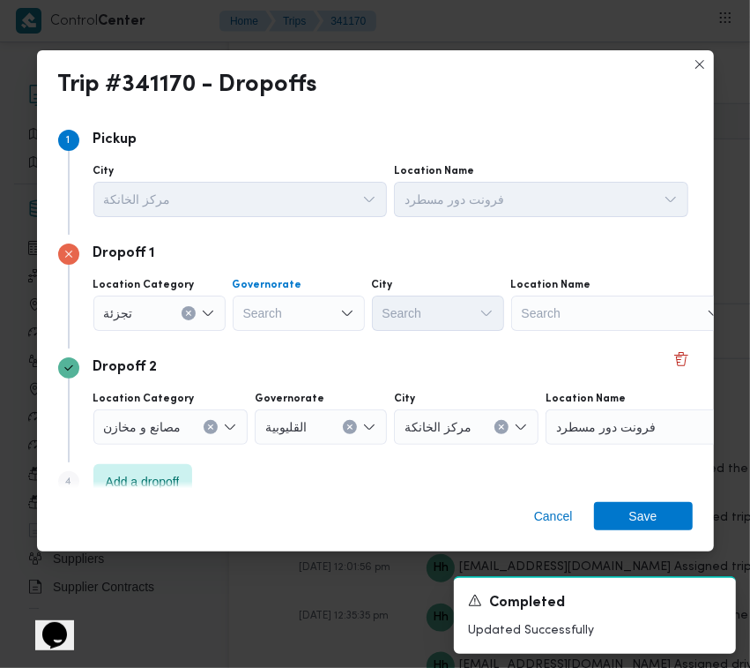
click at [323, 315] on div "Search" at bounding box center [299, 312] width 132 height 35
paste input "جيزة"
type input "جيزة"
drag, startPoint x: 272, startPoint y: 304, endPoint x: 284, endPoint y: 323, distance: 22.3
click at [284, 323] on div "جيزة جيزة" at bounding box center [299, 312] width 132 height 35
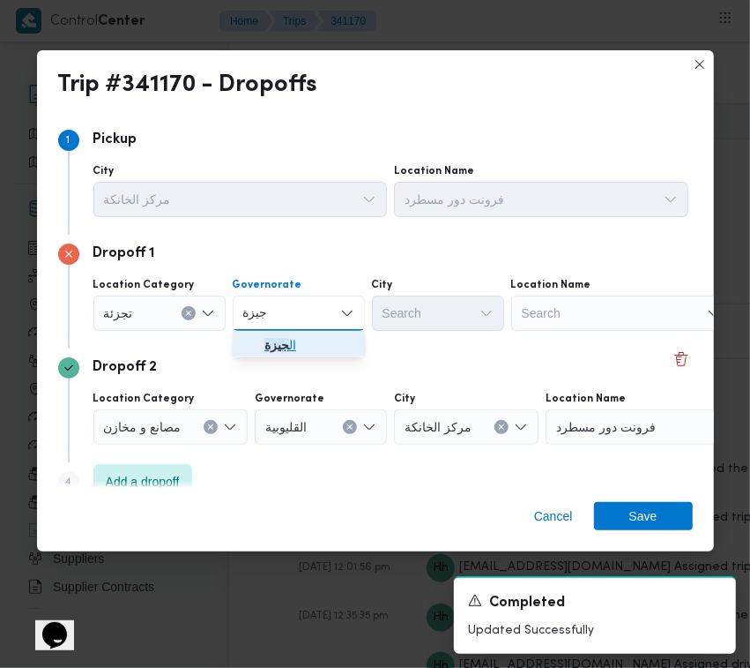
click at [304, 348] on span "ال جيزة" at bounding box center [310, 344] width 90 height 21
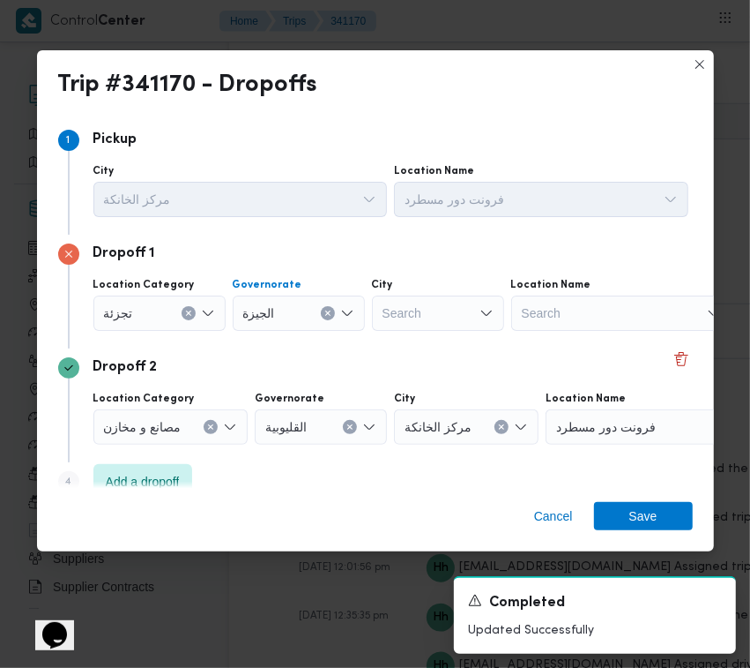
click at [384, 327] on div "Search" at bounding box center [438, 312] width 132 height 35
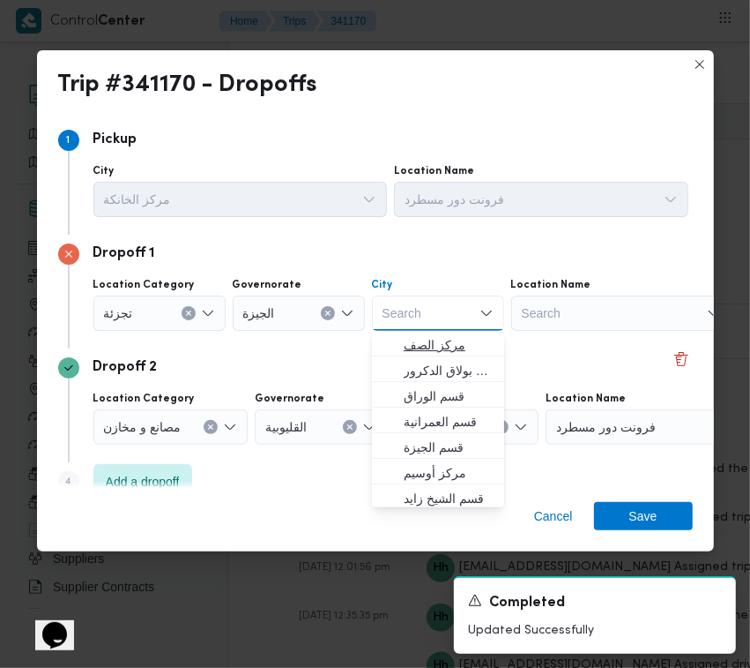
paste input "زايد"
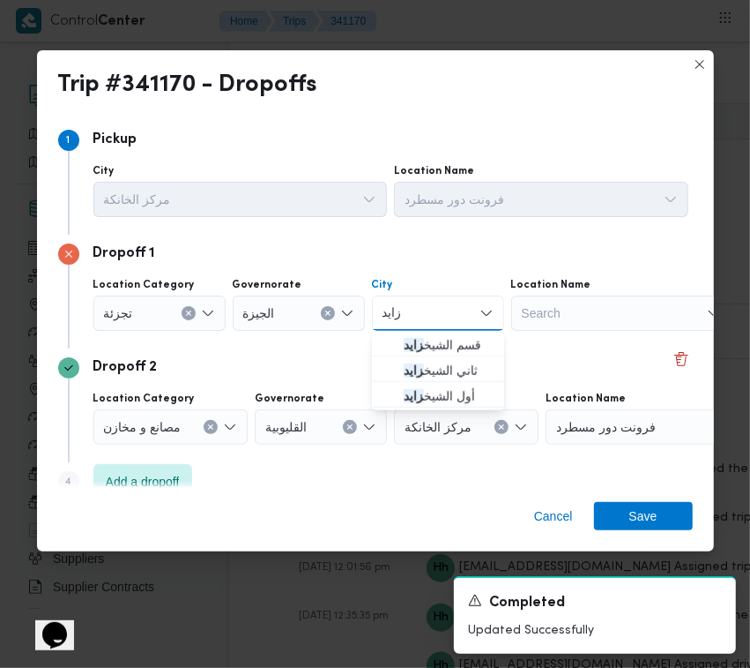
type input "زايد"
click at [411, 340] on span "قسم الشيخ زايد" at bounding box center [449, 344] width 90 height 21
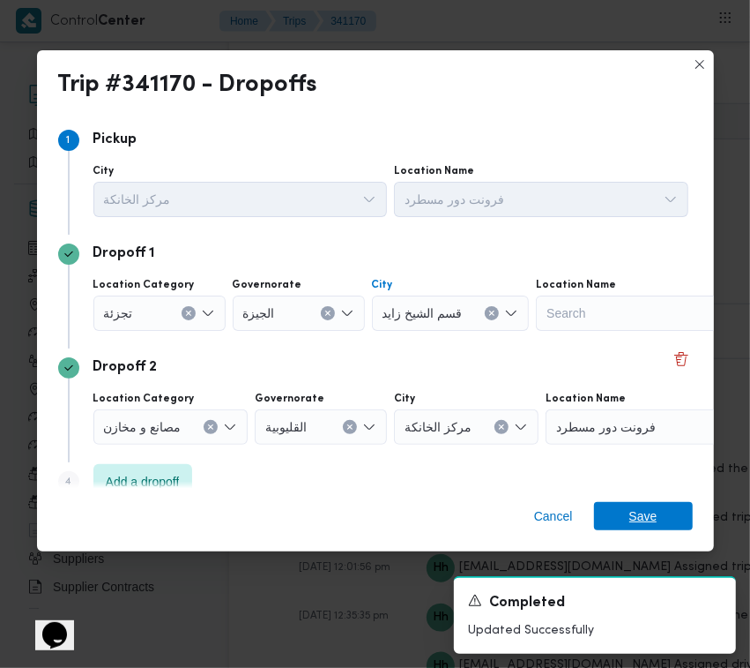
click at [631, 503] on span "Save" at bounding box center [644, 516] width 28 height 28
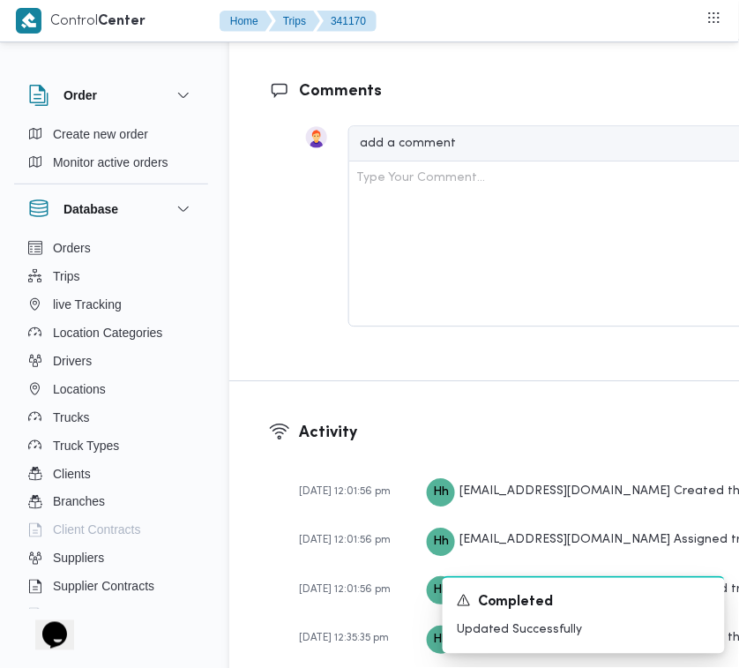
scroll to position [2920, 0]
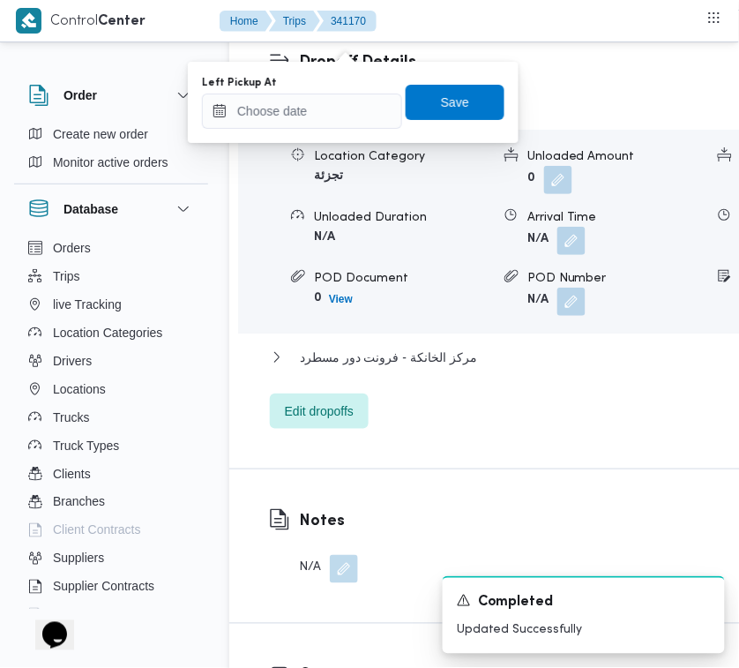
click at [342, 131] on div "You are in a dialog. To close this dialog, hit escape. Left Pickup At Save" at bounding box center [353, 102] width 331 height 81
click at [328, 115] on input "Left Pickup At" at bounding box center [302, 110] width 200 height 35
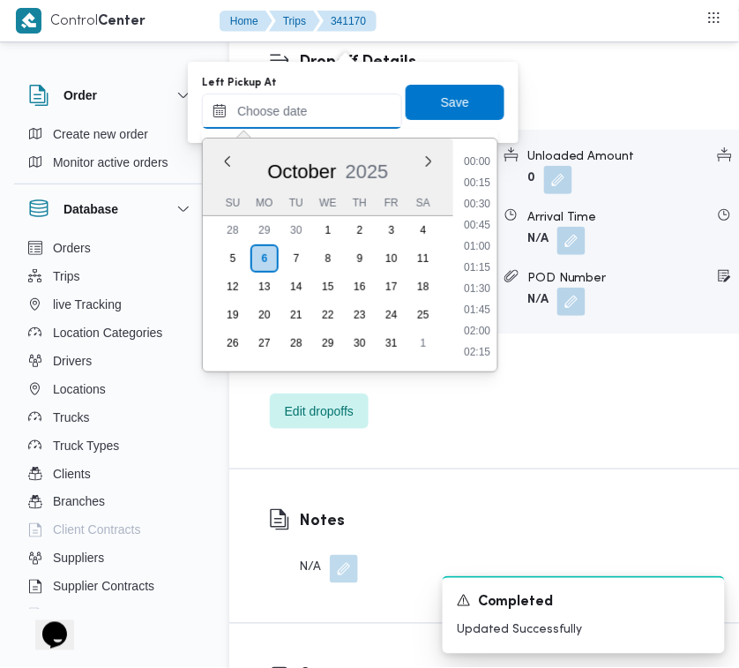
scroll to position [635, 0]
click at [486, 179] on li "07:45" at bounding box center [477, 183] width 41 height 18
type input "[DATE] 07:45"
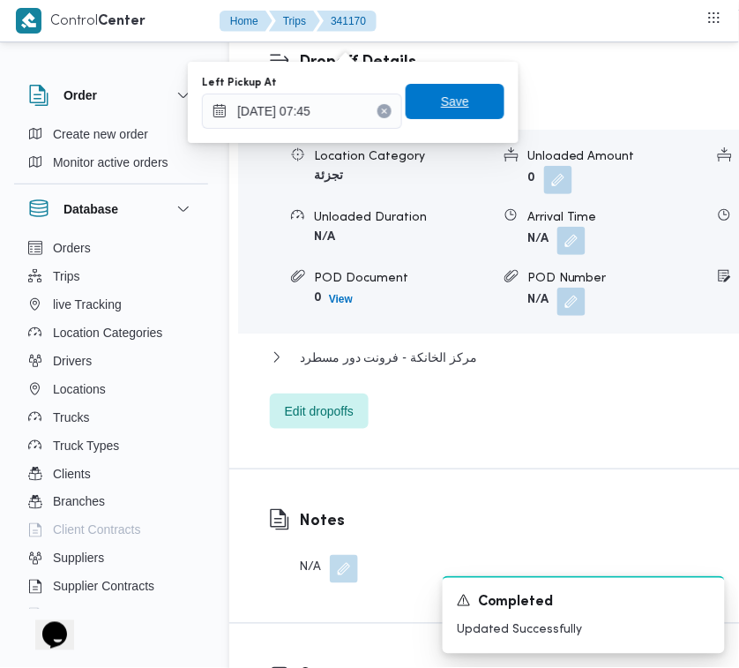
click at [441, 102] on span "Save" at bounding box center [455, 101] width 28 height 21
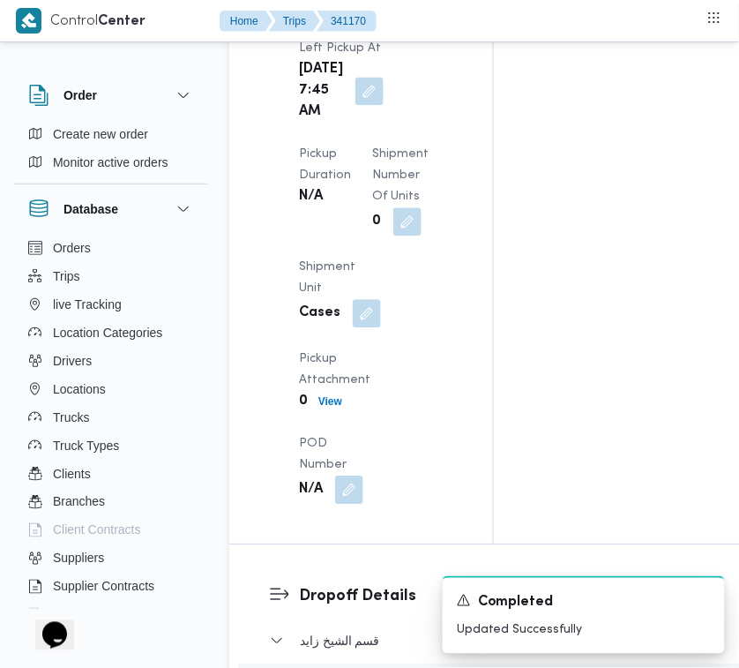
scroll to position [2437, 0]
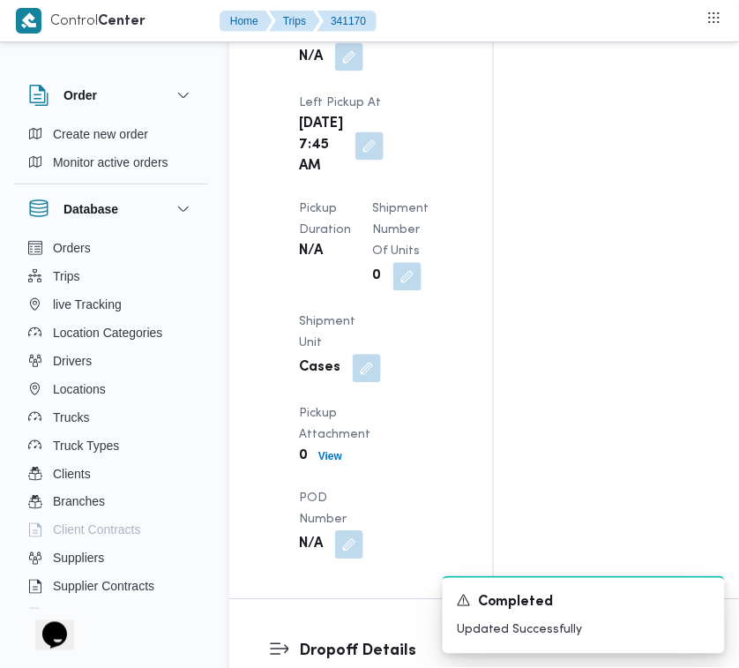
click at [355, 71] on button "button" at bounding box center [349, 57] width 28 height 28
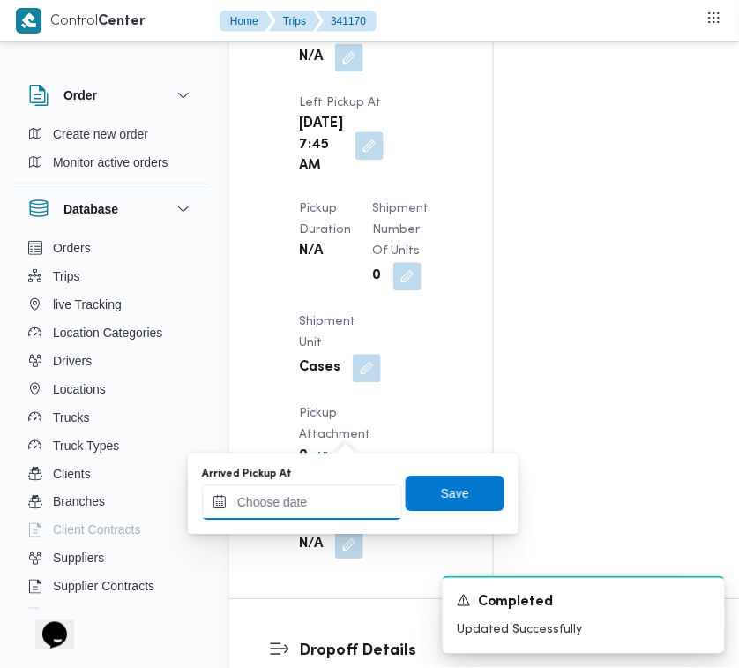
click at [369, 505] on input "Arrived Pickup At" at bounding box center [302, 502] width 200 height 35
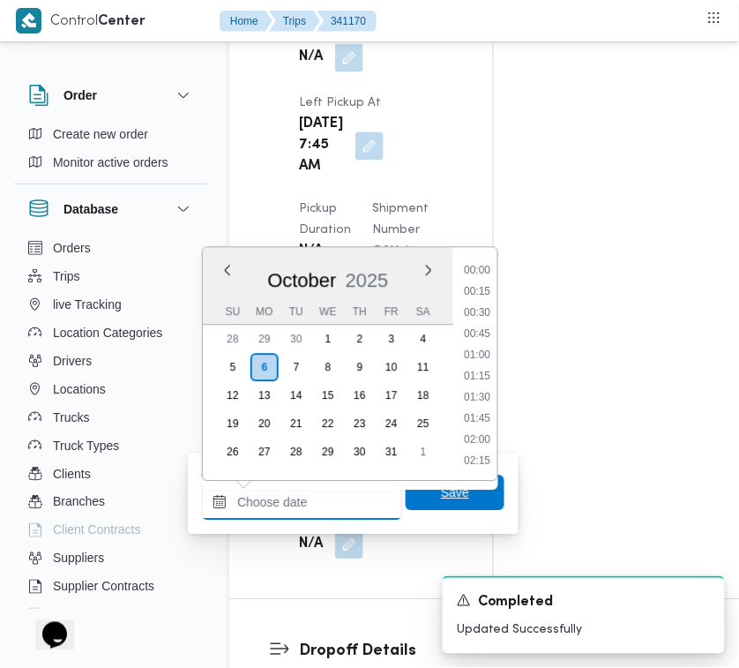
scroll to position [635, 0]
drag, startPoint x: 491, startPoint y: 266, endPoint x: 490, endPoint y: 276, distance: 9.7
click at [491, 266] on li "07:30" at bounding box center [477, 271] width 41 height 18
type input "[DATE] 07:30"
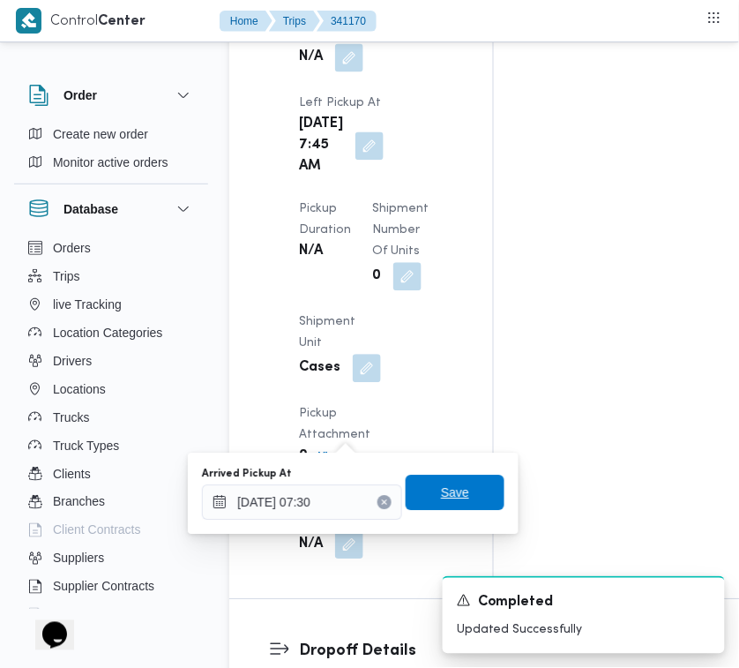
click at [434, 482] on span "Save" at bounding box center [455, 492] width 99 height 35
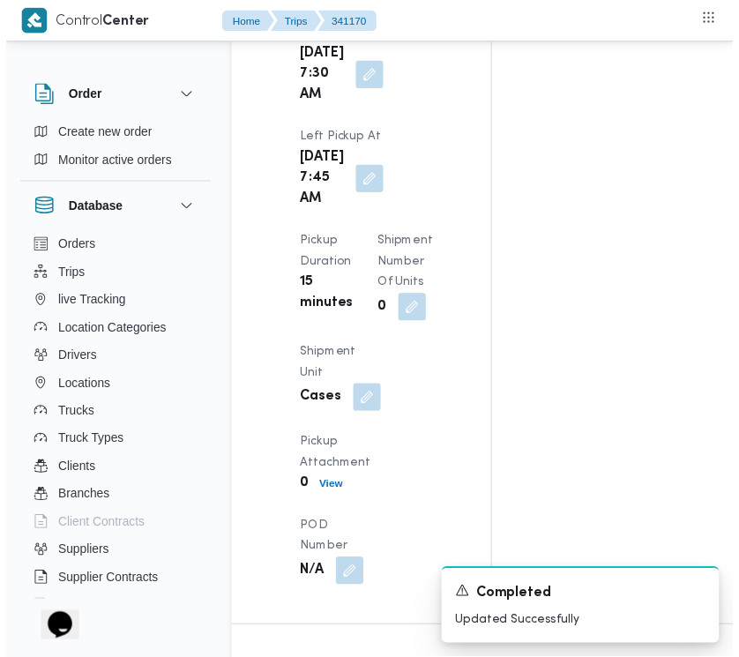
scroll to position [0, 0]
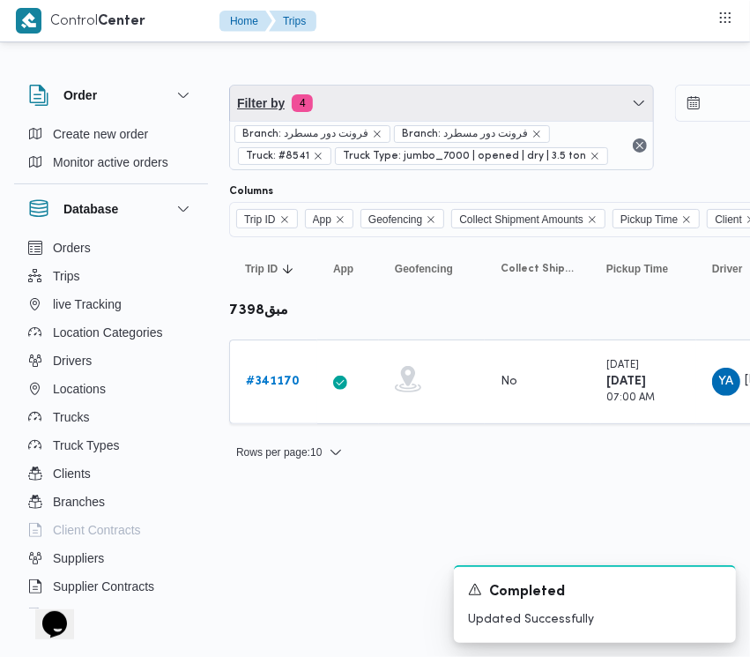
drag, startPoint x: 377, startPoint y: 91, endPoint x: 376, endPoint y: 152, distance: 60.9
click at [376, 90] on span "Filter by 4" at bounding box center [441, 103] width 423 height 35
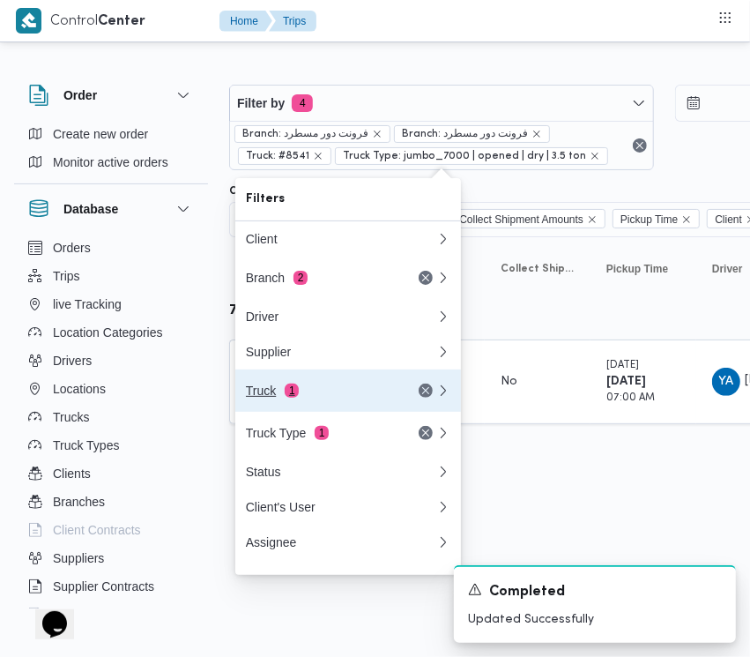
click at [265, 397] on div "Truck 1" at bounding box center [320, 391] width 148 height 14
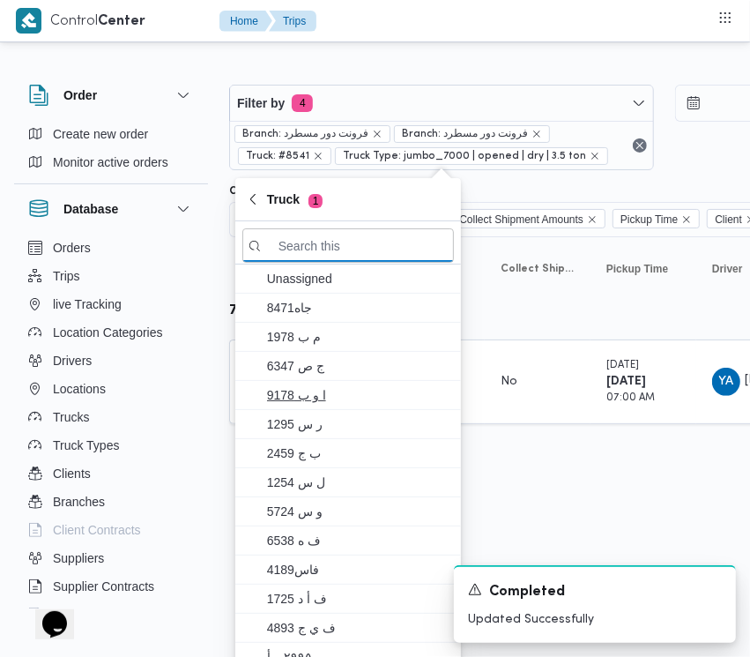
paste input "3265"
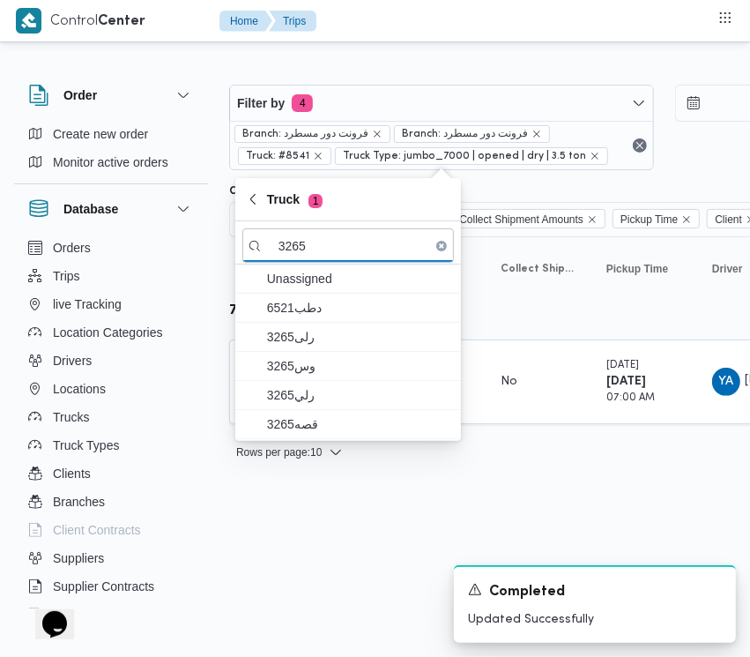
type input "3265"
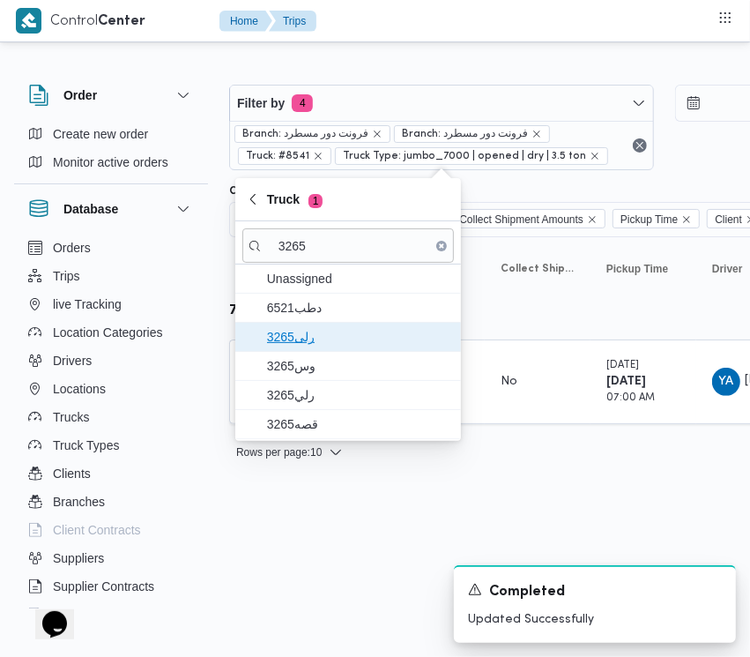
click at [336, 324] on span "3265رلى" at bounding box center [349, 337] width 212 height 28
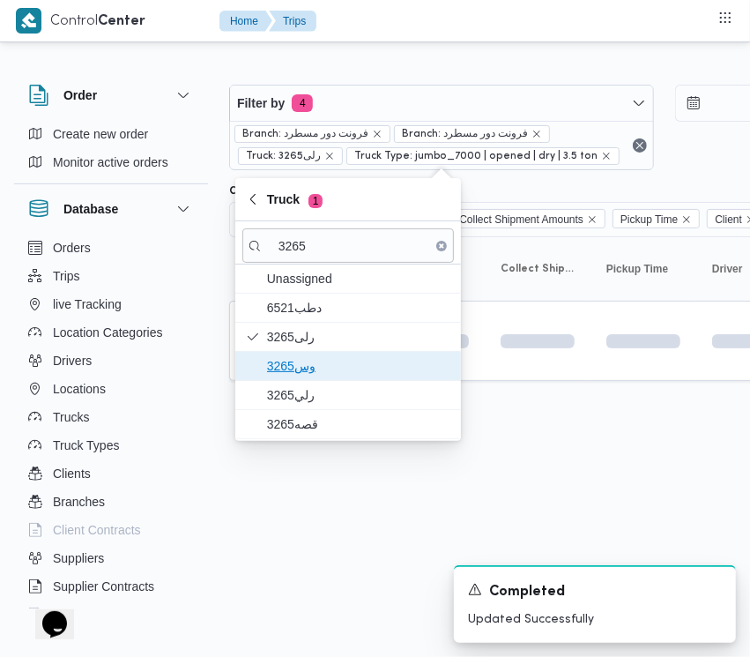
click at [315, 375] on span "وس3265" at bounding box center [358, 365] width 183 height 21
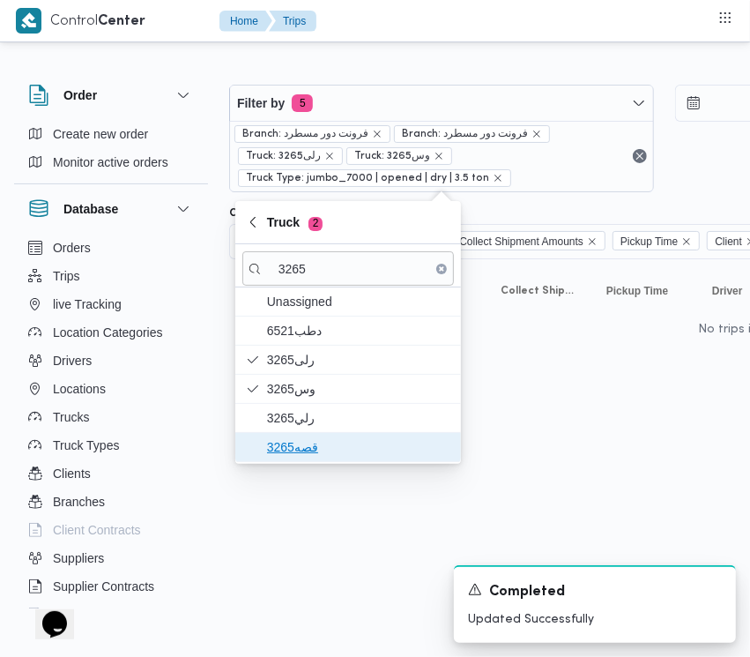
click at [302, 438] on span "قصه3265" at bounding box center [358, 447] width 183 height 21
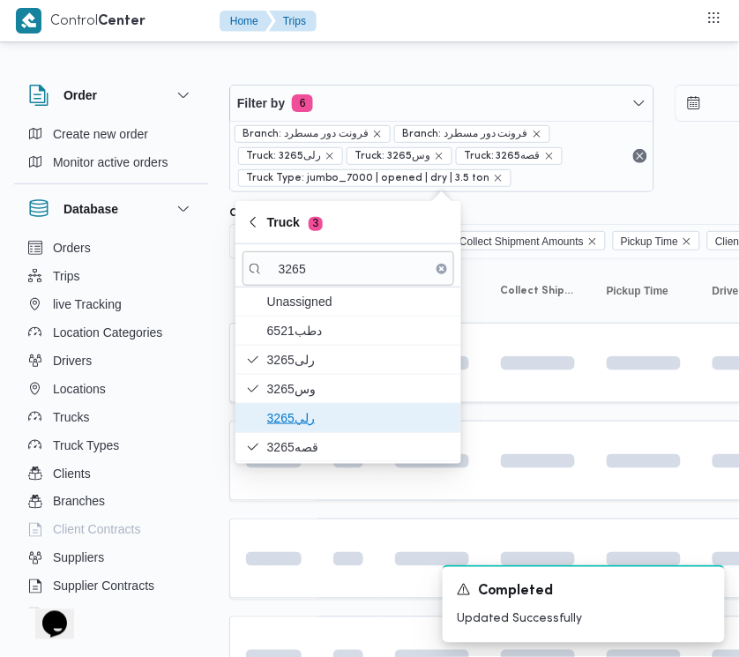
click at [298, 426] on span "رلي3265" at bounding box center [358, 417] width 183 height 21
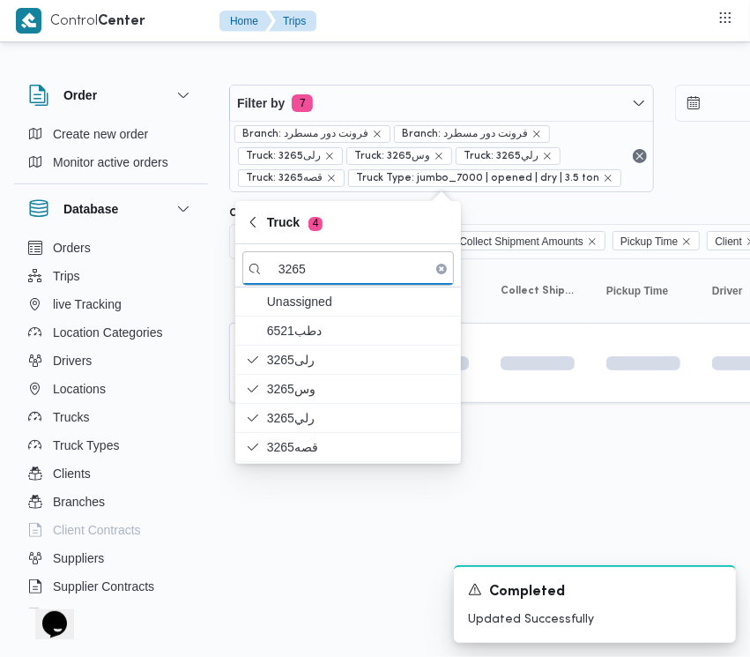
click at [293, 534] on html "Control Center Home Trips Order Create new order Monitor active orders Database…" at bounding box center [375, 328] width 750 height 657
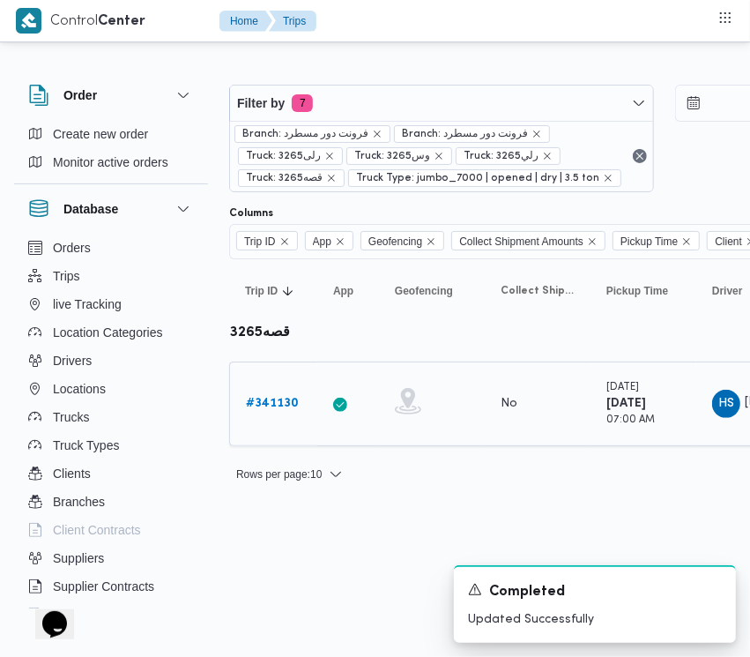
click at [292, 404] on b "# 341130" at bounding box center [272, 403] width 53 height 11
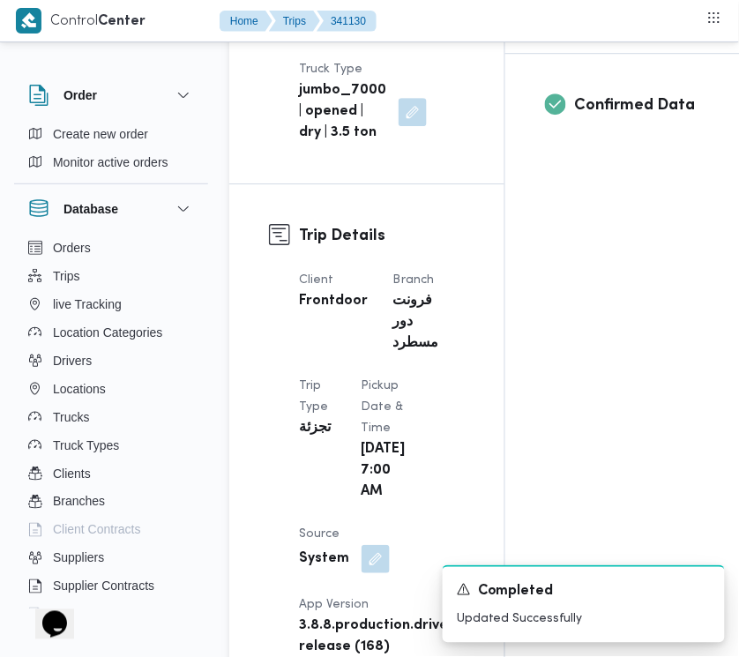
scroll to position [1148, 0]
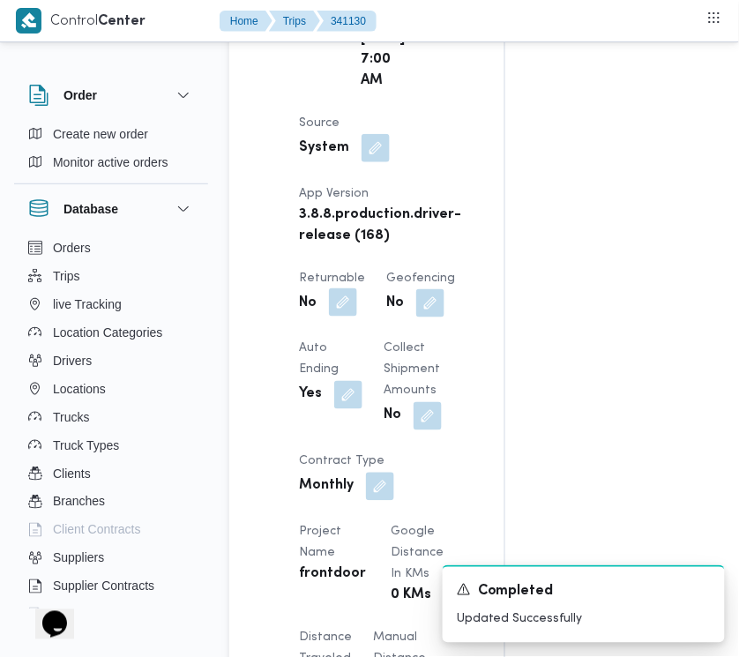
drag, startPoint x: 331, startPoint y: 355, endPoint x: 336, endPoint y: 364, distance: 11.0
click at [332, 317] on button "button" at bounding box center [343, 302] width 28 height 28
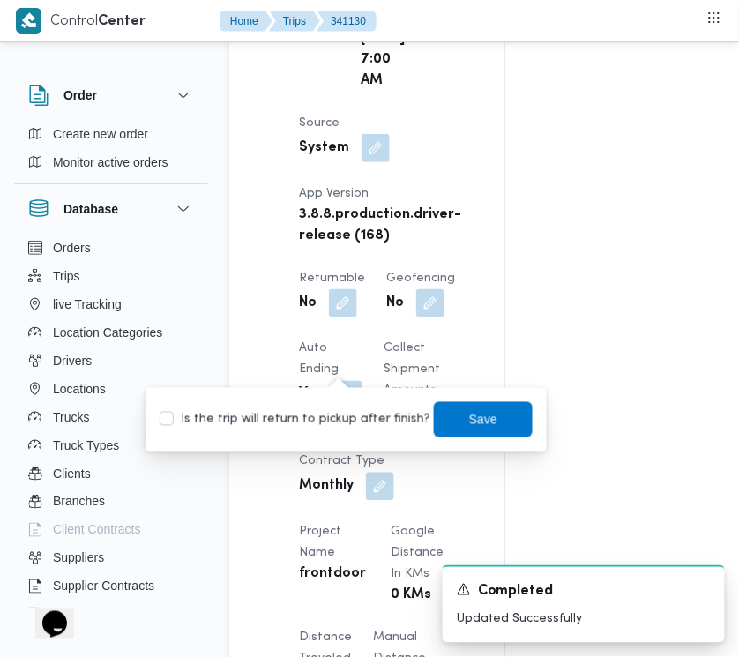
click at [353, 429] on div "Is the trip will return to pickup after finish? Save" at bounding box center [346, 419] width 377 height 39
click at [353, 425] on label "Is the trip will return to pickup after finish?" at bounding box center [295, 419] width 271 height 21
checkbox input "true"
click at [439, 422] on span "Save" at bounding box center [483, 418] width 99 height 35
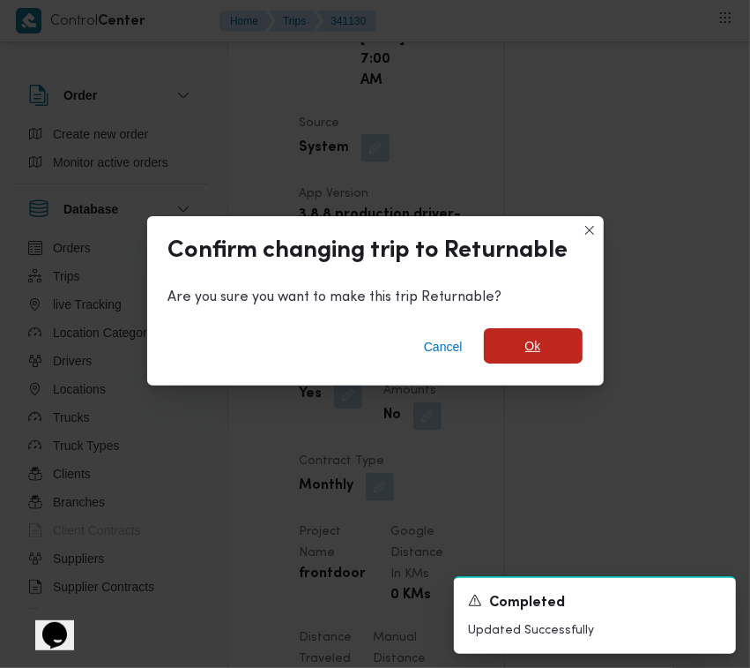
click at [553, 340] on span "Ok" at bounding box center [533, 345] width 99 height 35
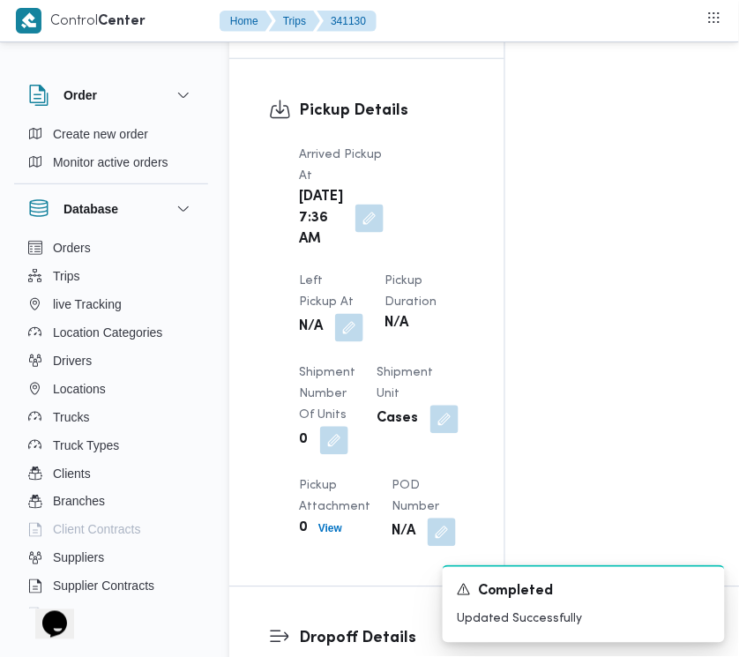
scroll to position [2297, 0]
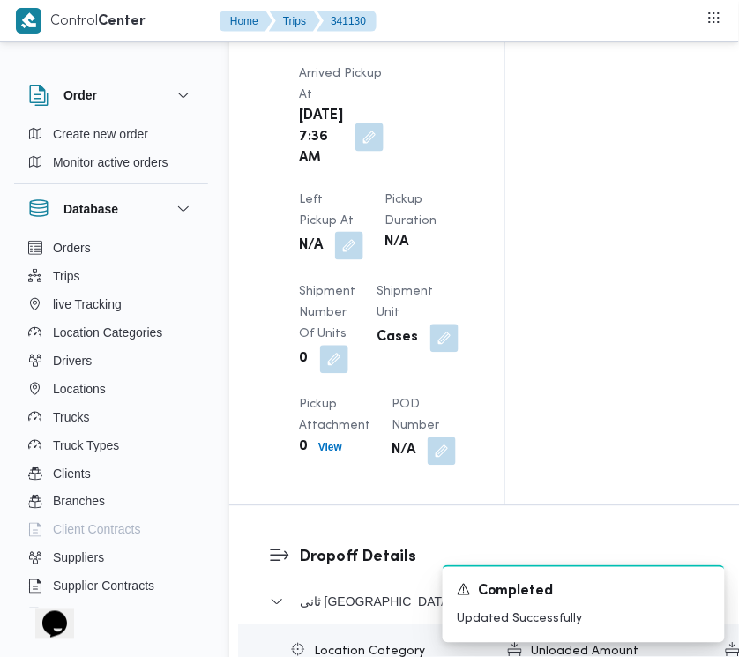
click at [363, 232] on button "button" at bounding box center [349, 246] width 28 height 28
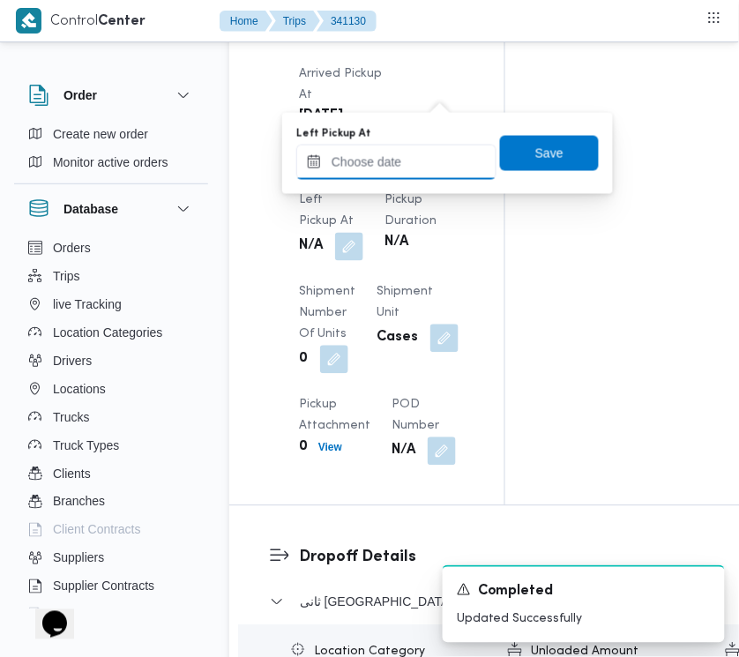
click at [429, 146] on input "Left Pickup At" at bounding box center [396, 162] width 200 height 35
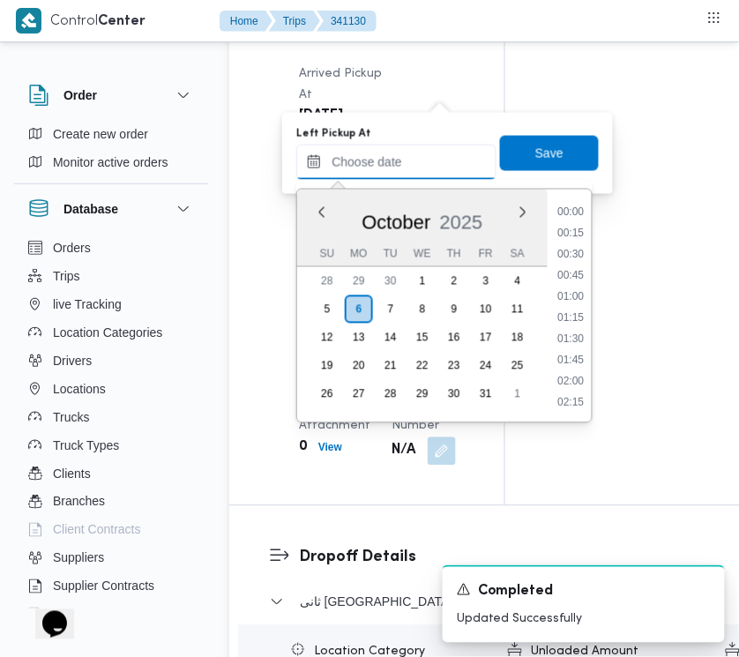
scroll to position [635, 0]
click at [579, 232] on li "07:45" at bounding box center [571, 234] width 41 height 18
type input "[DATE] 07:45"
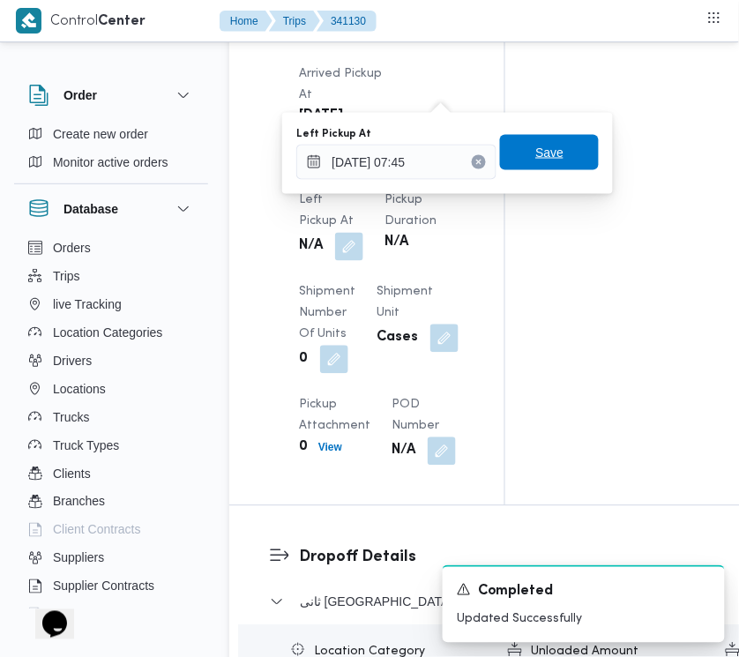
click at [536, 168] on span "Save" at bounding box center [549, 152] width 99 height 35
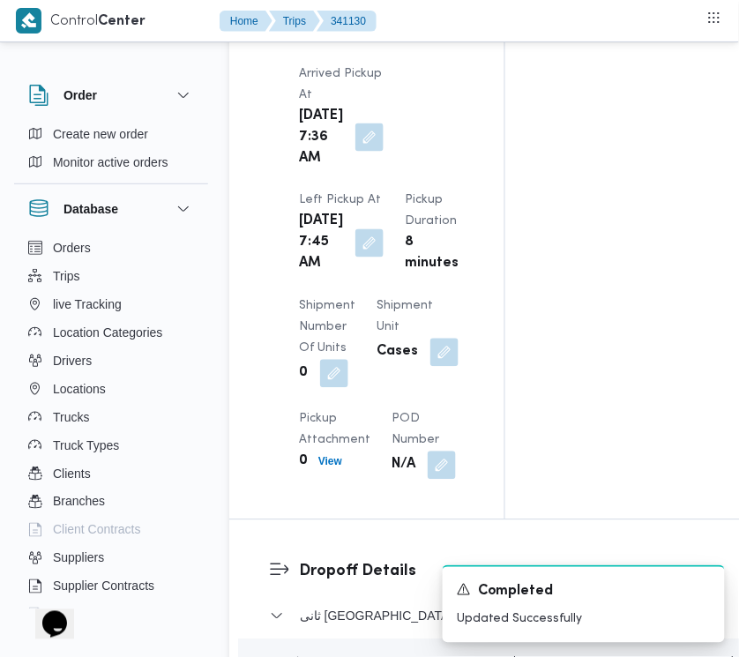
scroll to position [2871, 0]
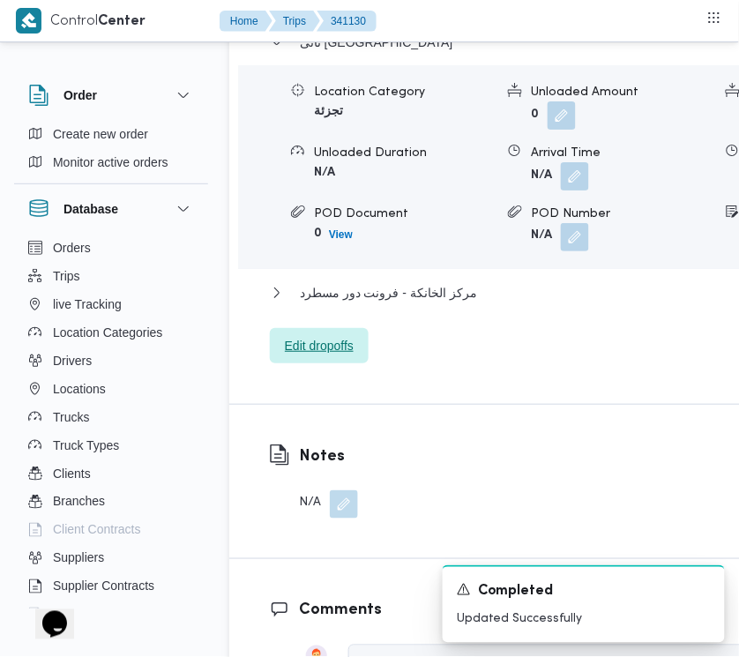
click at [323, 356] on span "Edit dropoffs" at bounding box center [319, 345] width 69 height 21
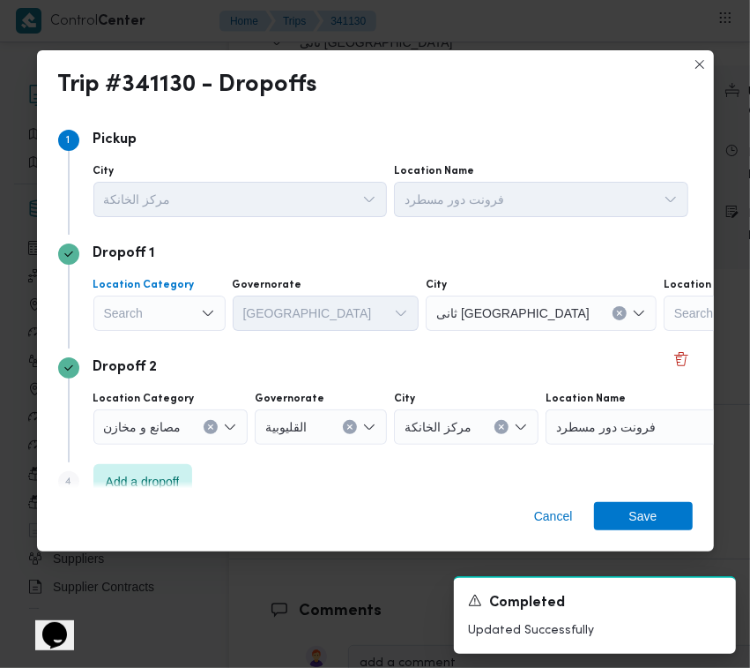
click at [165, 307] on div "Search" at bounding box center [159, 312] width 132 height 35
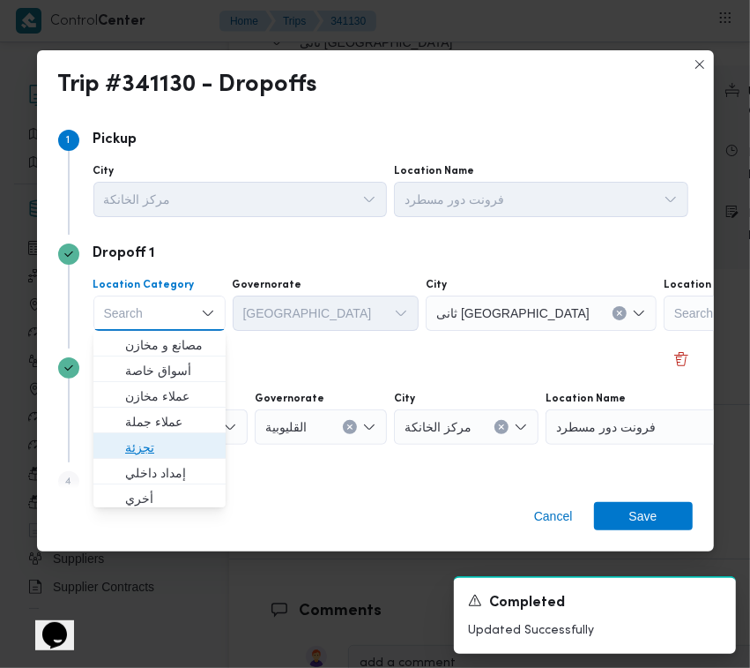
click at [166, 445] on span "تجزئة" at bounding box center [170, 447] width 90 height 21
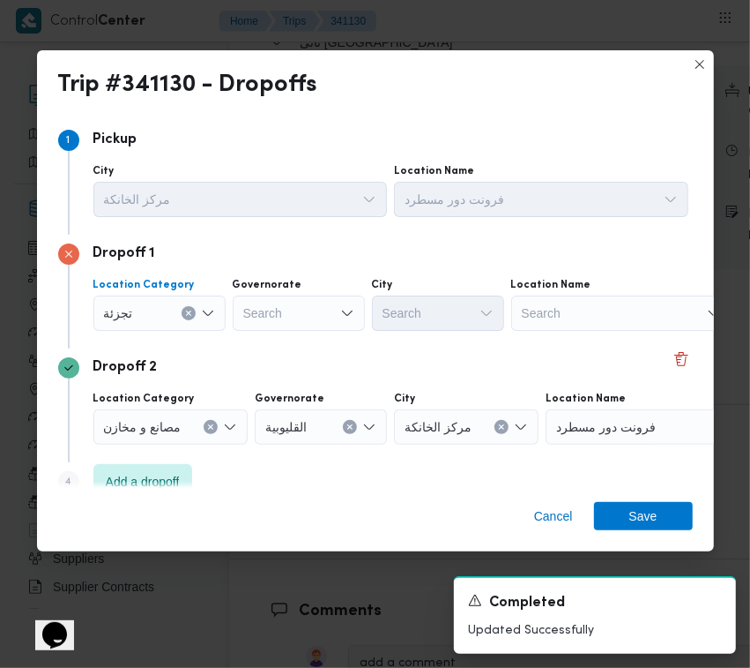
click at [317, 314] on div "Search" at bounding box center [299, 312] width 132 height 35
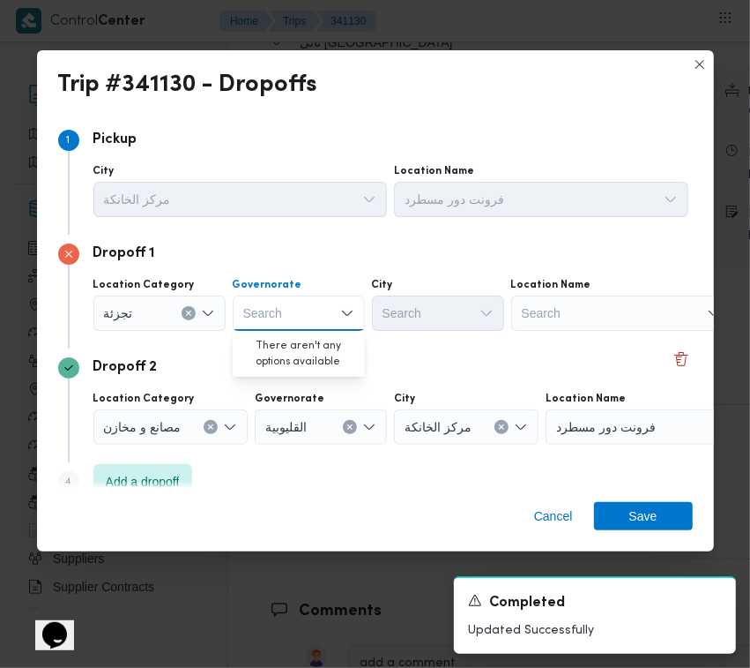
paste input "[GEOGRAPHIC_DATA]"
type input "[GEOGRAPHIC_DATA]"
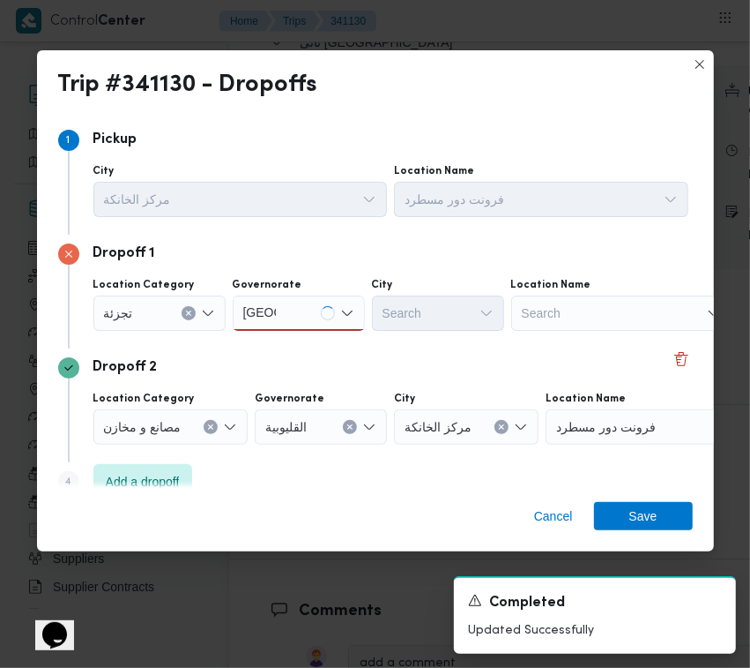
click at [292, 302] on div "[GEOGRAPHIC_DATA] [GEOGRAPHIC_DATA]" at bounding box center [299, 312] width 132 height 35
click at [300, 340] on span "[GEOGRAPHIC_DATA]" at bounding box center [310, 344] width 90 height 21
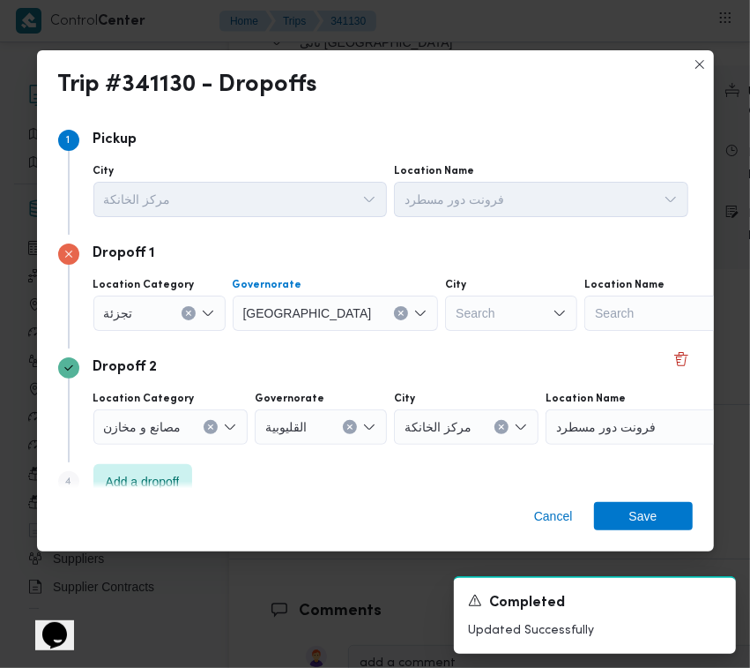
click at [479, 323] on div "Search" at bounding box center [511, 312] width 132 height 35
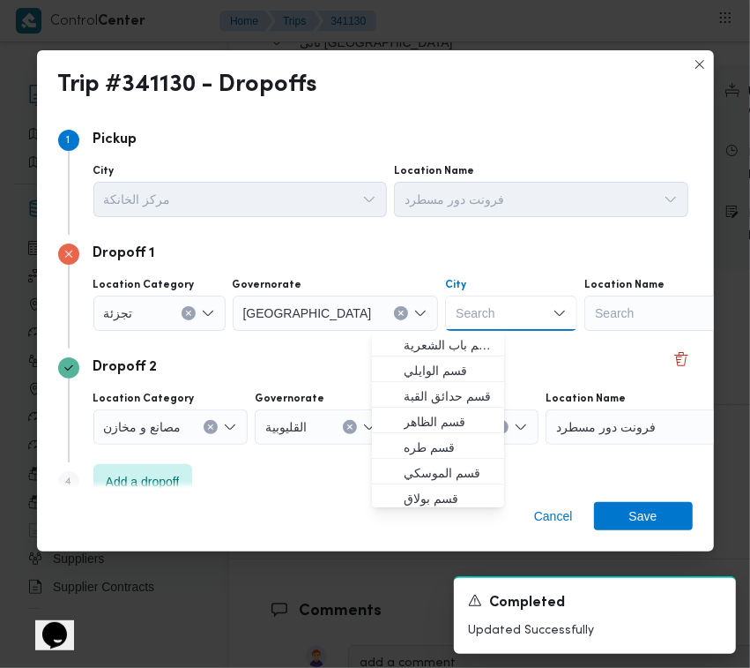
paste input "[PERSON_NAME]"
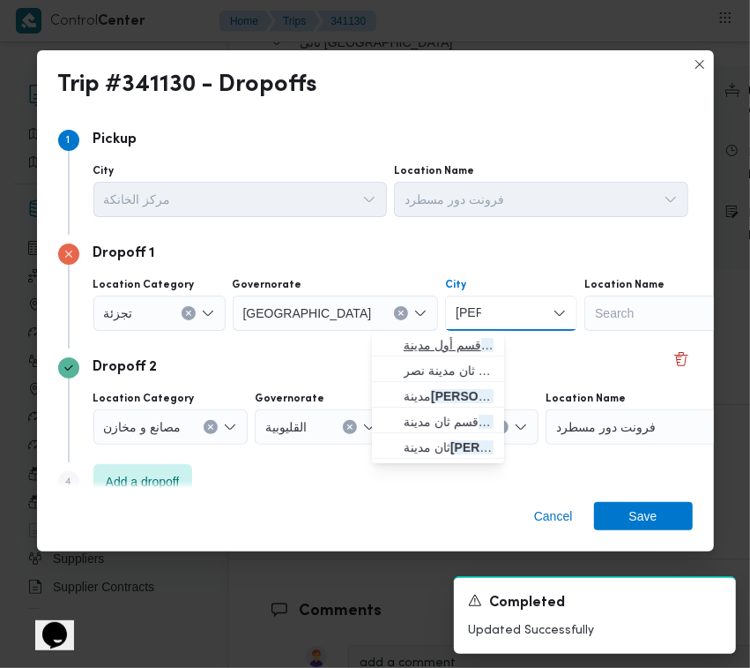
type input "[PERSON_NAME]"
click at [404, 334] on span "قسم أول مدينة نصر" at bounding box center [449, 344] width 90 height 21
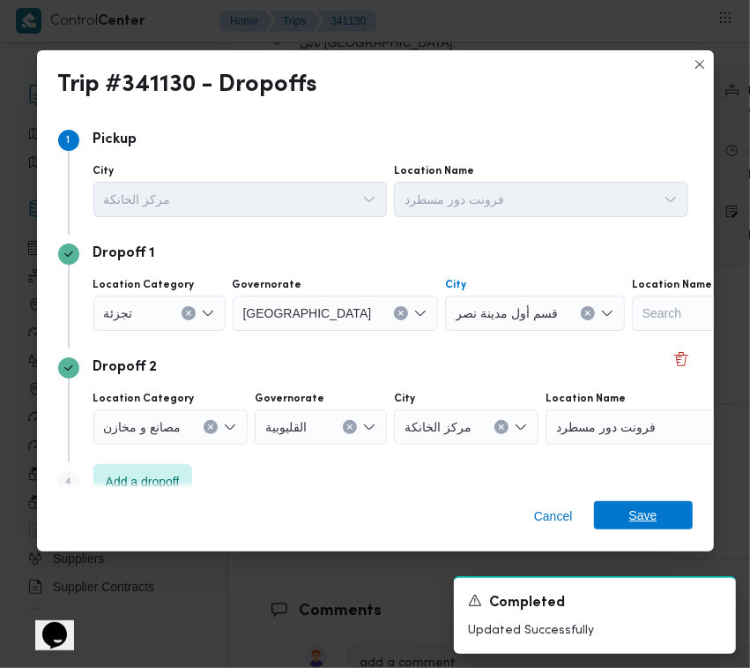
click at [657, 513] on span "Save" at bounding box center [643, 515] width 99 height 28
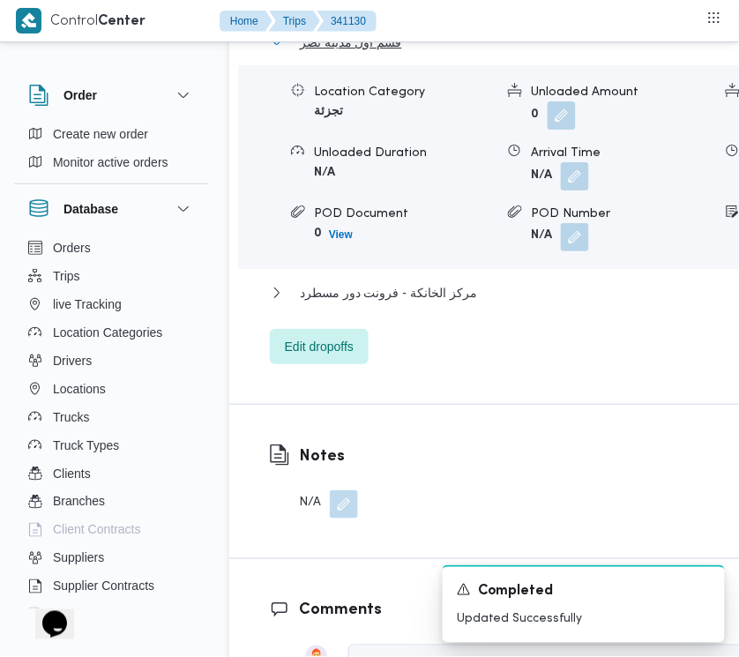
click at [394, 53] on span "قسم أول مدينة نصر" at bounding box center [351, 42] width 102 height 21
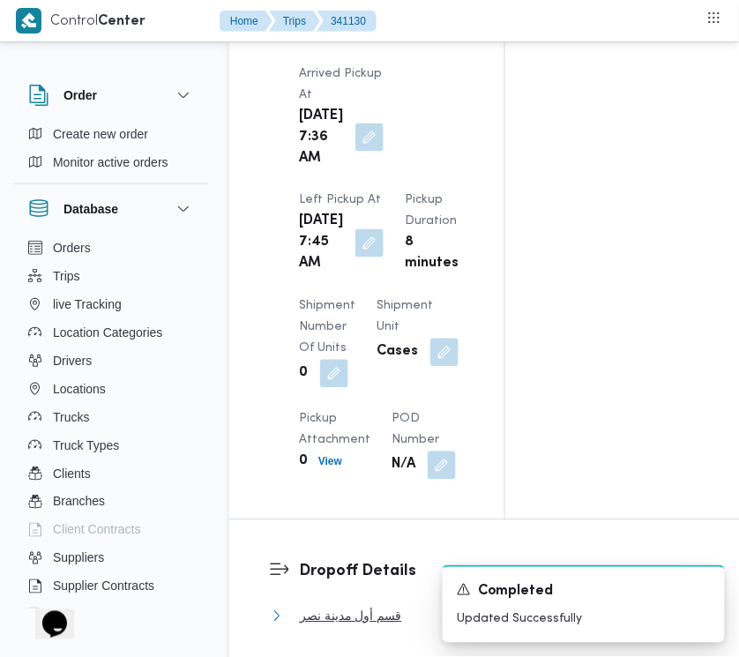
scroll to position [0, 0]
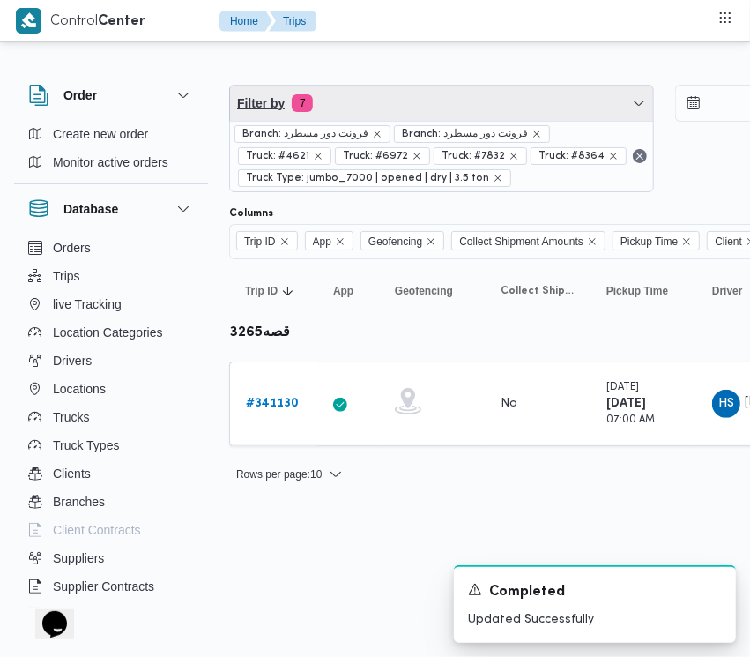
click at [421, 110] on span "Filter by 7" at bounding box center [441, 103] width 423 height 35
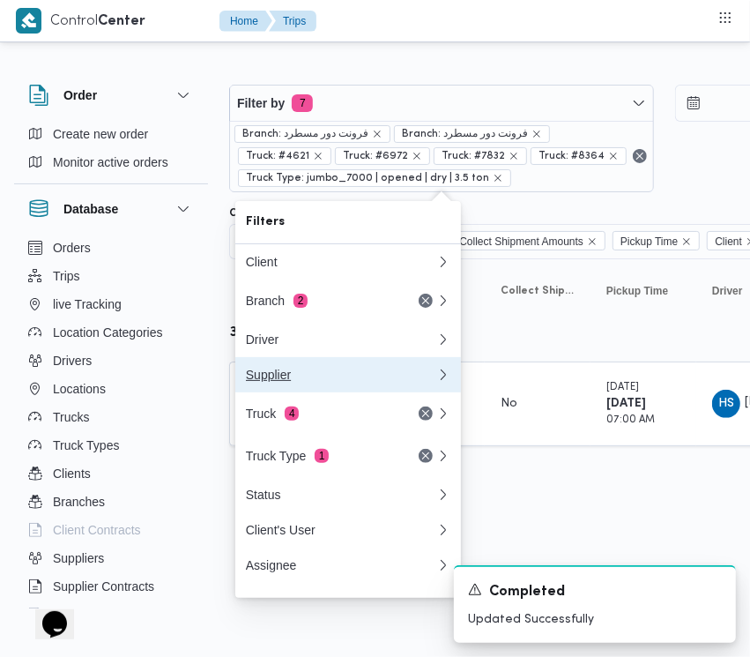
click at [351, 392] on button "Supplier" at bounding box center [348, 374] width 226 height 35
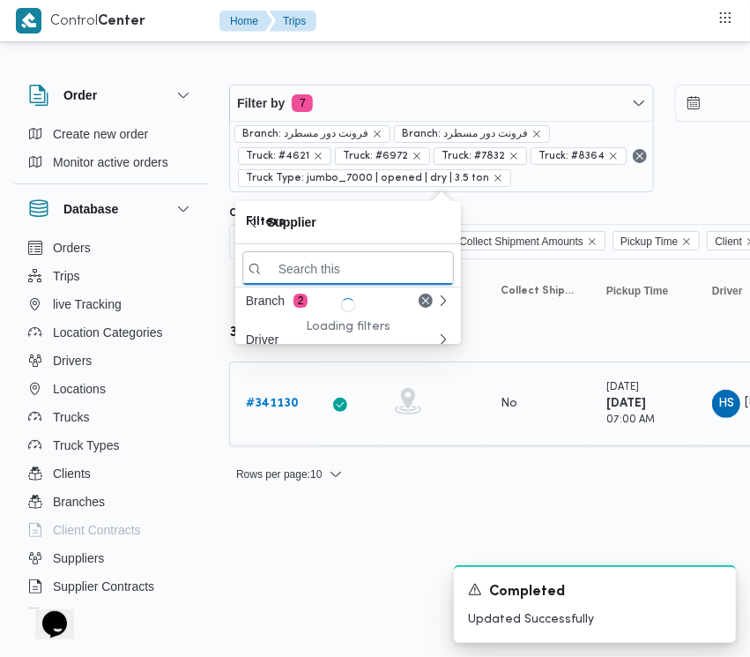
drag, startPoint x: 351, startPoint y: 398, endPoint x: 332, endPoint y: 419, distance: 28.7
click at [333, 419] on body "Control Center Home Trips Order Create new order Monitor active orders Database…" at bounding box center [375, 248] width 750 height 496
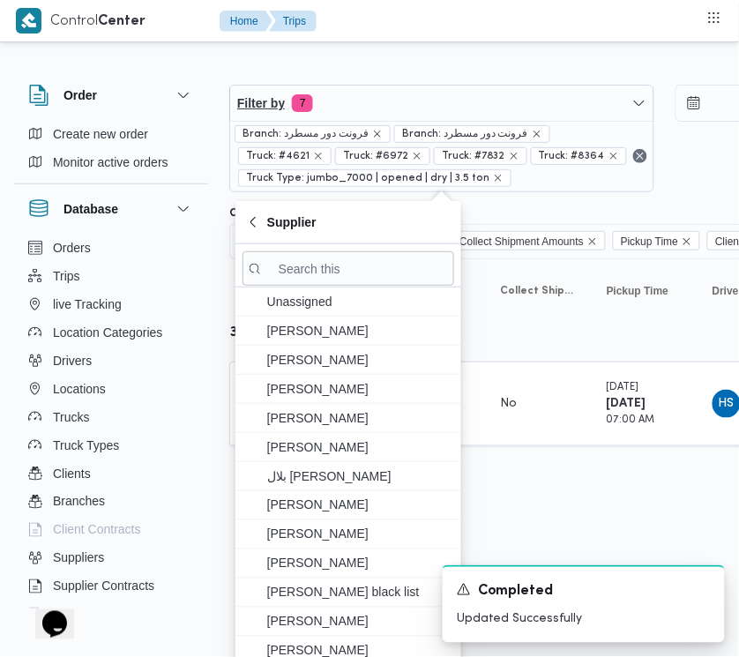
click at [347, 123] on div "Branch: فرونت دور مسطرد Branch: فرونت دور مسطرد Truck: #4621 Truck: #6972 Truck…" at bounding box center [441, 156] width 423 height 71
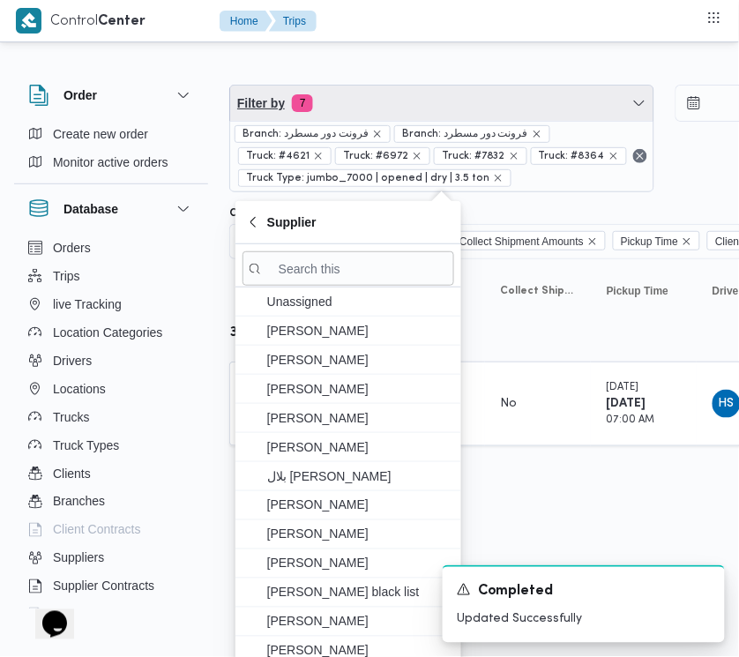
click at [345, 108] on span "Filter by 7" at bounding box center [441, 103] width 423 height 35
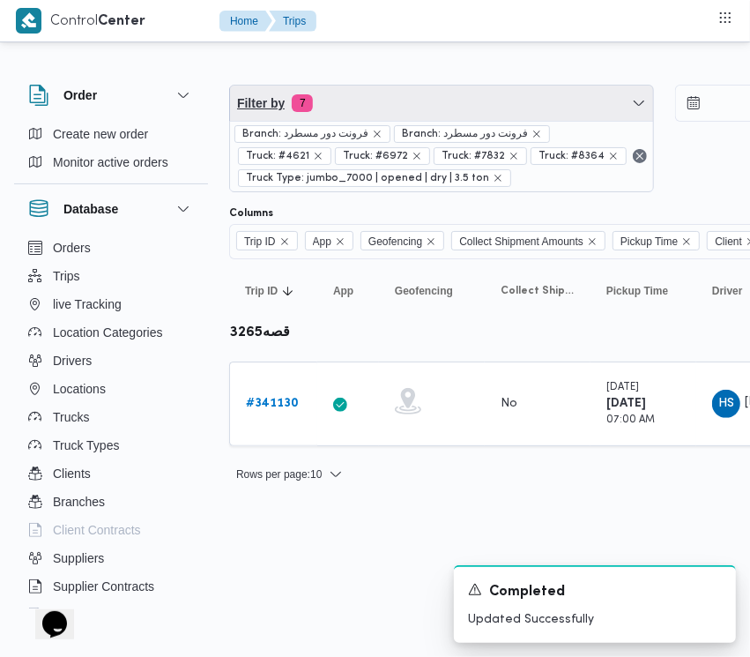
click at [363, 106] on span "Filter by 7" at bounding box center [441, 103] width 423 height 35
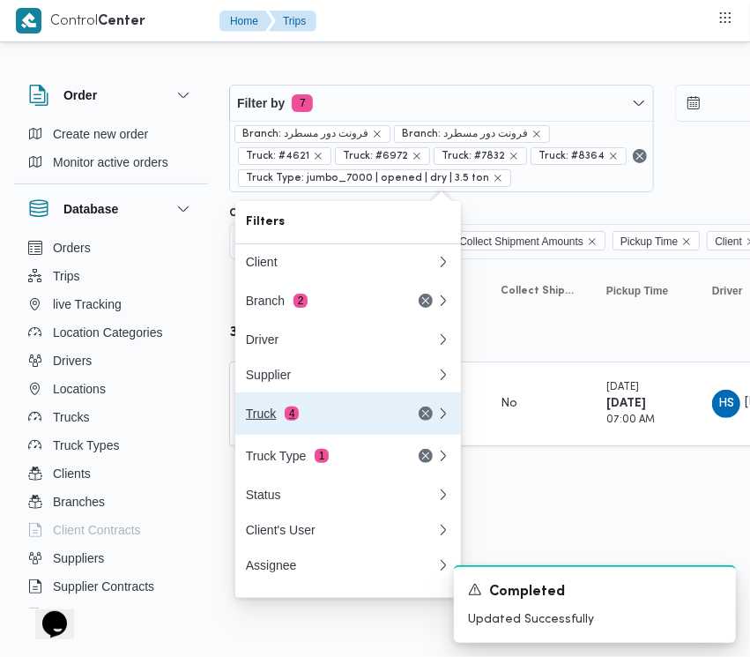
click at [302, 421] on div "Truck 4" at bounding box center [320, 414] width 148 height 14
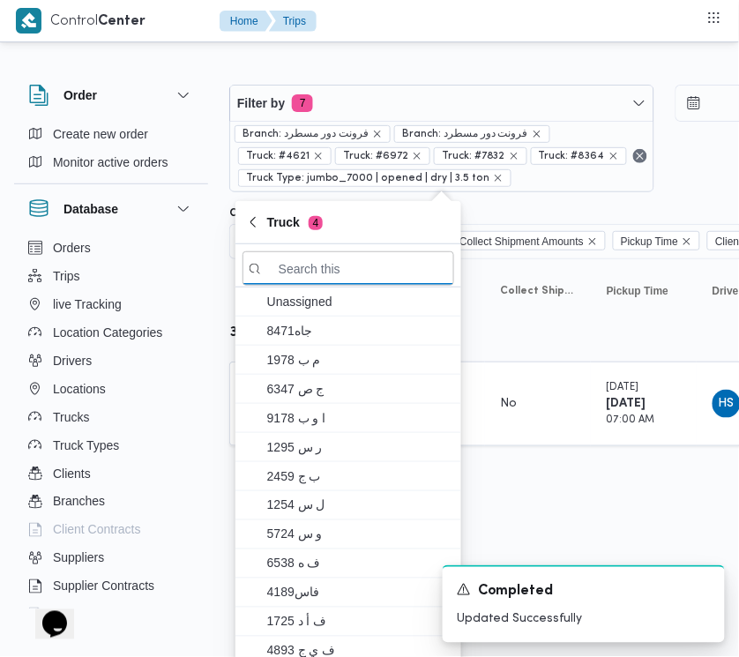
paste input "4961"
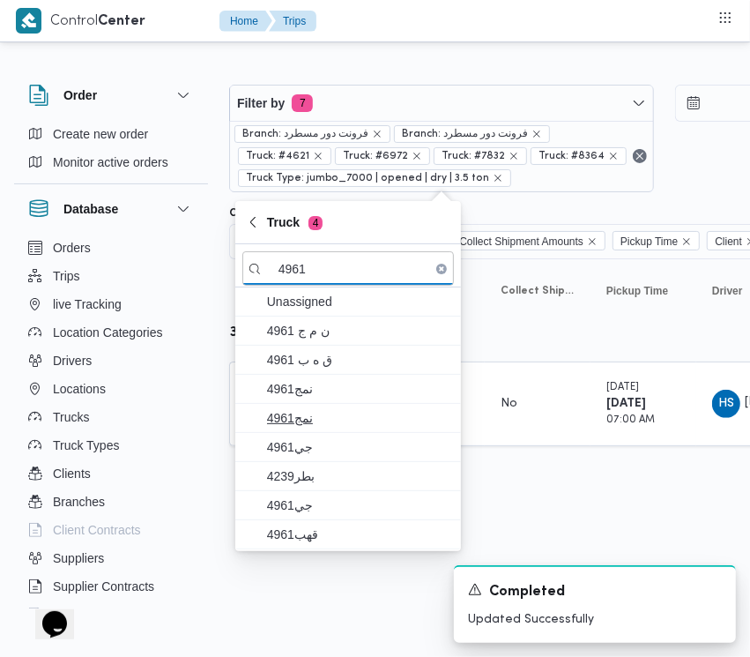
type input "4961"
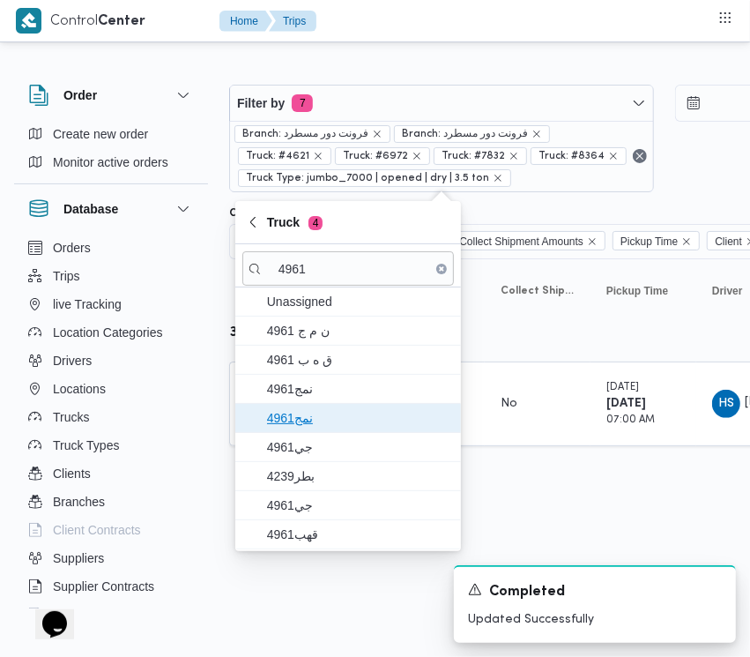
click at [332, 407] on span "4961نمج" at bounding box center [349, 418] width 212 height 28
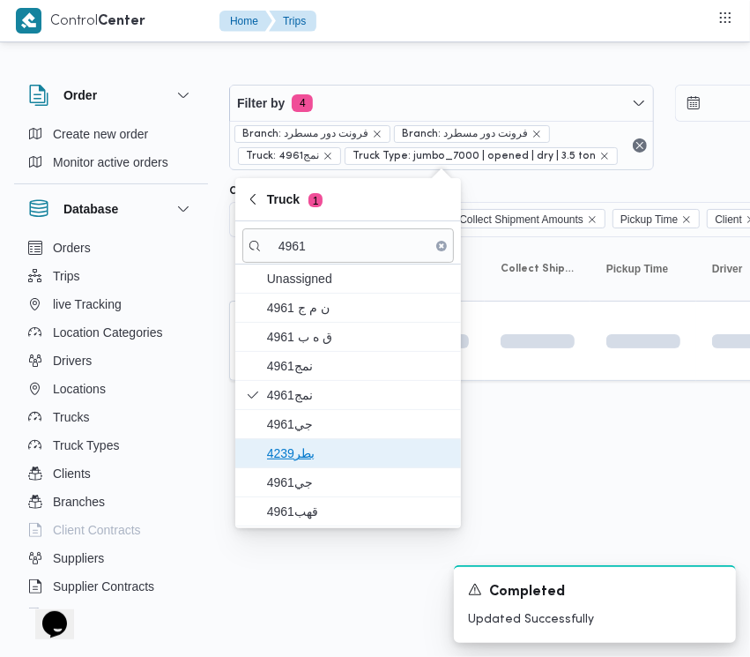
click at [332, 444] on span "4239بطر" at bounding box center [358, 453] width 183 height 21
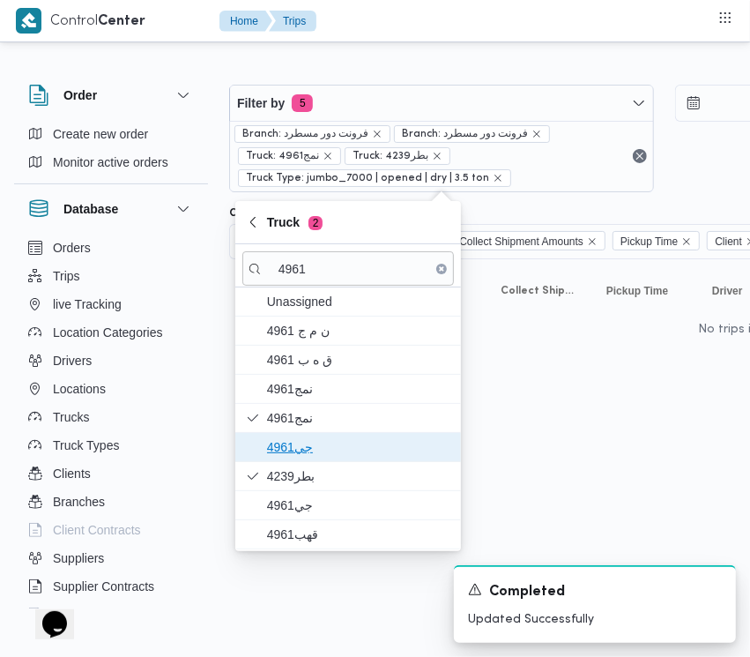
click at [323, 437] on span "4961جي" at bounding box center [358, 447] width 183 height 21
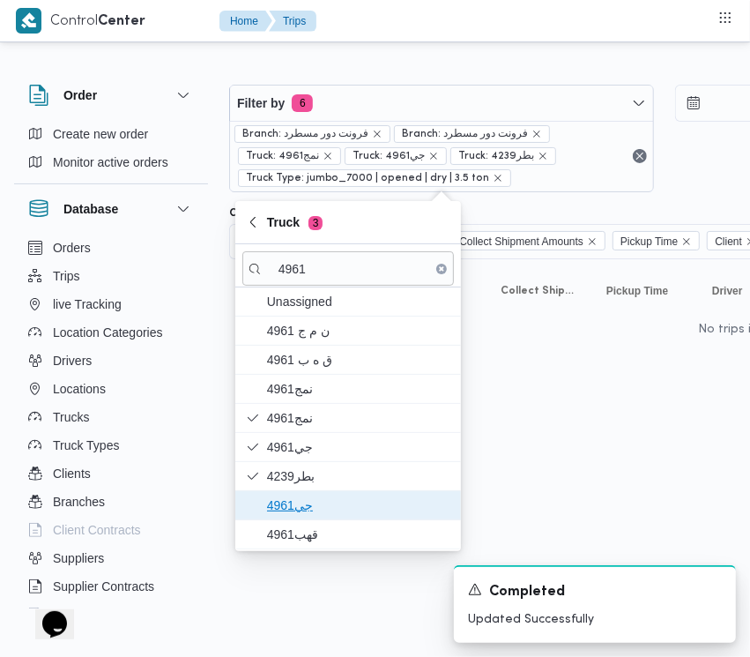
click at [319, 498] on span "جي4961" at bounding box center [358, 505] width 183 height 21
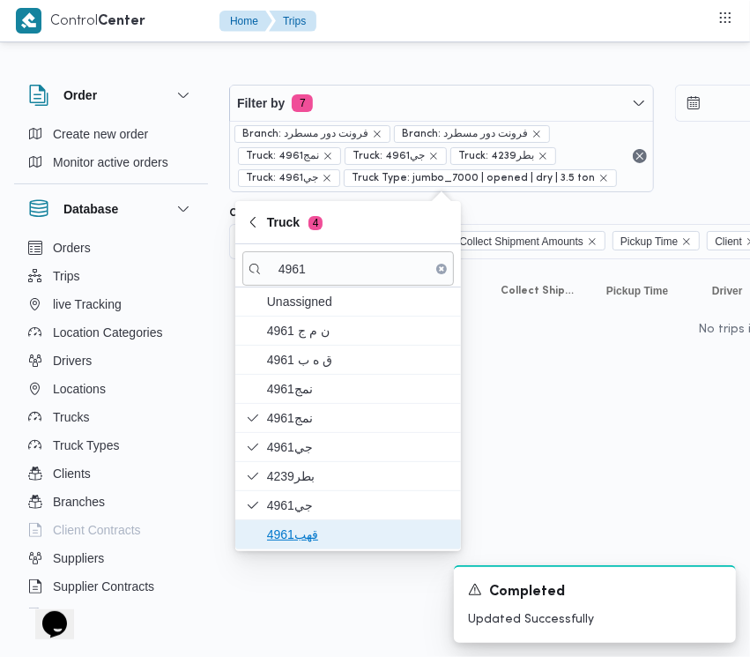
click at [310, 540] on span "قهب4961" at bounding box center [358, 534] width 183 height 21
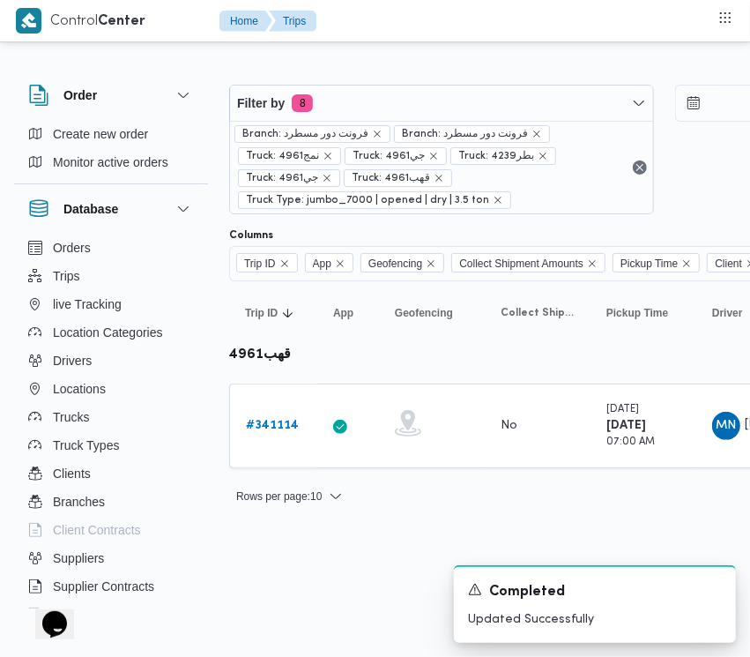
click at [323, 588] on html "Control Center Home Trips Order Create new order Monitor active orders Database…" at bounding box center [375, 328] width 750 height 657
click at [272, 437] on link "# 341114" at bounding box center [272, 425] width 53 height 21
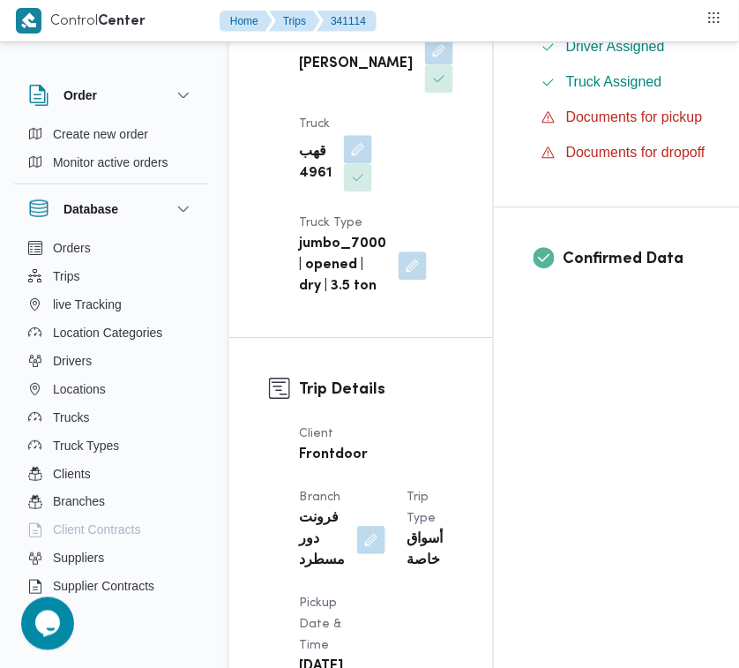
scroll to position [1168, 0]
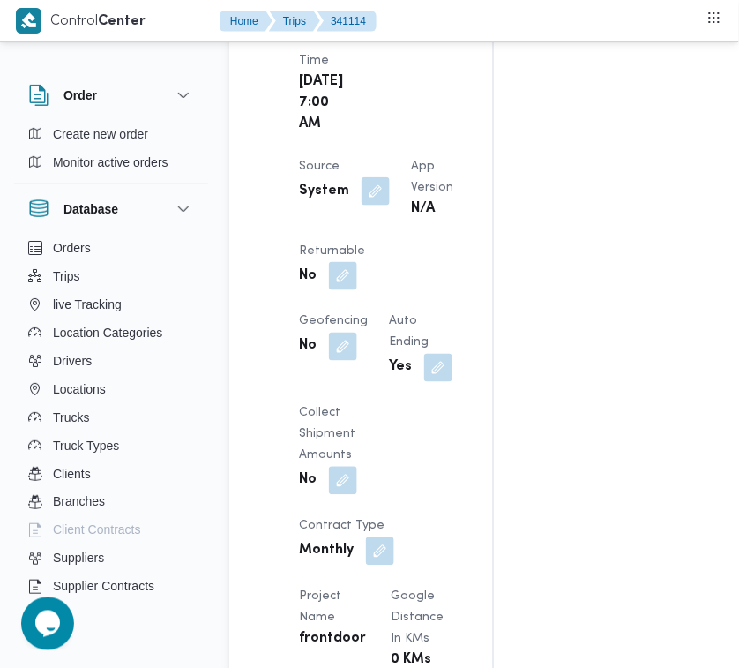
click at [365, 257] on span "Returnable" at bounding box center [332, 250] width 66 height 11
drag, startPoint x: 412, startPoint y: 416, endPoint x: 407, endPoint y: 433, distance: 17.6
click at [357, 289] on button "button" at bounding box center [343, 275] width 28 height 28
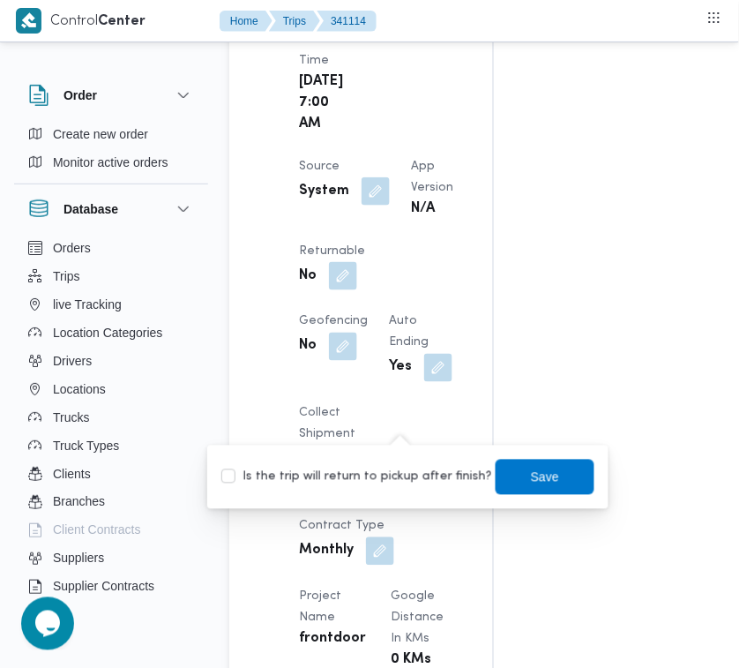
click at [407, 467] on label "Is the trip will return to pickup after finish?" at bounding box center [356, 477] width 271 height 21
checkbox input "true"
click at [551, 476] on span "Save" at bounding box center [545, 476] width 99 height 35
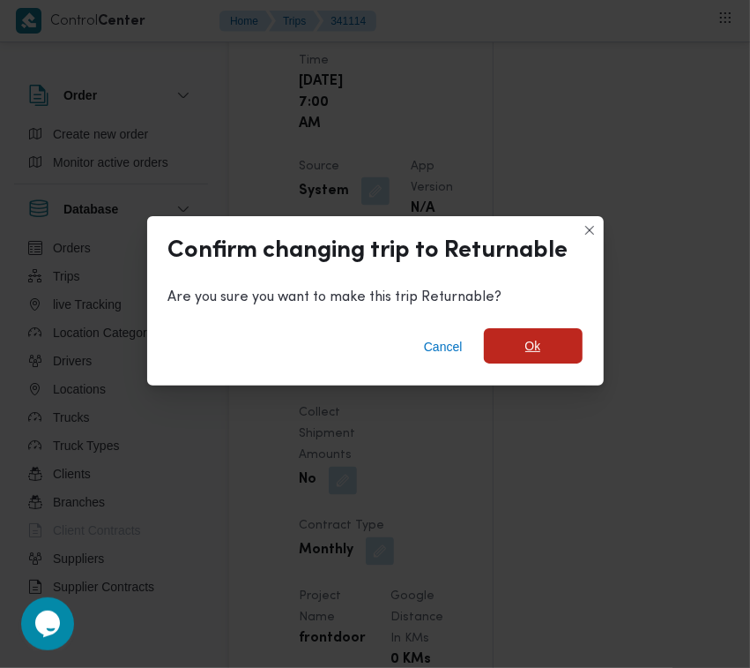
click at [560, 341] on span "Ok" at bounding box center [533, 345] width 99 height 35
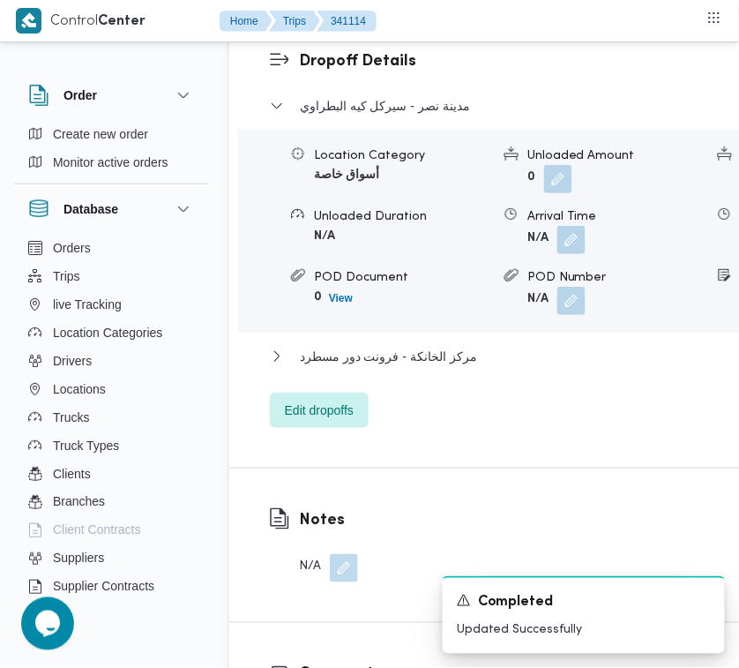
scroll to position [3505, 0]
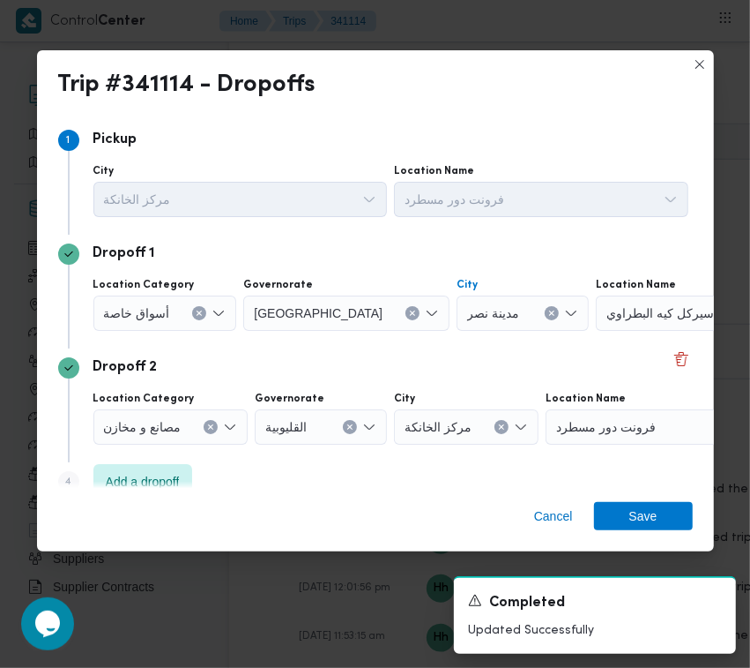
click at [476, 320] on div "مدينة نصر" at bounding box center [523, 312] width 132 height 35
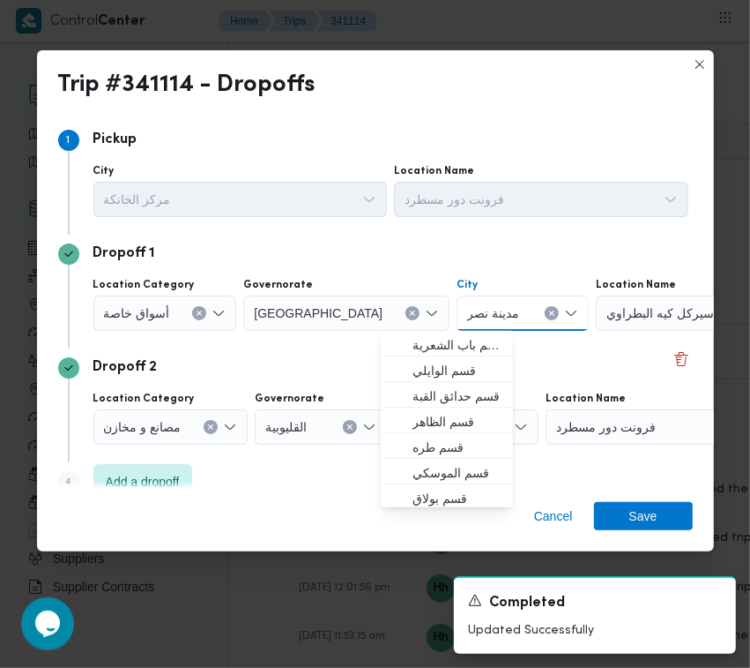
click at [549, 310] on icon "Clear input" at bounding box center [552, 313] width 7 height 7
click at [616, 302] on div "Search" at bounding box center [706, 312] width 220 height 35
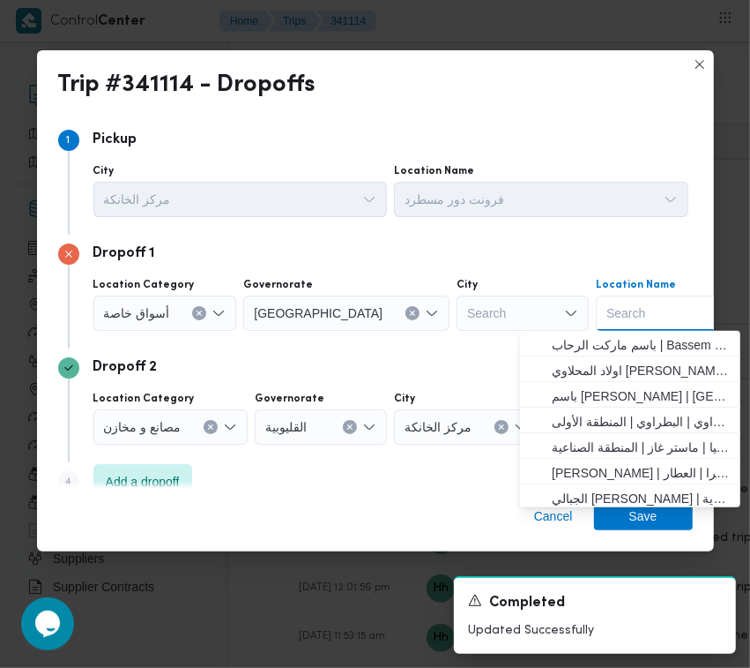
paste input "الماظه"
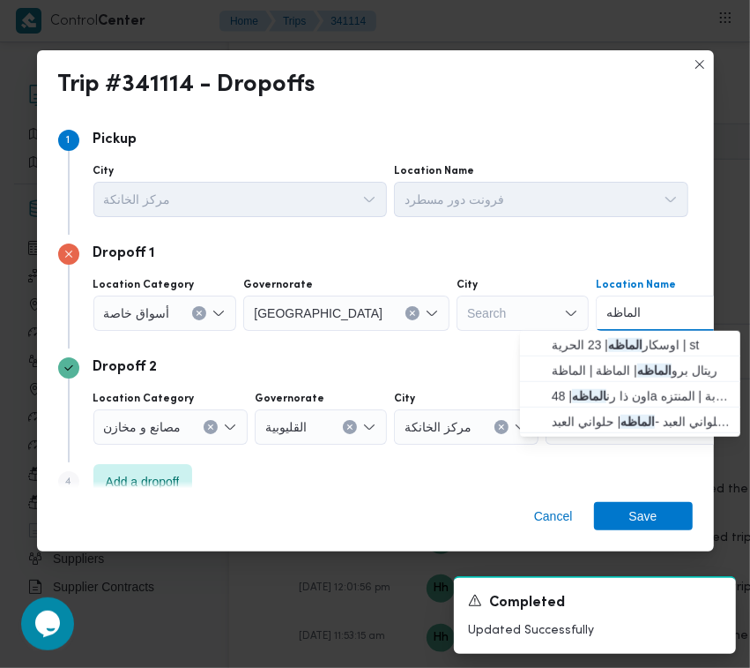
click at [603, 311] on div "الماظه الماظه" at bounding box center [624, 313] width 43 height 28
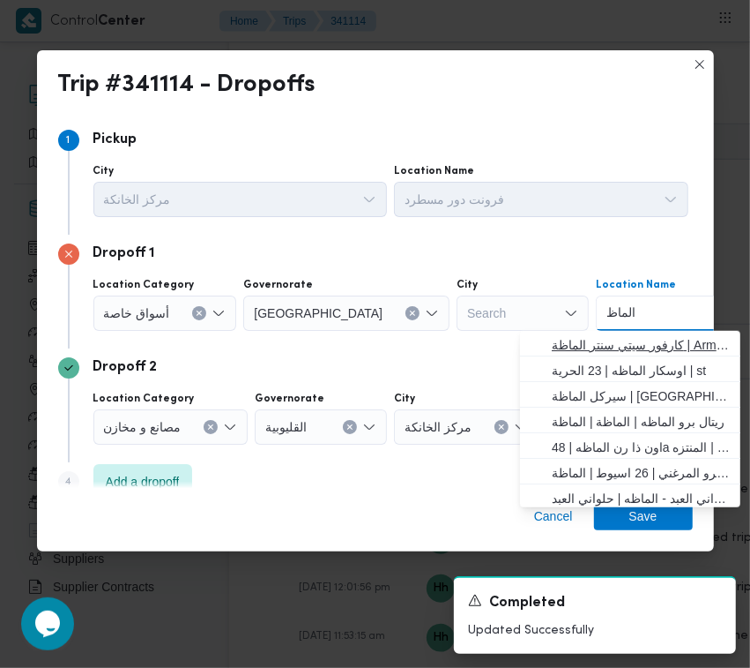
type input "الماظ"
click at [637, 346] on span "كارفور سيتي سنتر الماظة | Armani Exchange | شيراتون المطار" at bounding box center [641, 344] width 178 height 21
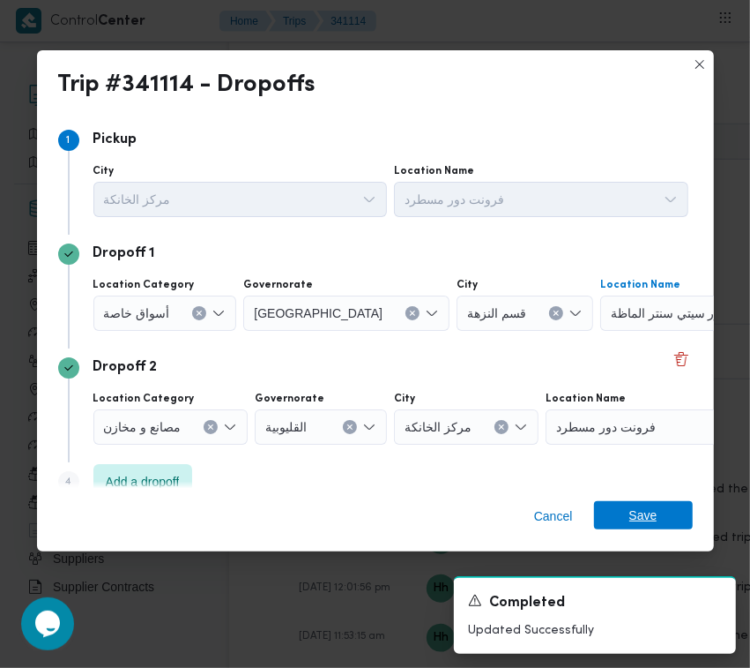
click at [653, 516] on span "Save" at bounding box center [644, 515] width 28 height 28
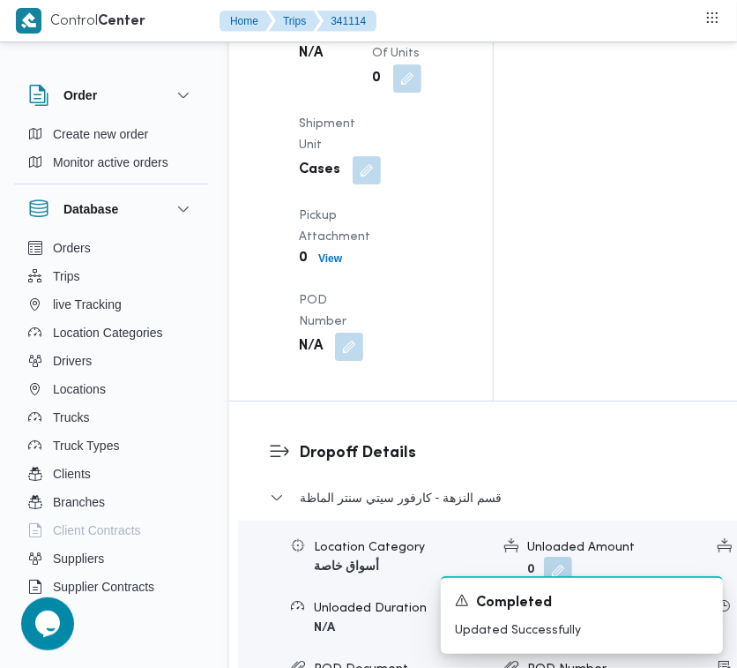
scroll to position [2629, 0]
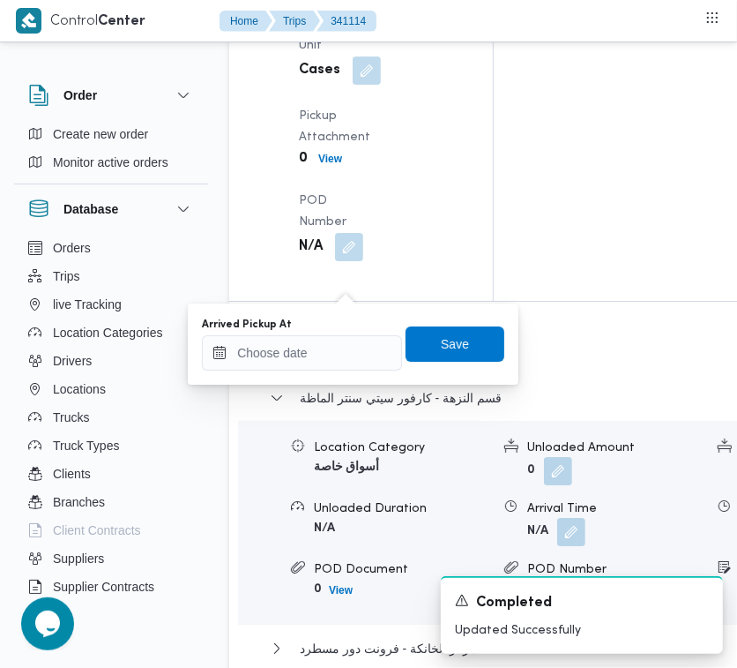
drag, startPoint x: 336, startPoint y: 371, endPoint x: 324, endPoint y: 358, distance: 18.1
click at [335, 371] on div "You are in a dialog. To close this dialog, hit escape. Arrived Pickup At Save" at bounding box center [353, 343] width 331 height 81
click at [323, 357] on input "Arrived Pickup At" at bounding box center [302, 352] width 200 height 35
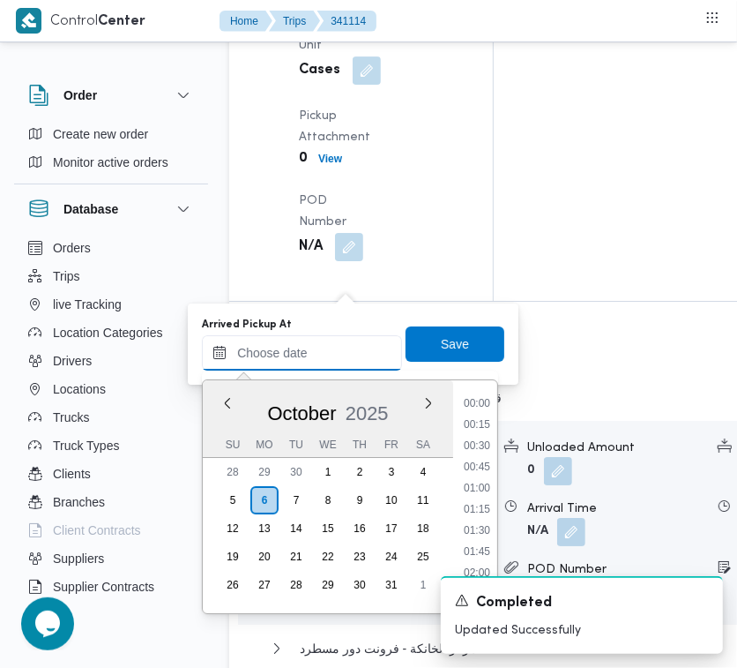
paste input "[DATE] 7:00AM"
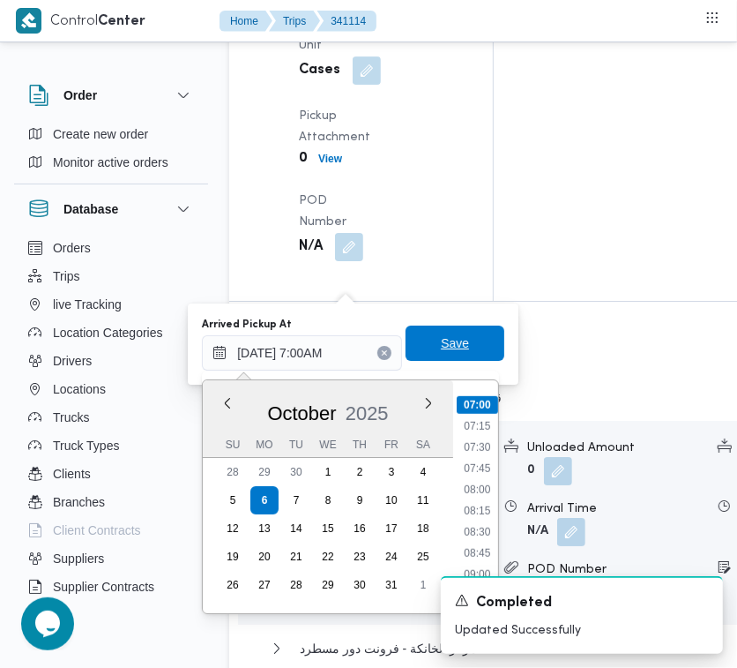
type input "[DATE] 07:00"
click at [441, 353] on span "Save" at bounding box center [455, 342] width 28 height 21
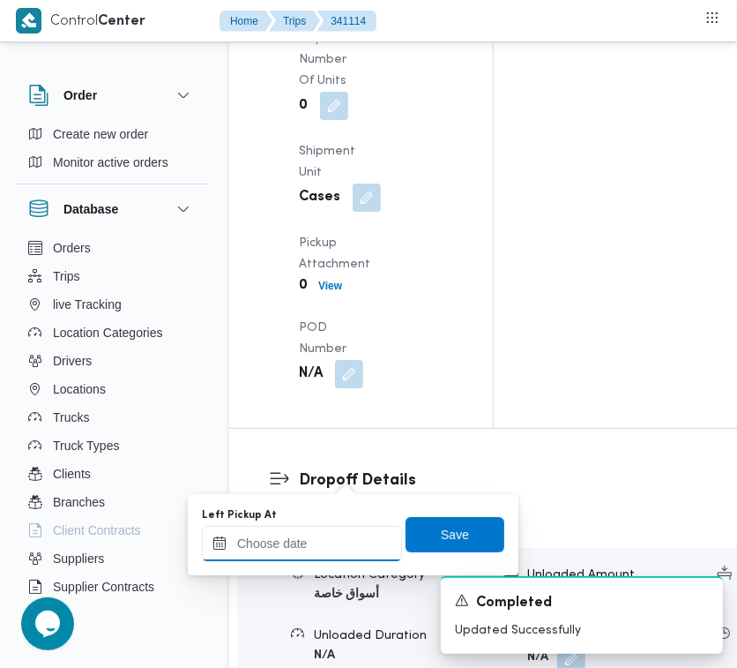
click at [344, 529] on div at bounding box center [302, 543] width 200 height 35
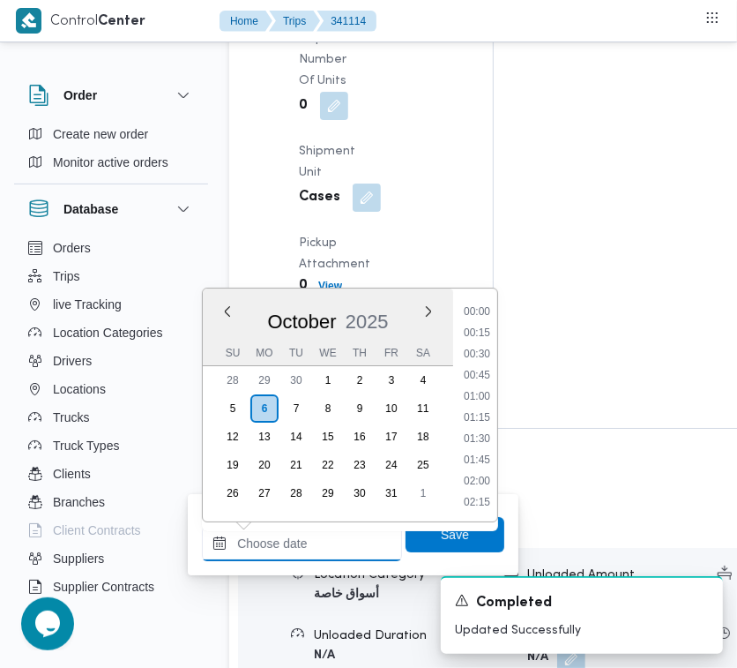
click at [344, 529] on input "Left Pickup At" at bounding box center [302, 543] width 200 height 35
paste input "[DATE] 7:00AM"
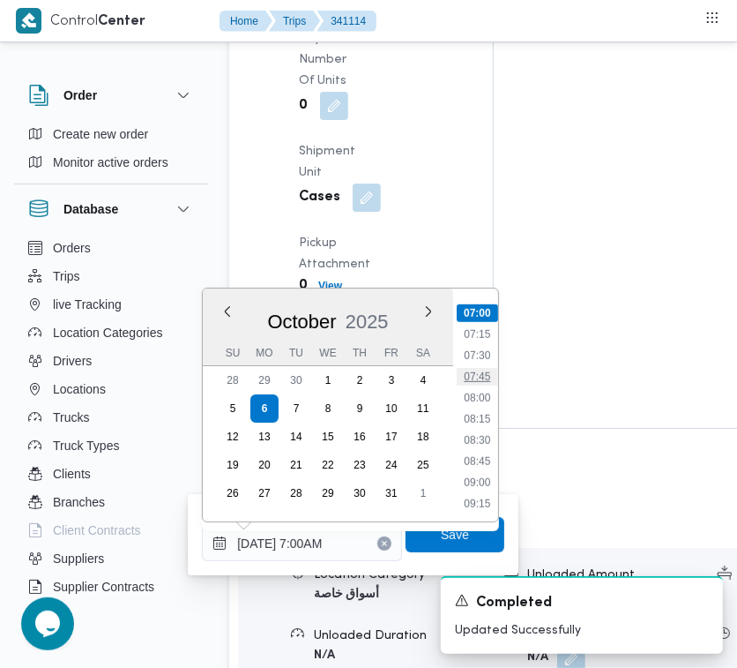
click at [479, 370] on li "07:45" at bounding box center [477, 377] width 41 height 18
type input "[DATE] 07:45"
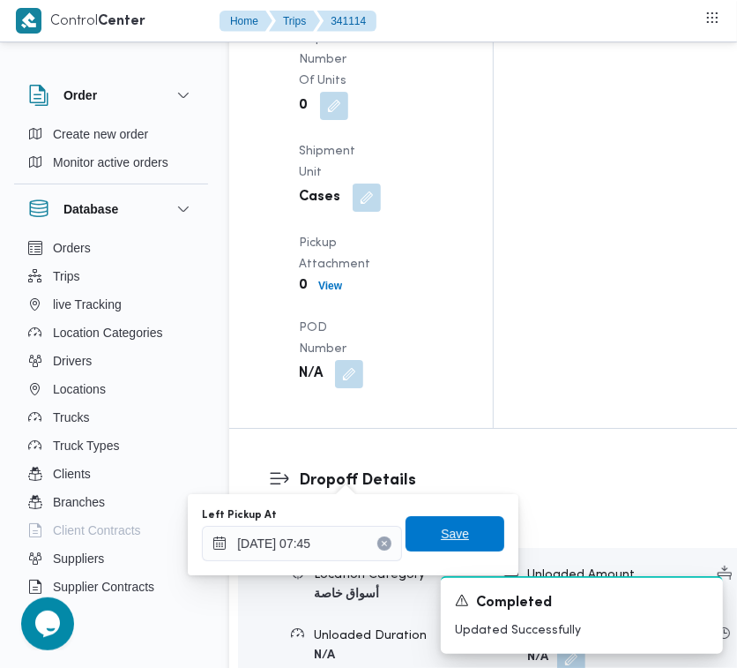
click at [434, 519] on span "Save" at bounding box center [455, 533] width 99 height 35
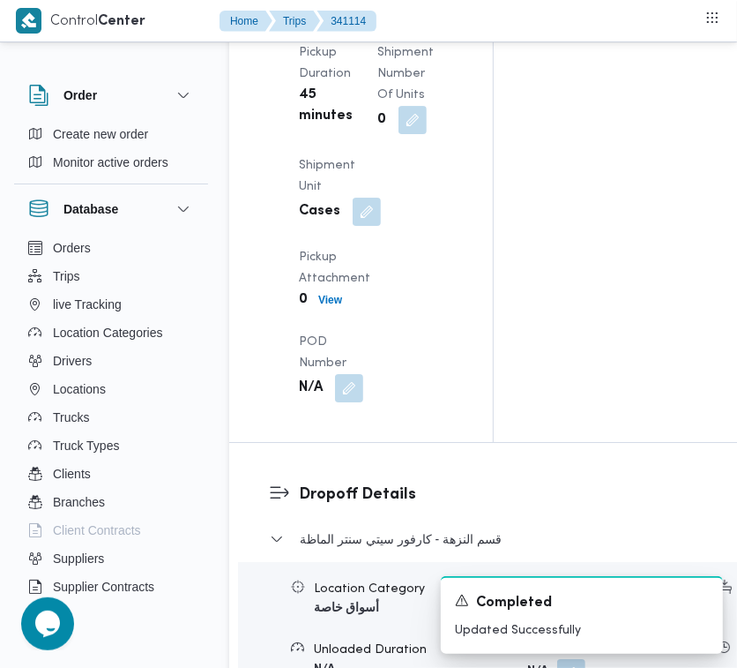
scroll to position [0, 0]
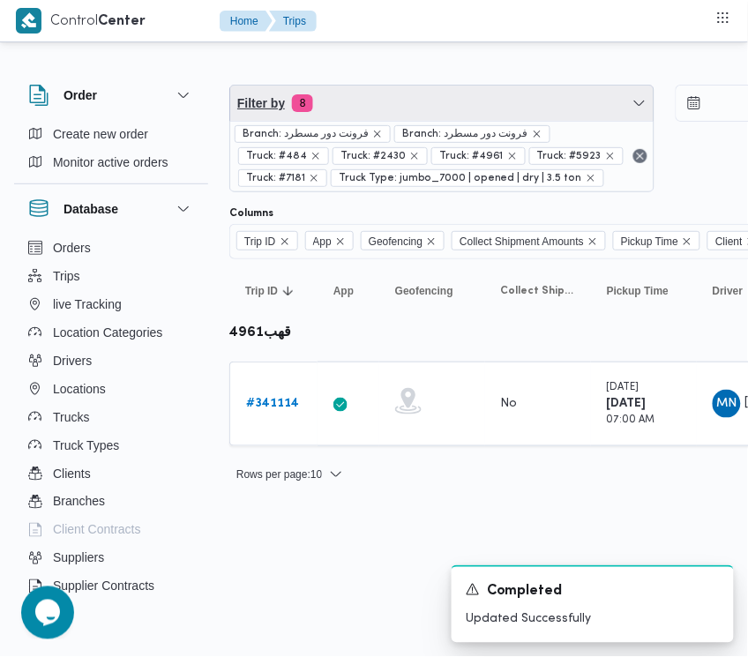
drag, startPoint x: 362, startPoint y: 108, endPoint x: 394, endPoint y: 183, distance: 80.9
click at [362, 108] on span "Filter by 8" at bounding box center [441, 103] width 423 height 35
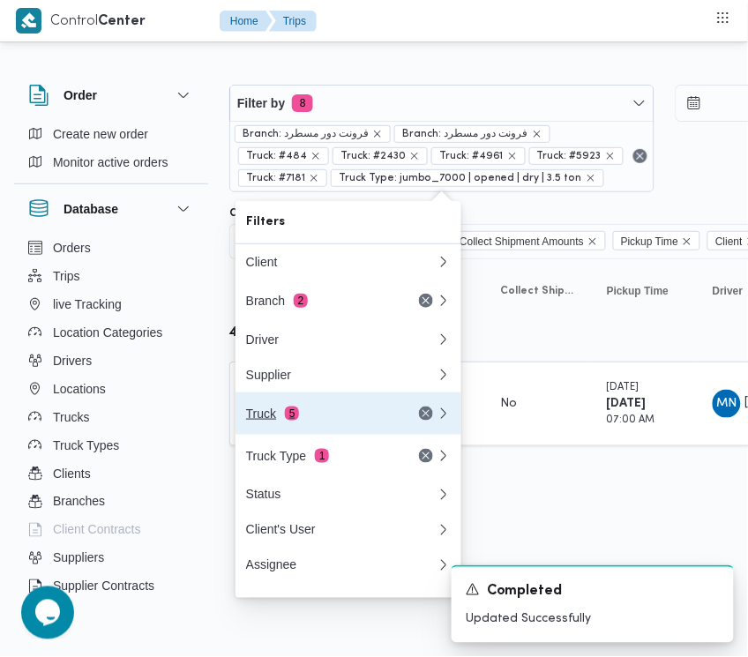
click at [322, 411] on div "Truck 5" at bounding box center [341, 413] width 212 height 42
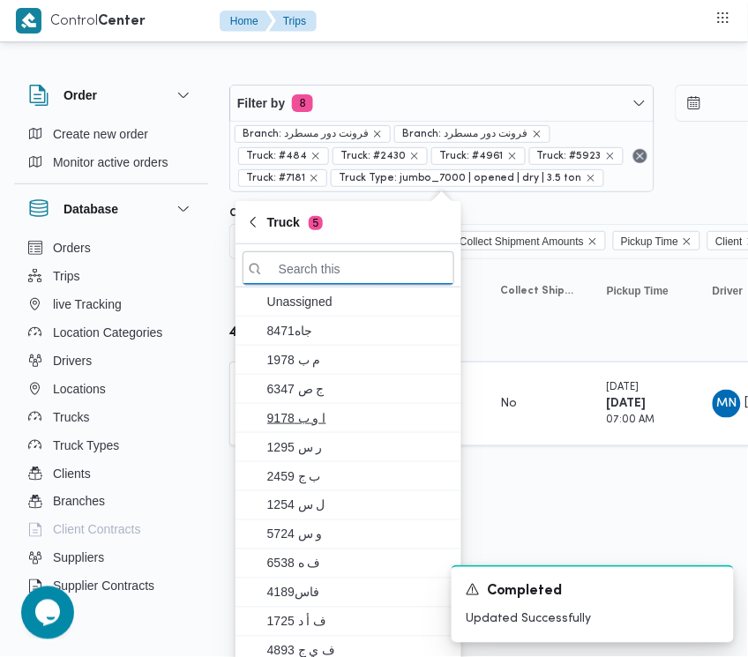
paste input "3976"
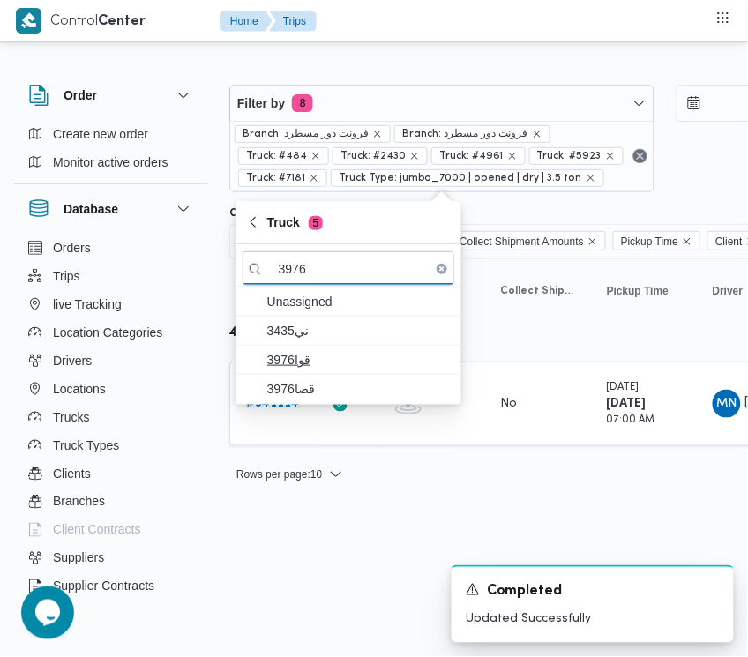
type input "3976"
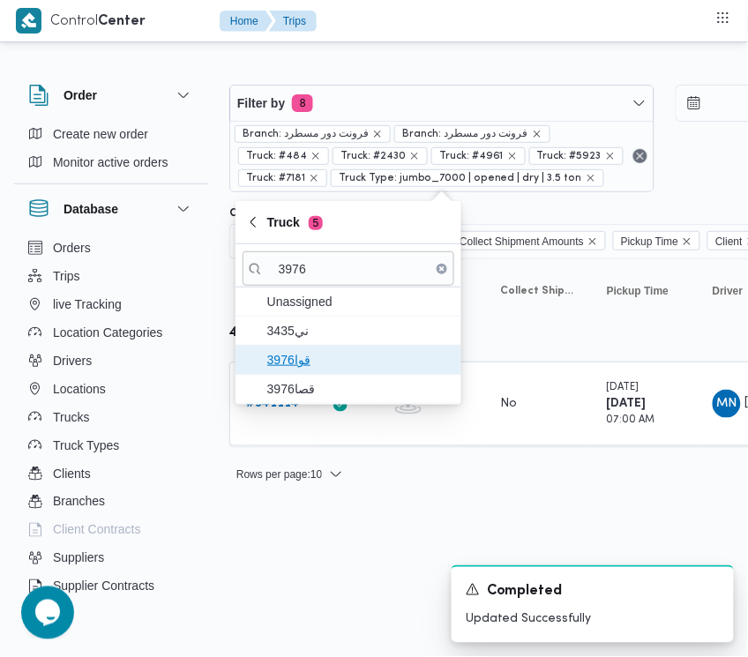
click at [317, 353] on span "3976قوا" at bounding box center [358, 359] width 183 height 21
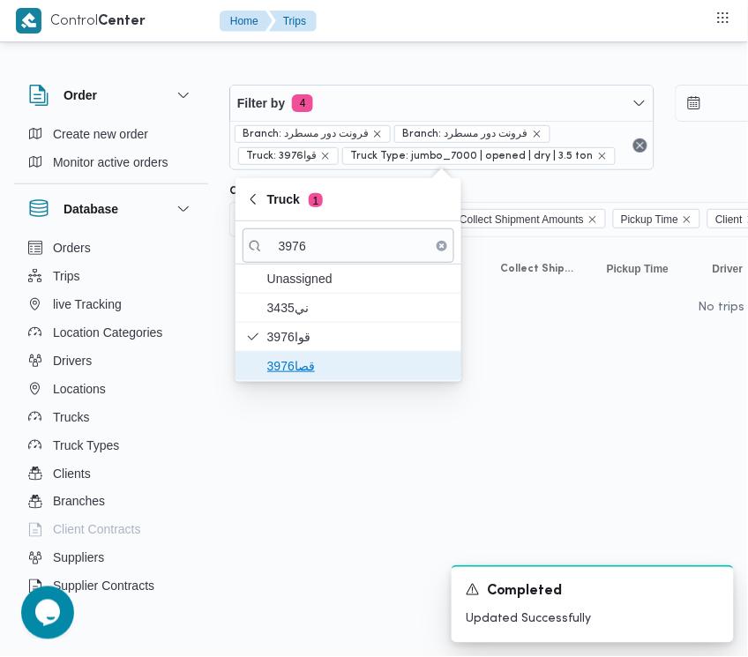
click at [310, 372] on span "قصا3976" at bounding box center [358, 365] width 183 height 21
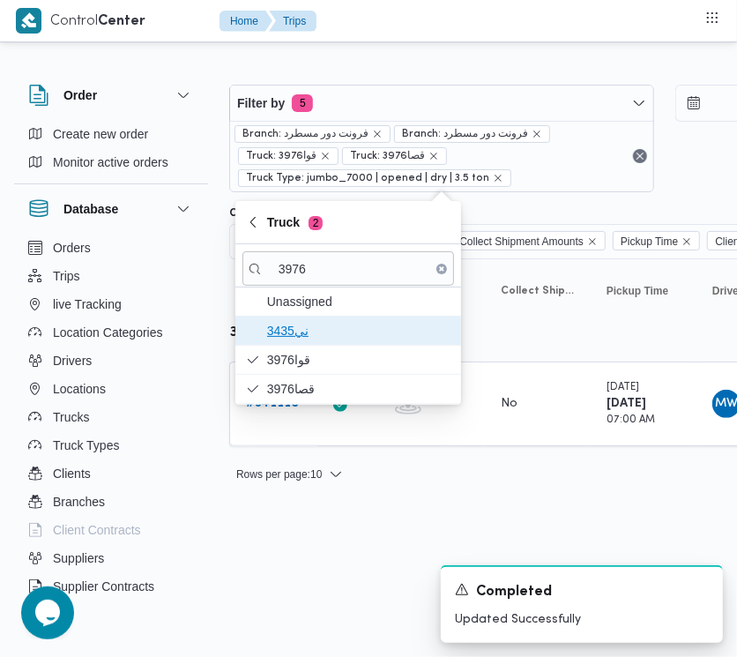
click at [302, 341] on span "3435ني" at bounding box center [358, 330] width 183 height 21
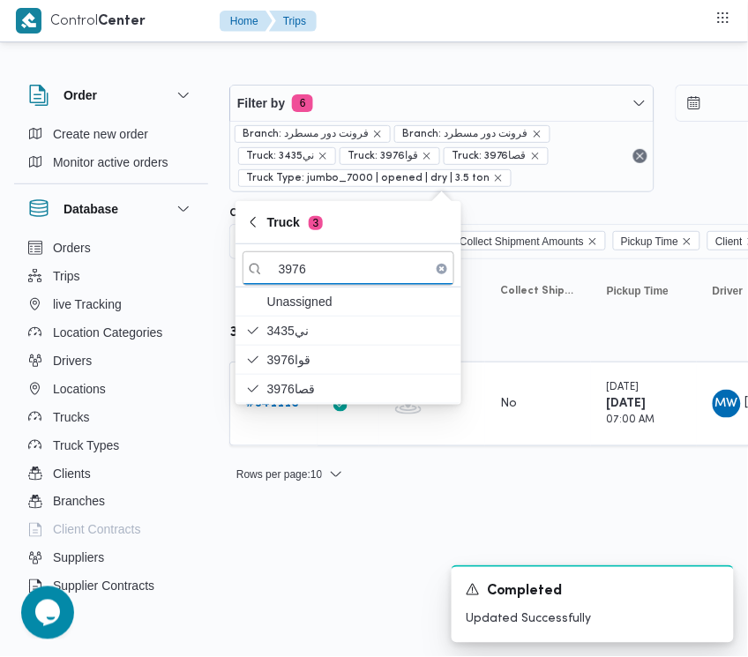
drag, startPoint x: 304, startPoint y: 510, endPoint x: 293, endPoint y: 487, distance: 25.6
click at [302, 513] on html "Control Center Home Trips Order Create new order Monitor active orders Database…" at bounding box center [374, 328] width 748 height 657
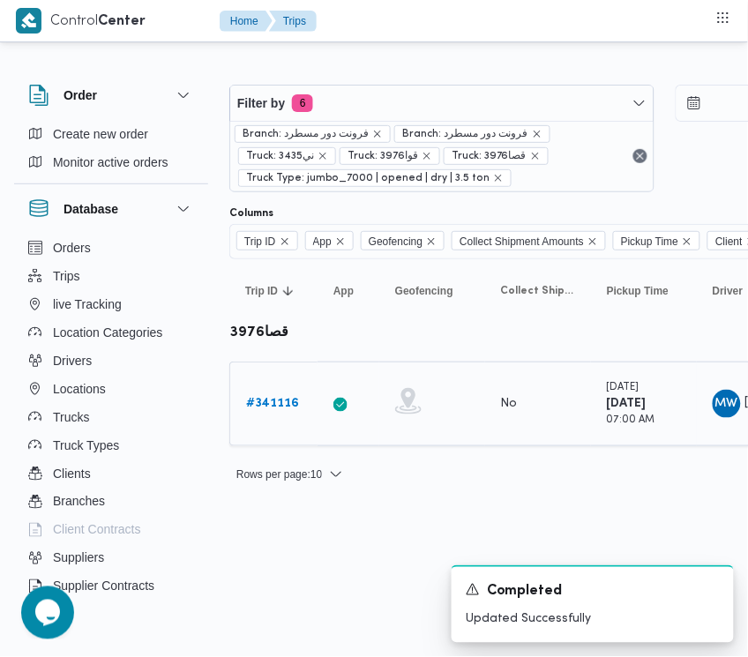
click at [287, 415] on div "# 341116" at bounding box center [274, 403] width 70 height 35
click at [273, 409] on b "# 341116" at bounding box center [272, 403] width 53 height 11
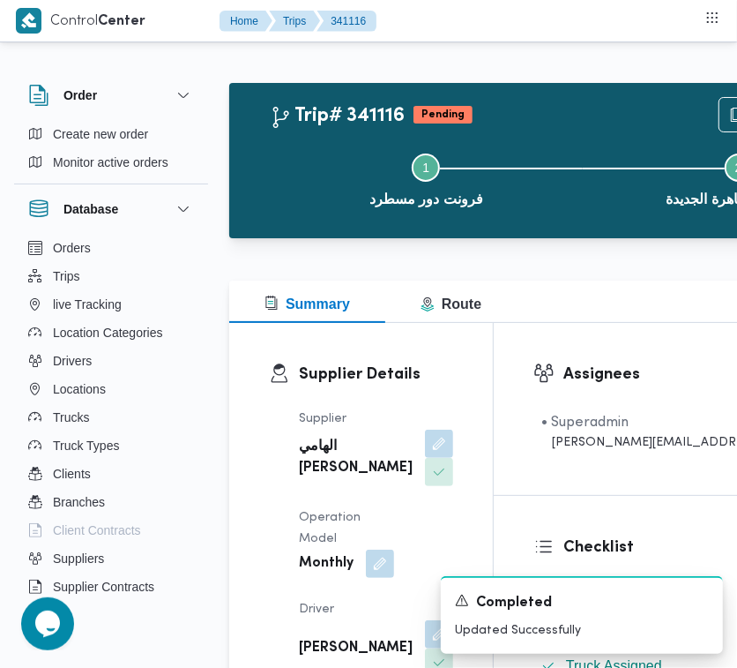
drag, startPoint x: 735, startPoint y: 421, endPoint x: 735, endPoint y: 434, distance: 13.2
click at [737, 442] on html "Control Center Home Trips 341116 Order Create new order Monitor active orders D…" at bounding box center [368, 334] width 737 height 668
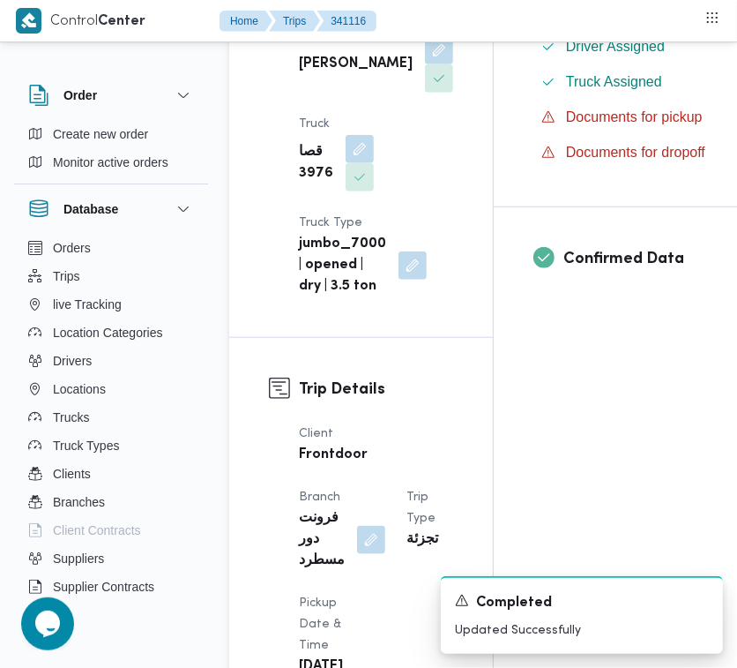
scroll to position [1168, 0]
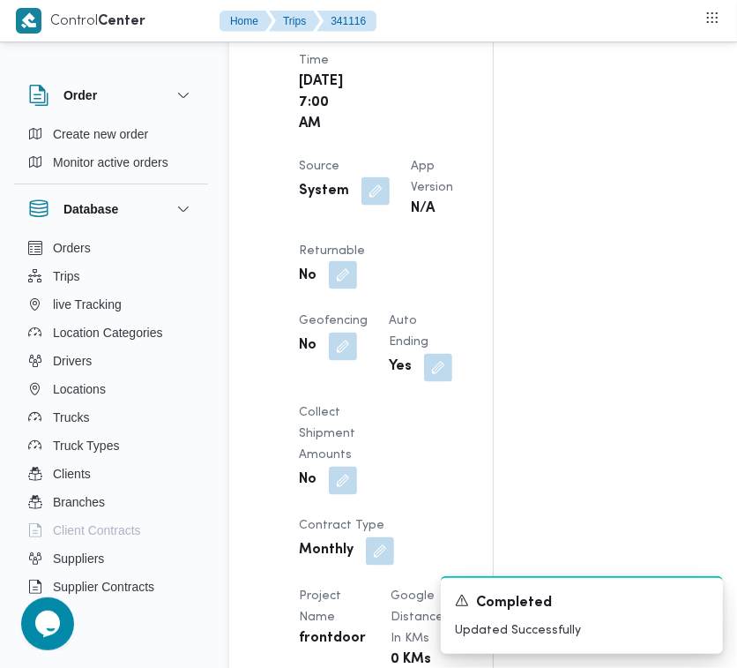
click at [357, 289] on button "button" at bounding box center [343, 275] width 28 height 28
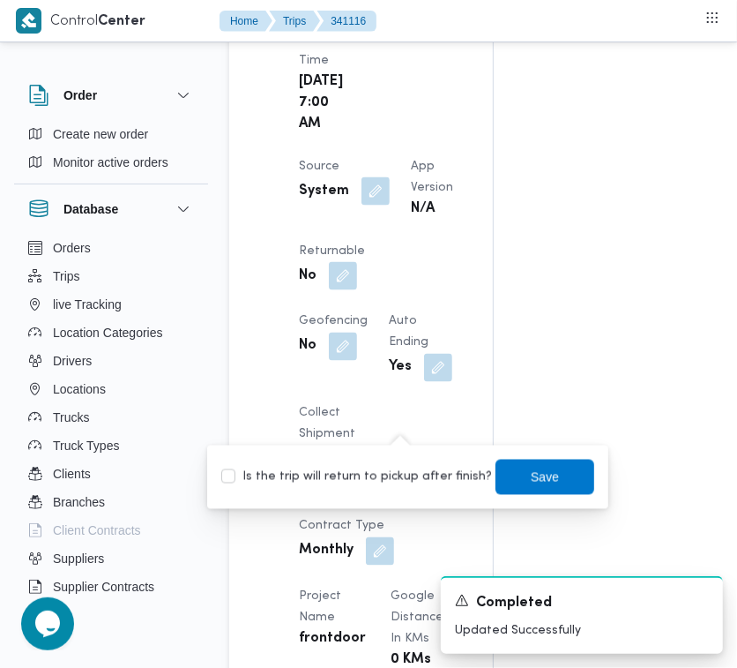
click at [385, 472] on label "Is the trip will return to pickup after finish?" at bounding box center [356, 477] width 271 height 21
checkbox input "true"
click at [516, 460] on span "Save" at bounding box center [545, 476] width 99 height 35
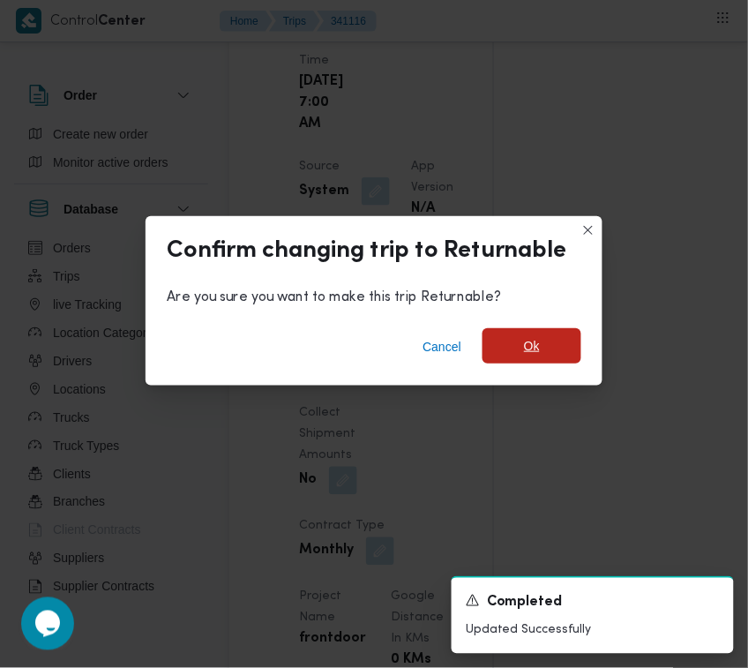
click at [541, 355] on span "Ok" at bounding box center [531, 345] width 99 height 35
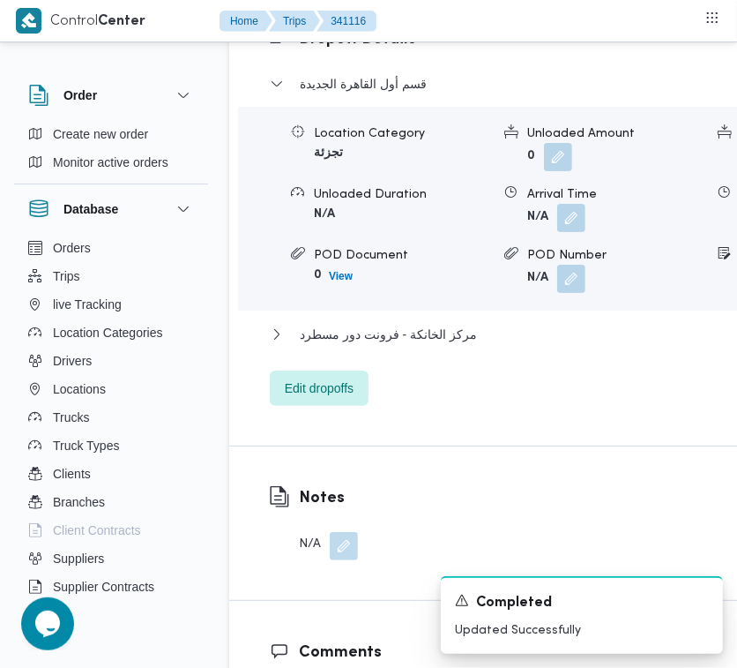
scroll to position [3527, 0]
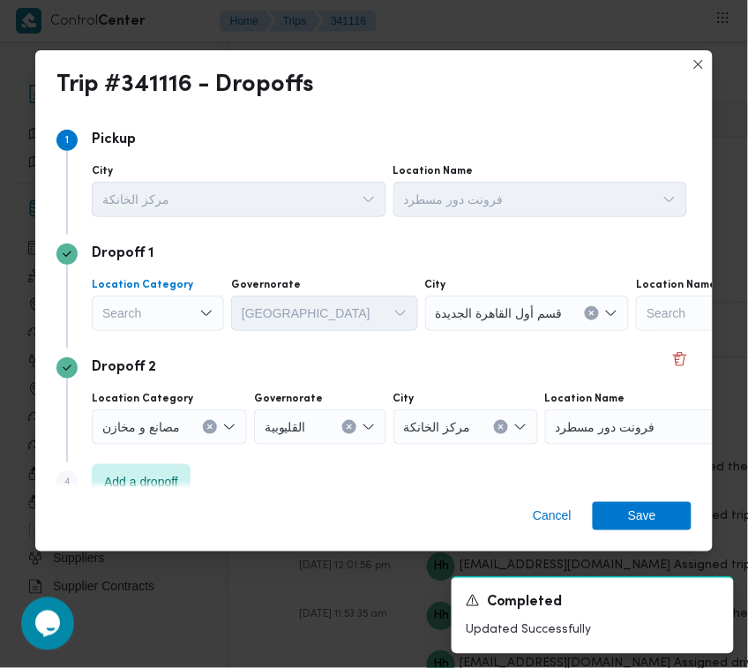
drag, startPoint x: 164, startPoint y: 310, endPoint x: 164, endPoint y: 322, distance: 12.3
click at [164, 315] on div "Search" at bounding box center [158, 312] width 132 height 35
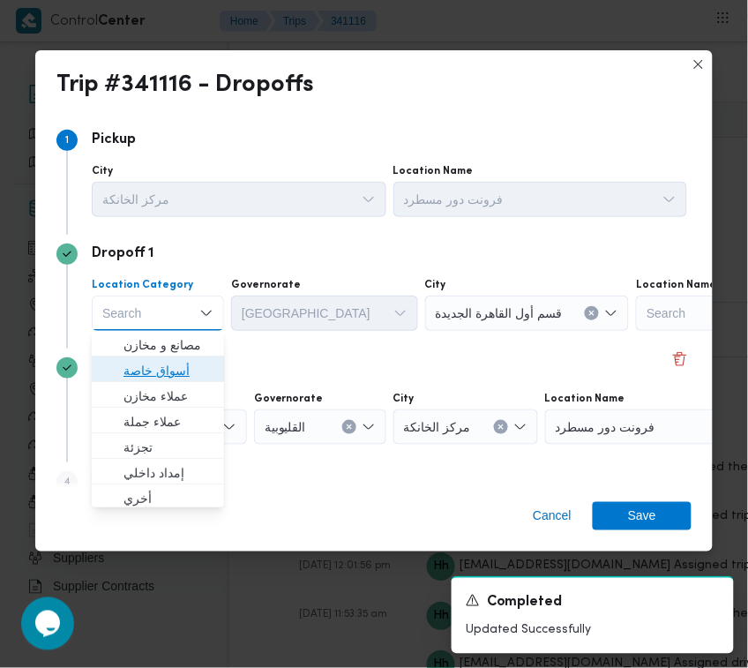
click at [163, 357] on span "أسواق خاصة" at bounding box center [158, 370] width 118 height 28
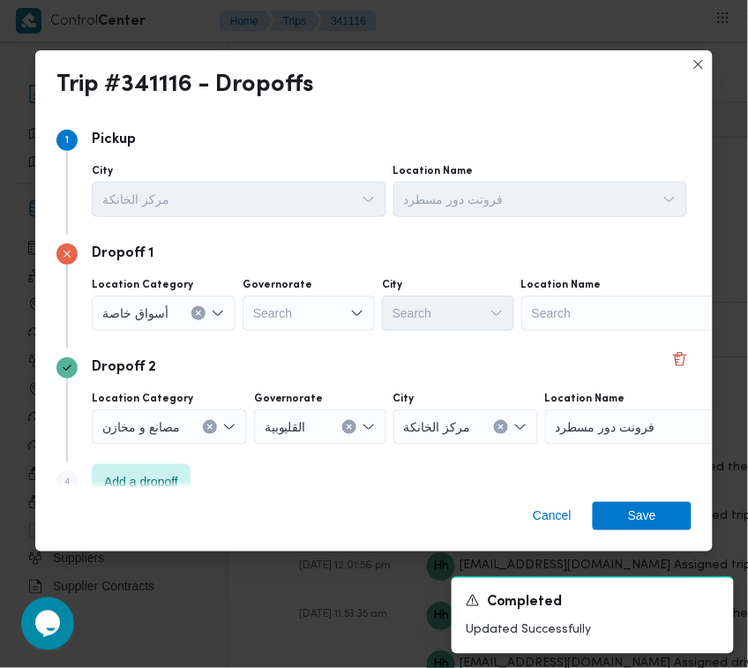
click at [646, 332] on div "Location Category أسواق خاصة Governorate Search City Search Location Name Search" at bounding box center [389, 304] width 602 height 60
click at [646, 324] on div "Search" at bounding box center [631, 312] width 220 height 35
paste input "الماظه"
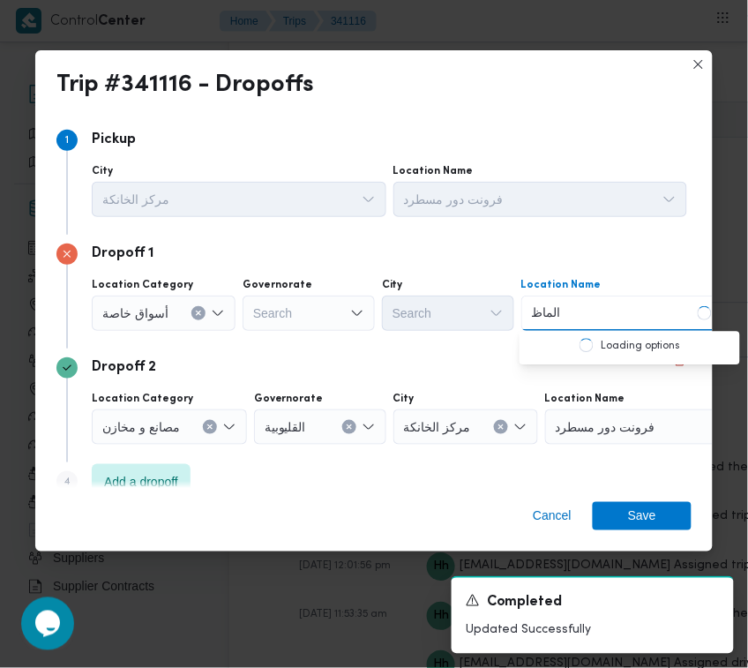
type input "الماظ"
drag, startPoint x: 595, startPoint y: 302, endPoint x: 593, endPoint y: 325, distance: 22.2
click at [593, 310] on div "الماظ الماظ" at bounding box center [631, 312] width 220 height 35
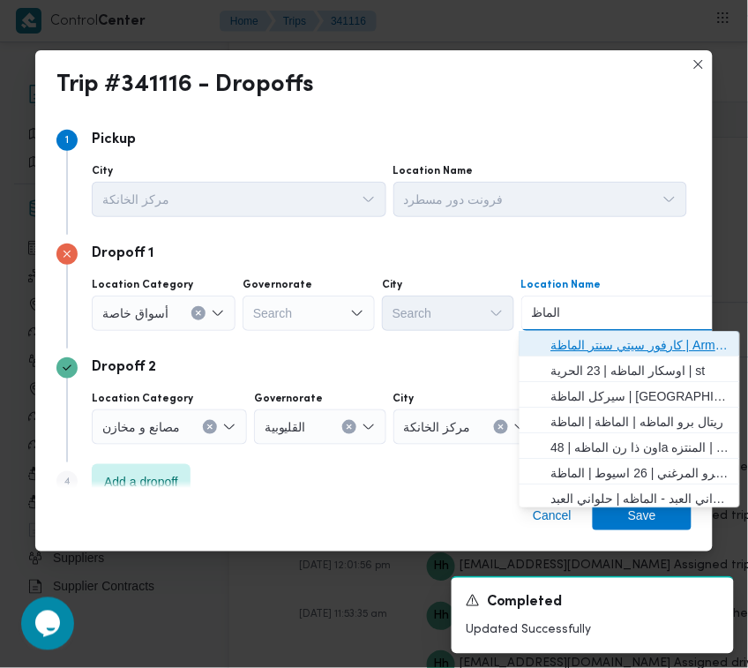
click at [591, 338] on span "كارفور سيتي سنتر الماظة | Armani Exchange | شيراتون المطار" at bounding box center [640, 344] width 178 height 21
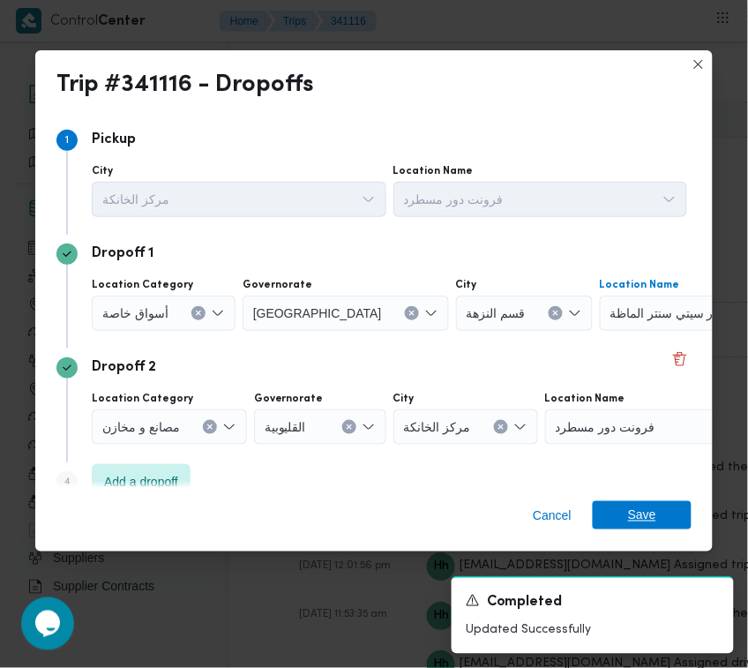
click at [653, 507] on span "Save" at bounding box center [642, 515] width 28 height 28
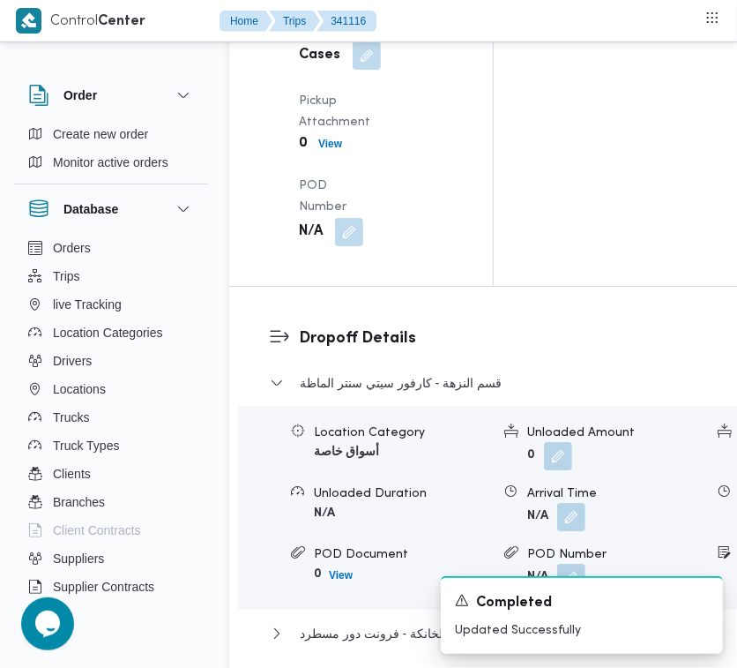
scroll to position [2626, 0]
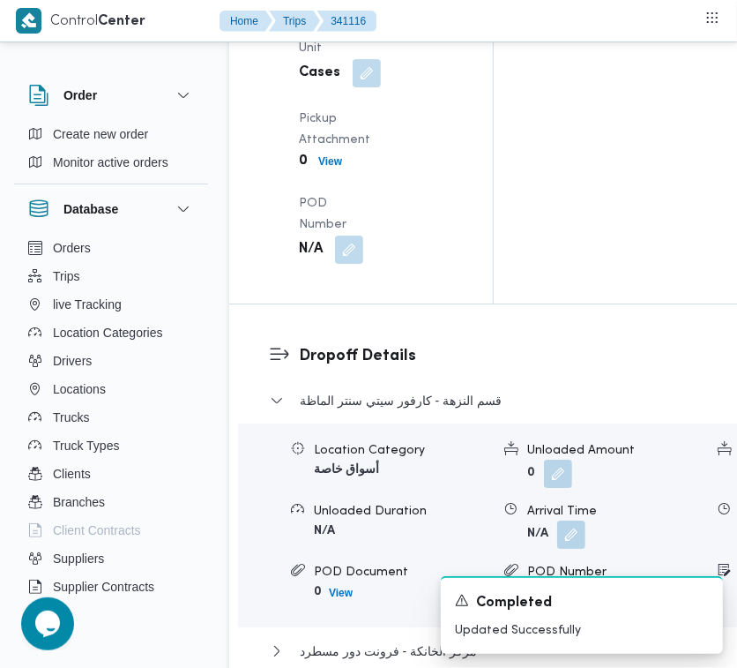
drag, startPoint x: 351, startPoint y: 280, endPoint x: 362, endPoint y: 296, distance: 20.3
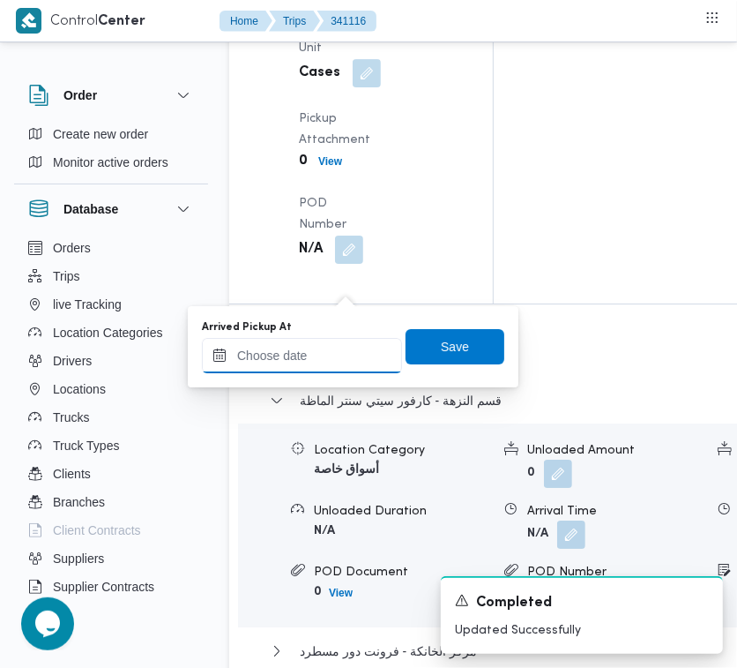
click at [341, 348] on input "Arrived Pickup At" at bounding box center [302, 355] width 200 height 35
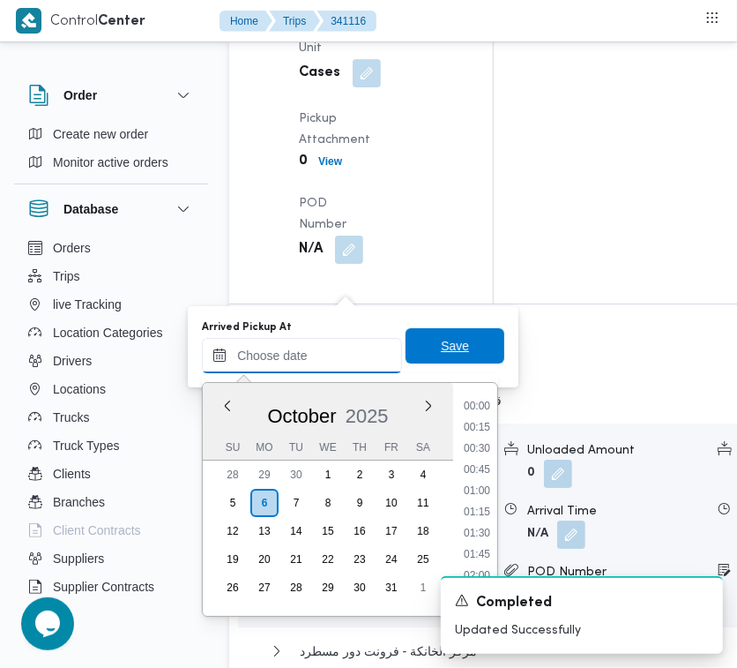
paste input "[DATE] 7:00AM"
type input "[DATE] 07:00"
click at [441, 338] on span "Save" at bounding box center [455, 345] width 28 height 21
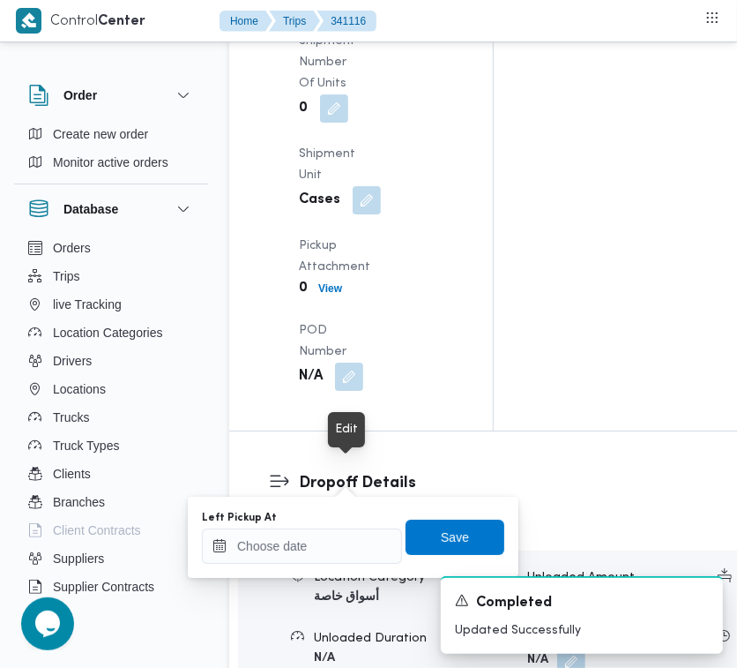
click at [301, 538] on input "Left Pickup At" at bounding box center [302, 545] width 200 height 35
paste input "[DATE] 7:00AM"
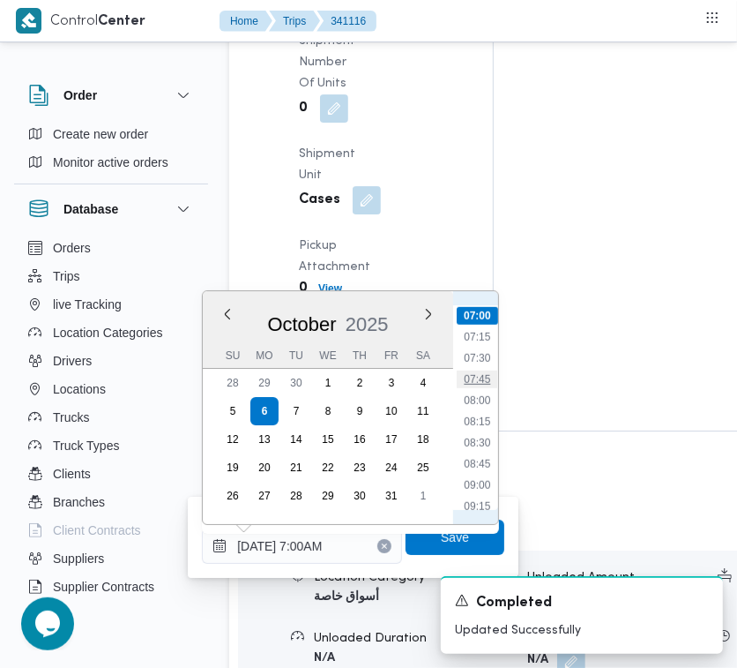
click at [489, 371] on li "07:45" at bounding box center [477, 379] width 41 height 18
type input "[DATE] 07:45"
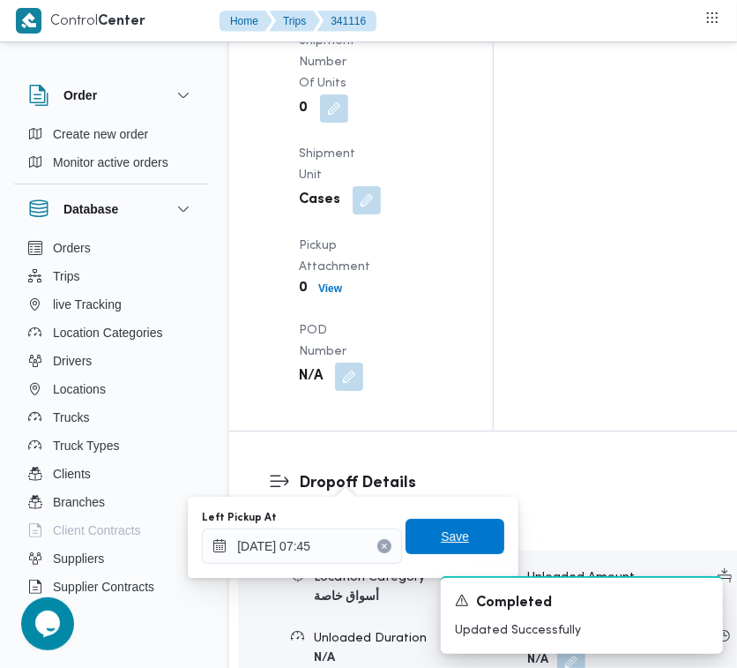
drag, startPoint x: 425, startPoint y: 531, endPoint x: 500, endPoint y: 381, distance: 167.6
click at [429, 527] on span "Save" at bounding box center [455, 536] width 99 height 35
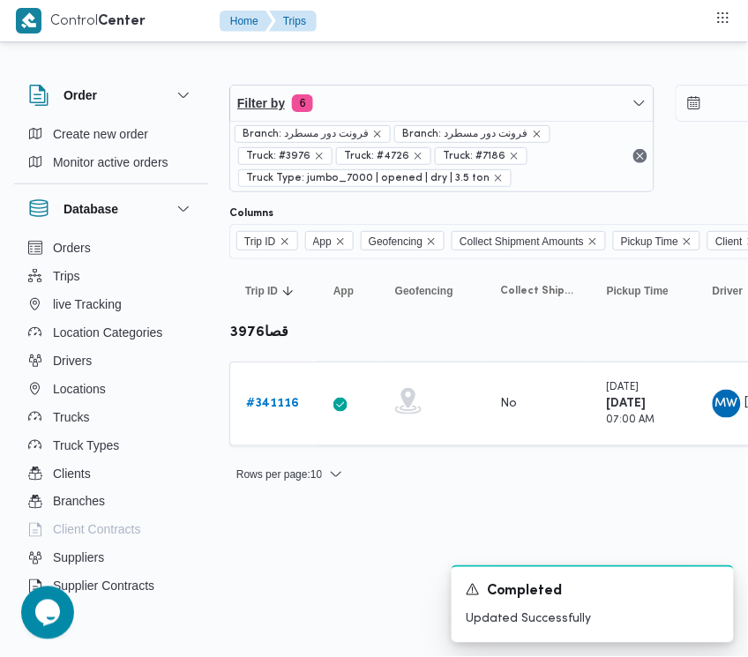
drag, startPoint x: 386, startPoint y: 124, endPoint x: 388, endPoint y: 99, distance: 25.6
click at [386, 124] on div "Branch: فرونت دور مسطرد Branch: فرونت دور مسطرد Truck: #3976 Truck: #4726 Truck…" at bounding box center [441, 156] width 423 height 71
click at [391, 82] on div "Filter by 6 Branch: فرونت دور مسطرد Branch: فرونت دور مسطرد Truck: #3976 Truck:…" at bounding box center [665, 138] width 892 height 129
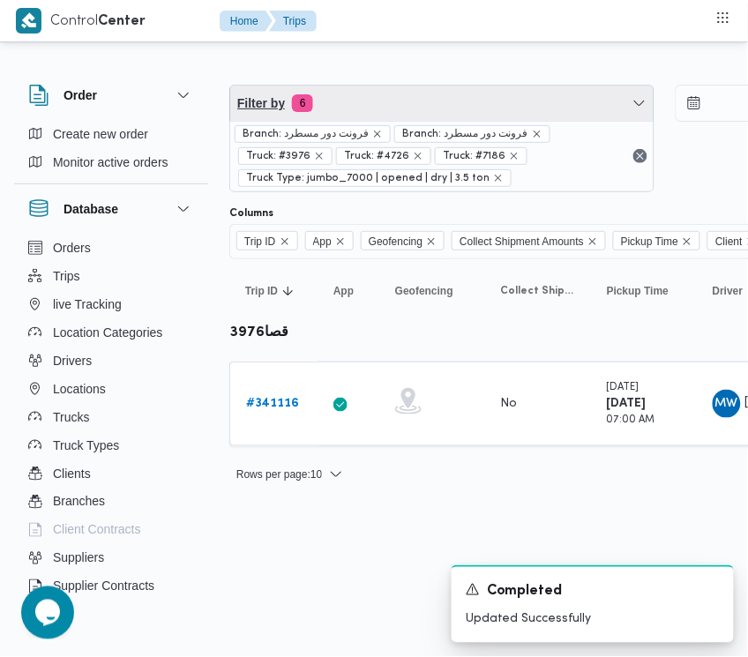
click at [408, 90] on span "Filter by 6" at bounding box center [441, 103] width 423 height 35
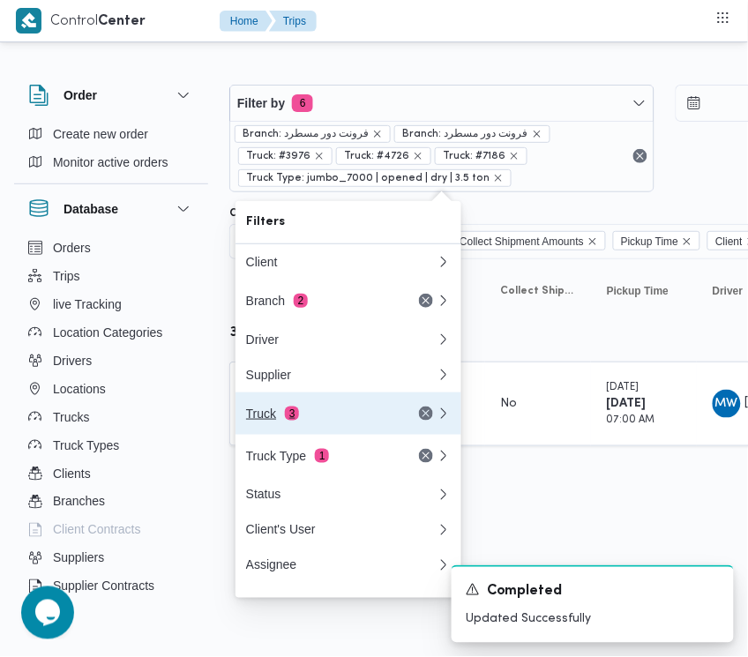
click at [288, 421] on span "3" at bounding box center [292, 414] width 14 height 14
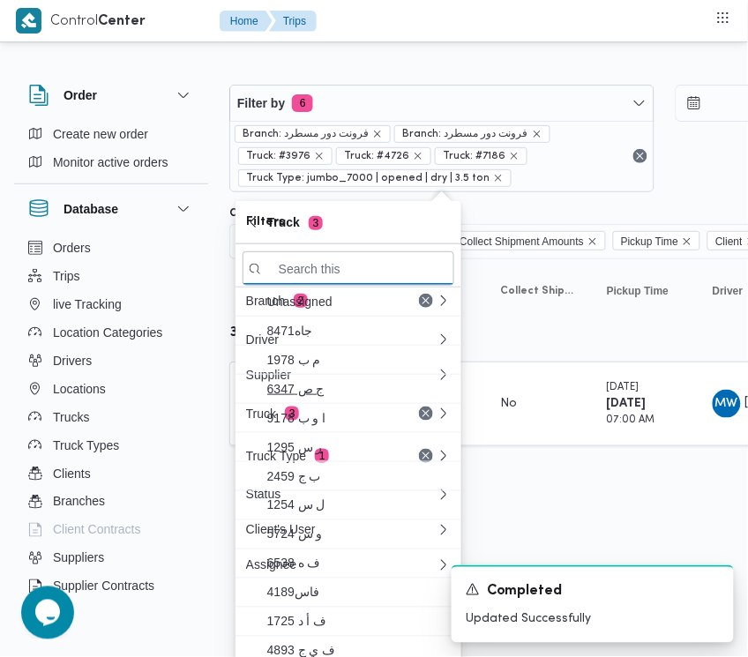
paste input "4361"
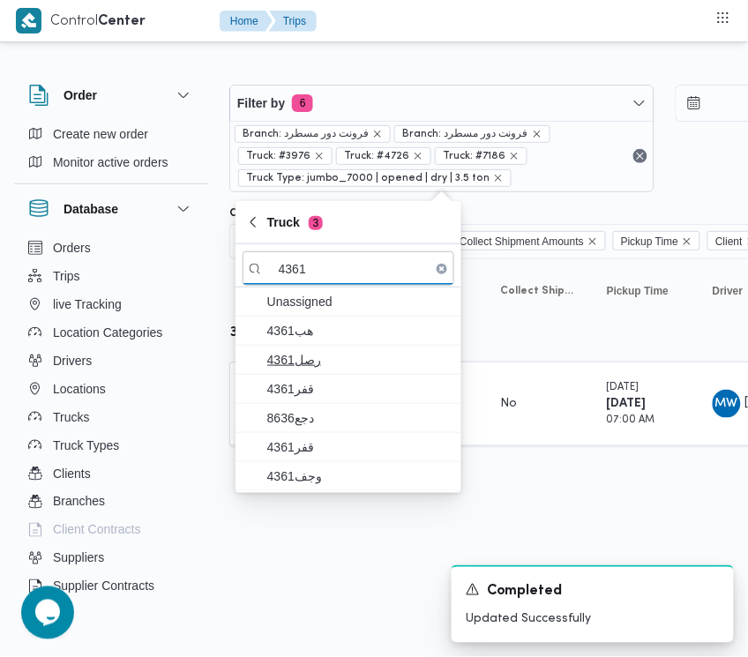
type input "4361"
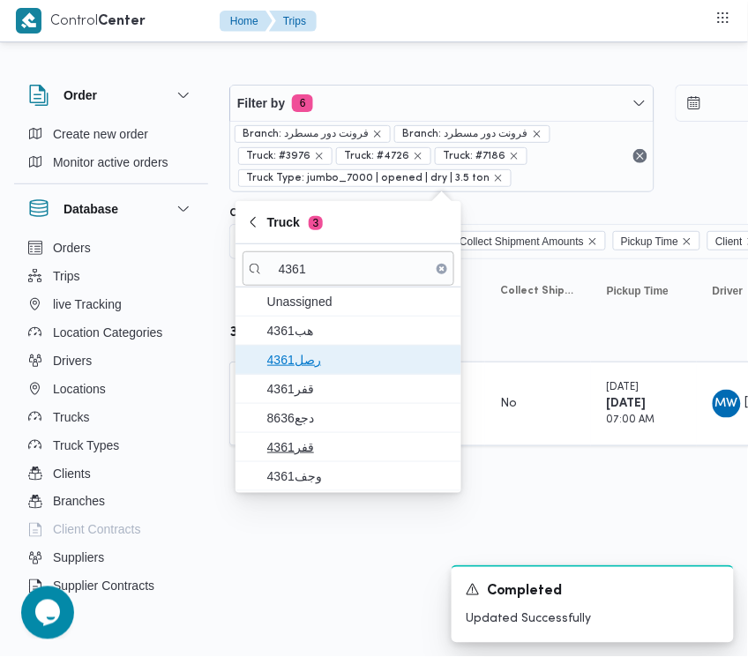
drag, startPoint x: 292, startPoint y: 346, endPoint x: 305, endPoint y: 420, distance: 75.2
click at [293, 366] on span "4361رصل" at bounding box center [349, 360] width 212 height 28
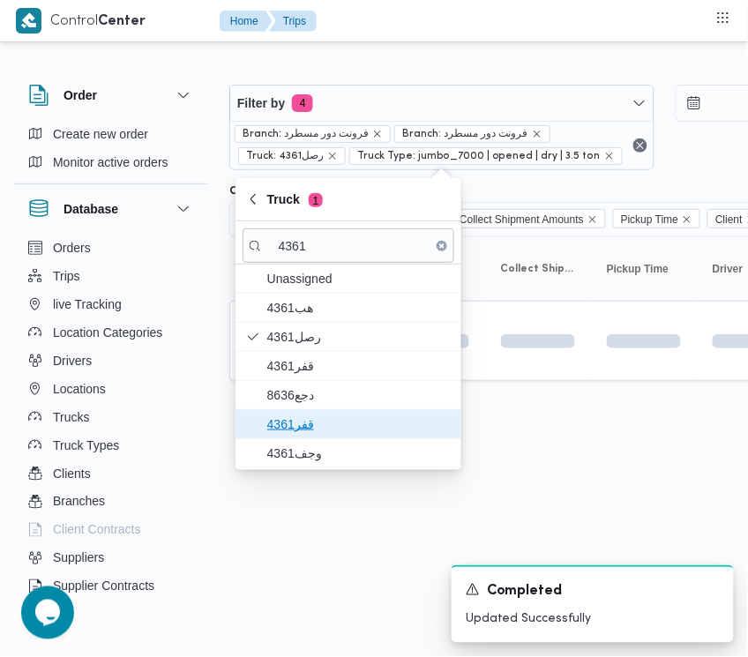
click at [305, 422] on span "قفر4361" at bounding box center [358, 424] width 183 height 21
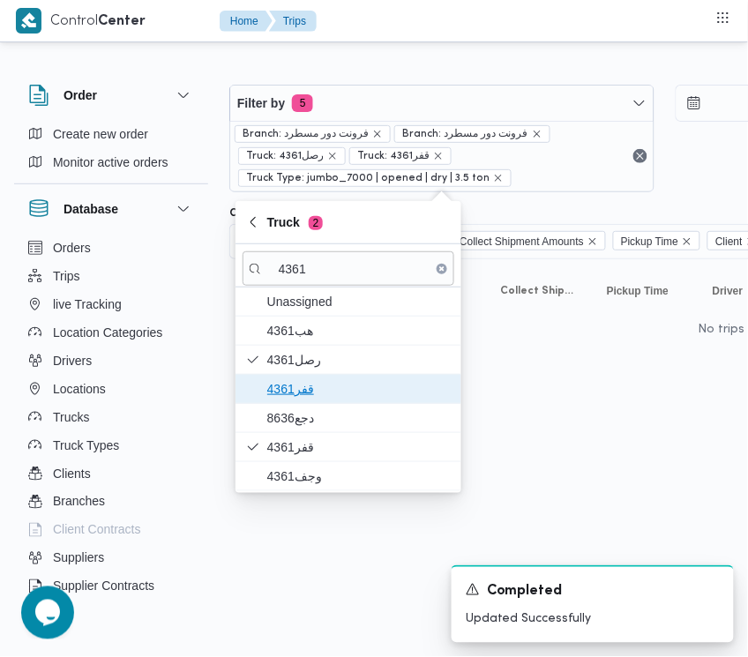
click at [305, 384] on span "4361قفر" at bounding box center [358, 388] width 183 height 21
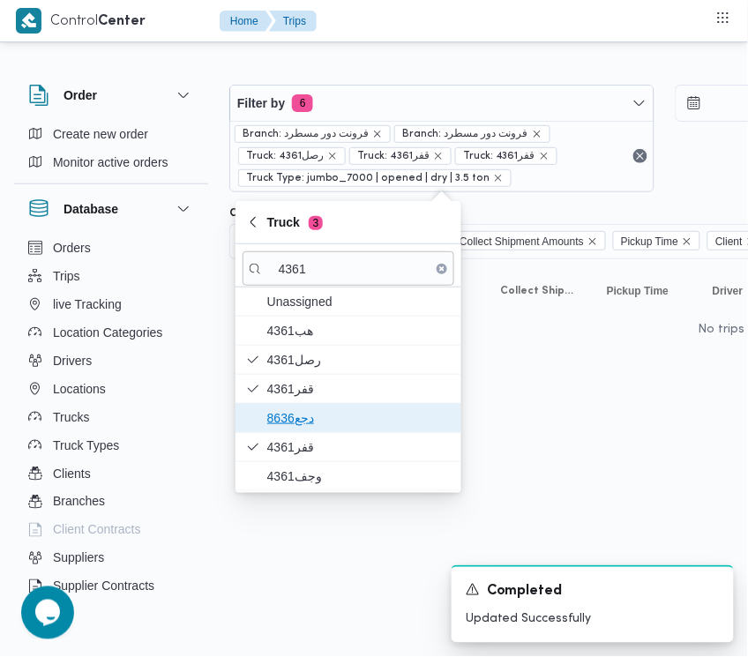
click at [288, 423] on span "دجع8636" at bounding box center [358, 417] width 183 height 21
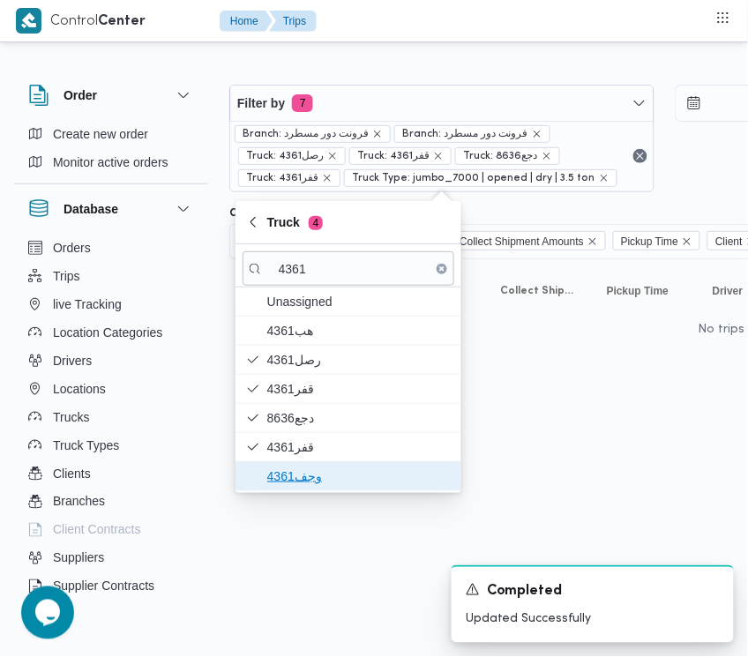
click at [291, 479] on span "وجف4361" at bounding box center [358, 476] width 183 height 21
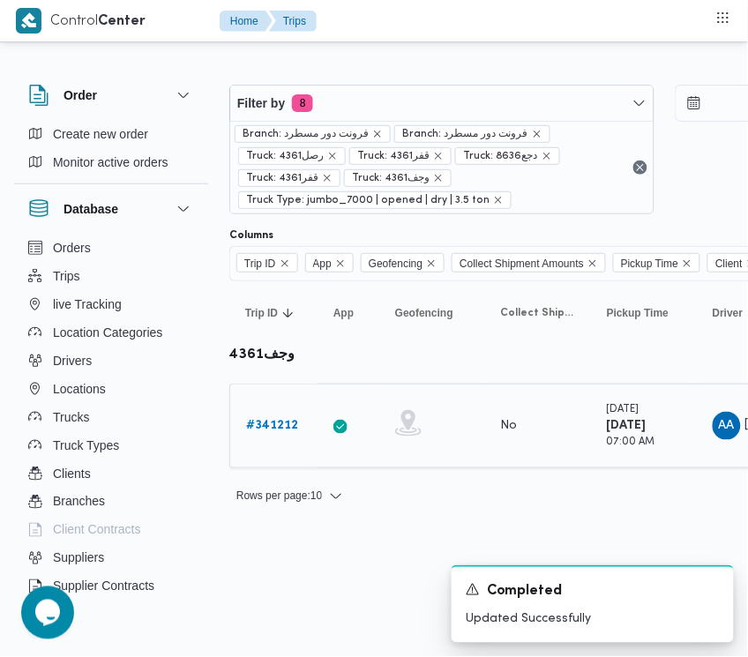
click at [283, 443] on div "# 341212" at bounding box center [274, 425] width 70 height 35
click at [278, 441] on div "# 341212" at bounding box center [274, 425] width 70 height 35
click at [274, 429] on b "# 341212" at bounding box center [272, 425] width 52 height 11
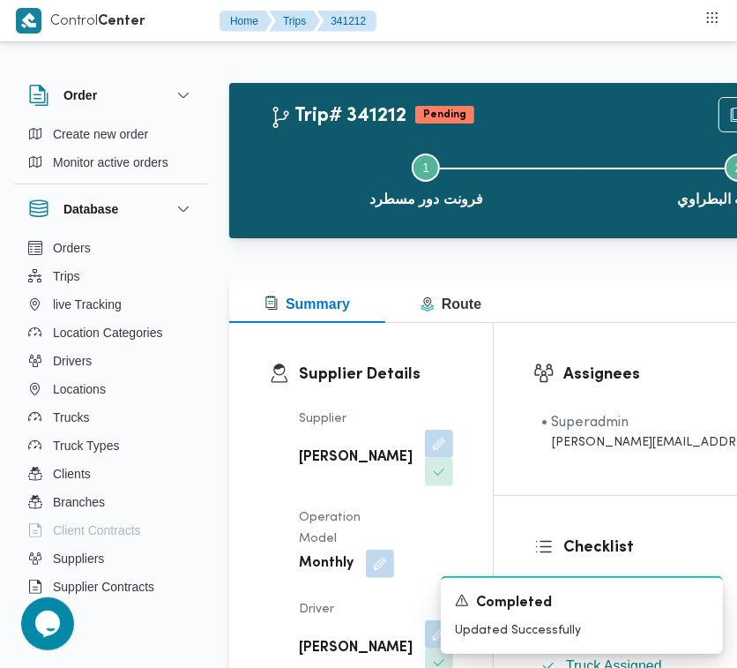
drag, startPoint x: 734, startPoint y: 377, endPoint x: 735, endPoint y: 394, distance: 16.8
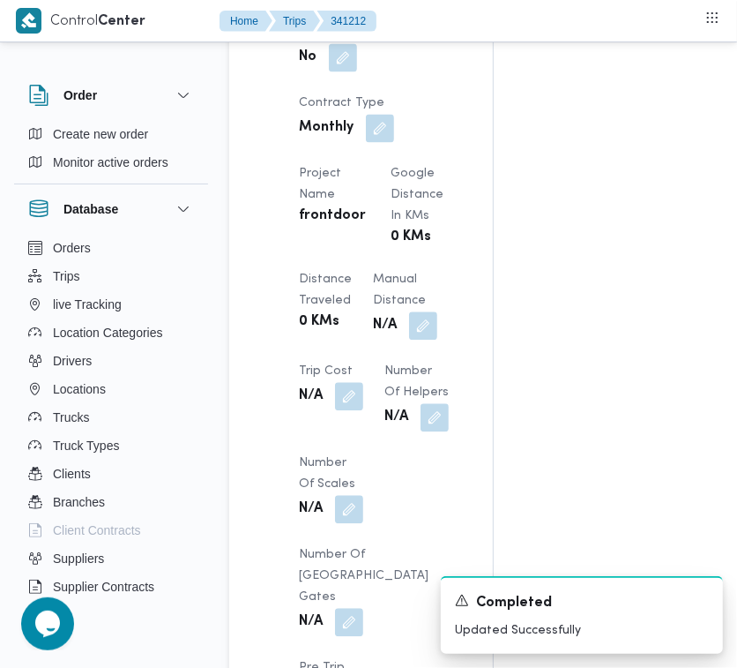
scroll to position [1466, 0]
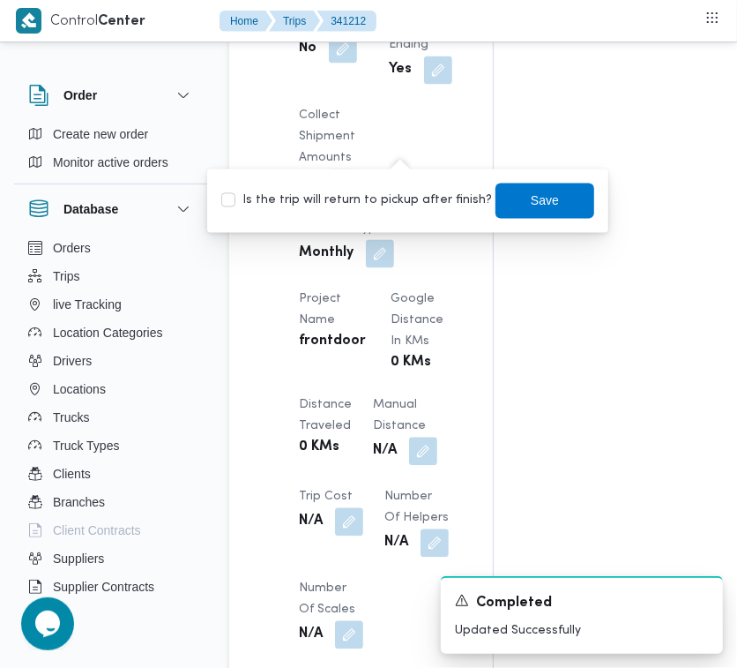
click at [353, 199] on label "Is the trip will return to pickup after finish?" at bounding box center [356, 200] width 271 height 21
checkbox input "true"
click at [561, 214] on span "Save" at bounding box center [545, 200] width 99 height 35
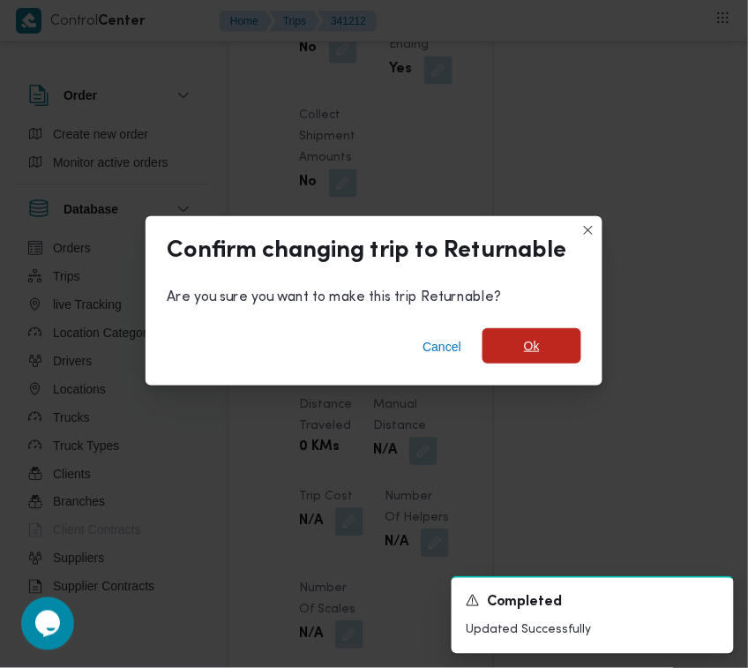
drag, startPoint x: 564, startPoint y: 320, endPoint x: 548, endPoint y: 358, distance: 41.5
click at [560, 333] on div "Cancel Ok" at bounding box center [374, 350] width 457 height 71
click at [543, 362] on span "Ok" at bounding box center [531, 345] width 99 height 35
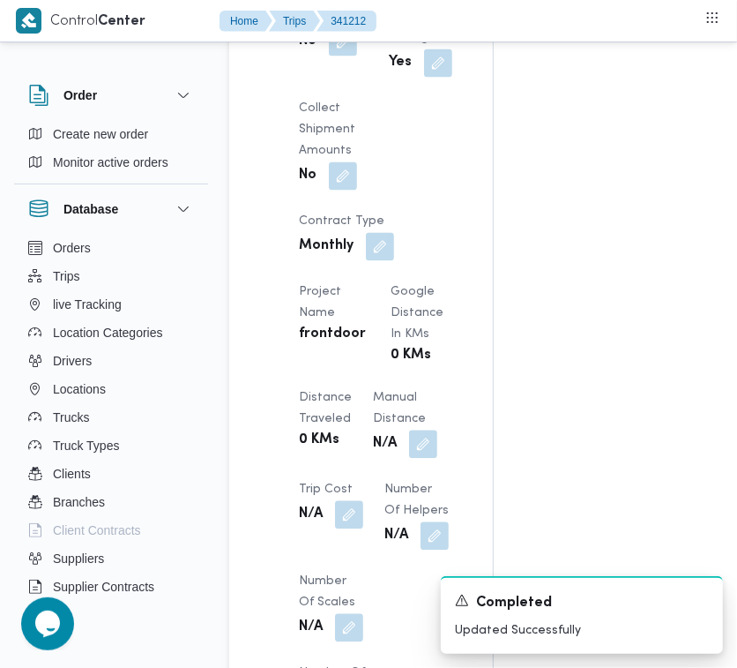
drag, startPoint x: 734, startPoint y: 442, endPoint x: 734, endPoint y: 461, distance: 19.4
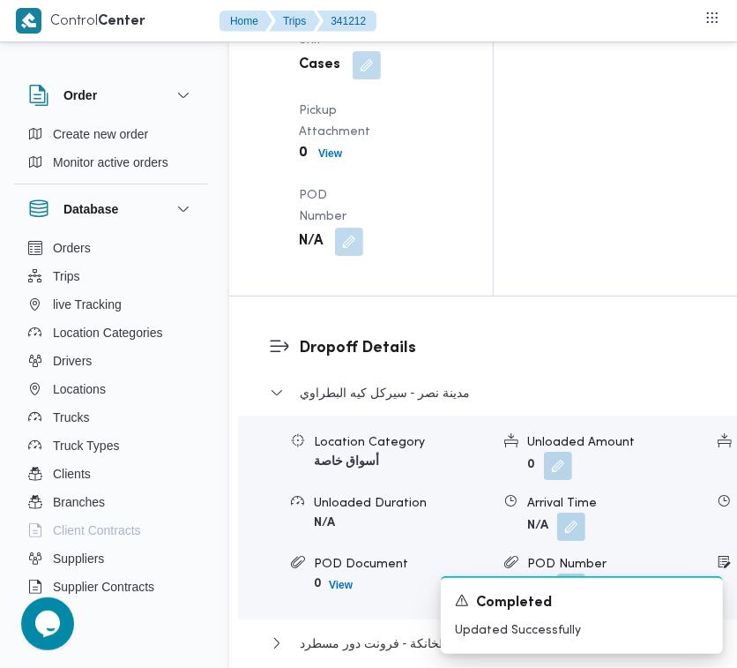
scroll to position [3219, 0]
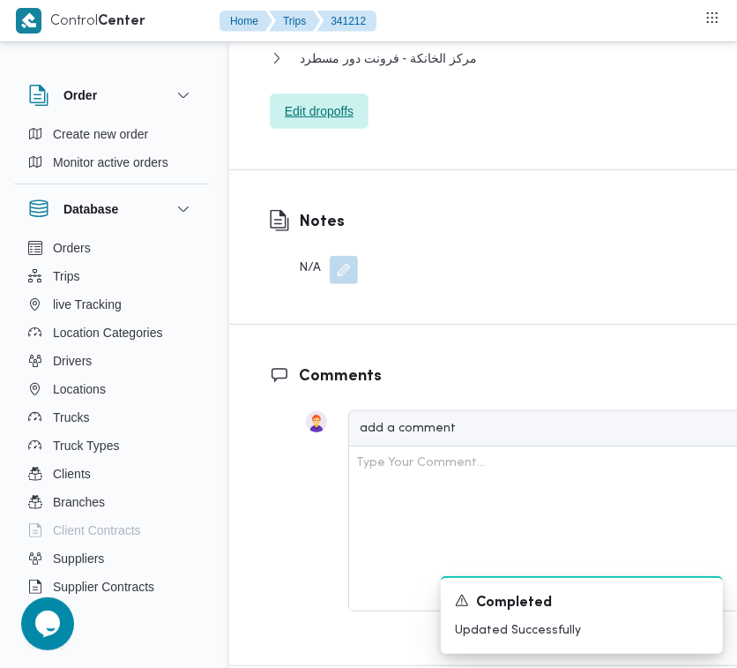
click at [325, 122] on span "Edit dropoffs" at bounding box center [319, 111] width 69 height 21
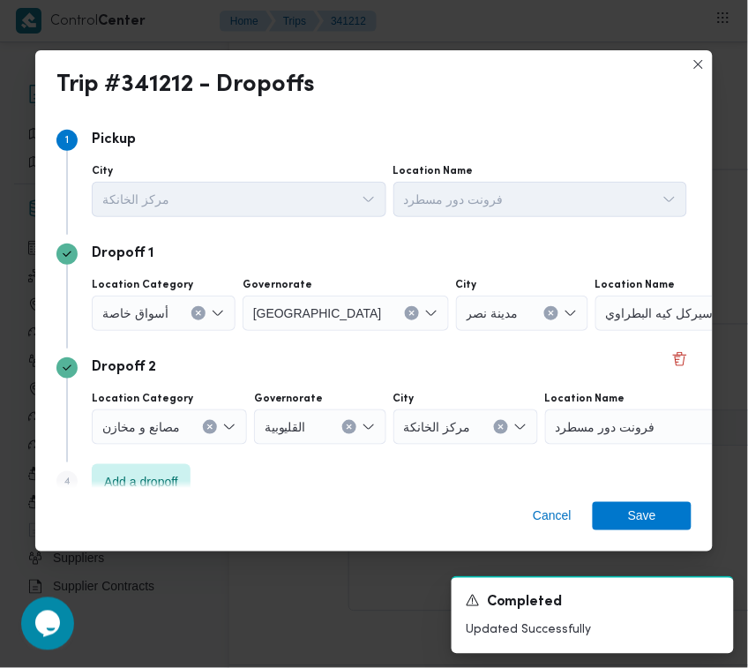
click at [135, 322] on div "أسواق خاصة" at bounding box center [164, 312] width 144 height 35
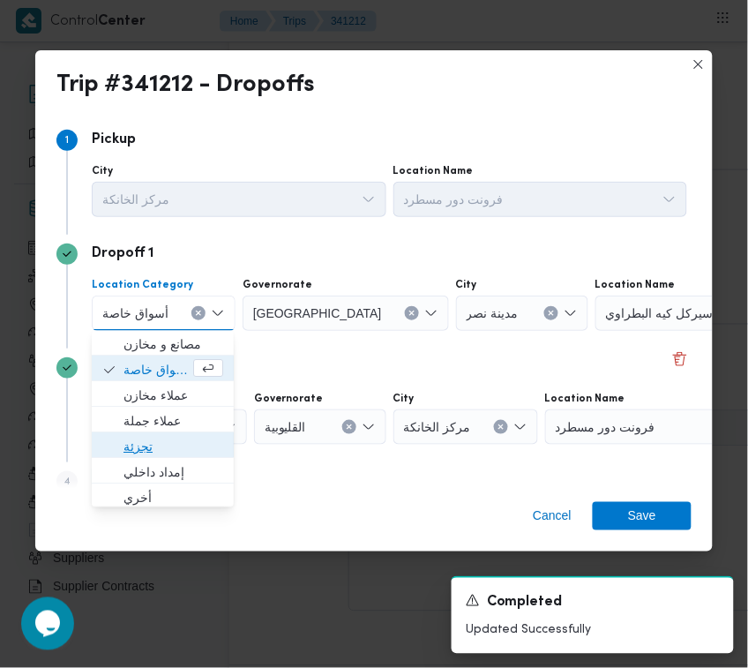
click at [143, 446] on span "تجزئة" at bounding box center [173, 447] width 100 height 21
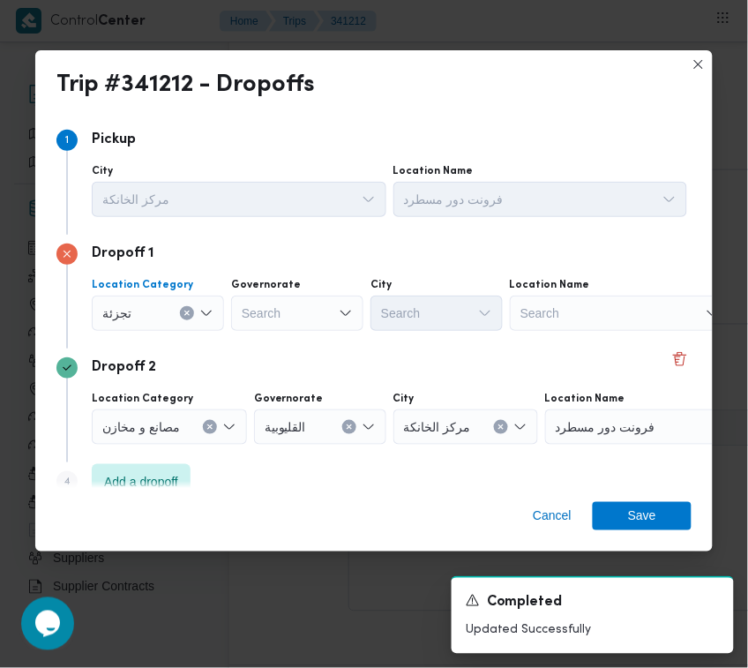
click at [302, 311] on div "Search" at bounding box center [297, 312] width 132 height 35
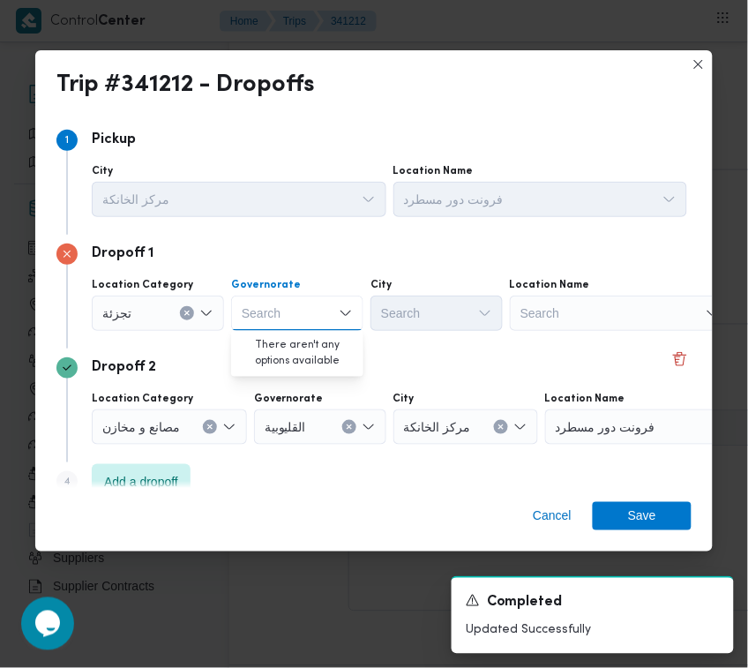
paste input "[GEOGRAPHIC_DATA]"
type input "[GEOGRAPHIC_DATA]"
drag, startPoint x: 305, startPoint y: 310, endPoint x: 306, endPoint y: 322, distance: 12.4
click at [304, 313] on div "[GEOGRAPHIC_DATA] [GEOGRAPHIC_DATA]" at bounding box center [297, 312] width 132 height 35
click at [306, 332] on span "[GEOGRAPHIC_DATA]" at bounding box center [297, 345] width 118 height 28
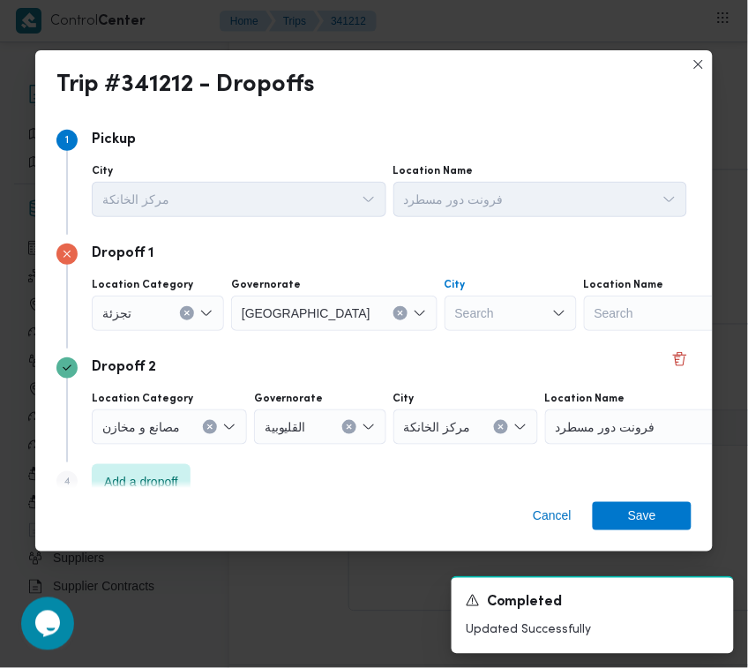
click at [447, 315] on div "Search" at bounding box center [510, 312] width 132 height 35
paste input "[PERSON_NAME]"
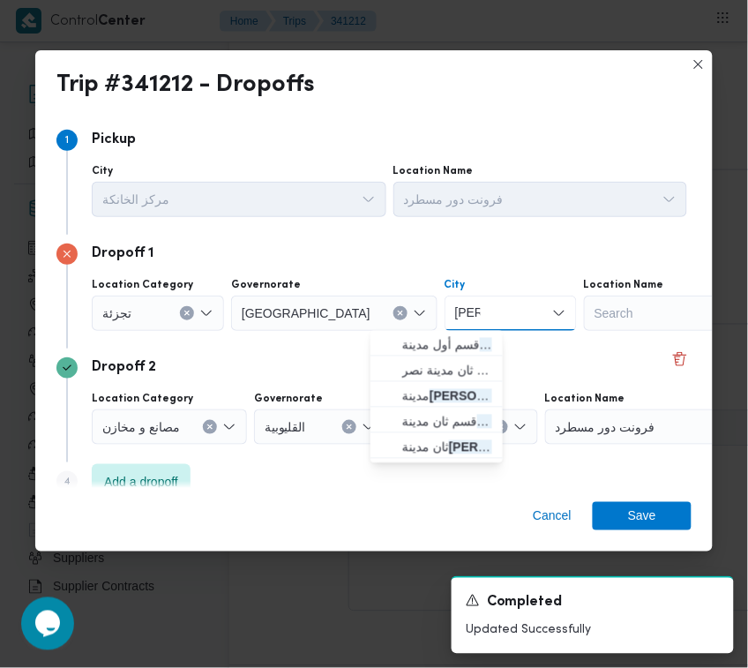
type input "[PERSON_NAME]"
click at [444, 328] on div "نصر نصر Combo box. Selected. نصر. Selected. Combo box input. Search. Type some …" at bounding box center [510, 312] width 132 height 35
drag, startPoint x: 390, startPoint y: 335, endPoint x: 429, endPoint y: 357, distance: 44.6
click at [389, 336] on span "قسم أول مدينة نصر" at bounding box center [436, 345] width 118 height 28
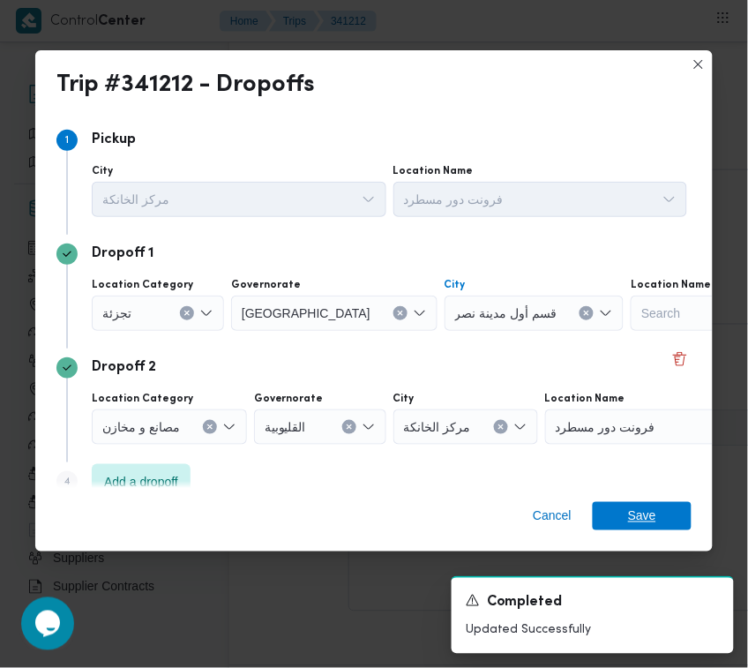
click at [648, 511] on span "Save" at bounding box center [642, 516] width 28 height 28
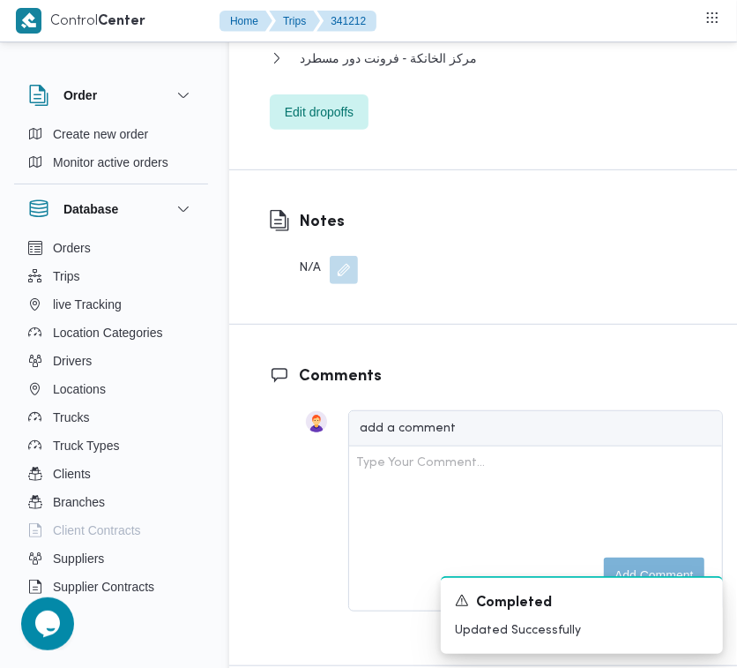
drag, startPoint x: 407, startPoint y: 270, endPoint x: 407, endPoint y: 279, distance: 8.9
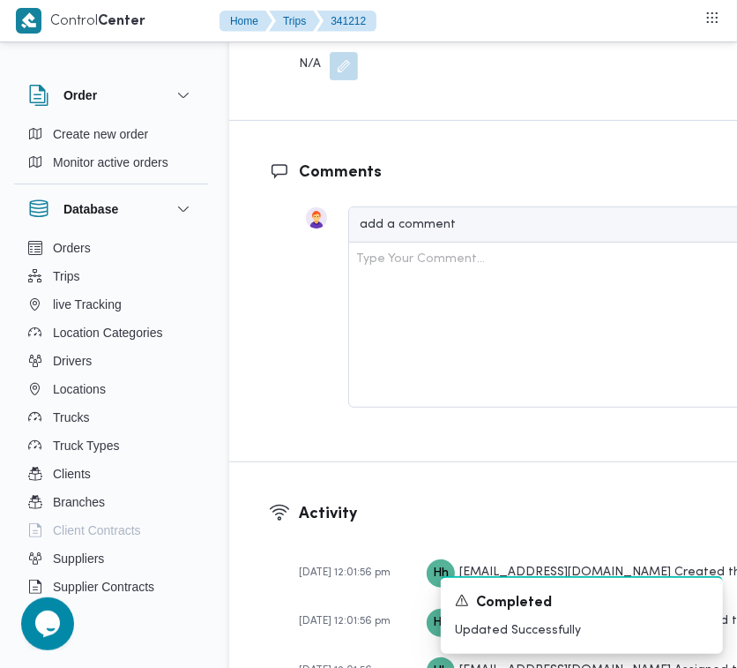
scroll to position [2634, 0]
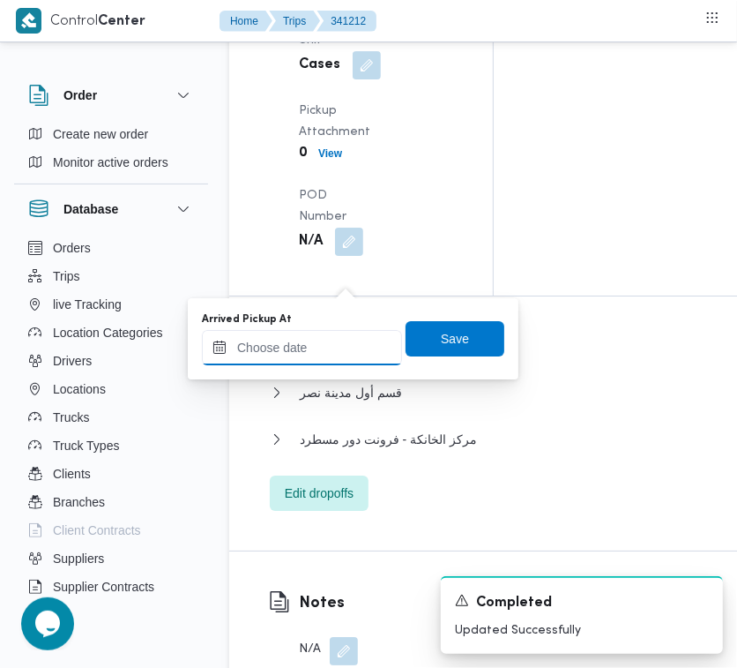
click at [336, 333] on input "Arrived Pickup At" at bounding box center [302, 347] width 200 height 35
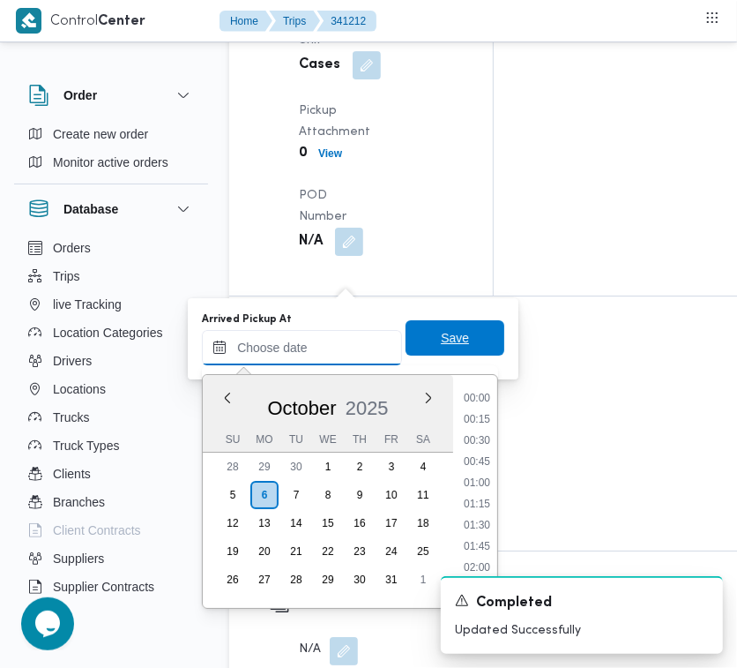
paste input "[DATE] 7:00AM"
type input "[DATE] 07:00"
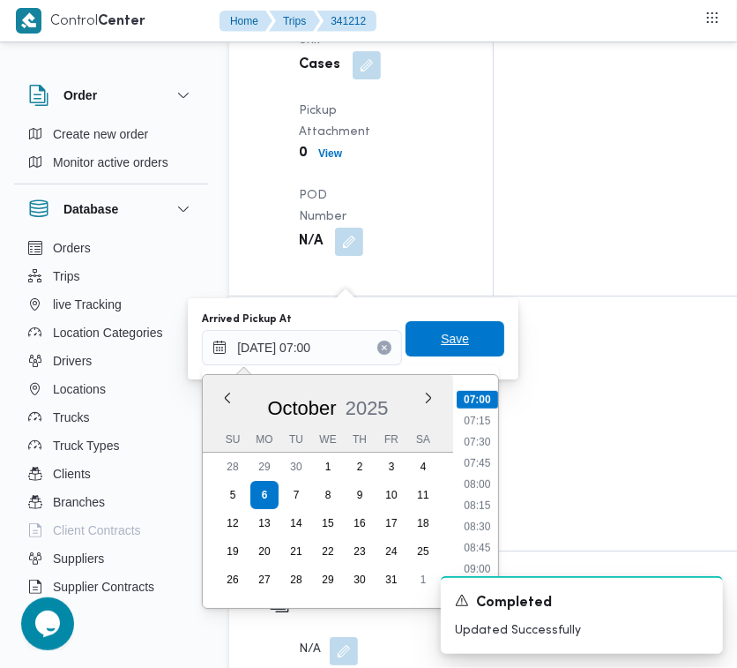
drag, startPoint x: 414, startPoint y: 336, endPoint x: 377, endPoint y: 341, distance: 37.4
click at [414, 336] on span "Save" at bounding box center [455, 338] width 99 height 35
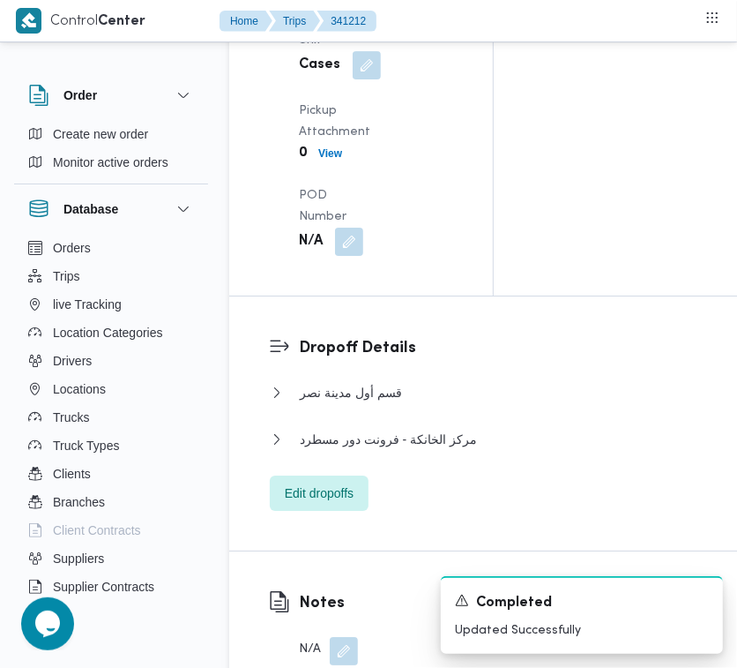
click at [379, 266] on div "Arrived Pickup At N/A Left Pickup At N/A Pickup Duration N/A Shipment Number of…" at bounding box center [375, 30] width 175 height 473
drag, startPoint x: 342, startPoint y: 367, endPoint x: 355, endPoint y: 384, distance: 21.3
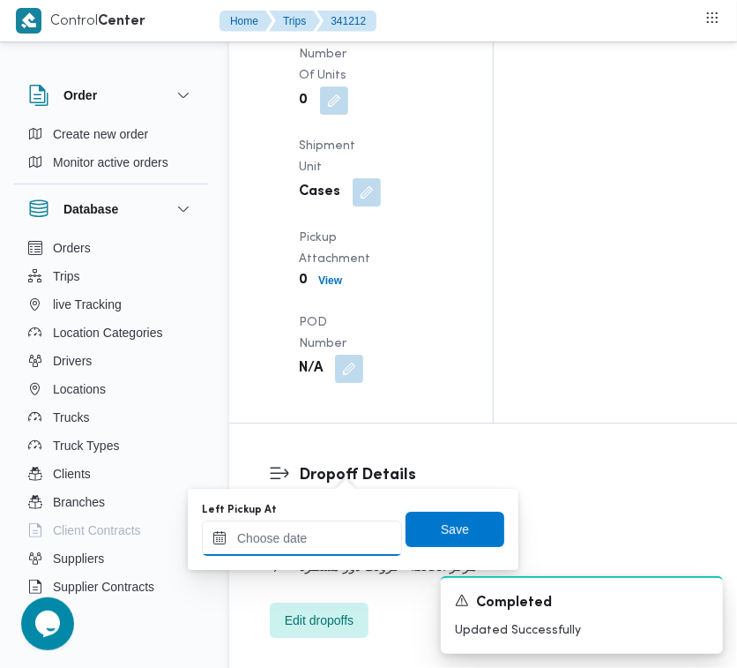
drag, startPoint x: 346, startPoint y: 474, endPoint x: 326, endPoint y: 521, distance: 51.4
click at [326, 521] on input "Left Pickup At" at bounding box center [302, 537] width 200 height 35
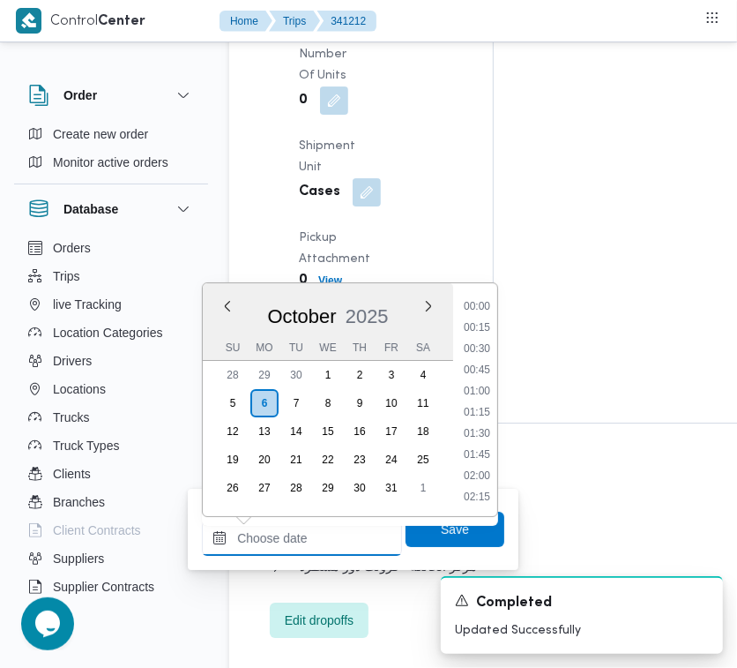
paste input "[DATE] 7:00AM"
click at [487, 370] on li "07:45" at bounding box center [477, 371] width 41 height 18
type input "[DATE] 07:45"
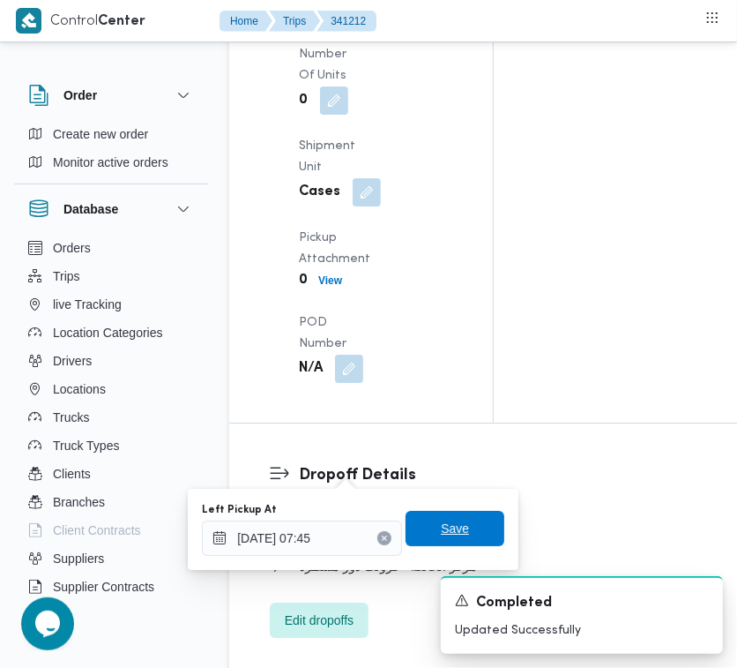
click at [419, 535] on span "Save" at bounding box center [455, 528] width 99 height 35
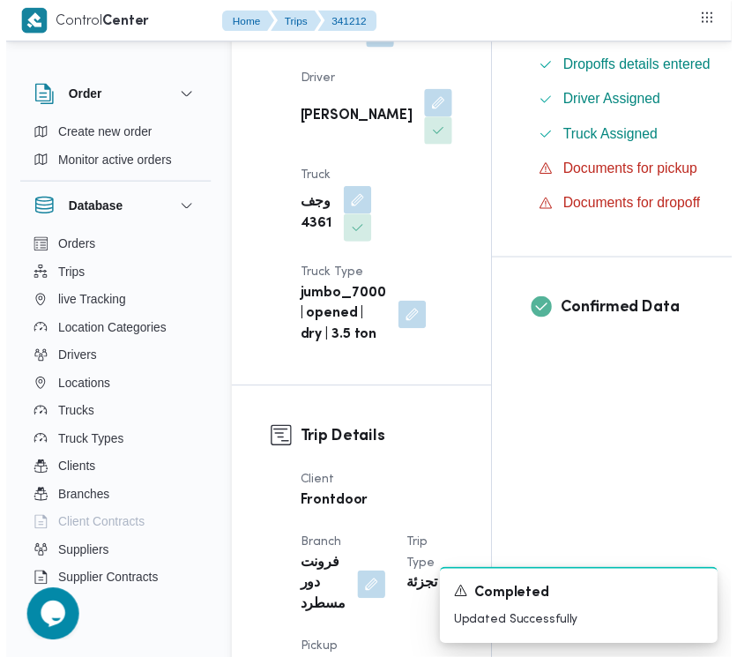
scroll to position [0, 0]
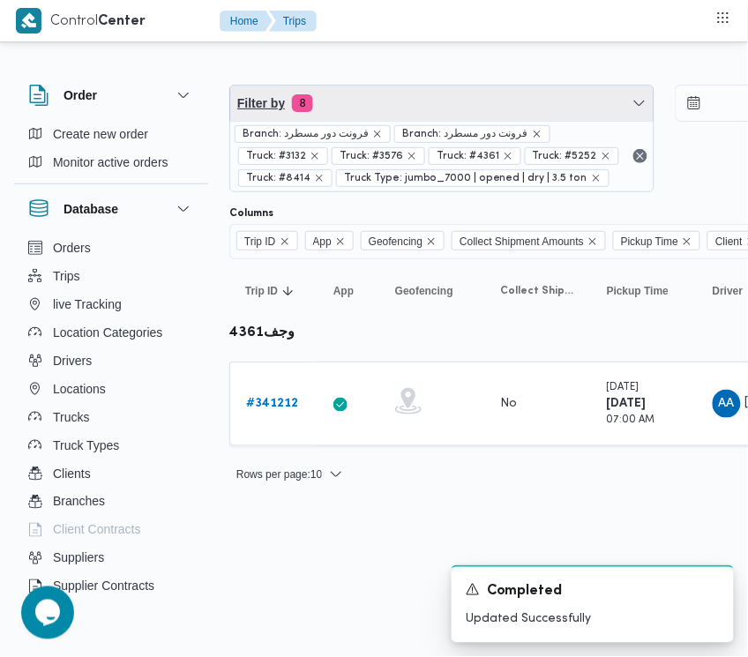
drag, startPoint x: 360, startPoint y: 107, endPoint x: 397, endPoint y: 152, distance: 58.3
click at [360, 107] on span "Filter by 8" at bounding box center [441, 103] width 423 height 35
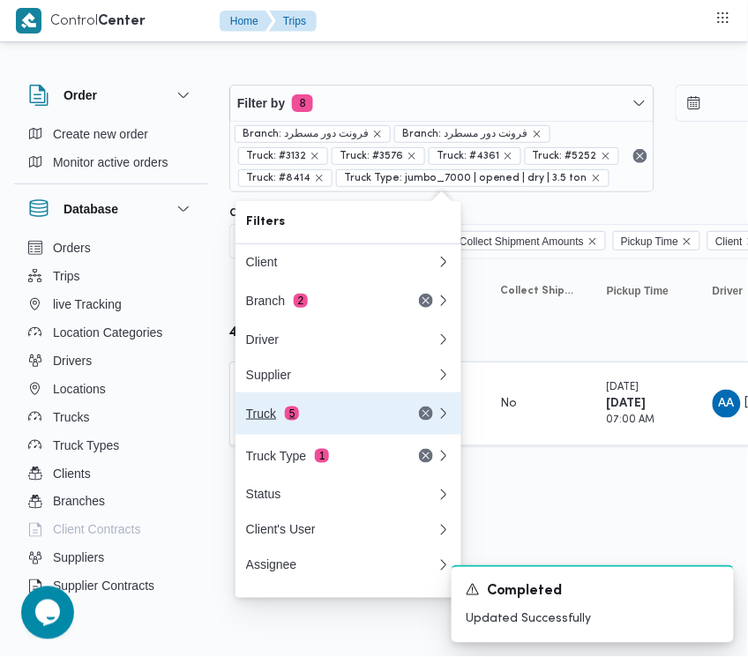
click at [302, 411] on div "Truck 5" at bounding box center [341, 413] width 212 height 42
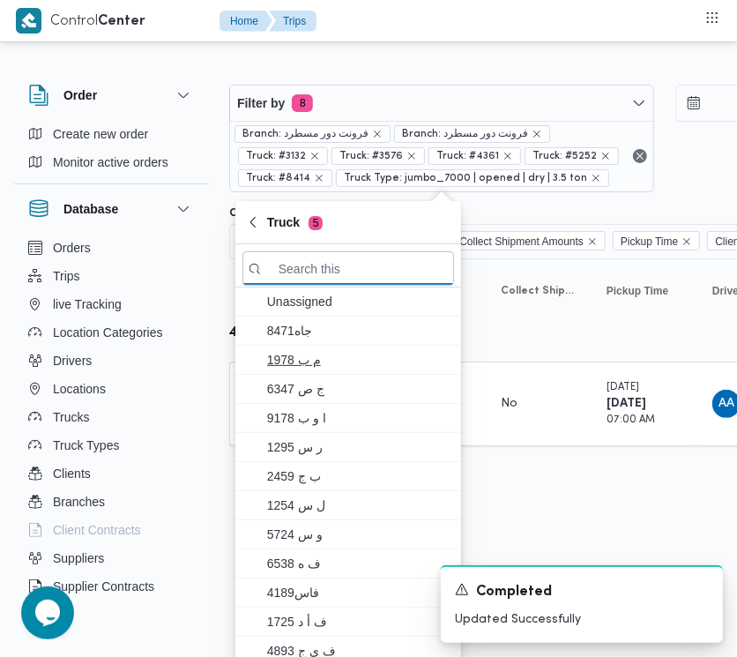
paste input "4657"
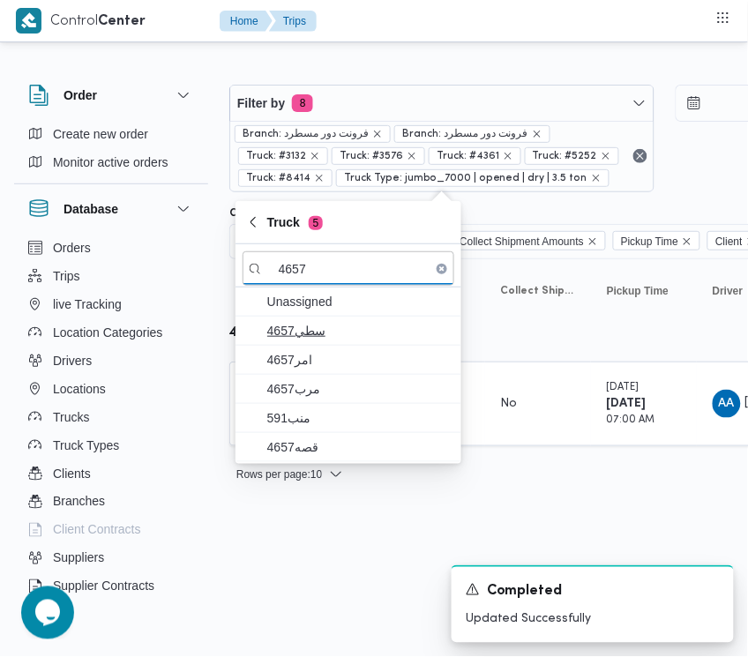
type input "4657"
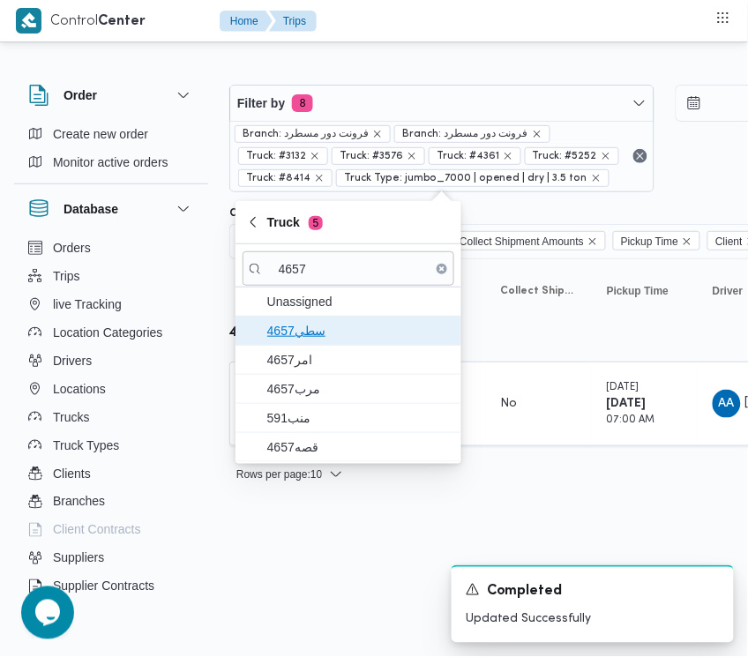
click at [319, 337] on span "سطي4657" at bounding box center [358, 330] width 183 height 21
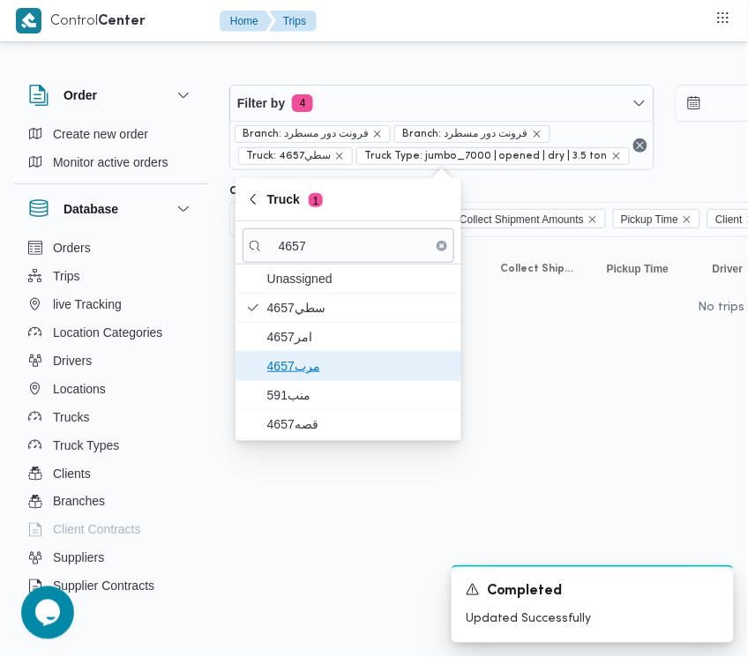
click at [310, 369] on span "4657مرب" at bounding box center [358, 365] width 183 height 21
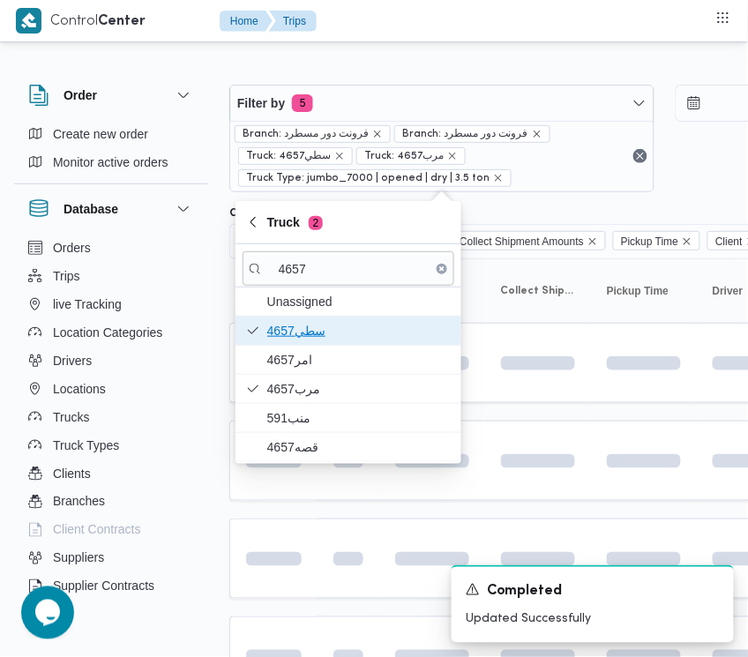
click at [305, 342] on span "سطي4657" at bounding box center [349, 331] width 212 height 28
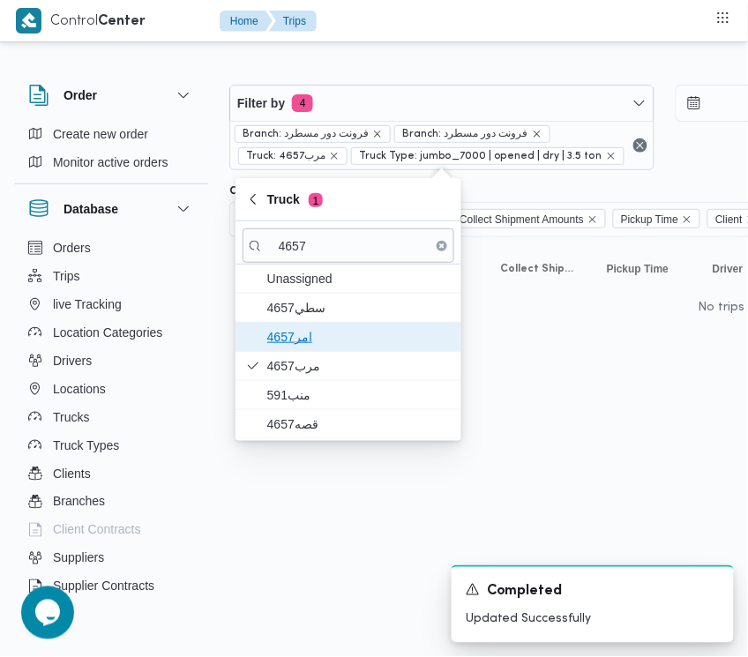
click at [296, 333] on span "4657امر" at bounding box center [358, 336] width 183 height 21
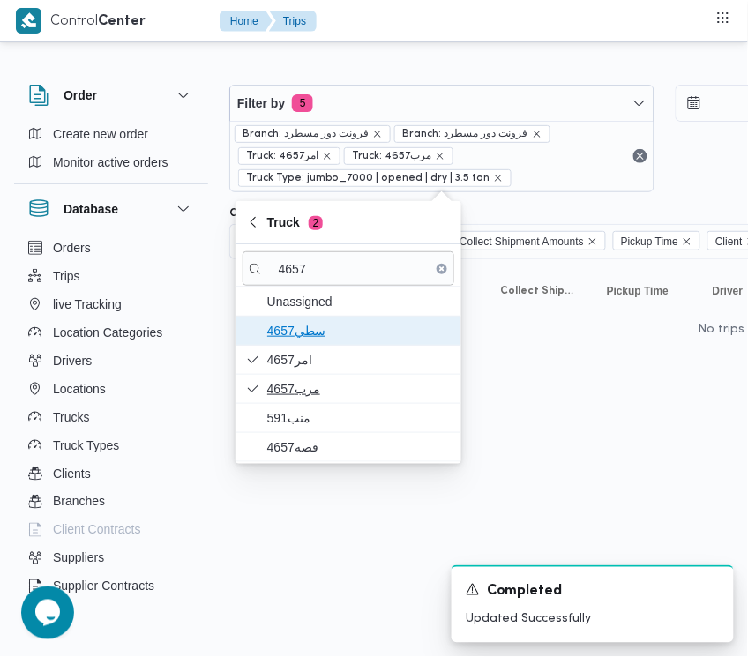
drag, startPoint x: 288, startPoint y: 320, endPoint x: 296, endPoint y: 377, distance: 57.0
click at [296, 326] on span "سطي4657" at bounding box center [358, 330] width 183 height 21
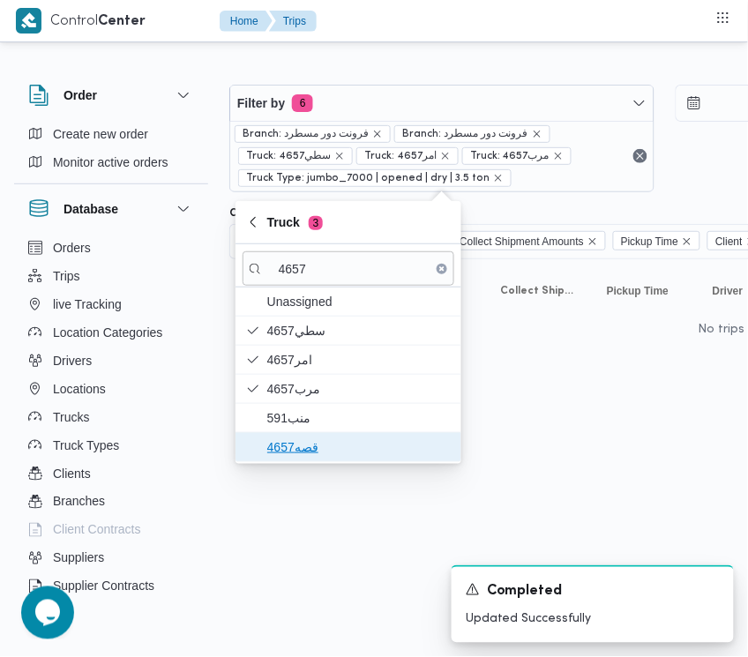
click at [300, 438] on span "قصه4657" at bounding box center [358, 447] width 183 height 21
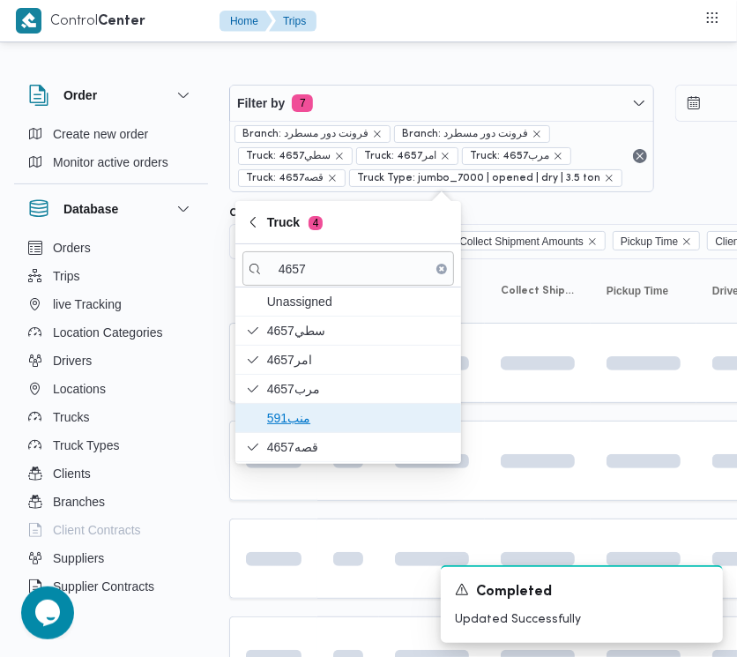
click at [301, 415] on span "منب591" at bounding box center [358, 417] width 183 height 21
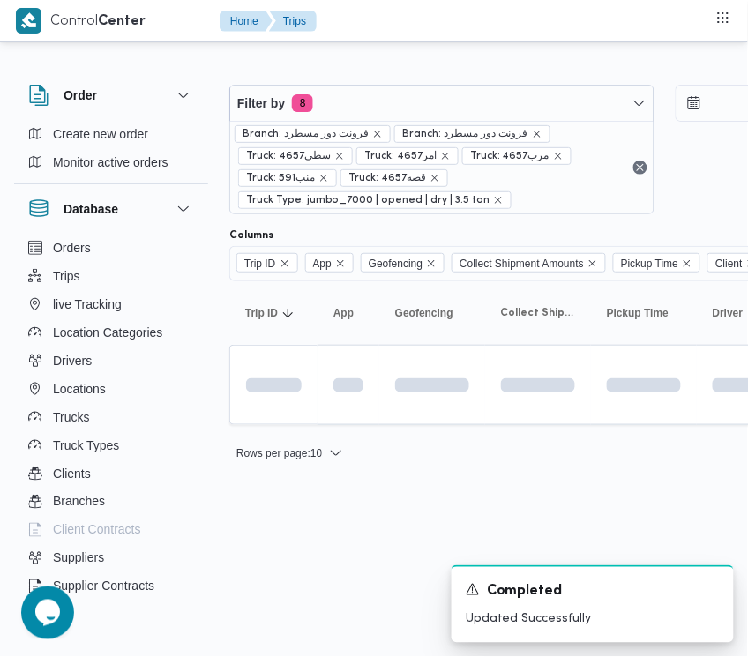
click at [307, 531] on html "Control Center Home Trips Order Create new order Monitor active orders Database…" at bounding box center [374, 328] width 748 height 657
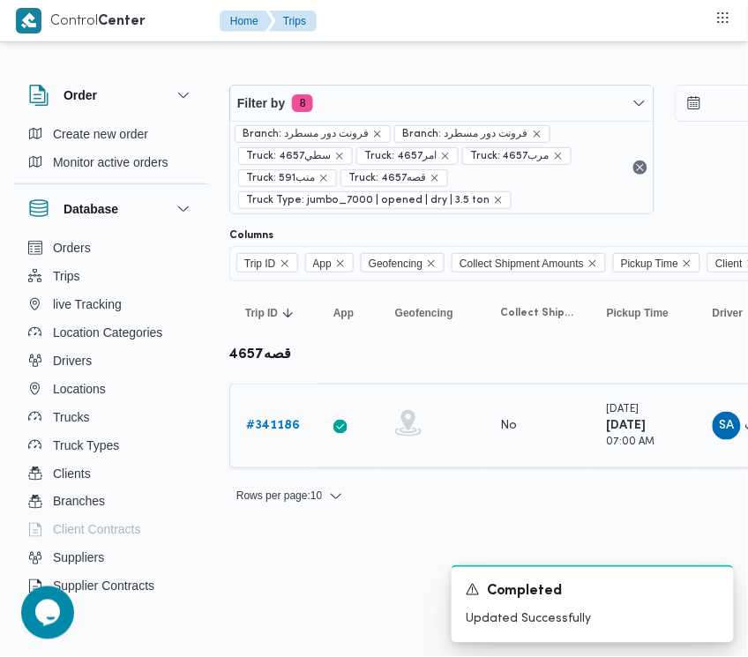
click at [276, 429] on b "# 341186" at bounding box center [273, 425] width 54 height 11
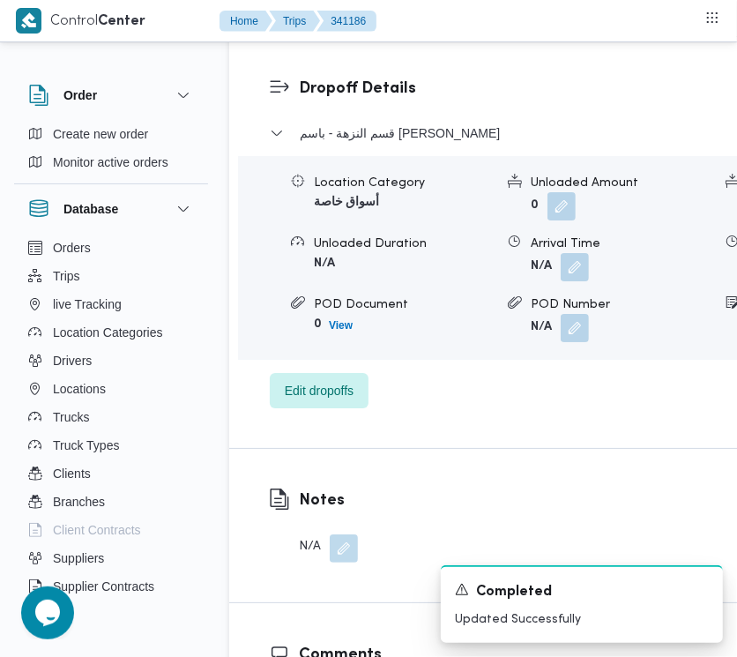
scroll to position [2871, 0]
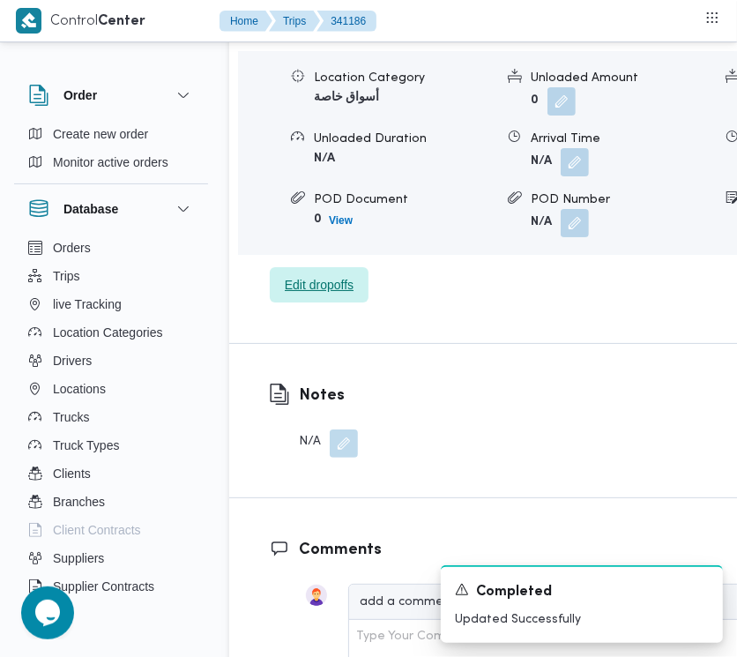
click at [305, 295] on span "Edit dropoffs" at bounding box center [319, 284] width 69 height 21
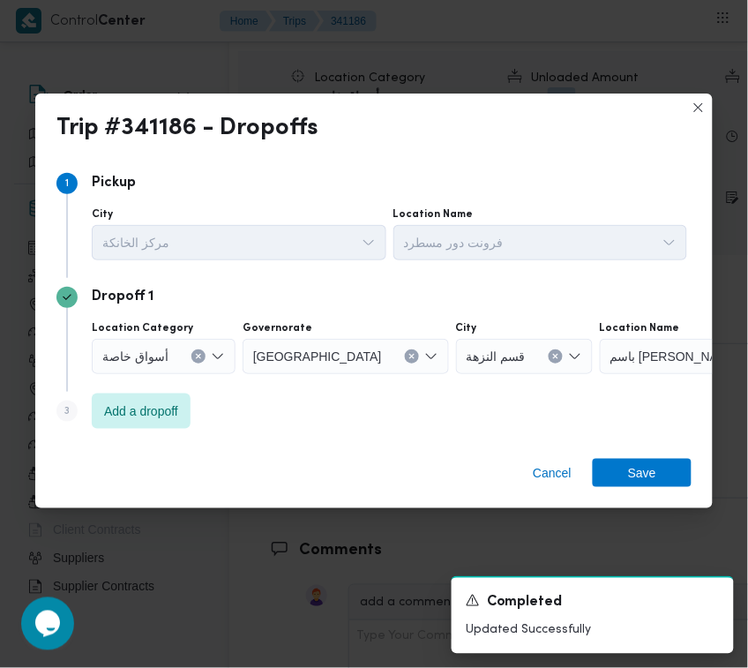
click at [160, 340] on div "أسواق خاصة" at bounding box center [164, 356] width 144 height 35
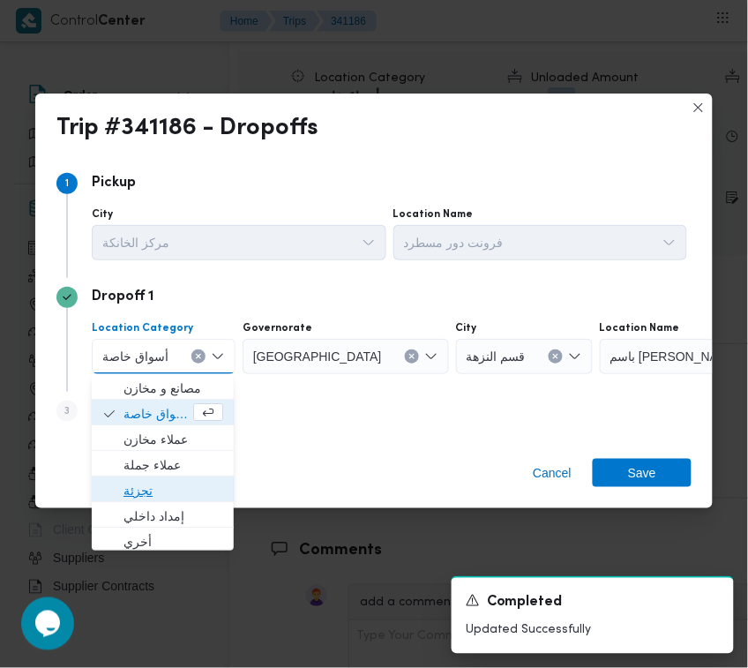
click at [128, 490] on span "تجزئة" at bounding box center [173, 490] width 100 height 21
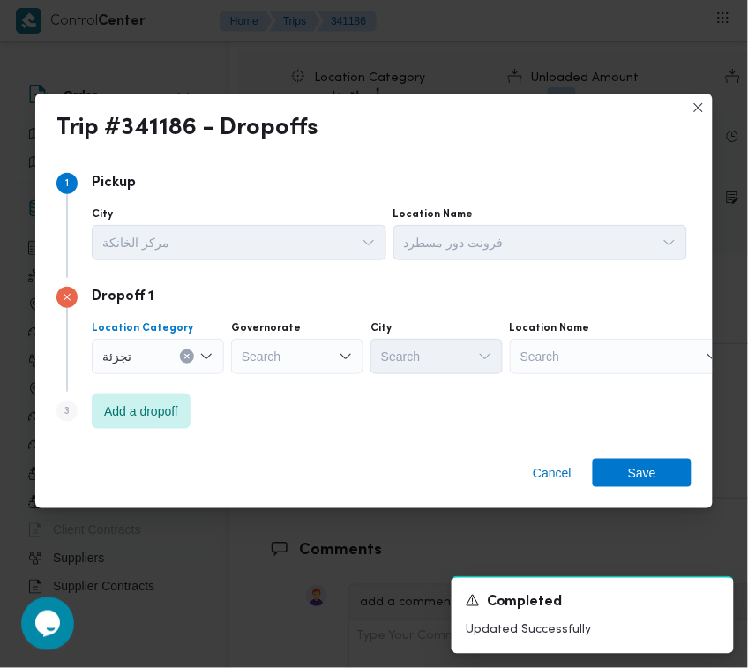
click at [280, 346] on div "Search" at bounding box center [297, 356] width 132 height 35
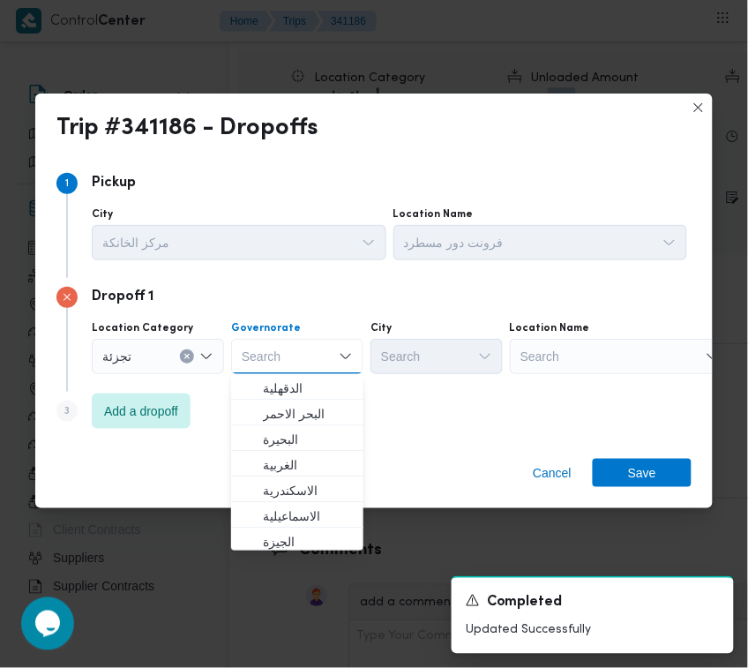
paste input "[GEOGRAPHIC_DATA]"
type input "[GEOGRAPHIC_DATA]"
click at [407, 394] on div "Step 3 is disabled 3 Add a dropoff" at bounding box center [373, 415] width 635 height 46
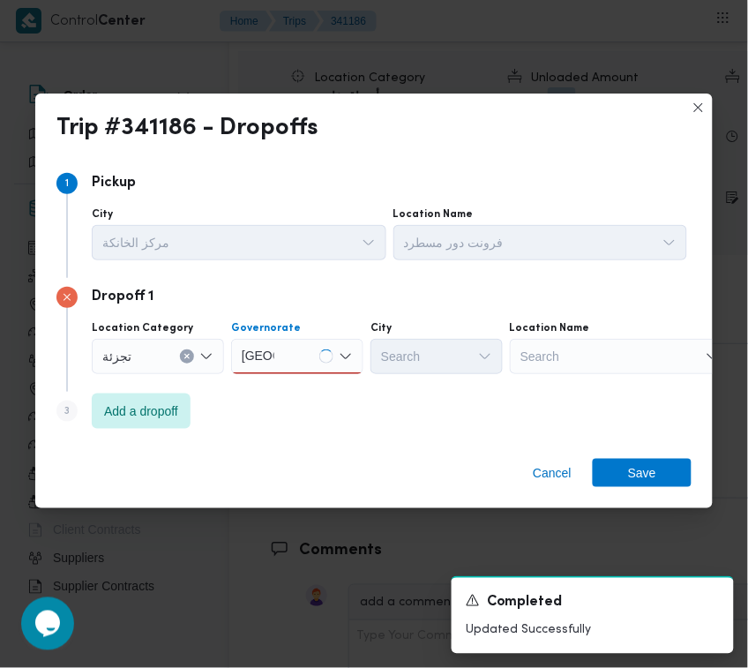
drag, startPoint x: 302, startPoint y: 342, endPoint x: 297, endPoint y: 358, distance: 16.7
click at [301, 347] on div "[GEOGRAPHIC_DATA] [GEOGRAPHIC_DATA]" at bounding box center [297, 356] width 132 height 35
click at [293, 362] on div "[GEOGRAPHIC_DATA] [GEOGRAPHIC_DATA]" at bounding box center [297, 356] width 132 height 35
drag, startPoint x: 292, startPoint y: 382, endPoint x: 401, endPoint y: 360, distance: 111.6
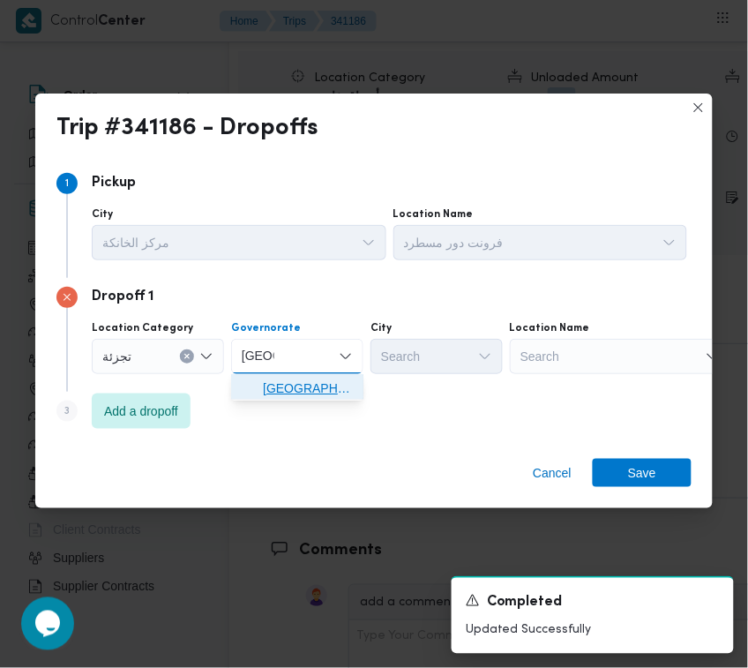
click at [306, 384] on span "[GEOGRAPHIC_DATA]" at bounding box center [308, 387] width 90 height 21
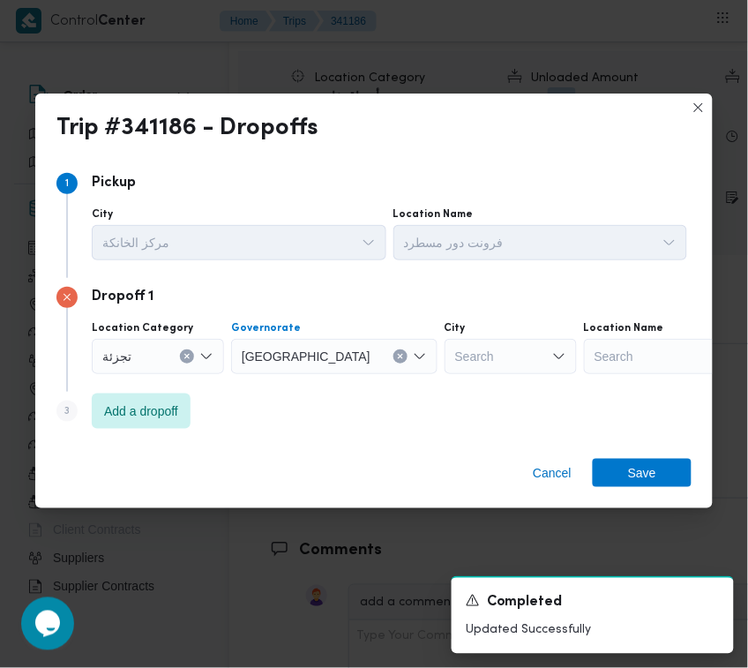
click at [444, 359] on div "Search" at bounding box center [510, 356] width 132 height 35
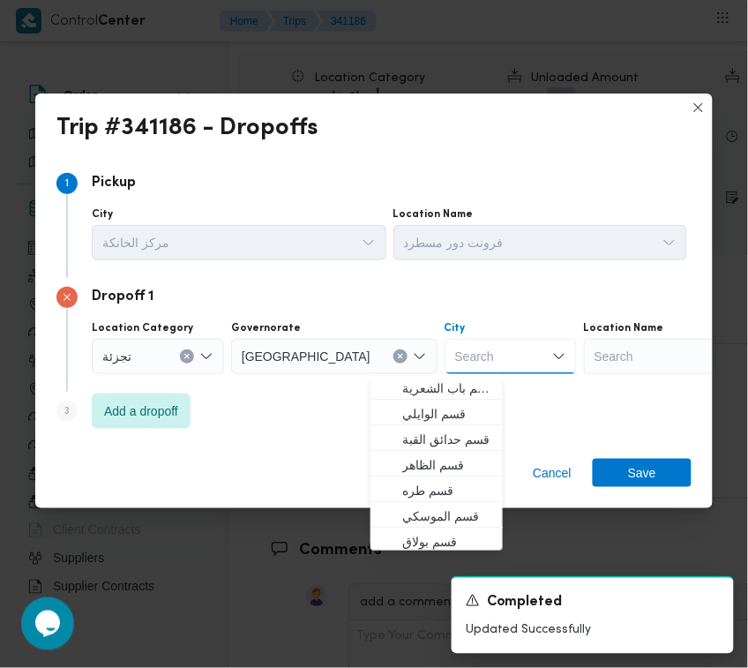
paste input "[GEOGRAPHIC_DATA]"
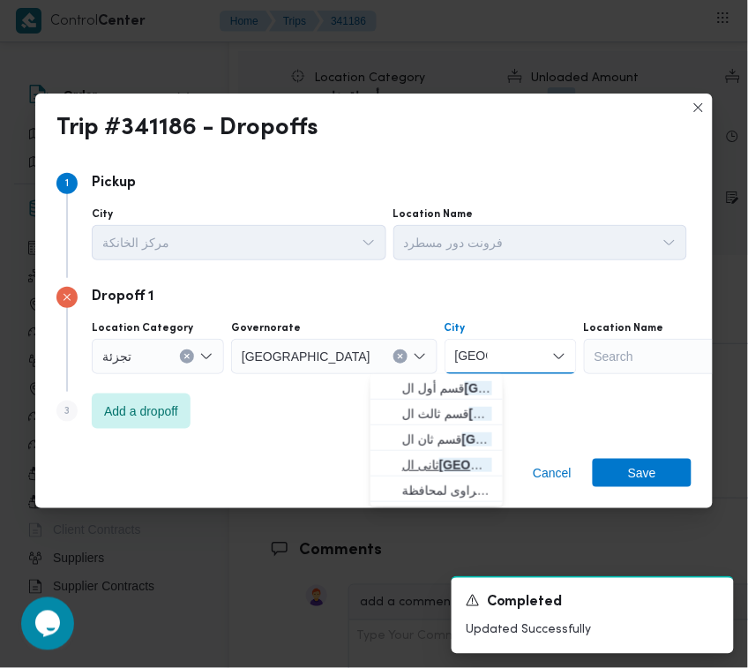
type input "[GEOGRAPHIC_DATA]"
drag, startPoint x: 439, startPoint y: 467, endPoint x: 464, endPoint y: 468, distance: 24.7
click at [442, 468] on mark "[GEOGRAPHIC_DATA]" at bounding box center [505, 465] width 132 height 14
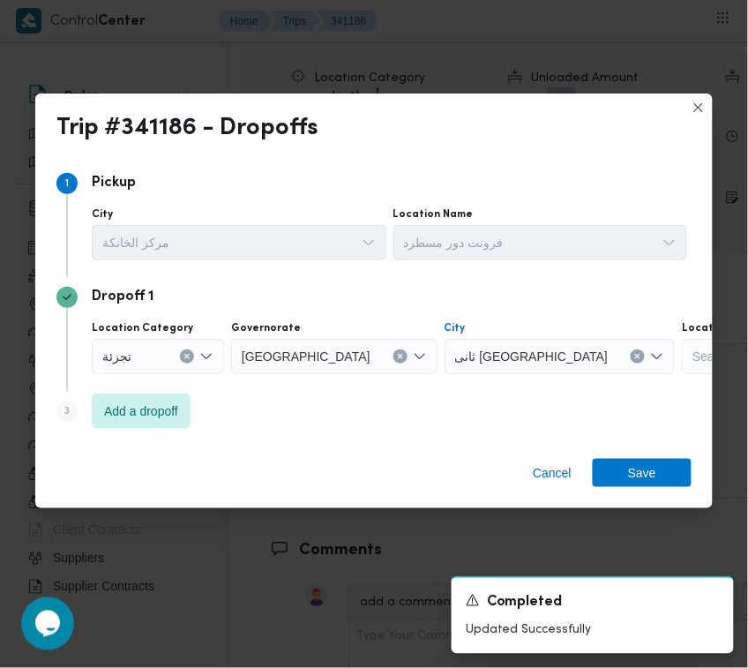
click at [666, 495] on div "Cancel Save" at bounding box center [373, 475] width 677 height 63
click at [658, 472] on span "Save" at bounding box center [642, 472] width 99 height 28
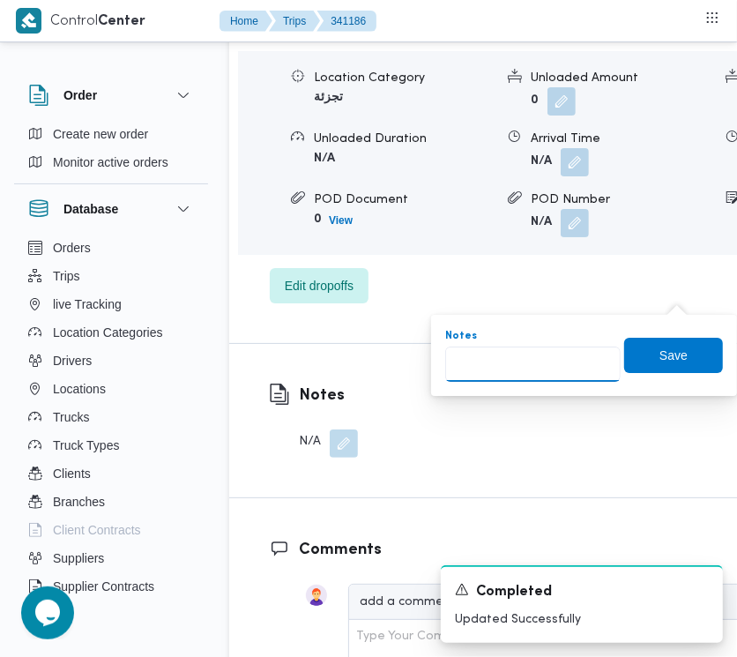
click at [542, 367] on input "Notes" at bounding box center [532, 364] width 175 height 35
paste input "مدينتي"
type input "مدينتي"
click at [684, 354] on span "Save" at bounding box center [673, 354] width 99 height 35
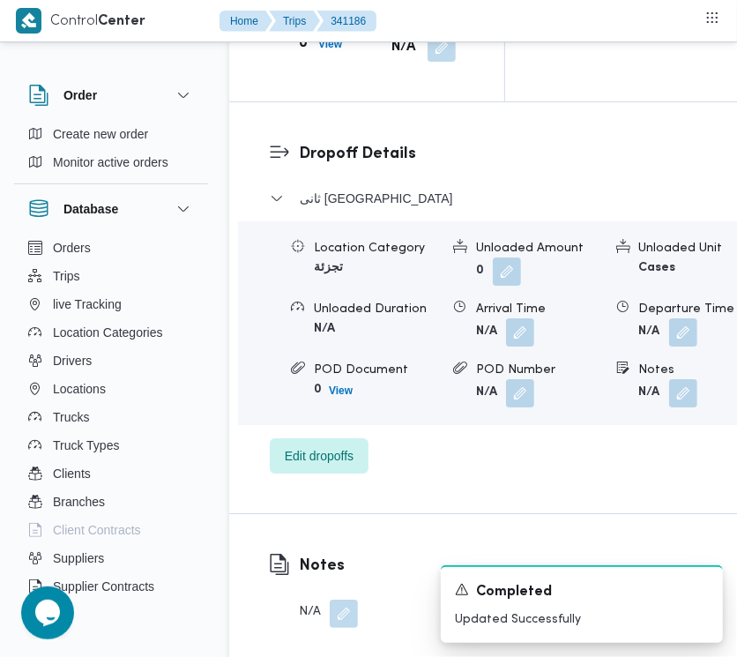
scroll to position [2297, 0]
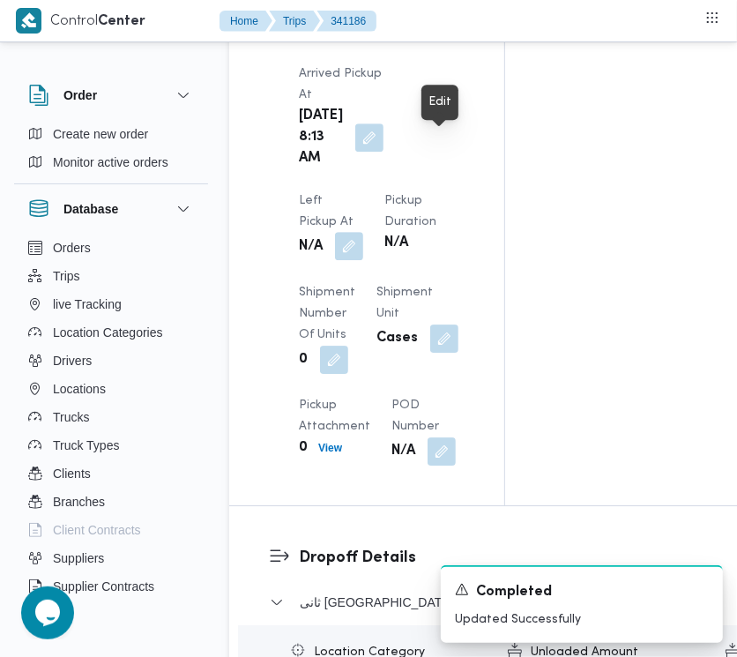
drag, startPoint x: 455, startPoint y: 148, endPoint x: 445, endPoint y: 160, distance: 15.0
click at [363, 232] on button "button" at bounding box center [349, 246] width 28 height 28
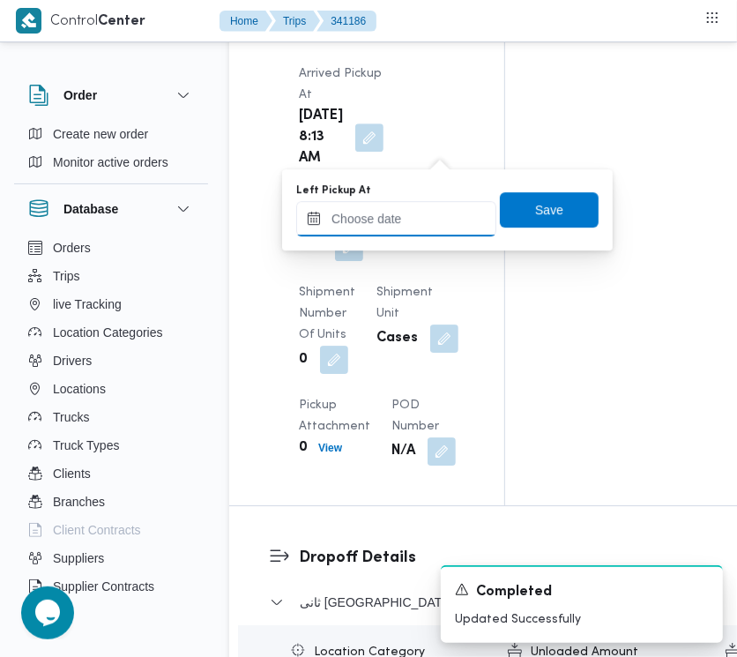
click at [399, 229] on input "Left Pickup At" at bounding box center [396, 218] width 200 height 35
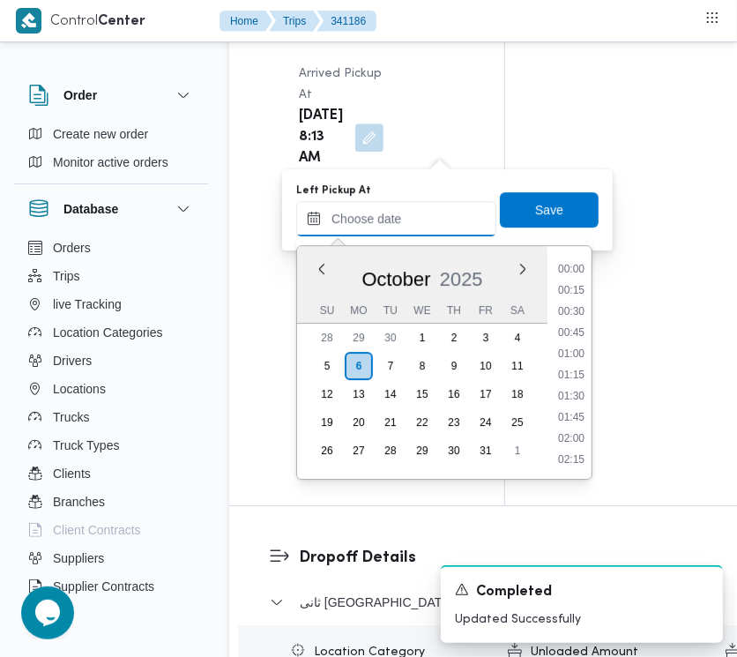
paste input "6/10/2025 9:00"
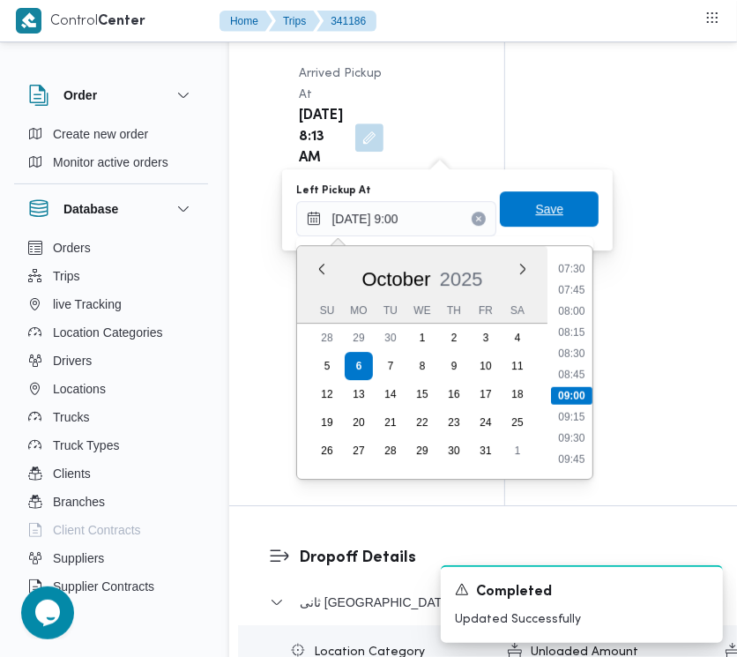
type input "06/10/2025 09:00"
drag, startPoint x: 529, startPoint y: 212, endPoint x: 736, endPoint y: 168, distance: 211.7
click at [535, 212] on span "Save" at bounding box center [549, 209] width 28 height 21
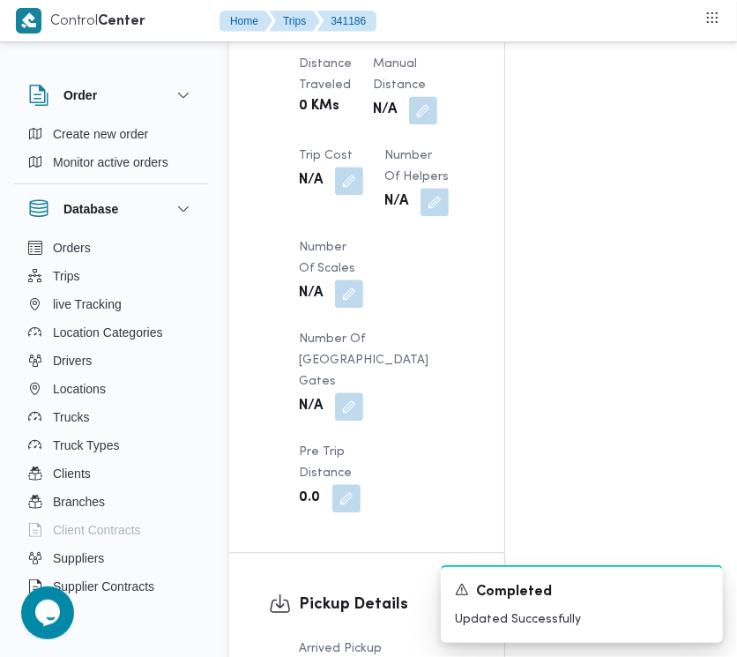
scroll to position [1148, 0]
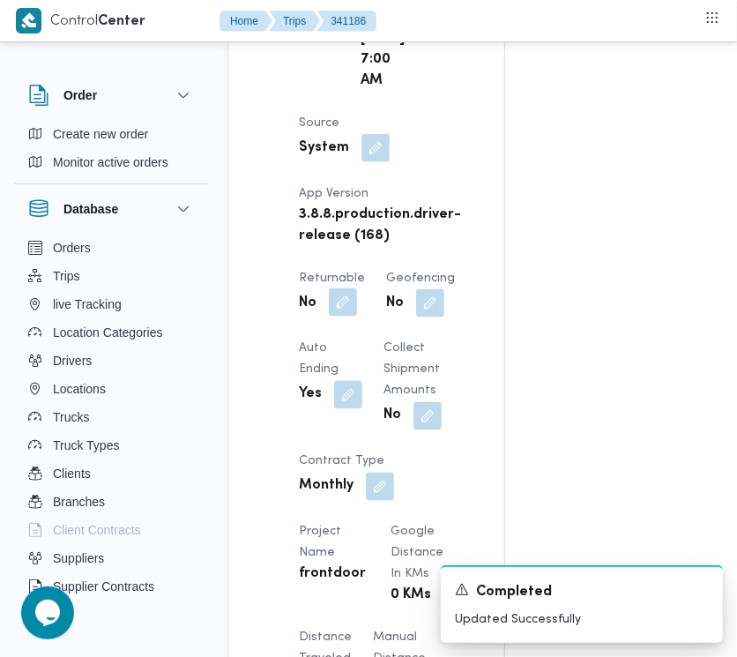
click at [344, 317] on button "button" at bounding box center [343, 302] width 28 height 28
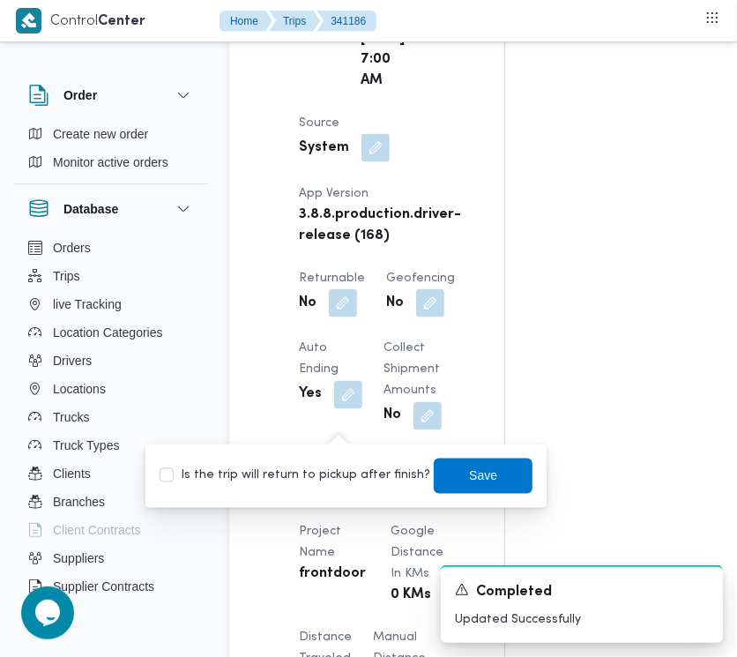
click at [340, 489] on div "Is the trip will return to pickup after finish? Save" at bounding box center [346, 476] width 377 height 39
drag, startPoint x: 376, startPoint y: 474, endPoint x: 399, endPoint y: 472, distance: 23.0
click at [375, 473] on label "Is the trip will return to pickup after finish?" at bounding box center [295, 476] width 271 height 21
checkbox input "true"
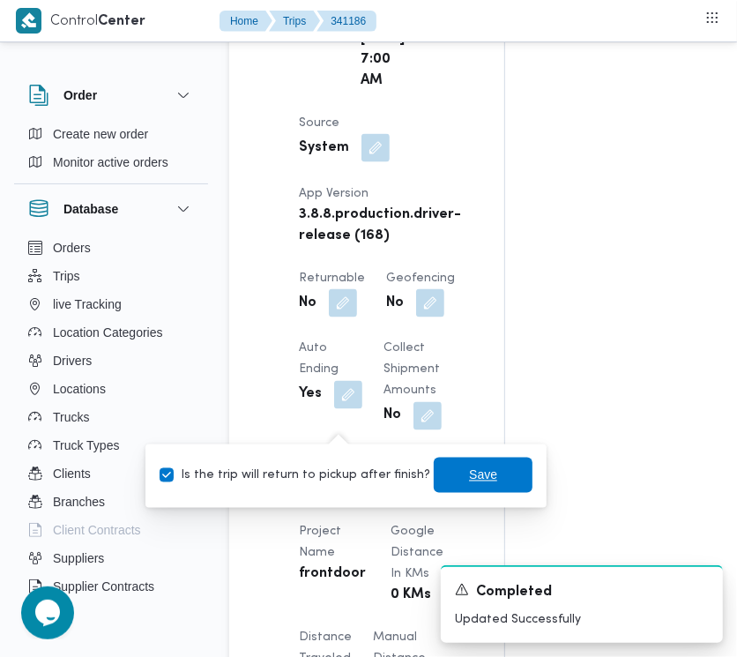
click at [469, 472] on span "Save" at bounding box center [483, 475] width 28 height 21
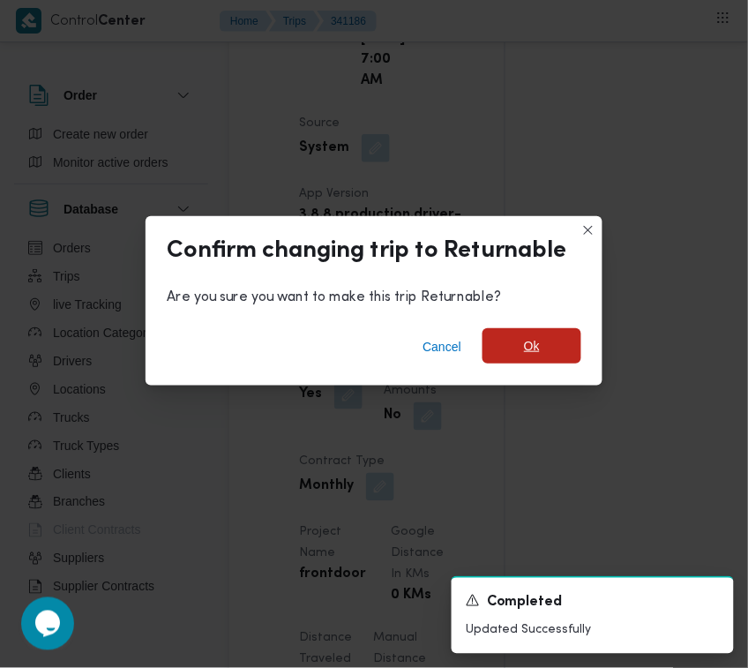
click at [529, 350] on span "Ok" at bounding box center [532, 345] width 16 height 21
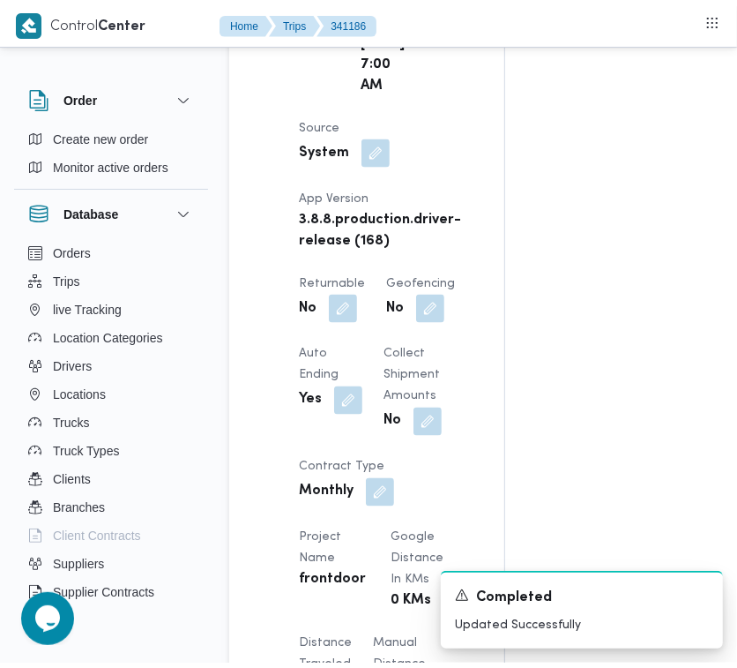
scroll to position [0, 0]
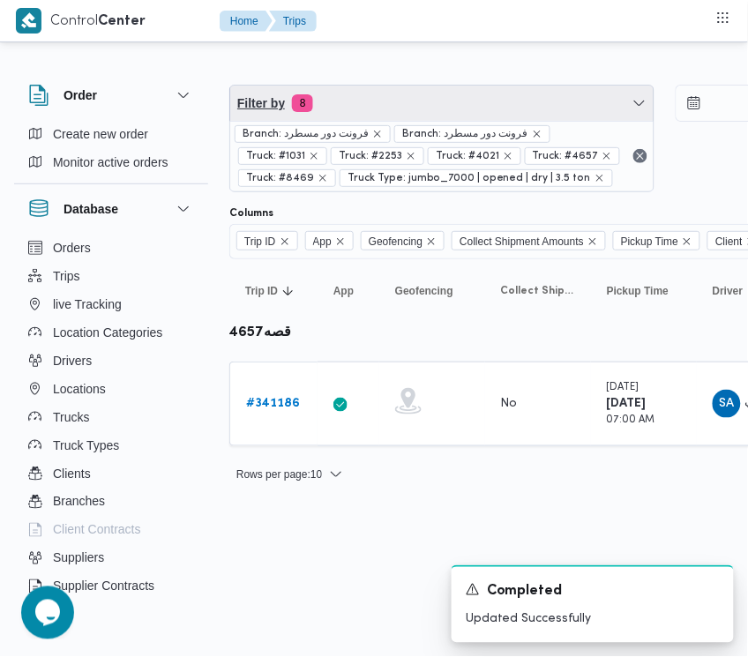
click at [403, 108] on span "Filter by 8" at bounding box center [441, 103] width 423 height 35
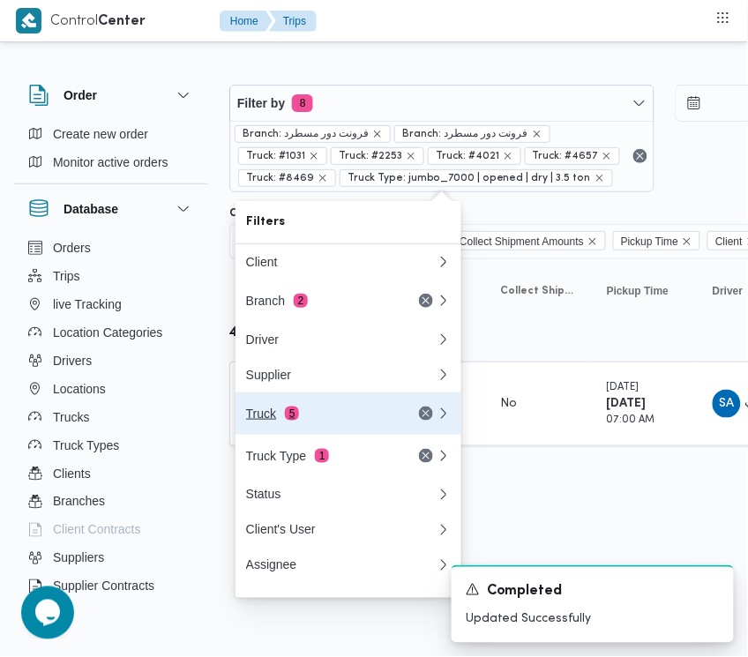
click at [359, 414] on div "Truck 5" at bounding box center [320, 414] width 148 height 14
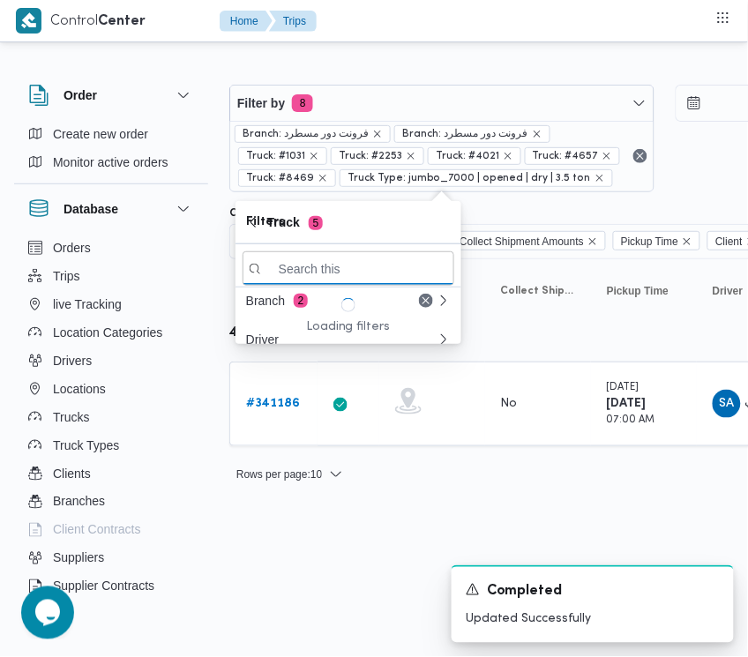
paste input "8159"
type input "8159"
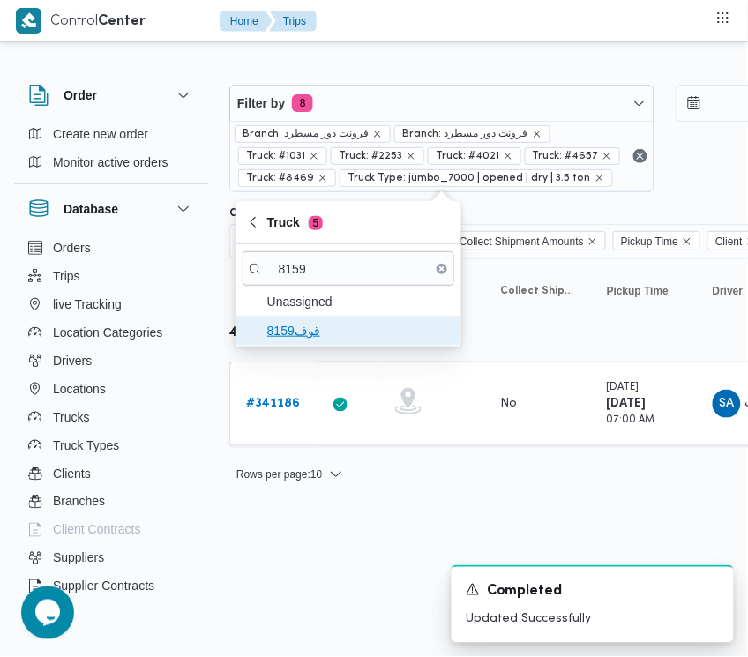
click at [304, 331] on span "قوف8159" at bounding box center [358, 330] width 183 height 21
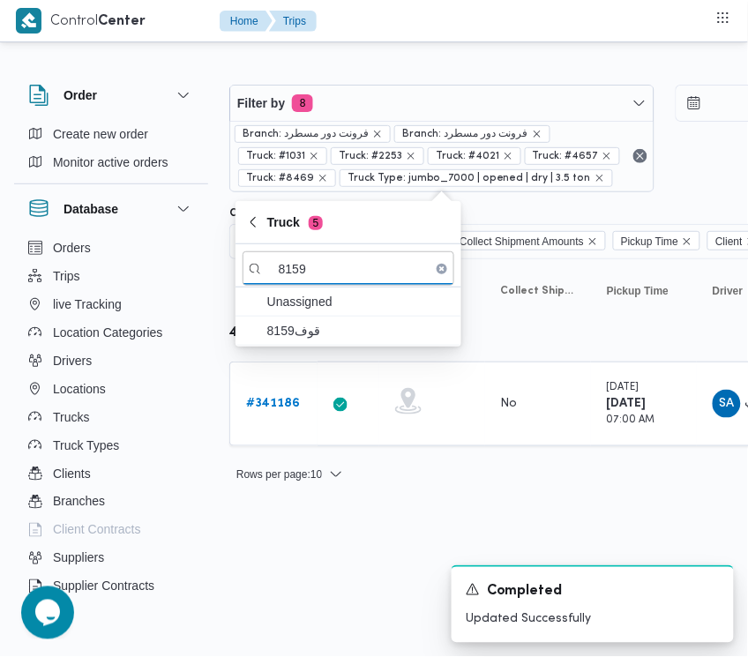
click at [304, 386] on div "# 341186" at bounding box center [274, 403] width 70 height 35
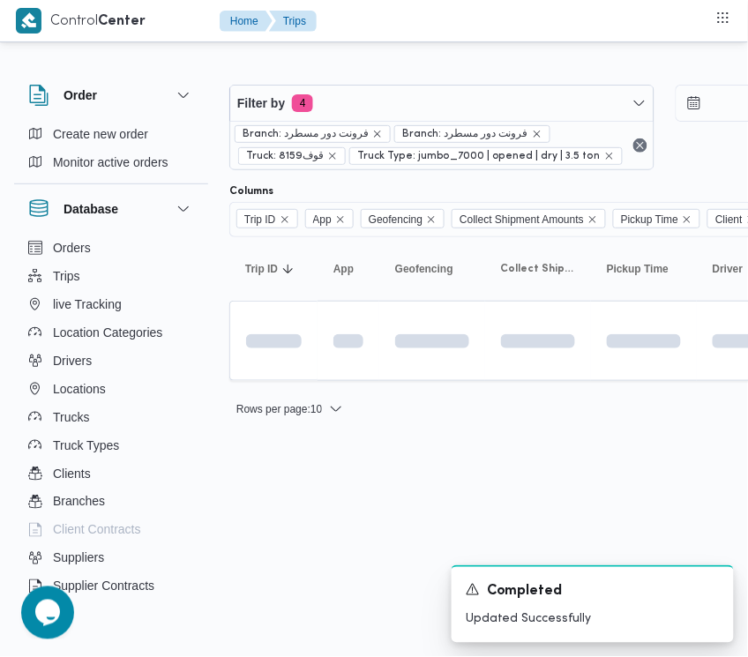
click at [309, 547] on html "Control Center Home Trips Order Create new order Monitor active orders Database…" at bounding box center [374, 328] width 748 height 657
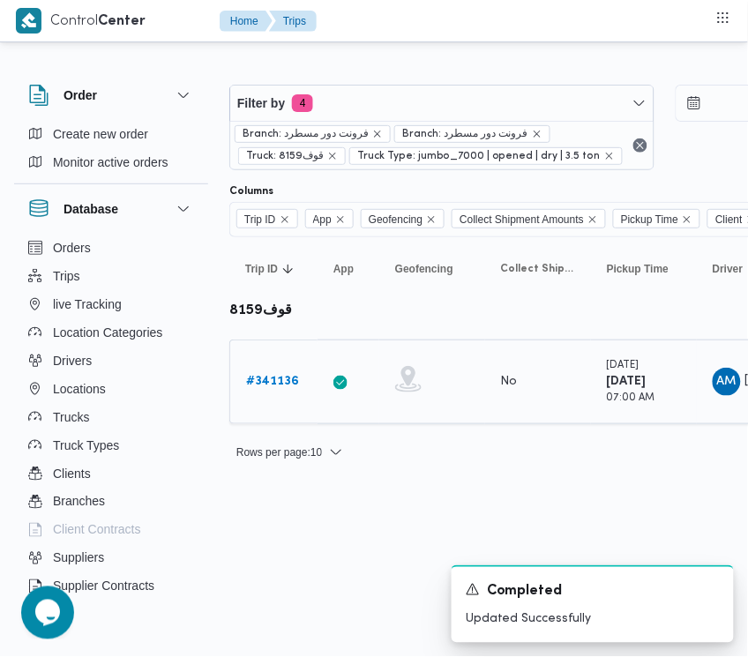
click at [283, 377] on b "# 341136" at bounding box center [272, 381] width 53 height 11
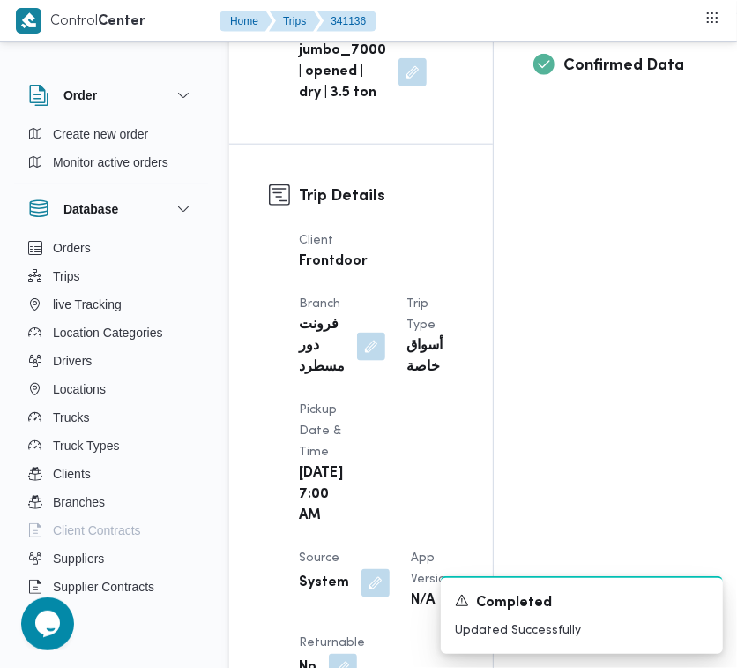
scroll to position [483, 0]
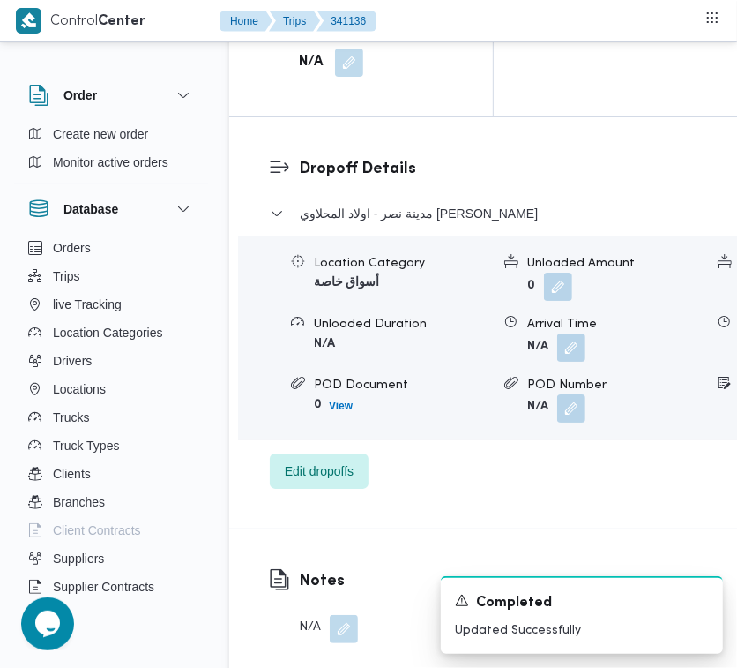
scroll to position [3405, 0]
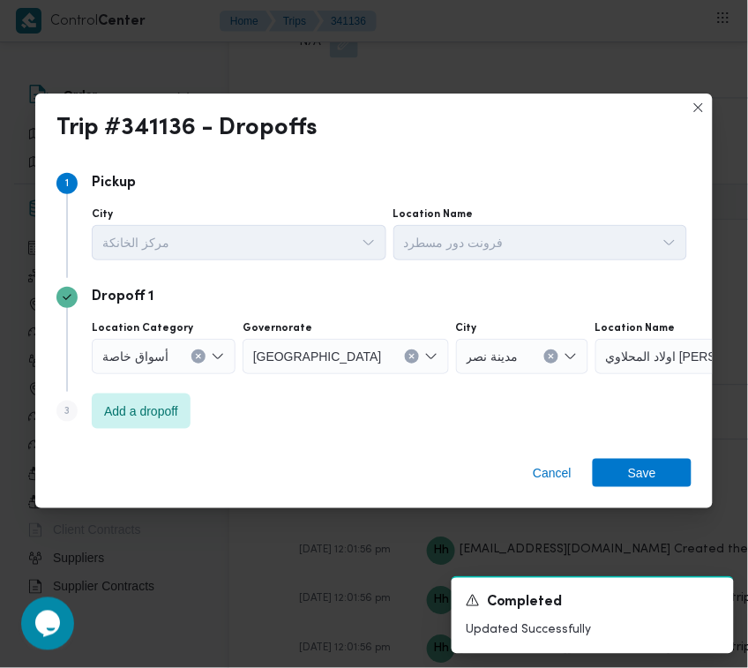
click at [141, 321] on label "Location Category" at bounding box center [142, 328] width 101 height 14
click at [175, 346] on input "Location Category" at bounding box center [176, 356] width 2 height 21
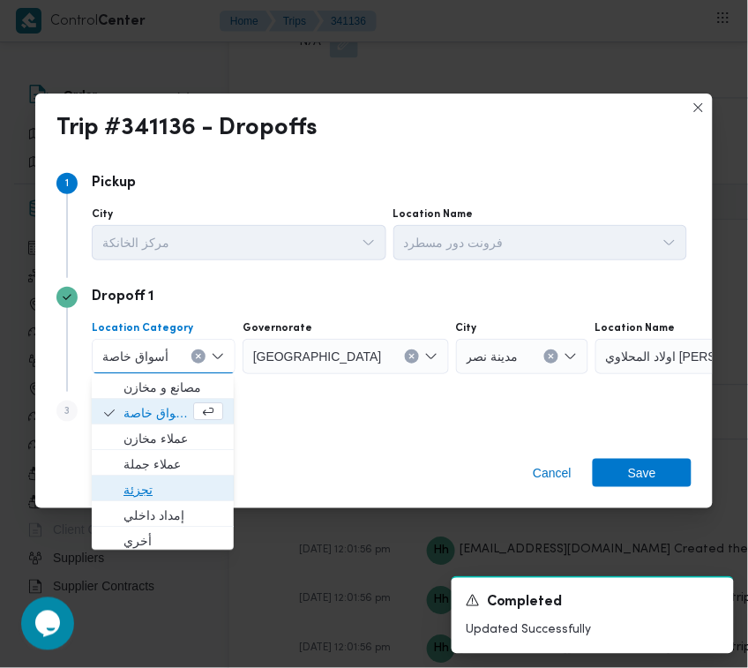
click at [154, 482] on span "تجزئة" at bounding box center [173, 490] width 100 height 21
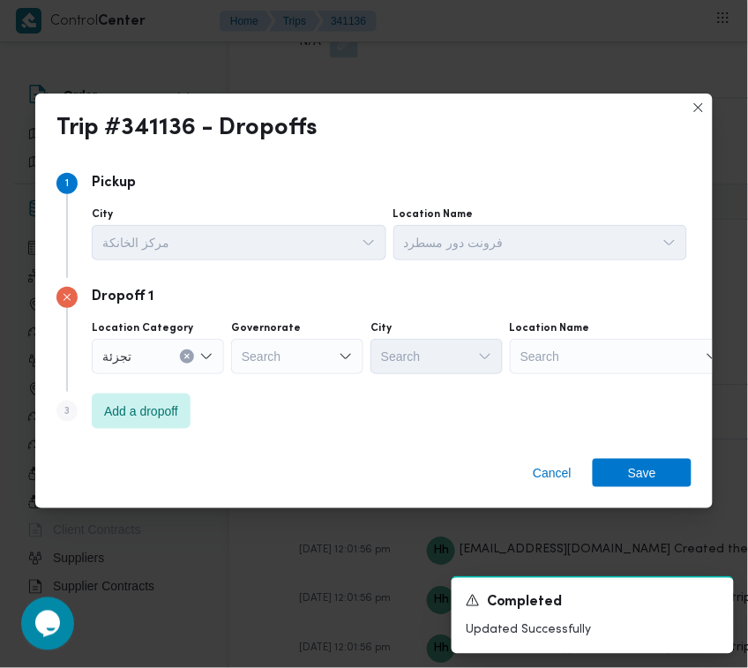
drag, startPoint x: 296, startPoint y: 335, endPoint x: 296, endPoint y: 367, distance: 31.7
click at [296, 348] on div "Governorate Search" at bounding box center [297, 347] width 132 height 53
click at [298, 359] on div "Search" at bounding box center [297, 356] width 132 height 35
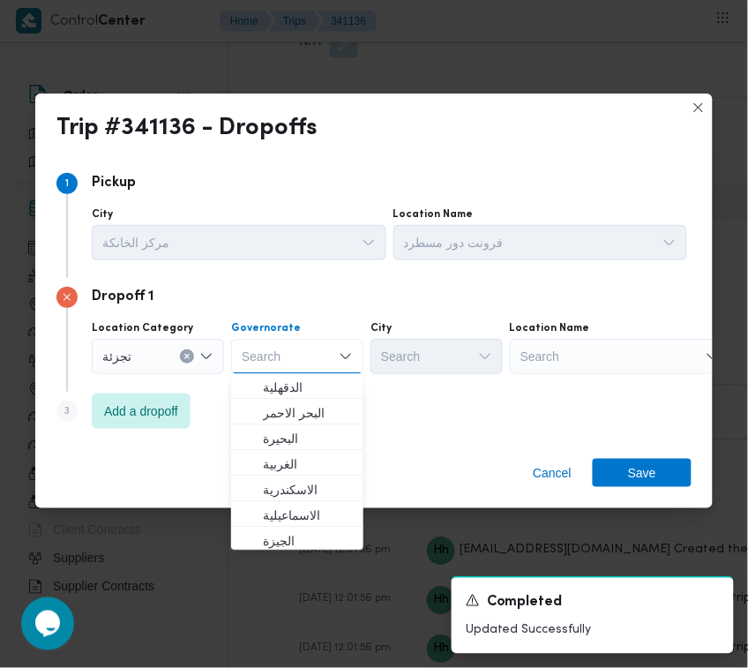
paste input "[GEOGRAPHIC_DATA]"
type input "[GEOGRAPHIC_DATA]"
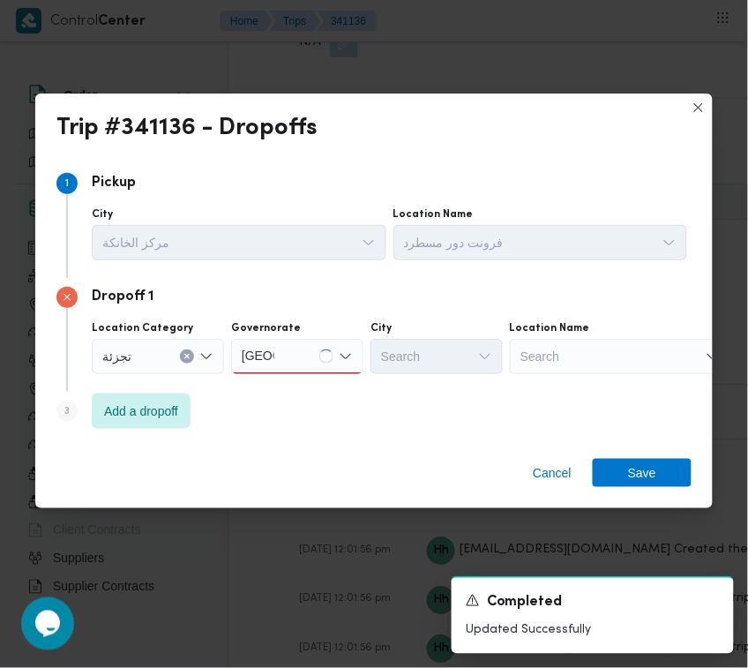
drag, startPoint x: 397, startPoint y: 410, endPoint x: 344, endPoint y: 391, distance: 56.4
click at [398, 411] on div "Step 3 is disabled 3 Add a dropoff" at bounding box center [373, 415] width 635 height 46
drag, startPoint x: 322, startPoint y: 373, endPoint x: 295, endPoint y: 368, distance: 27.0
click at [318, 373] on div "[GEOGRAPHIC_DATA] [GEOGRAPHIC_DATA]" at bounding box center [297, 356] width 132 height 35
click at [282, 347] on div "[GEOGRAPHIC_DATA] [GEOGRAPHIC_DATA]" at bounding box center [297, 356] width 132 height 35
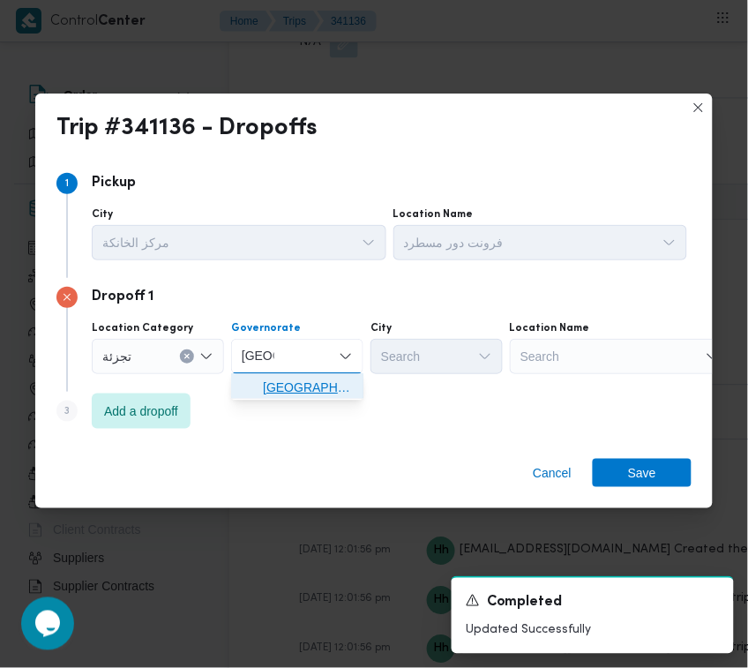
click at [293, 390] on span "[GEOGRAPHIC_DATA]" at bounding box center [308, 387] width 90 height 21
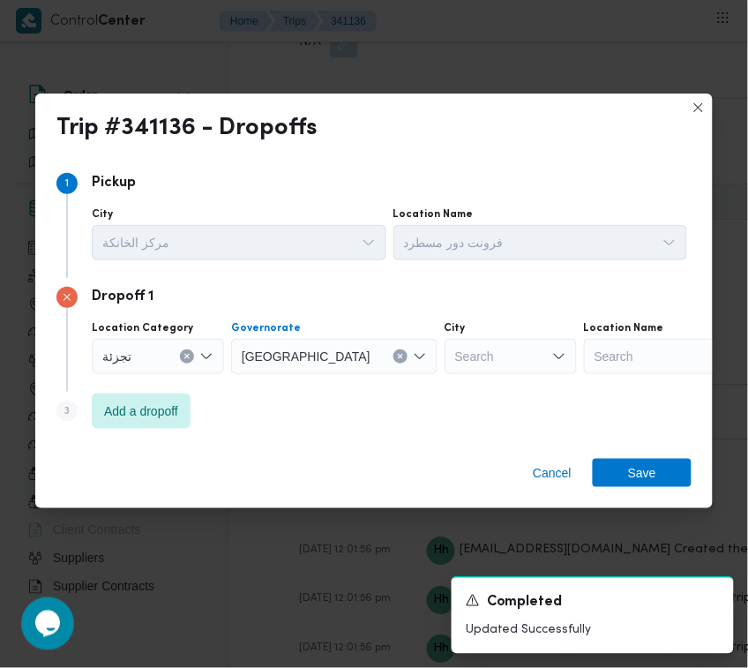
click at [444, 373] on div "Search" at bounding box center [510, 356] width 132 height 35
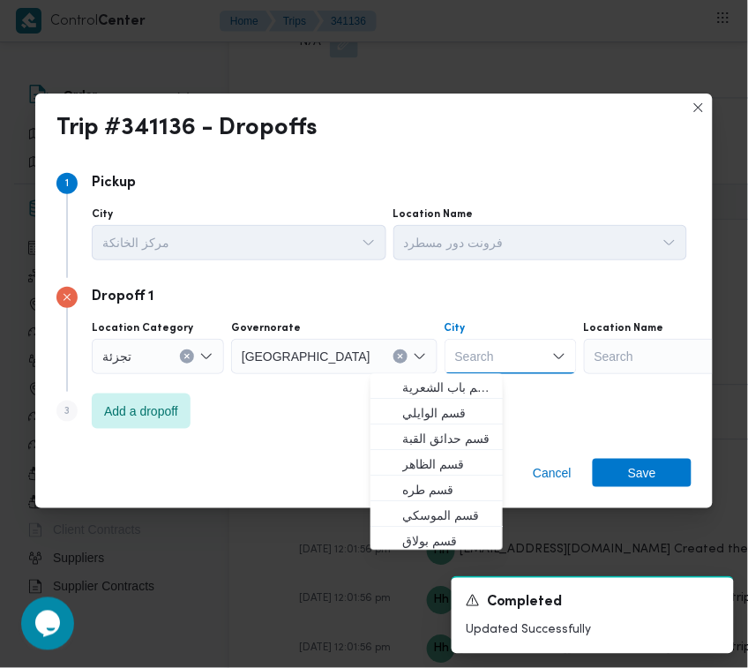
paste input "[GEOGRAPHIC_DATA]"
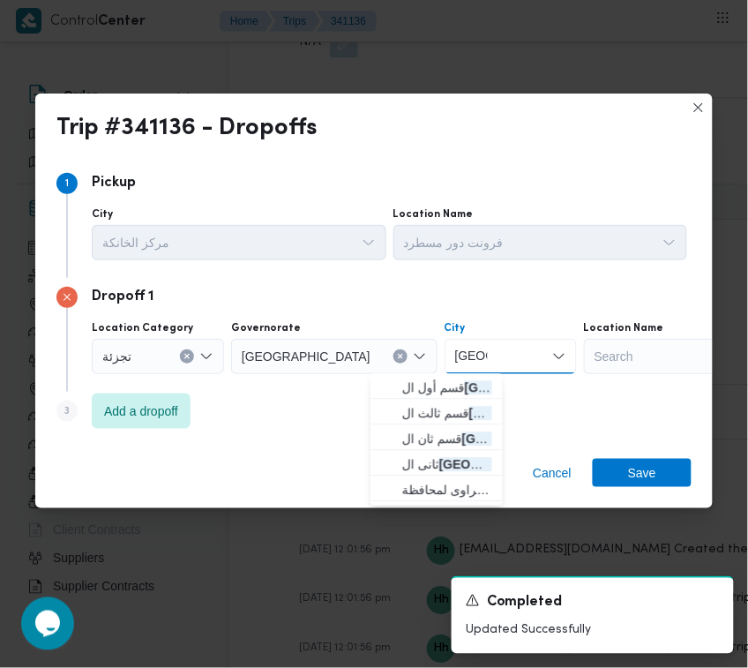
type input "[GEOGRAPHIC_DATA]"
click at [444, 372] on div "[GEOGRAPHIC_DATA] [GEOGRAPHIC_DATA]" at bounding box center [510, 356] width 132 height 35
click at [398, 381] on span "قسم أول ال قاهرة الجديدة" at bounding box center [436, 388] width 118 height 28
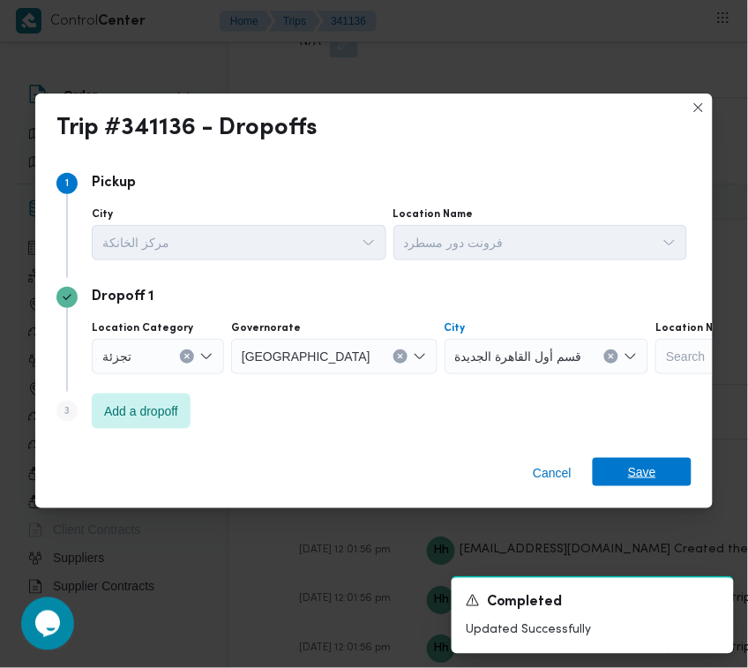
click at [672, 476] on span "Save" at bounding box center [642, 472] width 99 height 28
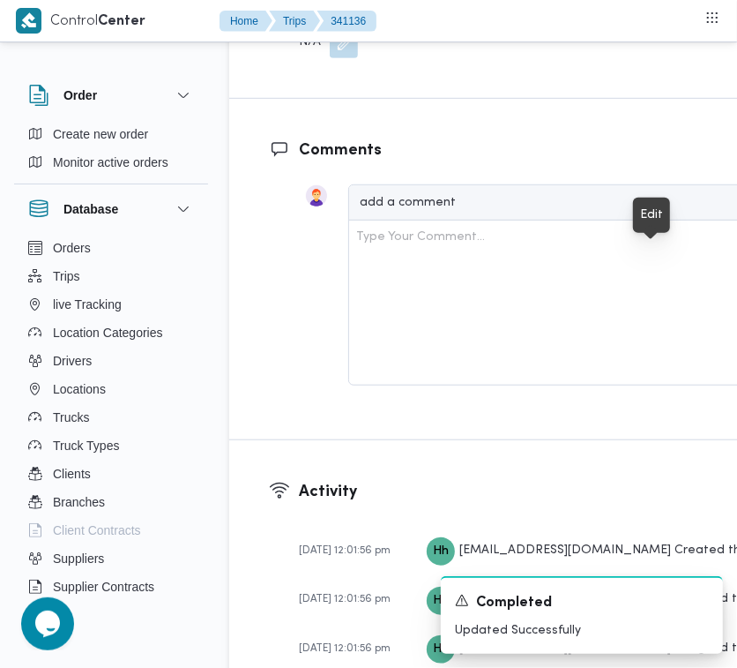
drag, startPoint x: 655, startPoint y: 257, endPoint x: 633, endPoint y: 284, distance: 35.1
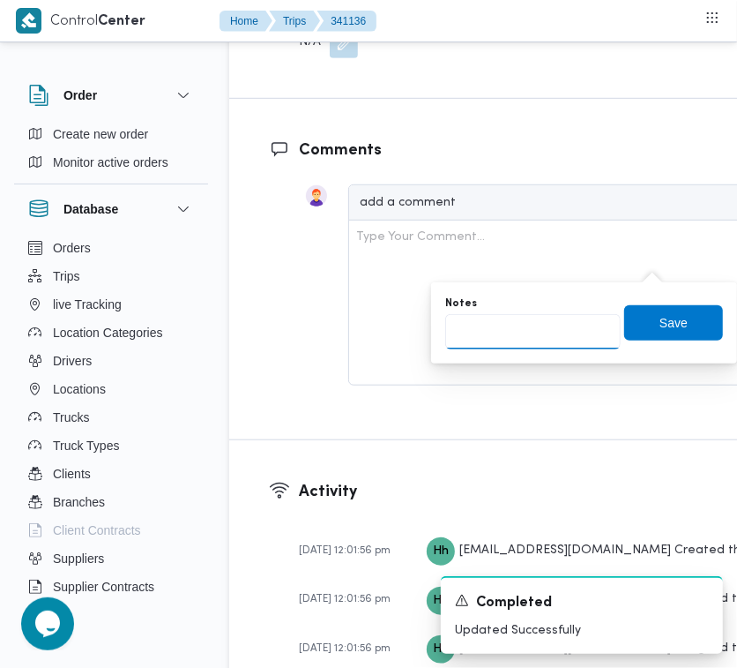
click at [562, 326] on input "Notes" at bounding box center [532, 331] width 175 height 35
paste input "تجمع"
type input "تجمع"
click at [636, 326] on span "Save" at bounding box center [673, 321] width 99 height 35
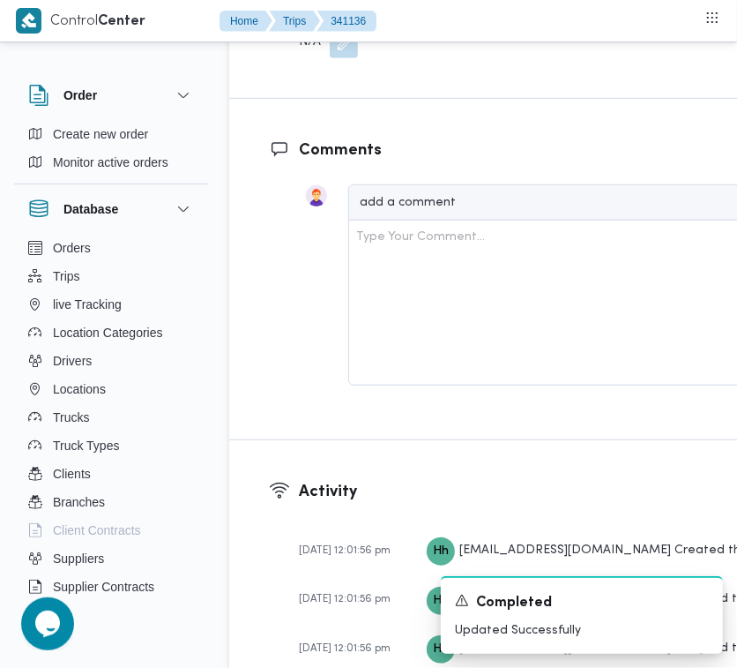
scroll to position [2820, 0]
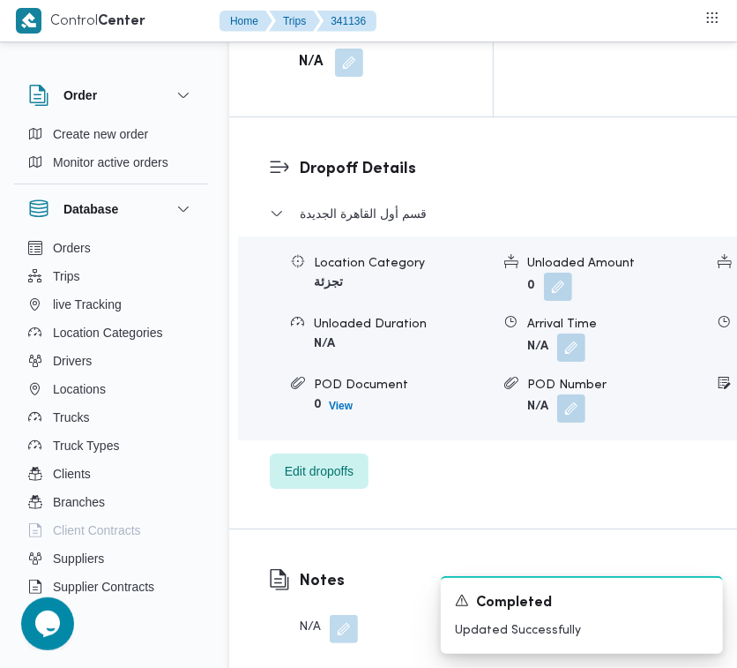
drag, startPoint x: 355, startPoint y: 126, endPoint x: 357, endPoint y: 138, distance: 11.6
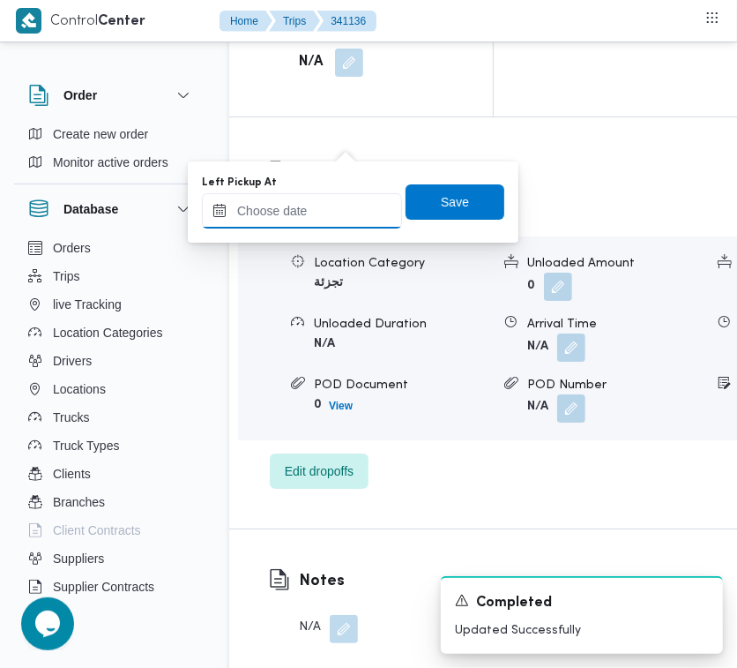
drag, startPoint x: 315, startPoint y: 212, endPoint x: 359, endPoint y: 199, distance: 45.8
click at [307, 212] on input "Left Pickup At" at bounding box center [302, 210] width 200 height 35
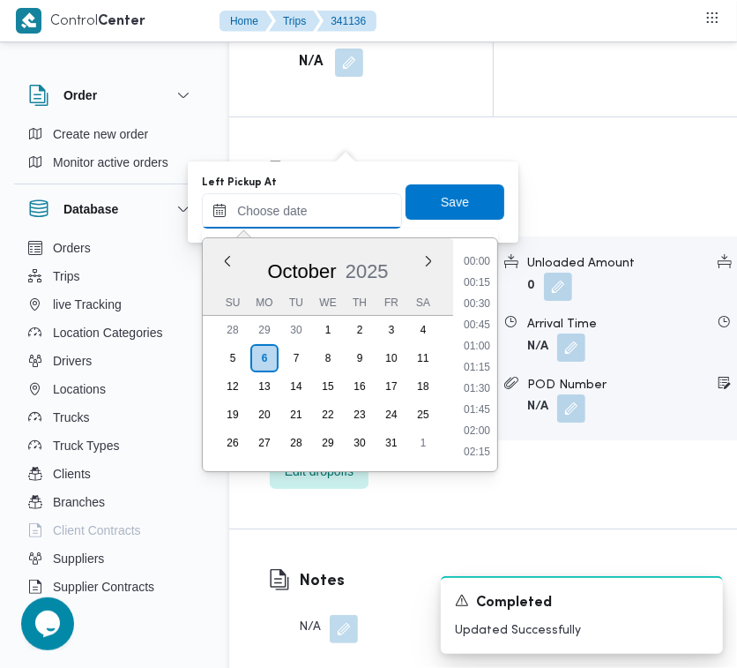
paste input "[DATE] 7:30"
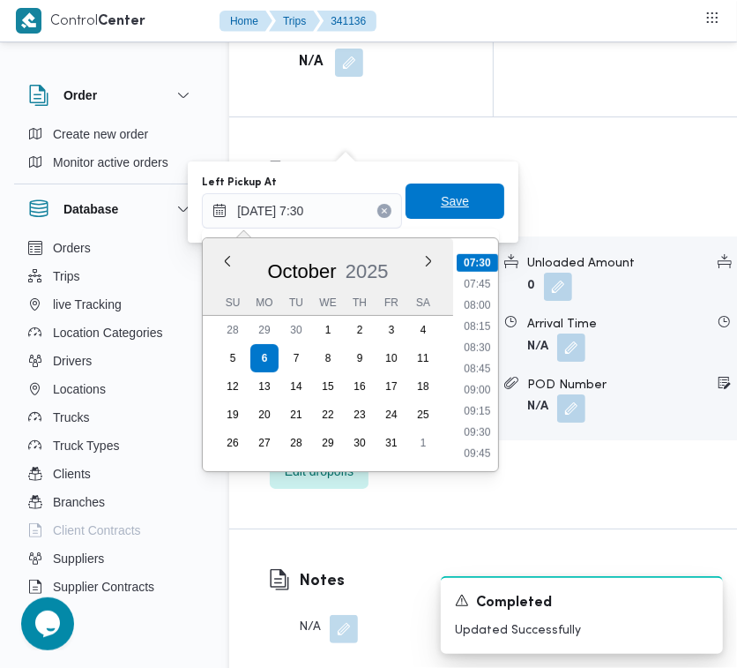
type input "[DATE] 07:30"
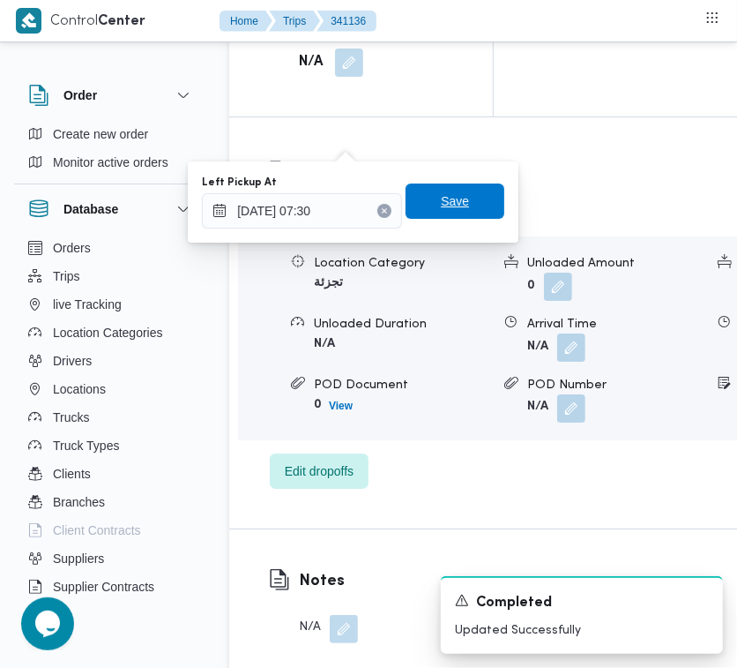
click at [463, 205] on span "Save" at bounding box center [455, 200] width 99 height 35
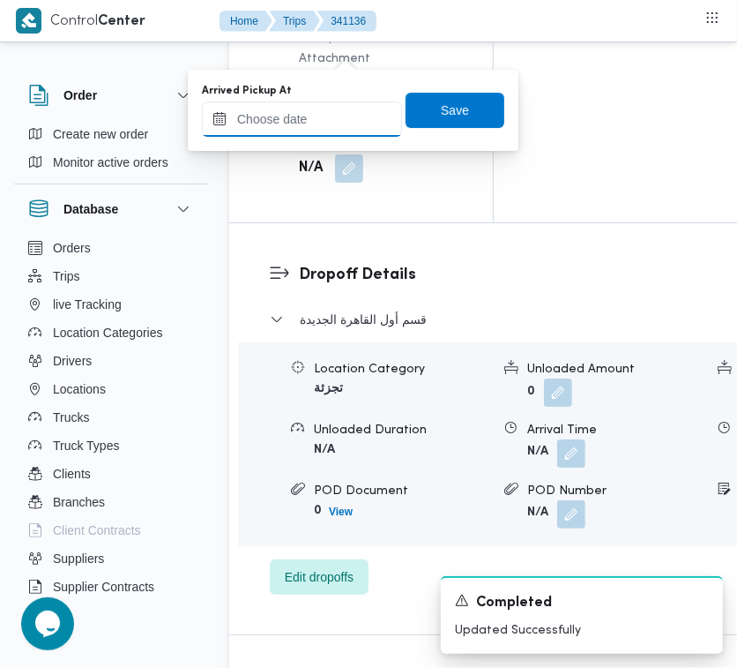
click at [349, 116] on input "Arrived Pickup At" at bounding box center [302, 118] width 200 height 35
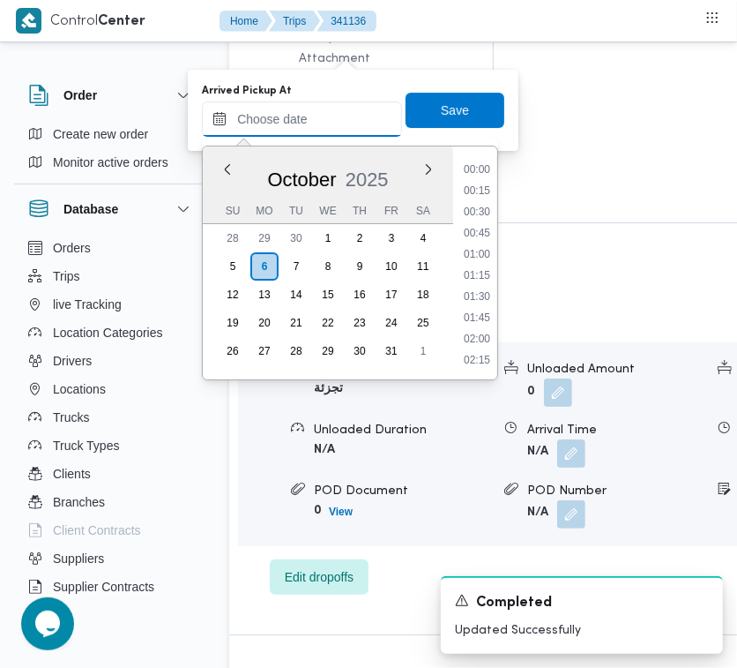
click at [349, 116] on input "Arrived Pickup At" at bounding box center [302, 118] width 200 height 35
paste input "[DATE] 7:30"
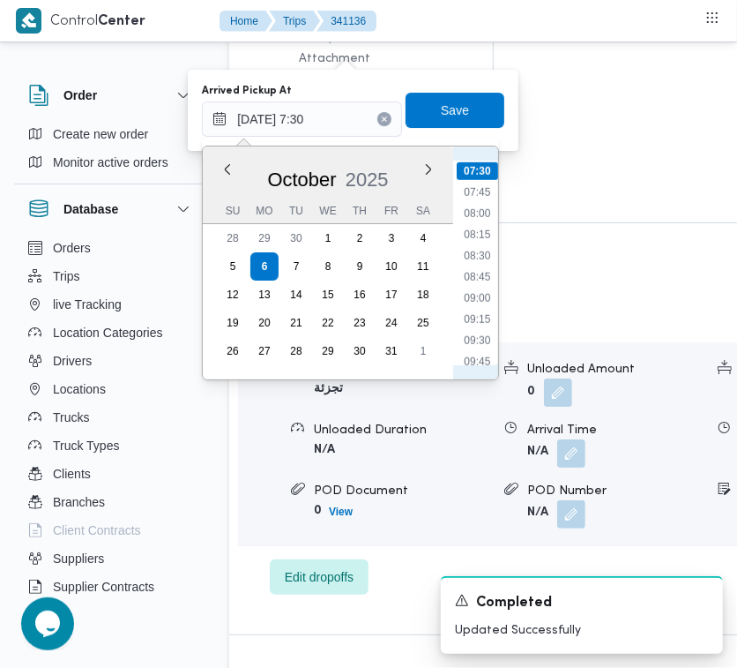
scroll to position [459, 0]
click at [472, 289] on ul "00:00 00:15 00:30 00:45 01:00 01:15 01:30 01:45 02:00 02:15 02:30 02:45 03:00 0…" at bounding box center [477, 263] width 41 height 205
click at [474, 279] on li "06:45" at bounding box center [477, 281] width 41 height 18
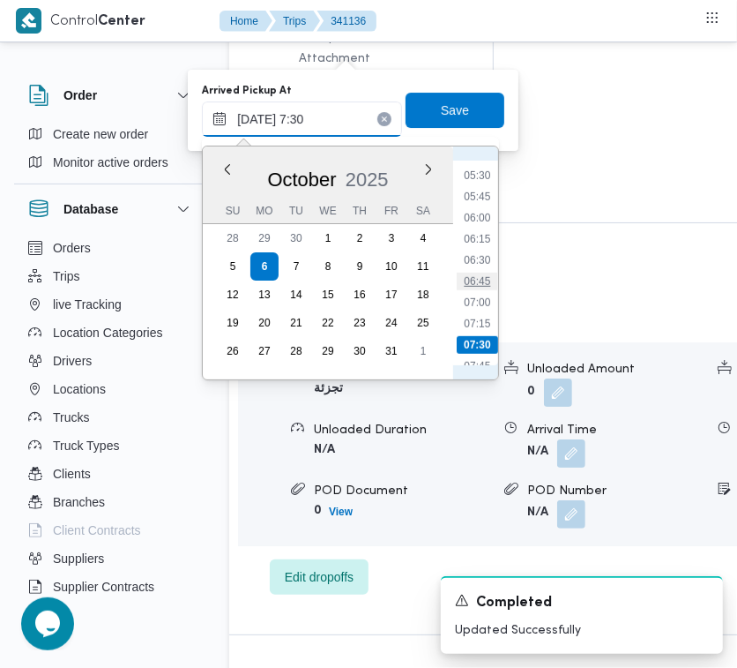
type input "[DATE] 06:45"
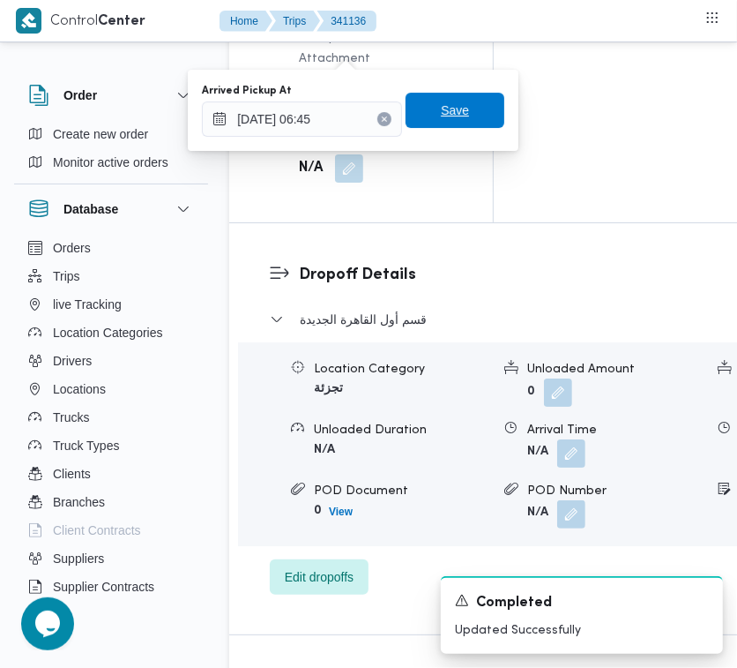
click at [456, 121] on span "Save" at bounding box center [455, 110] width 99 height 35
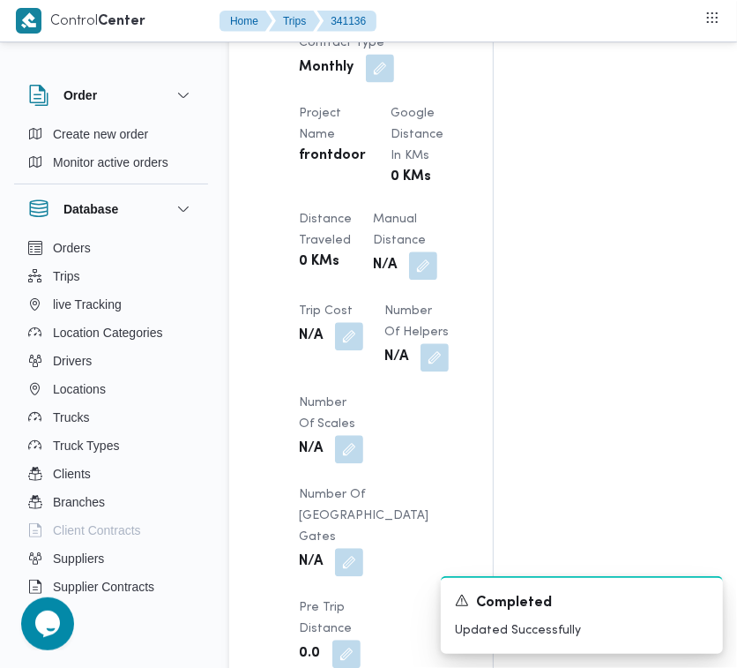
scroll to position [1465, 0]
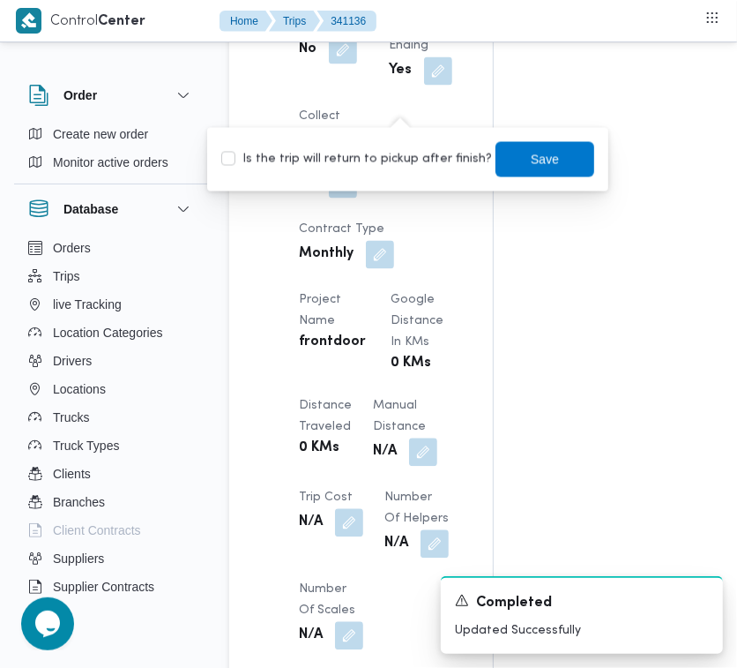
click at [415, 169] on div "Is the trip will return to pickup after finish? Save" at bounding box center [408, 159] width 377 height 39
click at [414, 166] on label "Is the trip will return to pickup after finish?" at bounding box center [356, 159] width 271 height 21
checkbox input "true"
click at [538, 159] on span "Save" at bounding box center [545, 158] width 28 height 21
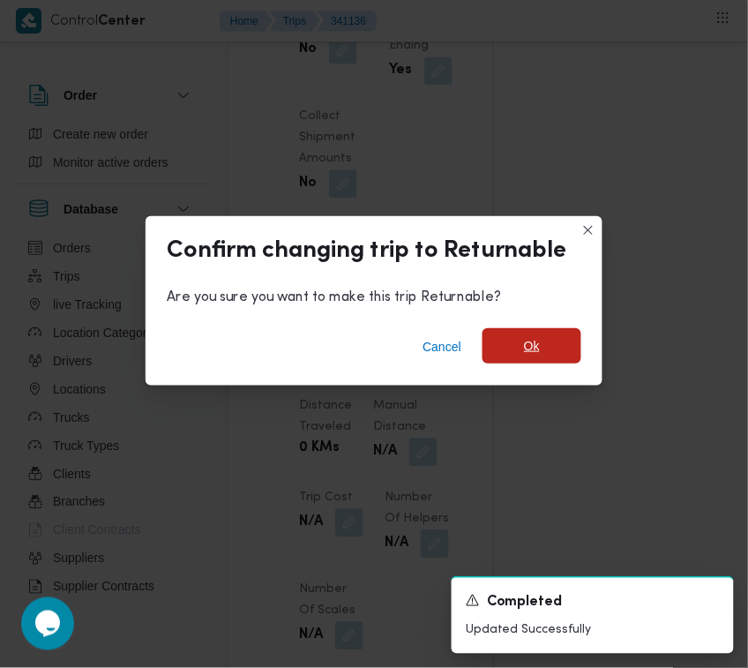
click at [505, 362] on span "Ok" at bounding box center [531, 345] width 99 height 35
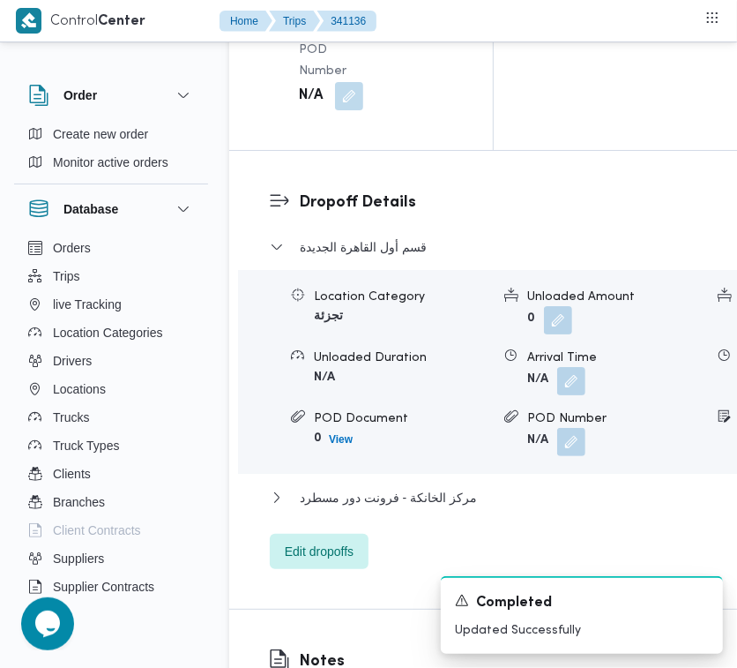
scroll to position [0, 0]
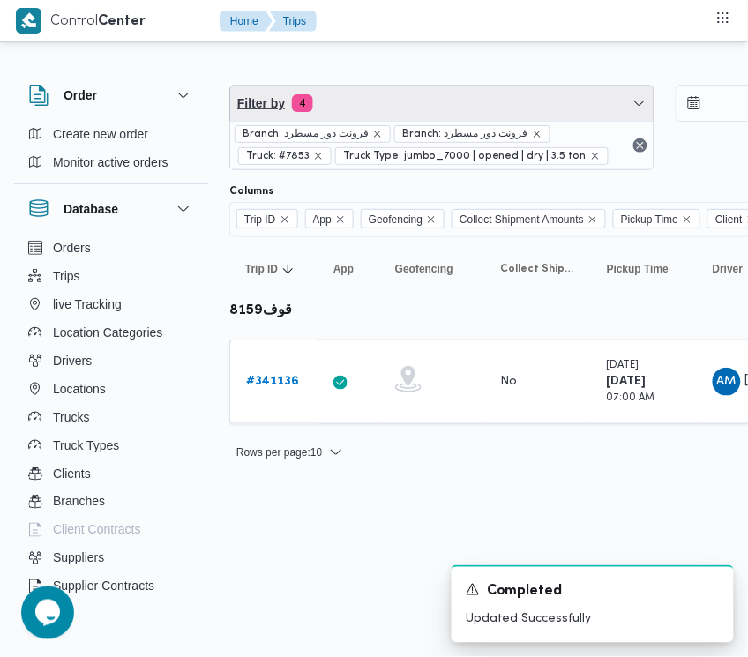
click at [376, 90] on span "Filter by 4" at bounding box center [441, 103] width 423 height 35
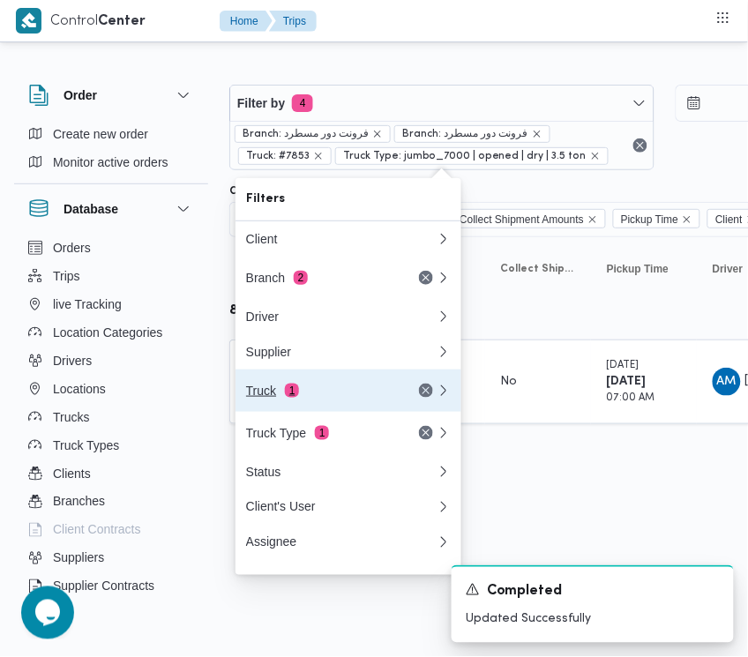
click at [296, 398] on div "Truck 1" at bounding box center [320, 391] width 148 height 14
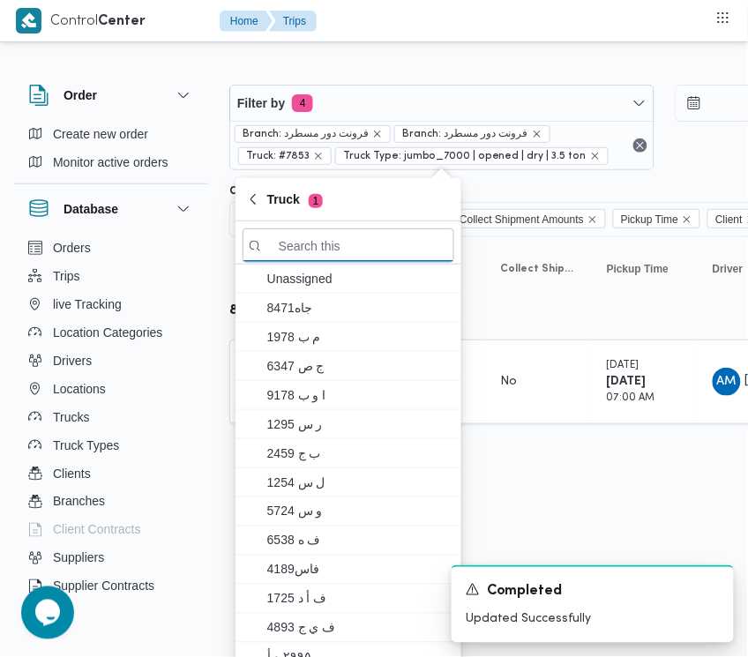
paste input "4158"
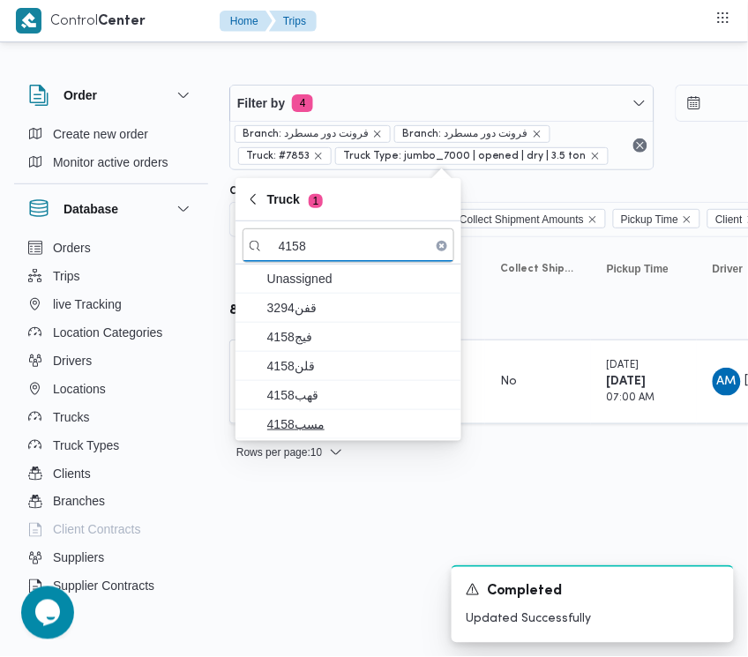
type input "4158"
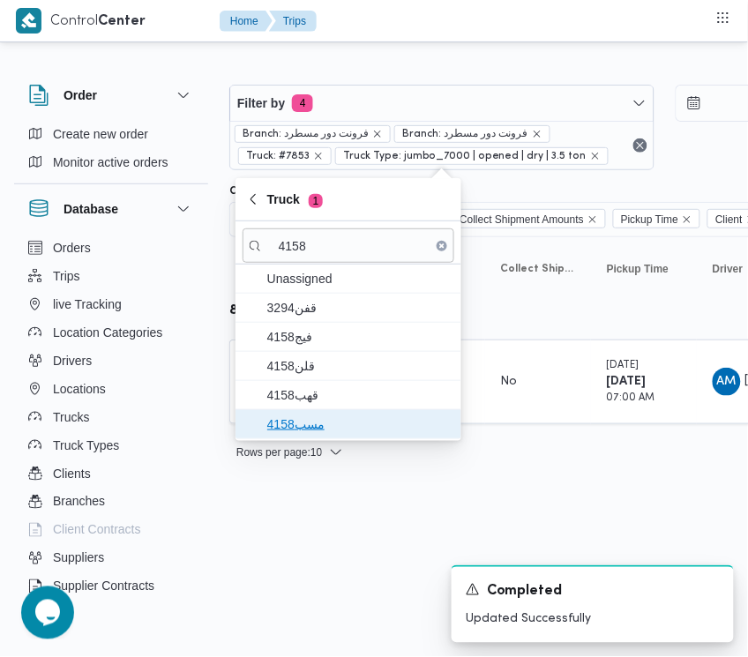
click at [310, 437] on span "مسب4158" at bounding box center [349, 424] width 212 height 28
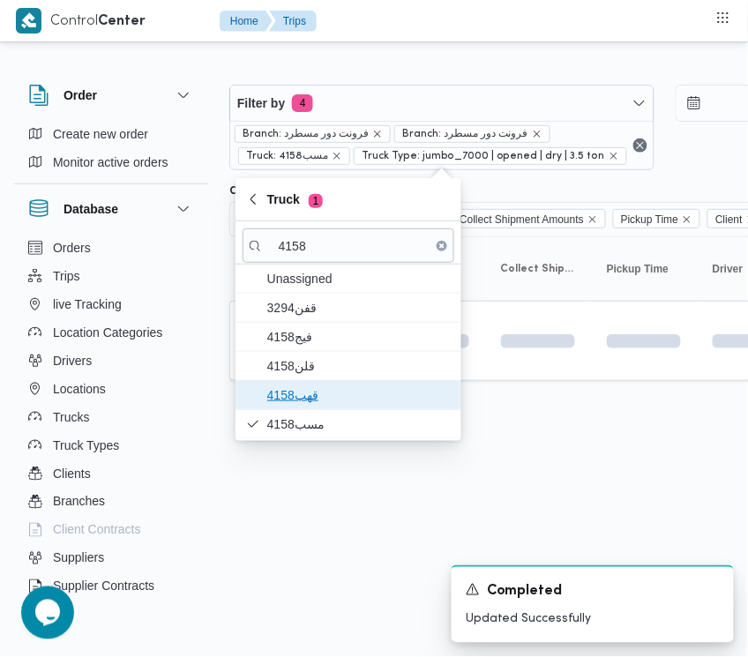
click at [319, 398] on span "قهب4158" at bounding box center [358, 394] width 183 height 21
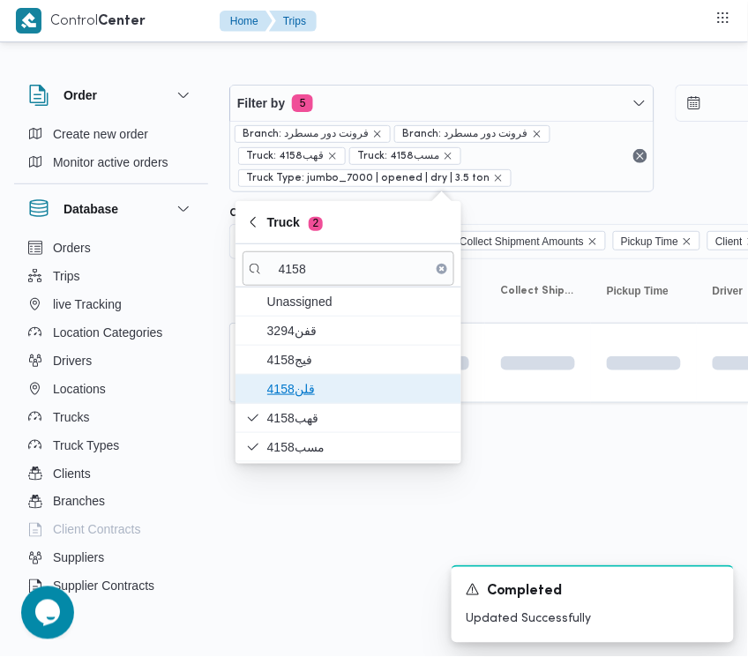
click at [319, 377] on span "قلن4158" at bounding box center [349, 389] width 212 height 28
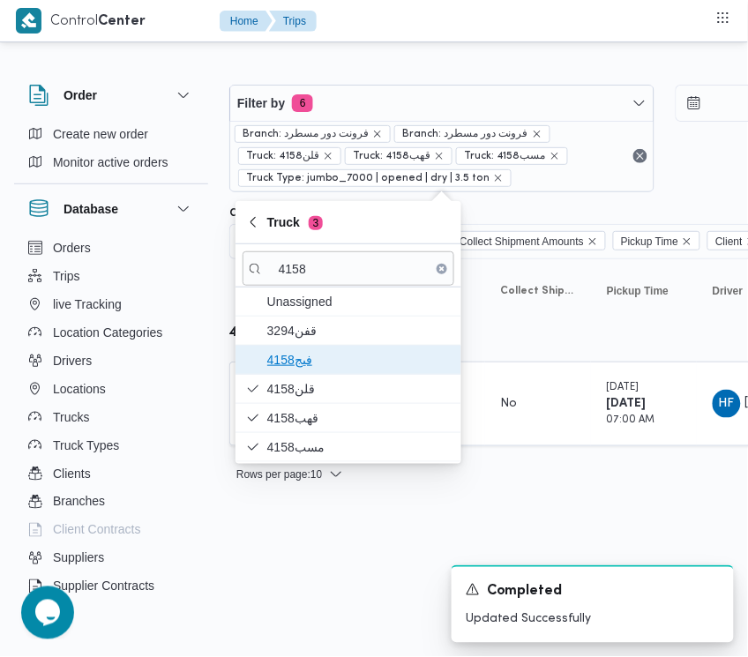
click at [302, 367] on span "فيج4158" at bounding box center [358, 359] width 183 height 21
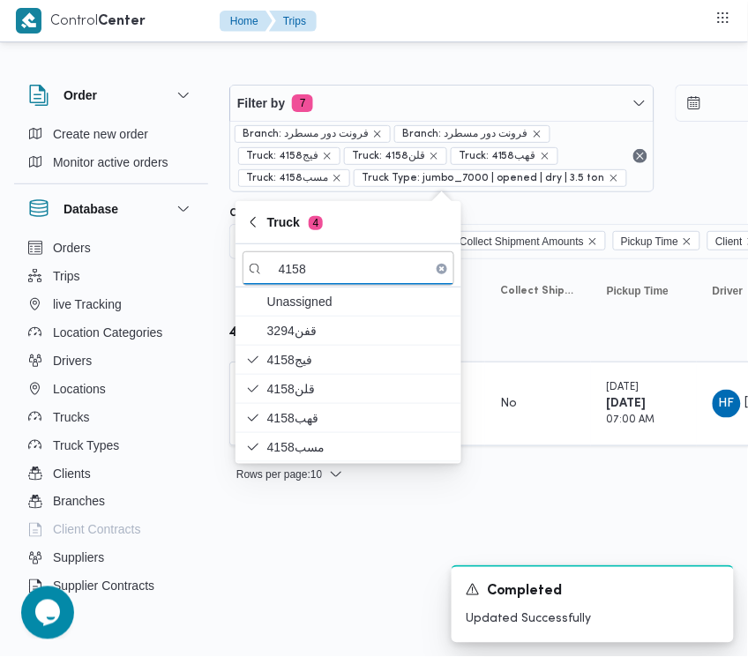
drag, startPoint x: 360, startPoint y: 495, endPoint x: 302, endPoint y: 495, distance: 58.2
click at [357, 495] on div "Rows per page : 10 1" at bounding box center [758, 474] width 1079 height 42
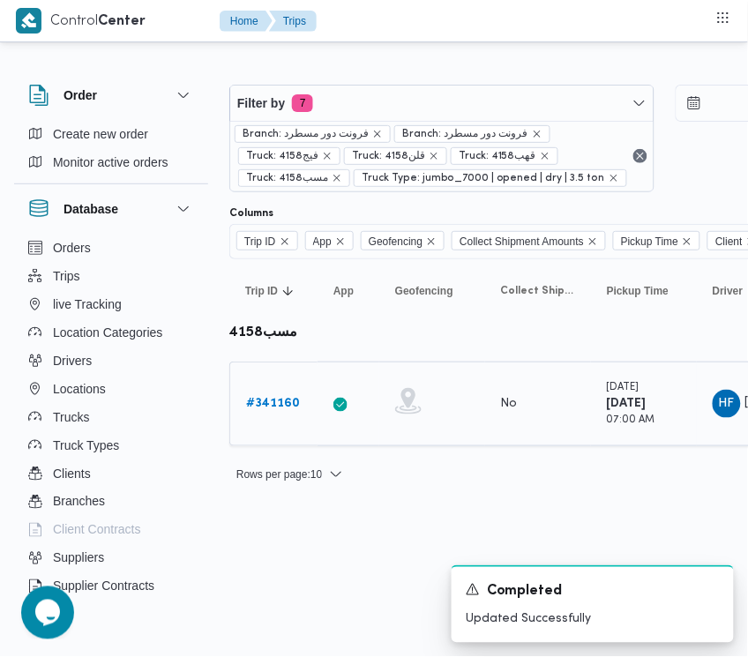
click at [251, 393] on link "# 341160" at bounding box center [273, 403] width 54 height 21
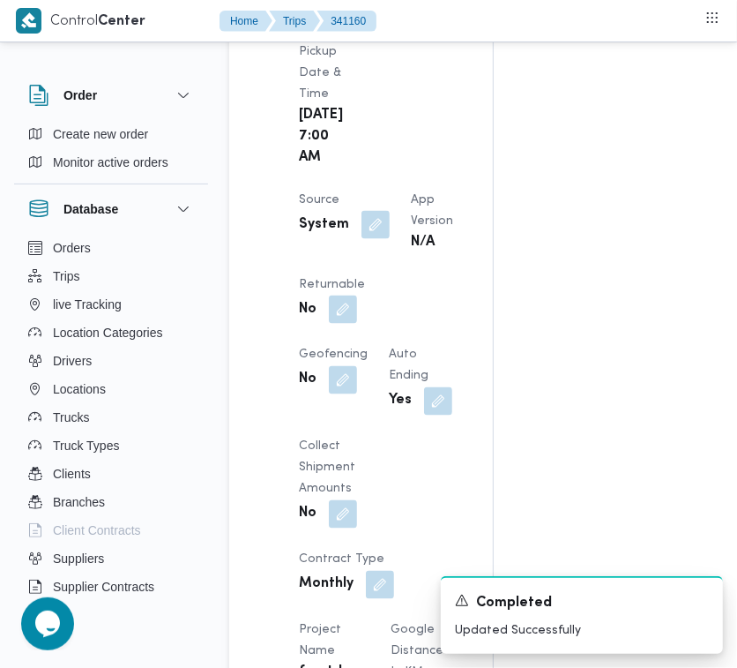
scroll to position [1153, 0]
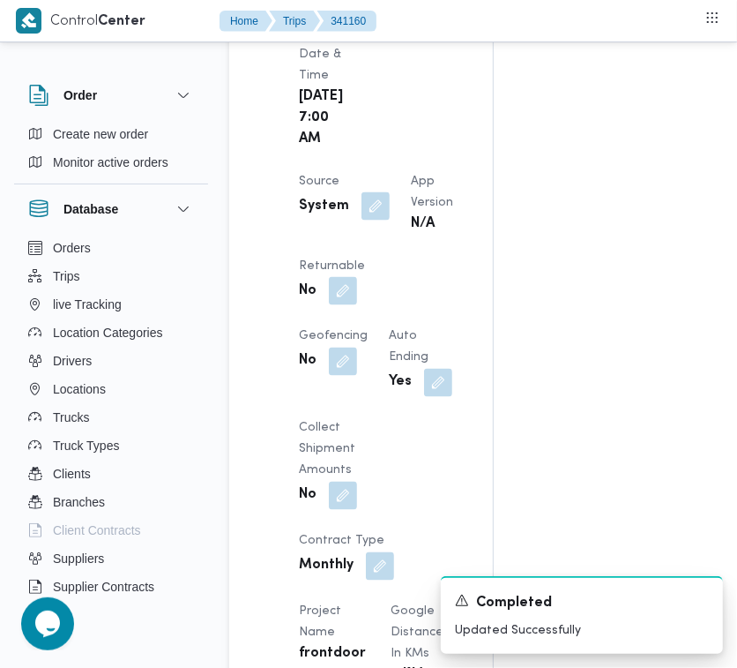
click at [711, 207] on div "Assignees • Superadmin [EMAIL_ADDRESS][PERSON_NAME][DOMAIN_NAME] Checklist Drop…" at bounding box center [710, 476] width 433 height 2614
click at [357, 304] on button "button" at bounding box center [343, 290] width 28 height 28
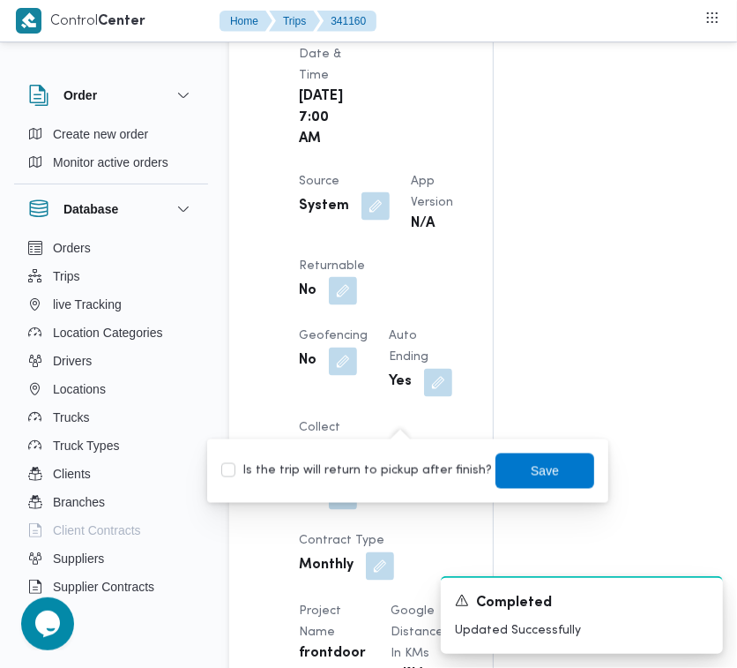
click at [420, 470] on label "Is the trip will return to pickup after finish?" at bounding box center [356, 470] width 271 height 21
checkbox input "true"
drag, startPoint x: 519, startPoint y: 460, endPoint x: 529, endPoint y: 457, distance: 11.2
click at [529, 457] on span "Save" at bounding box center [545, 469] width 99 height 35
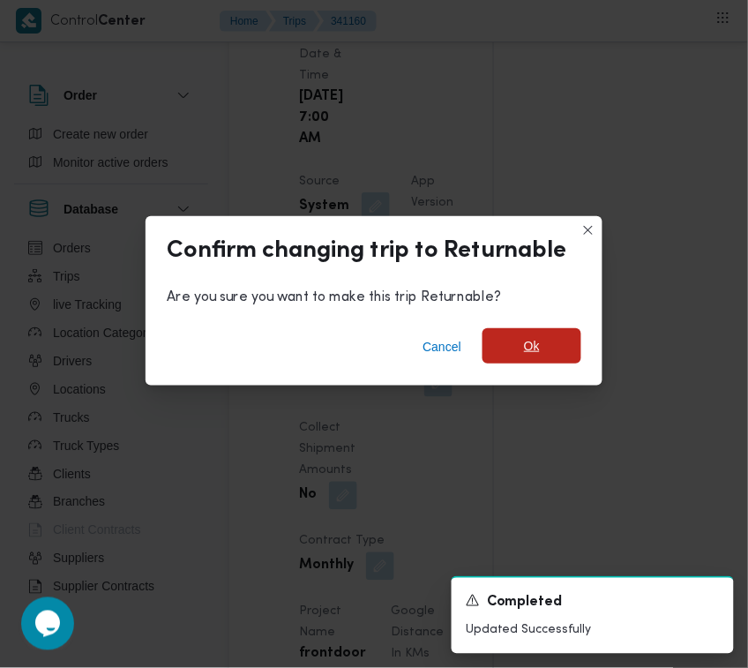
click at [541, 331] on span "Ok" at bounding box center [531, 345] width 99 height 35
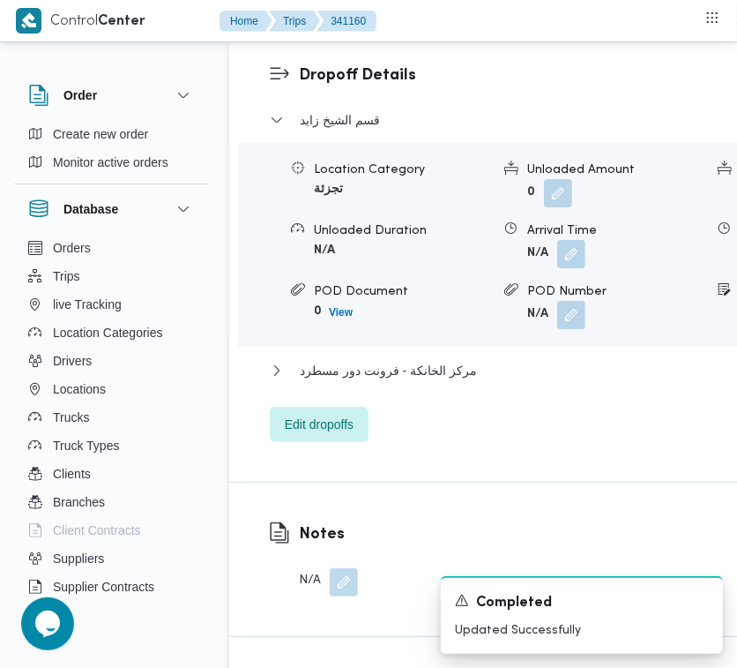
scroll to position [3490, 0]
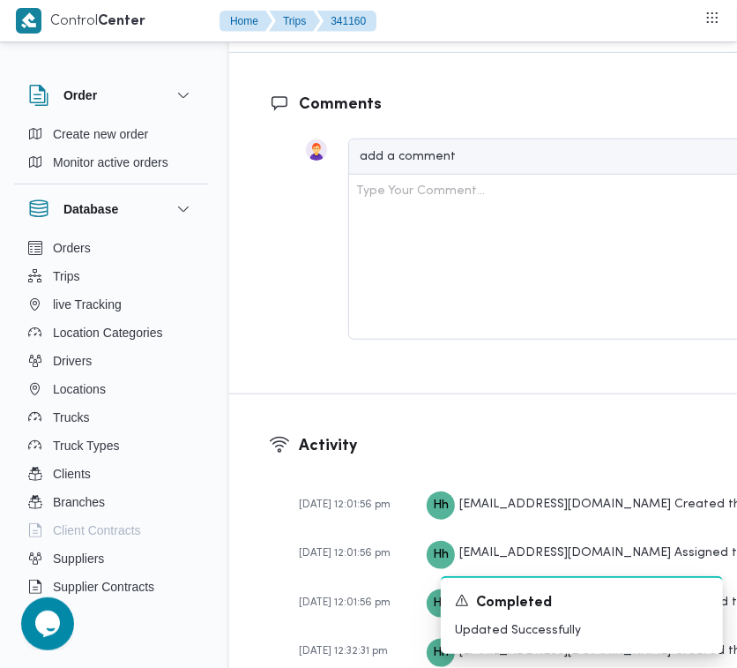
drag, startPoint x: 329, startPoint y: 271, endPoint x: 322, endPoint y: 278, distance: 10.0
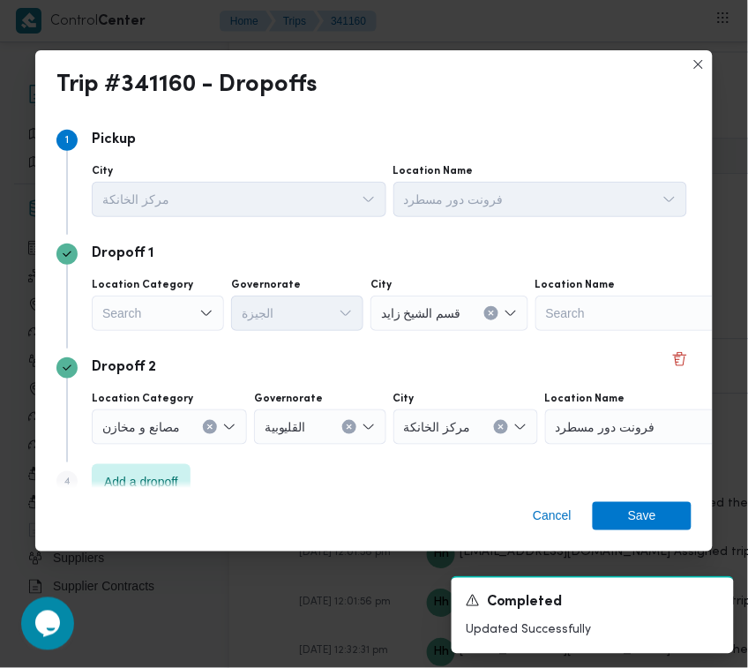
click at [131, 315] on div "Search" at bounding box center [158, 312] width 132 height 35
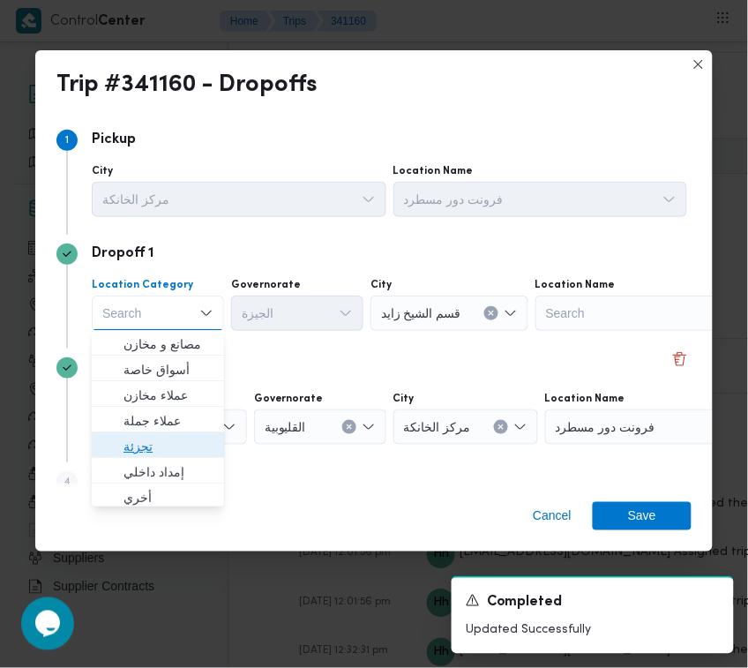
click at [163, 454] on span "تجزئة" at bounding box center [168, 447] width 90 height 21
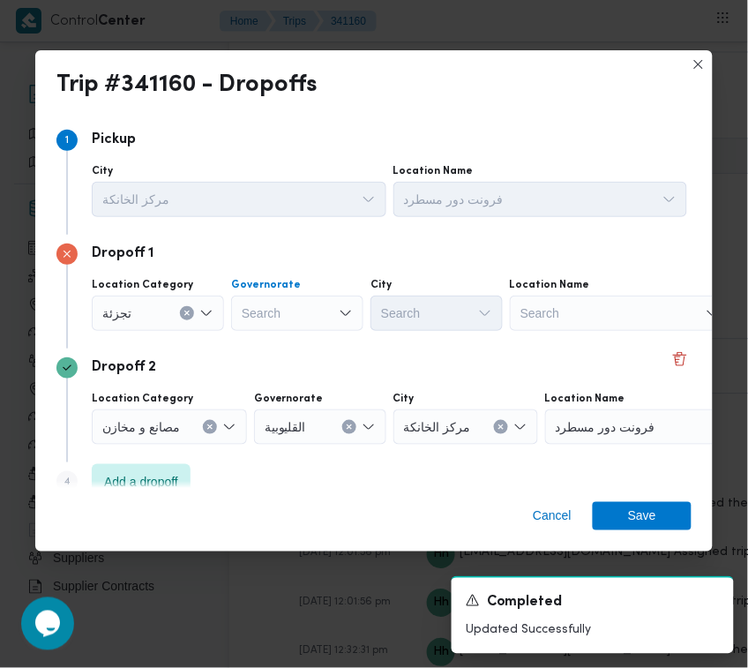
click at [261, 298] on div "Search" at bounding box center [297, 312] width 132 height 35
paste input "4158"
click at [253, 316] on input "4158" at bounding box center [256, 312] width 28 height 21
paste input "[GEOGRAPHIC_DATA]"
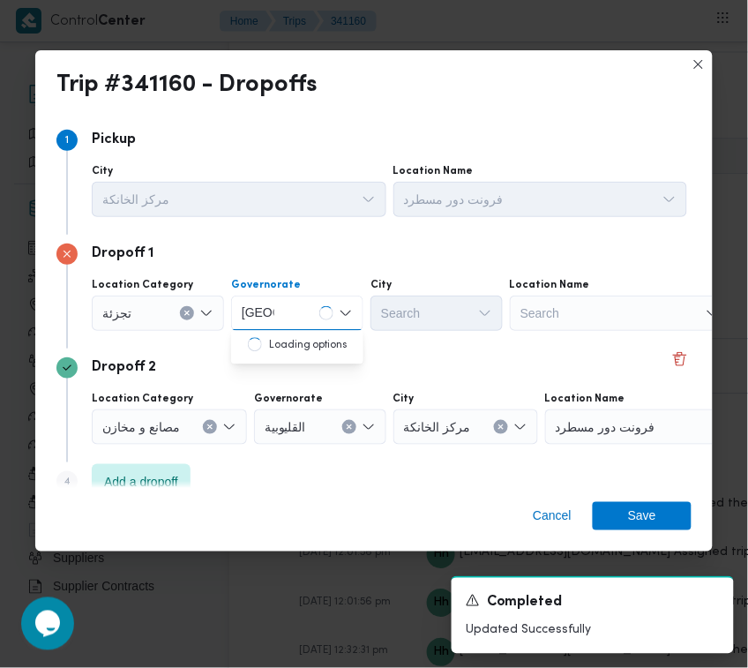
type input "[GEOGRAPHIC_DATA]"
click at [301, 320] on div "[GEOGRAPHIC_DATA] [GEOGRAPHIC_DATA]" at bounding box center [297, 312] width 132 height 35
click at [287, 340] on span "[GEOGRAPHIC_DATA]" at bounding box center [308, 344] width 90 height 21
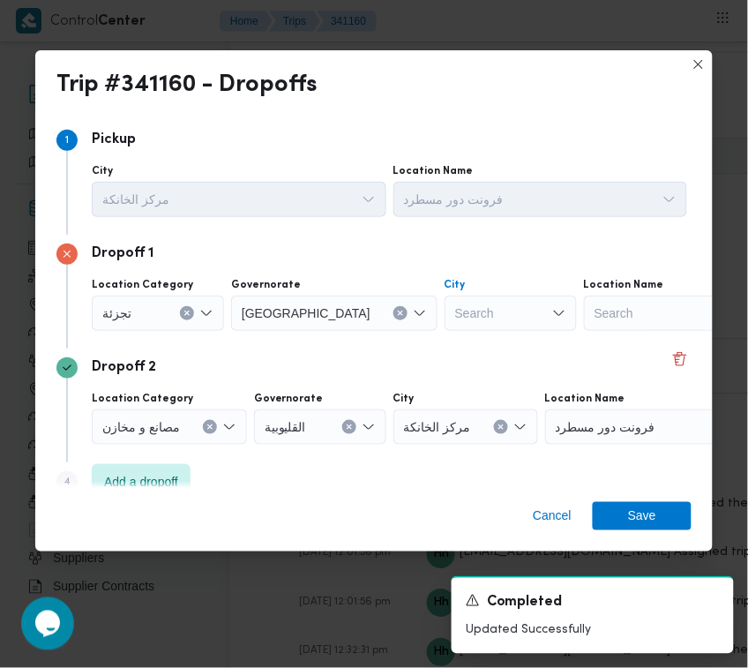
click at [552, 310] on icon "Open list of options" at bounding box center [559, 313] width 14 height 14
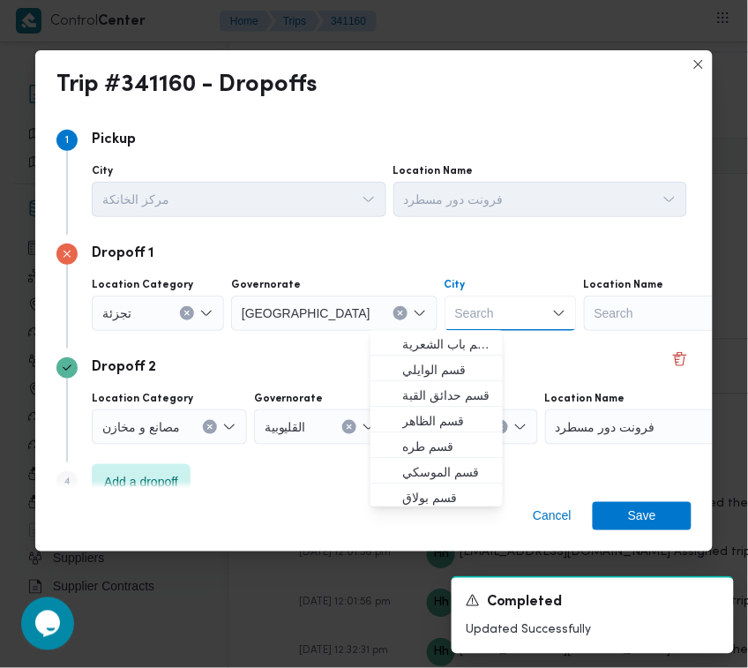
paste input "[GEOGRAPHIC_DATA]"
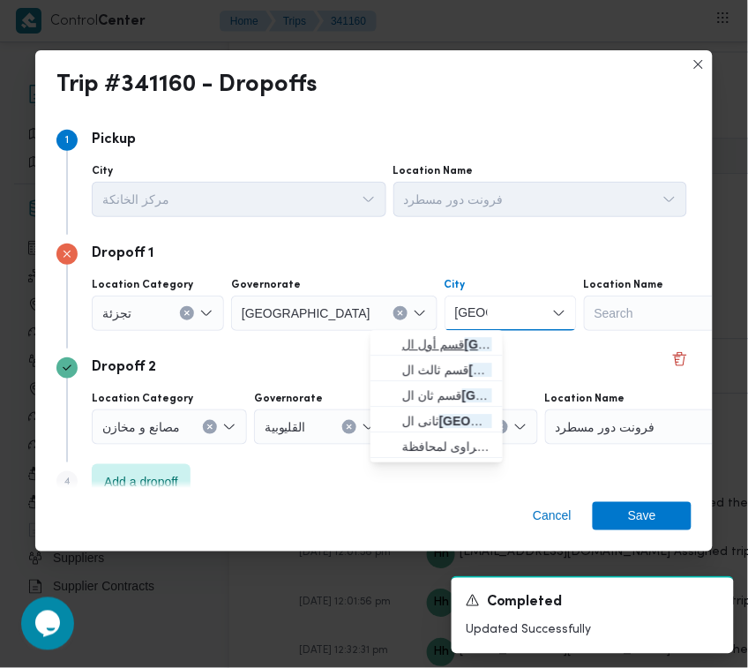
type input "[GEOGRAPHIC_DATA]"
click at [402, 346] on span "قسم أول ال قاهرة الجديدة" at bounding box center [447, 344] width 90 height 21
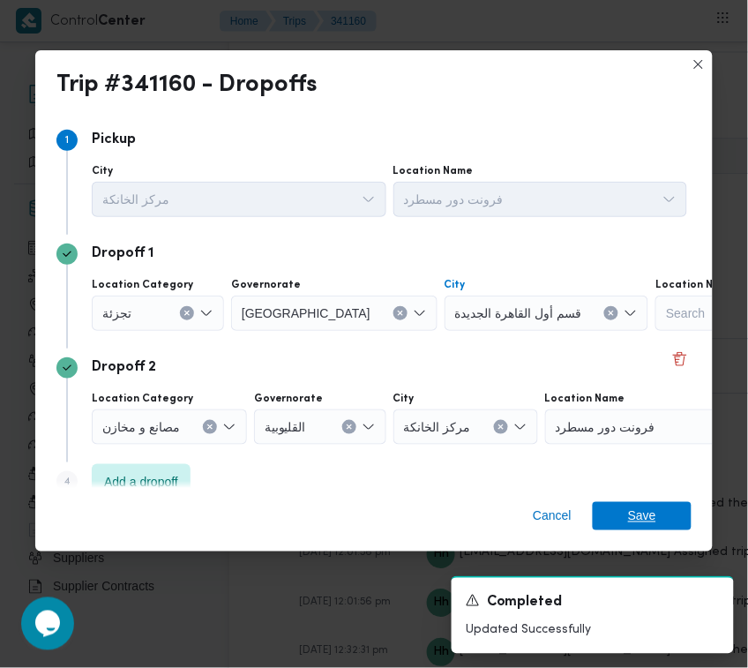
drag, startPoint x: 645, startPoint y: 504, endPoint x: 474, endPoint y: 535, distance: 173.1
click at [644, 503] on span "Save" at bounding box center [642, 516] width 28 height 28
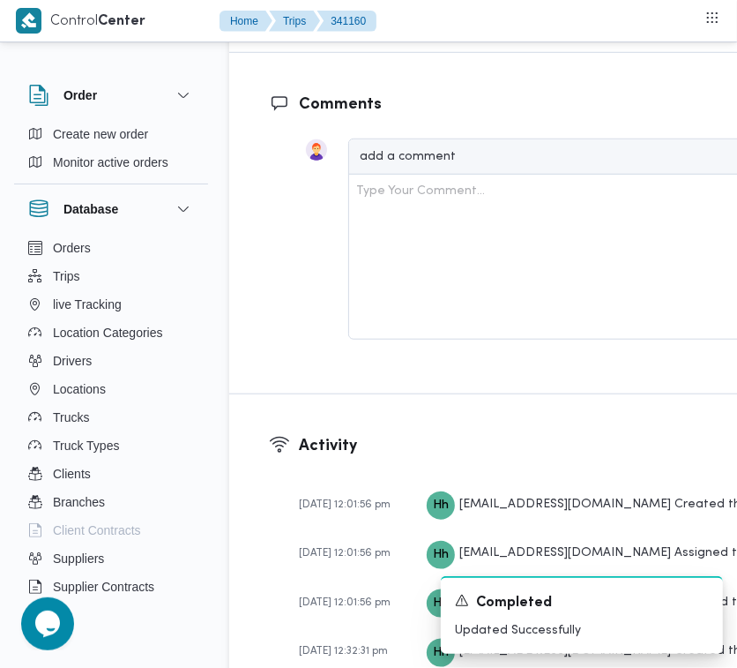
scroll to position [3512, 0]
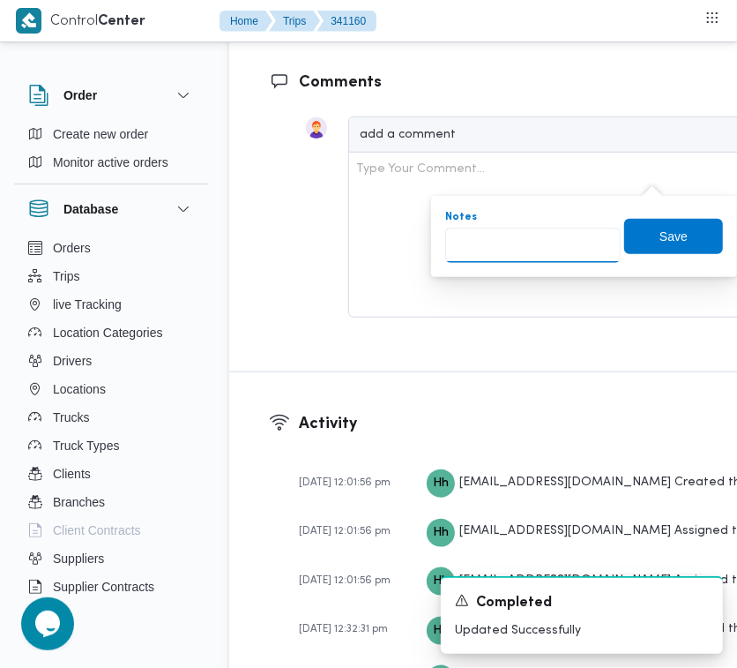
click at [539, 249] on input "Notes" at bounding box center [532, 245] width 175 height 35
paste input "تجمع"
type input "تجمع"
drag, startPoint x: 636, startPoint y: 227, endPoint x: 673, endPoint y: 227, distance: 37.0
click at [637, 227] on span "Save" at bounding box center [673, 235] width 99 height 35
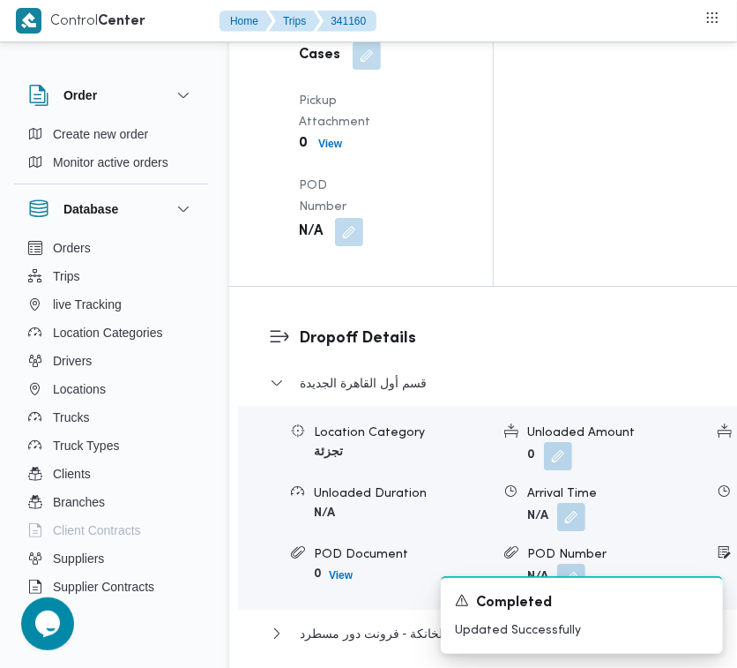
scroll to position [2580, 0]
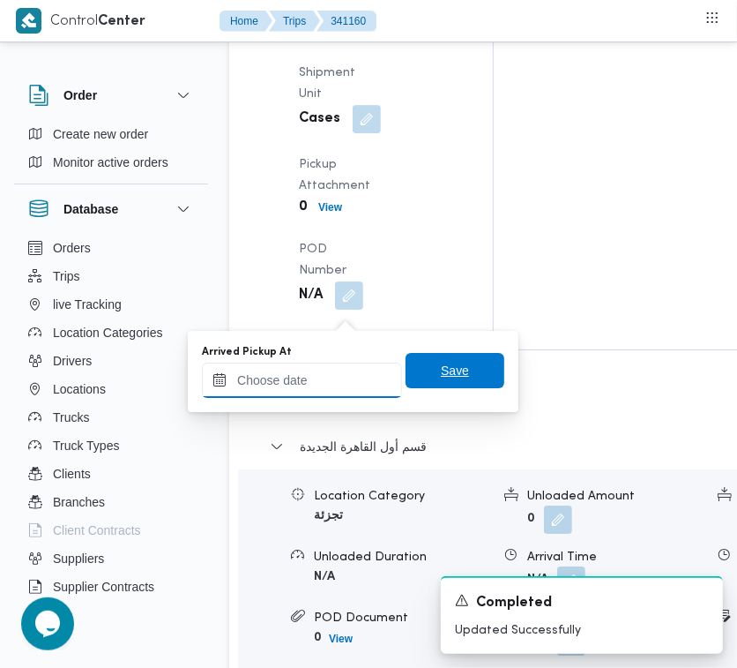
drag, startPoint x: 319, startPoint y: 384, endPoint x: 393, endPoint y: 362, distance: 77.3
click at [320, 384] on input "Arrived Pickup At" at bounding box center [302, 379] width 200 height 35
paste input "[DATE] 7:00AM"
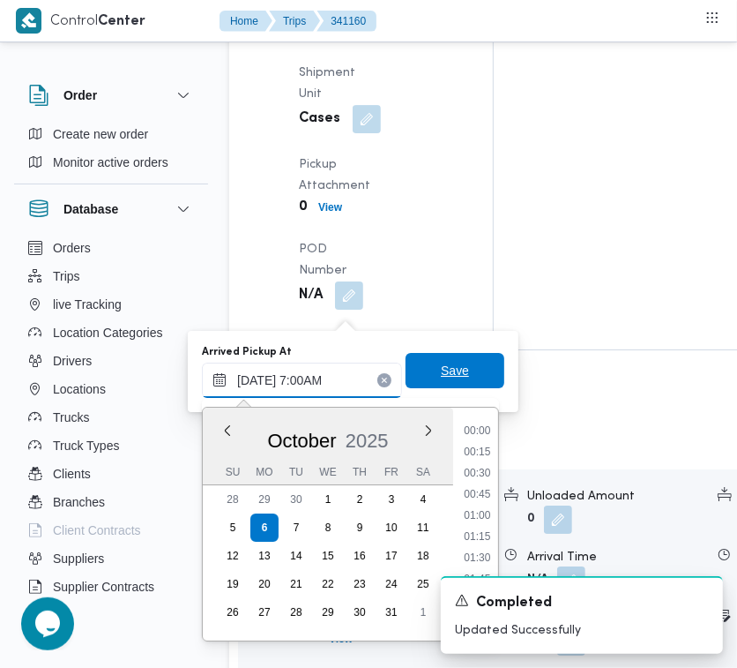
scroll to position [591, 0]
type input "[DATE] 07:00"
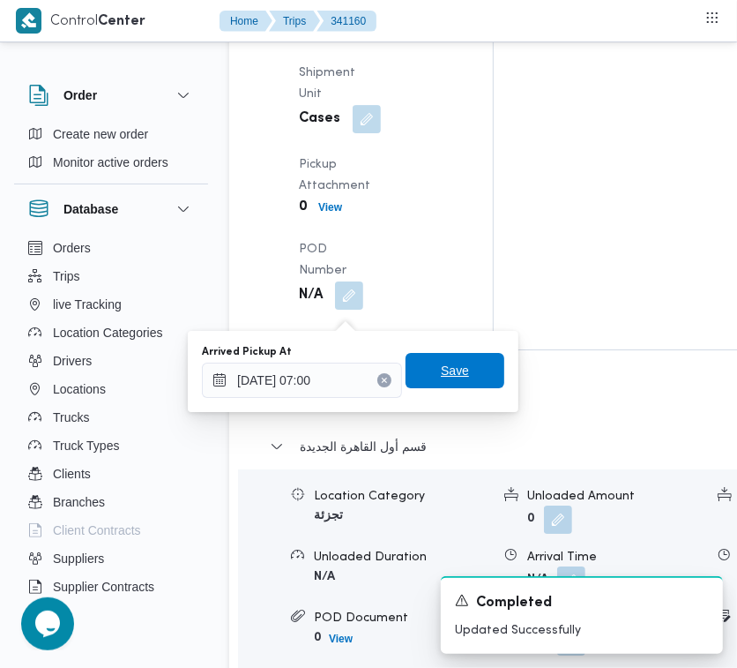
click at [448, 368] on span "Save" at bounding box center [455, 370] width 28 height 21
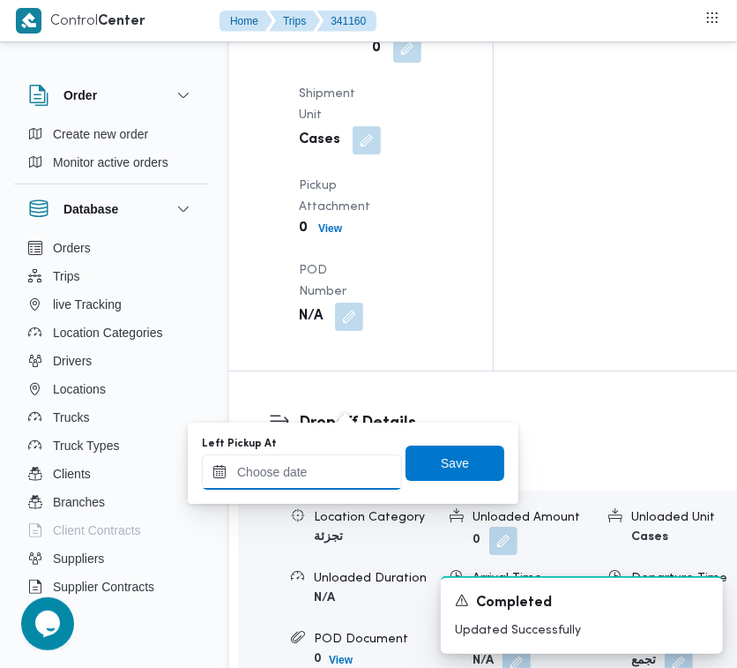
click at [327, 472] on input "Left Pickup At" at bounding box center [302, 471] width 200 height 35
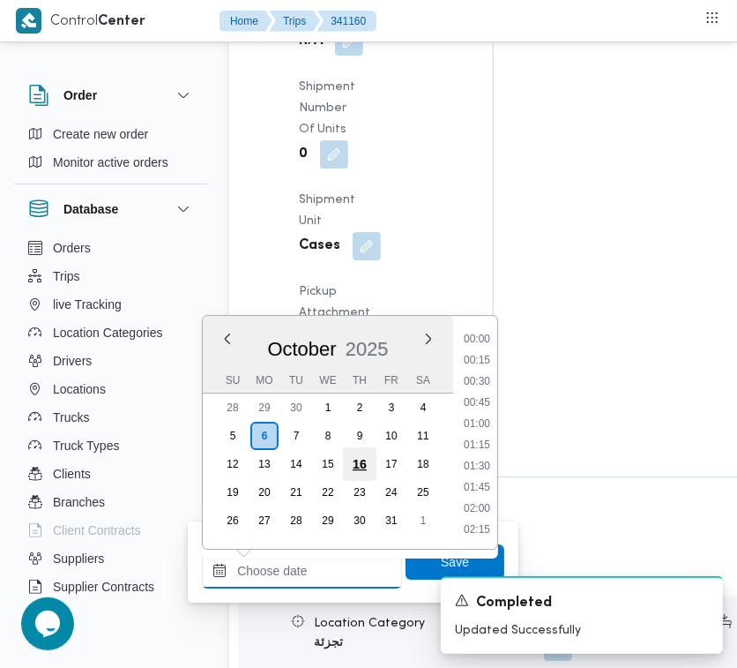
paste input "[DATE] 7:00AM"
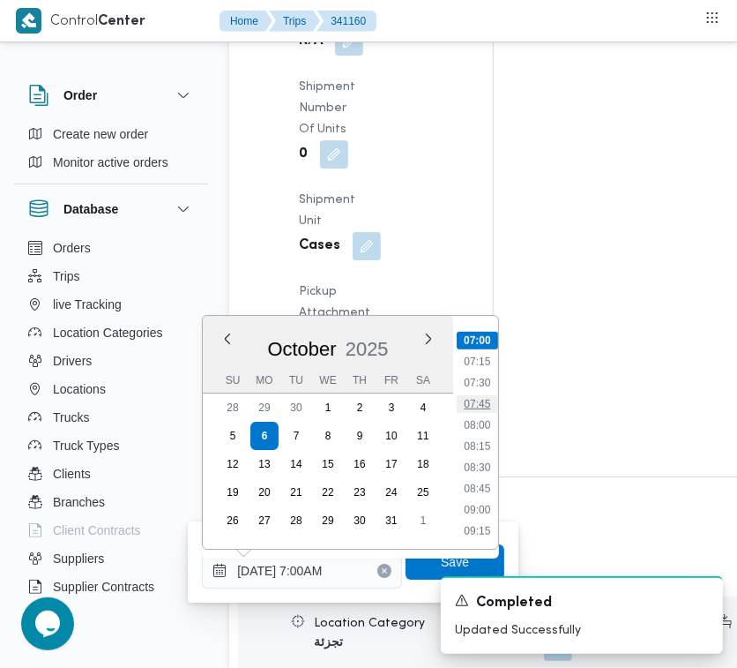
drag, startPoint x: 456, startPoint y: 401, endPoint x: 486, endPoint y: 404, distance: 30.1
click at [473, 404] on div "00:00 00:15 00:30 00:45 01:00 01:15 01:30 01:45 02:00 02:15 02:30 02:45 03:00 0…" at bounding box center [475, 432] width 45 height 205
click at [487, 404] on li "07:45" at bounding box center [477, 404] width 41 height 18
type input "[DATE] 07:45"
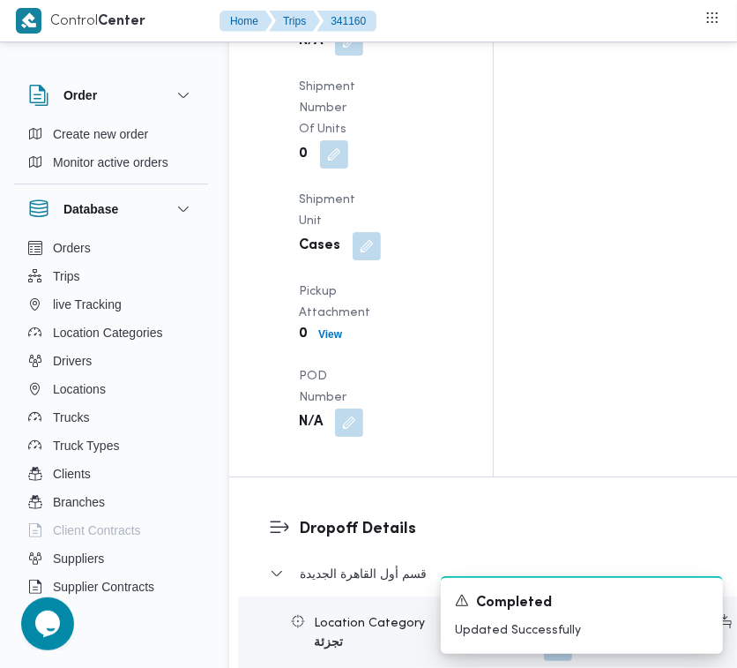
click at [481, 571] on div "A new notification appears Completed Updated Successfully" at bounding box center [560, 615] width 353 height 106
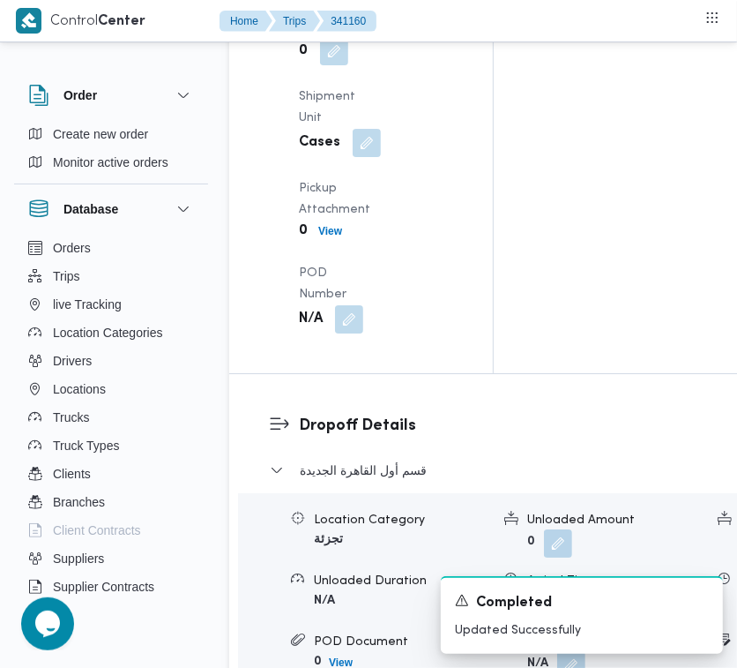
scroll to position [2722, 0]
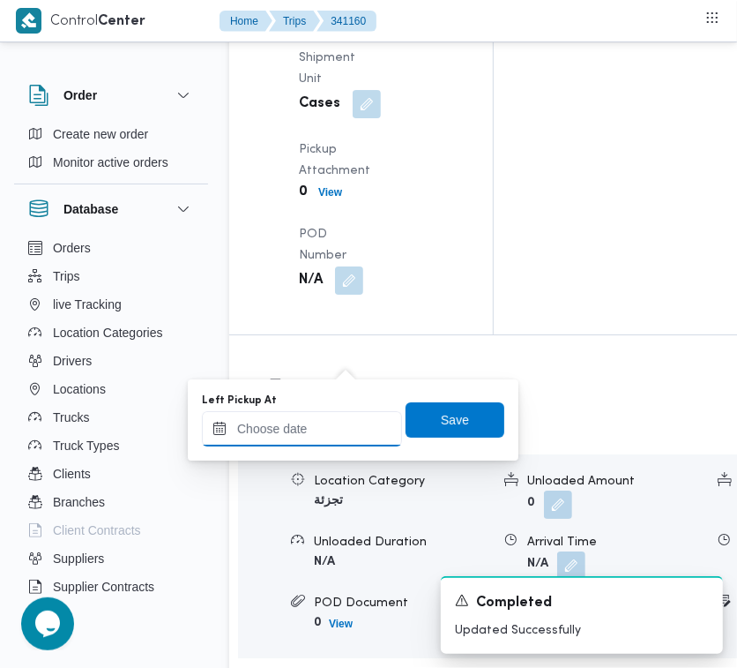
click at [359, 416] on input "Left Pickup At" at bounding box center [302, 428] width 200 height 35
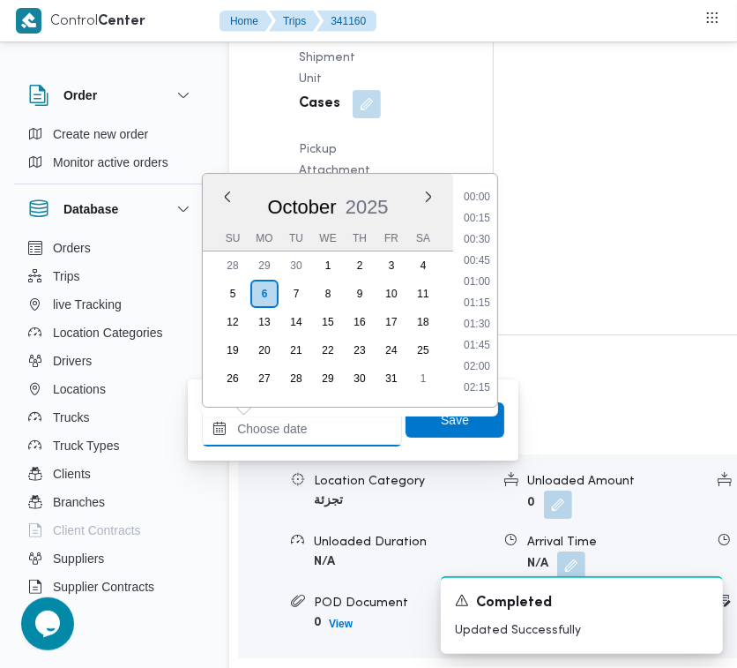
paste input "[DATE] 7:00AM"
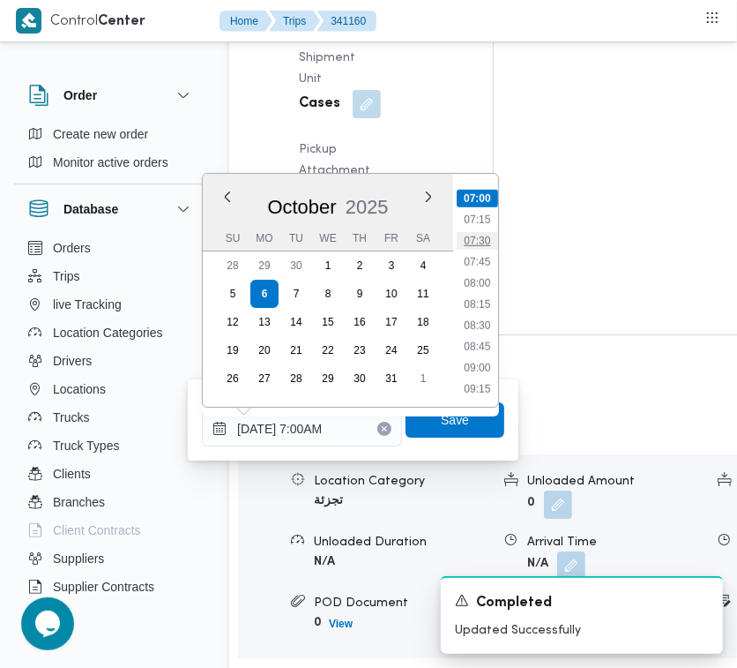
click at [481, 247] on li "07:30" at bounding box center [477, 241] width 41 height 18
type input "[DATE] 07:30"
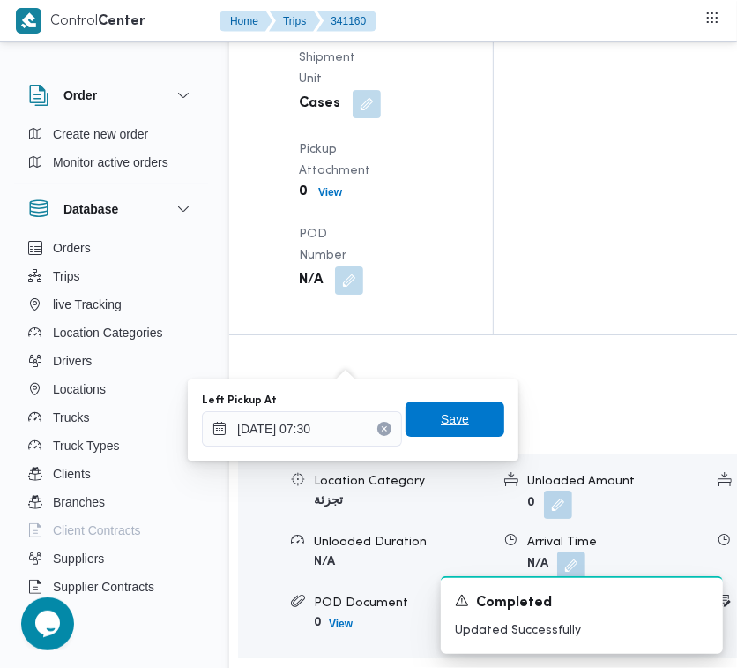
click at [420, 415] on span "Save" at bounding box center [455, 418] width 99 height 35
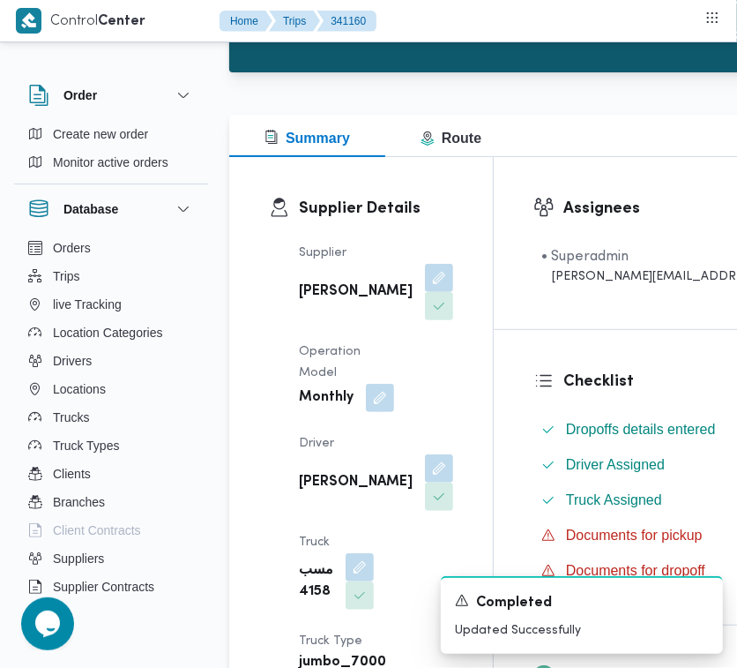
scroll to position [0, 0]
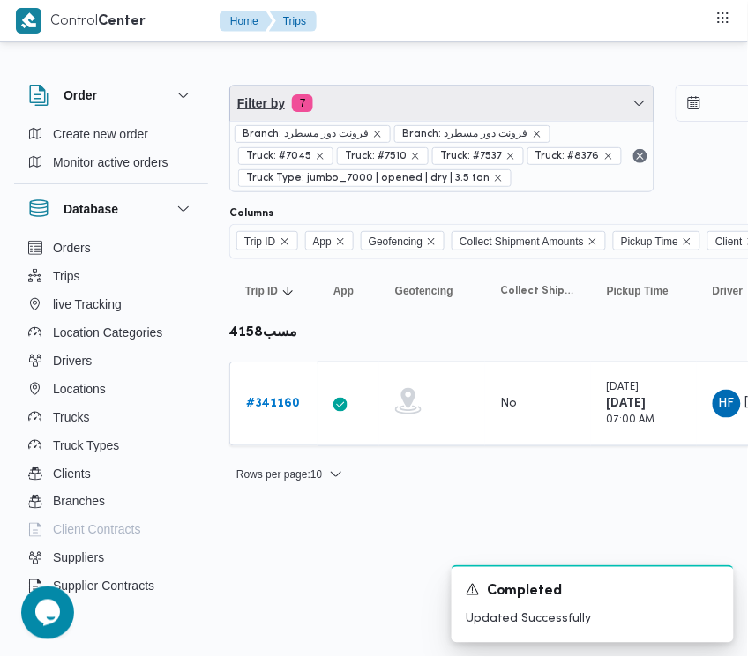
click at [385, 104] on span "Filter by 7" at bounding box center [441, 103] width 423 height 35
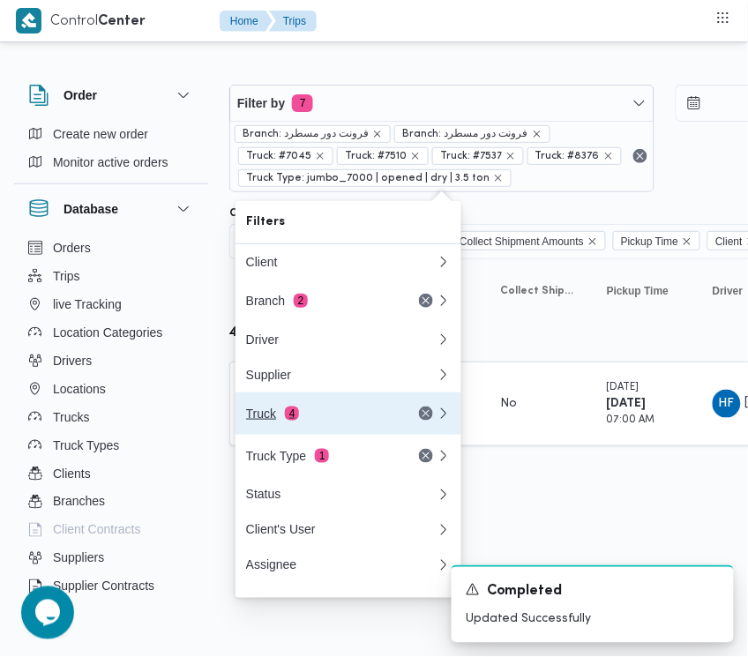
click at [320, 406] on button "Truck 4" at bounding box center [348, 413] width 226 height 42
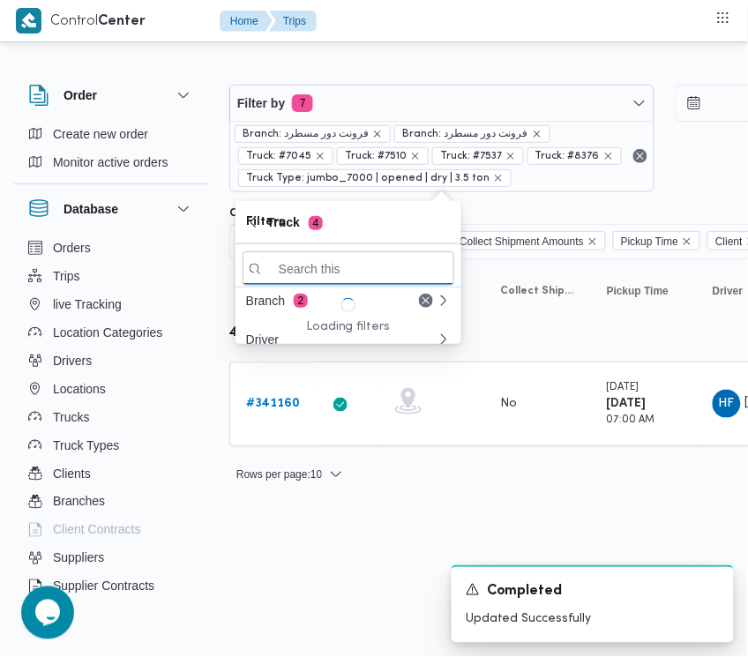
paste input "1734"
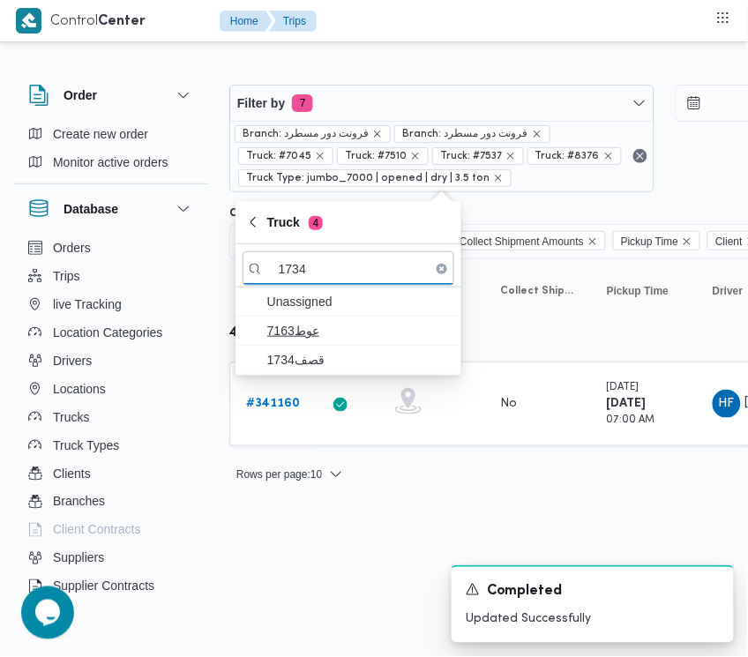
type input "1734"
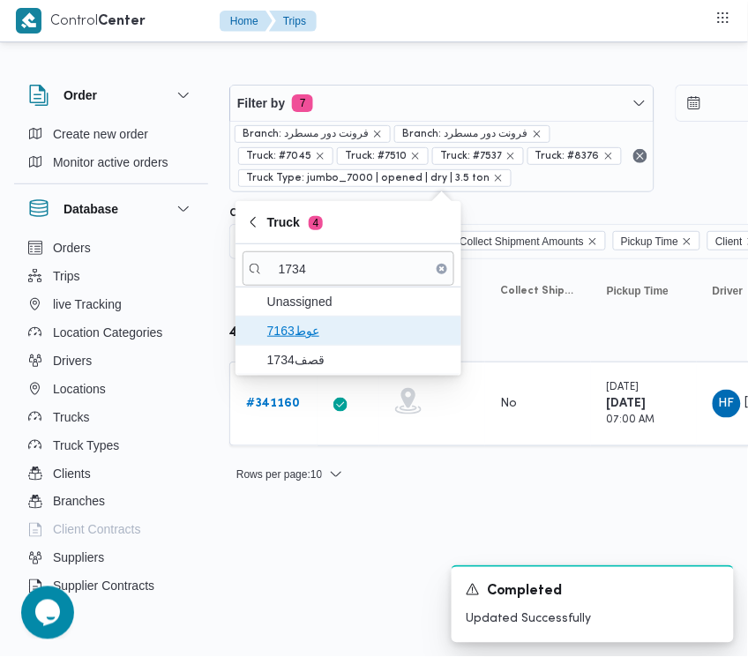
click at [329, 341] on span "عوط7163" at bounding box center [358, 330] width 183 height 21
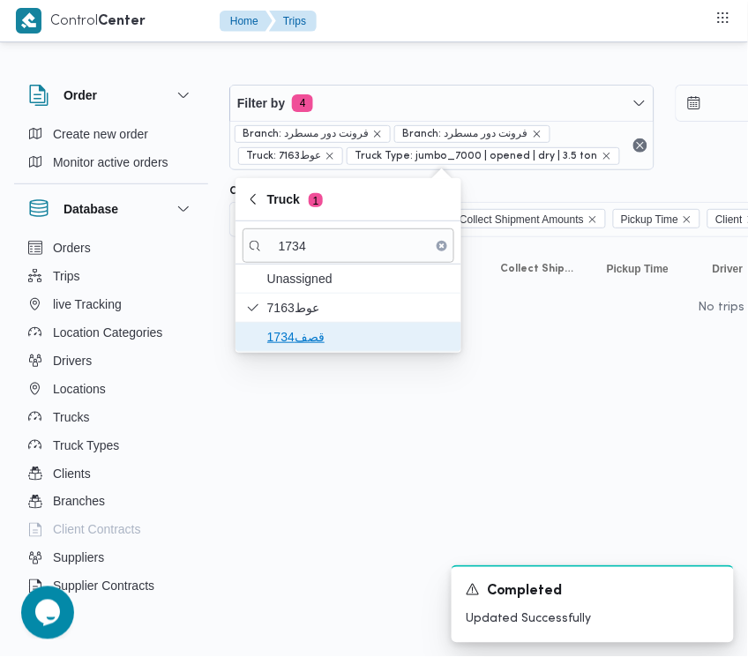
click at [309, 341] on span "قصف1734" at bounding box center [358, 336] width 183 height 21
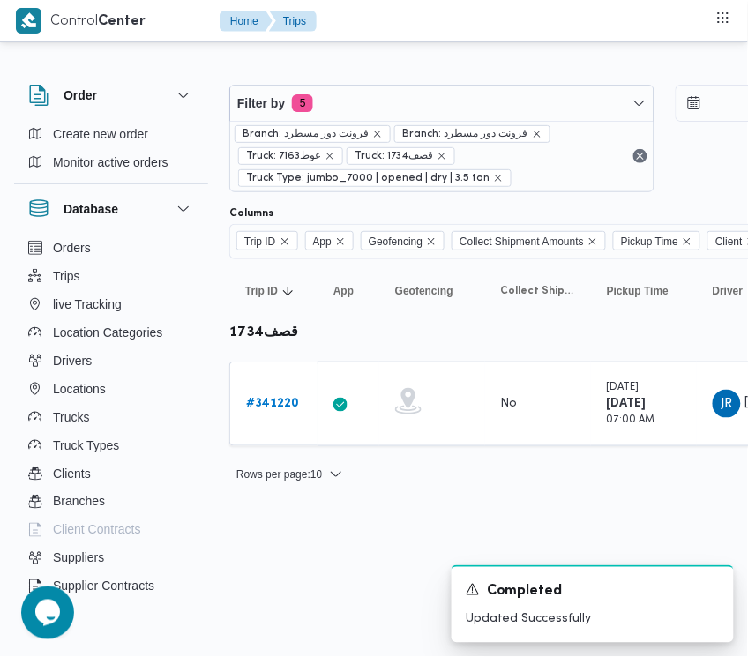
click at [322, 542] on html "Control Center Home Trips Order Create new order Monitor active orders Database…" at bounding box center [374, 328] width 748 height 657
click at [288, 419] on div "# 341220" at bounding box center [274, 403] width 70 height 35
click at [278, 407] on b "# 341220" at bounding box center [272, 403] width 53 height 11
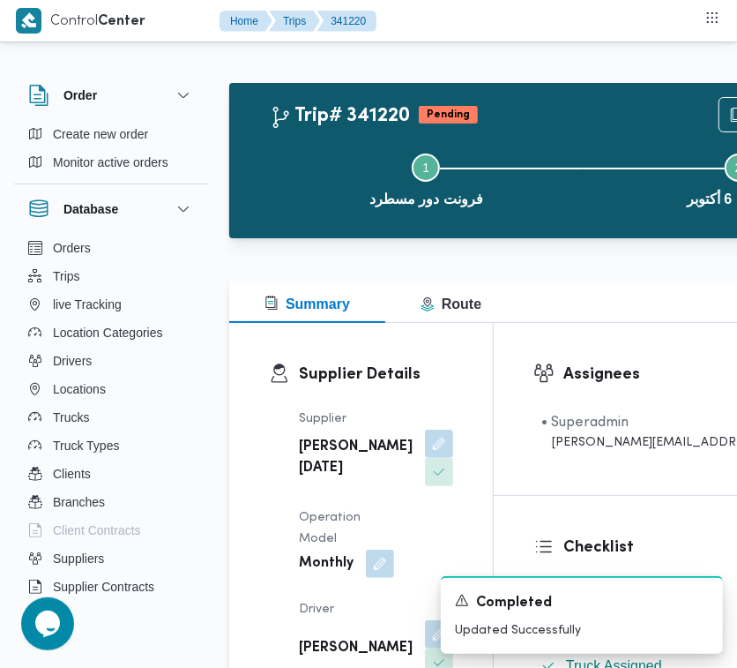
drag, startPoint x: 735, startPoint y: 483, endPoint x: 735, endPoint y: 523, distance: 39.7
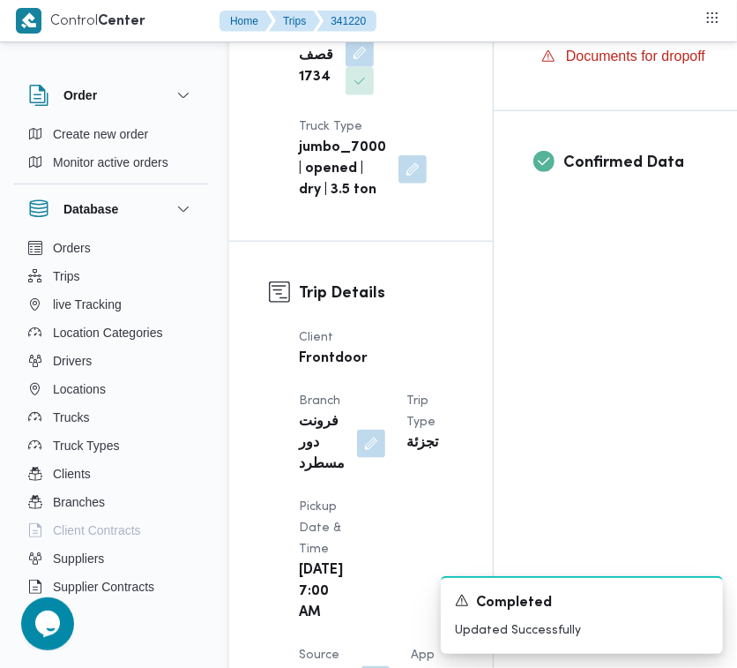
scroll to position [1168, 0]
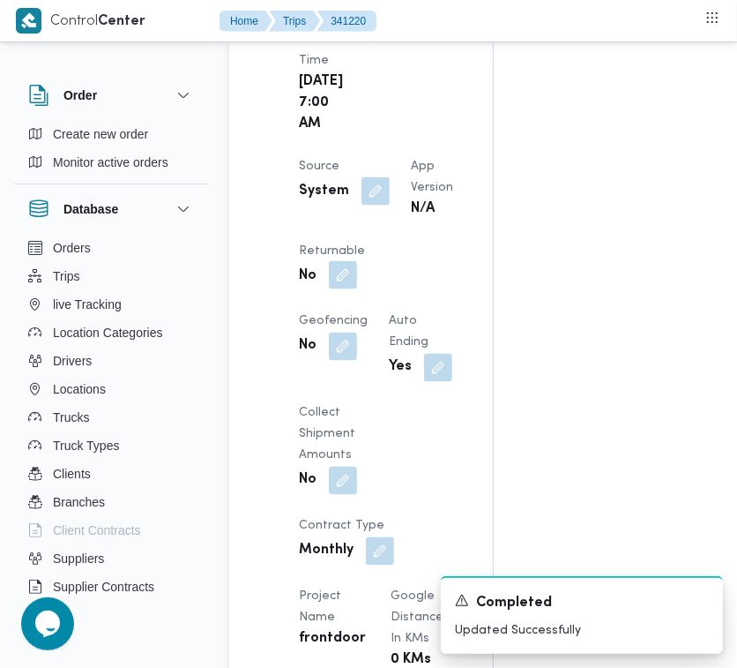
click at [357, 289] on button "button" at bounding box center [343, 275] width 28 height 28
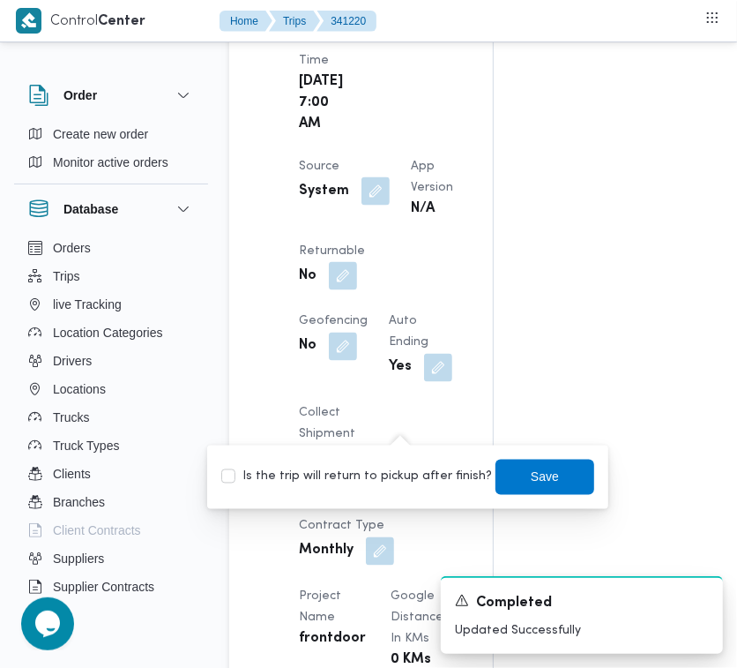
click at [392, 467] on label "Is the trip will return to pickup after finish?" at bounding box center [356, 477] width 271 height 21
checkbox input "true"
click at [531, 481] on span "Save" at bounding box center [545, 476] width 28 height 21
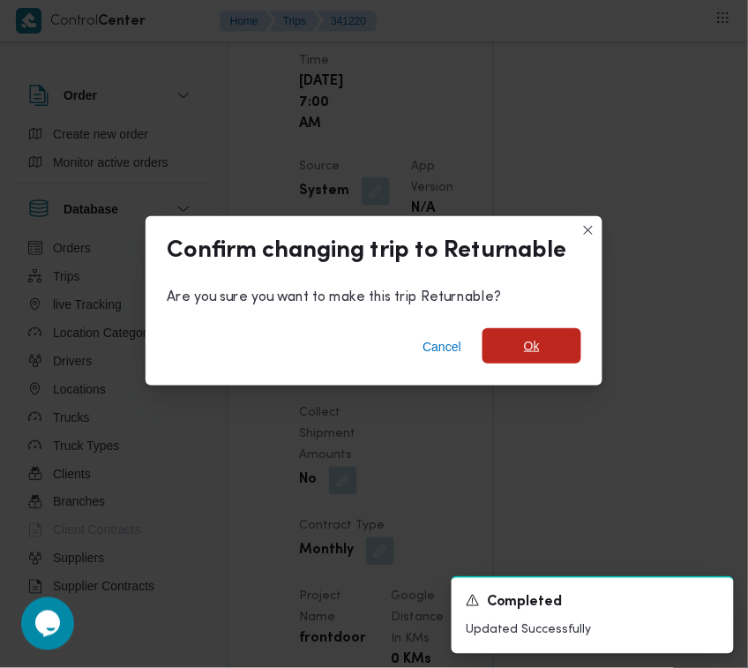
click at [517, 359] on span "Ok" at bounding box center [531, 345] width 99 height 35
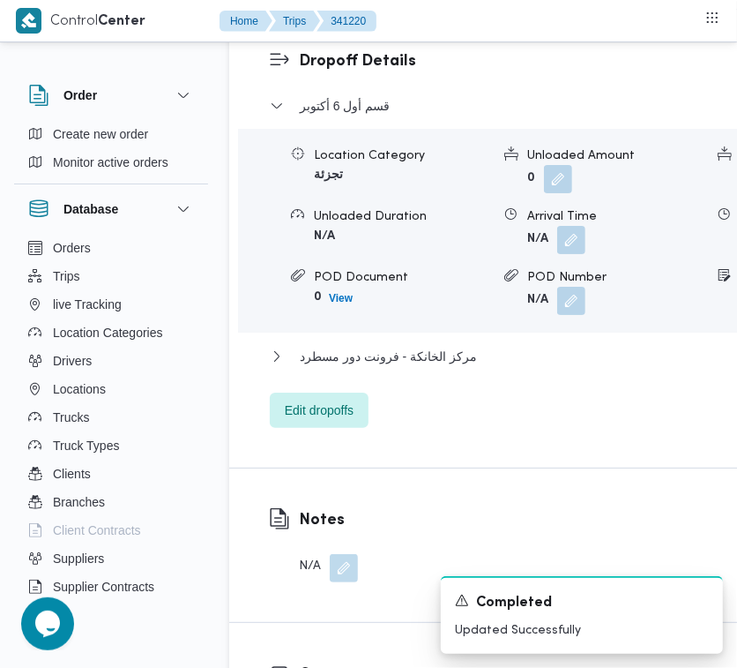
scroll to position [3505, 0]
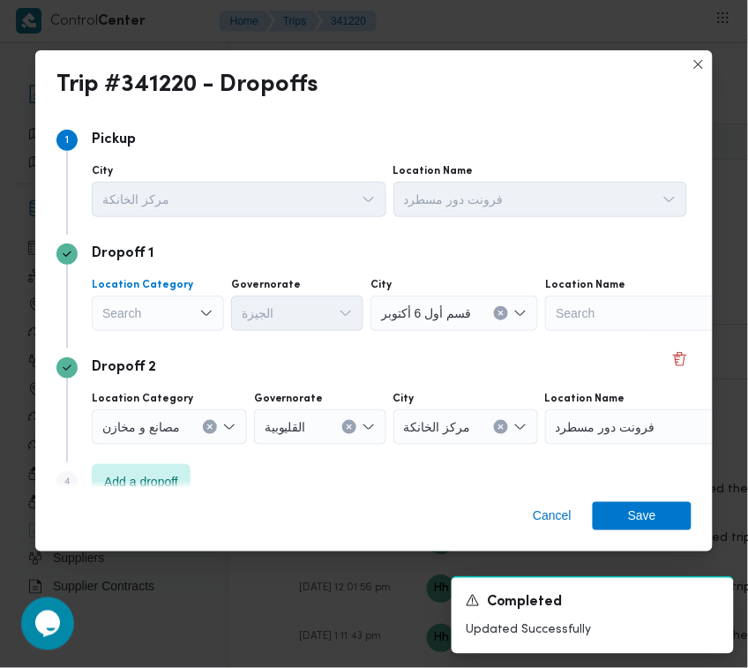
click at [172, 316] on div "Search" at bounding box center [158, 312] width 132 height 35
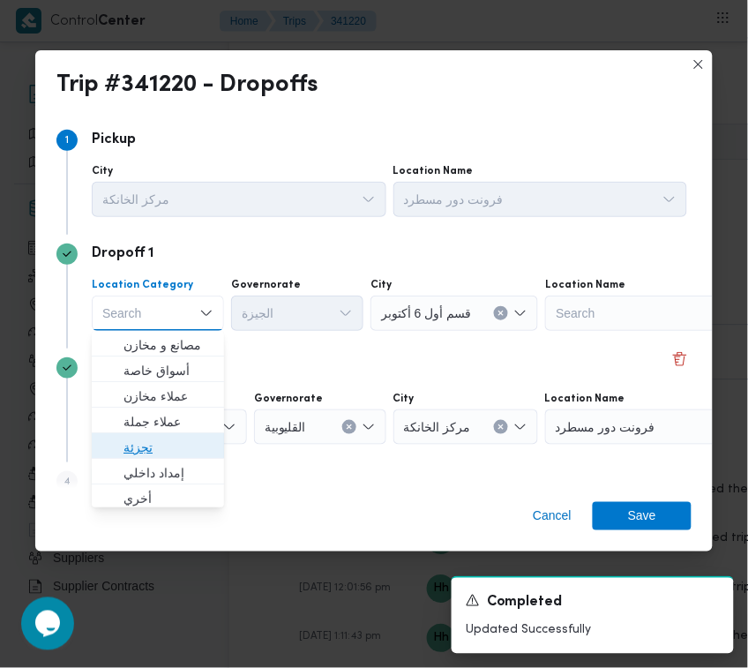
click at [151, 452] on span "تجزئة" at bounding box center [168, 447] width 90 height 21
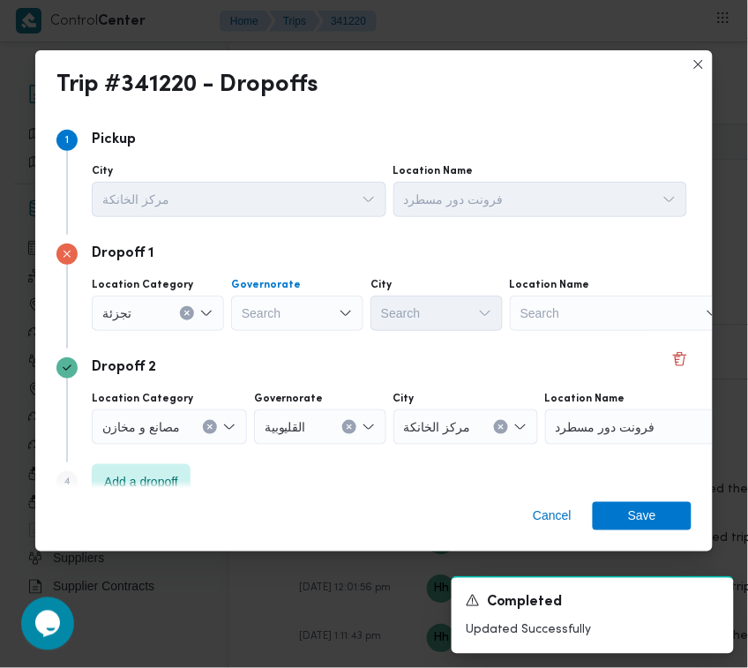
click at [279, 318] on div "Search" at bounding box center [297, 312] width 132 height 35
paste input "جيزة"
type input "جيزة"
drag, startPoint x: 420, startPoint y: 332, endPoint x: 307, endPoint y: 306, distance: 115.7
click at [420, 332] on div "Location Category تجزئة Governorate جيزة جيزة City Search Location Name Search" at bounding box center [389, 304] width 602 height 60
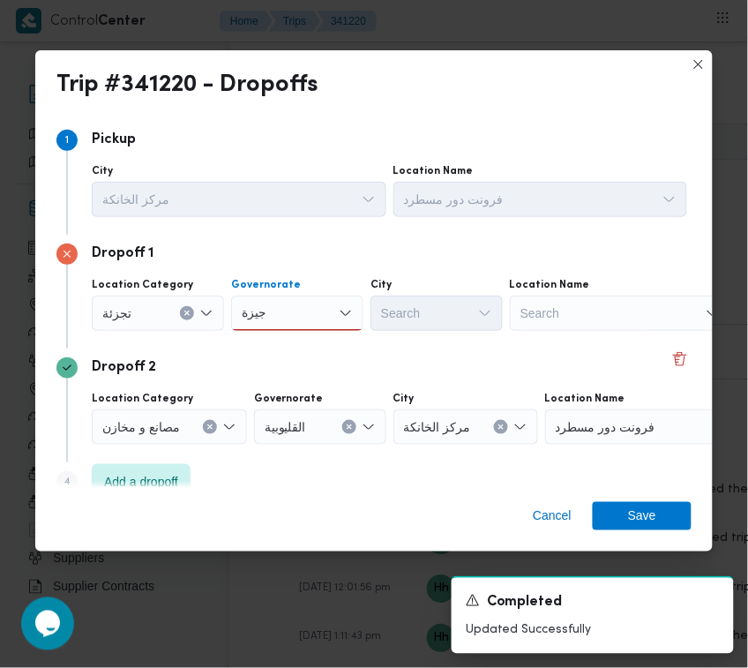
click at [302, 306] on div "جيزة جيزة" at bounding box center [297, 312] width 132 height 35
drag, startPoint x: 293, startPoint y: 326, endPoint x: 358, endPoint y: 347, distance: 68.3
click at [287, 347] on span "ال جيزة" at bounding box center [308, 344] width 90 height 21
click at [392, 323] on div "Search" at bounding box center [436, 312] width 132 height 35
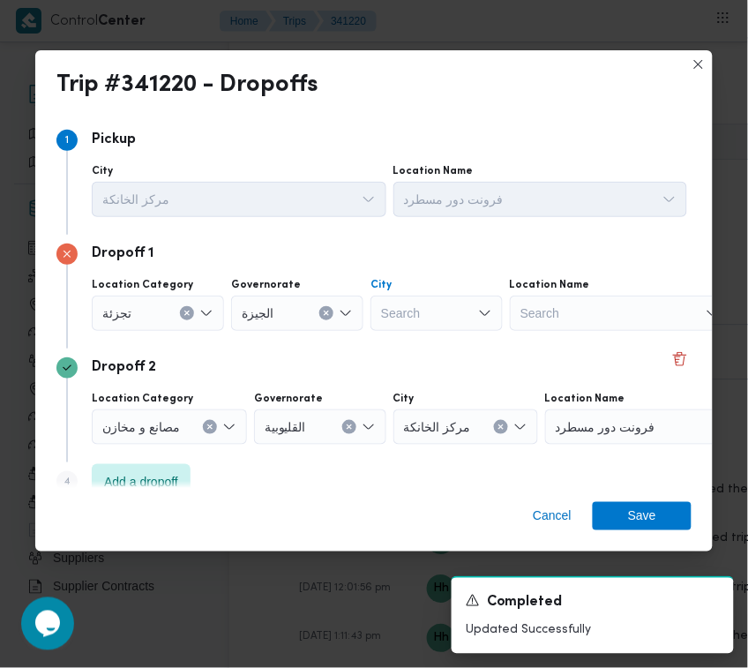
paste input "زايد"
type input "زايد"
click at [388, 338] on icon "button" at bounding box center [388, 345] width 14 height 14
click at [676, 521] on span "Save" at bounding box center [642, 515] width 99 height 28
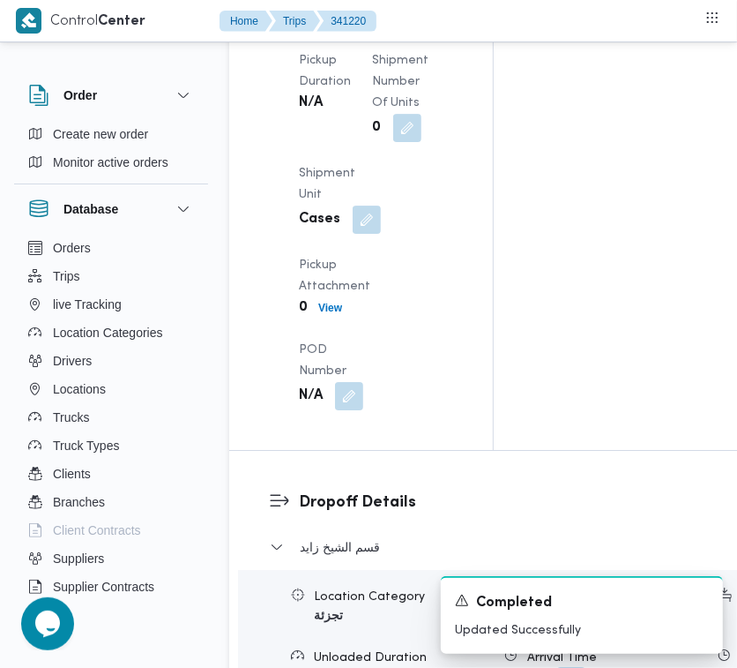
scroll to position [2337, 0]
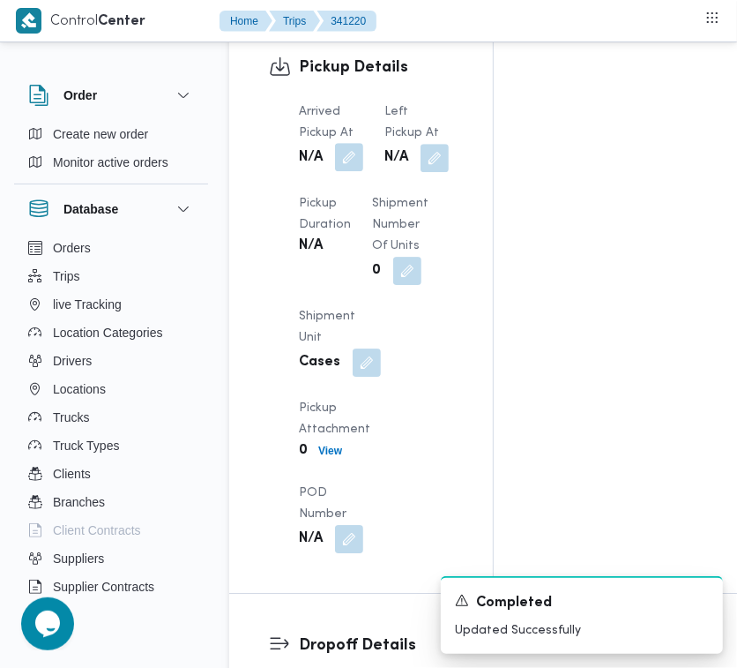
click at [358, 171] on button "button" at bounding box center [349, 157] width 28 height 28
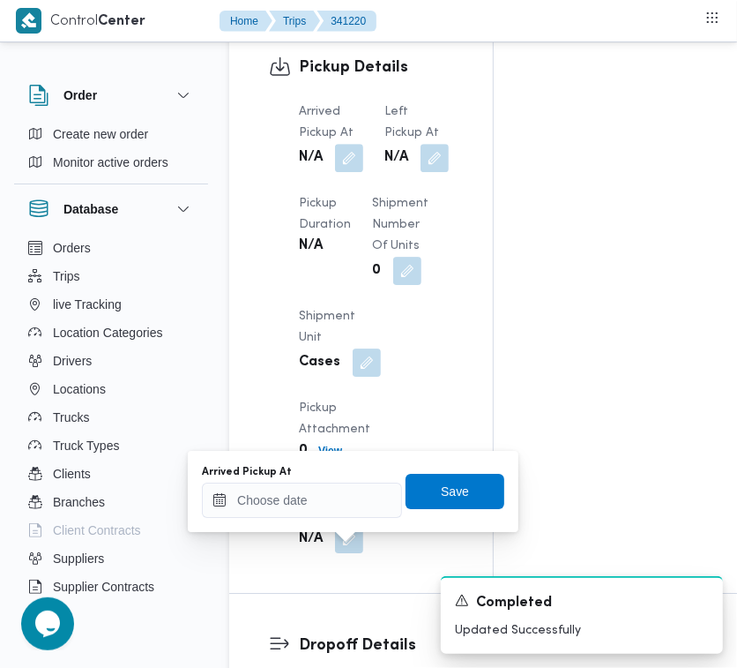
click at [292, 474] on div "Arrived Pickup At" at bounding box center [302, 472] width 200 height 14
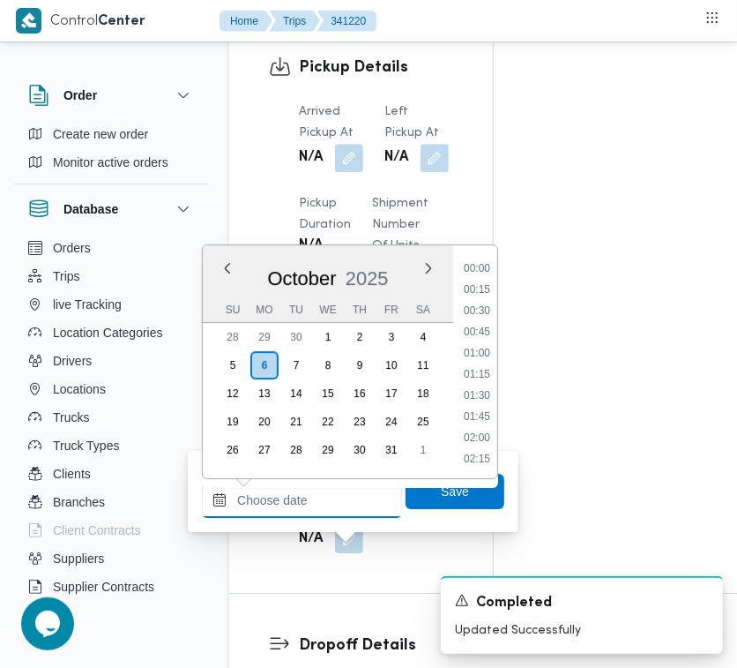
drag, startPoint x: 325, startPoint y: 512, endPoint x: 362, endPoint y: 504, distance: 38.9
click at [325, 512] on input "Arrived Pickup At" at bounding box center [302, 499] width 200 height 35
paste input "[DATE] 7:00AM"
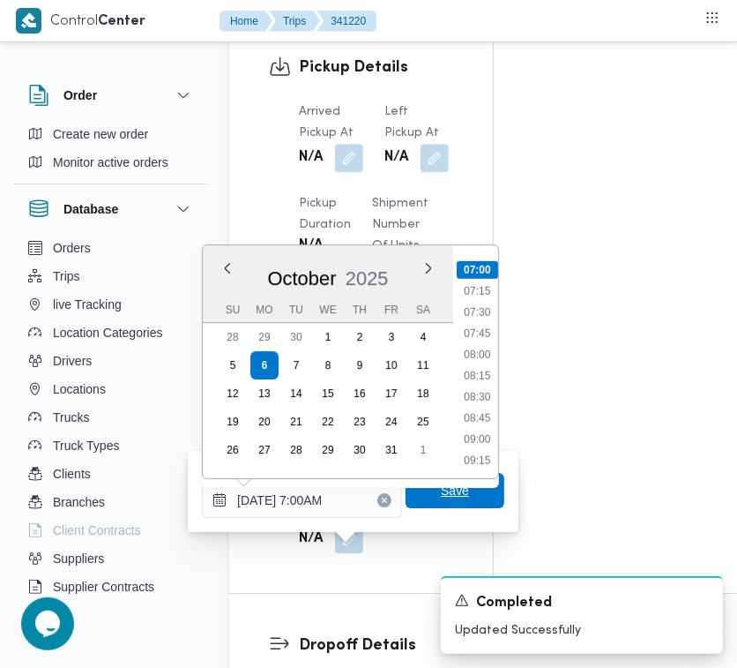
type input "[DATE] 07:00"
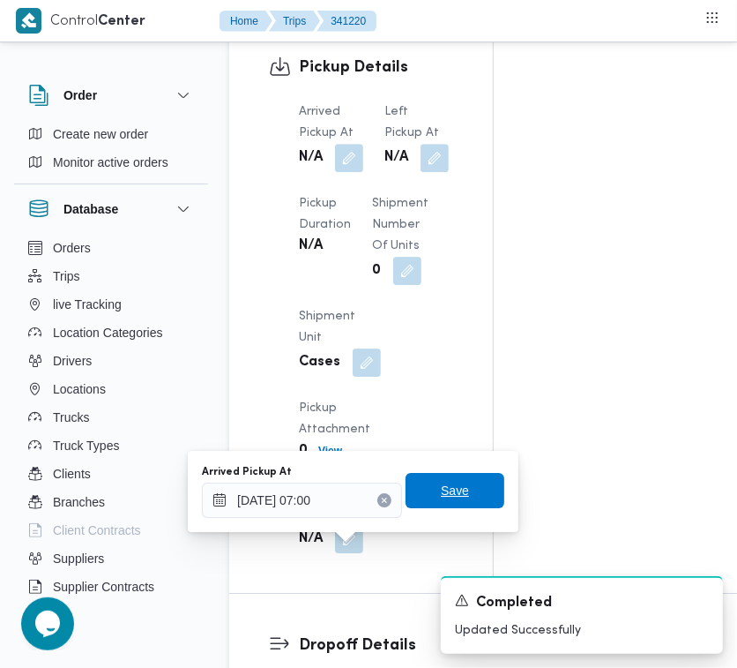
click at [441, 488] on span "Save" at bounding box center [455, 490] width 28 height 21
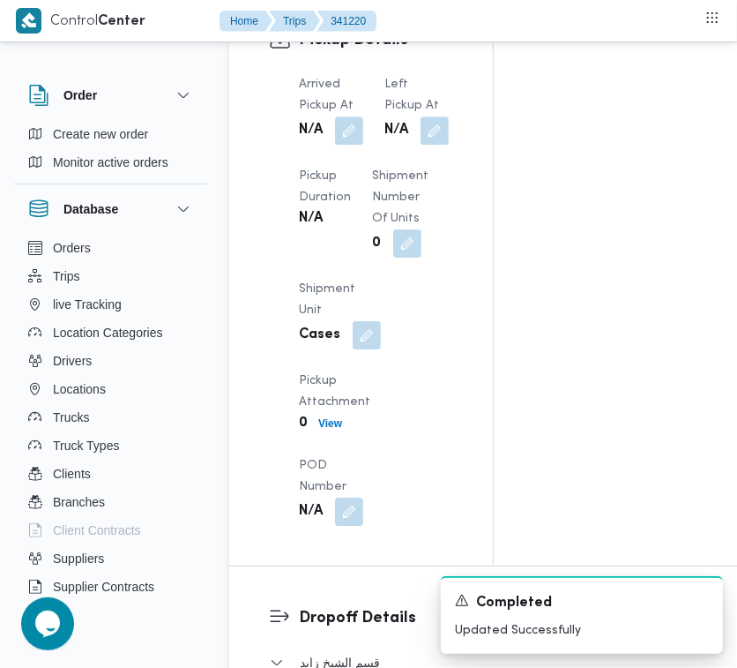
scroll to position [2542, 0]
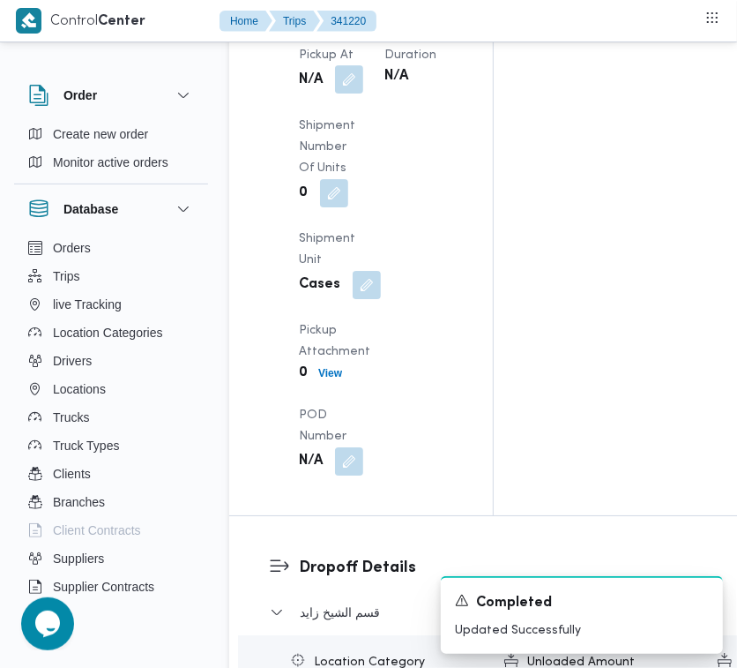
click at [357, 93] on button "button" at bounding box center [349, 79] width 28 height 28
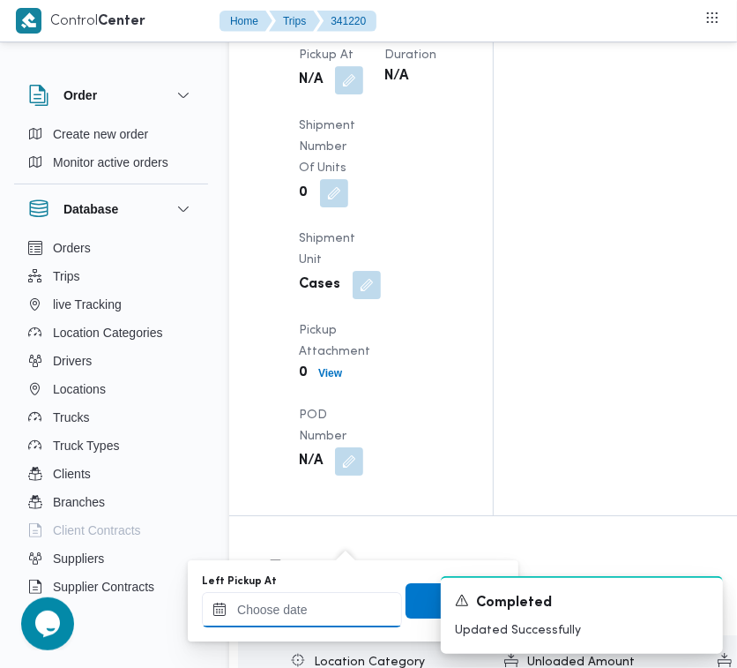
click at [287, 605] on input "Left Pickup At" at bounding box center [302, 609] width 200 height 35
paste input "[DATE] 7:00AM"
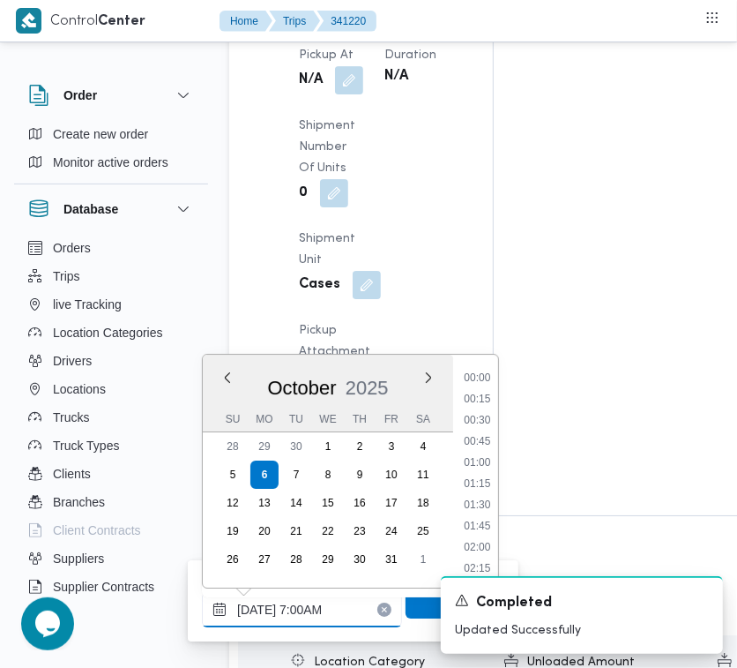
scroll to position [591, 0]
type input "[DATE] 7:00AM"
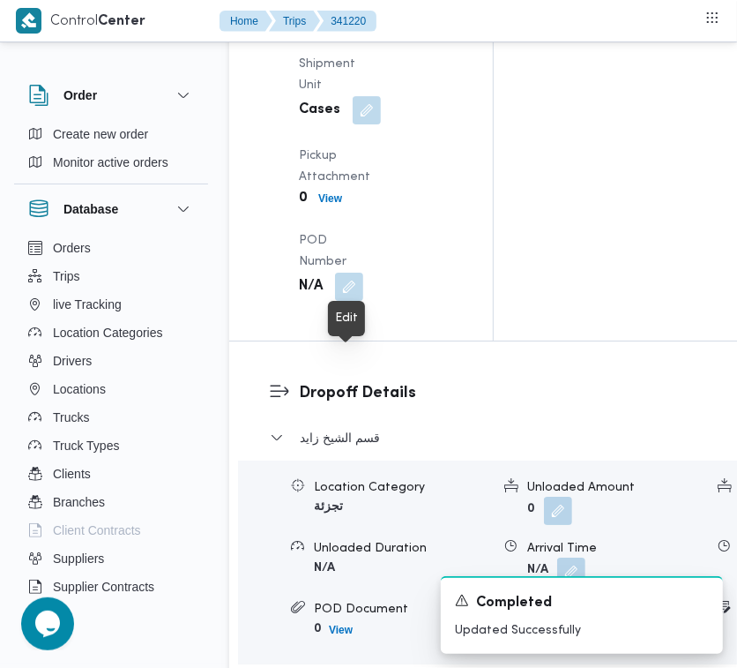
scroll to position [2726, 0]
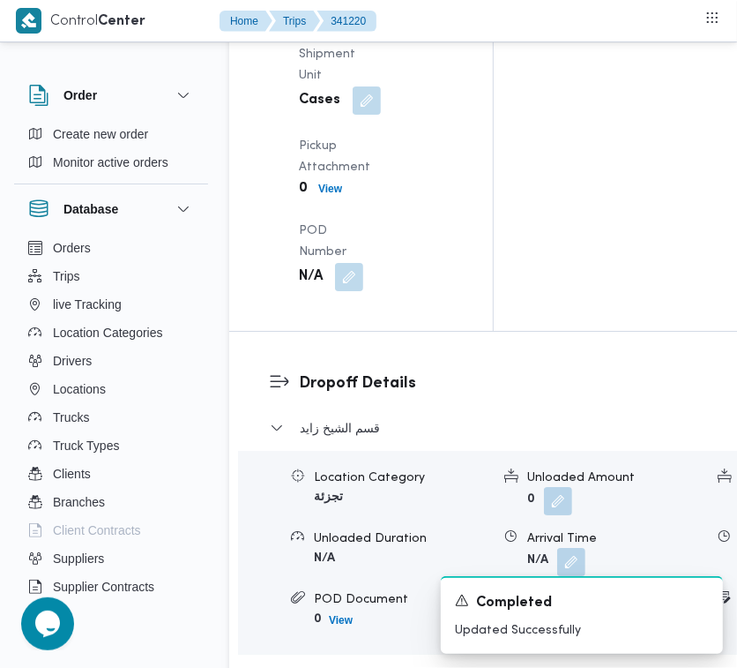
click at [373, 302] on div "Arrived Pickup At Mon, Oct 6, 2025 7:00 AM Left Pickup At N/A Pickup Duration N…" at bounding box center [375, 2] width 175 height 600
click at [368, 302] on div "Arrived Pickup At Mon, Oct 6, 2025 7:00 AM Left Pickup At N/A Pickup Duration N…" at bounding box center [375, 2] width 175 height 600
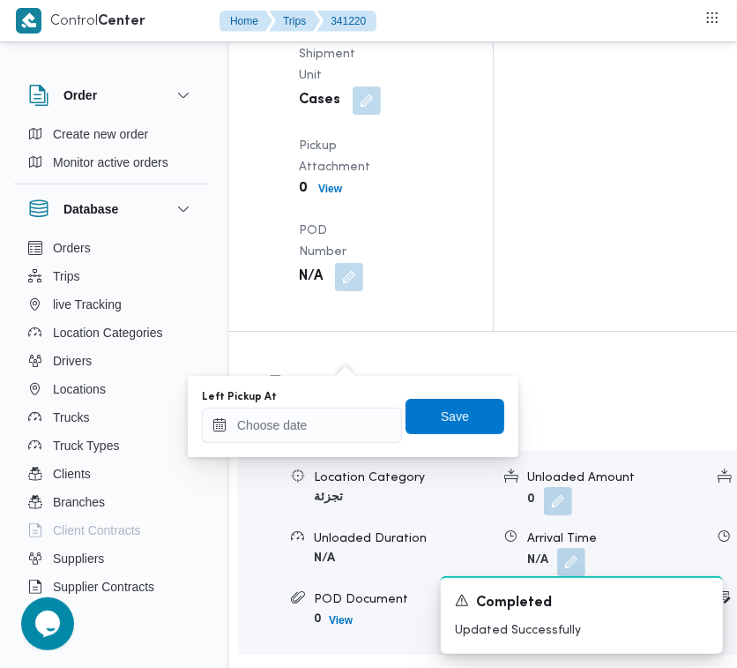
drag, startPoint x: 310, startPoint y: 426, endPoint x: 336, endPoint y: 426, distance: 25.6
click at [310, 426] on input "Left Pickup At" at bounding box center [302, 424] width 200 height 35
paste input "[DATE] 7:00AM"
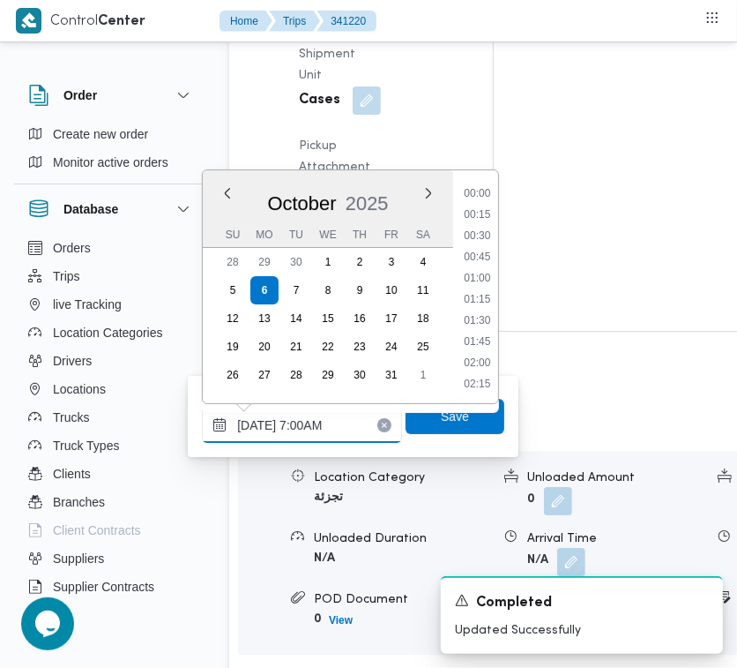
scroll to position [591, 0]
click at [488, 275] on li "08:00" at bounding box center [477, 280] width 41 height 18
type input "[DATE] 08:00"
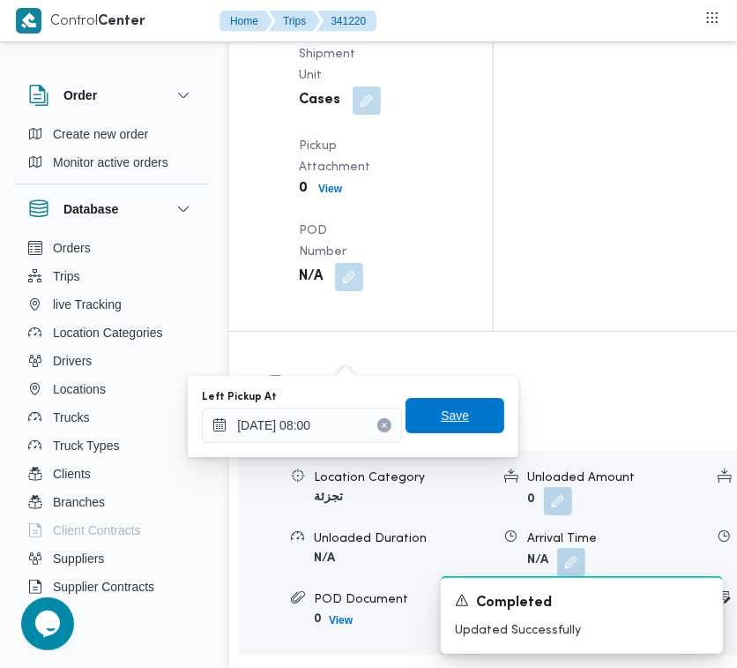
click at [441, 420] on span "Save" at bounding box center [455, 415] width 28 height 21
click at [429, 302] on div "Arrived Pickup At Mon, Oct 6, 2025 7:00 AM Left Pickup At N/A Pickup Duration N…" at bounding box center [375, 2] width 175 height 600
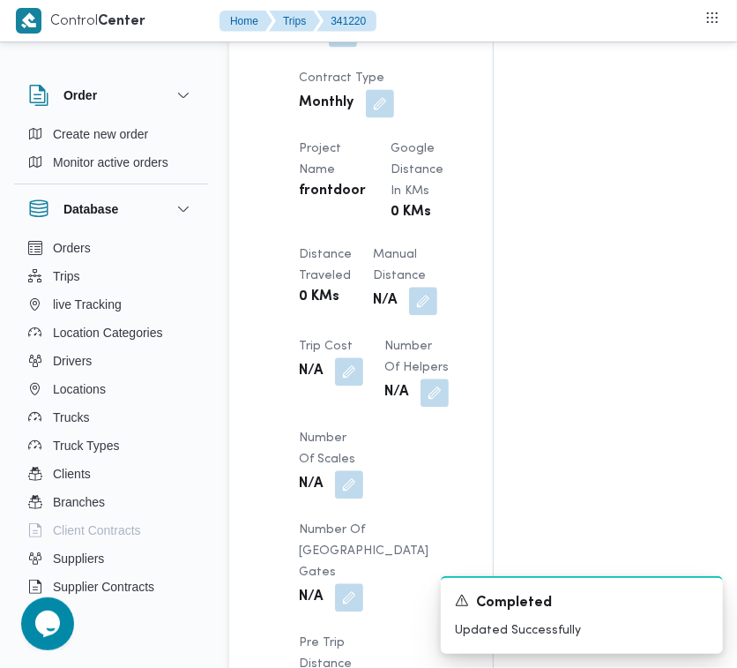
scroll to position [0, 0]
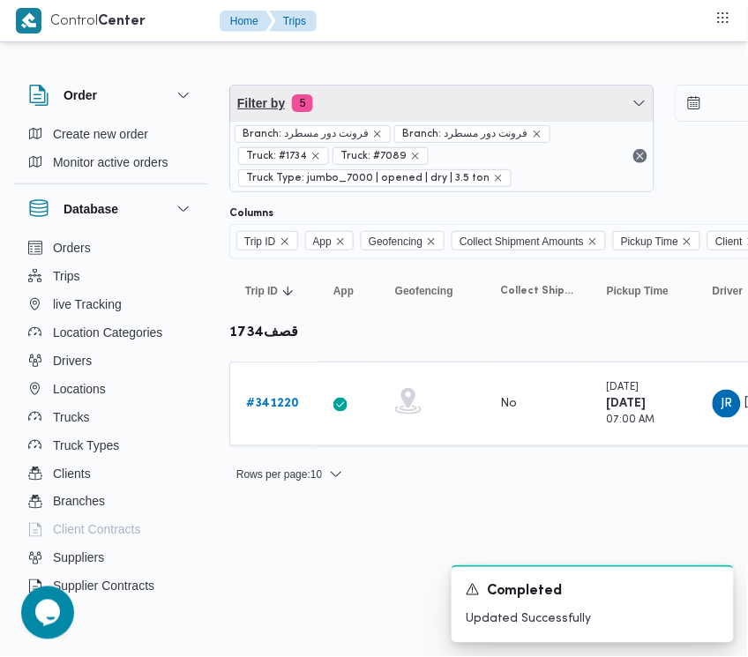
drag, startPoint x: 367, startPoint y: 106, endPoint x: 347, endPoint y: 126, distance: 28.7
click at [367, 106] on span "Filter by 5" at bounding box center [441, 103] width 423 height 35
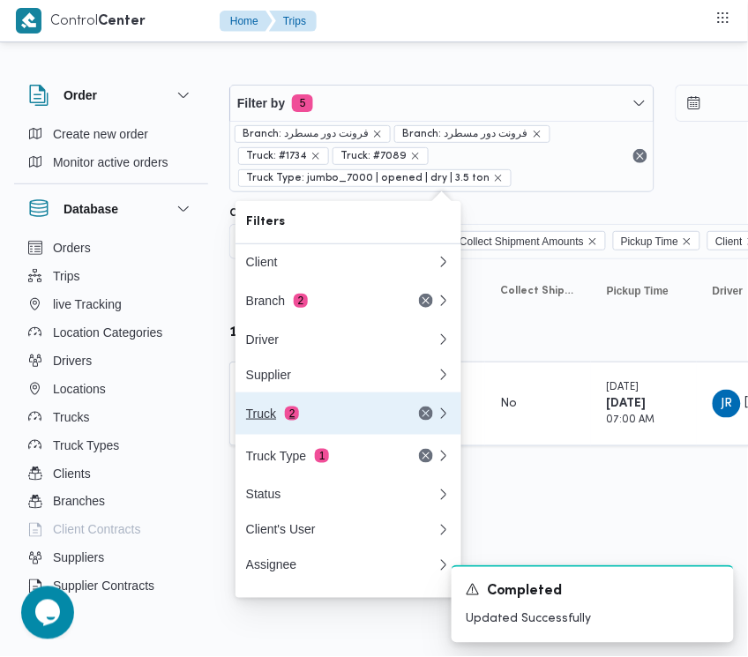
click at [278, 421] on div "Truck 2" at bounding box center [320, 414] width 148 height 14
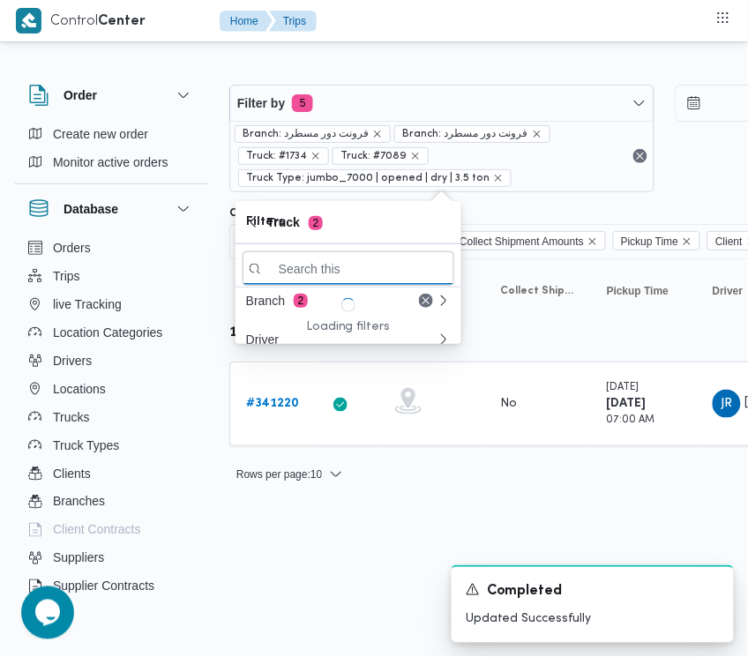
paste input "2784"
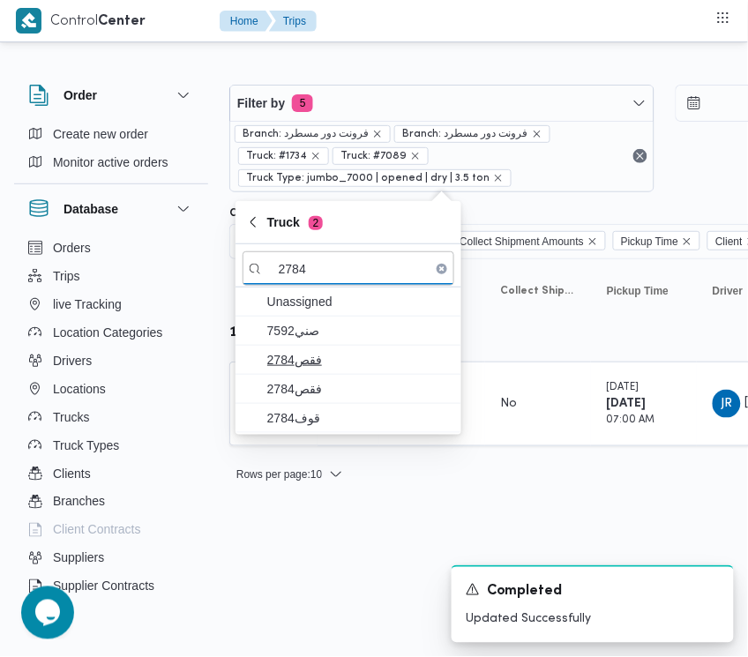
type input "2784"
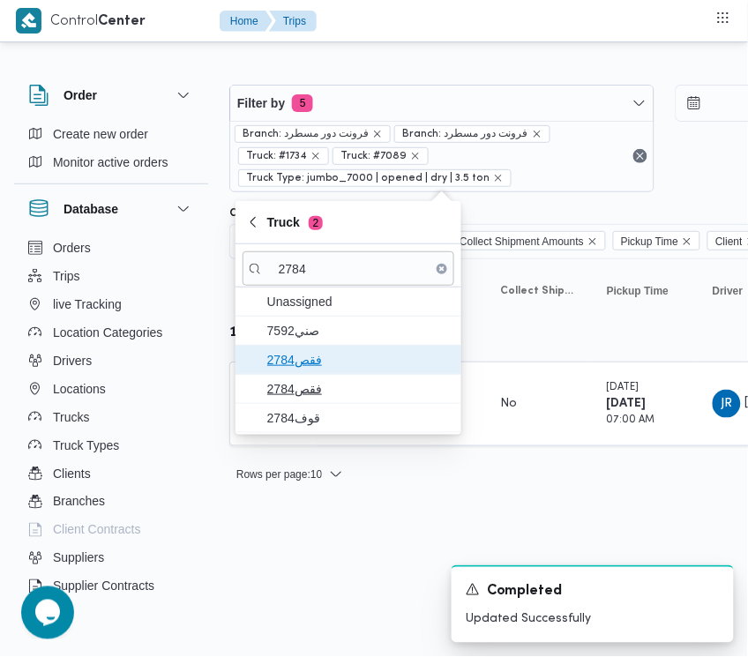
drag, startPoint x: 297, startPoint y: 367, endPoint x: 302, endPoint y: 403, distance: 36.4
click at [300, 376] on div "Unassigned 7592صني فقص2784 فقص2784 قوف2784" at bounding box center [348, 360] width 226 height 146
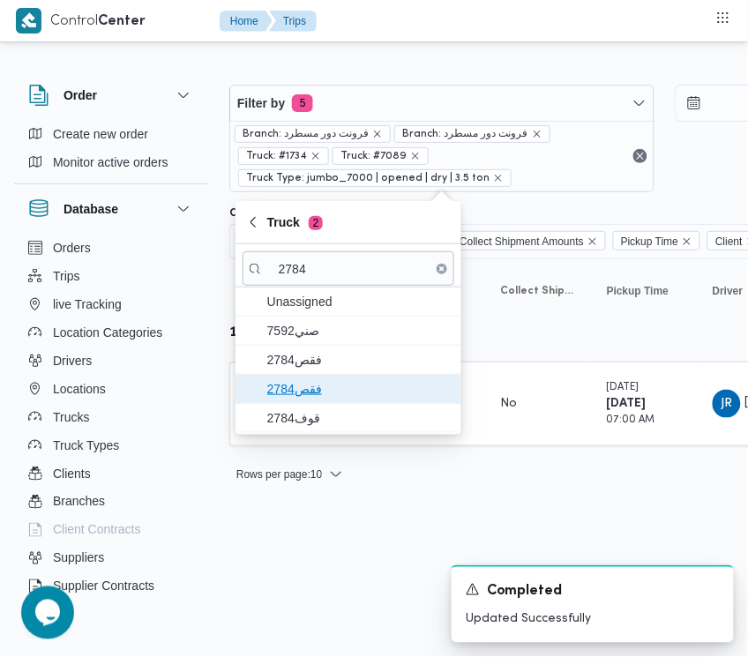
click at [302, 403] on span "فقص2784" at bounding box center [349, 389] width 212 height 28
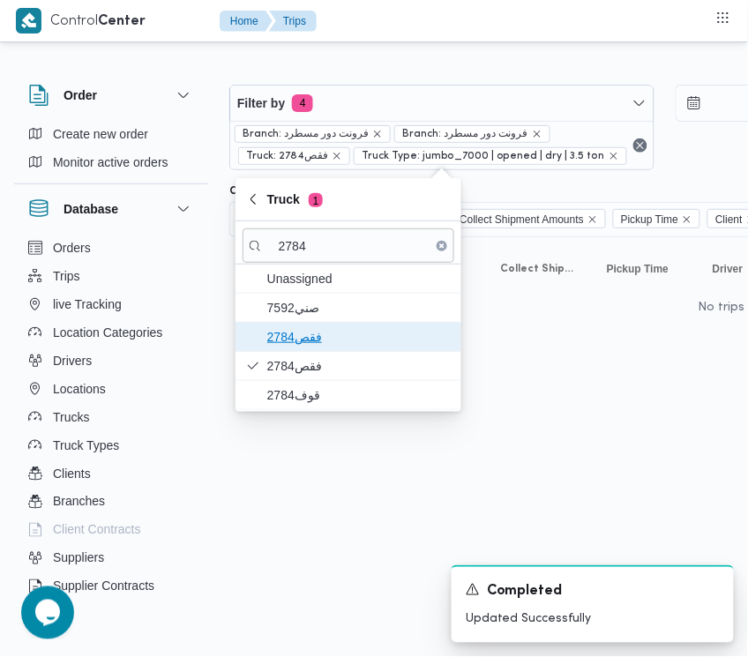
click at [287, 340] on span "فقص2784" at bounding box center [358, 336] width 183 height 21
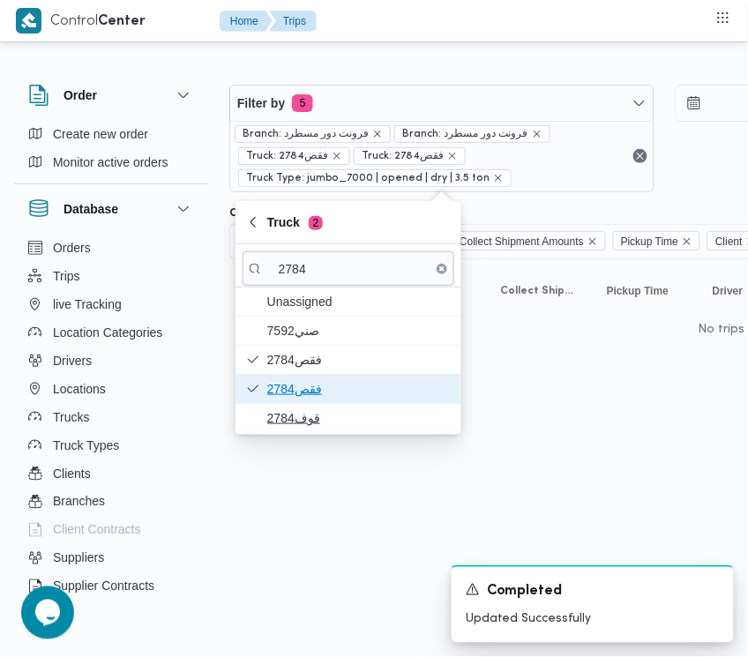
drag, startPoint x: 278, startPoint y: 386, endPoint x: 279, endPoint y: 411, distance: 24.7
click at [279, 411] on div "Unassigned 7592صني فقص2784 فقص2784 قوف2784" at bounding box center [348, 360] width 226 height 146
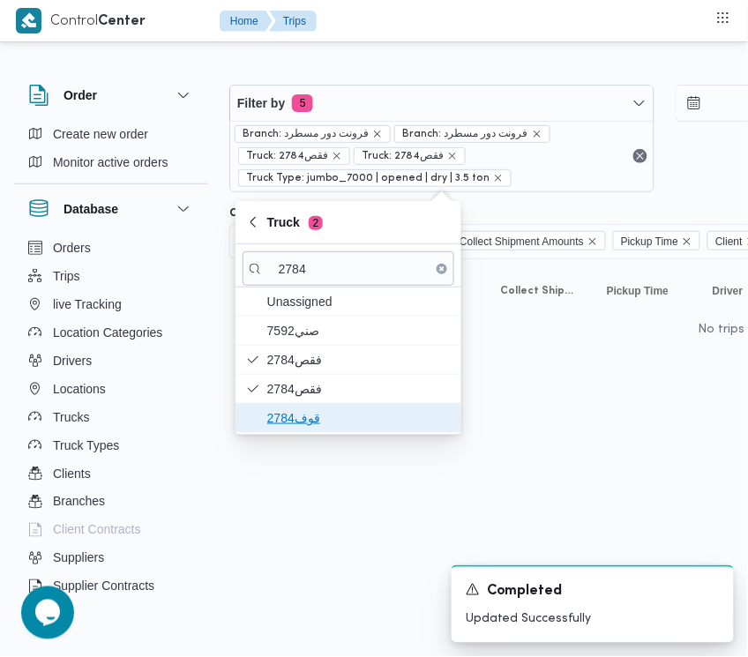
click at [279, 411] on span "قوف2784" at bounding box center [358, 417] width 183 height 21
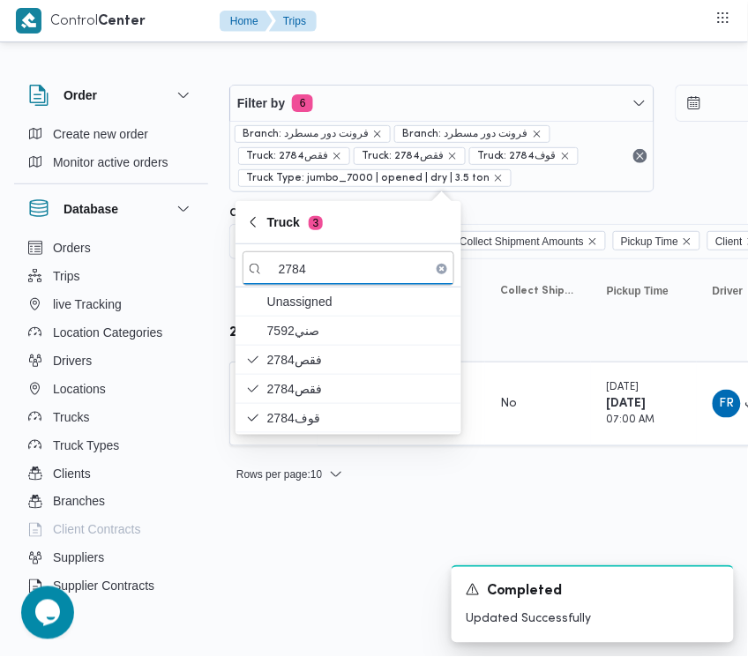
click at [292, 563] on html "Control Center Home Trips Order Create new order Monitor active orders Database…" at bounding box center [374, 328] width 748 height 657
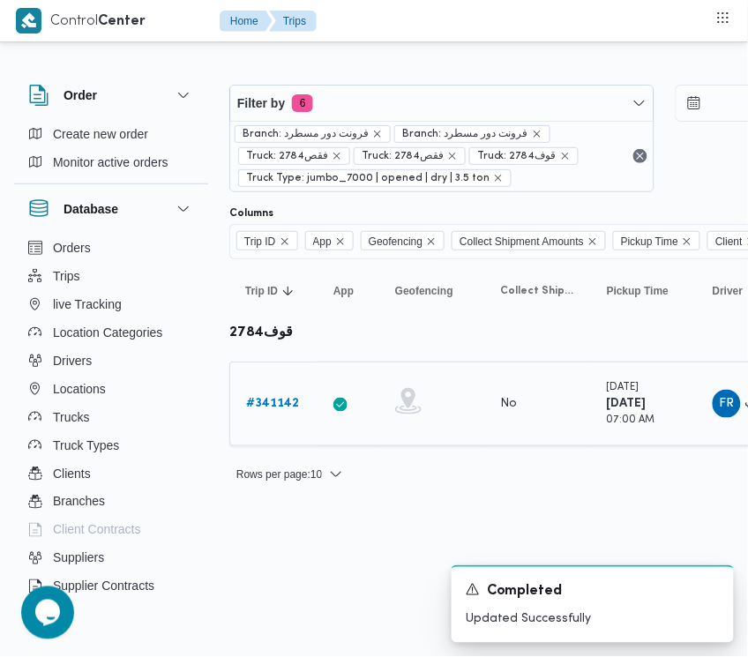
click at [257, 390] on div "# 341142" at bounding box center [274, 403] width 70 height 35
click at [263, 399] on b "# 341142" at bounding box center [272, 403] width 53 height 11
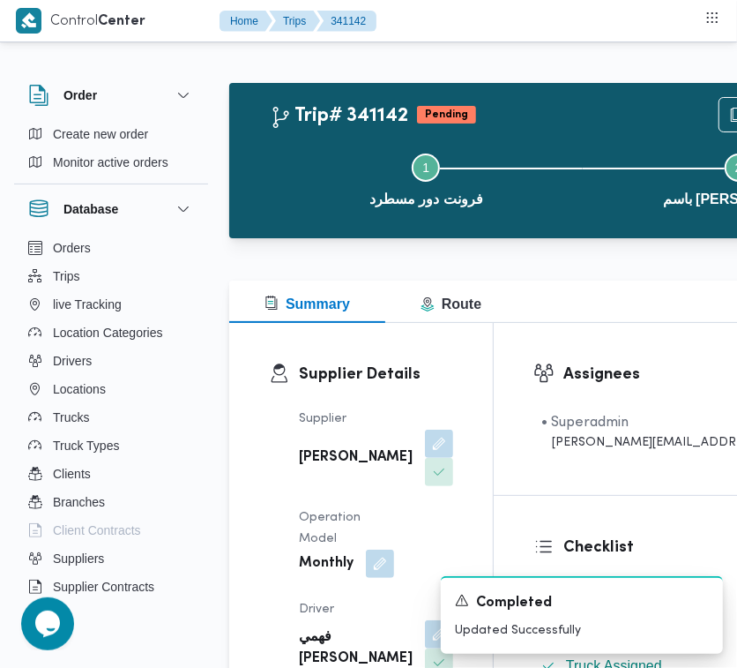
click at [726, 459] on div "Assignees • Superadmin [PERSON_NAME][EMAIL_ADDRESS][PERSON_NAME][DOMAIN_NAME]" at bounding box center [710, 409] width 433 height 172
click at [730, 452] on div "Assignees • Superadmin [PERSON_NAME][EMAIL_ADDRESS][PERSON_NAME][DOMAIN_NAME]" at bounding box center [710, 409] width 433 height 172
drag, startPoint x: 736, startPoint y: 482, endPoint x: 736, endPoint y: 491, distance: 9.7
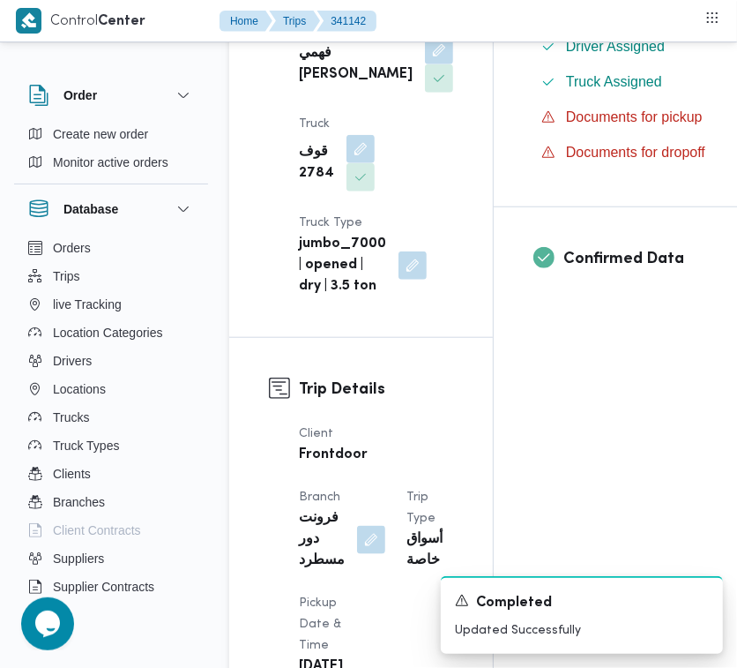
scroll to position [1168, 0]
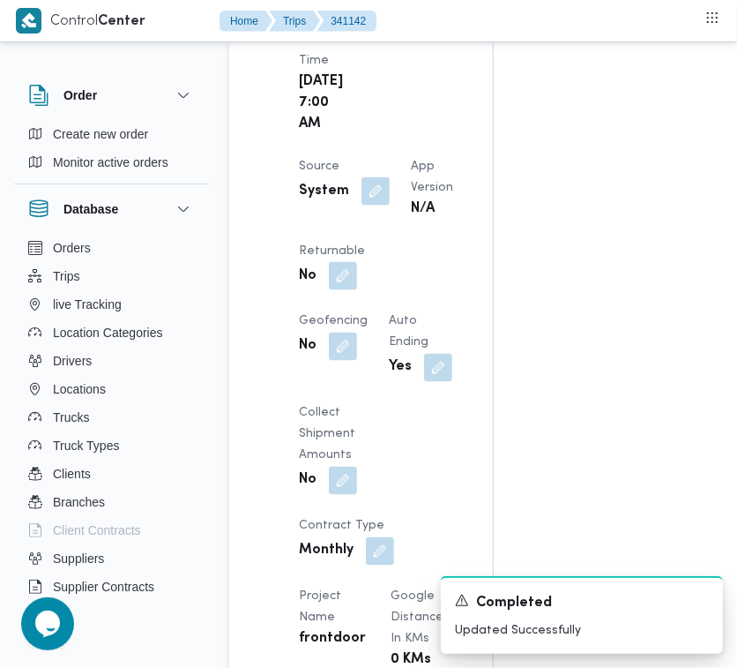
drag, startPoint x: 407, startPoint y: 397, endPoint x: 420, endPoint y: 425, distance: 30.8
click at [357, 290] on button "button" at bounding box center [343, 276] width 28 height 28
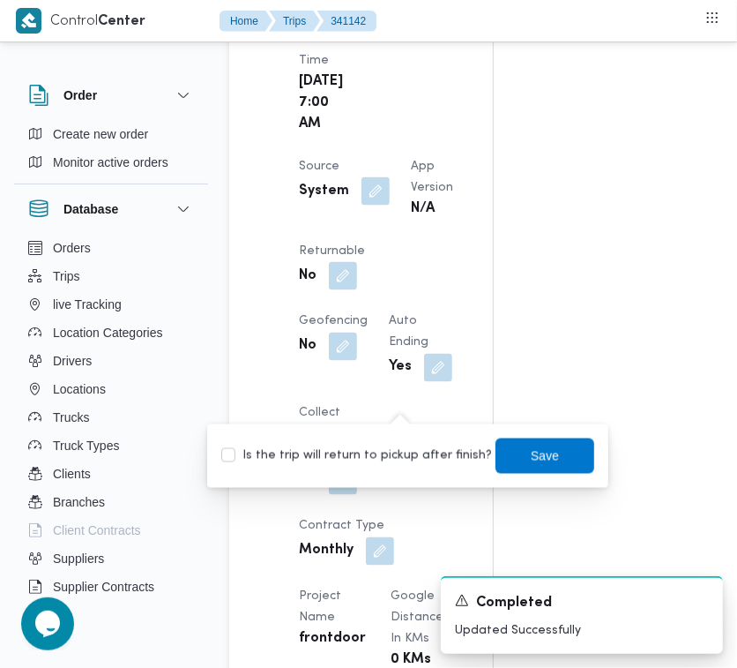
click at [420, 450] on label "Is the trip will return to pickup after finish?" at bounding box center [356, 455] width 271 height 21
checkbox input "true"
click at [518, 443] on span "Save" at bounding box center [545, 454] width 99 height 35
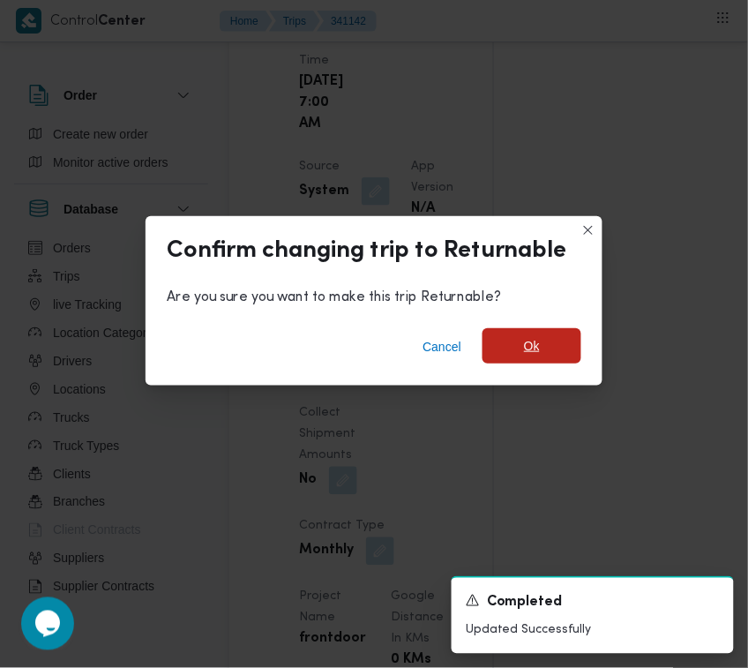
click at [525, 337] on span "Ok" at bounding box center [532, 345] width 16 height 21
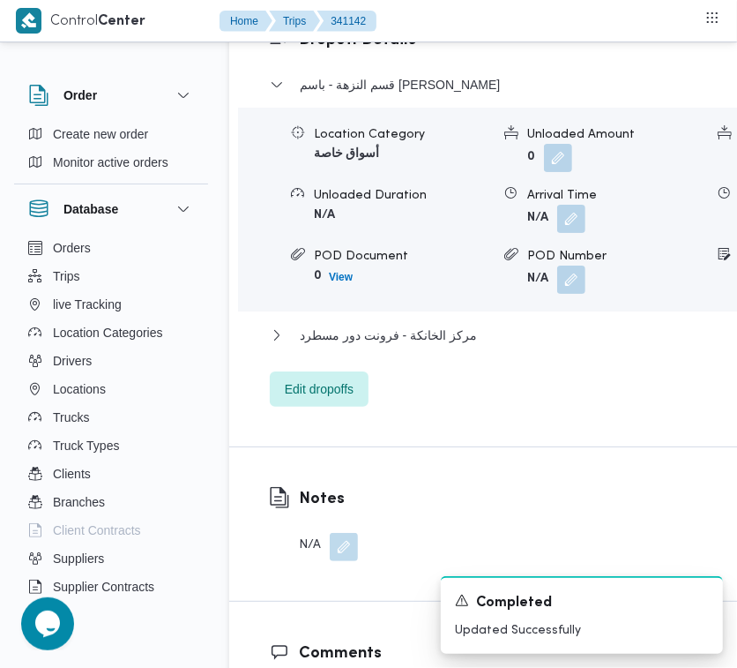
scroll to position [3526, 0]
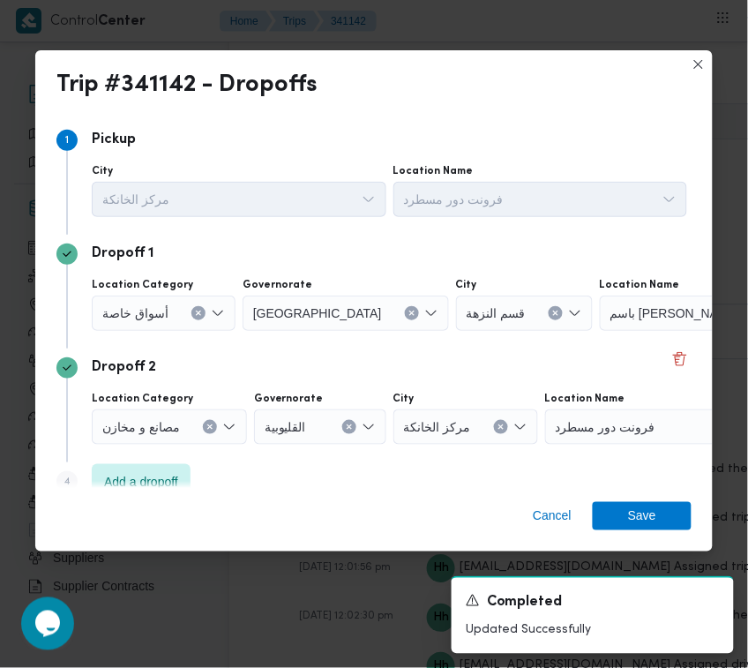
click at [161, 313] on span "أسواق خاصة" at bounding box center [135, 311] width 66 height 19
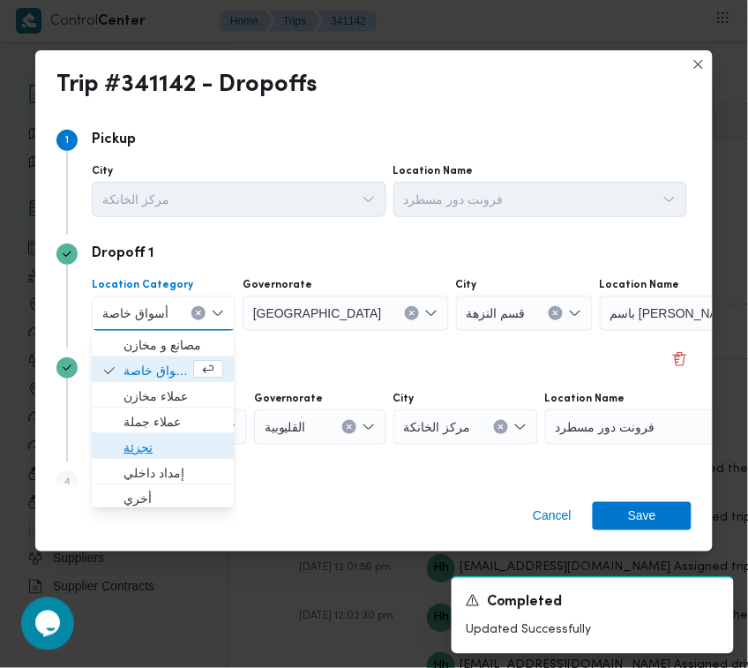
click at [138, 438] on span "تجزئة" at bounding box center [173, 447] width 100 height 21
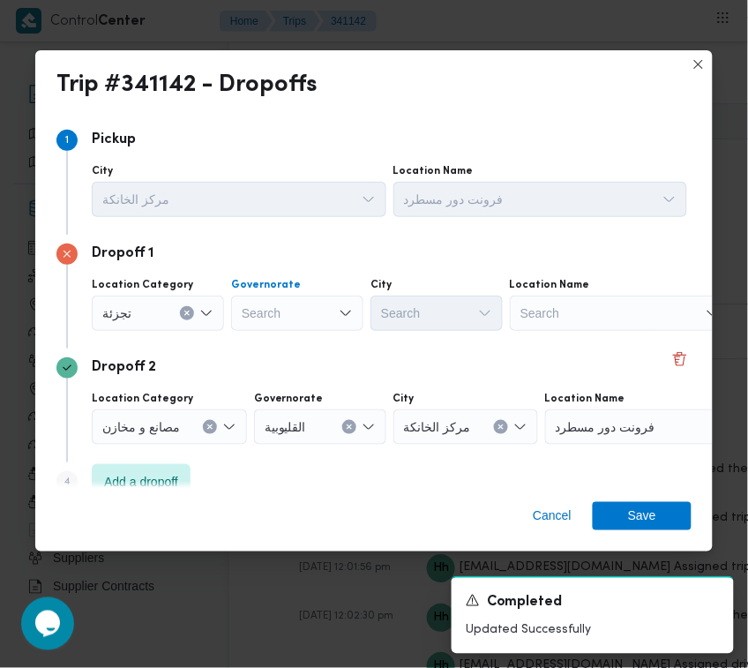
click at [301, 307] on div "Search" at bounding box center [297, 312] width 132 height 35
paste input "[GEOGRAPHIC_DATA]"
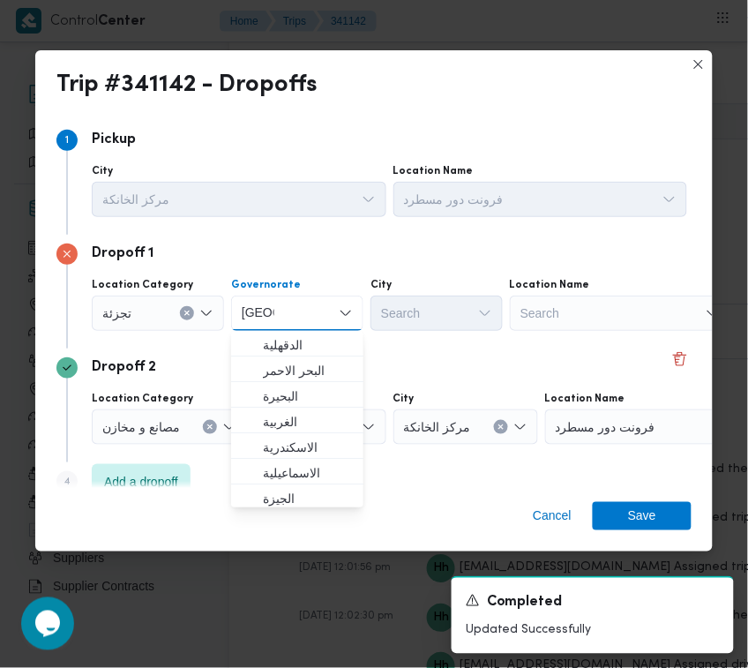
type input "[GEOGRAPHIC_DATA]"
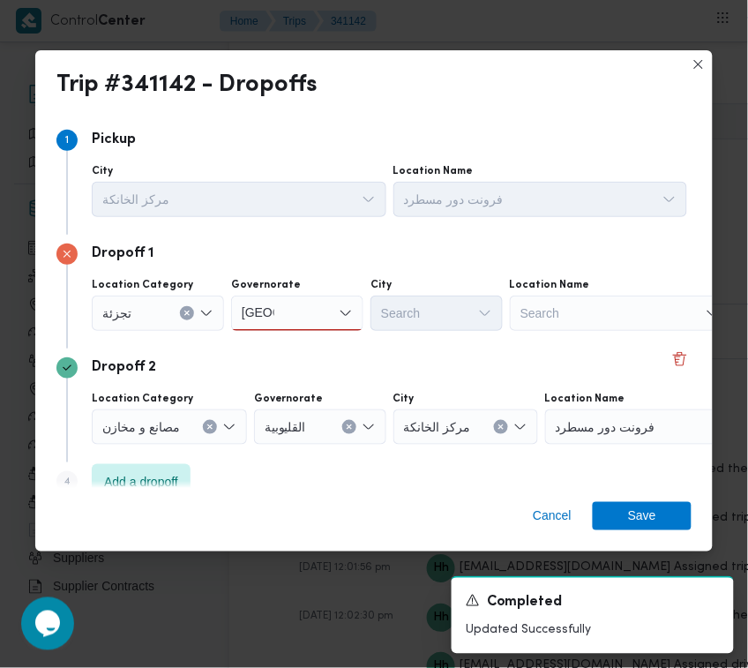
click at [301, 316] on div "[GEOGRAPHIC_DATA] [GEOGRAPHIC_DATA]" at bounding box center [297, 312] width 132 height 35
click at [300, 341] on span "[GEOGRAPHIC_DATA]" at bounding box center [308, 344] width 90 height 21
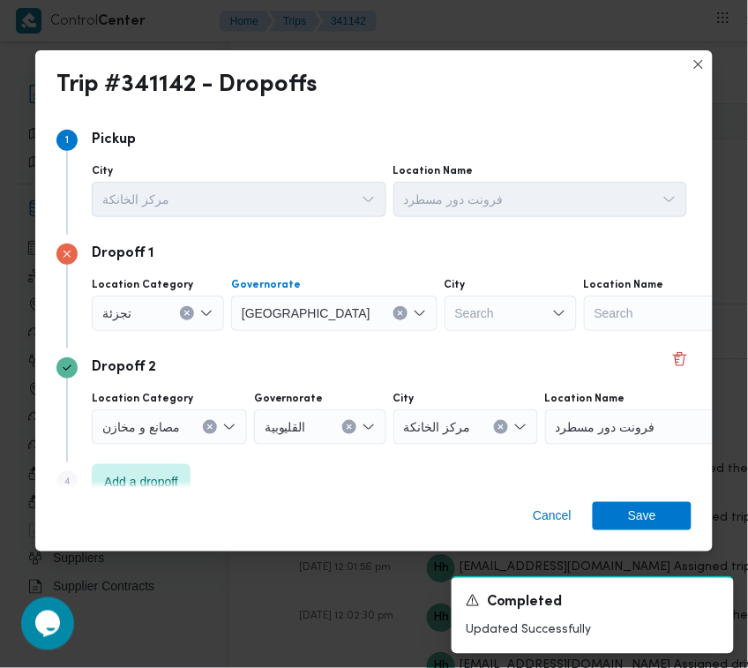
click at [492, 323] on div "Search" at bounding box center [510, 312] width 132 height 35
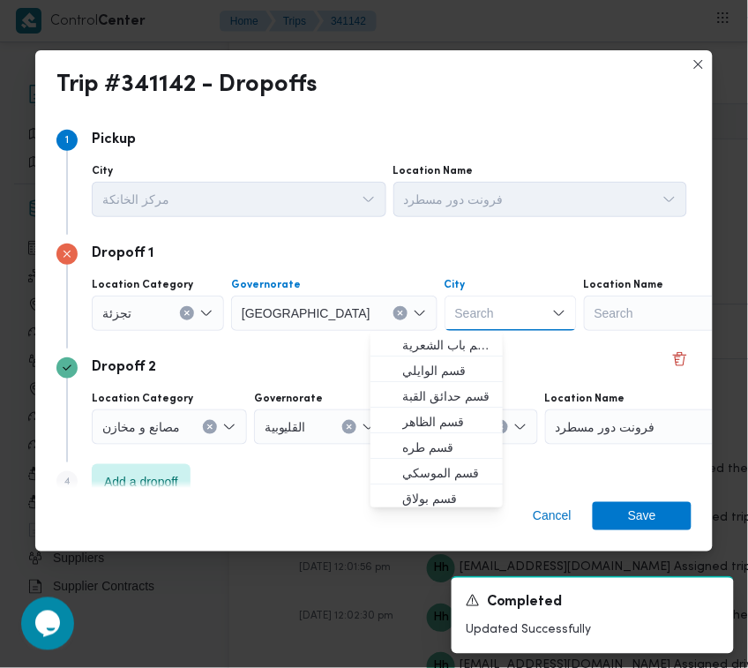
click at [461, 311] on div "Search Combo box. Selected. Combo box input. Search. Type some text or, to disp…" at bounding box center [510, 312] width 132 height 35
paste input "[PERSON_NAME]"
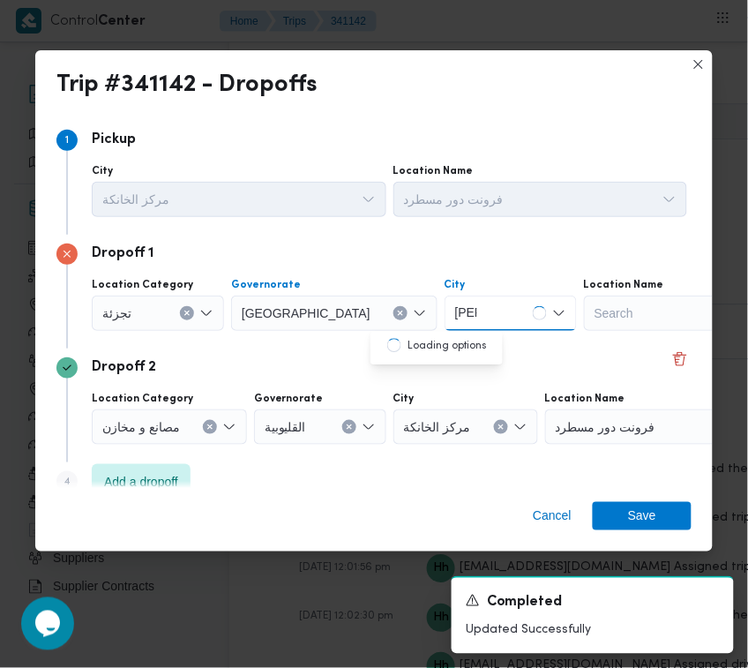
type input "[PERSON_NAME]"
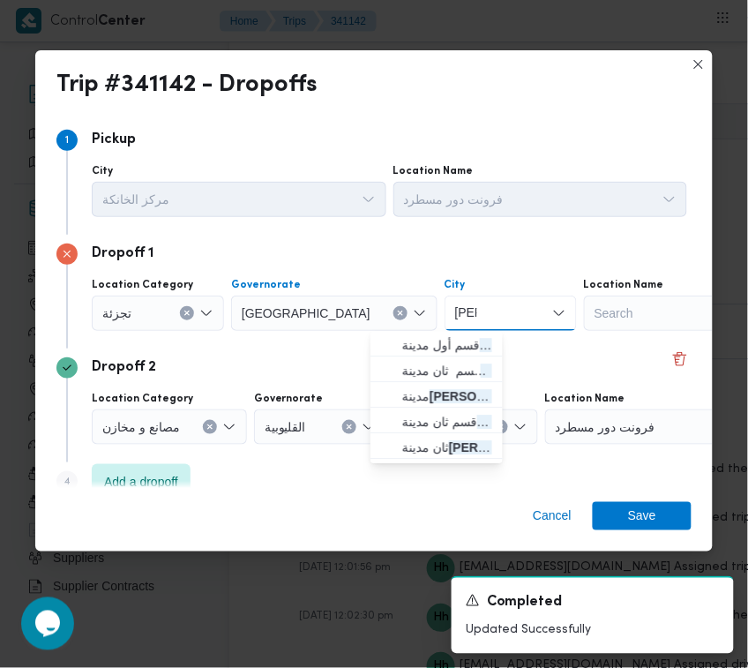
click at [384, 340] on icon "button" at bounding box center [388, 345] width 14 height 14
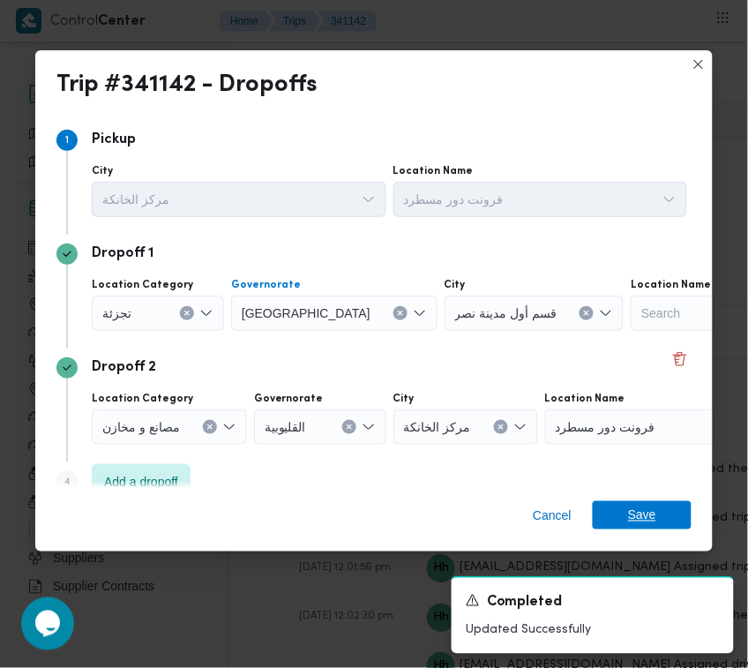
click at [662, 508] on span "Save" at bounding box center [642, 515] width 99 height 28
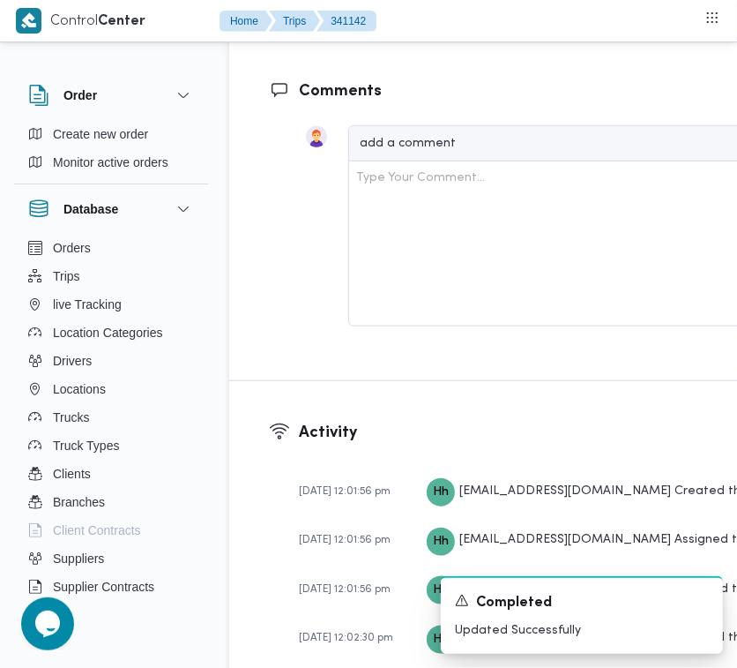
scroll to position [2920, 0]
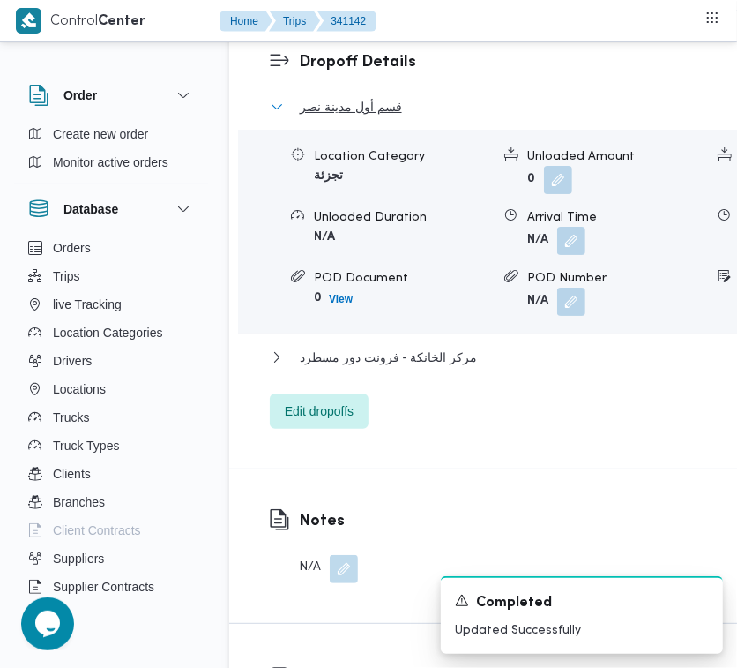
click at [328, 117] on span "قسم أول مدينة نصر" at bounding box center [351, 106] width 102 height 21
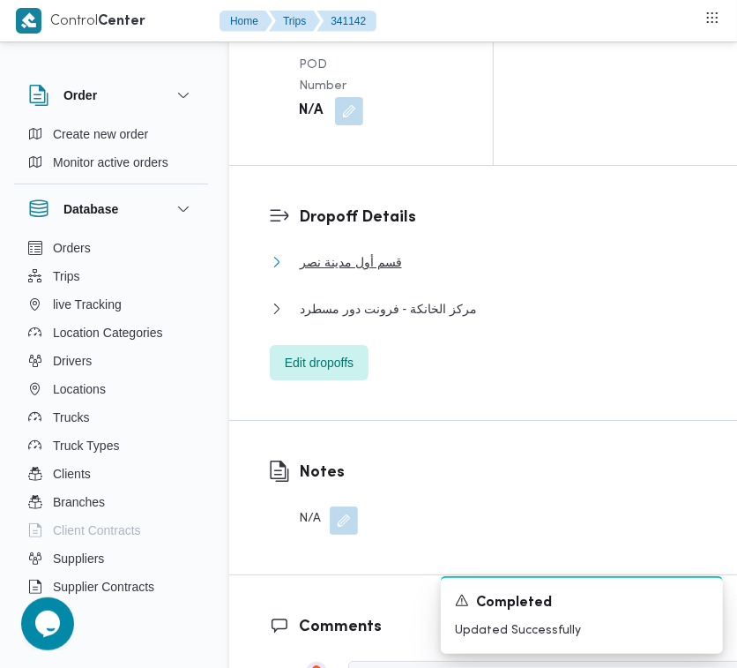
scroll to position [2739, 0]
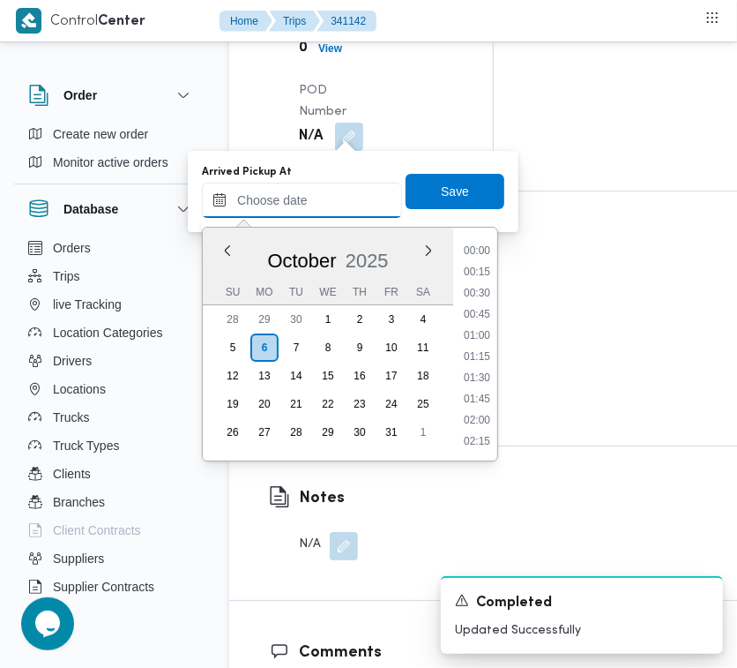
drag, startPoint x: 320, startPoint y: 200, endPoint x: 437, endPoint y: 204, distance: 116.5
click at [320, 200] on input "Arrived Pickup At" at bounding box center [302, 200] width 200 height 35
paste input "[DATE] 7:00AM"
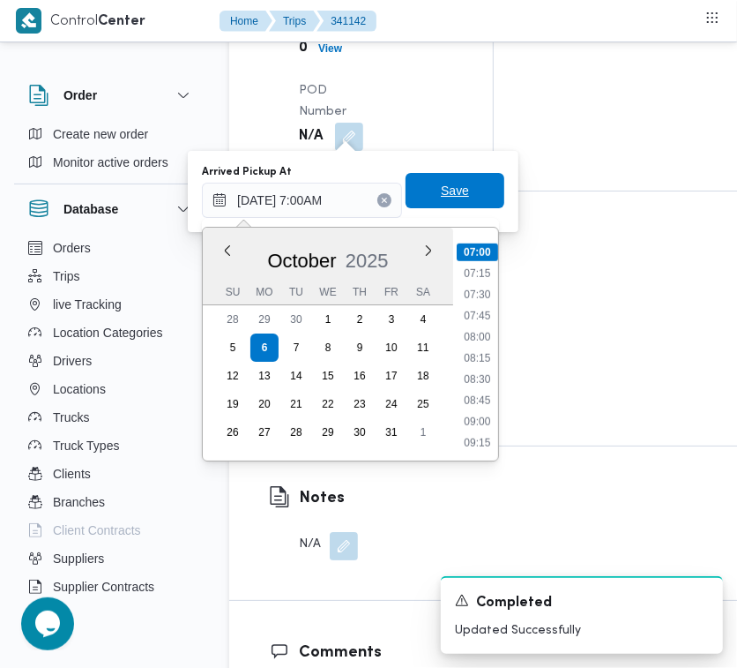
type input "[DATE] 07:00"
click at [451, 195] on span "Save" at bounding box center [455, 190] width 28 height 21
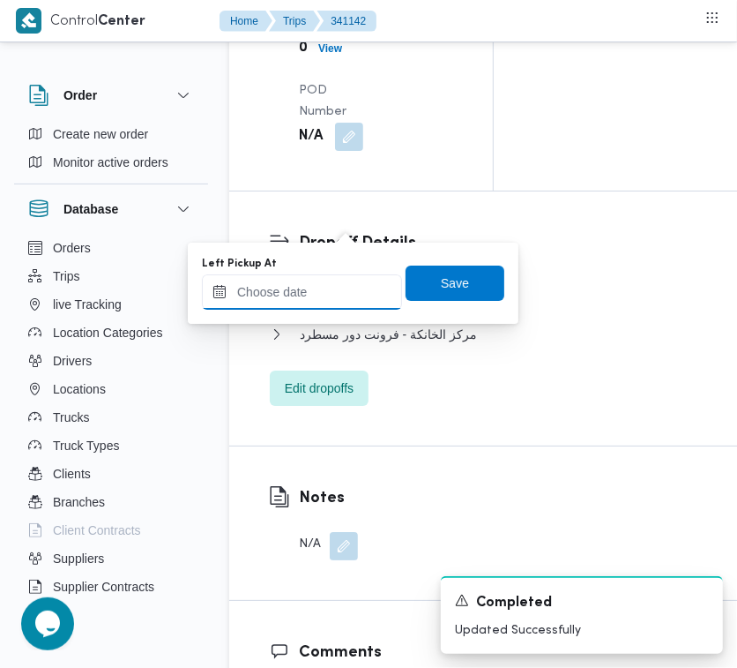
drag, startPoint x: 355, startPoint y: 227, endPoint x: 329, endPoint y: 302, distance: 80.0
click at [329, 302] on input "Left Pickup At" at bounding box center [302, 291] width 200 height 35
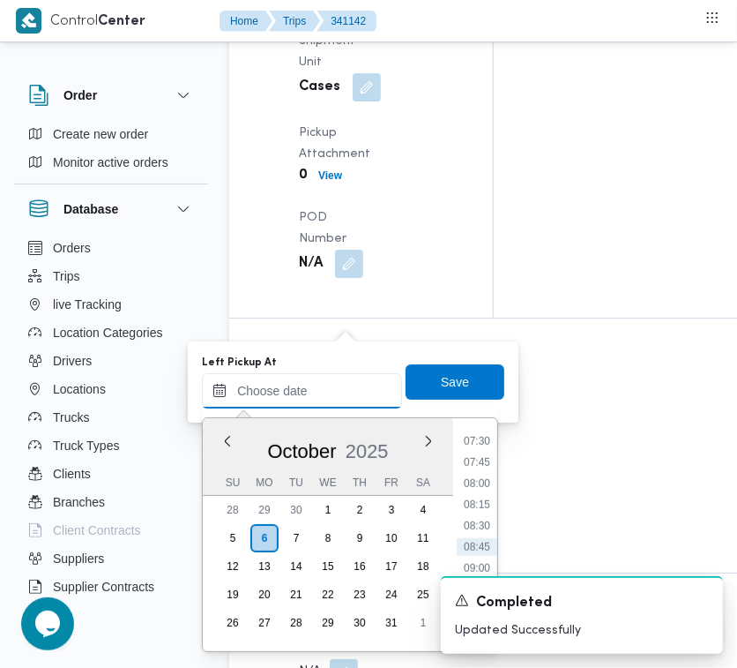
paste input "[DATE] 7:00AM"
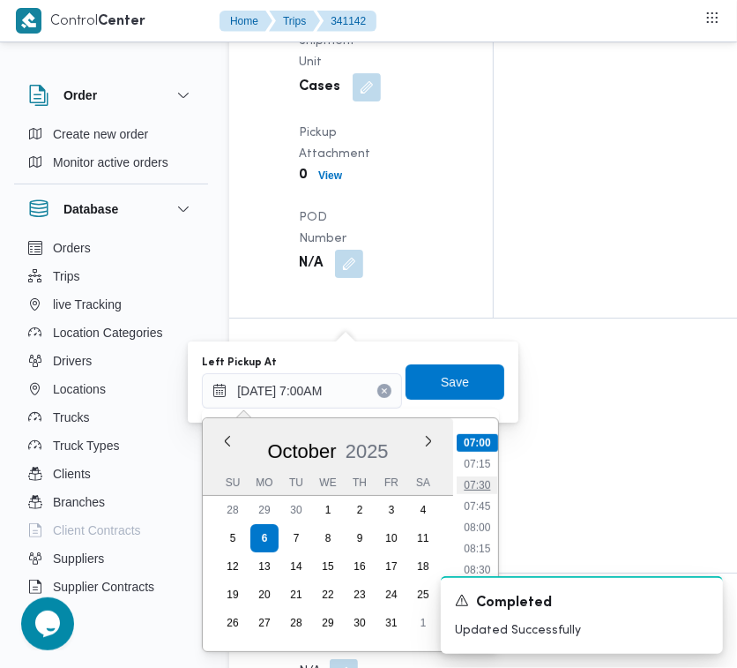
click at [470, 488] on li "07:30" at bounding box center [477, 485] width 41 height 18
type input "[DATE] 07:30"
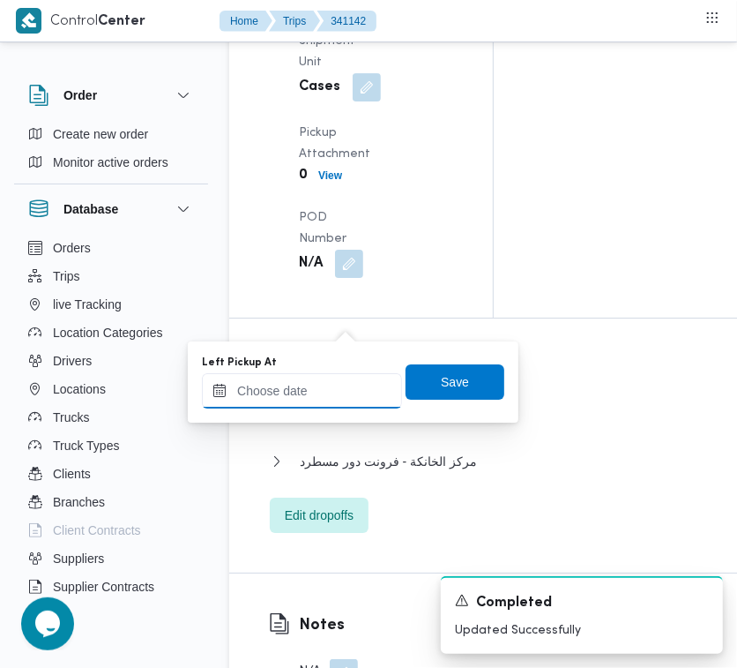
click at [363, 390] on input "Left Pickup At" at bounding box center [302, 390] width 200 height 35
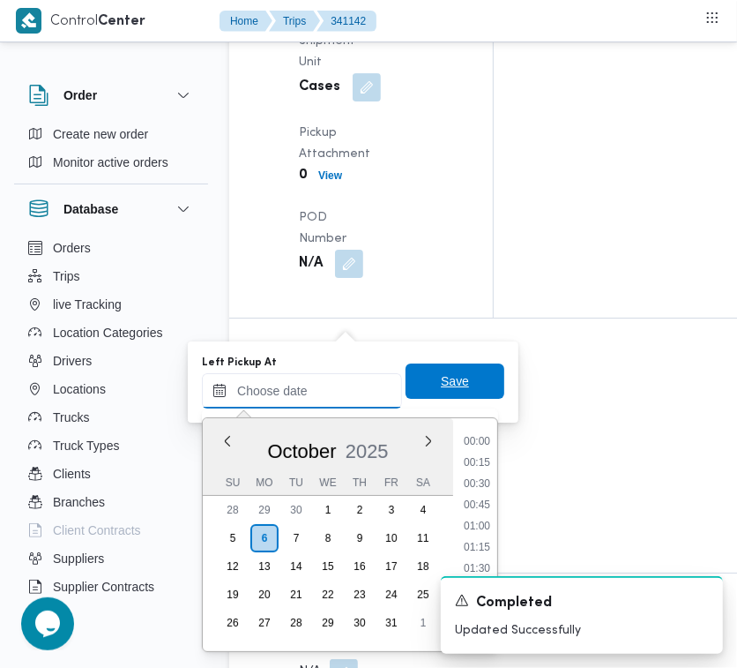
paste input "[DATE] 7:00AM"
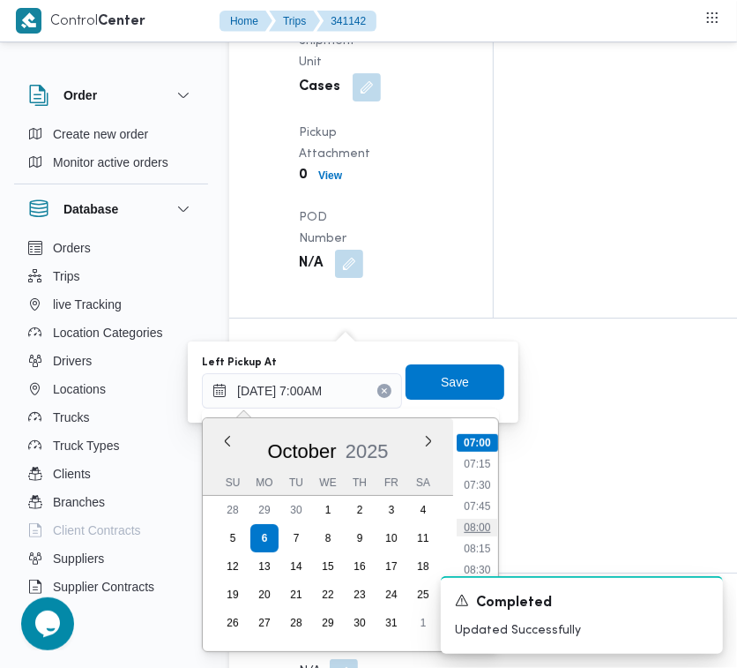
click at [477, 519] on li "08:00" at bounding box center [477, 528] width 41 height 18
type input "[DATE] 08:00"
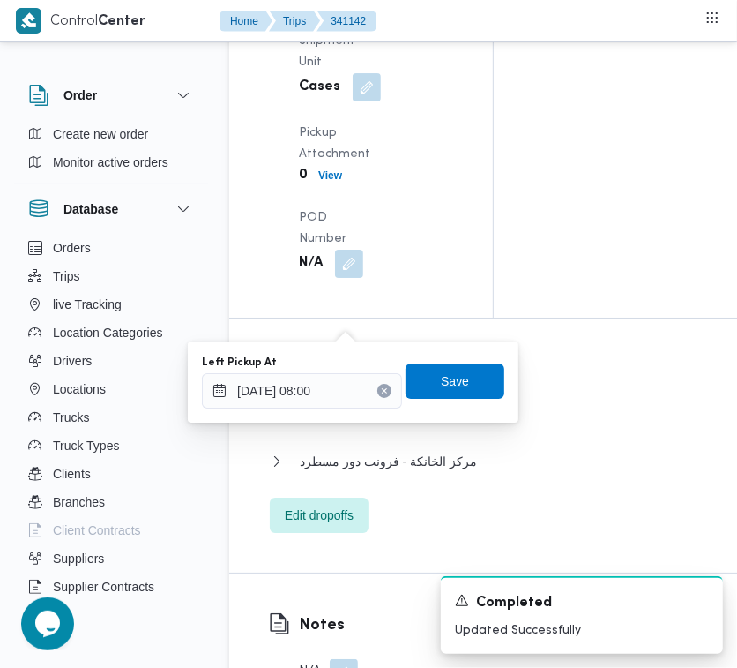
click at [466, 377] on span "Save" at bounding box center [455, 380] width 99 height 35
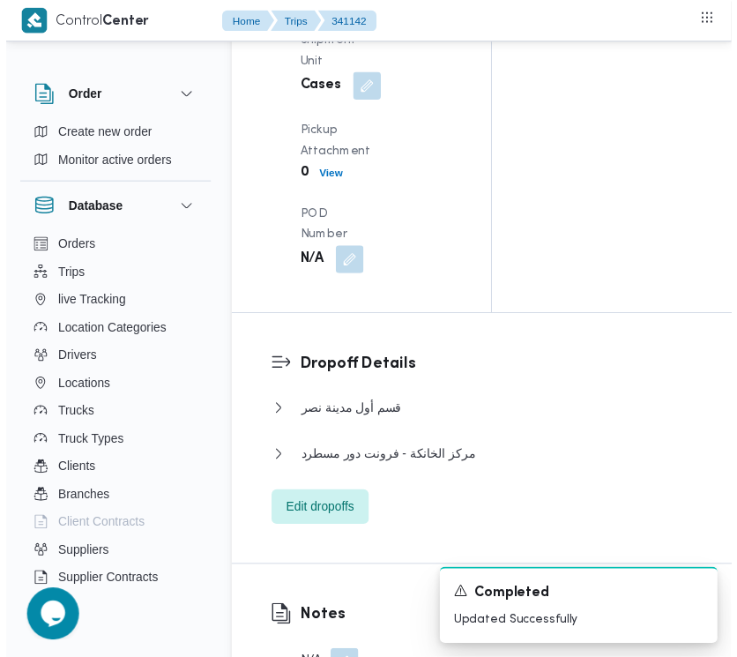
scroll to position [0, 0]
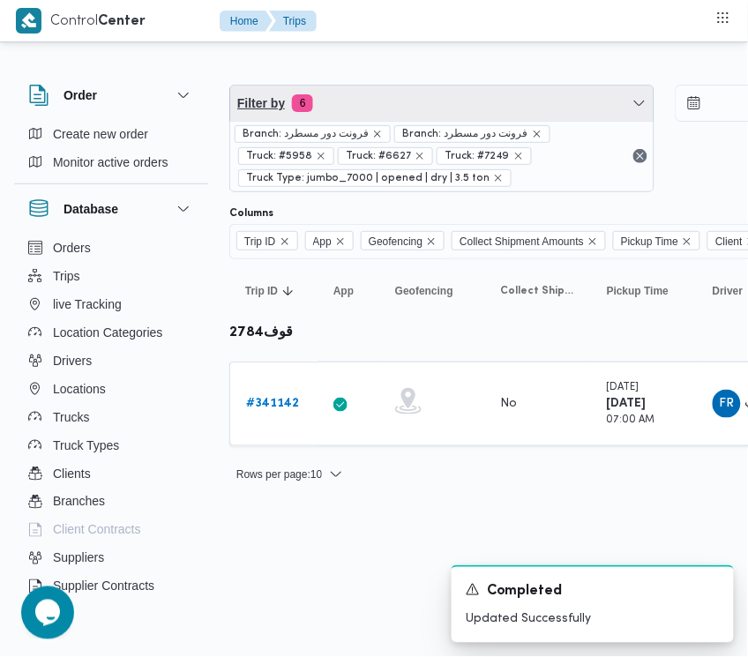
drag, startPoint x: 373, startPoint y: 86, endPoint x: 373, endPoint y: 99, distance: 13.2
click at [373, 89] on span "Filter by 6" at bounding box center [441, 103] width 423 height 35
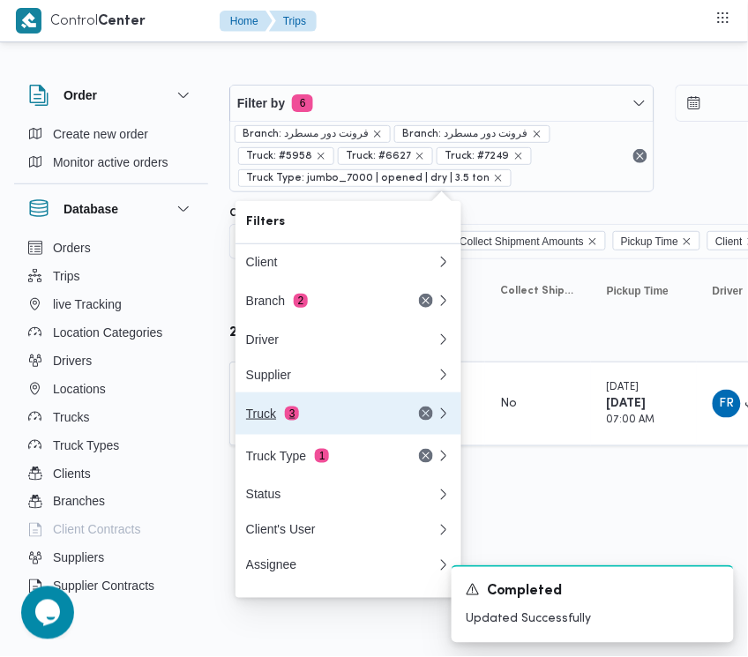
click at [291, 412] on span "3" at bounding box center [292, 414] width 14 height 14
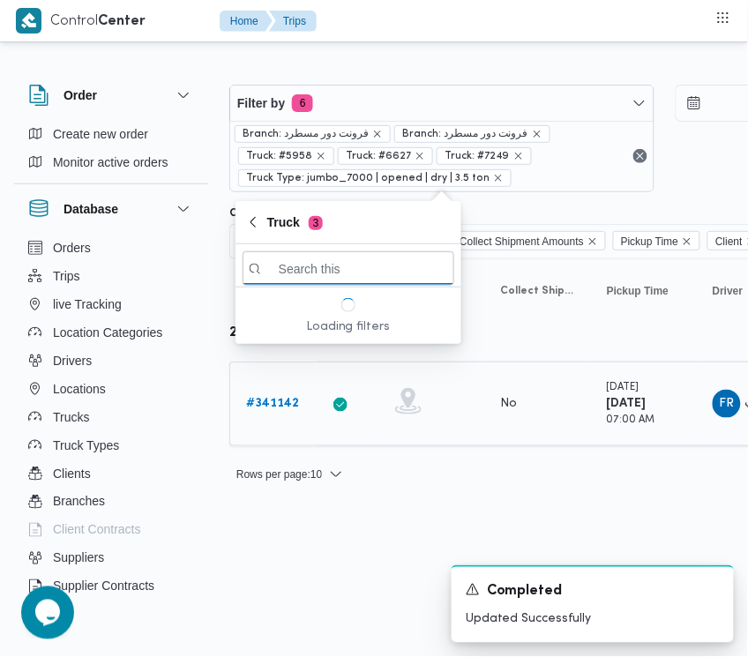
paste input "5386"
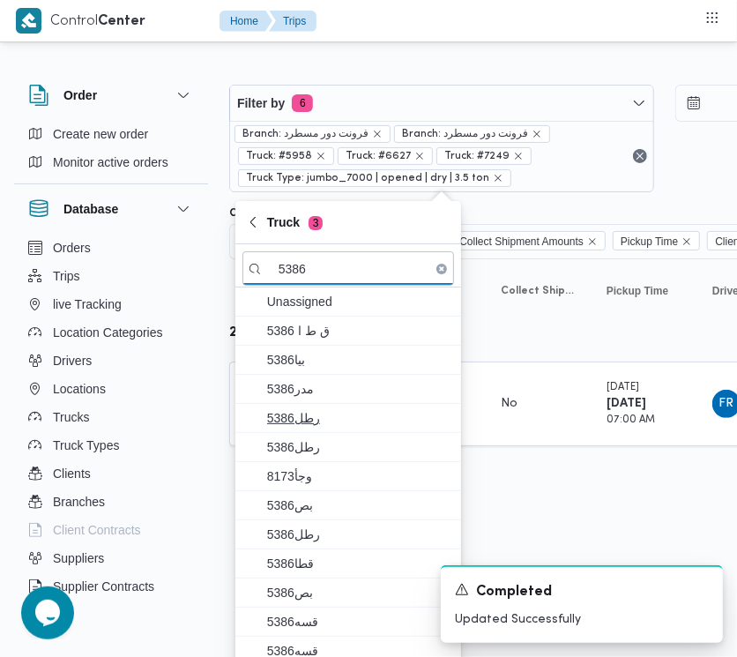
type input "5386"
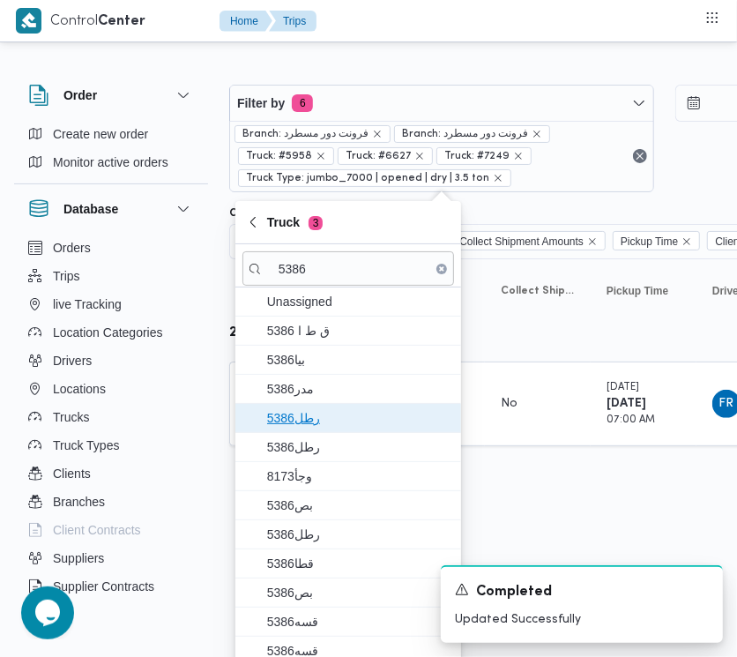
click at [283, 413] on span "5386رطل" at bounding box center [358, 417] width 183 height 21
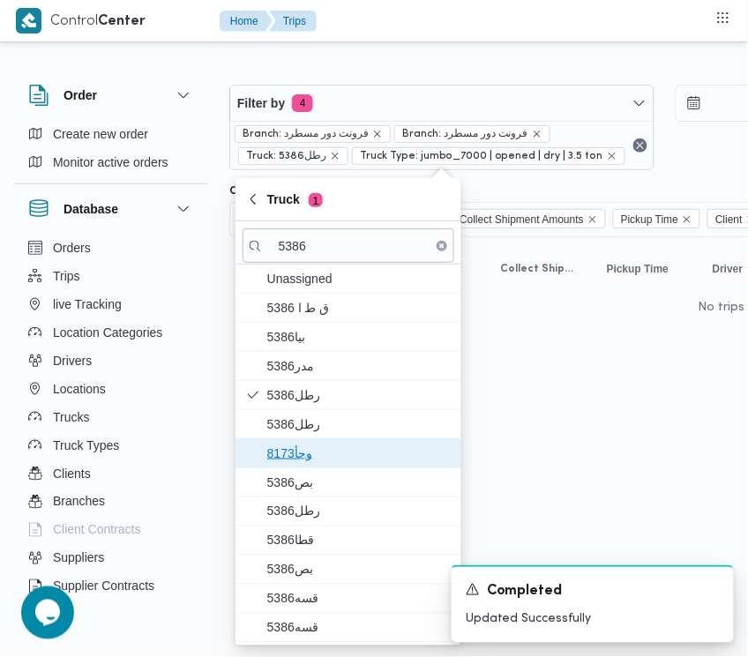
click at [298, 459] on span "وجأ8173" at bounding box center [358, 453] width 183 height 21
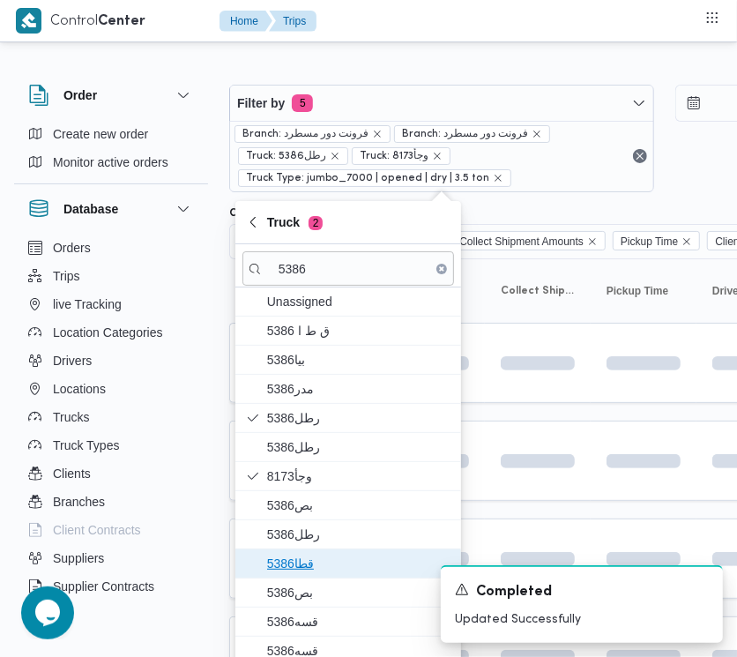
click at [295, 567] on span "قطا5386" at bounding box center [358, 563] width 183 height 21
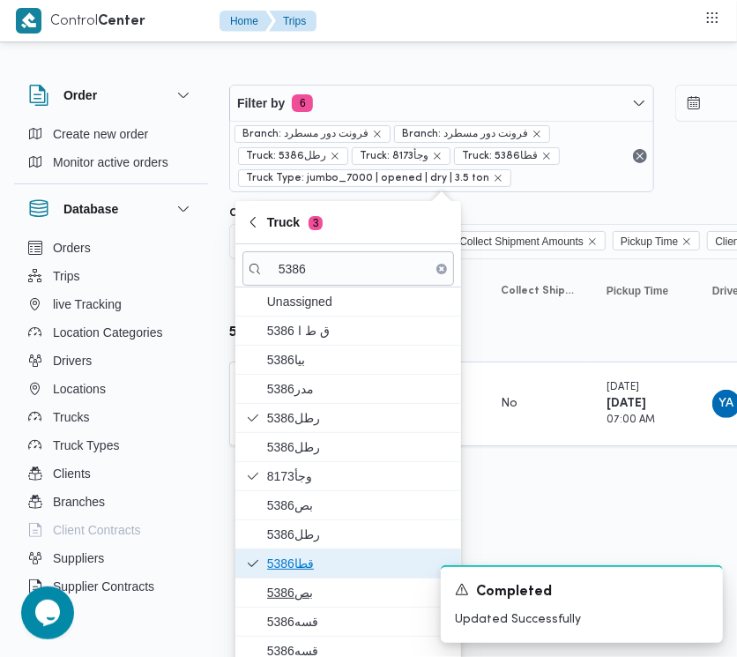
scroll to position [11, 0]
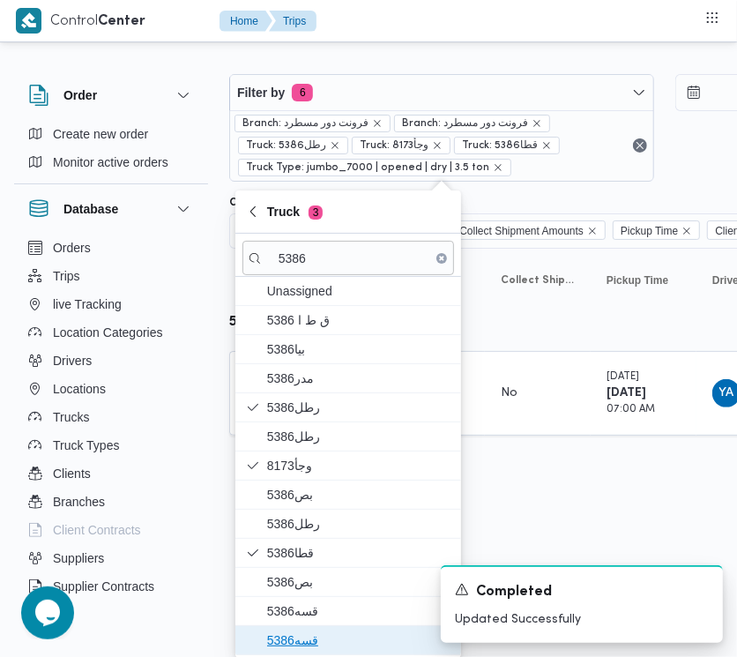
click at [298, 636] on span "قسه5386" at bounding box center [358, 640] width 183 height 21
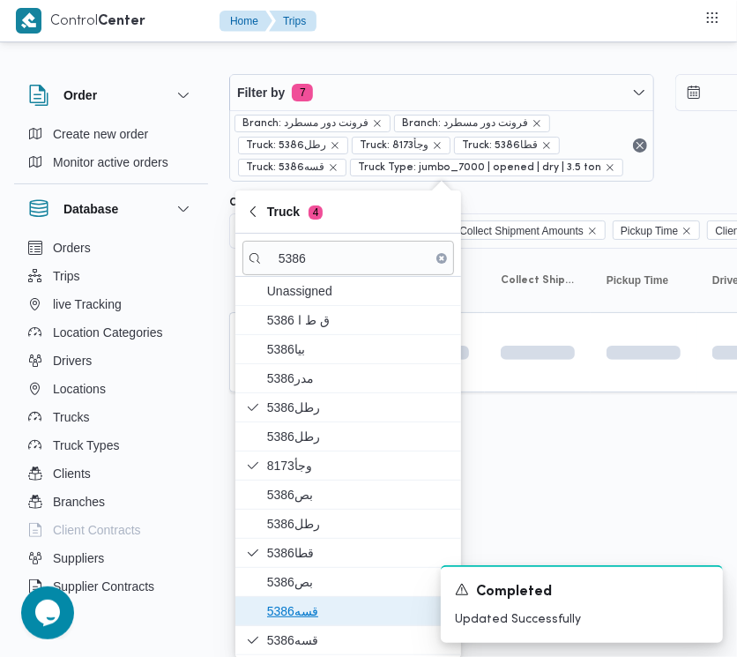
click at [302, 616] on span "قسه5386" at bounding box center [358, 611] width 183 height 21
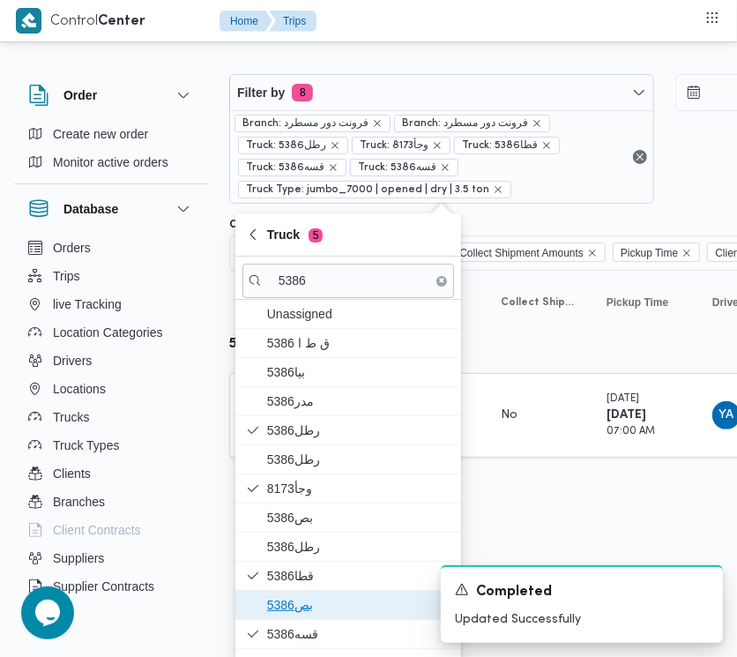
click at [306, 601] on span "بص5386" at bounding box center [358, 604] width 183 height 21
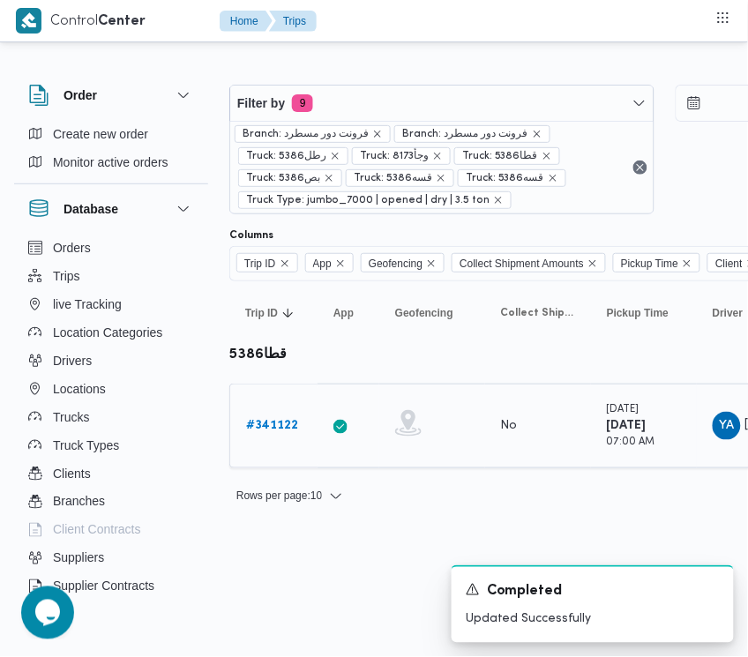
click at [297, 438] on div "# 341122" at bounding box center [274, 425] width 70 height 35
click at [280, 426] on b "# 341122" at bounding box center [272, 425] width 52 height 11
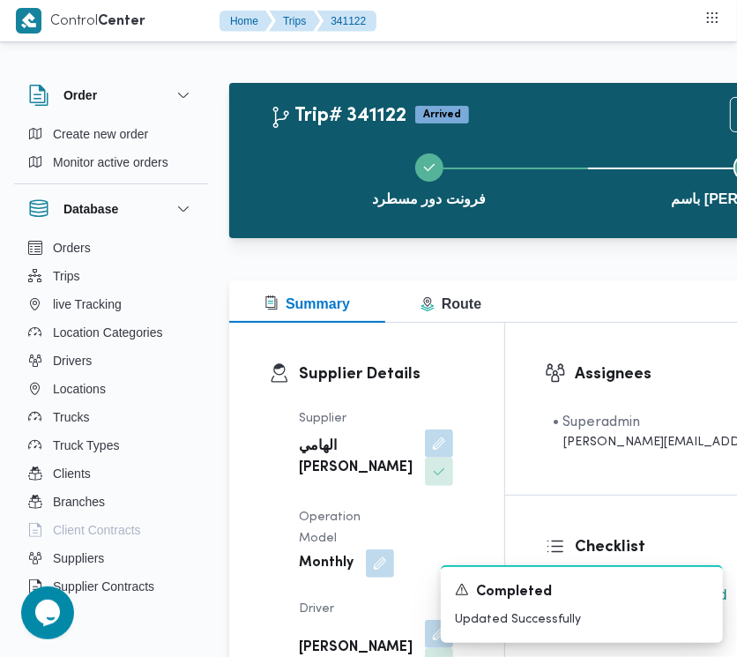
click at [732, 454] on div "Assignees • Superadmin [PERSON_NAME][EMAIL_ADDRESS][PERSON_NAME][DOMAIN_NAME]" at bounding box center [721, 409] width 433 height 172
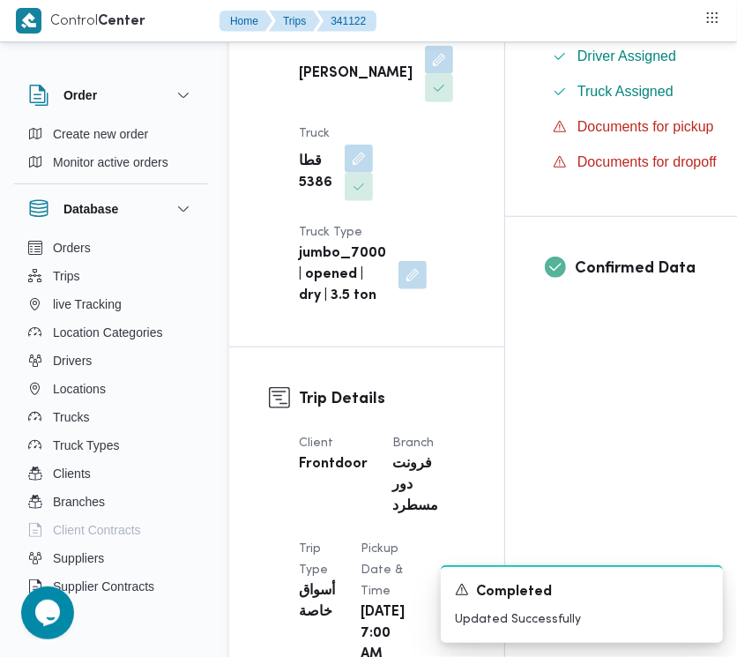
scroll to position [1148, 0]
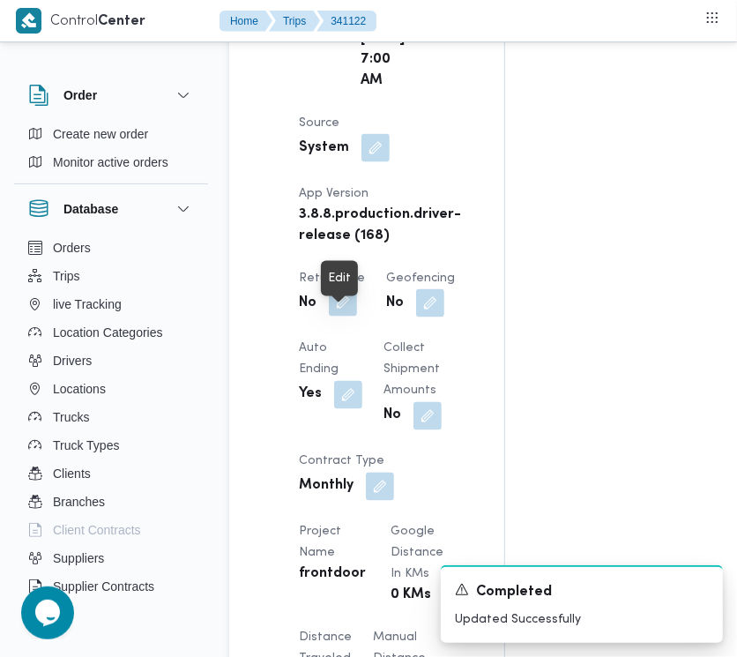
click at [355, 317] on button "button" at bounding box center [343, 302] width 28 height 28
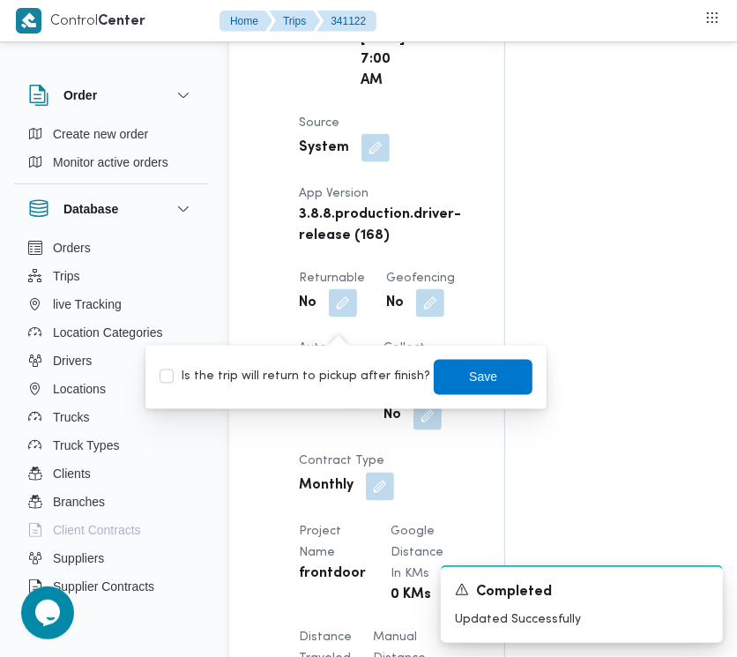
click at [344, 376] on label "Is the trip will return to pickup after finish?" at bounding box center [295, 377] width 271 height 21
checkbox input "true"
click at [469, 381] on span "Save" at bounding box center [483, 376] width 28 height 21
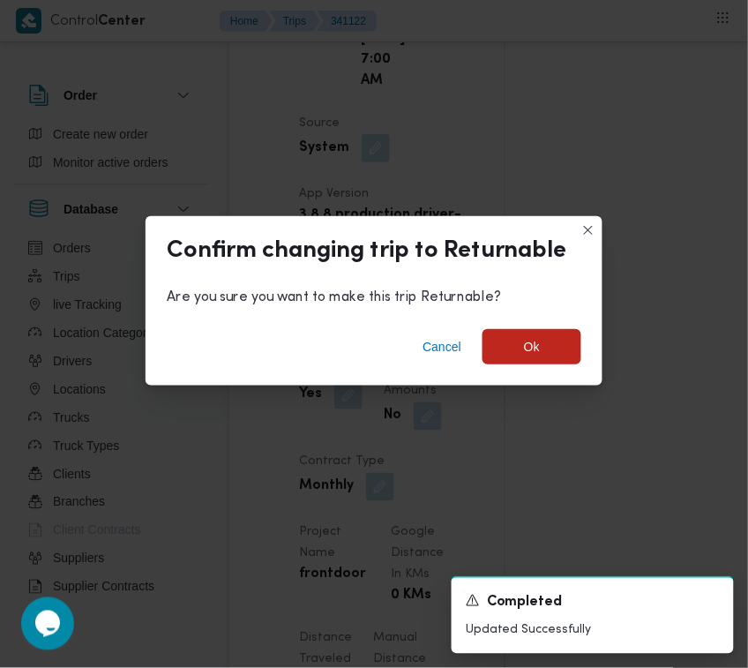
click at [473, 345] on div "Cancel Ok" at bounding box center [374, 350] width 457 height 71
click at [526, 344] on span "Ok" at bounding box center [532, 345] width 16 height 21
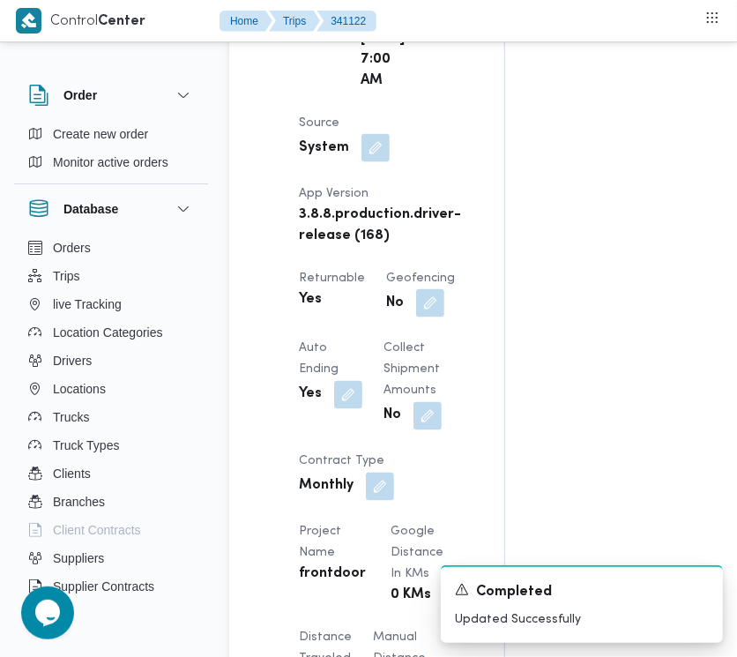
scroll to position [1169, 0]
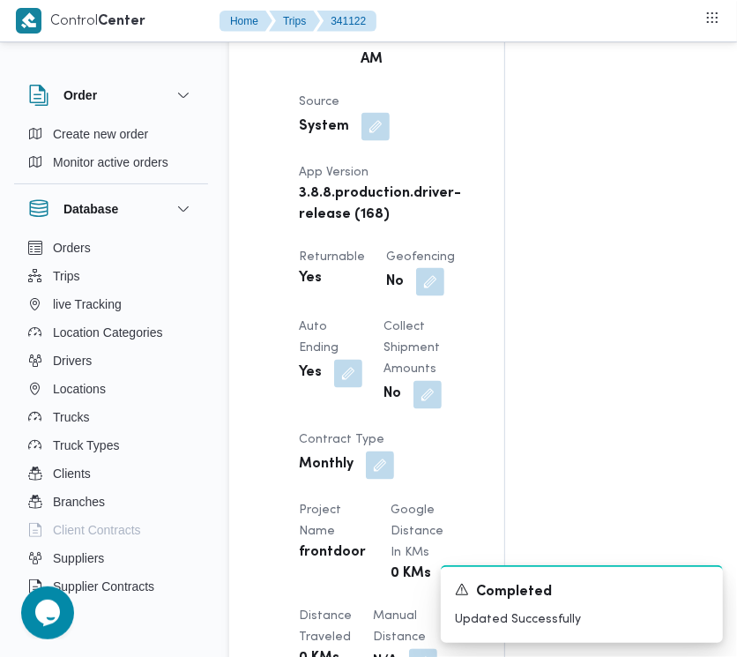
click at [730, 541] on div "Assignees • Superadmin [EMAIL_ADDRESS][PERSON_NAME][DOMAIN_NAME] Checklist Drop…" at bounding box center [721, 439] width 433 height 2572
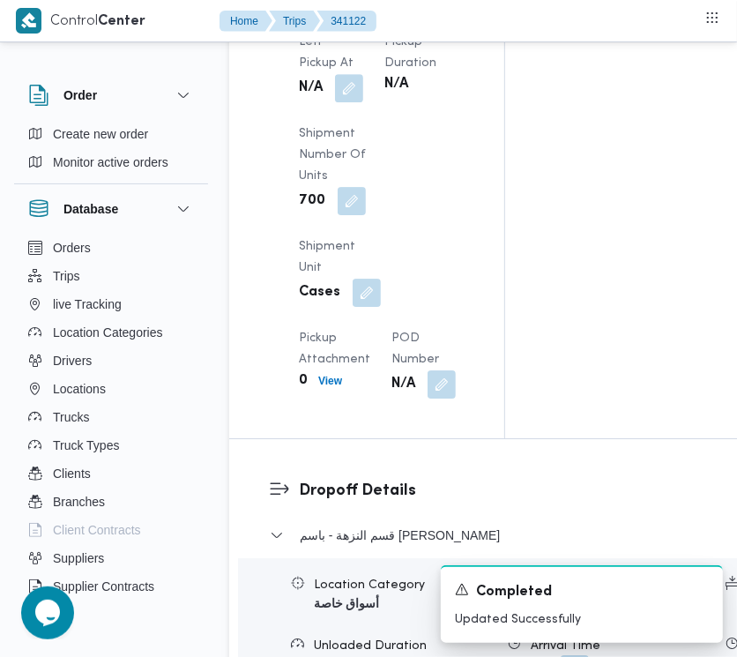
scroll to position [2893, 0]
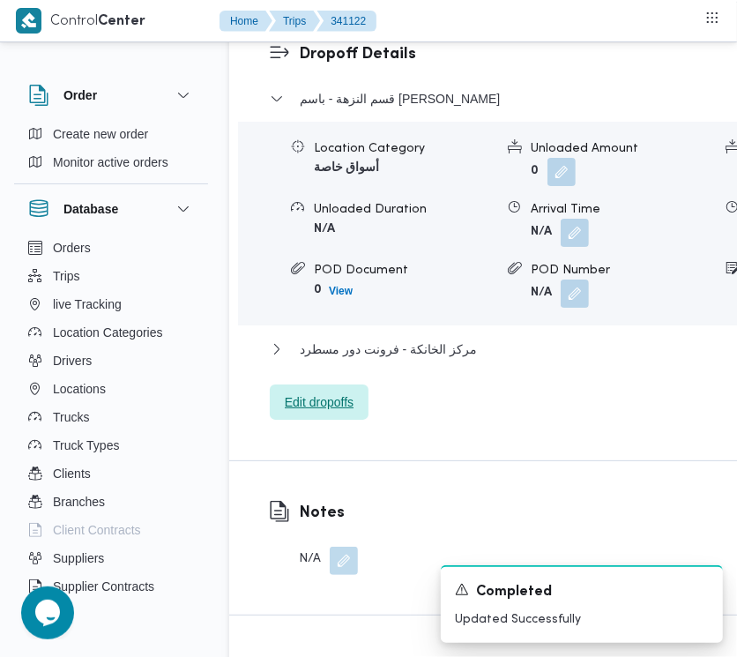
click at [322, 392] on span "Edit dropoffs" at bounding box center [319, 402] width 69 height 21
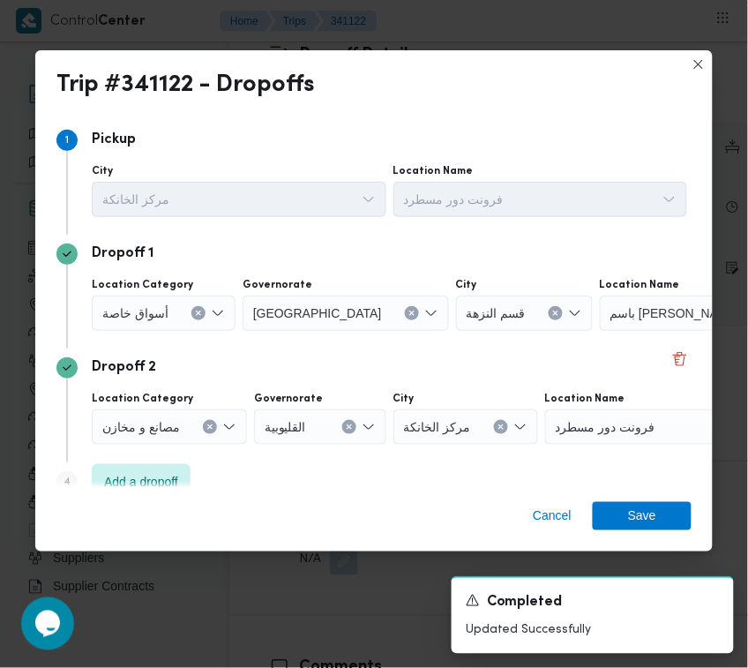
click at [195, 292] on div "Location Category أسواق خاصة" at bounding box center [164, 304] width 144 height 53
click at [155, 310] on span "أسواق خاصة" at bounding box center [135, 311] width 66 height 19
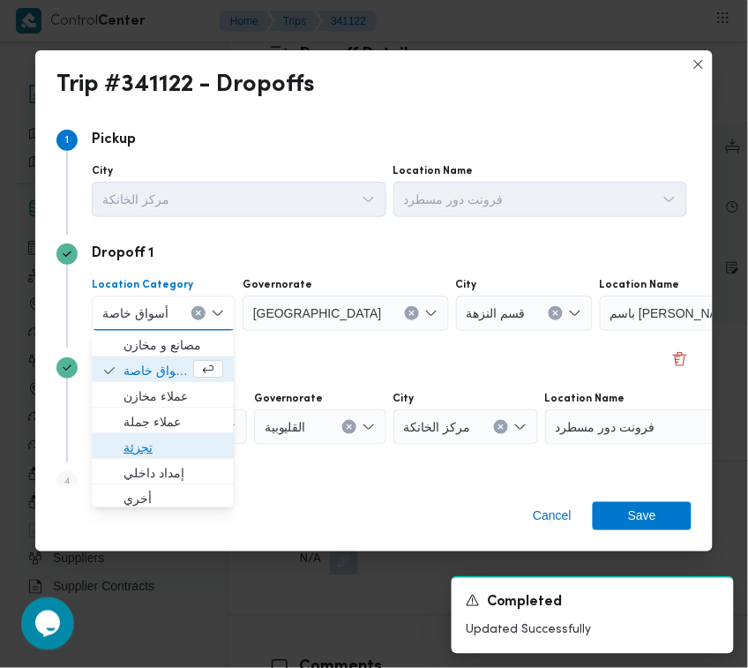
click at [163, 447] on span "تجزئة" at bounding box center [173, 447] width 100 height 21
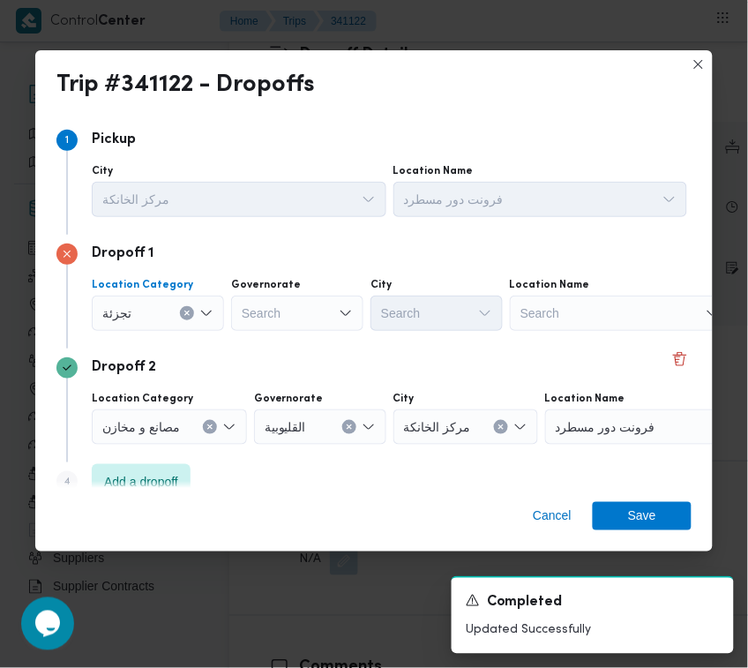
click at [288, 310] on div "Search" at bounding box center [297, 312] width 132 height 35
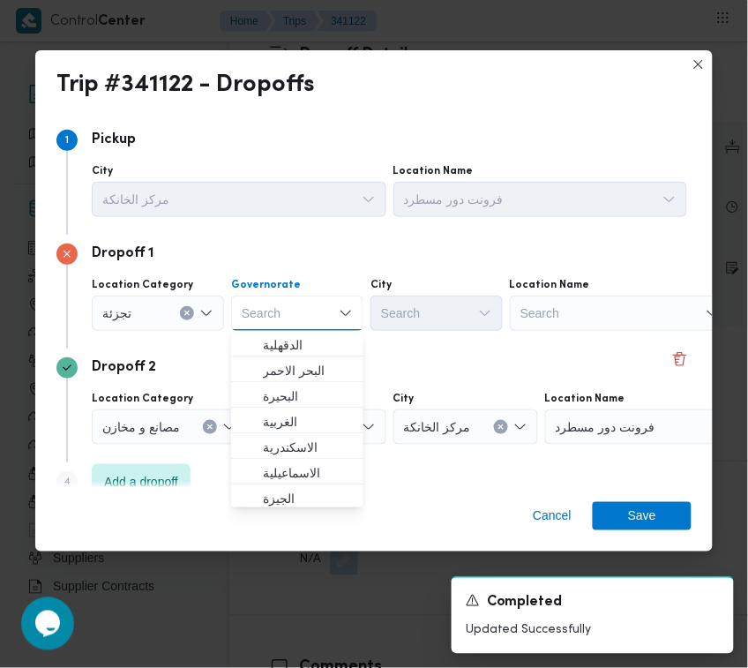
paste input "[GEOGRAPHIC_DATA]"
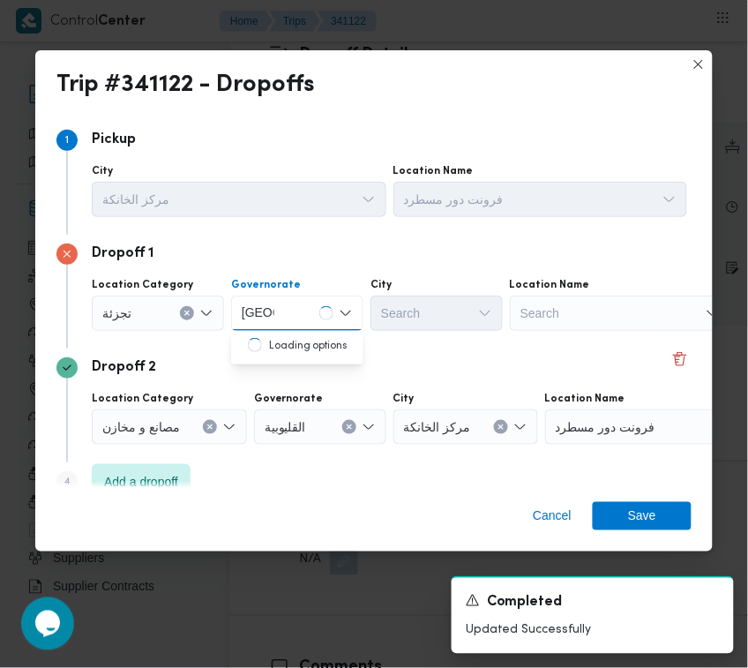
type input "[GEOGRAPHIC_DATA]"
drag, startPoint x: 258, startPoint y: 319, endPoint x: 280, endPoint y: 327, distance: 22.6
click at [258, 319] on input "[GEOGRAPHIC_DATA]" at bounding box center [258, 312] width 33 height 21
click at [311, 350] on span "[GEOGRAPHIC_DATA]" at bounding box center [308, 344] width 90 height 21
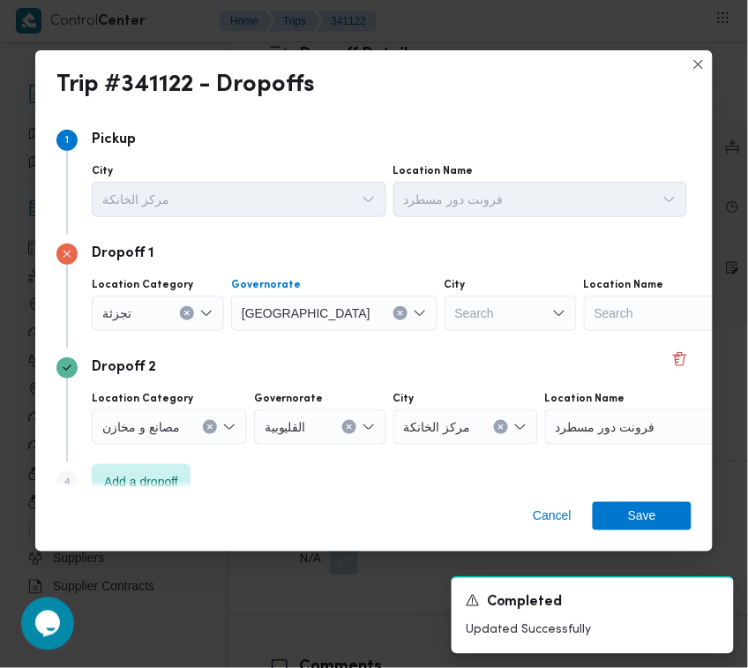
click at [459, 315] on div "Search" at bounding box center [510, 312] width 132 height 35
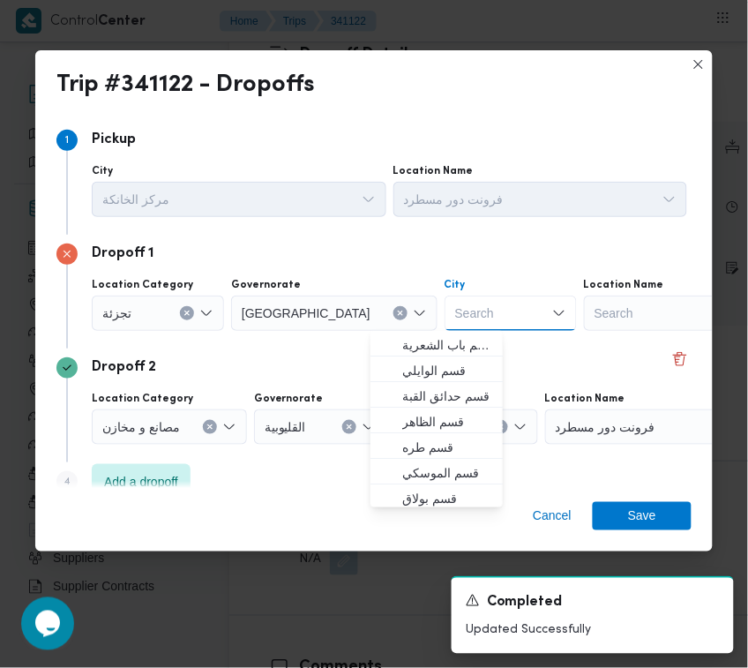
paste input "[GEOGRAPHIC_DATA]"
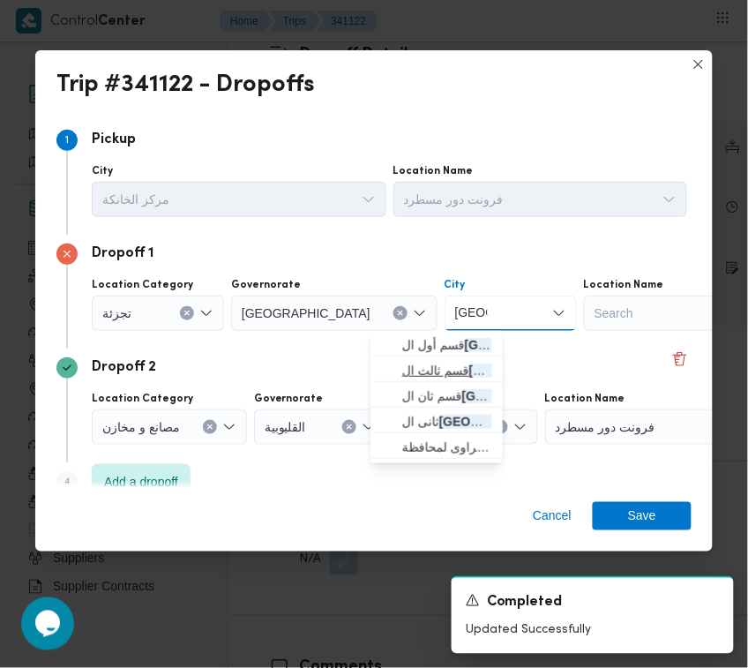
type input "[GEOGRAPHIC_DATA]"
click at [410, 359] on span "قسم ثالث ال قاهرة الجديدة" at bounding box center [436, 370] width 118 height 28
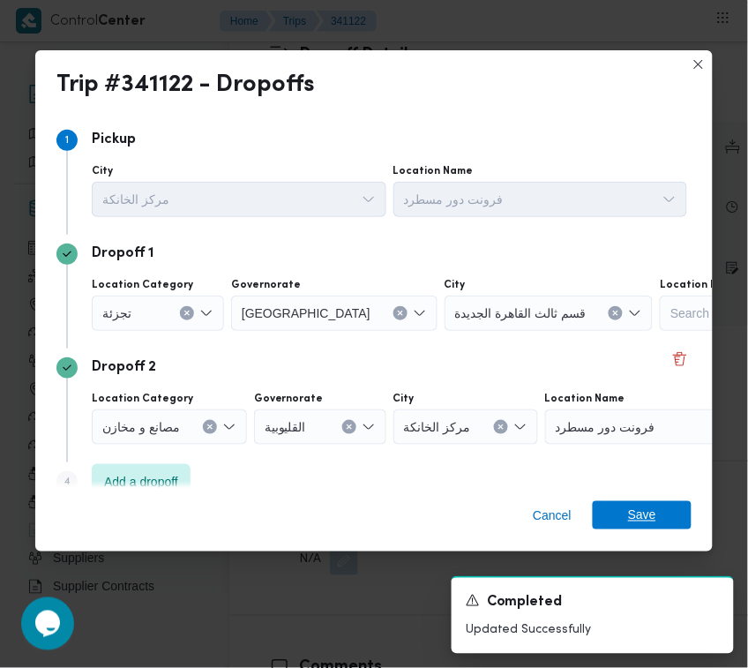
click at [663, 505] on span "Save" at bounding box center [642, 515] width 99 height 28
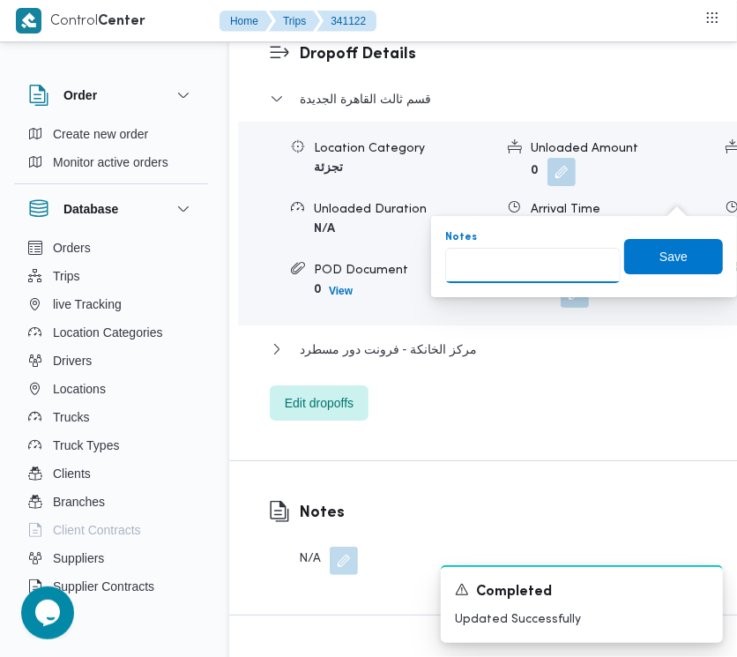
click at [553, 280] on input "Notes" at bounding box center [532, 265] width 175 height 35
paste input "تجمع"
type input "تجمع"
click at [670, 278] on div "Notes تجمع Save" at bounding box center [584, 256] width 281 height 56
click at [670, 265] on span "Save" at bounding box center [674, 255] width 28 height 21
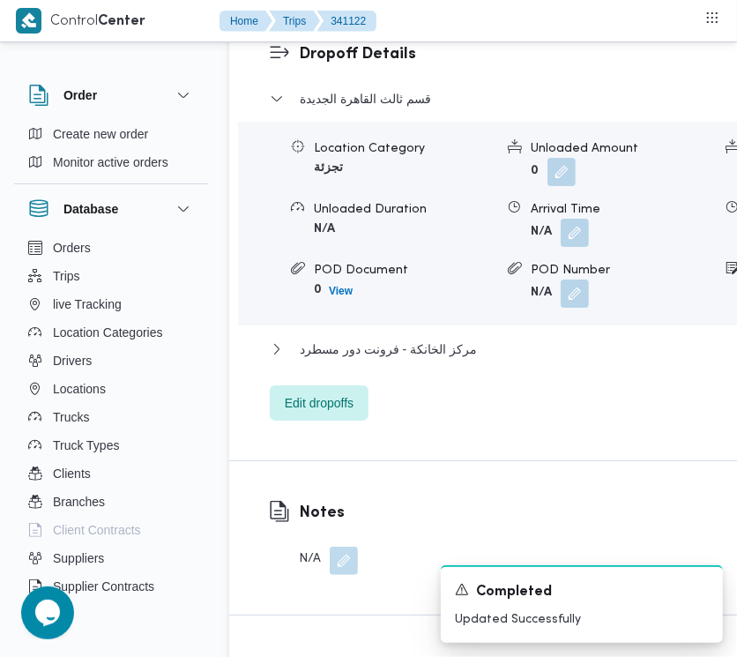
scroll to position [2318, 0]
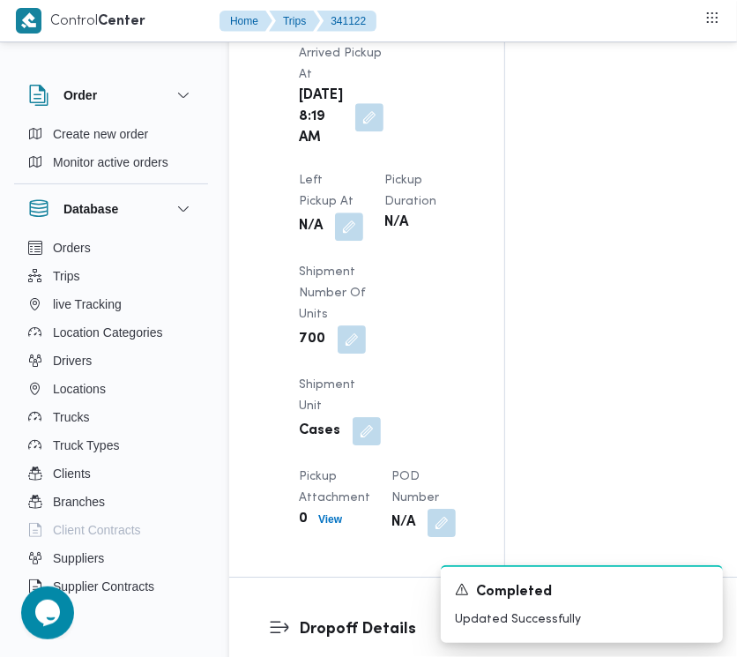
drag, startPoint x: 439, startPoint y: 41, endPoint x: 444, endPoint y: 81, distance: 39.9
click at [444, 46] on div "Control Center Home Trips 341122 Order Create new order Monitor active orders D…" at bounding box center [368, 23] width 737 height 4683
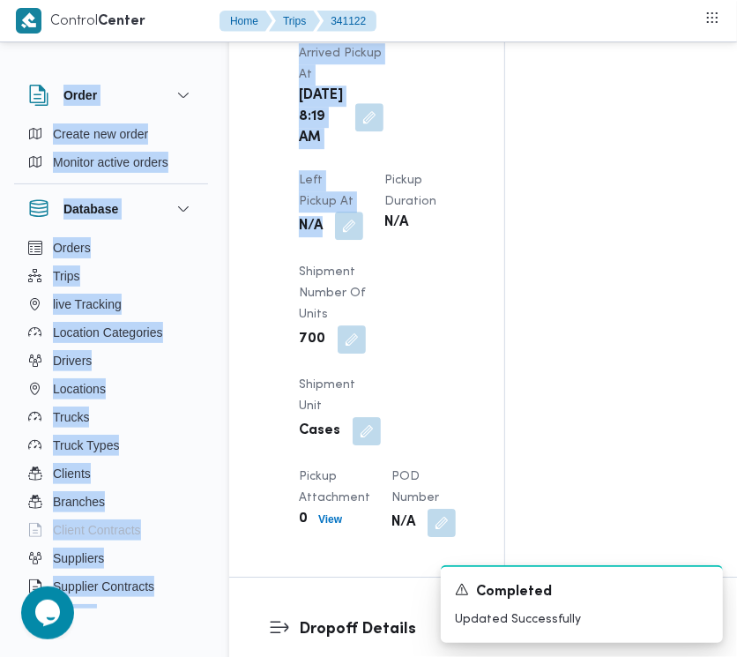
click at [363, 212] on button "button" at bounding box center [349, 226] width 28 height 28
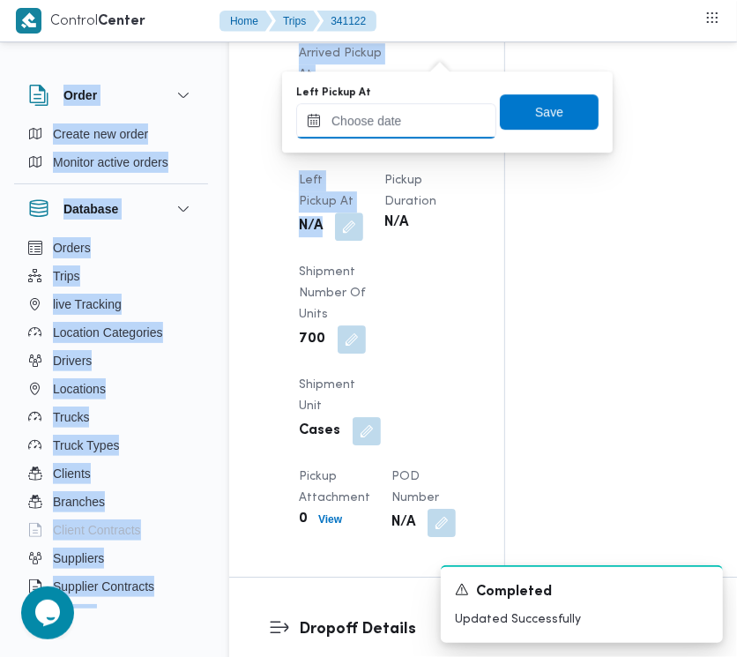
click at [411, 113] on input "Left Pickup At" at bounding box center [396, 120] width 200 height 35
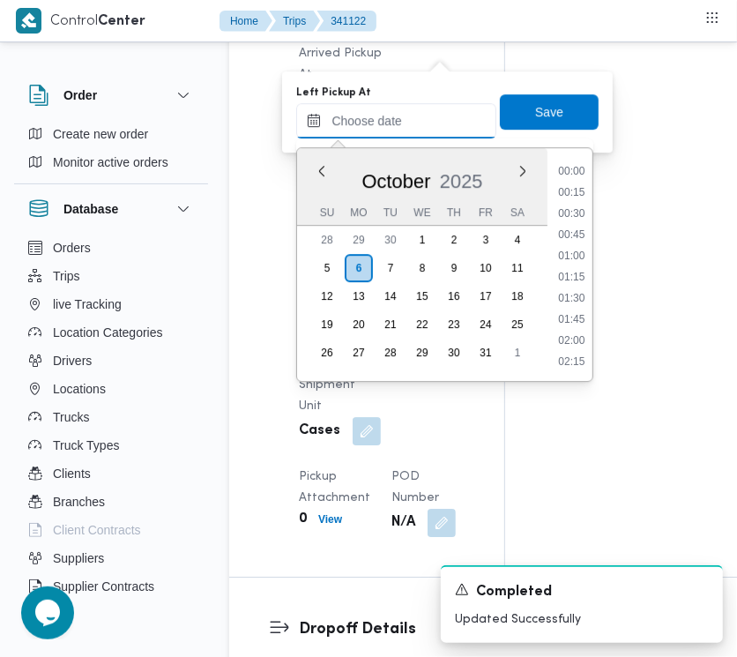
scroll to position [655, 0]
click at [587, 290] on li "09:15" at bounding box center [572, 299] width 41 height 18
type input "06/10/2025 09:15"
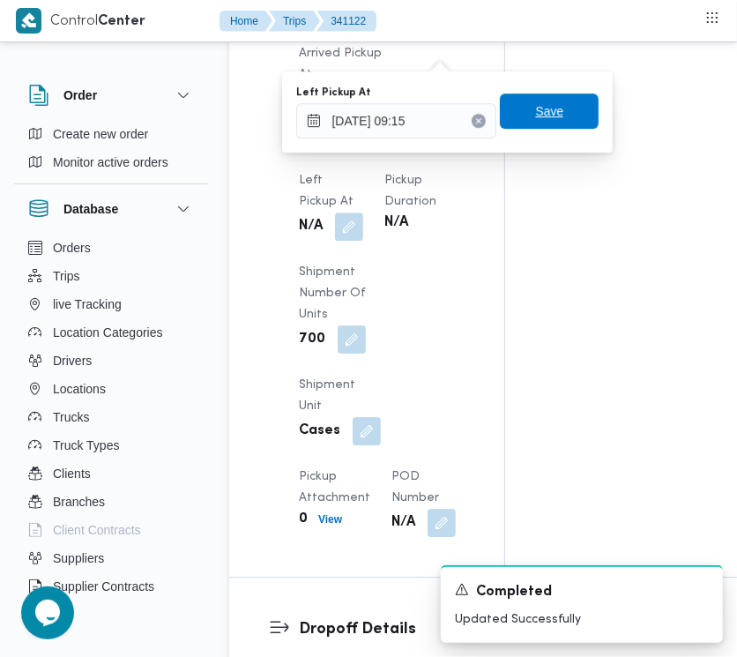
click at [573, 115] on span "Save" at bounding box center [549, 110] width 99 height 35
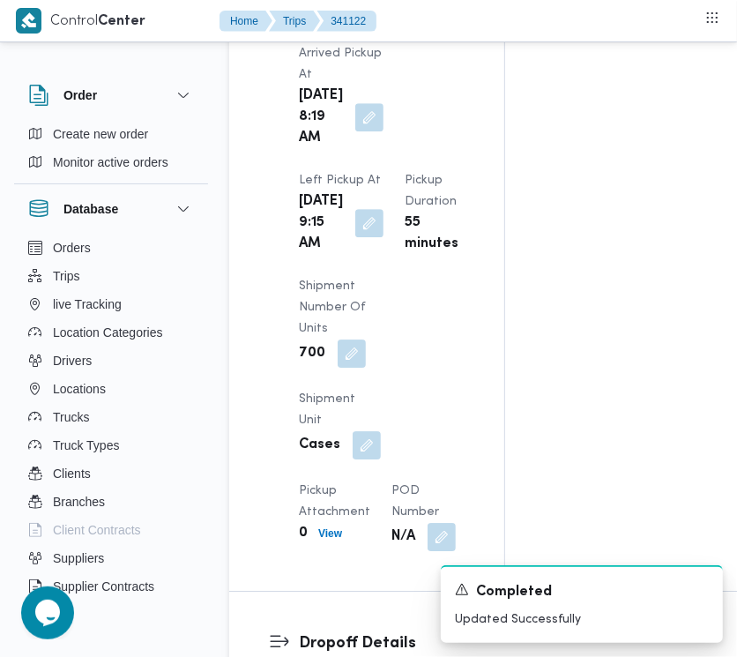
scroll to position [0, 0]
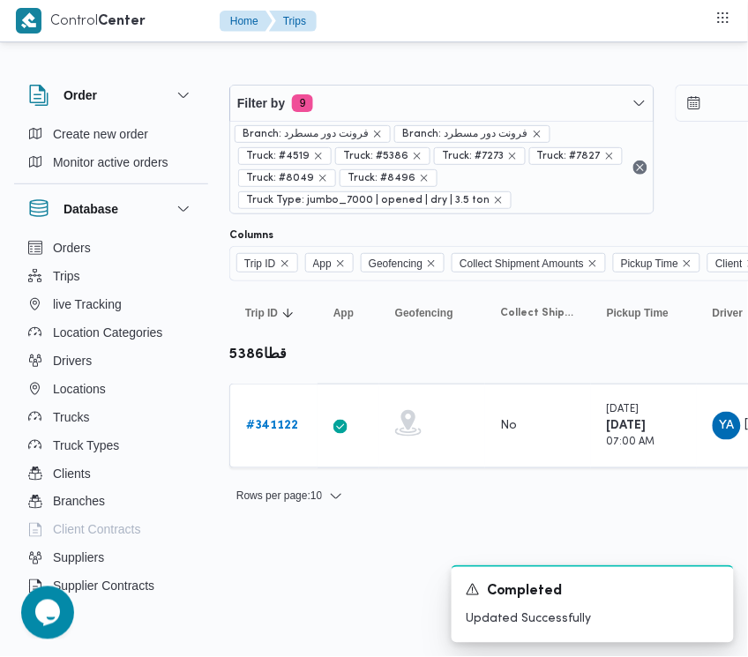
click at [355, 126] on span "Branch: فرونت دور مسطرد" at bounding box center [306, 134] width 126 height 16
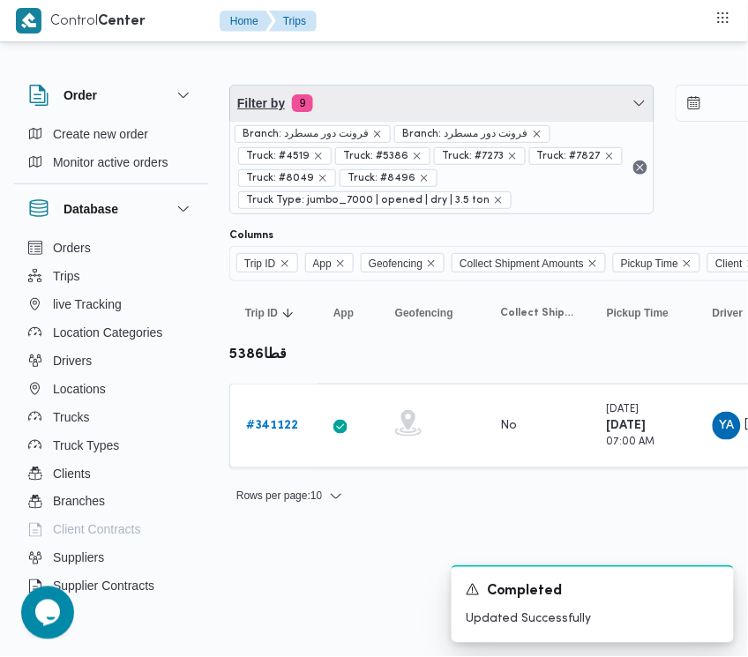
click at [355, 112] on span "Filter by 9" at bounding box center [441, 103] width 423 height 35
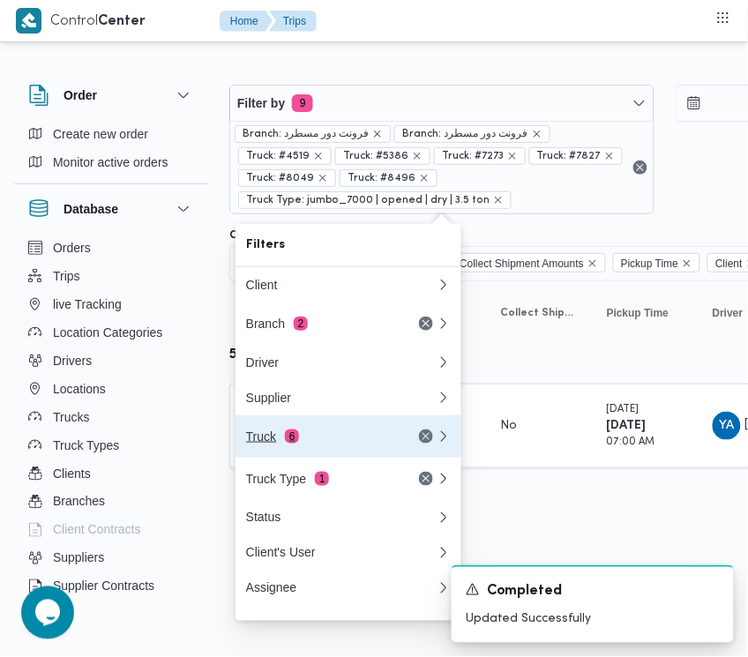
click at [304, 455] on button "Truck 6" at bounding box center [348, 436] width 226 height 42
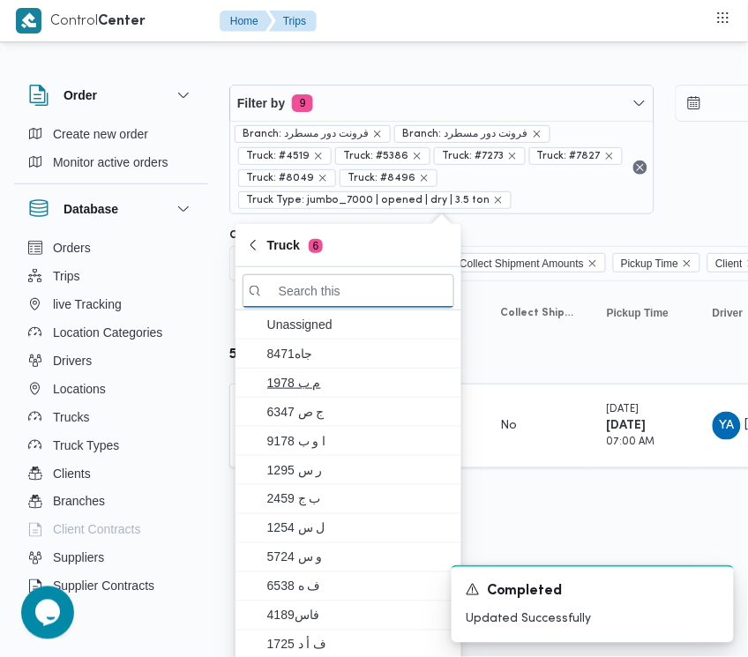
paste input "6574"
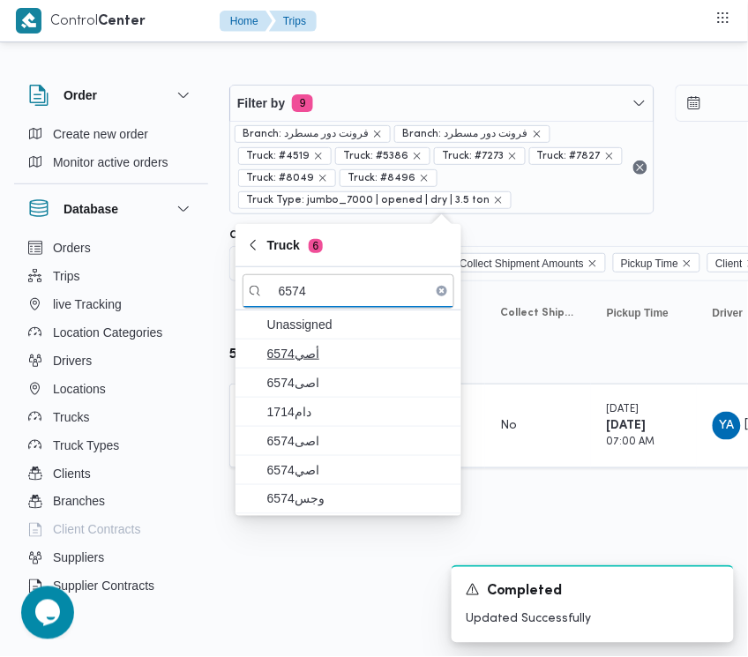
type input "6574"
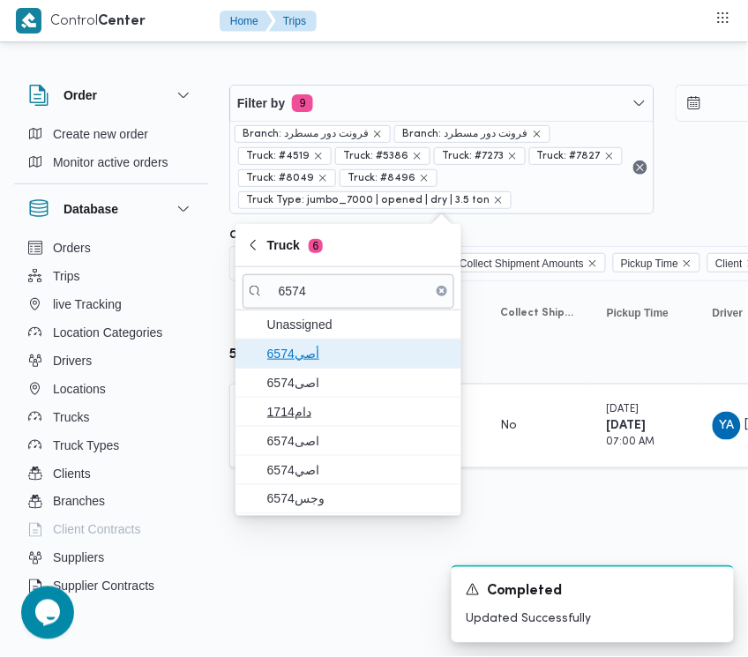
drag, startPoint x: 305, startPoint y: 360, endPoint x: 310, endPoint y: 371, distance: 12.6
click at [305, 362] on span "أصي6574" at bounding box center [358, 353] width 183 height 21
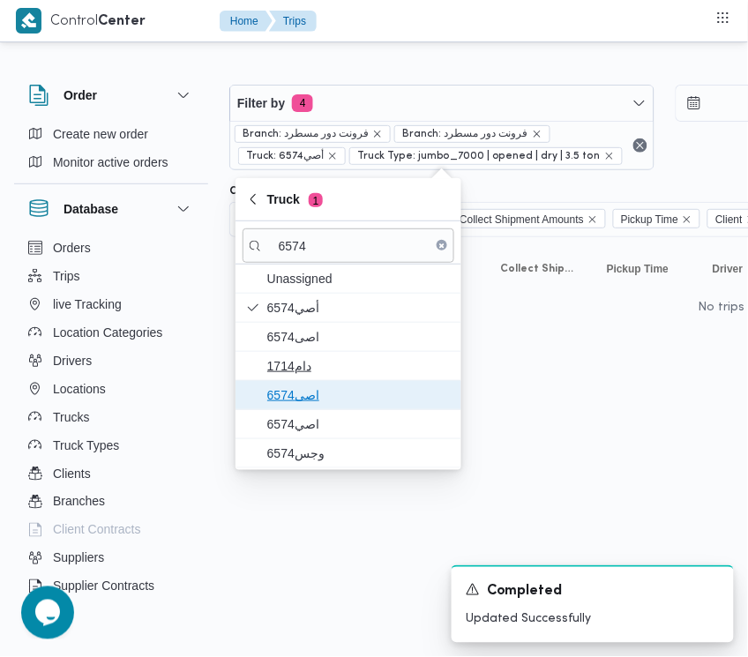
drag, startPoint x: 310, startPoint y: 393, endPoint x: 310, endPoint y: 379, distance: 14.1
click at [310, 390] on span "اصى6574" at bounding box center [358, 394] width 183 height 21
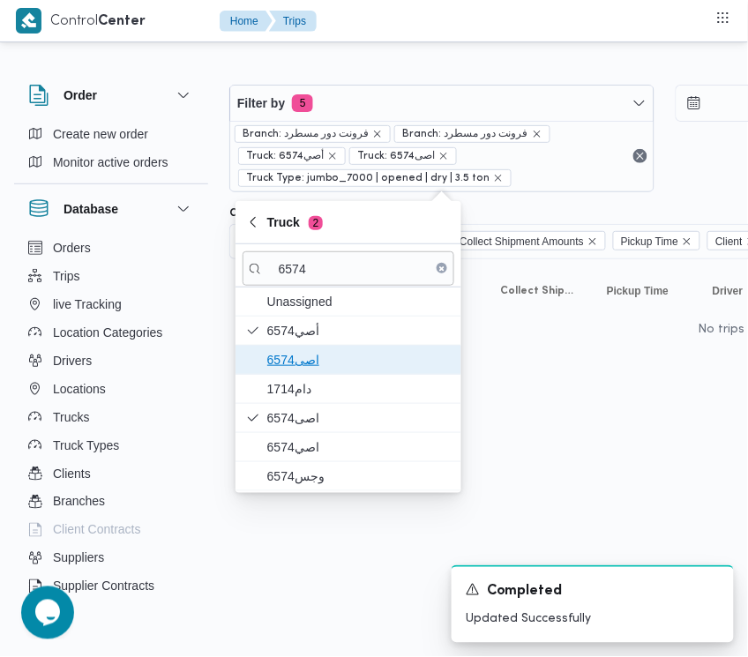
click at [313, 370] on span "6574اصى" at bounding box center [358, 359] width 183 height 21
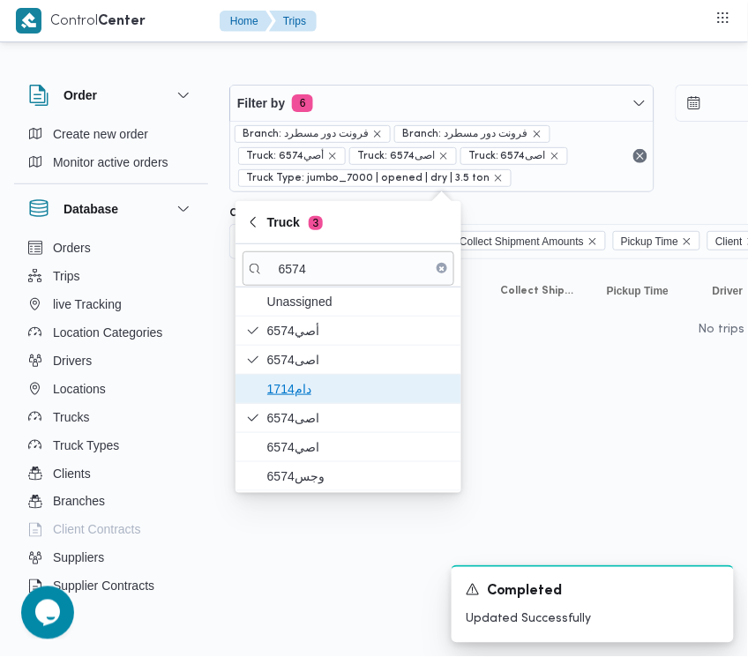
click at [313, 384] on span "دام1714" at bounding box center [358, 388] width 183 height 21
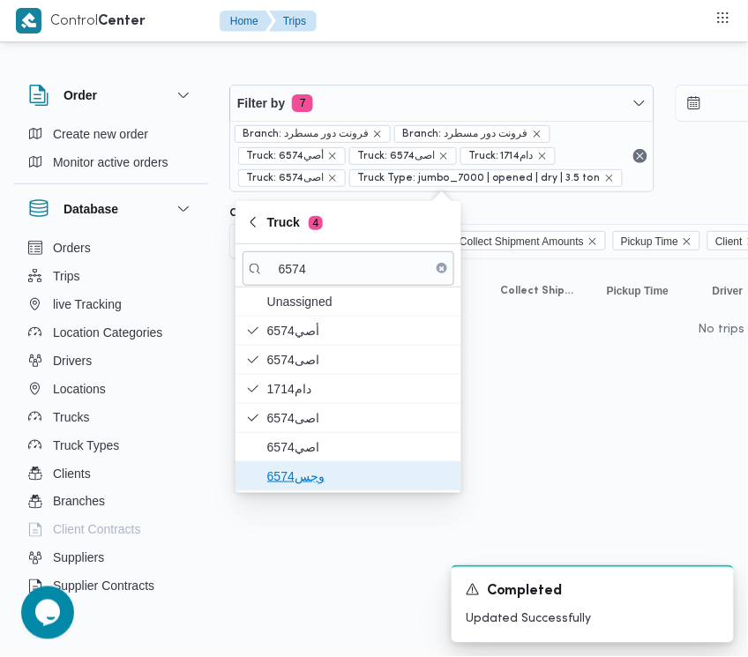
click at [313, 466] on span "وجس6574" at bounding box center [358, 476] width 183 height 21
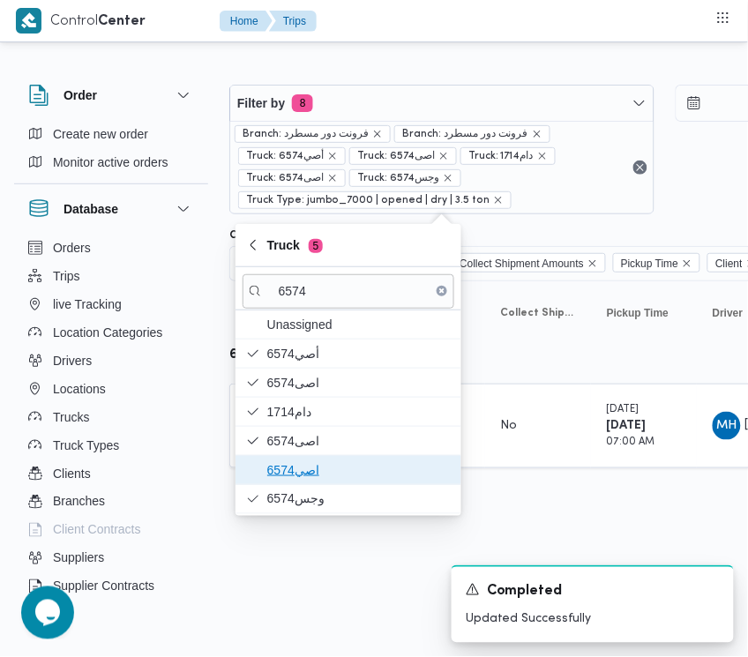
click at [309, 466] on span "اصي6574" at bounding box center [358, 469] width 183 height 21
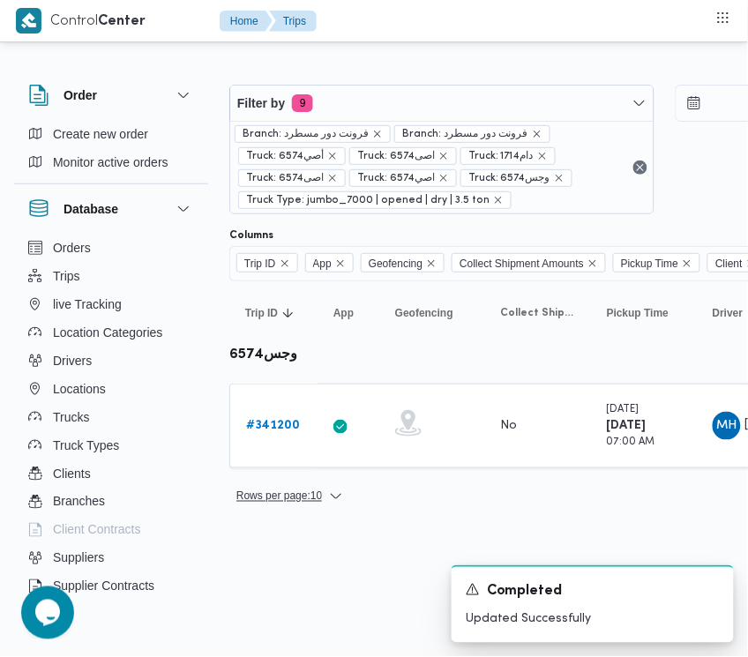
drag, startPoint x: 302, startPoint y: 611, endPoint x: 301, endPoint y: 496, distance: 115.5
click at [301, 604] on html "Control Center Home Trips Order Create new order Monitor active orders Database…" at bounding box center [374, 328] width 748 height 657
click at [293, 429] on b "# 341200" at bounding box center [273, 425] width 54 height 11
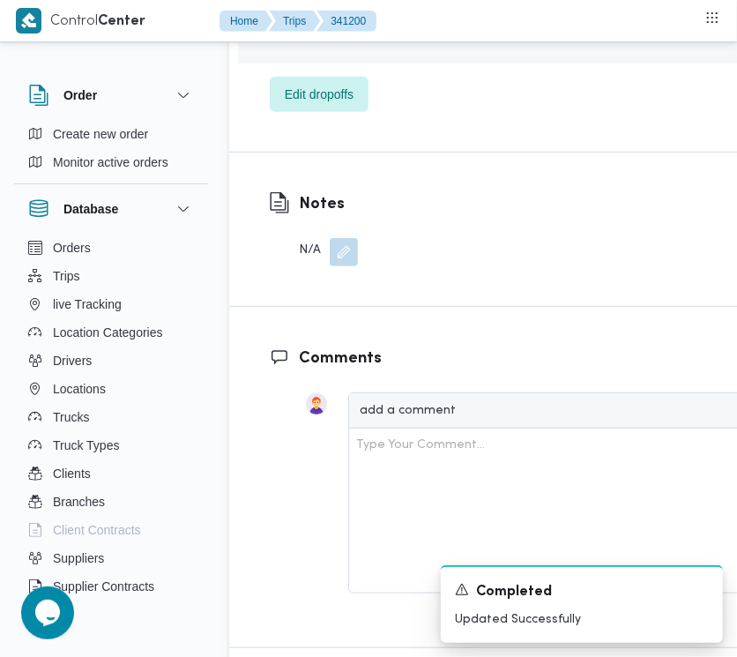
scroll to position [3203, 0]
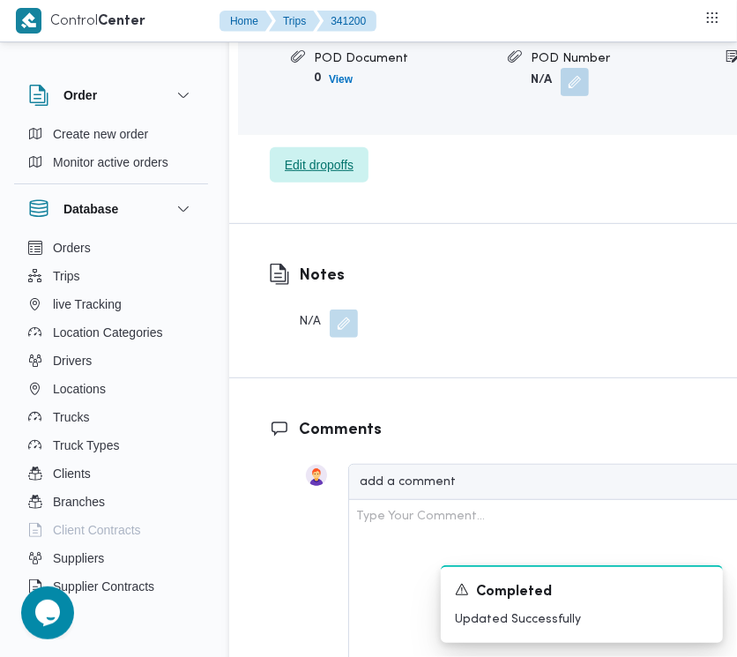
click at [294, 175] on span "Edit dropoffs" at bounding box center [319, 164] width 69 height 21
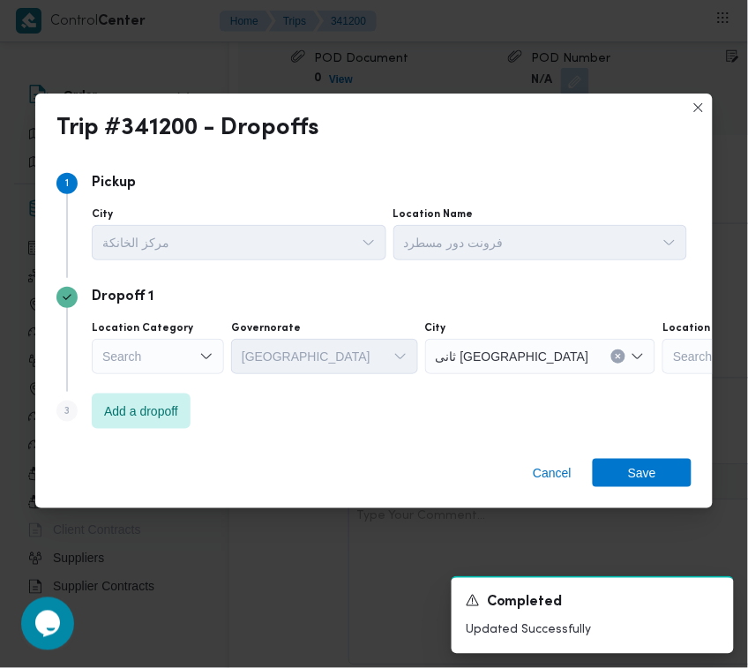
click at [120, 371] on div "Search" at bounding box center [158, 356] width 132 height 35
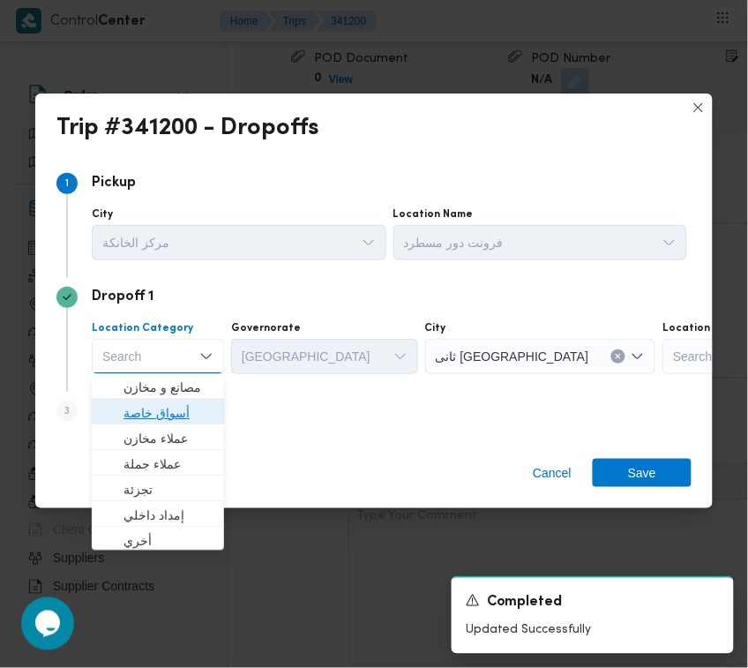
drag, startPoint x: 116, startPoint y: 371, endPoint x: 138, endPoint y: 419, distance: 52.5
click at [138, 419] on span "أسواق خاصة" at bounding box center [168, 413] width 90 height 21
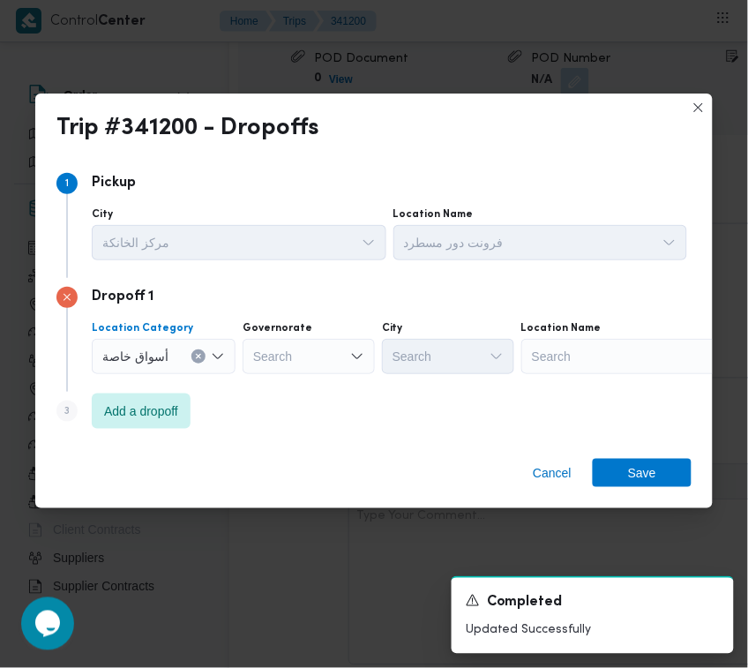
drag, startPoint x: 315, startPoint y: 420, endPoint x: 138, endPoint y: 377, distance: 181.4
click at [323, 407] on div "Step 3 is disabled 3 Add a dropoff" at bounding box center [373, 415] width 635 height 46
drag, startPoint x: 138, startPoint y: 380, endPoint x: 138, endPoint y: 397, distance: 16.8
click at [138, 382] on div "Dropoff 1 Location Category أسواق خاصة Governorate Search City Search Location …" at bounding box center [373, 335] width 635 height 114
click at [143, 421] on span "Add a dropoff" at bounding box center [141, 409] width 99 height 35
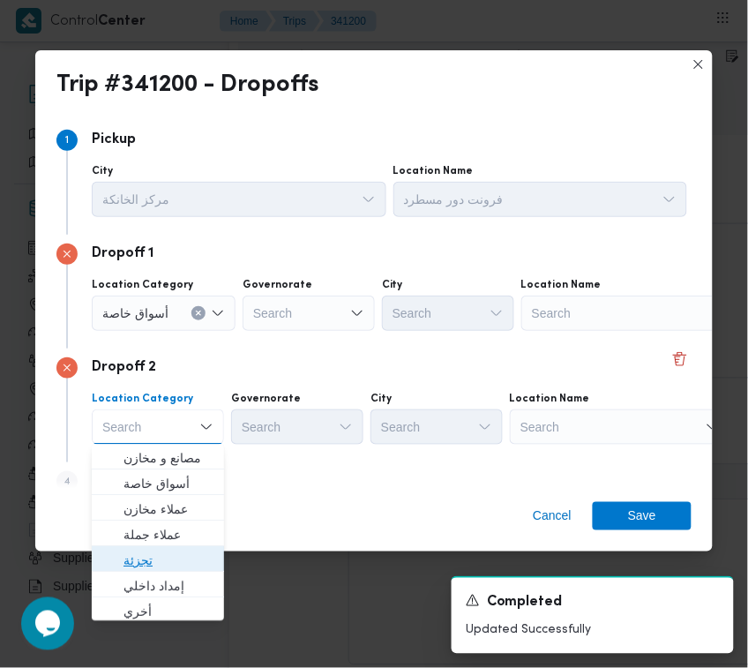
click at [155, 567] on span "تجزئة" at bounding box center [168, 560] width 90 height 21
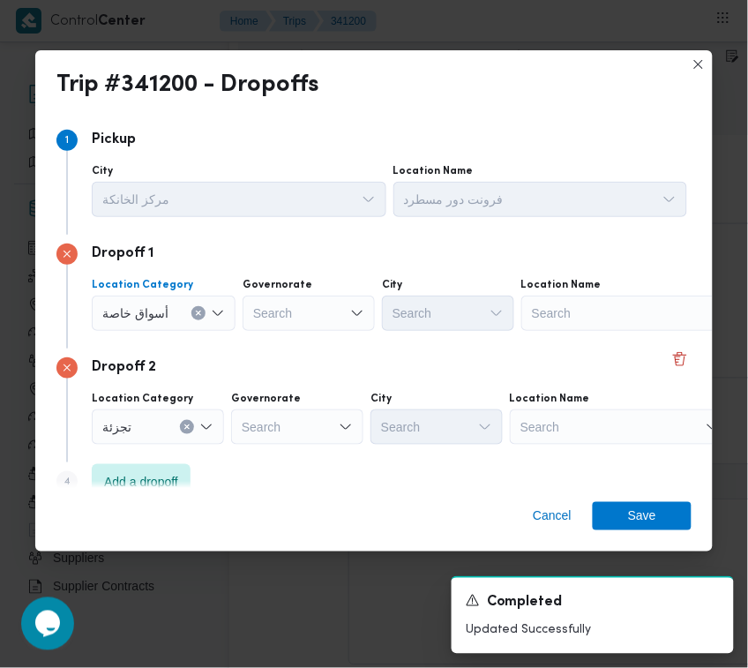
drag, startPoint x: 166, startPoint y: 311, endPoint x: 166, endPoint y: 324, distance: 12.3
click at [166, 313] on span "أسواق خاصة" at bounding box center [135, 311] width 66 height 19
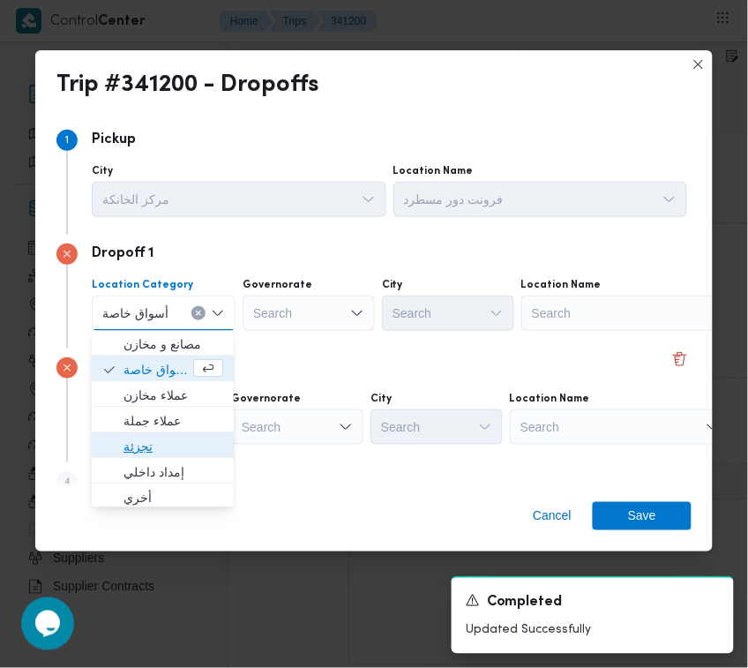
drag, startPoint x: 159, startPoint y: 447, endPoint x: 285, endPoint y: 407, distance: 132.5
click at [160, 448] on span "تجزئة" at bounding box center [173, 447] width 100 height 21
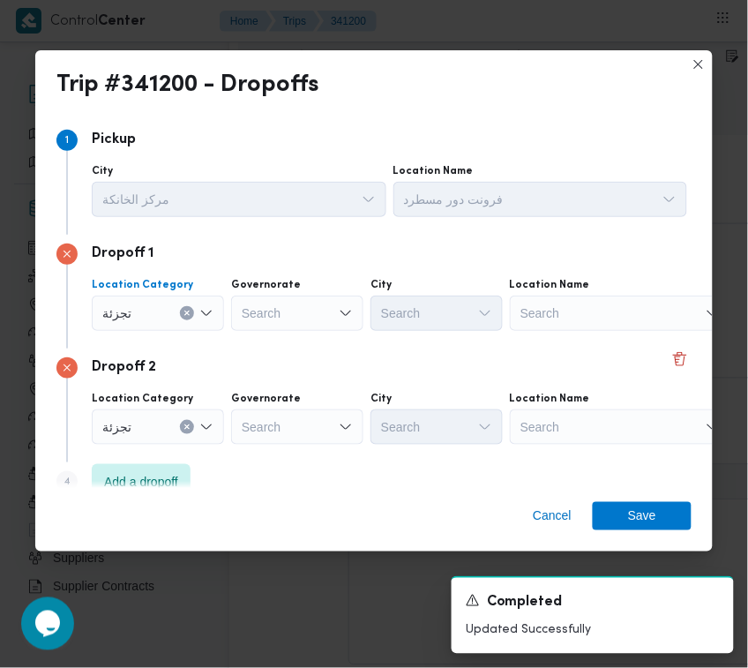
click at [298, 411] on div "Search" at bounding box center [297, 426] width 132 height 35
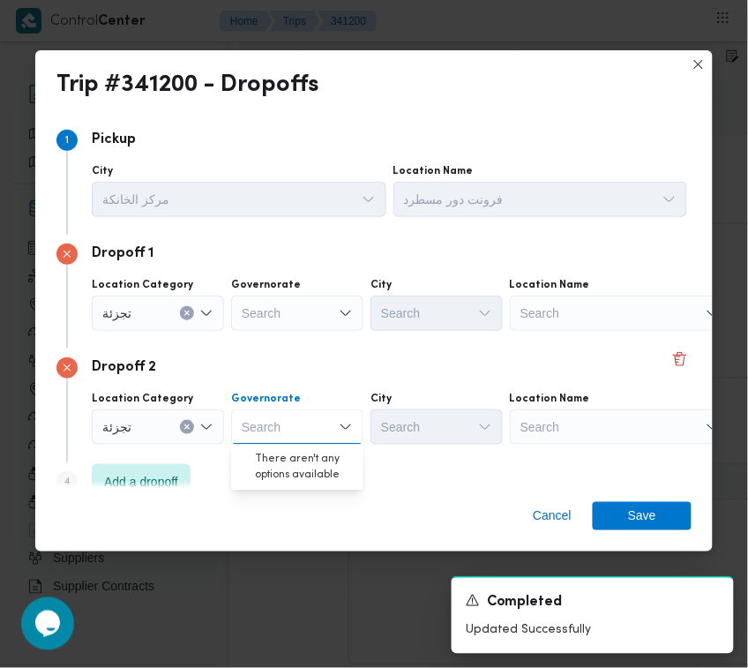
paste input "[GEOGRAPHIC_DATA]"
type input "[GEOGRAPHIC_DATA]"
click at [313, 302] on div "Search" at bounding box center [297, 312] width 132 height 35
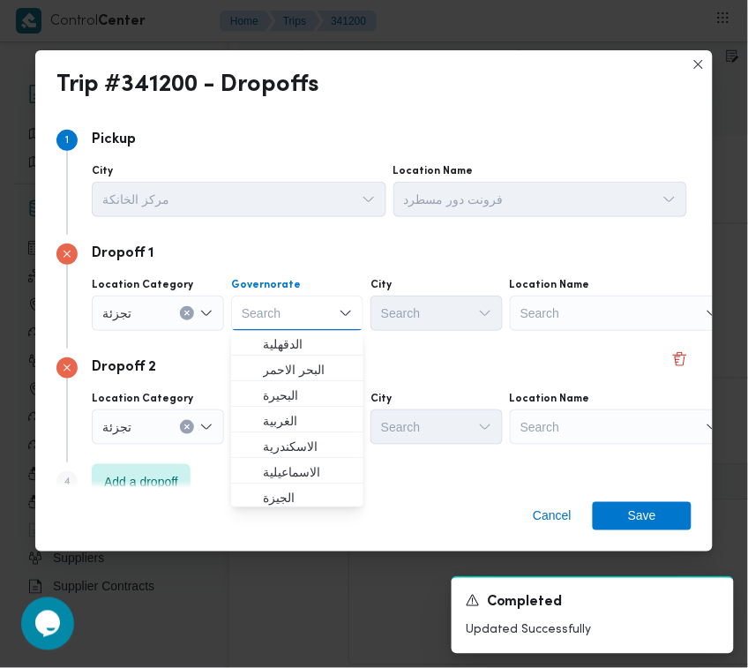
paste input "[GEOGRAPHIC_DATA]"
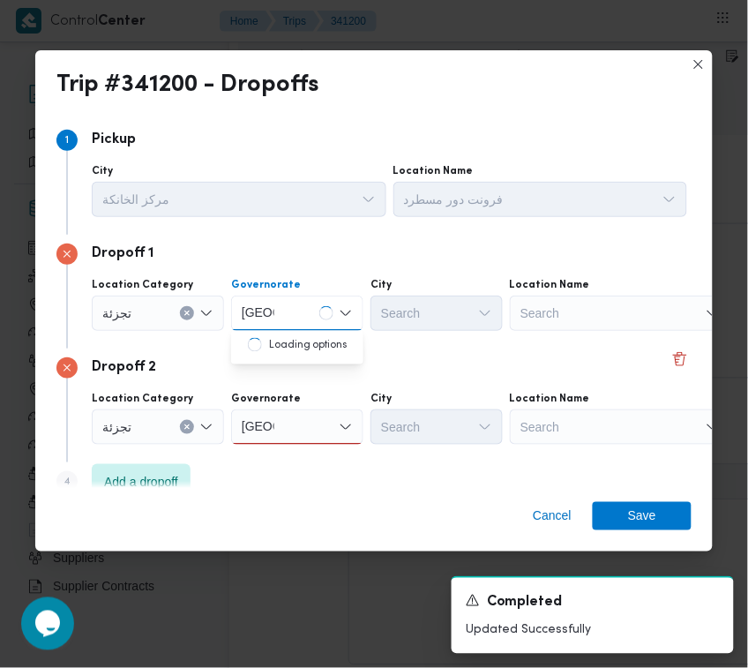
type input "[GEOGRAPHIC_DATA]"
drag, startPoint x: 269, startPoint y: 287, endPoint x: 272, endPoint y: 306, distance: 19.6
click at [267, 297] on div "Governorate [GEOGRAPHIC_DATA] [GEOGRAPHIC_DATA]" at bounding box center [297, 304] width 132 height 53
click at [276, 313] on div "[GEOGRAPHIC_DATA] [GEOGRAPHIC_DATA]" at bounding box center [258, 313] width 40 height 28
click at [289, 347] on span "[GEOGRAPHIC_DATA]" at bounding box center [308, 344] width 90 height 21
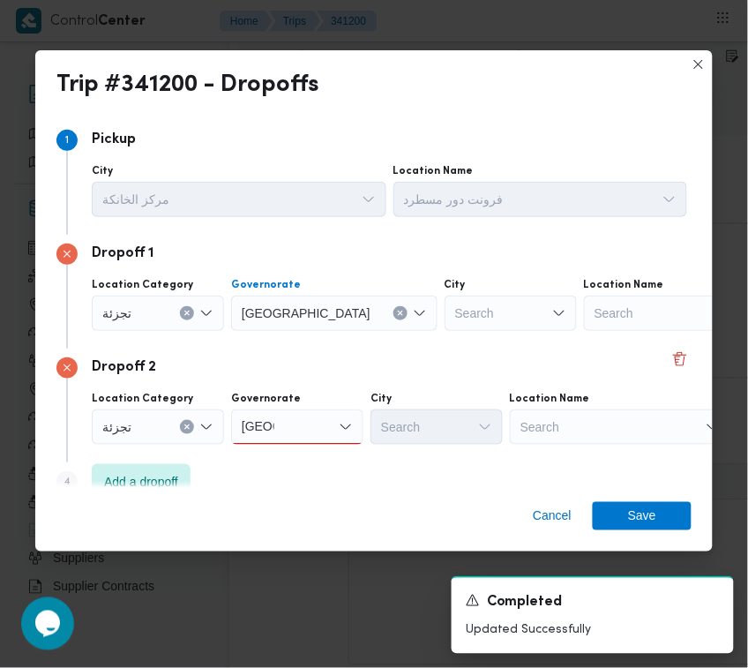
click at [306, 433] on div "[GEOGRAPHIC_DATA] [GEOGRAPHIC_DATA]" at bounding box center [297, 426] width 132 height 35
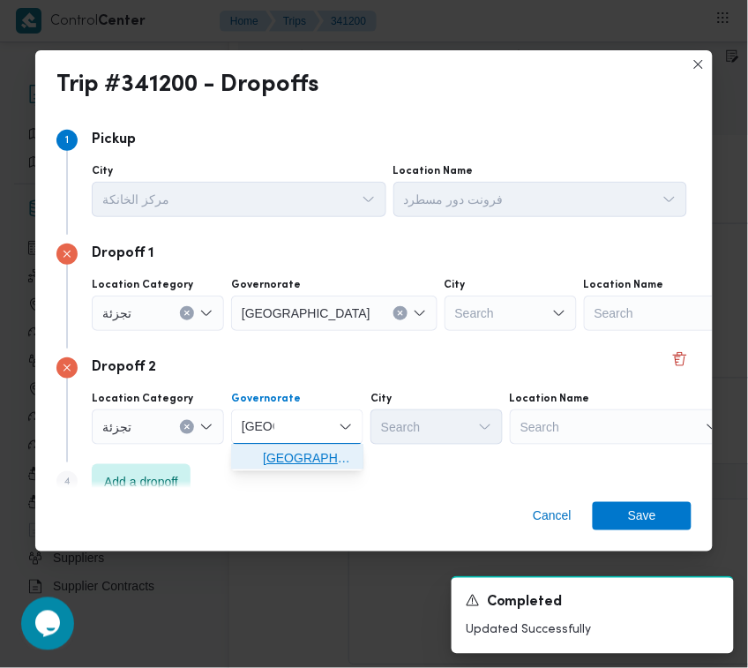
click at [318, 466] on span "[GEOGRAPHIC_DATA]" at bounding box center [308, 458] width 90 height 21
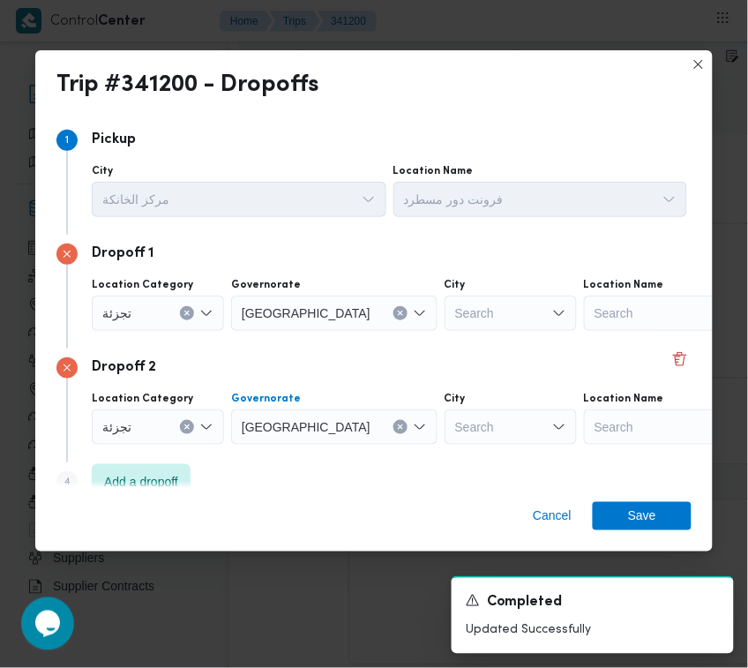
click at [444, 433] on div "Search" at bounding box center [510, 426] width 132 height 35
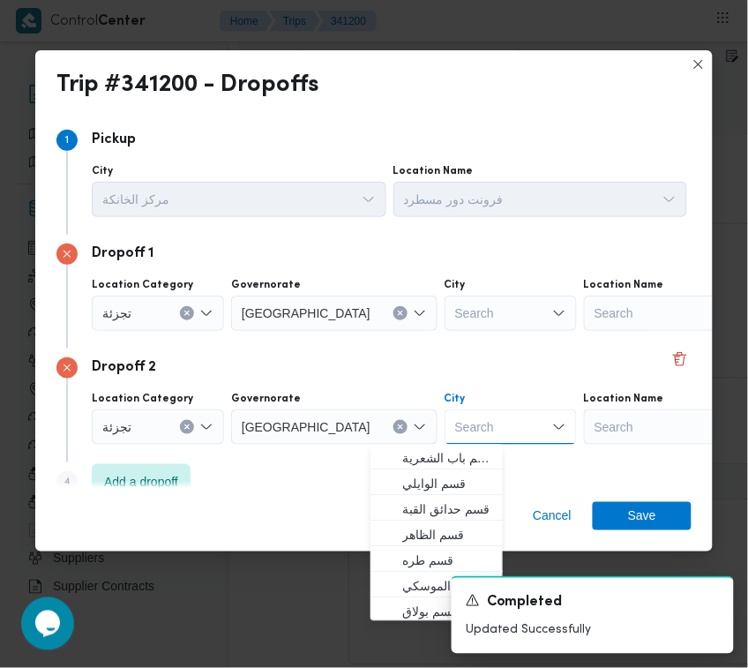
paste input "المعادي"
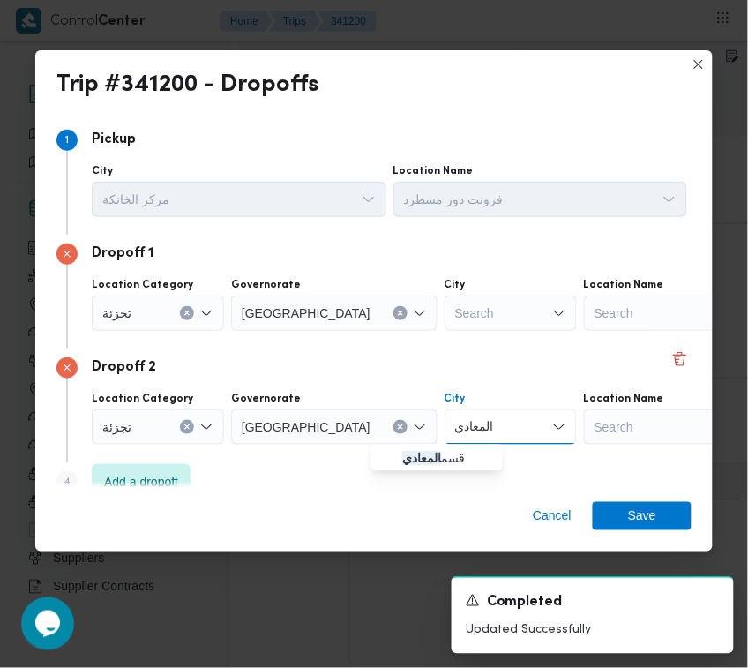
type input "المعادي"
click at [444, 304] on div "Search" at bounding box center [510, 312] width 132 height 35
paste input "مقطم"
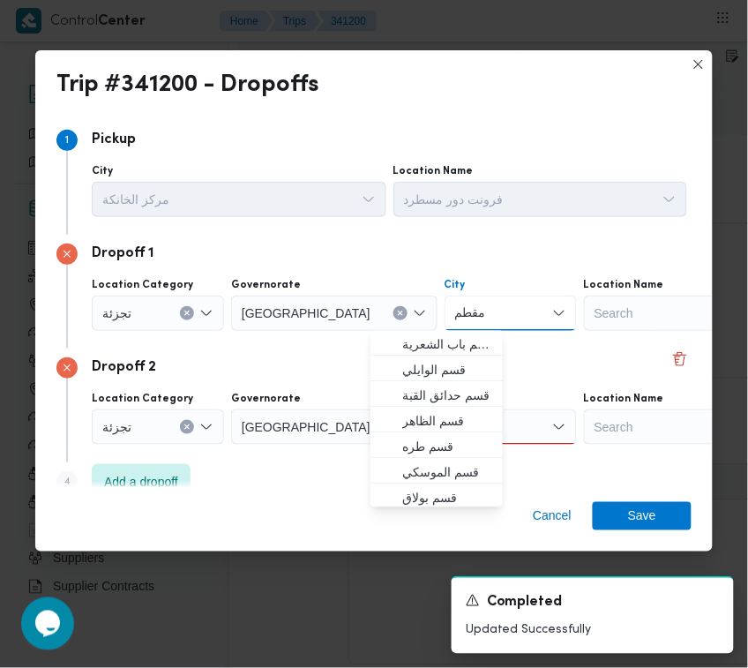
type input "مقطم"
click at [298, 357] on div "Dropoff 2" at bounding box center [373, 367] width 635 height 21
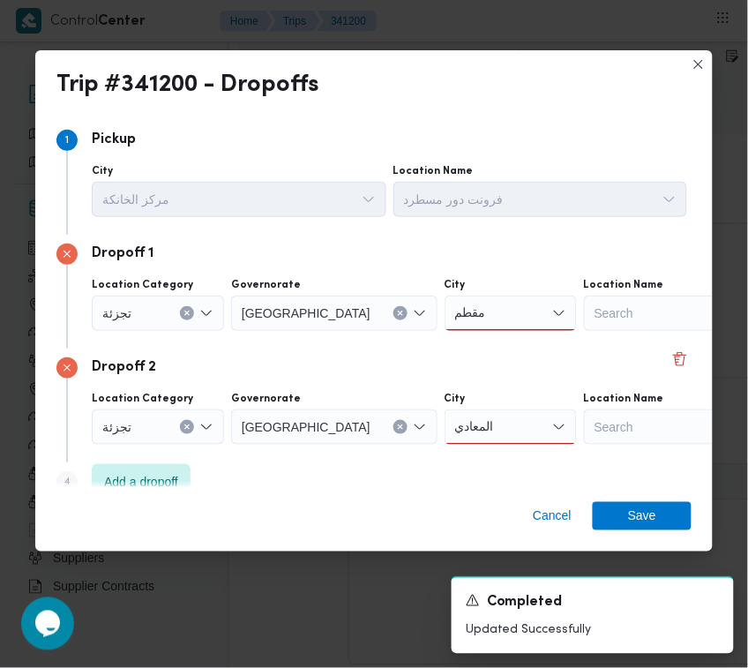
click at [444, 322] on div "مقطم مقطم" at bounding box center [510, 312] width 132 height 35
click at [434, 342] on span "قسم ال مقطم" at bounding box center [447, 344] width 90 height 21
click at [444, 430] on div "المعادي المعادي" at bounding box center [510, 426] width 132 height 35
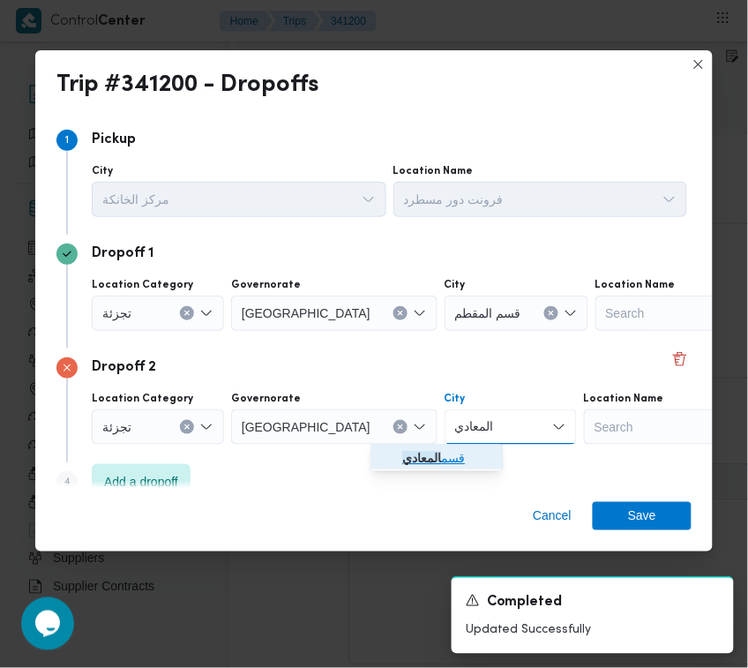
click at [438, 454] on mark "المعادي" at bounding box center [421, 459] width 39 height 14
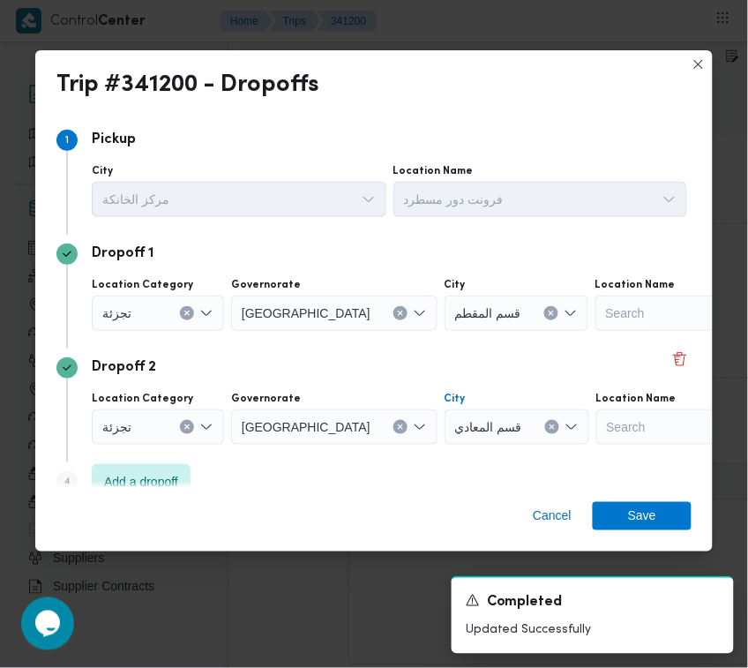
click at [635, 543] on div "Cancel Save" at bounding box center [373, 519] width 677 height 63
click at [645, 526] on span "Save" at bounding box center [642, 515] width 28 height 28
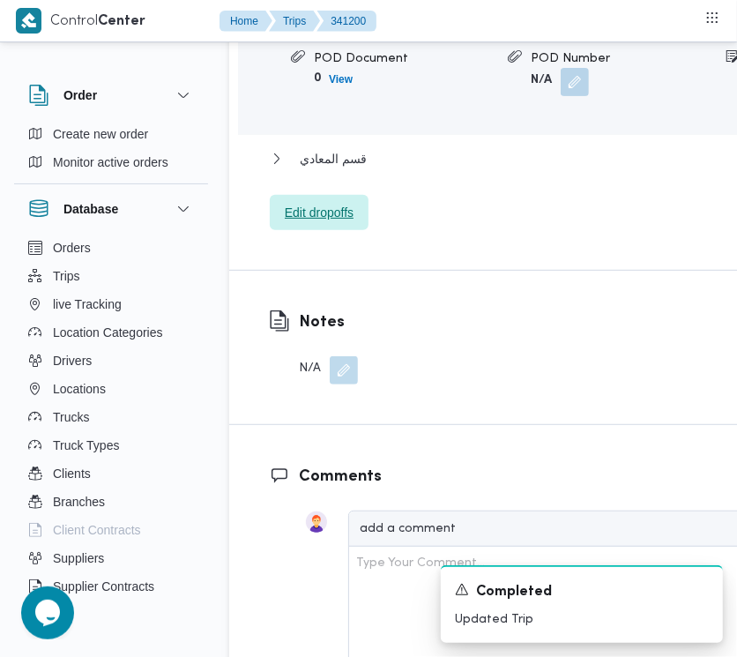
scroll to position [2629, 0]
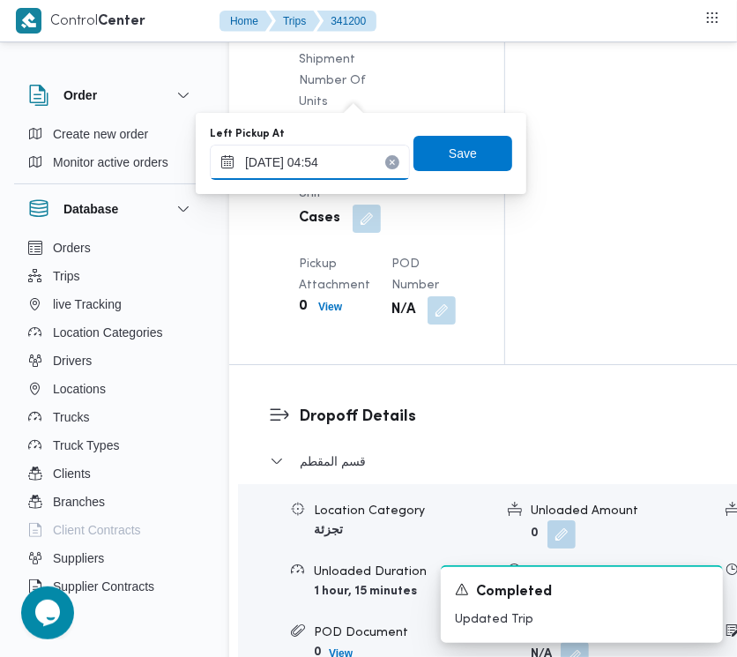
click at [360, 156] on input "06/10/2025 04:54" at bounding box center [310, 162] width 200 height 35
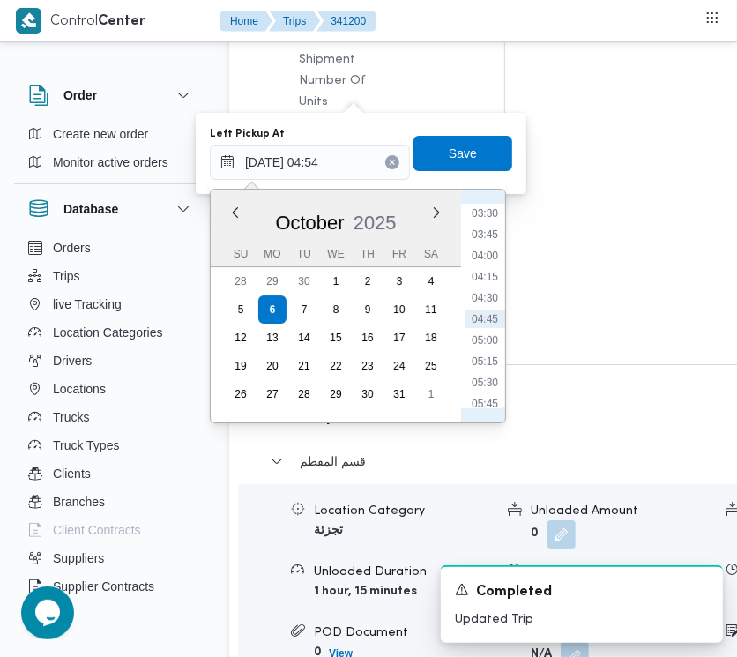
scroll to position [469, 0]
click at [483, 376] on li "07:30" at bounding box center [485, 379] width 41 height 18
type input "[DATE] 07:30"
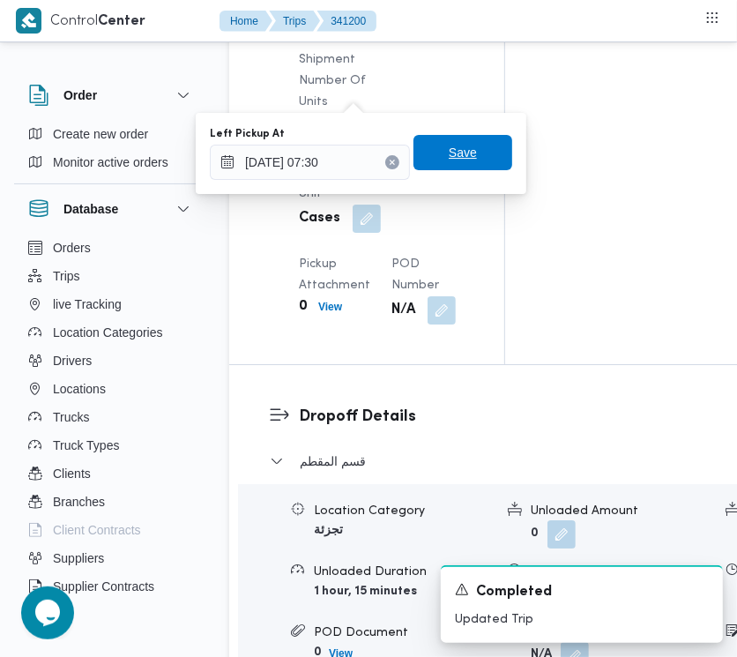
click at [451, 161] on span "Save" at bounding box center [463, 152] width 28 height 21
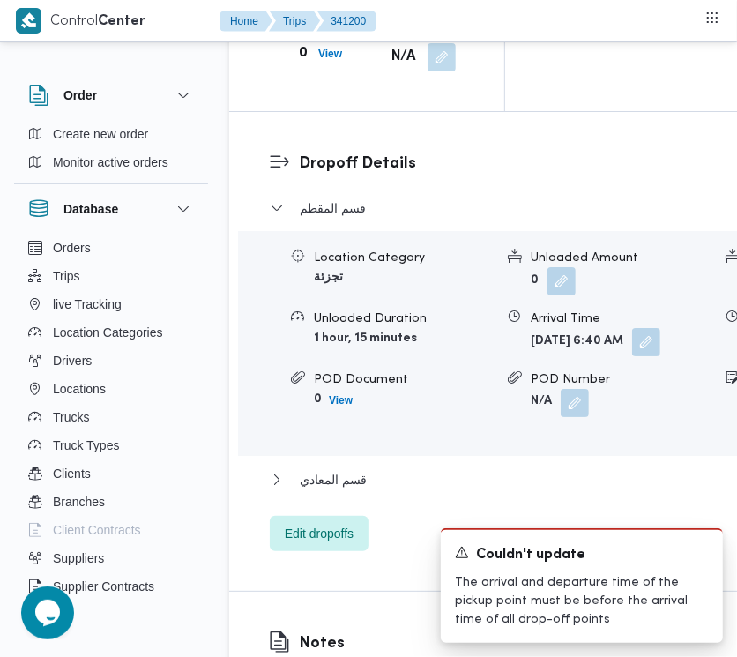
scroll to position [2937, 0]
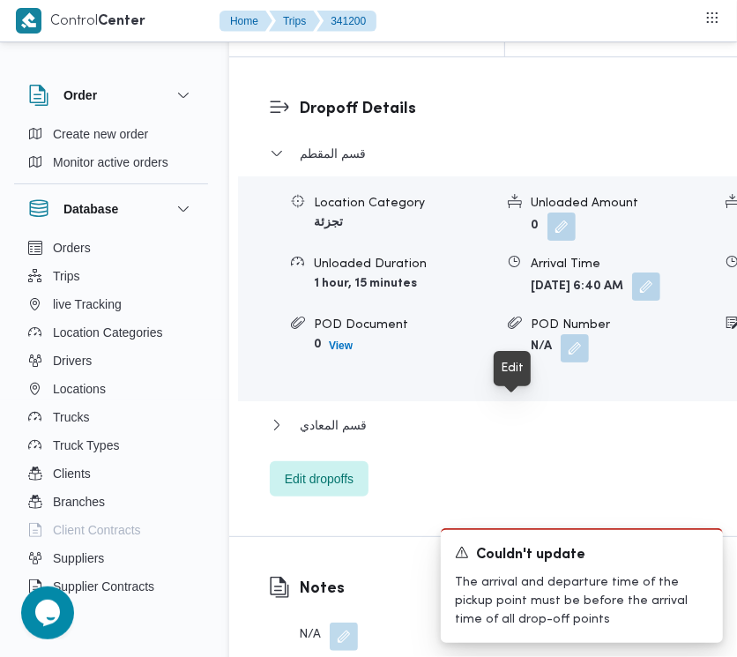
click at [632, 301] on button "button" at bounding box center [646, 286] width 28 height 28
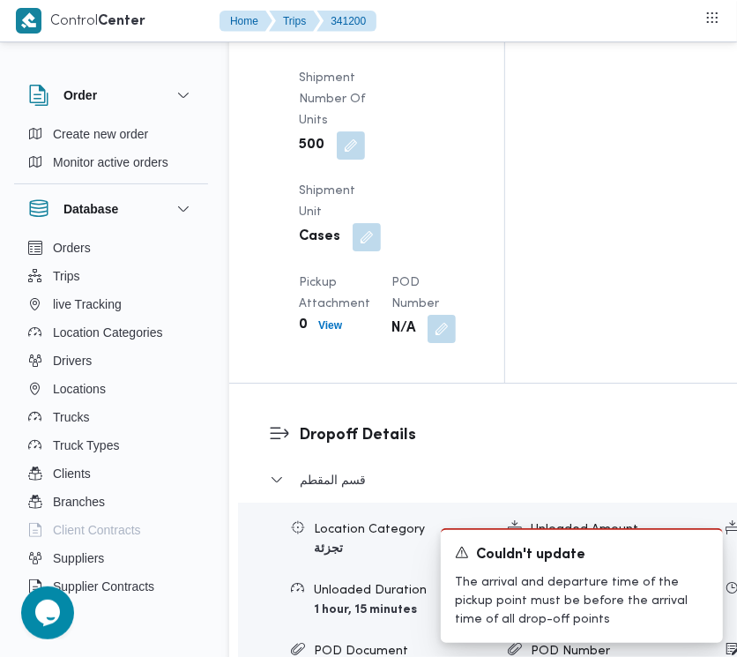
scroll to position [2421, 0]
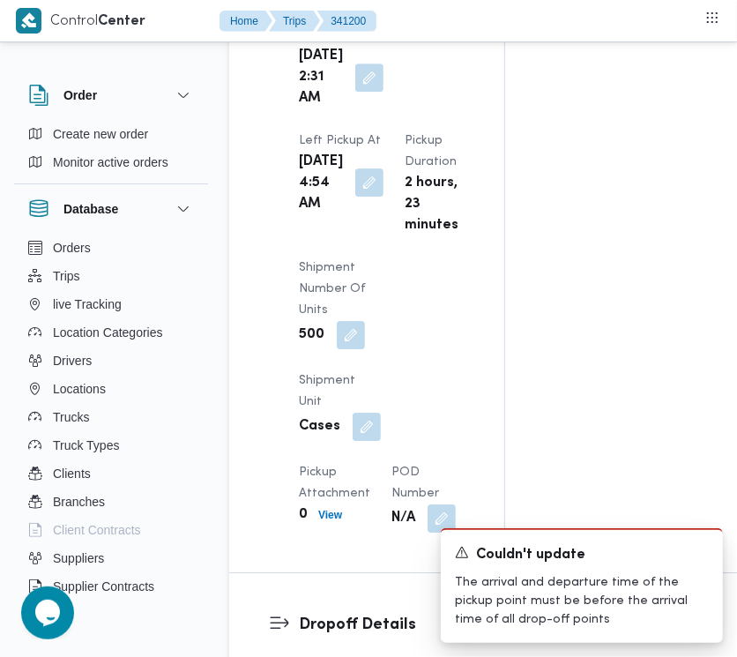
click at [358, 197] on button "button" at bounding box center [369, 182] width 28 height 28
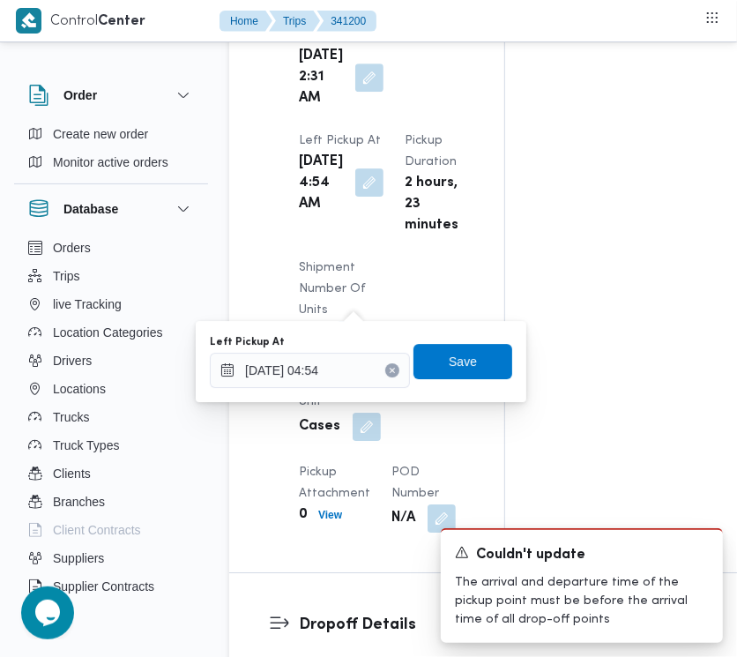
click at [358, 397] on div "You are in a dialog. To close this dialog, hit escape. Left Pickup At 06/10/202…" at bounding box center [361, 361] width 331 height 81
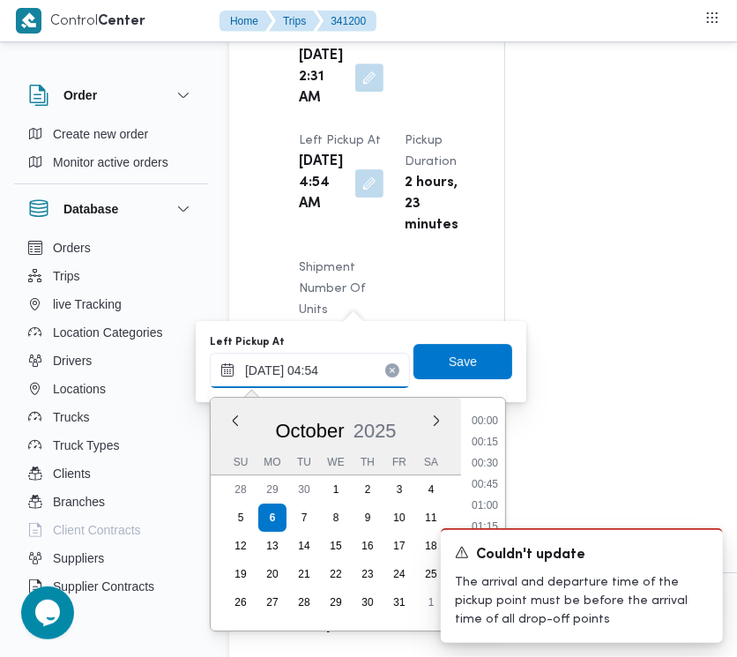
click at [369, 368] on input "06/10/2025 04:54" at bounding box center [310, 370] width 200 height 35
click at [488, 498] on li "06:30" at bounding box center [485, 502] width 41 height 18
type input "06/10/2025 04:54"
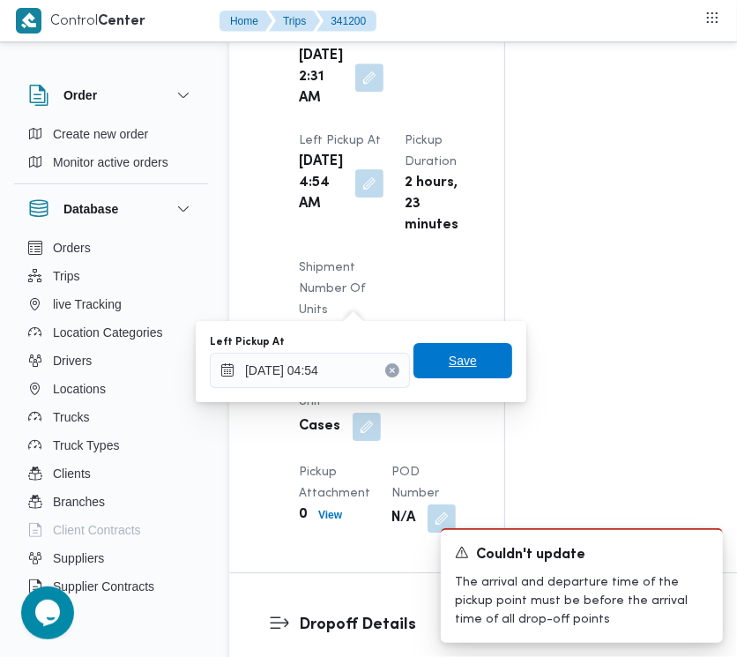
click at [492, 358] on span "Save" at bounding box center [463, 360] width 99 height 35
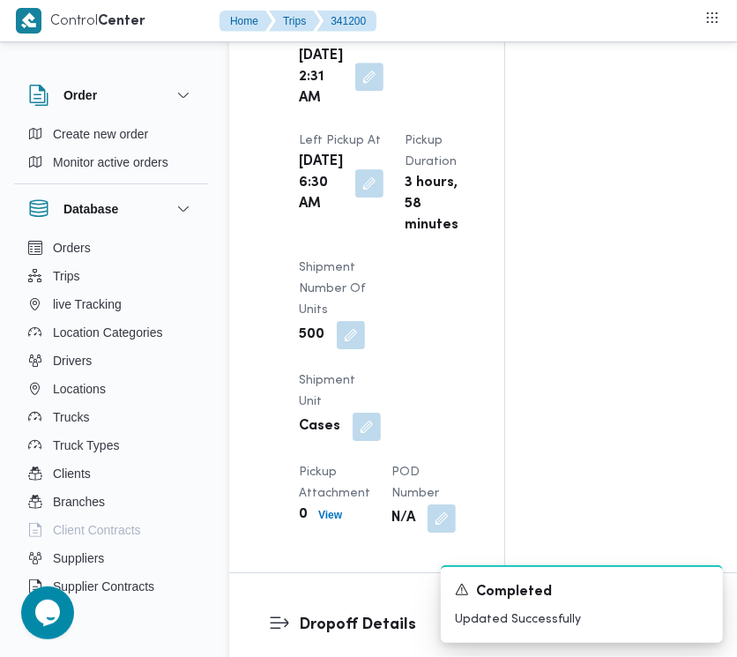
click at [355, 91] on button "button" at bounding box center [369, 77] width 28 height 28
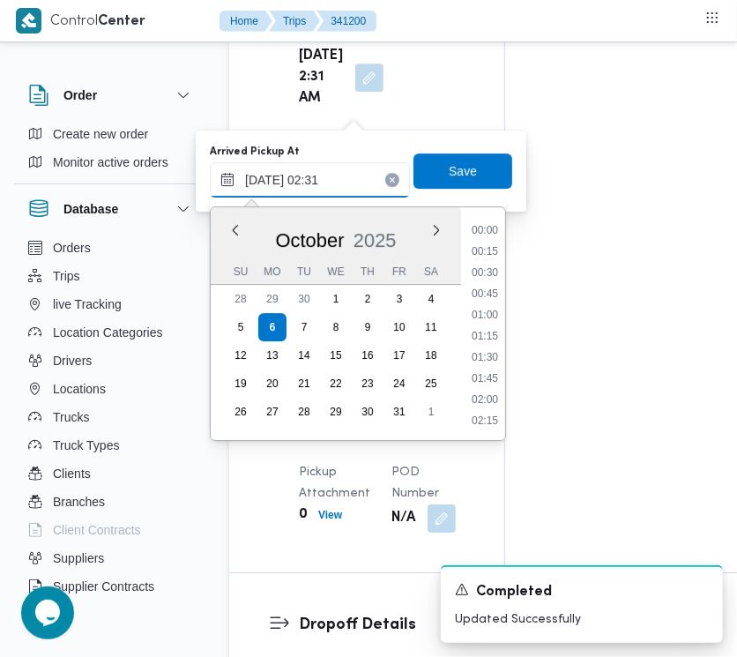
click at [327, 172] on input "06/10/2025 02:31" at bounding box center [310, 179] width 200 height 35
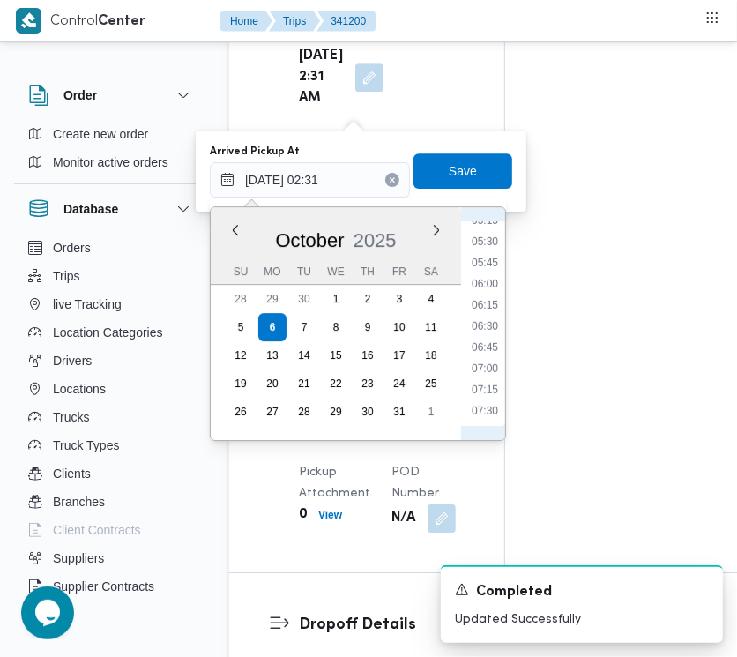
drag, startPoint x: 479, startPoint y: 302, endPoint x: 474, endPoint y: 226, distance: 76.0
click at [478, 302] on li "06:15" at bounding box center [485, 305] width 41 height 18
type input "[DATE] 06:15"
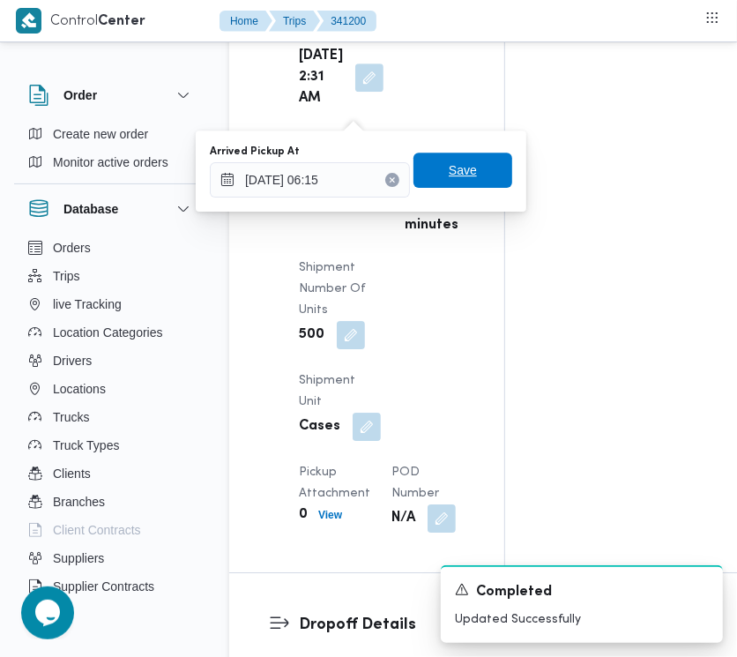
click at [461, 185] on span "Save" at bounding box center [463, 170] width 99 height 35
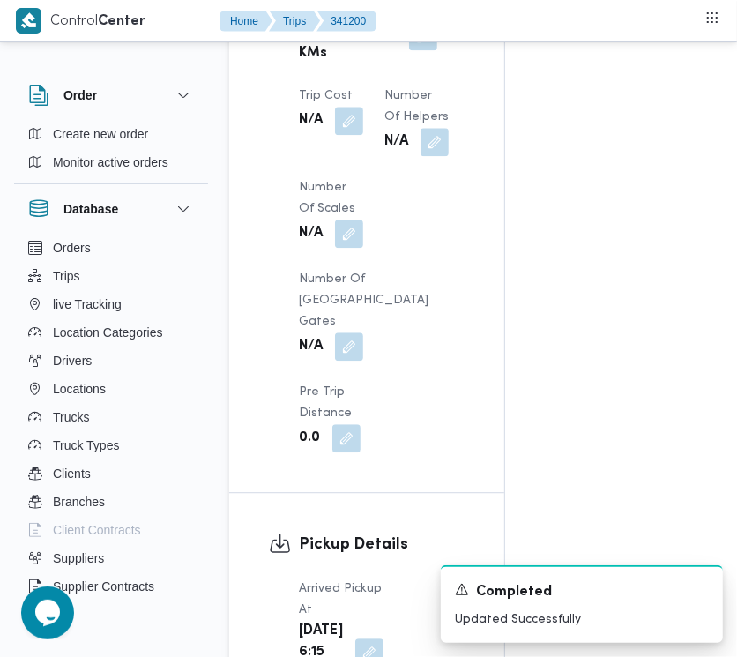
scroll to position [1272, 0]
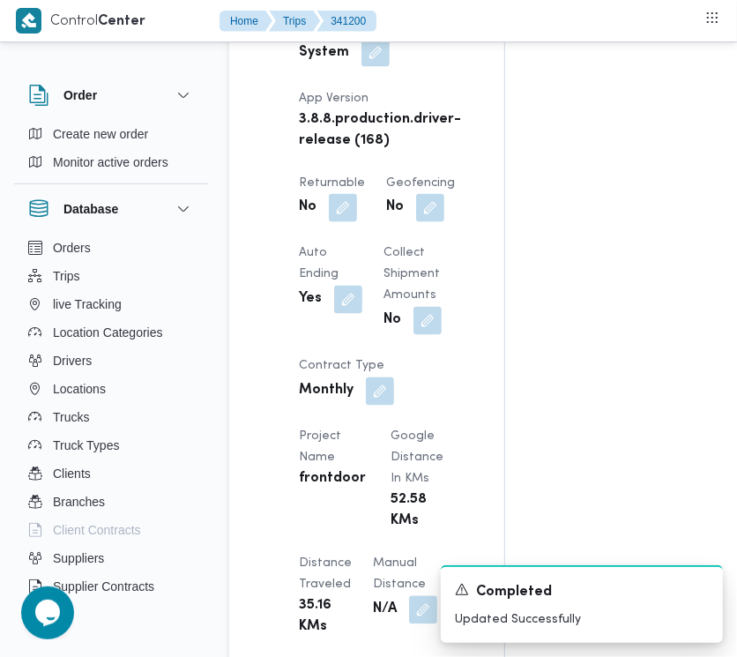
click at [359, 224] on div "No" at bounding box center [332, 208] width 70 height 32
click at [346, 221] on button "button" at bounding box center [343, 207] width 28 height 28
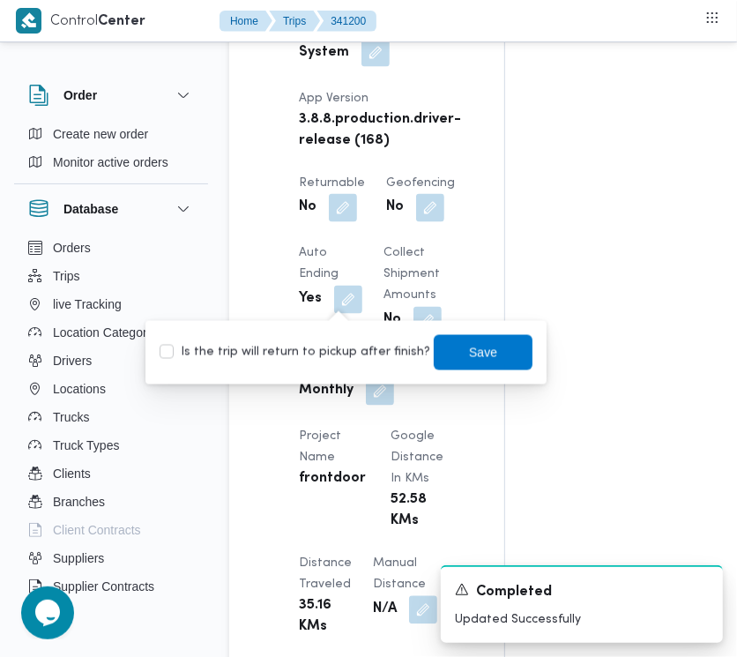
click at [355, 347] on label "Is the trip will return to pickup after finish?" at bounding box center [295, 352] width 271 height 21
checkbox input "true"
click at [485, 335] on span "Save" at bounding box center [483, 351] width 99 height 35
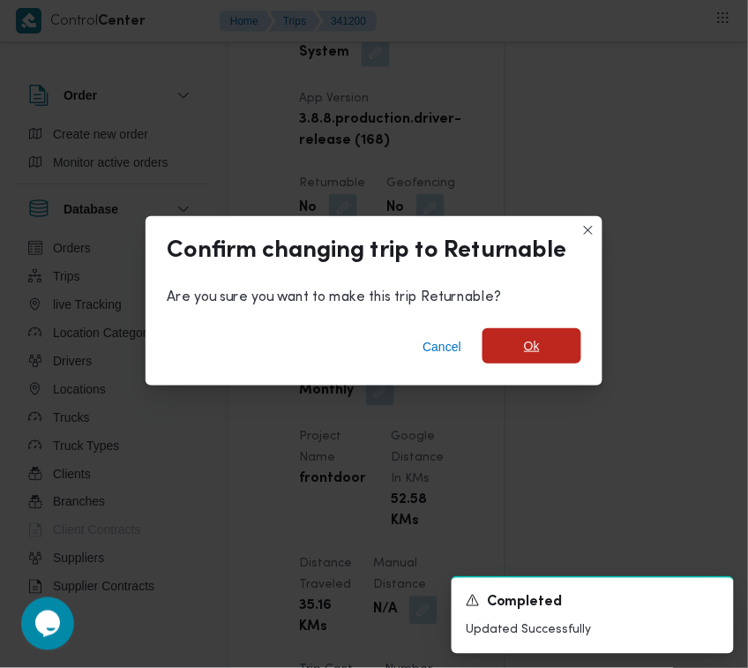
click at [489, 332] on span "Ok" at bounding box center [531, 345] width 99 height 35
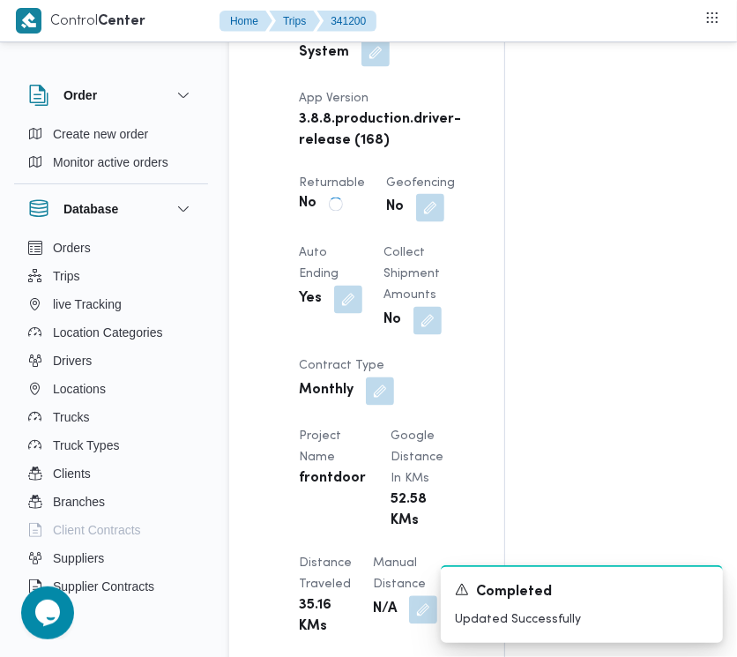
click at [675, 103] on div "Assignees • Superadmin [EMAIL_ADDRESS][PERSON_NAME][DOMAIN_NAME] Checklist Drop…" at bounding box center [721, 375] width 433 height 2649
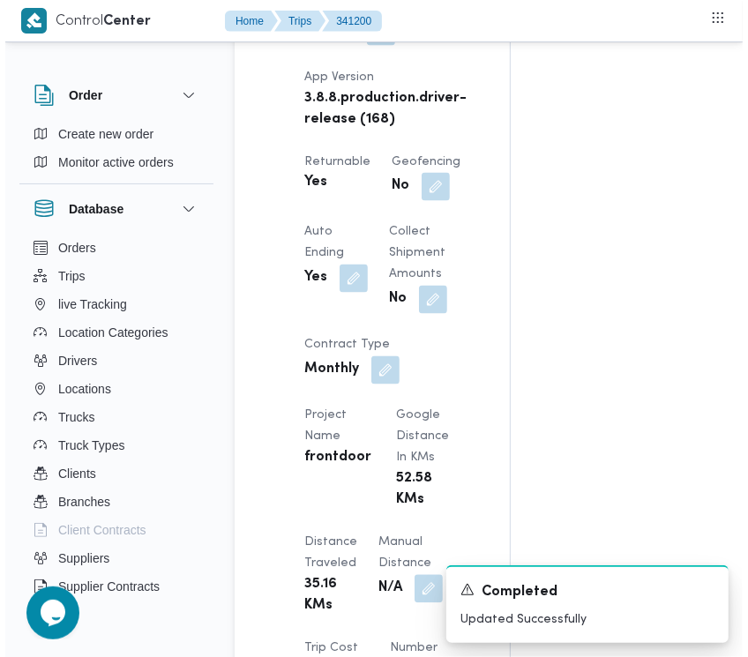
scroll to position [0, 0]
